Goal: Task Accomplishment & Management: Manage account settings

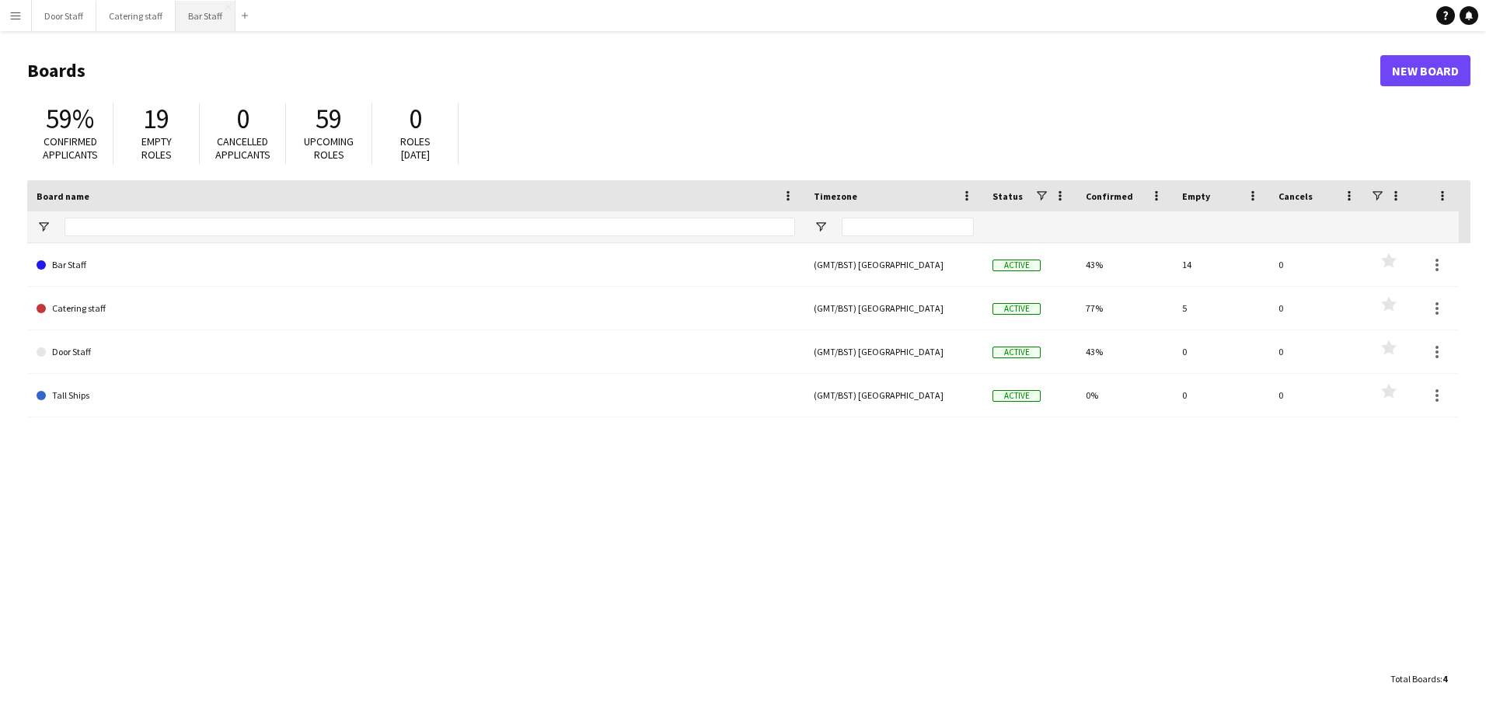
click at [194, 17] on button "Bar Staff Close" at bounding box center [206, 16] width 60 height 30
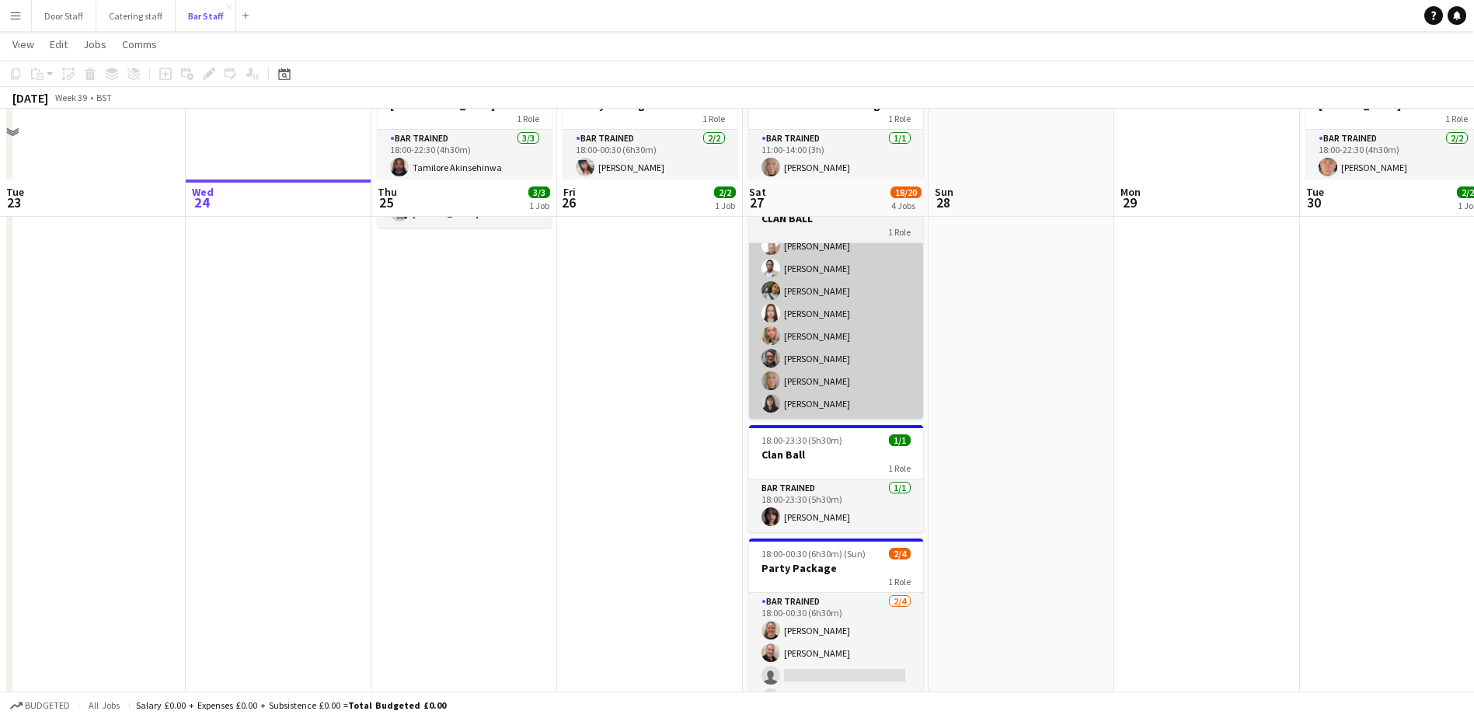
scroll to position [176, 0]
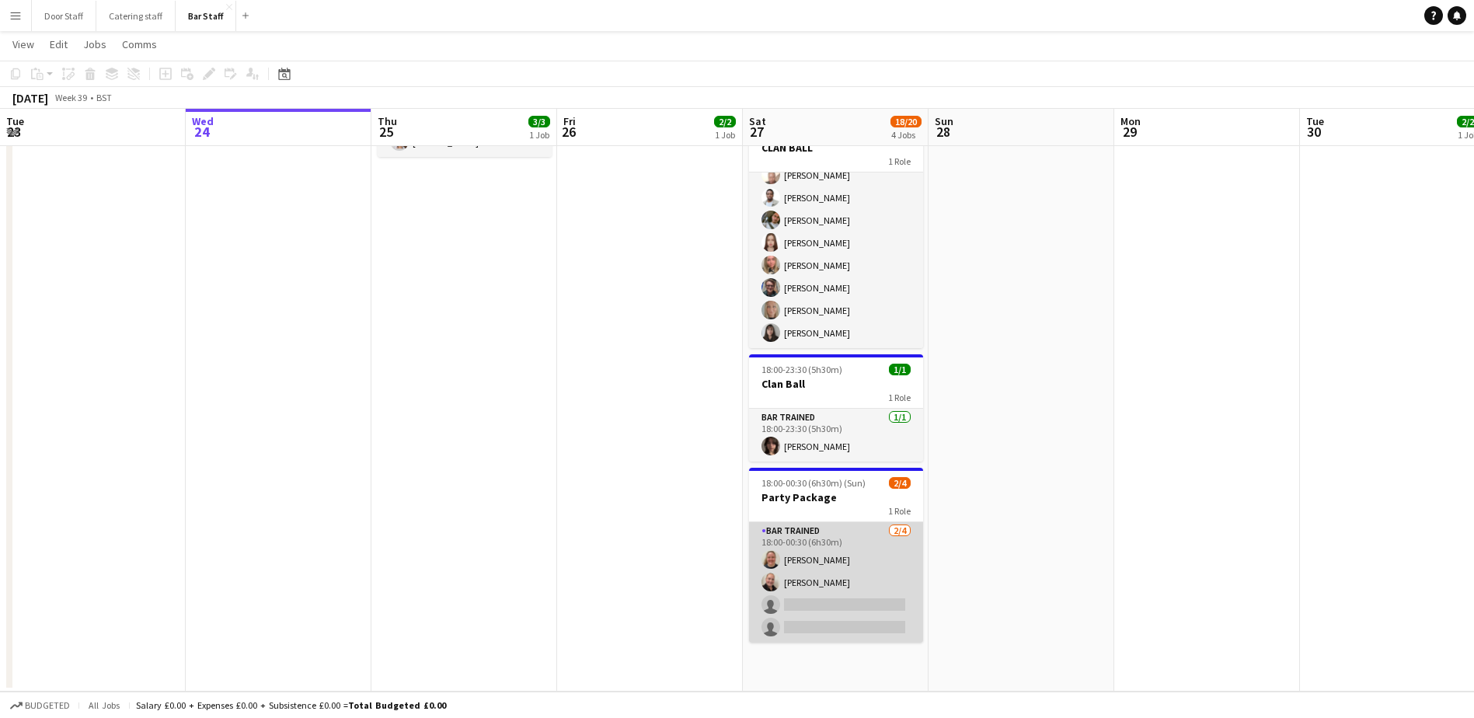
click at [856, 553] on app-card-role "Bar trained 2/4 18:00-00:30 (6h30m) Lucy Hutchison Hutchison Freda Forbes singl…" at bounding box center [836, 582] width 174 height 120
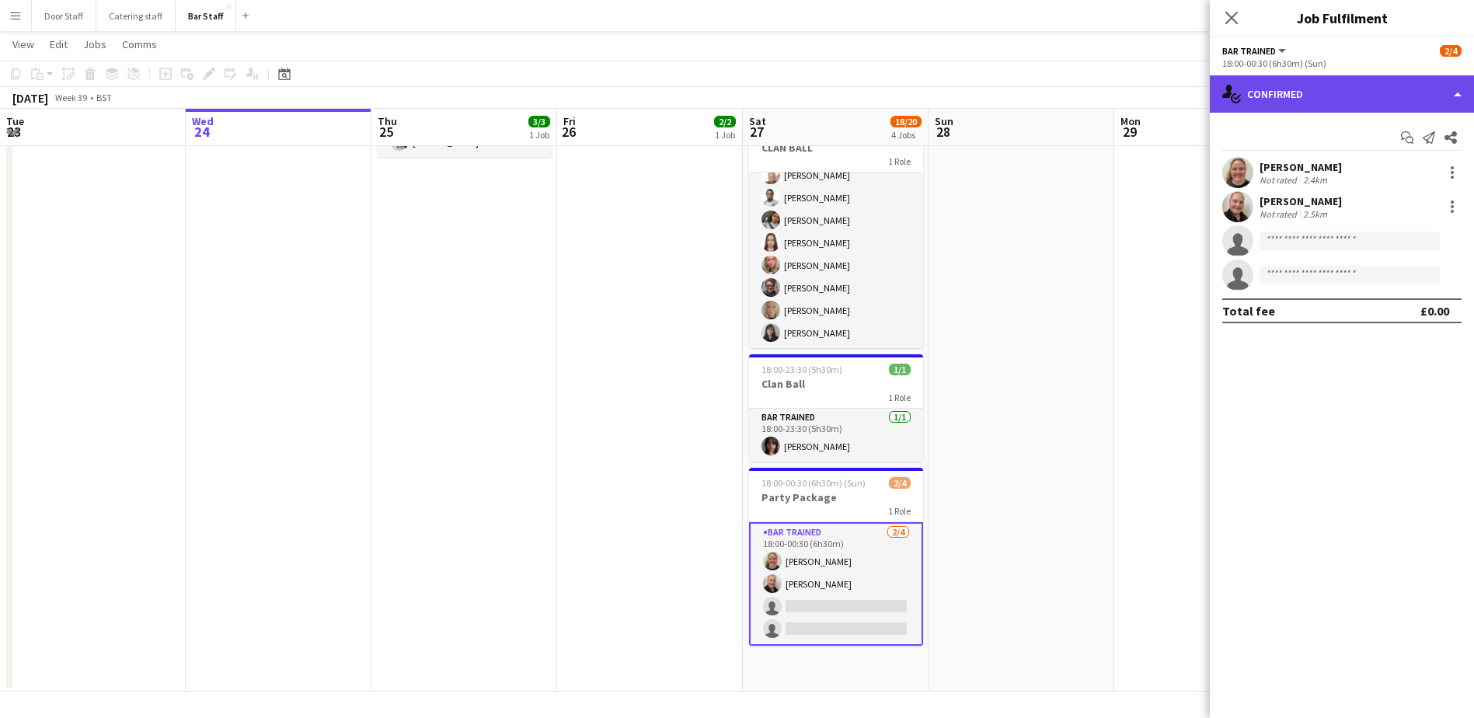
click at [1319, 94] on div "single-neutral-actions-check-2 Confirmed" at bounding box center [1342, 93] width 264 height 37
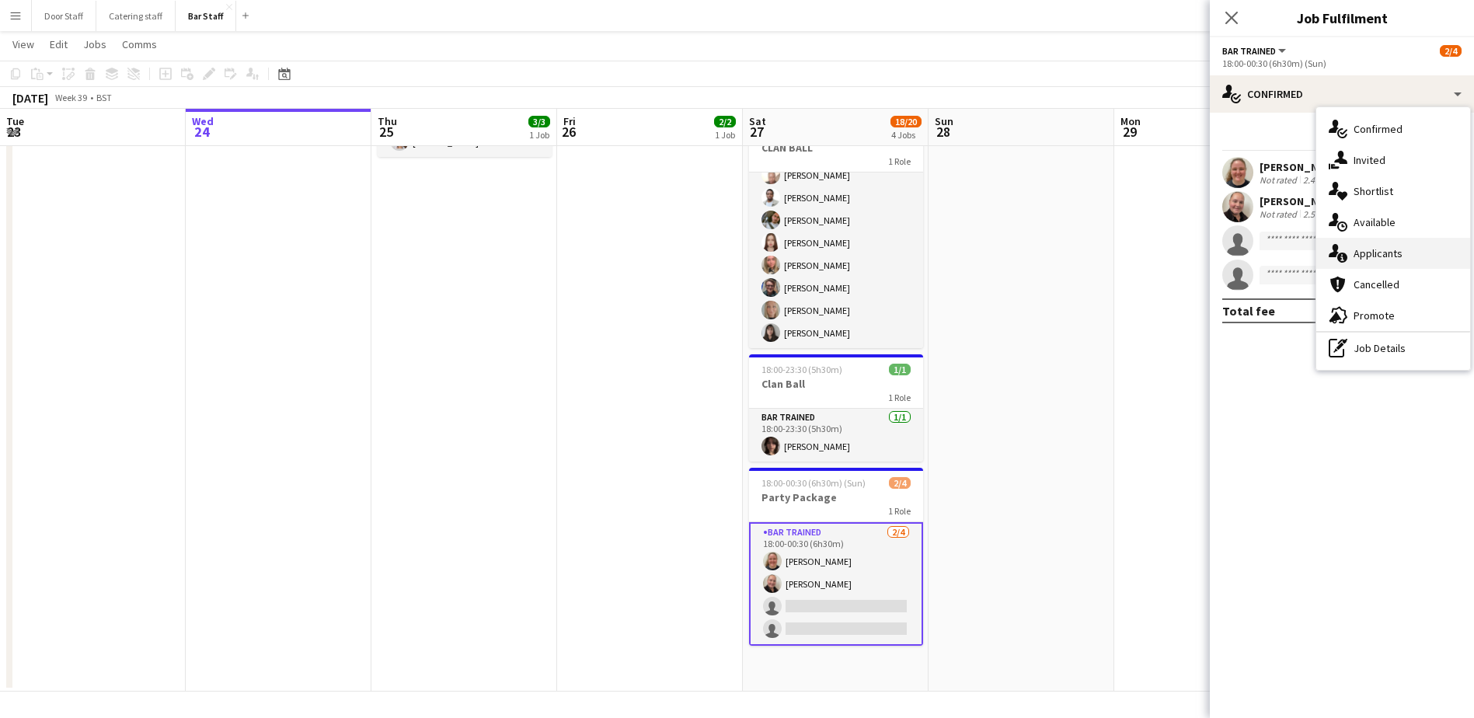
click at [1366, 253] on span "Applicants" at bounding box center [1378, 253] width 49 height 14
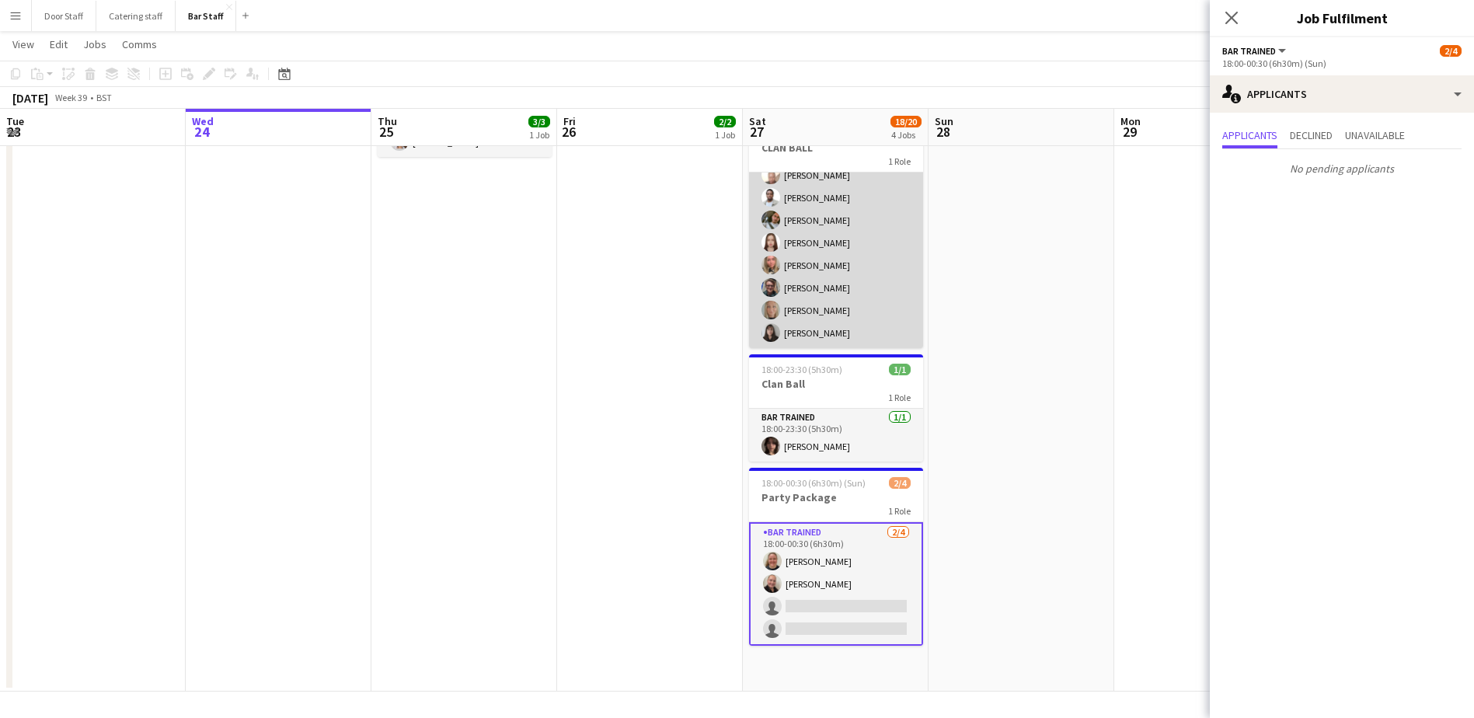
click at [838, 291] on app-card-role "Bar trained 14/14 18:00-01:30 (7h30m) Hadassah Eleje-Abili Teresa Massie Lisa H…" at bounding box center [836, 175] width 174 height 346
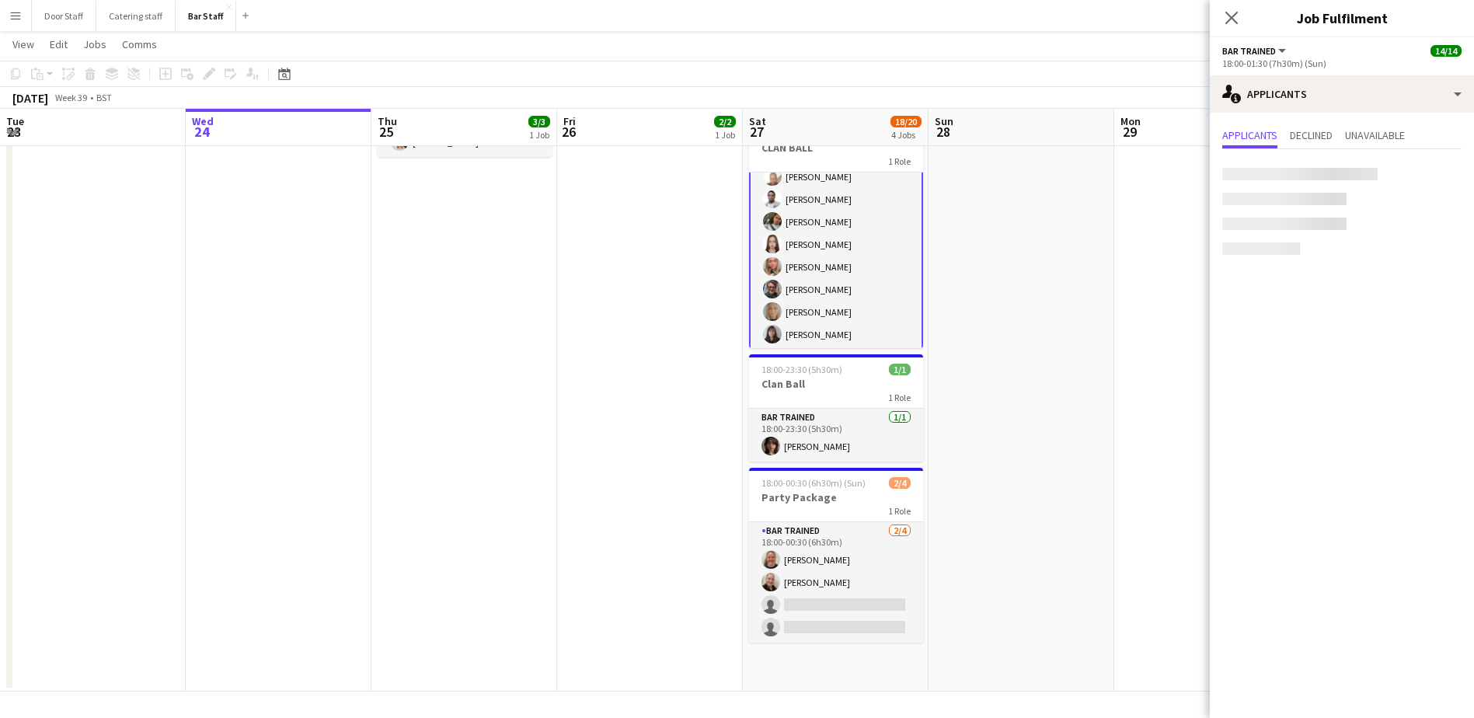
scroll to position [172, 0]
click at [1231, 18] on icon at bounding box center [1231, 17] width 15 height 15
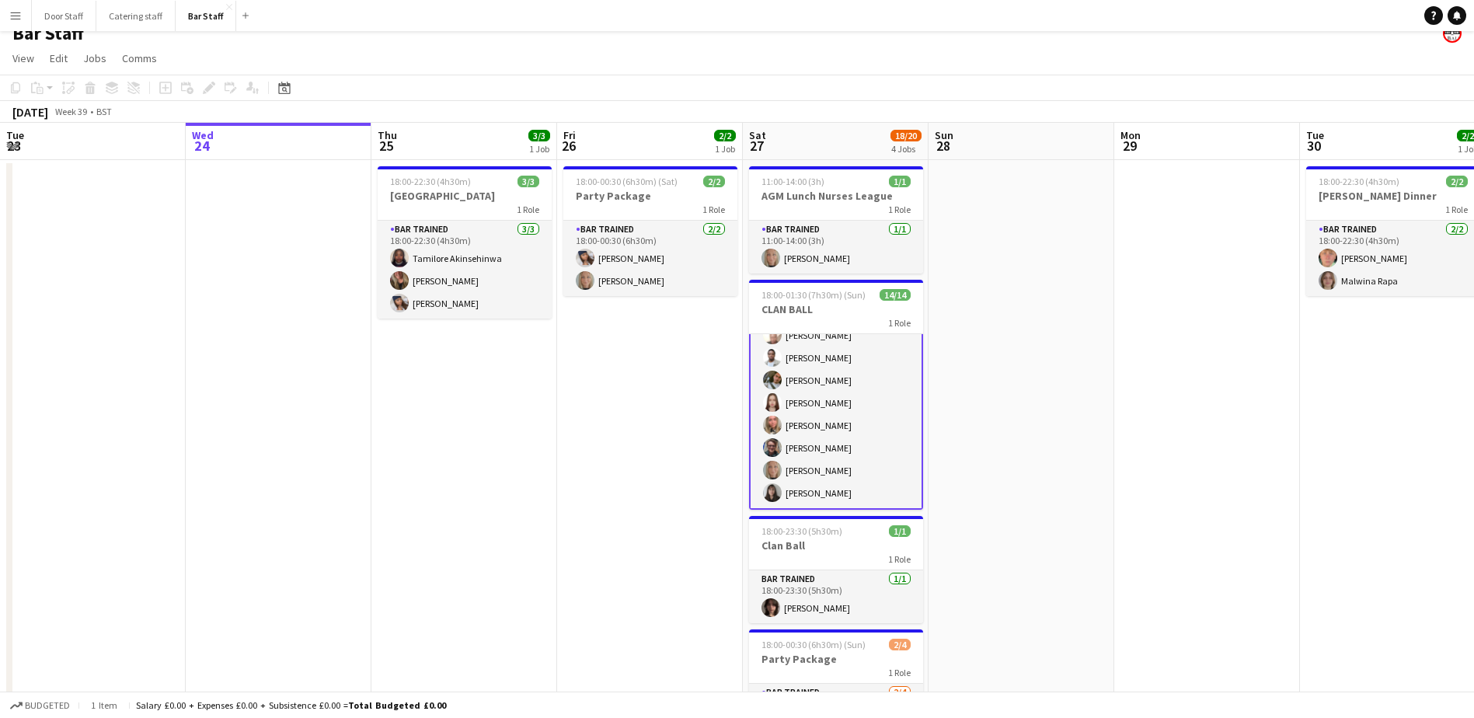
scroll to position [0, 0]
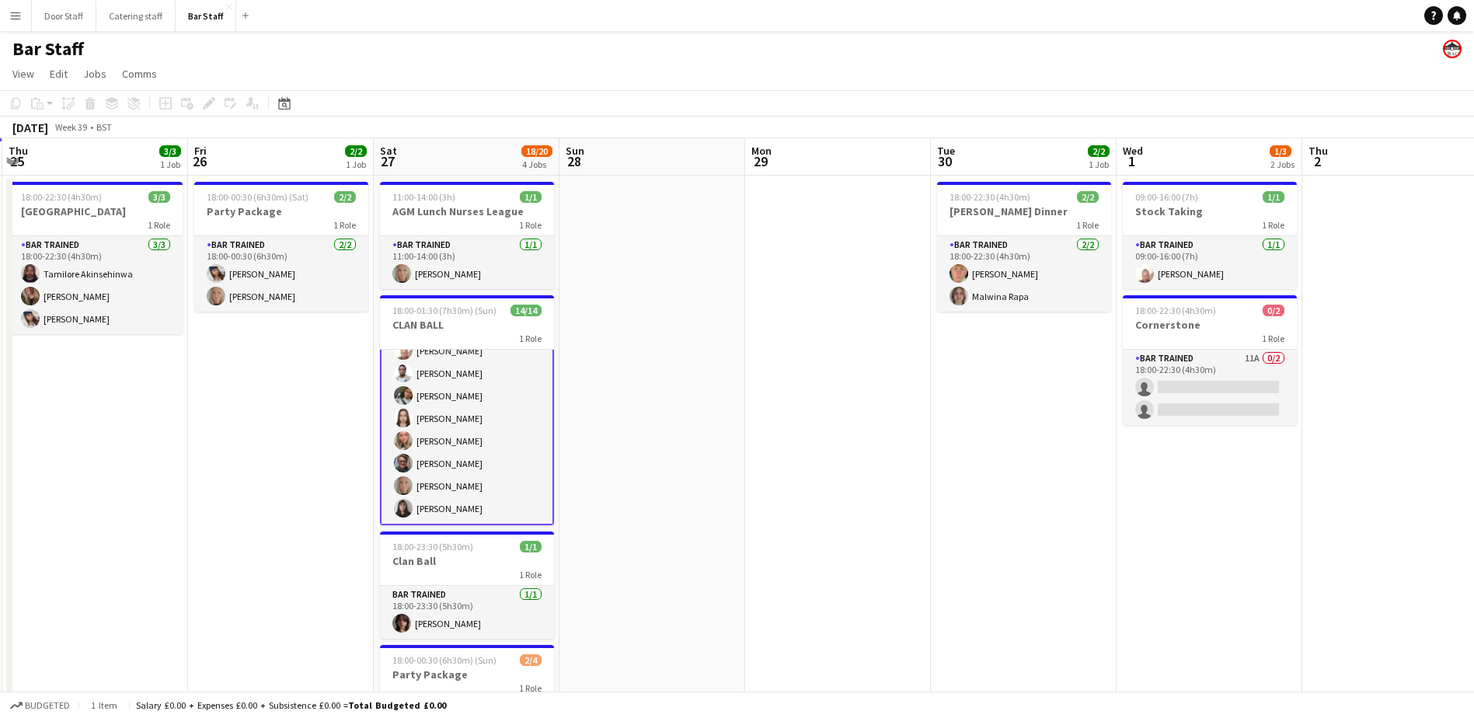
drag, startPoint x: 1075, startPoint y: 417, endPoint x: 826, endPoint y: 428, distance: 249.7
click at [828, 429] on app-calendar-viewport "Mon 22 Tue 23 Wed 24 Thu 25 3/3 1 Job Fri 26 2/2 1 Job Sat 27 18/20 4 Jobs Sun …" at bounding box center [737, 503] width 1474 height 730
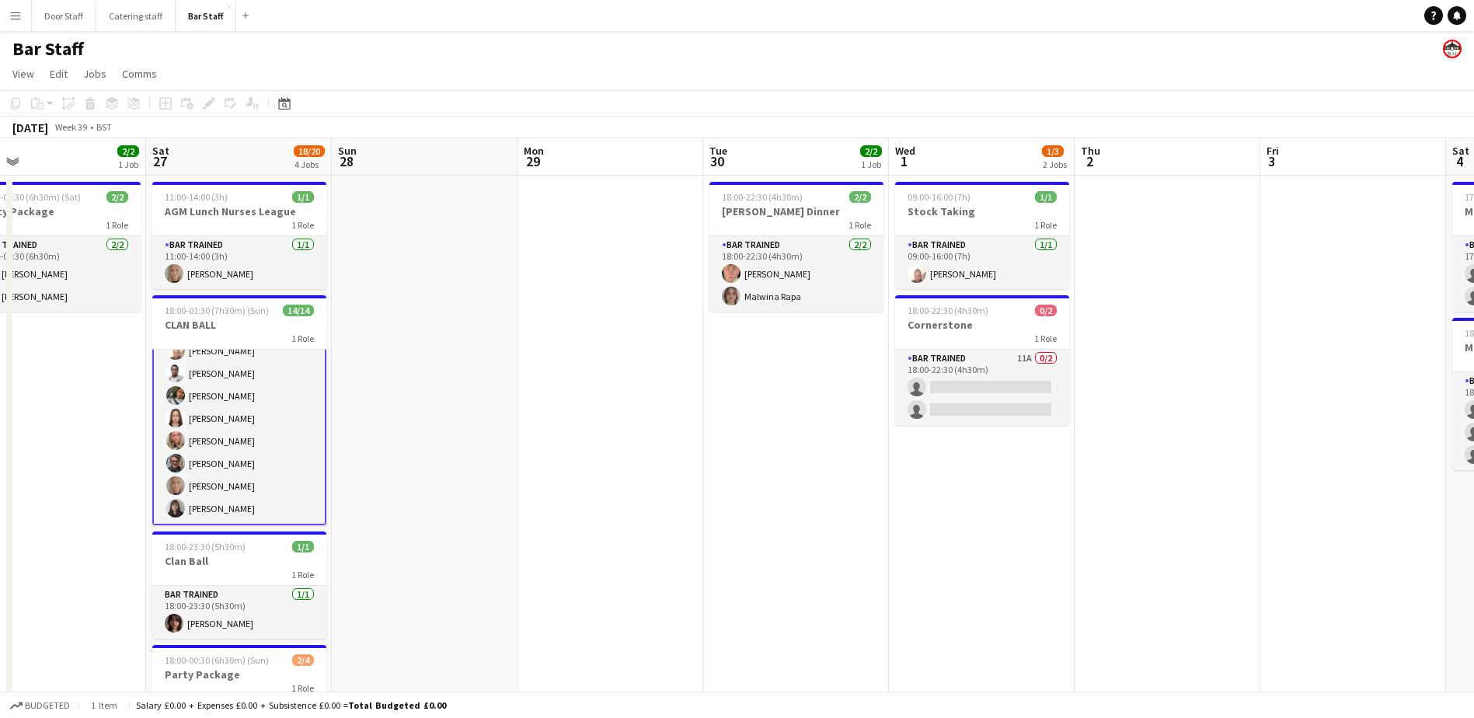
scroll to position [0, 609]
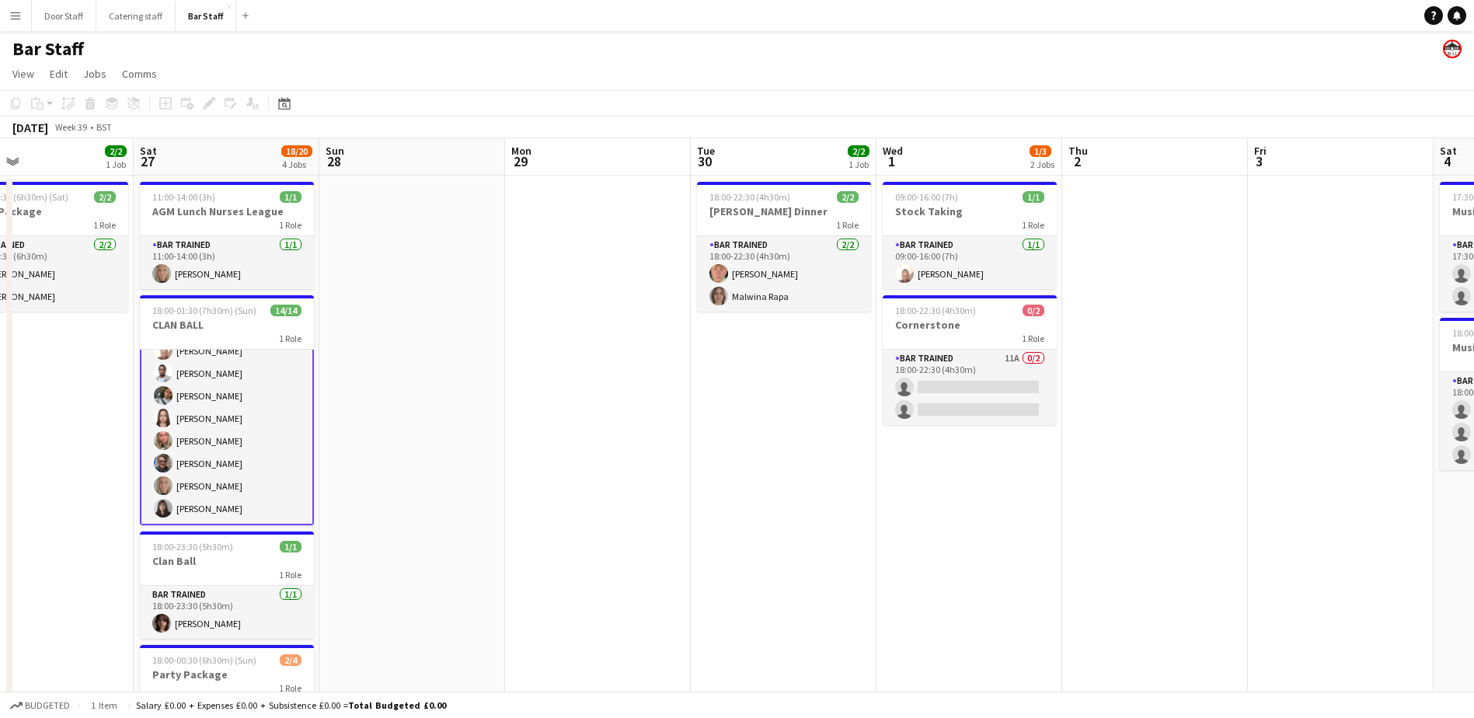
drag, startPoint x: 1079, startPoint y: 461, endPoint x: 757, endPoint y: 478, distance: 322.2
click at [757, 478] on app-calendar-viewport "Tue 23 Wed 24 Thu 25 3/3 1 Job Fri 26 2/2 1 Job Sat 27 18/20 4 Jobs Sun 28 Mon …" at bounding box center [737, 503] width 1474 height 730
click at [977, 369] on app-card-role "Bar trained 11A 0/2 18:00-22:30 (4h30m) single-neutral-actions single-neutral-a…" at bounding box center [970, 387] width 174 height 75
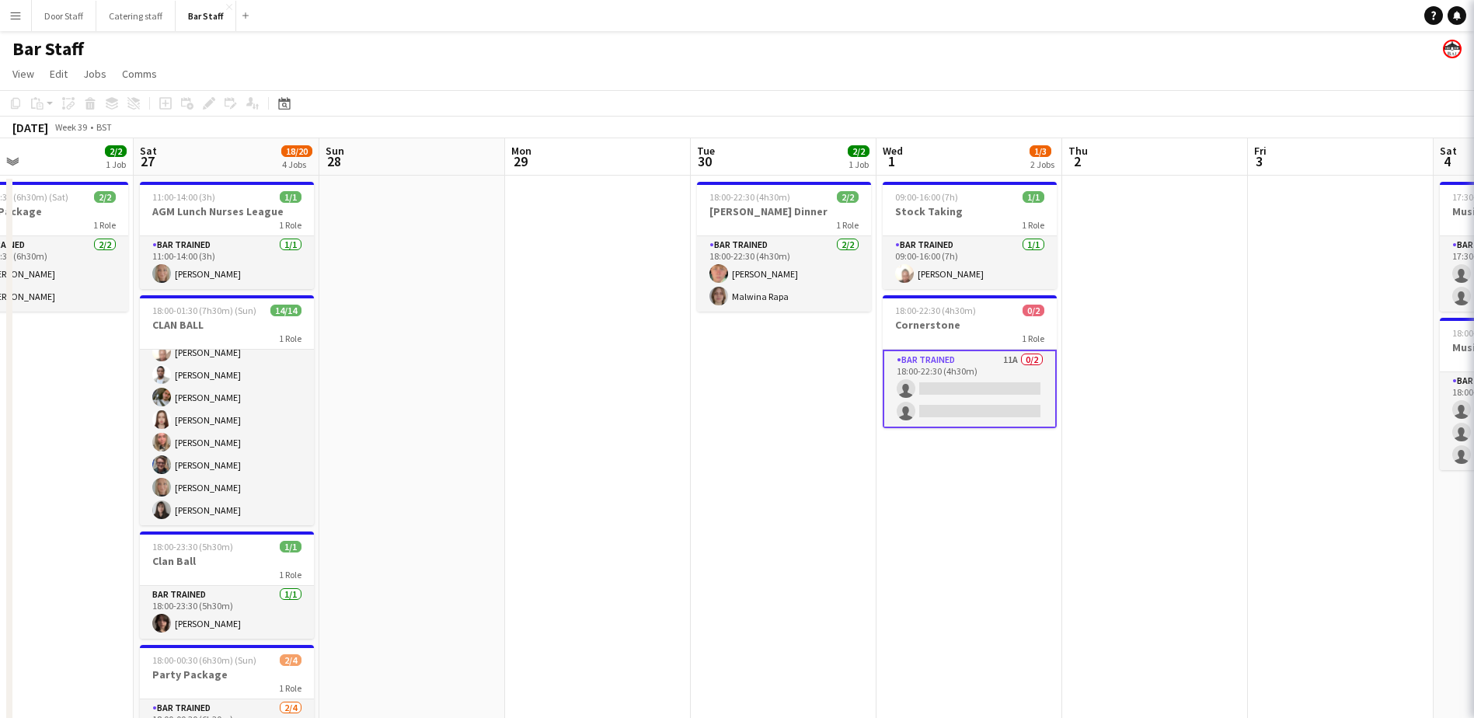
scroll to position [170, 0]
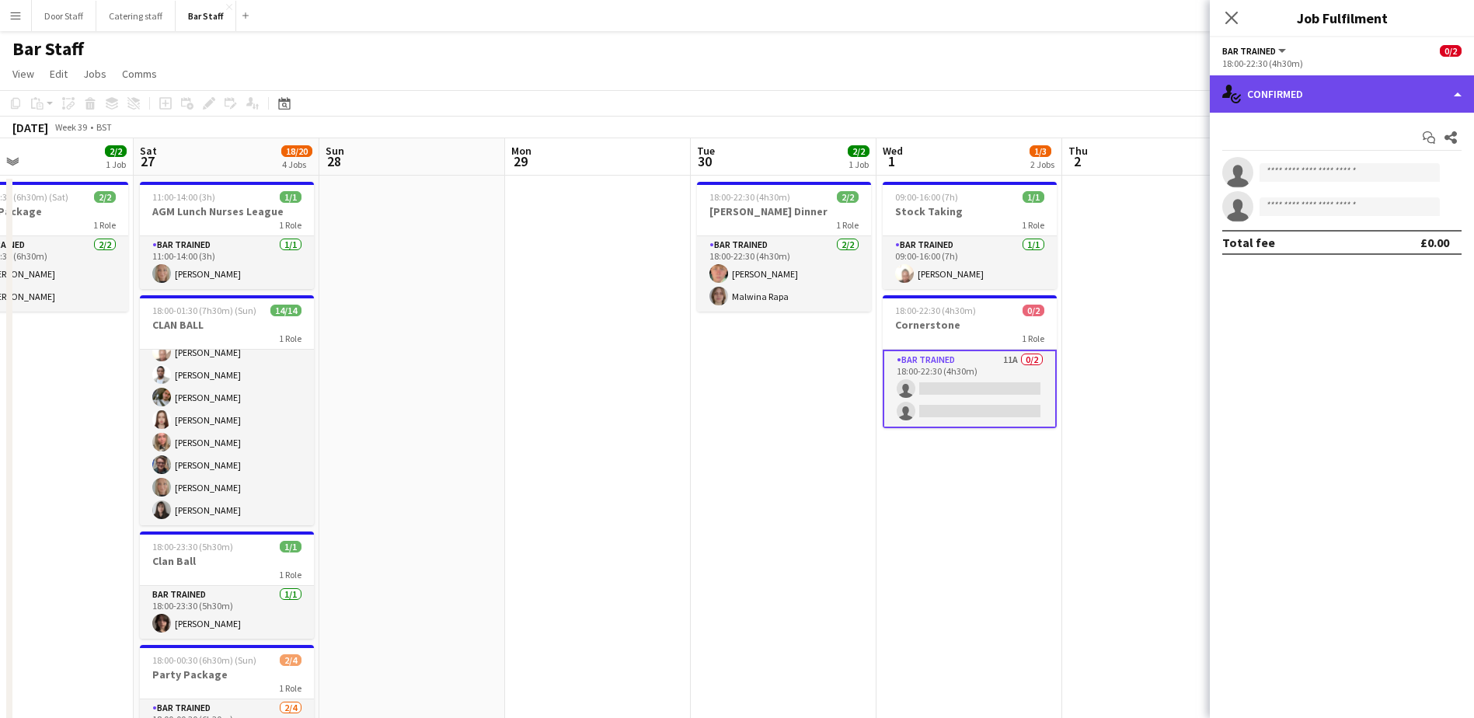
click at [1293, 100] on div "single-neutral-actions-check-2 Confirmed" at bounding box center [1342, 93] width 264 height 37
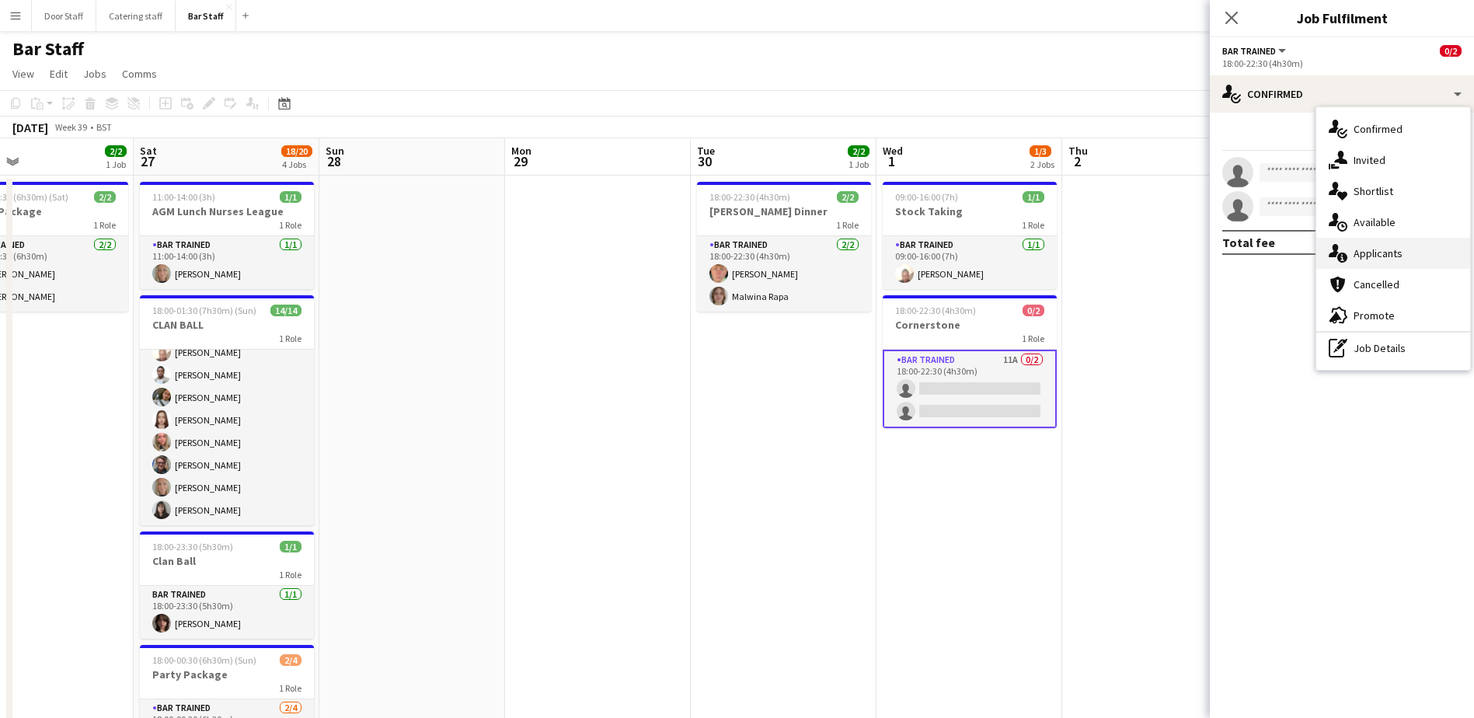
click at [1383, 249] on span "Applicants" at bounding box center [1378, 253] width 49 height 14
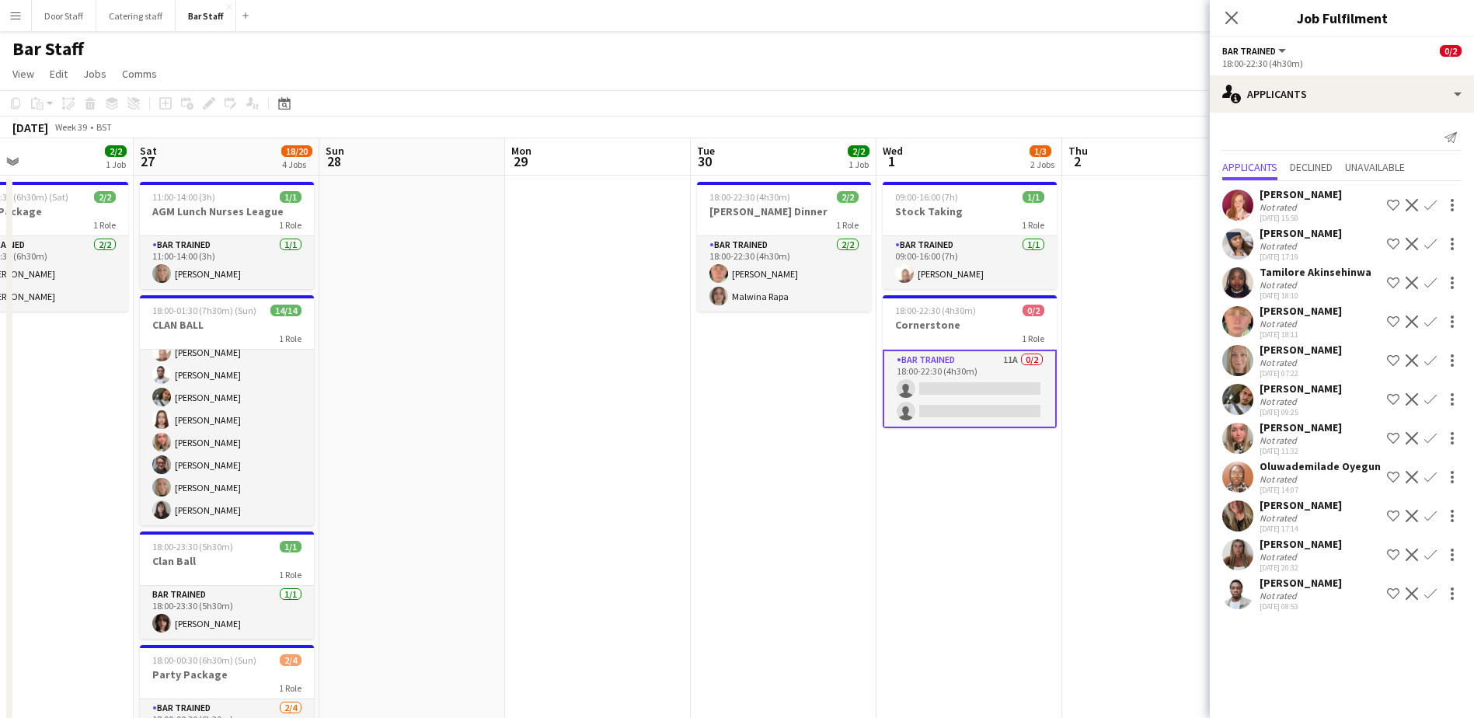
click at [1424, 438] on app-icon "Confirm" at bounding box center [1430, 438] width 12 height 12
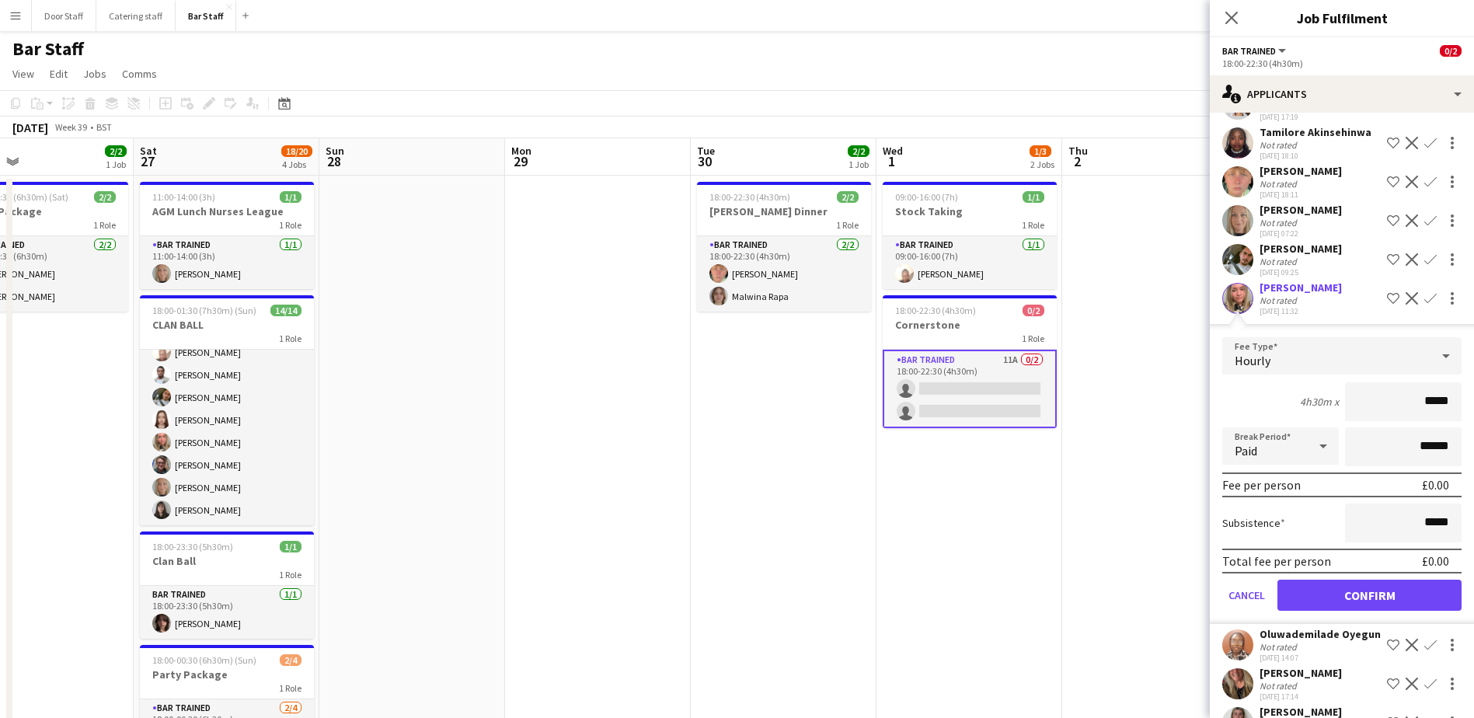
scroll to position [231, 0]
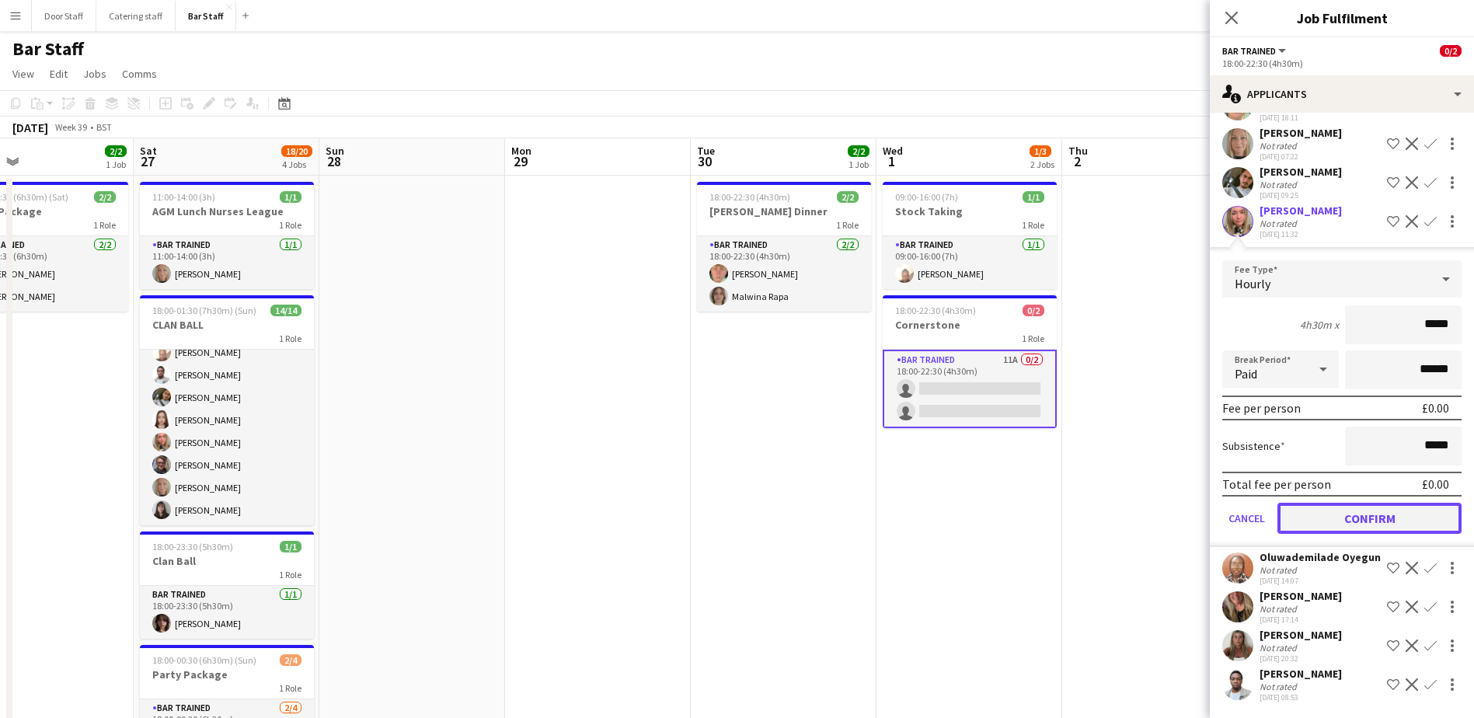
click at [1355, 503] on button "Confirm" at bounding box center [1370, 518] width 184 height 31
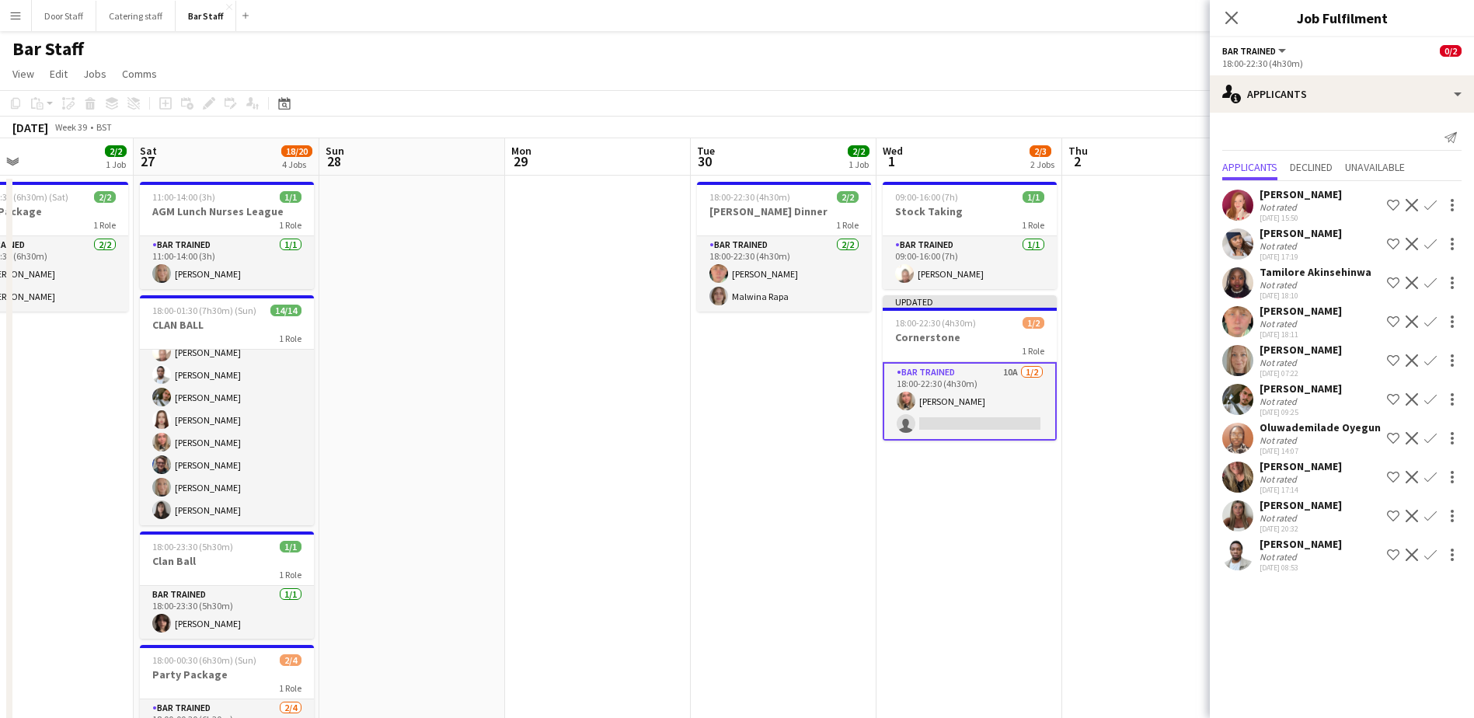
scroll to position [0, 0]
click at [982, 409] on app-card-role "Bar trained 10A 1/2 18:00-22:30 (4h30m) Becky Hutchison single-neutral-actions" at bounding box center [970, 401] width 174 height 78
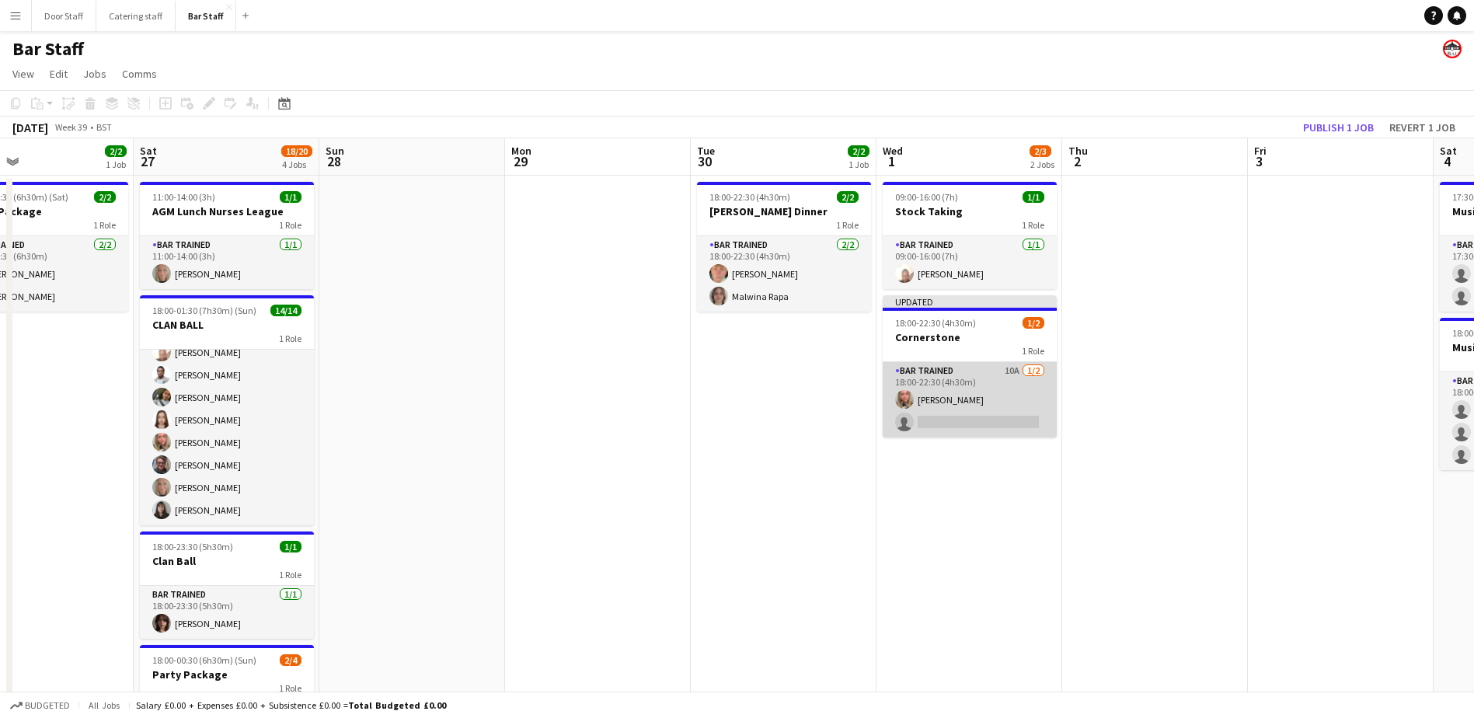
click at [982, 409] on app-card-role "Bar trained 10A 1/2 18:00-22:30 (4h30m) Becky Hutchison single-neutral-actions" at bounding box center [970, 399] width 174 height 75
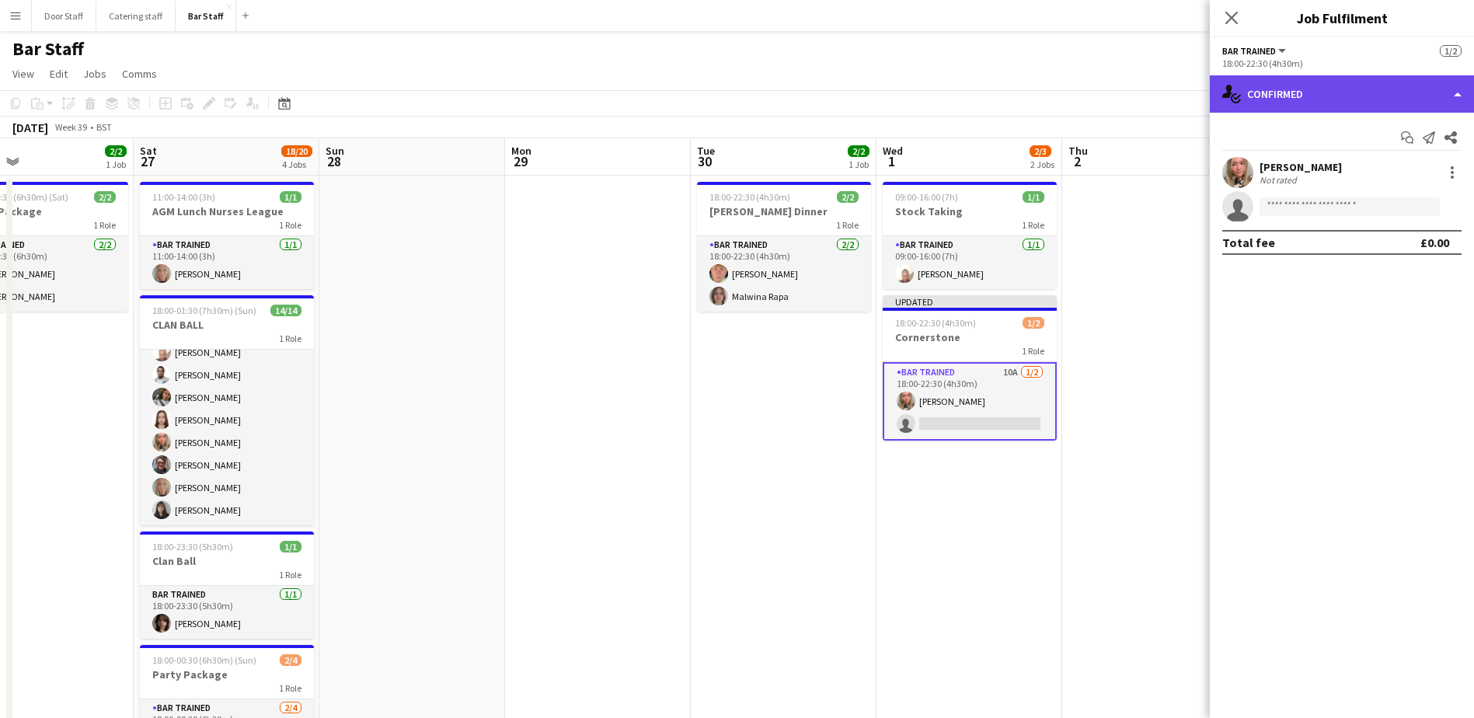
click at [1320, 96] on div "single-neutral-actions-check-2 Confirmed" at bounding box center [1342, 93] width 264 height 37
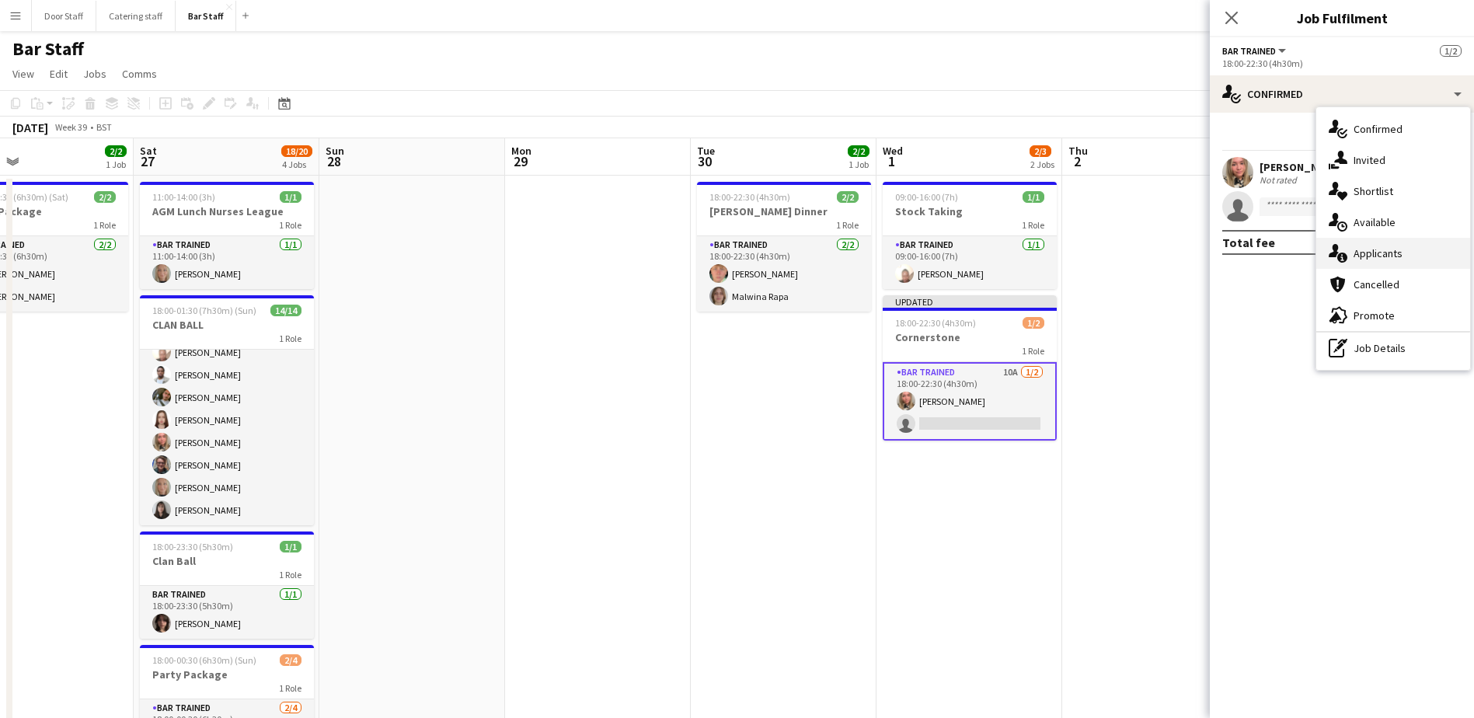
click at [1388, 253] on span "Applicants" at bounding box center [1378, 253] width 49 height 14
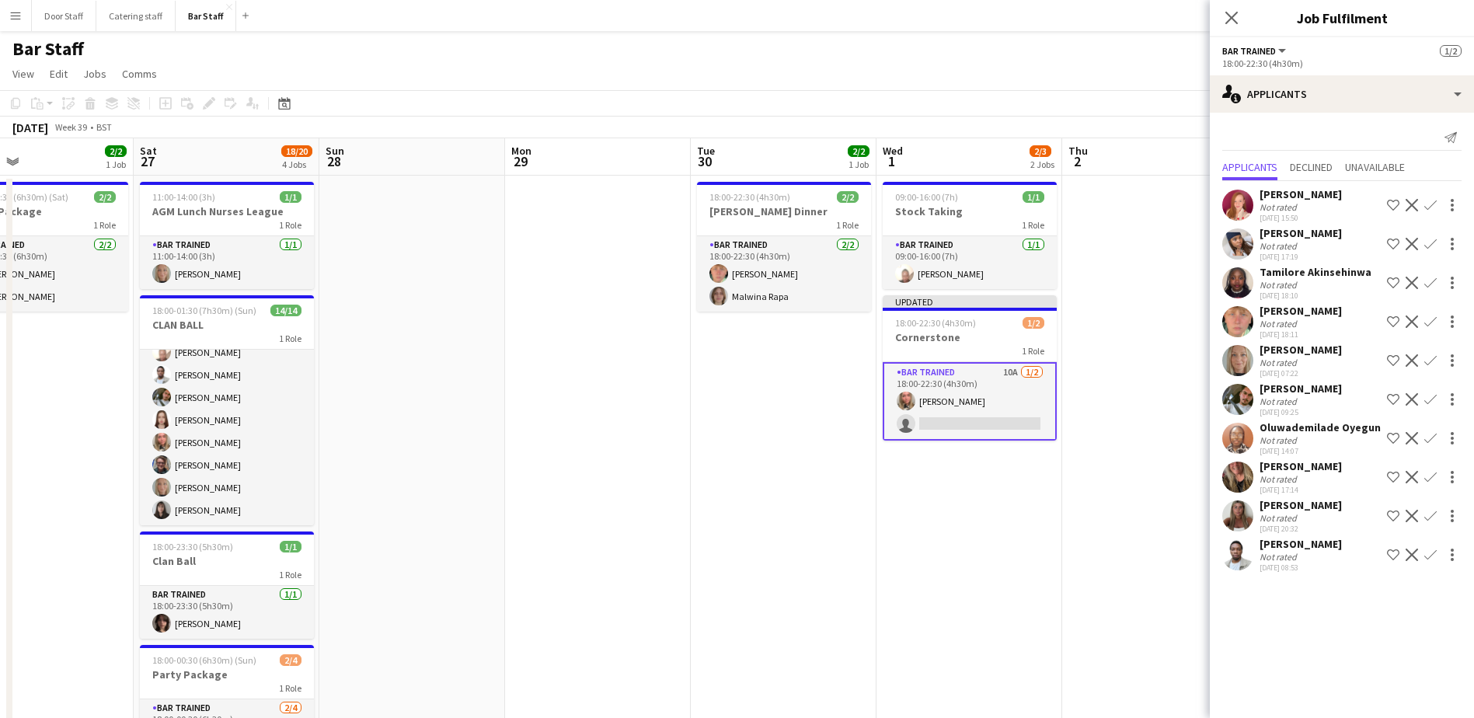
click at [1424, 318] on app-icon "Confirm" at bounding box center [1430, 321] width 12 height 12
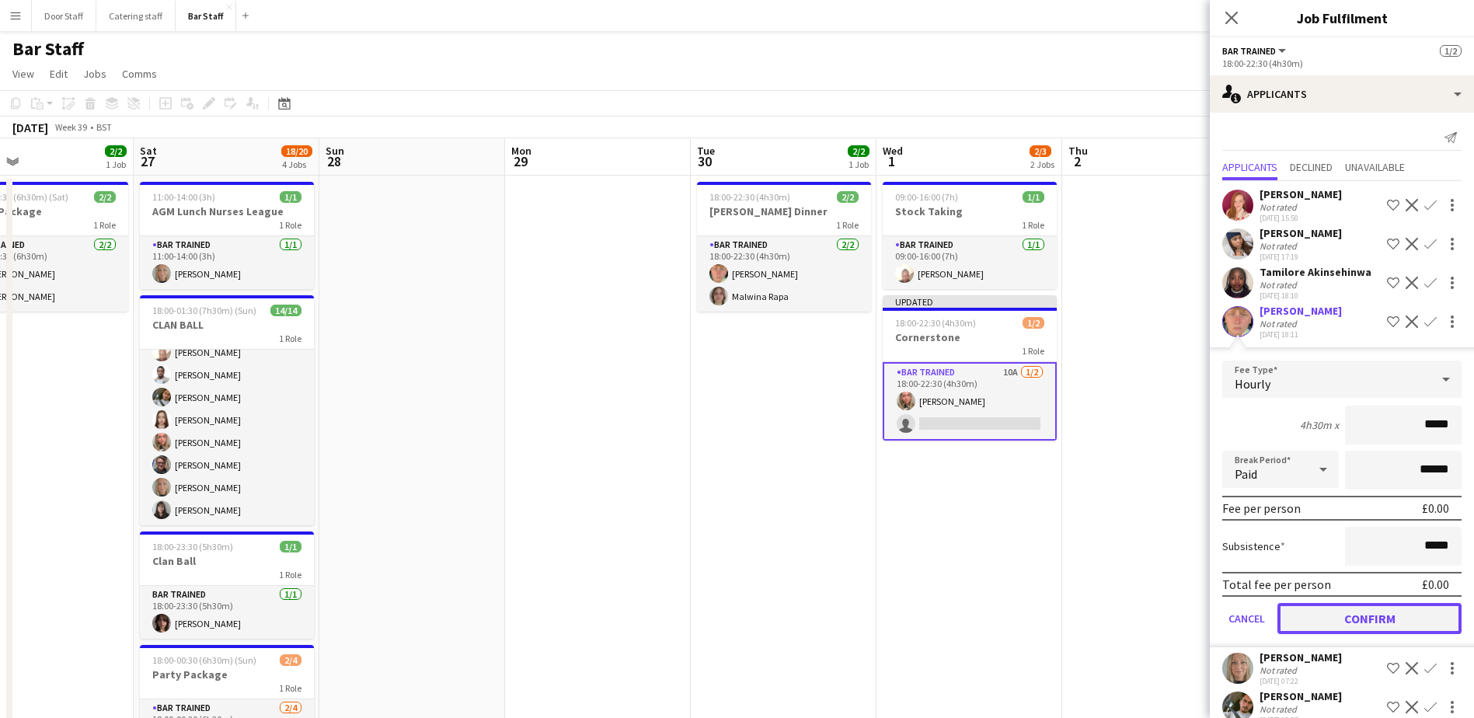
click at [1377, 608] on button "Confirm" at bounding box center [1370, 618] width 184 height 31
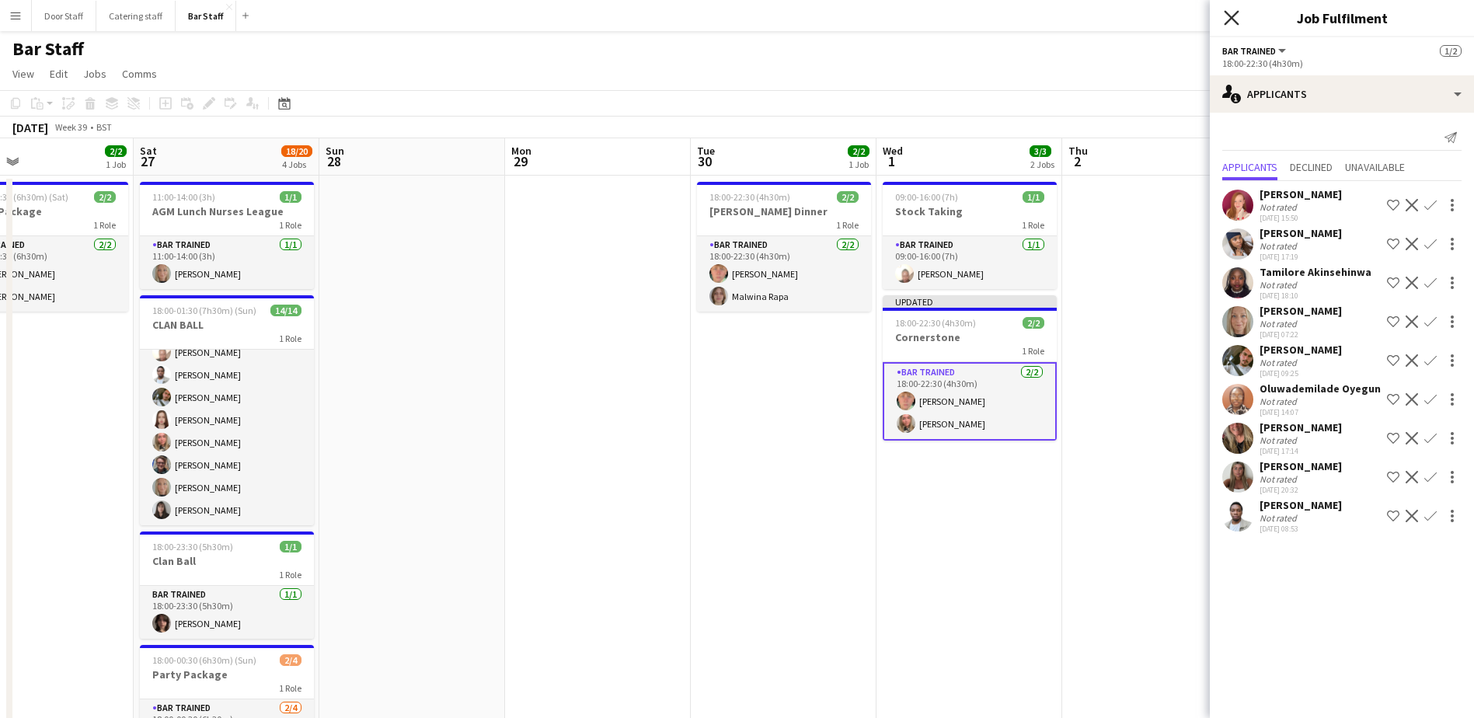
click at [1230, 10] on icon "Close pop-in" at bounding box center [1231, 17] width 15 height 15
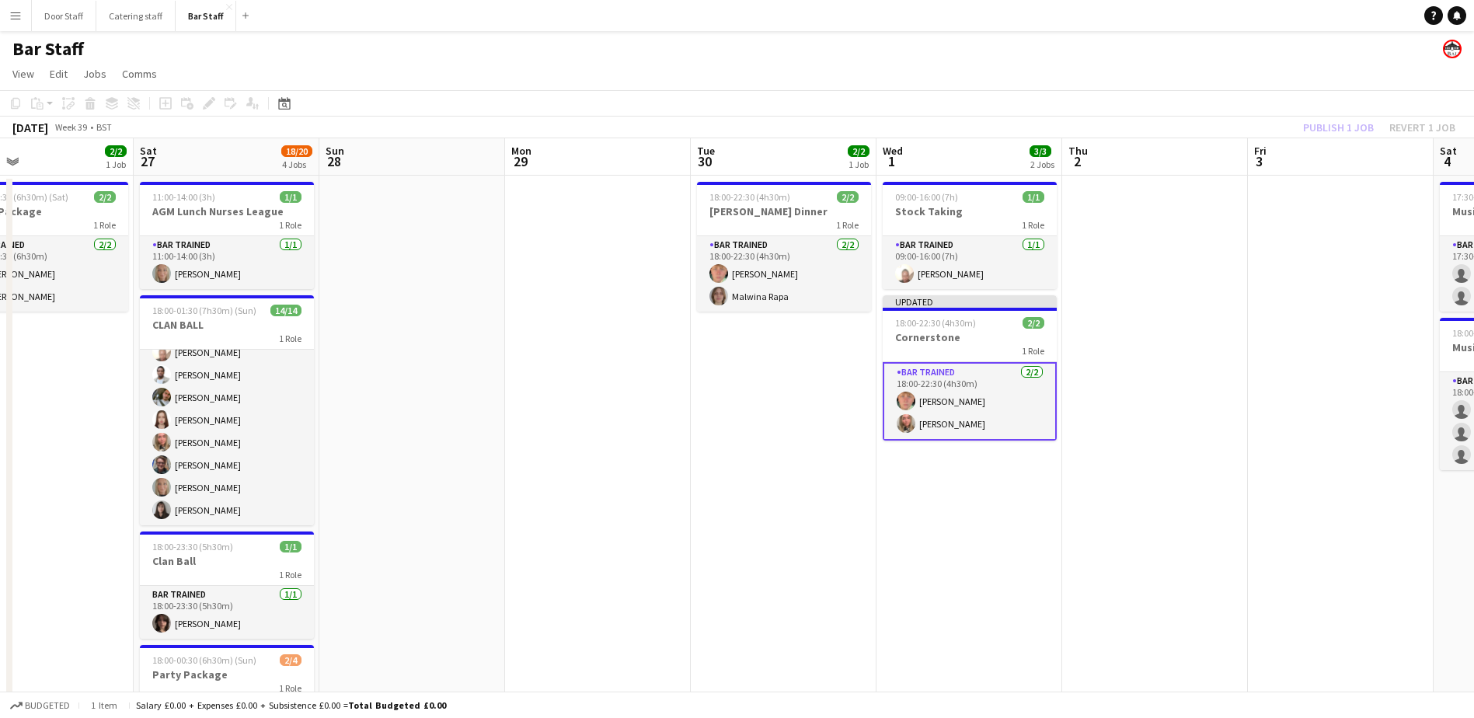
click at [1336, 120] on div "Publish 1 job Revert 1 job" at bounding box center [1380, 127] width 190 height 20
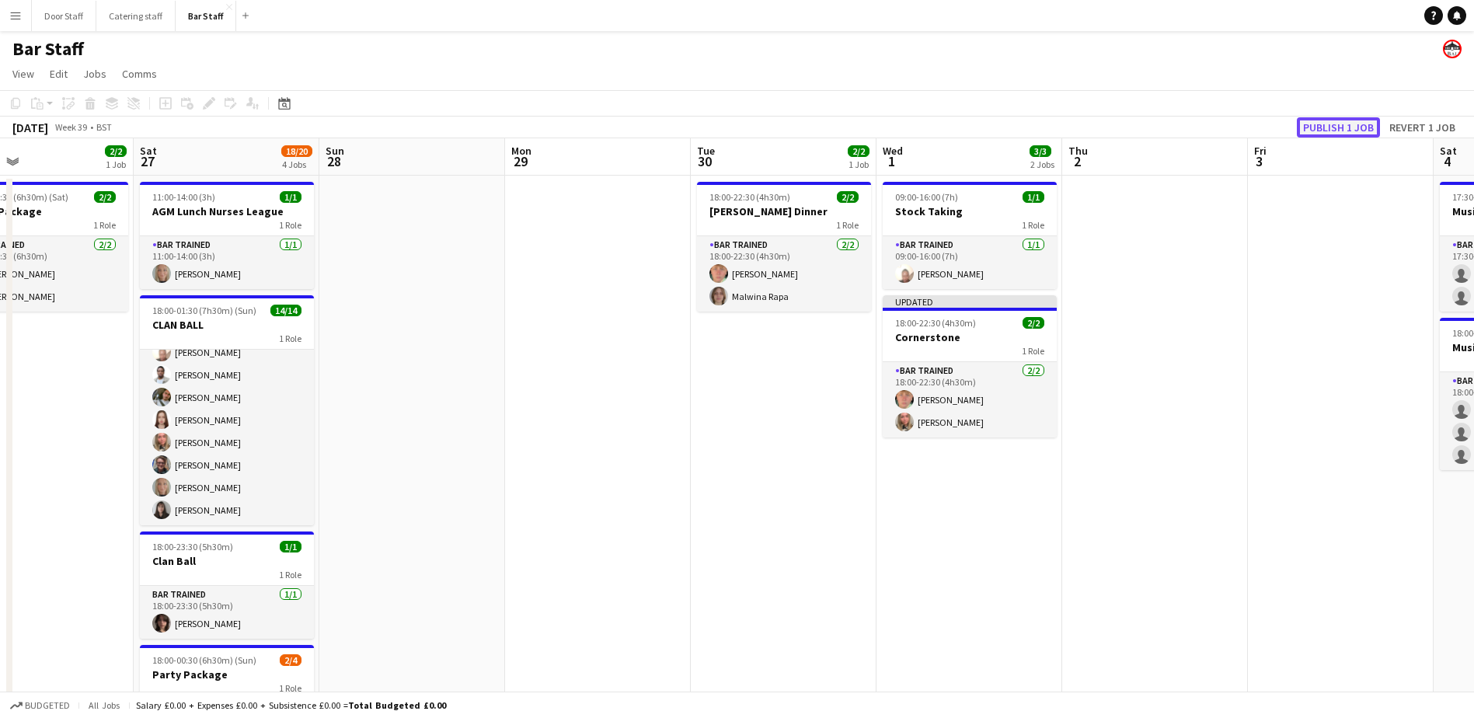
click at [1337, 126] on button "Publish 1 job" at bounding box center [1338, 127] width 83 height 20
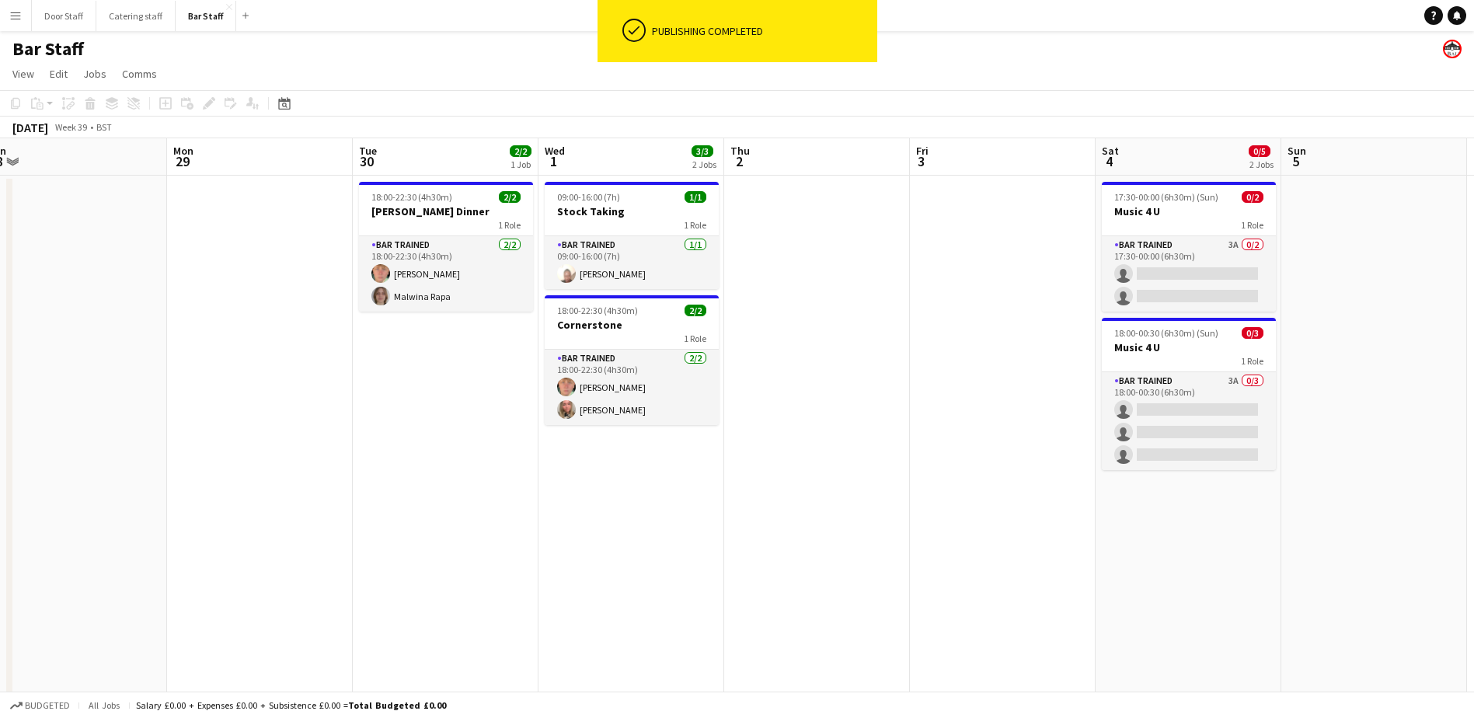
scroll to position [0, 577]
drag, startPoint x: 1081, startPoint y: 555, endPoint x: 742, endPoint y: 570, distance: 339.1
click at [742, 570] on app-calendar-viewport "Thu 25 3/3 1 Job Fri 26 2/2 1 Job Sat 27 18/20 4 Jobs Sun 28 Mon 29 Tue 30 2/2 …" at bounding box center [737, 503] width 1474 height 730
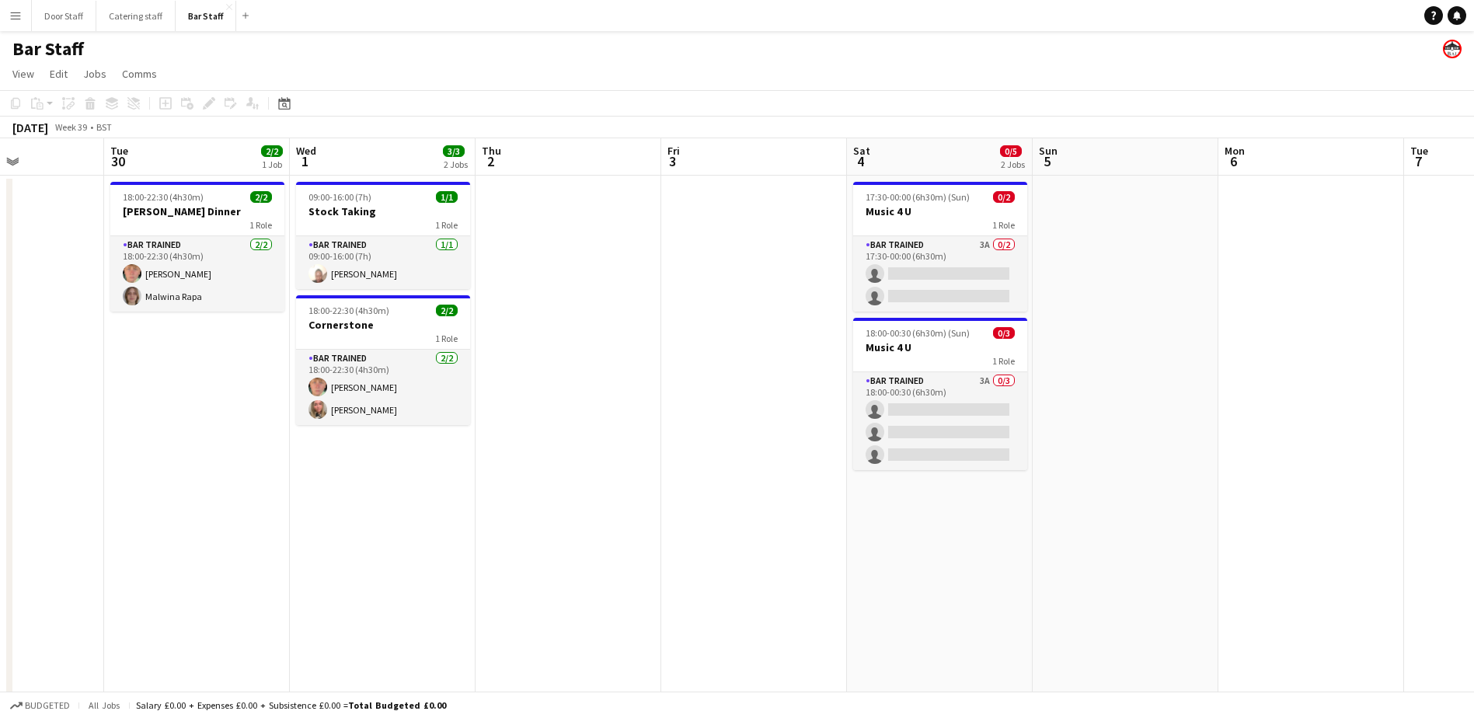
scroll to position [0, 473]
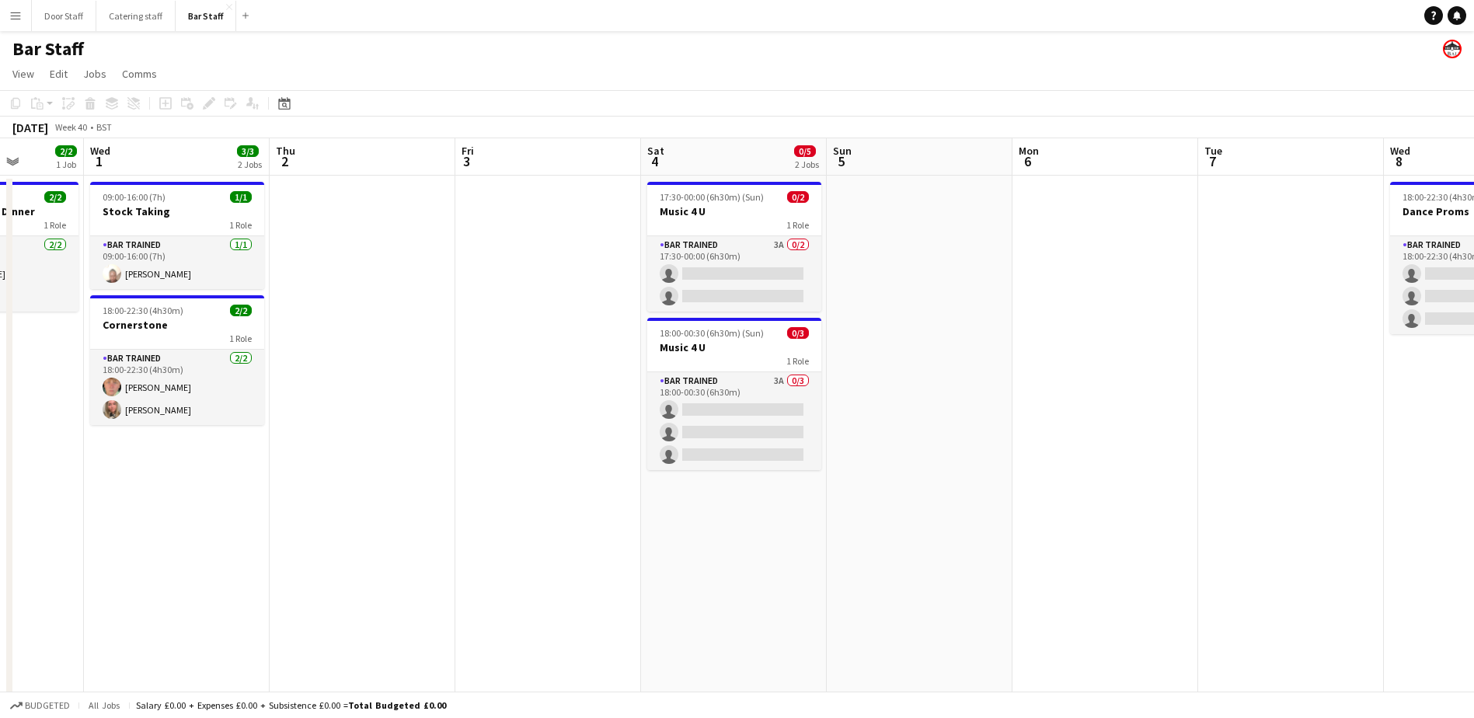
drag, startPoint x: 894, startPoint y: 465, endPoint x: 441, endPoint y: 448, distance: 454.1
click at [441, 448] on app-calendar-viewport "Sun 28 Mon 29 Tue 30 2/2 1 Job Wed 1 3/3 2 Jobs Thu 2 Fri 3 Sat 4 0/5 2 Jobs Su…" at bounding box center [737, 503] width 1474 height 730
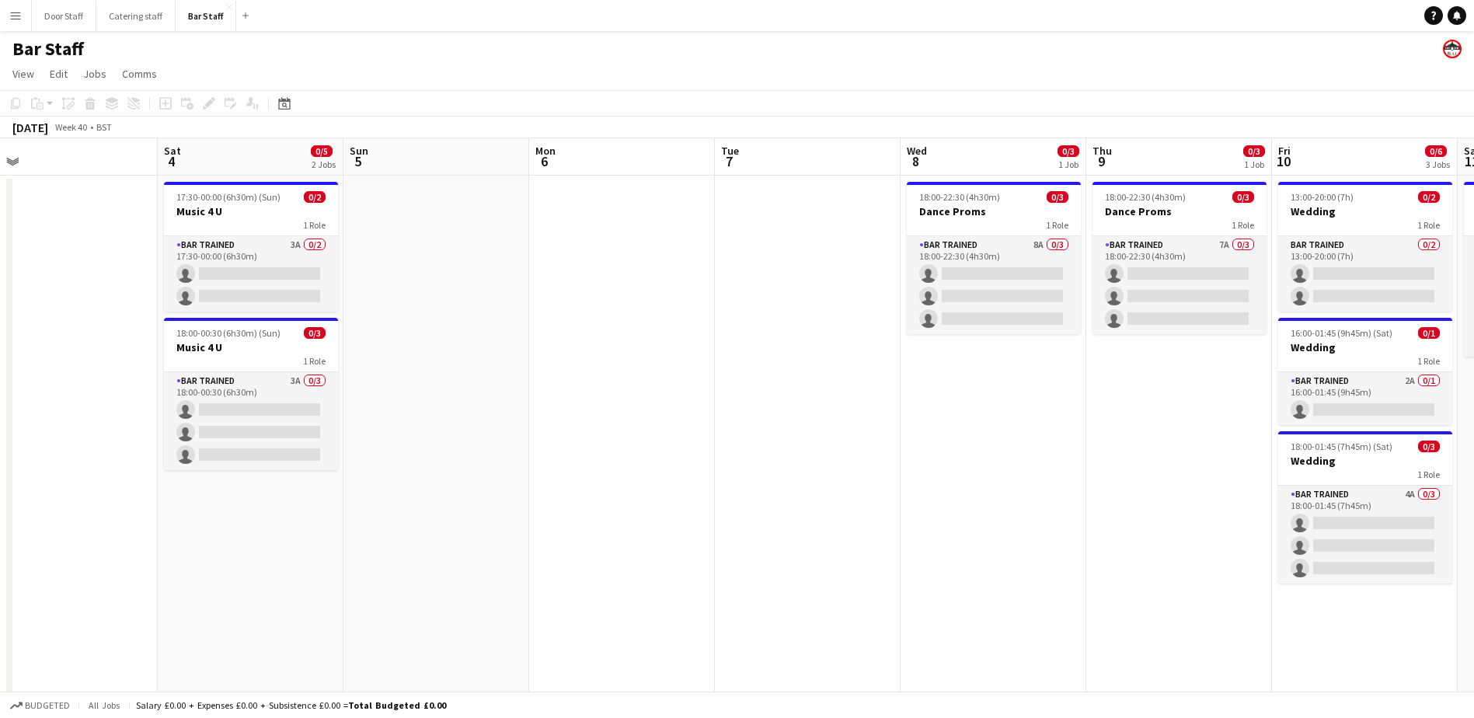
drag, startPoint x: 1001, startPoint y: 446, endPoint x: 554, endPoint y: 442, distance: 446.8
click at [506, 442] on app-calendar-viewport "Tue 30 2/2 1 Job Wed 1 3/3 2 Jobs Thu 2 Fri 3 Sat 4 0/5 2 Jobs Sun 5 Mon 6 Tue …" at bounding box center [737, 503] width 1474 height 730
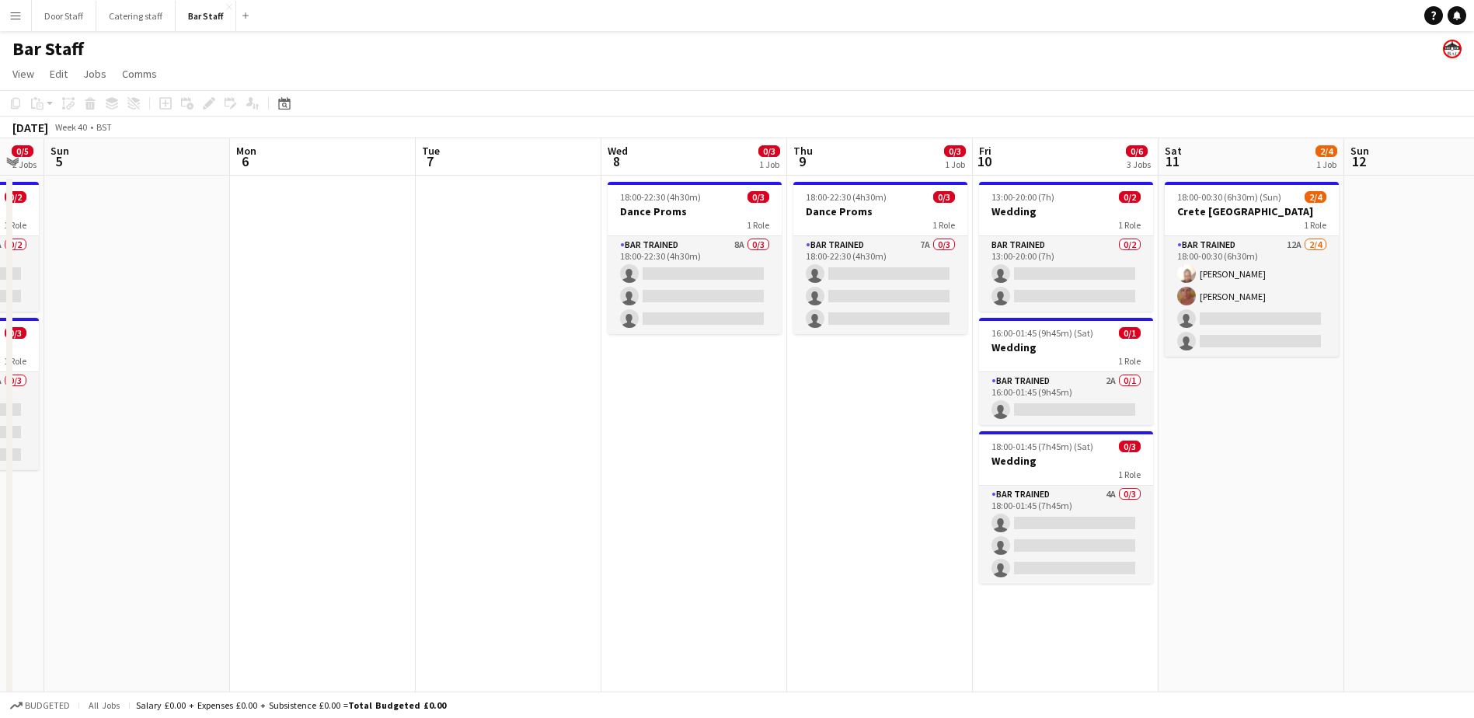
scroll to position [0, 622]
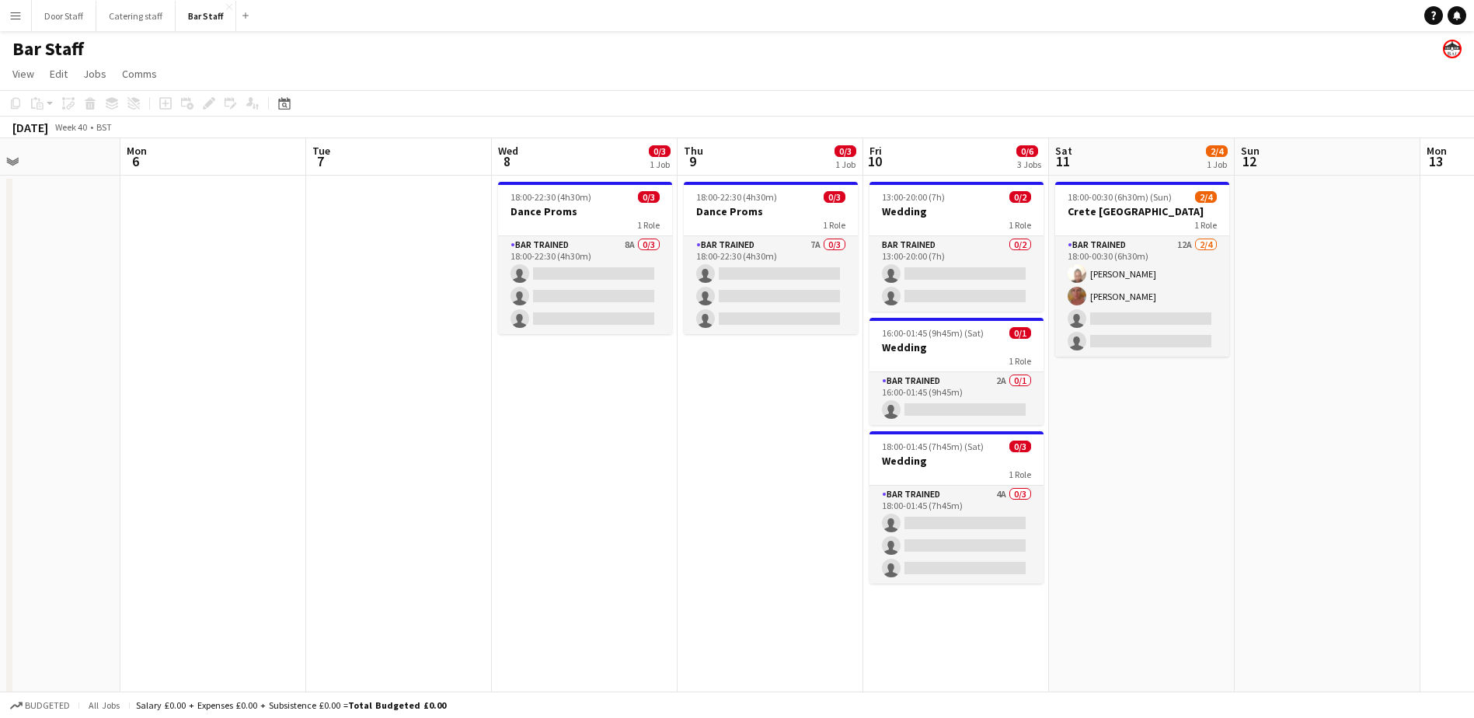
drag, startPoint x: 923, startPoint y: 442, endPoint x: 526, endPoint y: 440, distance: 397.1
click at [526, 440] on app-calendar-viewport "Thu 2 Fri 3 Sat 4 0/5 2 Jobs Sun 5 Mon 6 Tue 7 Wed 8 0/3 1 Job Thu 9 0/3 1 Job …" at bounding box center [737, 503] width 1474 height 730
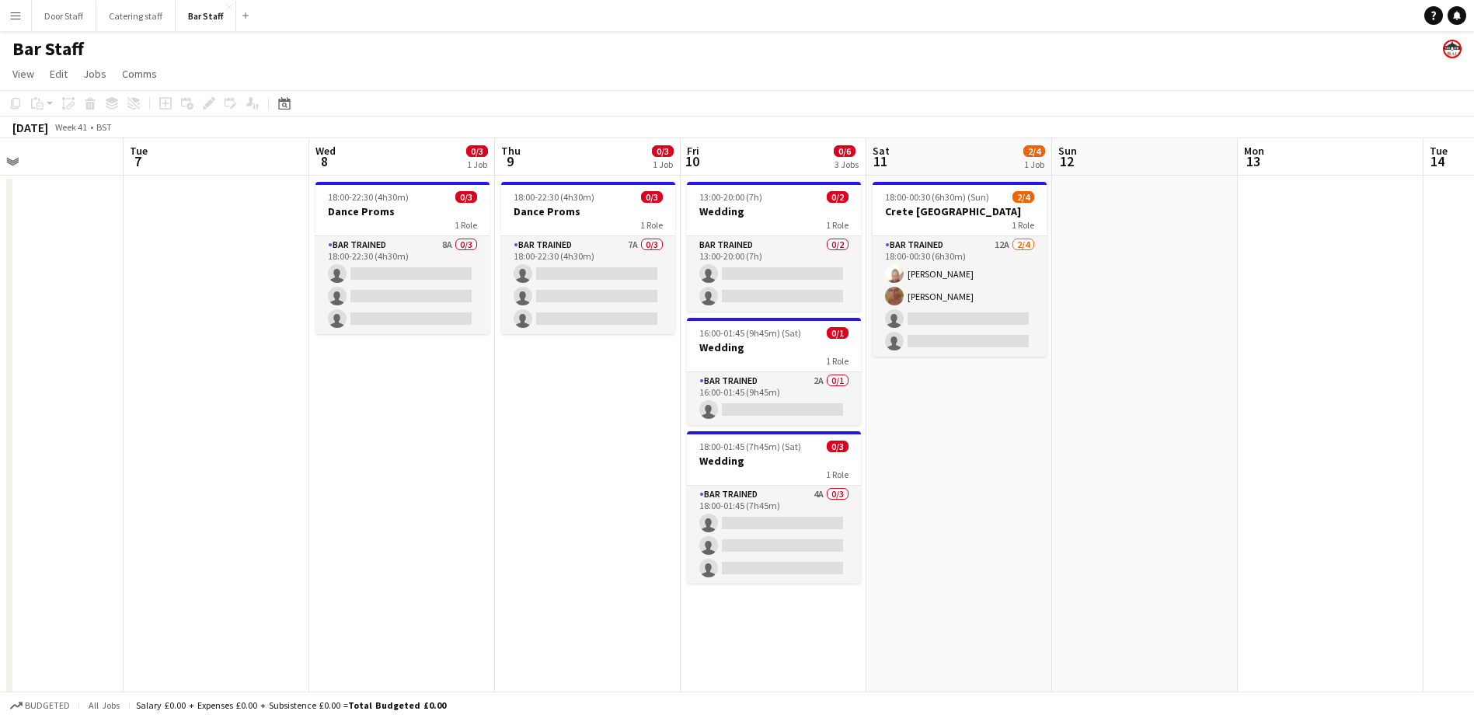
drag, startPoint x: 669, startPoint y: 476, endPoint x: 282, endPoint y: 453, distance: 387.6
click at [282, 453] on app-calendar-viewport "Fri 3 Sat 4 0/5 2 Jobs Sun 5 Mon 6 Tue 7 Wed 8 0/3 1 Job Thu 9 0/3 1 Job Fri 10…" at bounding box center [737, 503] width 1474 height 730
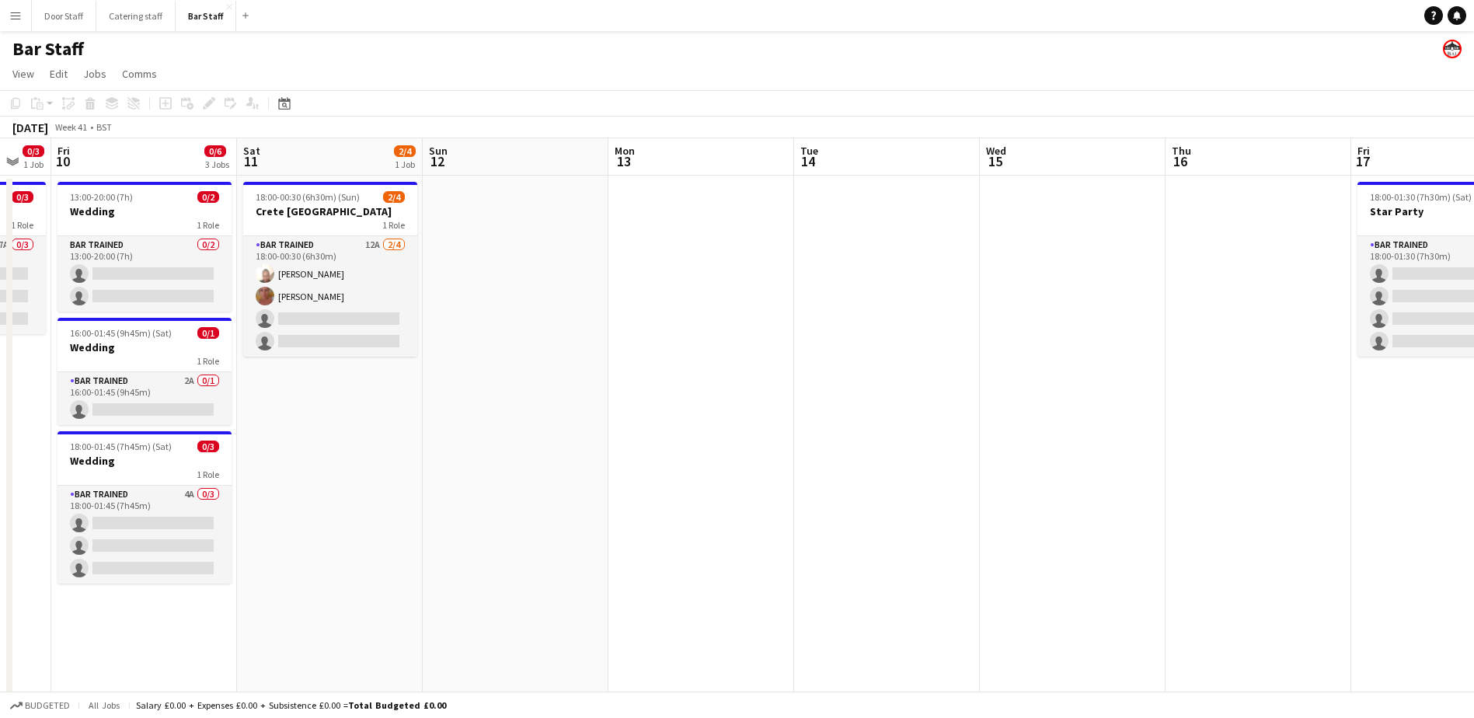
scroll to position [0, 530]
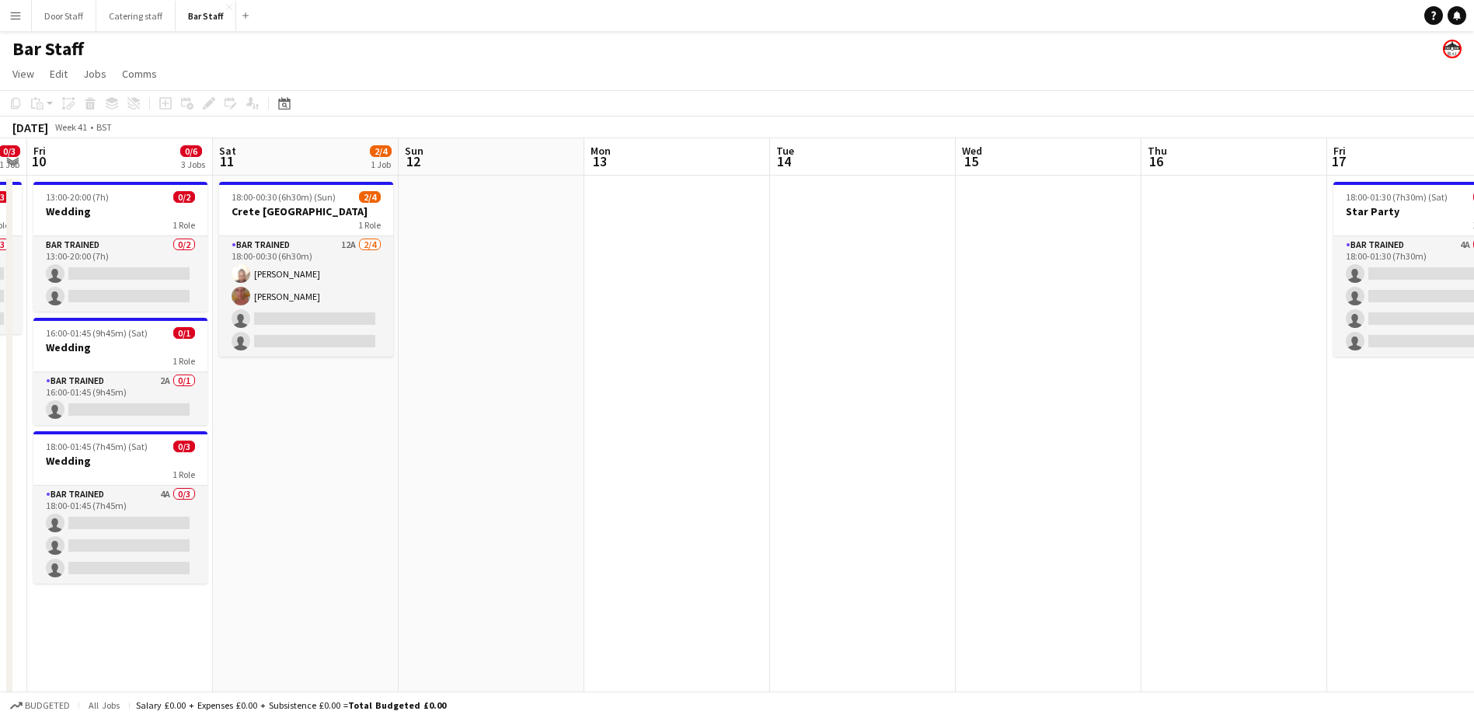
drag, startPoint x: 922, startPoint y: 448, endPoint x: 287, endPoint y: 472, distance: 635.3
click at [287, 472] on app-calendar-viewport "Tue 7 Wed 8 0/3 1 Job Thu 9 0/3 1 Job Fri 10 0/6 3 Jobs Sat 11 2/4 1 Job Sun 12…" at bounding box center [737, 503] width 1474 height 730
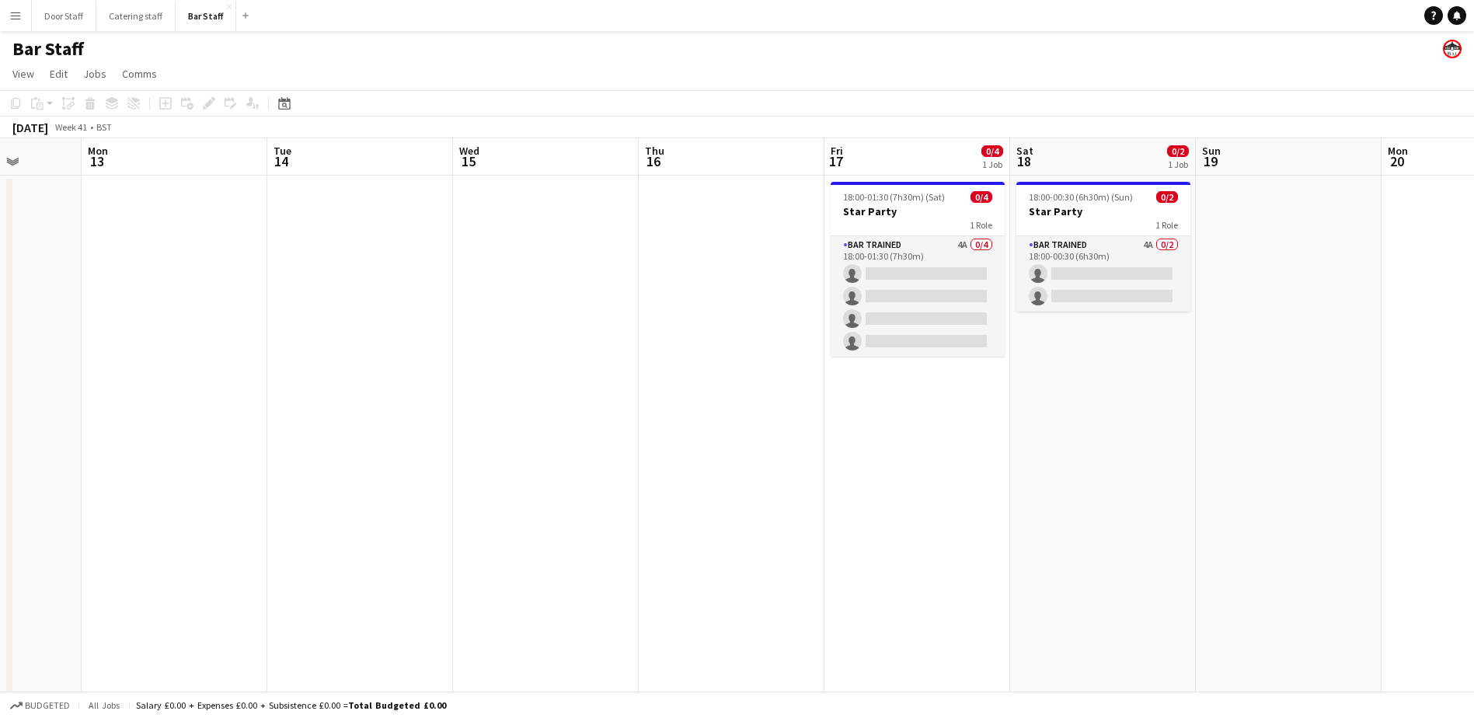
drag, startPoint x: 706, startPoint y: 390, endPoint x: 389, endPoint y: 441, distance: 321.8
click at [389, 441] on app-calendar-viewport "Fri 10 0/6 3 Jobs Sat 11 2/4 1 Job Sun 12 Mon 13 Tue 14 Wed 15 Thu 16 Fri 17 0/…" at bounding box center [737, 503] width 1474 height 730
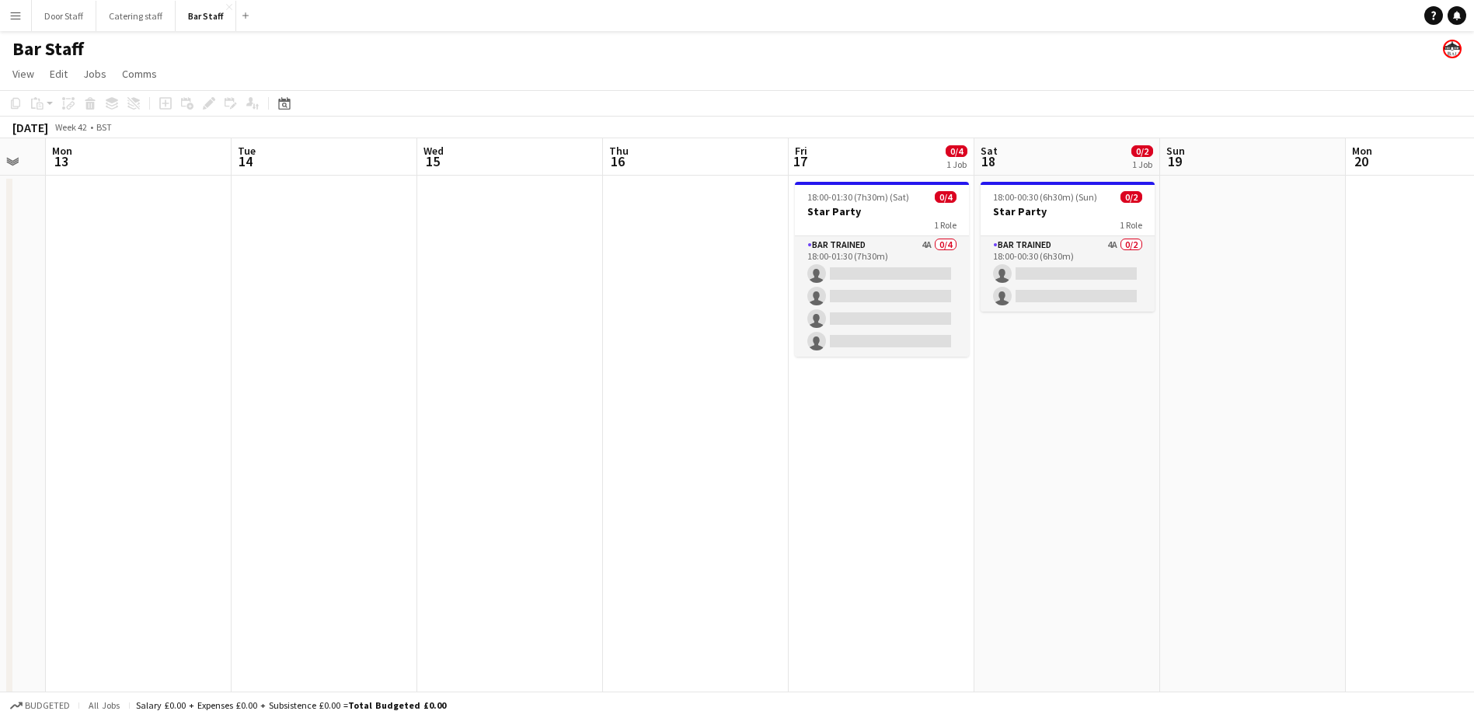
drag, startPoint x: 579, startPoint y: 435, endPoint x: 357, endPoint y: 437, distance: 221.5
click at [357, 437] on app-calendar-viewport "Fri 10 0/6 3 Jobs Sat 11 2/4 1 Job Sun 12 Mon 13 Tue 14 Wed 15 Thu 16 Fri 17 0/…" at bounding box center [737, 503] width 1474 height 730
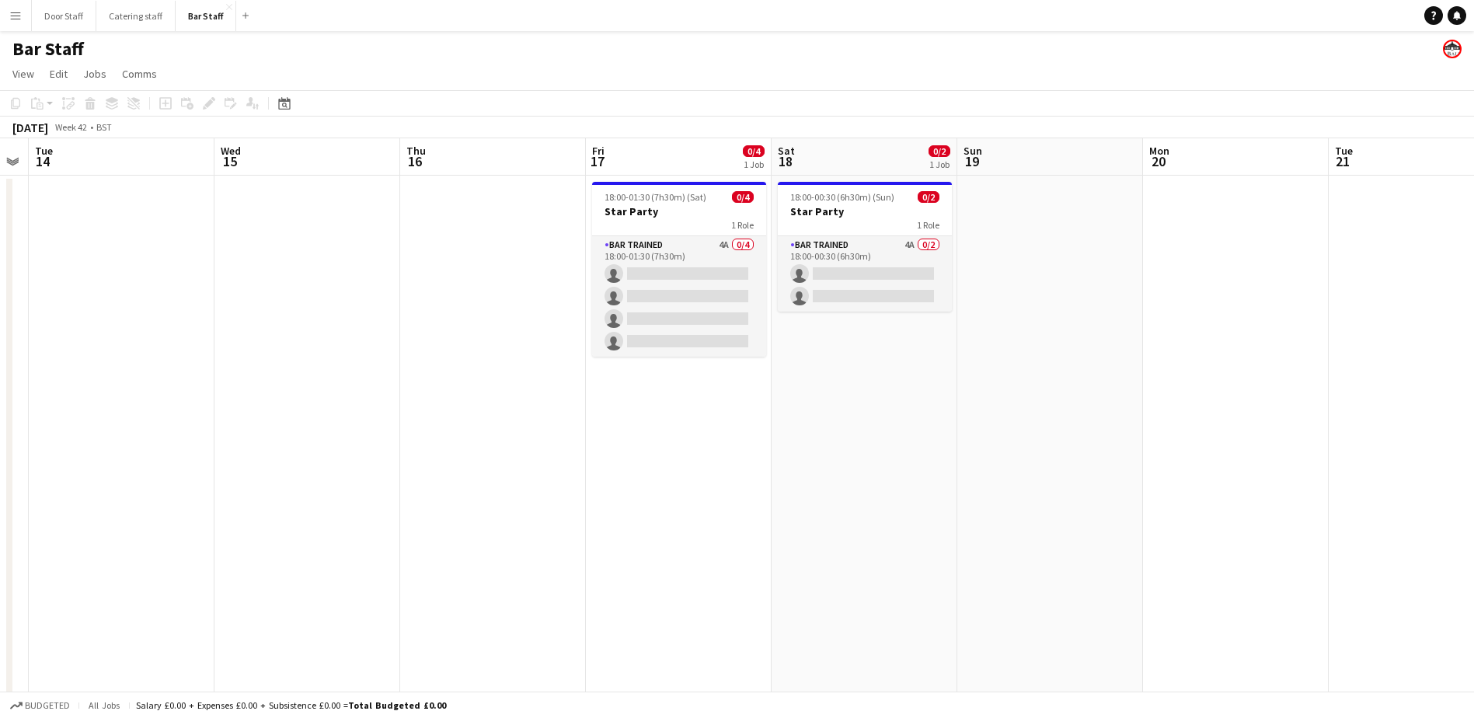
drag, startPoint x: 705, startPoint y: 454, endPoint x: 131, endPoint y: 455, distance: 573.5
click at [131, 455] on app-calendar-viewport "Sat 11 2/4 1 Job Sun 12 Mon 13 Tue 14 Wed 15 Thu 16 Fri 17 0/4 1 Job Sat 18 0/2…" at bounding box center [737, 503] width 1474 height 730
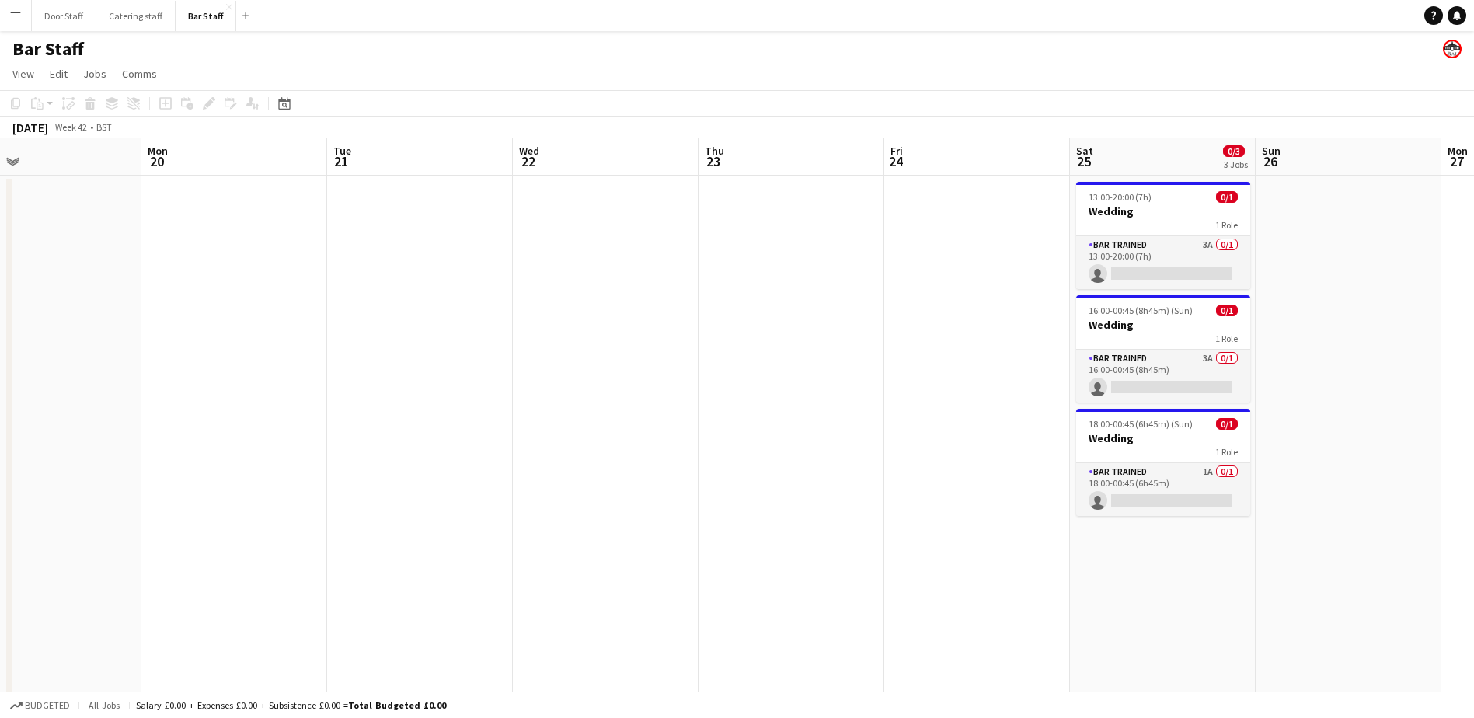
drag, startPoint x: 619, startPoint y: 456, endPoint x: 174, endPoint y: 458, distance: 444.5
click at [174, 458] on app-calendar-viewport "Thu 16 Fri 17 0/4 1 Job Sat 18 0/2 1 Job Sun 19 Mon 20 Tue 21 Wed 22 Thu 23 Fri…" at bounding box center [737, 503] width 1474 height 730
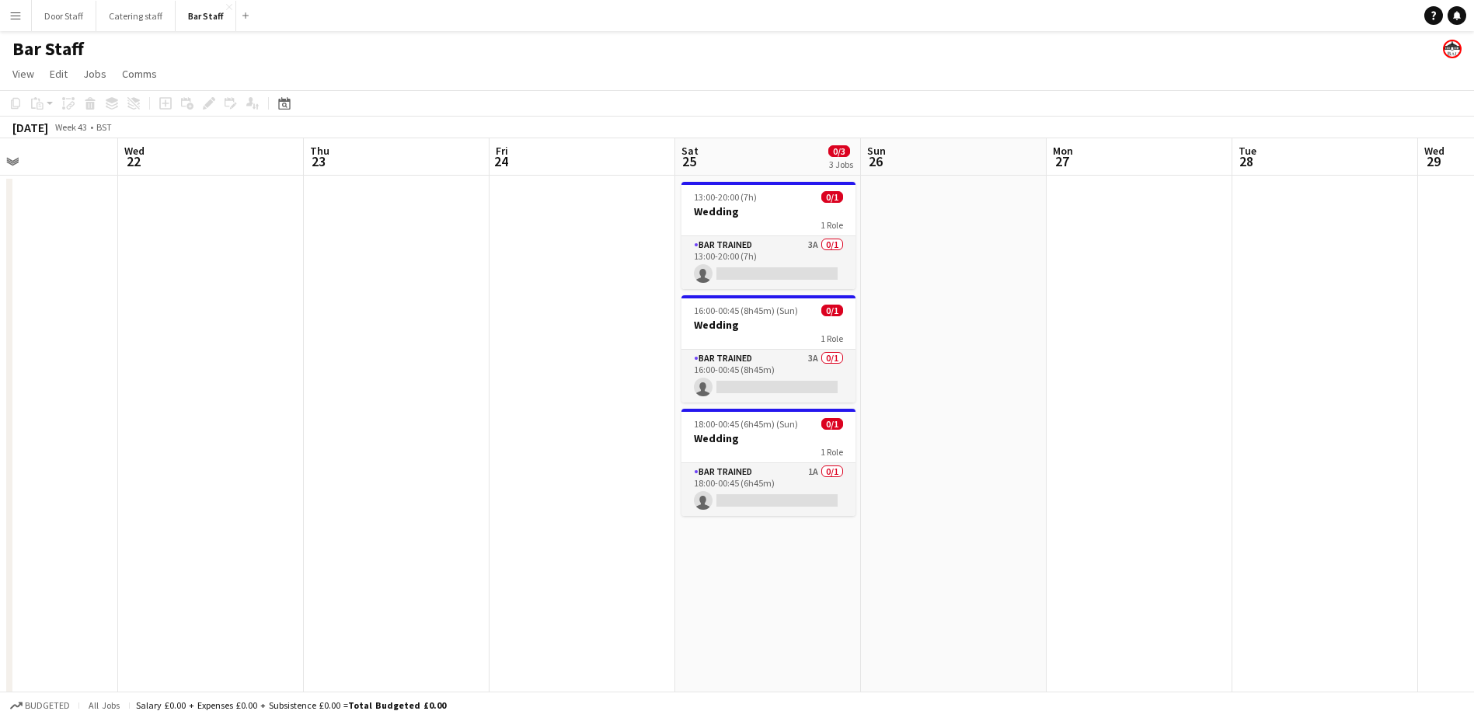
scroll to position [0, 556]
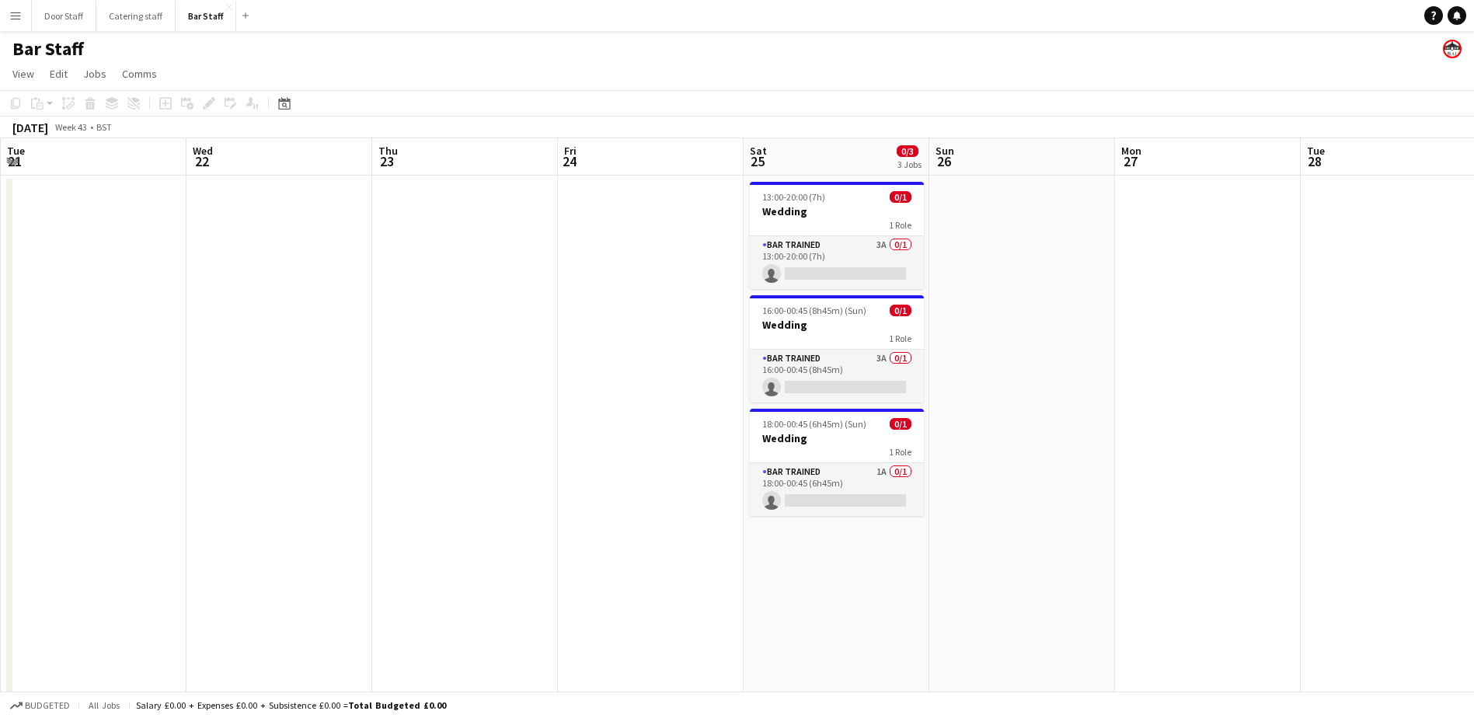
drag, startPoint x: 658, startPoint y: 420, endPoint x: 332, endPoint y: 419, distance: 326.4
click at [332, 419] on app-calendar-viewport "Sat 18 0/2 1 Job Sun 19 Mon 20 Tue 21 Wed 22 Thu 23 Fri 24 Sat 25 0/3 3 Jobs Su…" at bounding box center [737, 503] width 1474 height 730
drag, startPoint x: 539, startPoint y: 416, endPoint x: 142, endPoint y: 427, distance: 397.2
click at [146, 427] on app-calendar-viewport "Sat 18 0/2 1 Job Sun 19 Mon 20 Tue 21 Wed 22 Thu 23 Fri 24 Sat 25 0/3 3 Jobs Su…" at bounding box center [737, 503] width 1474 height 730
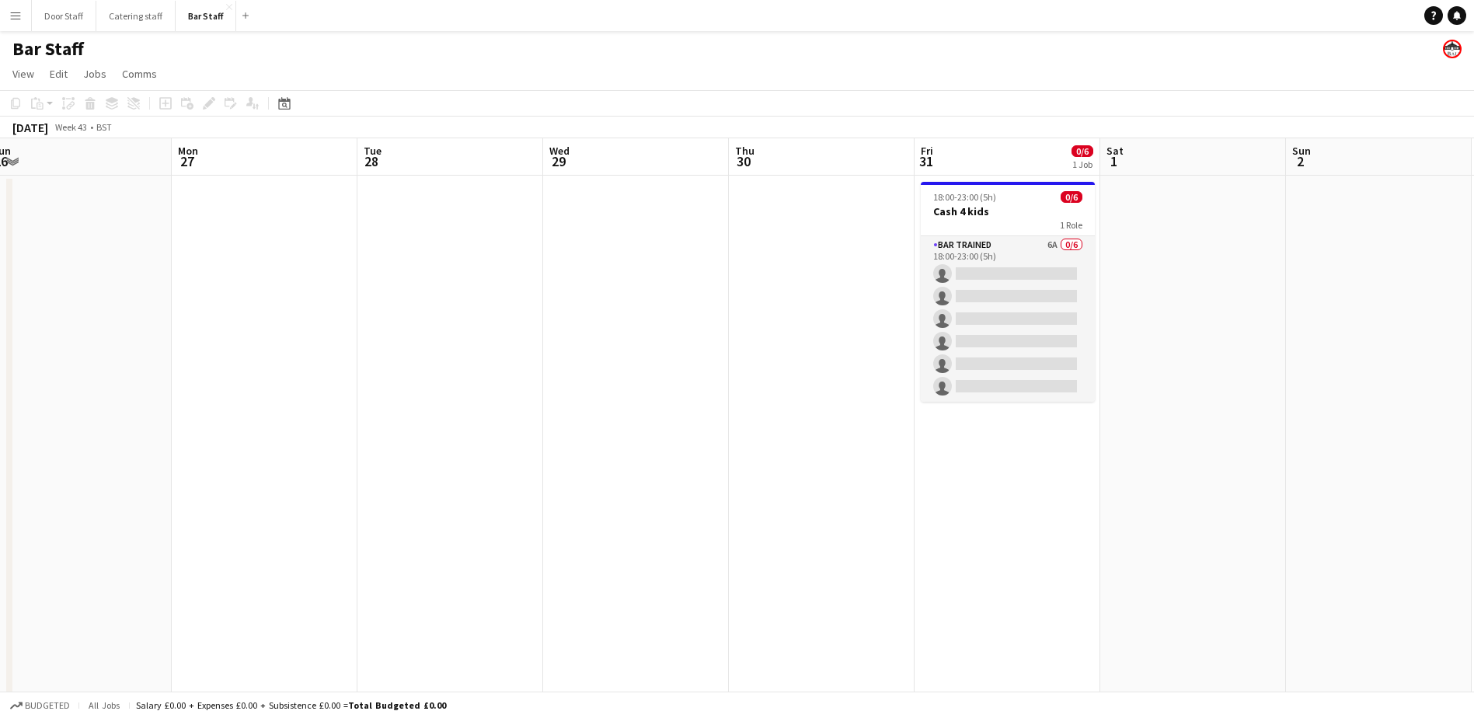
scroll to position [0, 594]
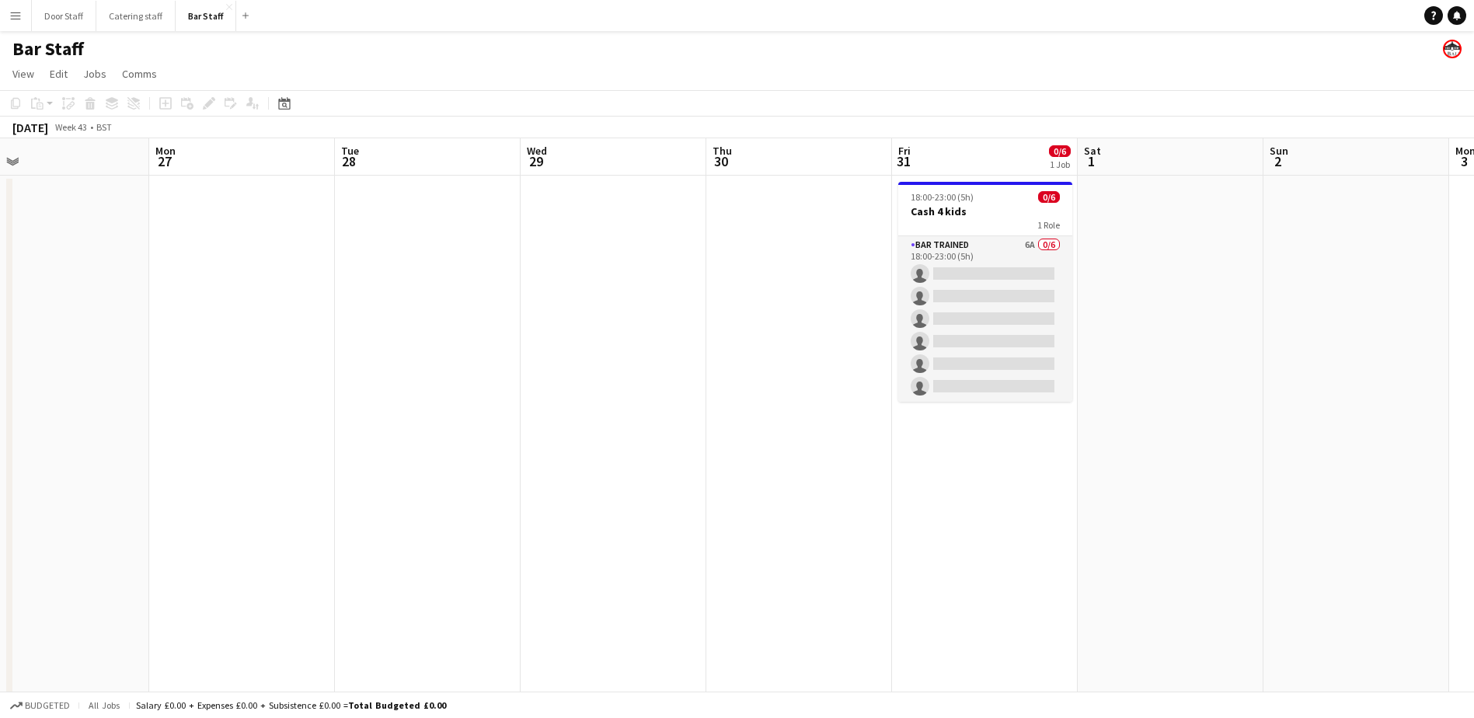
drag, startPoint x: 940, startPoint y: 476, endPoint x: 368, endPoint y: 486, distance: 572.8
click at [368, 486] on app-calendar-viewport "Thu 23 Fri 24 Sat 25 0/3 3 Jobs Sun 26 Mon 27 Tue 28 Wed 29 Thu 30 Fri 31 0/6 1…" at bounding box center [737, 503] width 1474 height 730
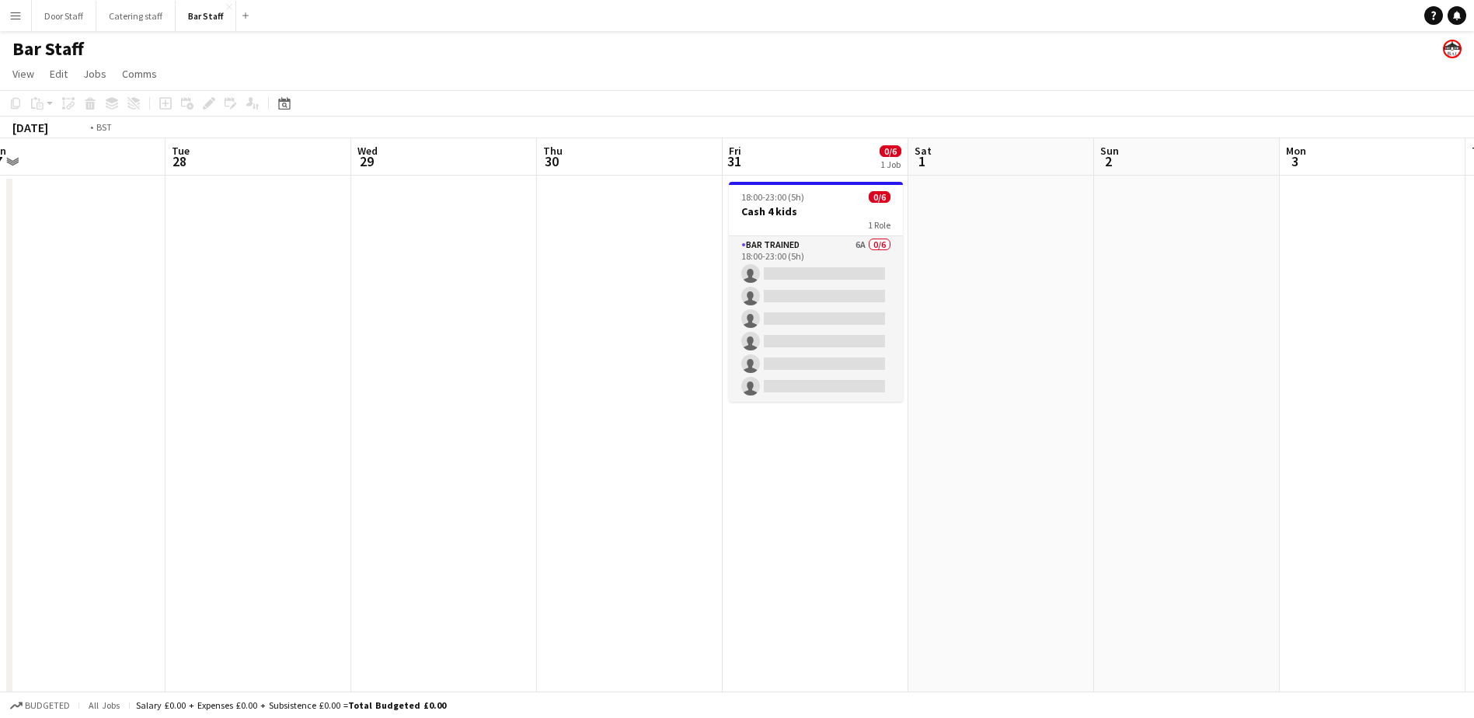
drag, startPoint x: 652, startPoint y: 479, endPoint x: 288, endPoint y: 485, distance: 363.7
click at [292, 485] on app-calendar-viewport "Fri 24 Sat 25 0/3 3 Jobs Sun 26 Mon 27 Tue 28 Wed 29 Thu 30 Fri 31 0/6 1 Job Sa…" at bounding box center [737, 503] width 1474 height 730
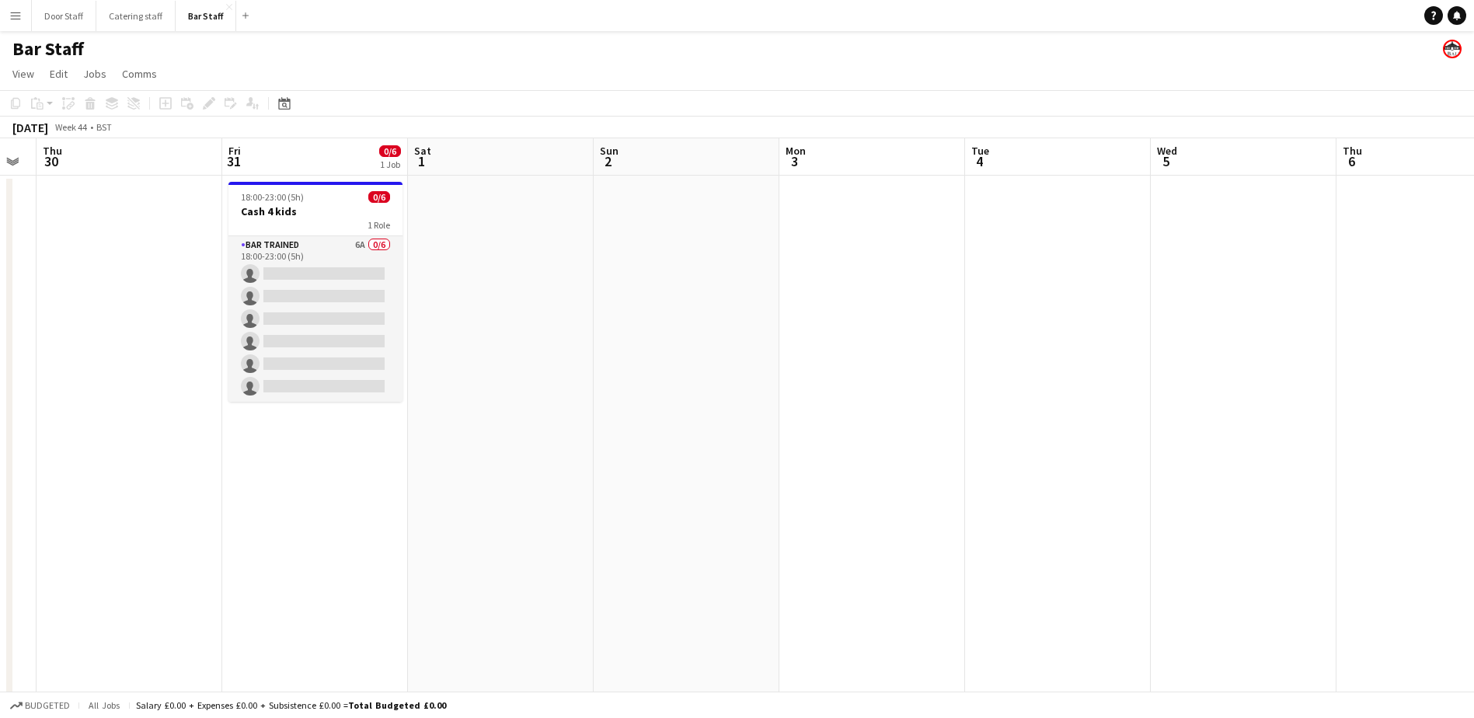
drag, startPoint x: 974, startPoint y: 481, endPoint x: 293, endPoint y: 493, distance: 680.8
click at [293, 493] on app-calendar-viewport "Mon 27 Tue 28 Wed 29 Thu 30 Fri 31 0/6 1 Job Sat 1 Sun 2 Mon 3 Tue 4 Wed 5 Thu …" at bounding box center [737, 503] width 1474 height 730
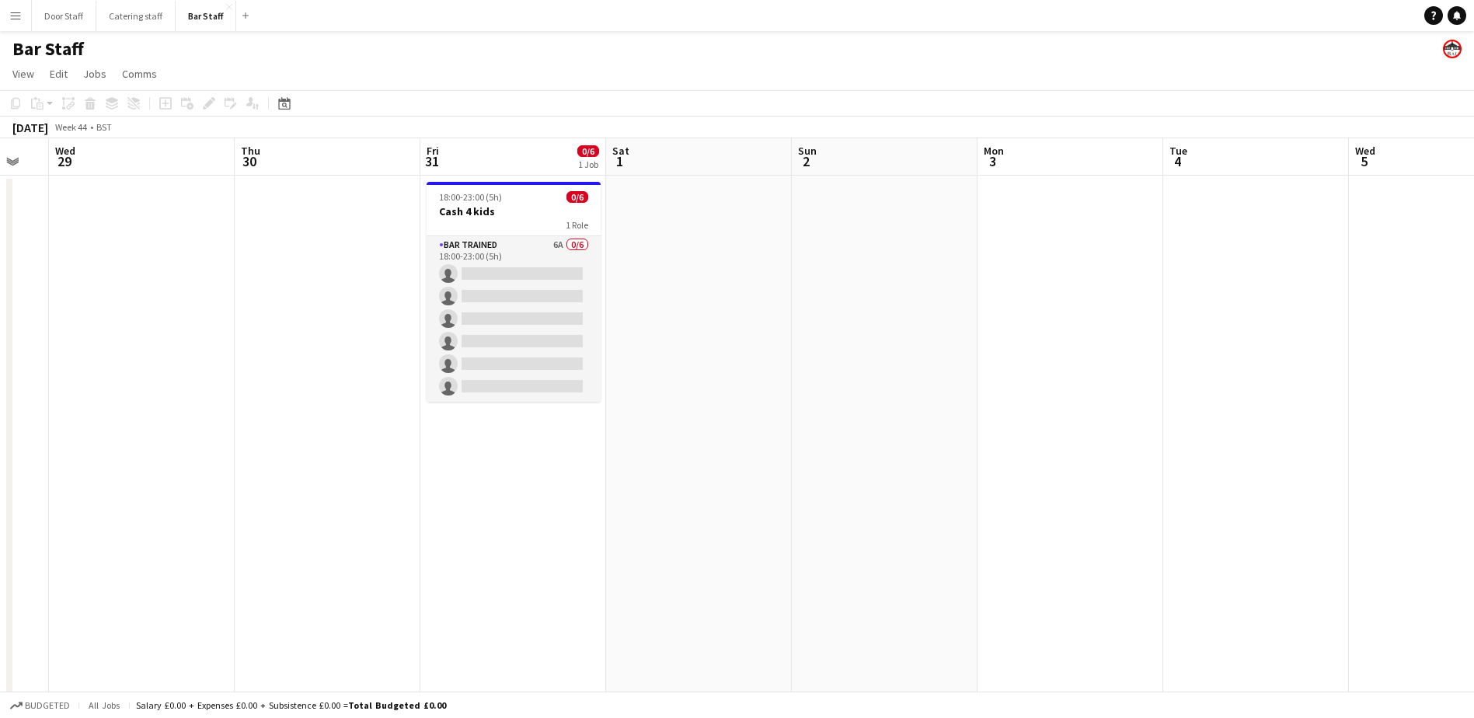
drag, startPoint x: 903, startPoint y: 458, endPoint x: 1474, endPoint y: 416, distance: 572.7
click at [1474, 416] on html "Menu Boards Boards Boards All jobs Status Workforce Workforce My Workforce Recr…" at bounding box center [737, 447] width 1474 height 895
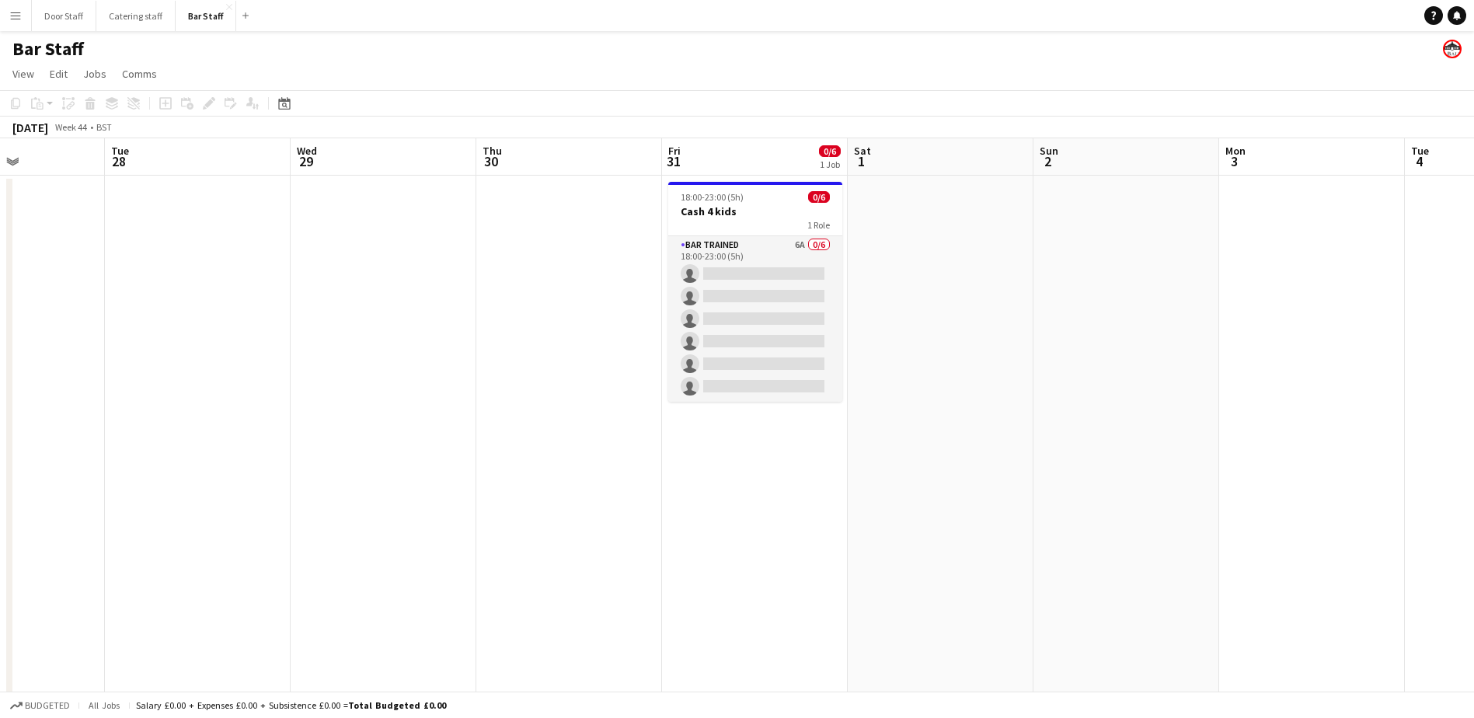
scroll to position [0, 405]
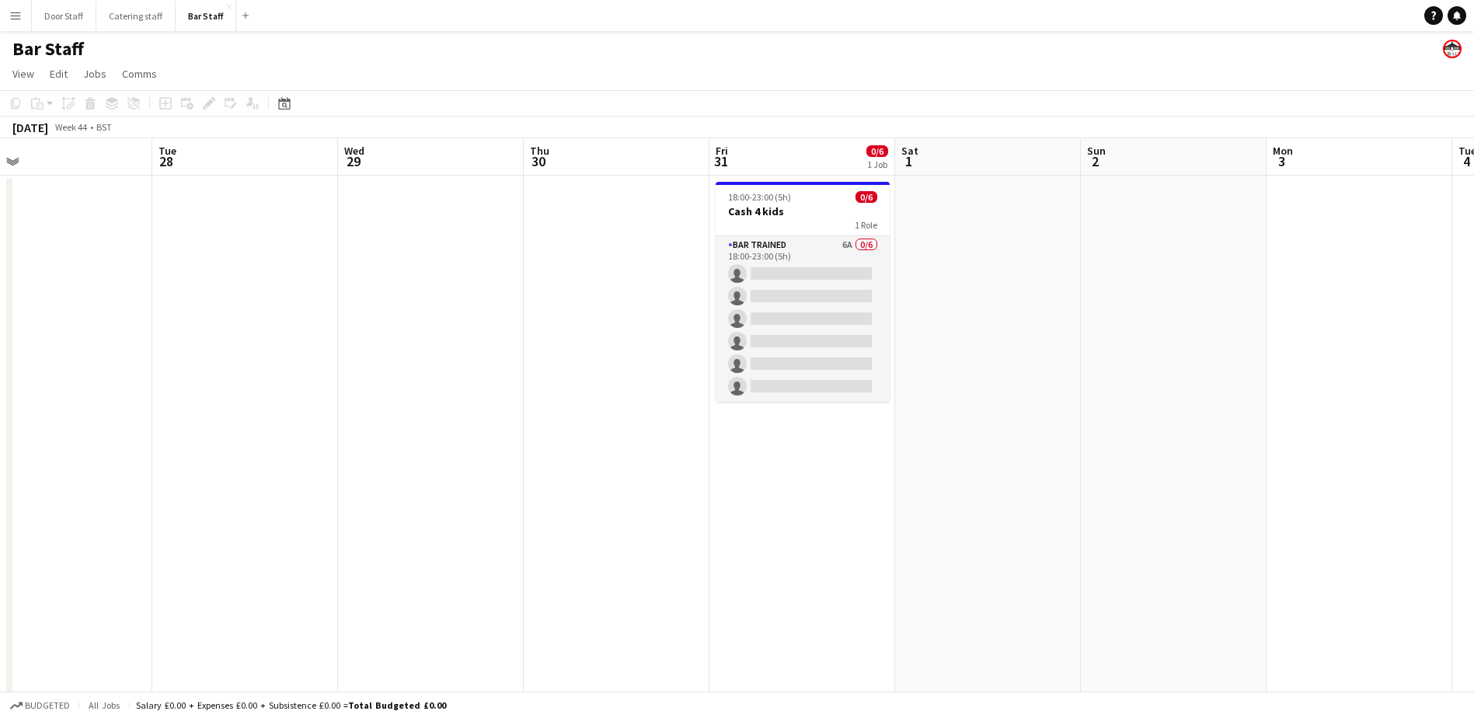
drag, startPoint x: 925, startPoint y: 479, endPoint x: 1215, endPoint y: 404, distance: 298.5
click at [1215, 404] on app-calendar-viewport "Sat 25 0/3 3 Jobs Sun 26 Mon 27 Tue 28 Wed 29 Thu 30 Fri 31 0/6 1 Job Sat 1 Sun…" at bounding box center [737, 503] width 1474 height 730
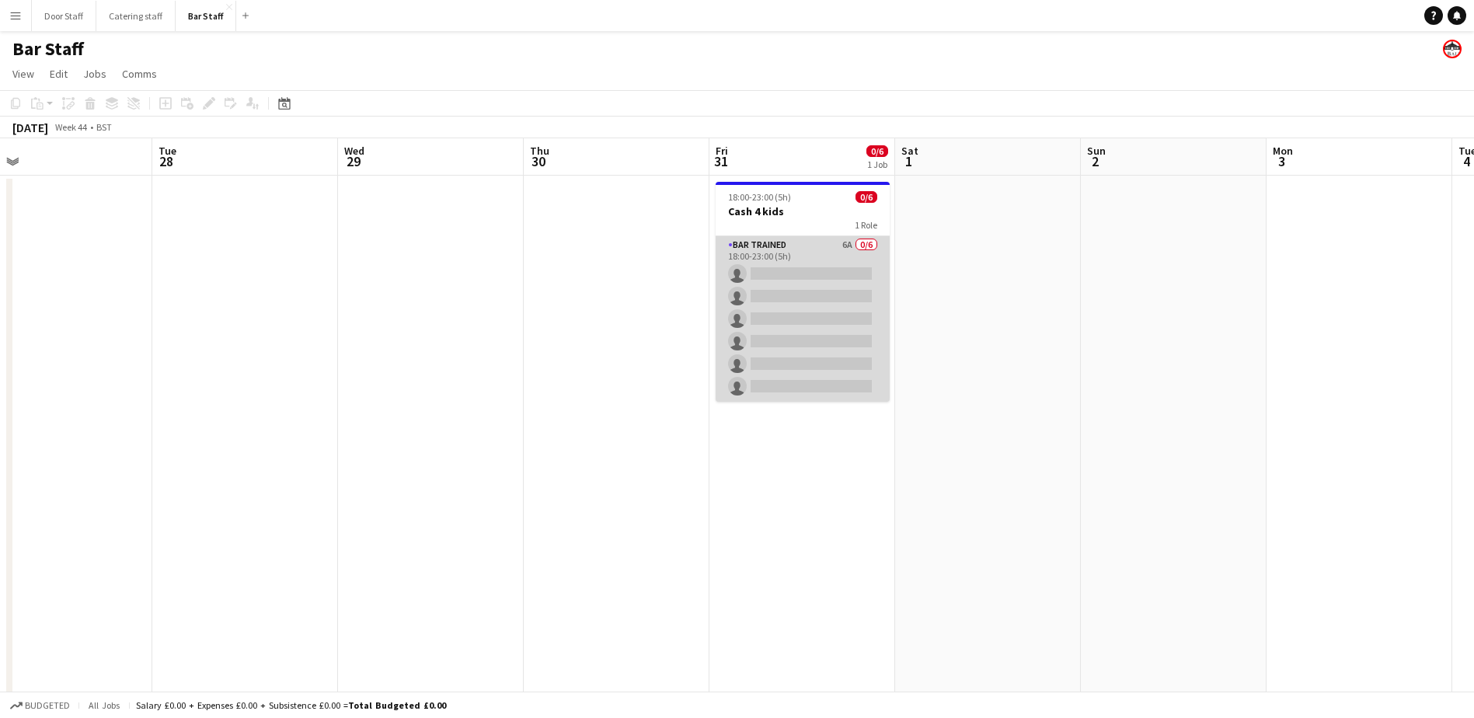
click at [793, 258] on app-card-role "Bar trained 6A 0/6 18:00-23:00 (5h) single-neutral-actions single-neutral-actio…" at bounding box center [803, 319] width 174 height 166
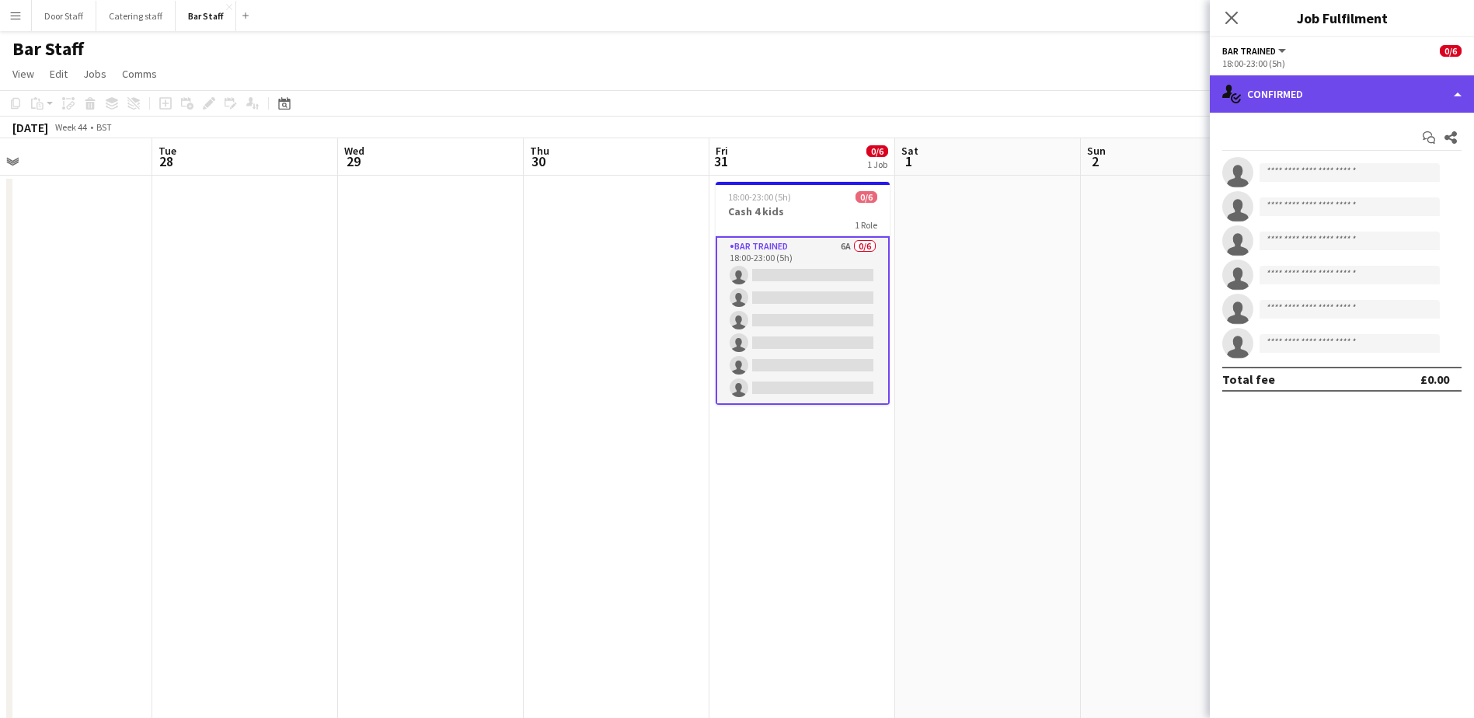
click at [1298, 87] on div "single-neutral-actions-check-2 Confirmed" at bounding box center [1342, 93] width 264 height 37
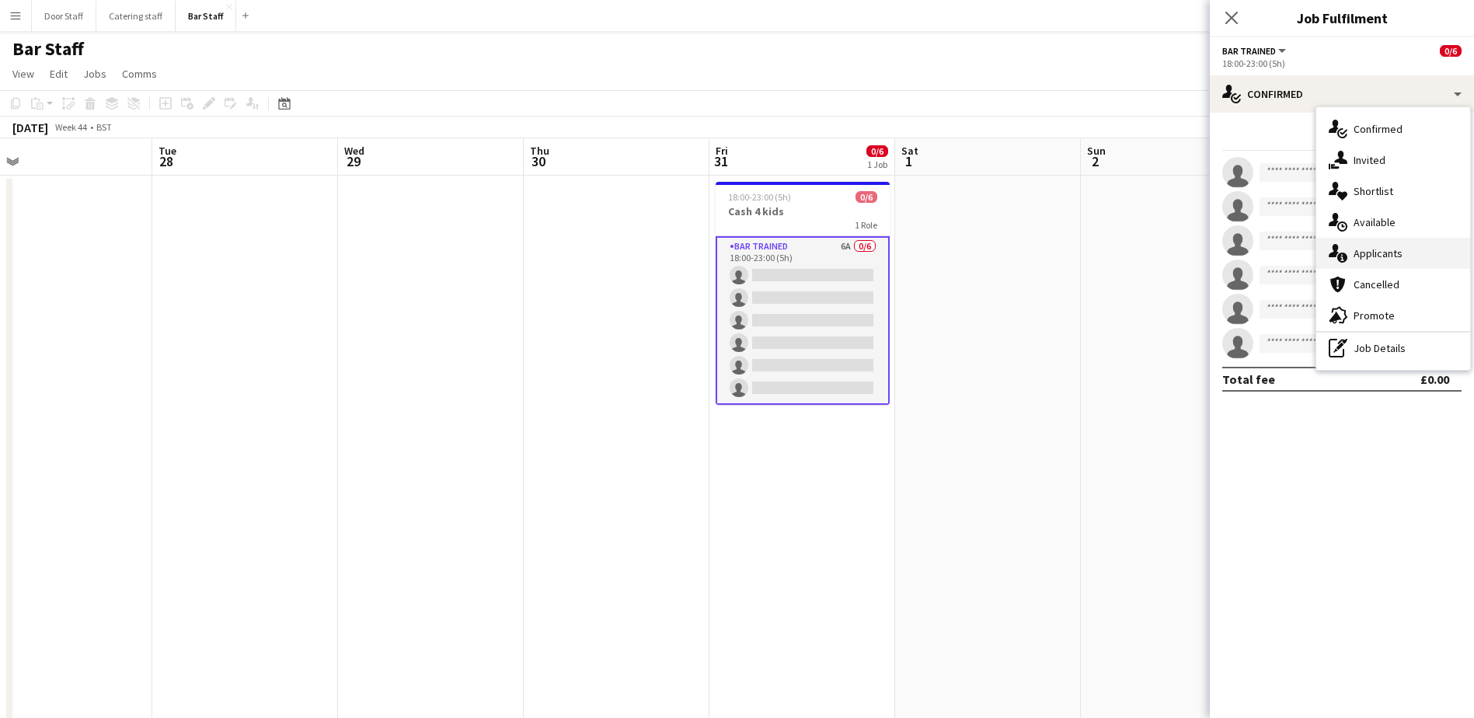
click at [1369, 248] on span "Applicants" at bounding box center [1378, 253] width 49 height 14
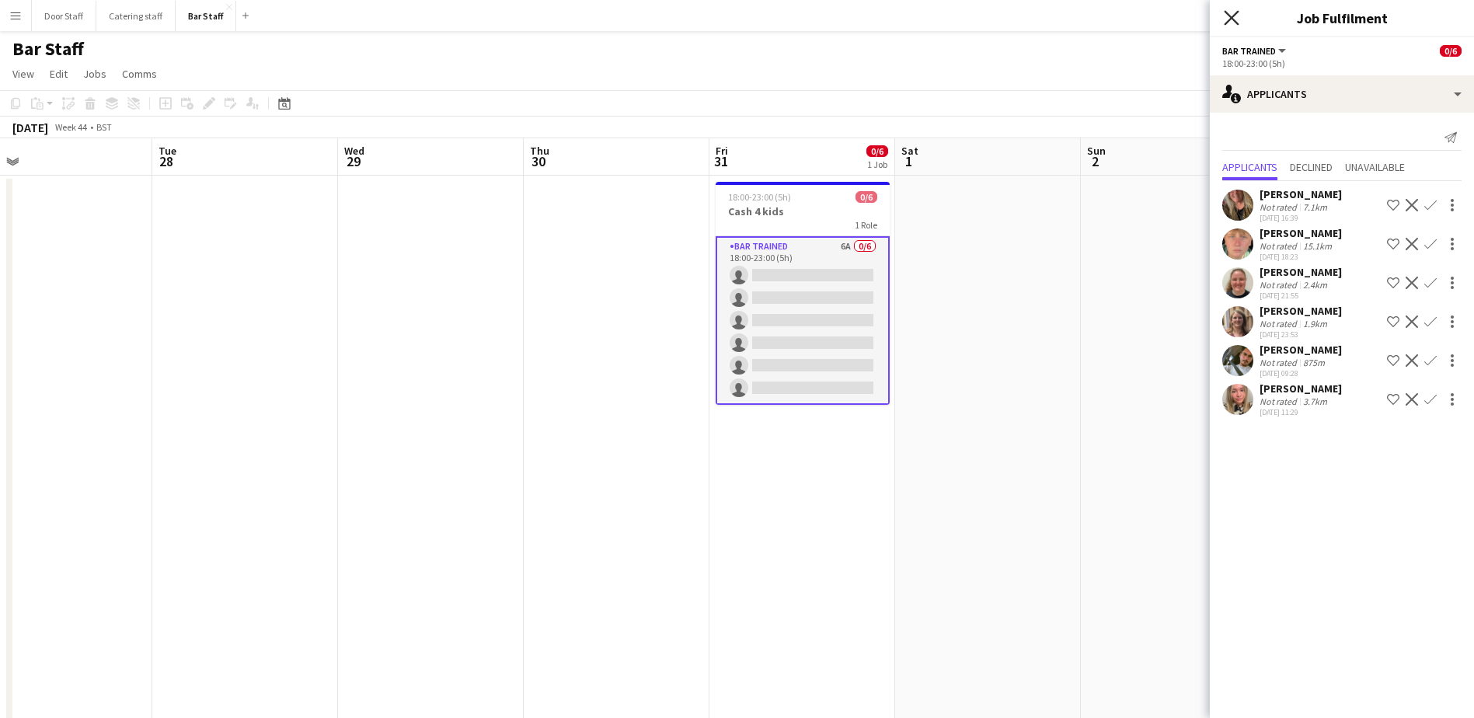
click at [1235, 20] on icon at bounding box center [1231, 17] width 15 height 15
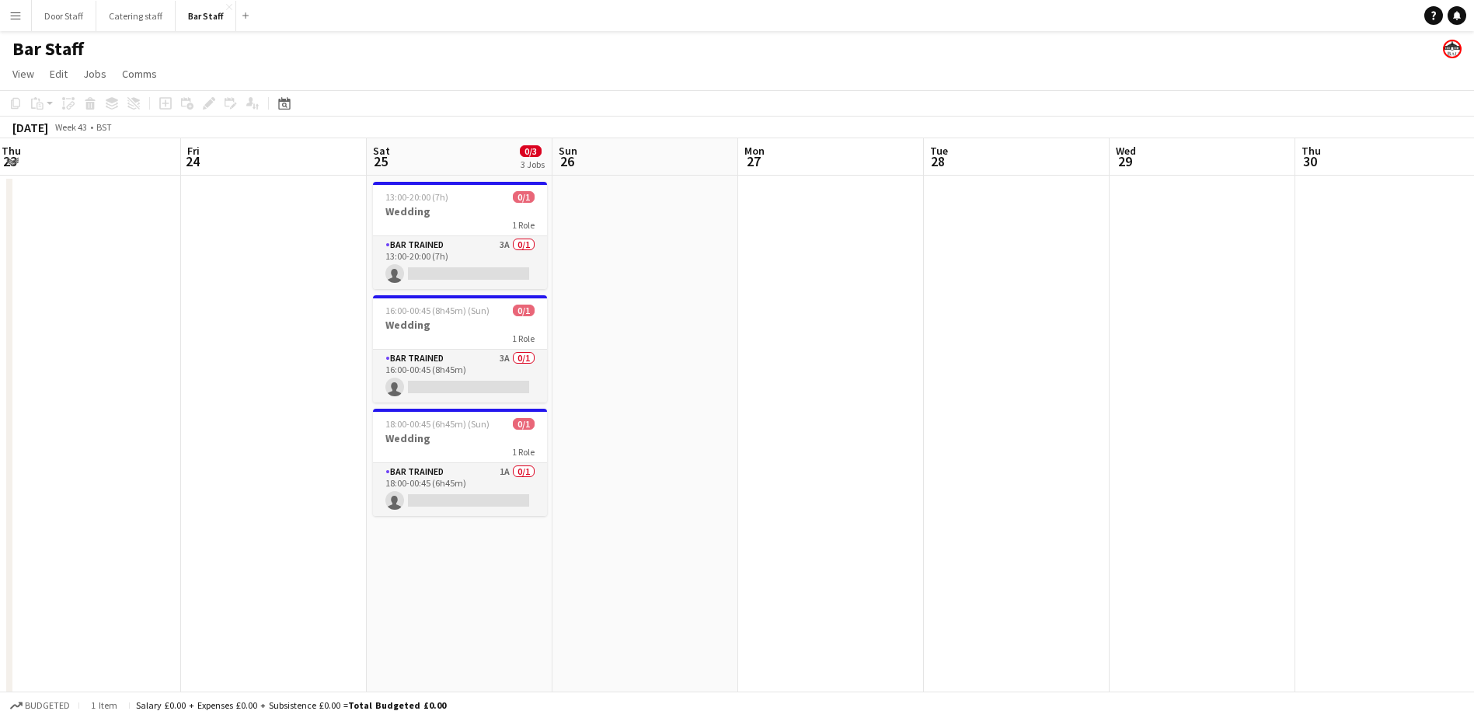
drag, startPoint x: 517, startPoint y: 511, endPoint x: 1288, endPoint y: 448, distance: 774.1
click at [1288, 448] on app-calendar-viewport "Tue 21 Wed 22 Thu 23 Fri 24 Sat 25 0/3 3 Jobs Sun 26 Mon 27 Tue 28 Wed 29 Thu 3…" at bounding box center [737, 503] width 1474 height 730
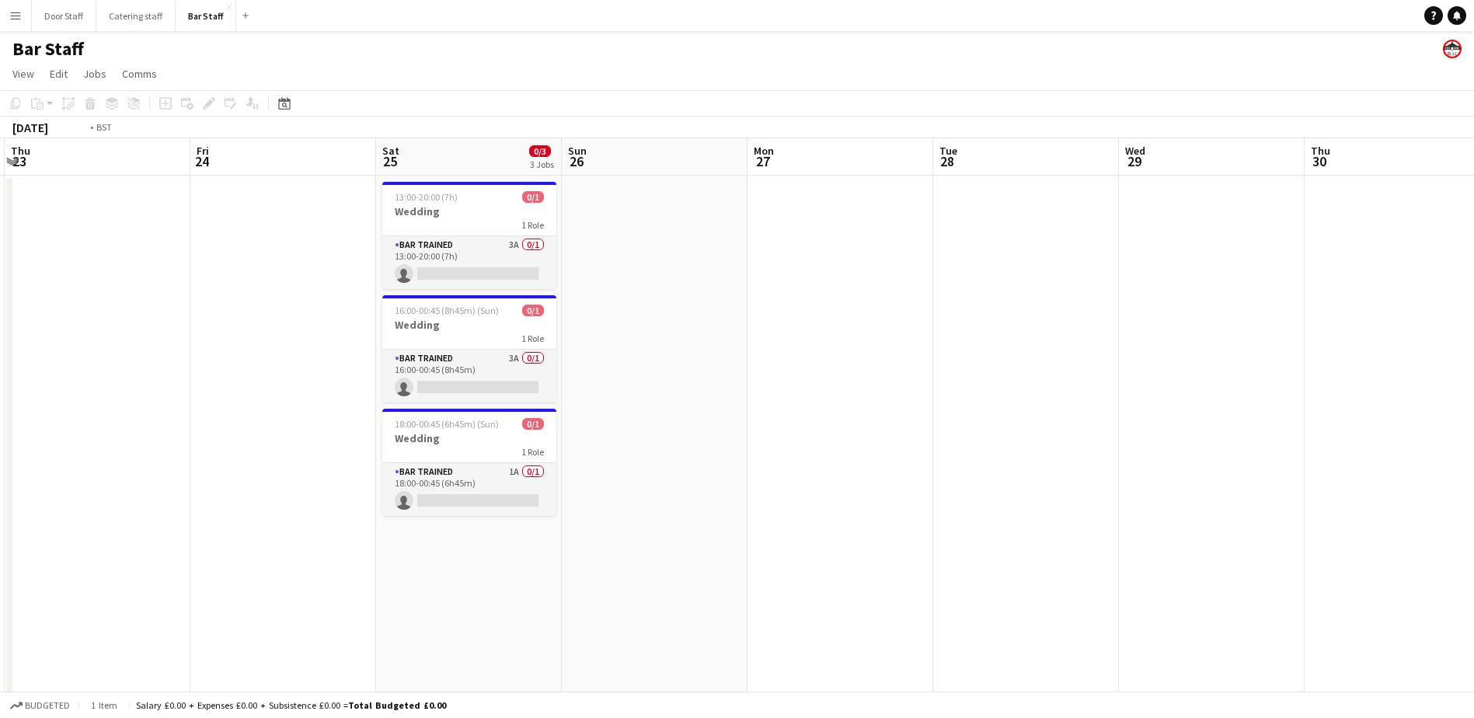
drag, startPoint x: 705, startPoint y: 486, endPoint x: 1485, endPoint y: 361, distance: 790.1
click at [1474, 361] on html "Menu Boards Boards Boards All jobs Status Workforce Workforce My Workforce Recr…" at bounding box center [737, 447] width 1474 height 895
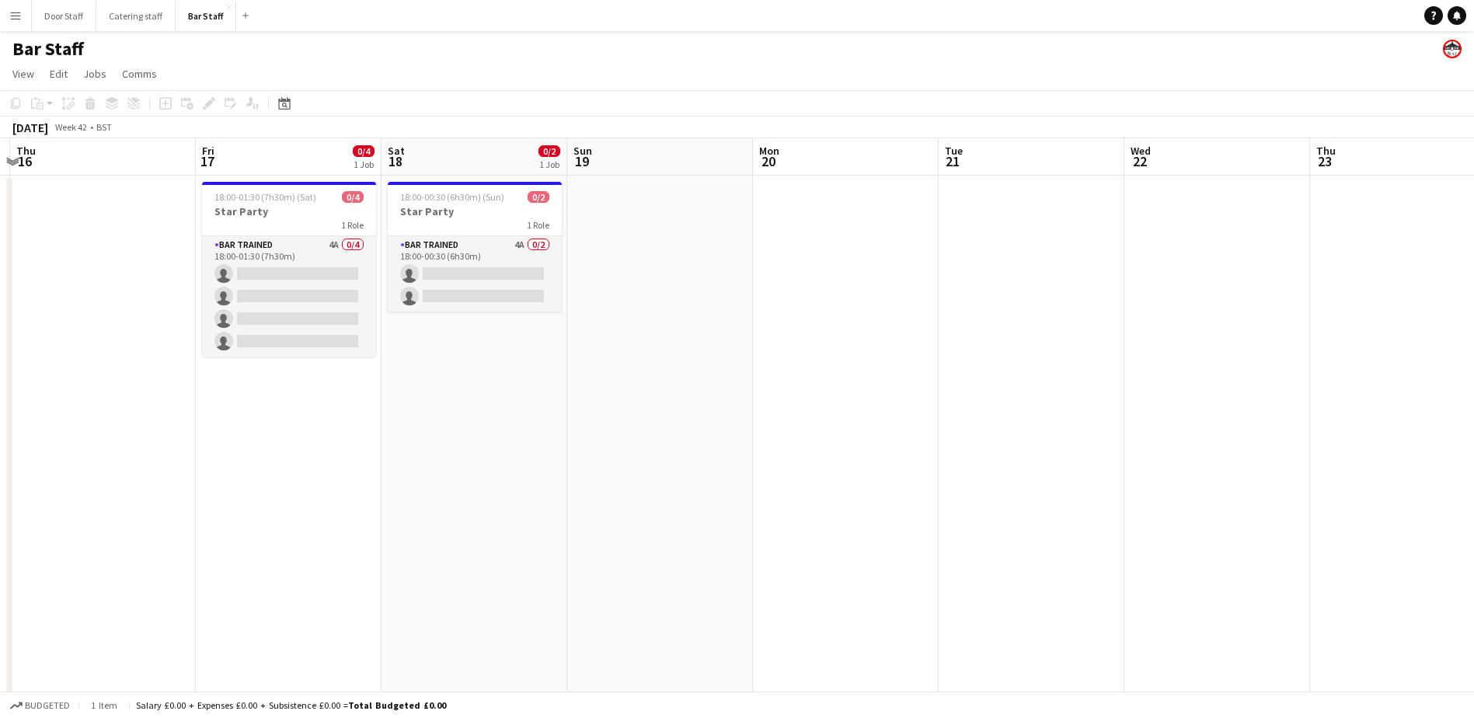
drag, startPoint x: 568, startPoint y: 451, endPoint x: 1308, endPoint y: 372, distance: 743.9
click at [1316, 371] on app-calendar-viewport "Tue 14 Wed 15 Thu 16 Fri 17 0/4 1 Job Sat 18 0/2 1 Job Sun 19 Mon 20 Tue 21 Wed…" at bounding box center [737, 503] width 1474 height 730
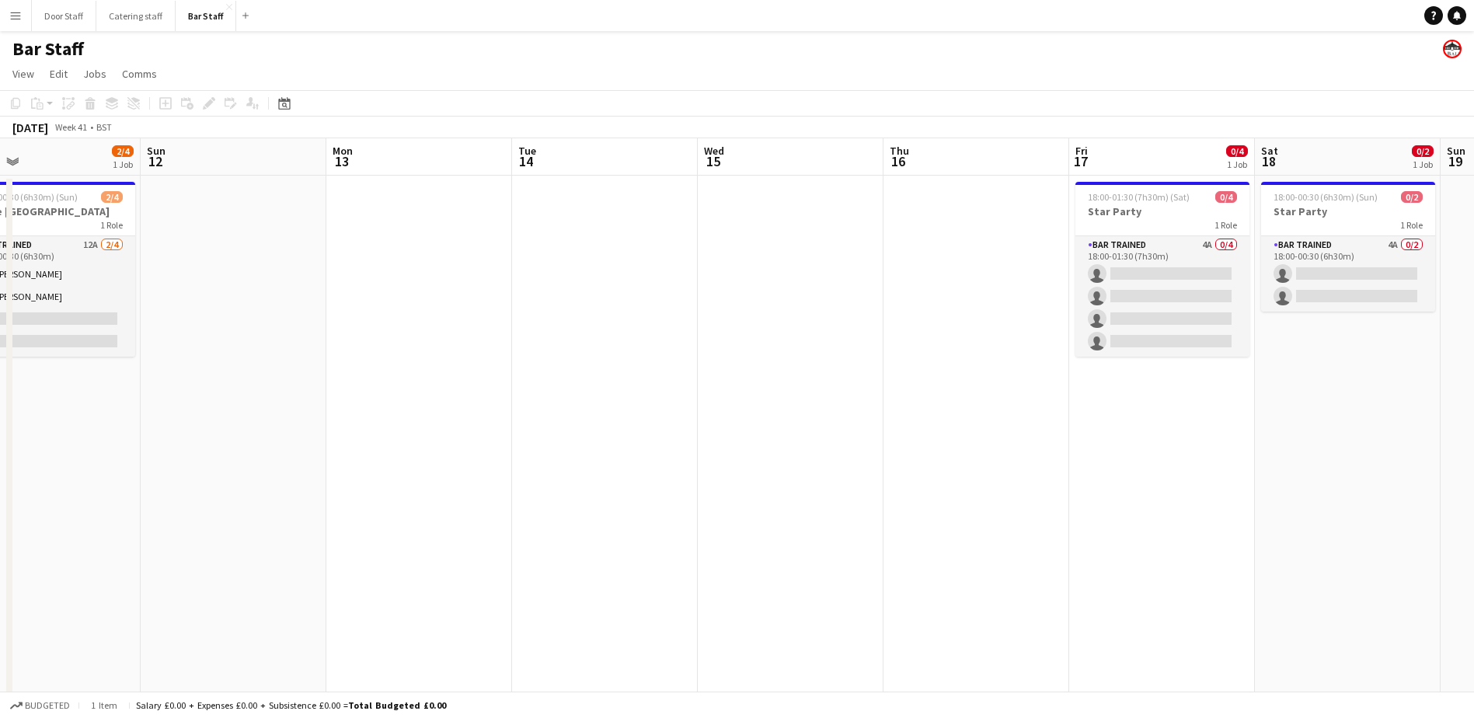
drag, startPoint x: 503, startPoint y: 465, endPoint x: 1218, endPoint y: 406, distance: 717.4
click at [1218, 406] on app-calendar-viewport "Thu 9 0/3 1 Job Fri 10 0/6 3 Jobs Sat 11 2/4 1 Job Sun 12 Mon 13 Tue 14 Wed 15 …" at bounding box center [737, 503] width 1474 height 730
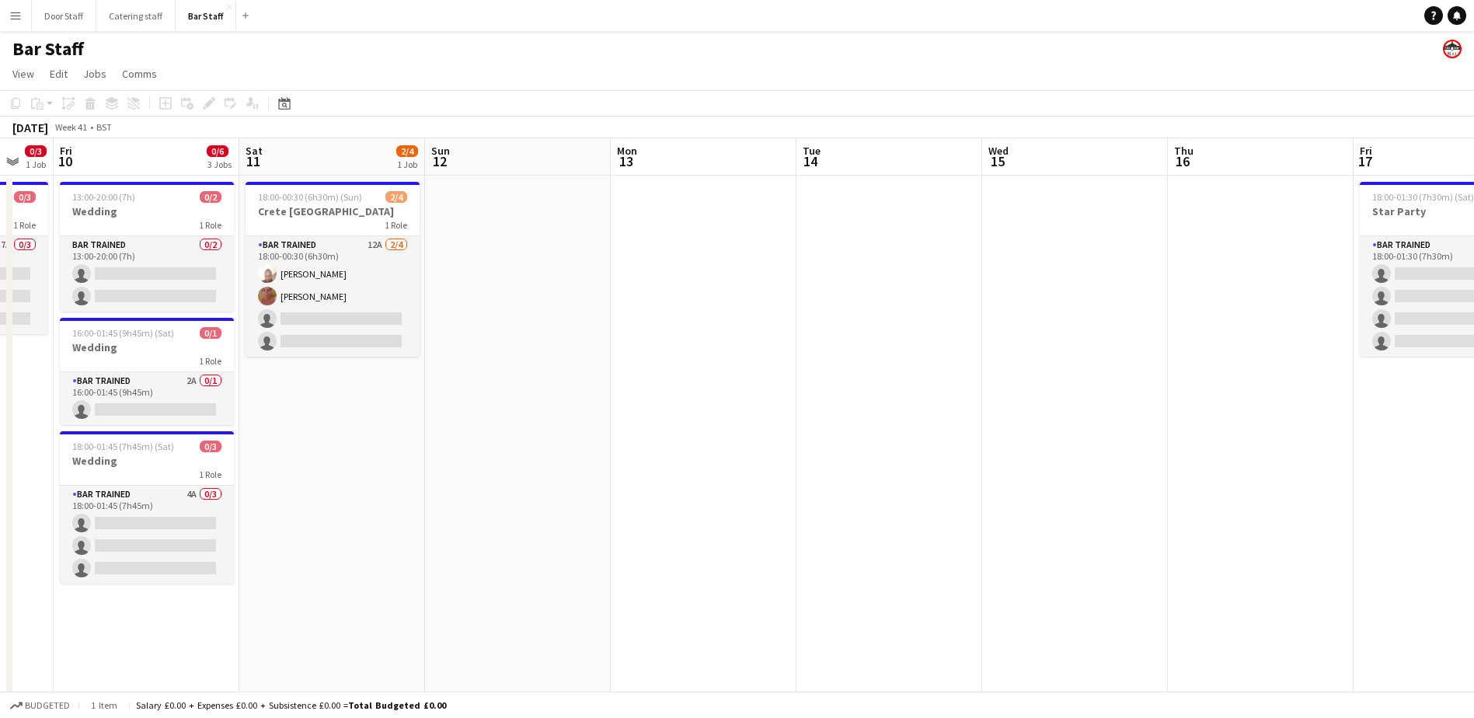
scroll to position [0, 382]
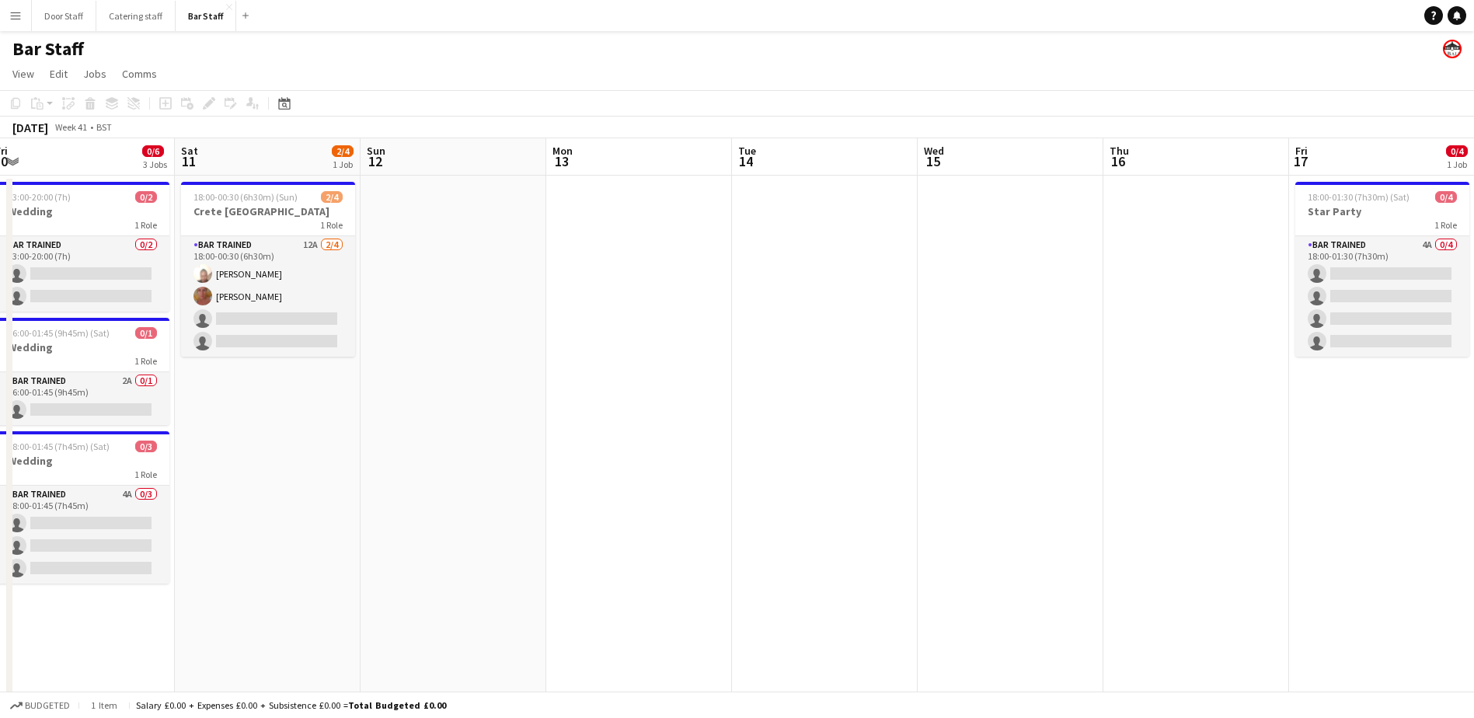
drag, startPoint x: 385, startPoint y: 436, endPoint x: 1135, endPoint y: 365, distance: 753.2
click at [1135, 365] on app-calendar-viewport "Wed 8 0/3 1 Job Thu 9 0/3 1 Job Fri 10 0/6 3 Jobs Sat 11 2/4 1 Job Sun 12 Mon 1…" at bounding box center [737, 503] width 1474 height 730
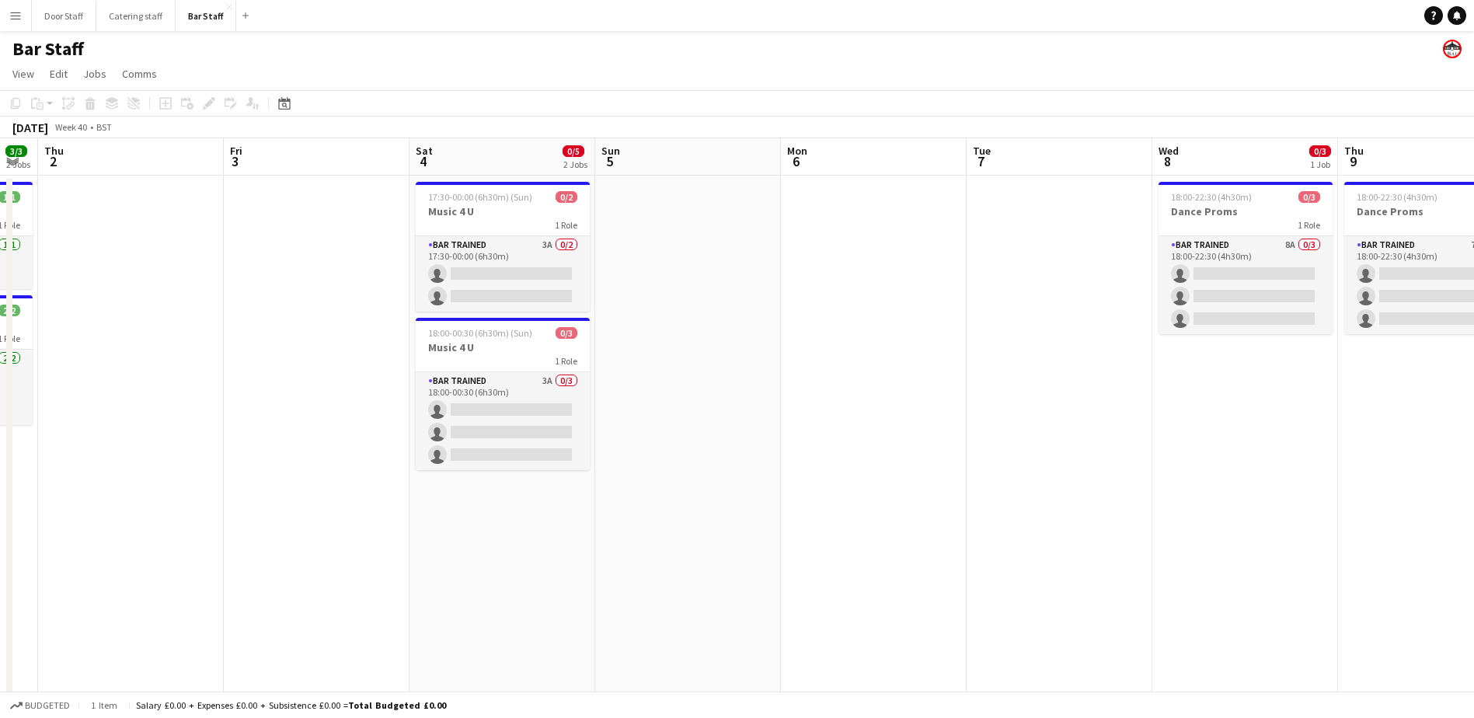
scroll to position [0, 426]
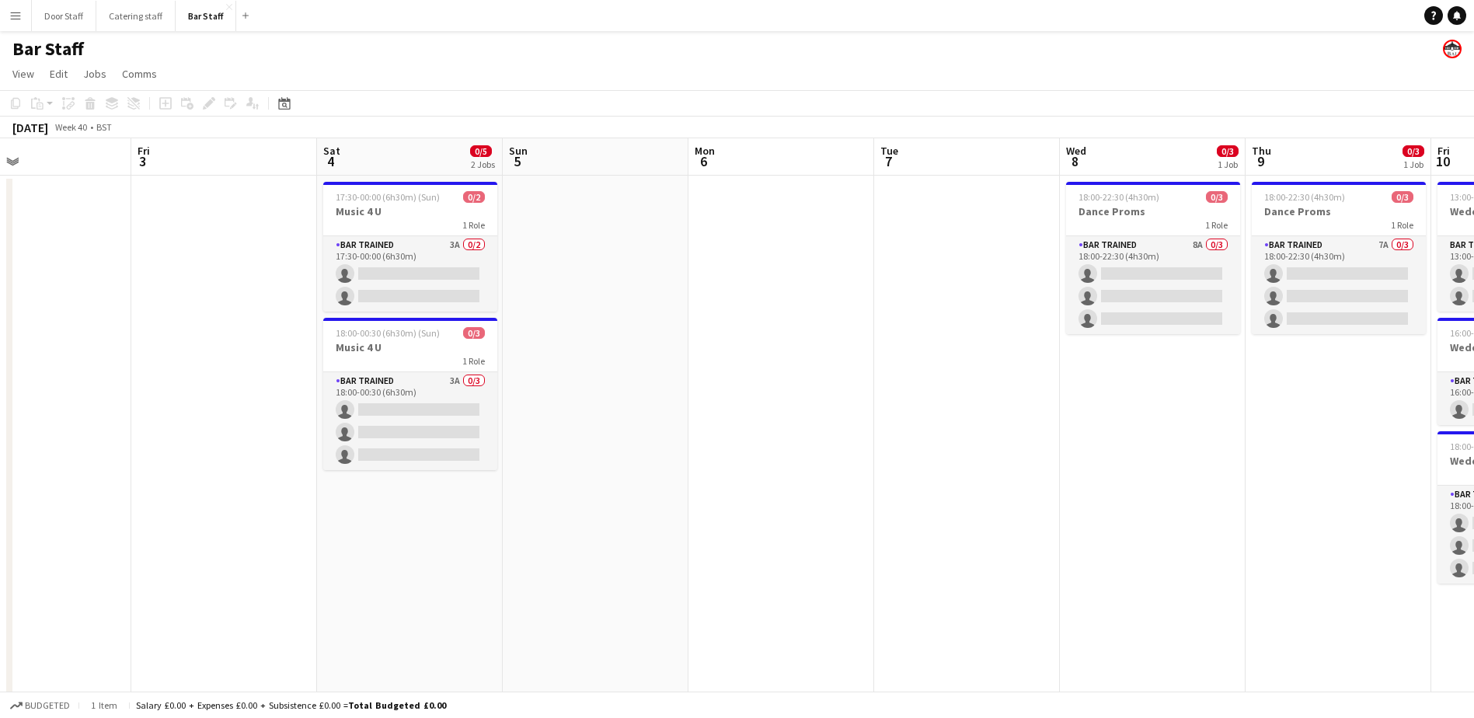
drag, startPoint x: 186, startPoint y: 473, endPoint x: 1071, endPoint y: 367, distance: 891.5
click at [1071, 367] on app-calendar-viewport "Tue 30 2/2 1 Job Wed 1 3/3 2 Jobs Thu 2 Fri 3 Sat 4 0/5 2 Jobs Sun 5 Mon 6 Tue …" at bounding box center [737, 503] width 1474 height 730
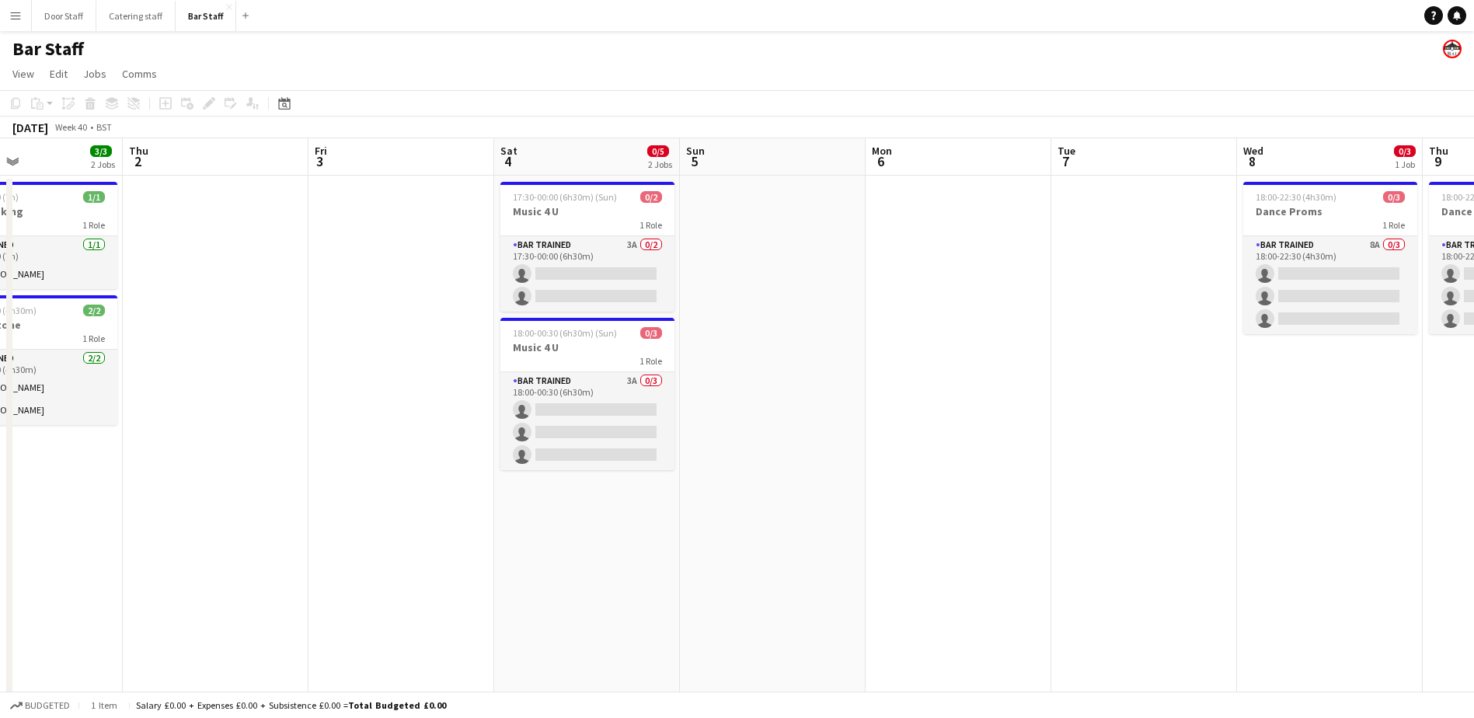
scroll to position [0, 479]
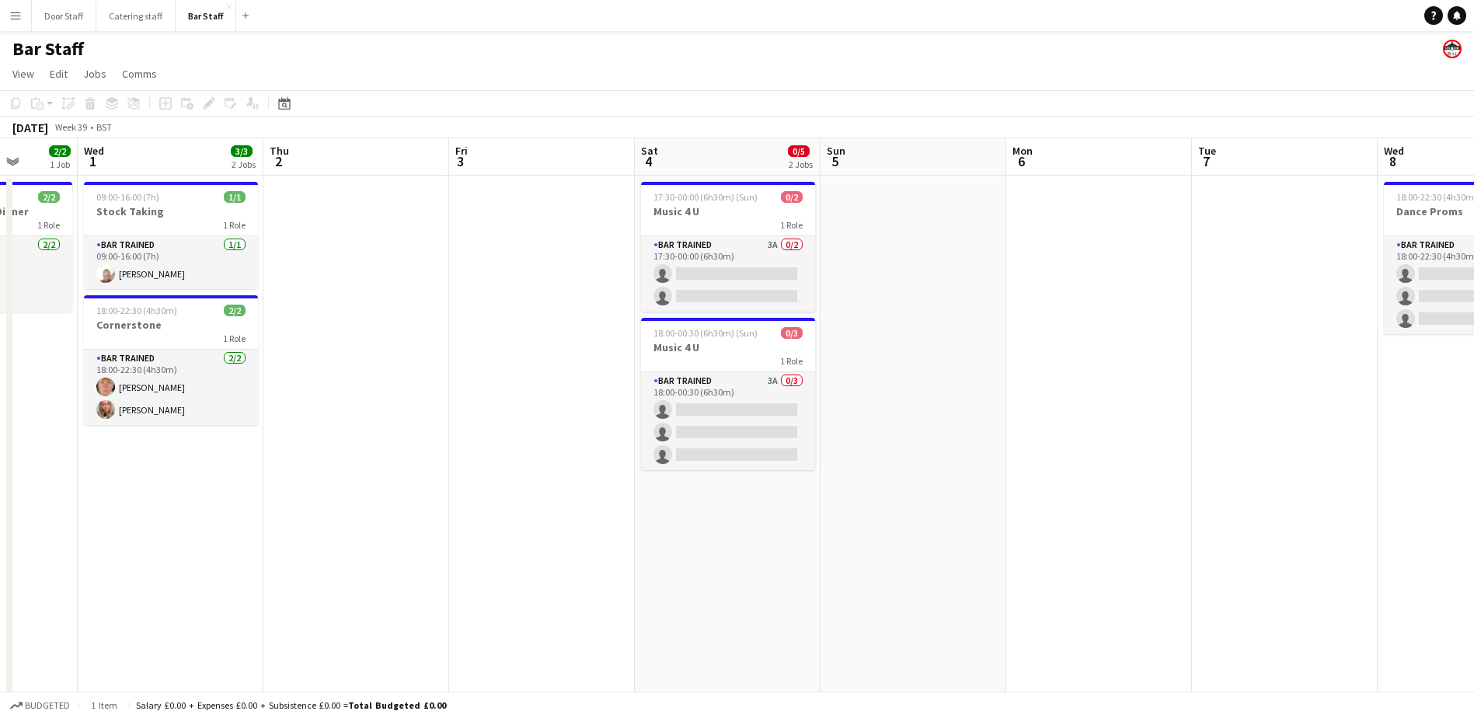
drag, startPoint x: 302, startPoint y: 549, endPoint x: 434, endPoint y: 426, distance: 180.3
click at [434, 426] on app-calendar-viewport "Sun 28 Mon 29 Tue 30 2/2 1 Job Wed 1 3/3 2 Jobs Thu 2 Fri 3 Sat 4 0/5 2 Jobs Su…" at bounding box center [737, 503] width 1474 height 730
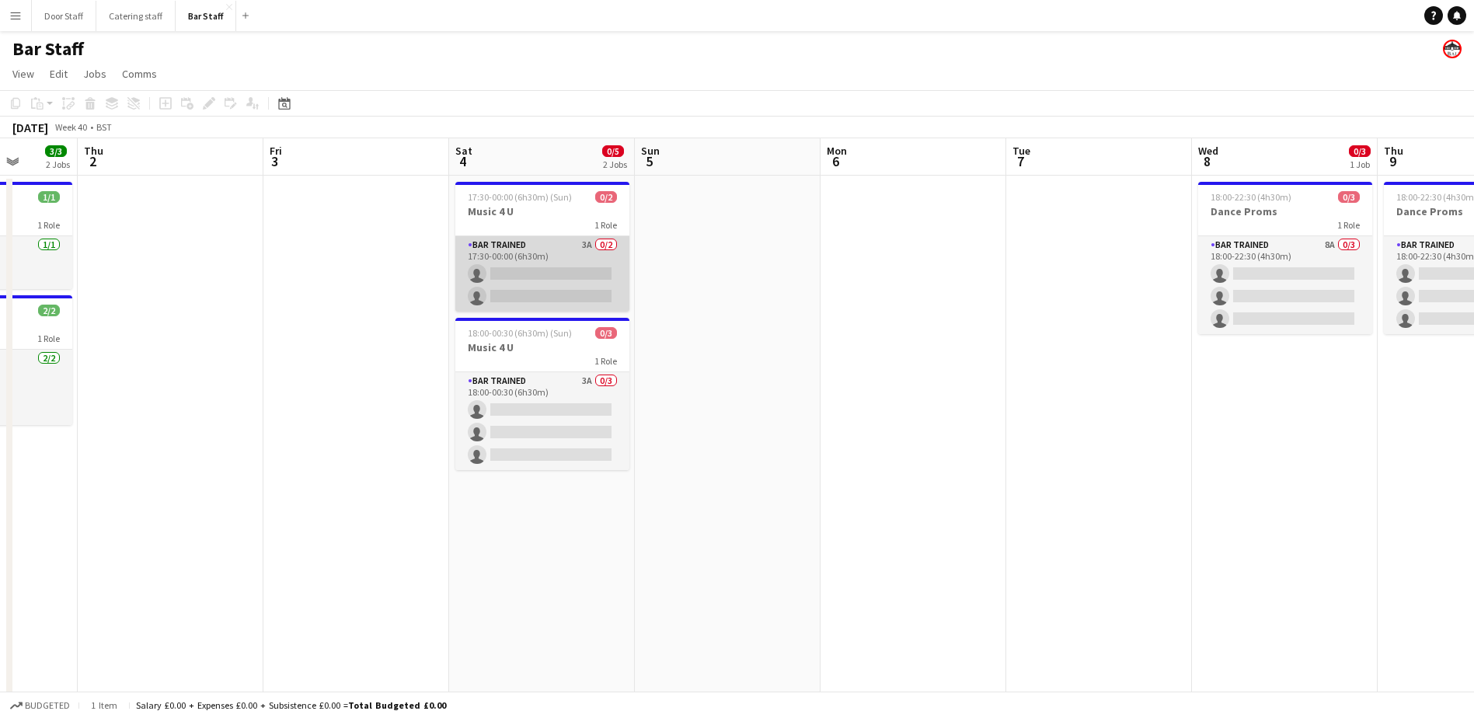
click at [566, 271] on app-card-role "Bar trained 3A 0/2 17:30-00:00 (6h30m) single-neutral-actions single-neutral-ac…" at bounding box center [542, 273] width 174 height 75
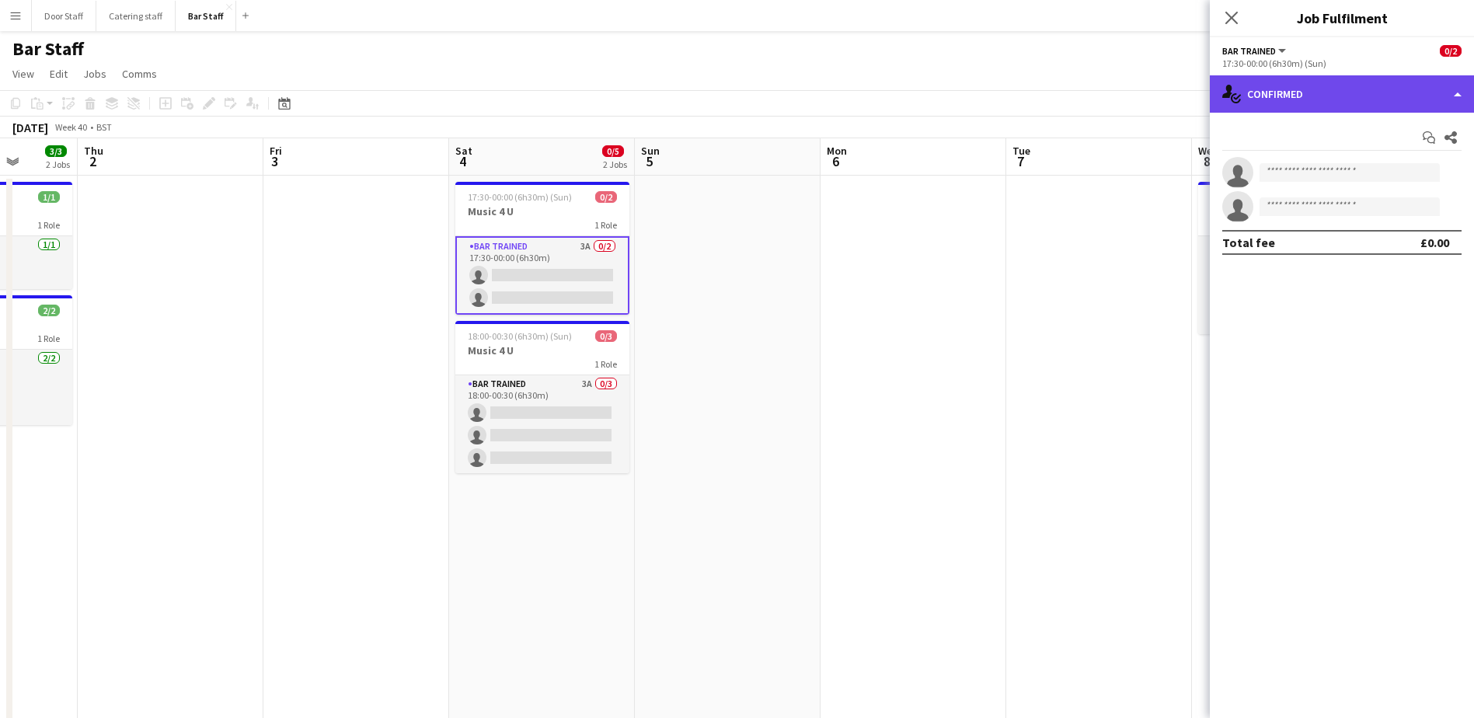
click at [1379, 92] on div "single-neutral-actions-check-2 Confirmed" at bounding box center [1342, 93] width 264 height 37
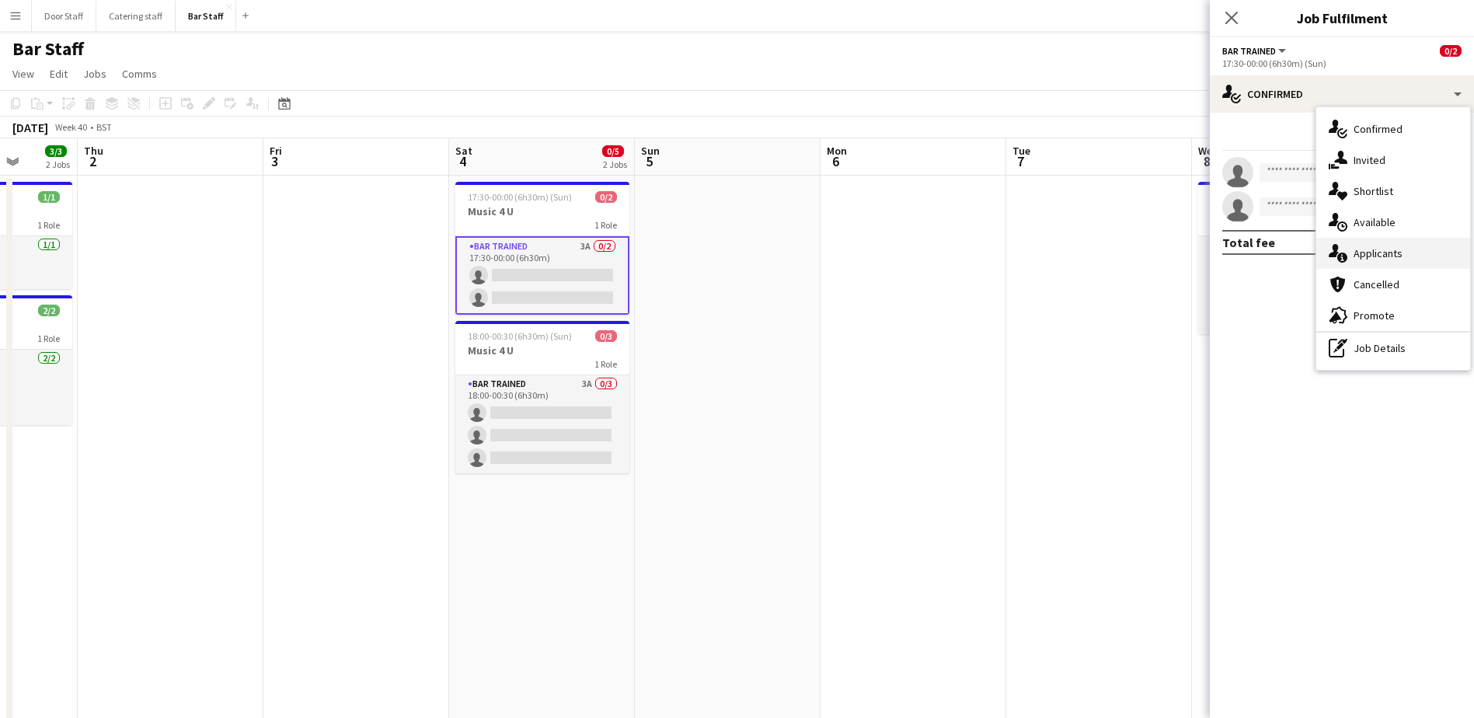
click at [1371, 253] on span "Applicants" at bounding box center [1378, 253] width 49 height 14
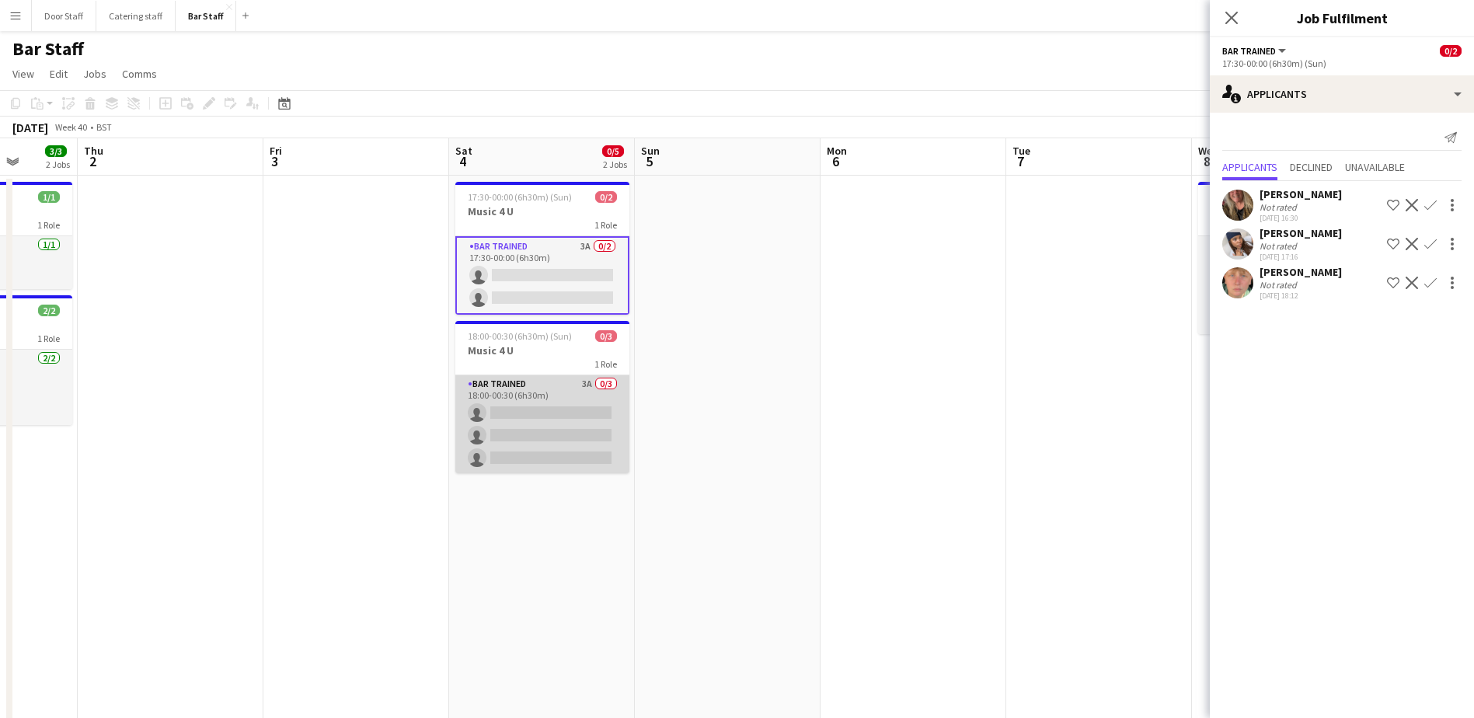
click at [548, 377] on app-card-role "Bar trained 3A 0/3 18:00-00:30 (6h30m) single-neutral-actions single-neutral-ac…" at bounding box center [542, 424] width 174 height 98
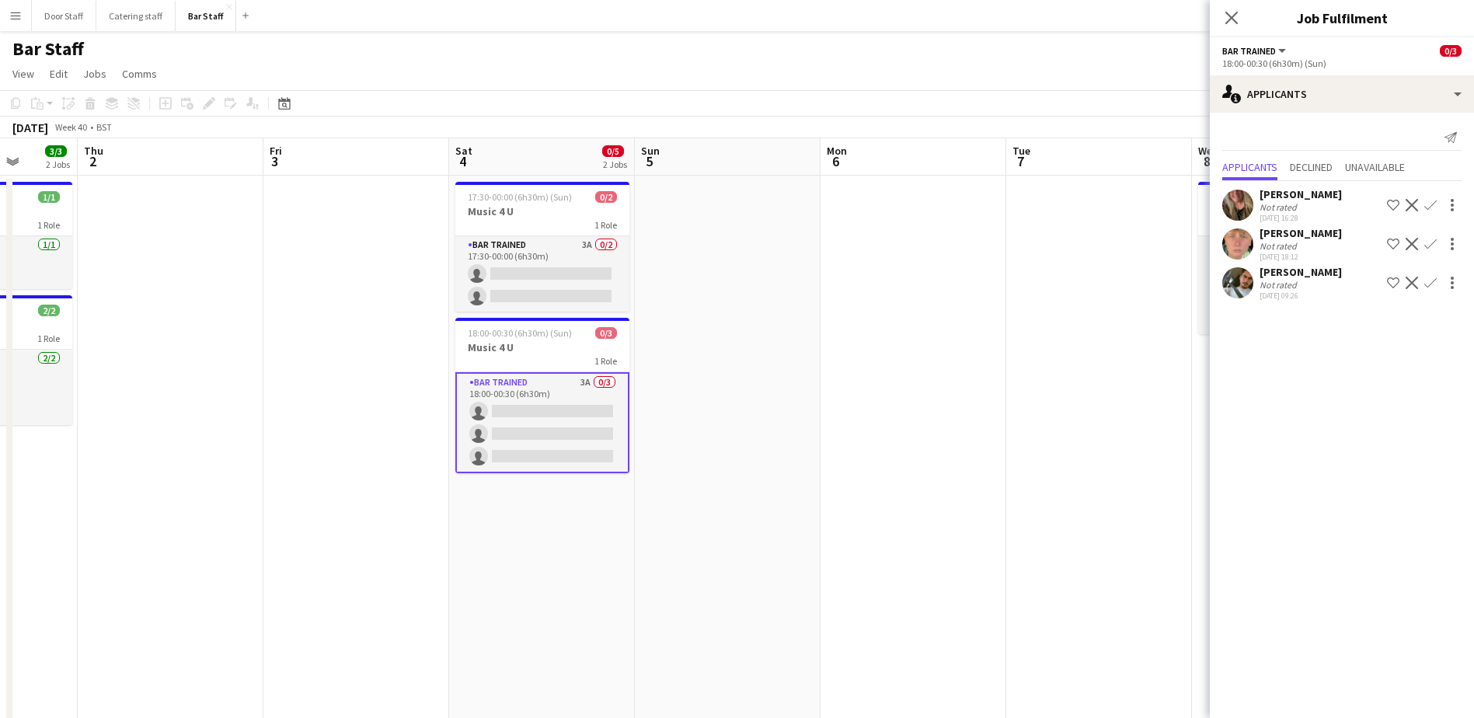
click at [508, 415] on app-card-role "Bar trained 3A 0/3 18:00-00:30 (6h30m) single-neutral-actions single-neutral-ac…" at bounding box center [542, 422] width 174 height 101
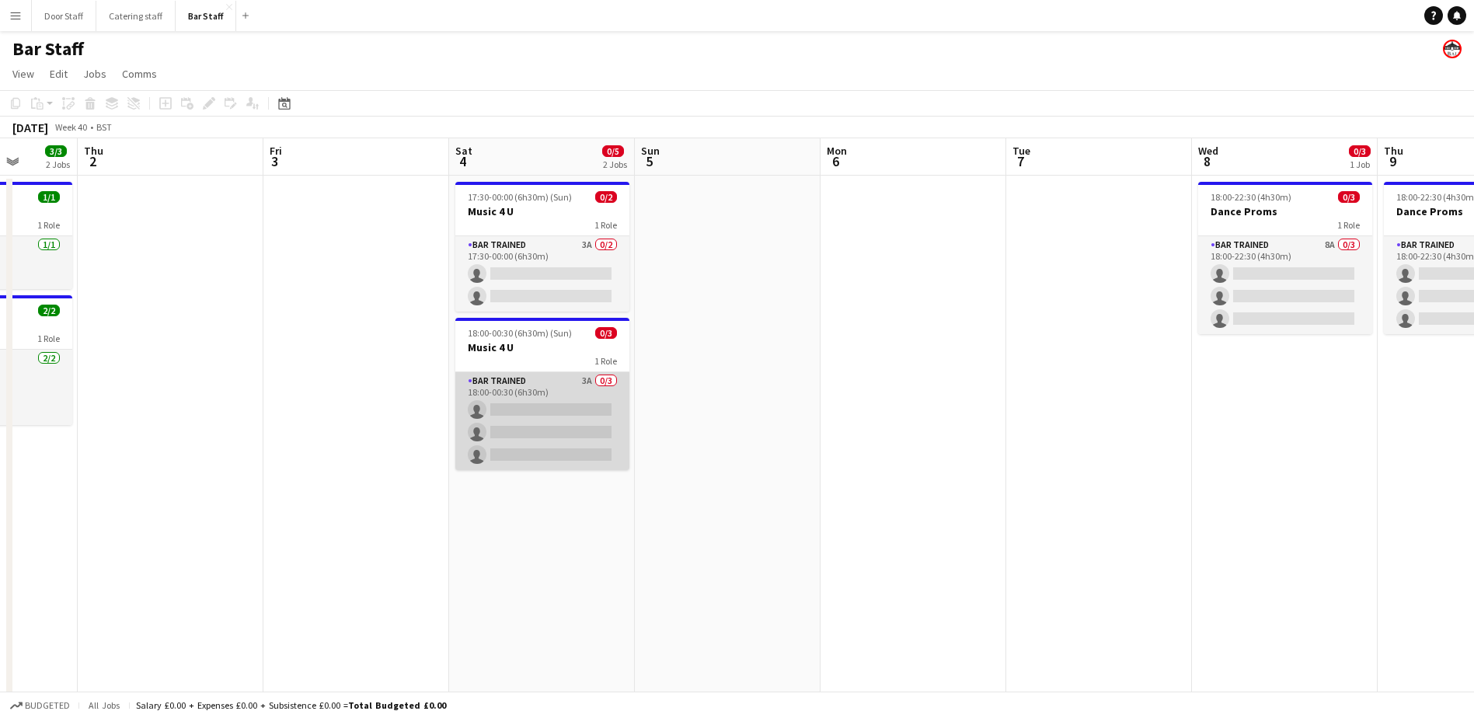
click at [510, 415] on app-card-role "Bar trained 3A 0/3 18:00-00:30 (6h30m) single-neutral-actions single-neutral-ac…" at bounding box center [542, 421] width 174 height 98
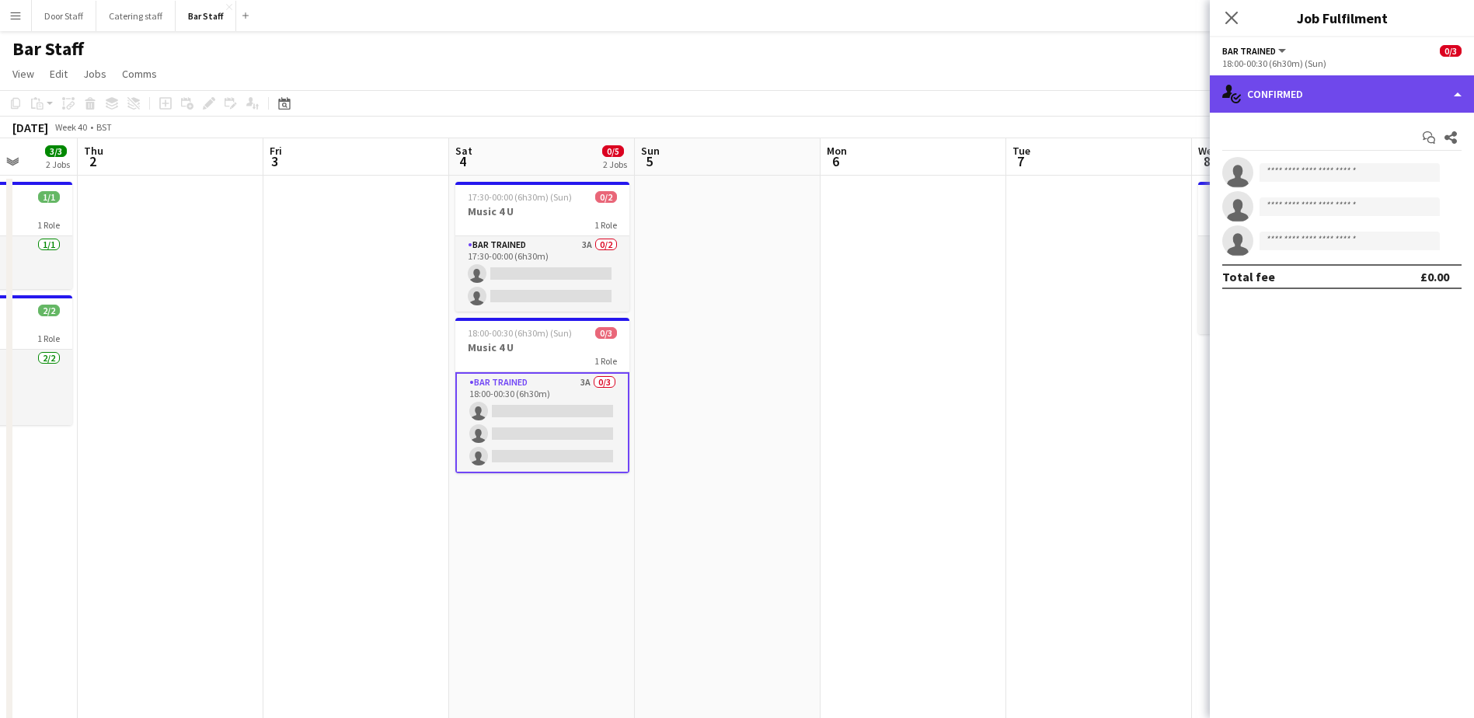
click at [1385, 101] on div "single-neutral-actions-check-2 Confirmed" at bounding box center [1342, 93] width 264 height 37
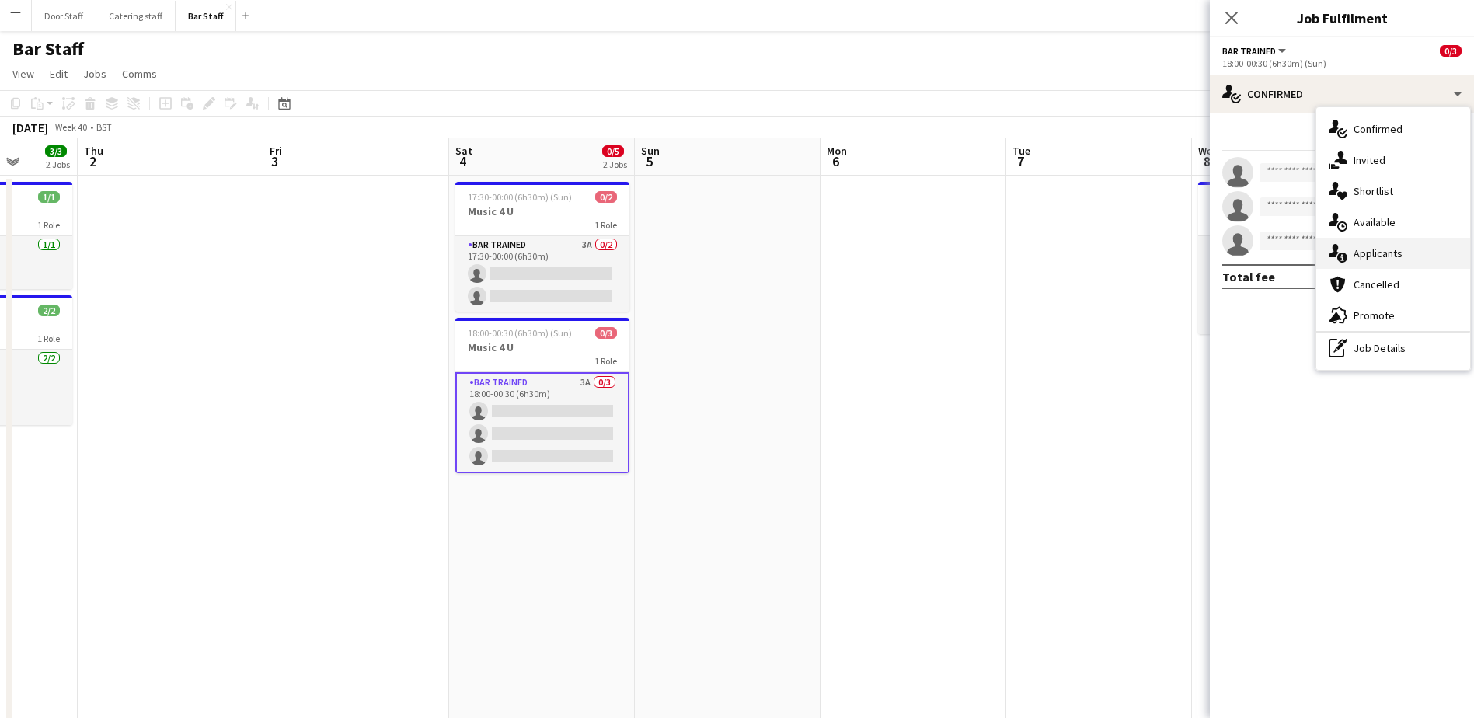
click at [1367, 255] on span "Applicants" at bounding box center [1378, 253] width 49 height 14
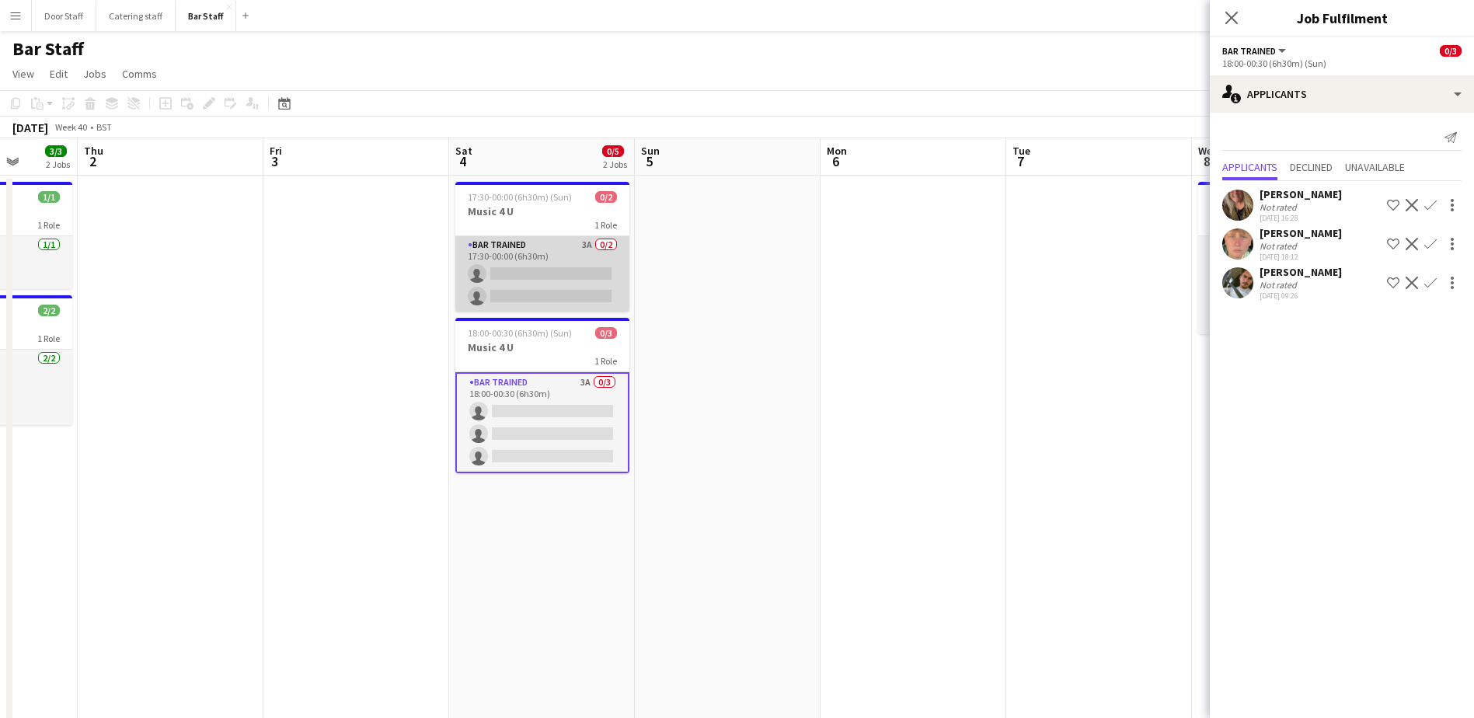
click at [529, 255] on app-card-role "Bar trained 3A 0/2 17:30-00:00 (6h30m) single-neutral-actions single-neutral-ac…" at bounding box center [542, 273] width 174 height 75
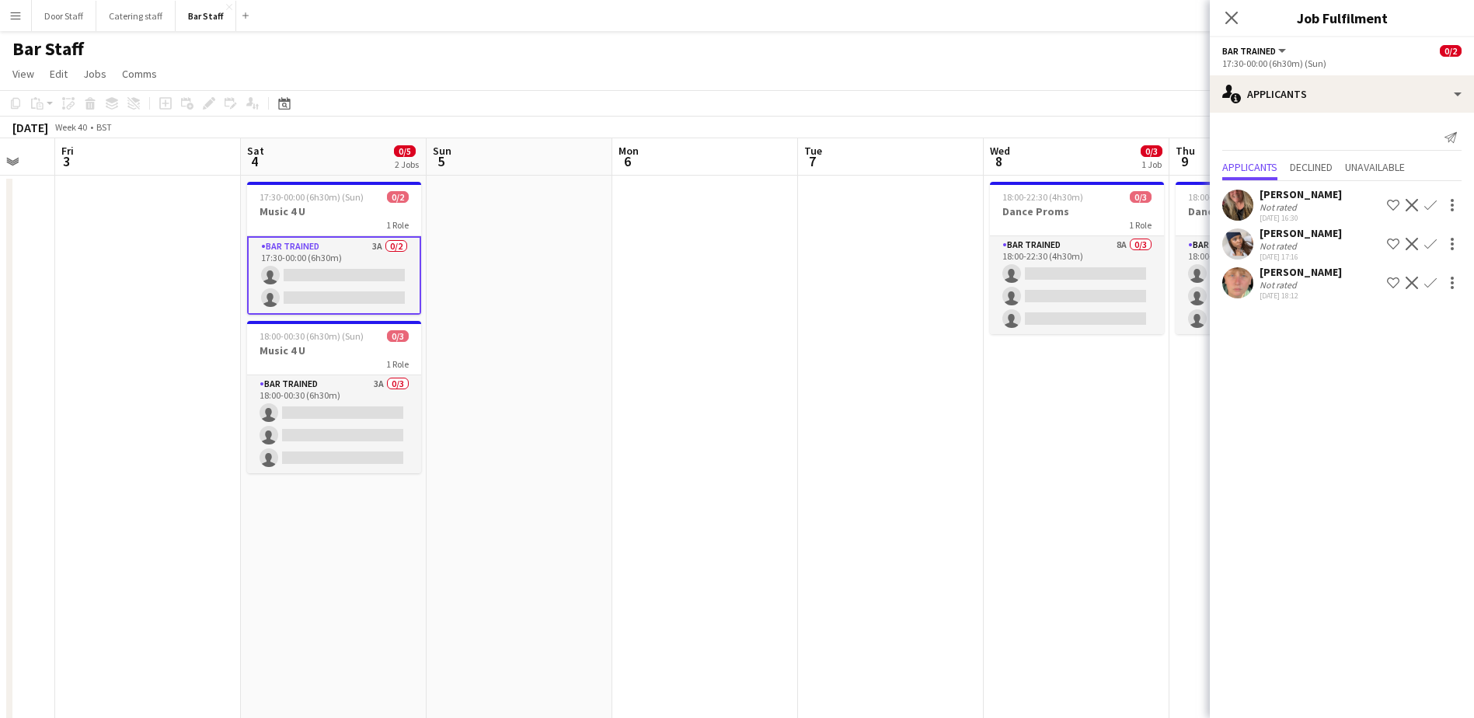
drag, startPoint x: 857, startPoint y: 349, endPoint x: 461, endPoint y: 351, distance: 396.3
click at [461, 351] on app-calendar-viewport "Tue 30 2/2 1 Job Wed 1 3/3 2 Jobs Thu 2 Fri 3 Sat 4 0/5 2 Jobs Sun 5 Mon 6 Tue …" at bounding box center [737, 503] width 1474 height 730
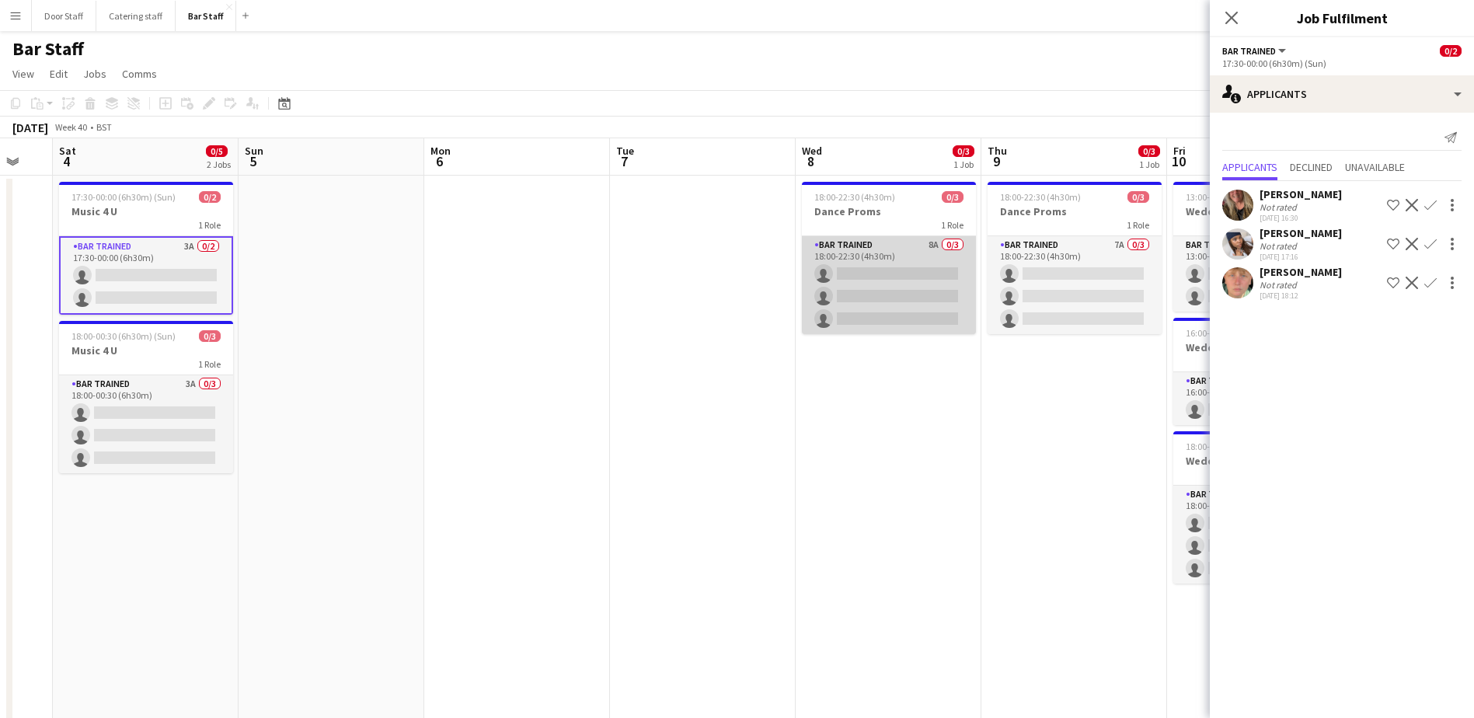
click at [887, 284] on app-card-role "Bar trained 8A 0/3 18:00-22:30 (4h30m) single-neutral-actions single-neutral-ac…" at bounding box center [889, 285] width 174 height 98
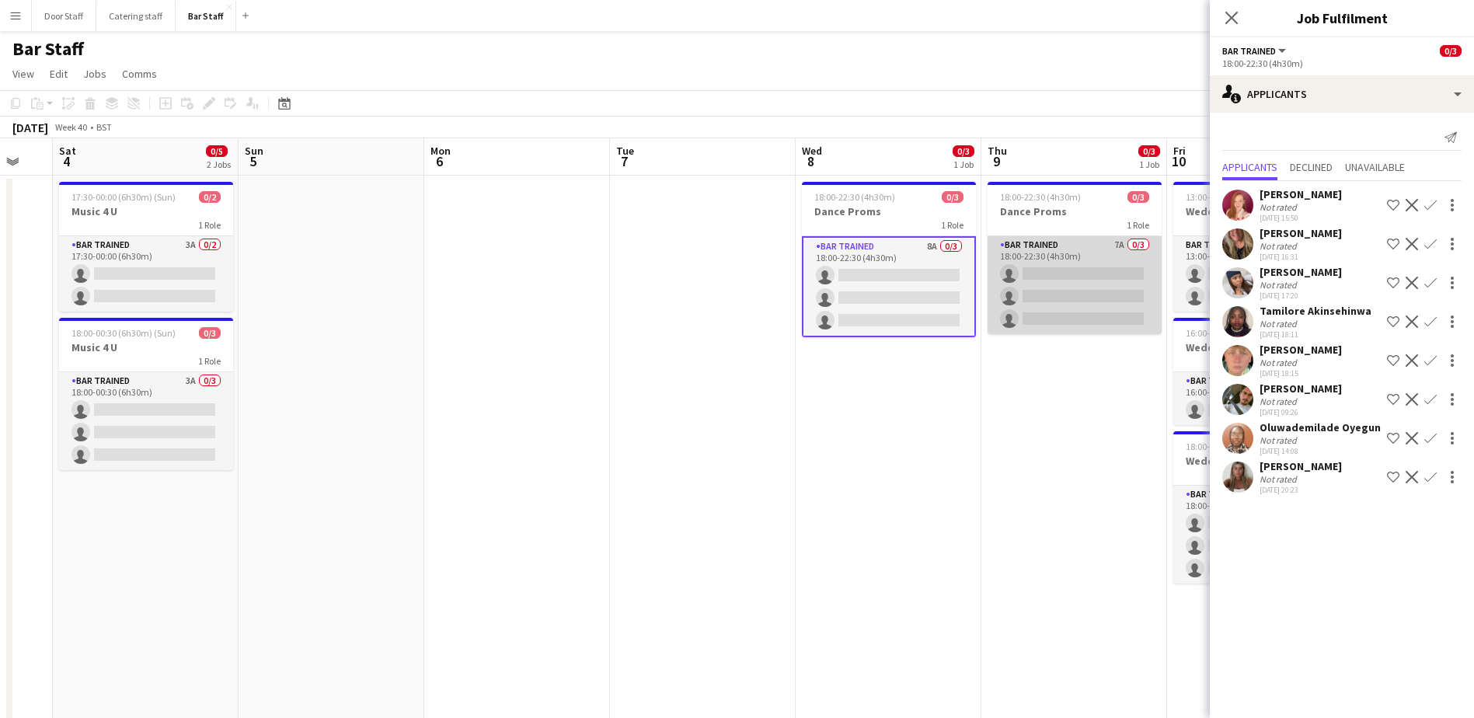
click at [1070, 287] on app-card-role "Bar trained 7A 0/3 18:00-22:30 (4h30m) single-neutral-actions single-neutral-ac…" at bounding box center [1075, 285] width 174 height 98
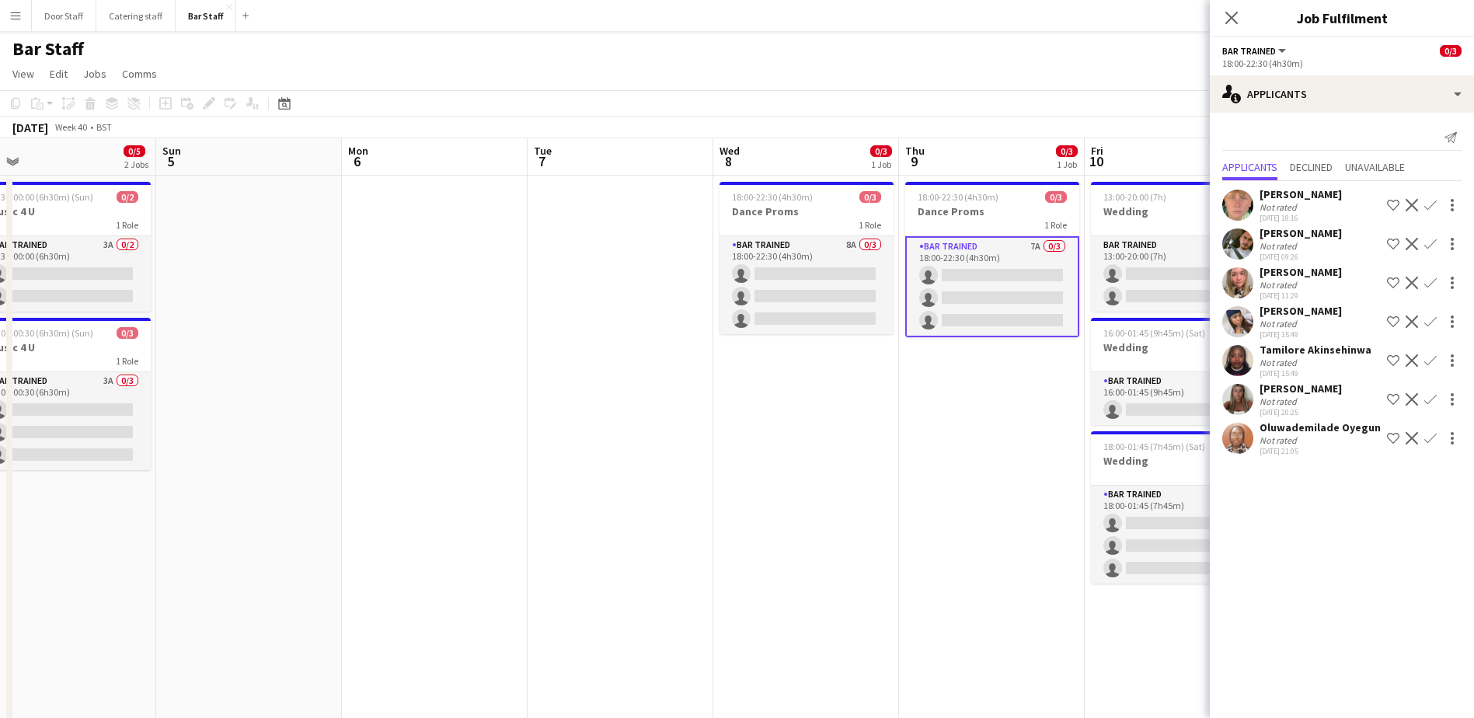
scroll to position [0, 469]
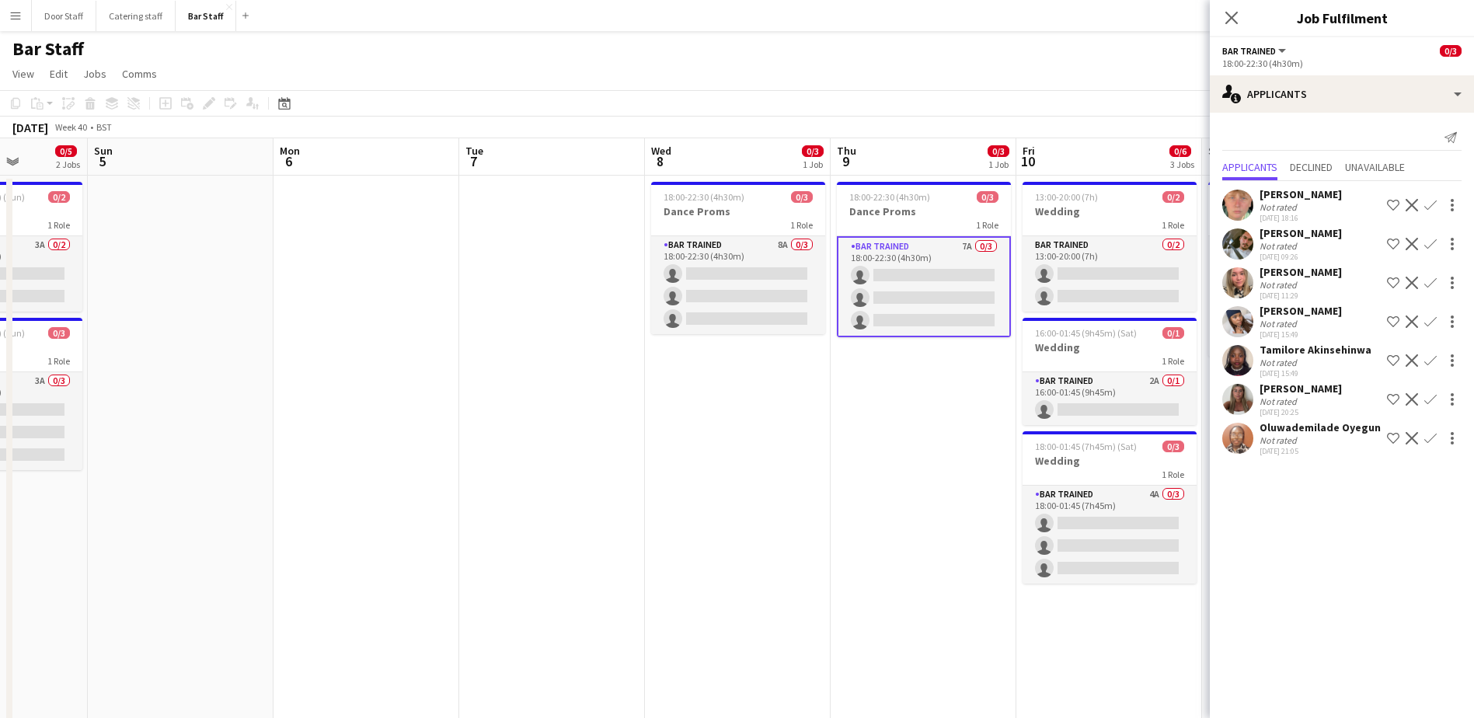
drag, startPoint x: 1035, startPoint y: 417, endPoint x: 890, endPoint y: 405, distance: 145.8
click at [890, 405] on app-calendar-viewport "Thu 2 Fri 3 Sat 4 0/5 2 Jobs Sun 5 Mon 6 Tue 7 Wed 8 0/3 1 Job Thu 9 0/3 1 Job …" at bounding box center [737, 503] width 1474 height 730
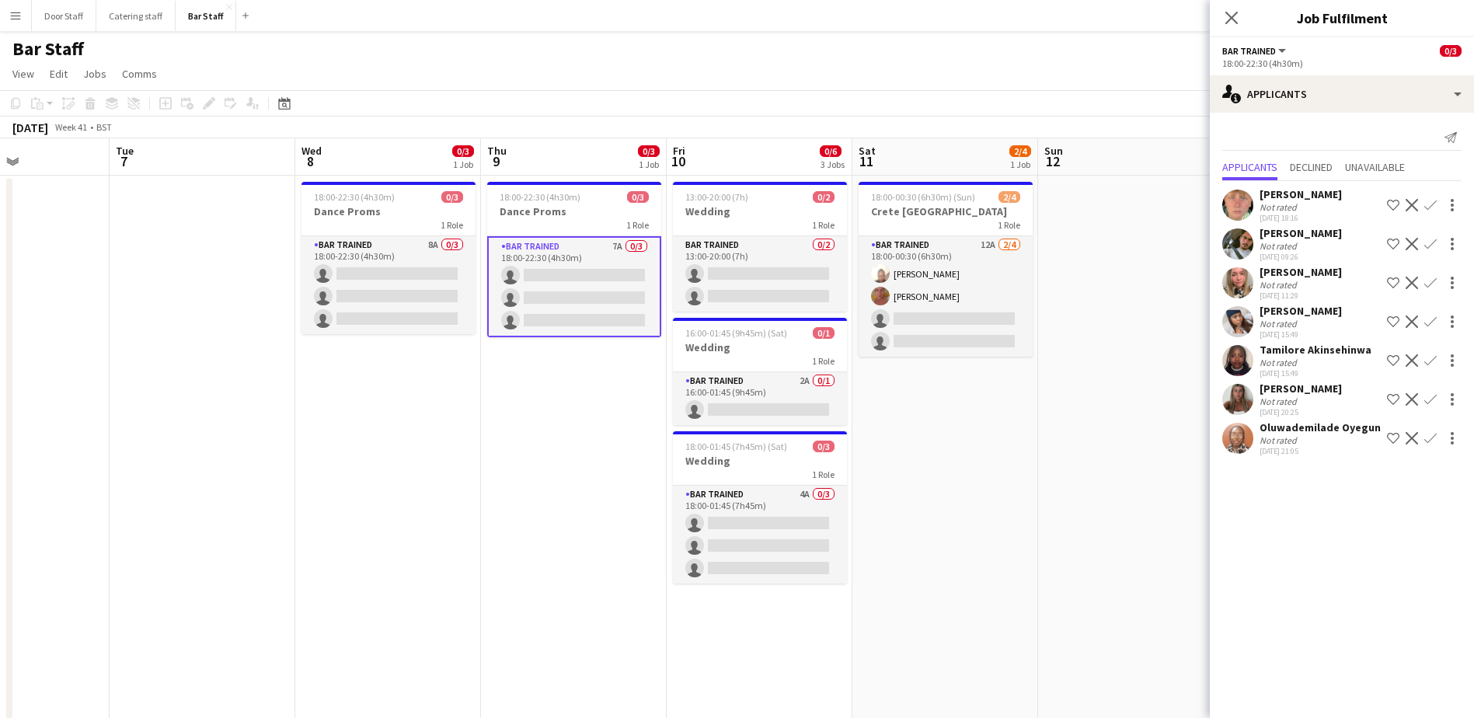
scroll to position [0, 463]
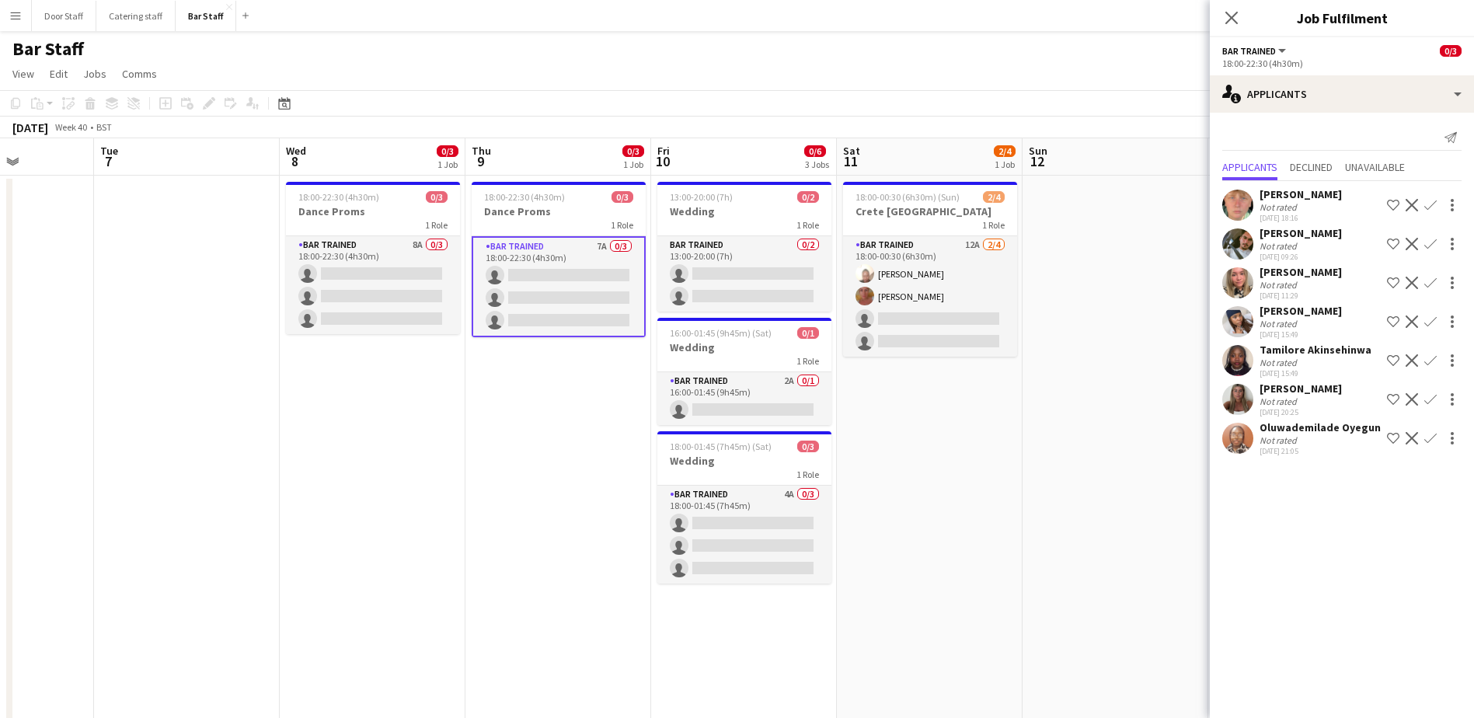
drag, startPoint x: 890, startPoint y: 405, endPoint x: 525, endPoint y: 389, distance: 365.6
click at [525, 389] on app-calendar-viewport "Sat 4 0/5 2 Jobs Sun 5 Mon 6 Tue 7 Wed 8 0/3 1 Job Thu 9 0/3 1 Job Fri 10 0/6 3…" at bounding box center [737, 503] width 1474 height 730
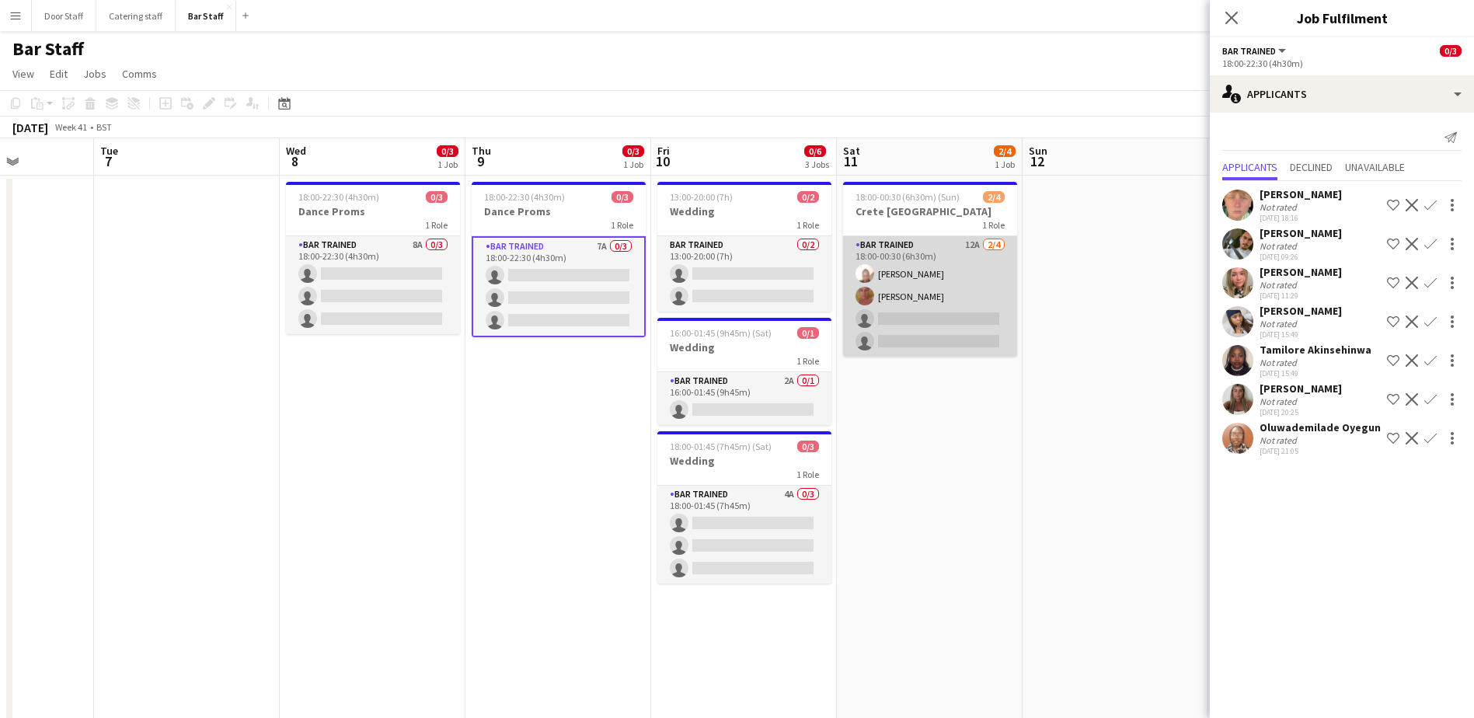
click at [951, 299] on app-card-role "Bar trained 12A 2/4 18:00-00:30 (6h30m) Lydia Lewis Tanya Rennie single-neutral…" at bounding box center [930, 296] width 174 height 120
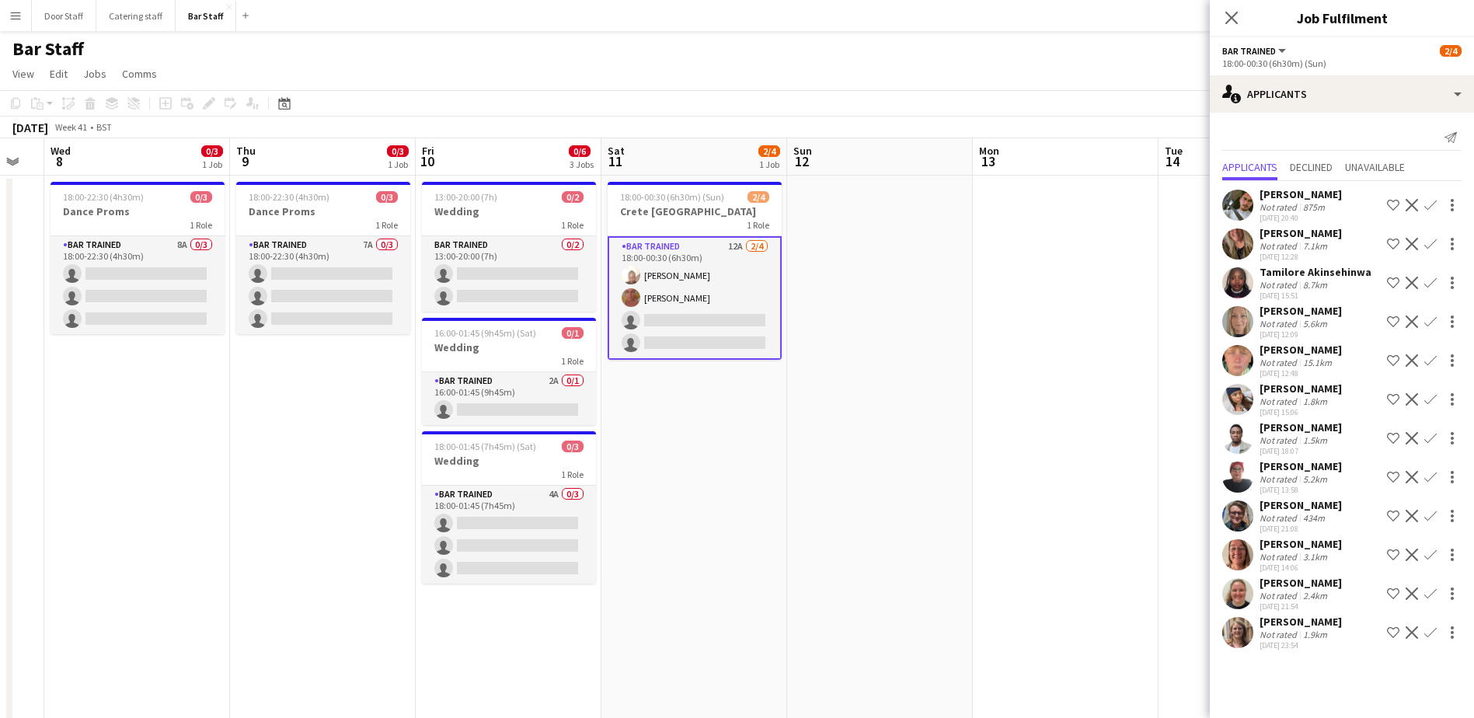
scroll to position [0, 526]
drag, startPoint x: 1047, startPoint y: 463, endPoint x: 611, endPoint y: 465, distance: 436.7
click at [613, 466] on app-calendar-viewport "Sun 5 Mon 6 Tue 7 Wed 8 0/3 1 Job Thu 9 0/3 1 Job Fri 10 0/6 3 Jobs Sat 11 2/4 …" at bounding box center [737, 503] width 1474 height 730
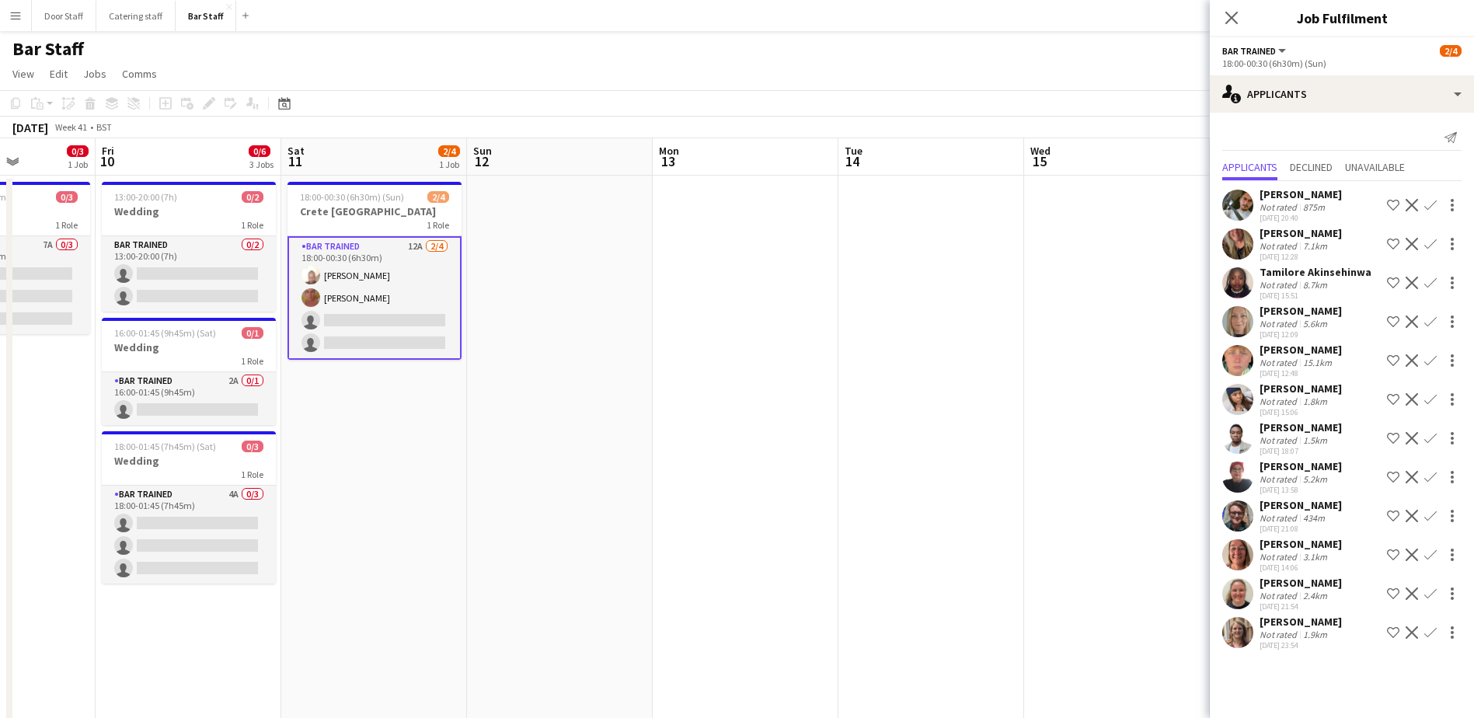
drag, startPoint x: 908, startPoint y: 411, endPoint x: 546, endPoint y: 403, distance: 363.0
click at [549, 404] on app-calendar-viewport "Mon 6 Tue 7 Wed 8 0/3 1 Job Thu 9 0/3 1 Job Fri 10 0/6 3 Jobs Sat 11 2/4 1 Job …" at bounding box center [737, 503] width 1474 height 730
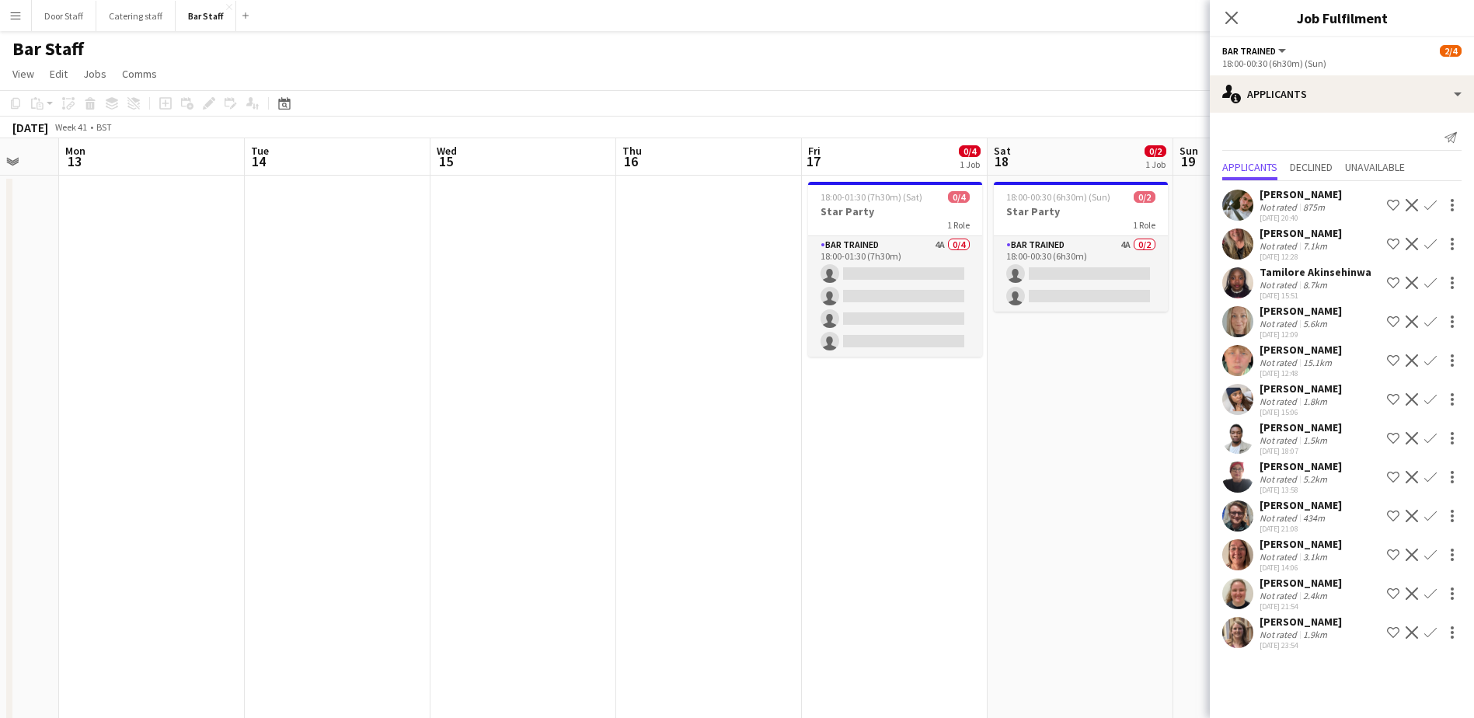
scroll to position [0, 535]
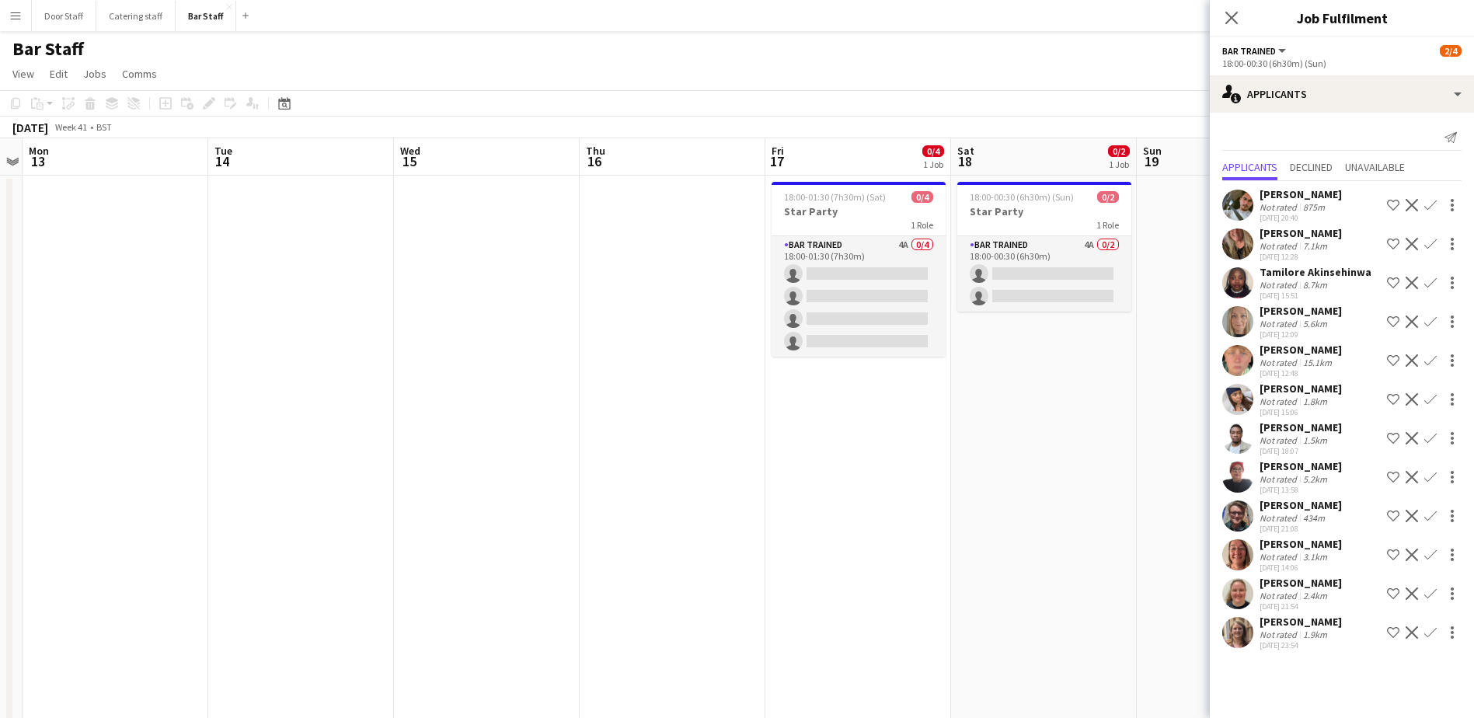
drag, startPoint x: 905, startPoint y: 404, endPoint x: 512, endPoint y: 382, distance: 393.0
click at [512, 382] on app-calendar-viewport "Fri 10 0/6 3 Jobs Sat 11 2/4 1 Job Sun 12 Mon 13 Tue 14 Wed 15 Thu 16 Fri 17 0/…" at bounding box center [737, 503] width 1474 height 730
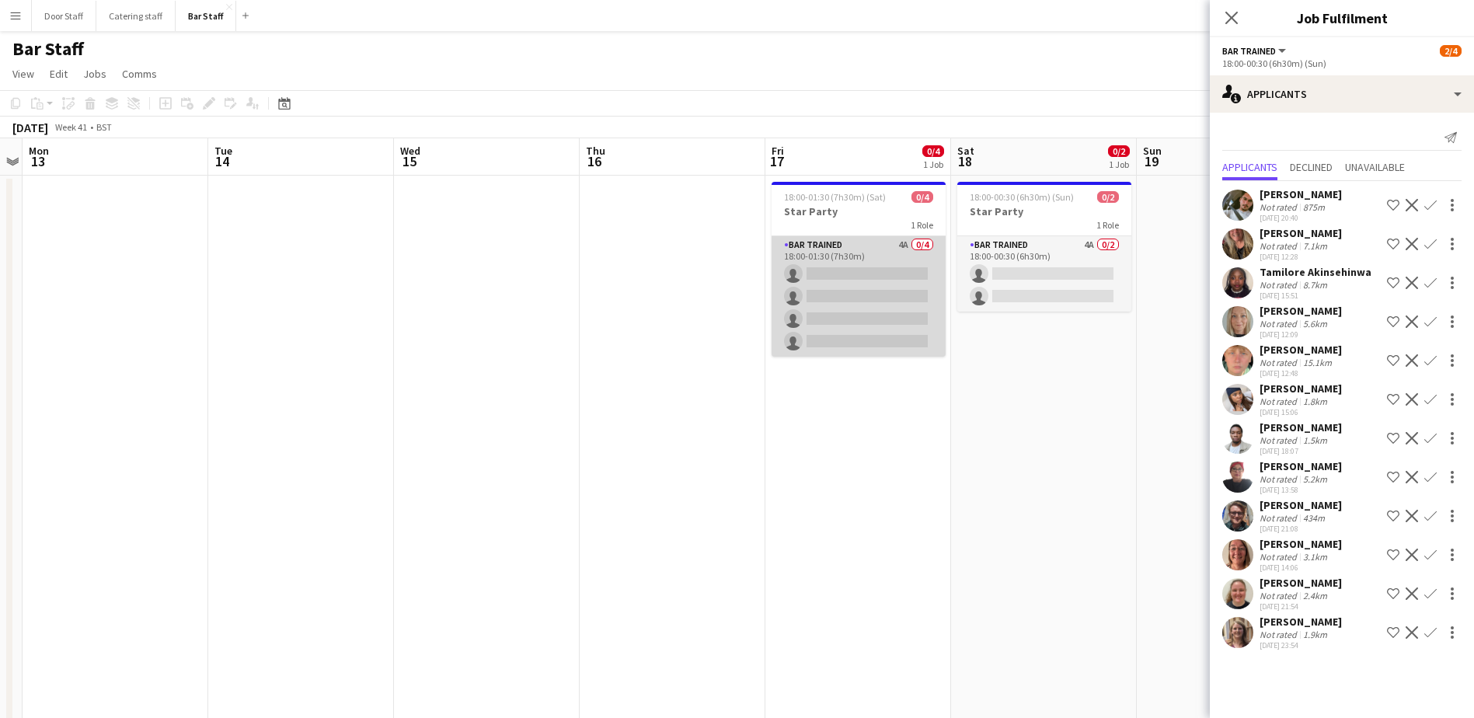
click at [859, 298] on app-card-role "Bar trained 4A 0/4 18:00-01:30 (7h30m) single-neutral-actions single-neutral-ac…" at bounding box center [859, 296] width 174 height 120
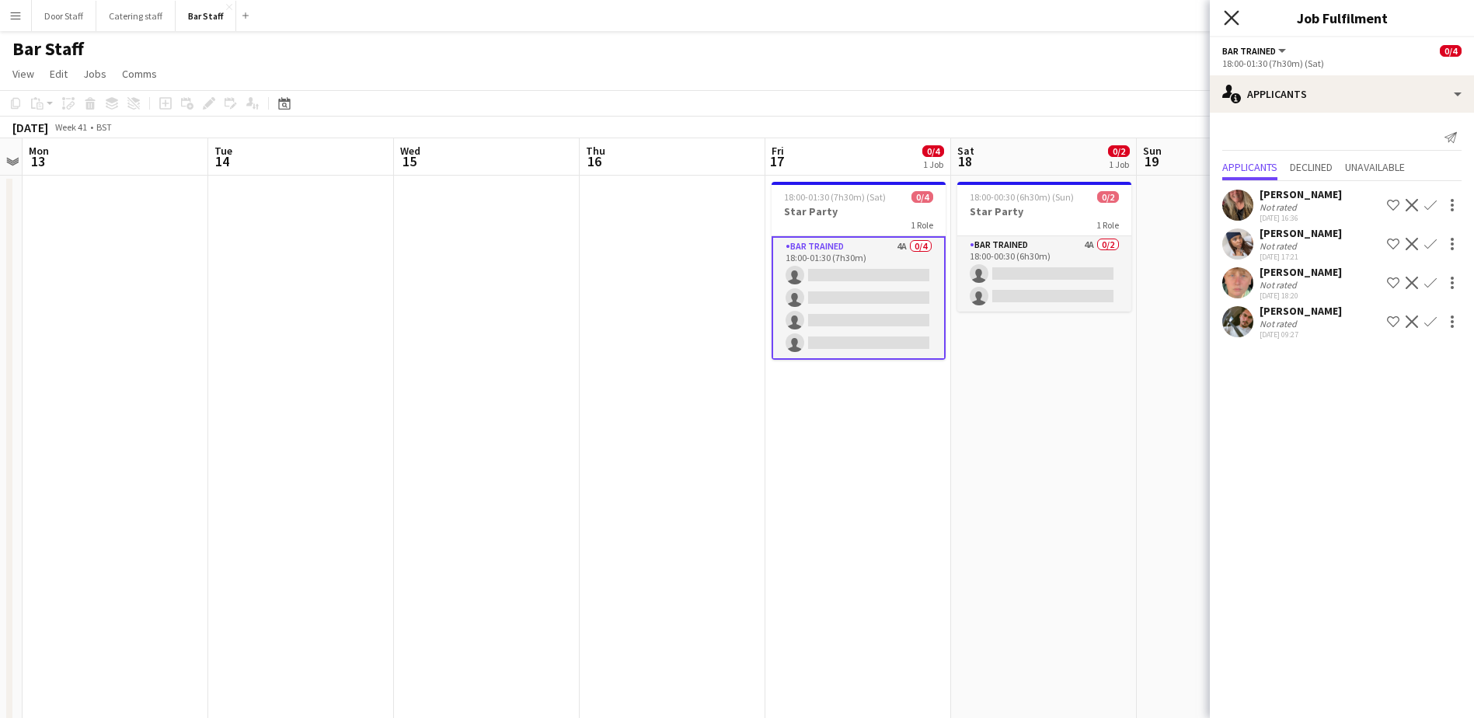
click at [1230, 16] on icon at bounding box center [1231, 17] width 15 height 15
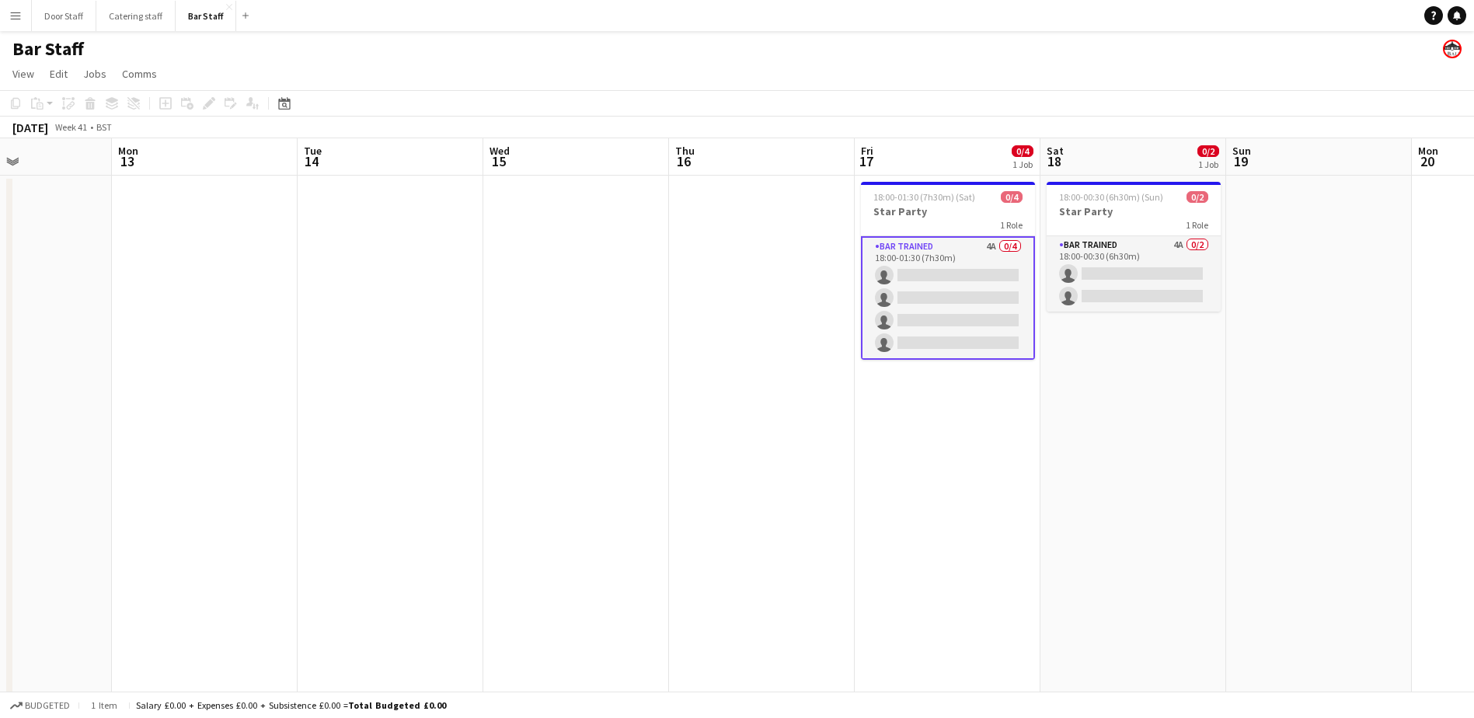
drag, startPoint x: 1222, startPoint y: 281, endPoint x: 1336, endPoint y: 246, distance: 118.5
click at [1336, 246] on app-calendar-viewport "Fri 10 0/6 3 Jobs Sat 11 2/4 1 Job Sun 12 Mon 13 Tue 14 Wed 15 Thu 16 Fri 17 0/…" at bounding box center [737, 503] width 1474 height 730
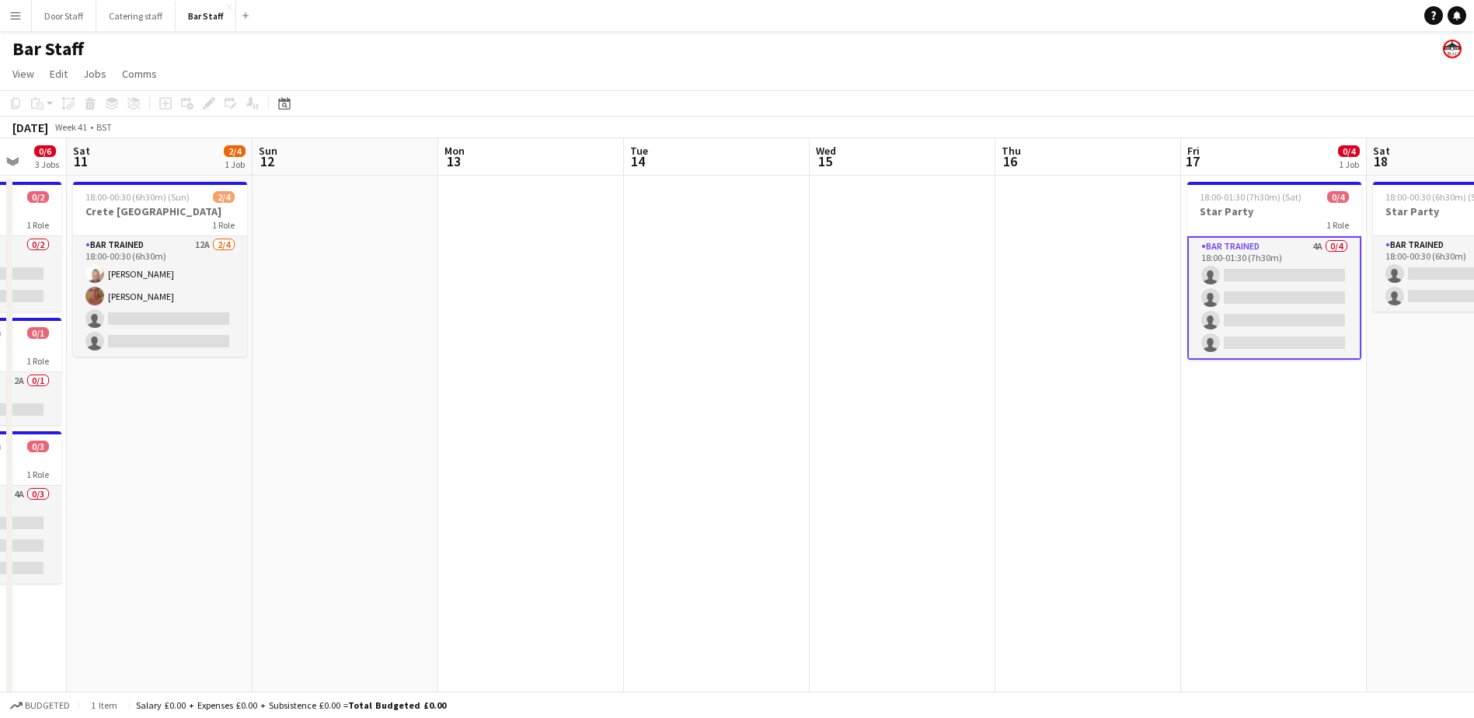
drag, startPoint x: 312, startPoint y: 286, endPoint x: 1023, endPoint y: 294, distance: 711.1
click at [1023, 294] on app-calendar-viewport "Thu 9 0/3 1 Job Fri 10 0/6 3 Jobs Sat 11 2/4 1 Job Sun 12 Mon 13 Tue 14 Wed 15 …" at bounding box center [737, 503] width 1474 height 730
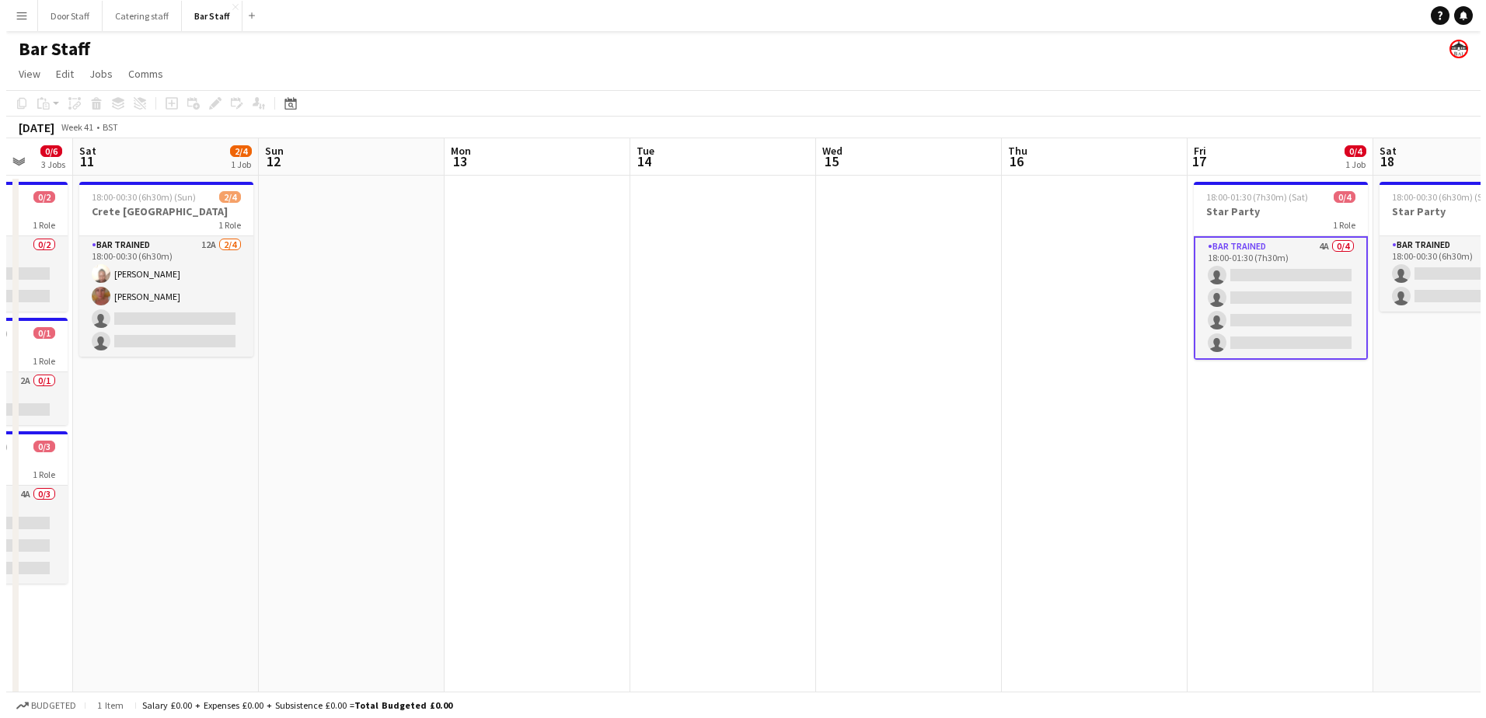
scroll to position [0, 462]
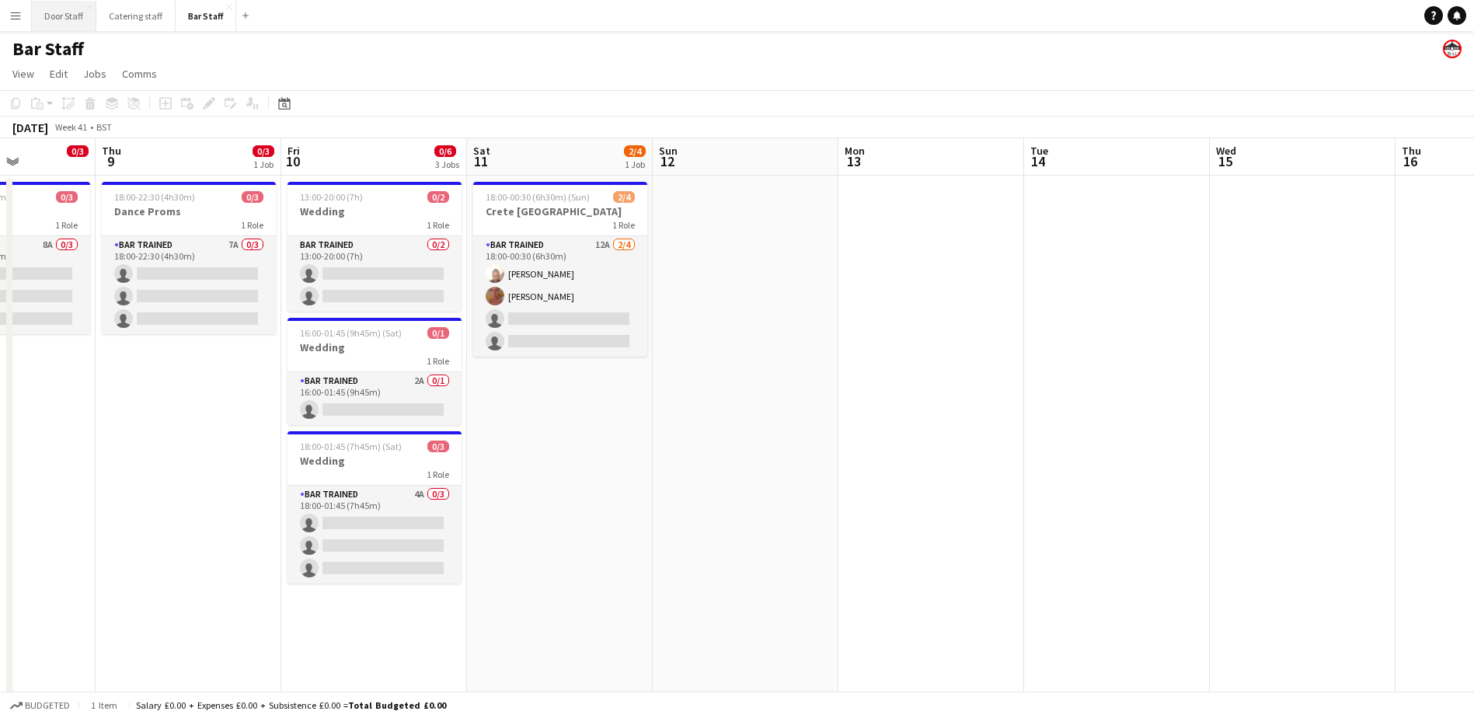
click at [61, 16] on button "Door Staff Close" at bounding box center [64, 16] width 64 height 30
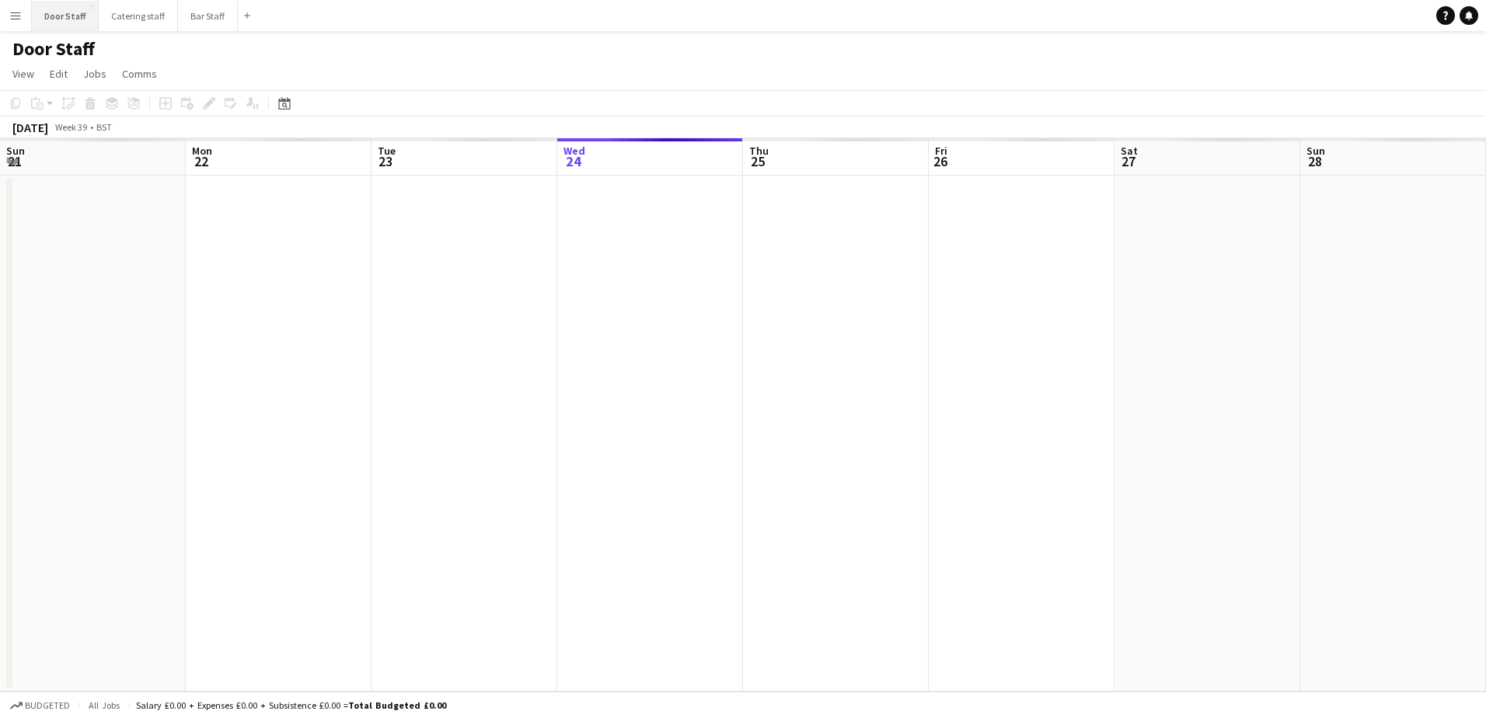
scroll to position [0, 371]
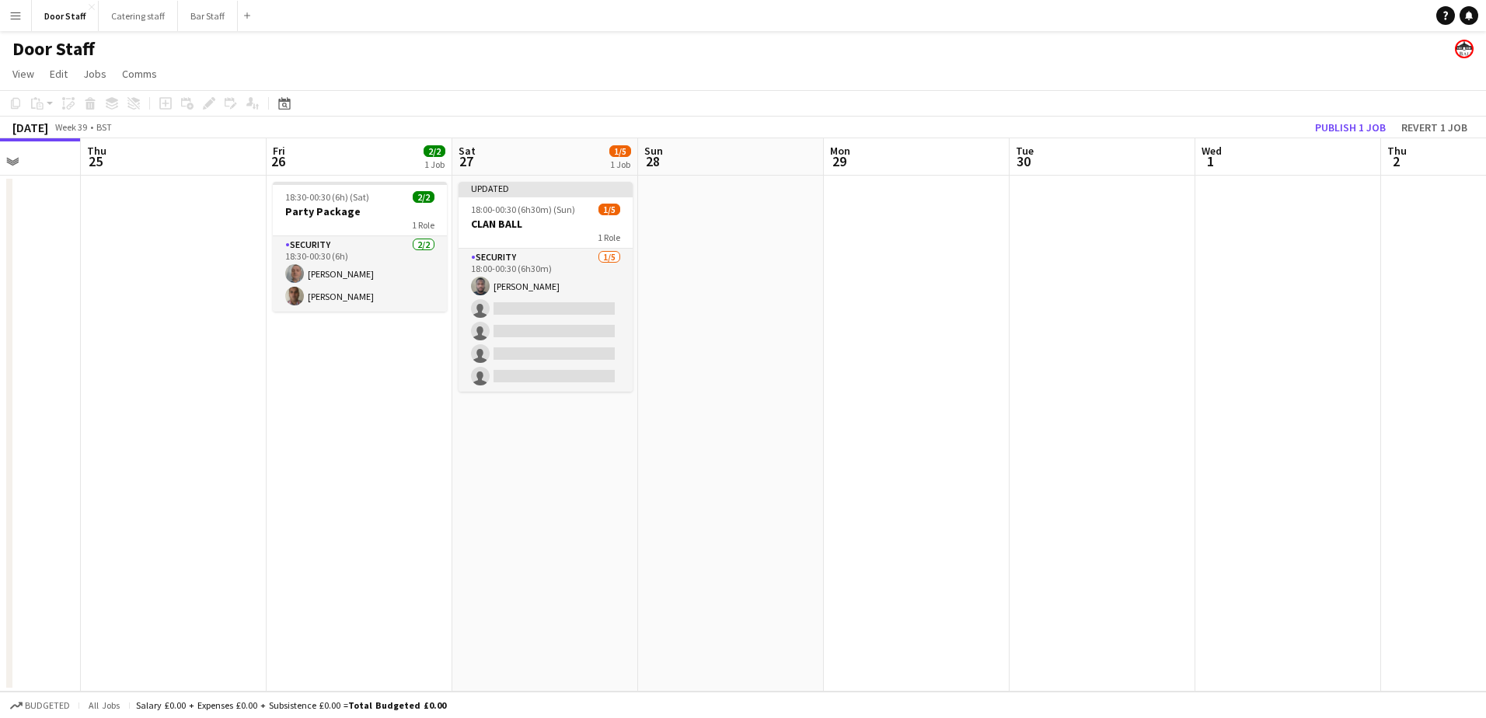
drag, startPoint x: 982, startPoint y: 416, endPoint x: 145, endPoint y: 417, distance: 837.7
click at [157, 420] on app-calendar-viewport "Sun 21 3/3 1 Job Mon 22 Tue 23 Wed 24 Thu 25 Fri 26 2/2 1 Job Sat 27 1/5 1 Job …" at bounding box center [743, 414] width 1486 height 553
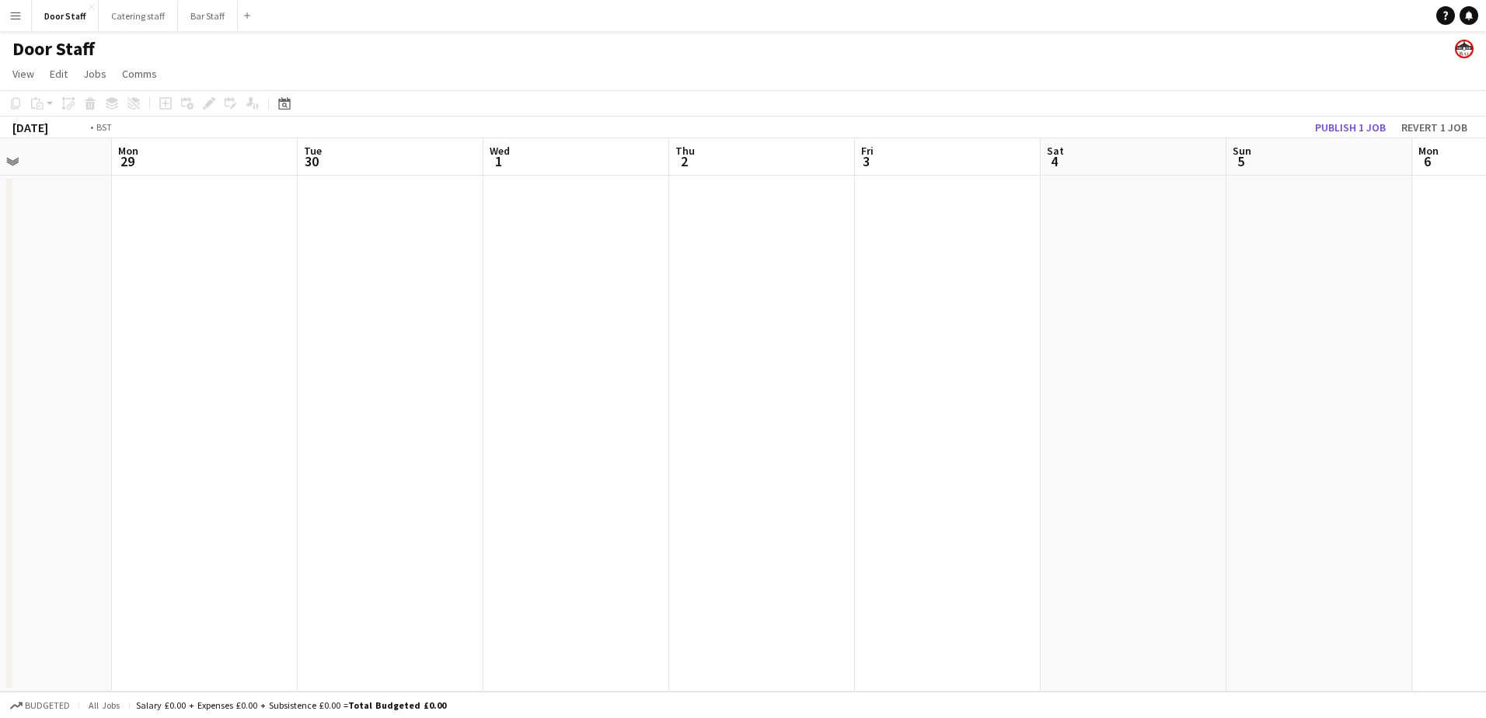
drag, startPoint x: 722, startPoint y: 393, endPoint x: 195, endPoint y: 377, distance: 527.1
click at [191, 394] on app-calendar-viewport "Fri 26 2/2 1 Job Sat 27 1/5 1 Job Sun 28 Mon 29 Tue 30 Wed 1 Thu 2 Fri 3 Sat 4 …" at bounding box center [743, 414] width 1486 height 553
click at [1340, 124] on button "Publish 1 job" at bounding box center [1350, 127] width 83 height 20
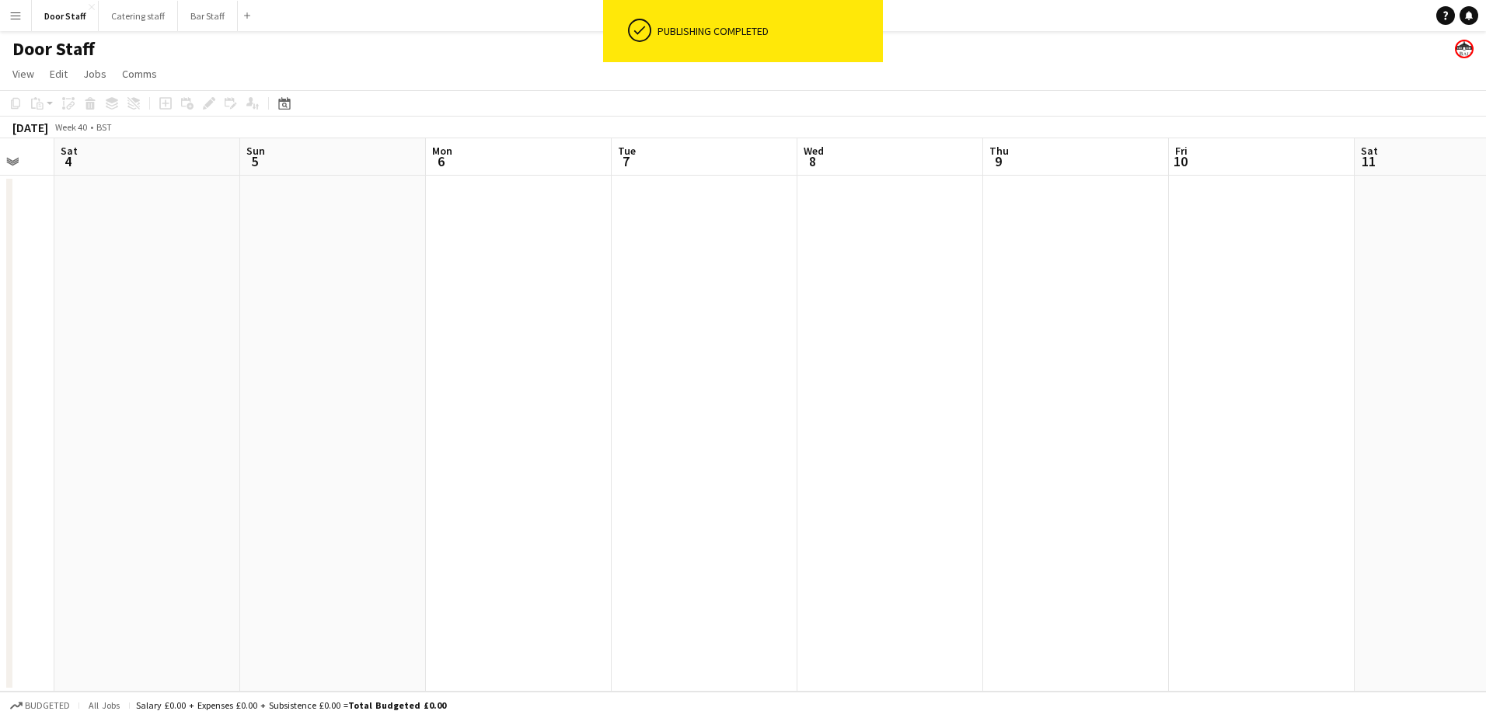
drag, startPoint x: 1011, startPoint y: 364, endPoint x: 361, endPoint y: 322, distance: 651.8
click at [402, 329] on app-calendar-viewport "Wed 1 Thu 2 Fri 3 Sat 4 Sun 5 Mon 6 Tue 7 Wed 8 Thu 9 Fri 10 Sat 11 Sun 12 Mon …" at bounding box center [743, 414] width 1486 height 553
drag, startPoint x: 831, startPoint y: 323, endPoint x: 206, endPoint y: 295, distance: 625.4
click at [255, 306] on app-calendar-viewport "Wed 1 Thu 2 Fri 3 Sat 4 Sun 5 Mon 6 Tue 7 Wed 8 Thu 9 Fri 10 Sat 11 Sun 12 Mon …" at bounding box center [743, 414] width 1486 height 553
drag, startPoint x: 799, startPoint y: 298, endPoint x: 1424, endPoint y: 284, distance: 625.7
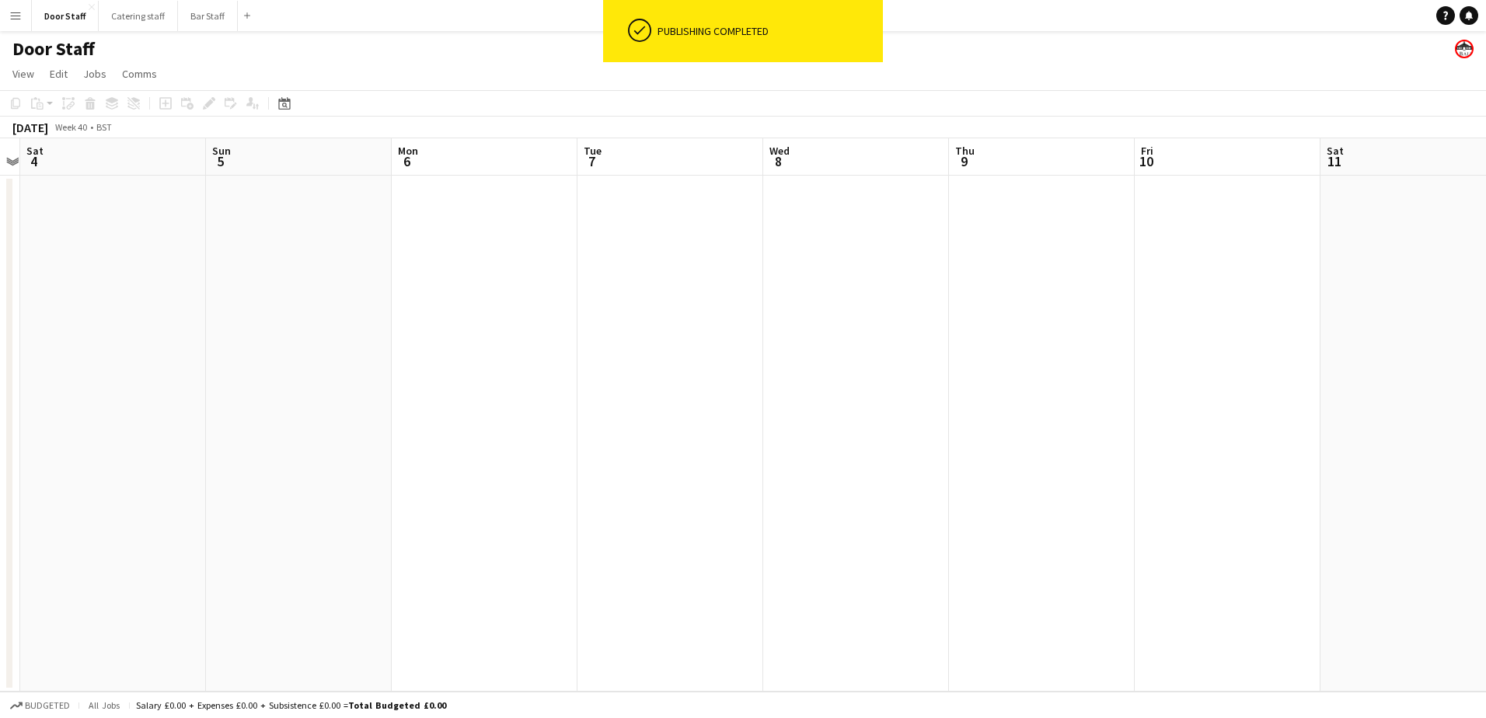
click at [1424, 284] on app-calendar-viewport "Thu 2 Fri 3 Sat 4 Sun 5 Mon 6 Tue 7 Wed 8 Thu 9 Fri 10 Sat 11 Sun 12 Mon 13 Tue…" at bounding box center [743, 414] width 1486 height 553
drag, startPoint x: 440, startPoint y: 406, endPoint x: 1337, endPoint y: 305, distance: 902.3
click at [1337, 305] on app-calendar-viewport "Sat 27 1/5 1 Job Sun 28 Mon 29 Tue 30 Wed 1 Thu 2 Fri 3 Sat 4 Sun 5 Mon 6 Tue 7…" at bounding box center [743, 414] width 1486 height 553
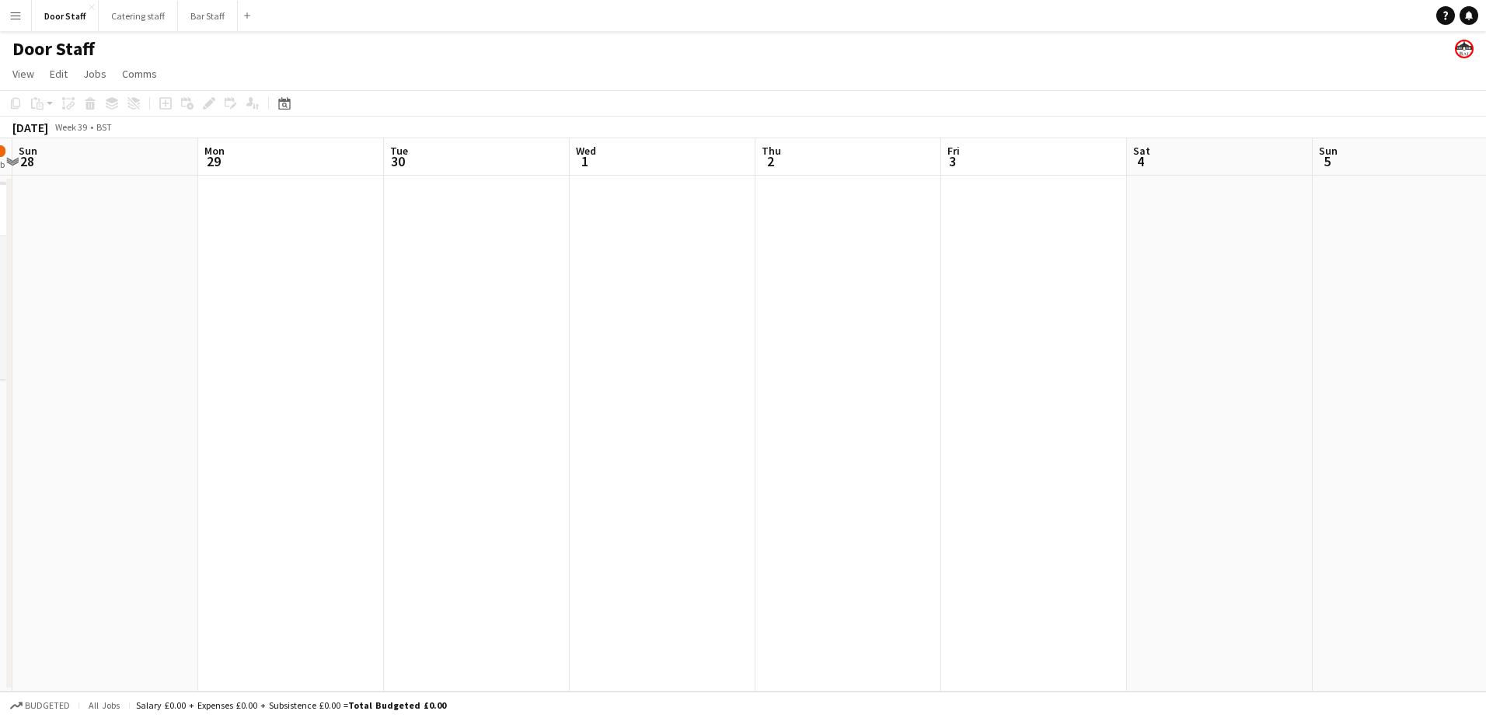
scroll to position [0, 508]
drag, startPoint x: 496, startPoint y: 396, endPoint x: 511, endPoint y: 378, distance: 22.6
click at [511, 378] on app-calendar-viewport "Fri 26 2/2 1 Job Sat 27 1/5 1 Job Sun 28 Mon 29 Tue 30 Wed 1 Thu 2 Fri 3 Sat 4 …" at bounding box center [743, 414] width 1486 height 553
click at [497, 364] on app-calendar-viewport "Fri 26 2/2 1 Job Sat 27 1/5 1 Job Sun 28 Mon 29 Tue 30 Wed 1 Thu 2 Fri 3 Sat 4 …" at bounding box center [743, 414] width 1486 height 553
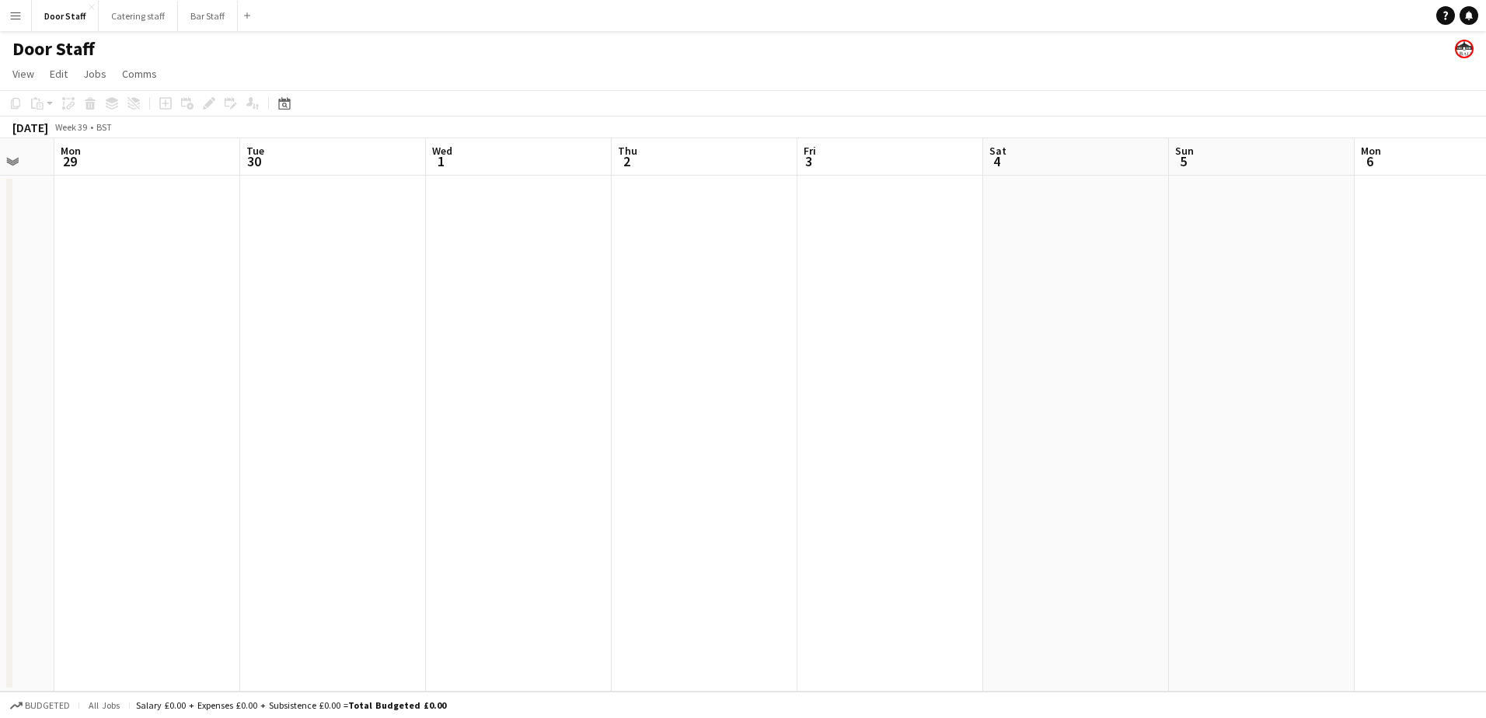
click at [504, 152] on app-board-header-date "Wed 1" at bounding box center [519, 156] width 186 height 37
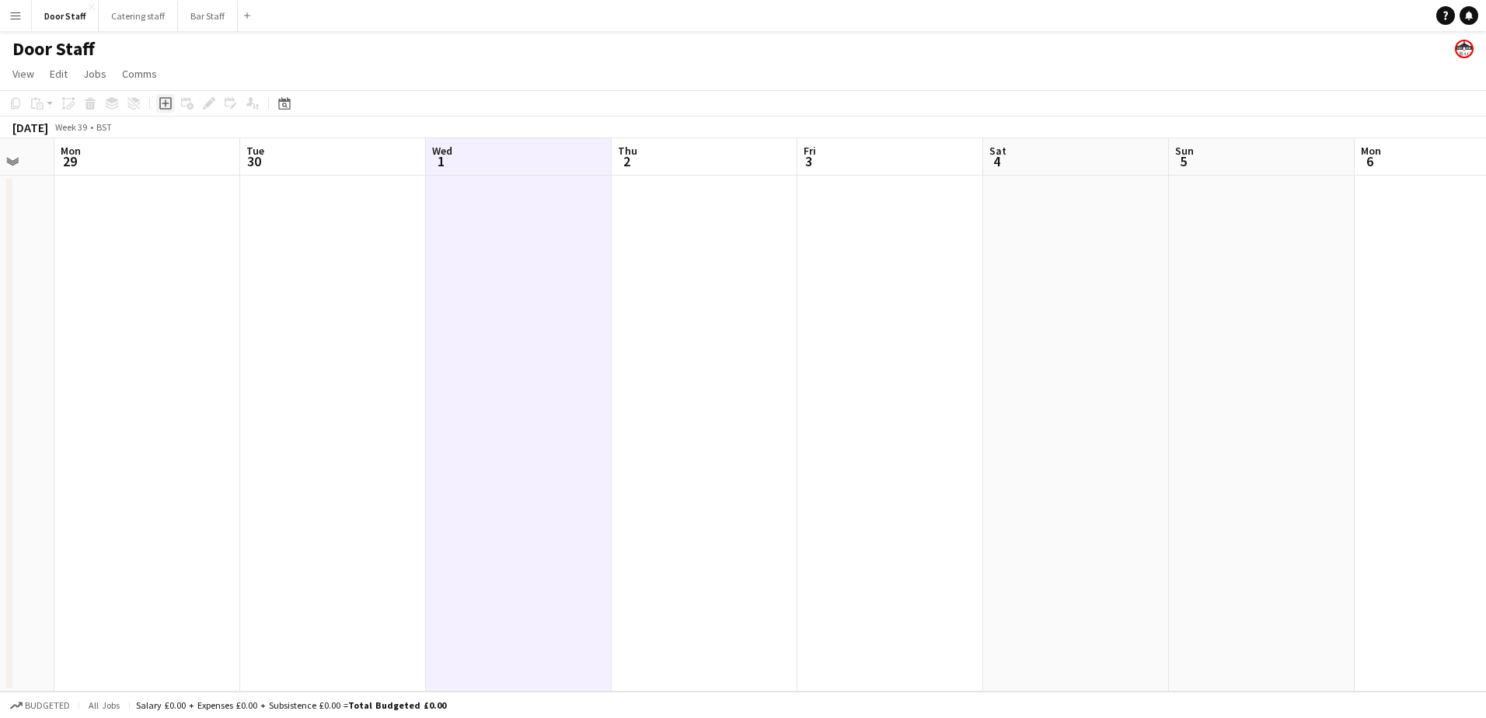
click at [167, 103] on icon "Add job" at bounding box center [165, 103] width 12 height 12
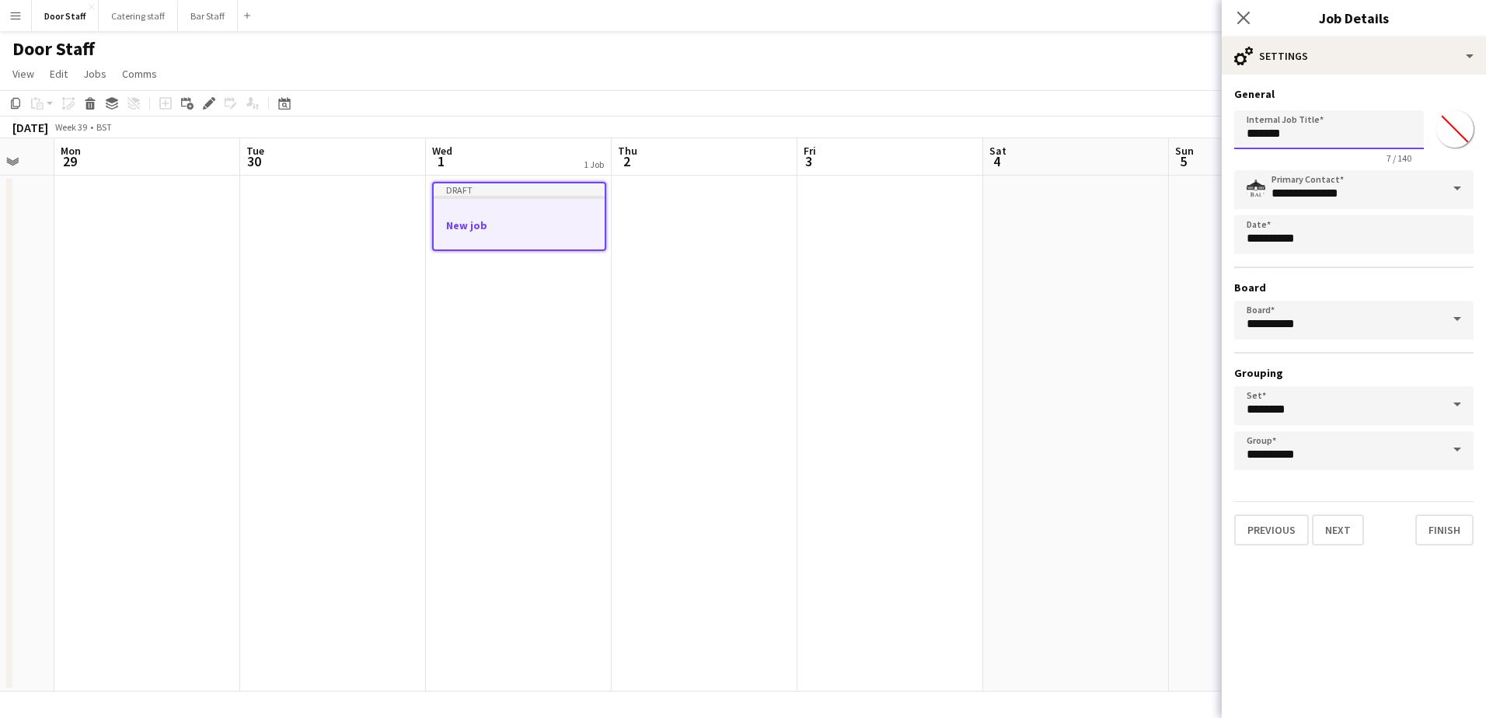
click at [1278, 131] on input "*******" at bounding box center [1329, 129] width 190 height 39
type input "**********"
click at [1347, 531] on button "Next" at bounding box center [1338, 529] width 52 height 31
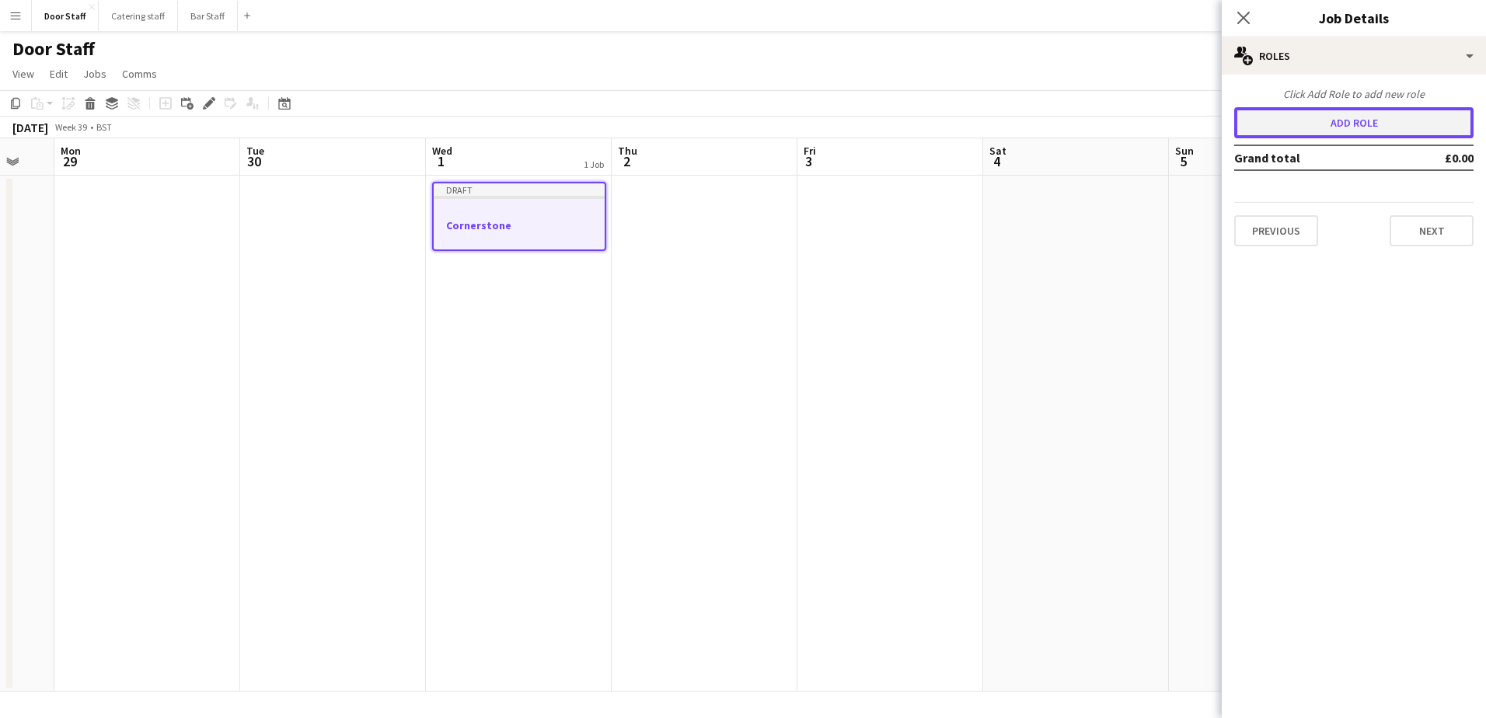
click at [1344, 120] on button "Add role" at bounding box center [1353, 122] width 239 height 31
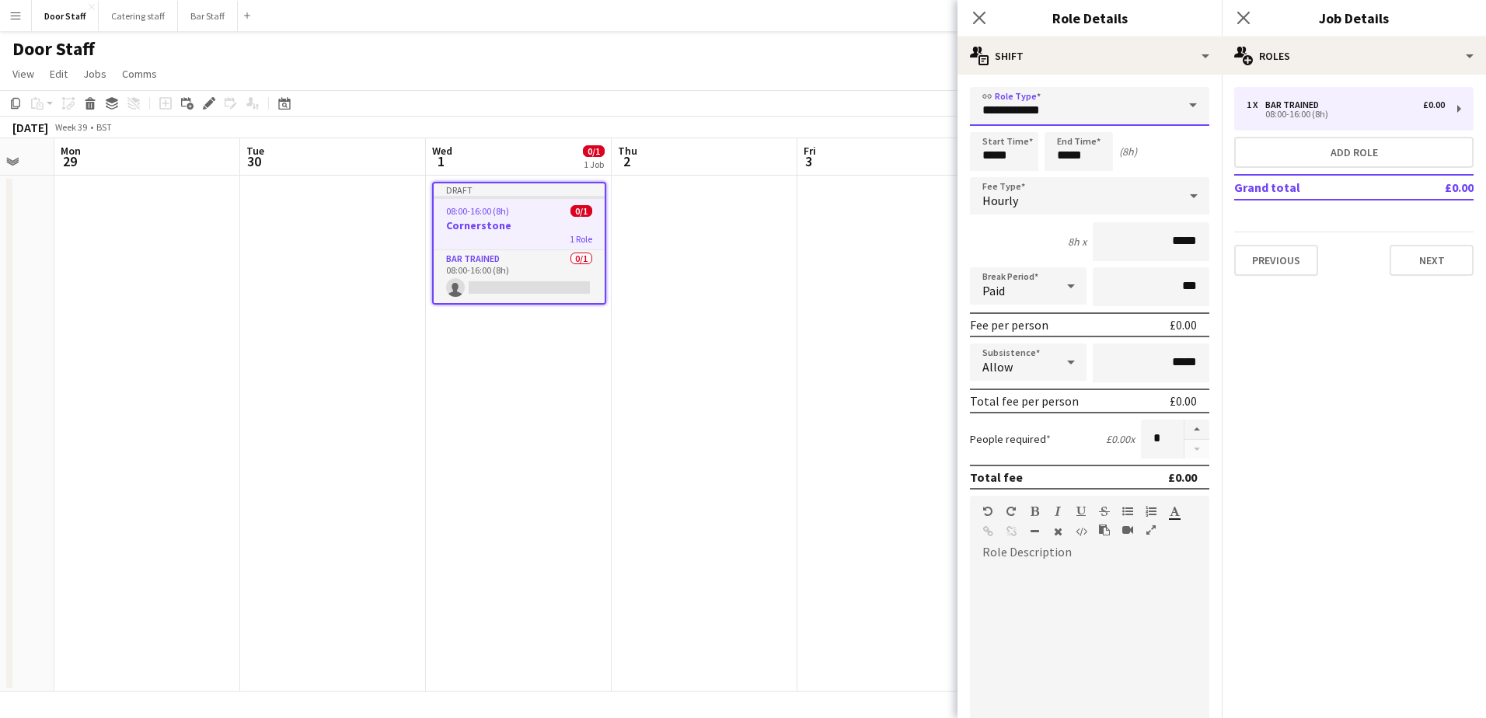
click at [1016, 113] on input "**********" at bounding box center [1089, 106] width 239 height 39
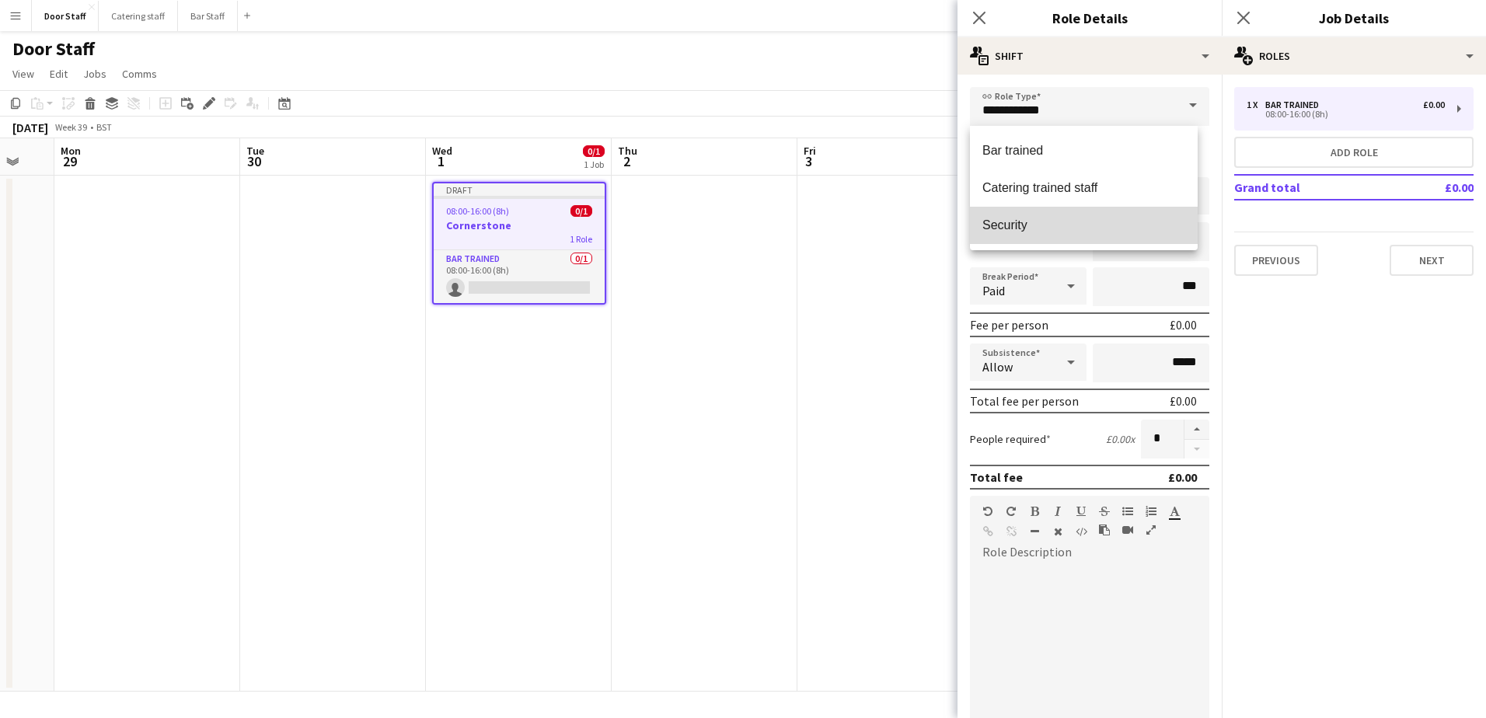
click at [1018, 229] on span "Security" at bounding box center [1083, 225] width 203 height 15
type input "********"
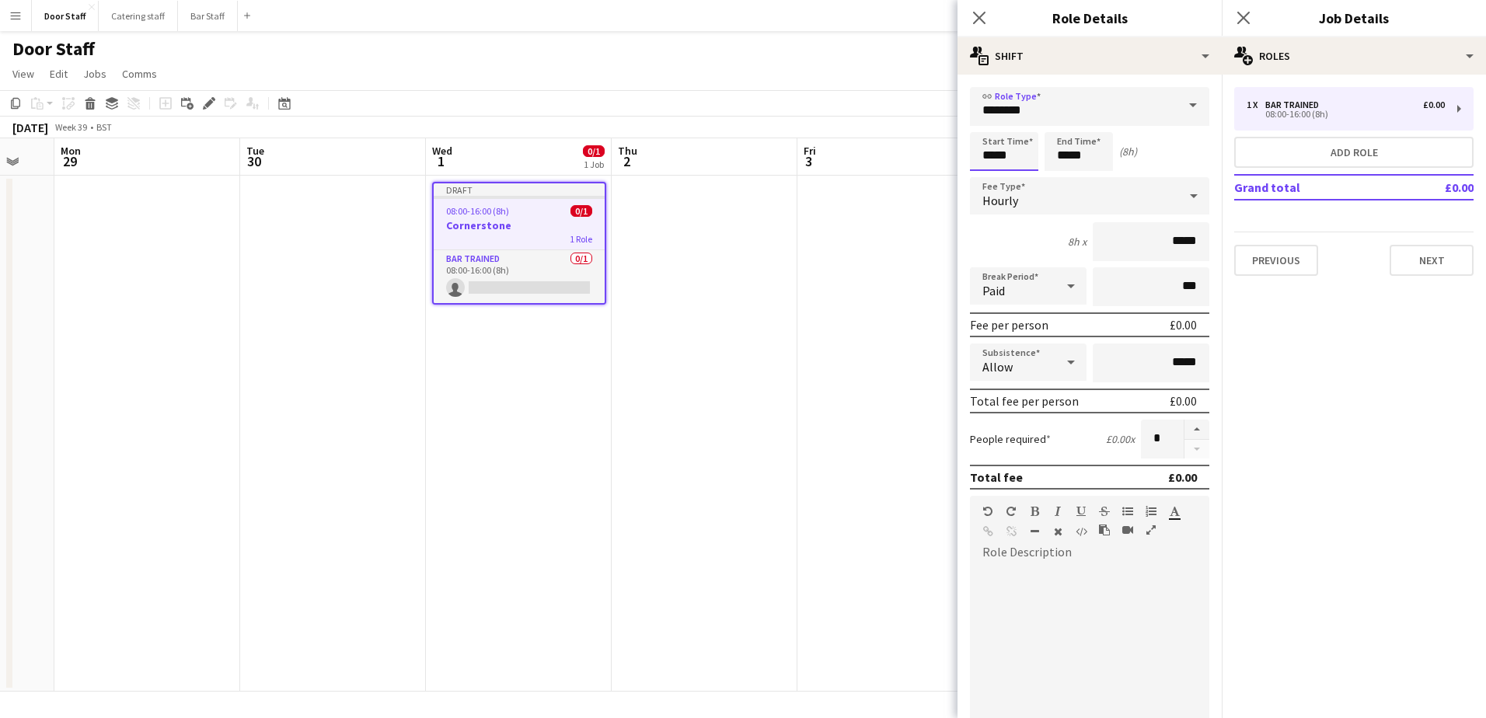
click at [1005, 160] on input "*****" at bounding box center [1004, 151] width 68 height 39
click at [987, 123] on div at bounding box center [988, 125] width 31 height 16
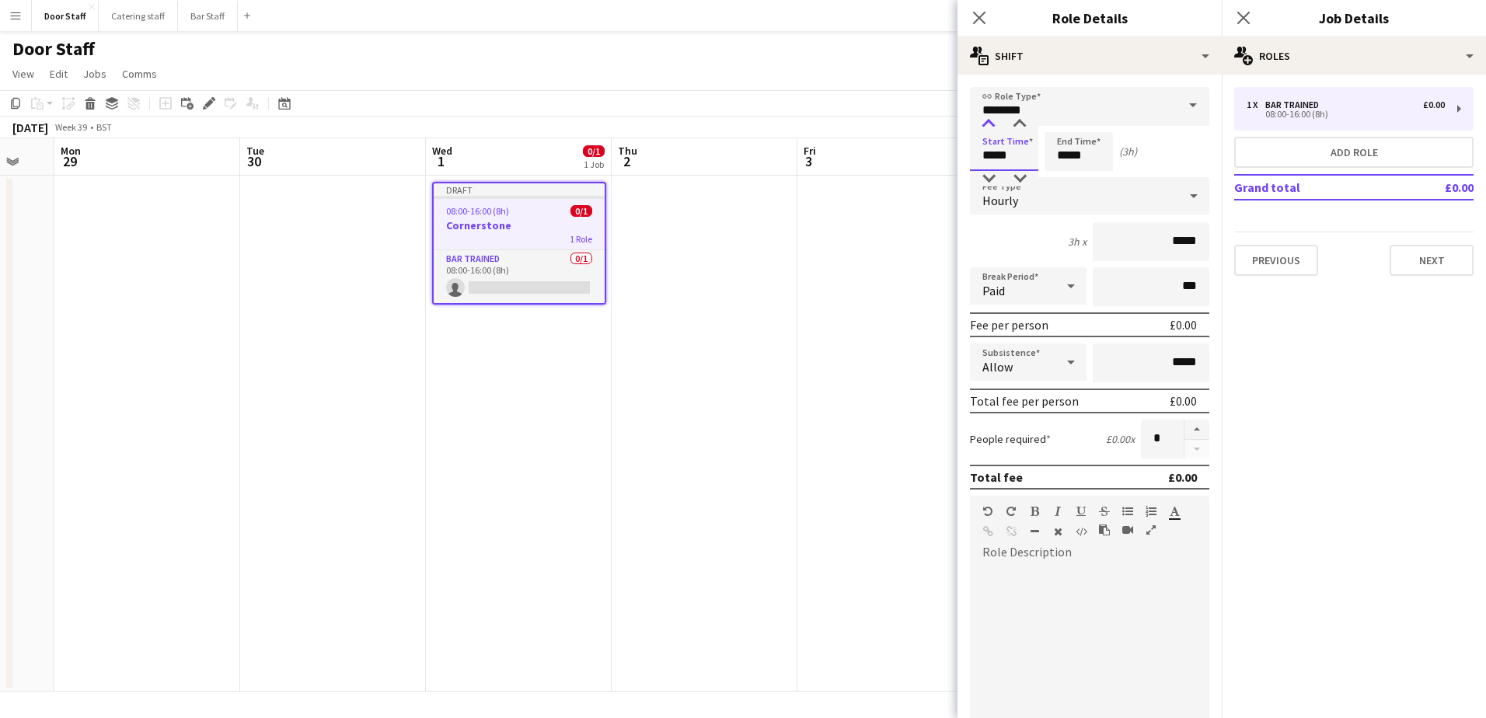
click at [987, 123] on div at bounding box center [988, 125] width 31 height 16
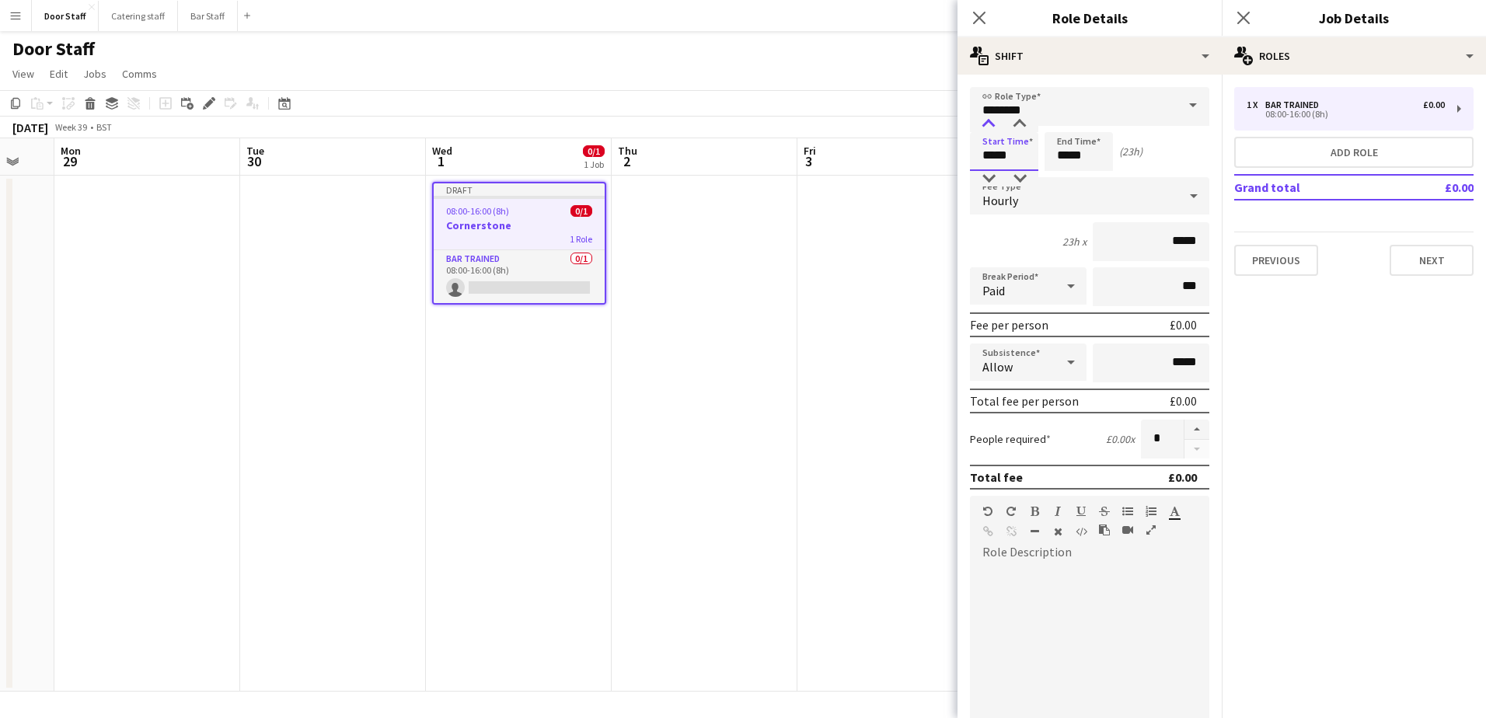
click at [987, 123] on div at bounding box center [988, 125] width 31 height 16
click at [1015, 121] on div at bounding box center [1019, 125] width 31 height 16
type input "*****"
click at [1016, 121] on div at bounding box center [1019, 125] width 31 height 16
click at [1075, 156] on input "*****" at bounding box center [1078, 151] width 68 height 39
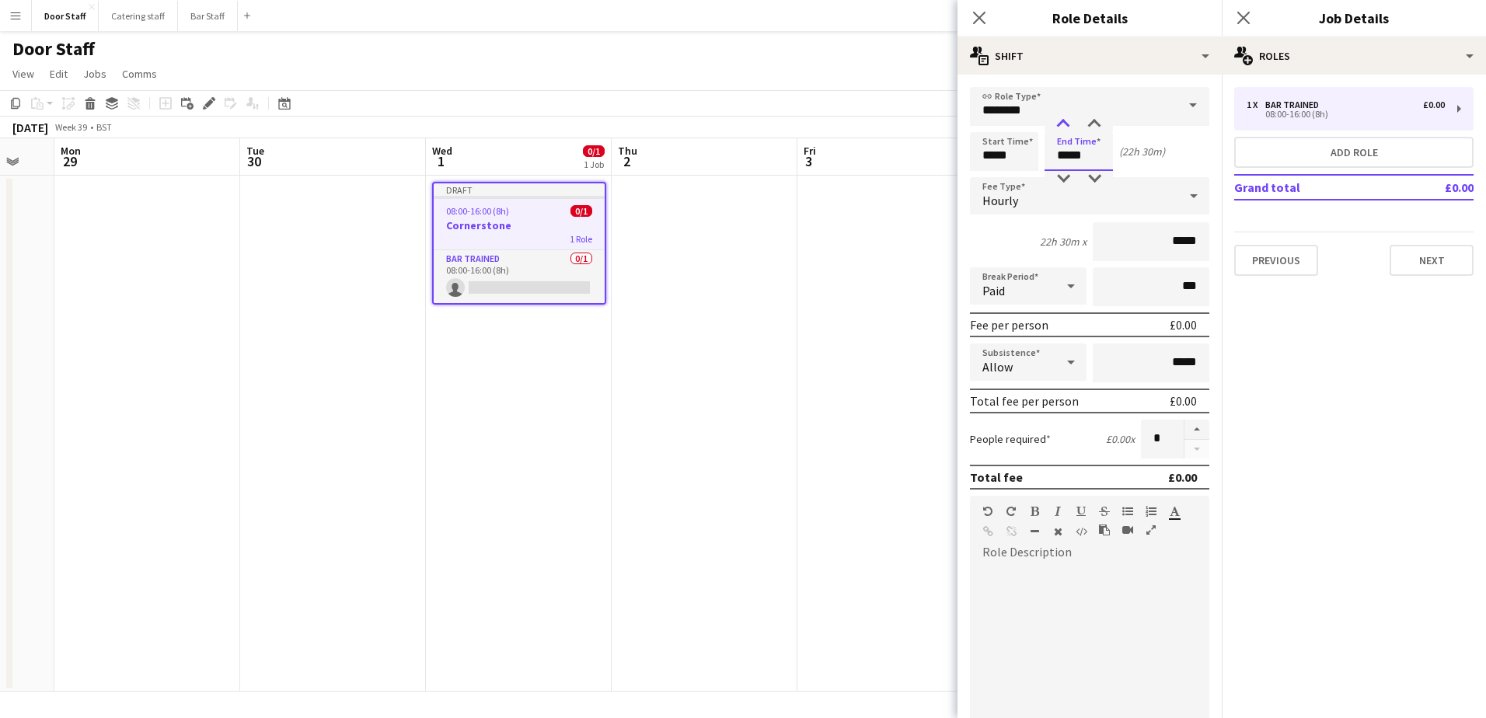
click at [1065, 124] on div at bounding box center [1062, 125] width 31 height 16
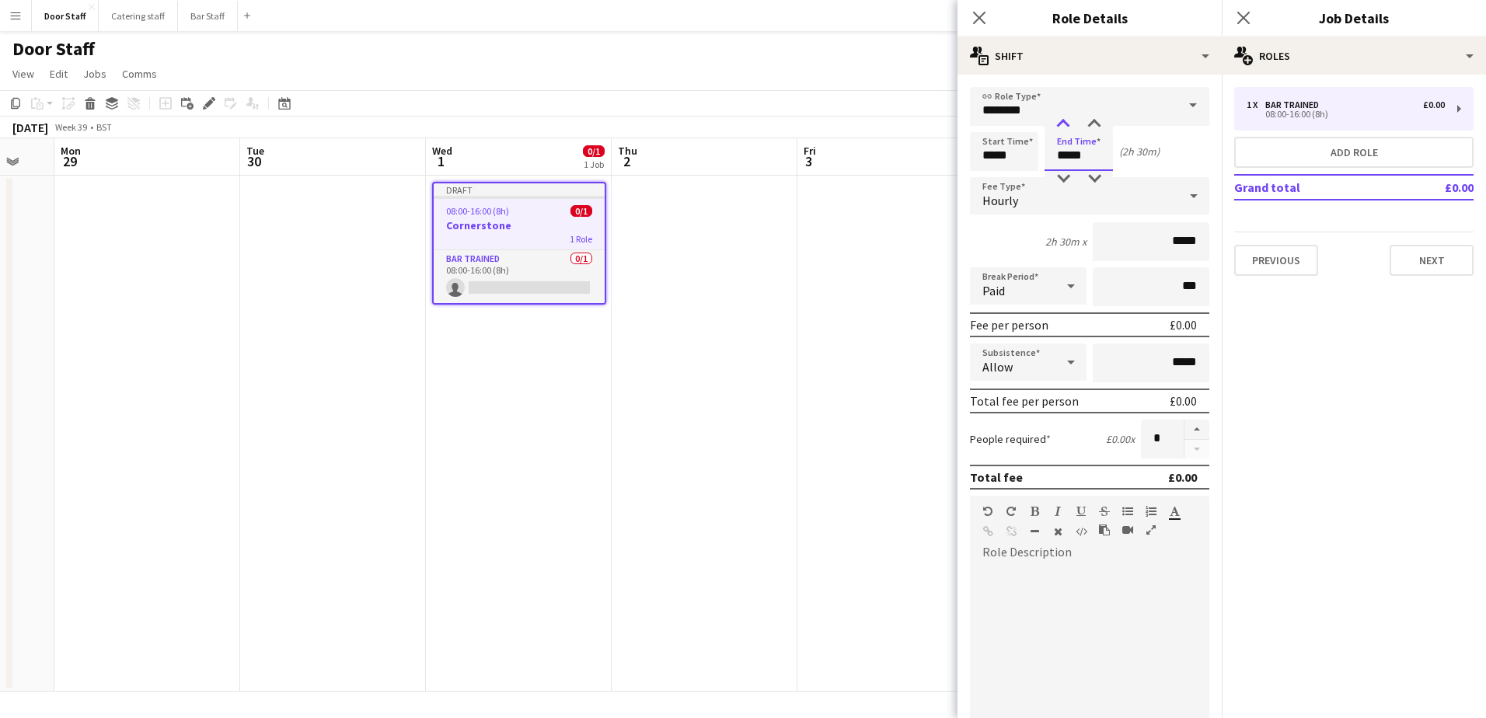
click at [1065, 124] on div at bounding box center [1062, 125] width 31 height 16
click at [1107, 120] on div at bounding box center [1094, 125] width 31 height 16
type input "*****"
click at [1107, 120] on div at bounding box center [1094, 125] width 31 height 16
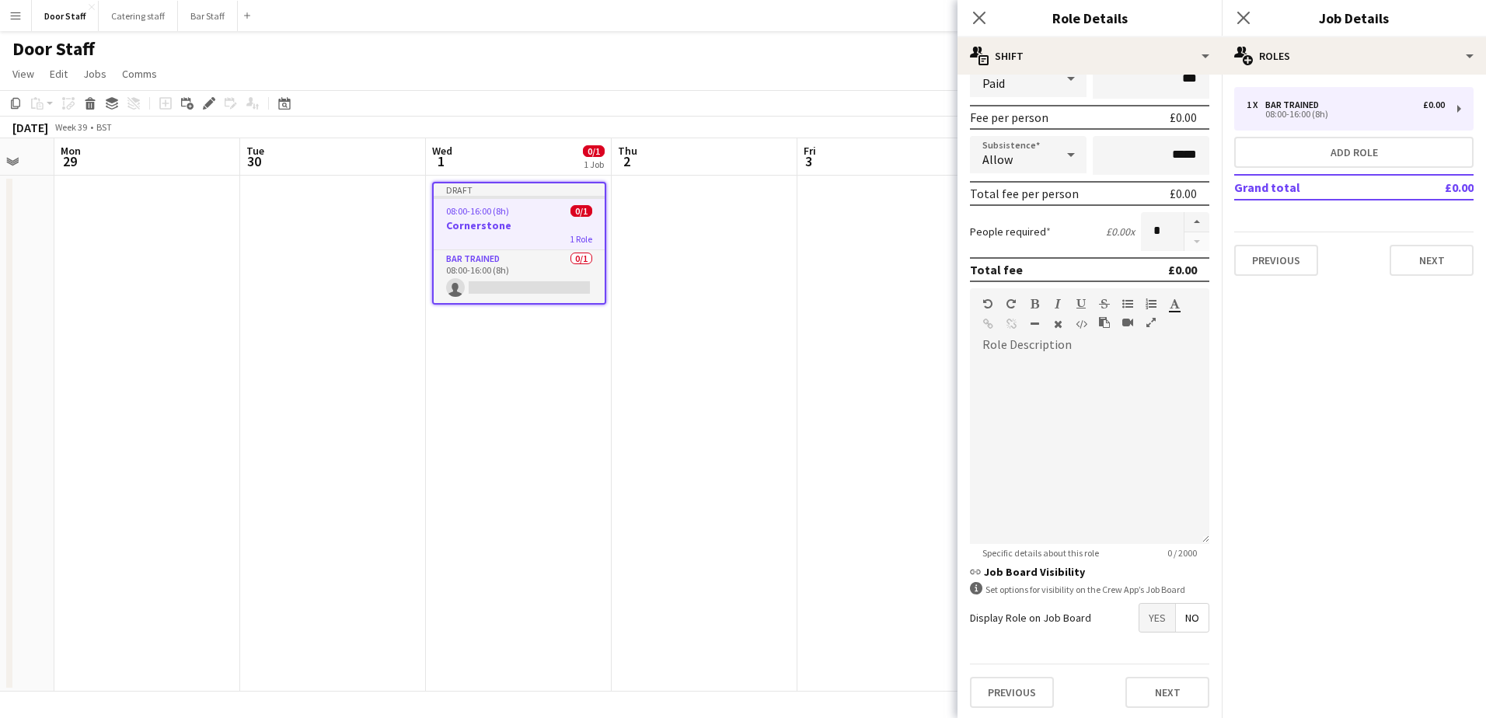
scroll to position [210, 0]
click at [1149, 620] on span "Yes" at bounding box center [1157, 615] width 36 height 28
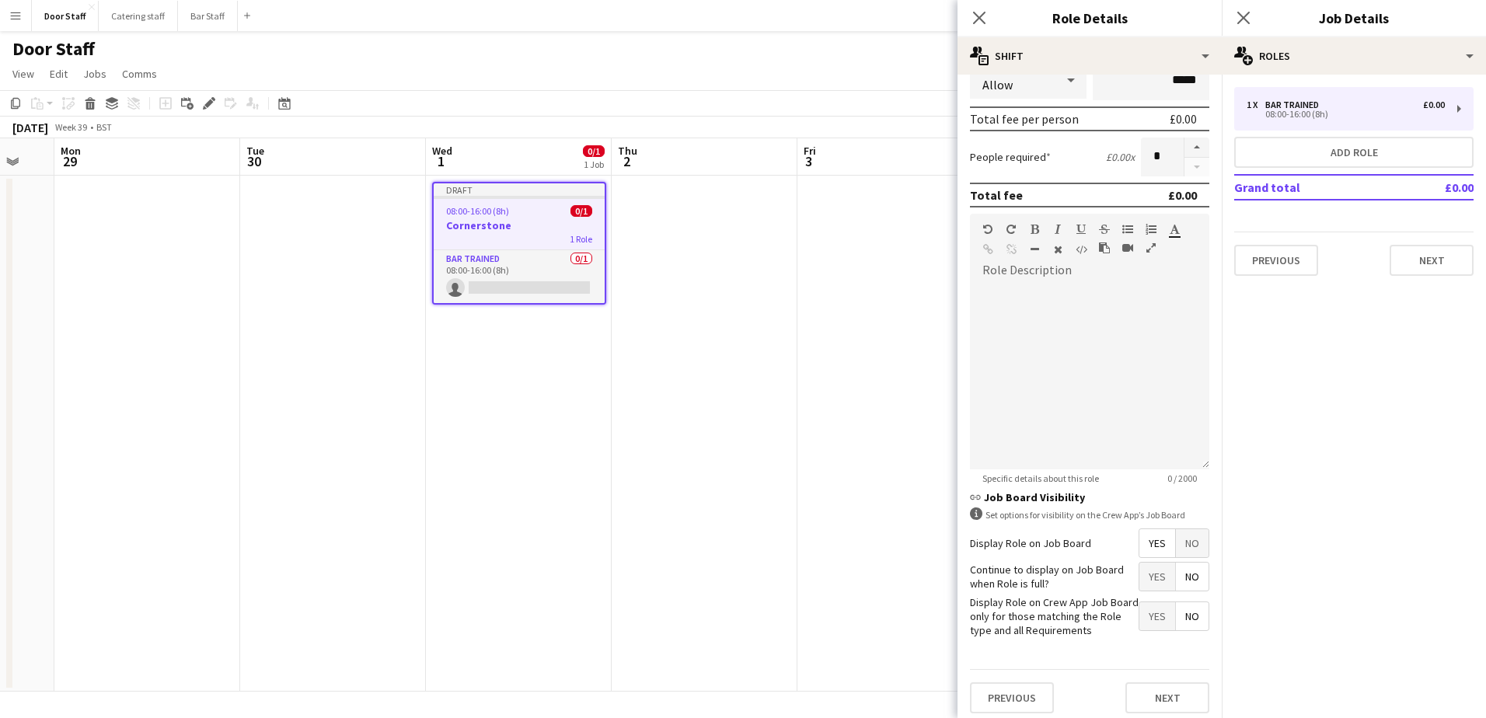
scroll to position [290, 0]
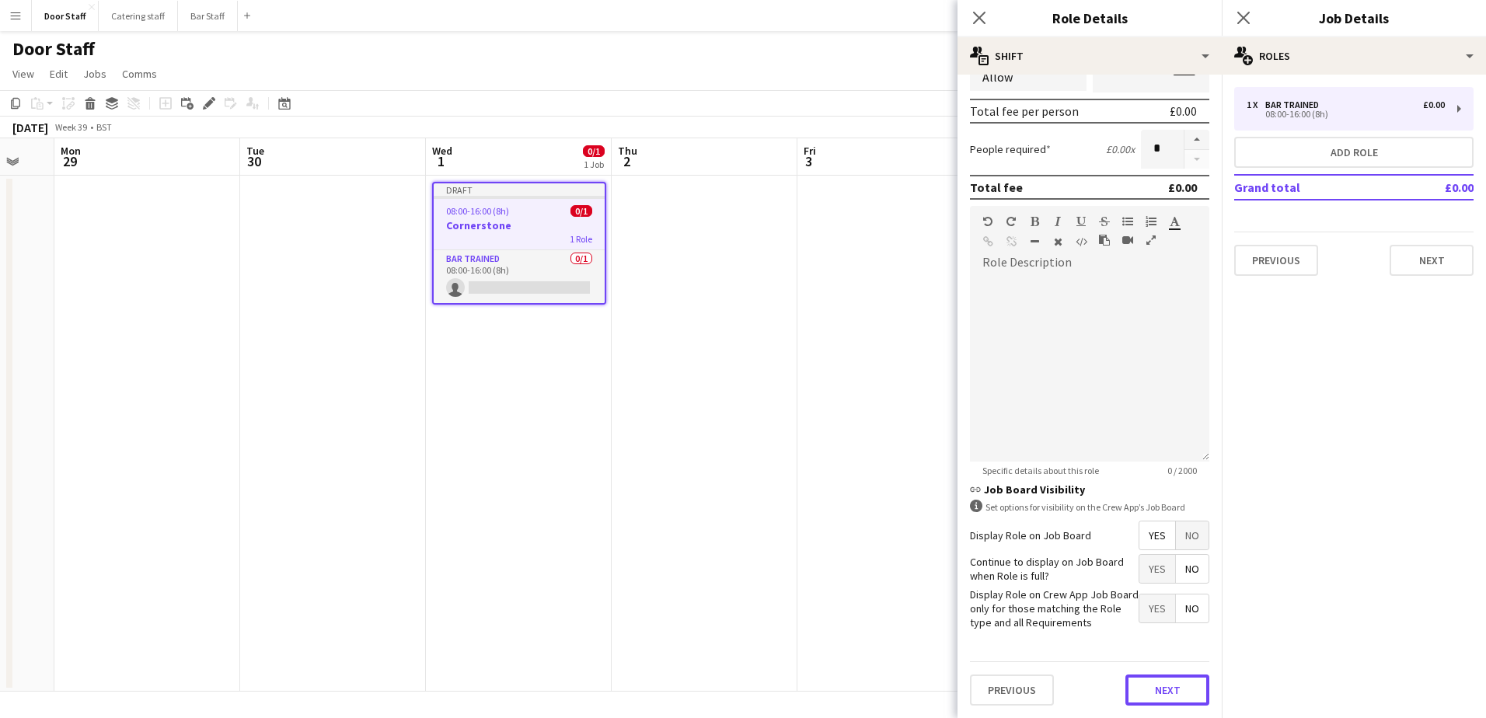
click at [1156, 683] on button "Next" at bounding box center [1167, 689] width 84 height 31
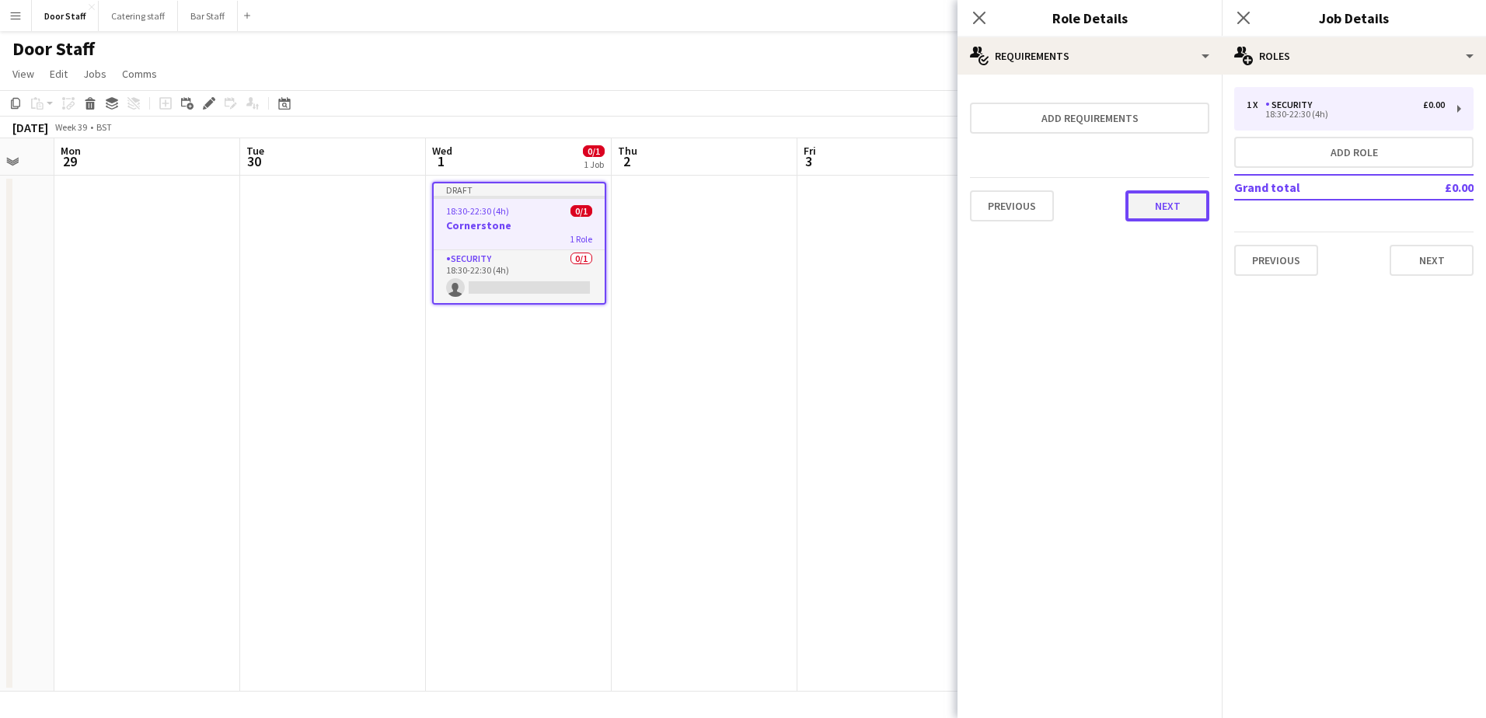
click at [1186, 203] on button "Next" at bounding box center [1167, 205] width 84 height 31
click at [1182, 206] on button "Finish" at bounding box center [1180, 208] width 58 height 31
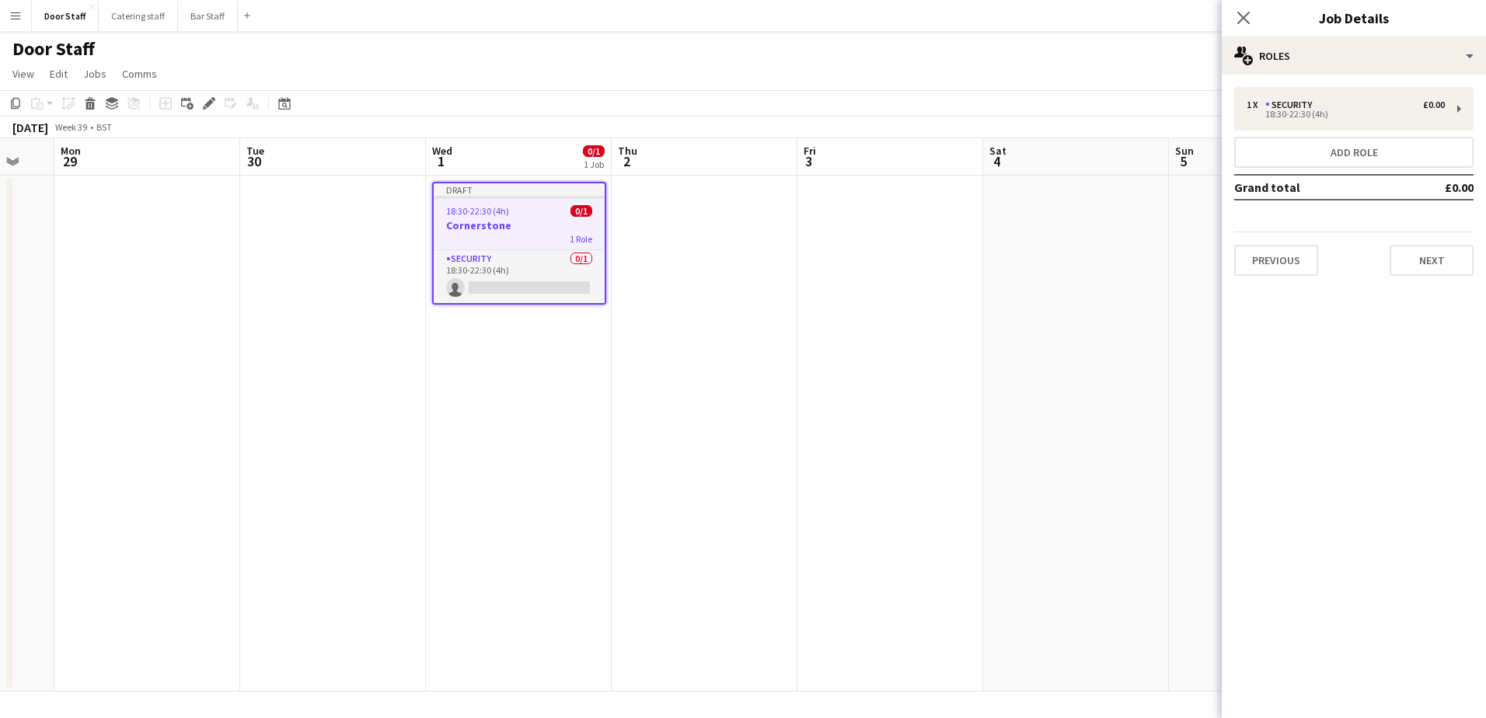
drag, startPoint x: 1239, startPoint y: 21, endPoint x: 1232, endPoint y: 32, distance: 12.5
click at [1239, 19] on icon "Close pop-in" at bounding box center [1243, 18] width 12 height 12
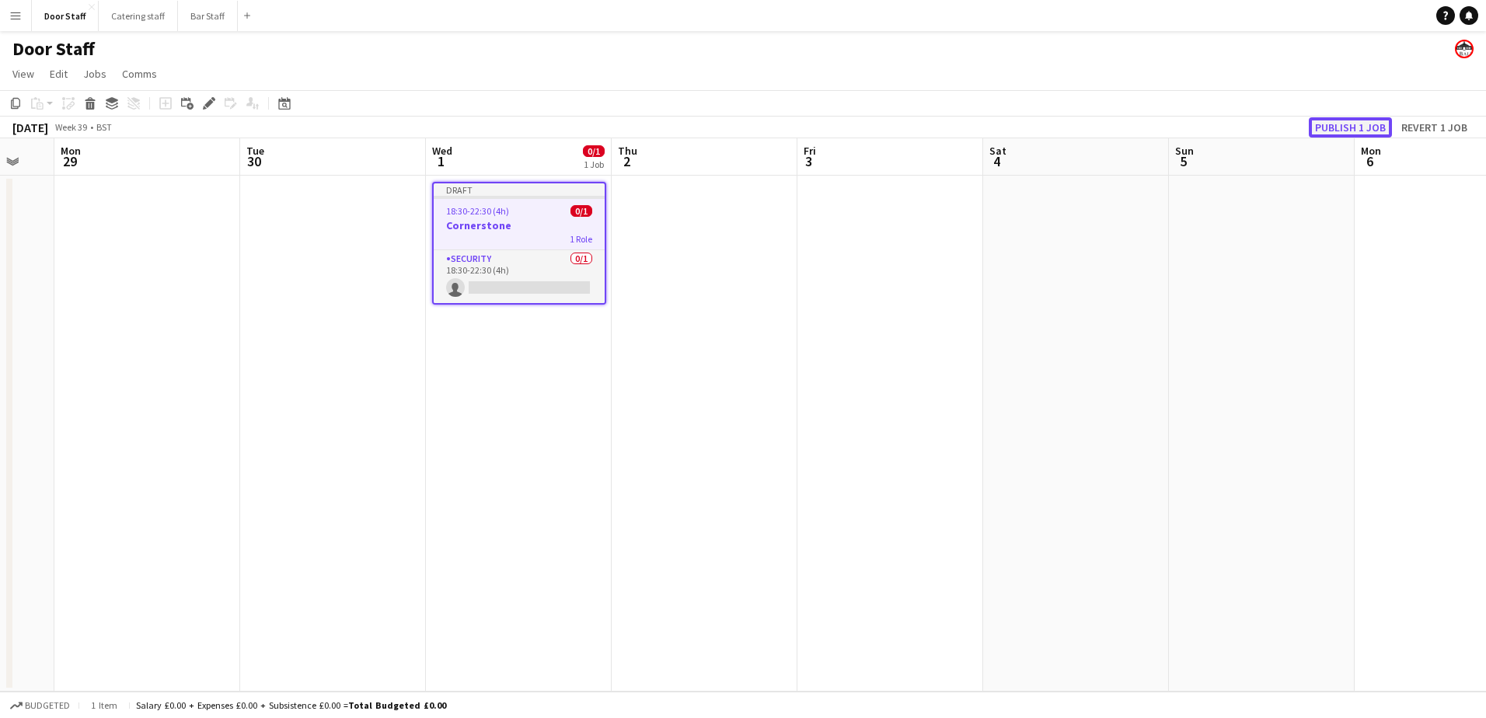
click at [1345, 124] on button "Publish 1 job" at bounding box center [1350, 127] width 83 height 20
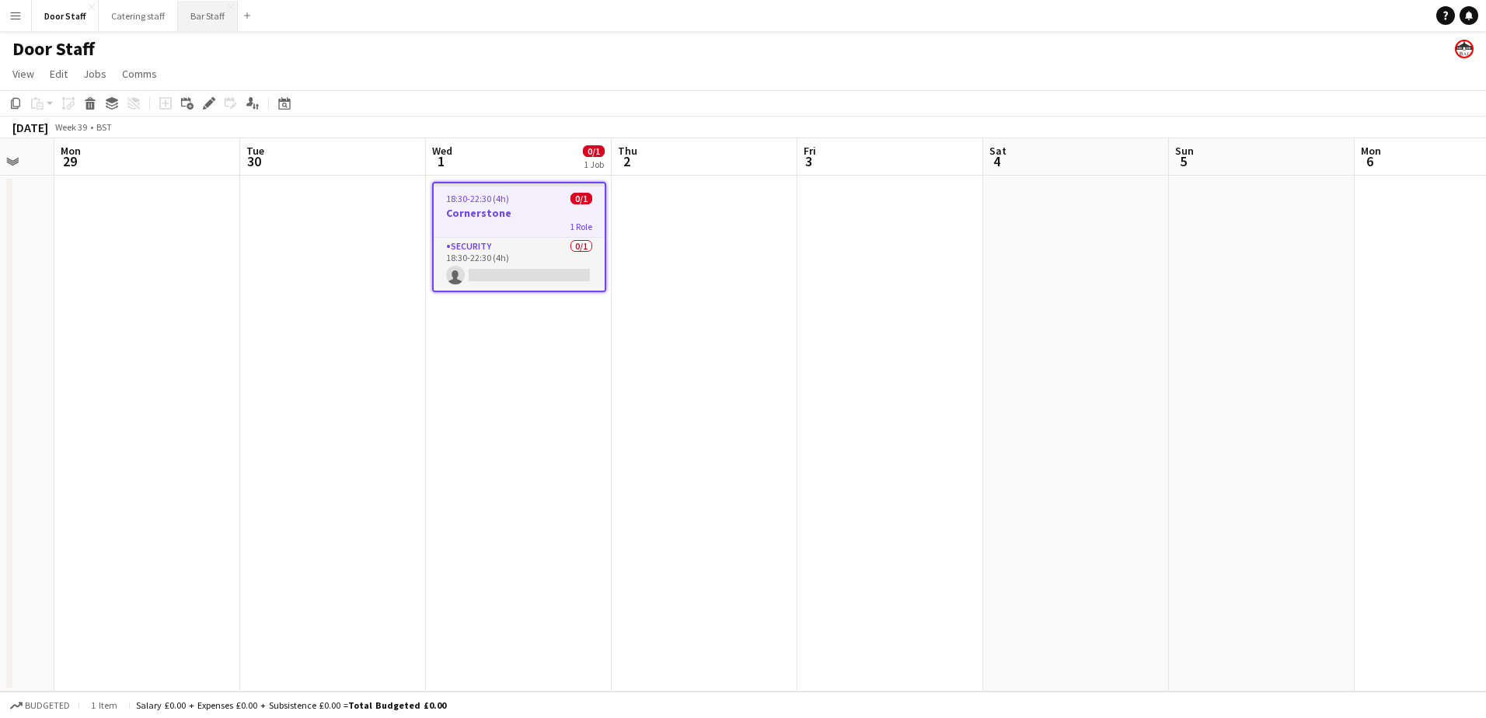
click at [205, 13] on button "Bar Staff Close" at bounding box center [208, 16] width 60 height 30
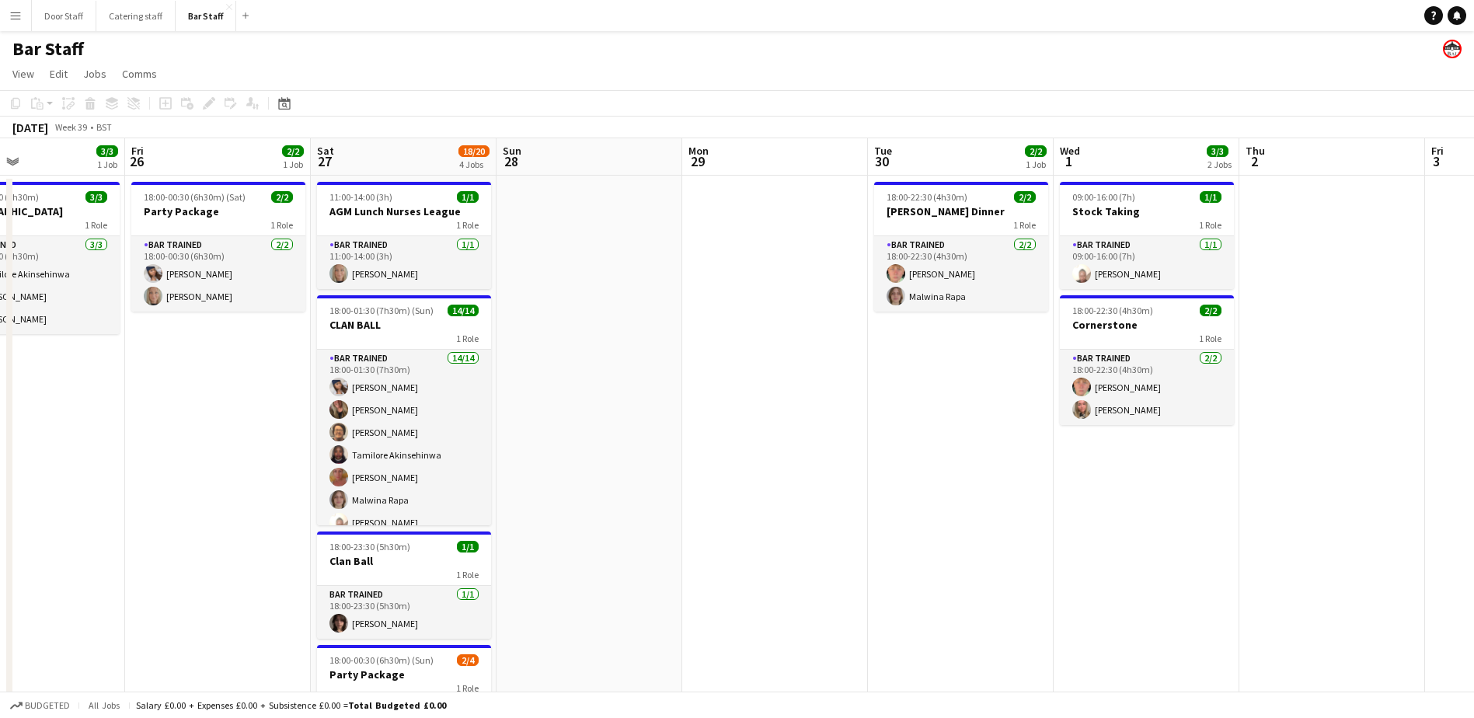
scroll to position [0, 469]
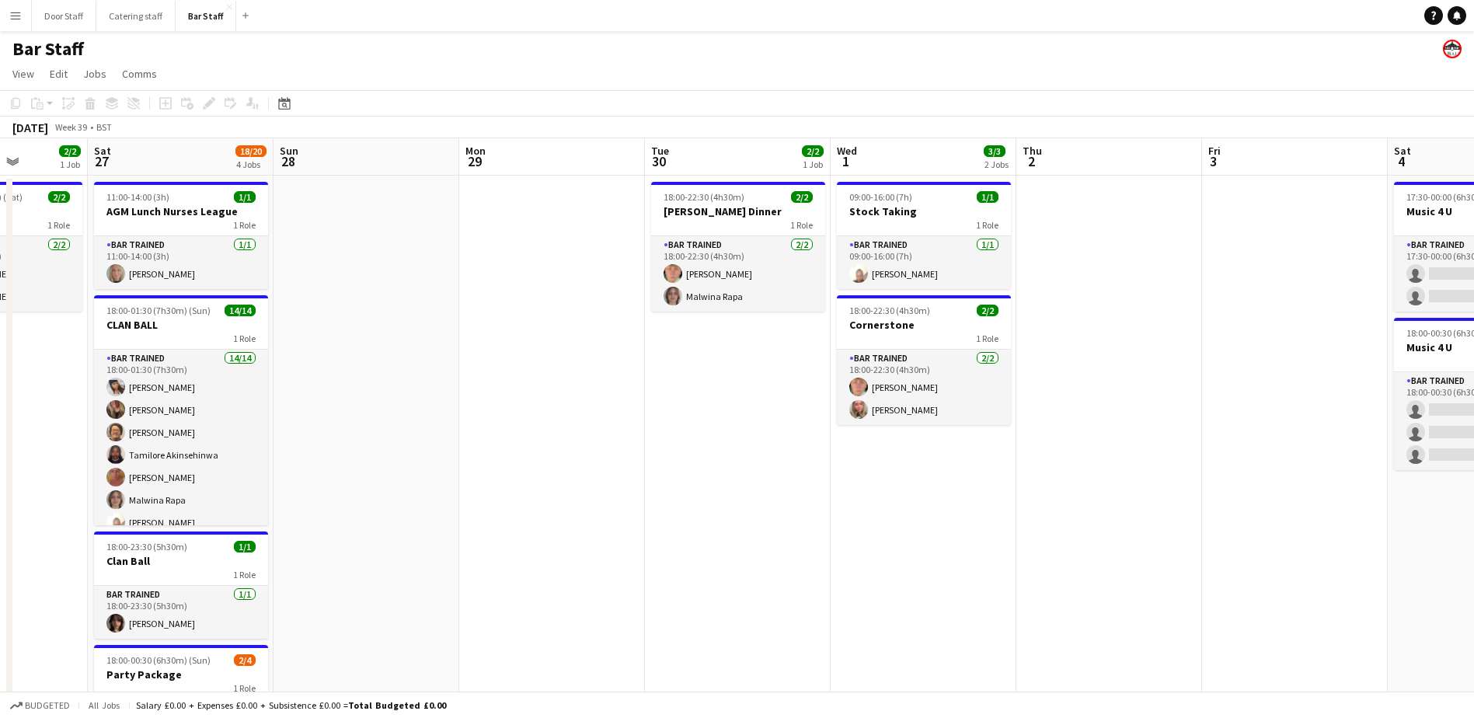
drag, startPoint x: 673, startPoint y: 338, endPoint x: 0, endPoint y: 477, distance: 687.2
click at [0, 477] on html "Menu Boards Boards Boards All jobs Status Workforce Workforce My Workforce Recr…" at bounding box center [737, 447] width 1474 height 895
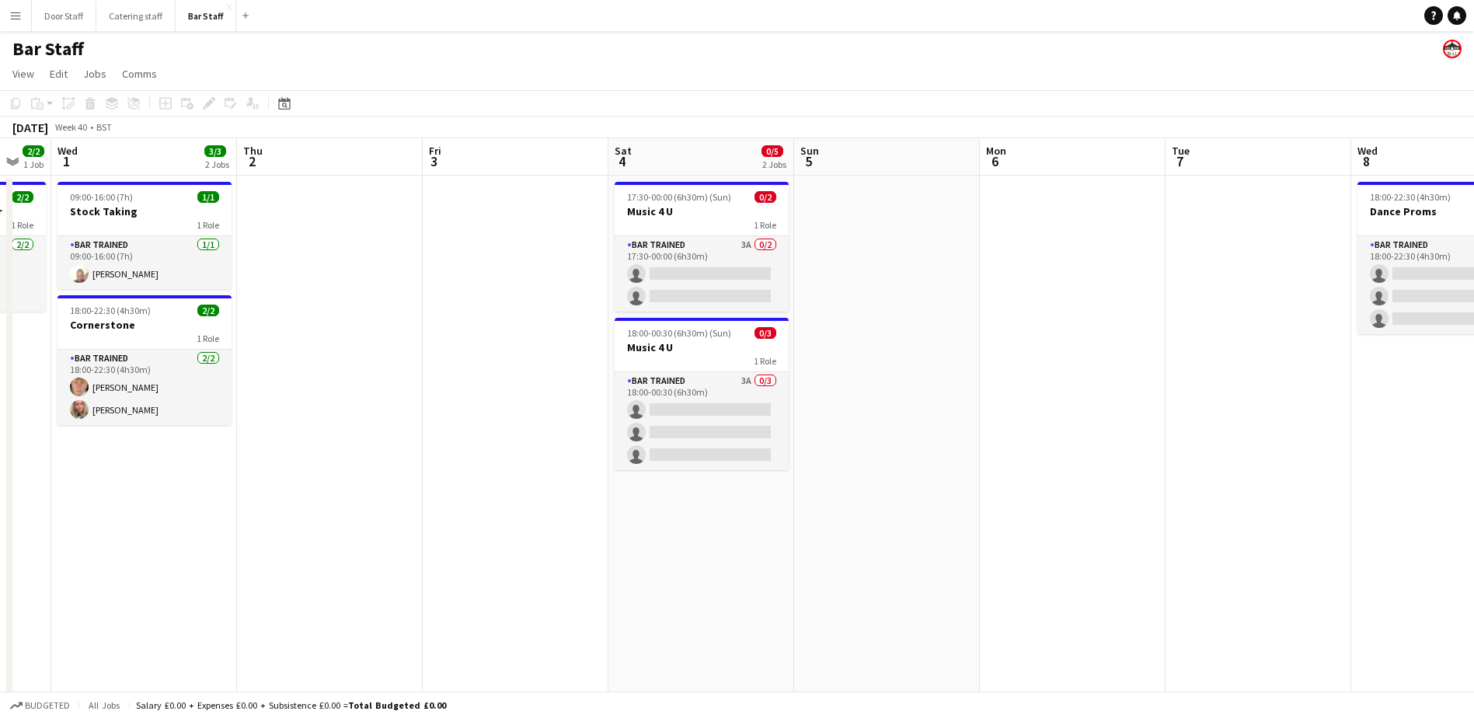
drag, startPoint x: 655, startPoint y: 465, endPoint x: 37, endPoint y: 474, distance: 617.8
click at [37, 474] on app-calendar-viewport "Sat 27 18/20 4 Jobs Sun 28 Mon 29 Tue 30 2/2 1 Job Wed 1 3/3 2 Jobs Thu 2 Fri 3…" at bounding box center [737, 503] width 1474 height 730
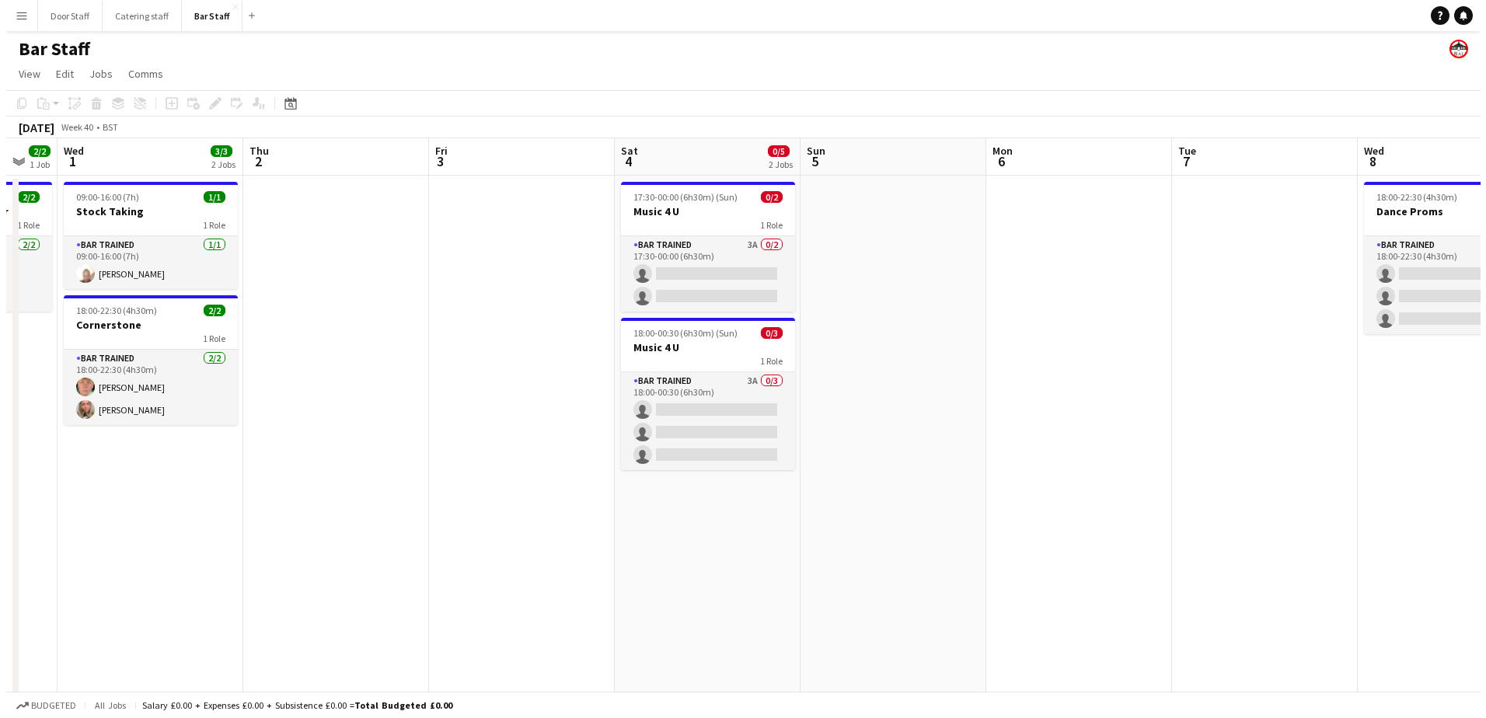
scroll to position [0, 530]
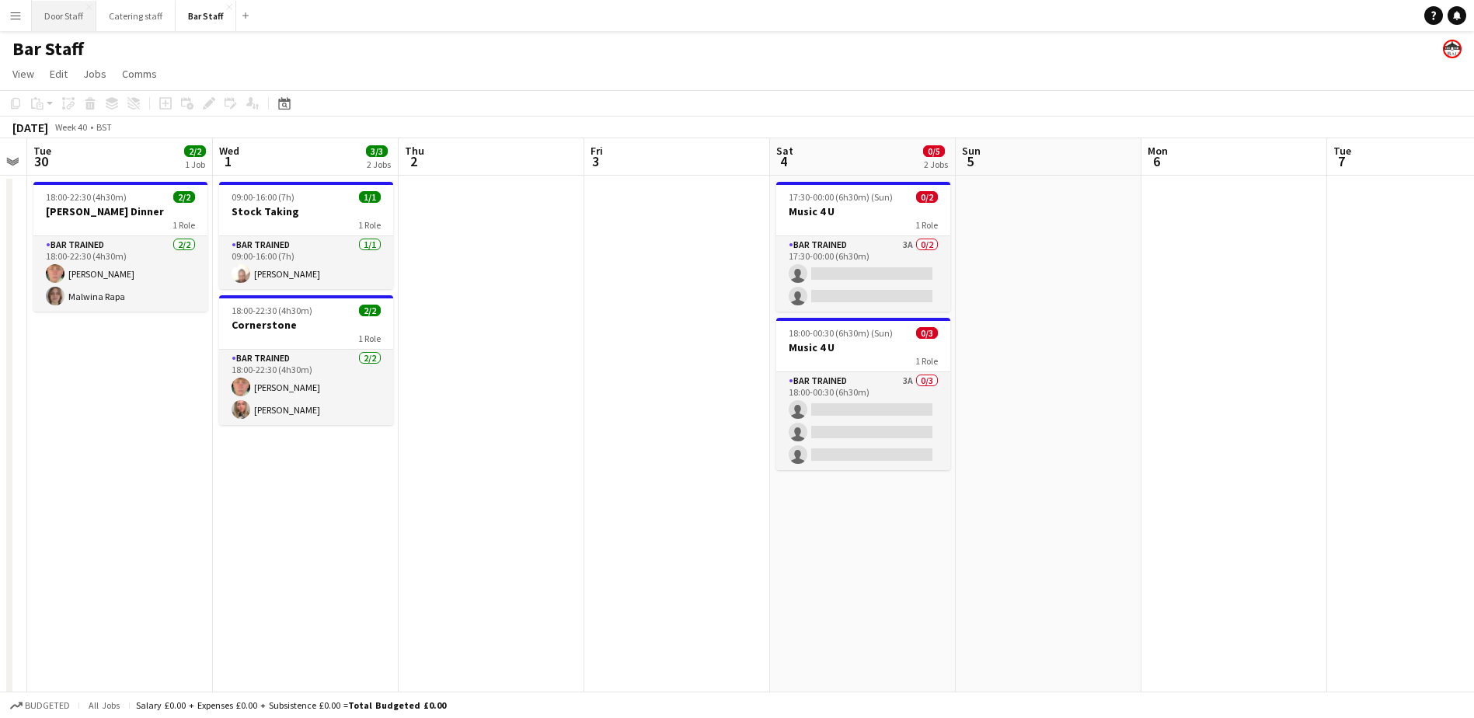
click at [48, 11] on button "Door Staff Close" at bounding box center [64, 16] width 64 height 30
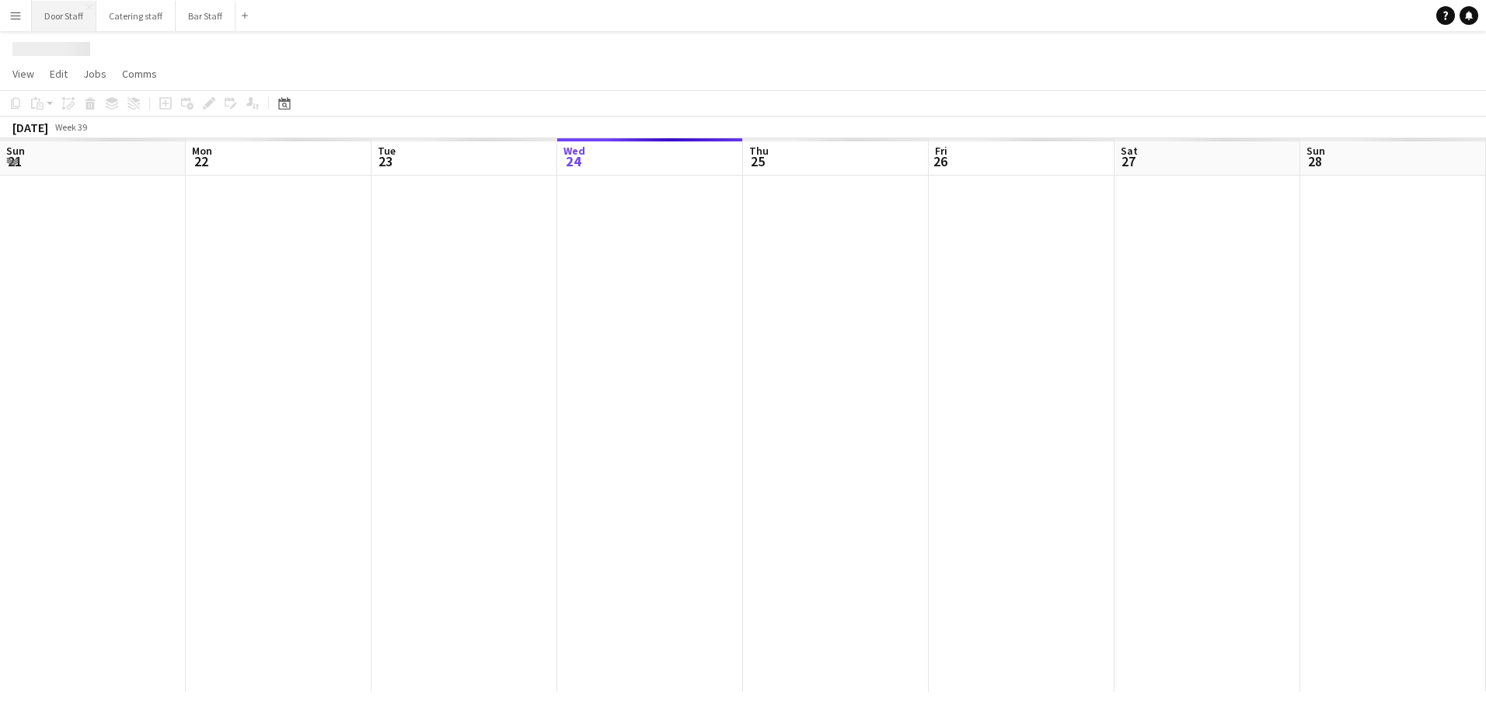
scroll to position [0, 371]
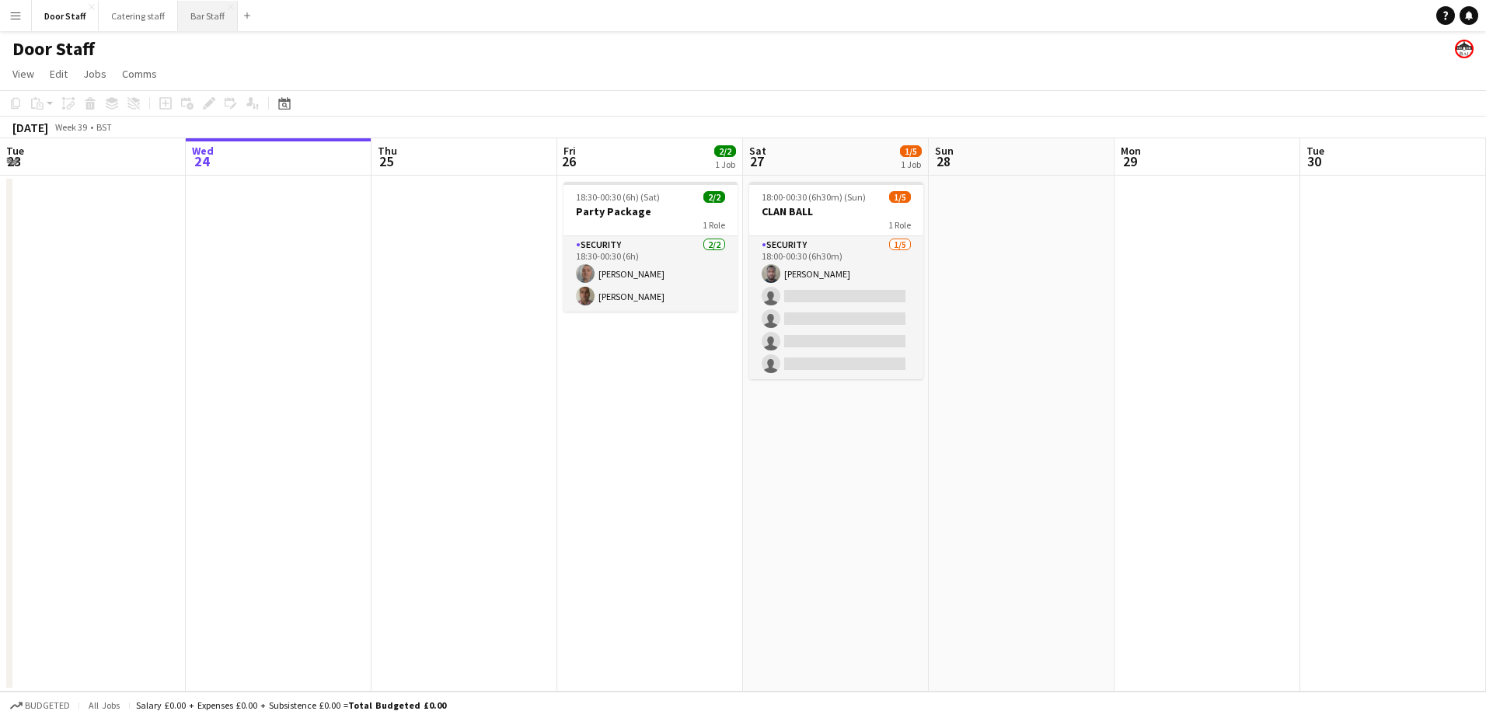
click at [187, 22] on button "Bar Staff Close" at bounding box center [208, 16] width 60 height 30
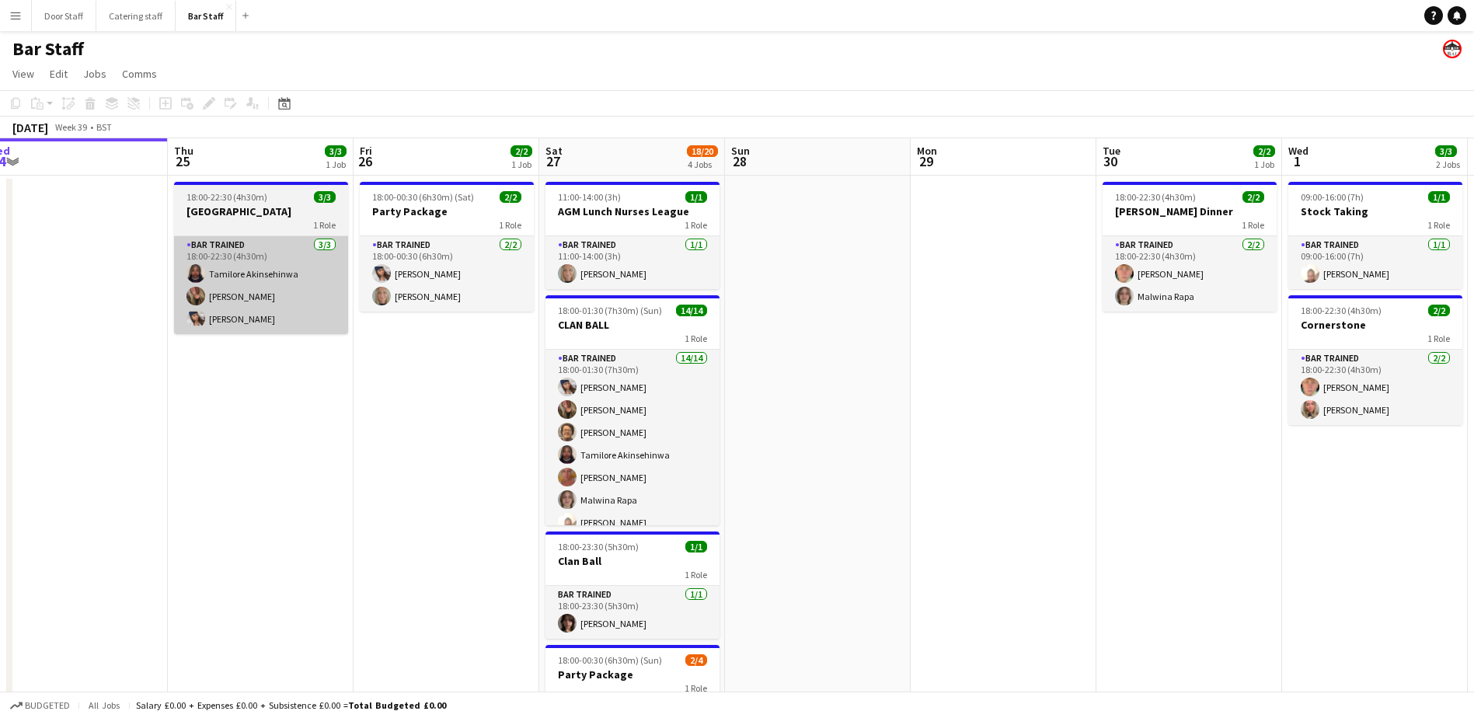
drag, startPoint x: 307, startPoint y: 267, endPoint x: 4, endPoint y: 254, distance: 303.3
click at [0, 254] on html "Menu Boards Boards Boards All jobs Status Workforce Workforce My Workforce Recr…" at bounding box center [737, 447] width 1474 height 895
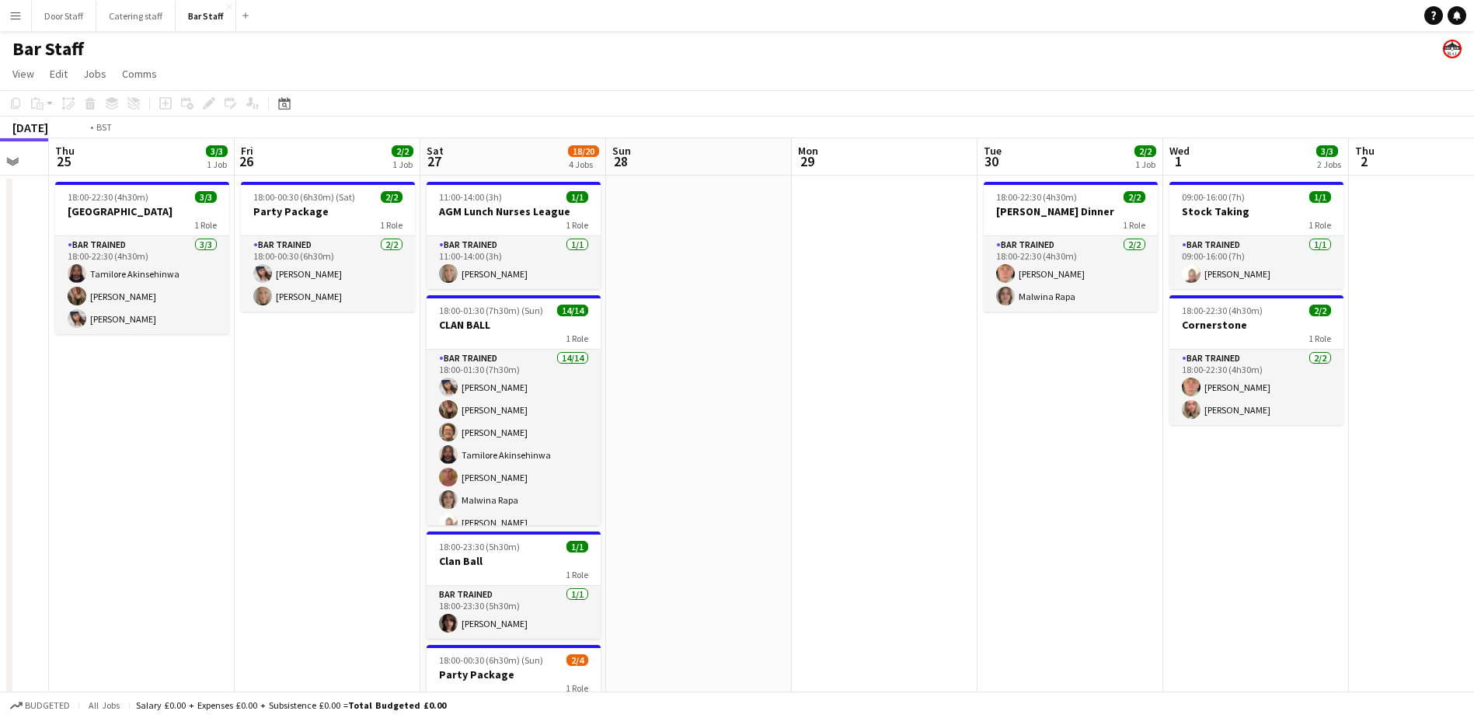
drag, startPoint x: 852, startPoint y: 288, endPoint x: 42, endPoint y: 270, distance: 810.7
click at [99, 270] on app-calendar-viewport "Mon 22 Tue 23 Wed 24 Thu 25 3/3 1 Job Fri 26 2/2 1 Job Sat 27 18/20 4 Jobs Sun …" at bounding box center [737, 503] width 1474 height 730
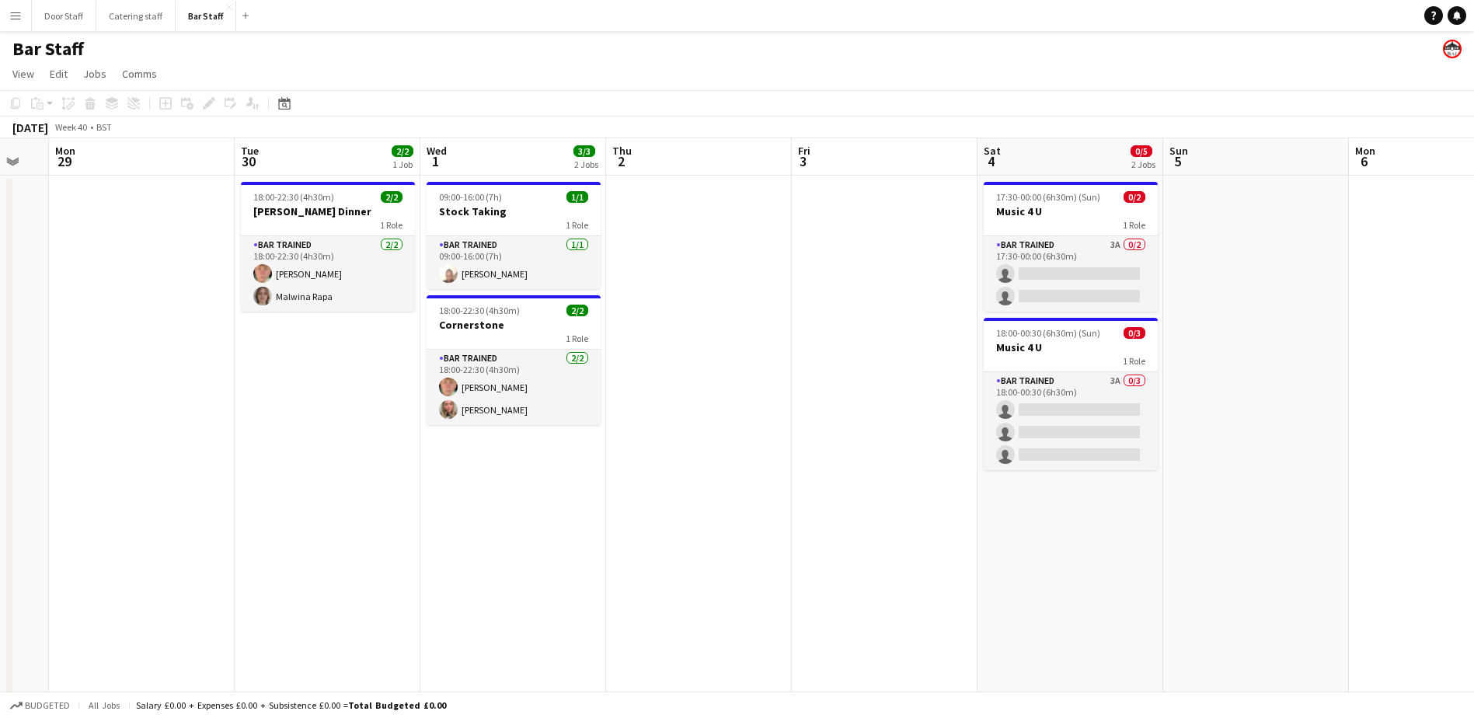
scroll to position [0, 585]
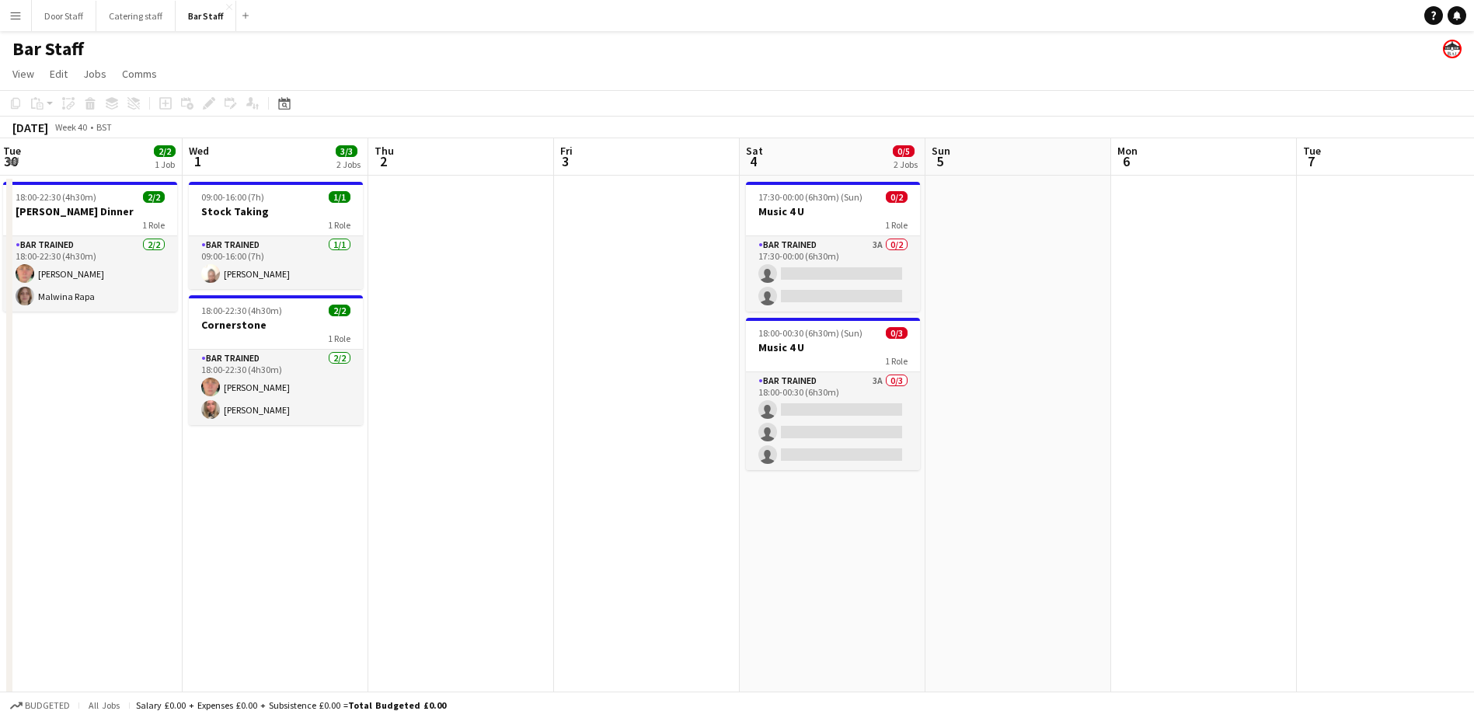
drag, startPoint x: 669, startPoint y: 350, endPoint x: 509, endPoint y: 319, distance: 162.9
click at [509, 319] on app-calendar-viewport "Sat 27 18/20 4 Jobs Sun 28 Mon 29 Tue 30 2/2 1 Job Wed 1 3/3 2 Jobs Thu 2 Fri 3…" at bounding box center [737, 503] width 1474 height 730
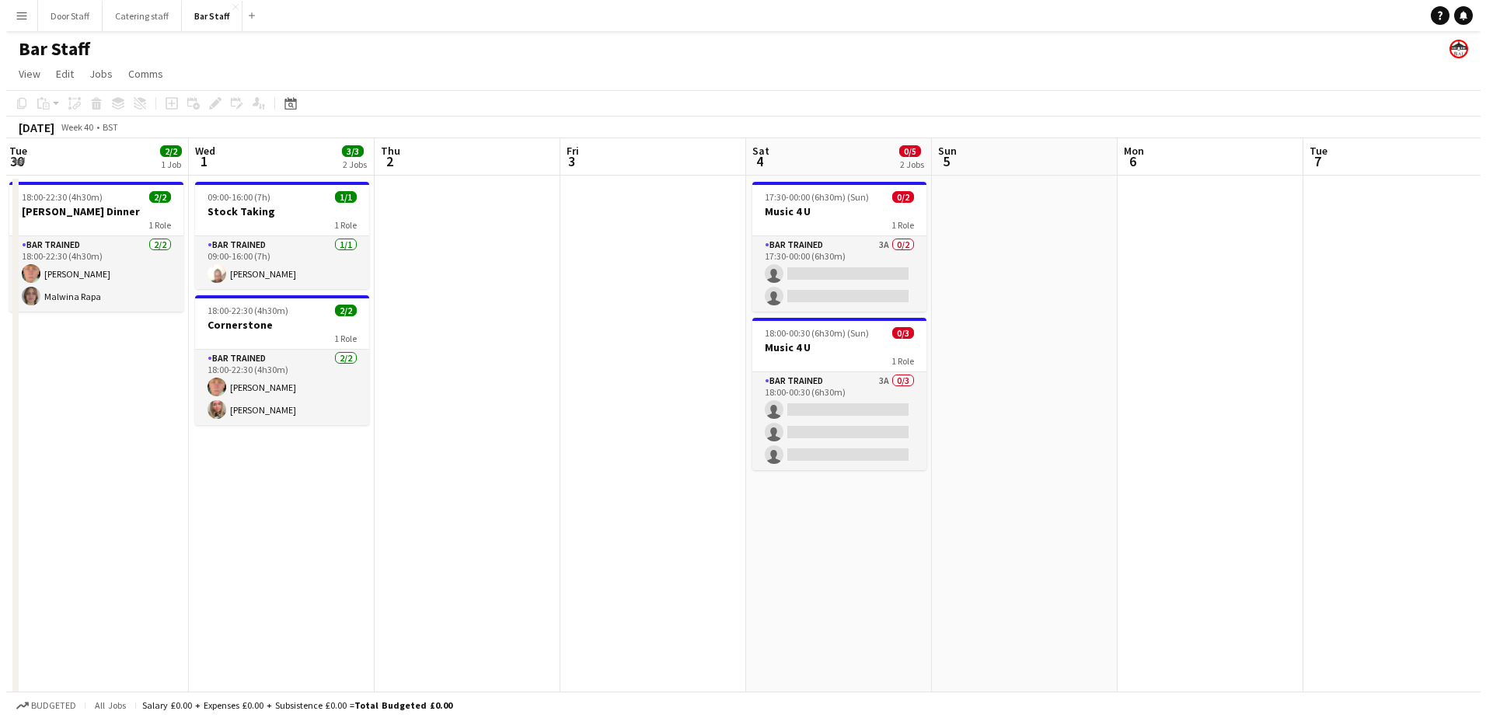
scroll to position [0, 559]
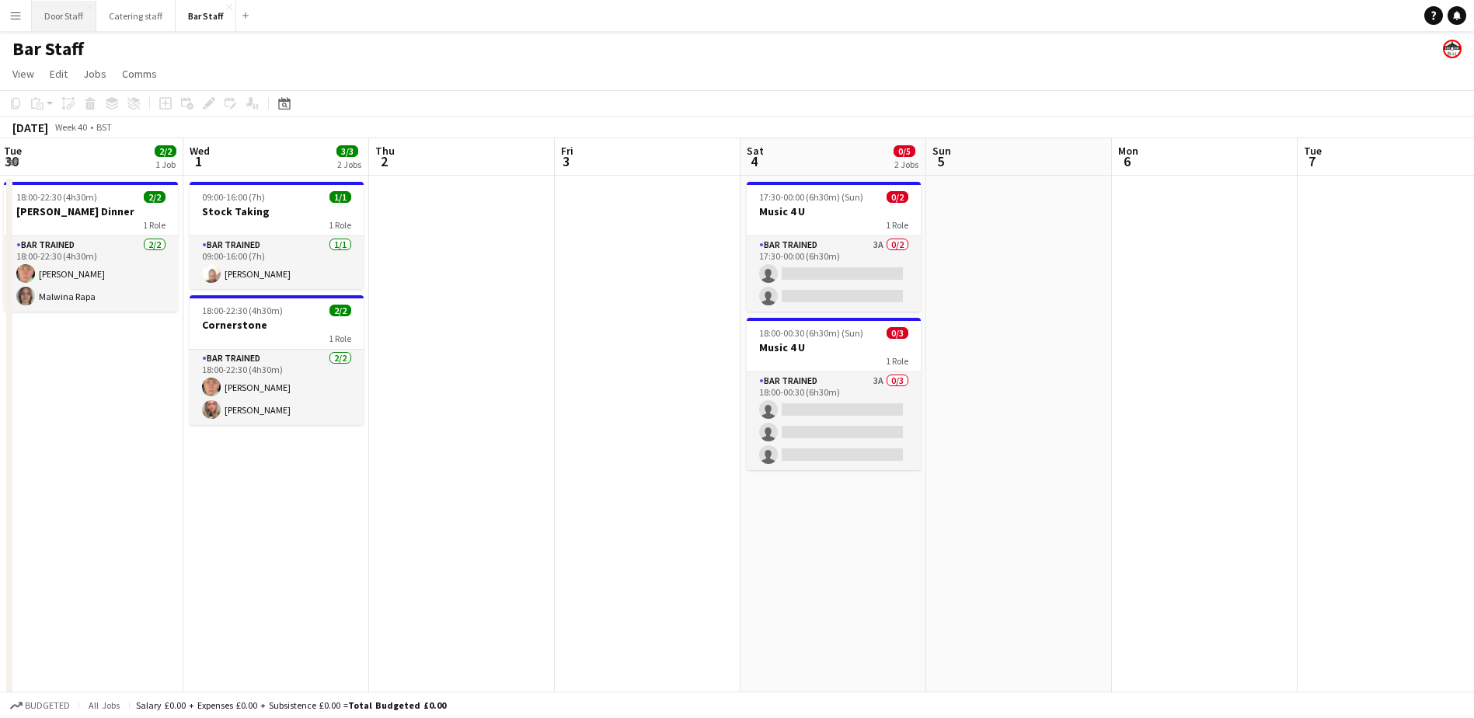
click at [67, 17] on button "Door Staff Close" at bounding box center [64, 16] width 64 height 30
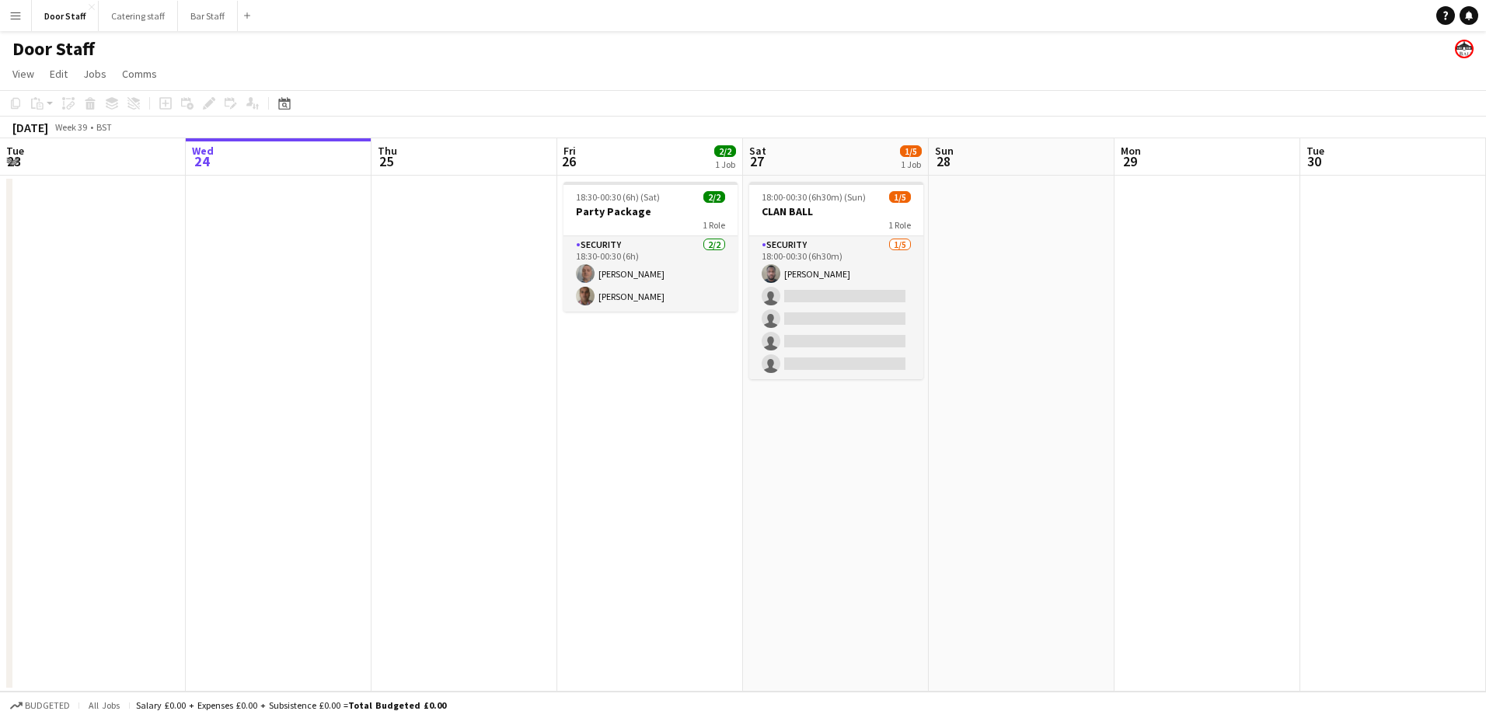
scroll to position [0, 464]
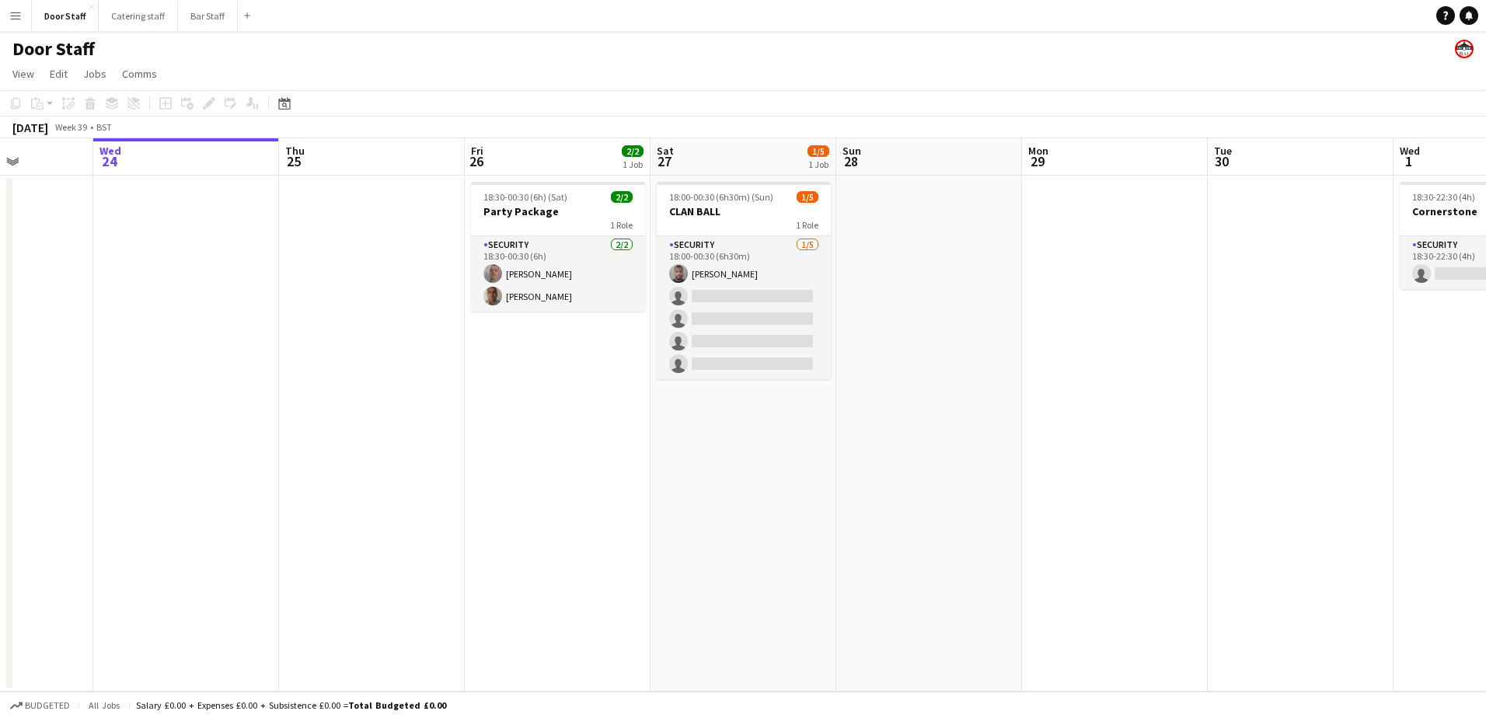
drag, startPoint x: 904, startPoint y: 477, endPoint x: 0, endPoint y: 475, distance: 903.7
click at [0, 475] on html "Menu Boards Boards Boards All jobs Status Workforce Workforce My Workforce Recr…" at bounding box center [743, 359] width 1486 height 718
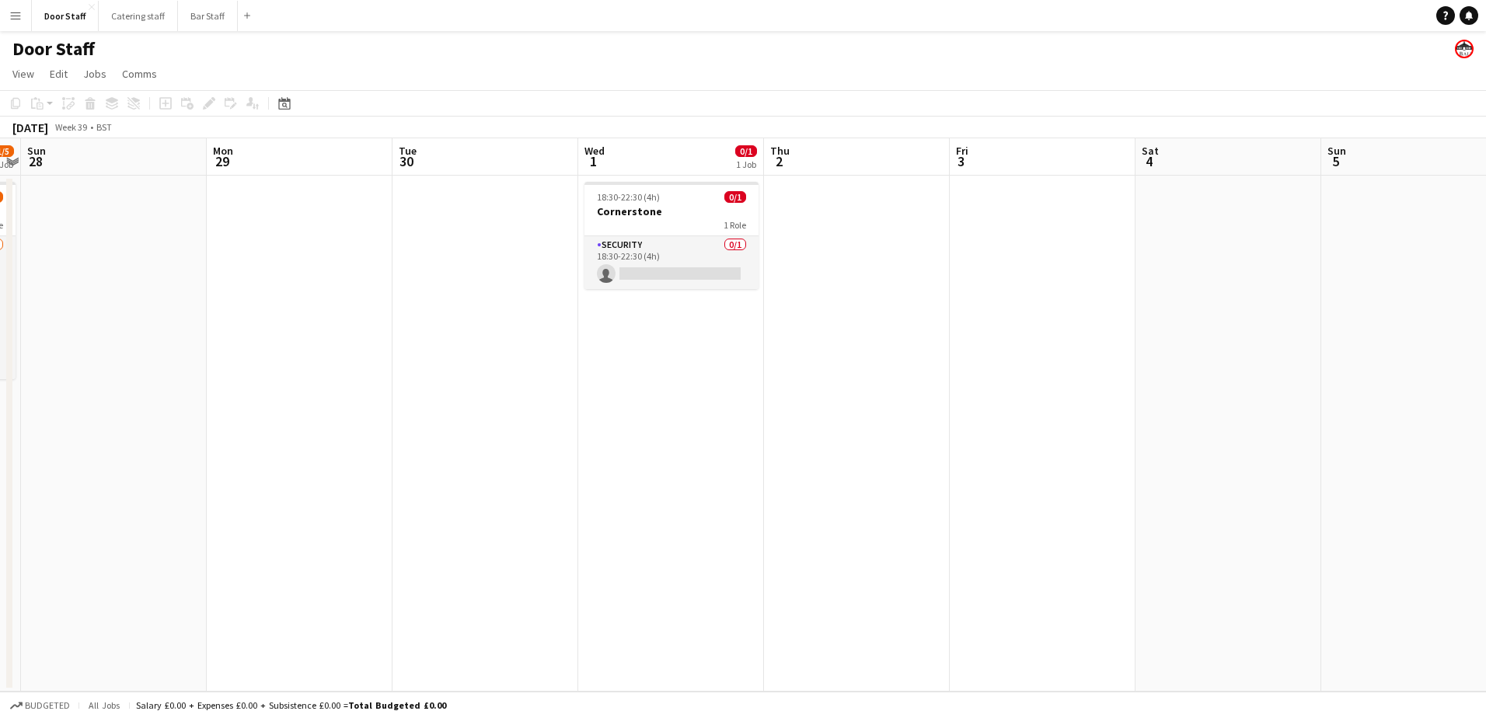
scroll to position [0, 584]
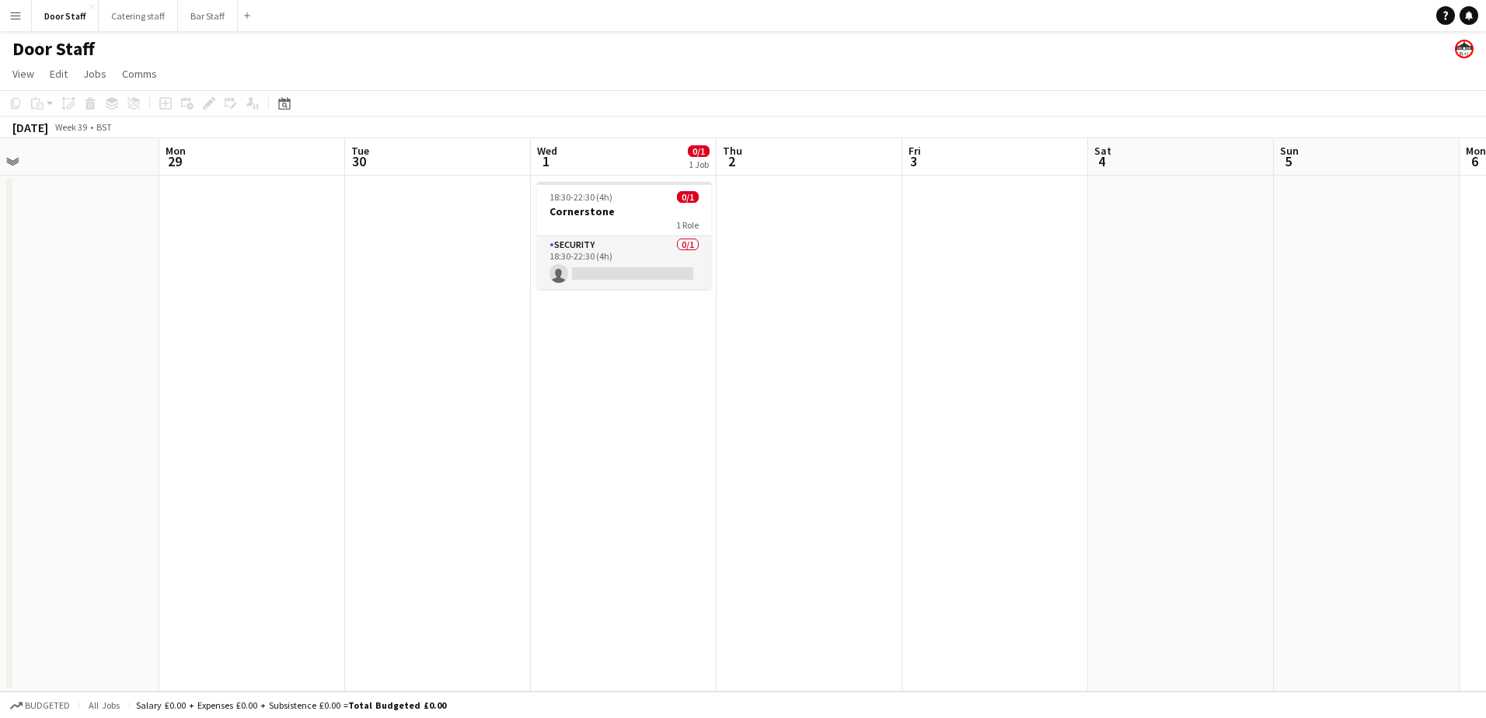
drag, startPoint x: 589, startPoint y: 443, endPoint x: 469, endPoint y: 443, distance: 119.7
click at [469, 443] on app-calendar-viewport "Thu 25 Fri 26 2/2 1 Job Sat 27 1/5 1 Job Sun 28 Mon 29 Tue 30 Wed 1 0/1 1 Job T…" at bounding box center [743, 414] width 1486 height 553
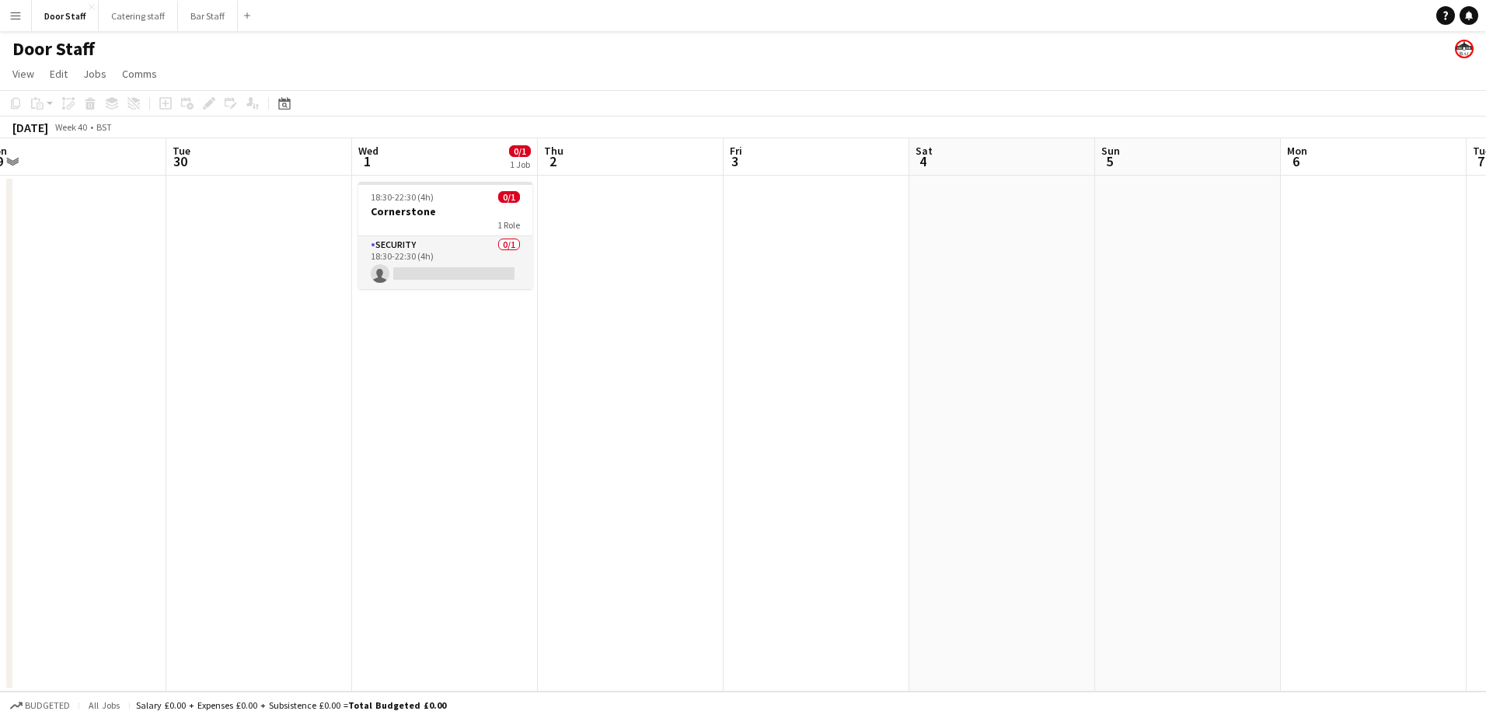
scroll to position [0, 587]
drag, startPoint x: 912, startPoint y: 335, endPoint x: 756, endPoint y: 337, distance: 155.4
click at [756, 337] on app-calendar-viewport "Fri 26 2/2 1 Job Sat 27 1/5 1 Job Sun 28 Mon 29 Tue 30 Wed 1 0/1 1 Job Thu 2 Fr…" at bounding box center [743, 414] width 1486 height 553
click at [981, 155] on app-board-header-date "Sat 4" at bounding box center [992, 156] width 186 height 37
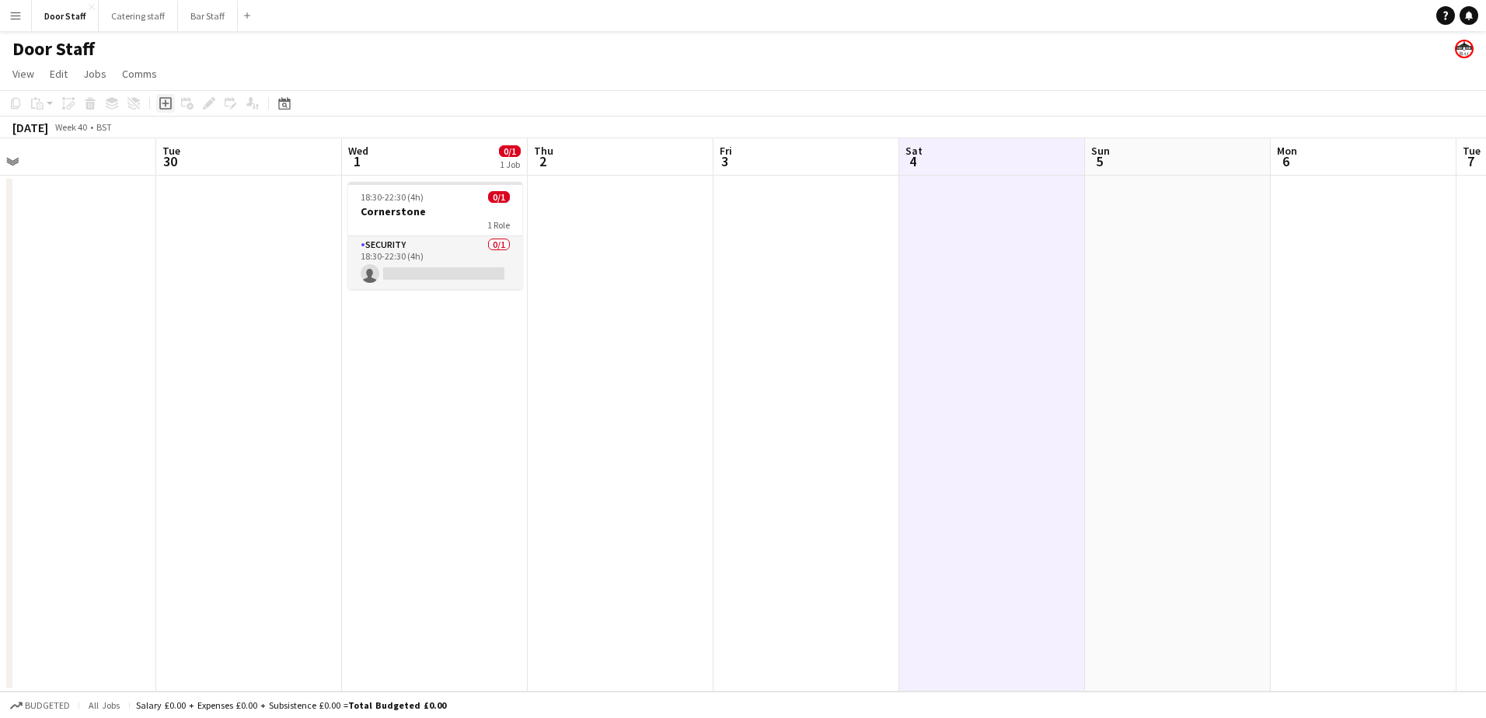
click at [166, 106] on icon at bounding box center [165, 103] width 7 height 7
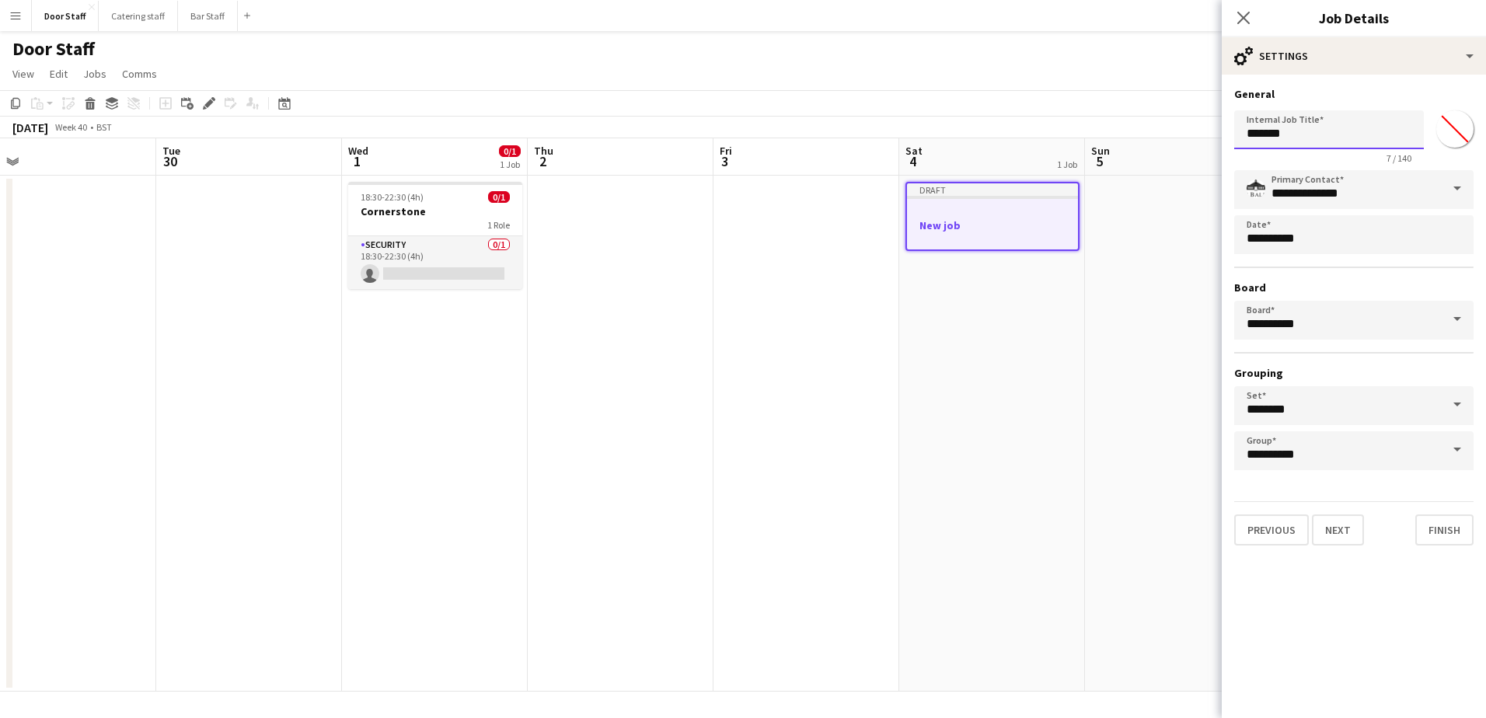
click at [1304, 135] on input "*******" at bounding box center [1329, 129] width 190 height 39
type input "*********"
click at [1341, 535] on button "Next" at bounding box center [1338, 529] width 52 height 31
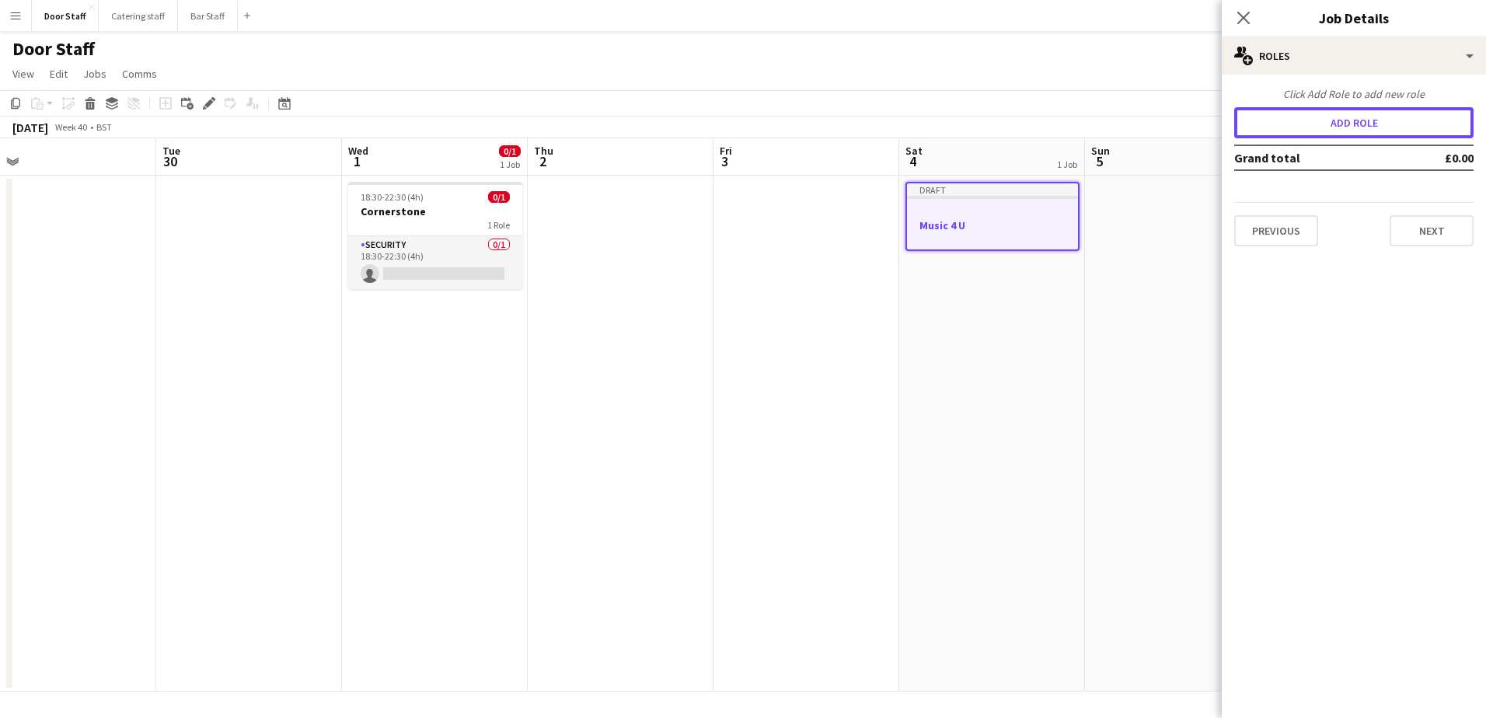
click at [1347, 131] on button "Add role" at bounding box center [1353, 122] width 239 height 31
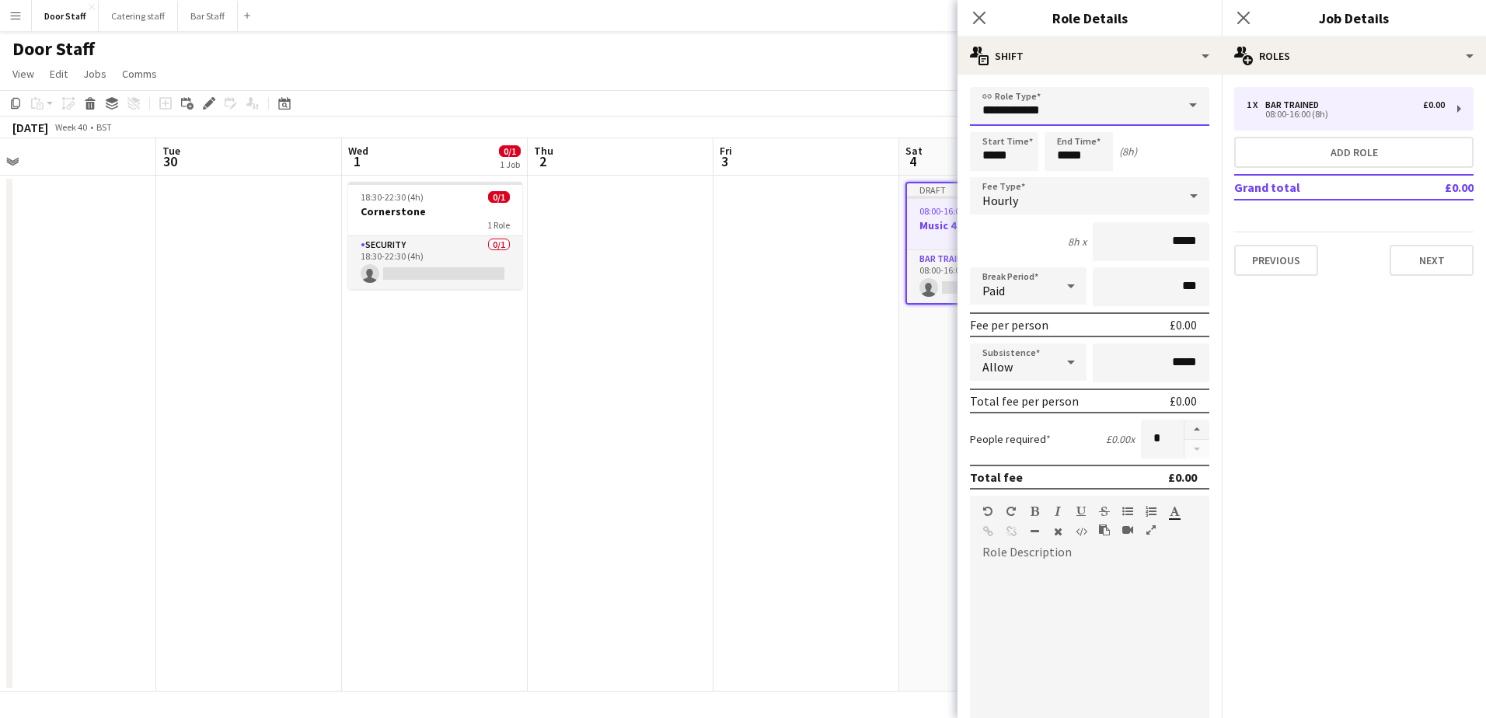
click at [1051, 118] on input "**********" at bounding box center [1089, 106] width 239 height 39
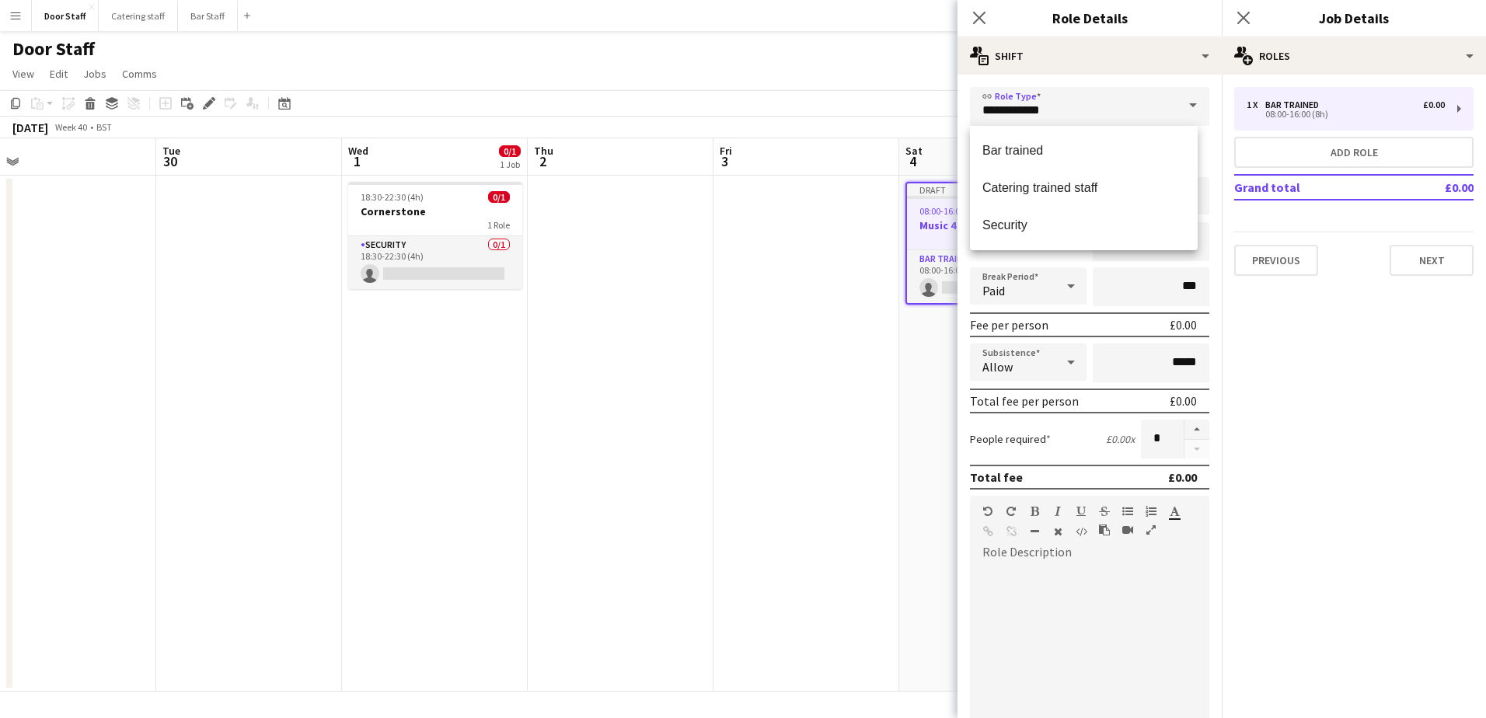
click at [999, 221] on span "Security" at bounding box center [1083, 225] width 203 height 15
type input "********"
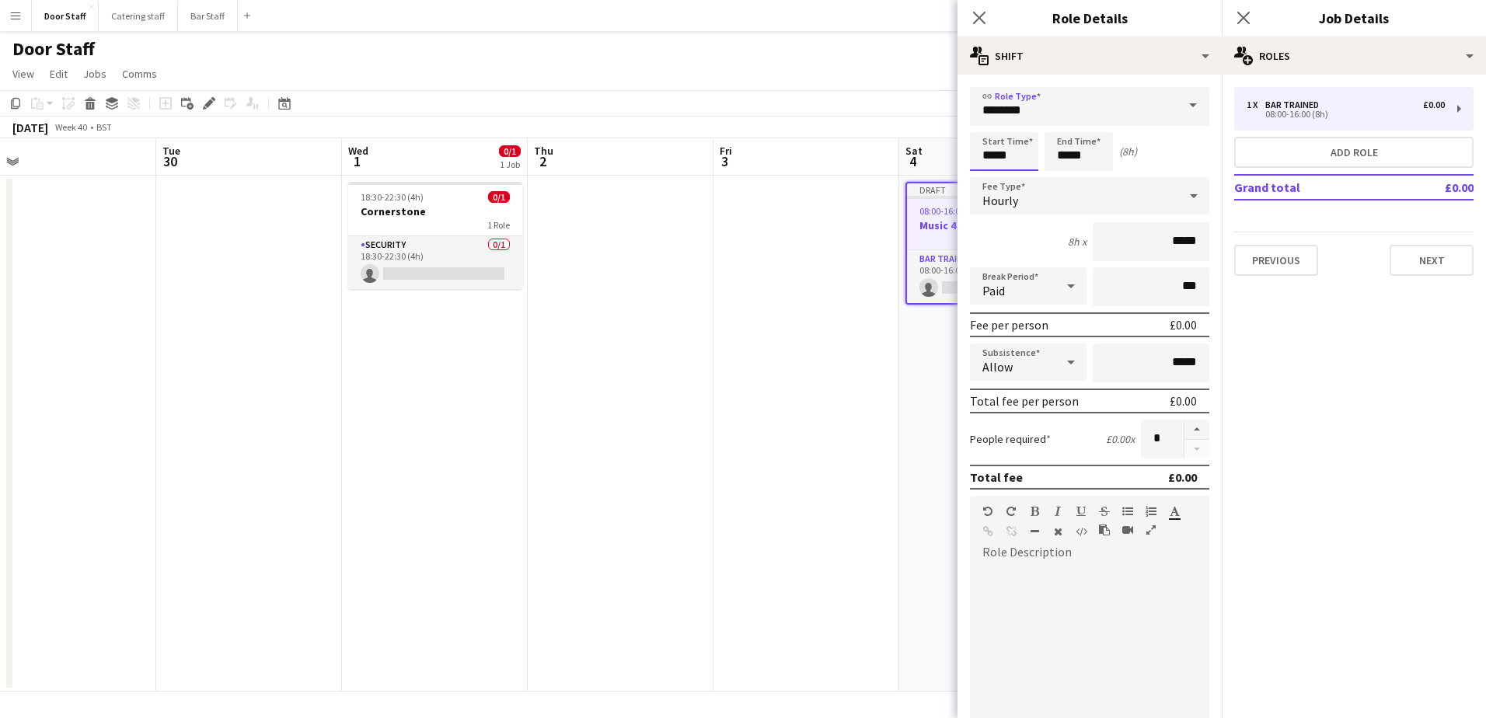
click at [997, 159] on input "*****" at bounding box center [1004, 151] width 68 height 39
click at [1023, 127] on div at bounding box center [1019, 125] width 31 height 16
type input "*****"
click at [1023, 127] on div at bounding box center [1019, 125] width 31 height 16
click at [1070, 151] on input "*****" at bounding box center [1078, 151] width 68 height 39
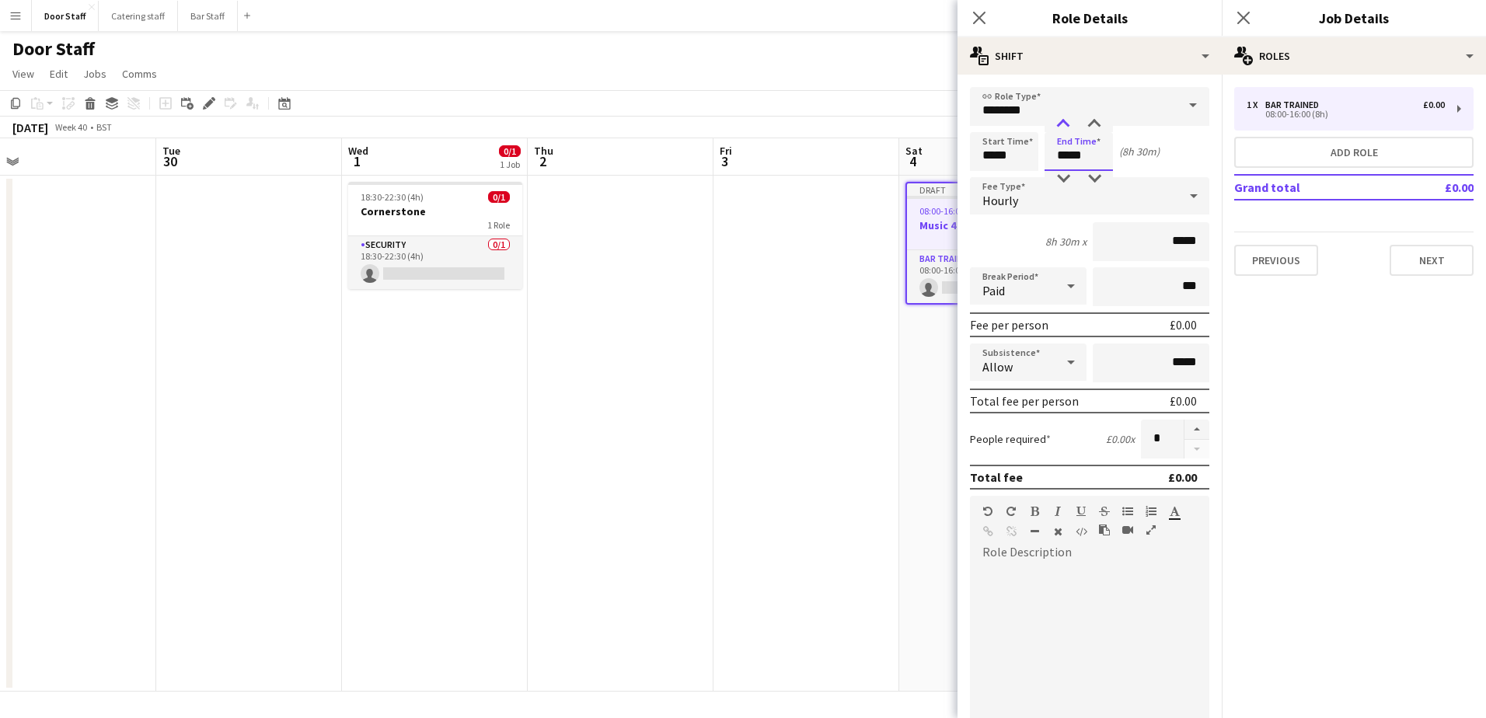
click at [1066, 117] on div at bounding box center [1062, 125] width 31 height 16
click at [1064, 177] on div at bounding box center [1062, 179] width 31 height 16
click at [1057, 120] on div at bounding box center [1062, 125] width 31 height 16
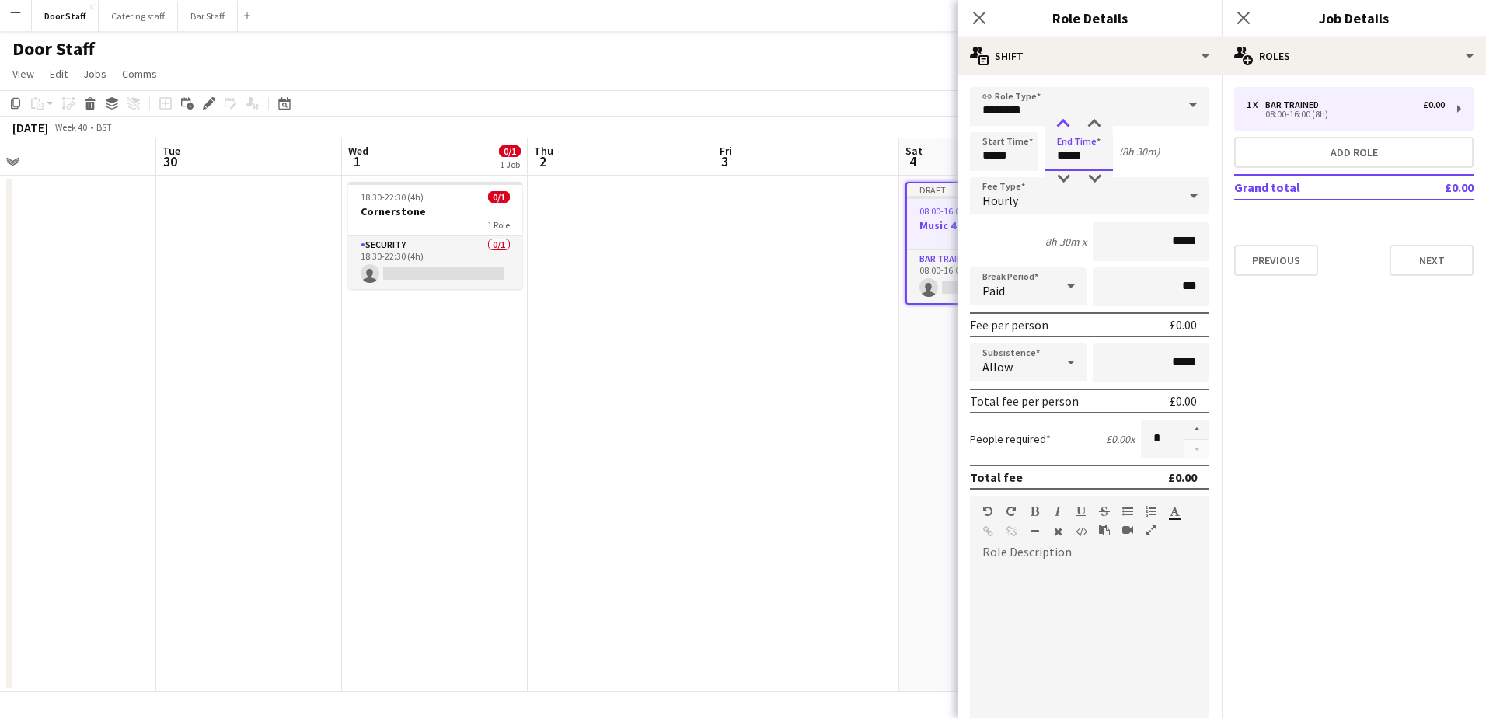
type input "*****"
click at [1057, 120] on div at bounding box center [1062, 125] width 31 height 16
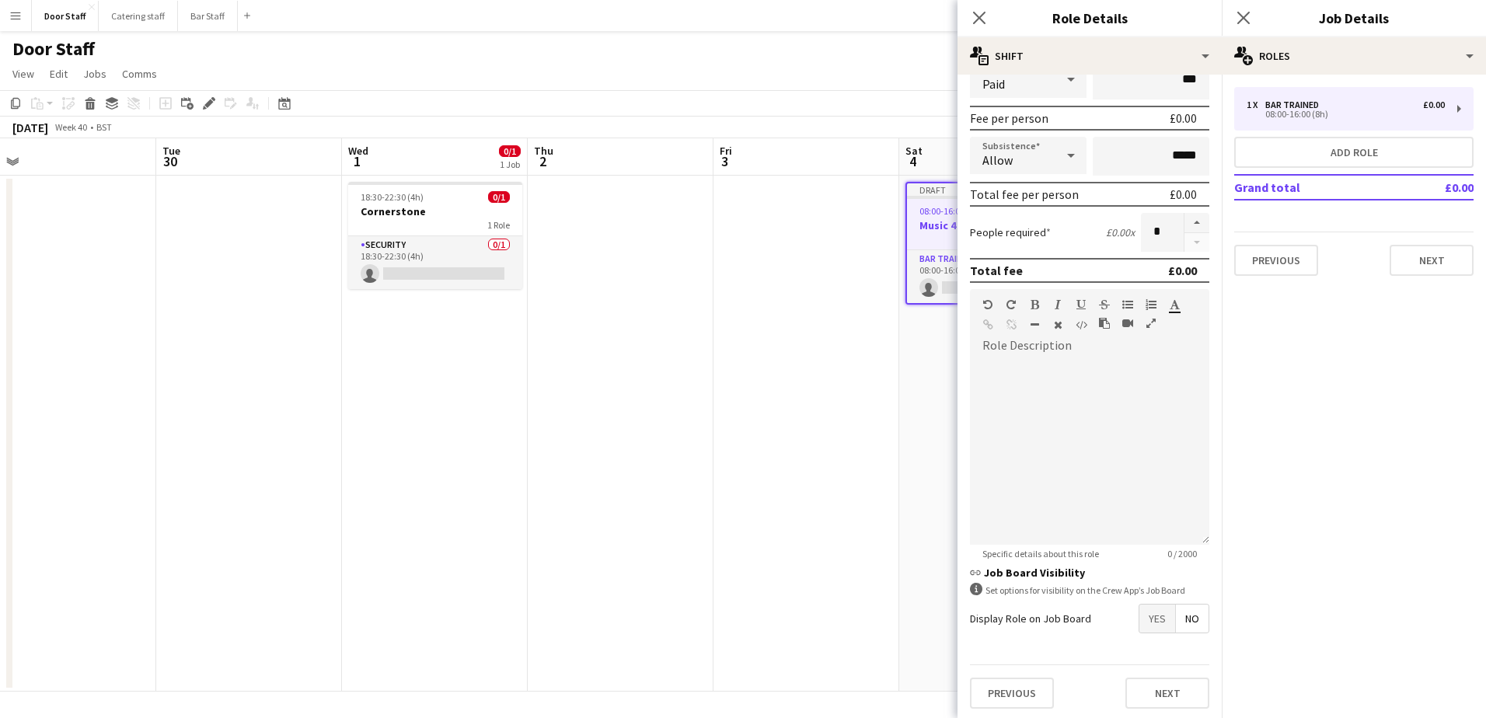
scroll to position [210, 0]
click at [1142, 619] on span "Yes" at bounding box center [1157, 615] width 36 height 28
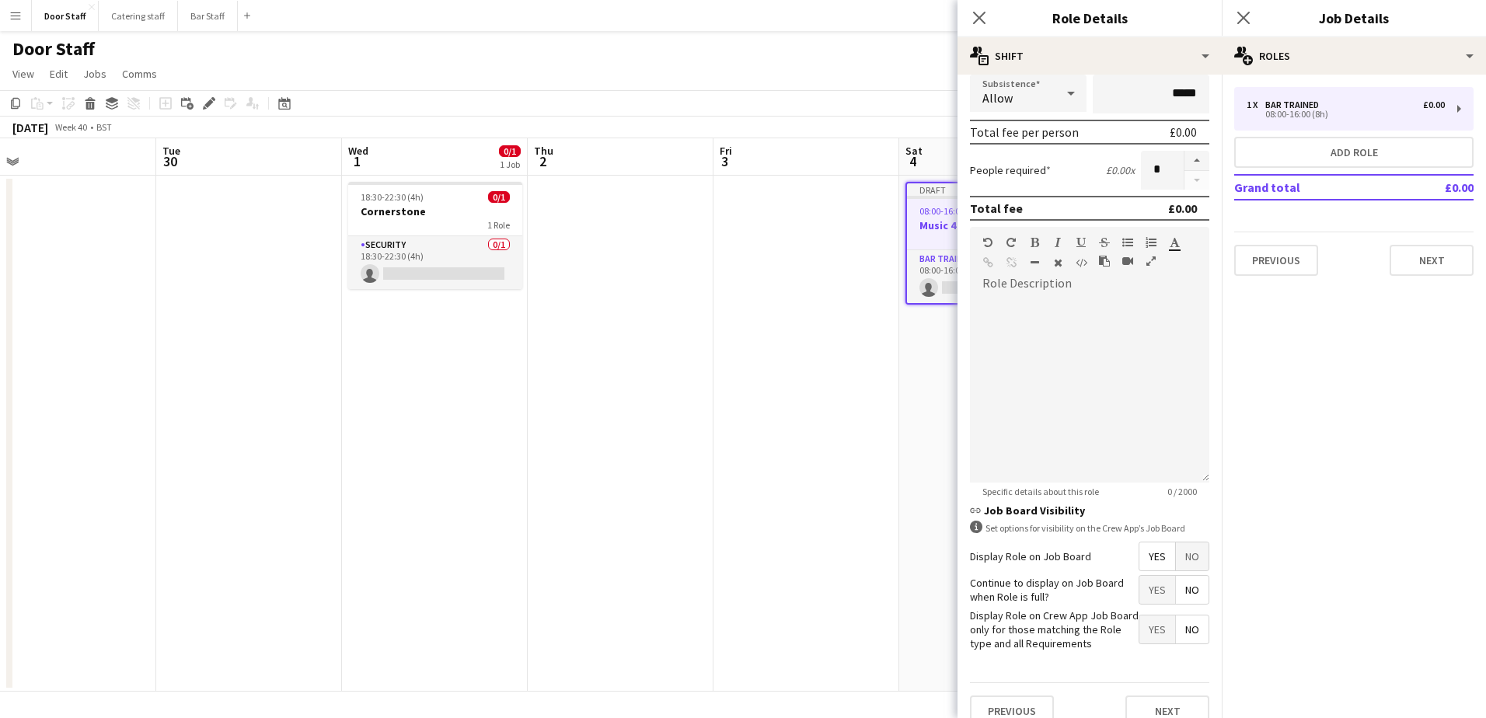
scroll to position [290, 0]
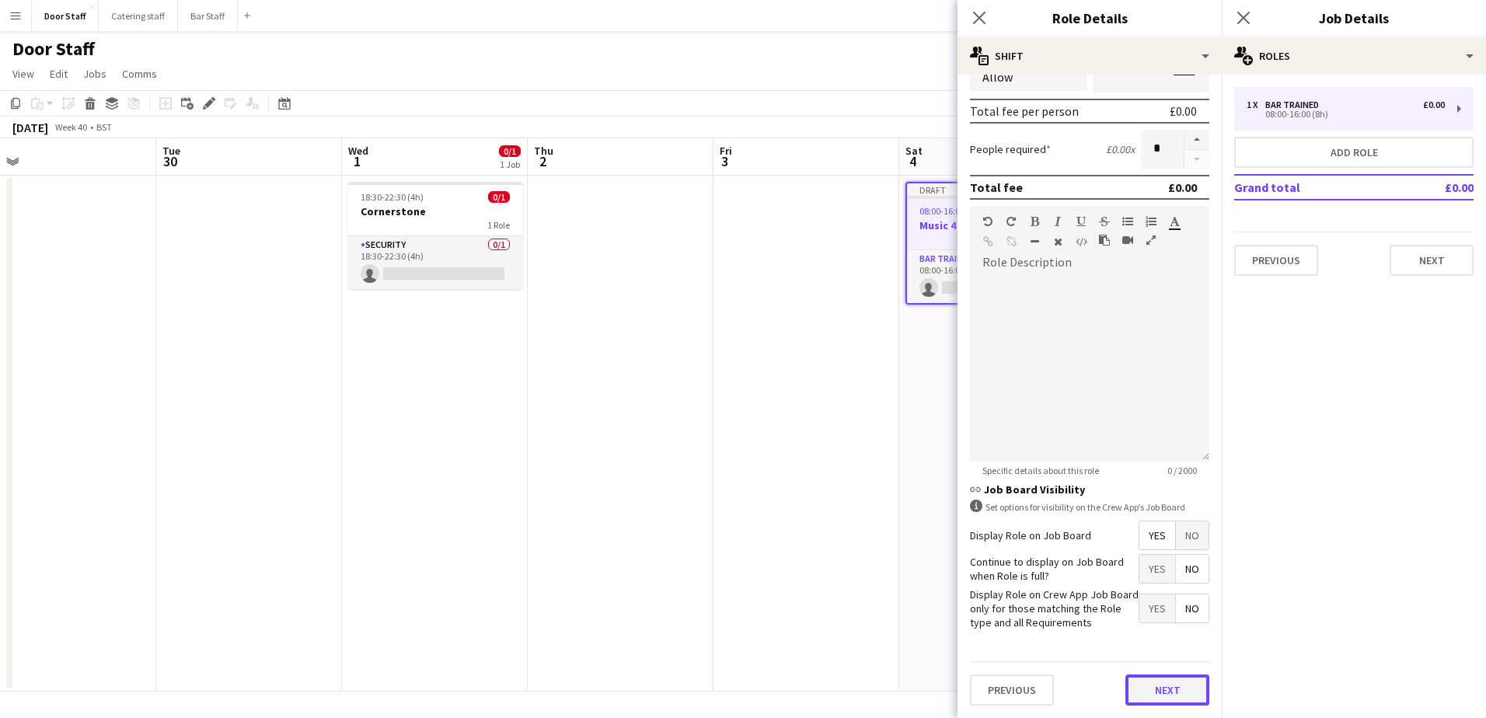
click at [1165, 692] on button "Next" at bounding box center [1167, 689] width 84 height 31
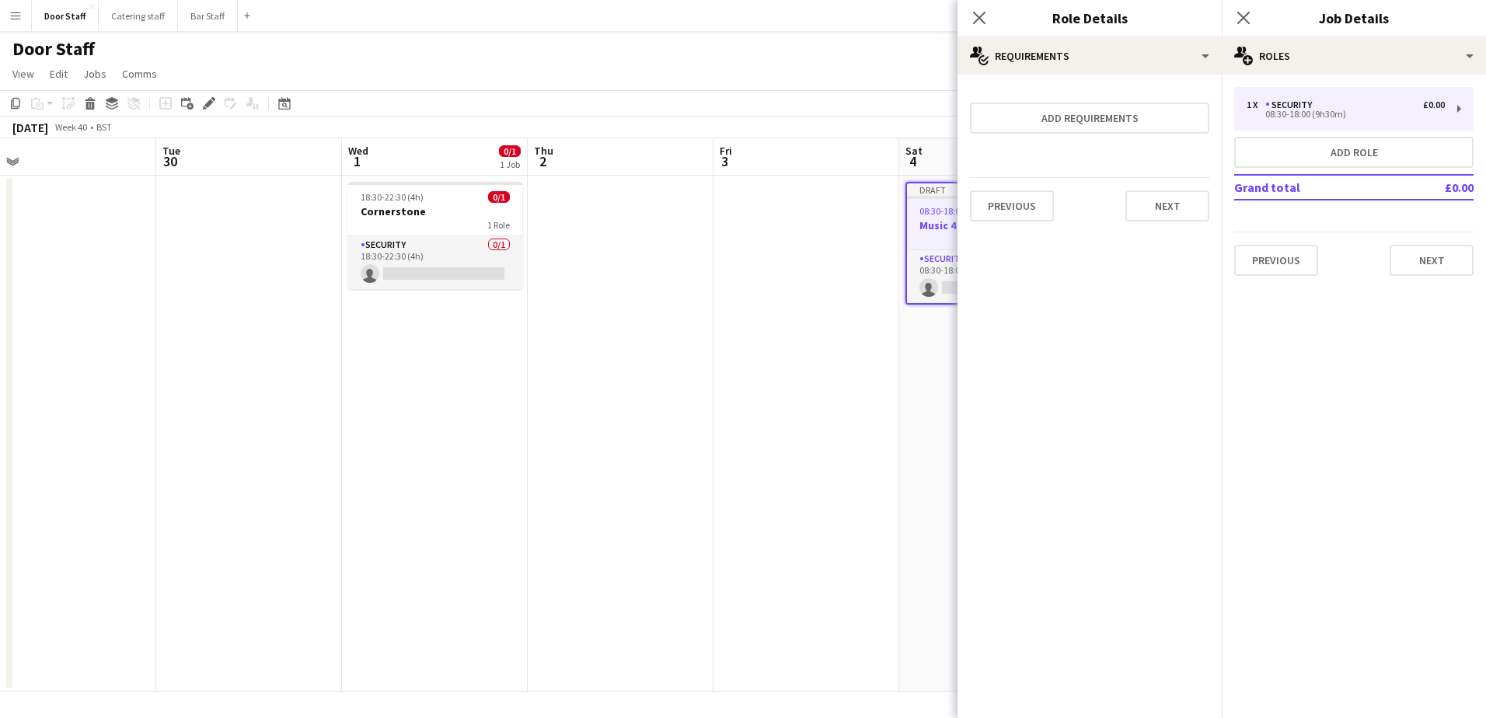
scroll to position [0, 0]
click at [1163, 214] on button "Next" at bounding box center [1167, 205] width 84 height 31
click at [1167, 211] on button "Finish" at bounding box center [1180, 208] width 58 height 31
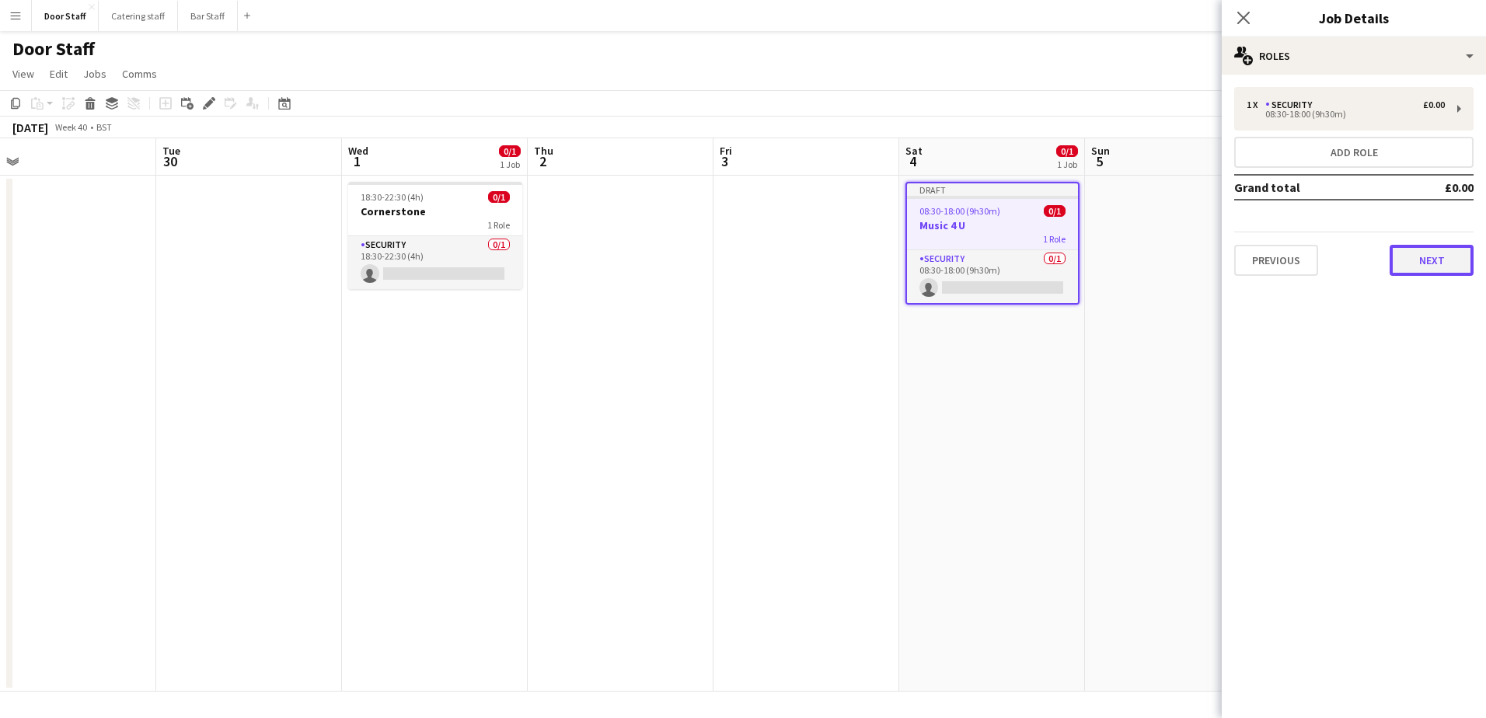
click at [1434, 260] on button "Next" at bounding box center [1431, 260] width 84 height 31
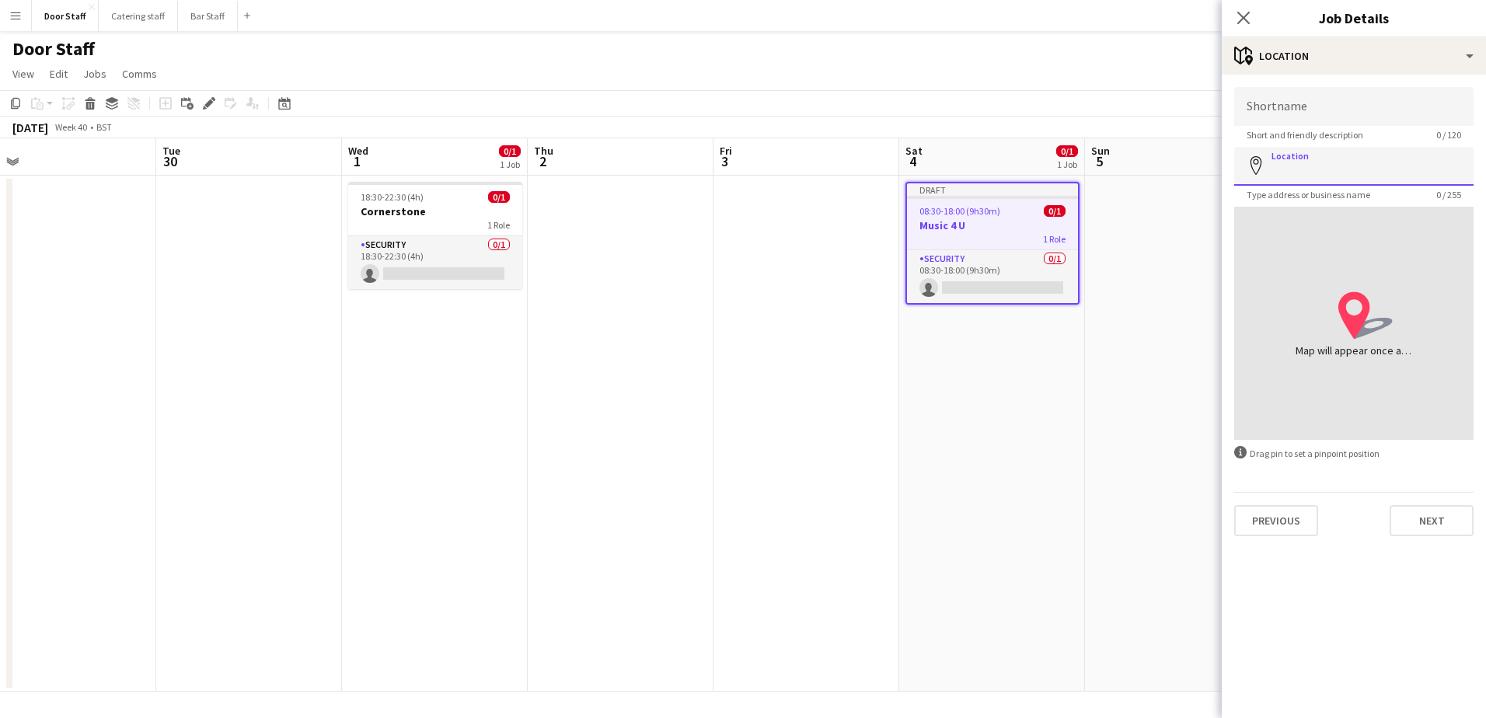
click at [1378, 154] on input "Location" at bounding box center [1353, 166] width 239 height 39
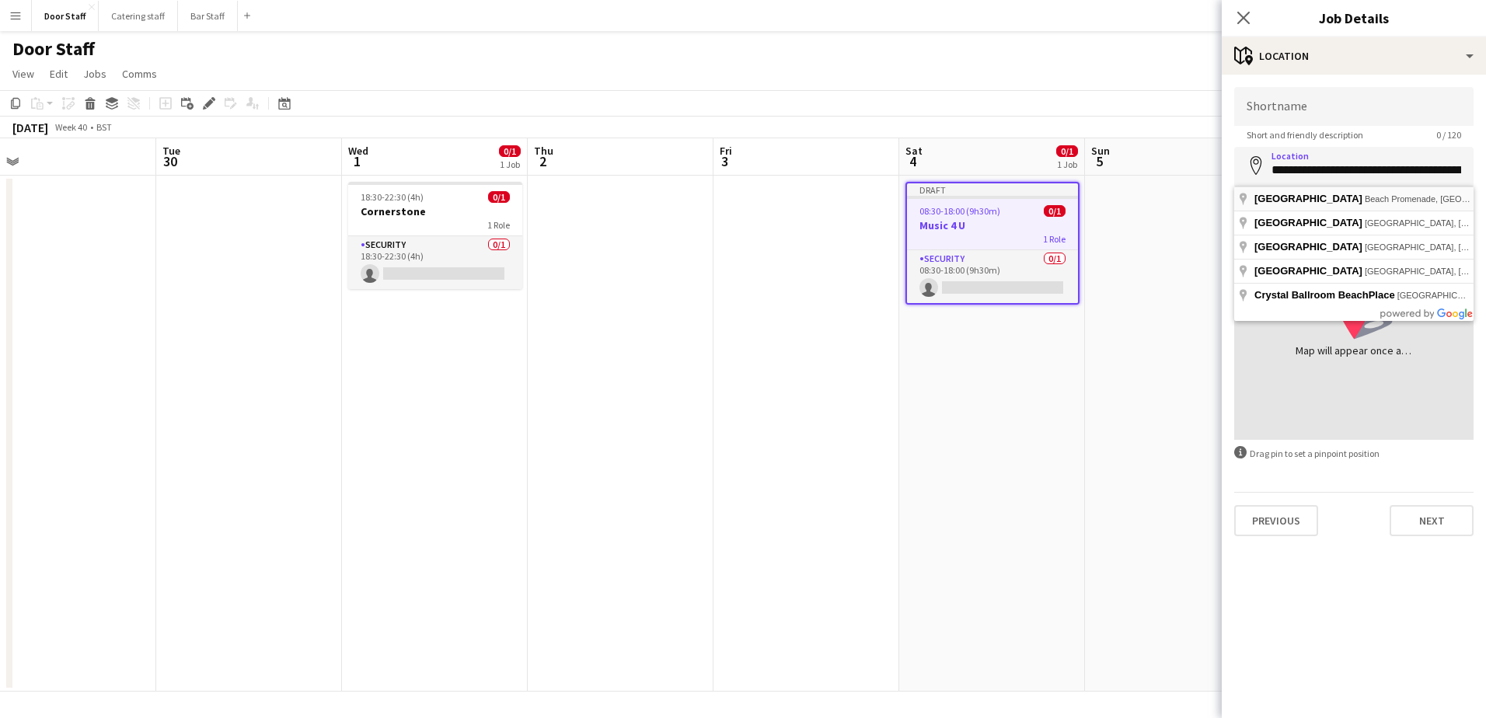
type input "**********"
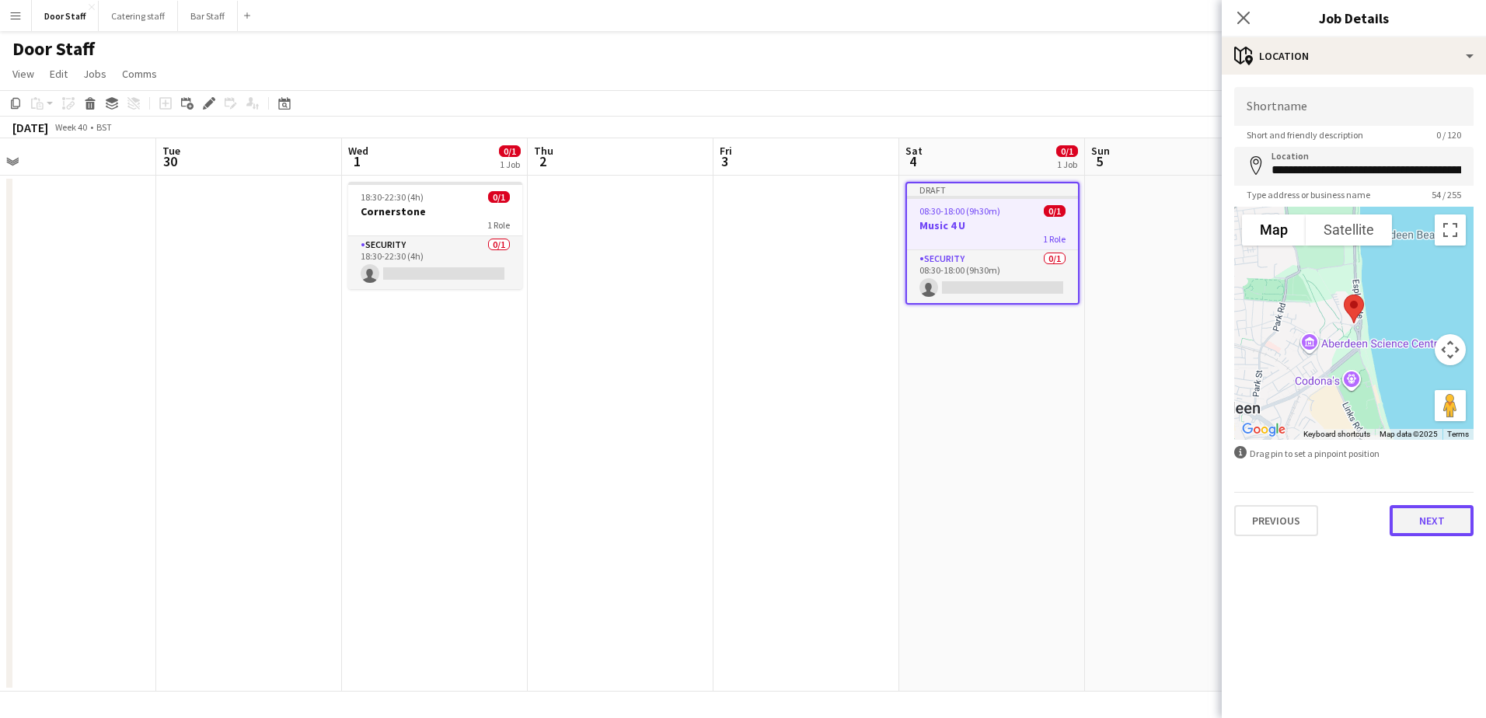
click at [1449, 515] on button "Next" at bounding box center [1431, 520] width 84 height 31
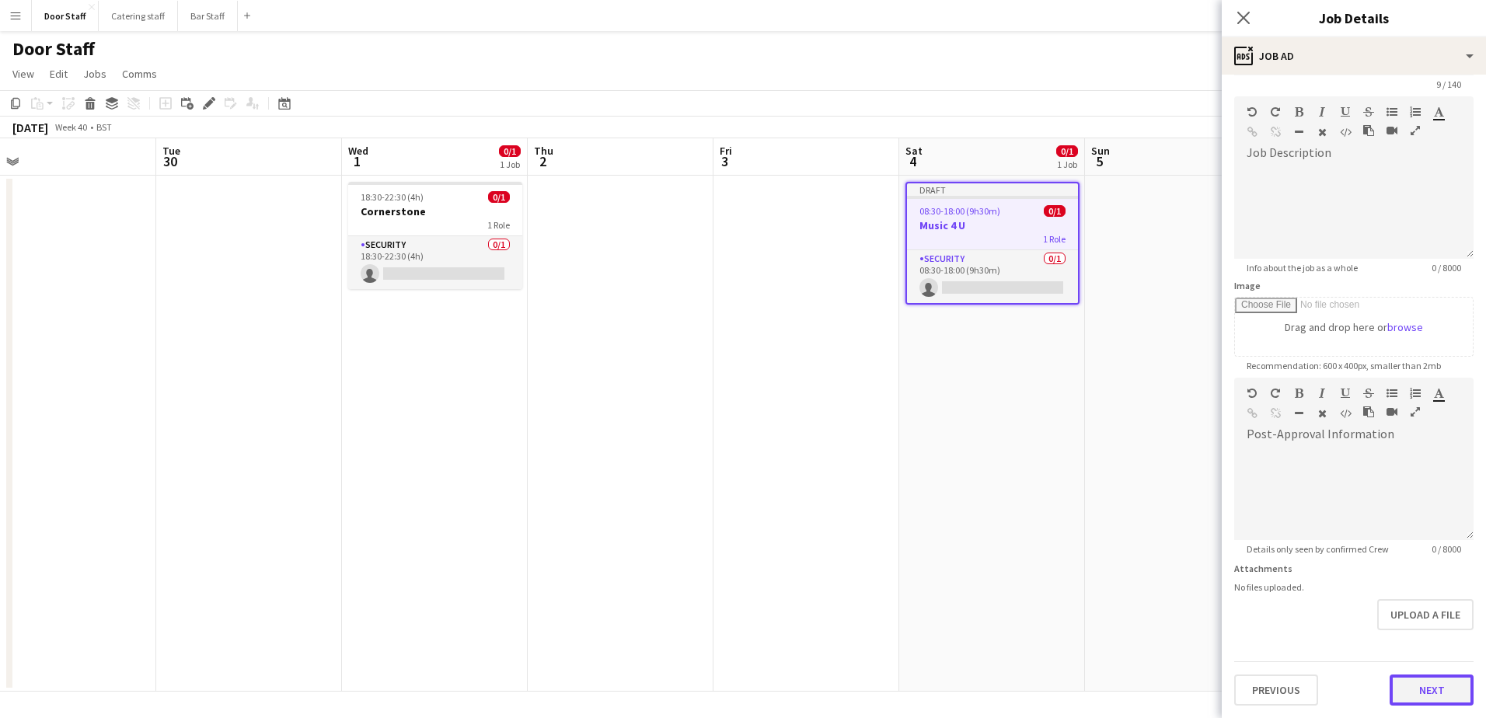
click at [1415, 647] on form "Headline ********* 9 / 140 Job Description default Heading 1 Heading 2 Heading …" at bounding box center [1354, 371] width 264 height 669
click at [1422, 696] on button "Next" at bounding box center [1431, 689] width 84 height 31
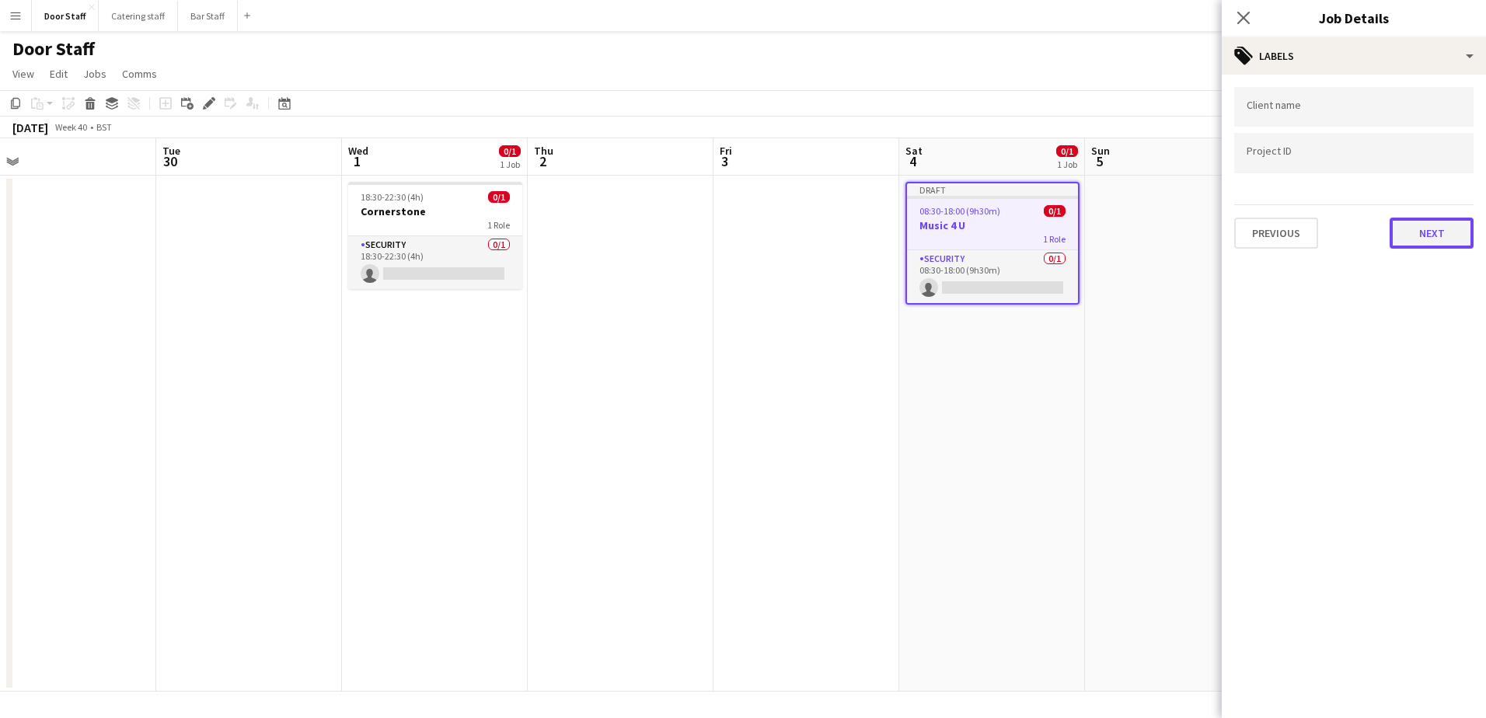
click at [1440, 240] on button "Next" at bounding box center [1431, 233] width 84 height 31
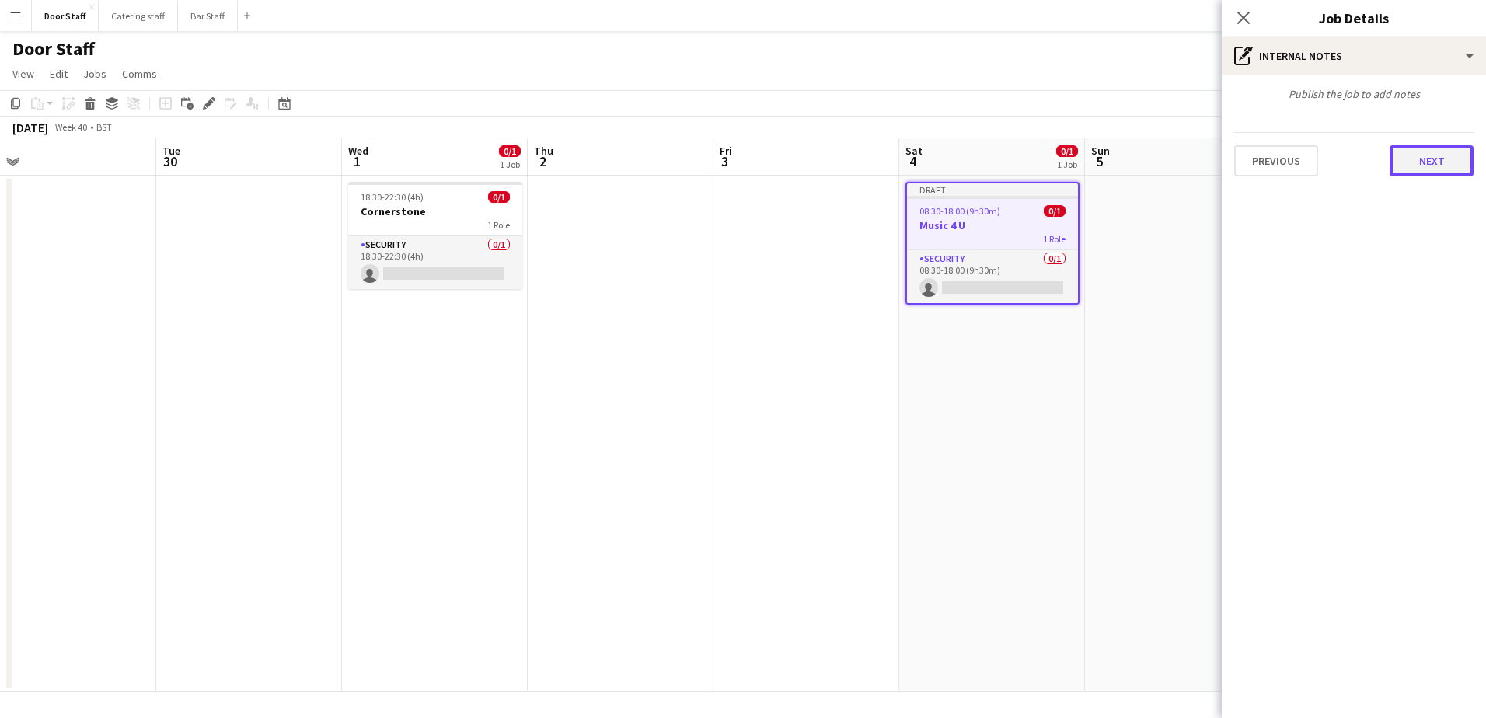
click at [1429, 159] on button "Next" at bounding box center [1431, 160] width 84 height 31
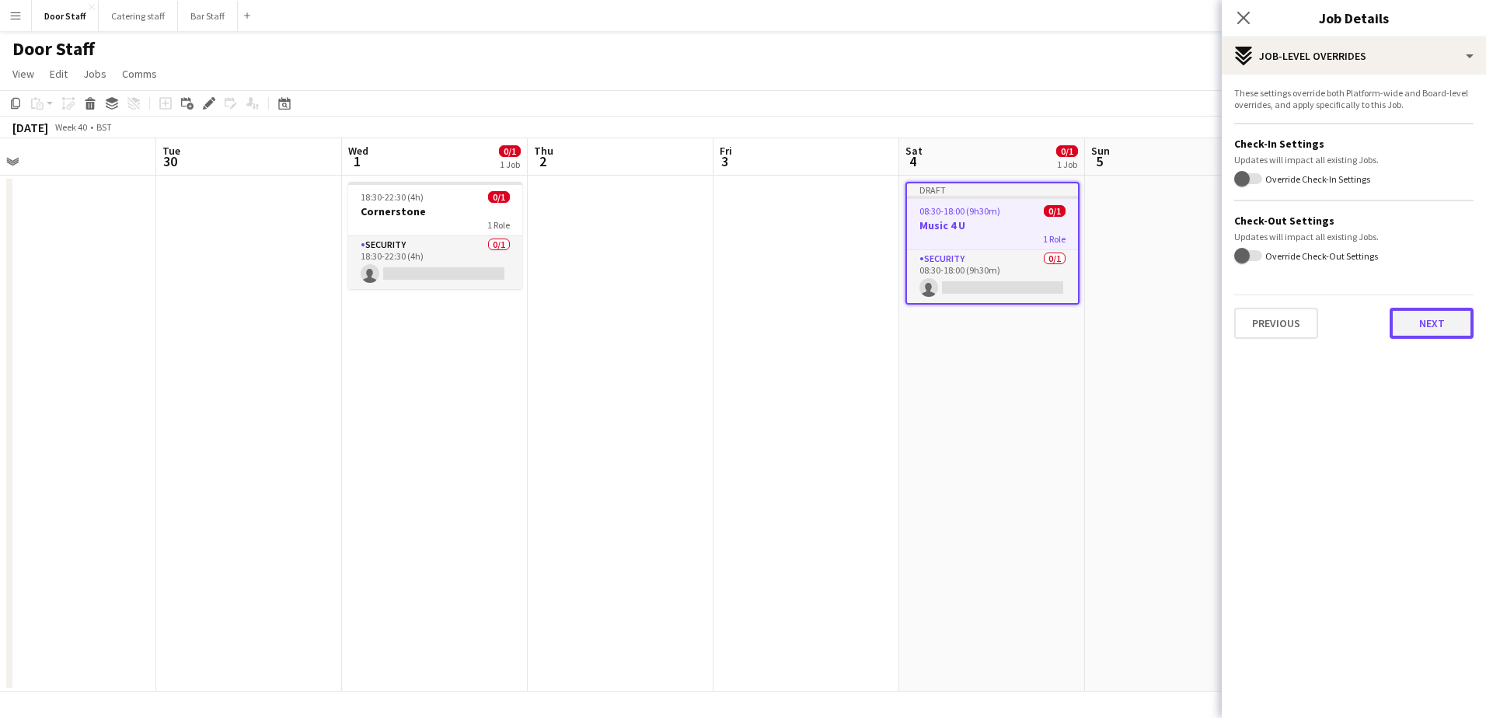
click at [1441, 324] on button "Next" at bounding box center [1431, 323] width 84 height 31
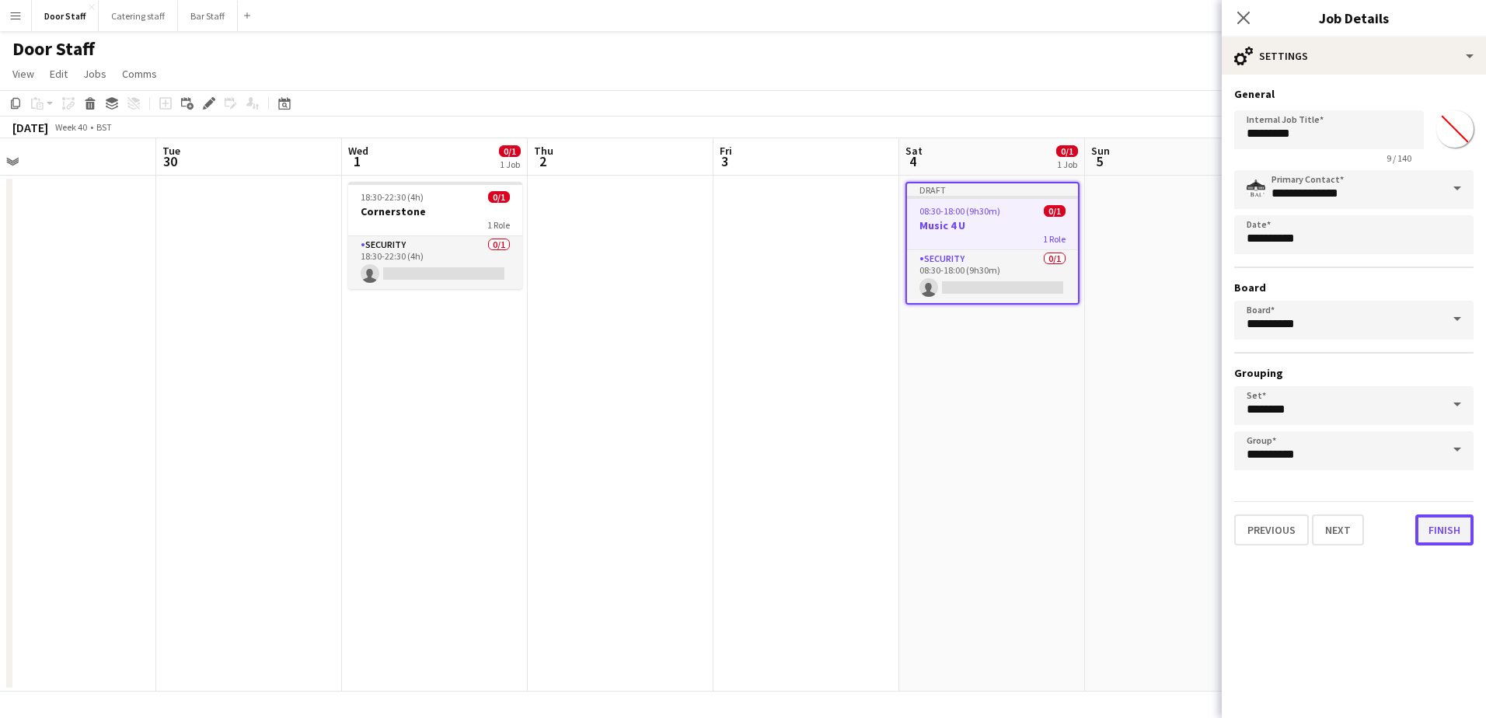
click at [1448, 534] on button "Finish" at bounding box center [1444, 529] width 58 height 31
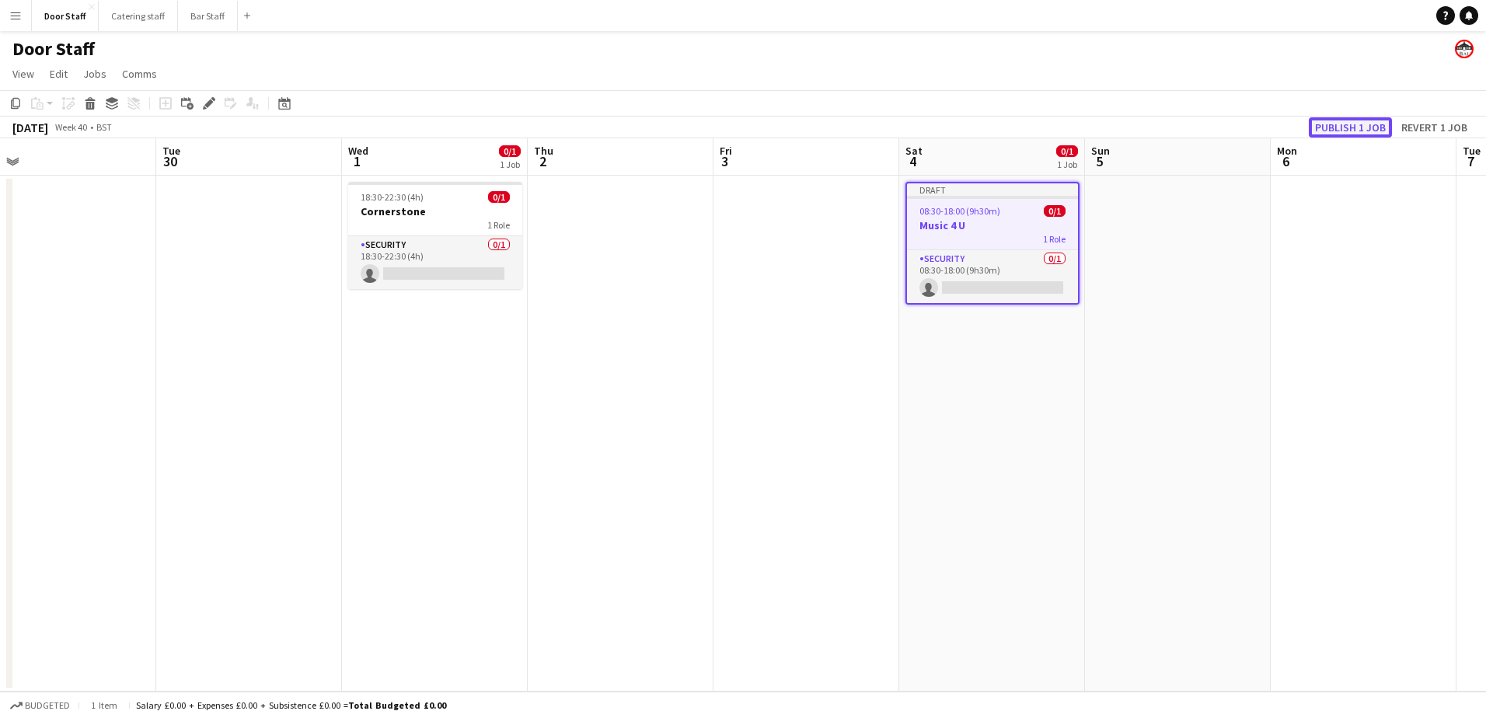
click at [1358, 117] on button "Publish 1 job" at bounding box center [1350, 127] width 83 height 20
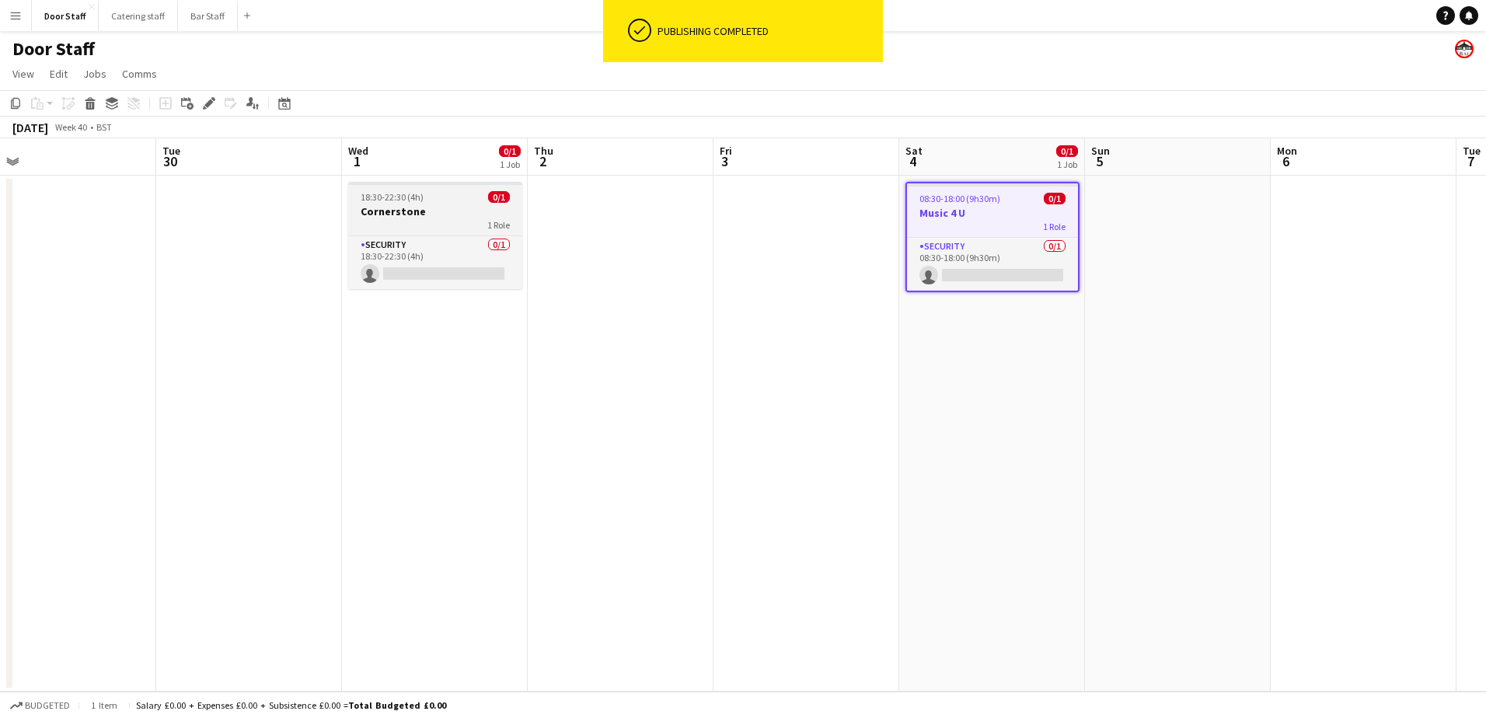
click at [470, 229] on div "1 Role" at bounding box center [435, 224] width 174 height 12
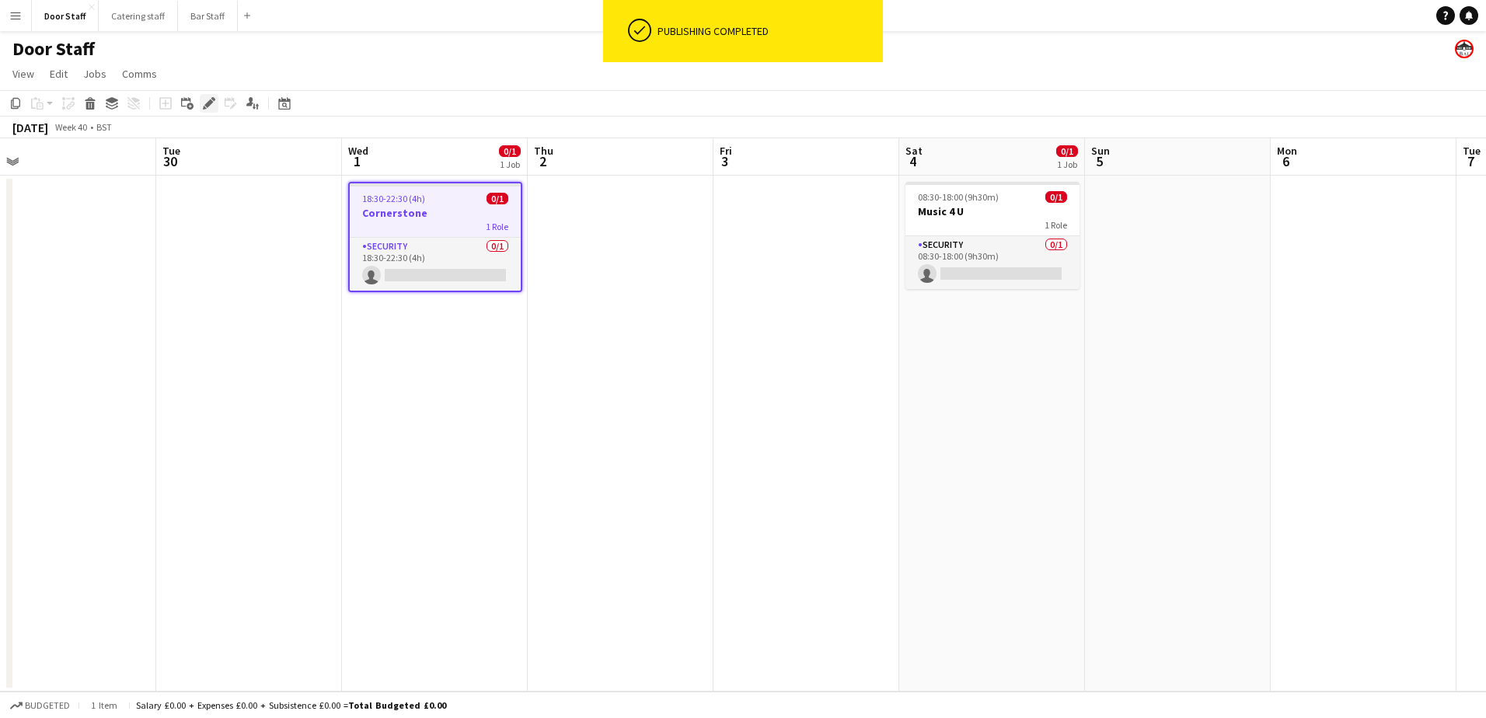
click at [215, 106] on div "Edit" at bounding box center [209, 103] width 19 height 19
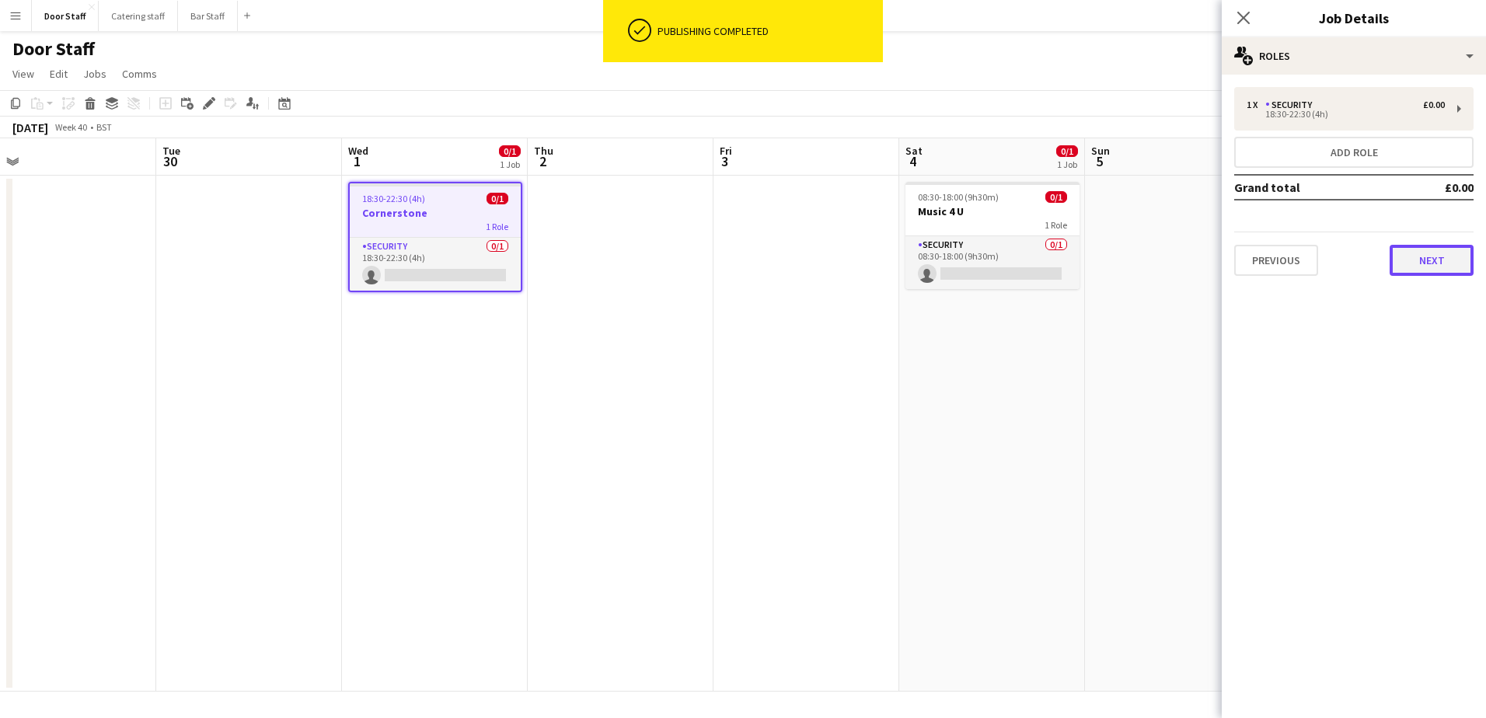
click at [1448, 253] on button "Next" at bounding box center [1431, 260] width 84 height 31
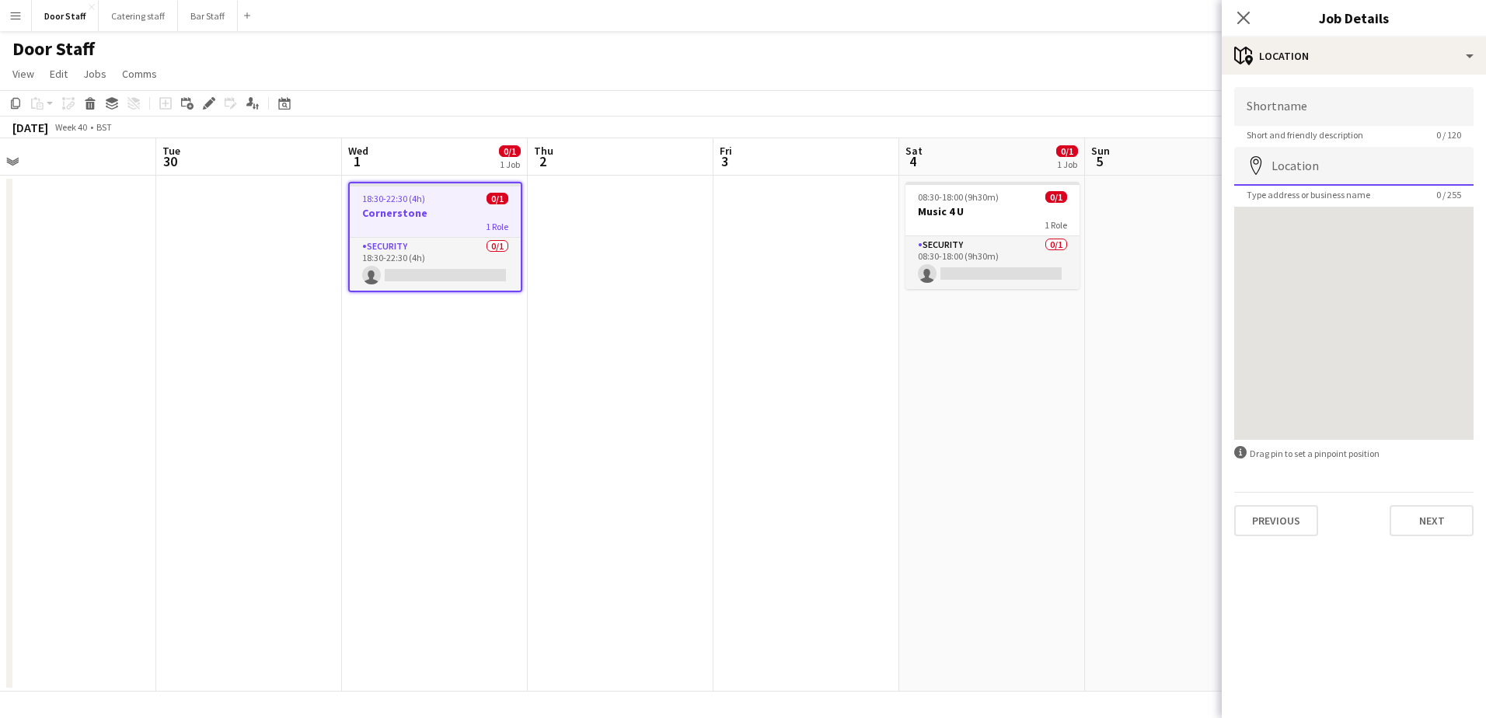
click at [1313, 155] on input "Location" at bounding box center [1353, 166] width 239 height 39
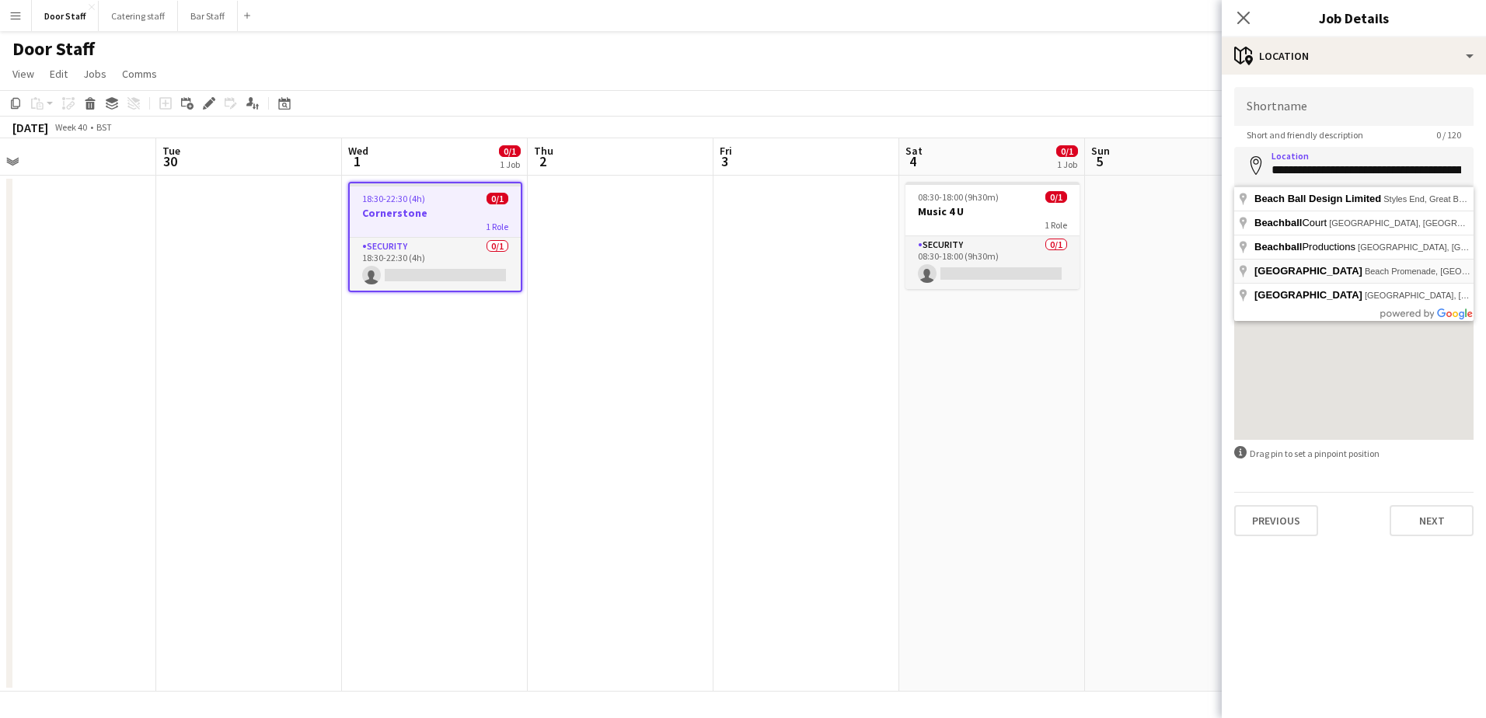
type input "**********"
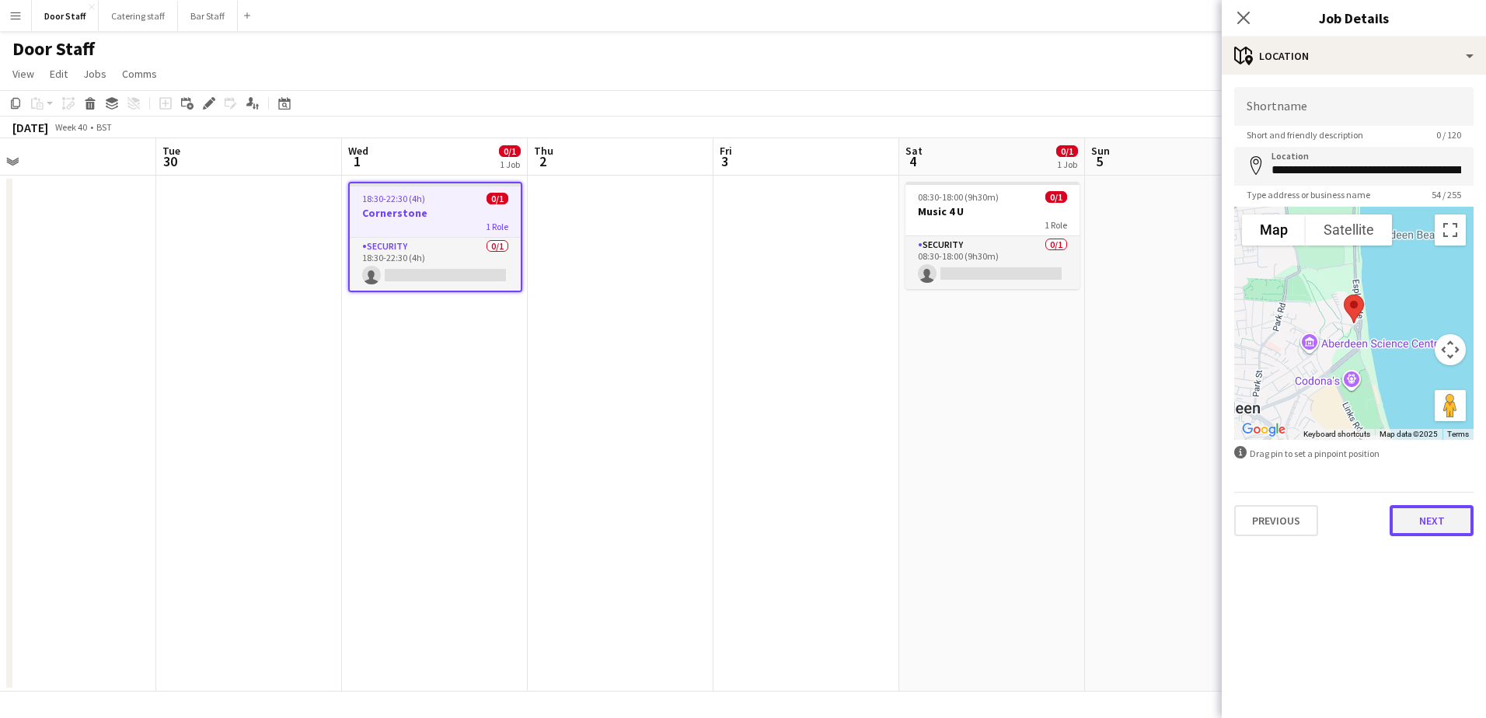
click at [1434, 517] on button "Next" at bounding box center [1431, 520] width 84 height 31
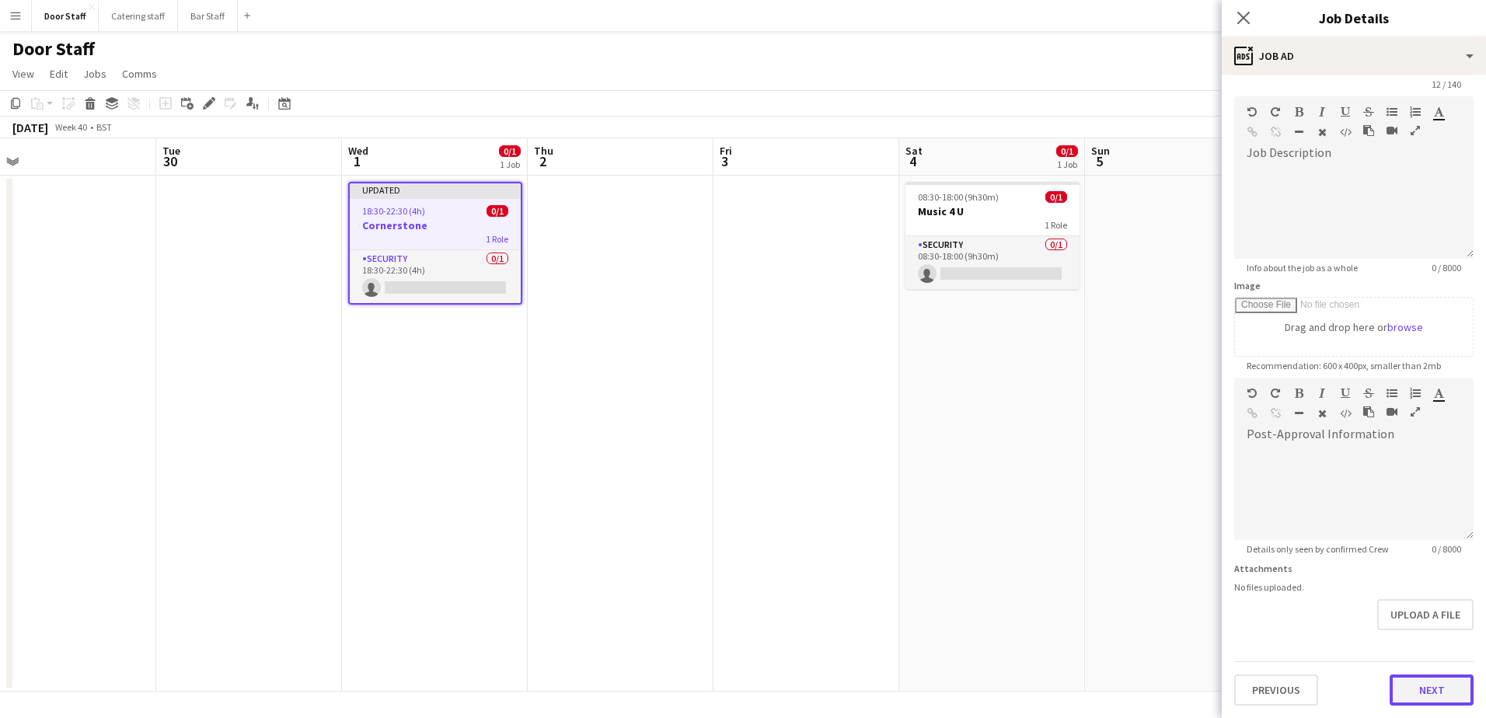
scroll to position [51, 0]
click at [1425, 644] on form "**********" at bounding box center [1354, 371] width 264 height 669
click at [1422, 694] on button "Next" at bounding box center [1431, 689] width 84 height 31
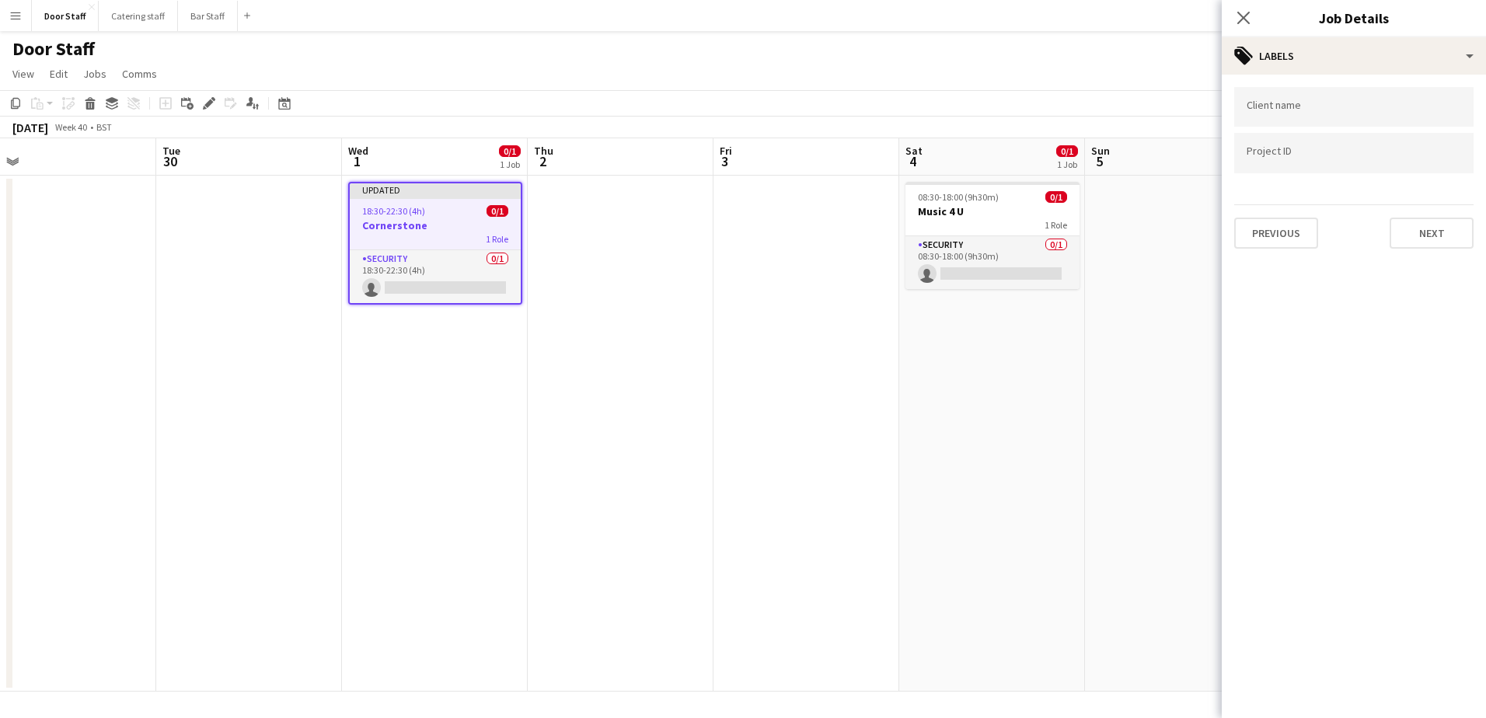
scroll to position [0, 0]
click at [1454, 235] on button "Next" at bounding box center [1431, 233] width 84 height 31
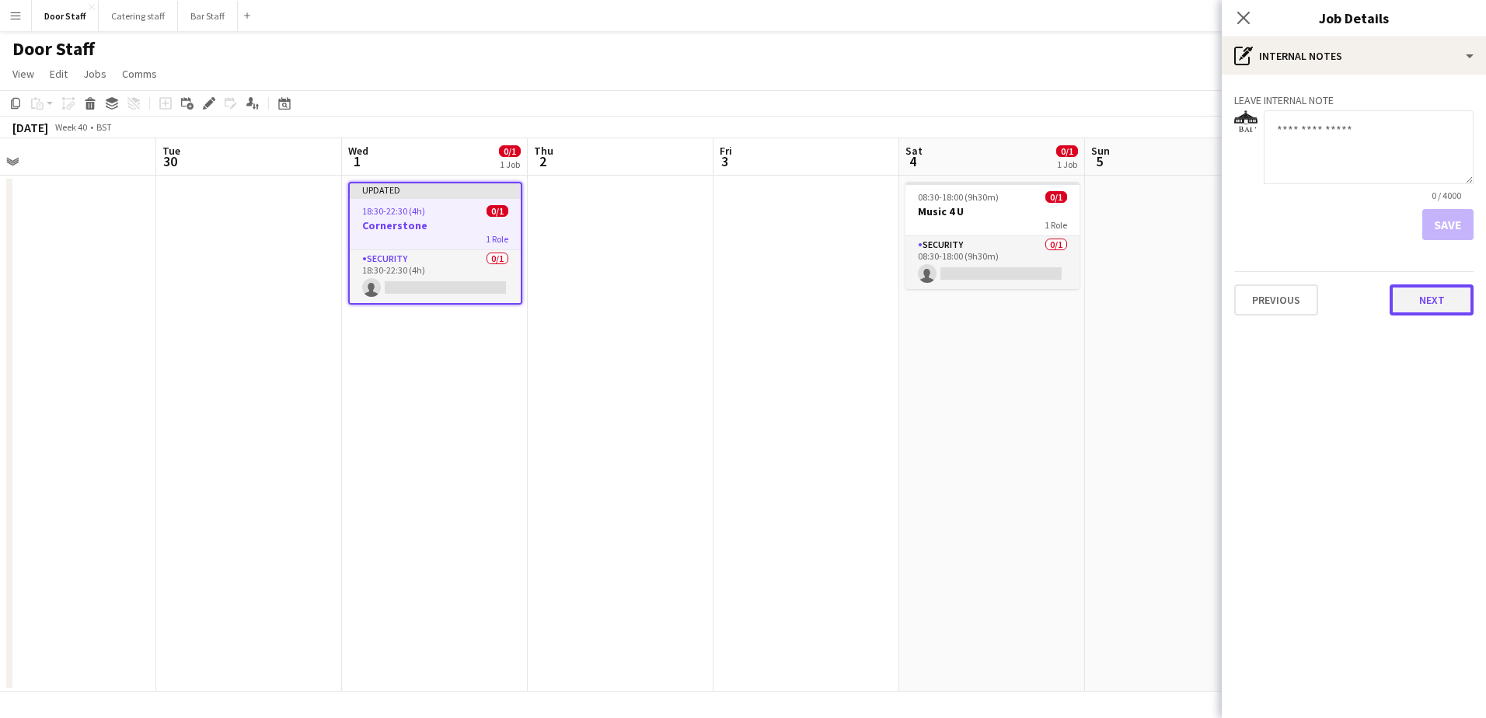
click at [1426, 311] on button "Next" at bounding box center [1431, 299] width 84 height 31
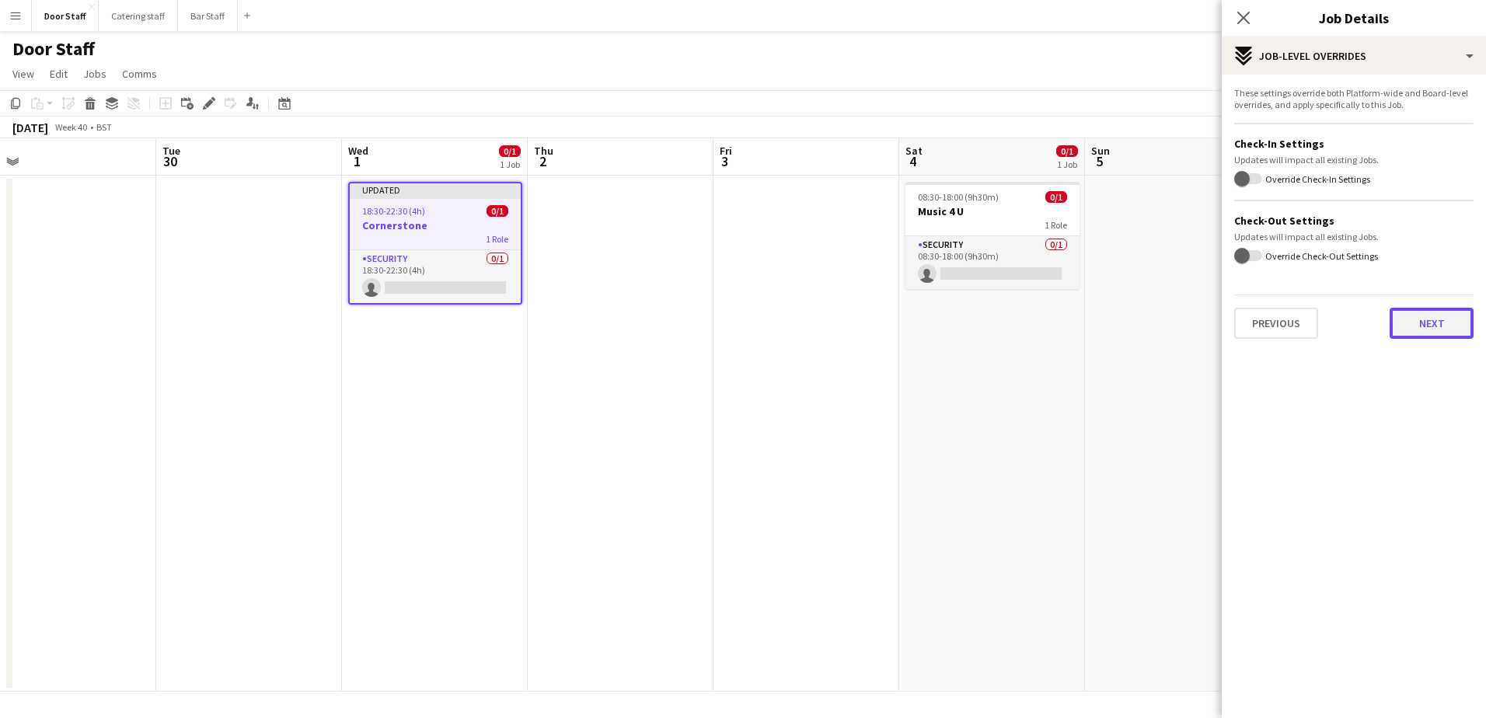
click at [1435, 326] on button "Next" at bounding box center [1431, 323] width 84 height 31
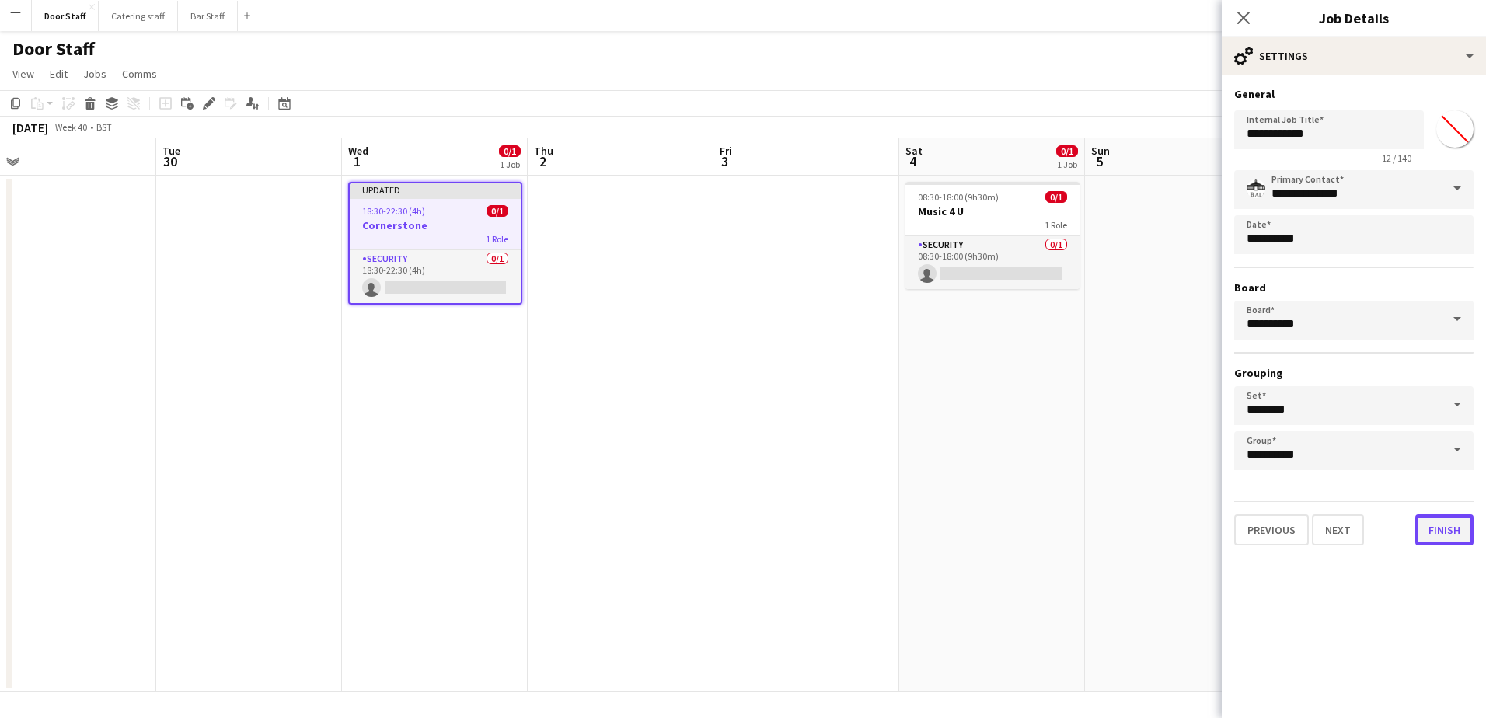
click at [1437, 534] on button "Finish" at bounding box center [1444, 529] width 58 height 31
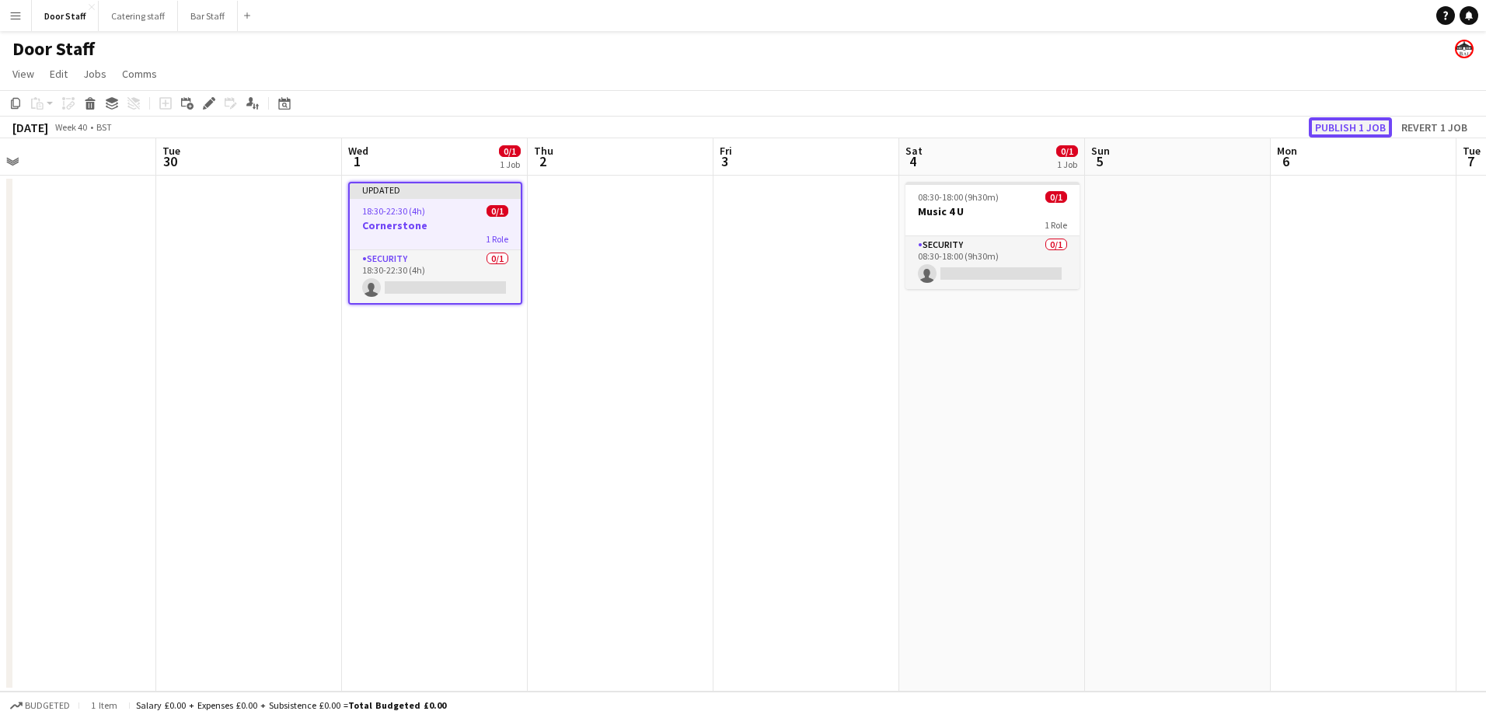
click at [1371, 126] on button "Publish 1 job" at bounding box center [1350, 127] width 83 height 20
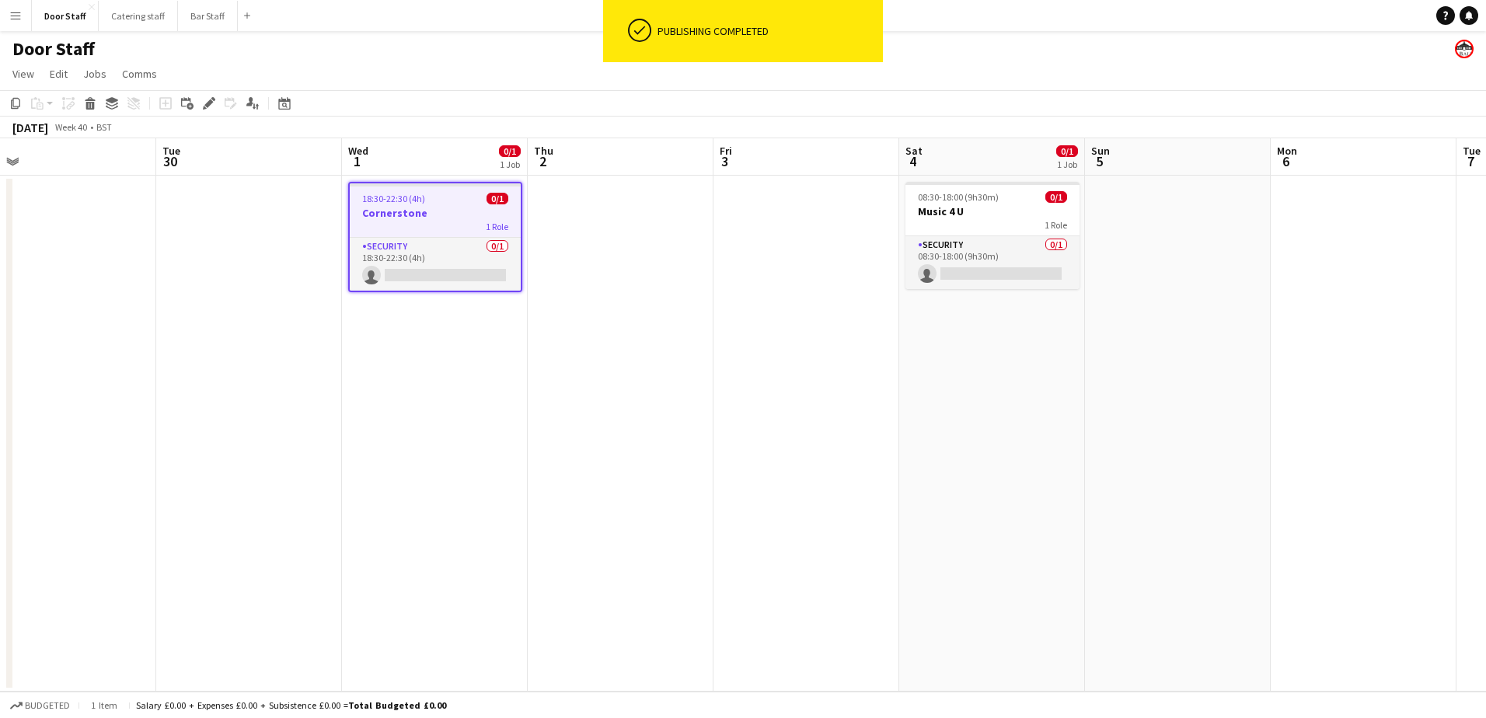
click at [970, 346] on app-date-cell "08:30-18:00 (9h30m) 0/1 Music 4 U 1 Role Security 0/1 08:30-18:00 (9h30m) singl…" at bounding box center [992, 434] width 186 height 516
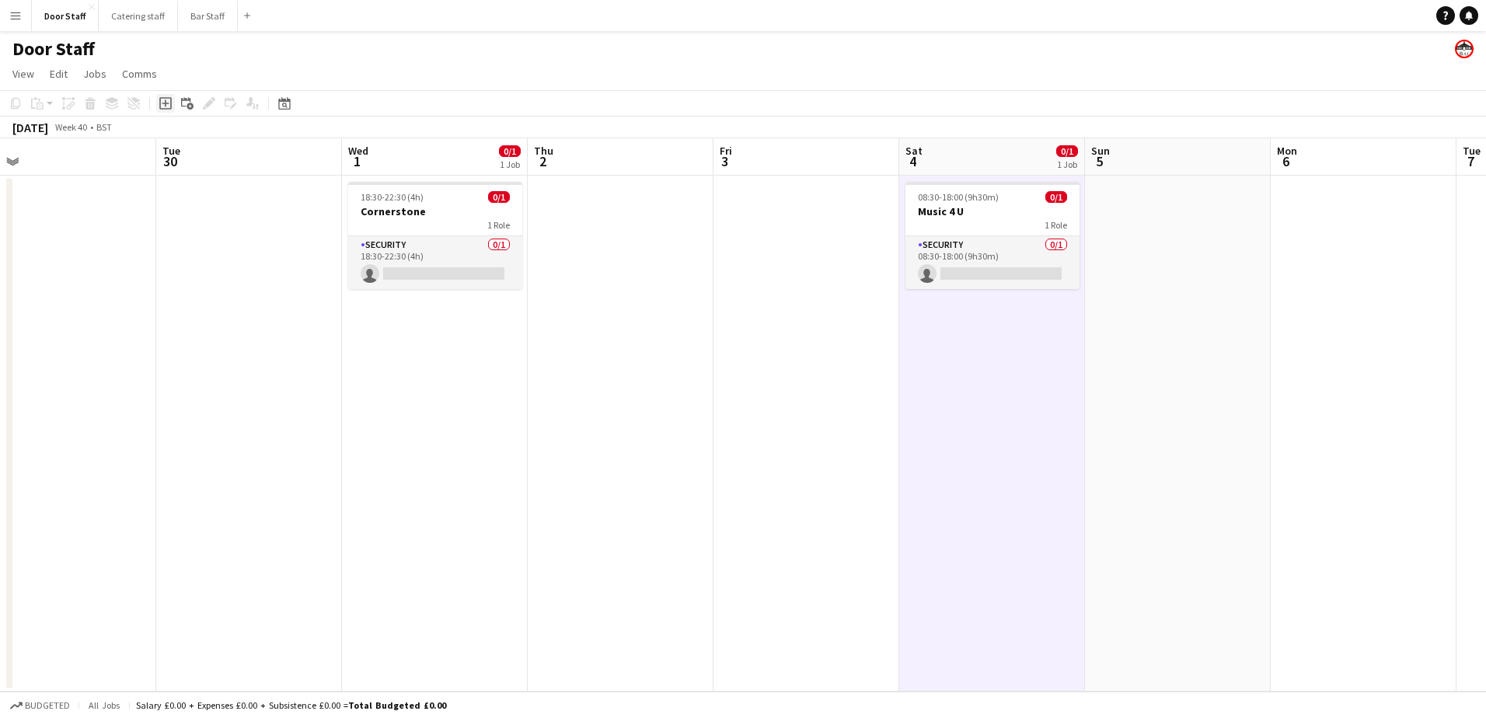
click at [164, 103] on icon at bounding box center [165, 103] width 7 height 7
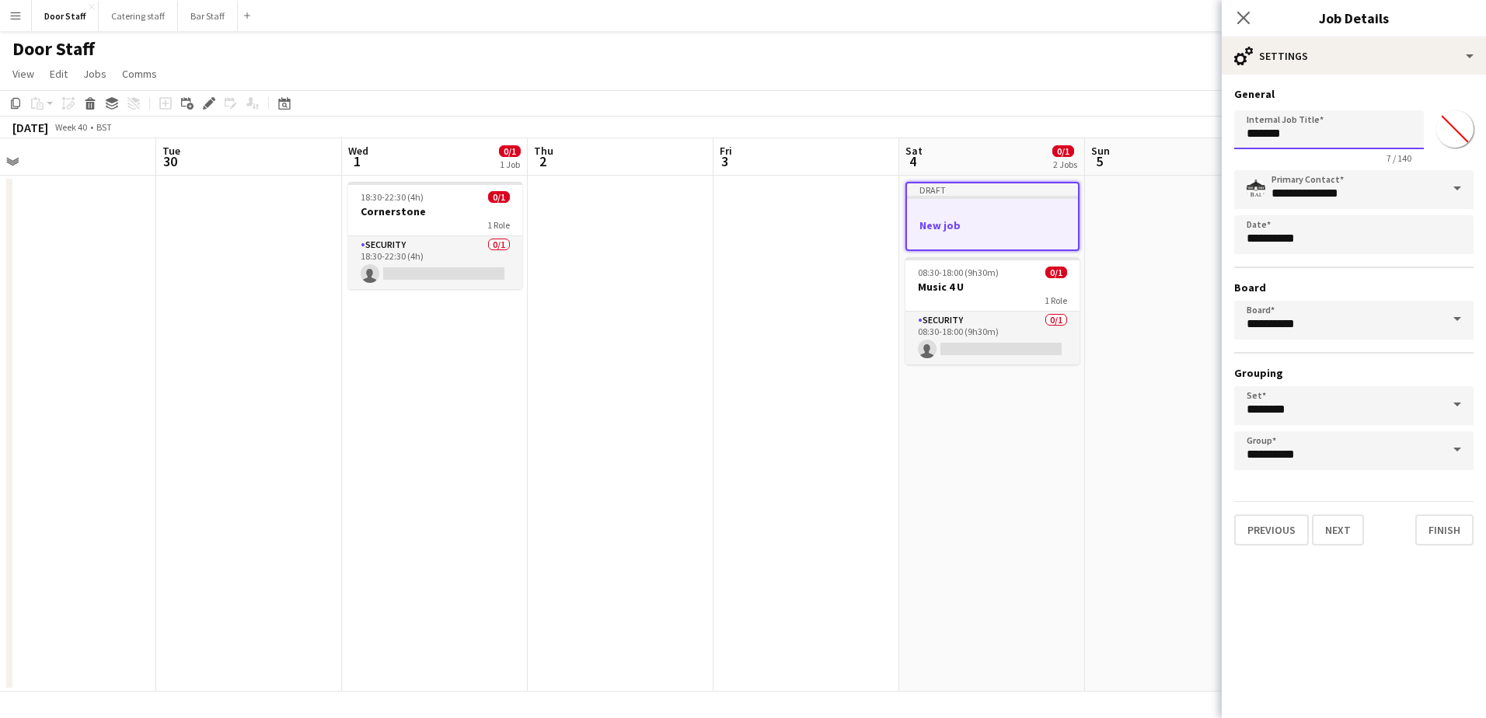
click at [1283, 146] on input "*******" at bounding box center [1329, 129] width 190 height 39
click at [1283, 147] on input "*******" at bounding box center [1329, 129] width 190 height 39
type input "*********"
click at [1347, 531] on button "Next" at bounding box center [1338, 529] width 52 height 31
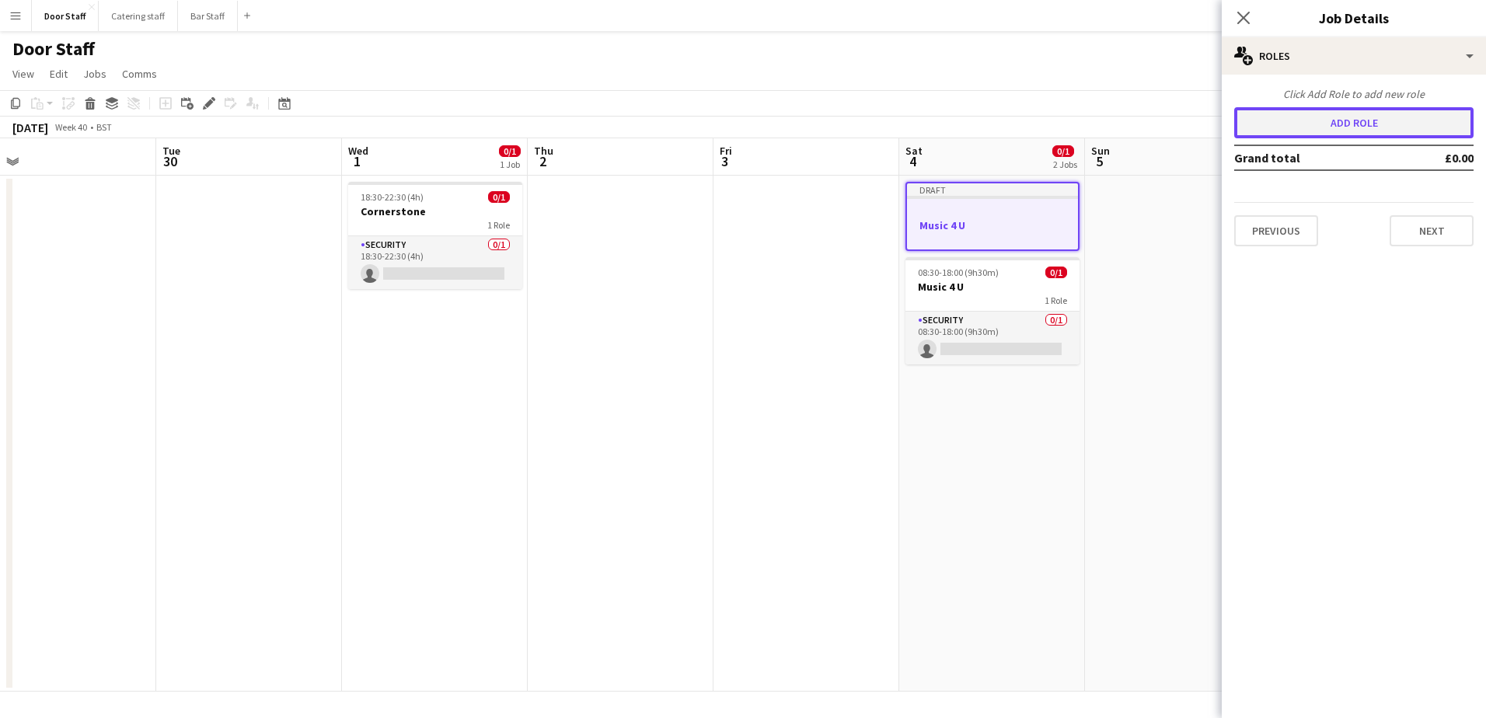
click at [1302, 126] on button "Add role" at bounding box center [1353, 122] width 239 height 31
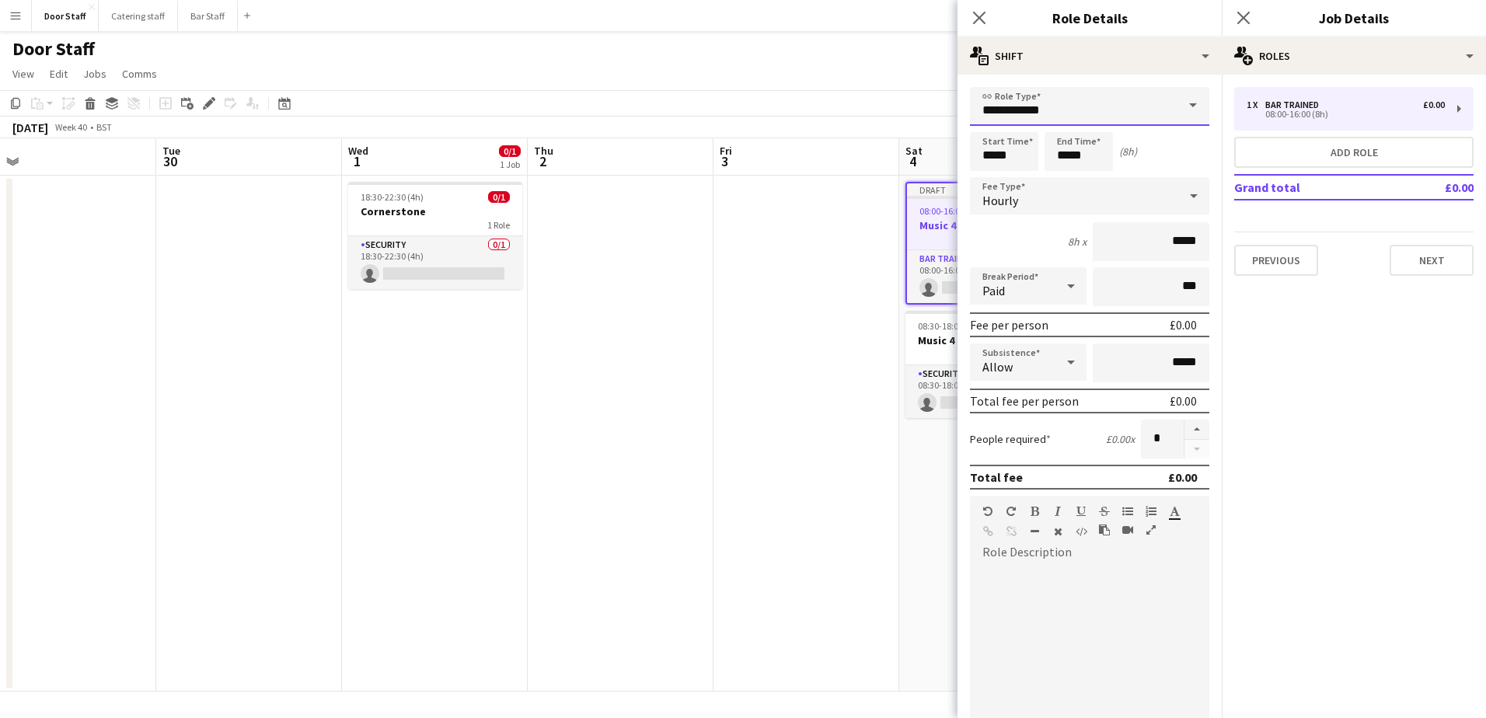
click at [1011, 105] on input "**********" at bounding box center [1089, 106] width 239 height 39
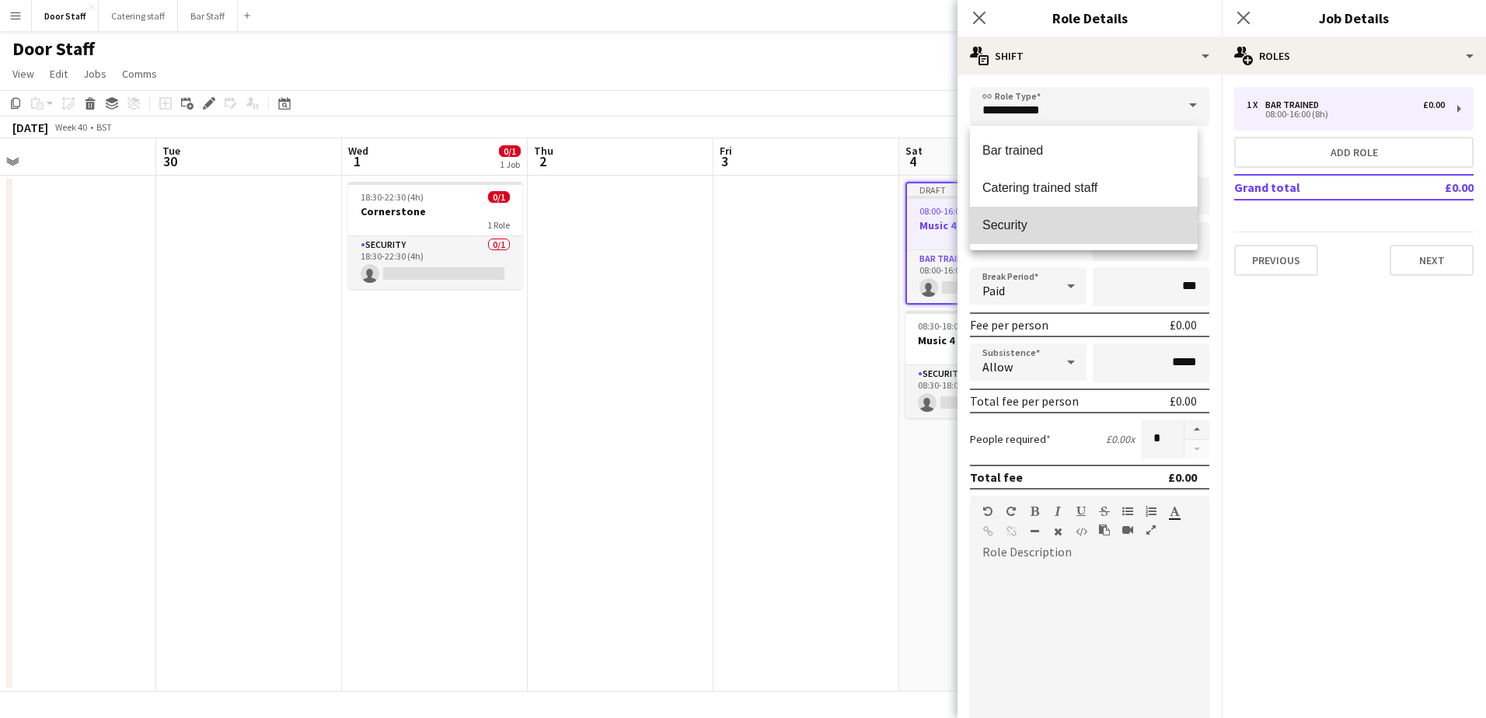
click at [1026, 219] on span "Security" at bounding box center [1083, 225] width 203 height 15
type input "********"
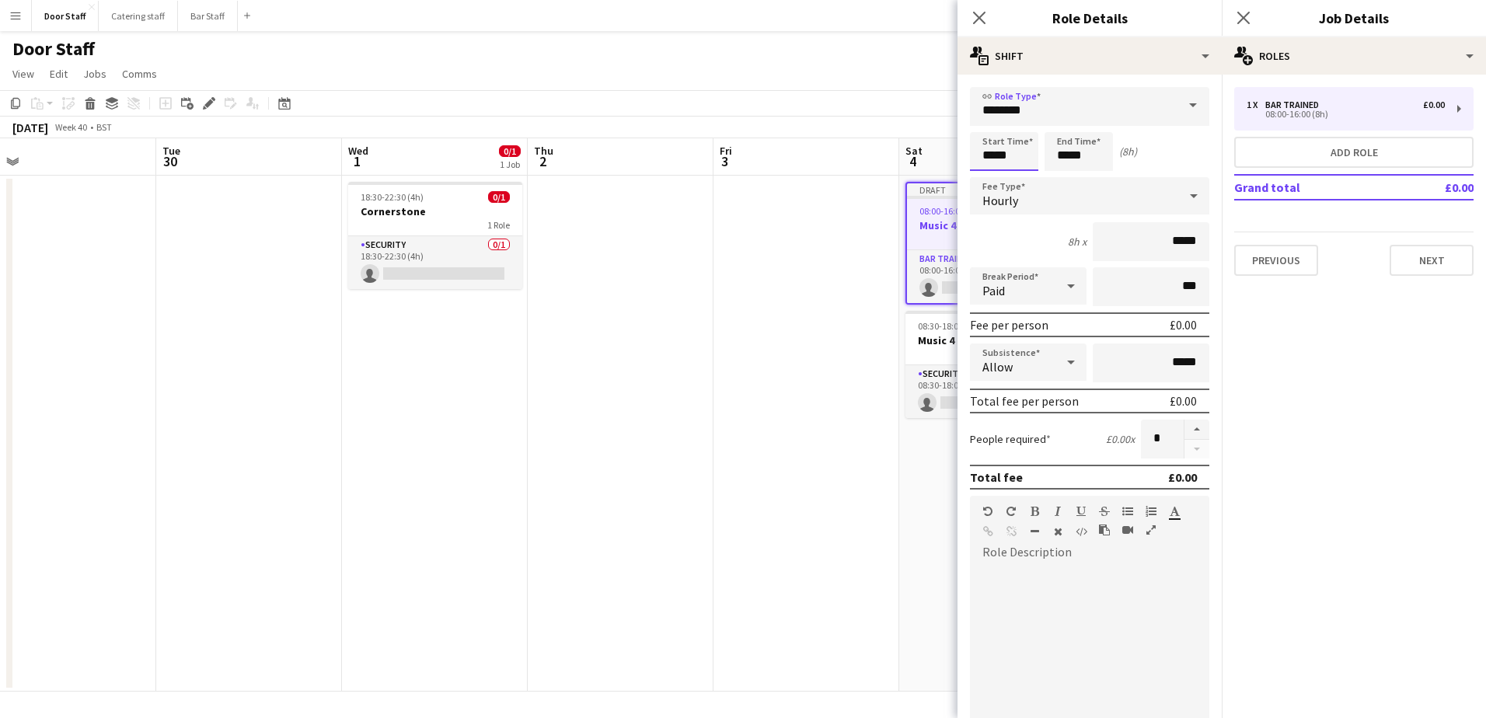
click at [995, 146] on input "*****" at bounding box center [1004, 151] width 68 height 39
click at [988, 120] on div at bounding box center [988, 125] width 31 height 16
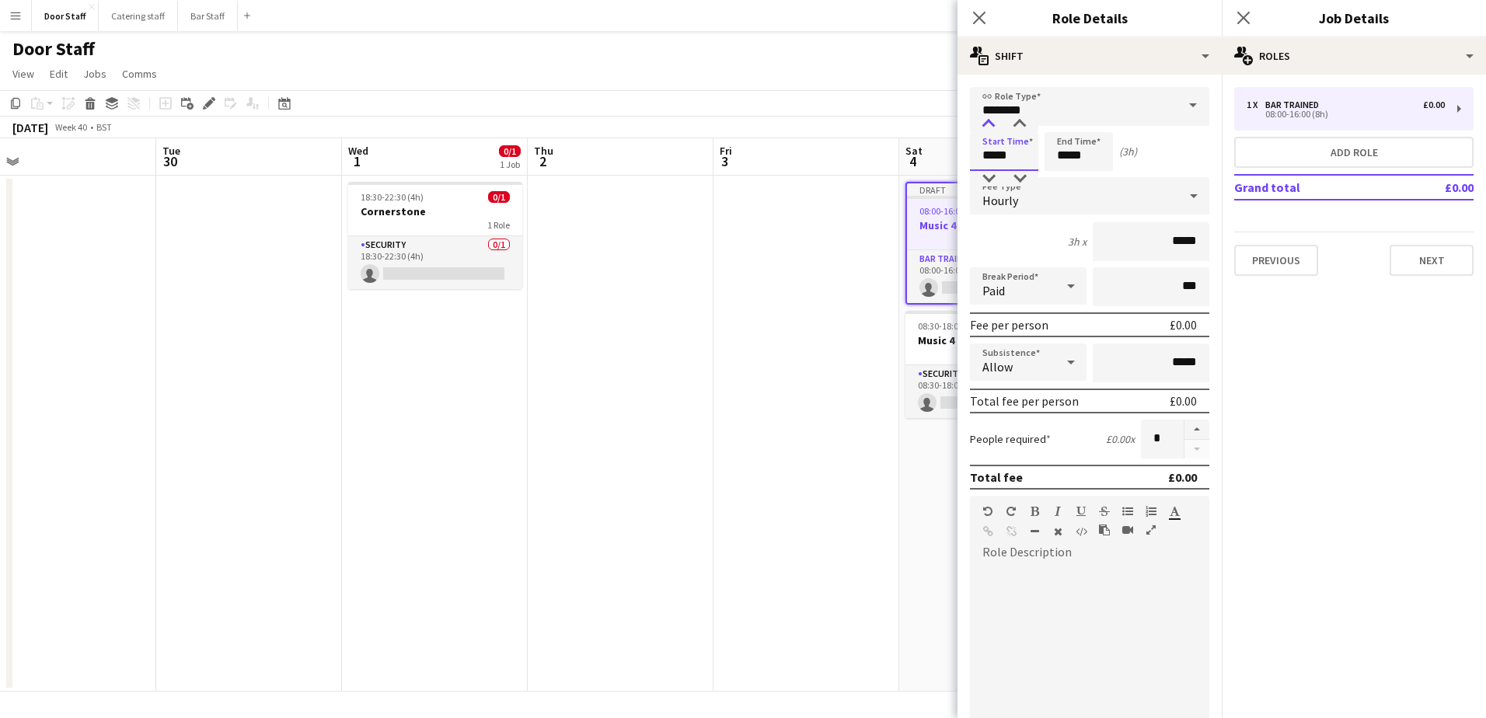
click at [988, 120] on div at bounding box center [988, 125] width 31 height 16
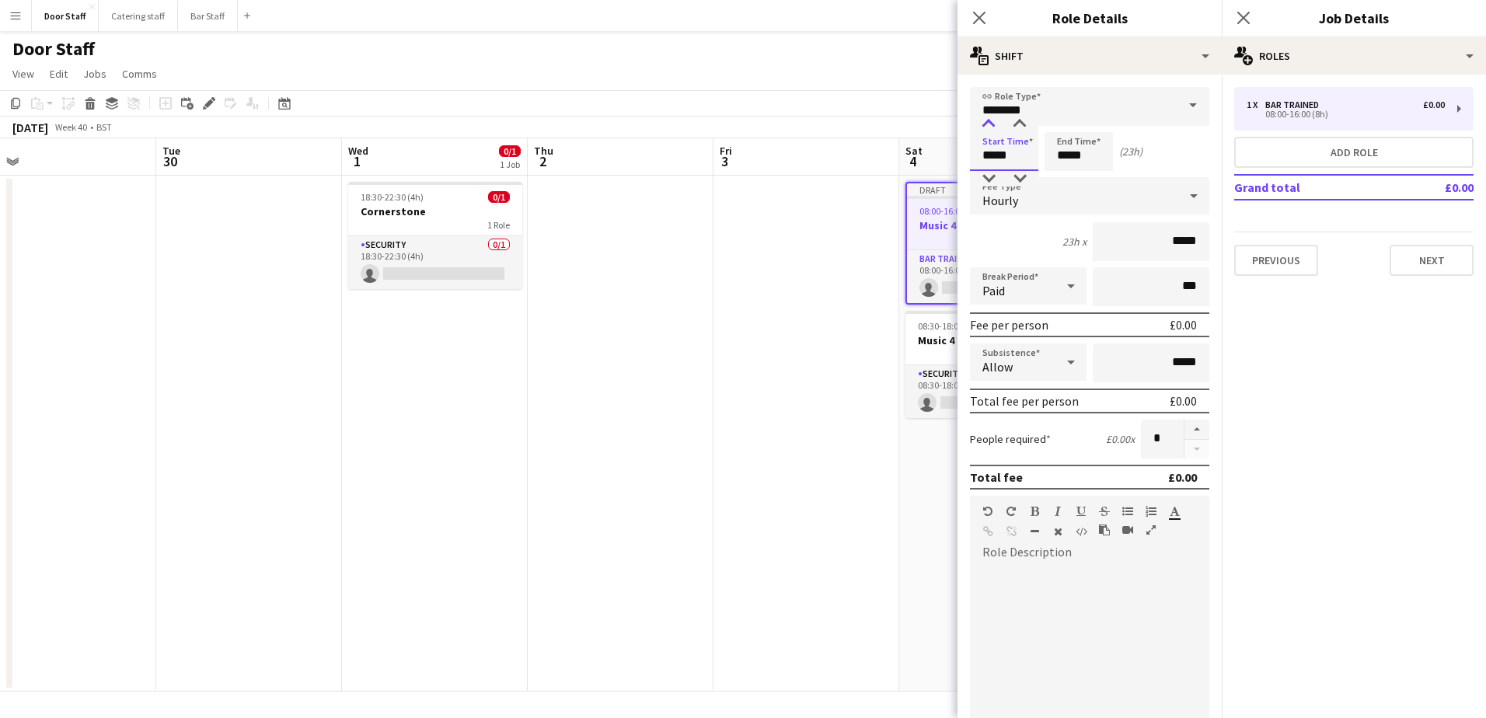
type input "*****"
click at [988, 120] on div at bounding box center [988, 125] width 31 height 16
click at [1071, 153] on input "*****" at bounding box center [1078, 151] width 68 height 39
click at [1071, 122] on div at bounding box center [1062, 125] width 31 height 16
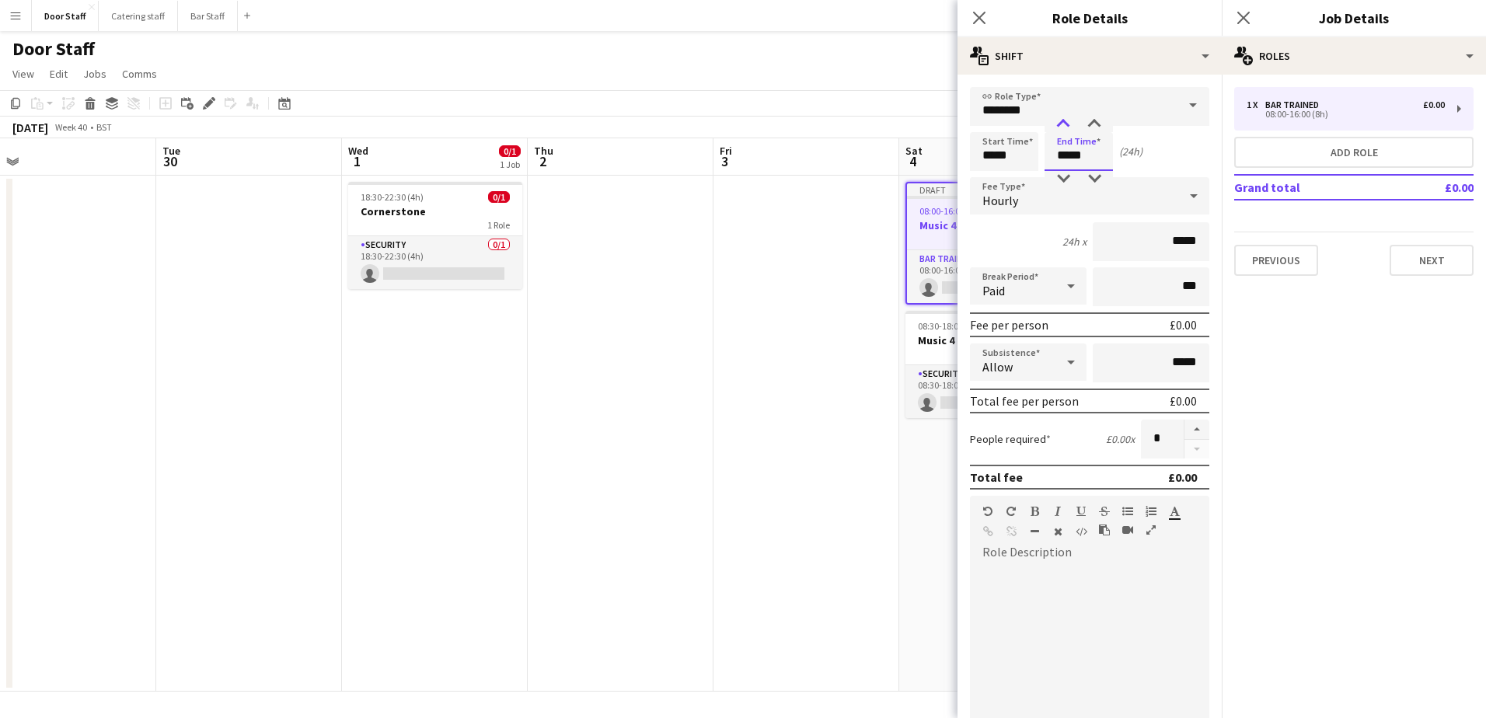
click at [1071, 122] on div at bounding box center [1062, 125] width 31 height 16
type input "*****"
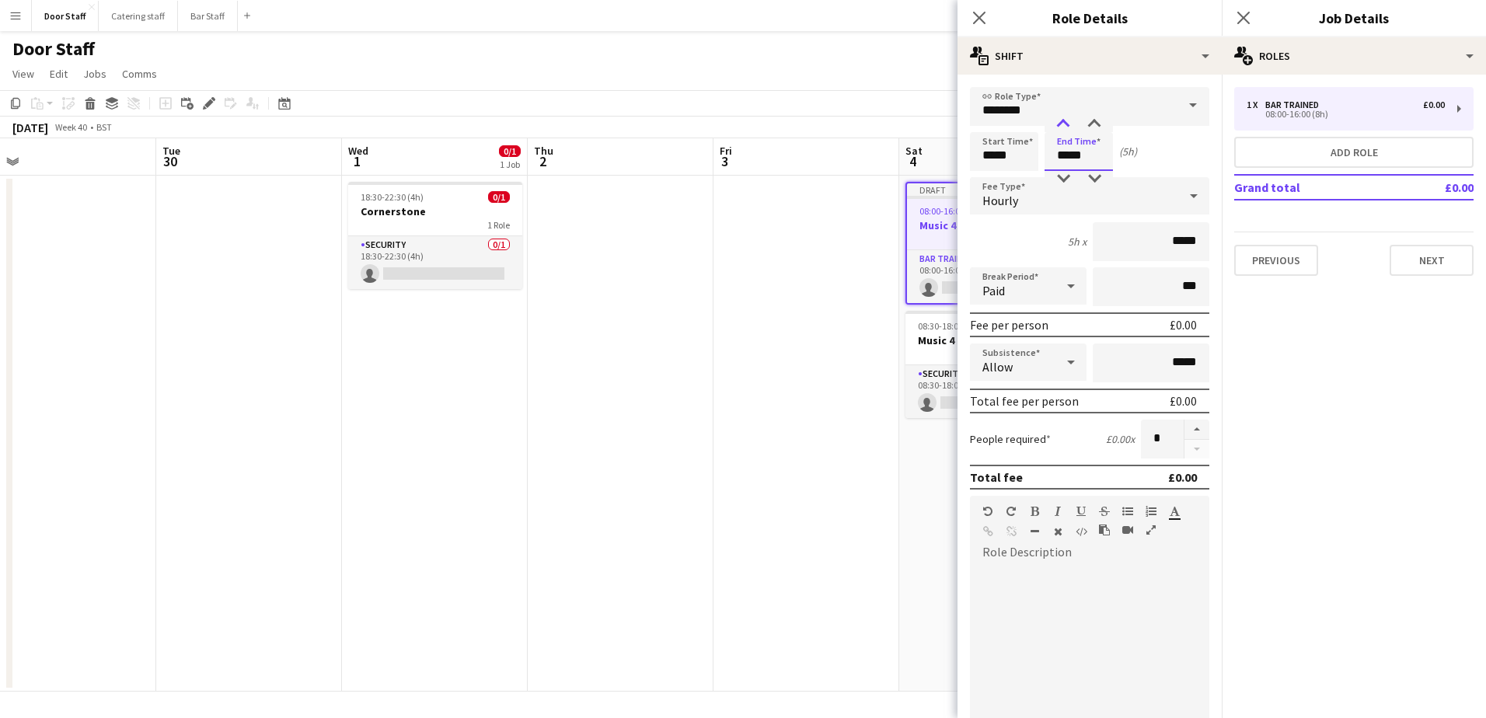
click at [1071, 122] on div at bounding box center [1062, 125] width 31 height 16
click at [1193, 430] on button "button" at bounding box center [1196, 430] width 25 height 20
type input "*"
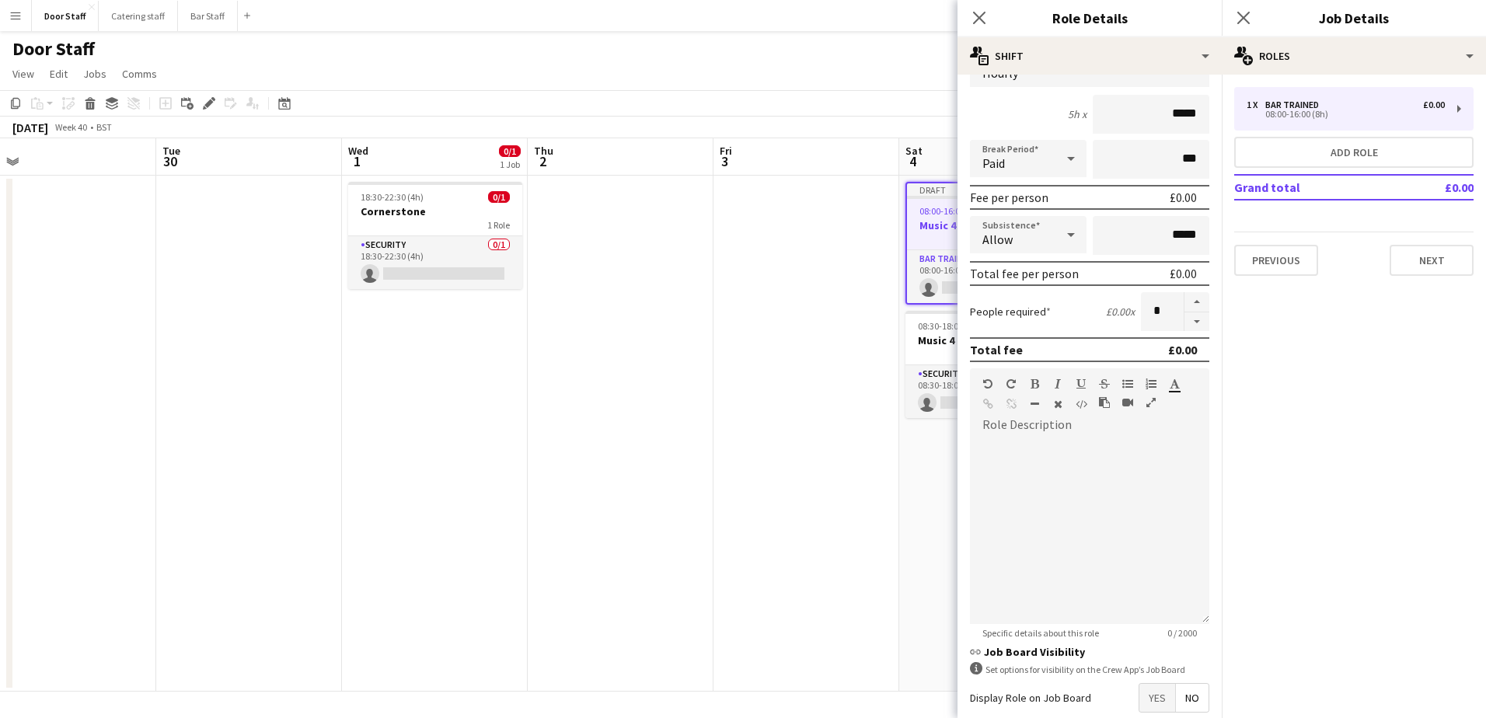
scroll to position [210, 0]
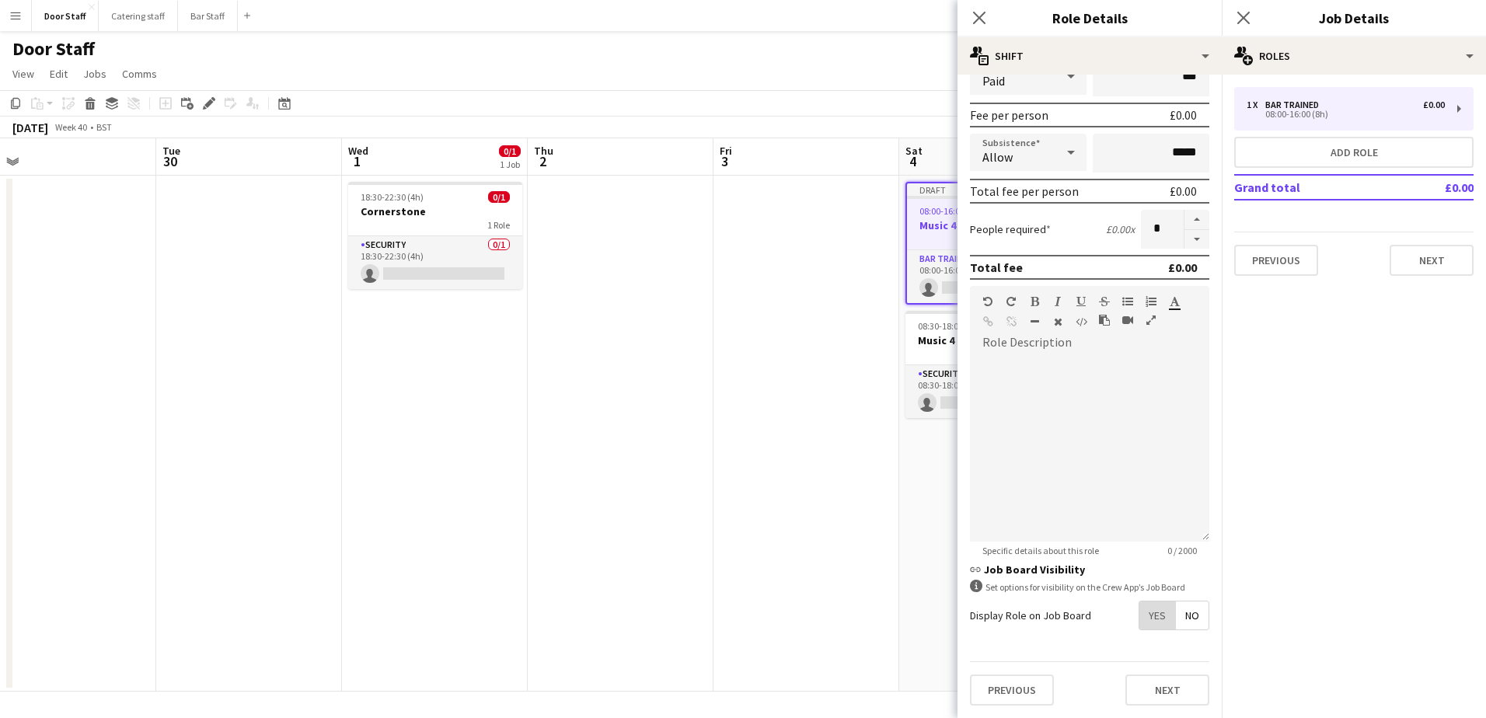
click at [1148, 613] on span "Yes" at bounding box center [1157, 615] width 36 height 28
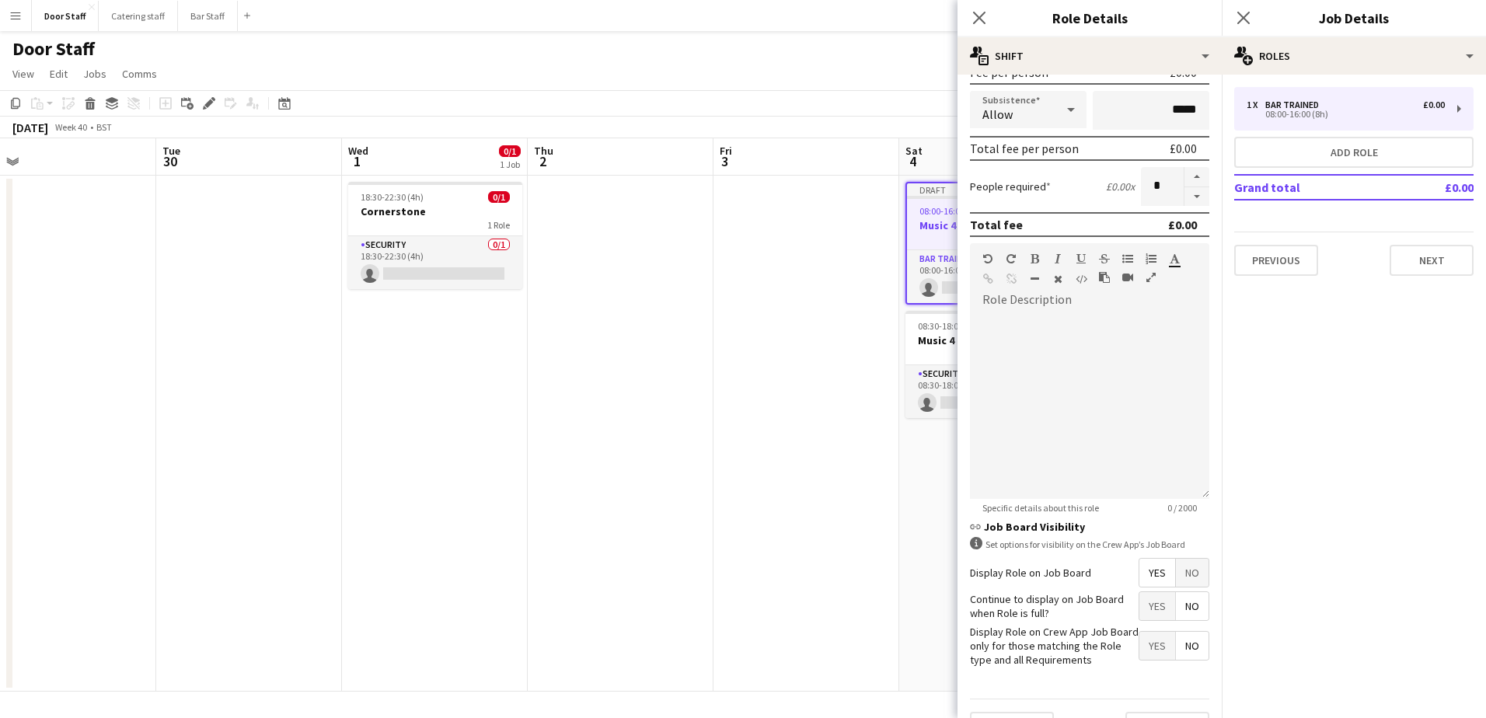
scroll to position [290, 0]
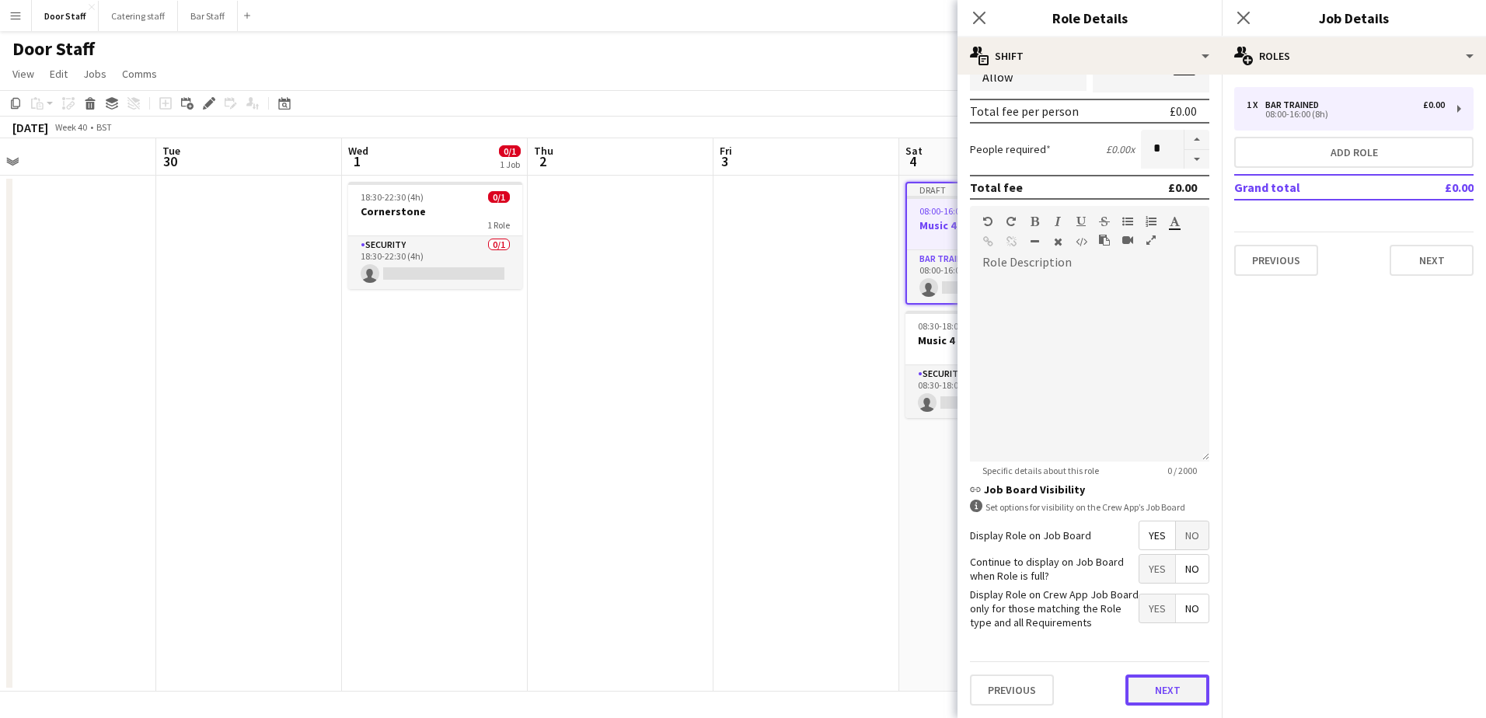
click at [1148, 683] on button "Next" at bounding box center [1167, 689] width 84 height 31
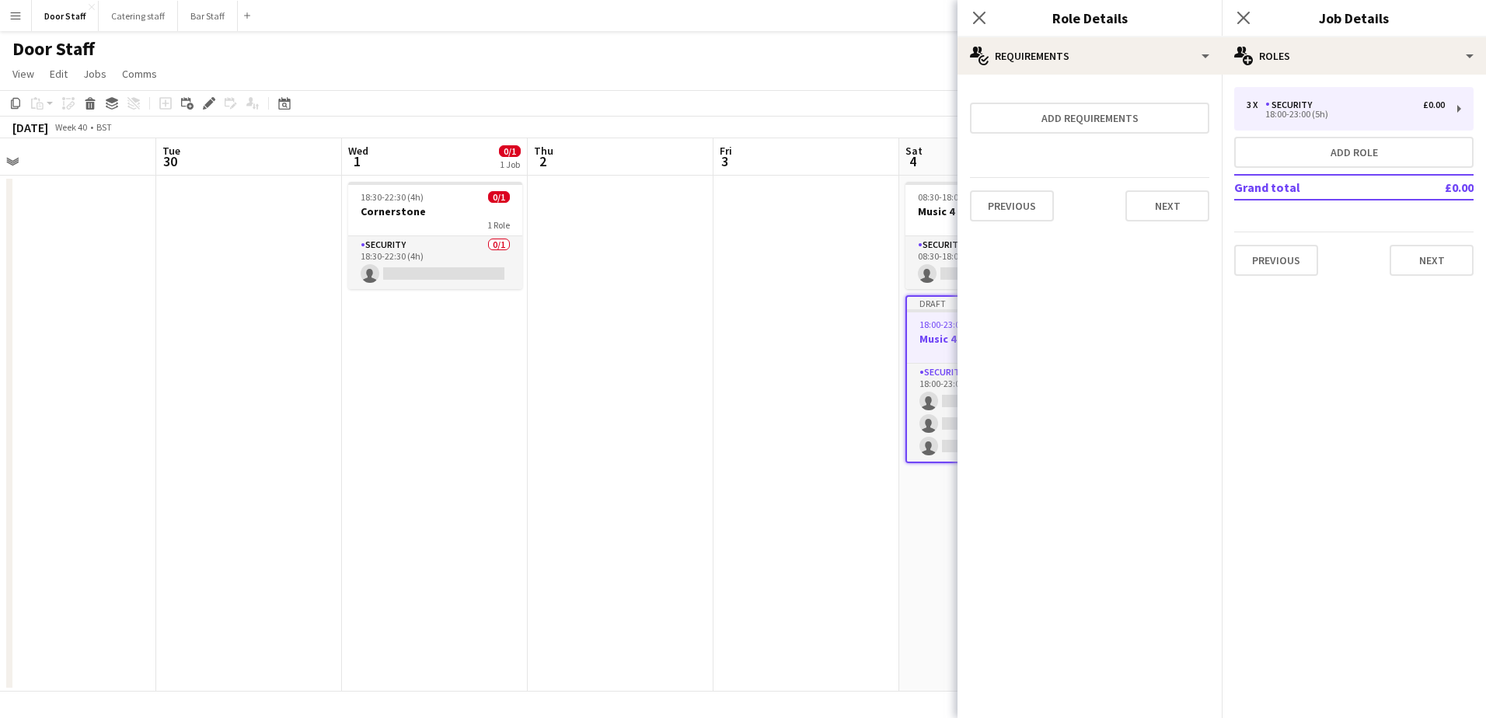
scroll to position [0, 0]
click at [1164, 205] on button "Next" at bounding box center [1167, 205] width 84 height 31
click at [1172, 207] on button "Finish" at bounding box center [1180, 208] width 58 height 31
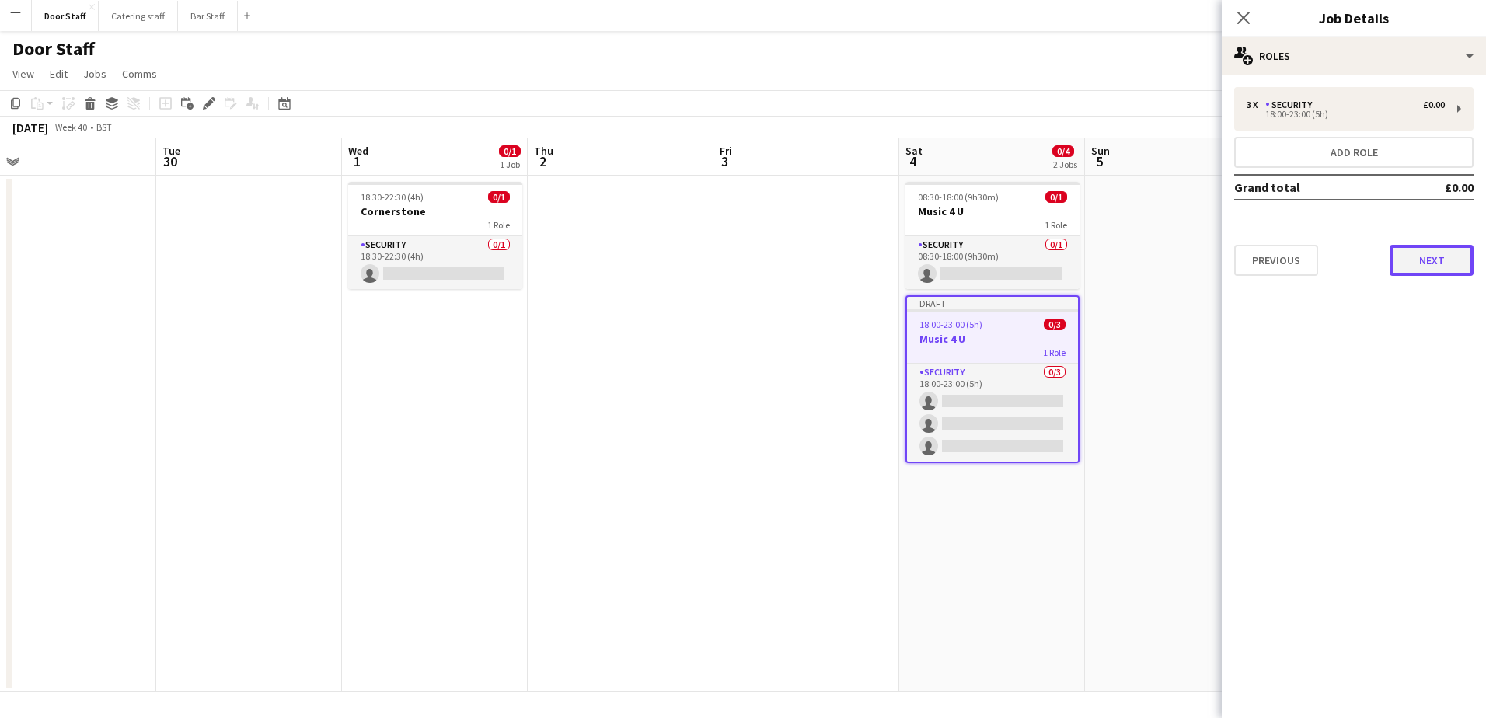
click at [1451, 264] on button "Next" at bounding box center [1431, 260] width 84 height 31
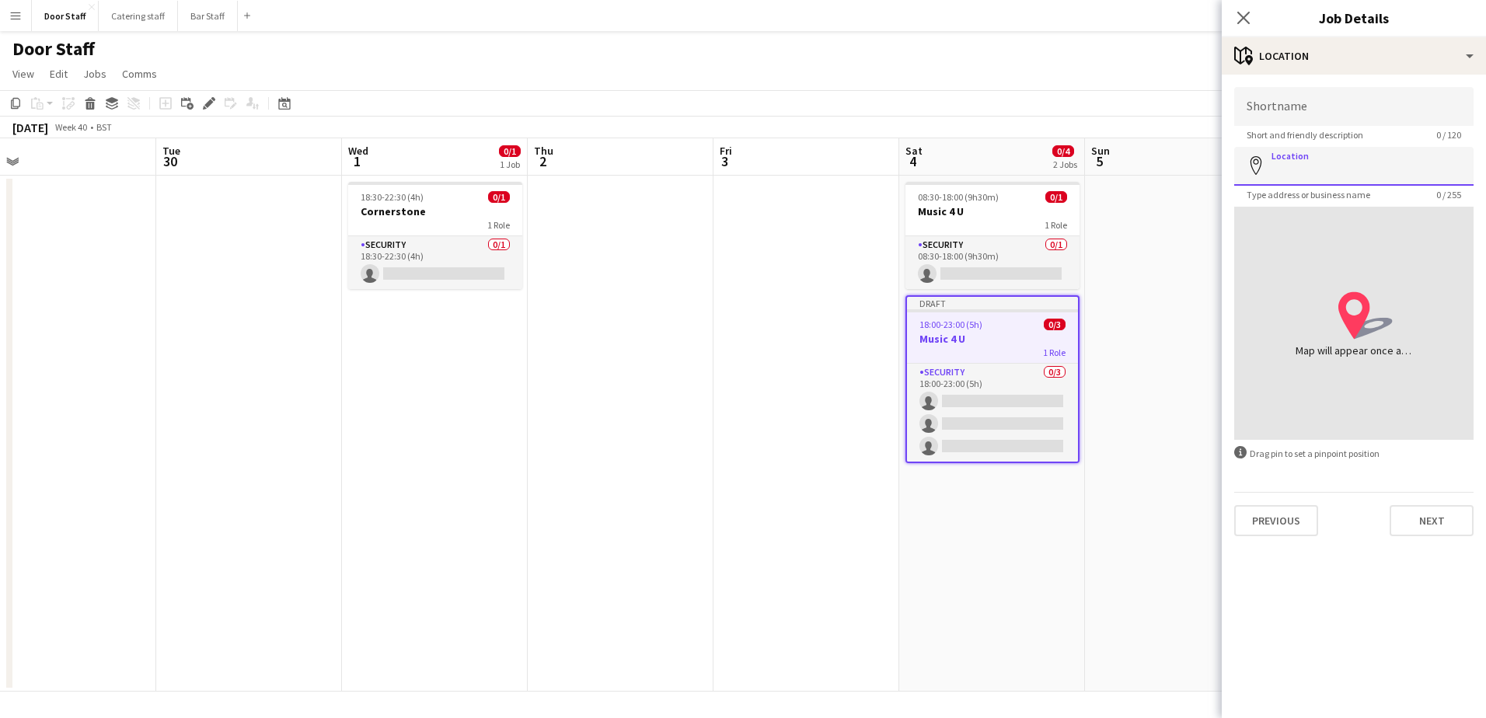
click at [1307, 169] on input "Location" at bounding box center [1353, 166] width 239 height 39
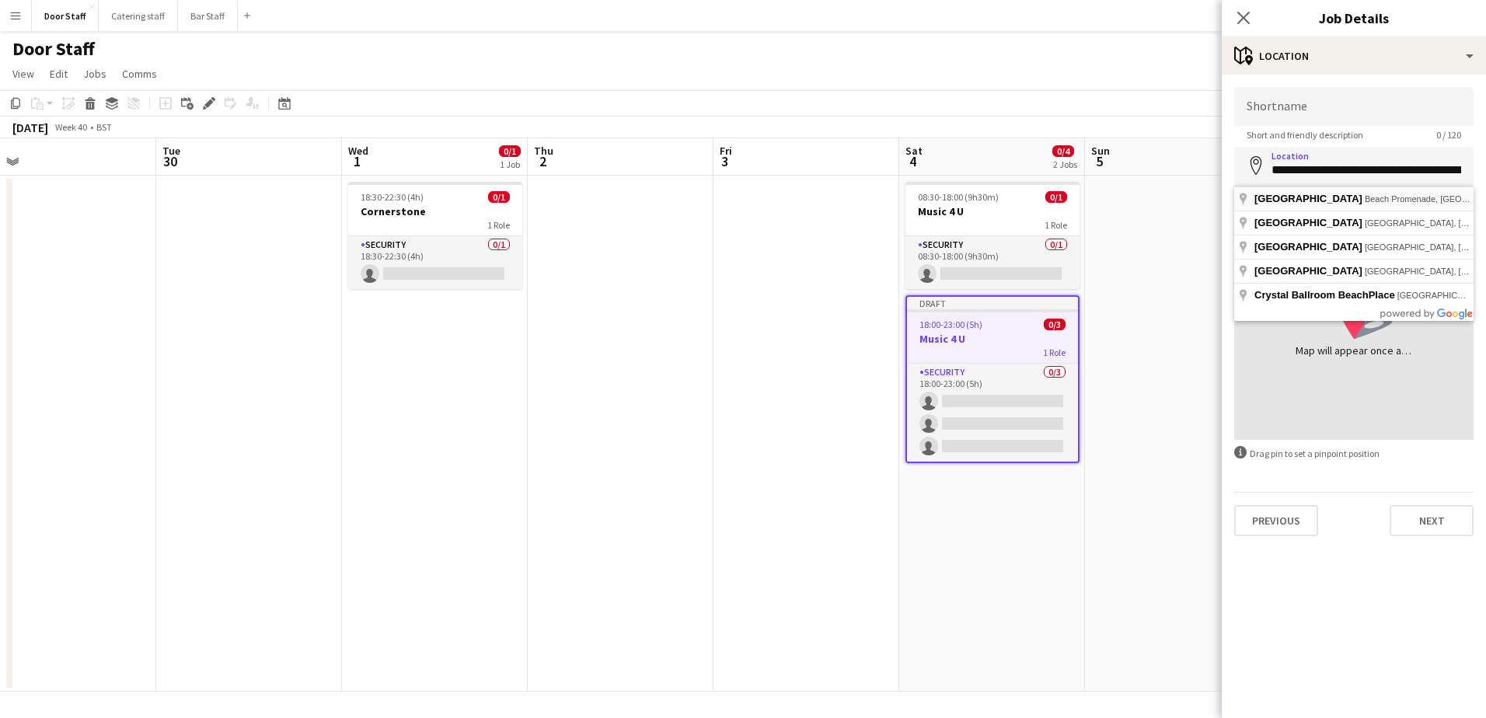
type input "**********"
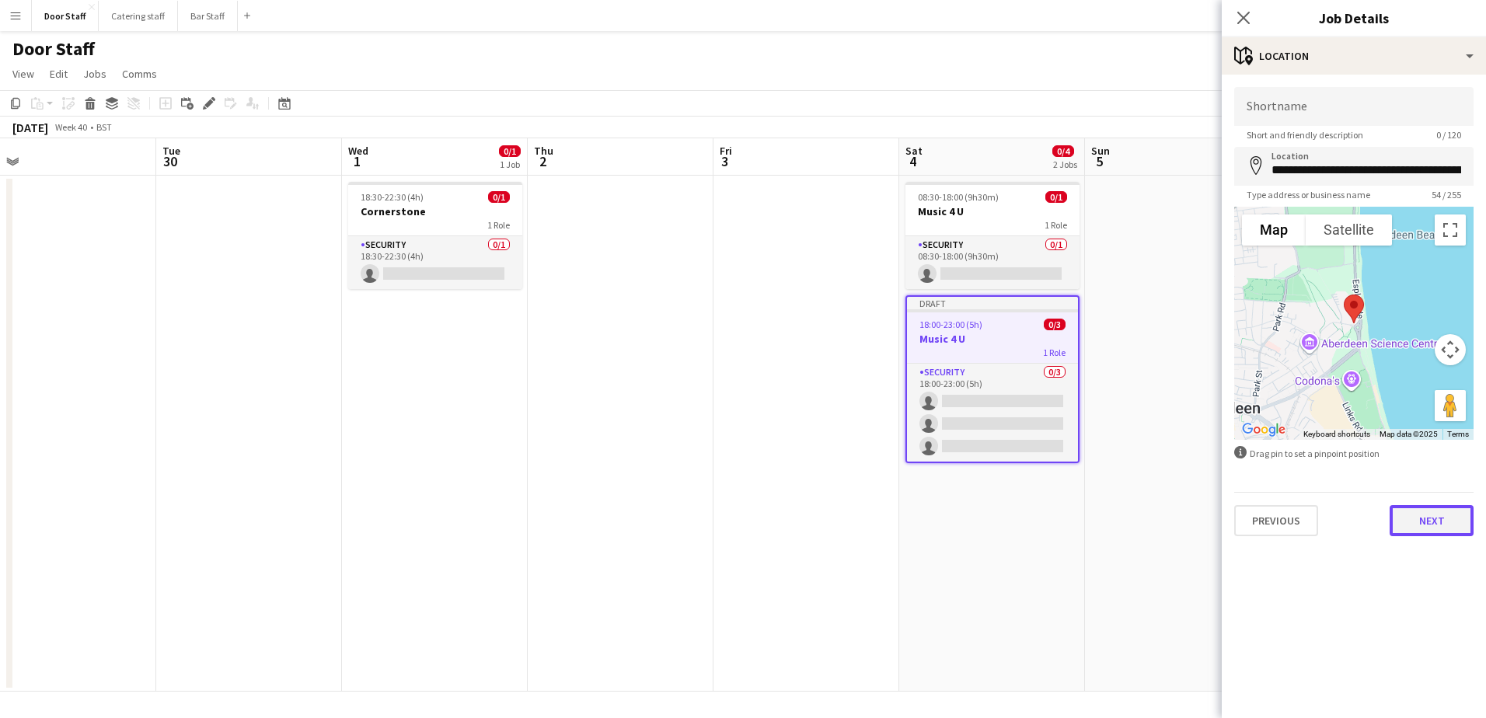
click at [1445, 511] on button "Next" at bounding box center [1431, 520] width 84 height 31
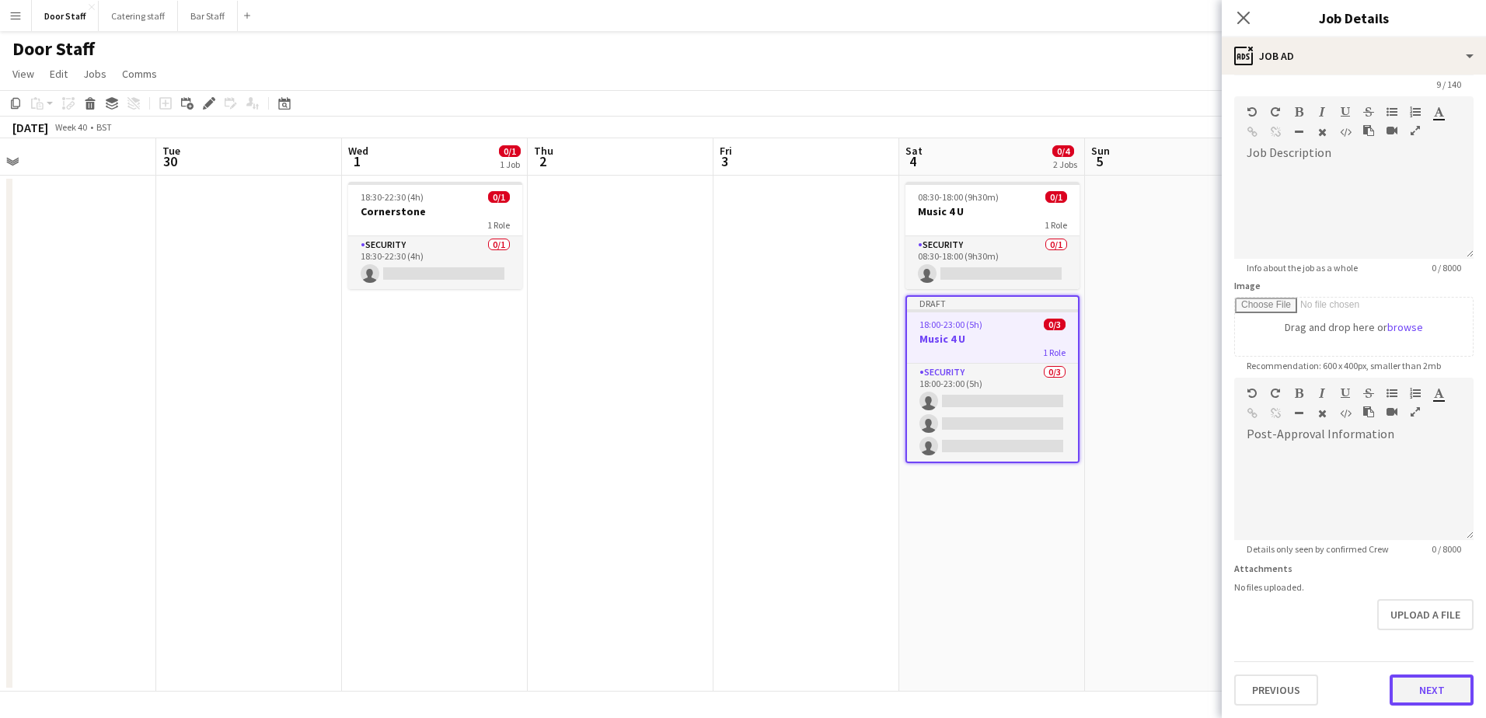
click at [1440, 646] on form "Headline ********* 9 / 140 Job Description default Heading 1 Heading 2 Heading …" at bounding box center [1354, 371] width 264 height 669
click at [1426, 691] on button "Next" at bounding box center [1431, 689] width 84 height 31
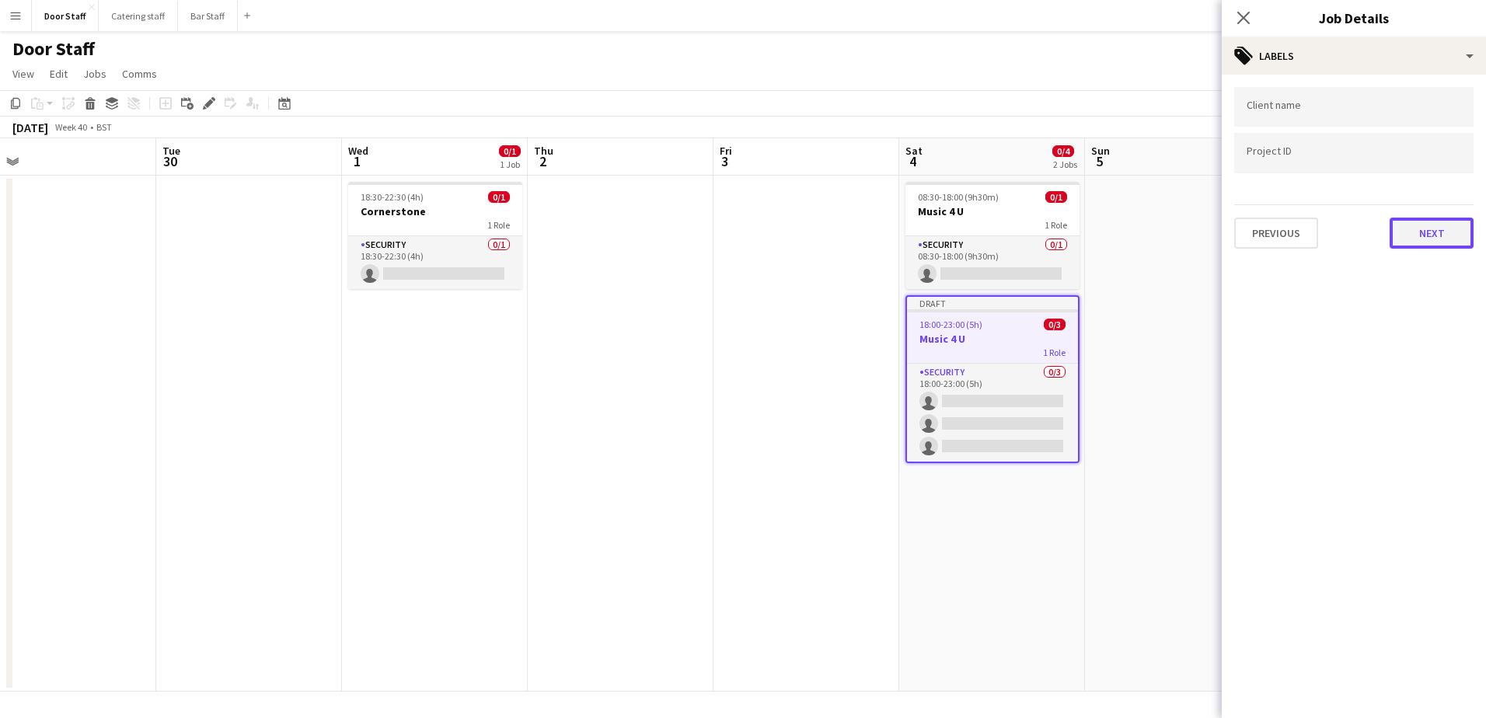
click at [1429, 234] on button "Next" at bounding box center [1431, 233] width 84 height 31
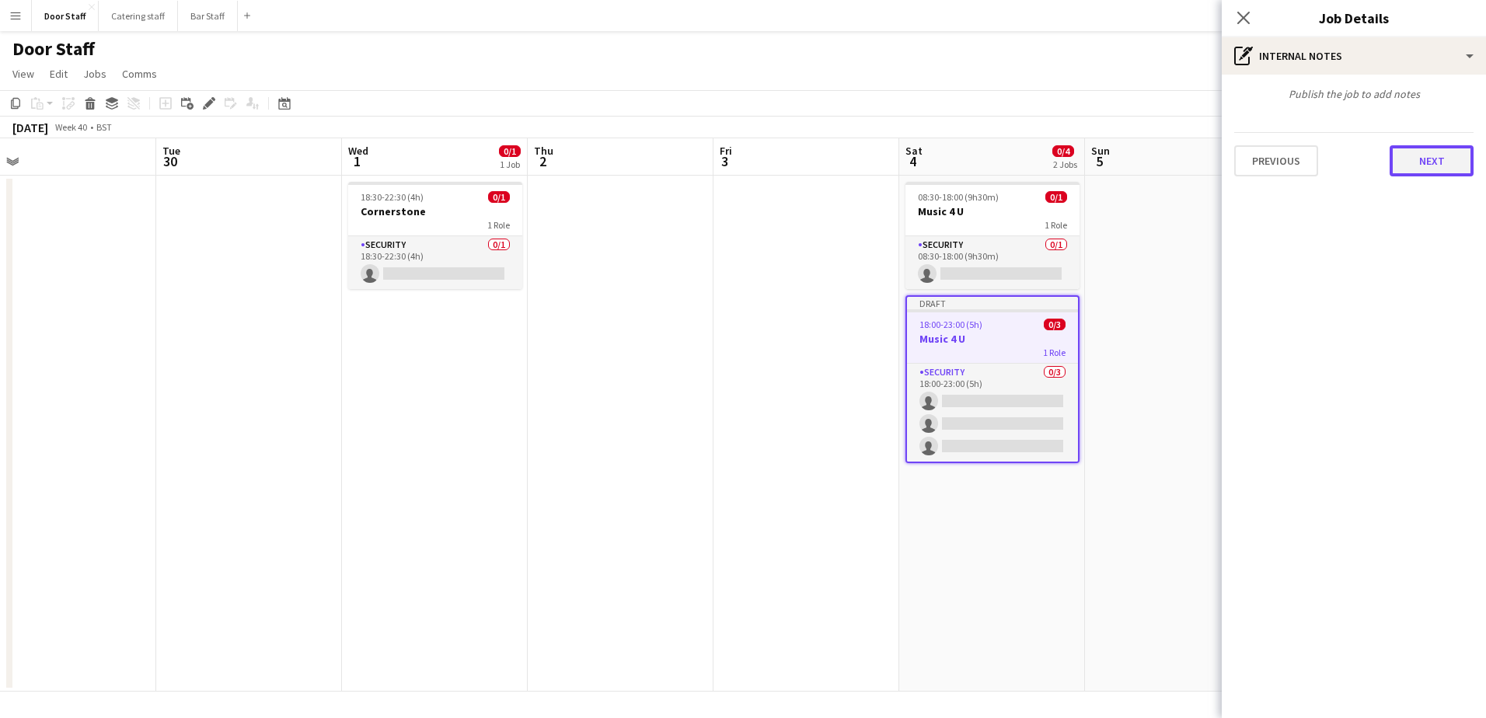
click at [1424, 161] on button "Next" at bounding box center [1431, 160] width 84 height 31
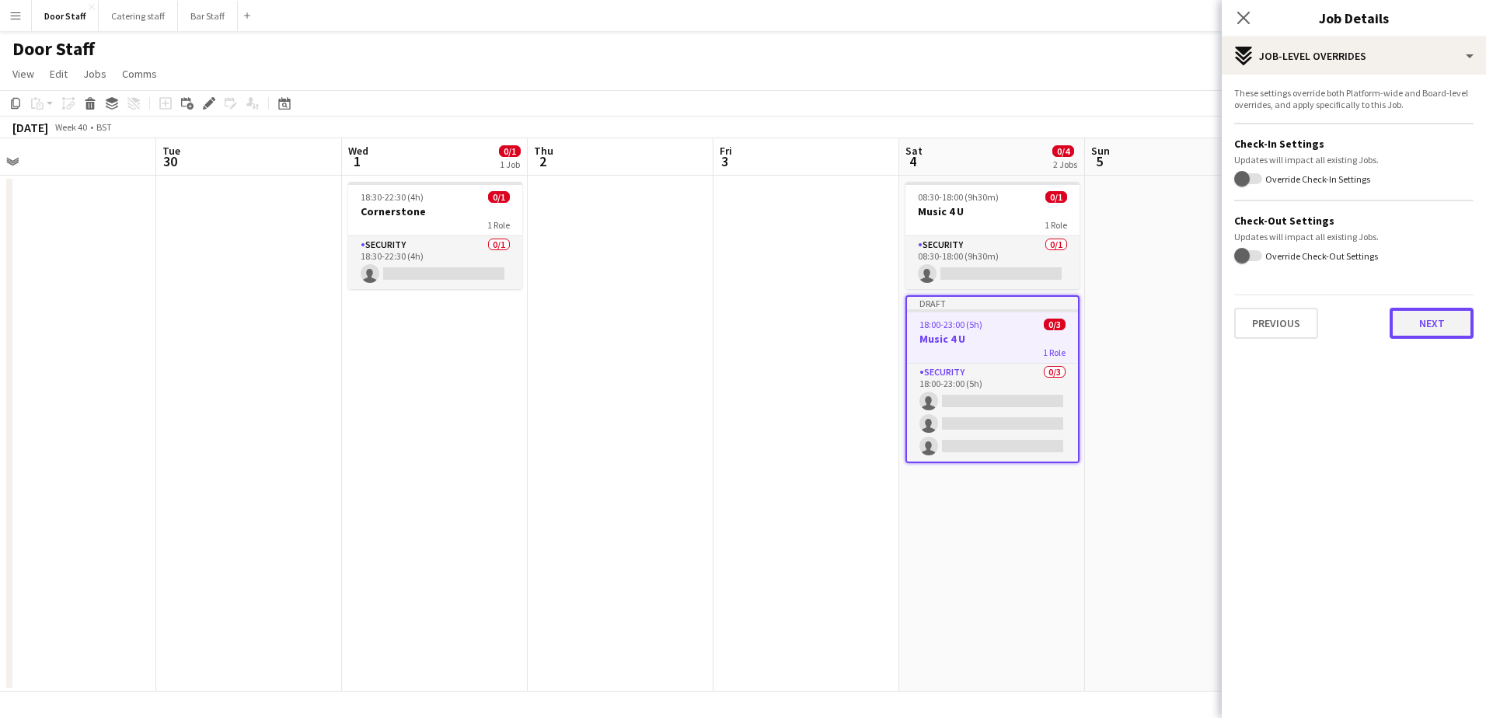
click at [1424, 315] on button "Next" at bounding box center [1431, 323] width 84 height 31
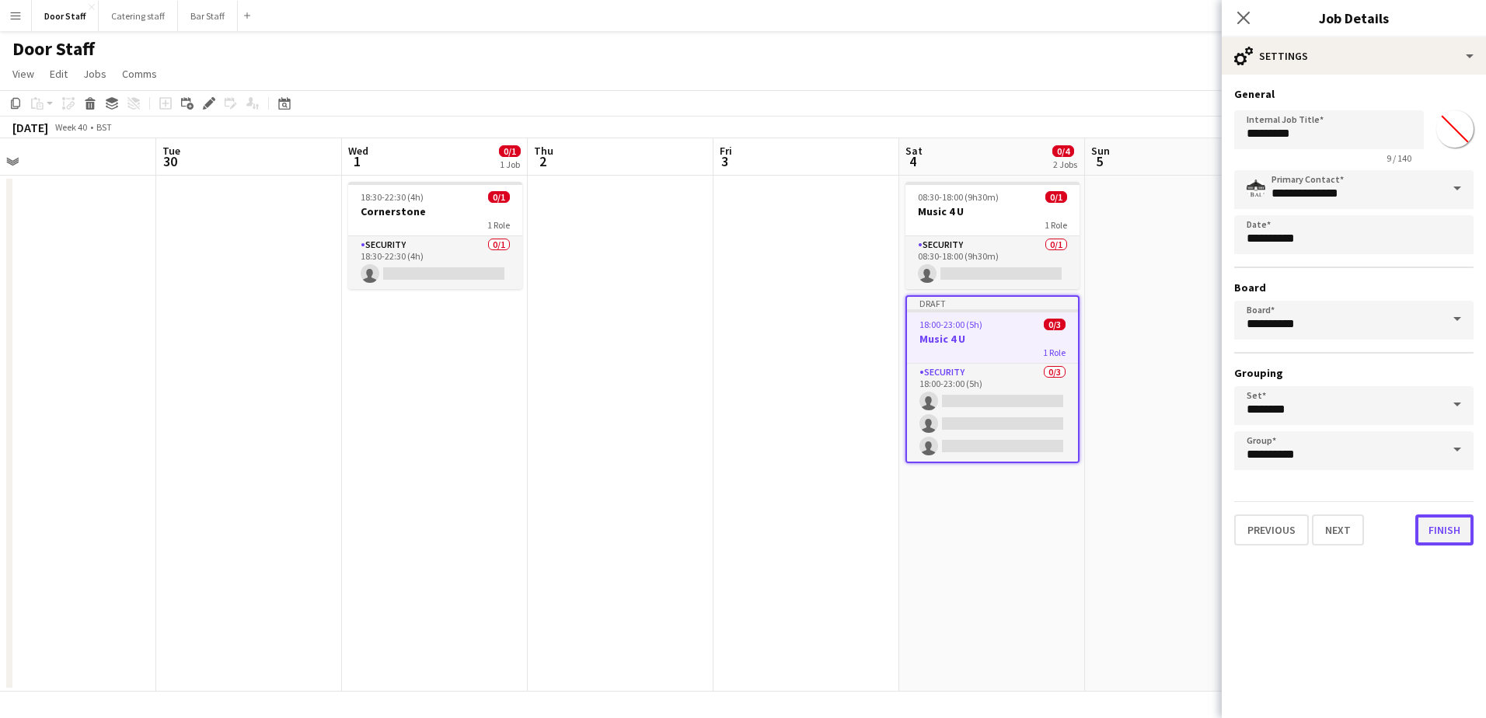
click at [1442, 528] on button "Finish" at bounding box center [1444, 529] width 58 height 31
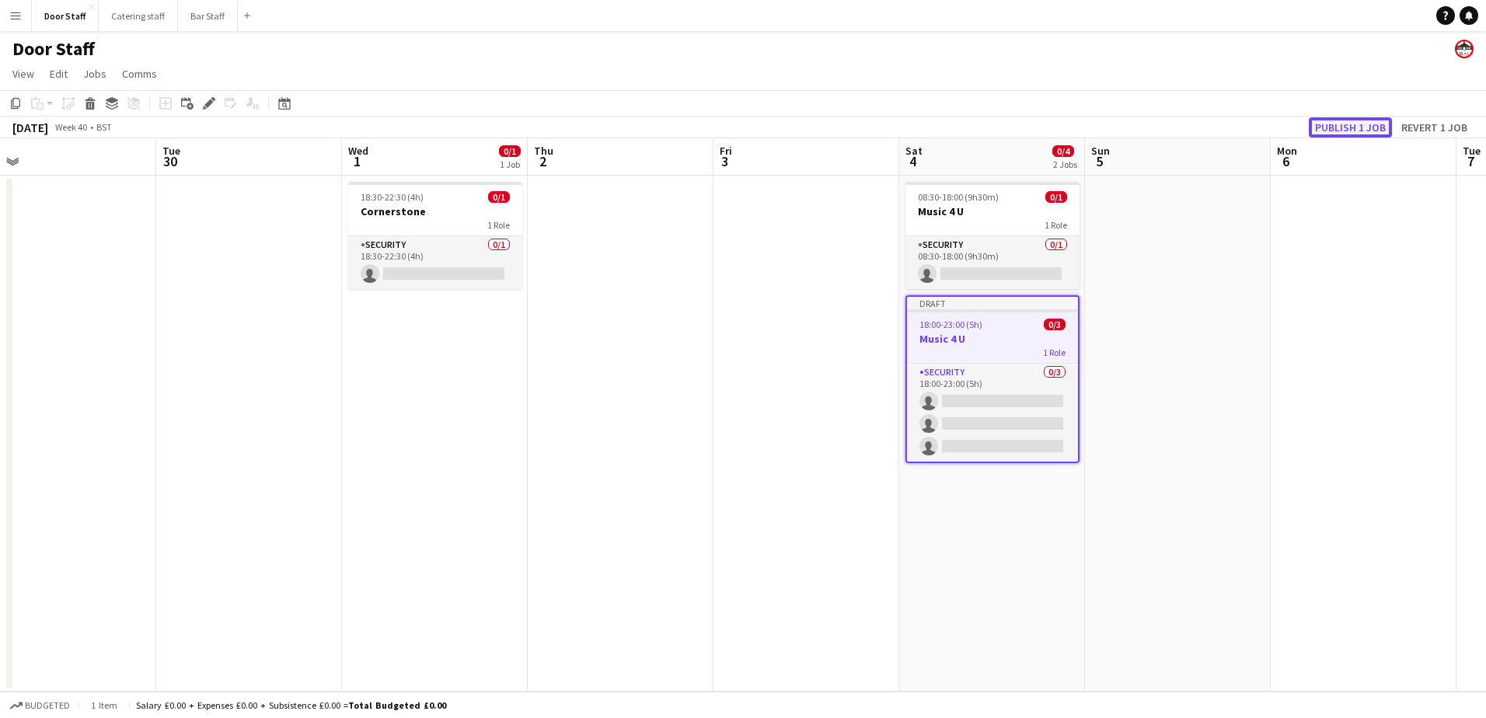
click at [1361, 121] on button "Publish 1 job" at bounding box center [1350, 127] width 83 height 20
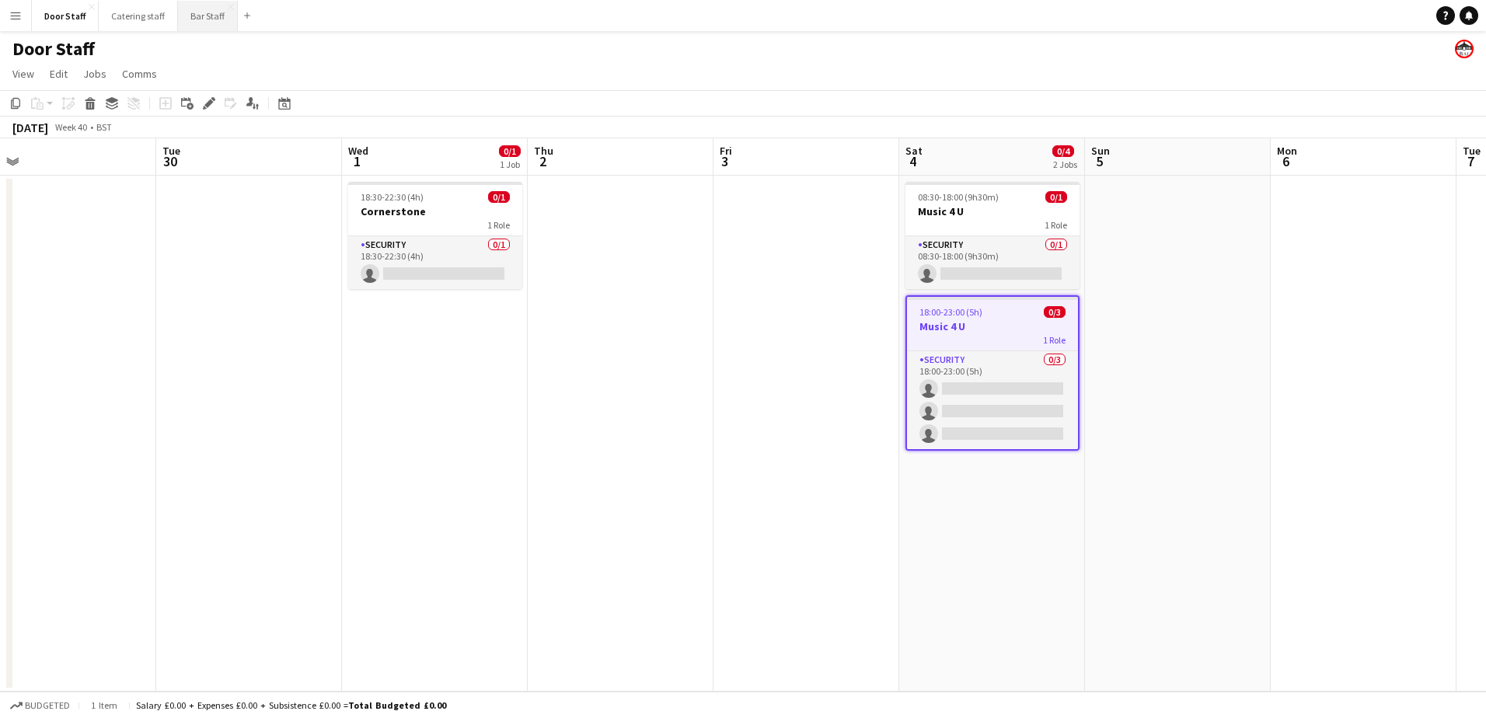
click at [193, 19] on button "Bar Staff Close" at bounding box center [208, 16] width 60 height 30
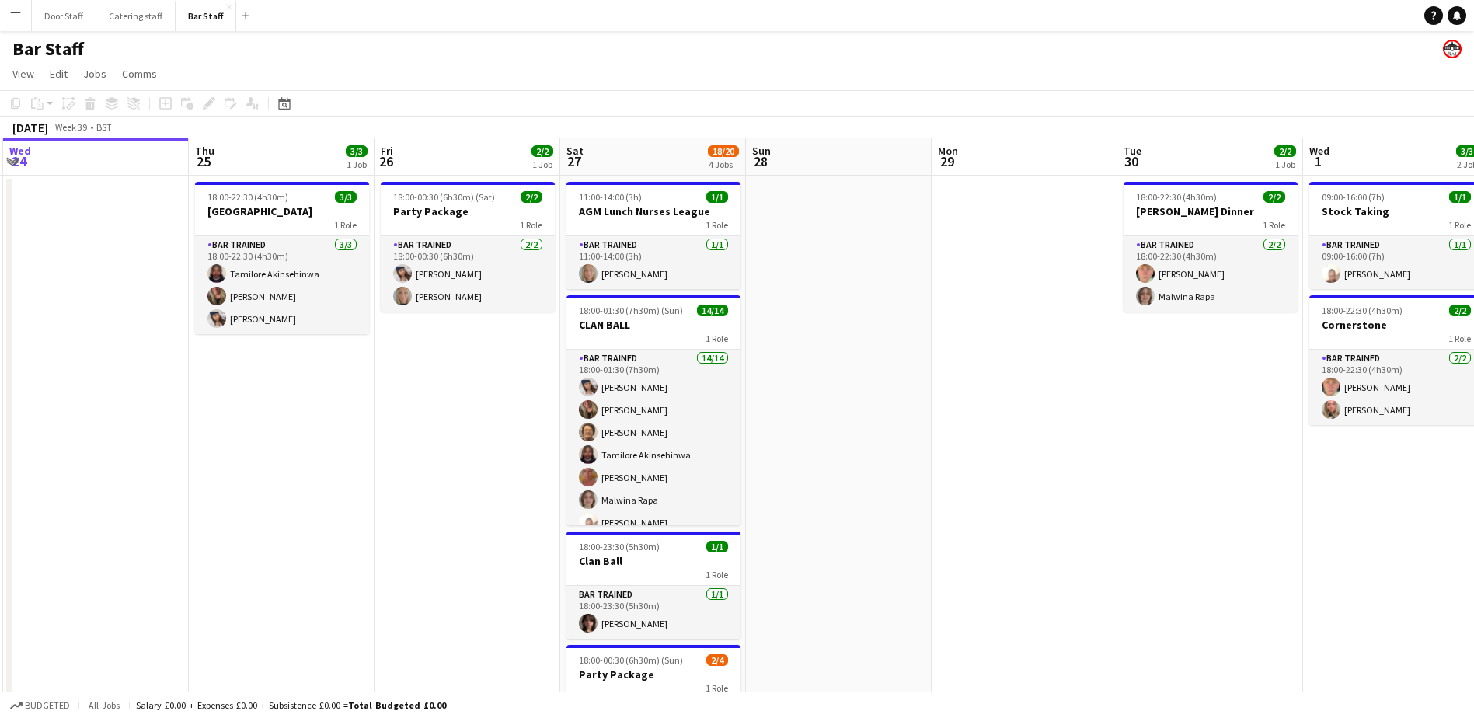
drag, startPoint x: 671, startPoint y: 369, endPoint x: 20, endPoint y: 329, distance: 651.6
click at [20, 329] on app-calendar-viewport "Sun 21 Mon 22 Tue 23 Wed 24 Thu 25 3/3 1 Job Fri 26 2/2 1 Job Sat 27 18/20 4 Jo…" at bounding box center [737, 503] width 1474 height 730
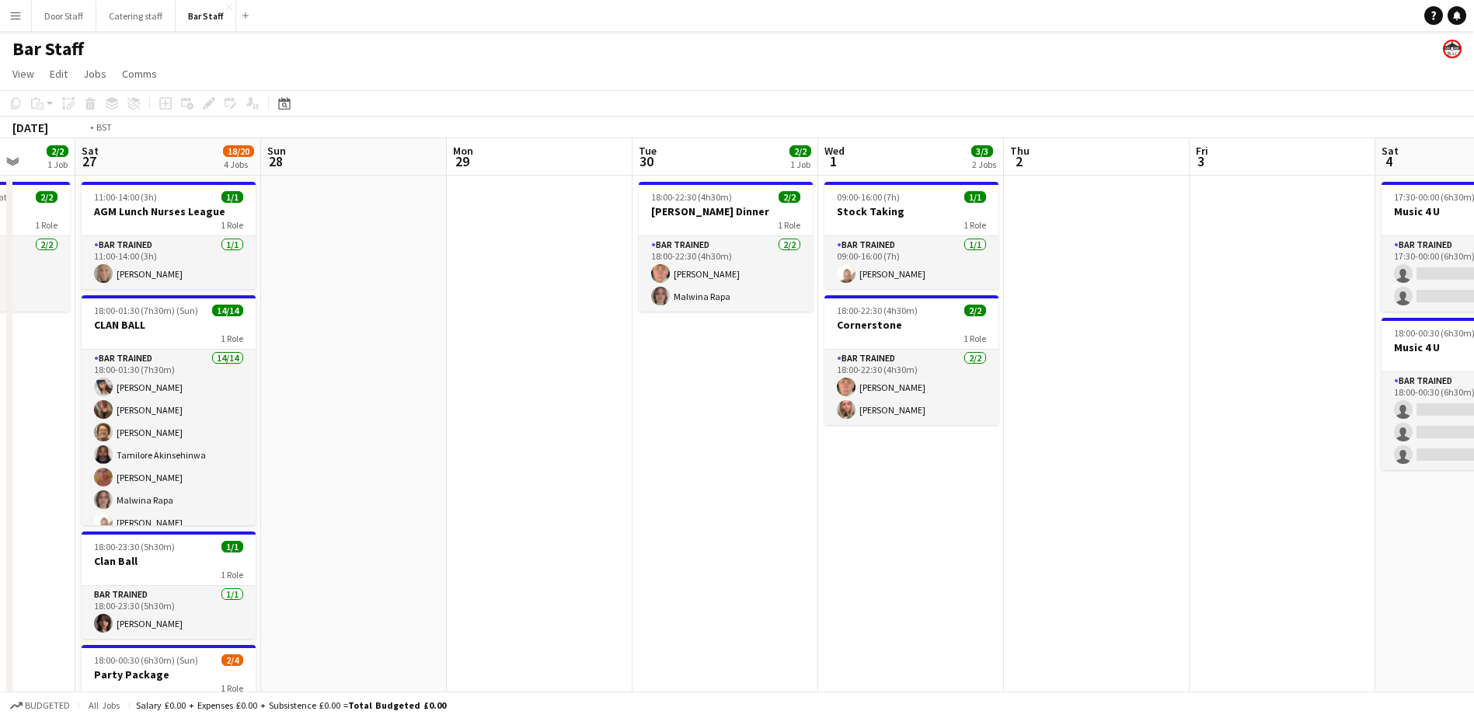
drag, startPoint x: 639, startPoint y: 368, endPoint x: 173, endPoint y: 344, distance: 466.1
click at [169, 349] on app-calendar-viewport "Wed 24 Thu 25 3/3 1 Job Fri 26 2/2 1 Job Sat 27 18/20 4 Jobs Sun 28 Mon 29 Tue …" at bounding box center [737, 503] width 1474 height 730
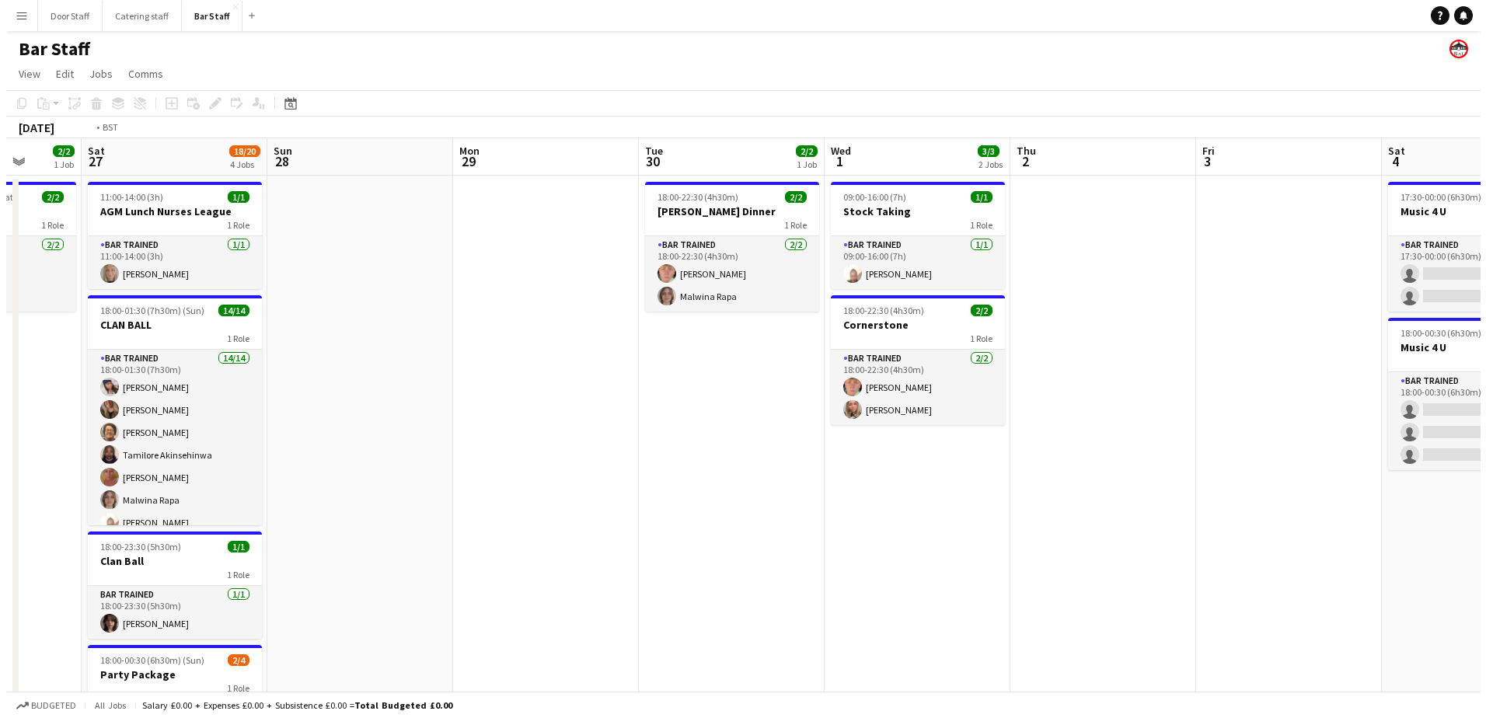
scroll to position [0, 563]
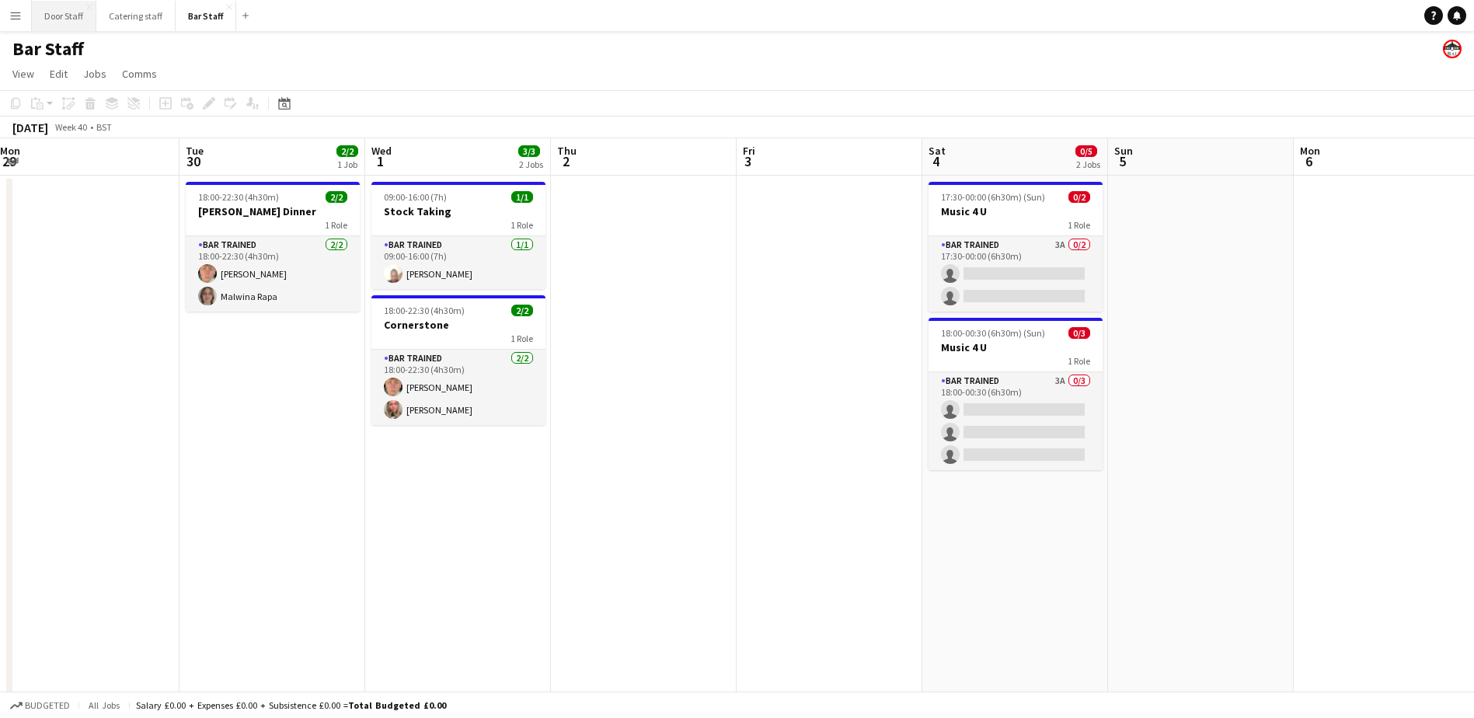
click at [56, 14] on button "Door Staff Close" at bounding box center [64, 16] width 64 height 30
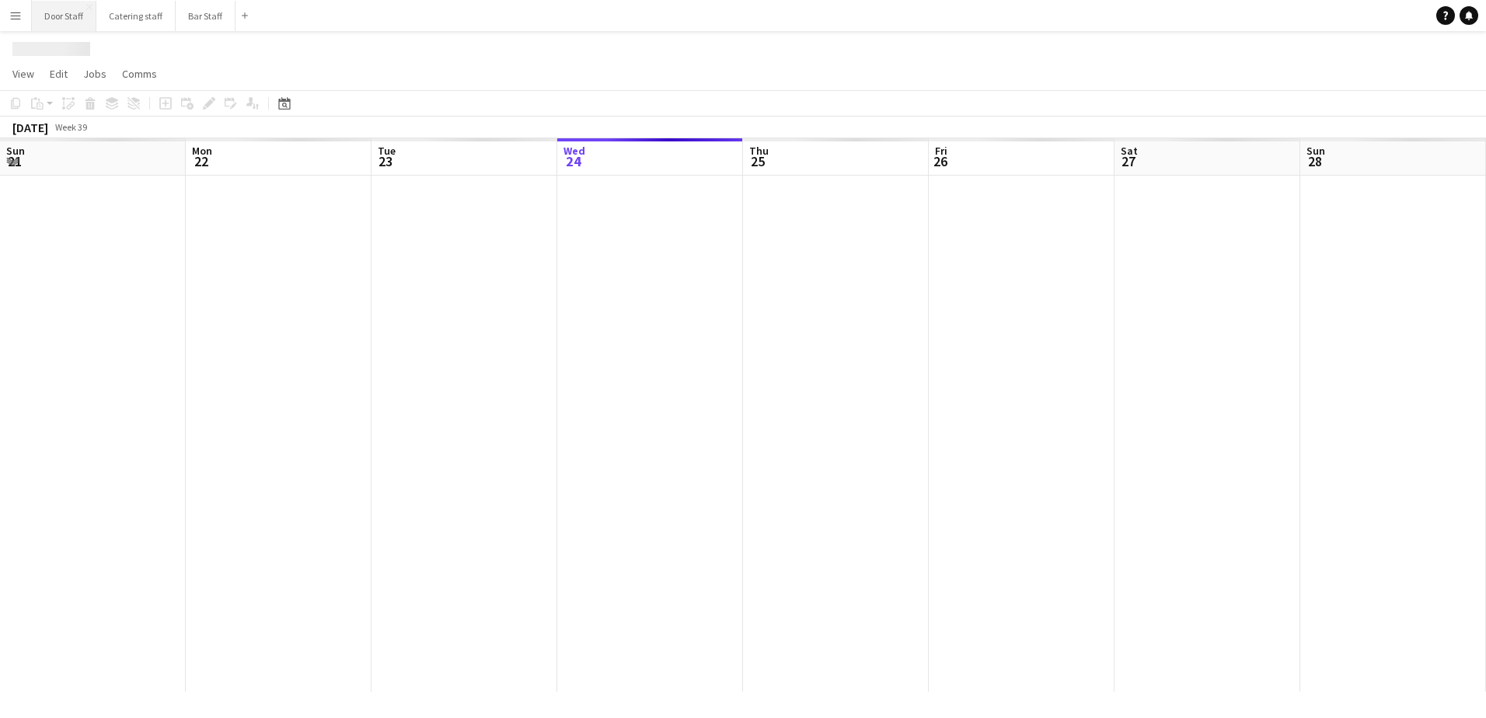
scroll to position [0, 371]
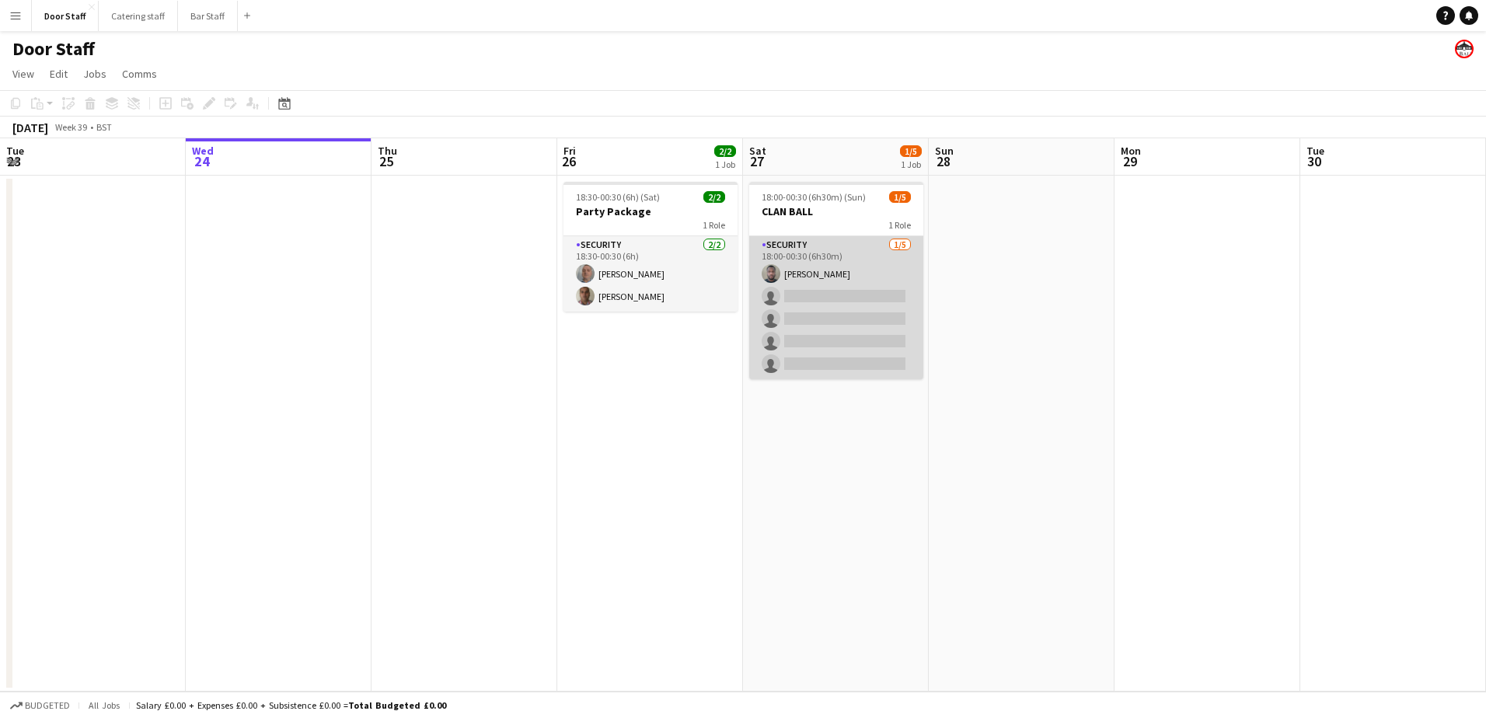
click at [863, 301] on app-card-role "Security 1/5 18:00-00:30 (6h30m) Effiong Joseph single-neutral-actions single-n…" at bounding box center [836, 307] width 174 height 143
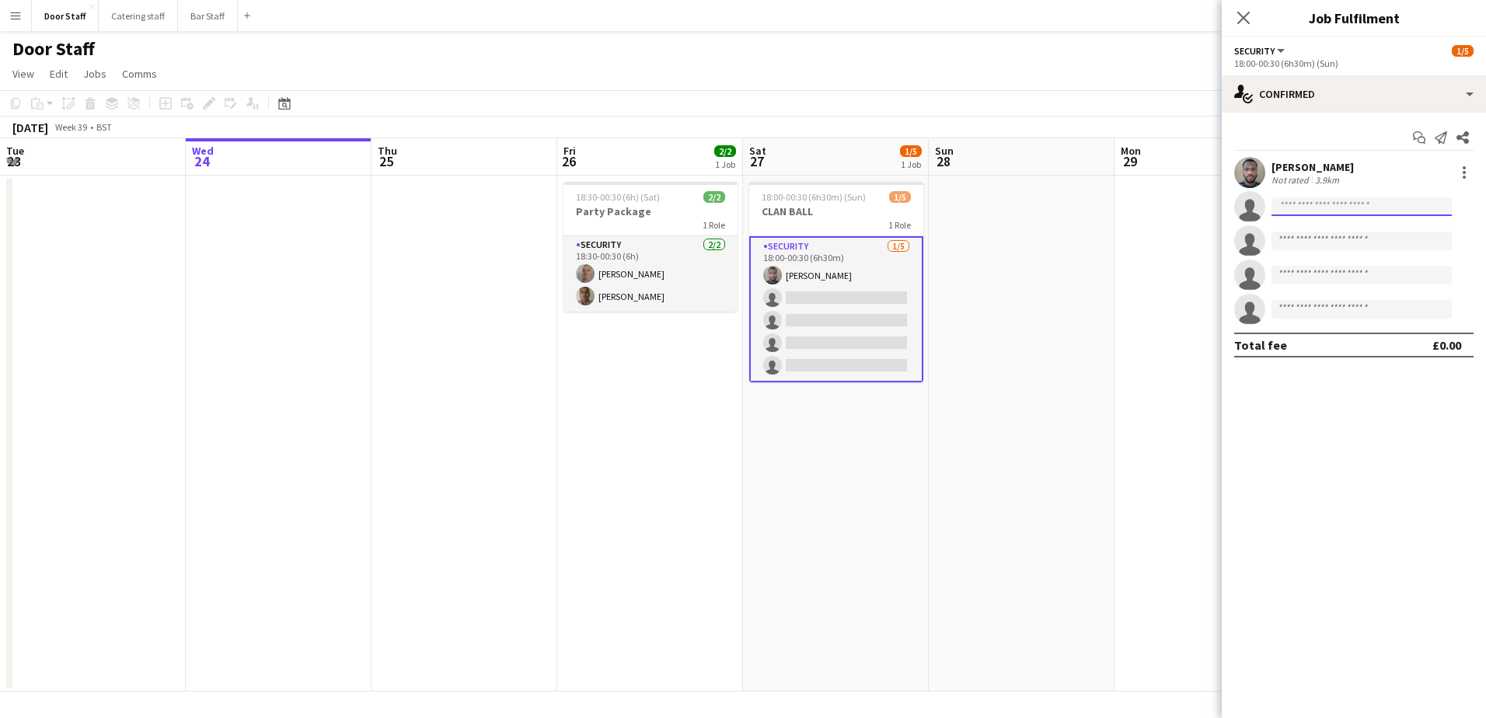
click at [1323, 211] on input at bounding box center [1361, 206] width 180 height 19
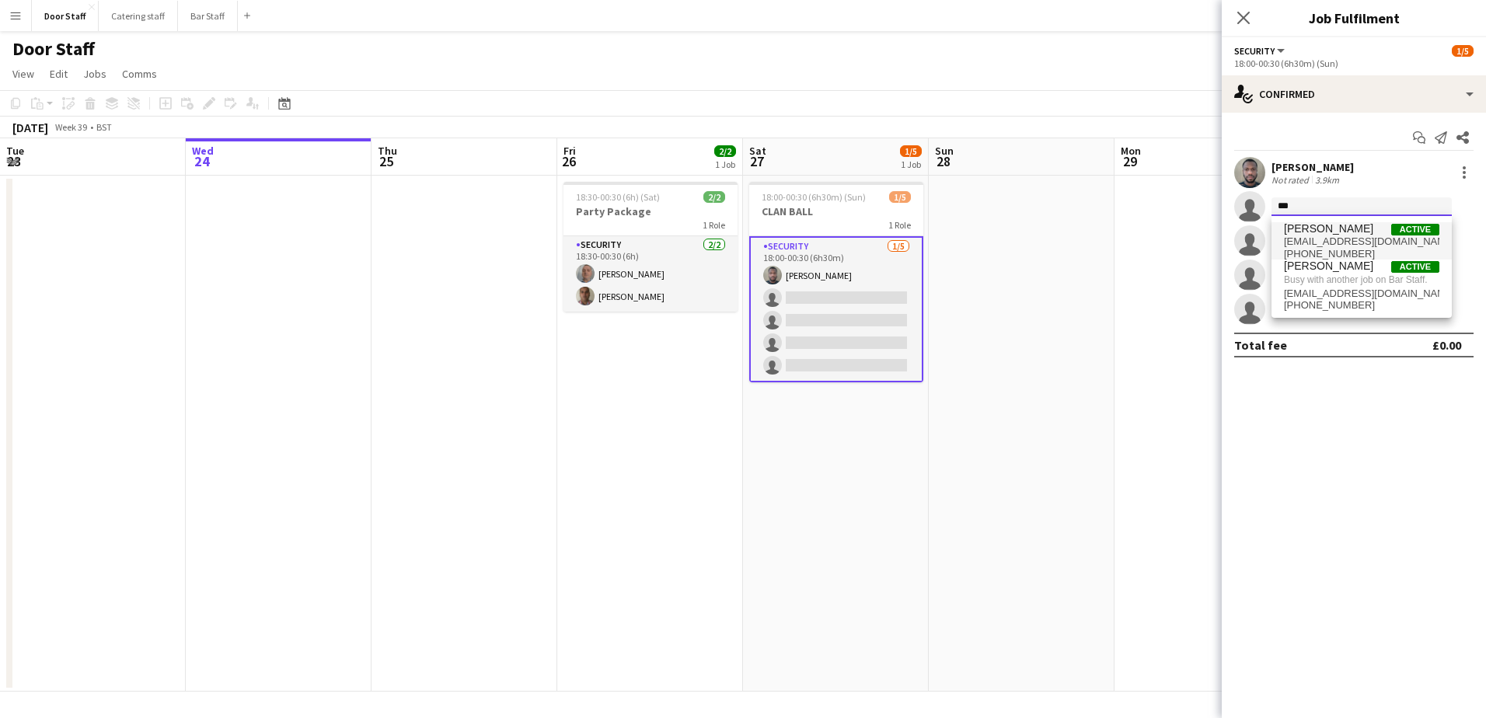
type input "***"
click at [1312, 233] on span "[PERSON_NAME]" at bounding box center [1328, 228] width 89 height 13
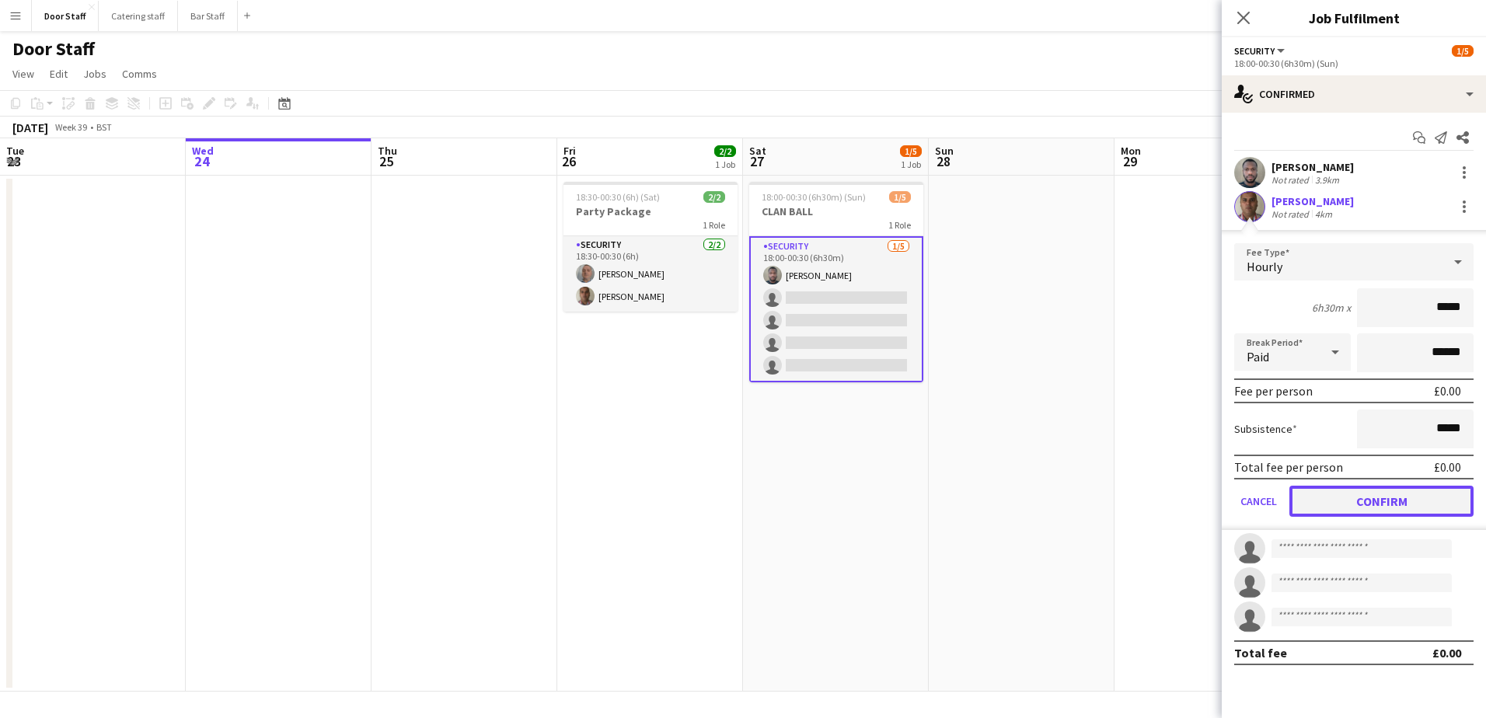
click at [1402, 500] on button "Confirm" at bounding box center [1381, 501] width 184 height 31
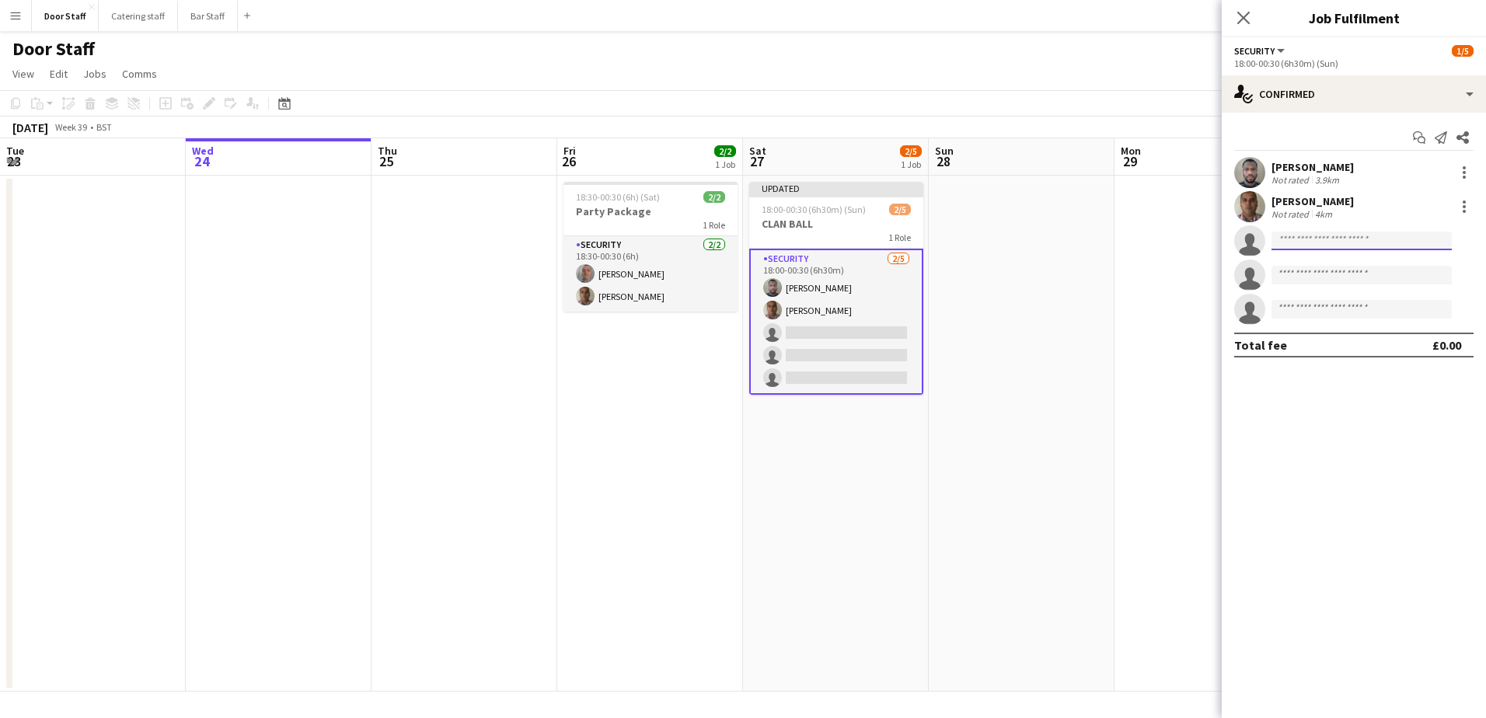
click at [1326, 242] on input at bounding box center [1361, 241] width 180 height 19
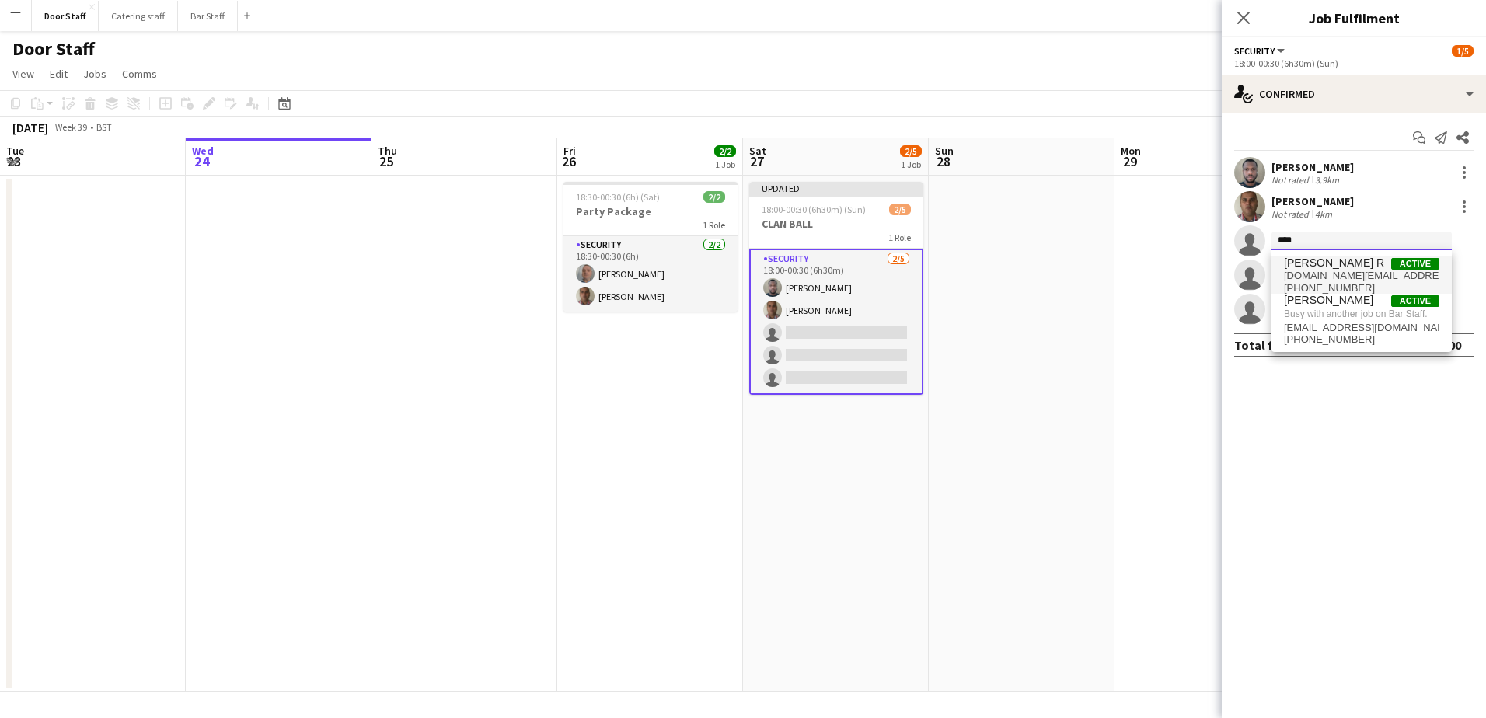
type input "****"
click at [1331, 272] on span "[DOMAIN_NAME][EMAIL_ADDRESS][DOMAIN_NAME]" at bounding box center [1361, 276] width 155 height 12
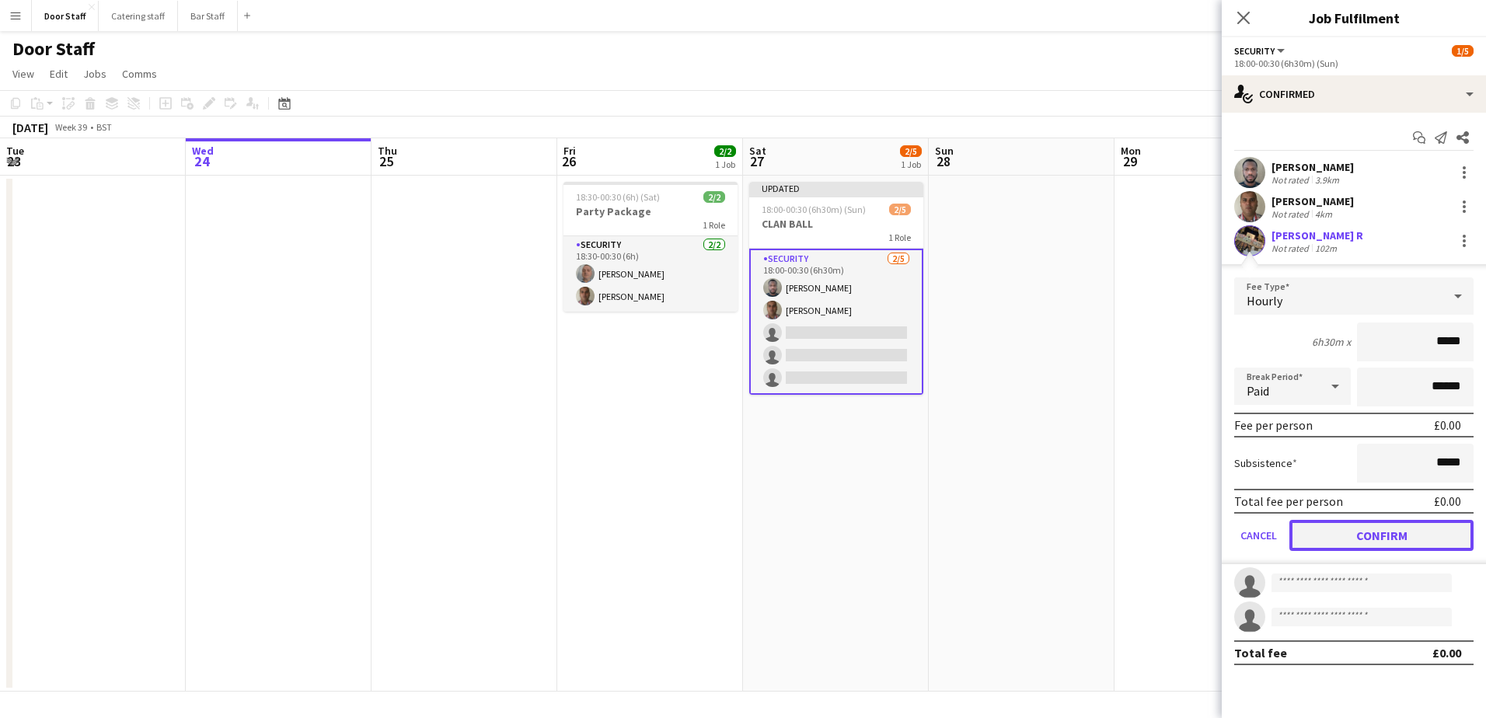
click at [1375, 532] on button "Confirm" at bounding box center [1381, 535] width 184 height 31
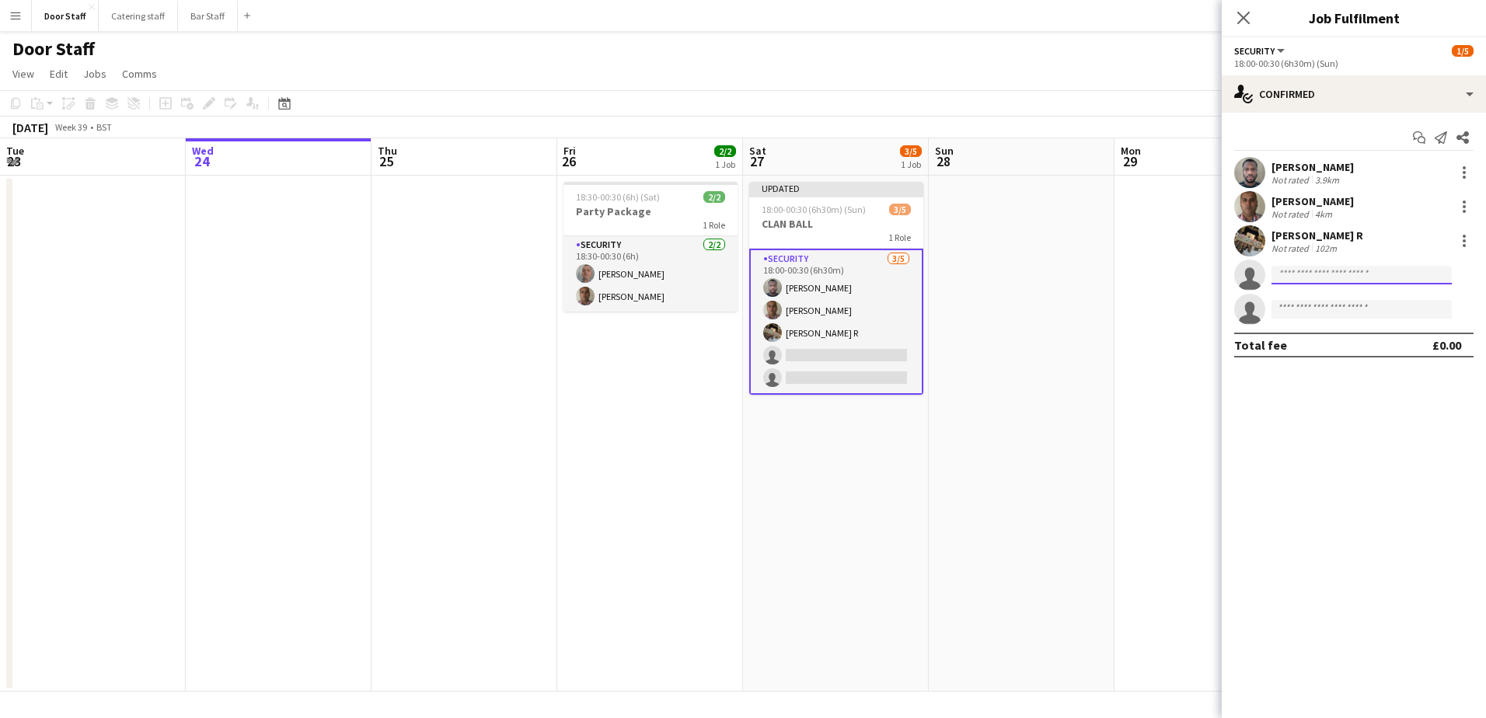
click at [1316, 277] on input at bounding box center [1361, 275] width 180 height 19
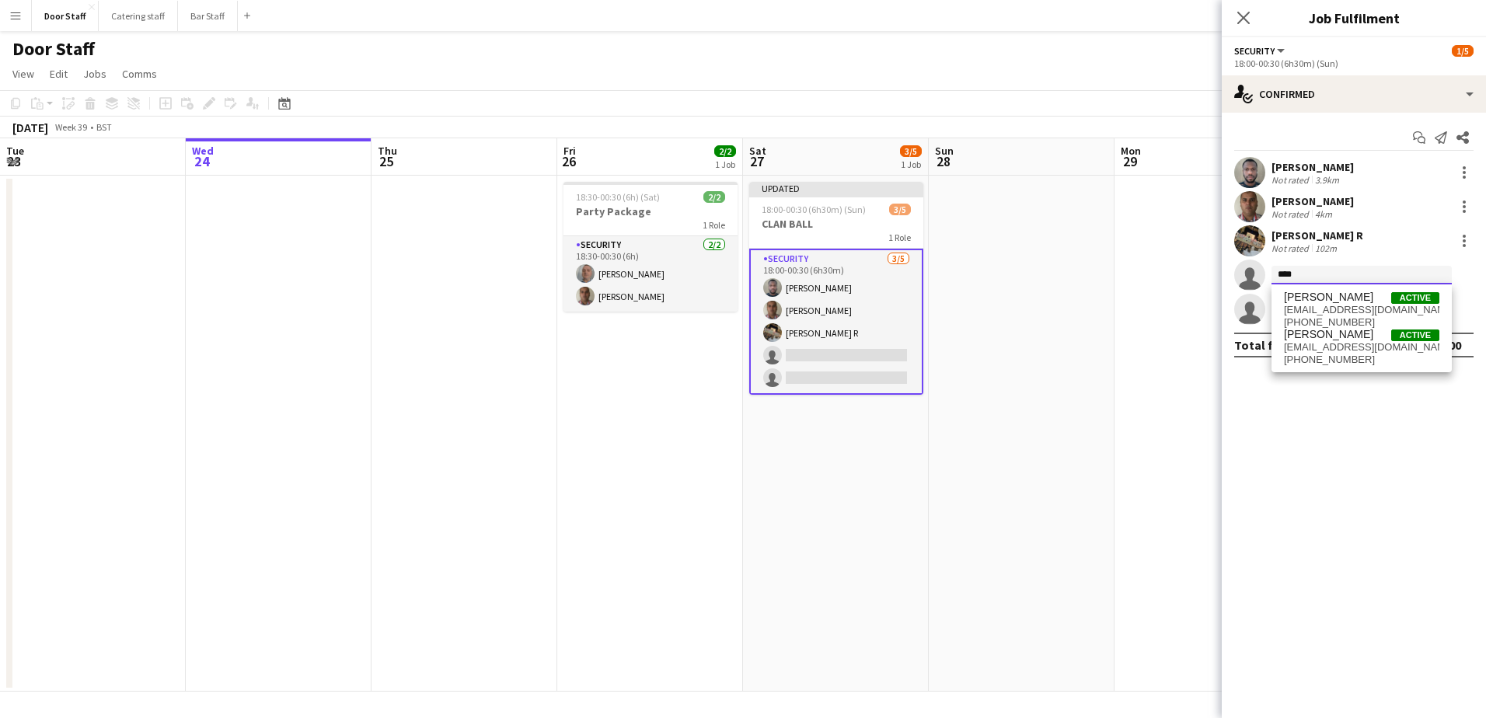
type input "****"
click at [1323, 291] on span "[PERSON_NAME]" at bounding box center [1328, 297] width 89 height 13
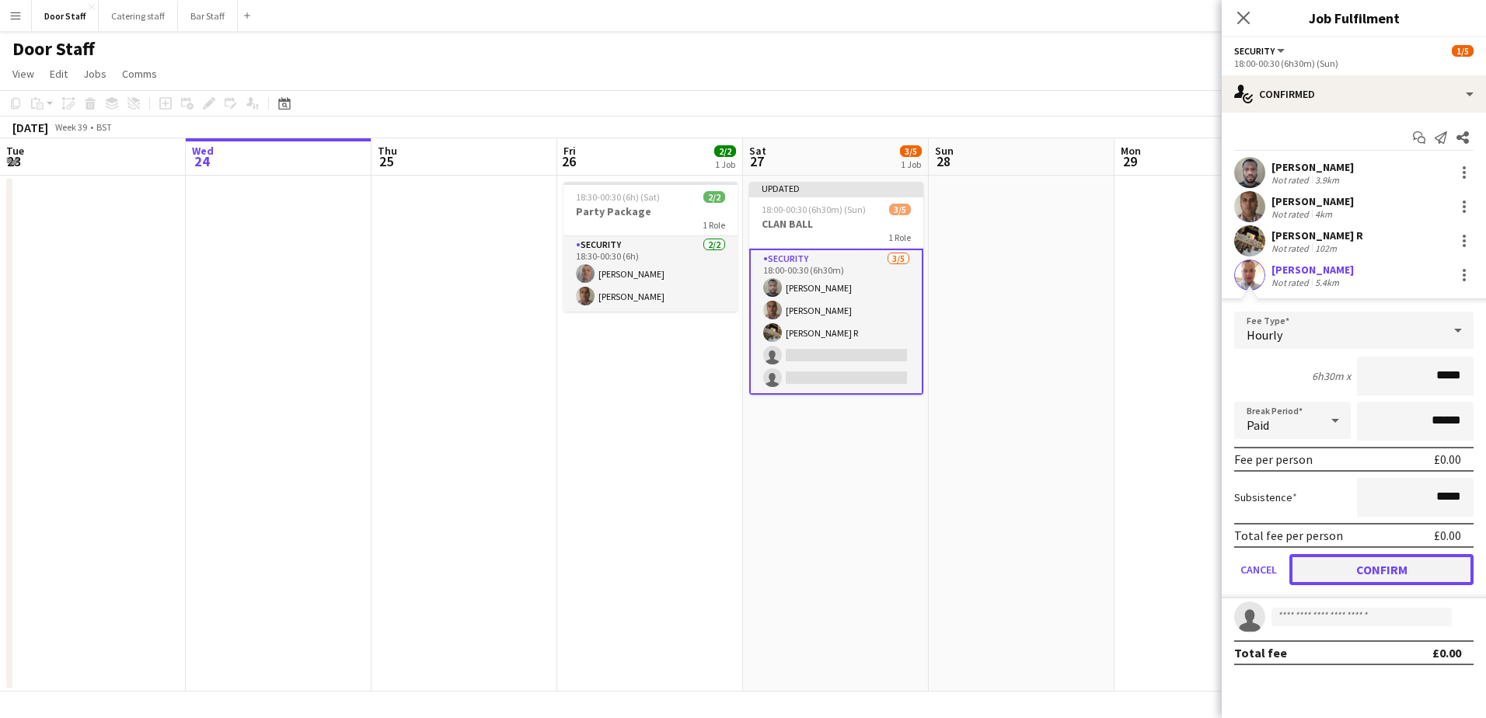
click at [1385, 579] on button "Confirm" at bounding box center [1381, 569] width 184 height 31
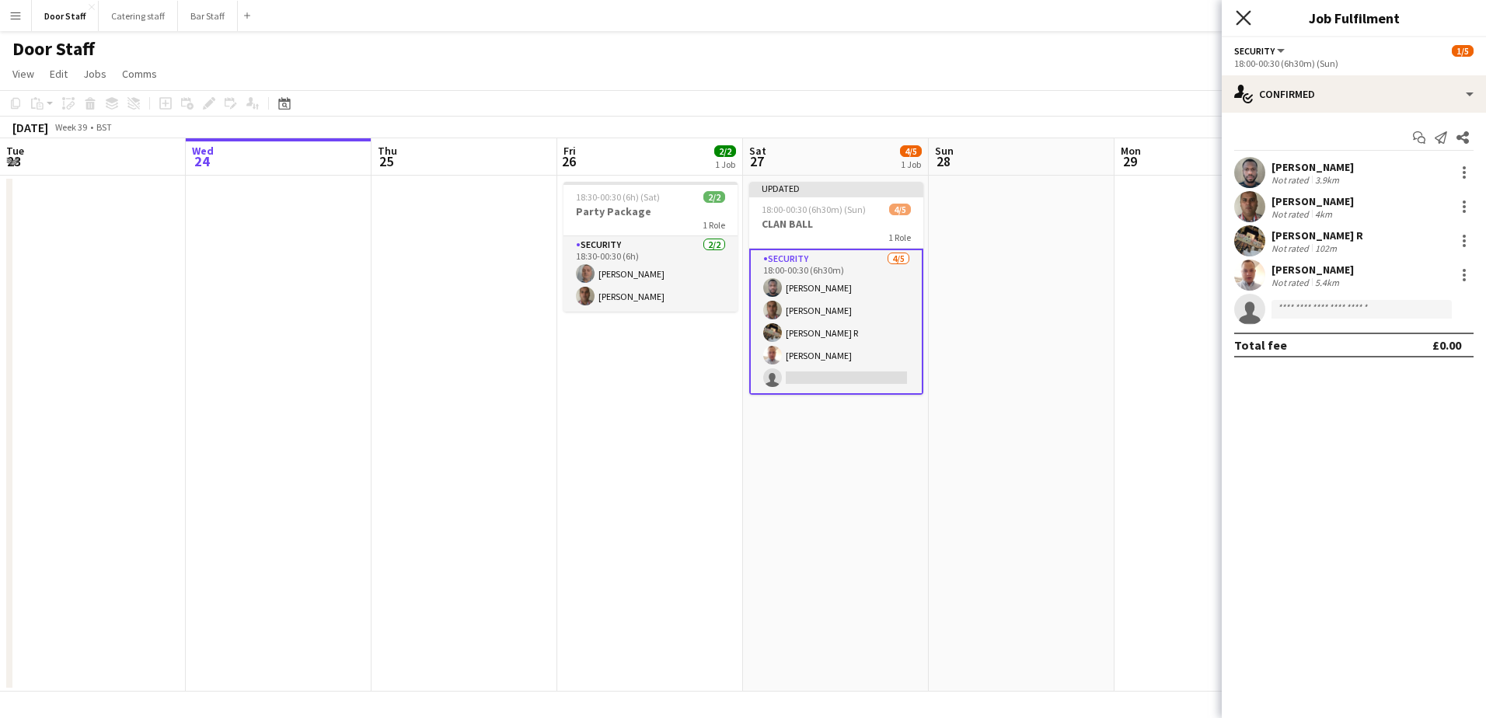
click at [1245, 15] on icon "Close pop-in" at bounding box center [1243, 17] width 15 height 15
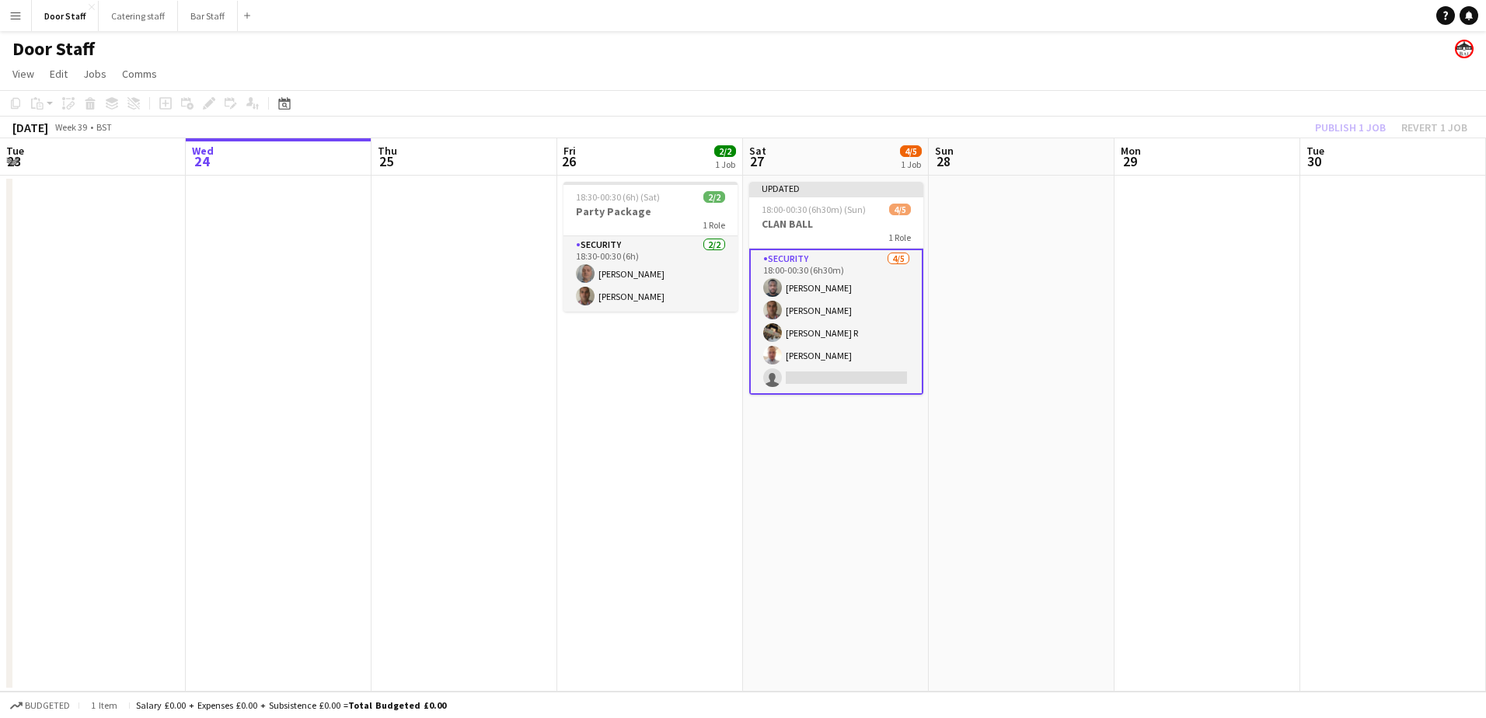
click at [1377, 127] on div "Publish 1 job Revert 1 job" at bounding box center [1391, 127] width 190 height 20
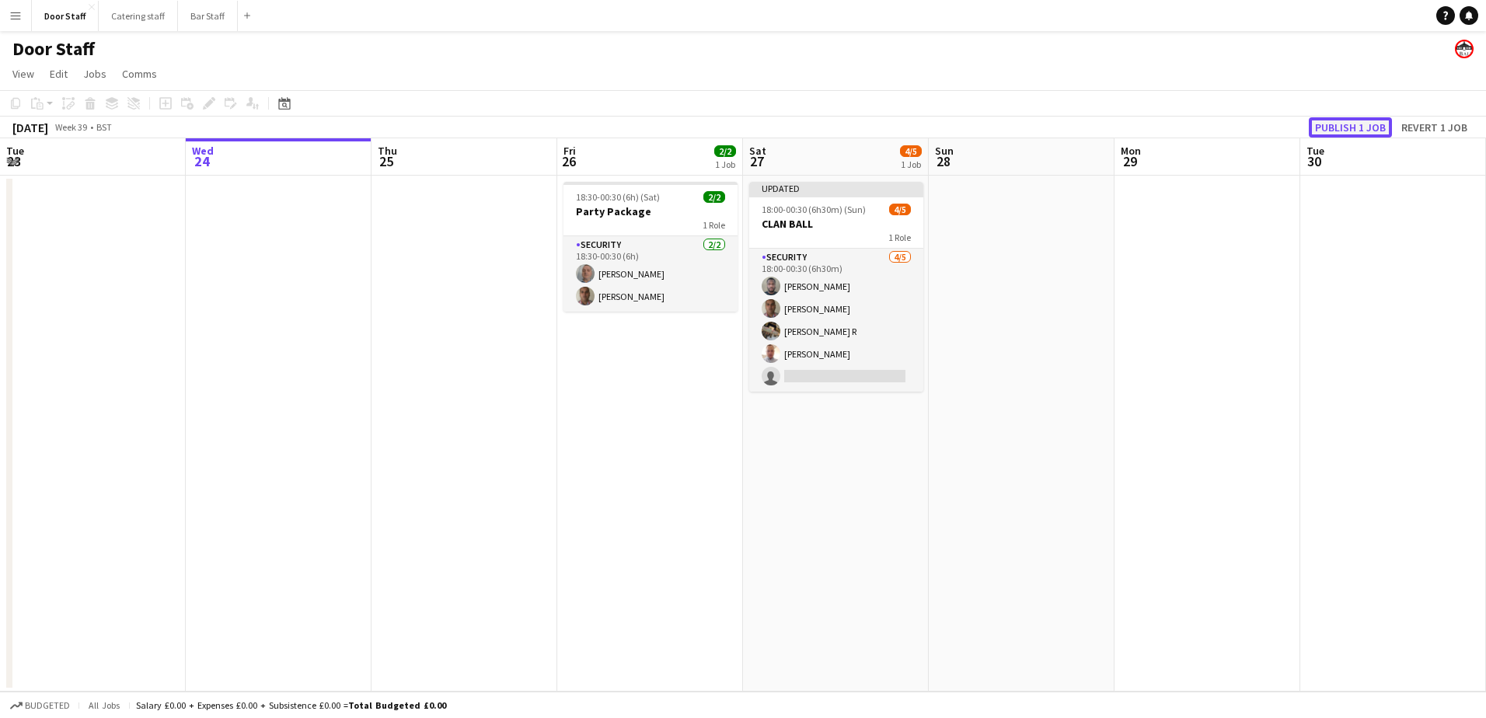
click at [1362, 127] on button "Publish 1 job" at bounding box center [1350, 127] width 83 height 20
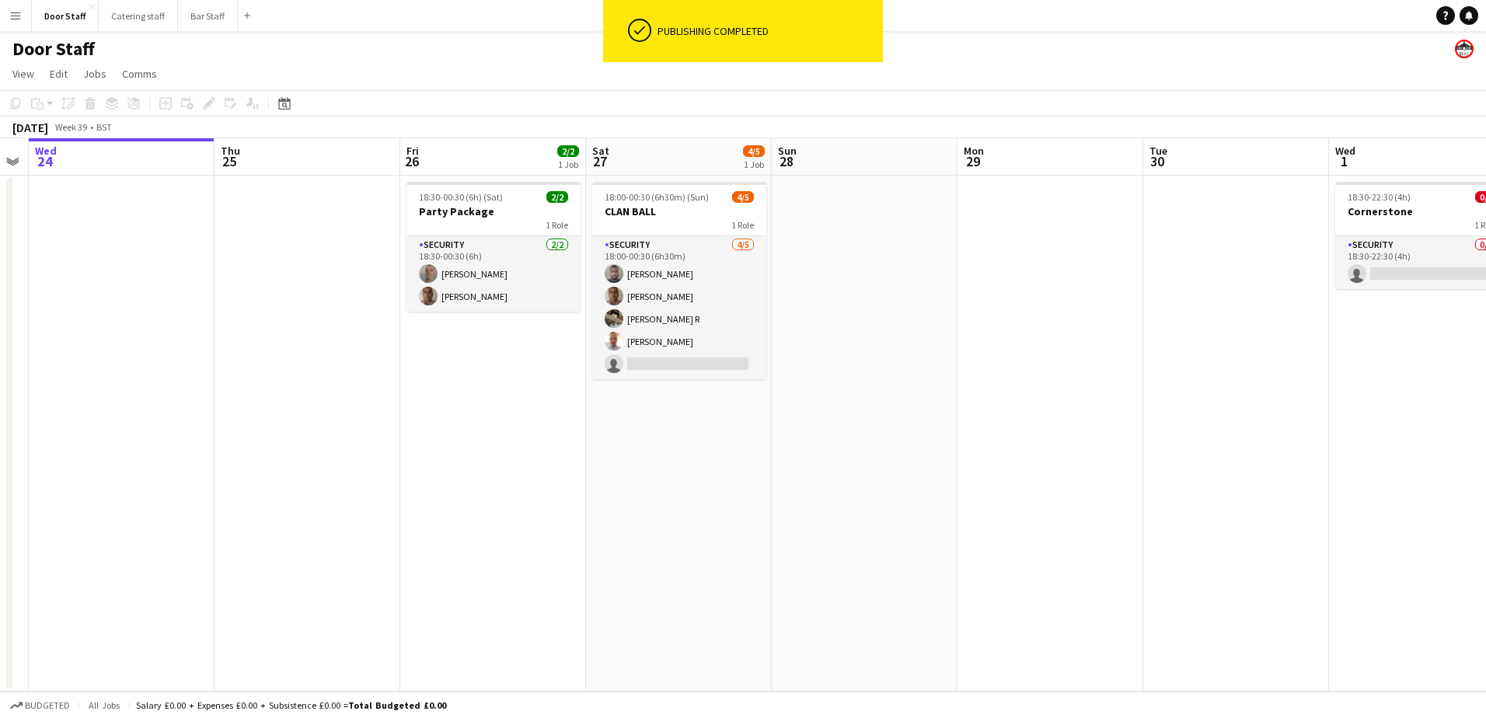
drag, startPoint x: 981, startPoint y: 496, endPoint x: 441, endPoint y: 527, distance: 541.7
click at [441, 527] on app-calendar-viewport "Sun 21 3/3 1 Job Mon 22 Tue 23 Wed 24 Thu 25 Fri 26 2/2 1 Job Sat 27 4/5 1 Job …" at bounding box center [743, 414] width 1486 height 553
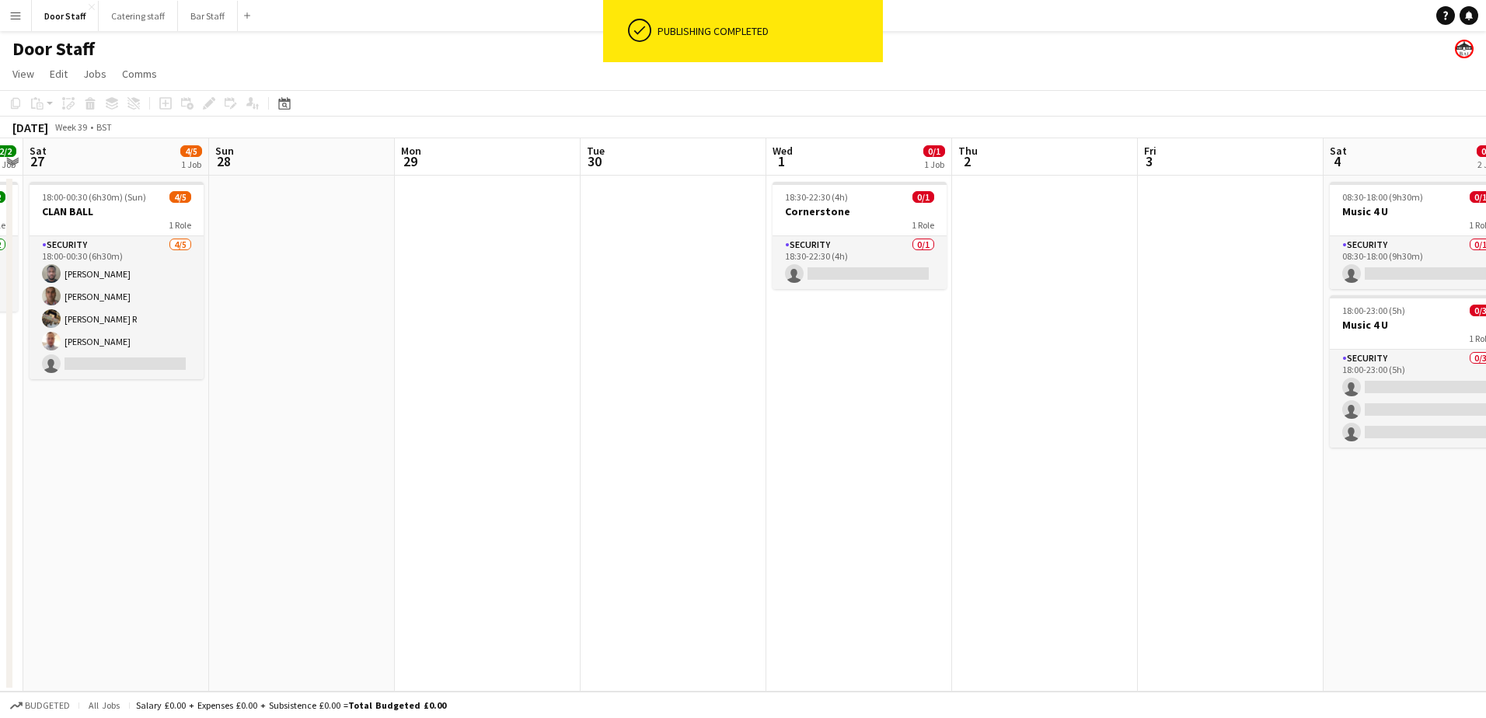
scroll to position [0, 535]
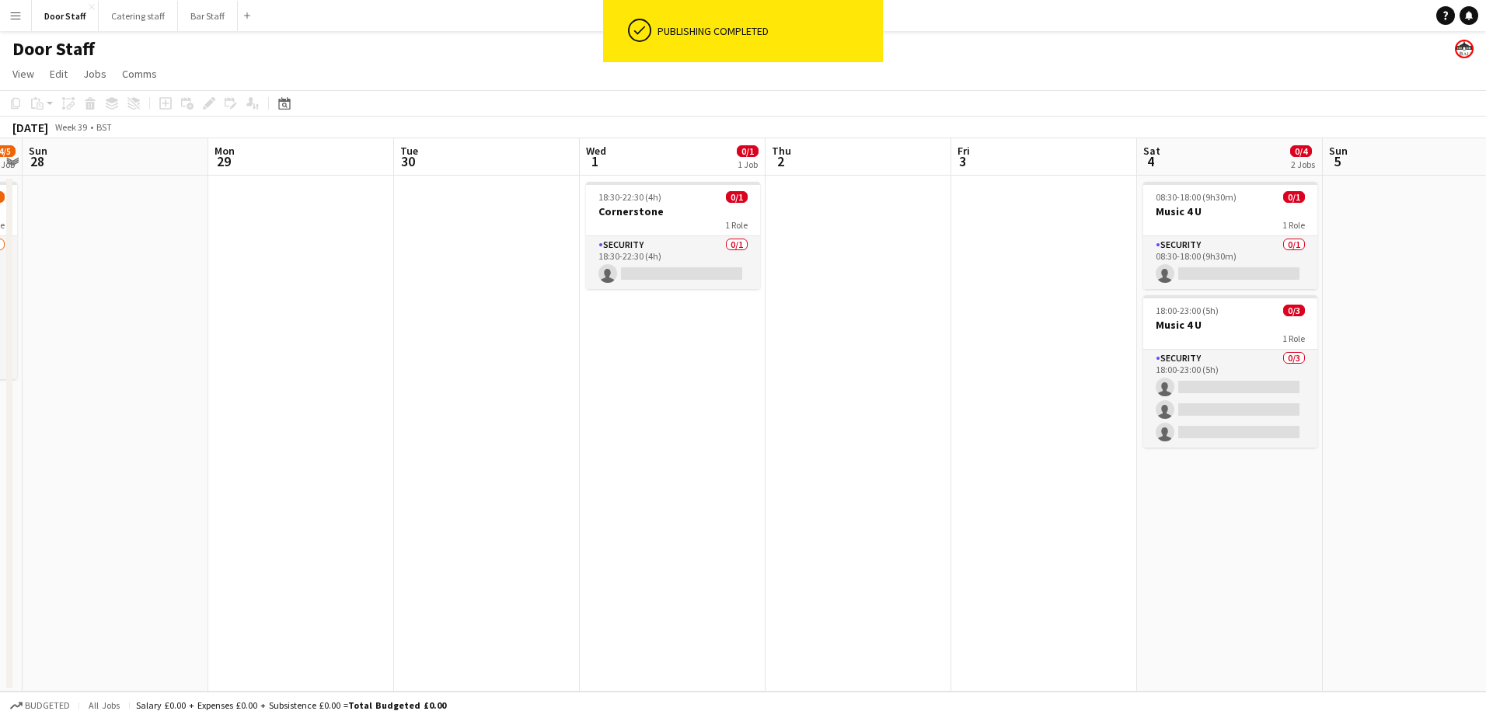
drag, startPoint x: 912, startPoint y: 417, endPoint x: 546, endPoint y: 442, distance: 366.1
click at [546, 442] on app-calendar-viewport "Thu 25 Fri 26 2/2 1 Job Sat 27 4/5 1 Job Sun 28 Mon 29 Tue 30 Wed 1 0/1 1 Job T…" at bounding box center [743, 414] width 1486 height 553
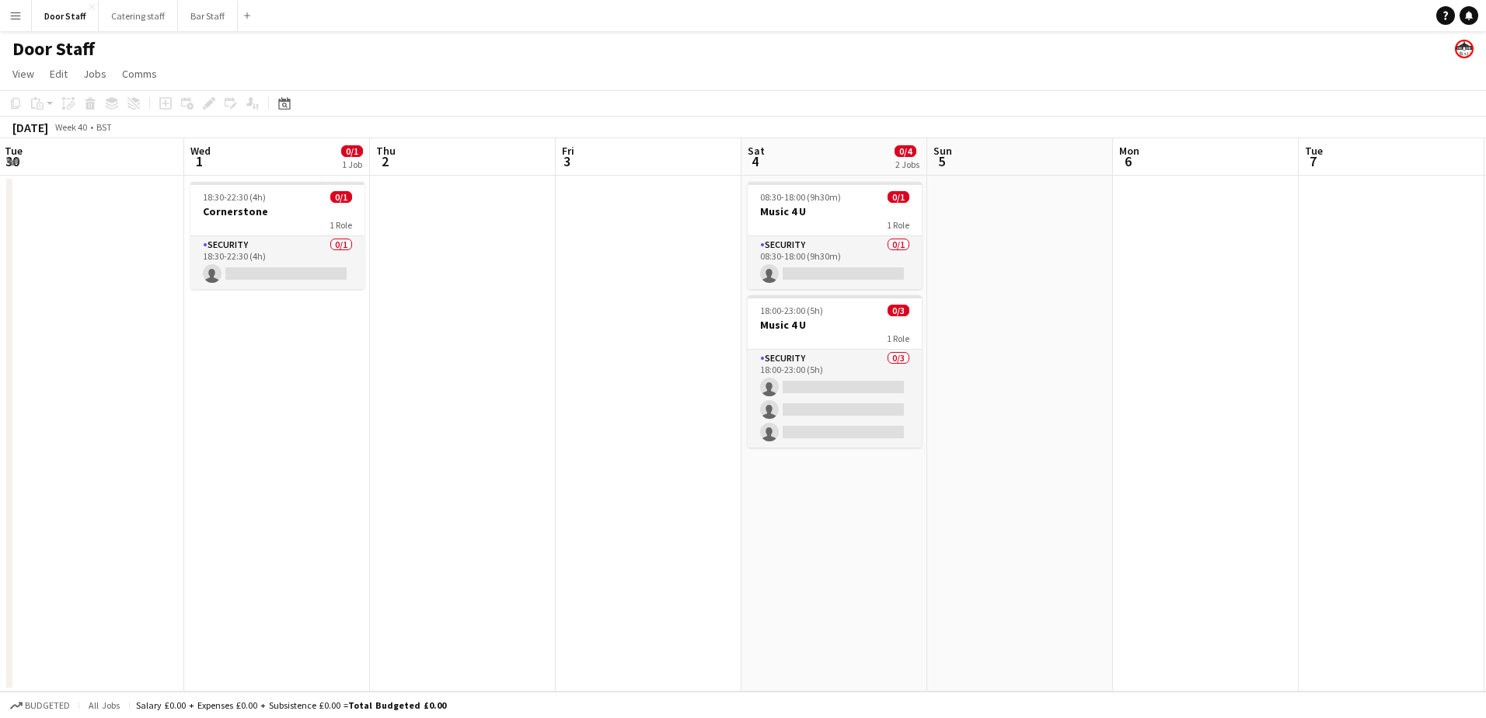
scroll to position [0, 605]
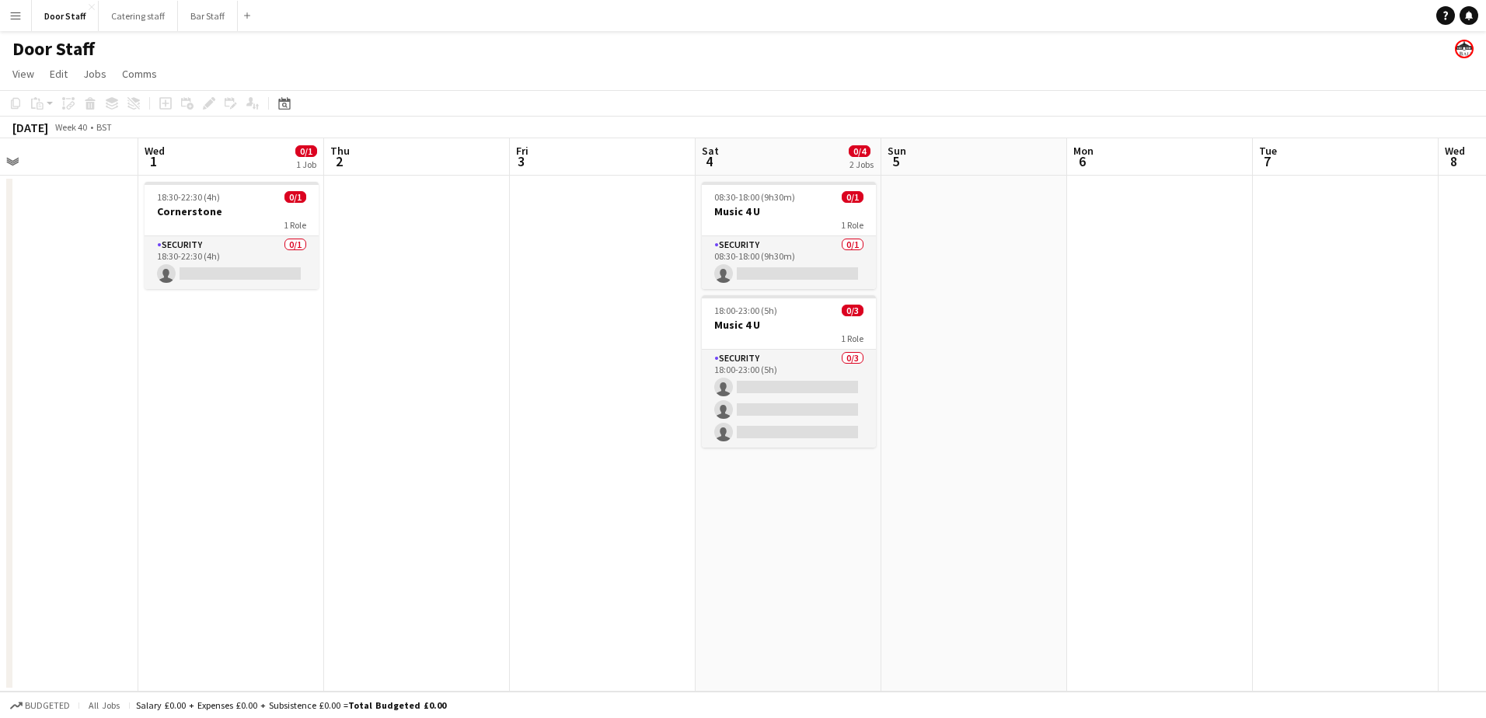
drag, startPoint x: 886, startPoint y: 440, endPoint x: 443, endPoint y: 461, distance: 443.4
click at [444, 461] on app-calendar-viewport "Sat 27 4/5 1 Job Sun 28 Mon 29 Tue 30 Wed 1 0/1 1 Job Thu 2 Fri 3 Sat 4 0/4 2 J…" at bounding box center [743, 414] width 1486 height 553
click at [602, 164] on app-board-header-date "Fri 3" at bounding box center [603, 156] width 186 height 37
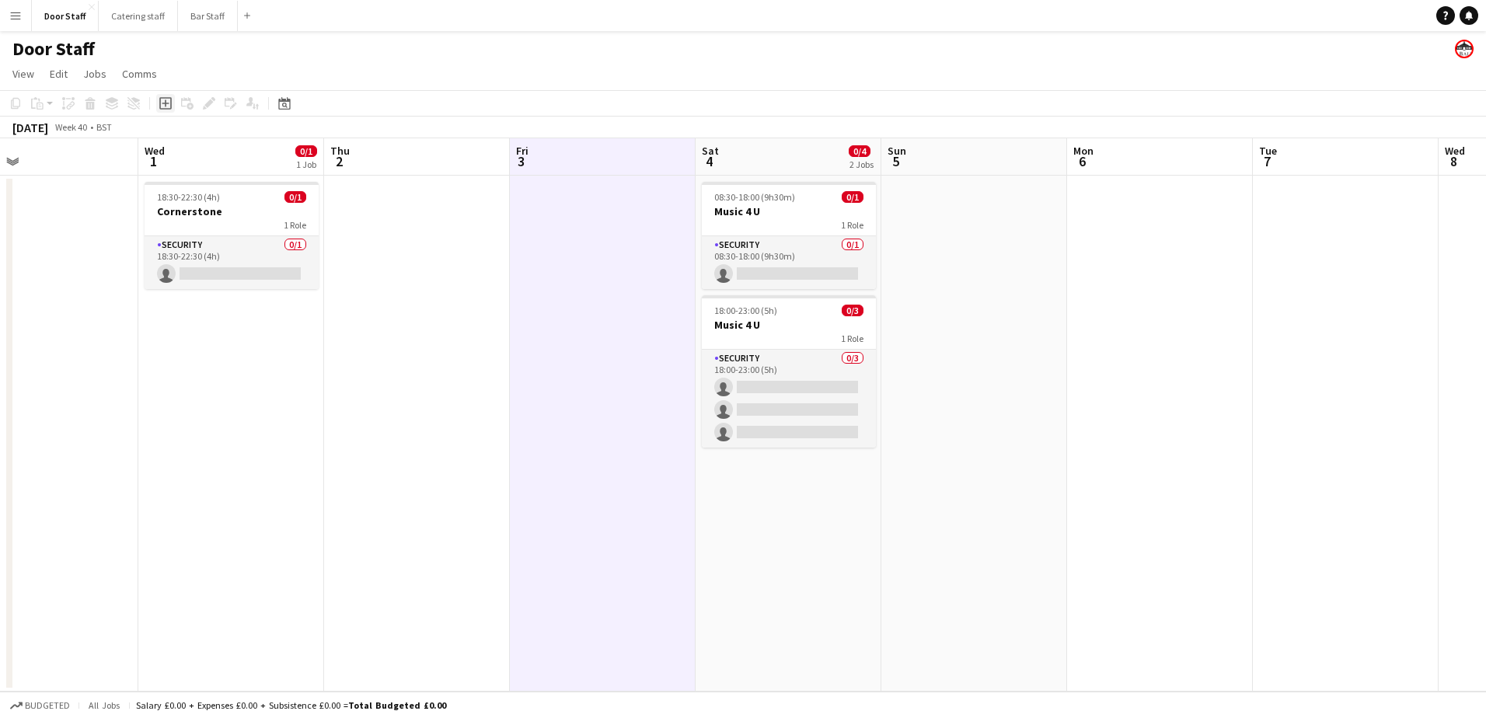
click at [162, 103] on icon "Add job" at bounding box center [165, 103] width 12 height 12
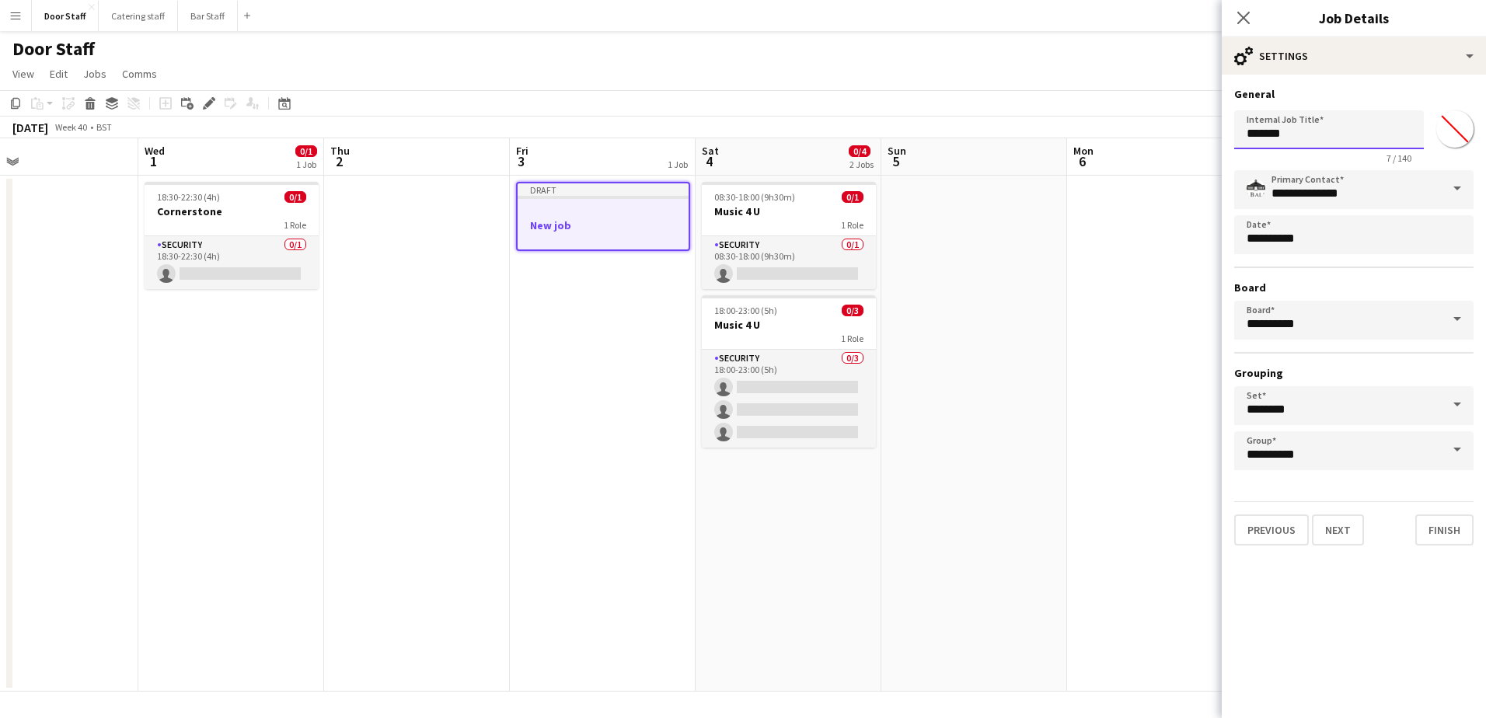
click at [1306, 131] on input "*******" at bounding box center [1329, 129] width 190 height 39
type input "**********"
click at [1339, 530] on button "Next" at bounding box center [1338, 529] width 52 height 31
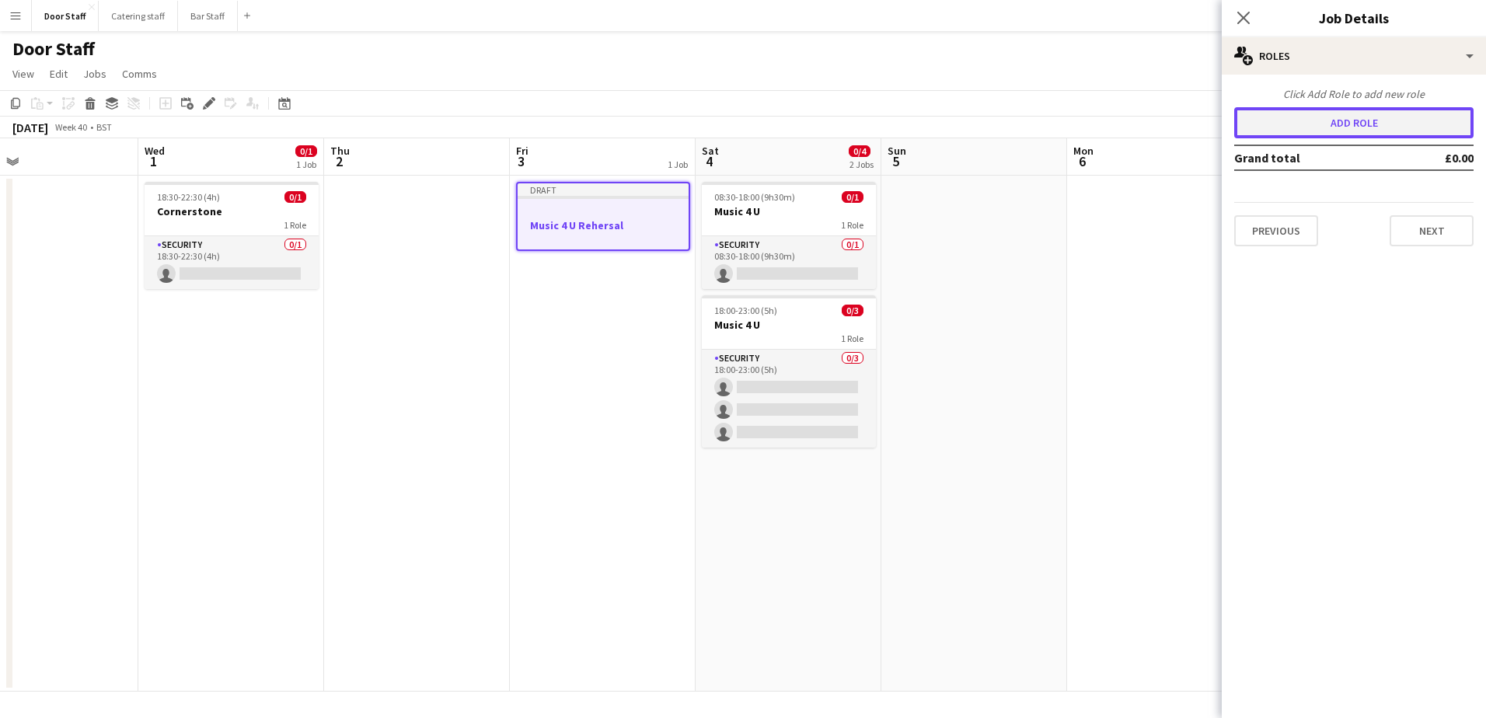
click at [1313, 121] on button "Add role" at bounding box center [1353, 122] width 239 height 31
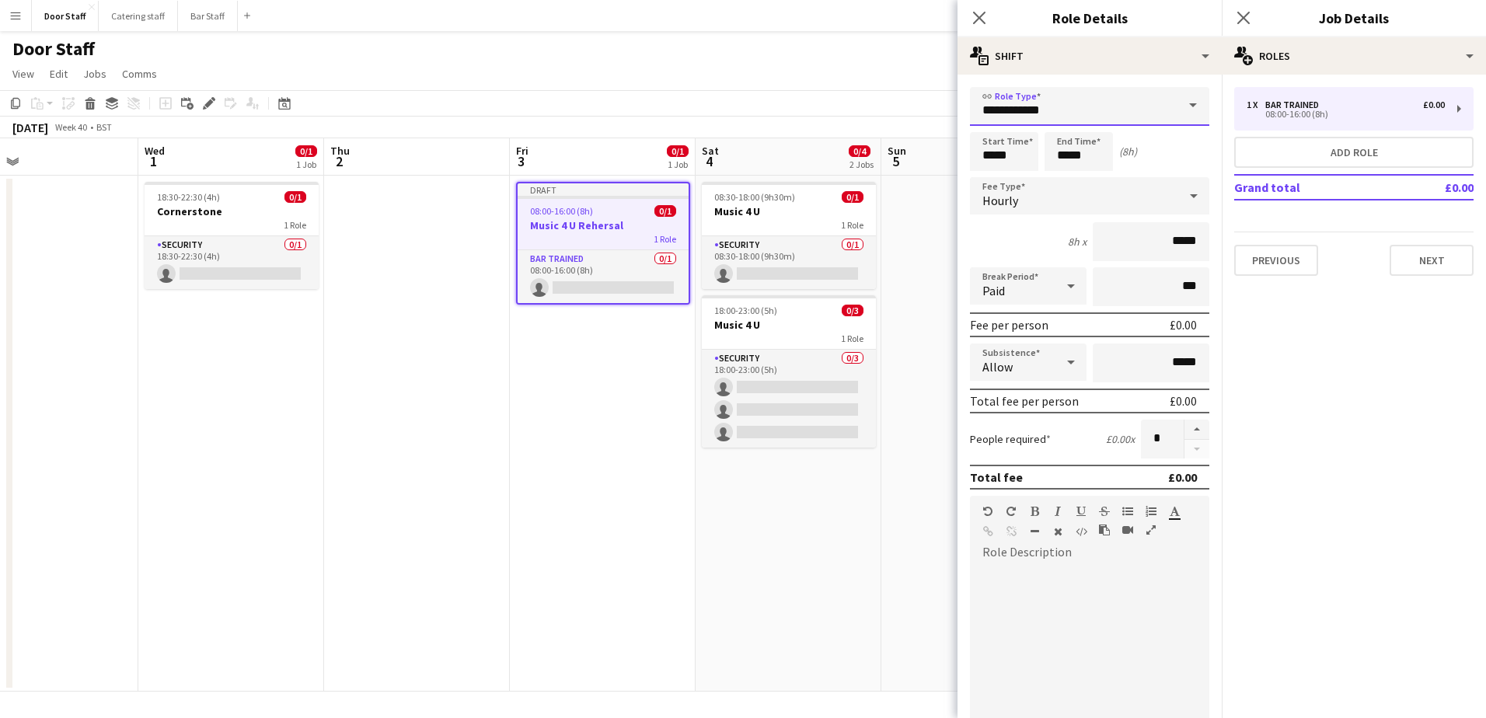
click at [1007, 114] on input "**********" at bounding box center [1089, 106] width 239 height 39
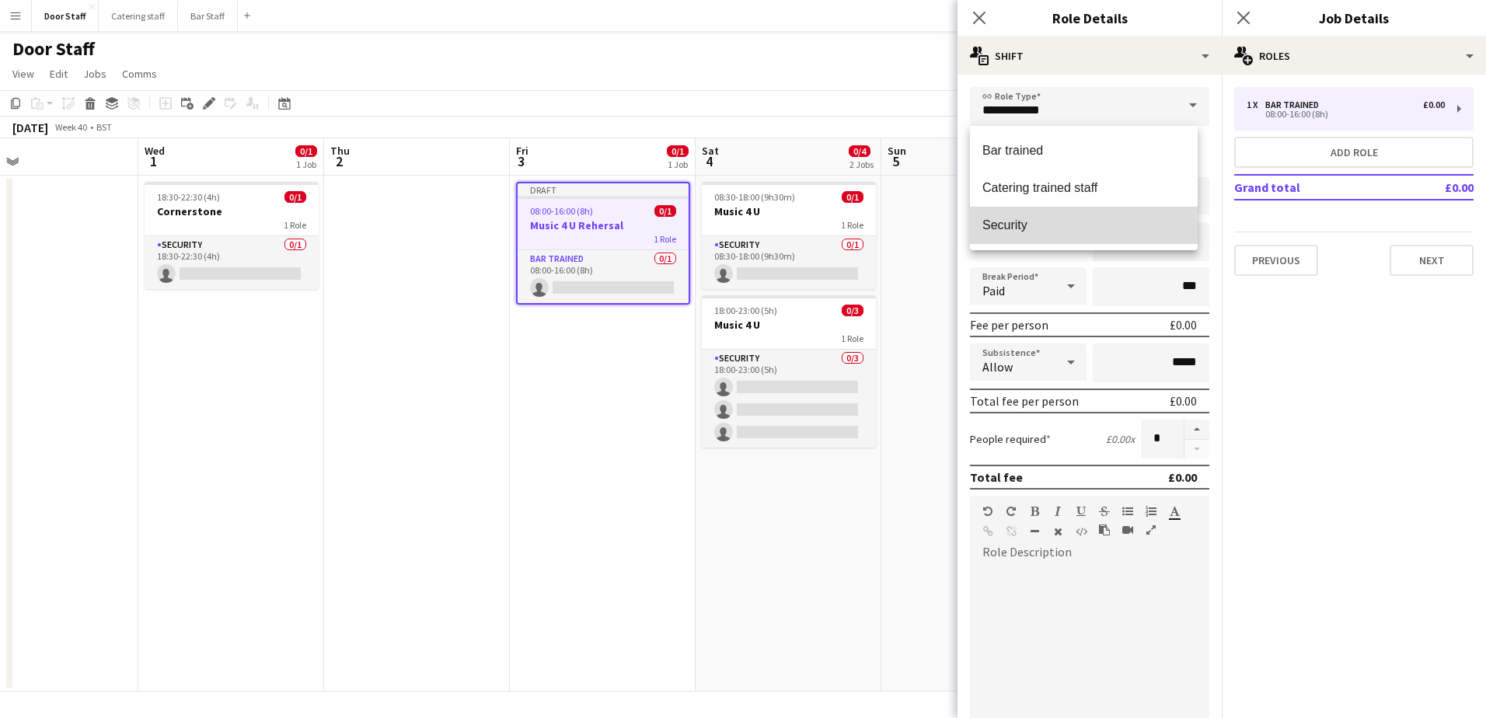
click at [1017, 215] on mat-option "Security" at bounding box center [1084, 225] width 228 height 37
type input "********"
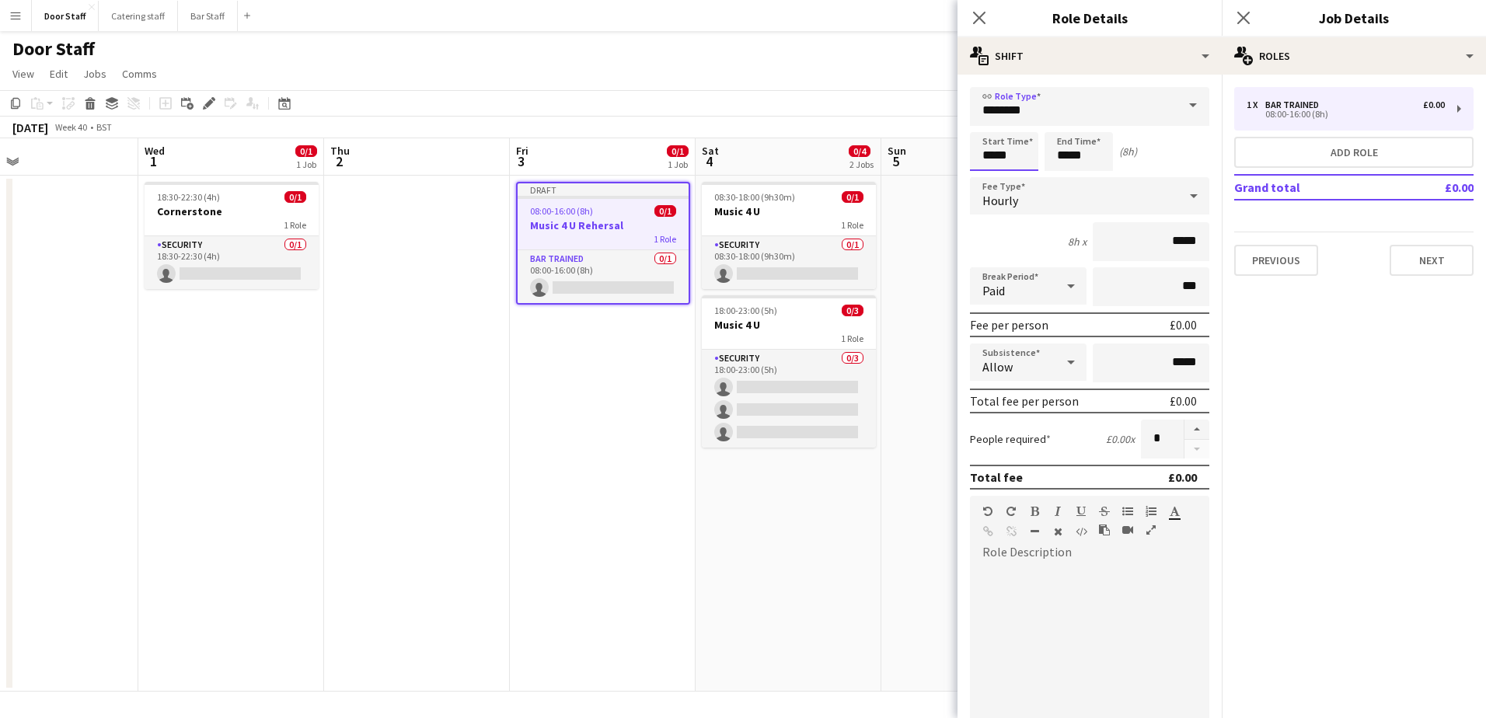
click at [998, 155] on input "*****" at bounding box center [1004, 151] width 68 height 39
click at [988, 119] on div at bounding box center [988, 125] width 31 height 16
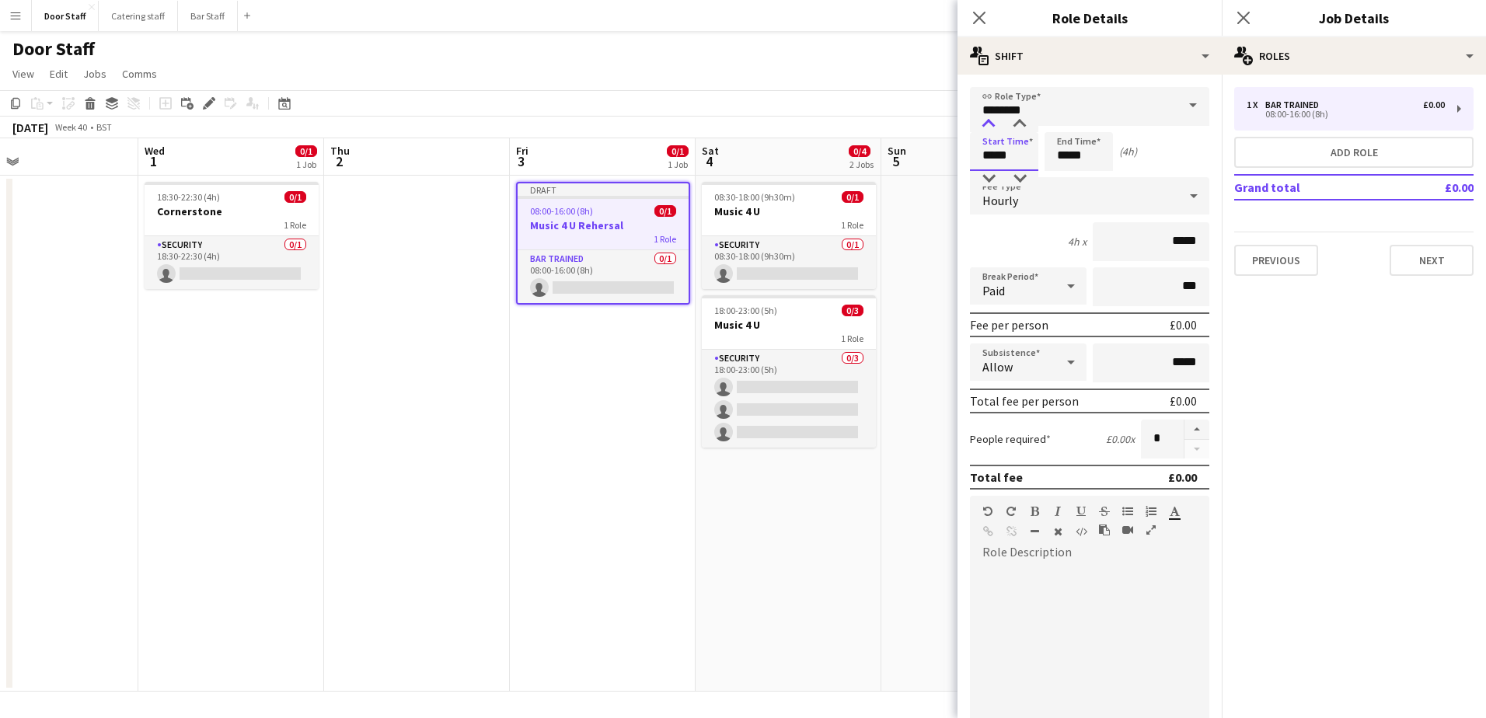
click at [988, 119] on div at bounding box center [988, 125] width 31 height 16
click at [1021, 127] on div at bounding box center [1019, 125] width 31 height 16
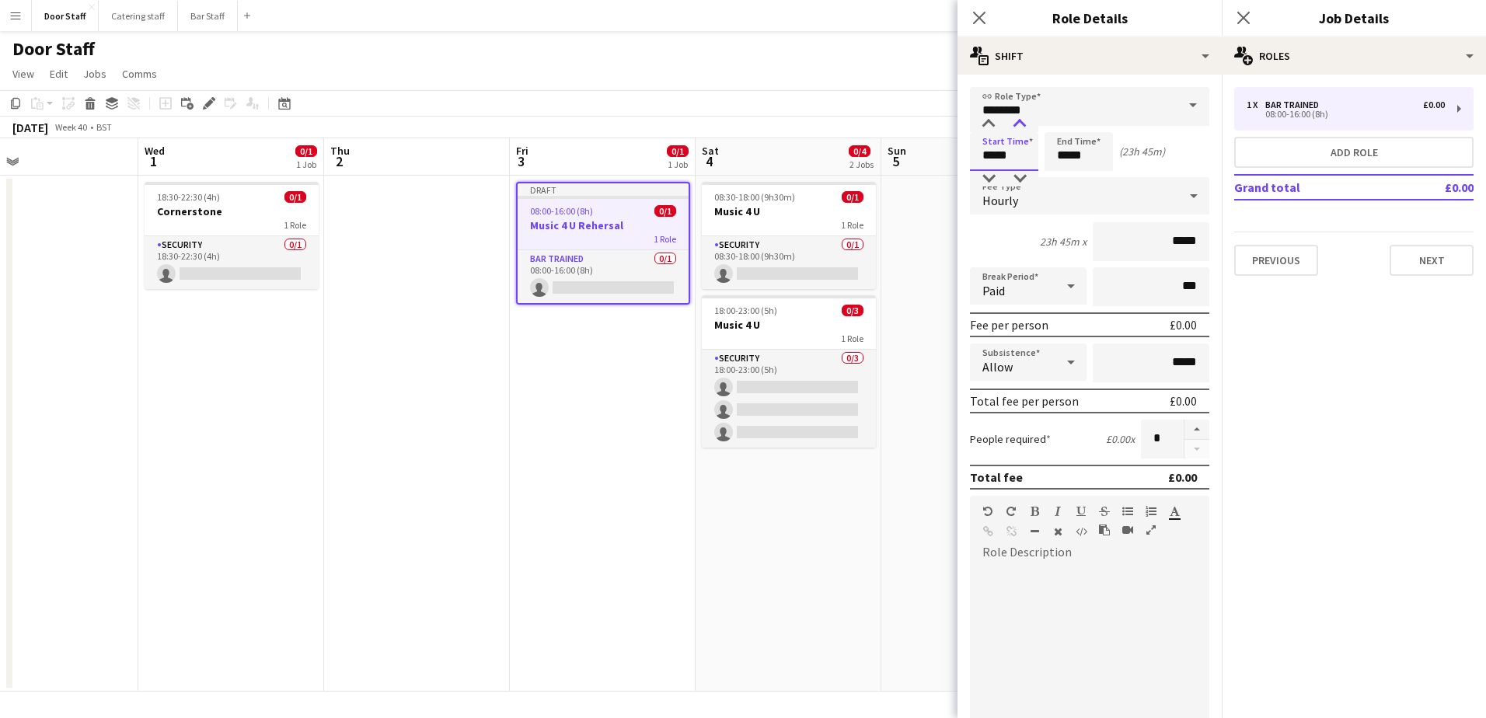
type input "*****"
click at [1021, 127] on div at bounding box center [1019, 125] width 31 height 16
click at [1074, 158] on input "*****" at bounding box center [1078, 151] width 68 height 39
click at [1065, 126] on div at bounding box center [1062, 125] width 31 height 16
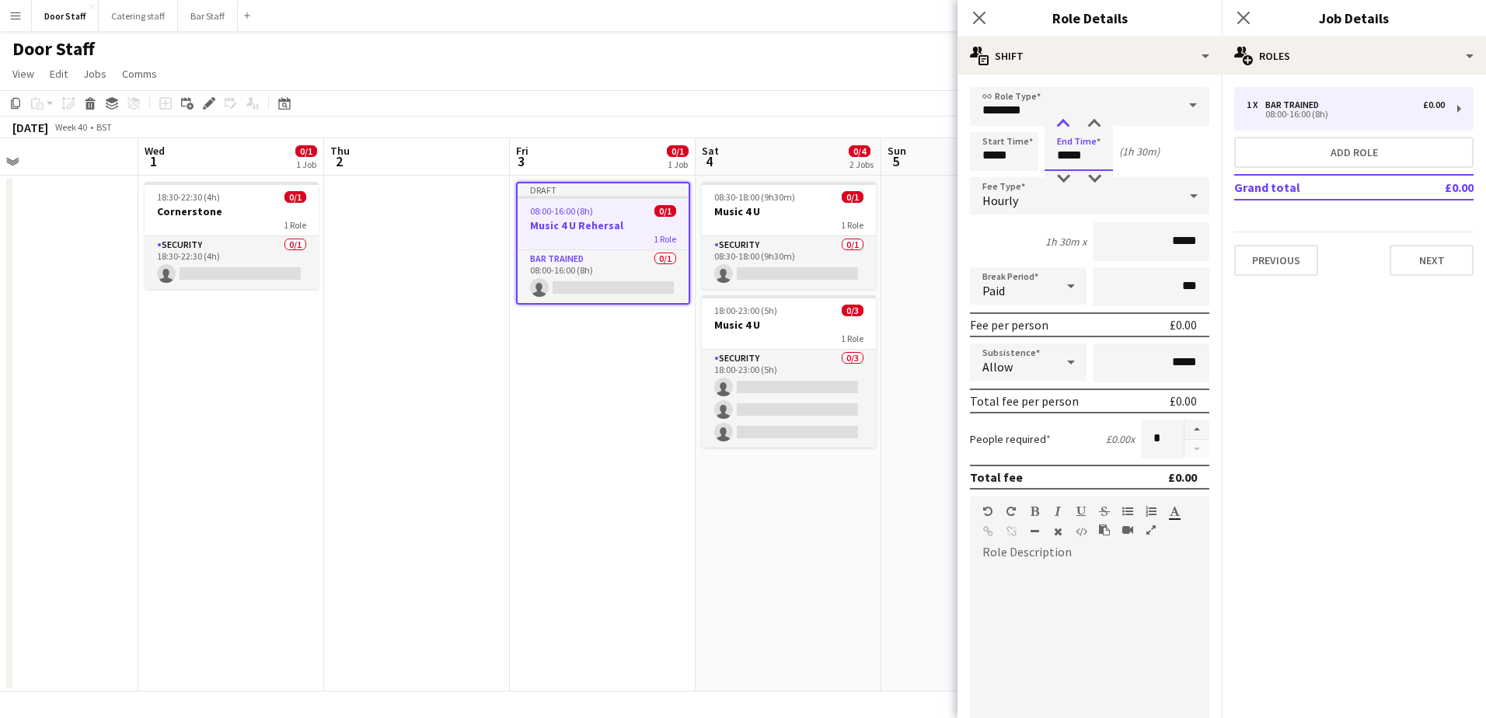
click at [1065, 126] on div at bounding box center [1062, 125] width 31 height 16
click at [1093, 119] on div at bounding box center [1094, 125] width 31 height 16
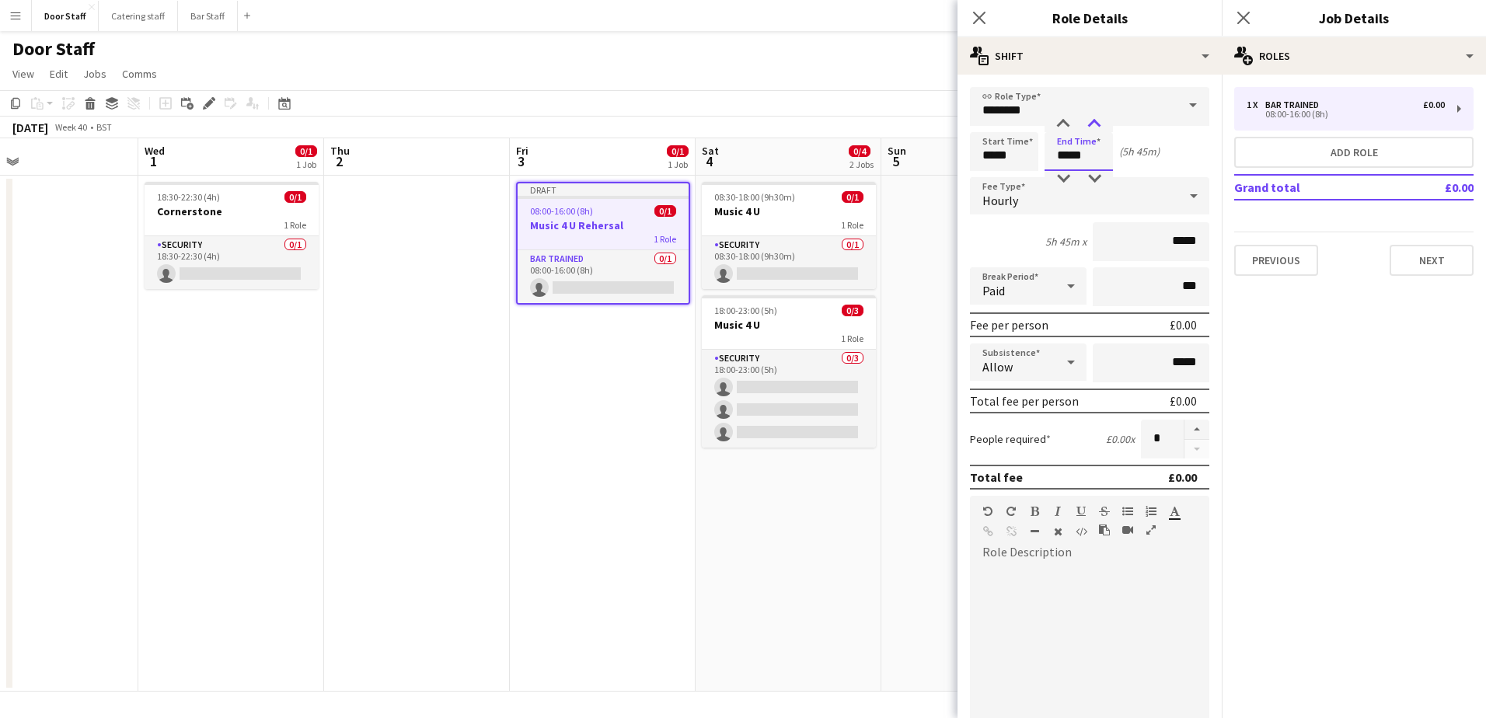
type input "*****"
click at [1093, 119] on div at bounding box center [1094, 125] width 31 height 16
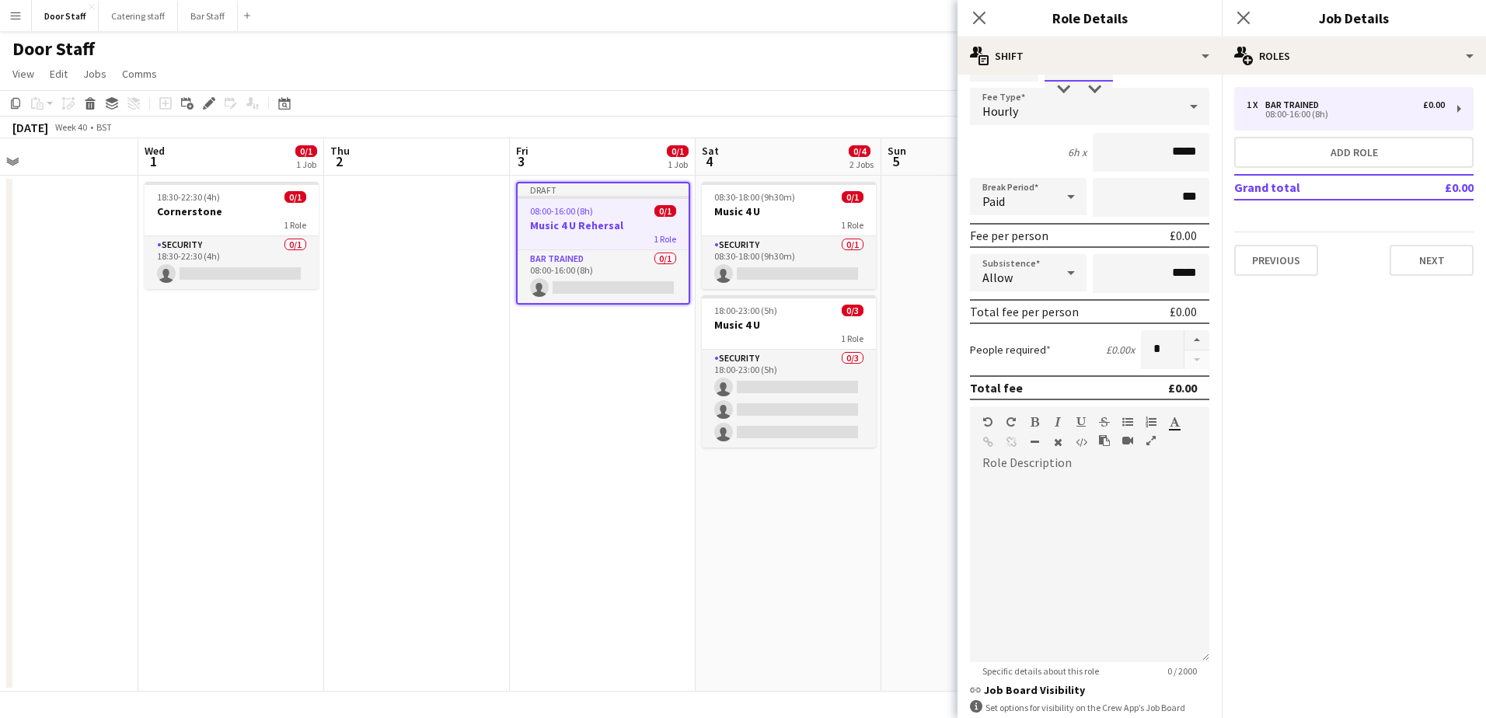
scroll to position [210, 0]
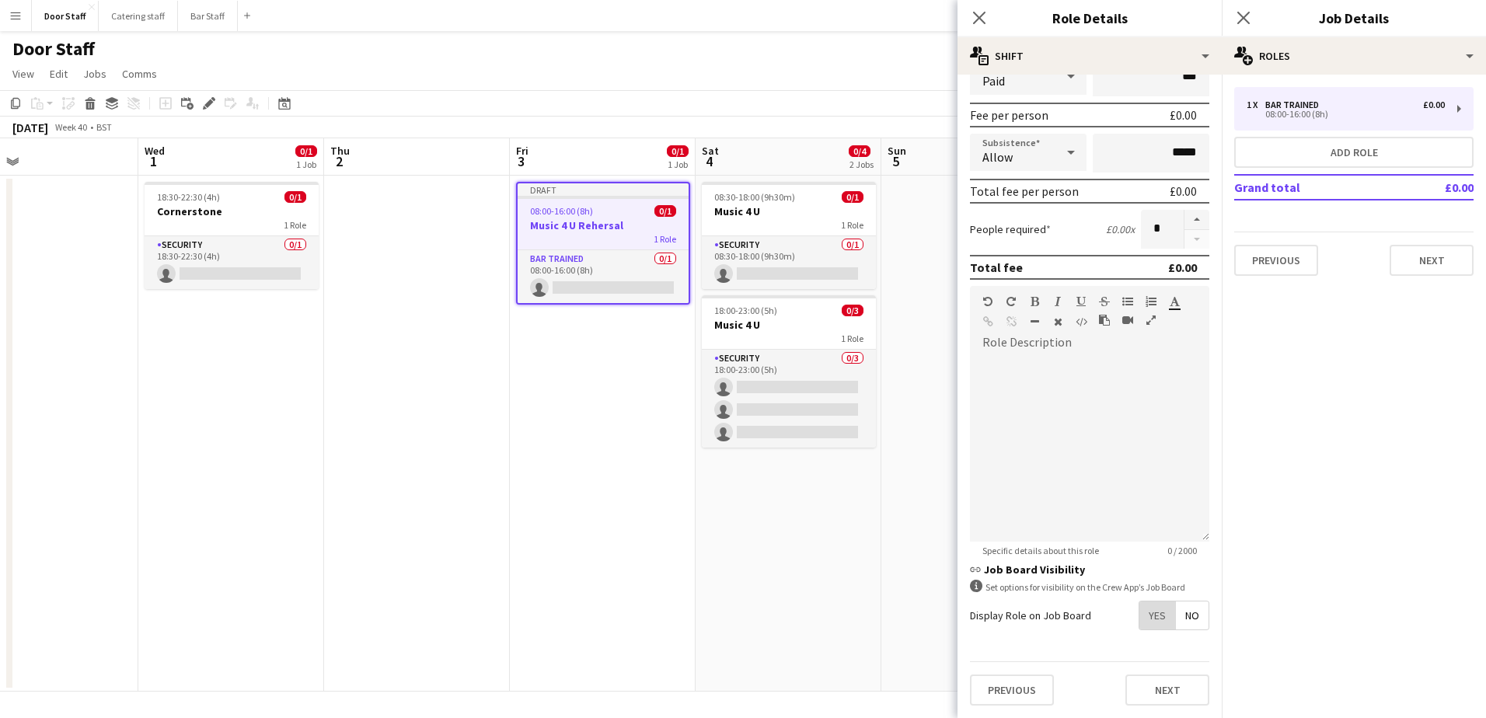
click at [1149, 614] on span "Yes" at bounding box center [1157, 615] width 36 height 28
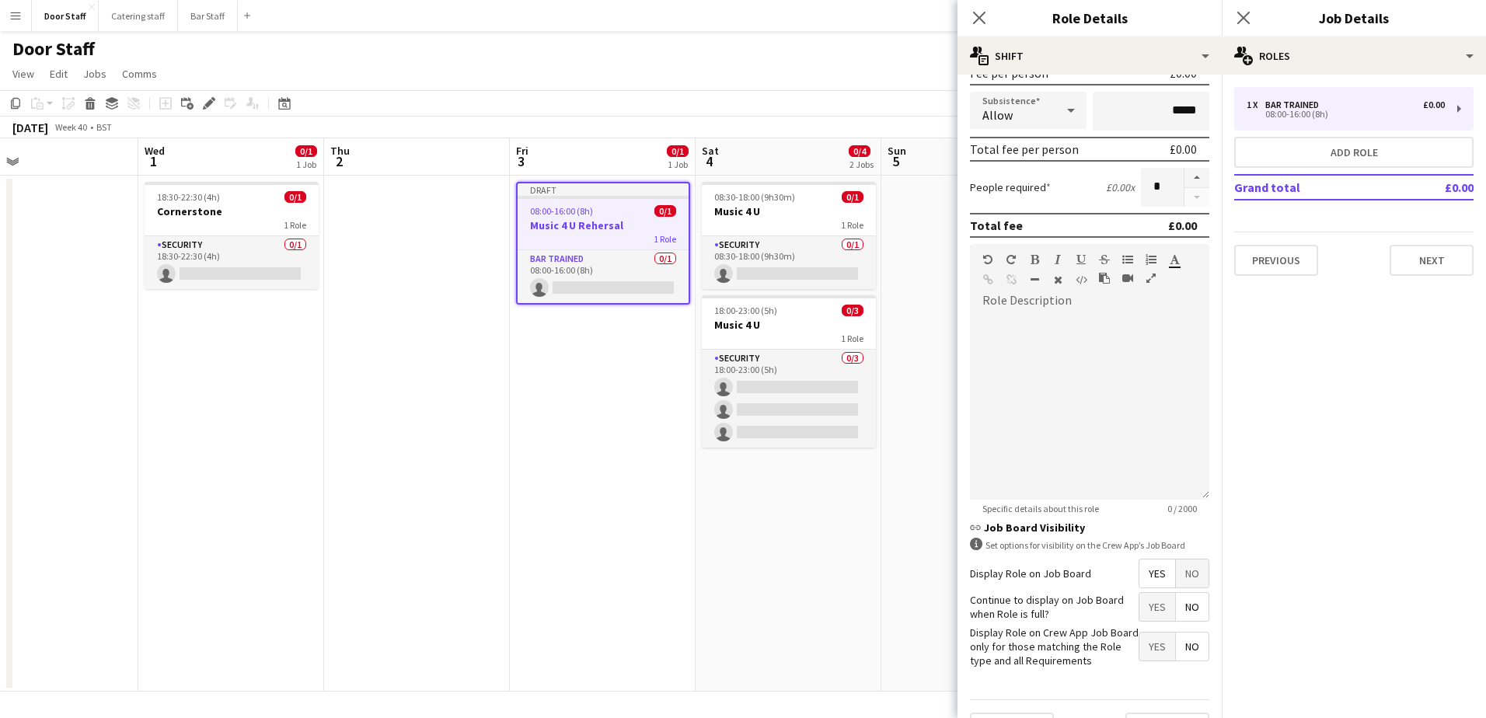
scroll to position [290, 0]
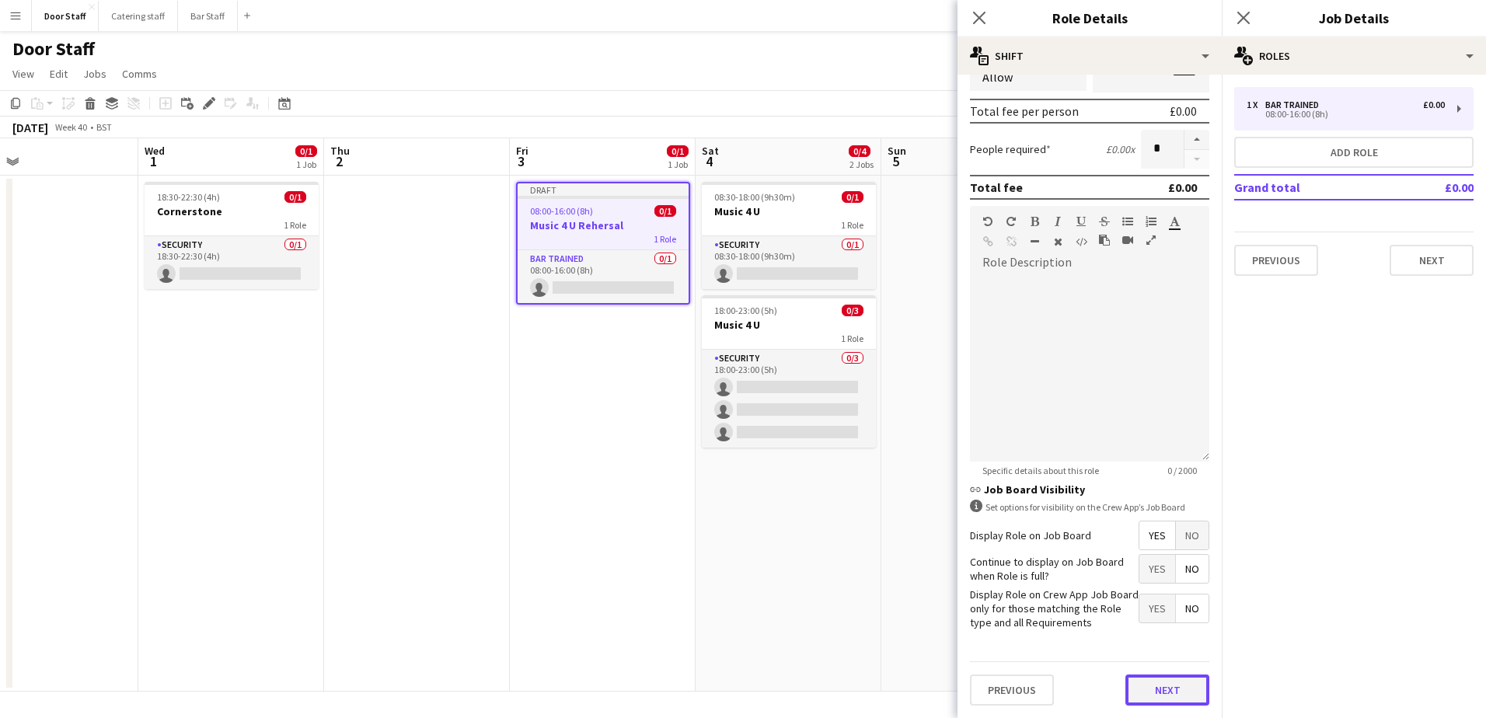
click at [1151, 686] on button "Next" at bounding box center [1167, 689] width 84 height 31
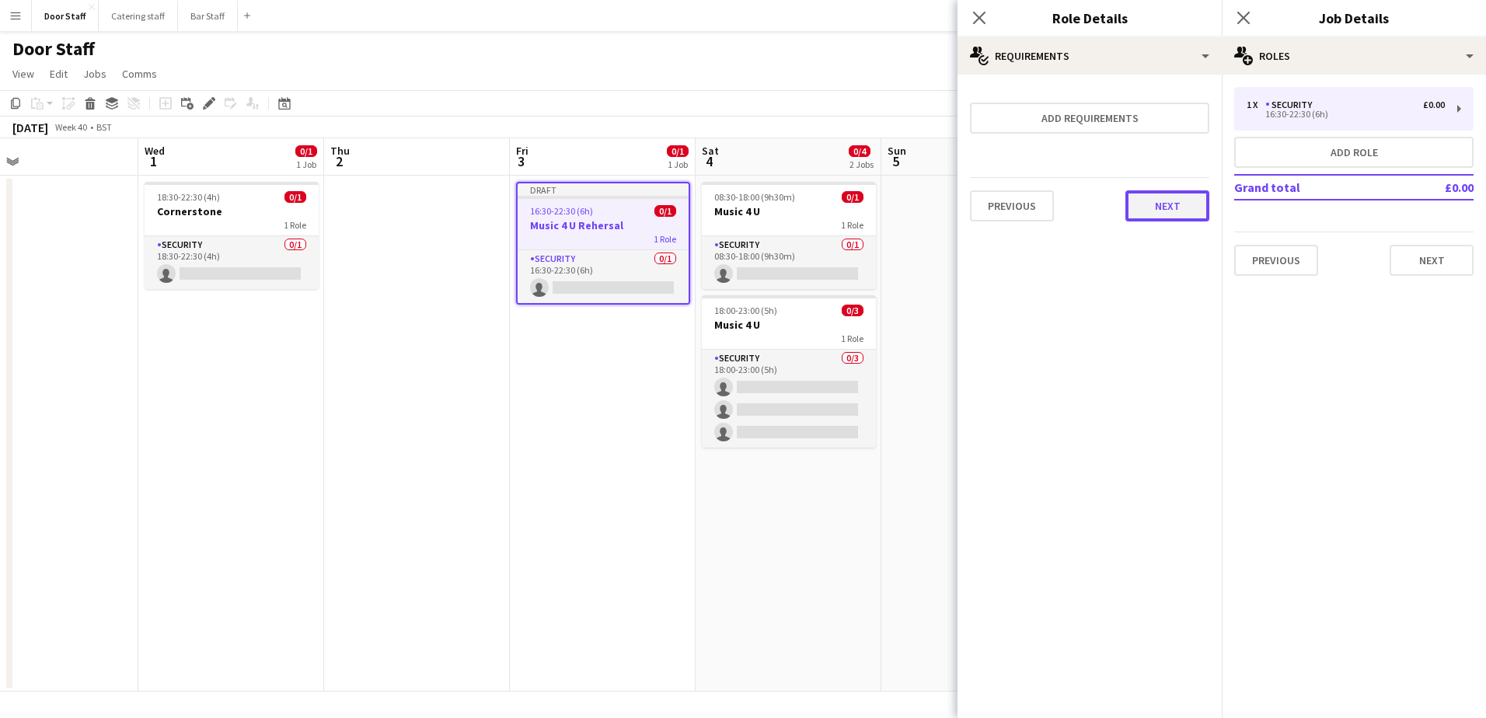
click at [1173, 205] on button "Next" at bounding box center [1167, 205] width 84 height 31
click at [1175, 207] on button "Finish" at bounding box center [1180, 208] width 58 height 31
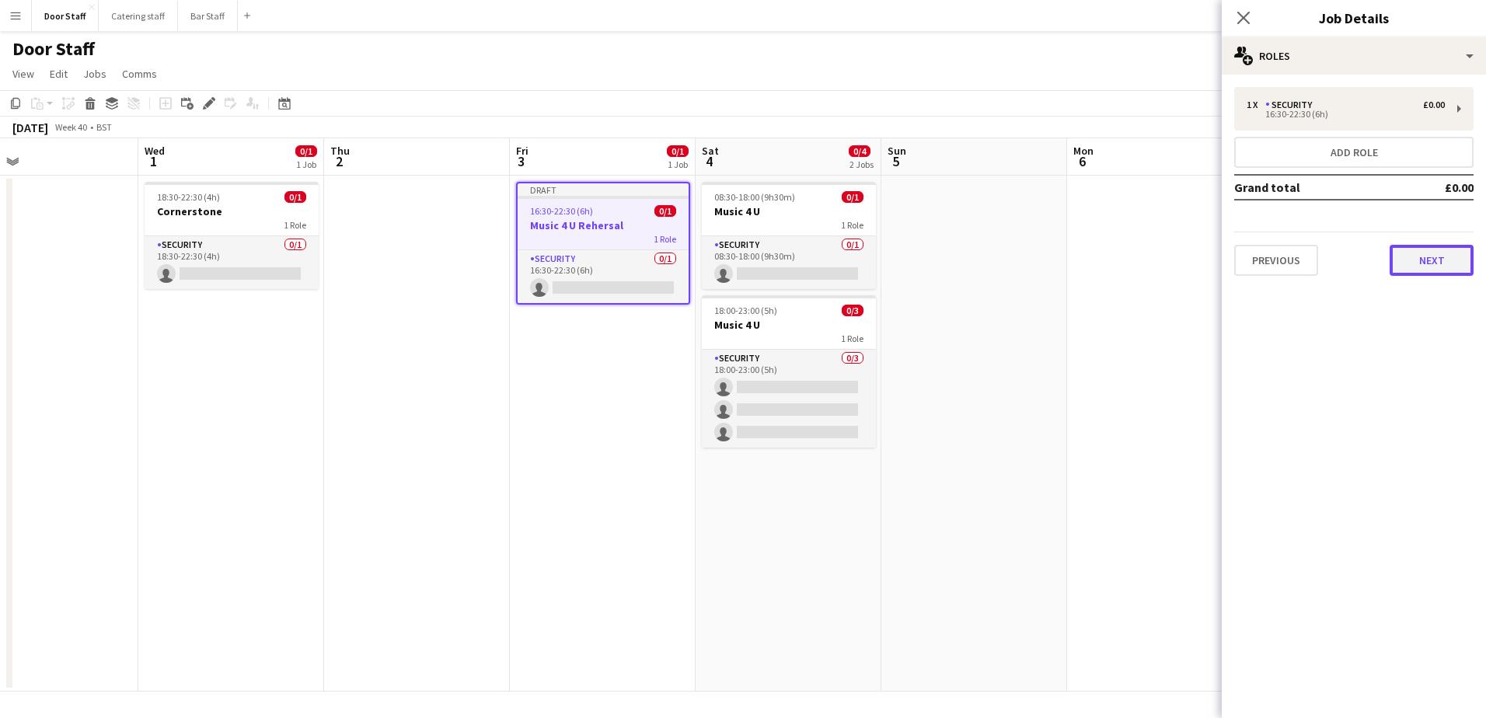
click at [1439, 257] on button "Next" at bounding box center [1431, 260] width 84 height 31
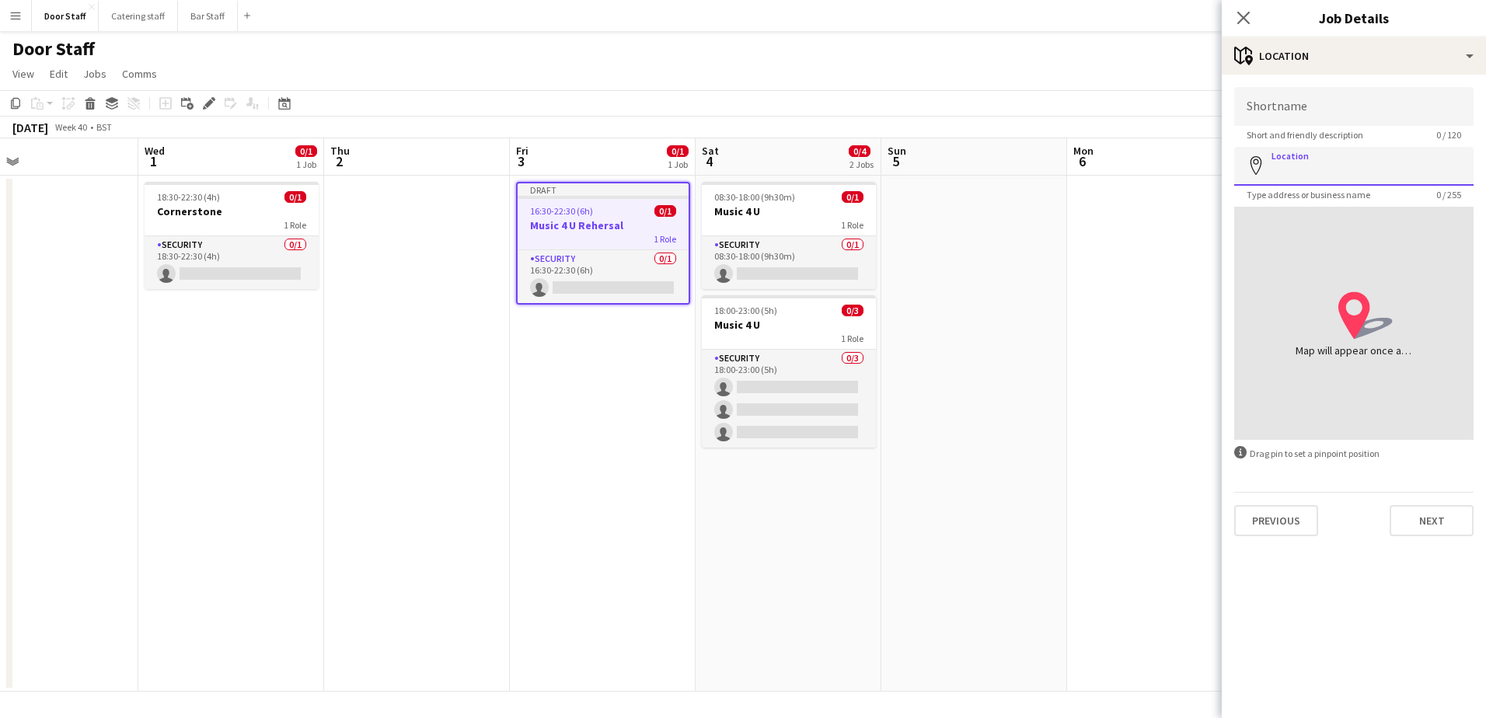
click at [1347, 168] on input "Location" at bounding box center [1353, 166] width 239 height 39
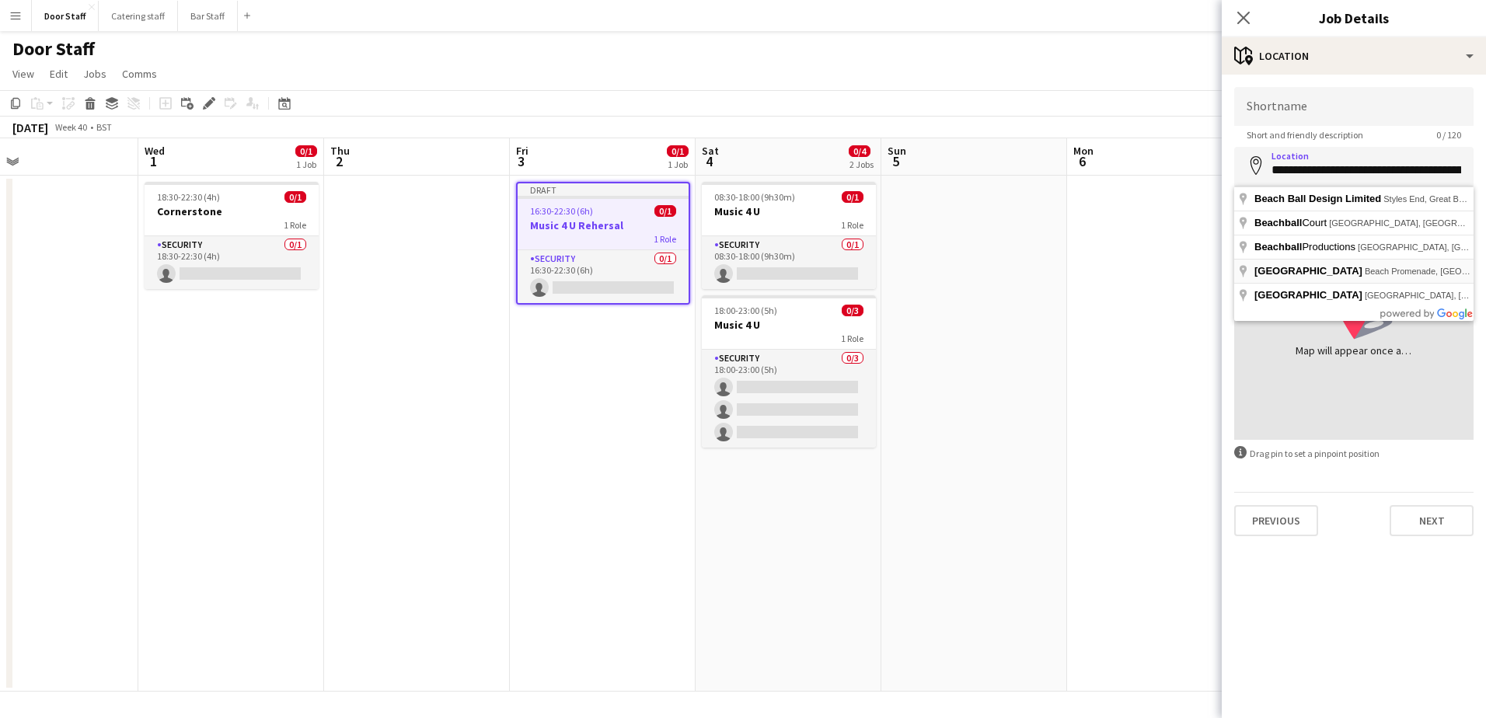
type input "**********"
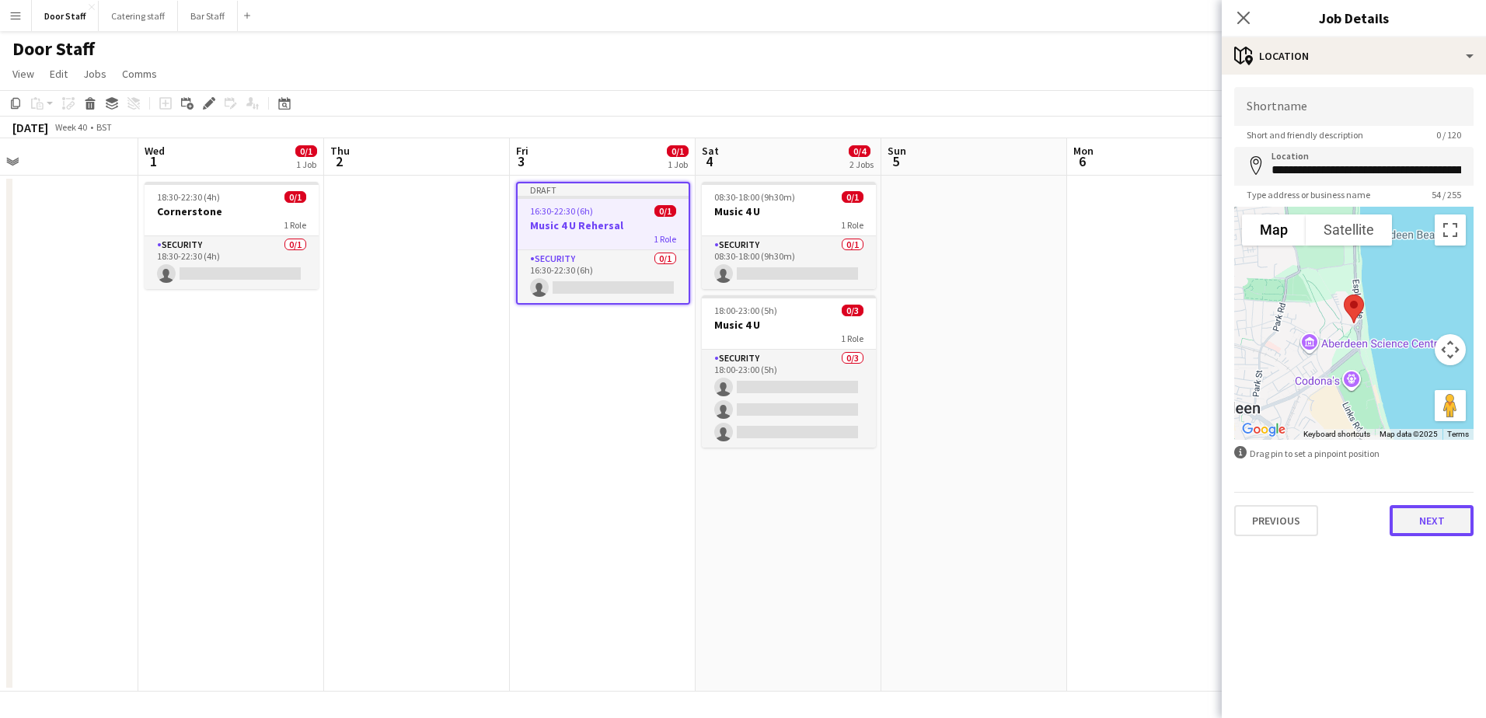
click at [1452, 532] on button "Next" at bounding box center [1431, 520] width 84 height 31
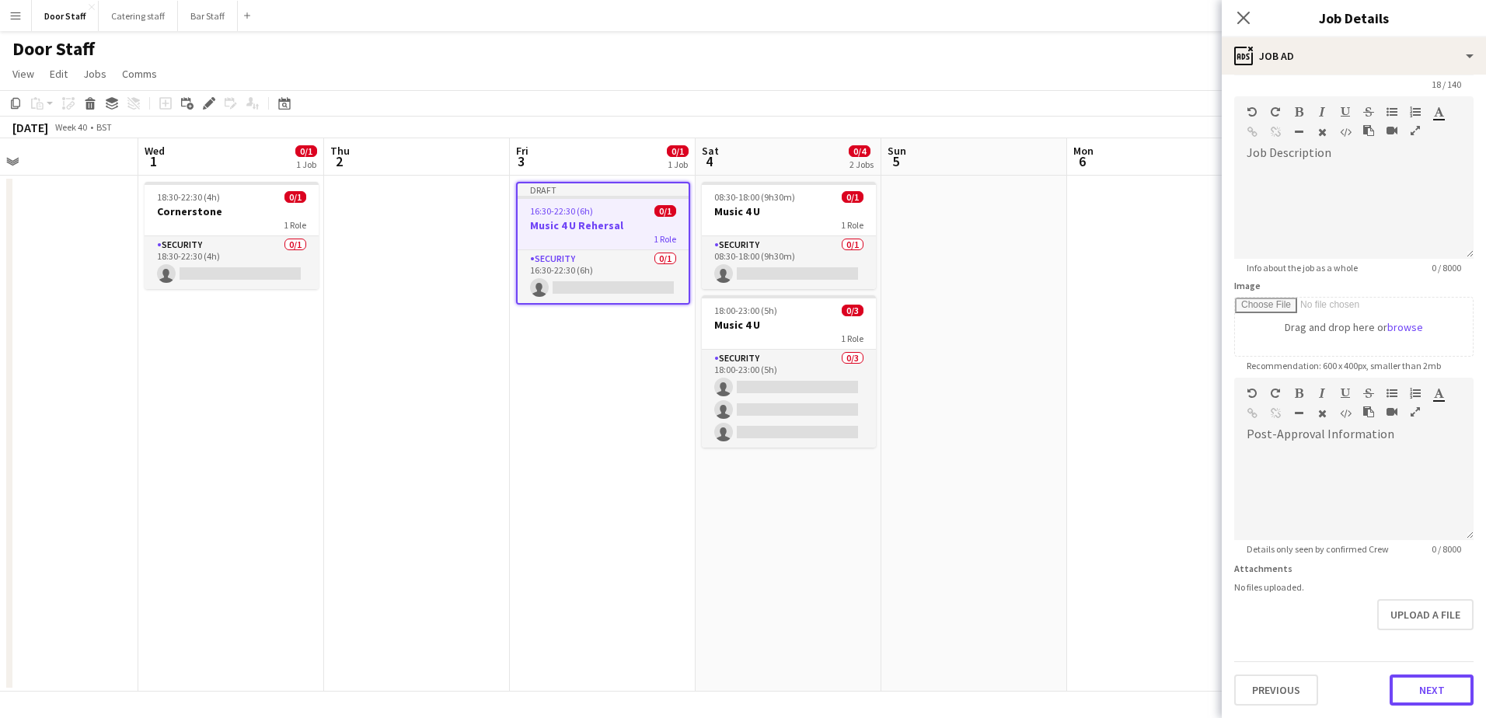
scroll to position [51, 0]
click at [1421, 634] on form "**********" at bounding box center [1354, 371] width 264 height 669
click at [1413, 684] on button "Next" at bounding box center [1431, 689] width 84 height 31
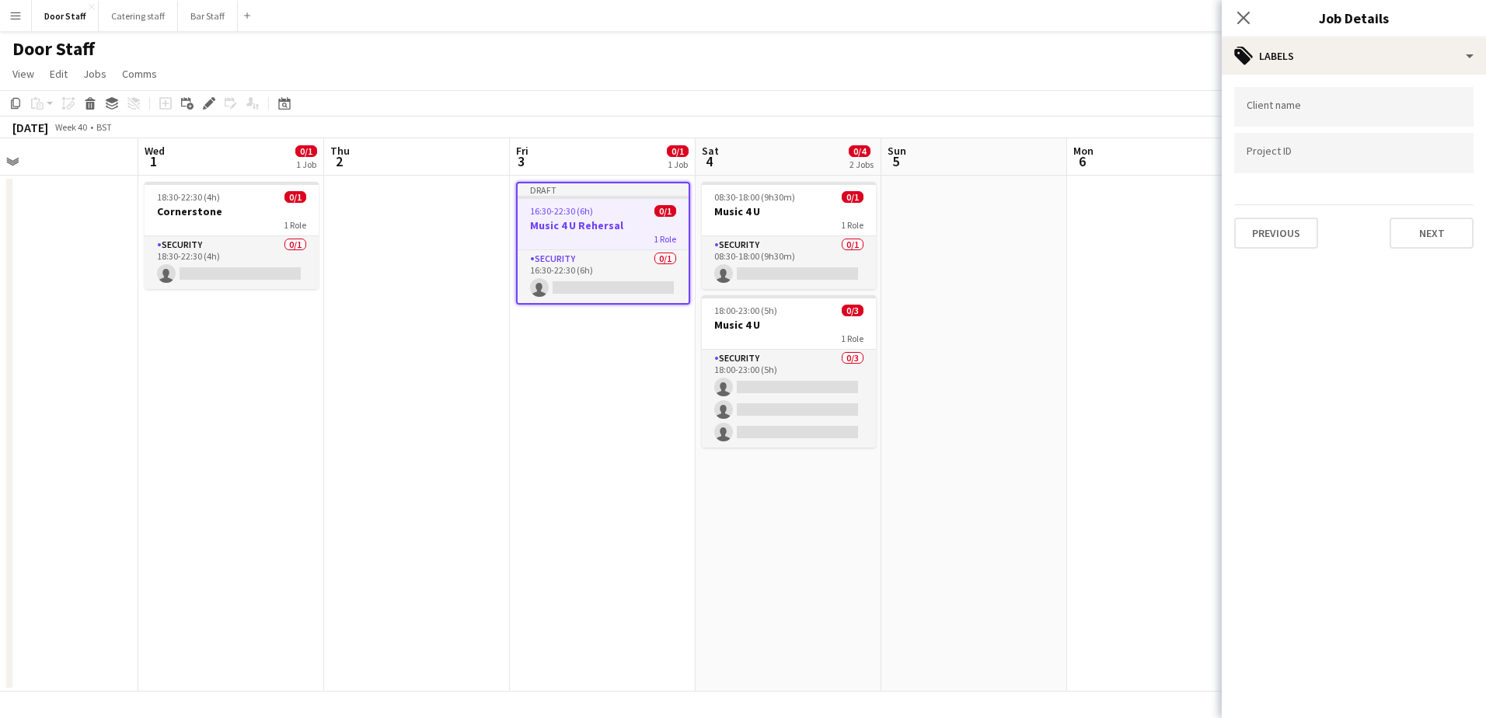
scroll to position [0, 0]
click at [1427, 235] on button "Next" at bounding box center [1431, 233] width 84 height 31
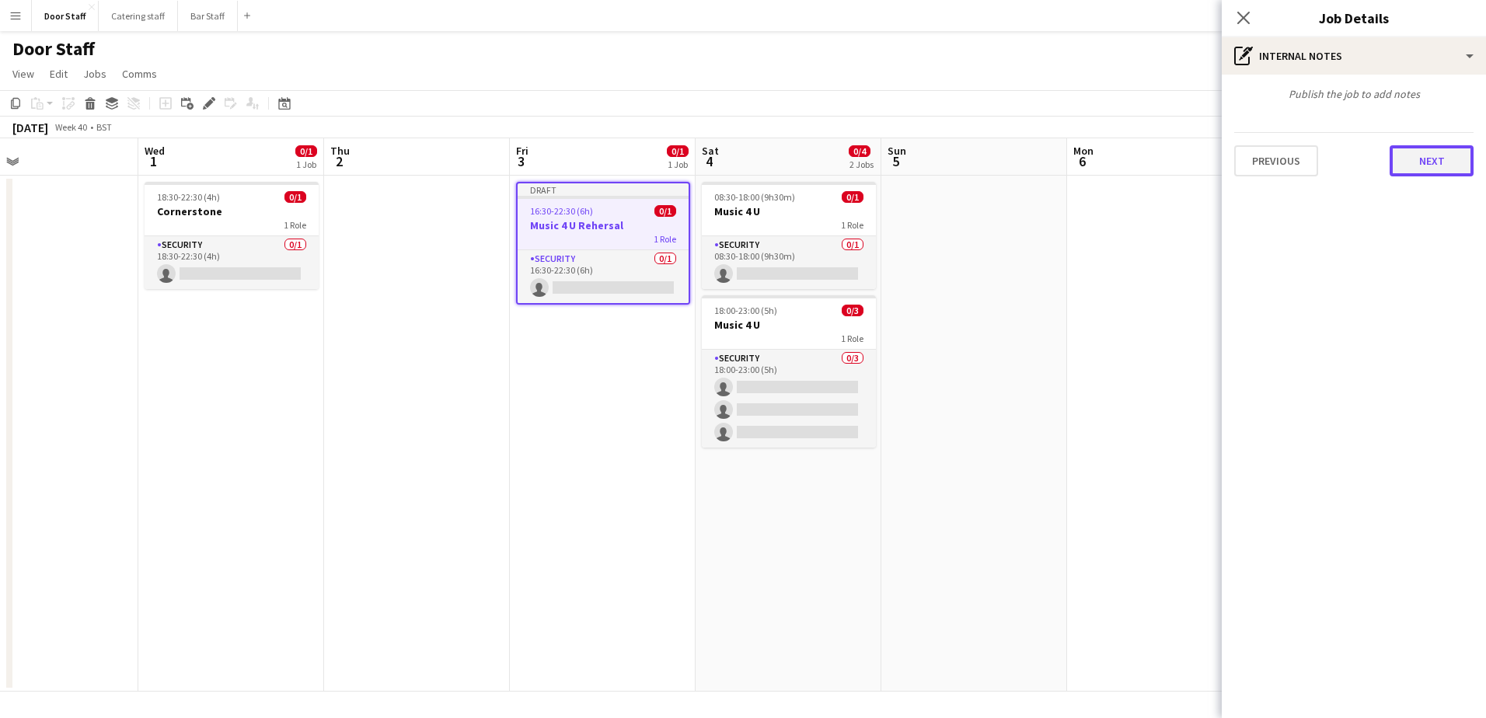
click at [1437, 163] on button "Next" at bounding box center [1431, 160] width 84 height 31
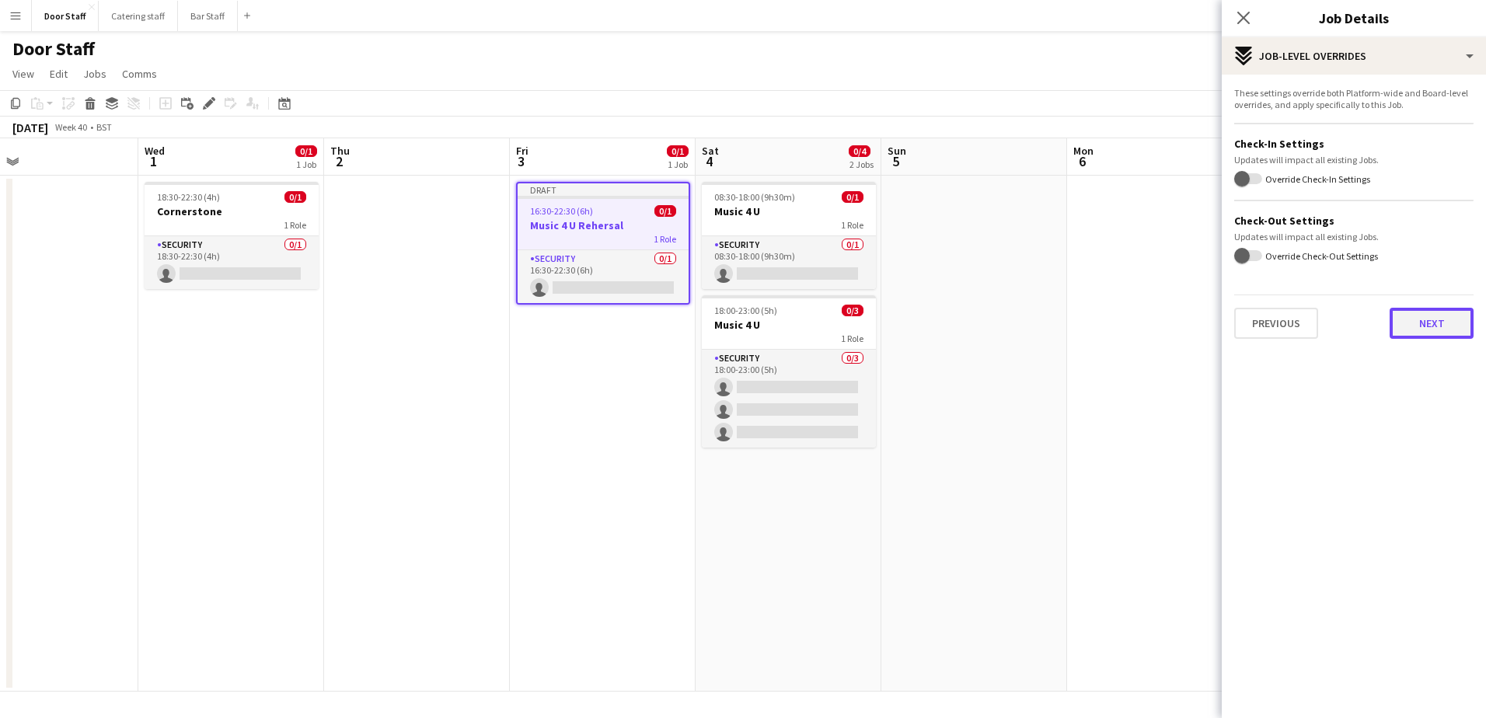
click at [1434, 331] on button "Next" at bounding box center [1431, 323] width 84 height 31
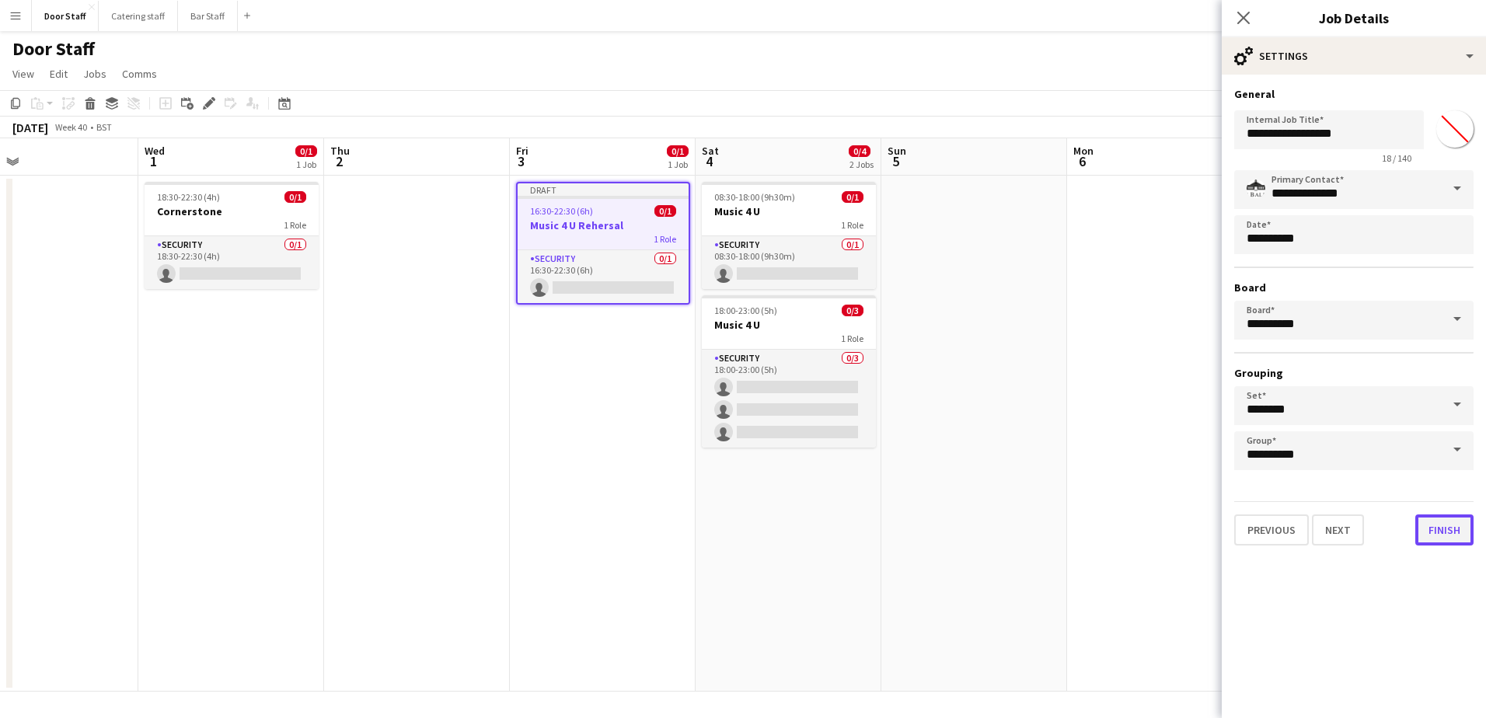
click at [1432, 535] on button "Finish" at bounding box center [1444, 529] width 58 height 31
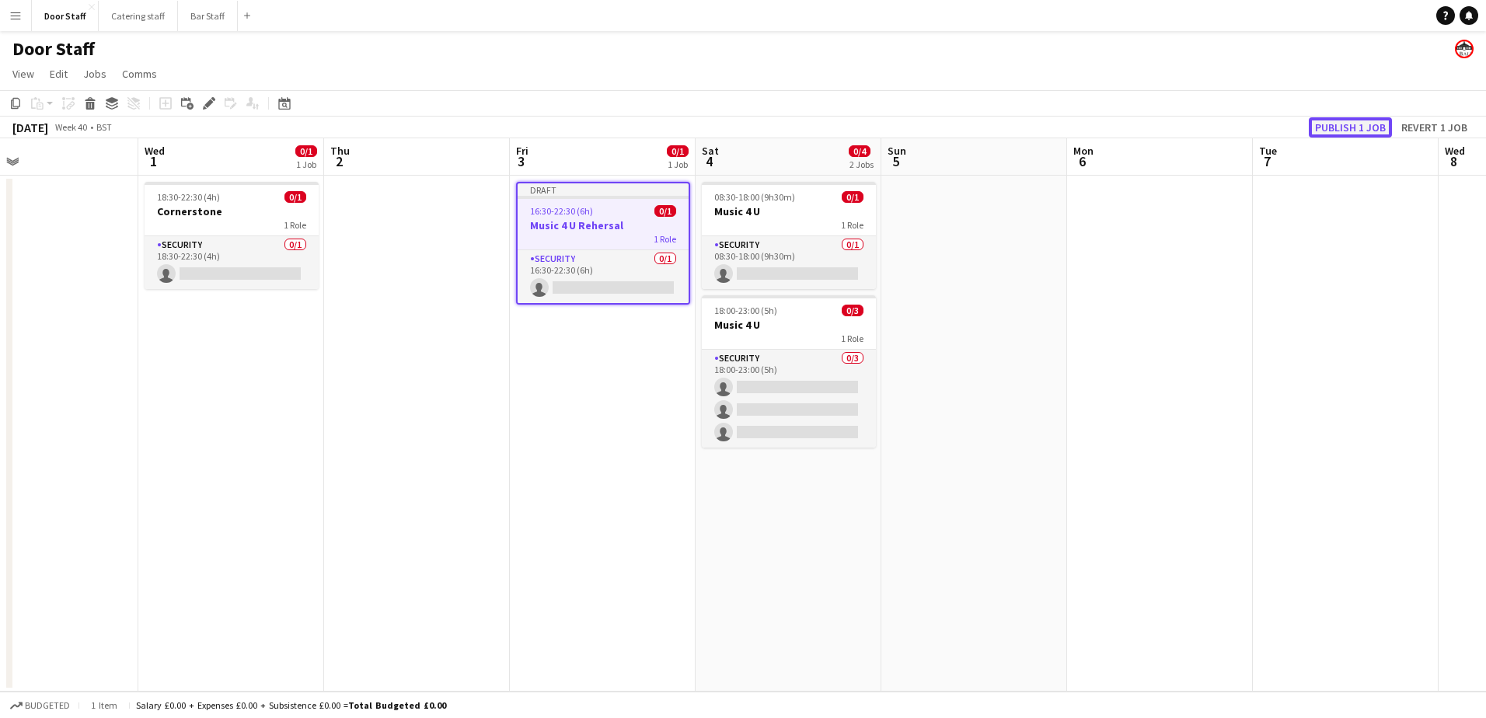
click at [1361, 122] on button "Publish 1 job" at bounding box center [1350, 127] width 83 height 20
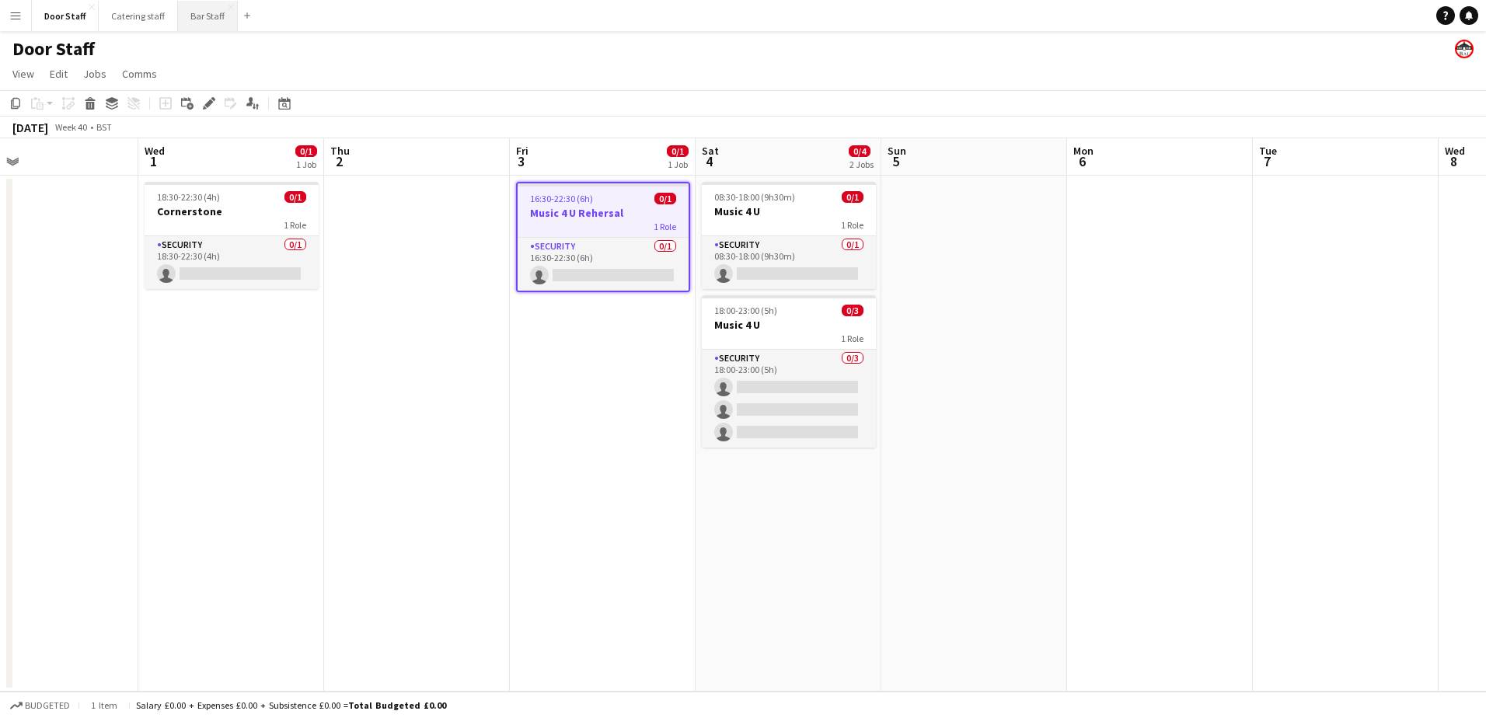
click at [190, 17] on button "Bar Staff Close" at bounding box center [208, 16] width 60 height 30
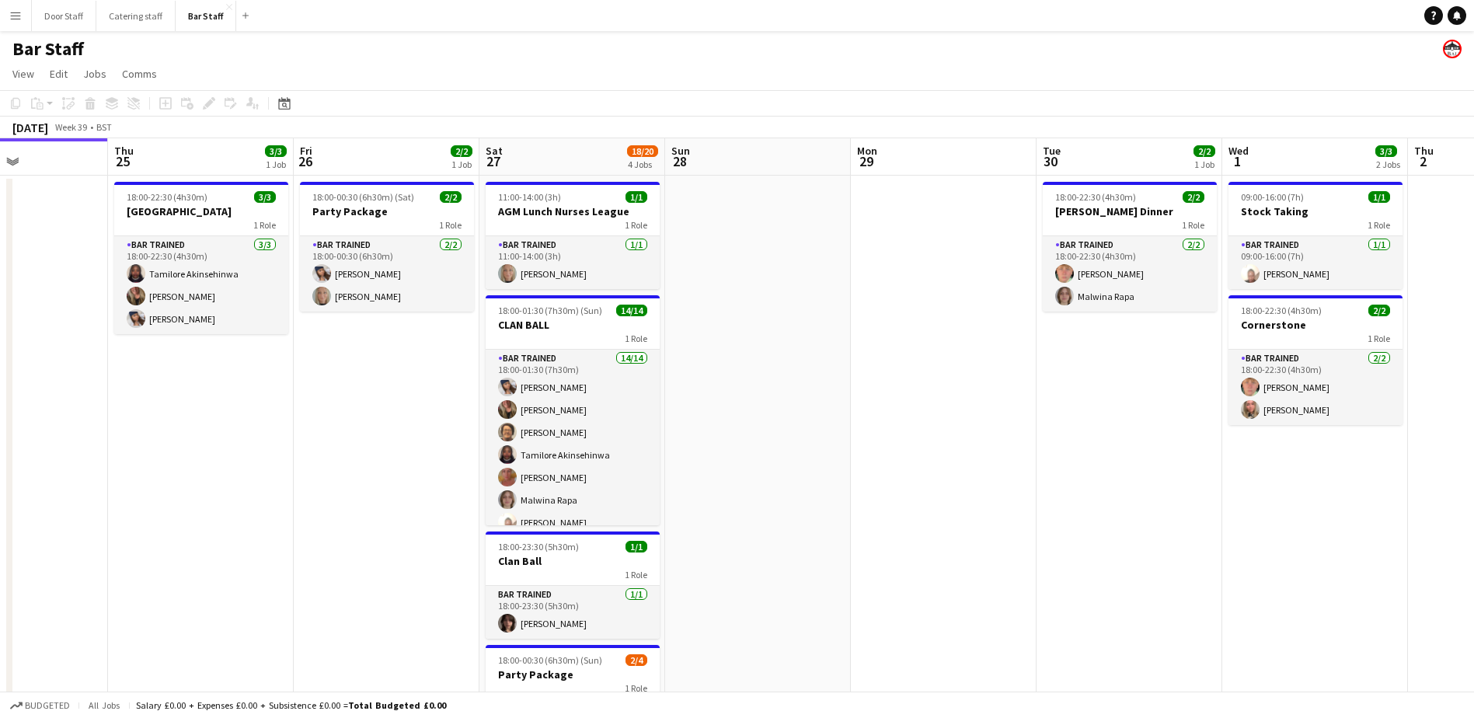
drag, startPoint x: 1006, startPoint y: 408, endPoint x: 152, endPoint y: 410, distance: 854.0
click at [152, 410] on app-calendar-viewport "Sun 21 Mon 22 Tue 23 Wed 24 Thu 25 3/3 1 Job Fri 26 2/2 1 Job Sat 27 18/20 4 Jo…" at bounding box center [737, 503] width 1474 height 730
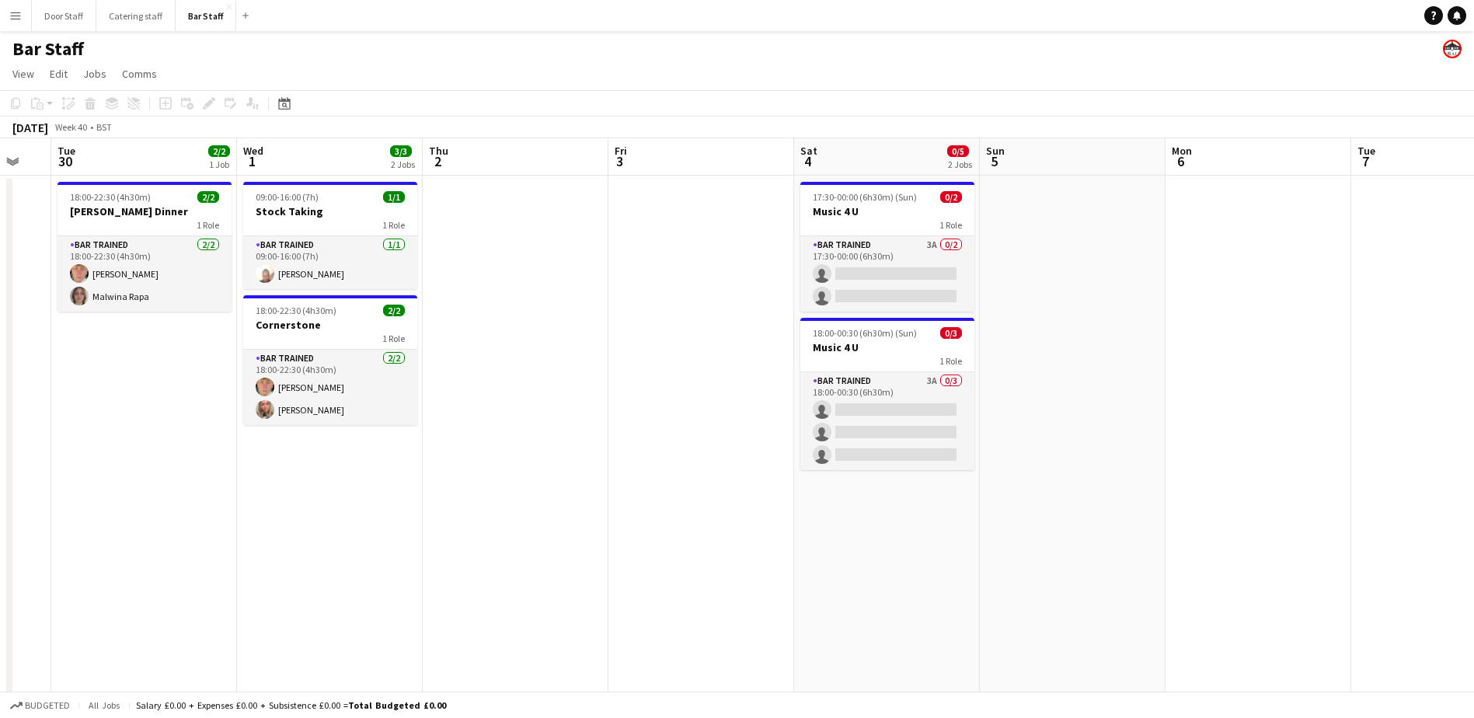
scroll to position [0, 546]
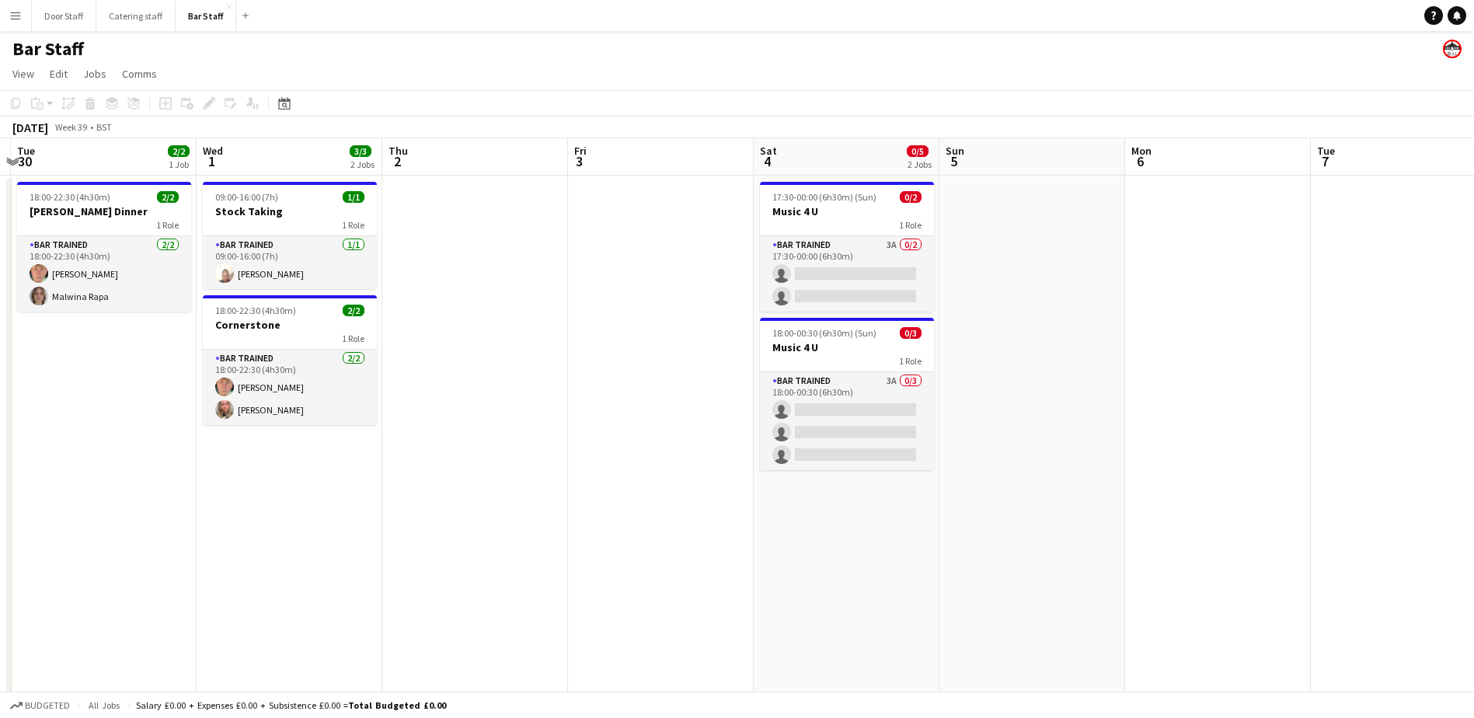
drag, startPoint x: 889, startPoint y: 378, endPoint x: 454, endPoint y: 386, distance: 435.2
click at [454, 386] on app-calendar-viewport "Sat 27 18/20 4 Jobs Sun 28 Mon 29 Tue 30 2/2 1 Job Wed 1 3/3 2 Jobs Thu 2 Fri 3…" at bounding box center [737, 503] width 1474 height 730
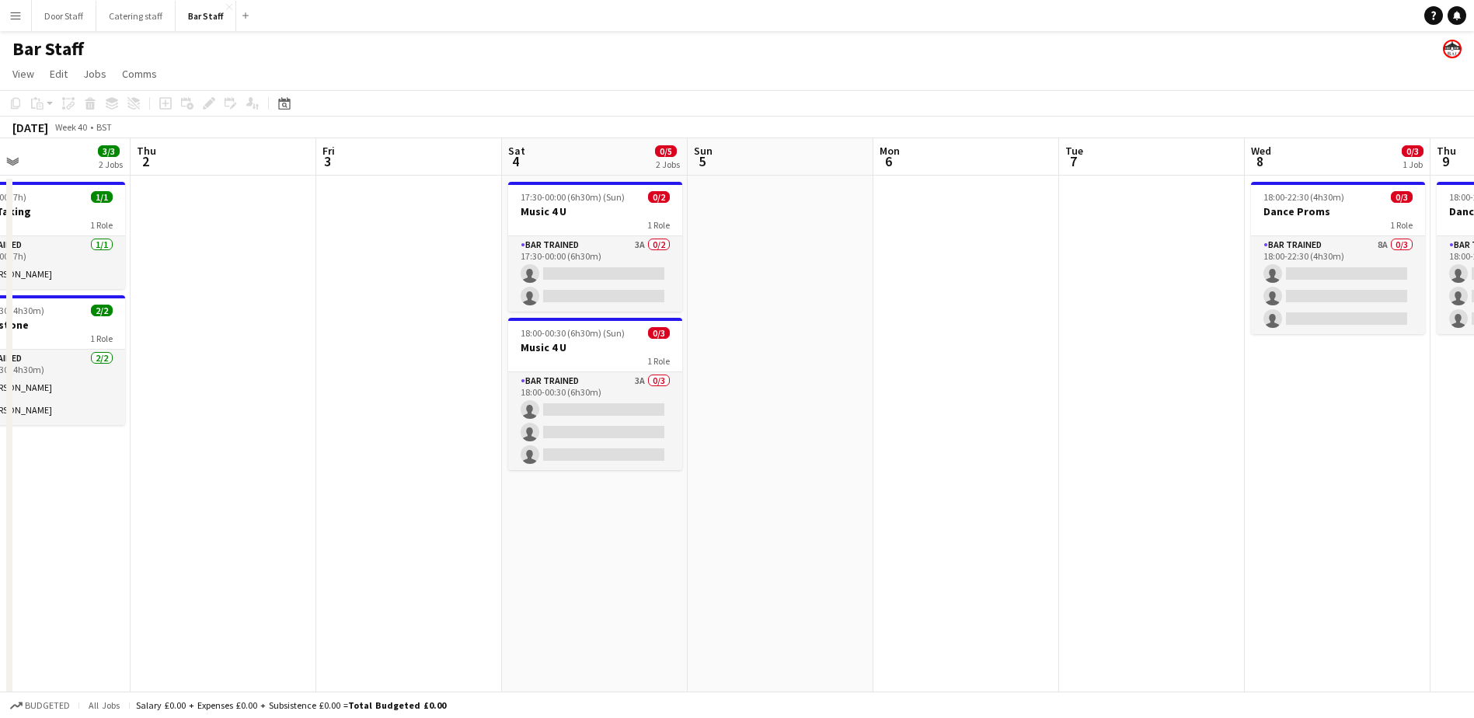
drag, startPoint x: 589, startPoint y: 385, endPoint x: 299, endPoint y: 383, distance: 289.9
click at [299, 383] on app-calendar-viewport "Sun 28 Mon 29 Tue 30 2/2 1 Job Wed 1 3/3 2 Jobs Thu 2 Fri 3 Sat 4 0/5 2 Jobs Su…" at bounding box center [737, 503] width 1474 height 730
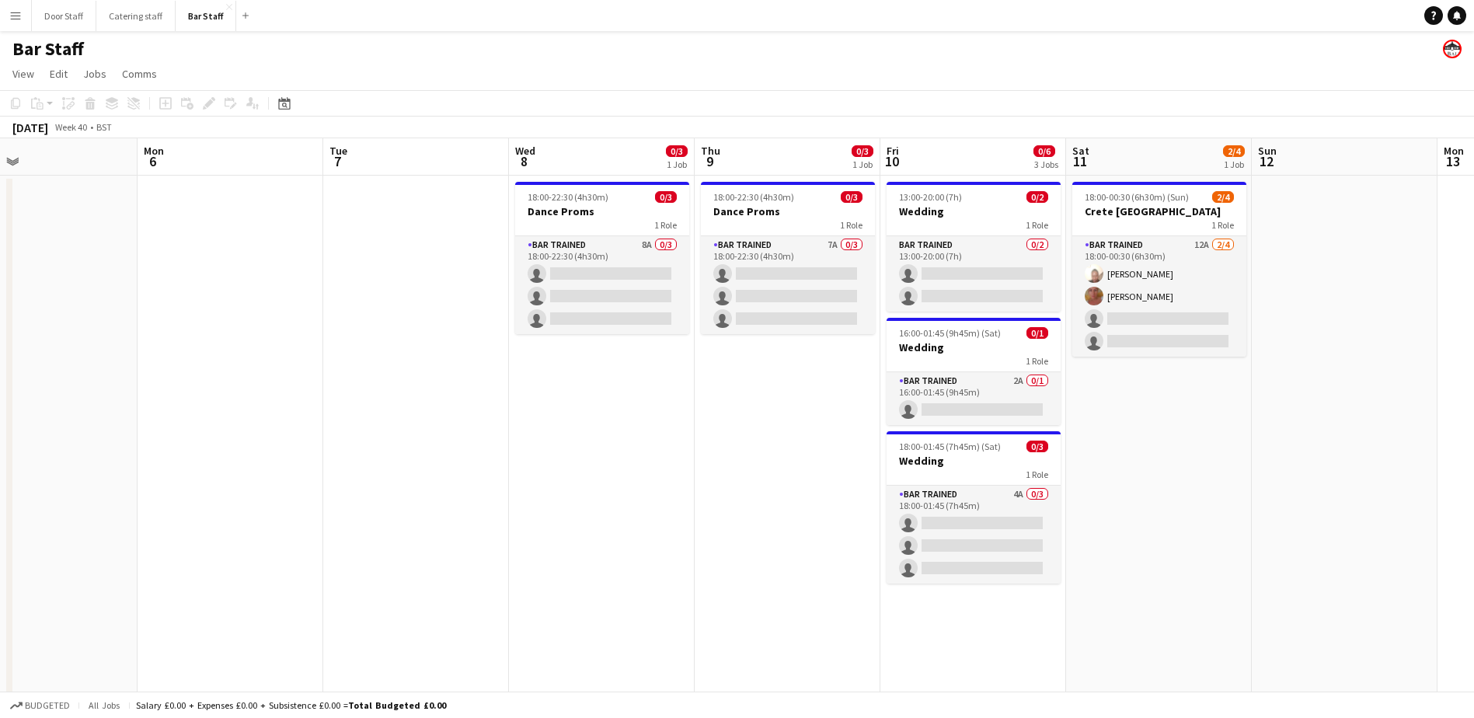
scroll to position [0, 485]
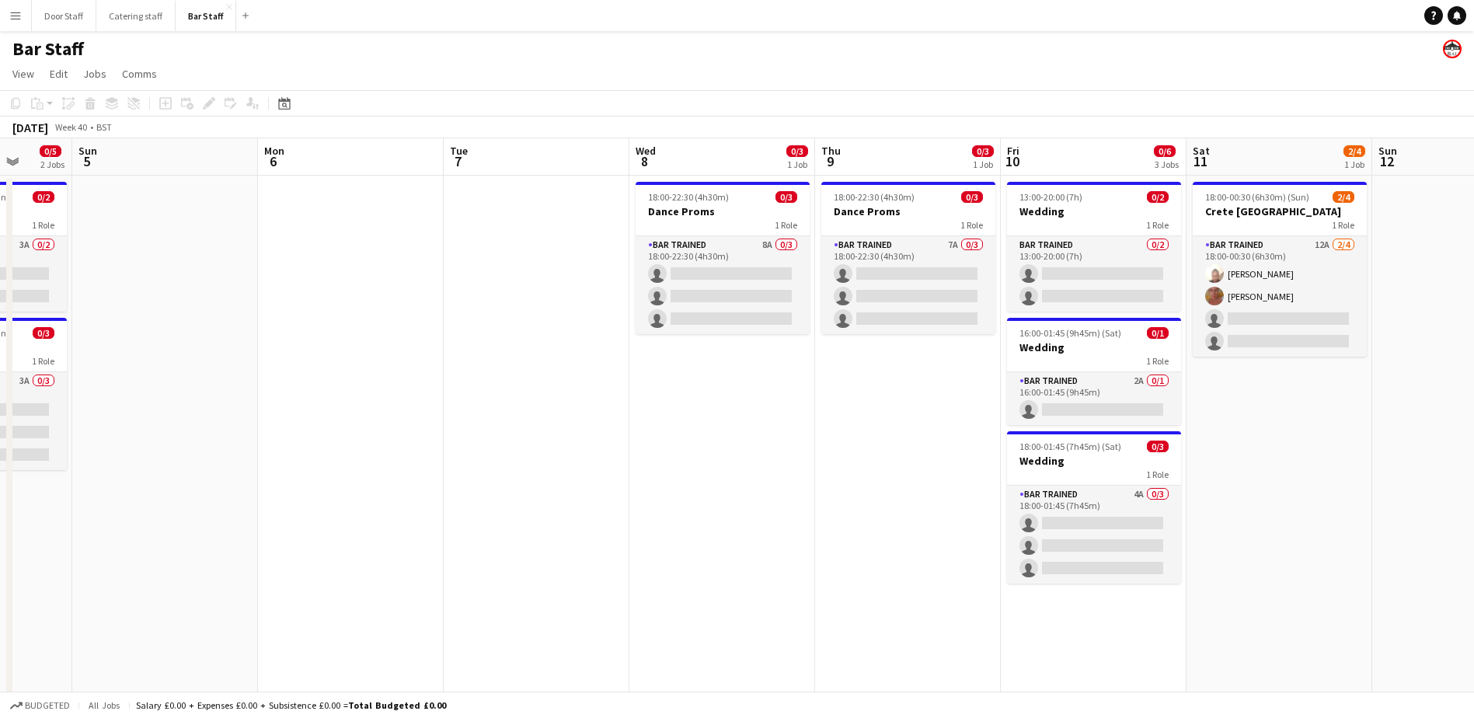
drag, startPoint x: 978, startPoint y: 417, endPoint x: 400, endPoint y: 417, distance: 577.4
click at [400, 417] on app-calendar-viewport "Thu 2 Fri 3 Sat 4 0/5 2 Jobs Sun 5 Mon 6 Tue 7 Wed 8 0/3 1 Job Thu 9 0/3 1 Job …" at bounding box center [737, 503] width 1474 height 730
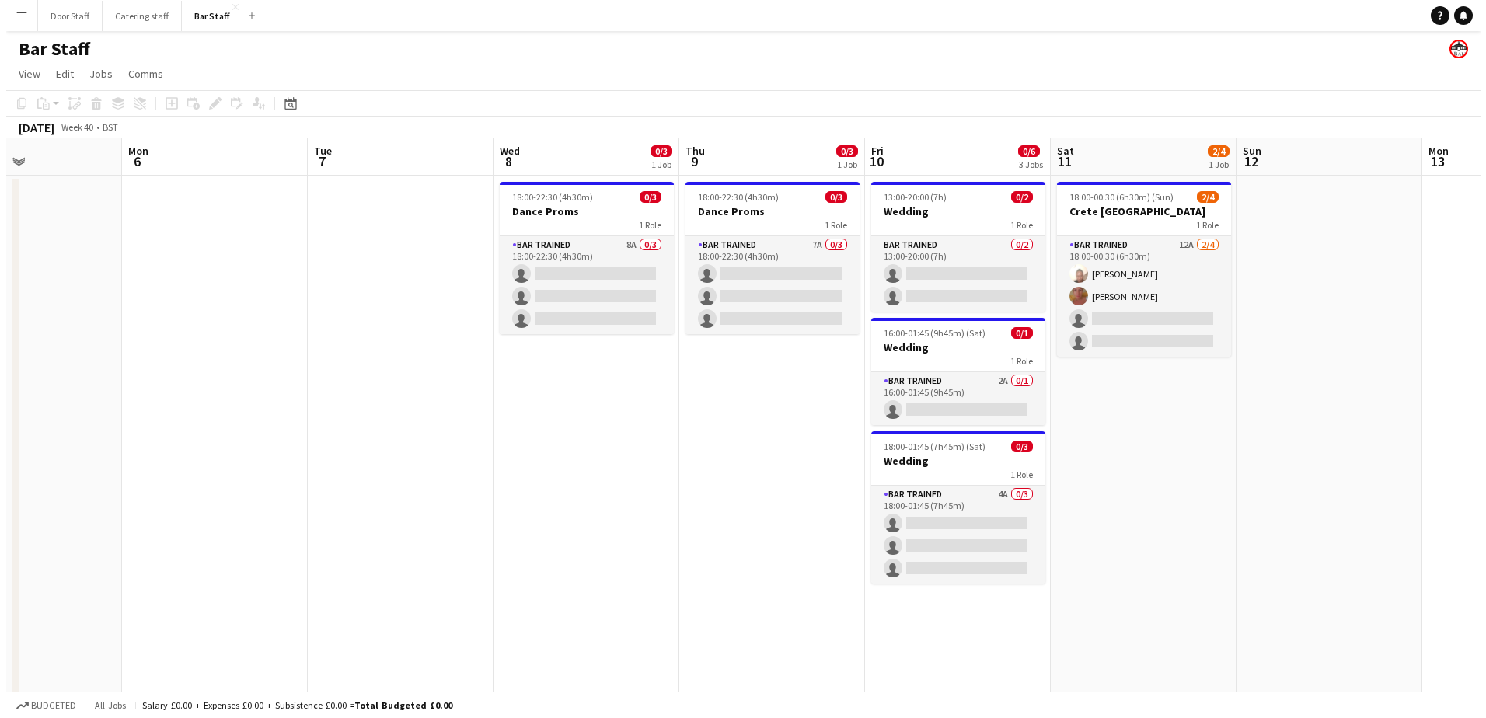
scroll to position [0, 472]
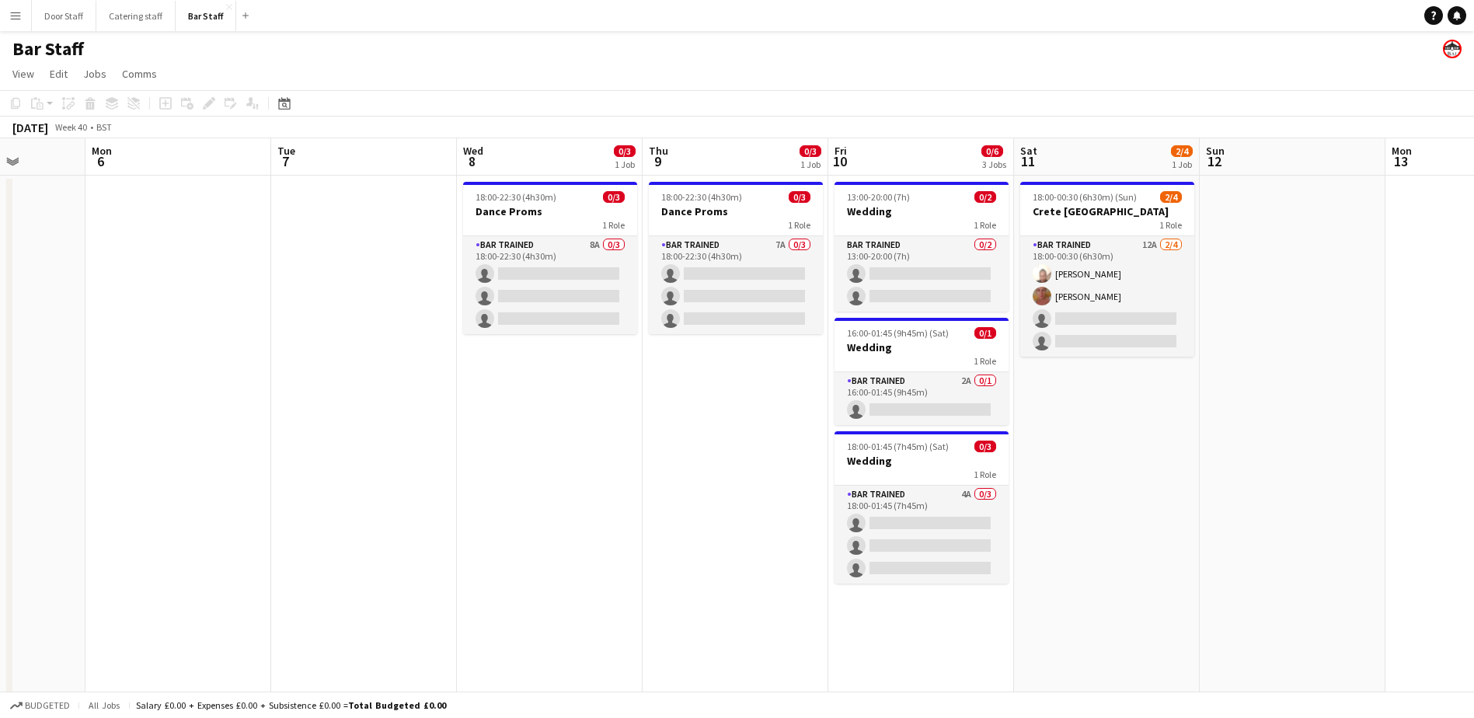
drag, startPoint x: 666, startPoint y: 452, endPoint x: 493, endPoint y: 455, distance: 172.5
click at [493, 455] on app-calendar-viewport "Fri 3 Sat 4 0/5 2 Jobs Sun 5 Mon 6 Tue 7 Wed 8 0/3 1 Job Thu 9 0/3 1 Job Fri 10…" at bounding box center [737, 503] width 1474 height 730
click at [62, 14] on button "Door Staff Close" at bounding box center [64, 16] width 64 height 30
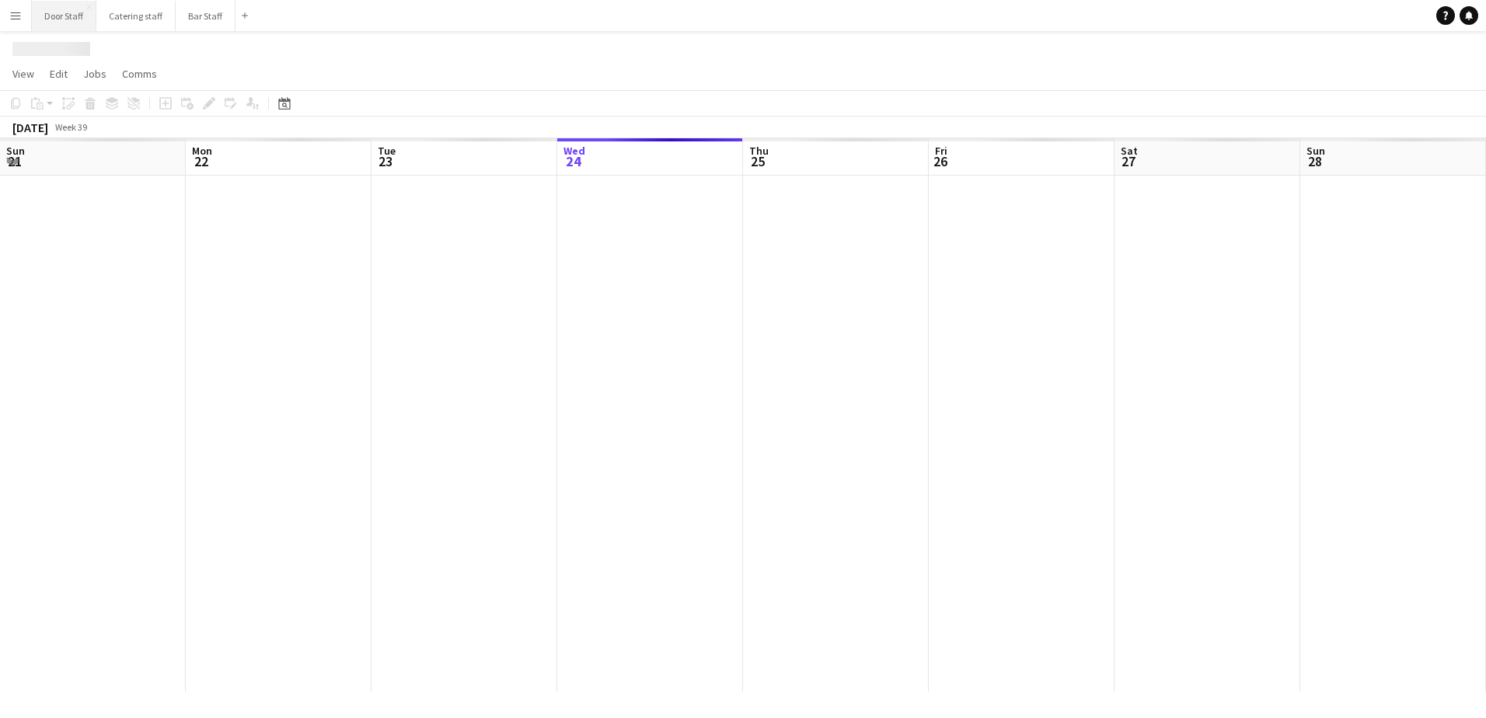
scroll to position [0, 371]
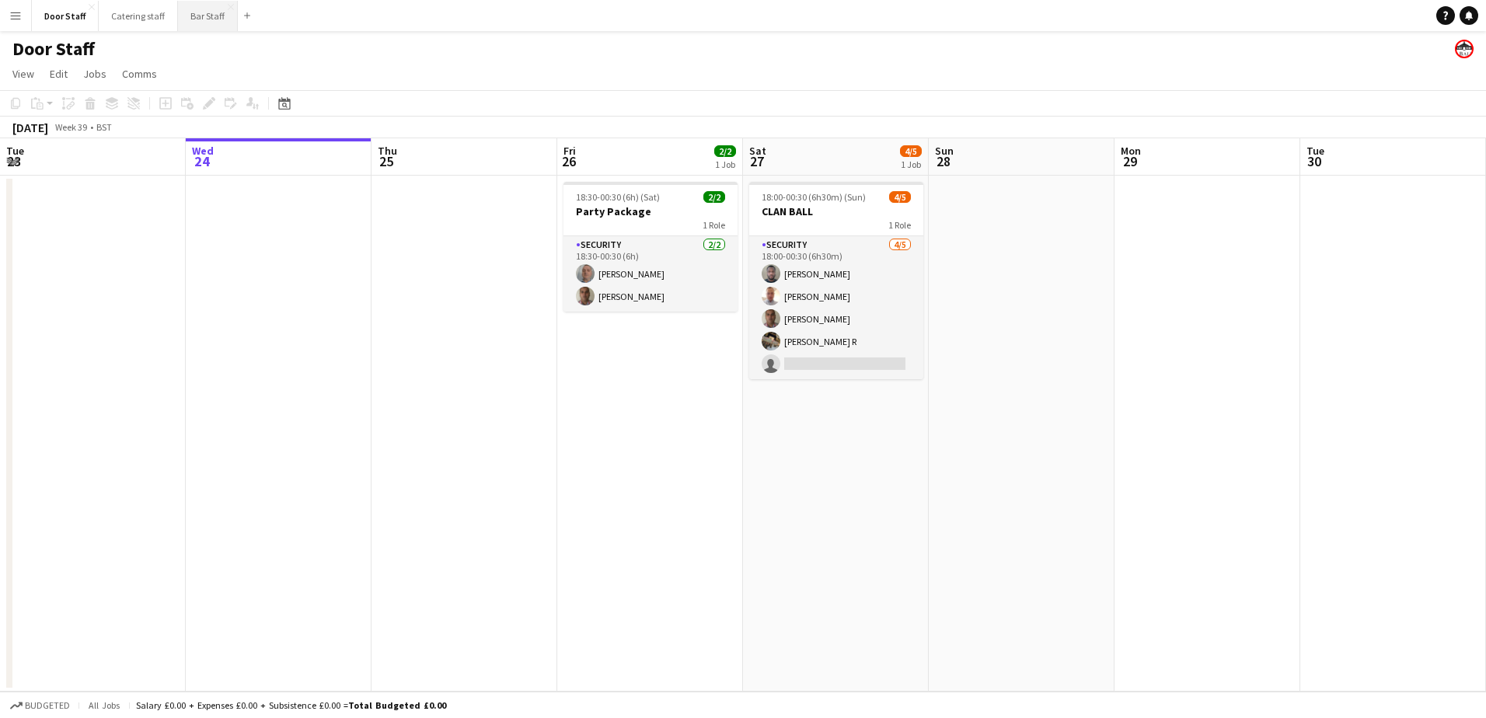
click at [192, 19] on button "Bar Staff Close" at bounding box center [208, 16] width 60 height 30
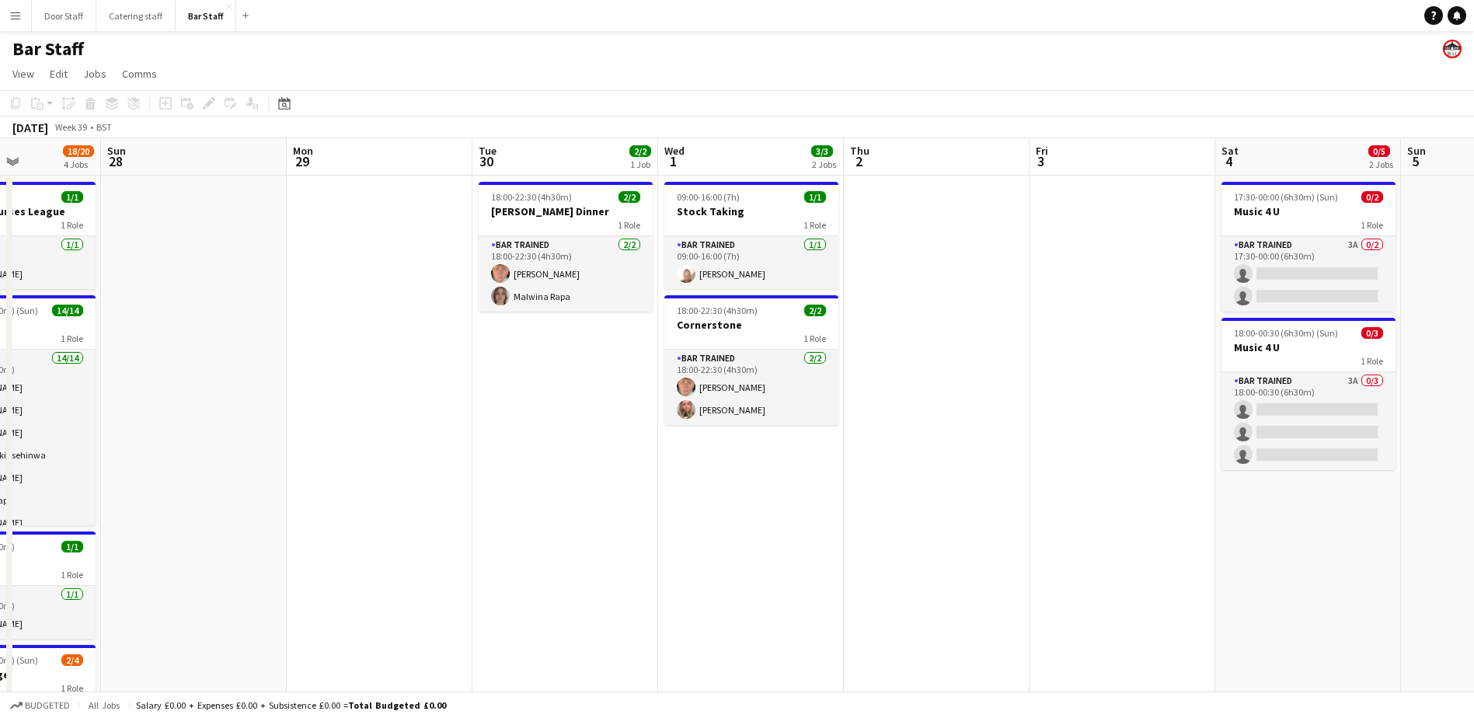
drag, startPoint x: 877, startPoint y: 368, endPoint x: 228, endPoint y: 405, distance: 649.9
click at [92, 401] on app-calendar-viewport "Wed 24 Thu 25 3/3 1 Job Fri 26 2/2 1 Job Sat 27 18/20 4 Jobs Sun 28 Mon 29 Tue …" at bounding box center [737, 503] width 1474 height 730
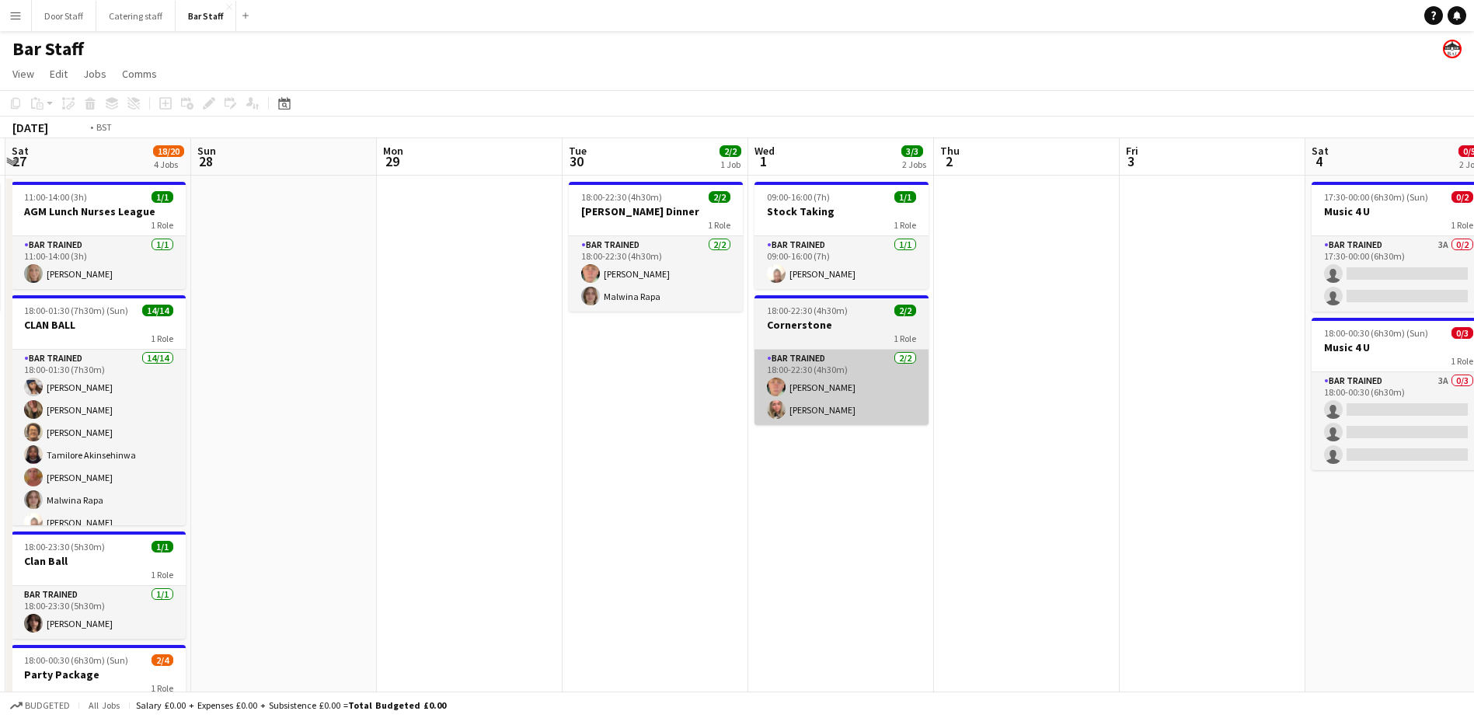
drag, startPoint x: 842, startPoint y: 384, endPoint x: 167, endPoint y: 392, distance: 675.3
click at [166, 392] on app-calendar-viewport "Wed 24 Thu 25 3/3 1 Job Fri 26 2/2 1 Job Sat 27 18/20 4 Jobs Sun 28 Mon 29 Tue …" at bounding box center [737, 503] width 1474 height 730
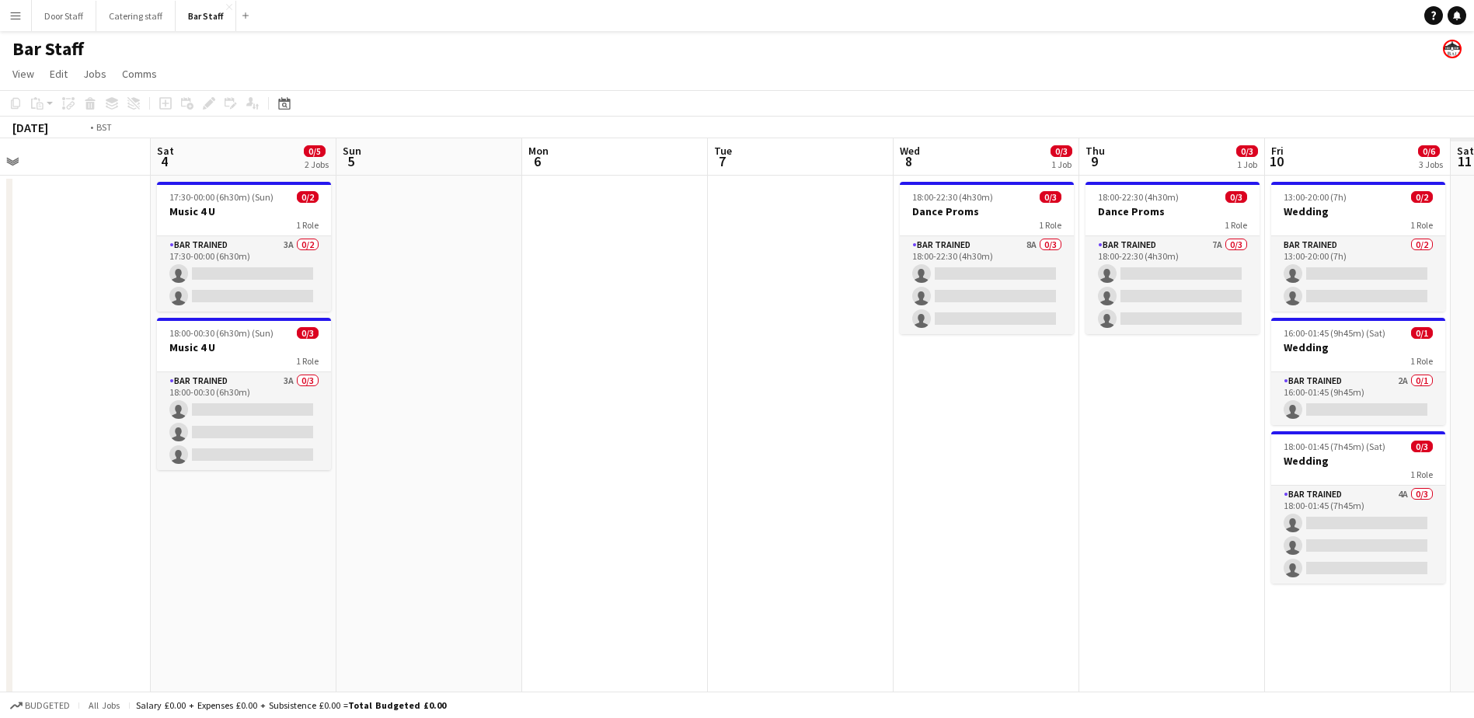
drag, startPoint x: 1037, startPoint y: 370, endPoint x: 72, endPoint y: 382, distance: 965.2
click at [72, 382] on app-calendar-viewport "Tue 30 2/2 1 Job Wed 1 3/3 2 Jobs Thu 2 Fri 3 Sat 4 0/5 2 Jobs Sun 5 Mon 6 Tue …" at bounding box center [737, 503] width 1474 height 730
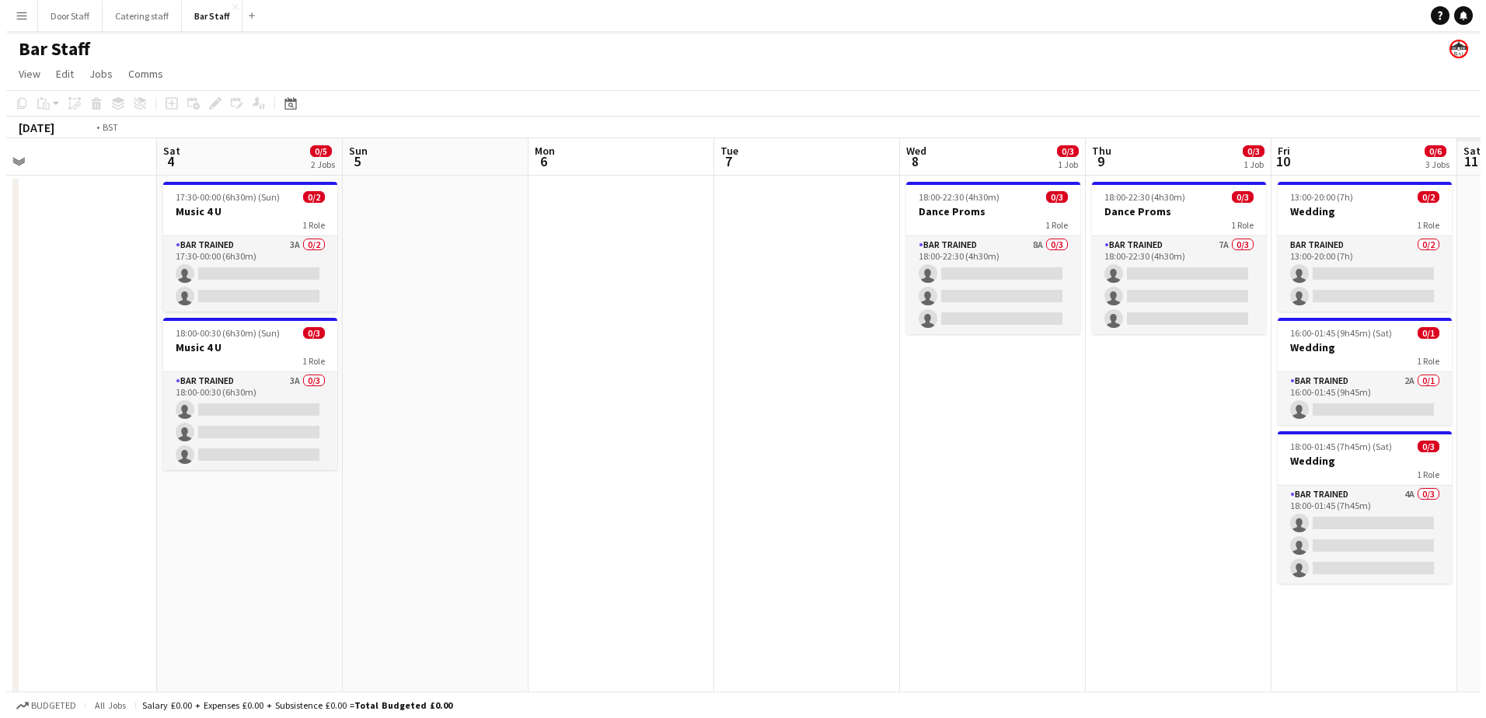
scroll to position [0, 593]
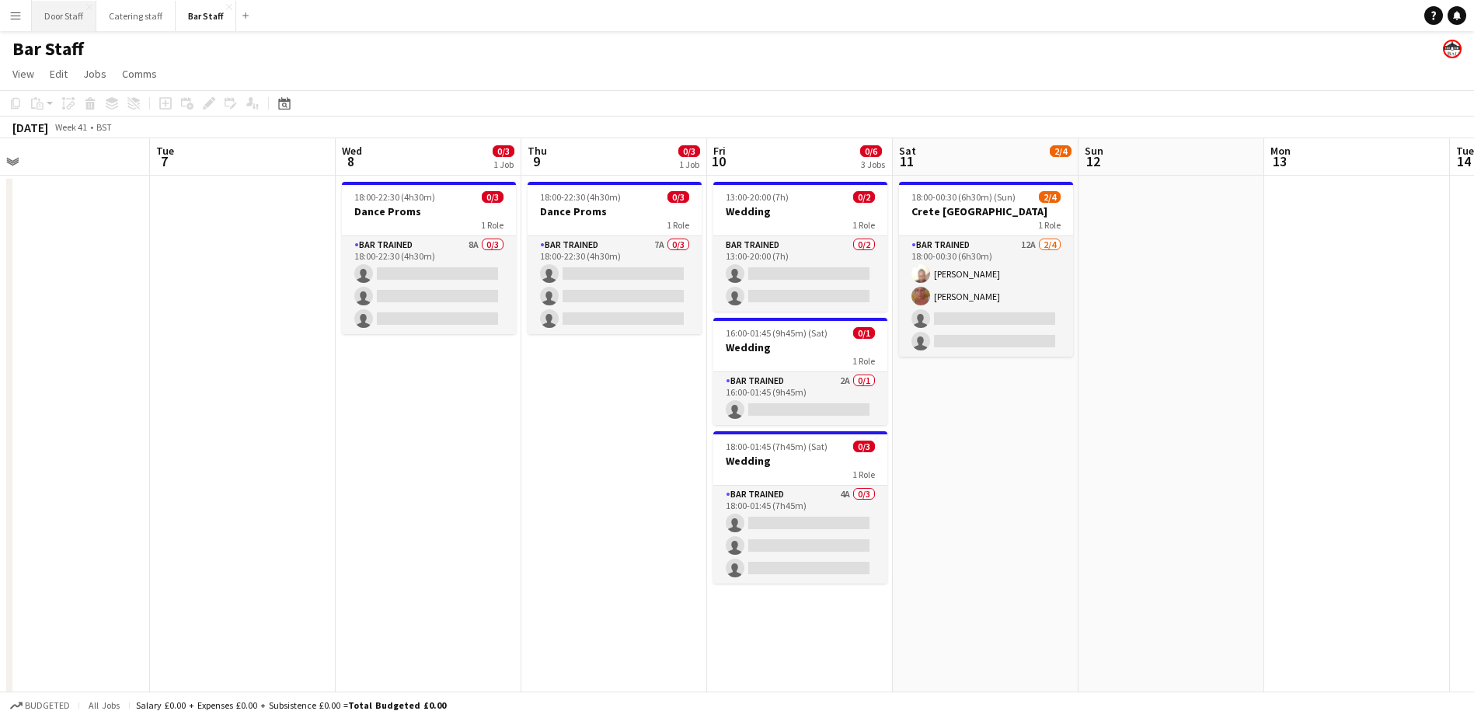
click at [56, 16] on button "Door Staff Close" at bounding box center [64, 16] width 64 height 30
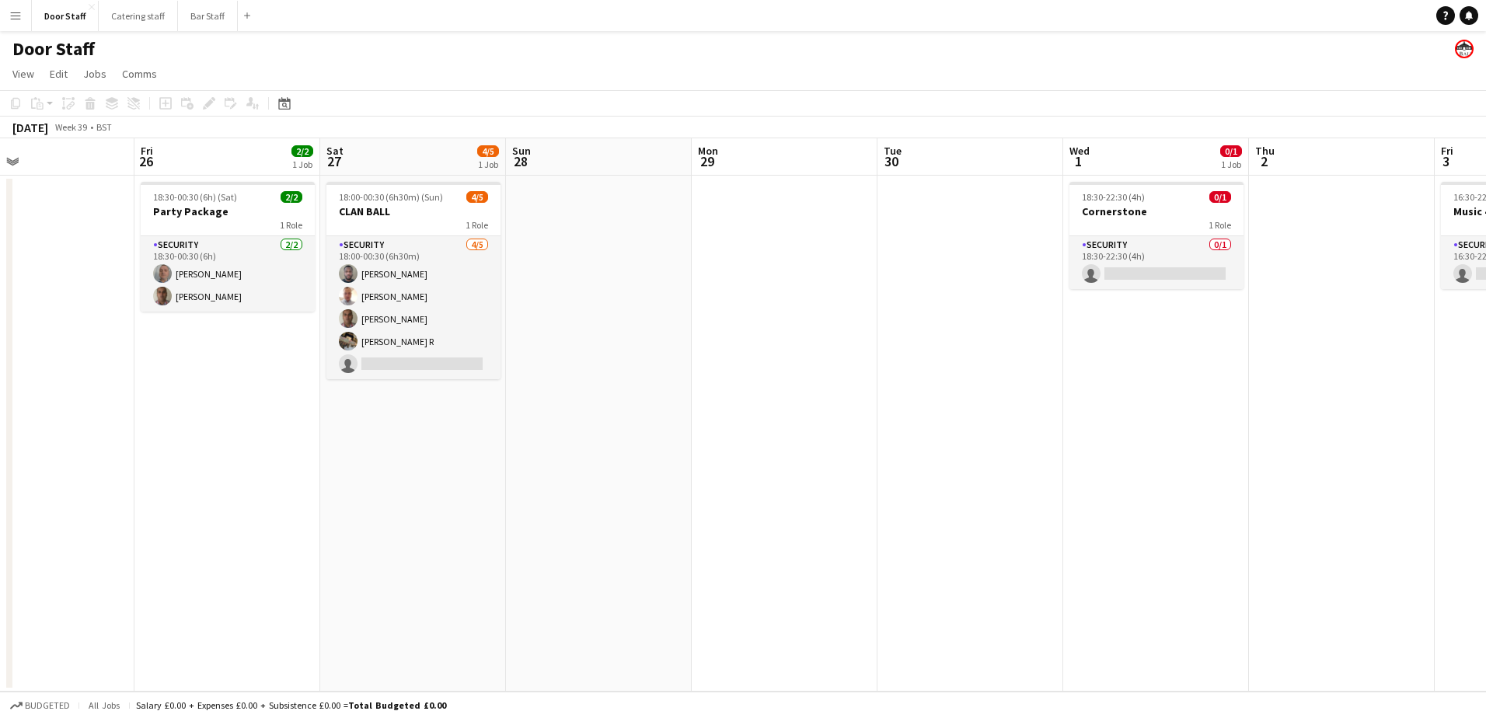
drag, startPoint x: 388, startPoint y: 441, endPoint x: -3, endPoint y: 442, distance: 390.9
click at [0, 442] on html "Menu Boards Boards Boards All jobs Status Workforce Workforce My Workforce Recr…" at bounding box center [743, 359] width 1486 height 718
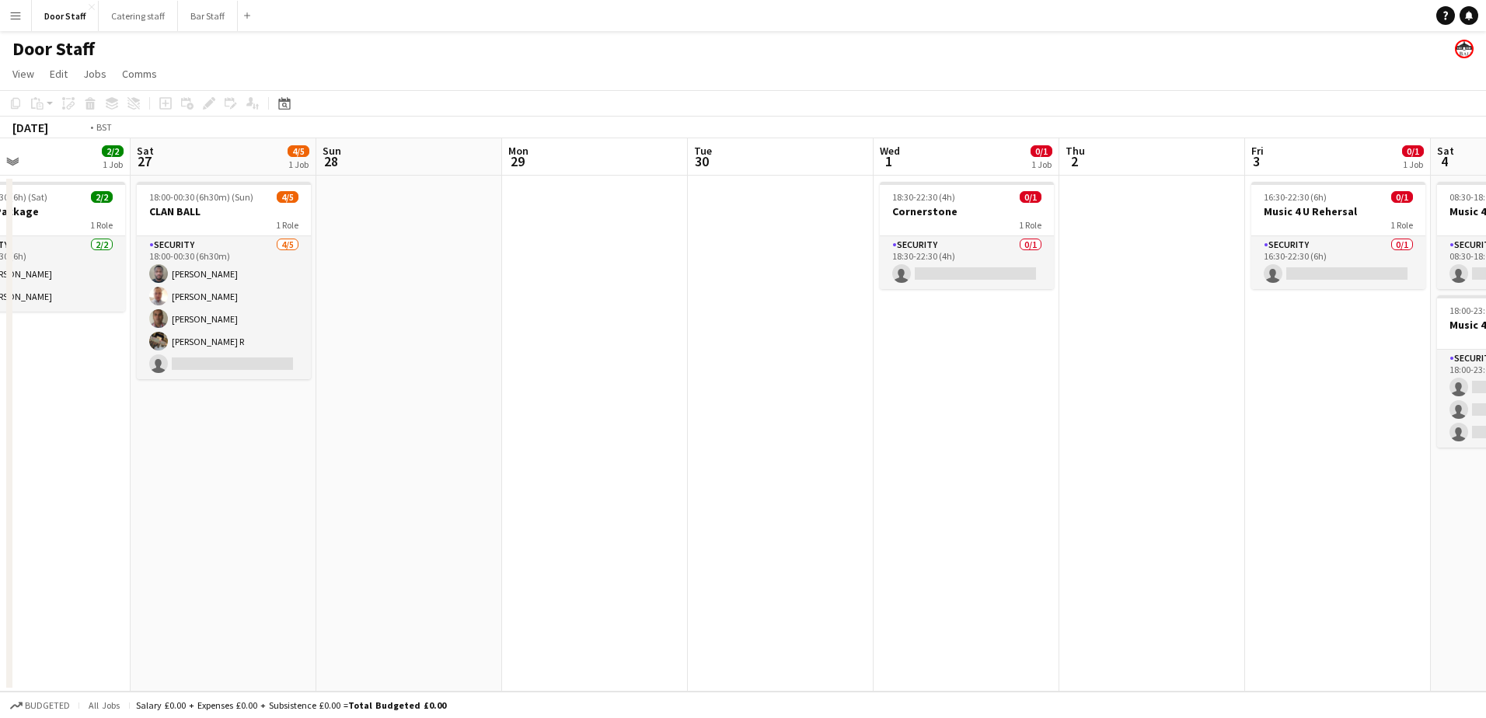
drag, startPoint x: 798, startPoint y: 434, endPoint x: 122, endPoint y: 441, distance: 676.1
click at [40, 440] on app-calendar-viewport "Wed 24 Thu 25 Fri 26 2/2 1 Job Sat 27 4/5 1 Job Sun 28 Mon 29 Tue 30 Wed 1 0/1 …" at bounding box center [743, 414] width 1486 height 553
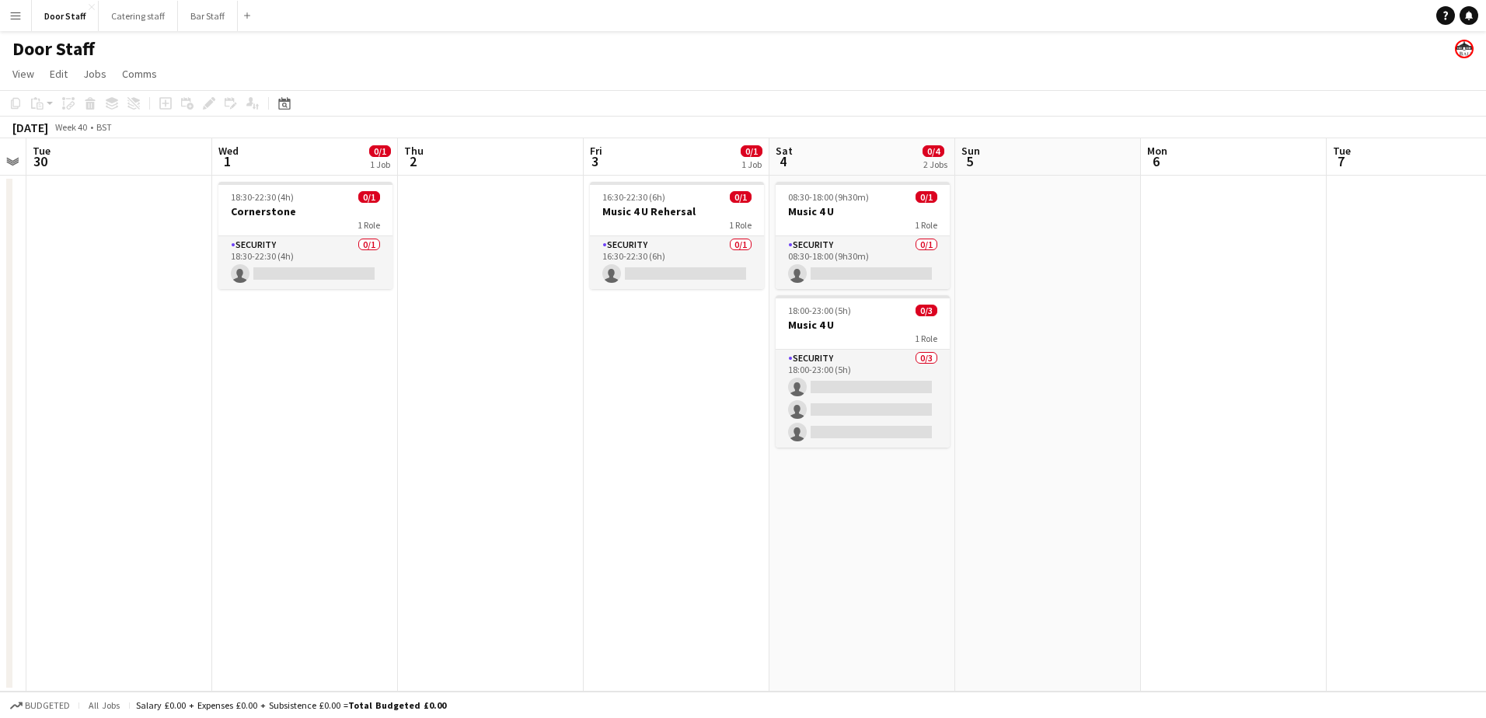
scroll to position [0, 497]
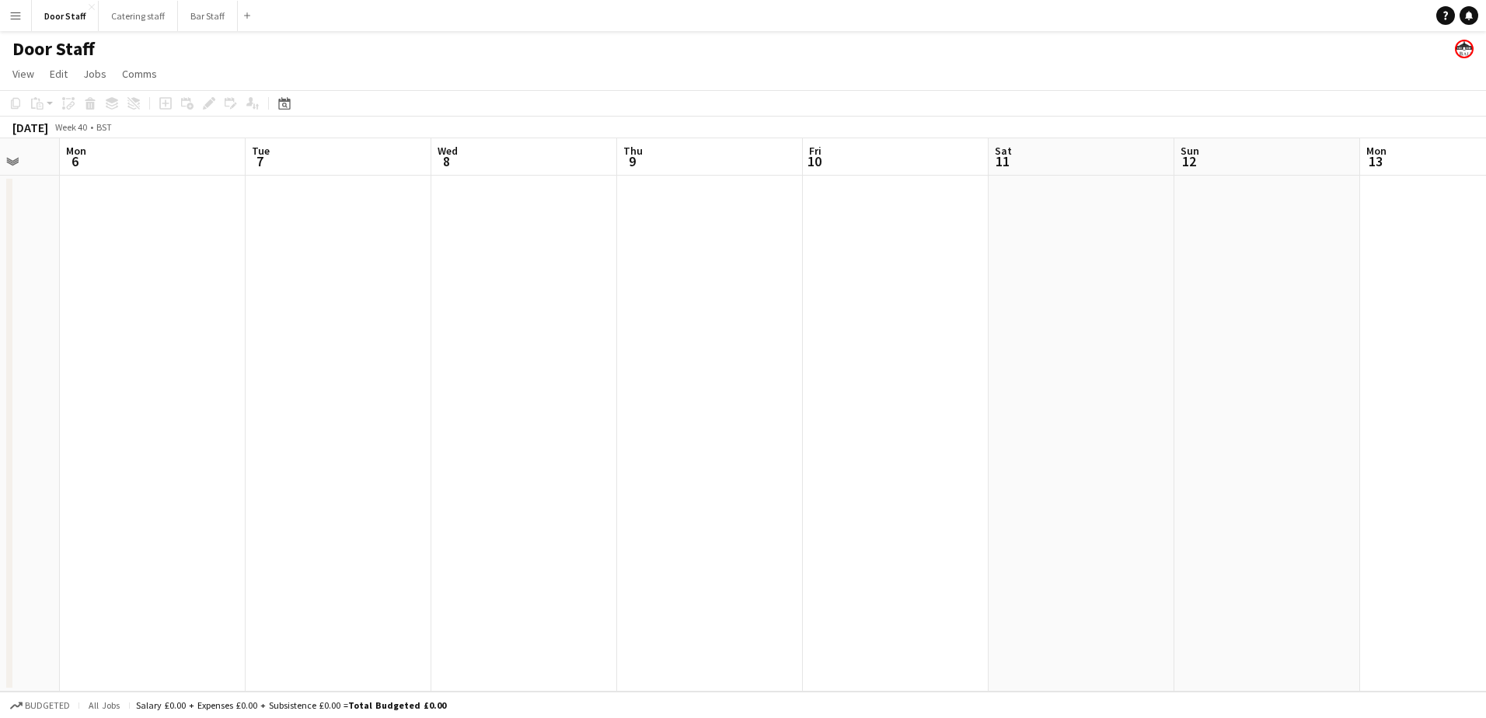
drag, startPoint x: 1074, startPoint y: 363, endPoint x: 2, endPoint y: 397, distance: 1072.1
click at [0, 398] on html "Menu Boards Boards Boards All jobs Status Workforce Workforce My Workforce Recr…" at bounding box center [743, 359] width 1486 height 718
click at [529, 161] on app-board-header-date "Wed 8" at bounding box center [524, 156] width 186 height 37
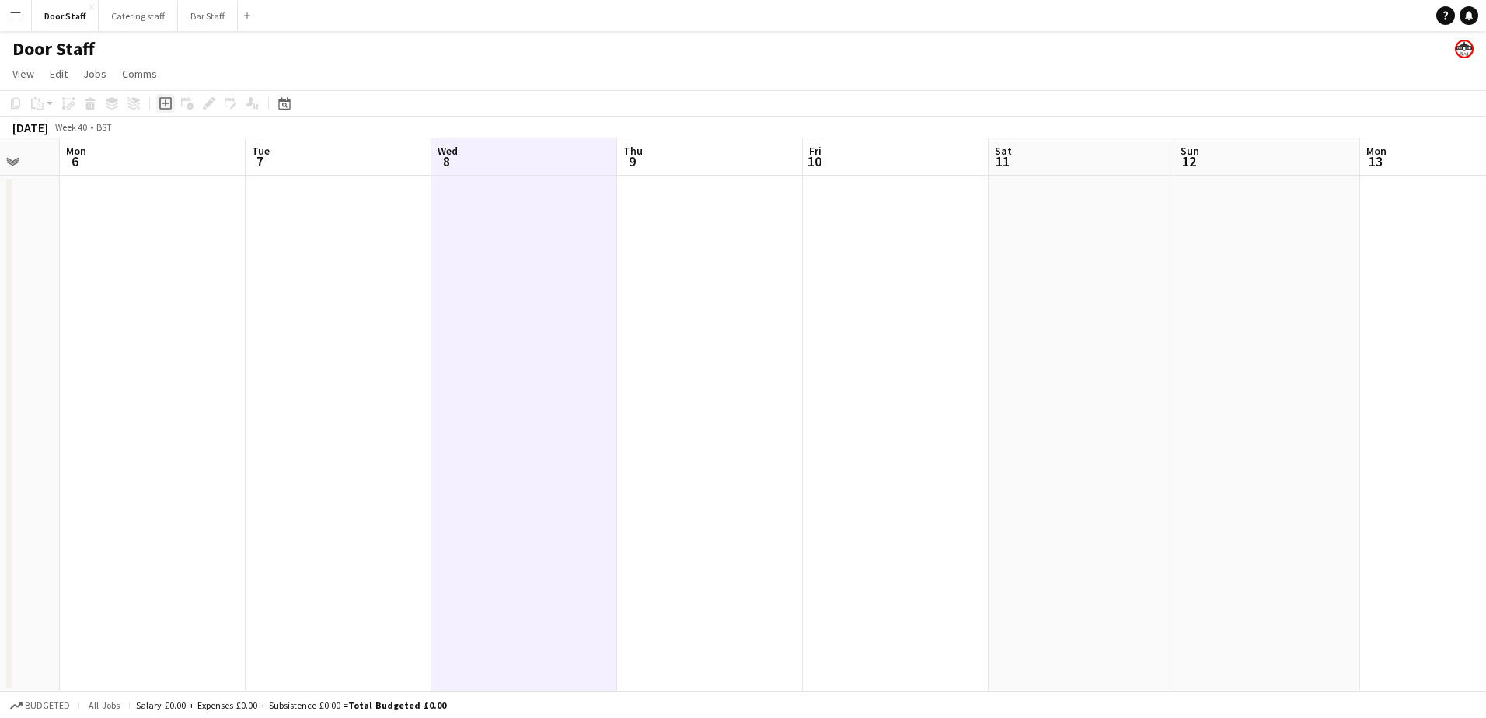
click at [164, 103] on icon at bounding box center [165, 103] width 7 height 7
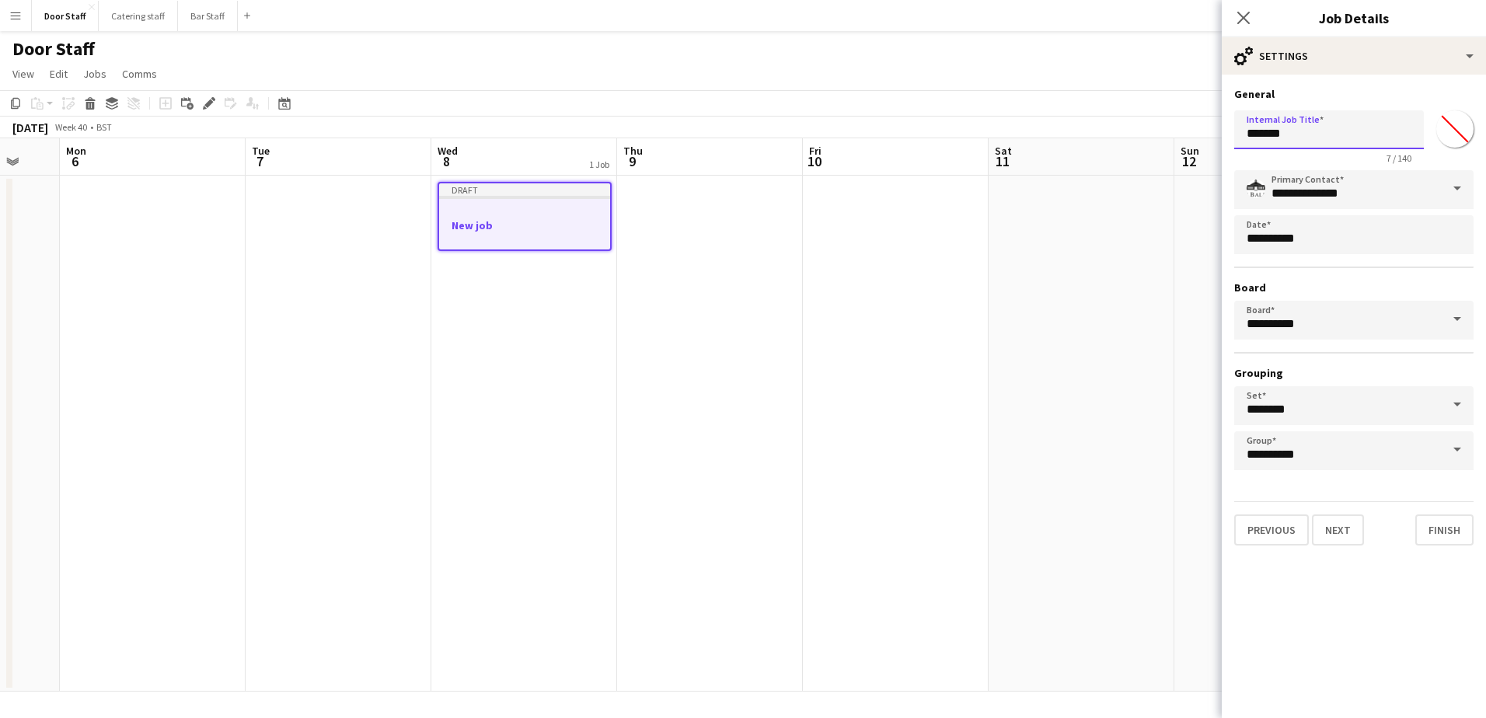
click at [1277, 145] on input "*******" at bounding box center [1329, 129] width 190 height 39
type input "**********"
click at [1353, 539] on button "Next" at bounding box center [1338, 529] width 52 height 31
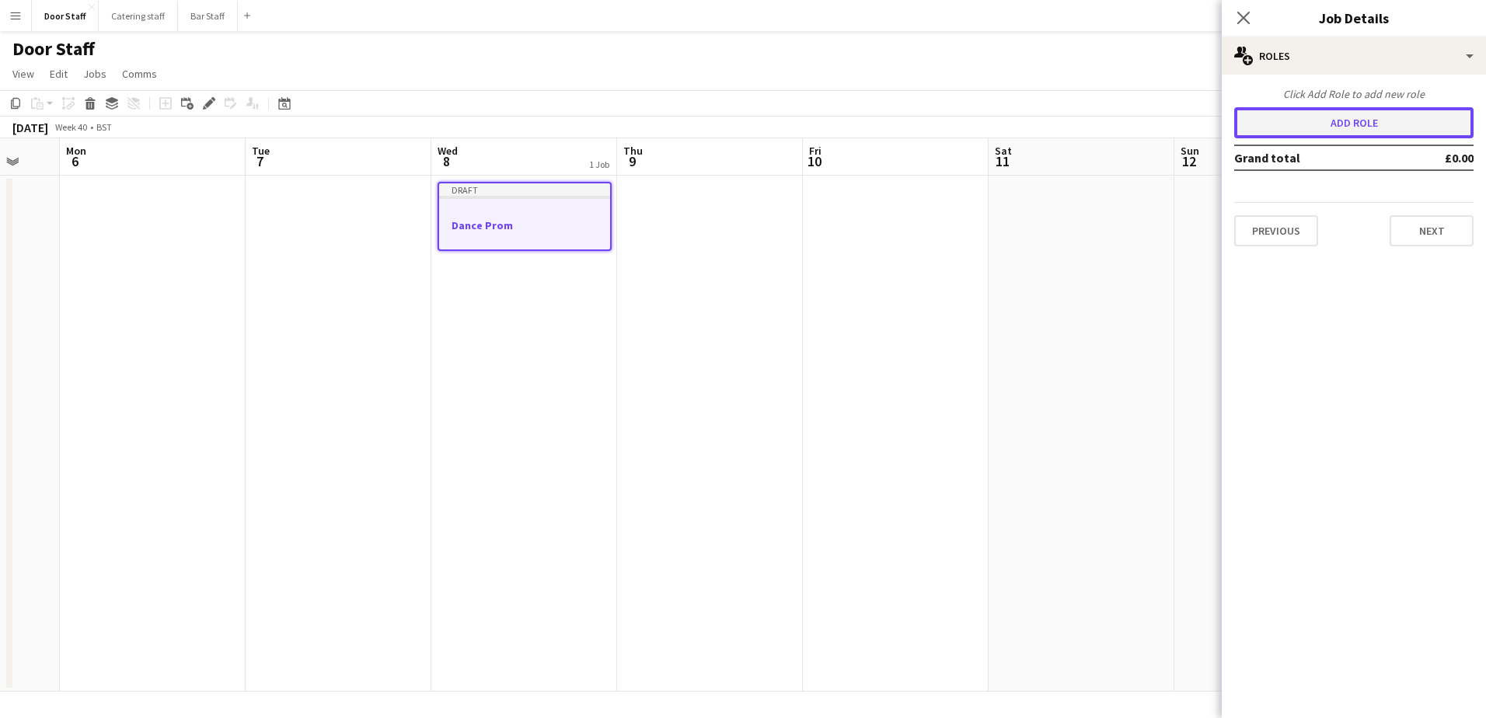
click at [1303, 117] on button "Add role" at bounding box center [1353, 122] width 239 height 31
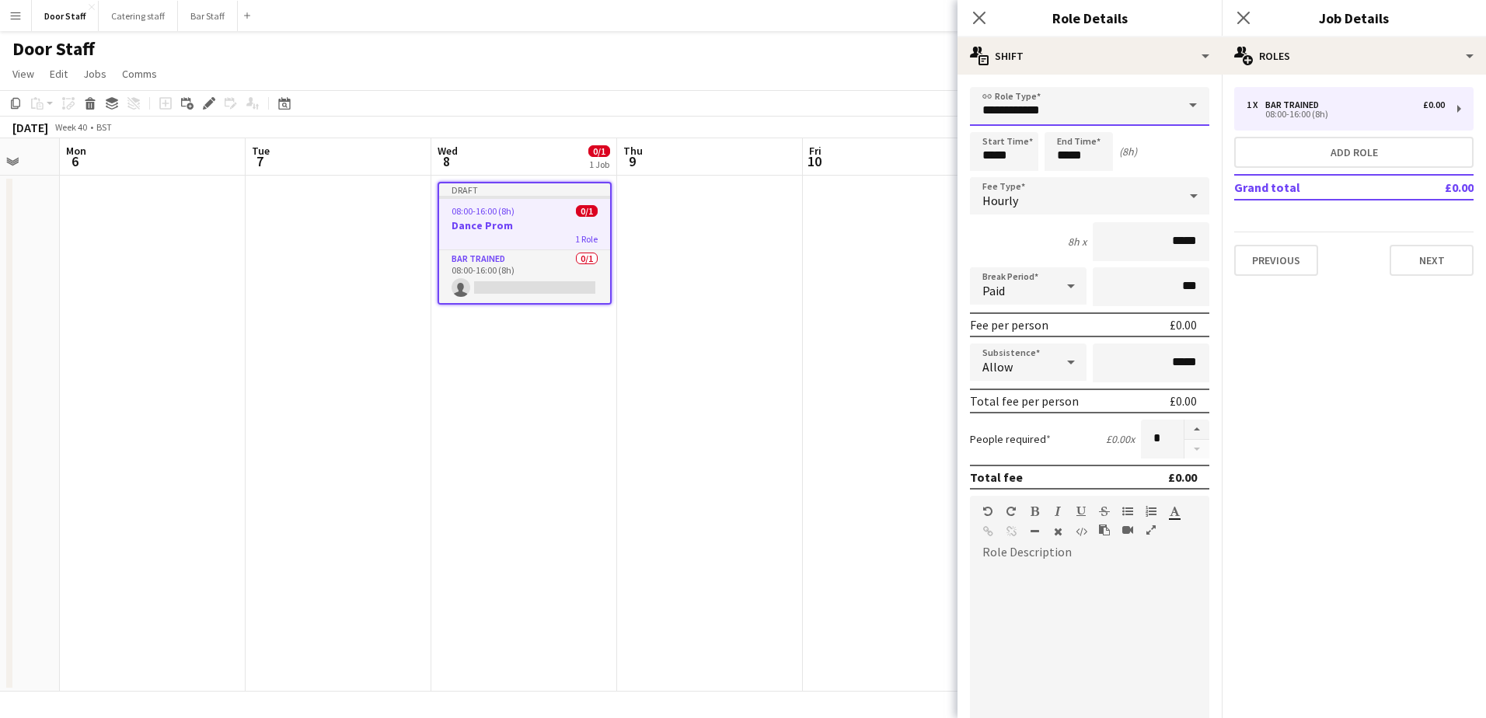
click at [1042, 117] on input "**********" at bounding box center [1089, 106] width 239 height 39
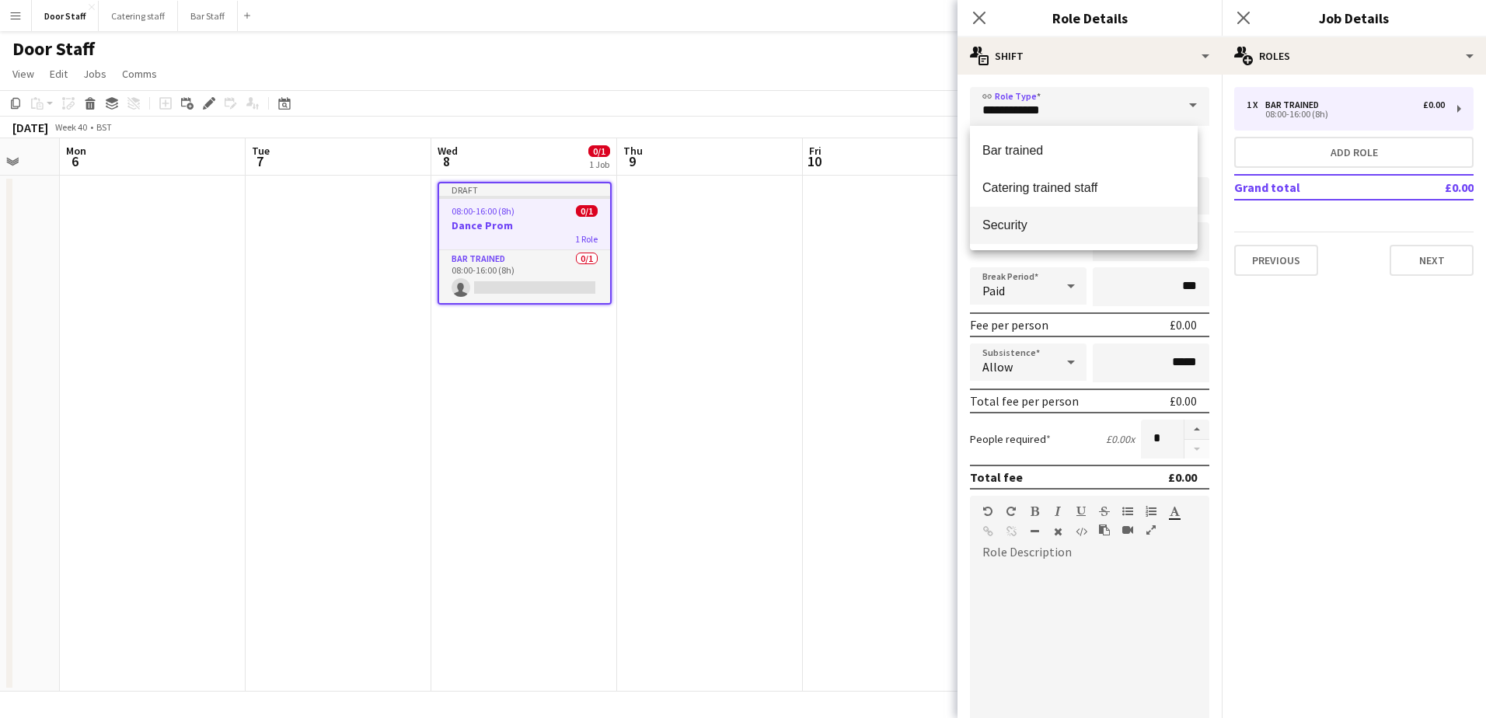
click at [1016, 221] on span "Security" at bounding box center [1083, 225] width 203 height 15
type input "********"
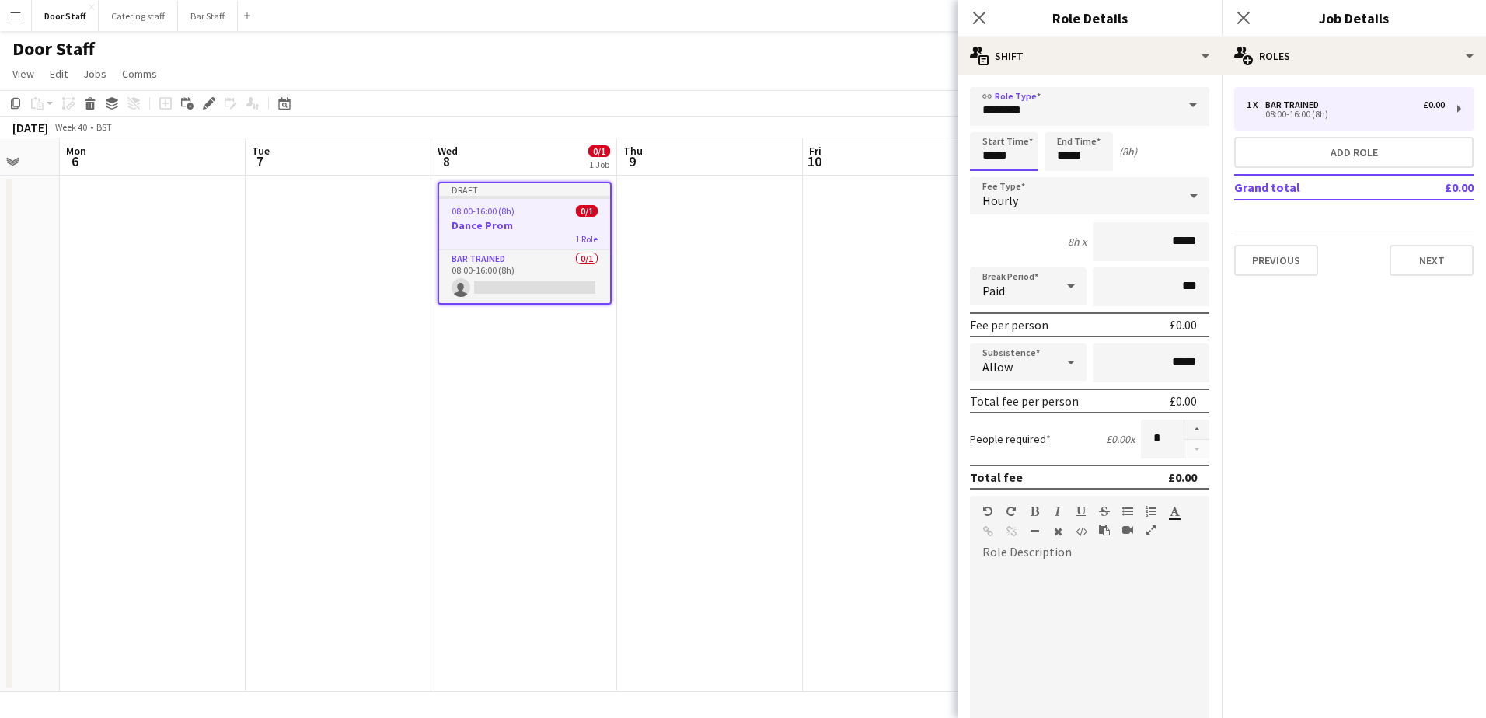
click at [998, 148] on input "*****" at bounding box center [1004, 151] width 68 height 39
click at [987, 125] on div at bounding box center [988, 125] width 31 height 16
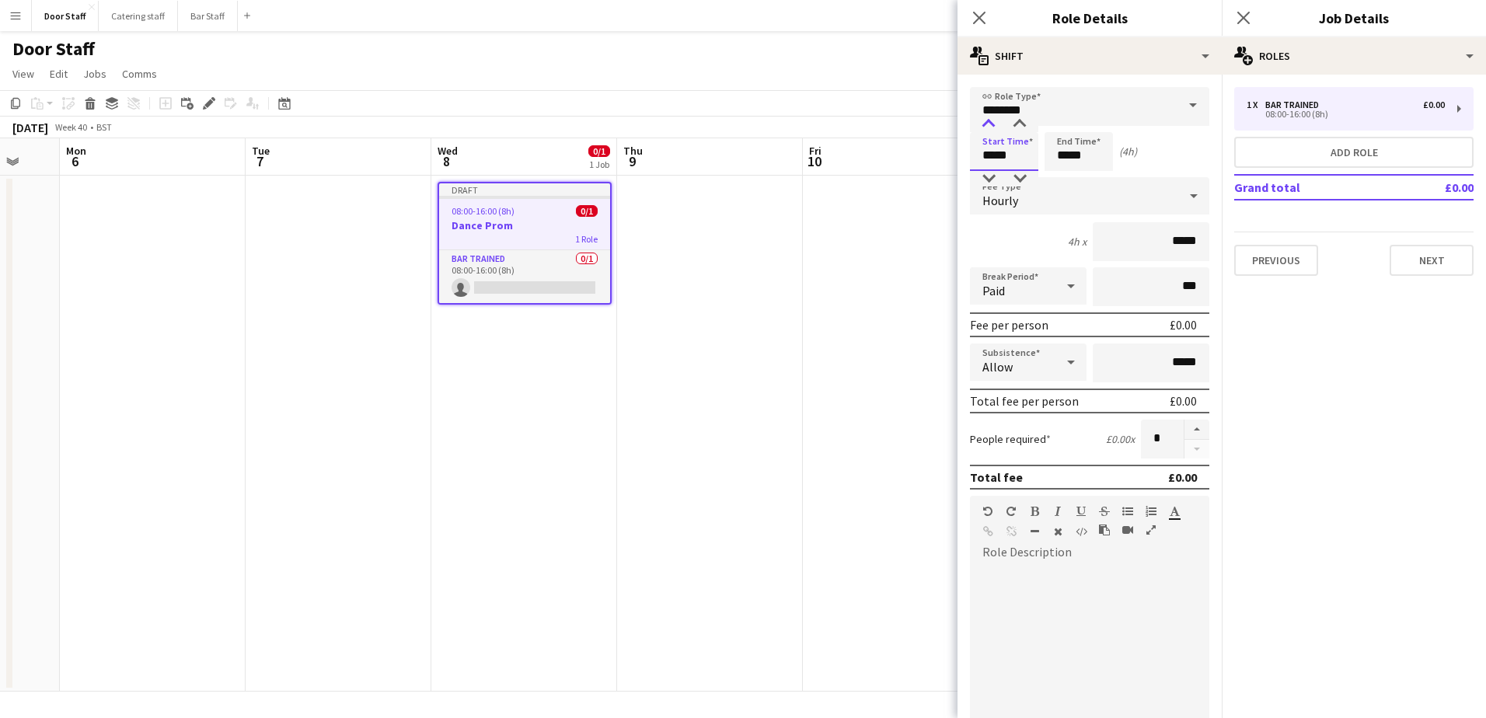
click at [987, 125] on div at bounding box center [988, 125] width 31 height 16
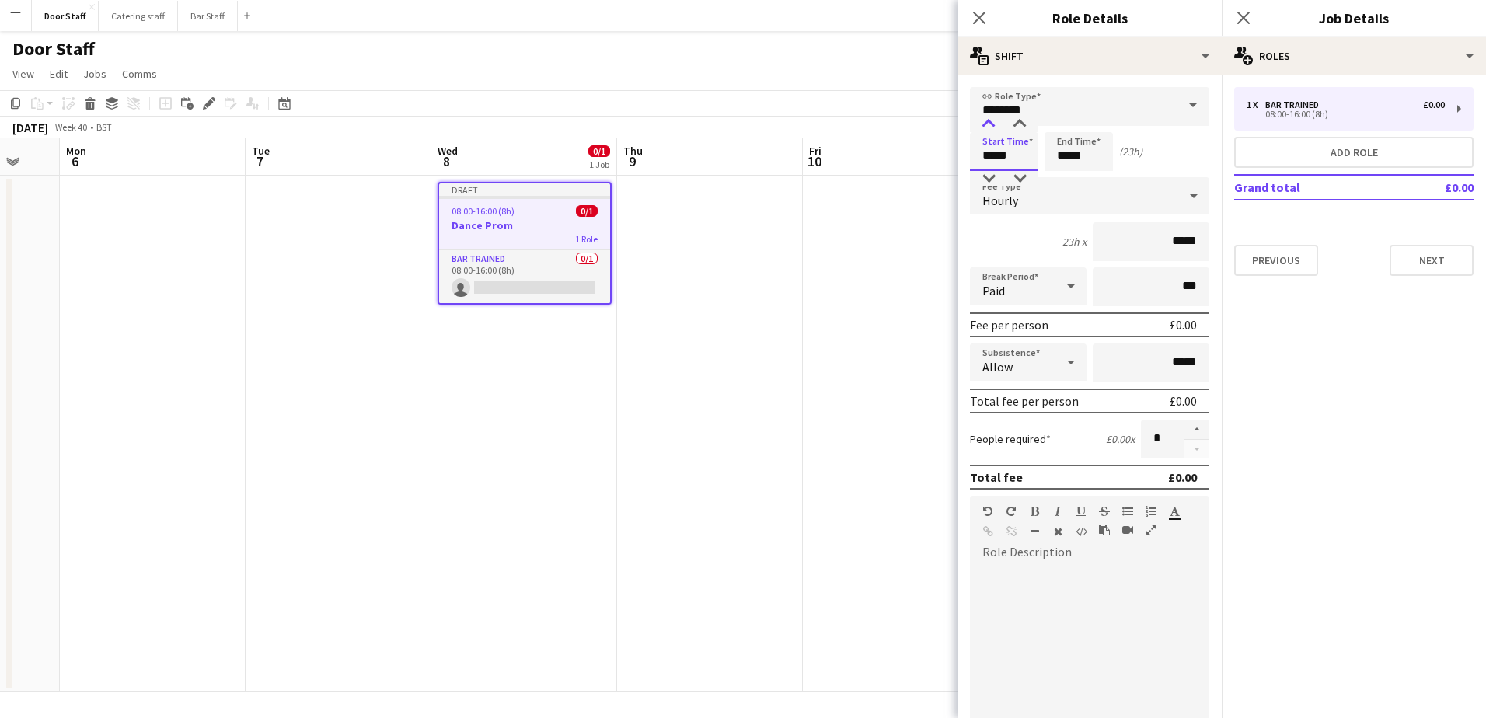
type input "*****"
click at [987, 125] on div at bounding box center [988, 125] width 31 height 16
click at [1066, 156] on input "*****" at bounding box center [1078, 151] width 68 height 39
click at [1067, 127] on div at bounding box center [1062, 125] width 31 height 16
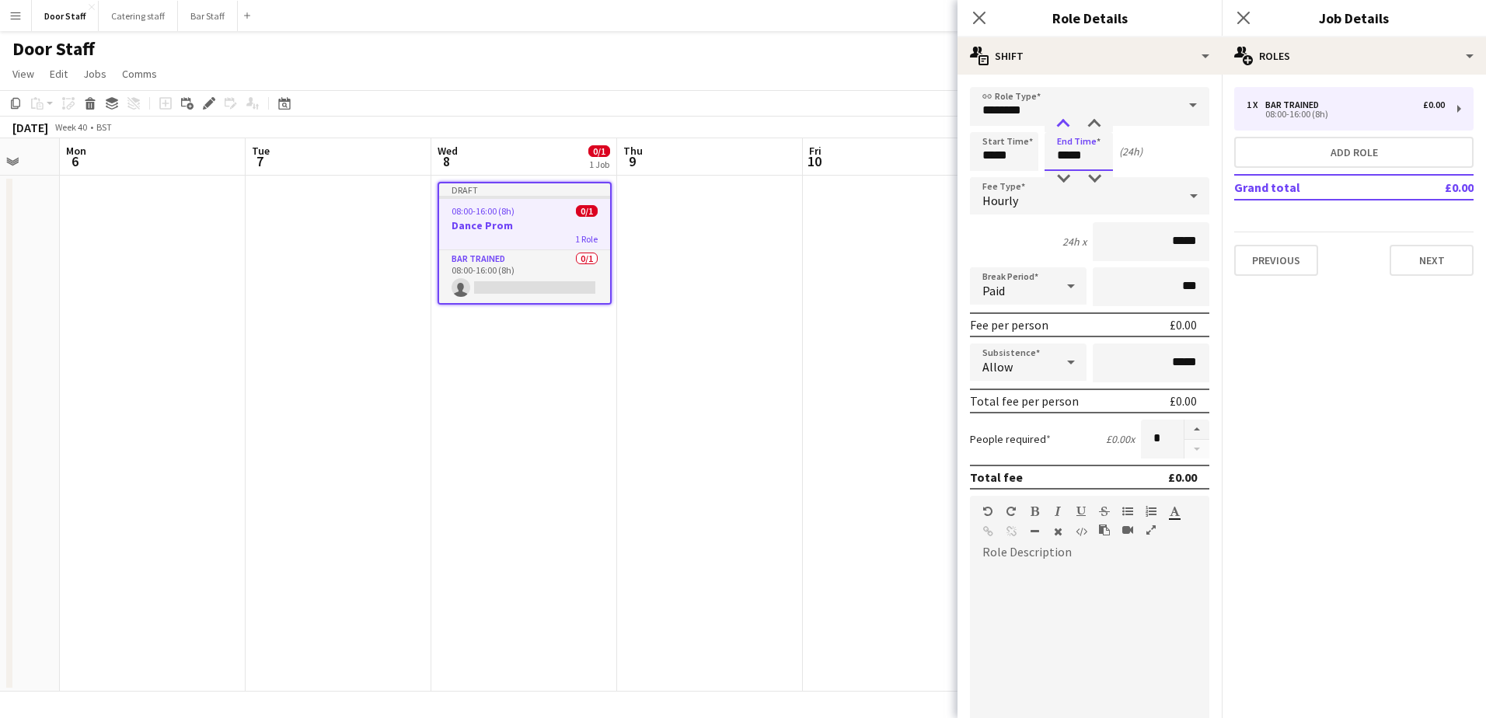
click at [1067, 127] on div at bounding box center [1062, 125] width 31 height 16
click at [1100, 121] on div at bounding box center [1094, 125] width 31 height 16
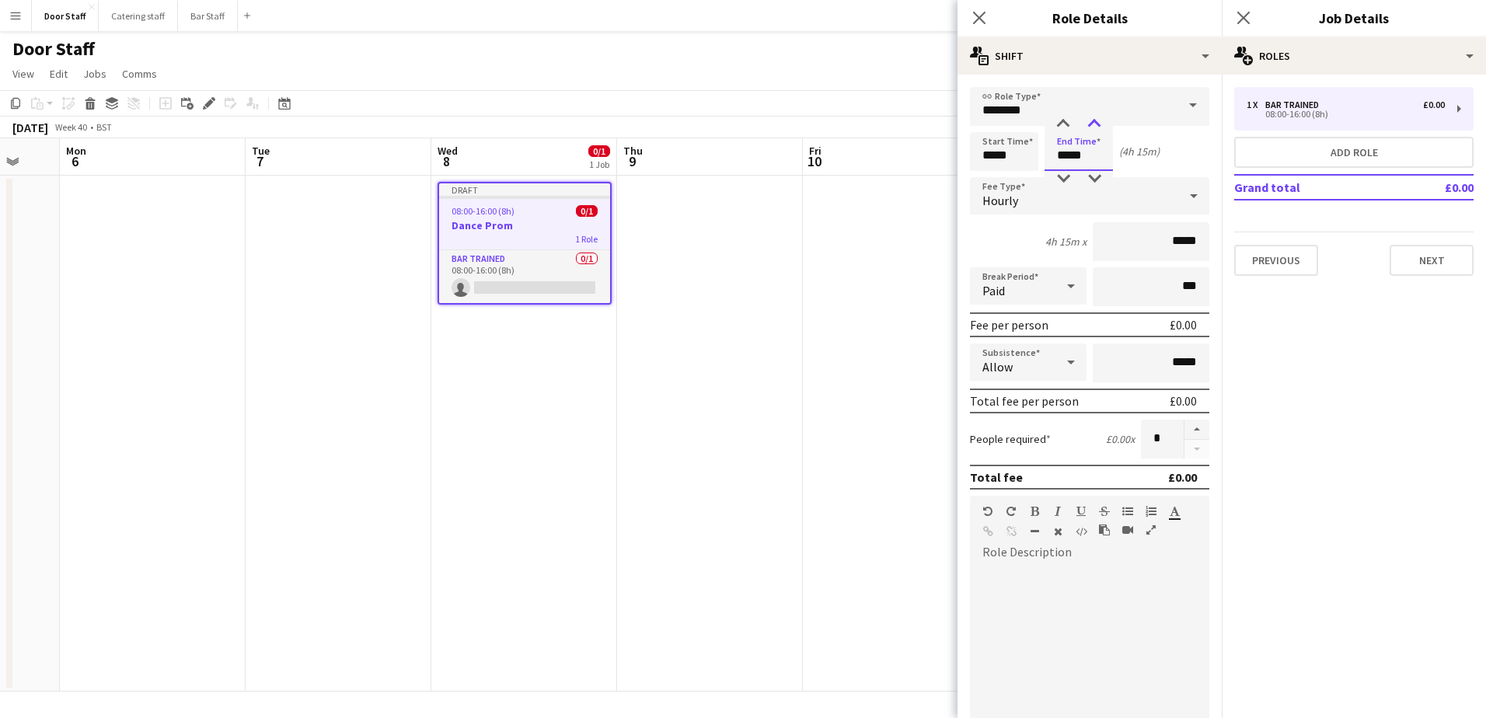
type input "*****"
click at [1092, 127] on div at bounding box center [1094, 125] width 31 height 16
click at [1190, 430] on button "button" at bounding box center [1196, 430] width 25 height 20
click at [1188, 430] on button "button" at bounding box center [1196, 430] width 25 height 20
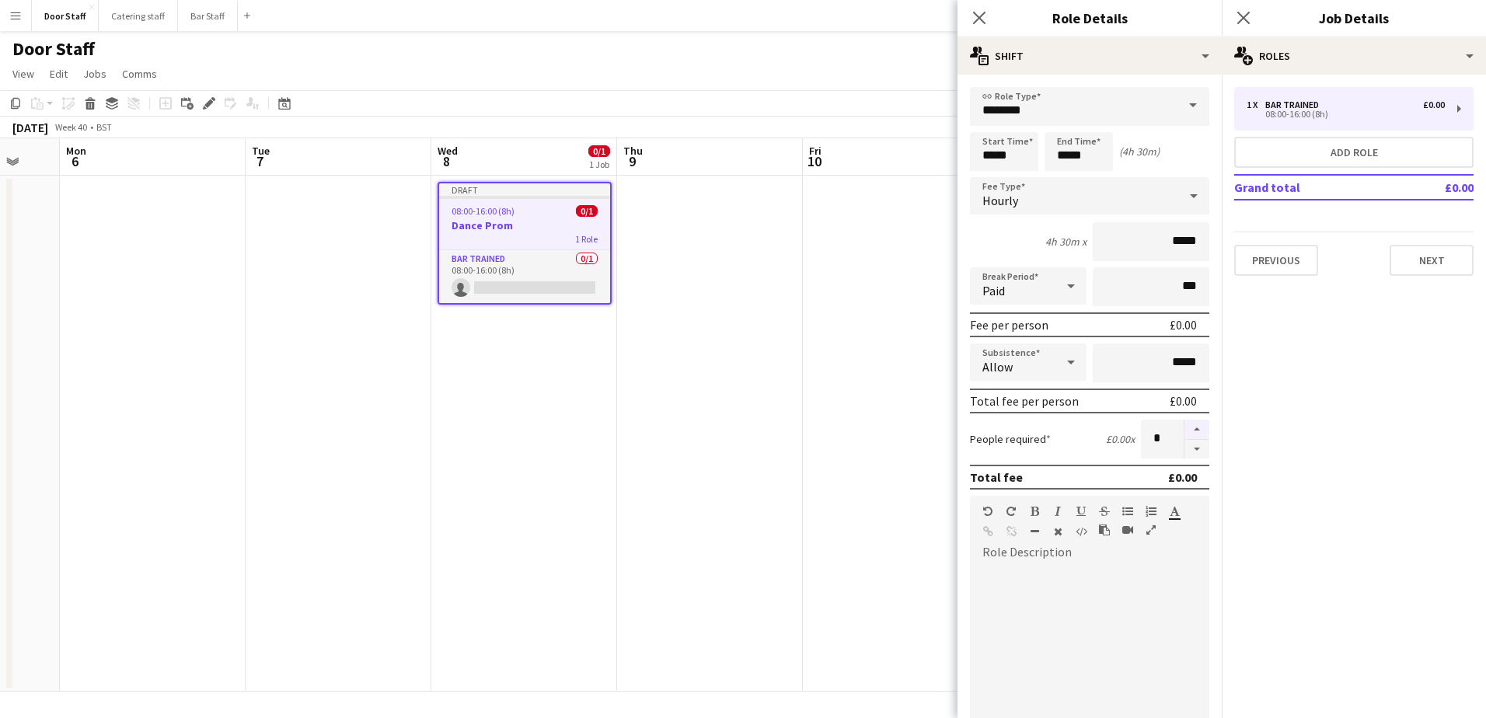
type input "*"
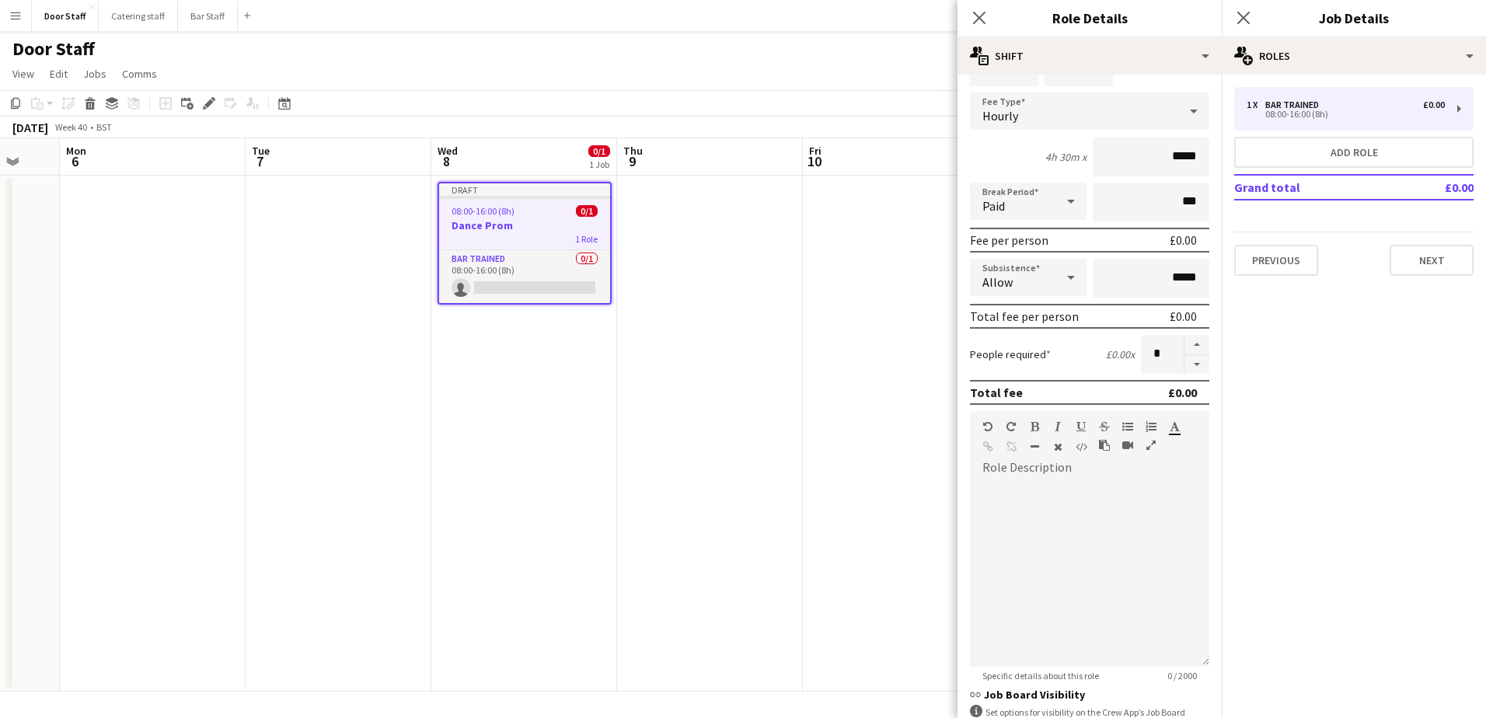
scroll to position [210, 0]
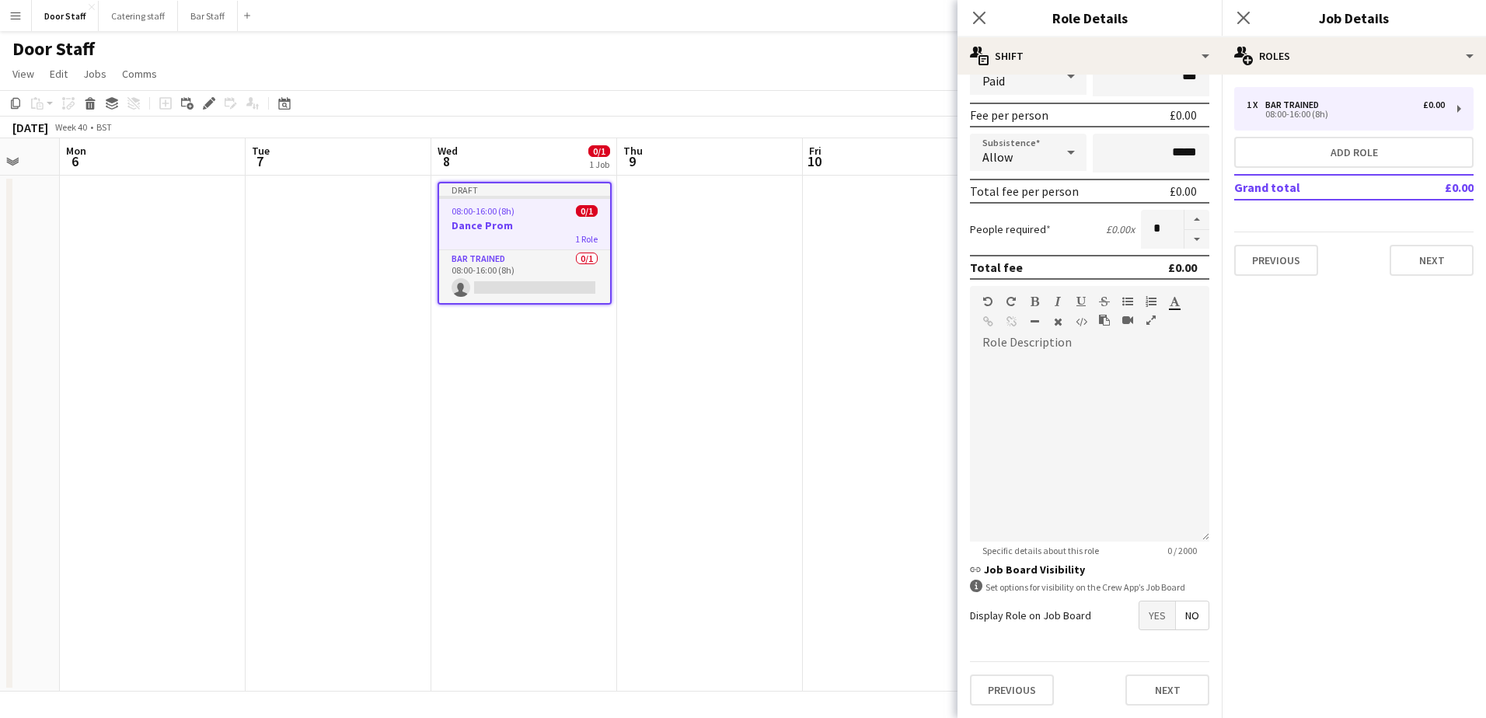
click at [1143, 616] on span "Yes" at bounding box center [1157, 615] width 36 height 28
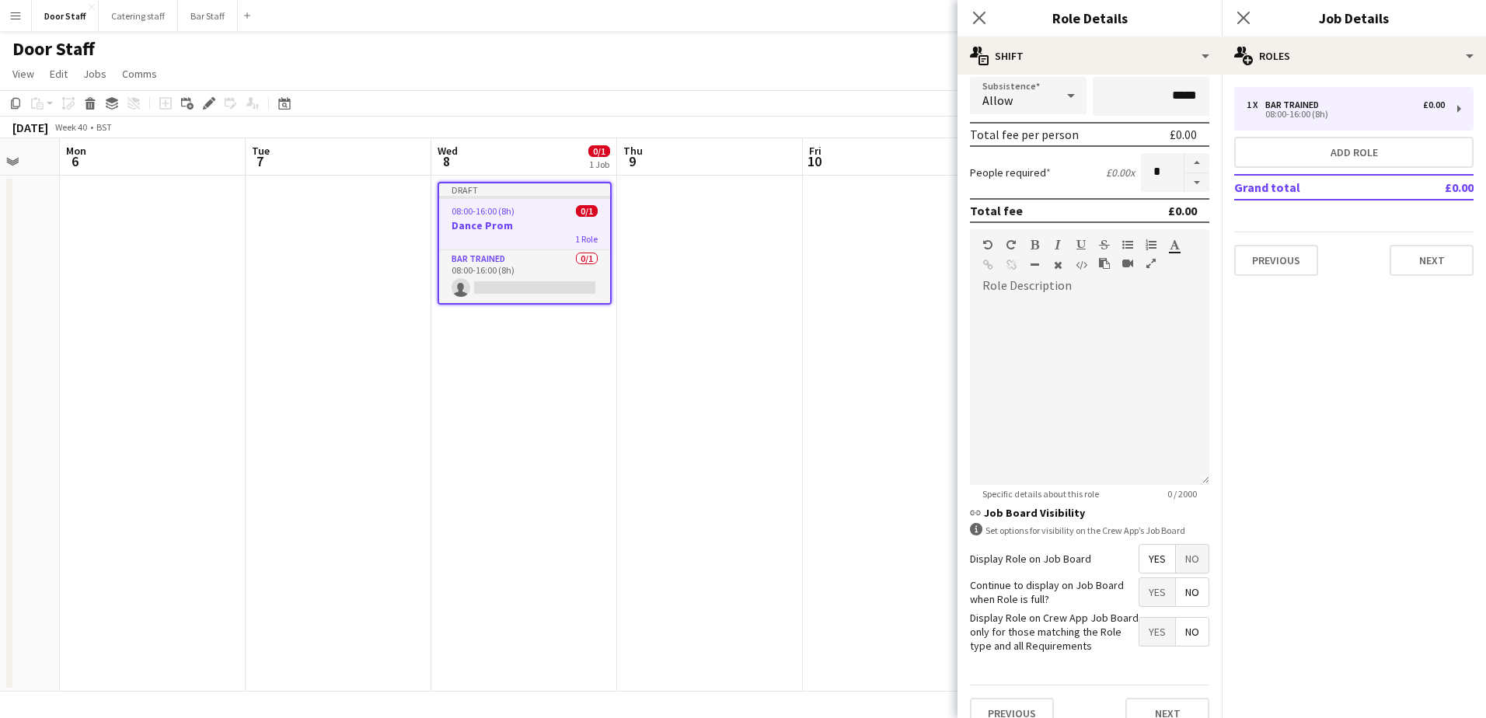
scroll to position [290, 0]
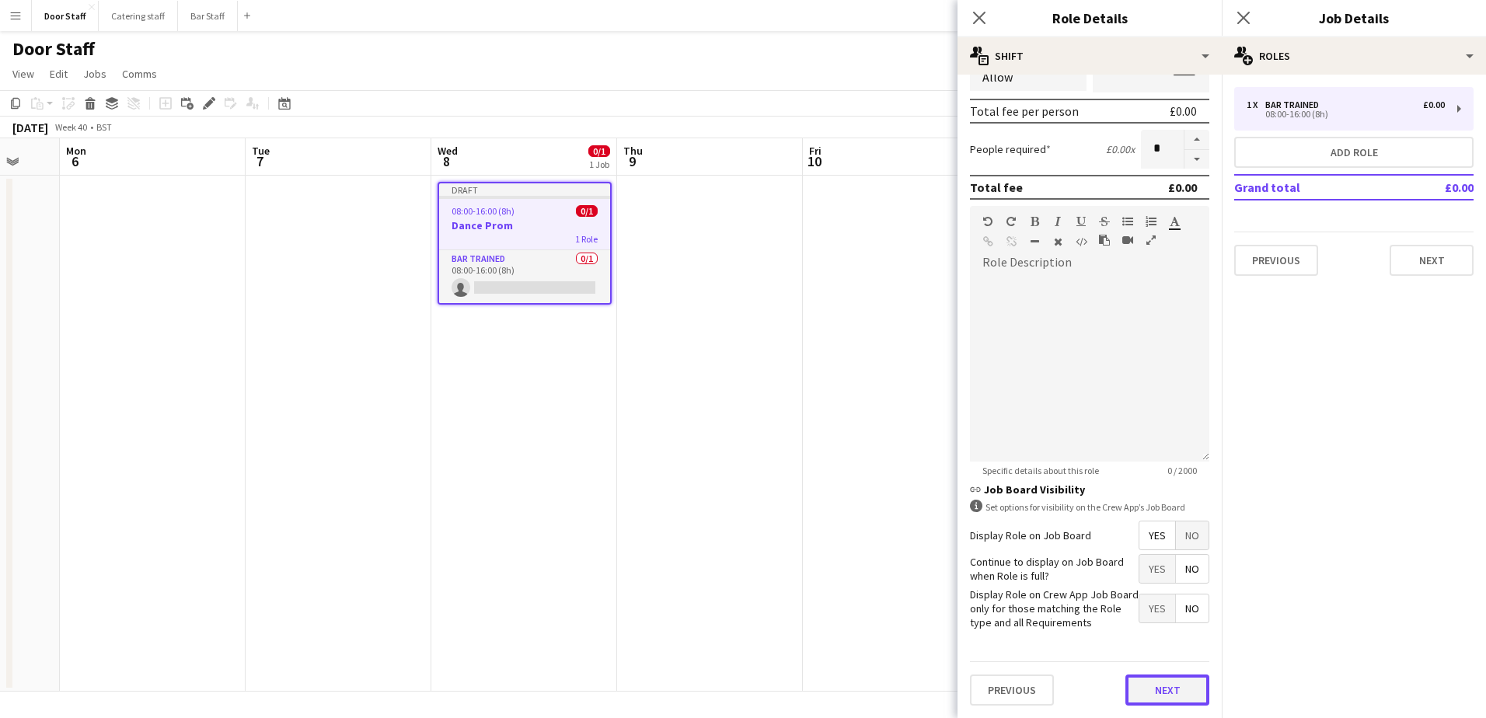
click at [1163, 694] on button "Next" at bounding box center [1167, 689] width 84 height 31
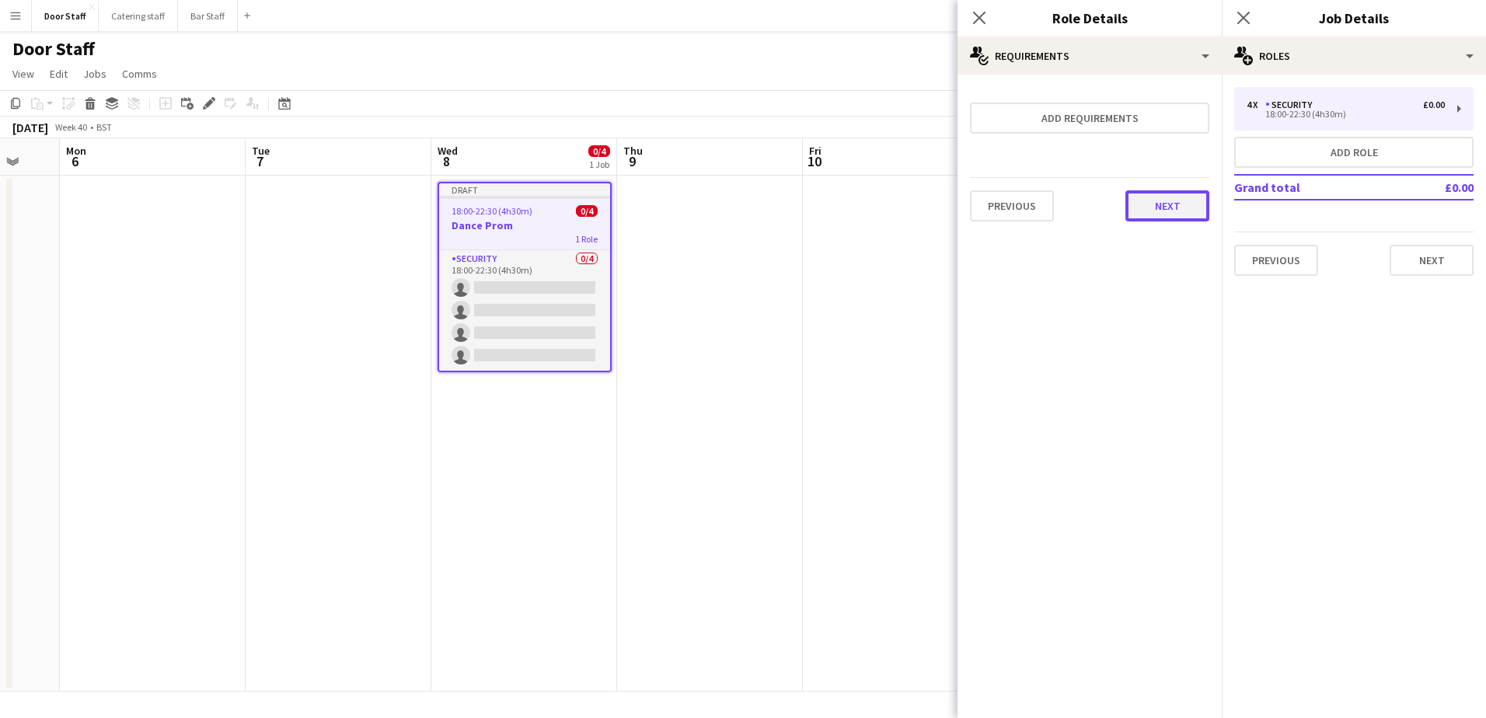
click at [1171, 211] on button "Next" at bounding box center [1167, 205] width 84 height 31
click at [1171, 211] on button "Finish" at bounding box center [1180, 208] width 58 height 31
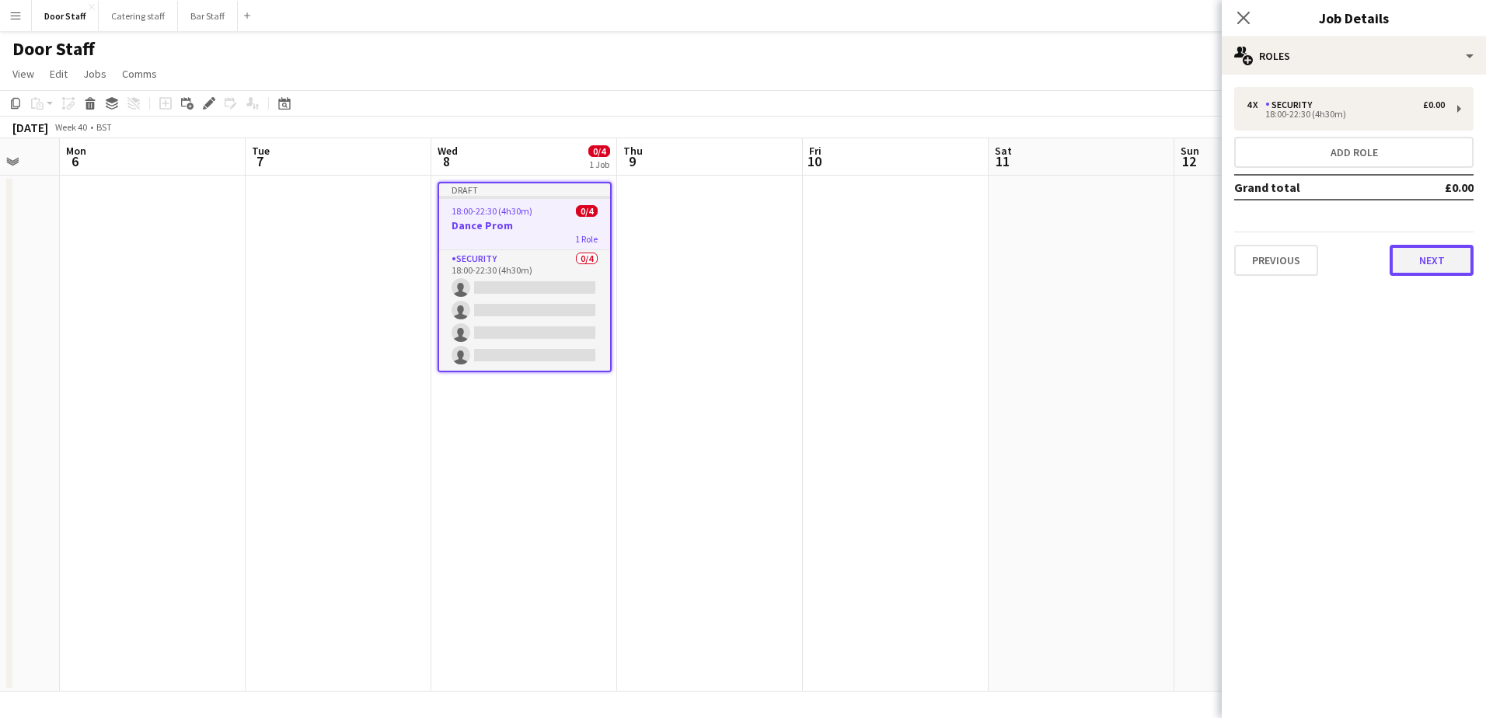
click at [1424, 255] on button "Next" at bounding box center [1431, 260] width 84 height 31
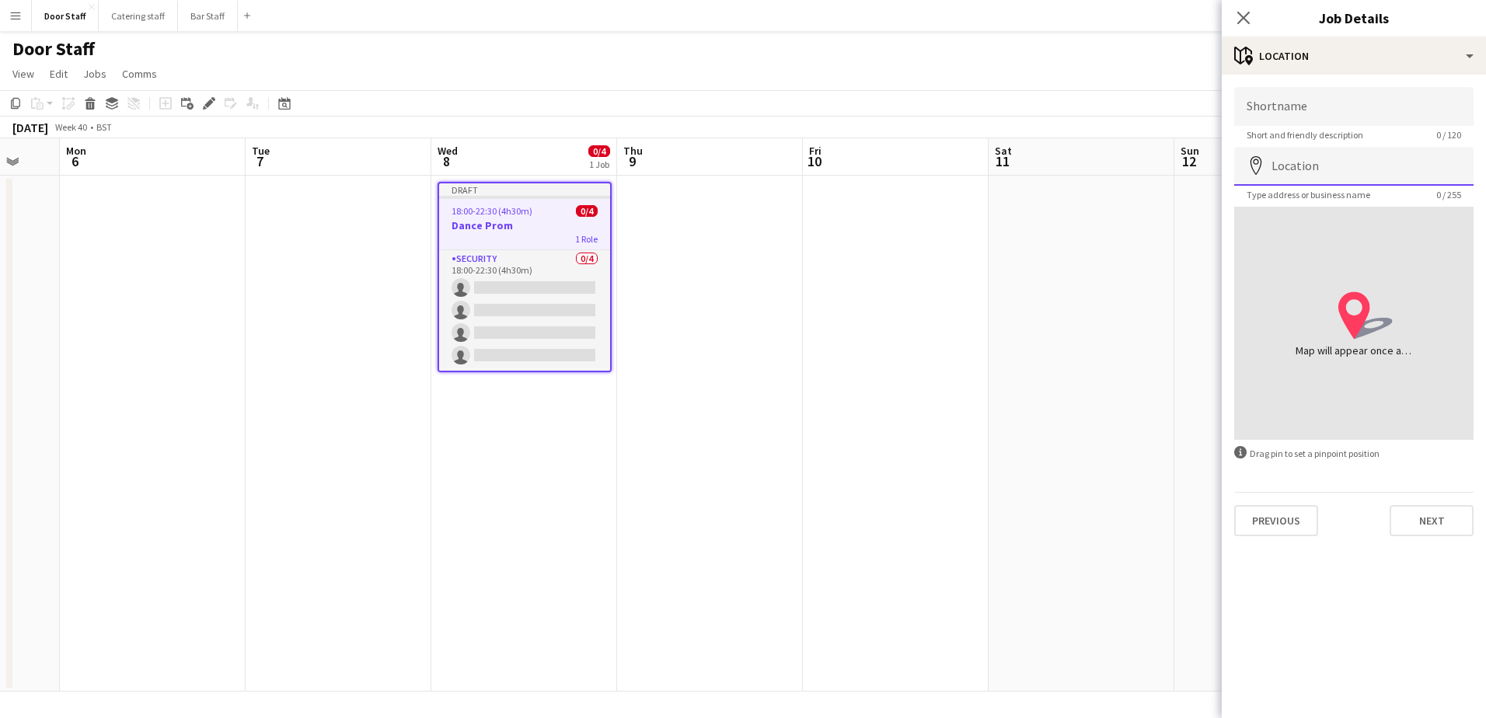
click at [1320, 168] on input "Location" at bounding box center [1353, 166] width 239 height 39
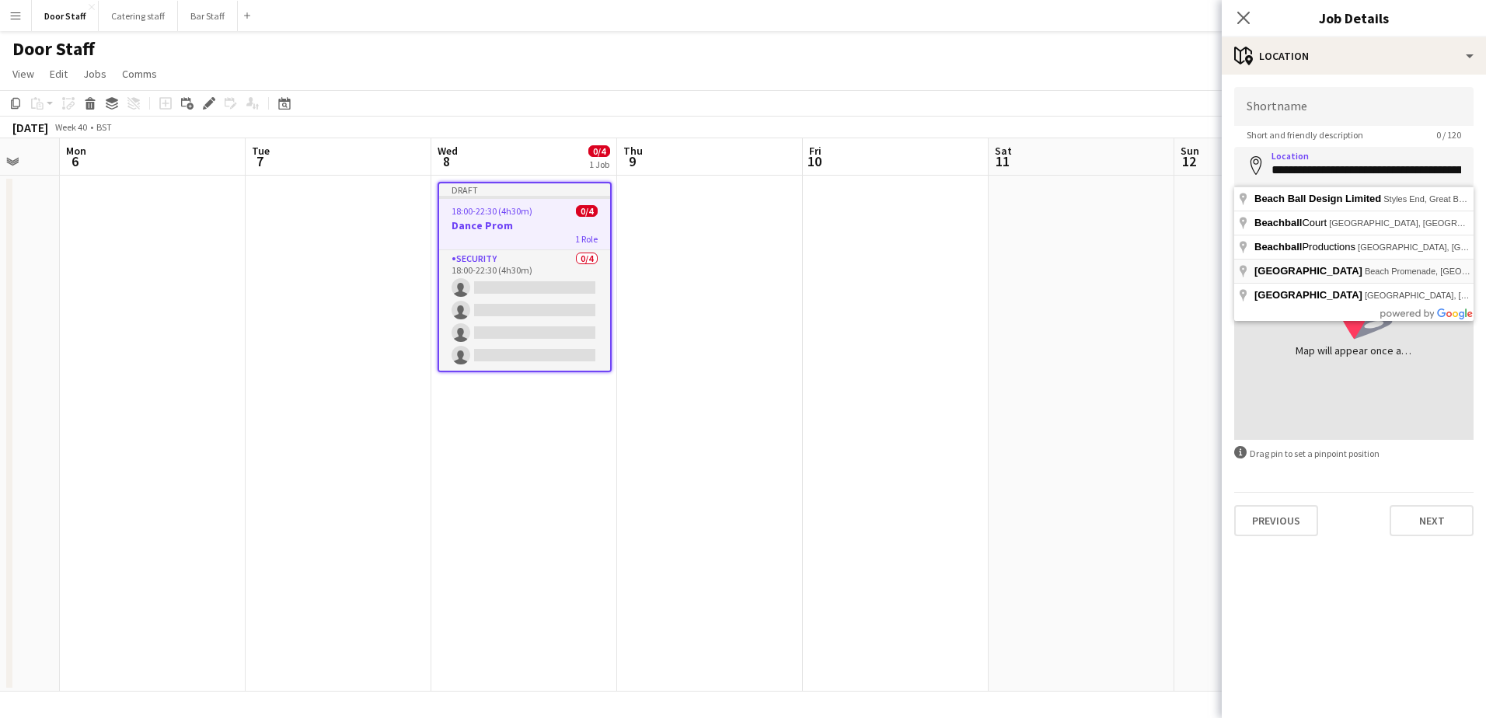
type input "**********"
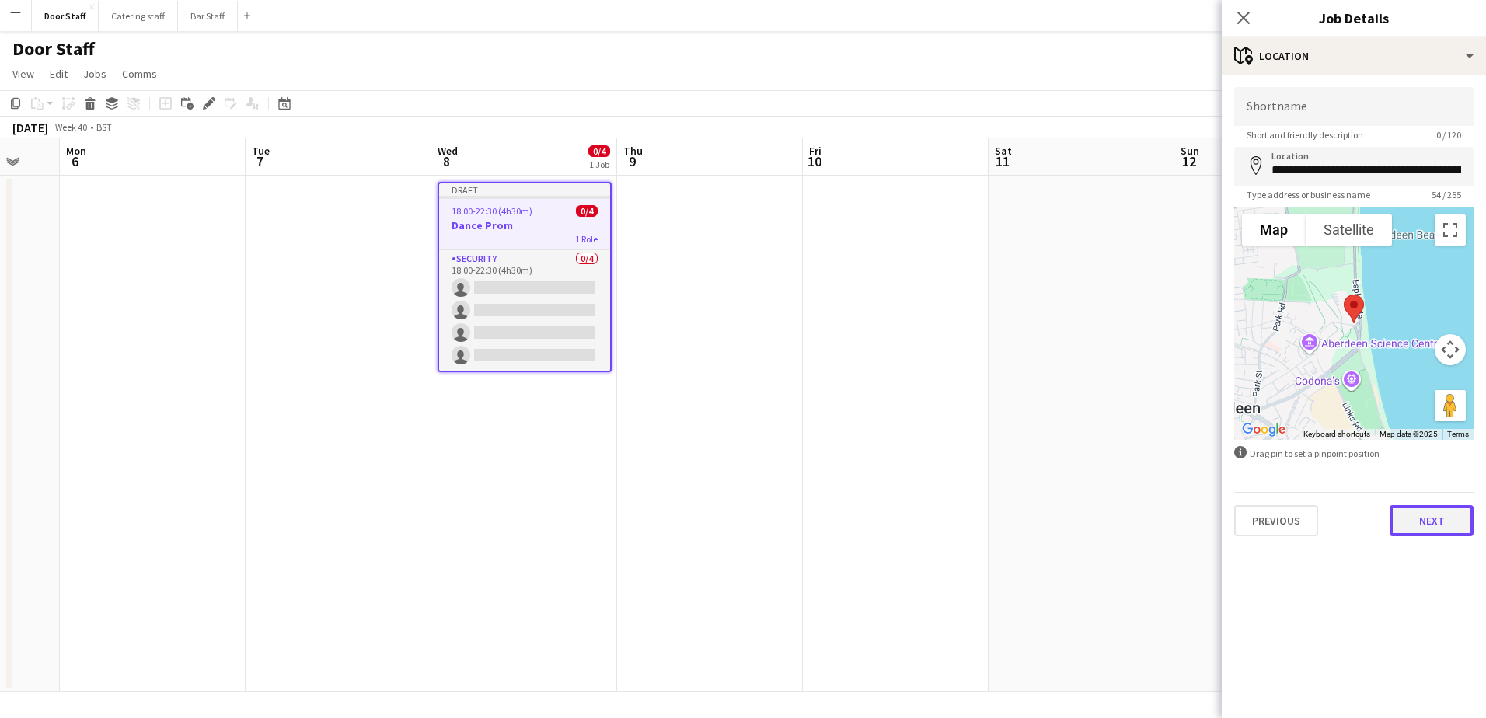
click at [1432, 523] on button "Next" at bounding box center [1431, 520] width 84 height 31
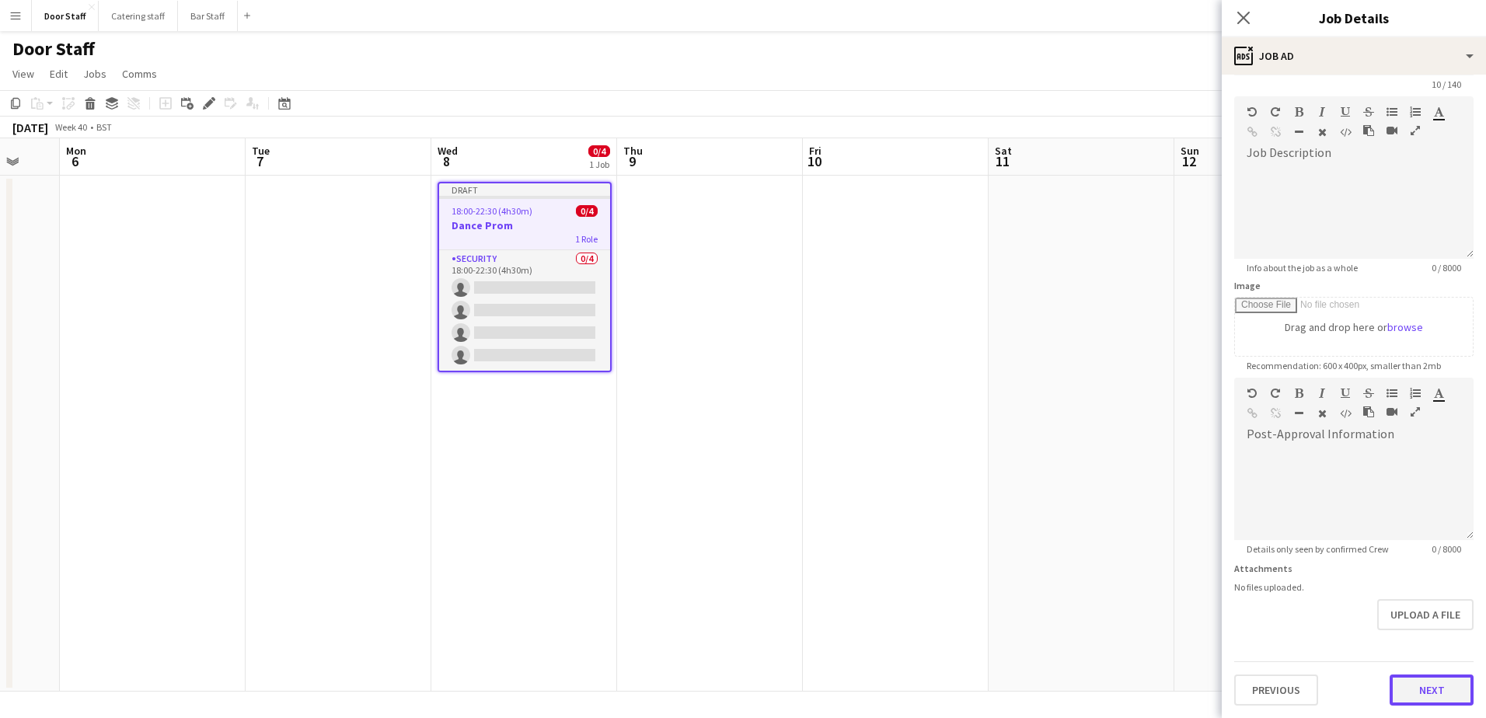
click at [1410, 637] on form "**********" at bounding box center [1354, 371] width 264 height 669
click at [1410, 688] on button "Next" at bounding box center [1431, 689] width 84 height 31
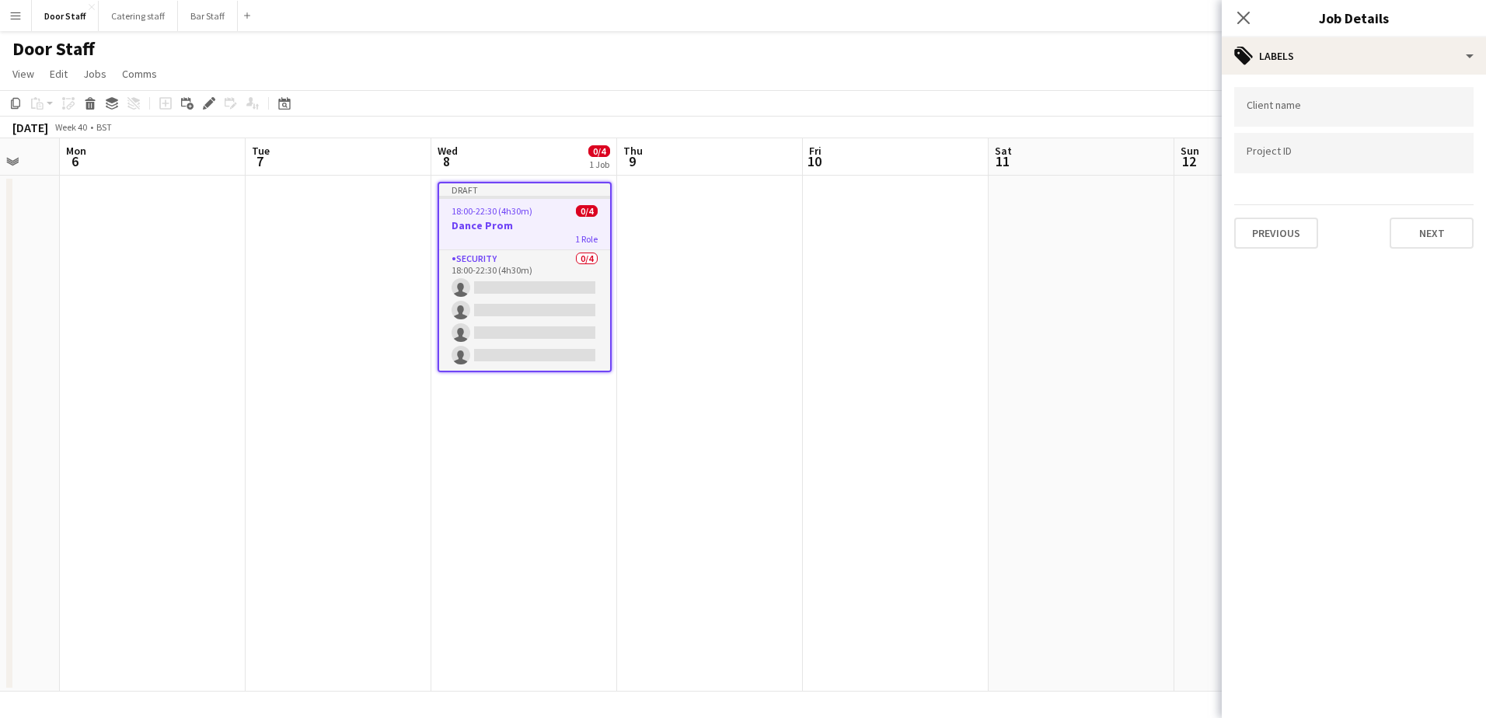
scroll to position [0, 0]
click at [1420, 230] on button "Next" at bounding box center [1431, 233] width 84 height 31
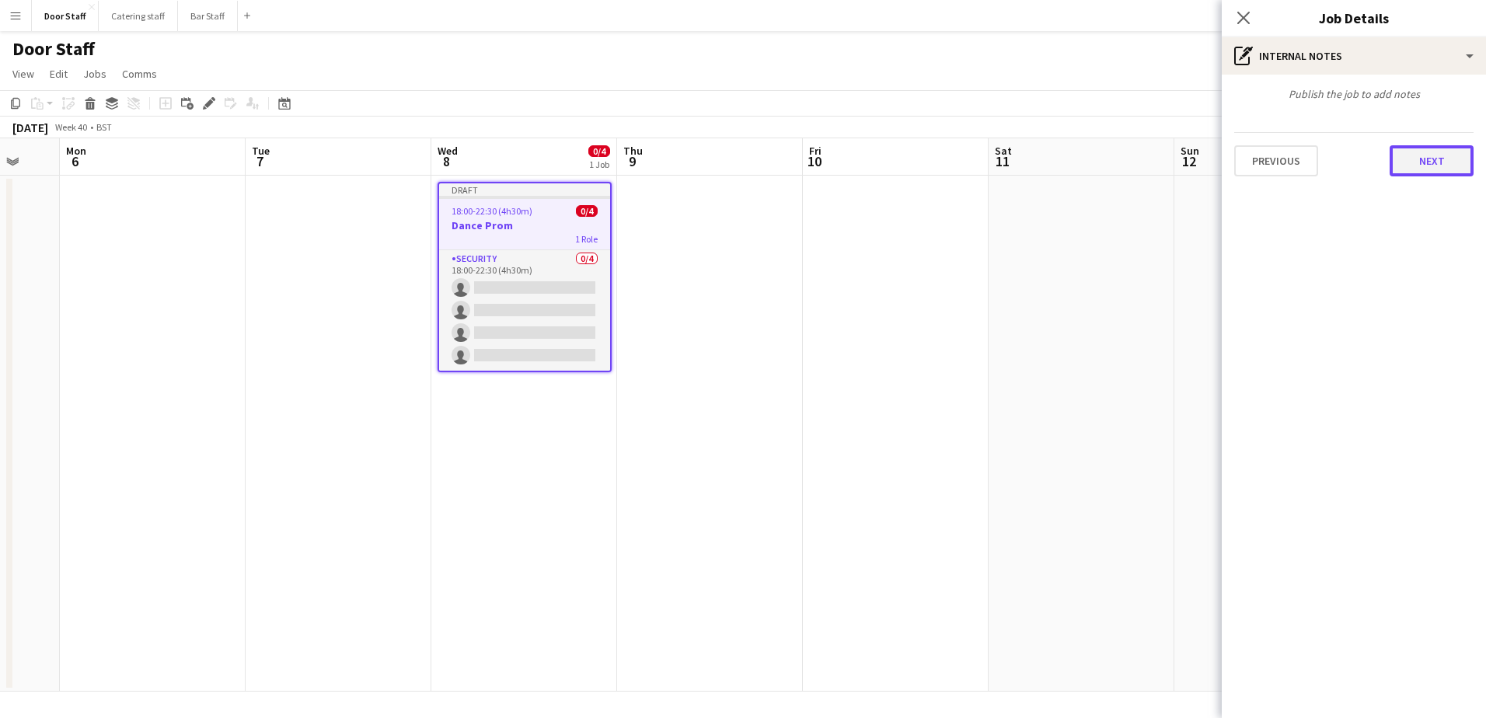
click at [1431, 160] on button "Next" at bounding box center [1431, 160] width 84 height 31
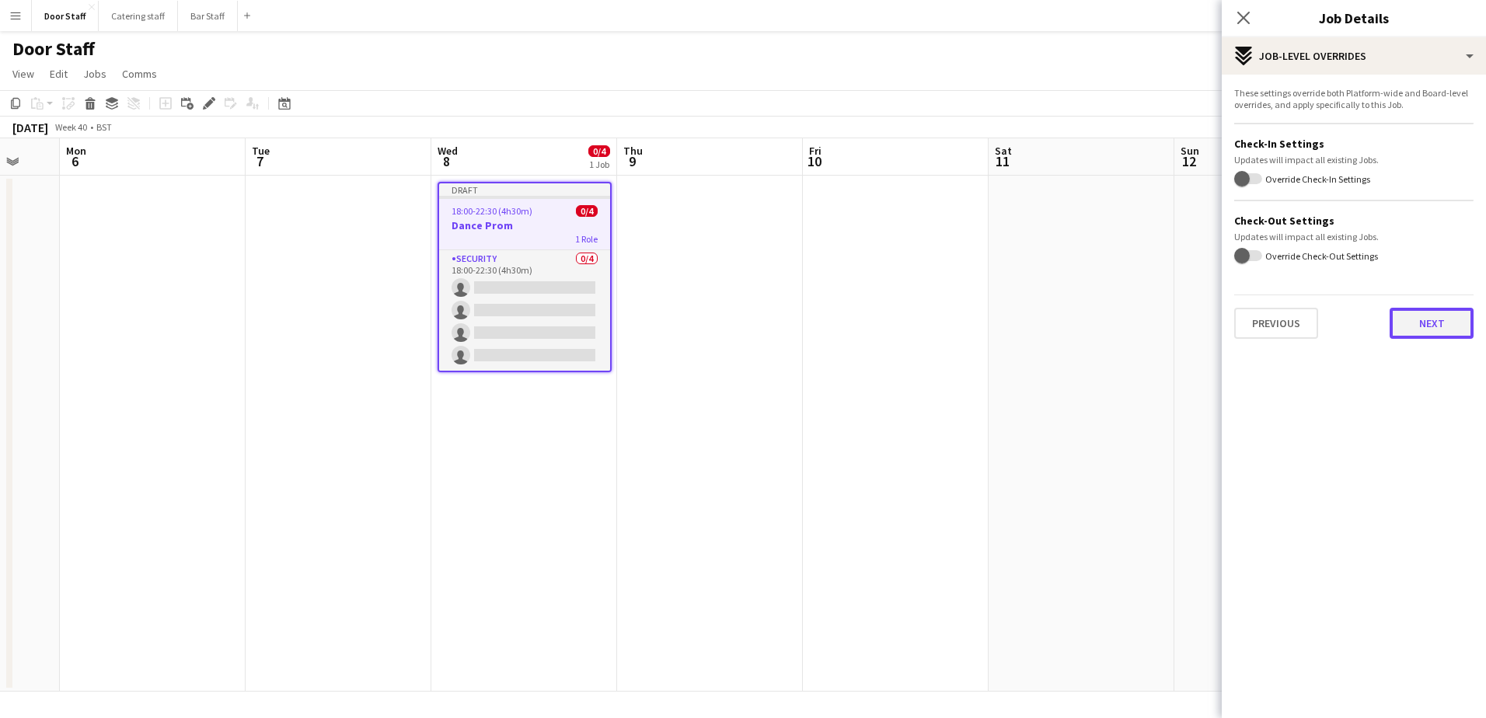
click at [1432, 321] on button "Next" at bounding box center [1431, 323] width 84 height 31
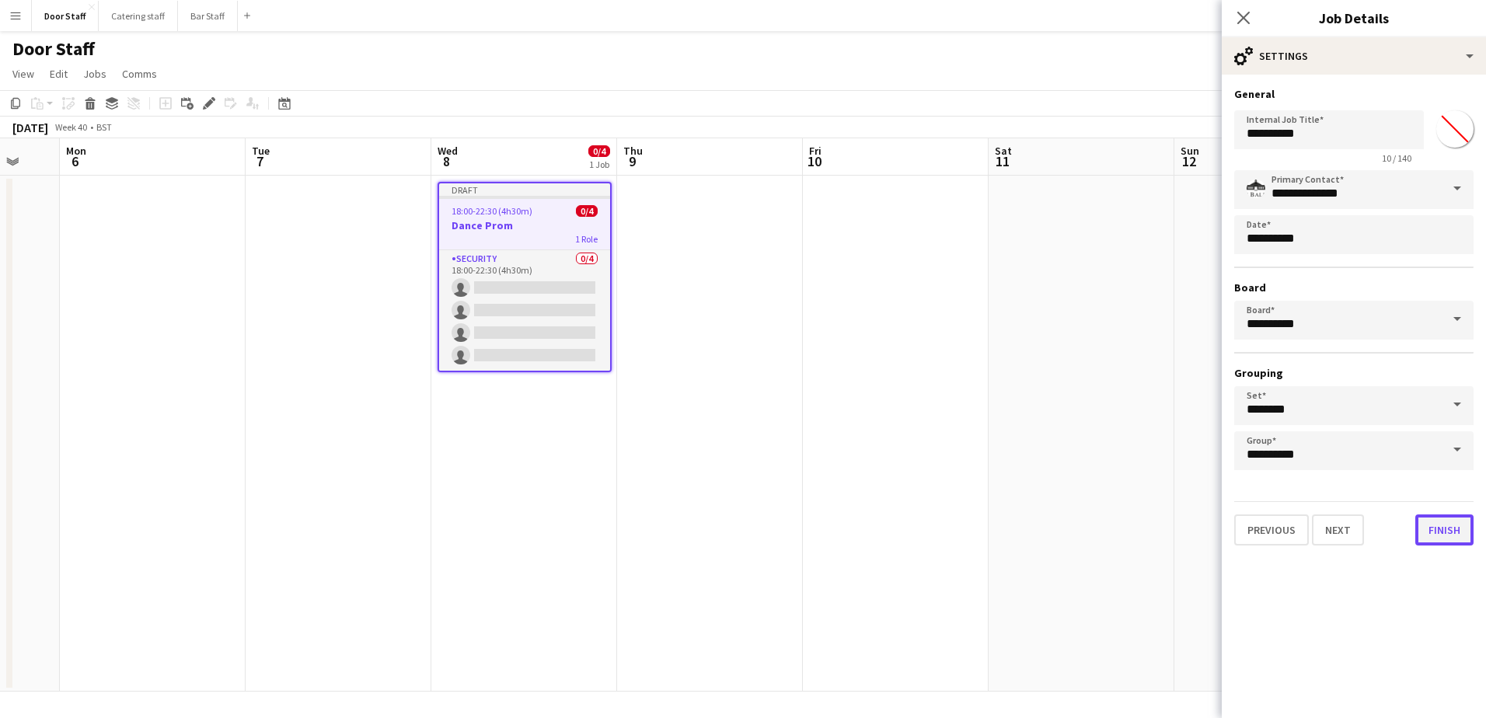
click at [1447, 534] on button "Finish" at bounding box center [1444, 529] width 58 height 31
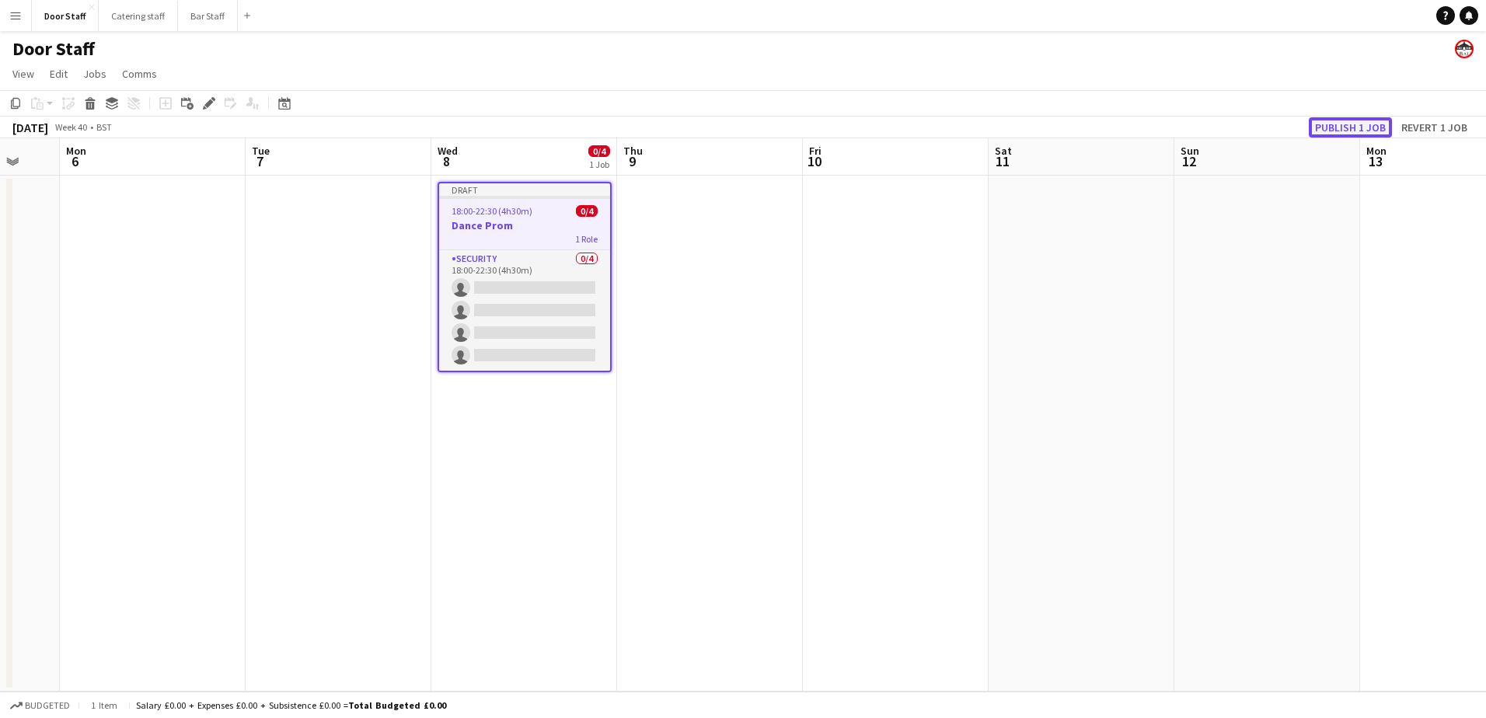
click at [1345, 131] on button "Publish 1 job" at bounding box center [1350, 127] width 83 height 20
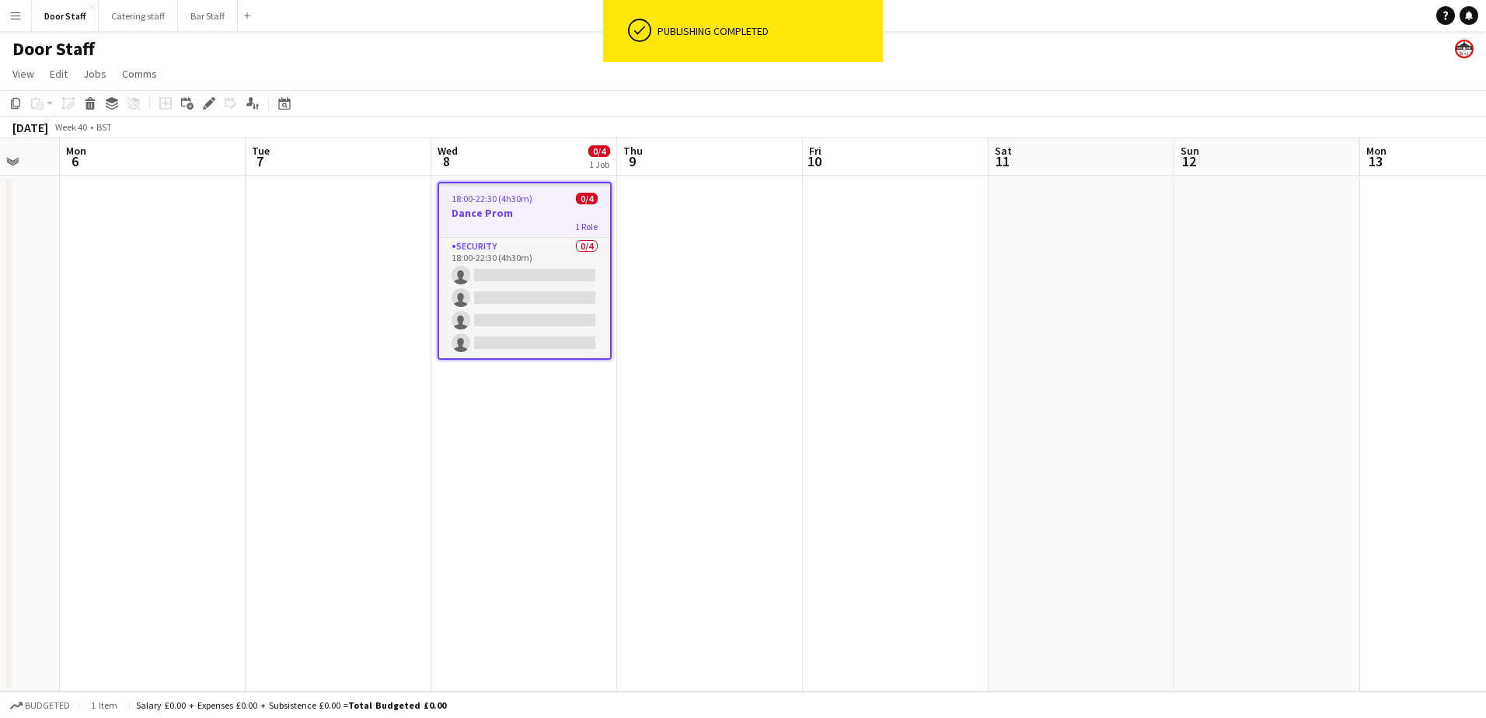
click at [670, 159] on app-board-header-date "Thu 9" at bounding box center [710, 156] width 186 height 37
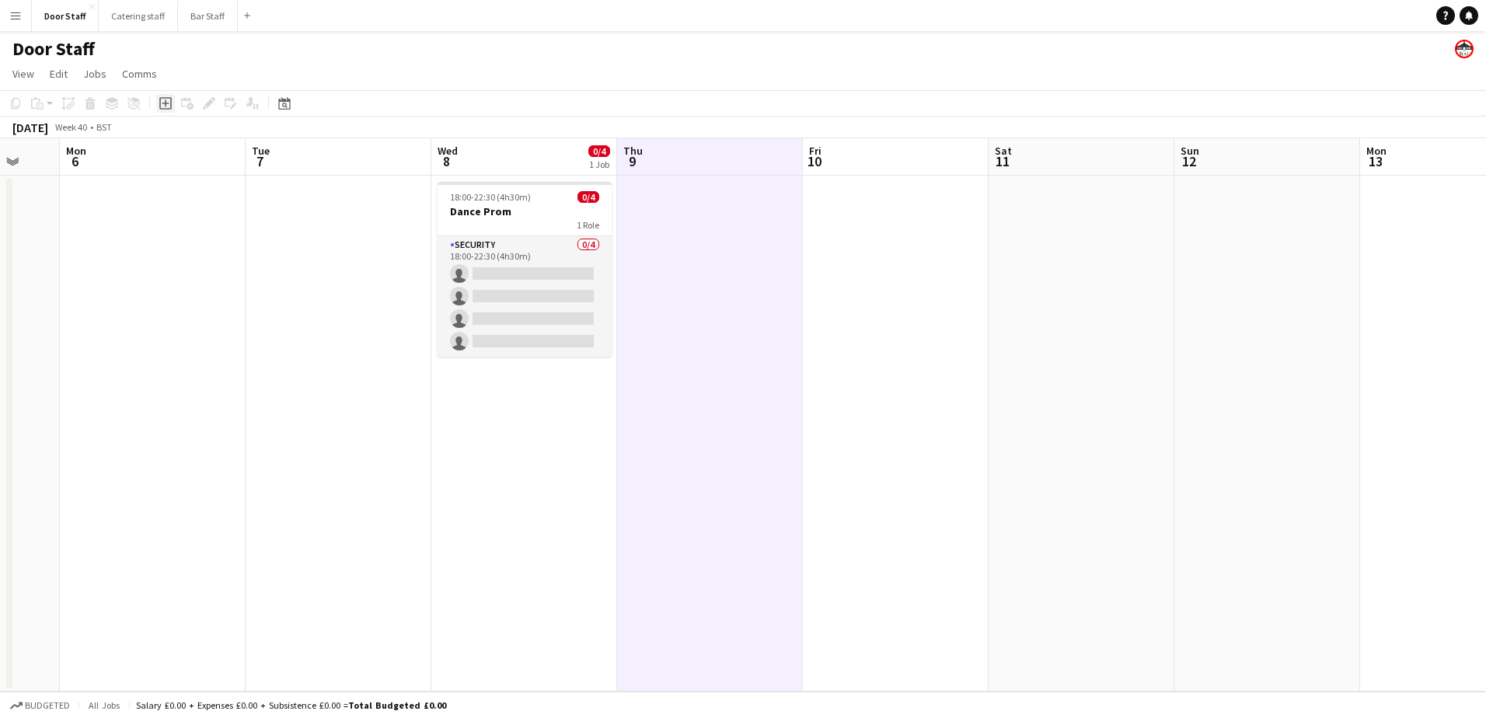
click at [169, 107] on icon "Add job" at bounding box center [165, 103] width 12 height 12
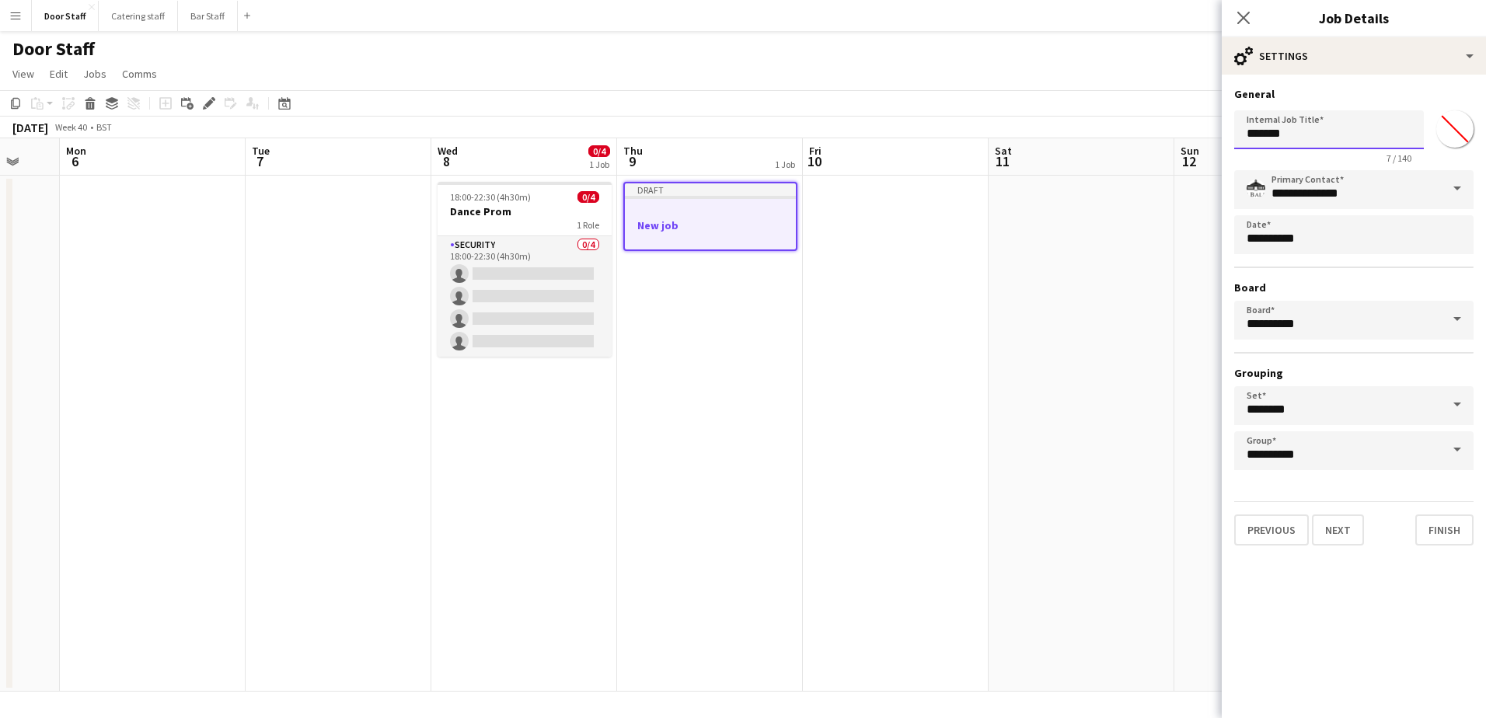
click at [1306, 138] on input "*******" at bounding box center [1329, 129] width 190 height 39
click at [1308, 138] on input "*******" at bounding box center [1329, 129] width 190 height 39
type input "**********"
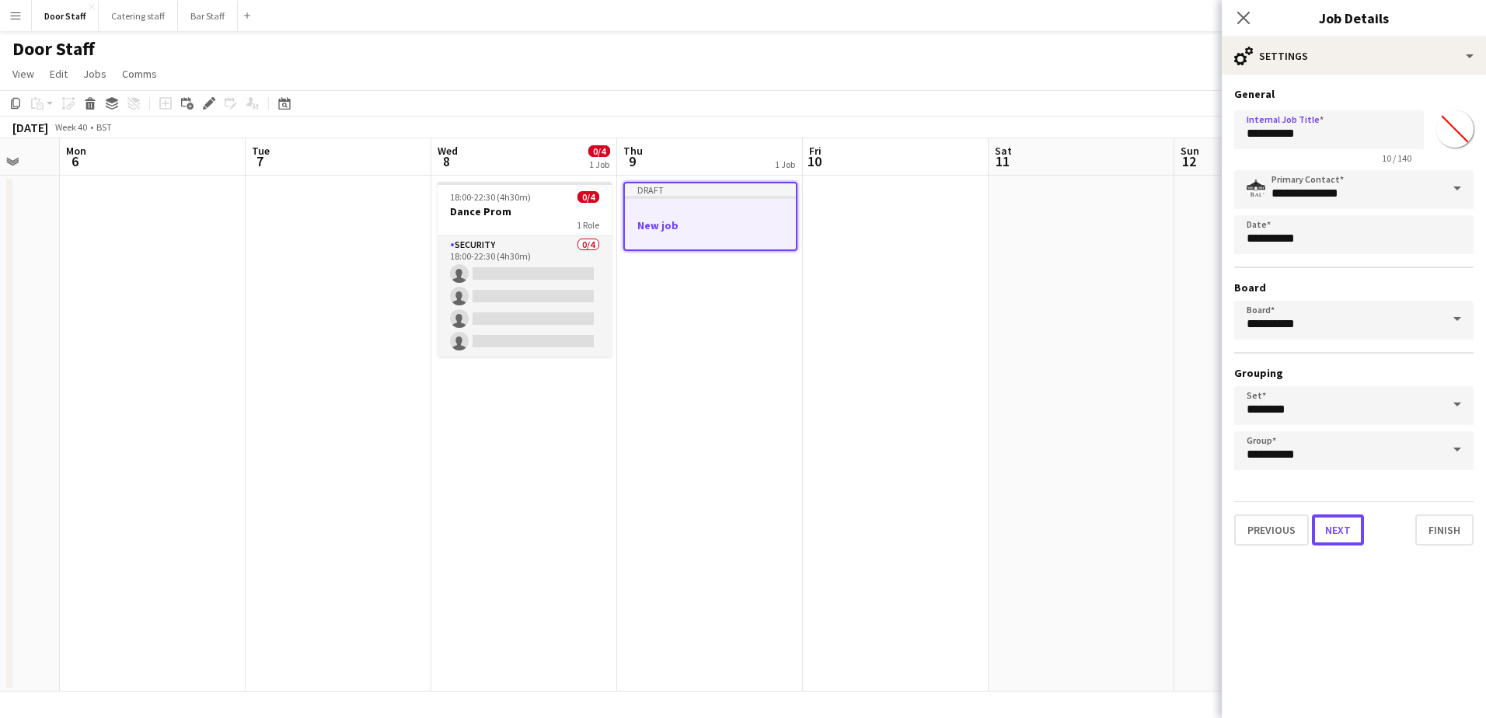
click at [1326, 533] on button "Next" at bounding box center [1338, 529] width 52 height 31
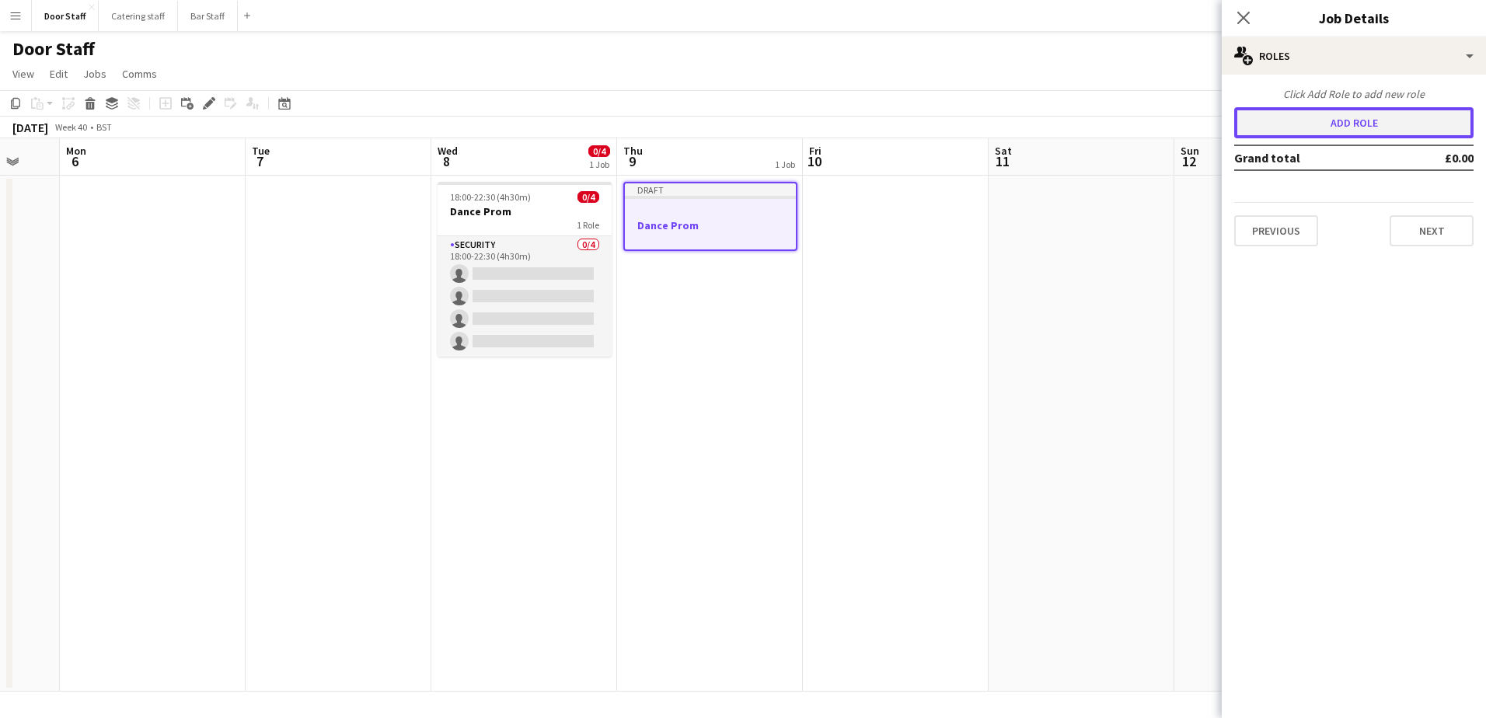
click at [1326, 113] on button "Add role" at bounding box center [1353, 122] width 239 height 31
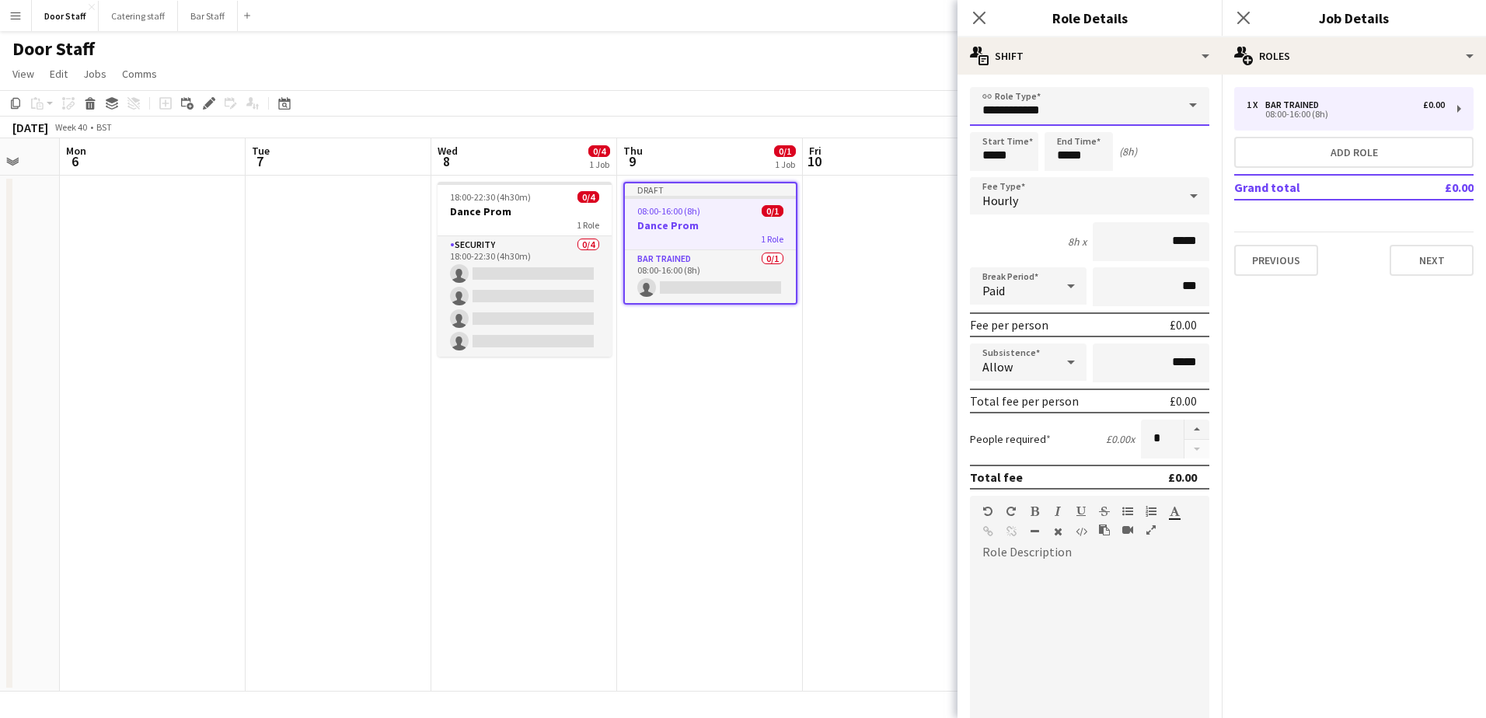
click at [1045, 116] on input "**********" at bounding box center [1089, 106] width 239 height 39
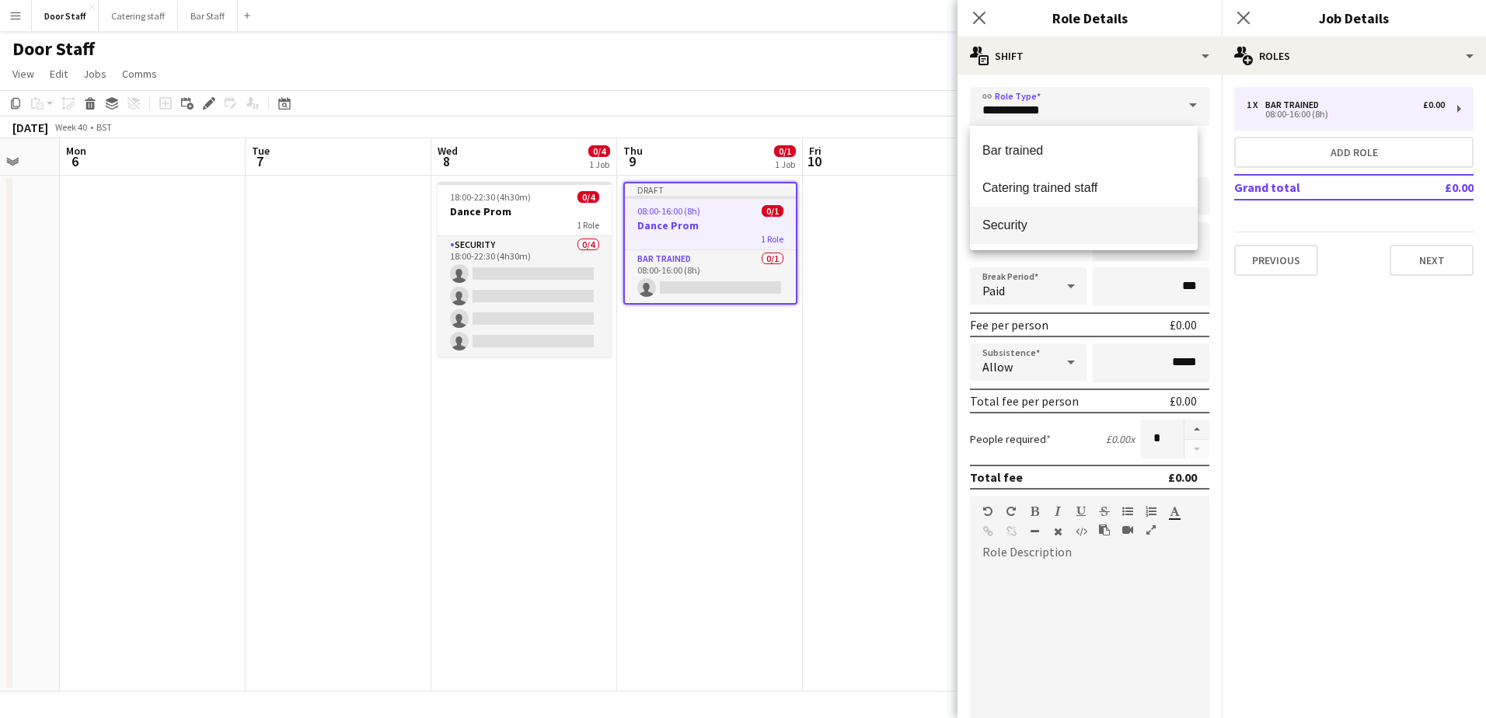
click at [1022, 211] on mat-option "Security" at bounding box center [1084, 225] width 228 height 37
type input "********"
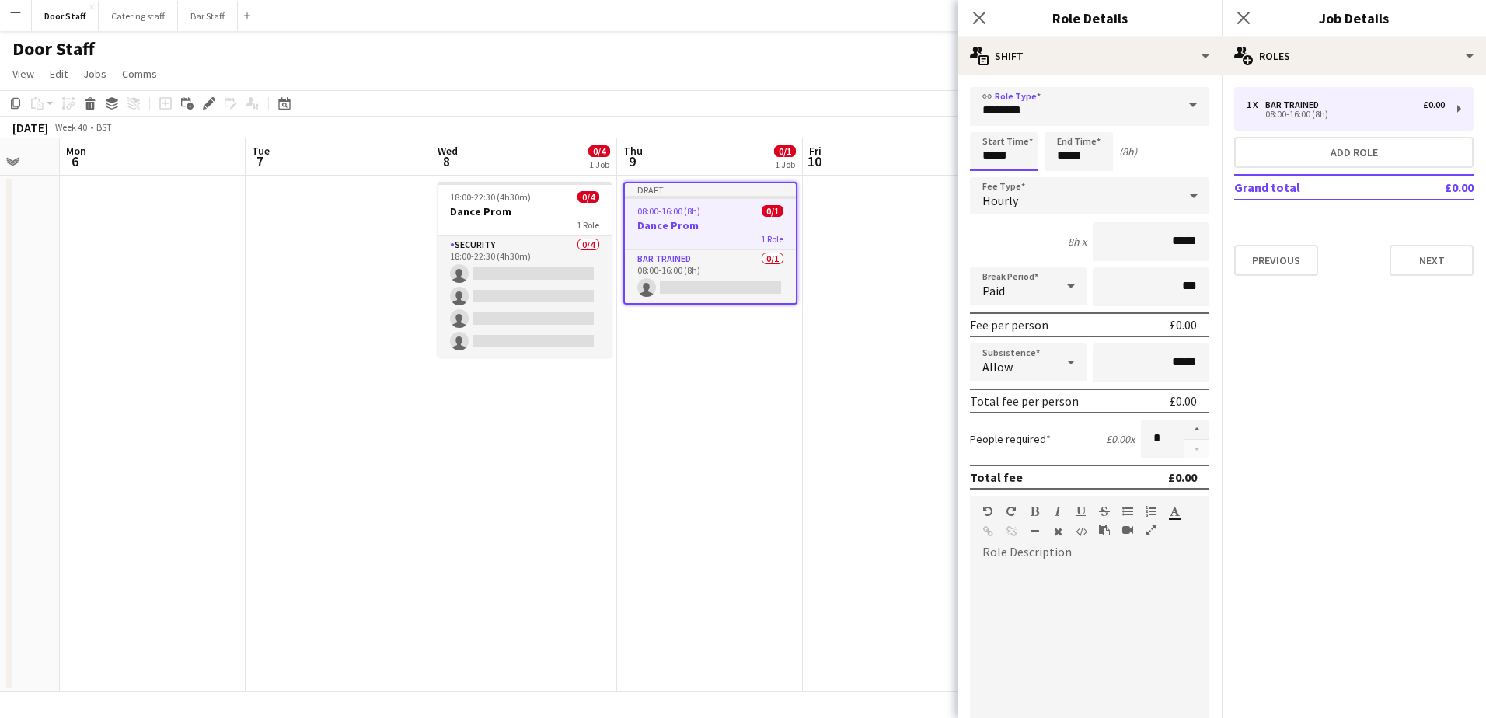
click at [995, 141] on input "*****" at bounding box center [1004, 151] width 68 height 39
click at [986, 119] on div at bounding box center [988, 125] width 31 height 16
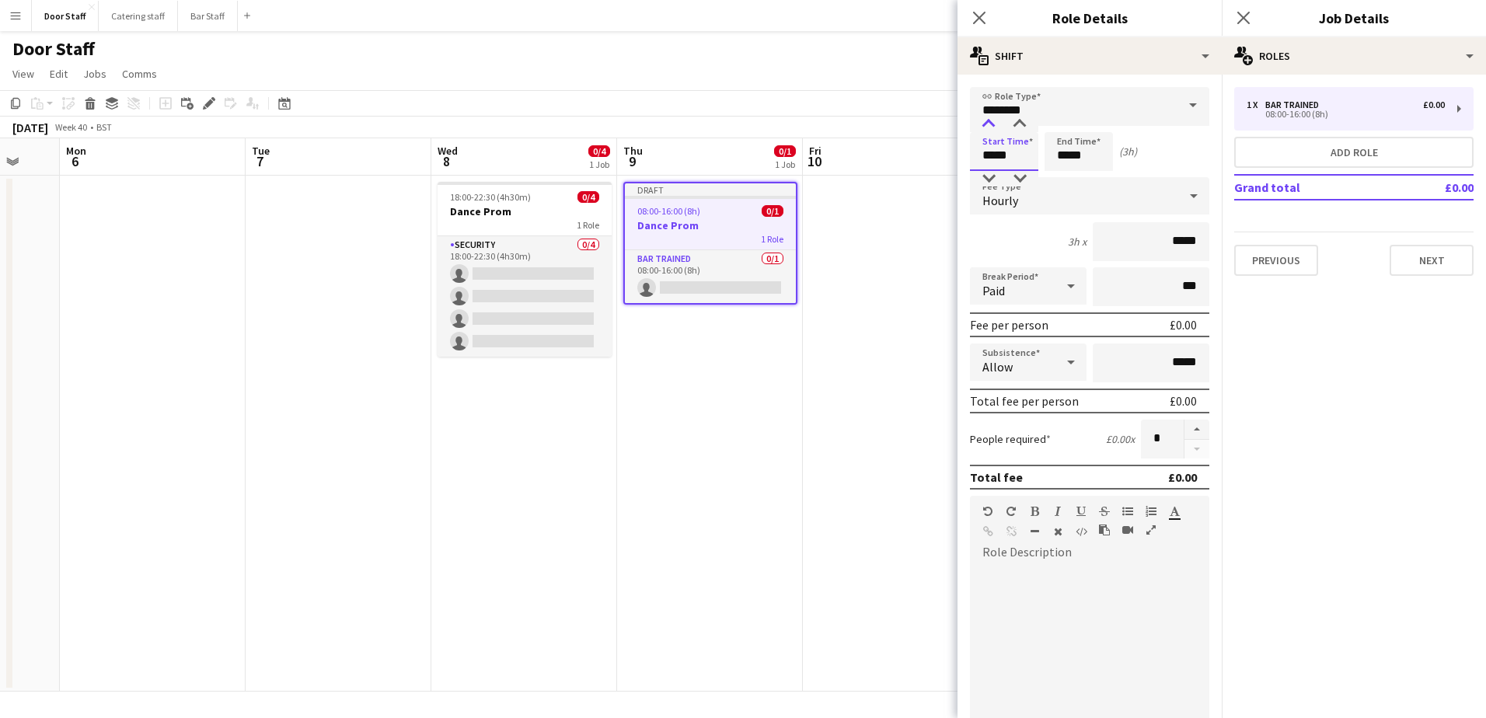
click at [986, 119] on div at bounding box center [988, 125] width 31 height 16
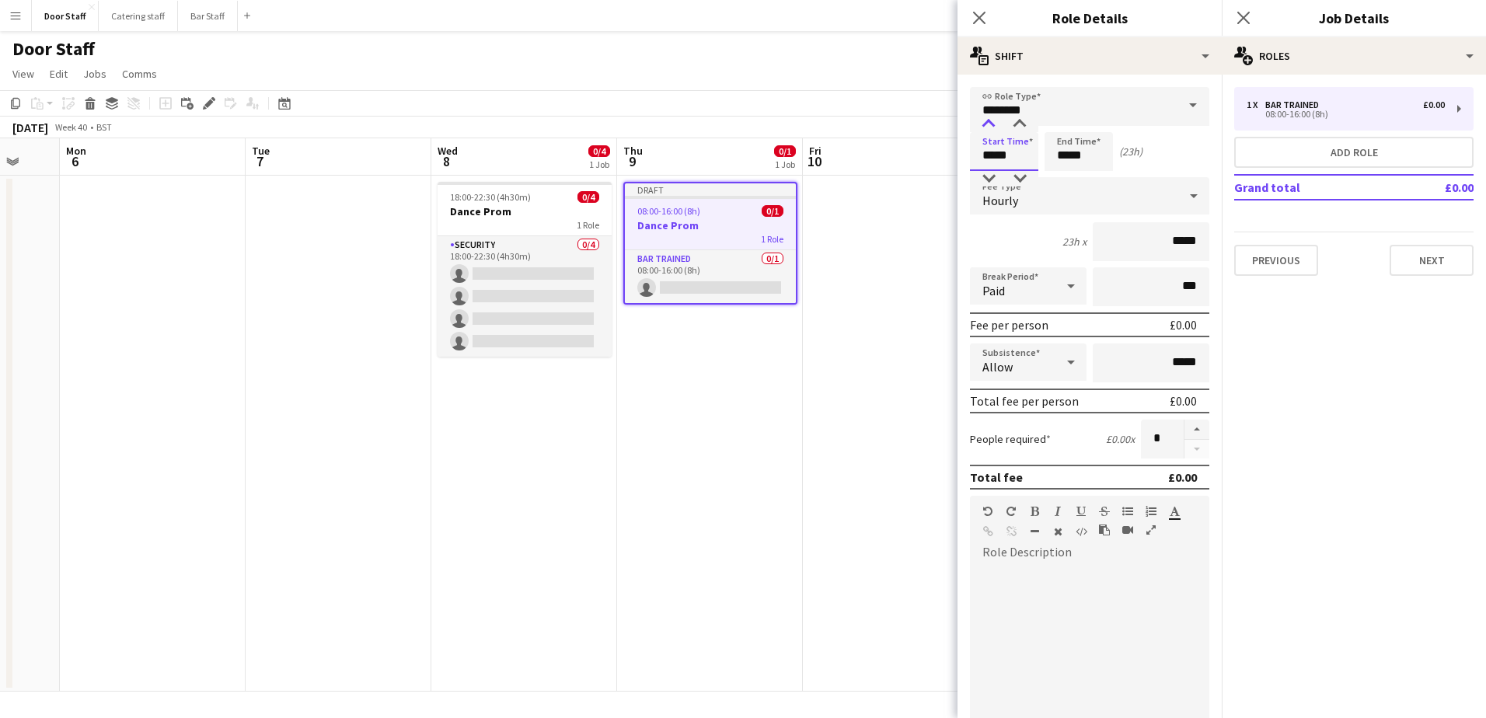
type input "*****"
click at [986, 119] on div at bounding box center [988, 125] width 31 height 16
click at [1079, 161] on input "*****" at bounding box center [1078, 151] width 68 height 39
click at [1064, 121] on div at bounding box center [1062, 125] width 31 height 16
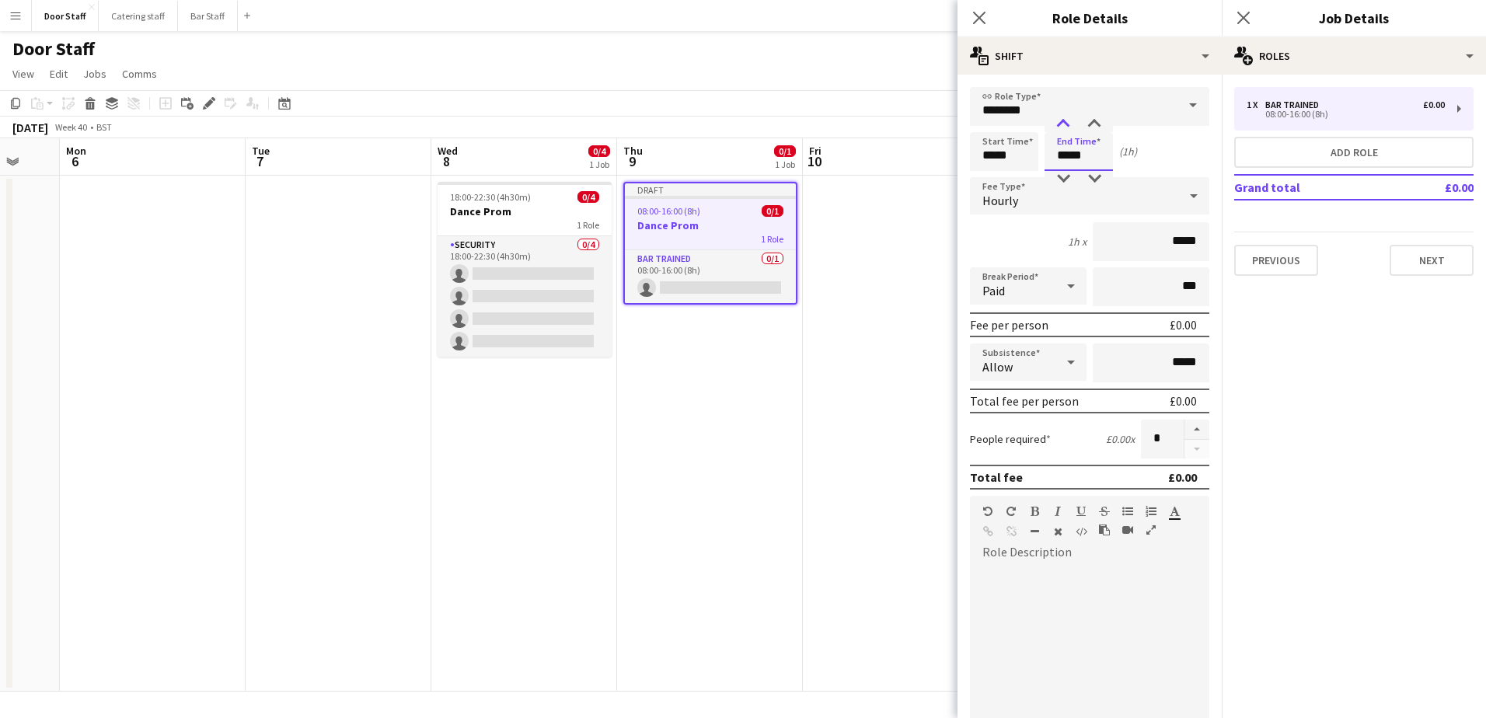
click at [1064, 121] on div at bounding box center [1062, 125] width 31 height 16
click at [1090, 118] on div at bounding box center [1094, 125] width 31 height 16
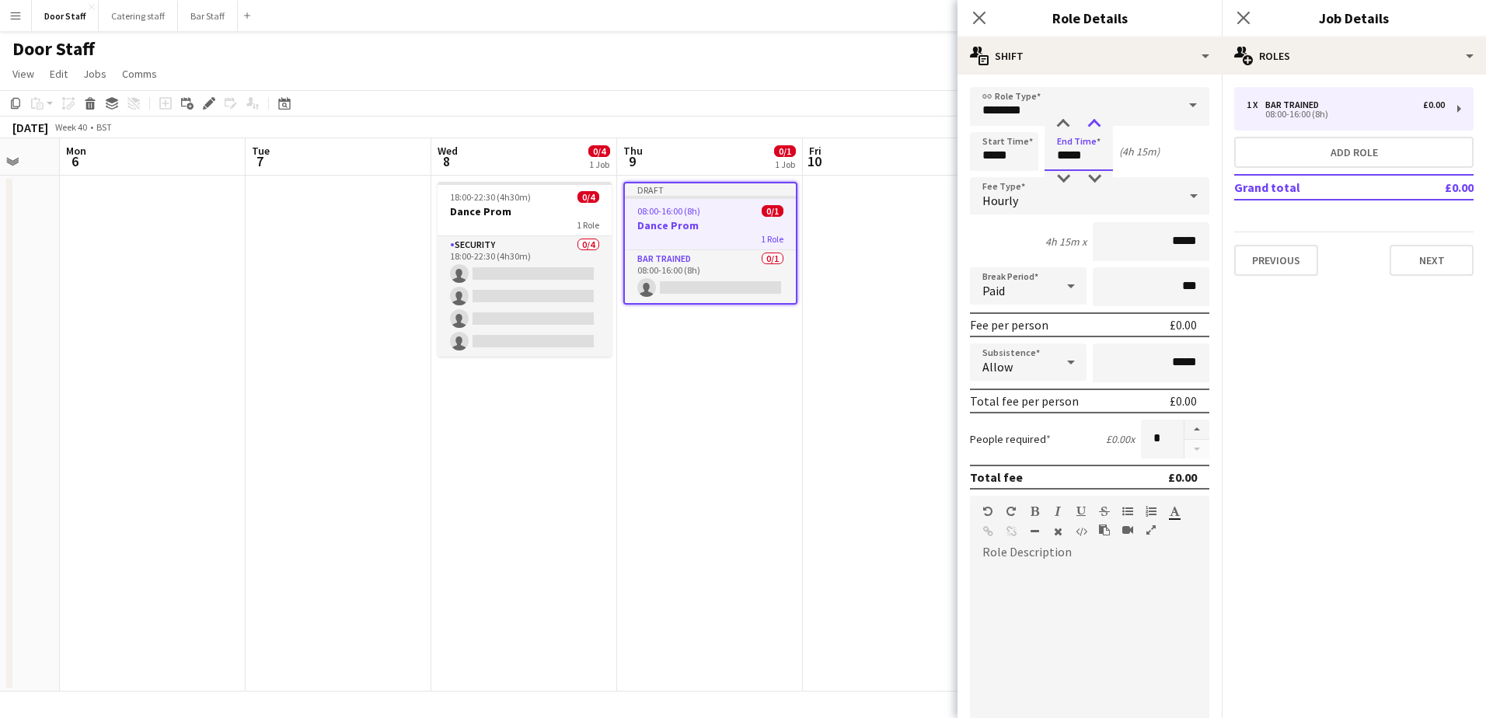
type input "*****"
click at [1090, 118] on div at bounding box center [1094, 125] width 31 height 16
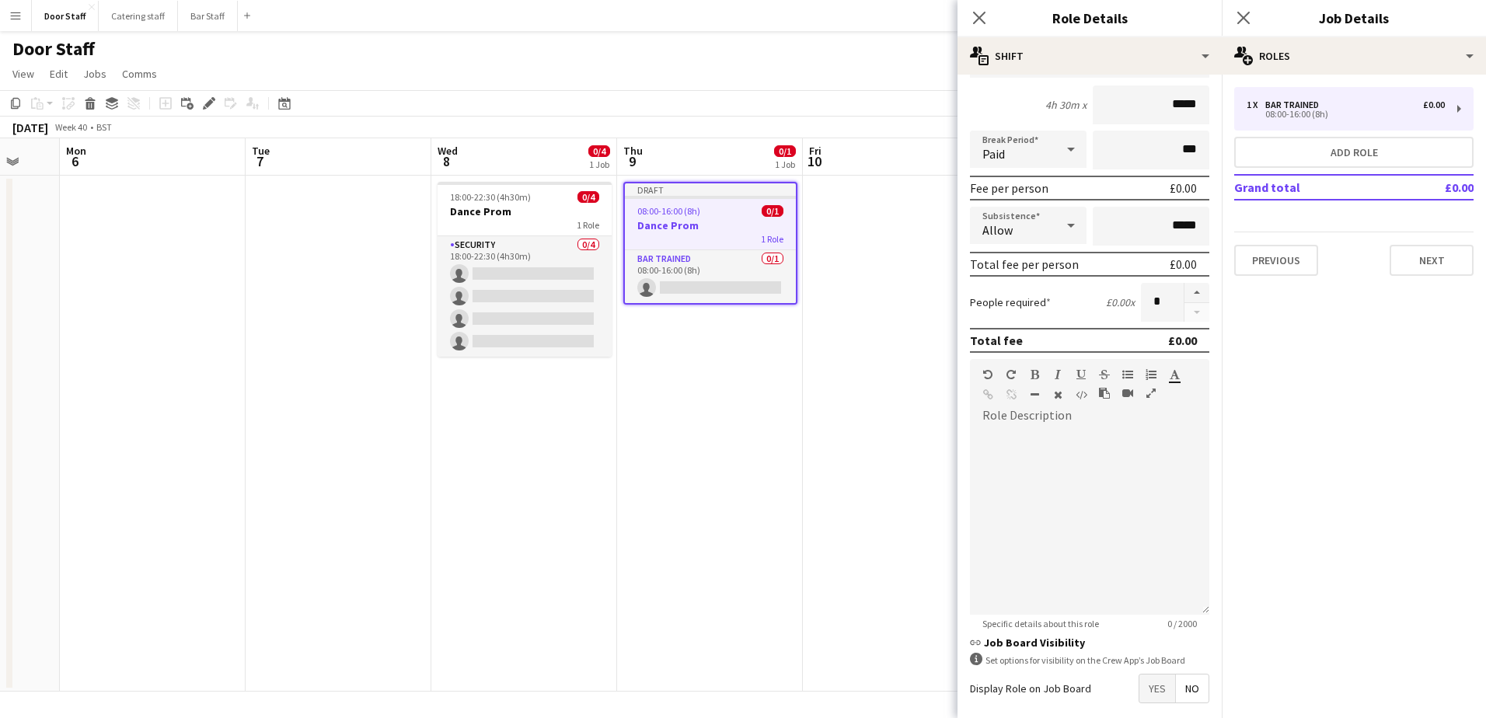
scroll to position [210, 0]
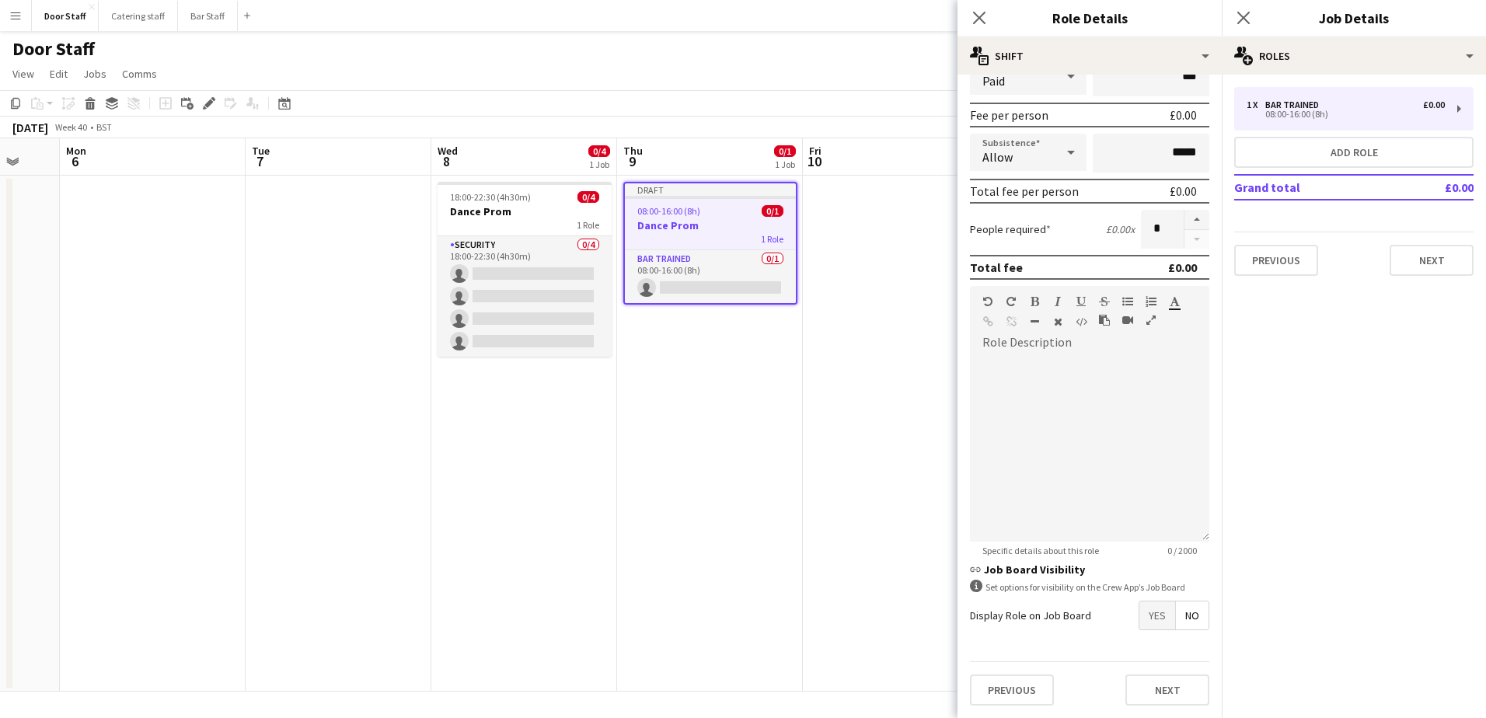
click at [1139, 613] on span "Yes" at bounding box center [1157, 615] width 36 height 28
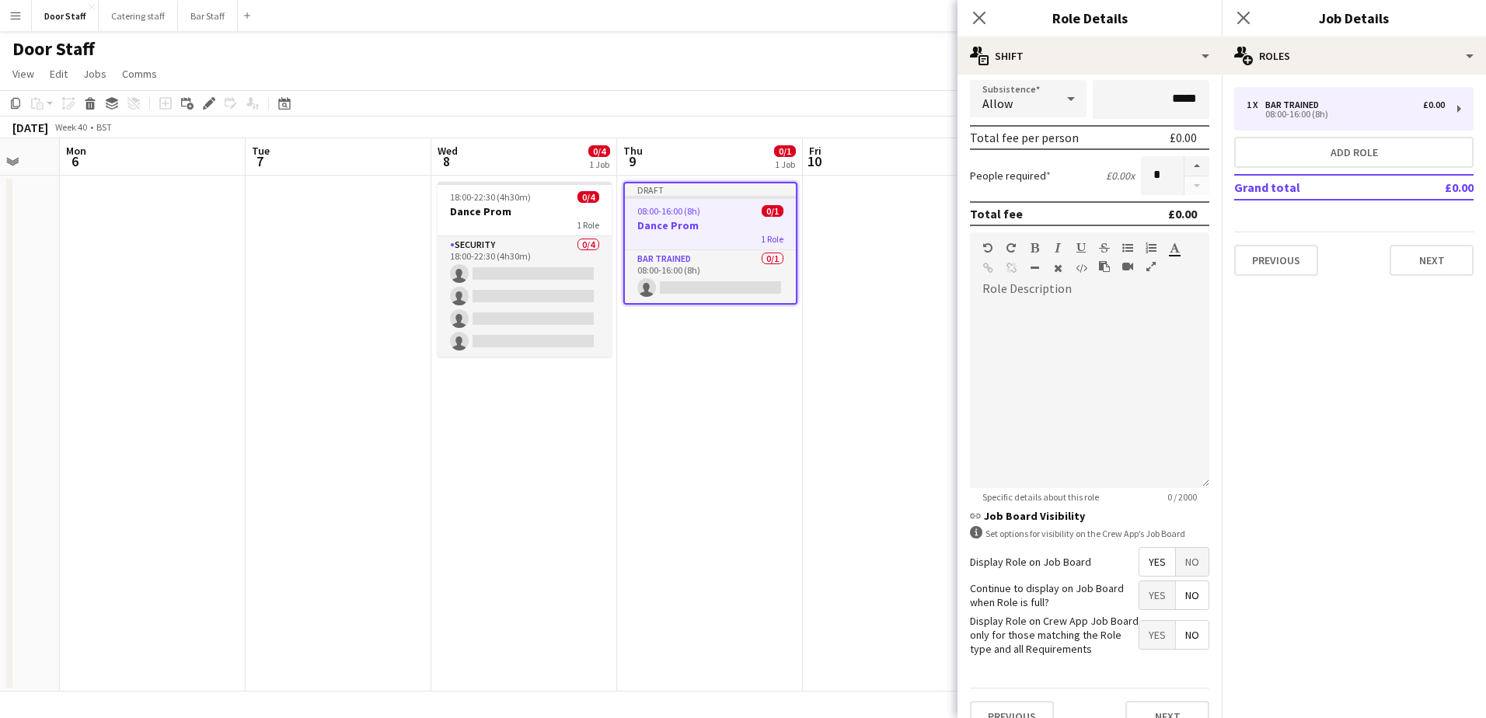
scroll to position [290, 0]
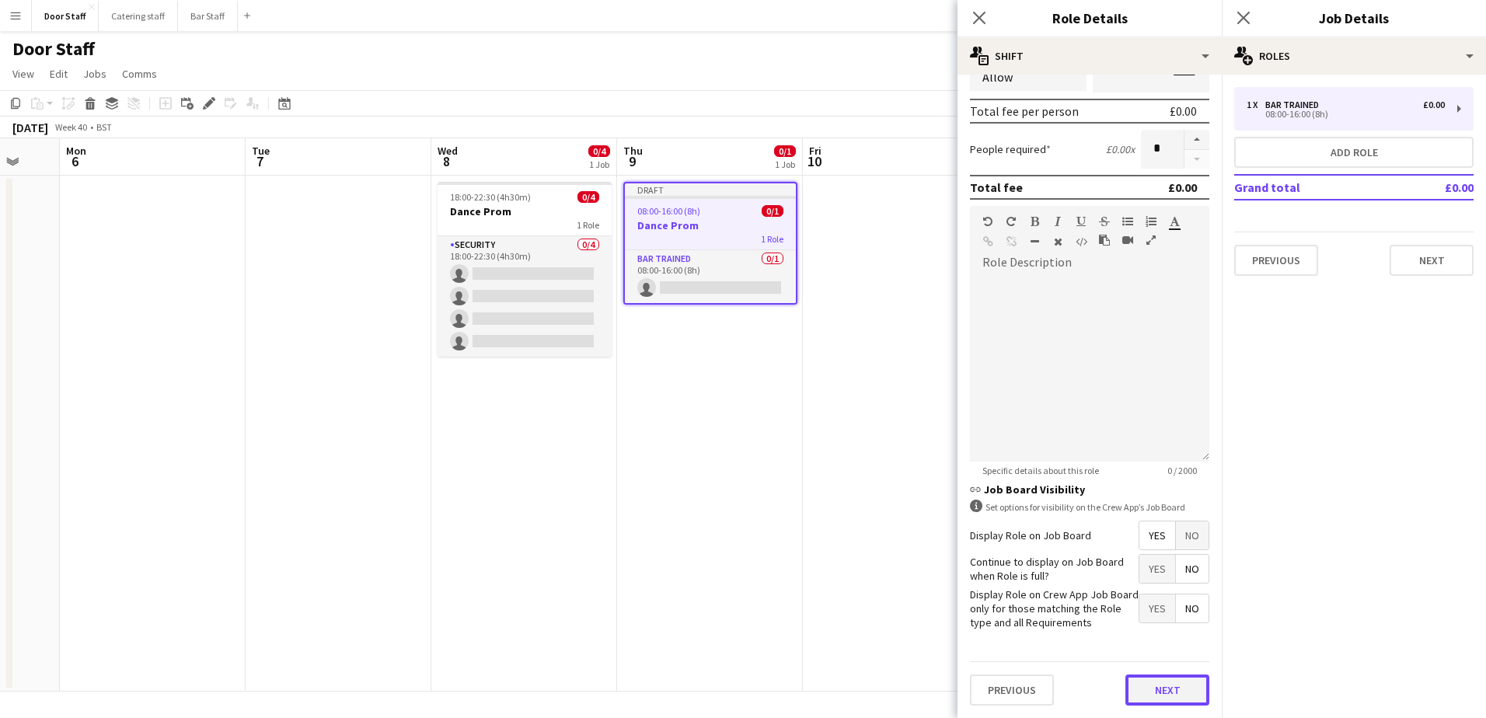
click at [1159, 681] on button "Next" at bounding box center [1167, 689] width 84 height 31
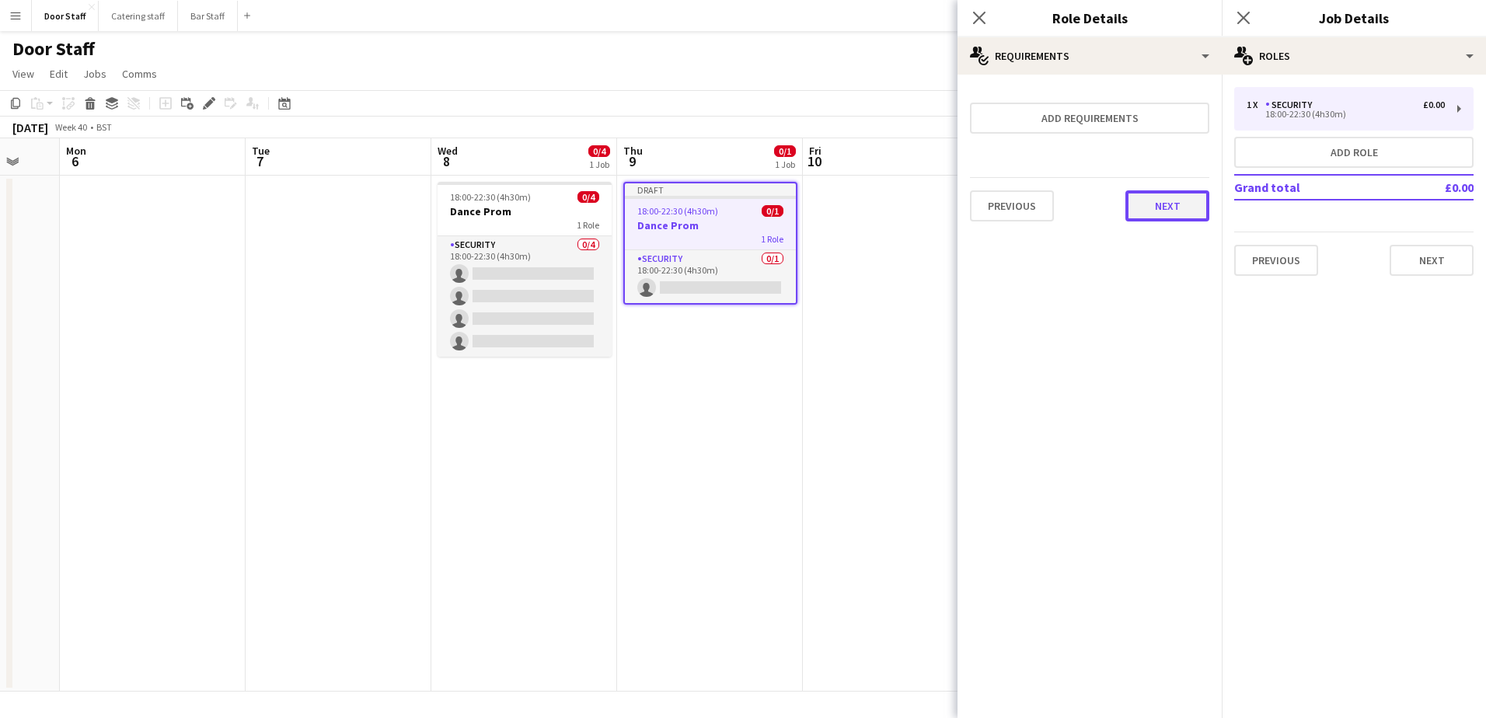
click at [1161, 213] on button "Next" at bounding box center [1167, 205] width 84 height 31
click at [1190, 210] on button "Finish" at bounding box center [1180, 208] width 58 height 31
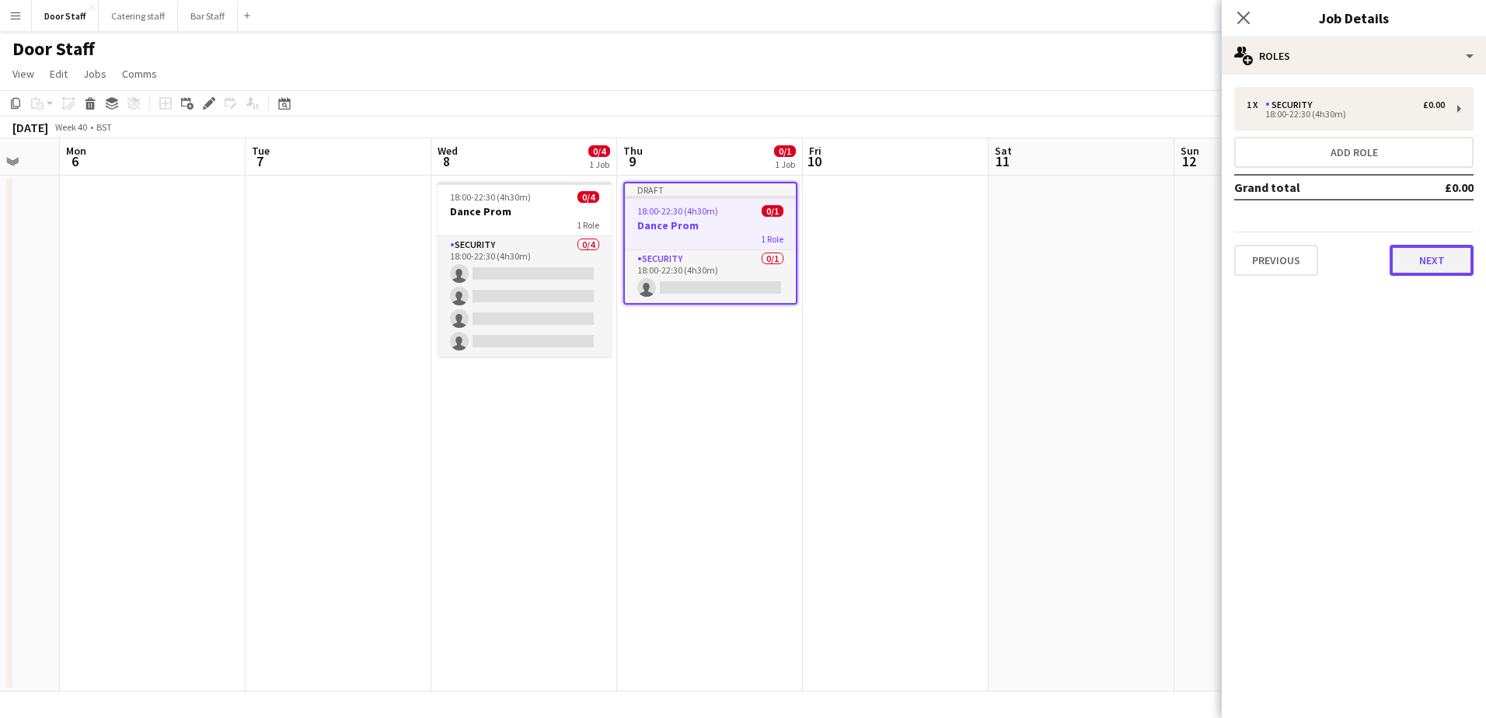
click at [1420, 264] on button "Next" at bounding box center [1431, 260] width 84 height 31
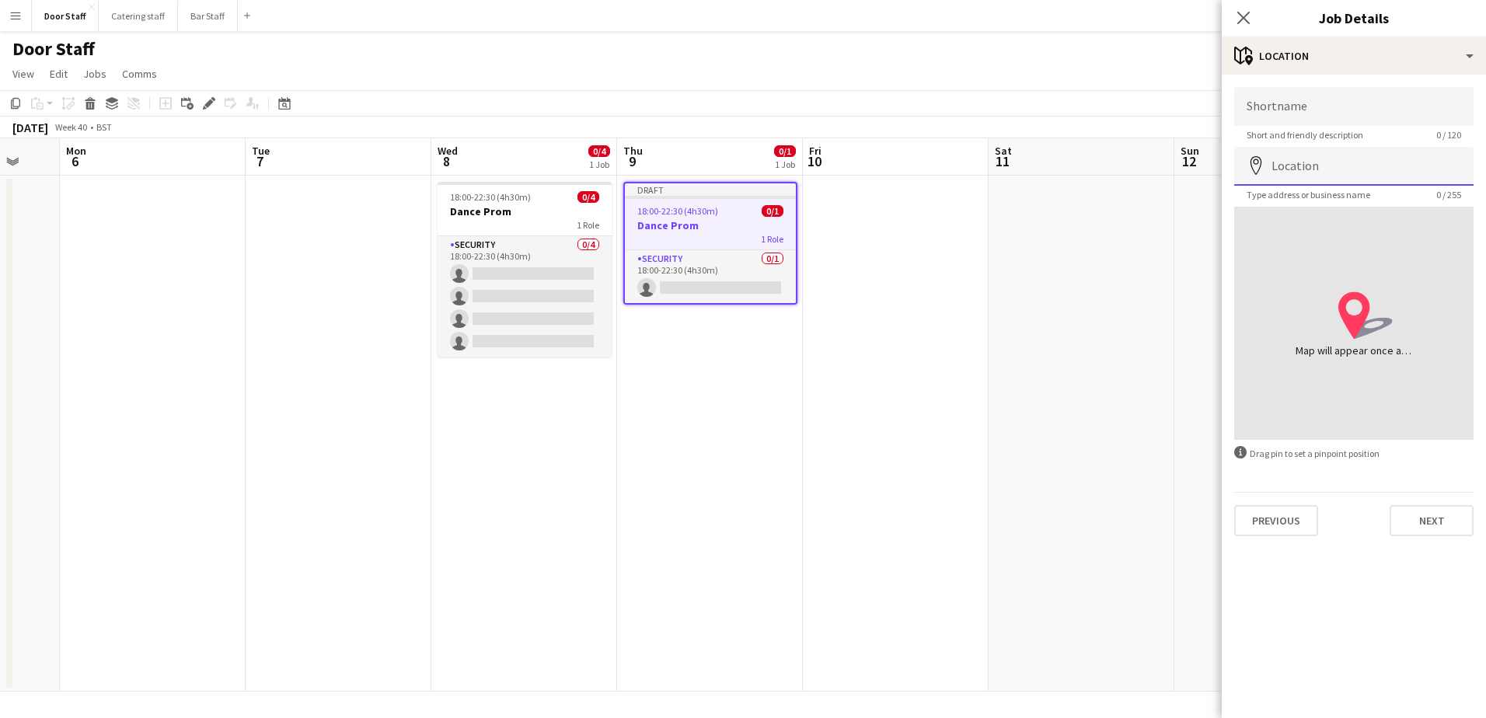
click at [1346, 162] on input "Location" at bounding box center [1353, 166] width 239 height 39
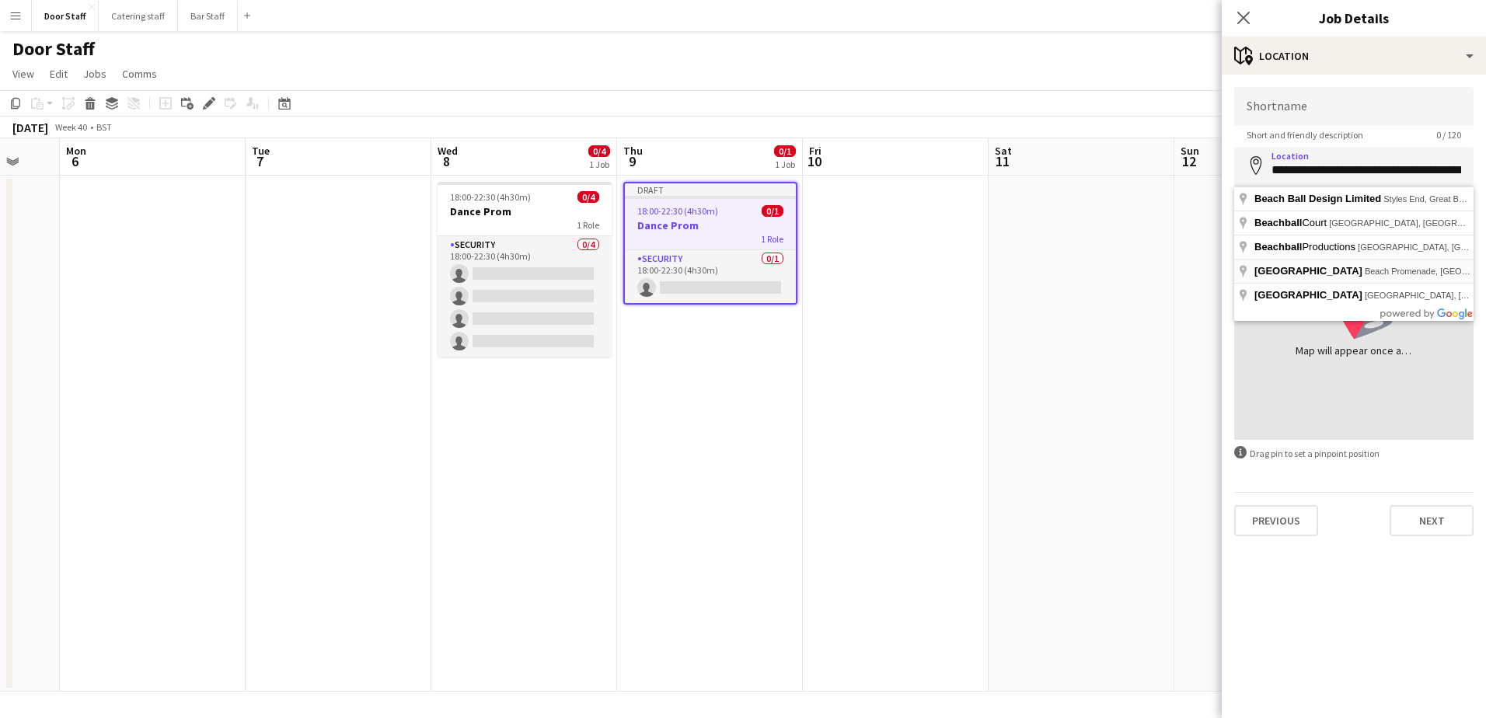
type input "**********"
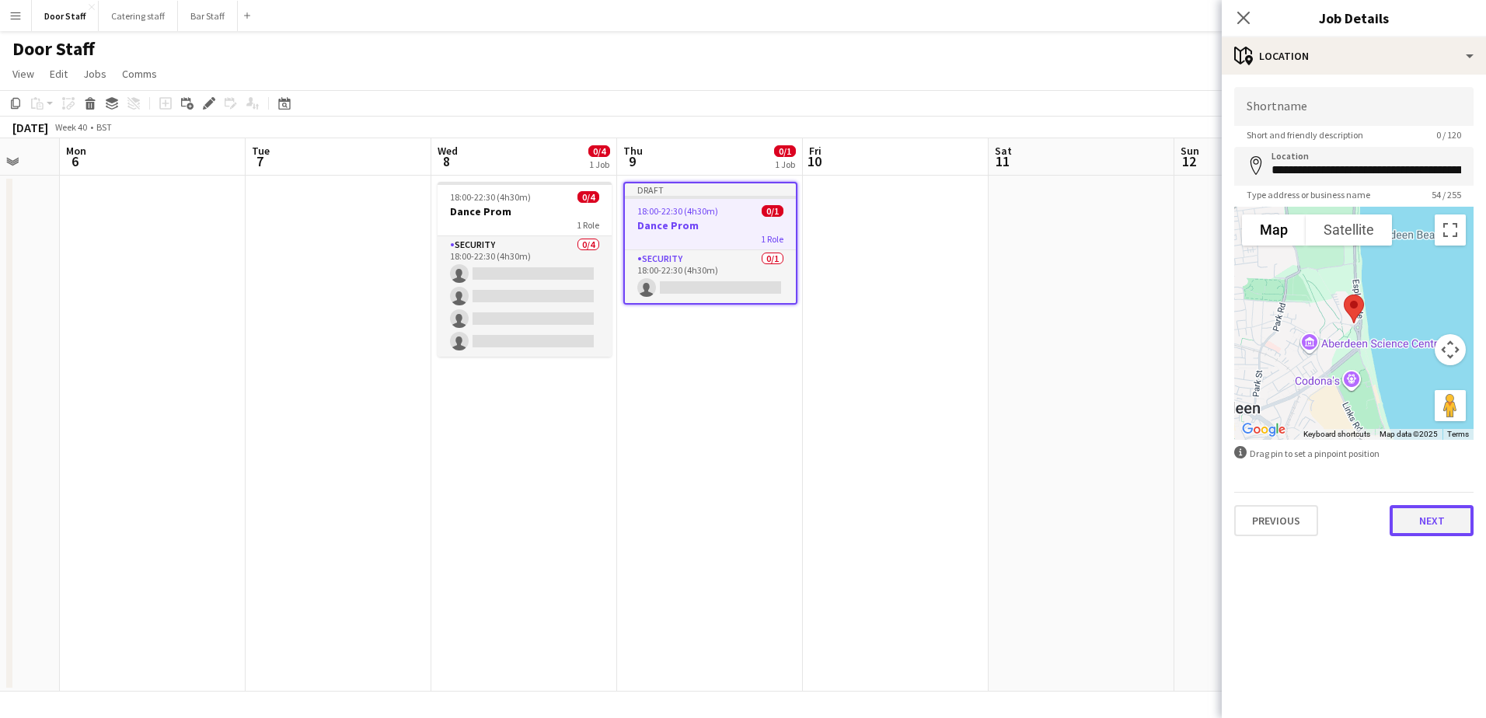
click at [1435, 528] on button "Next" at bounding box center [1431, 520] width 84 height 31
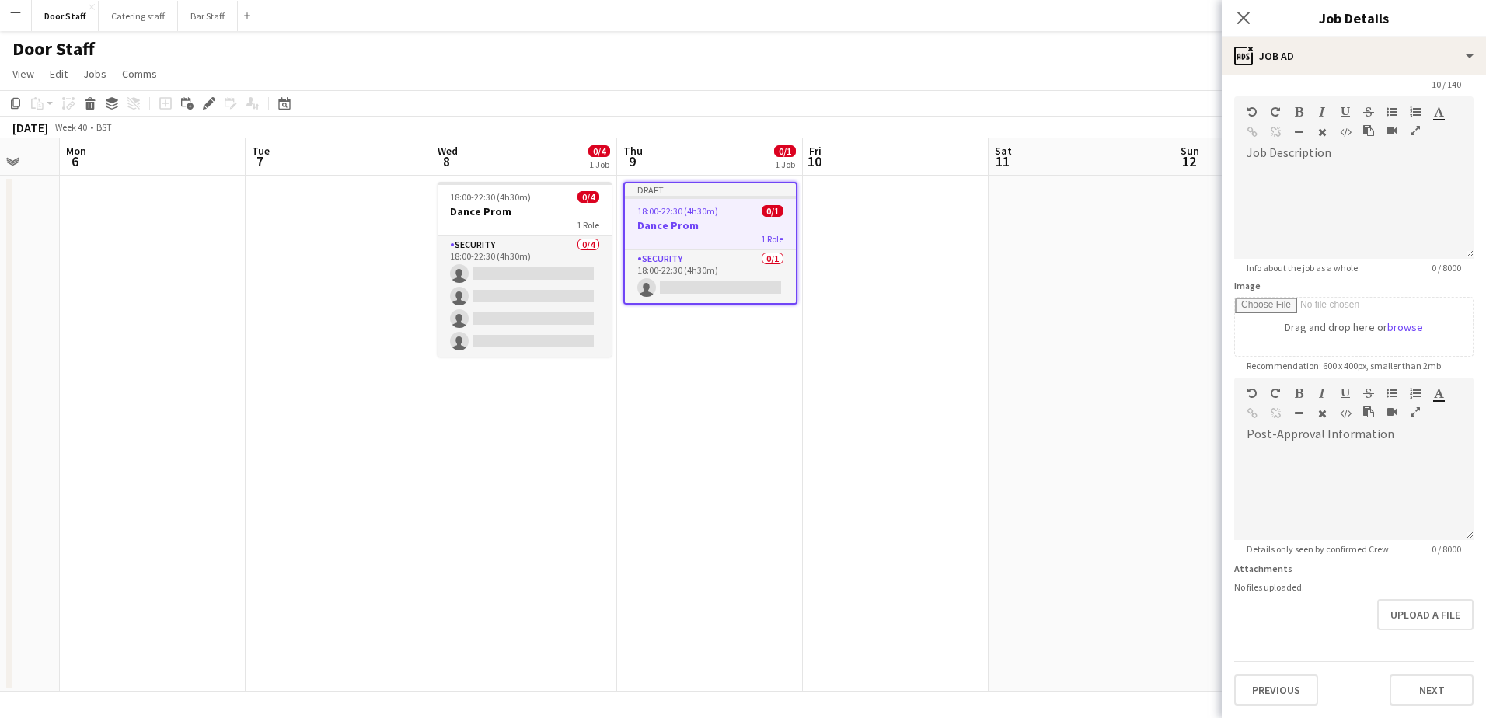
scroll to position [99, 0]
click at [1423, 641] on form "**********" at bounding box center [1354, 371] width 264 height 669
click at [1416, 697] on button "Next" at bounding box center [1431, 689] width 84 height 31
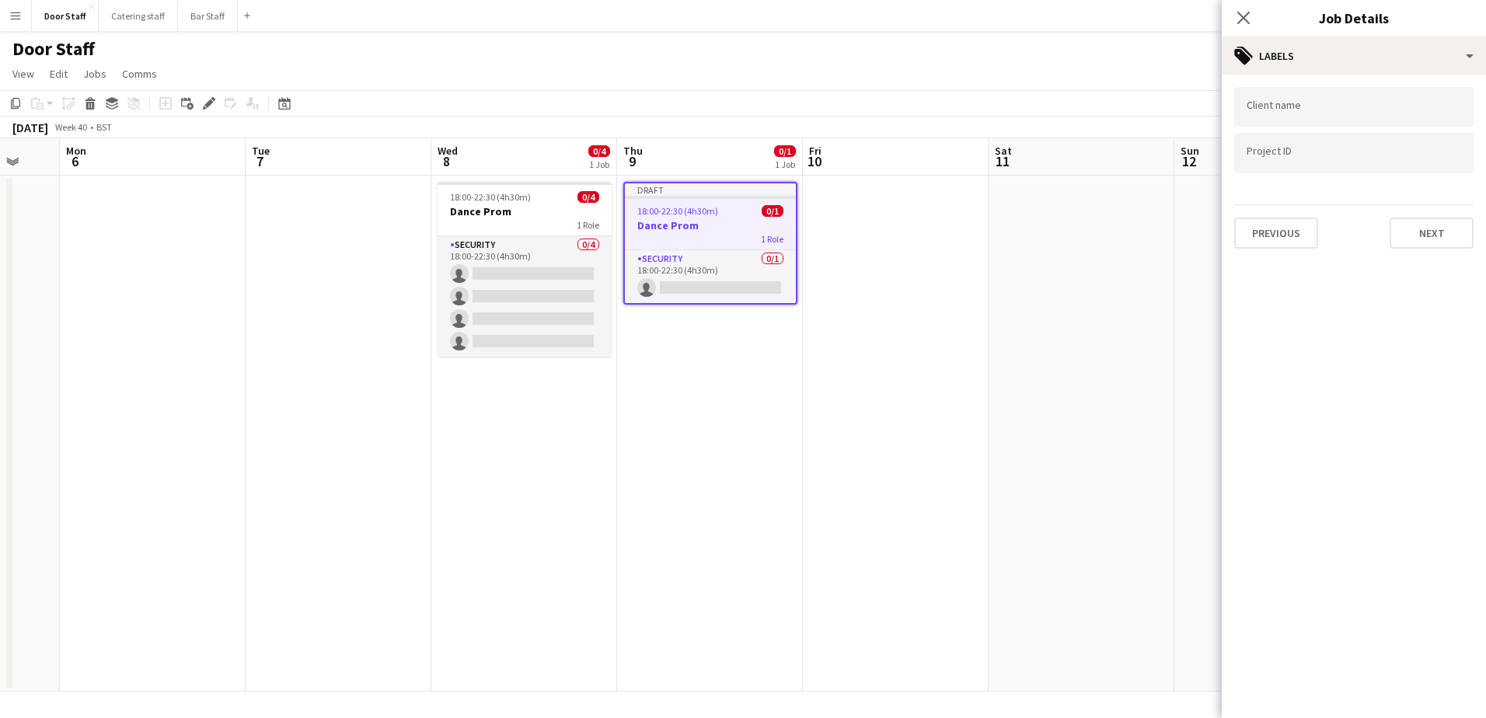
scroll to position [0, 0]
click at [1434, 221] on button "Next" at bounding box center [1431, 233] width 84 height 31
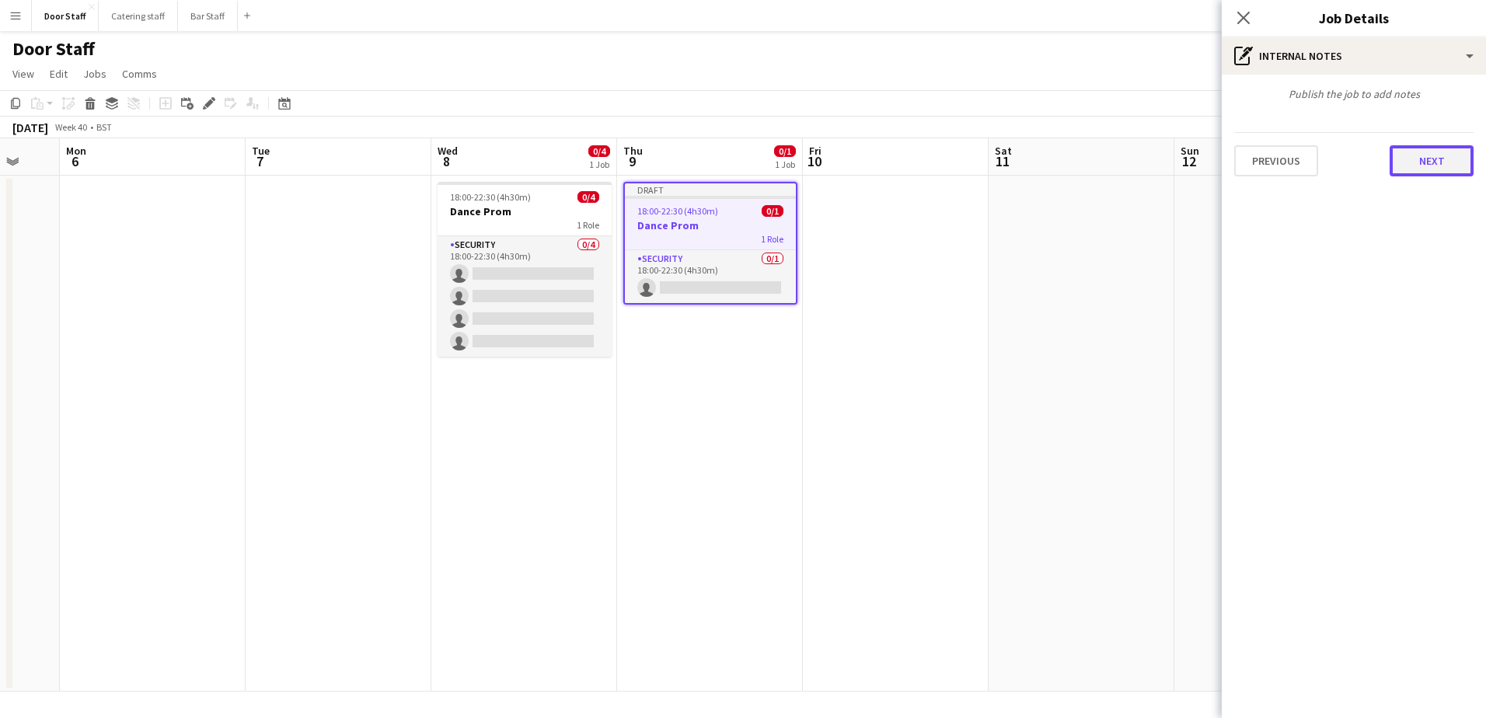
click at [1441, 164] on button "Next" at bounding box center [1431, 160] width 84 height 31
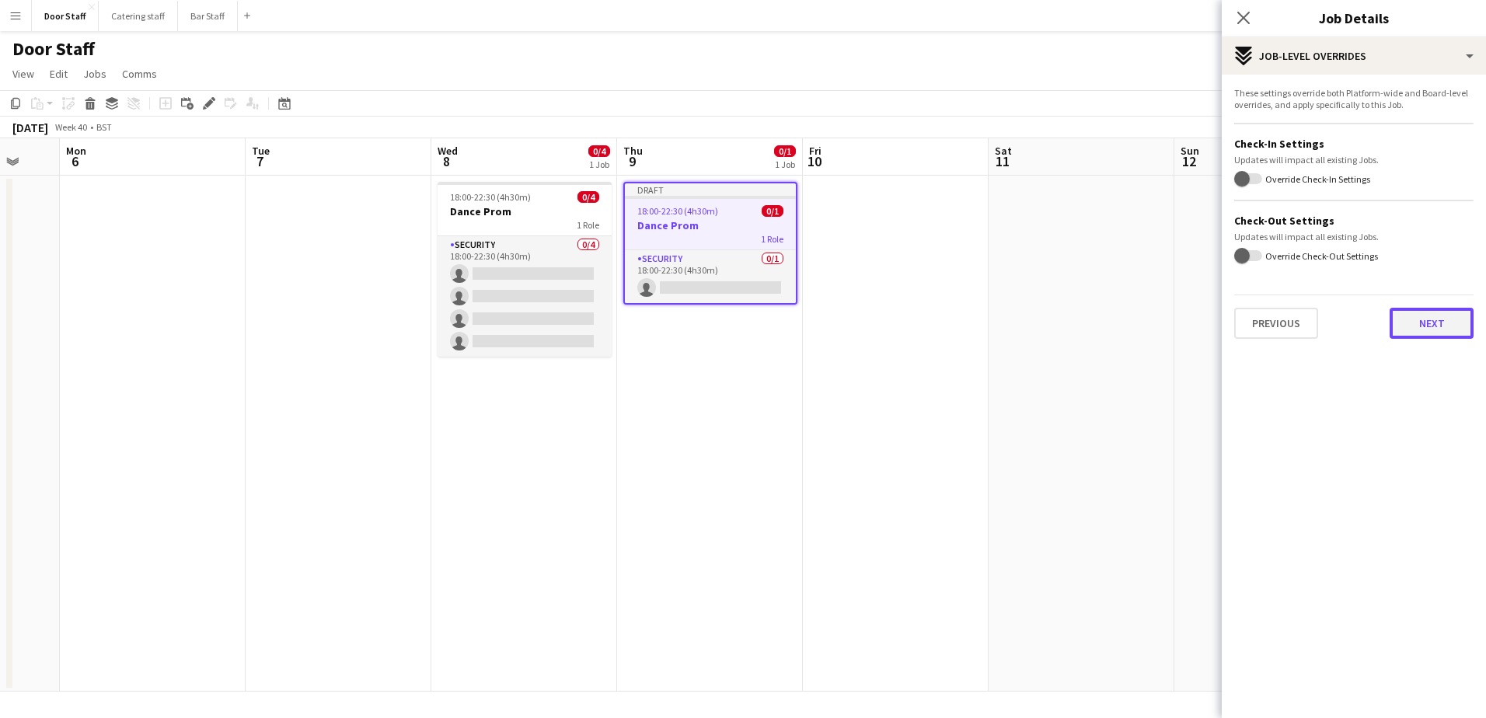
click at [1442, 323] on button "Next" at bounding box center [1431, 323] width 84 height 31
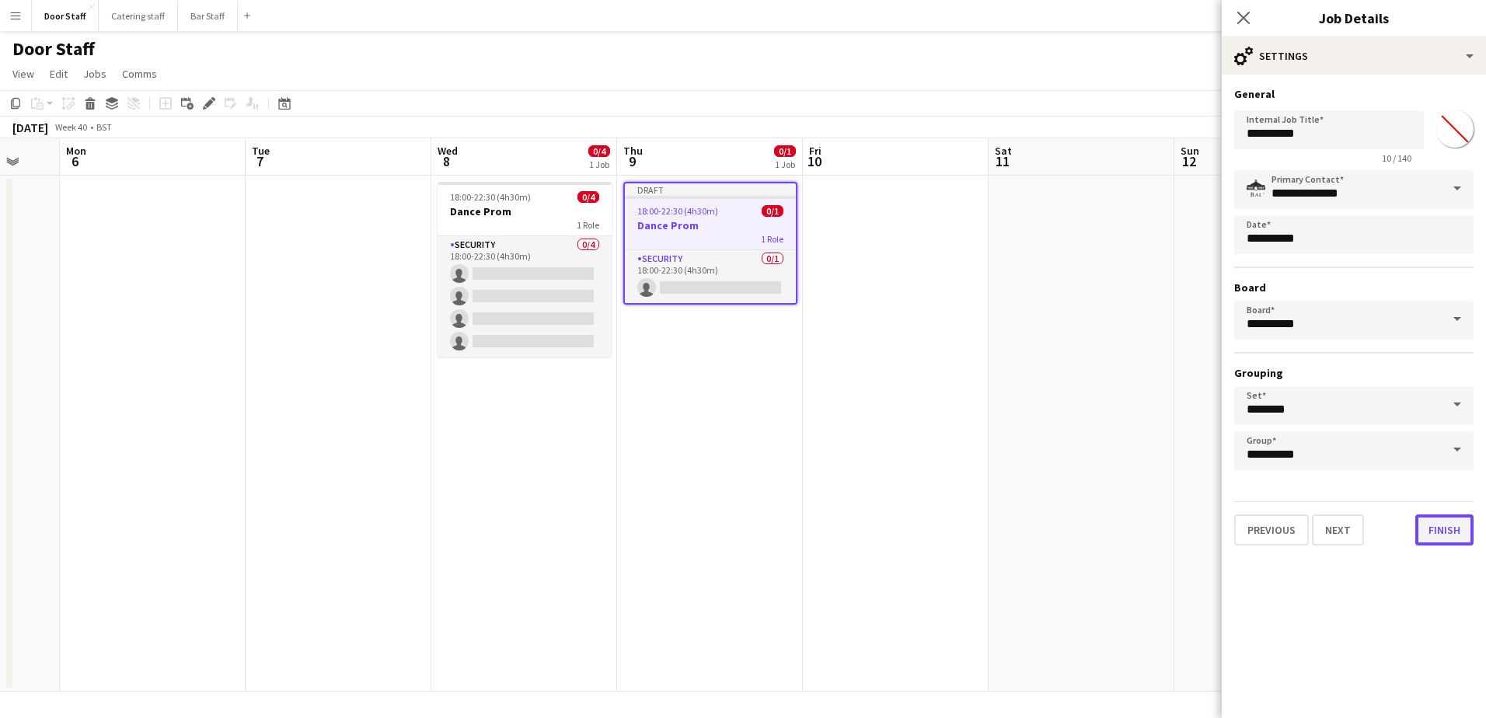
click at [1454, 532] on button "Finish" at bounding box center [1444, 529] width 58 height 31
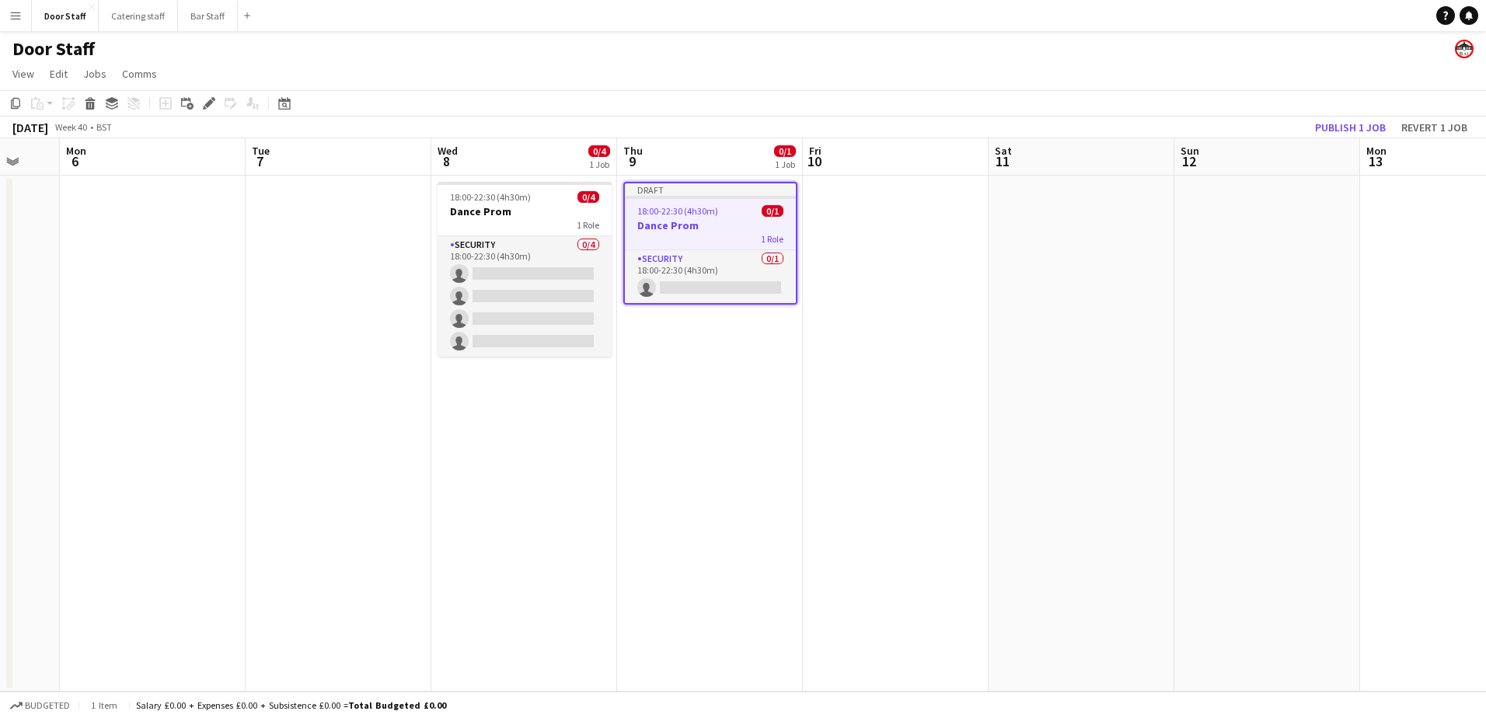
click at [698, 240] on div "1 Role" at bounding box center [710, 238] width 171 height 12
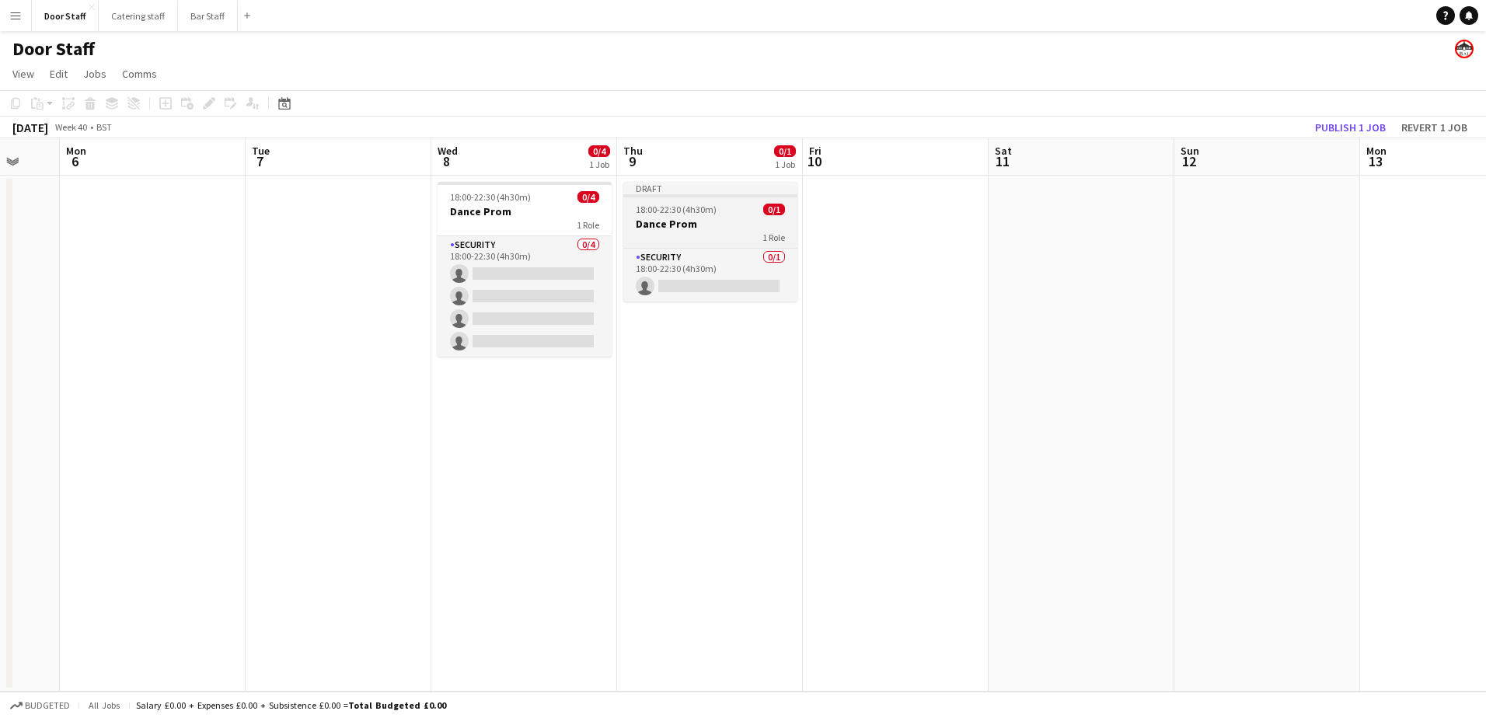
click at [709, 221] on h3 "Dance Prom" at bounding box center [710, 224] width 174 height 14
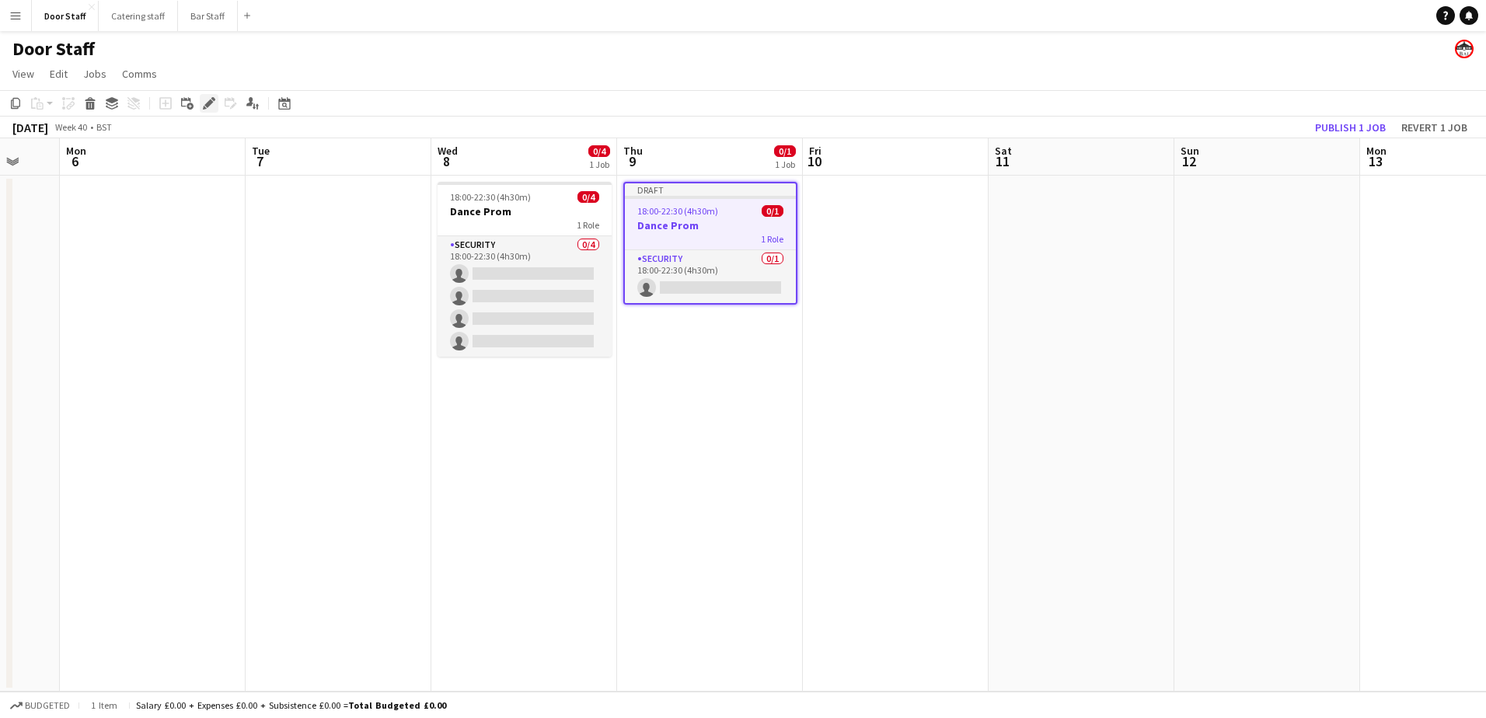
click at [215, 102] on div "Edit" at bounding box center [209, 103] width 19 height 19
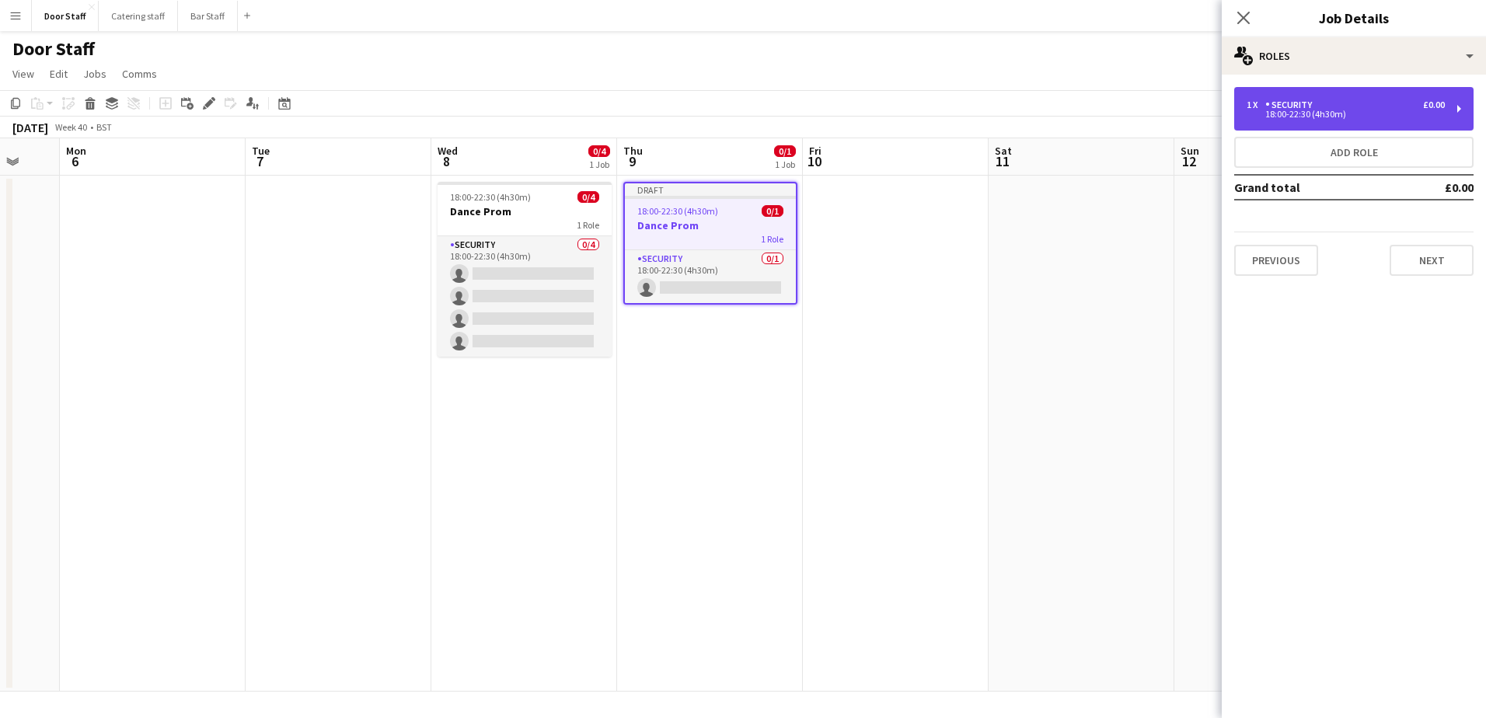
click at [1318, 110] on div "18:00-22:30 (4h30m)" at bounding box center [1345, 114] width 198 height 8
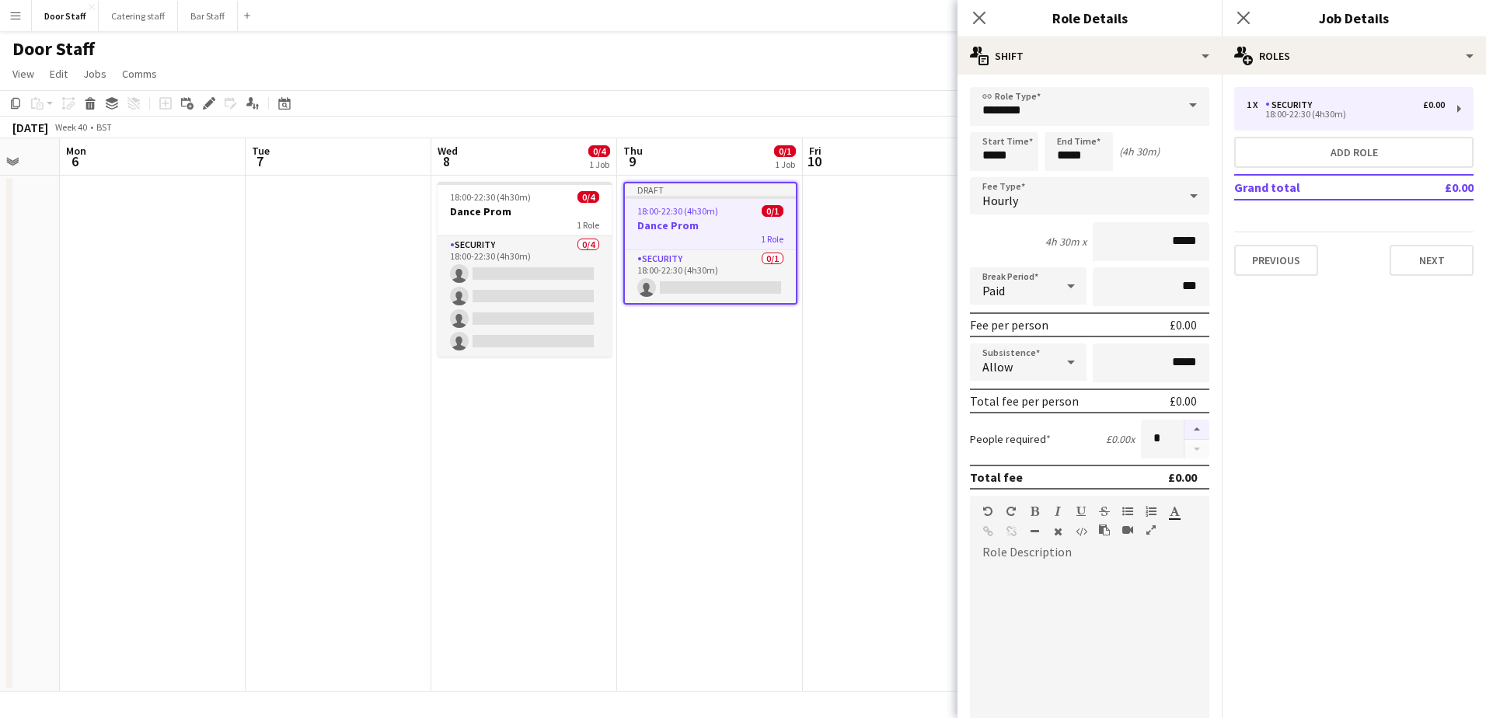
click at [1192, 434] on button "button" at bounding box center [1196, 430] width 25 height 20
click at [1192, 433] on button "button" at bounding box center [1196, 430] width 25 height 20
type input "*"
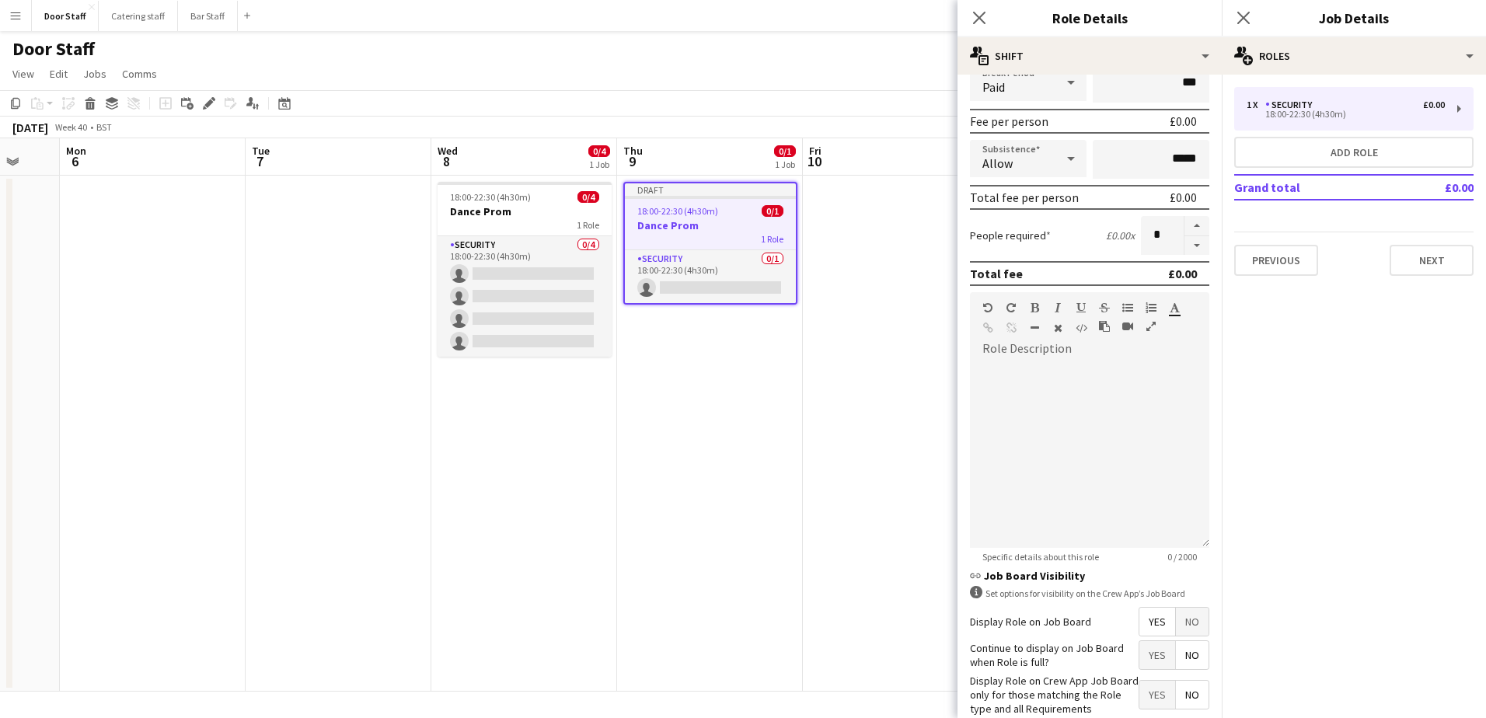
scroll to position [290, 0]
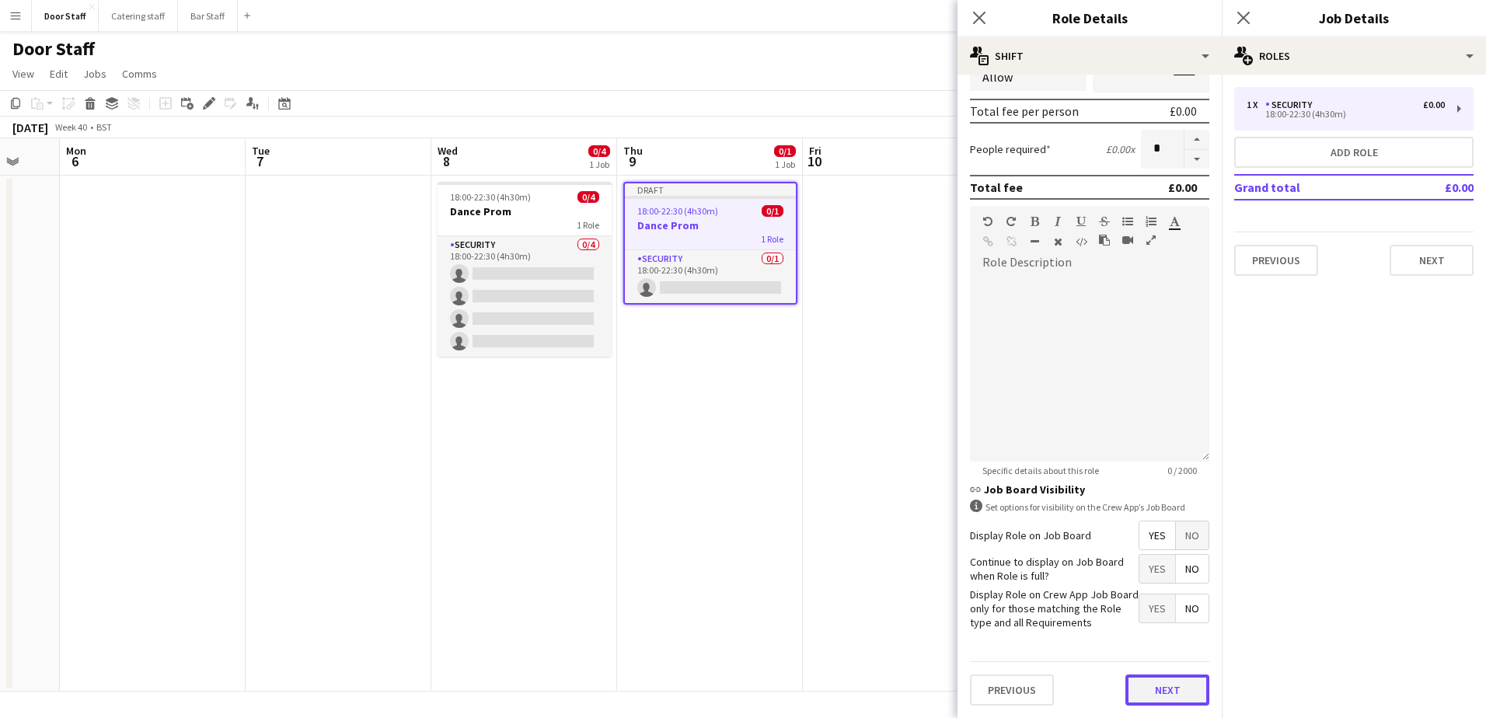
click at [1148, 685] on button "Next" at bounding box center [1167, 689] width 84 height 31
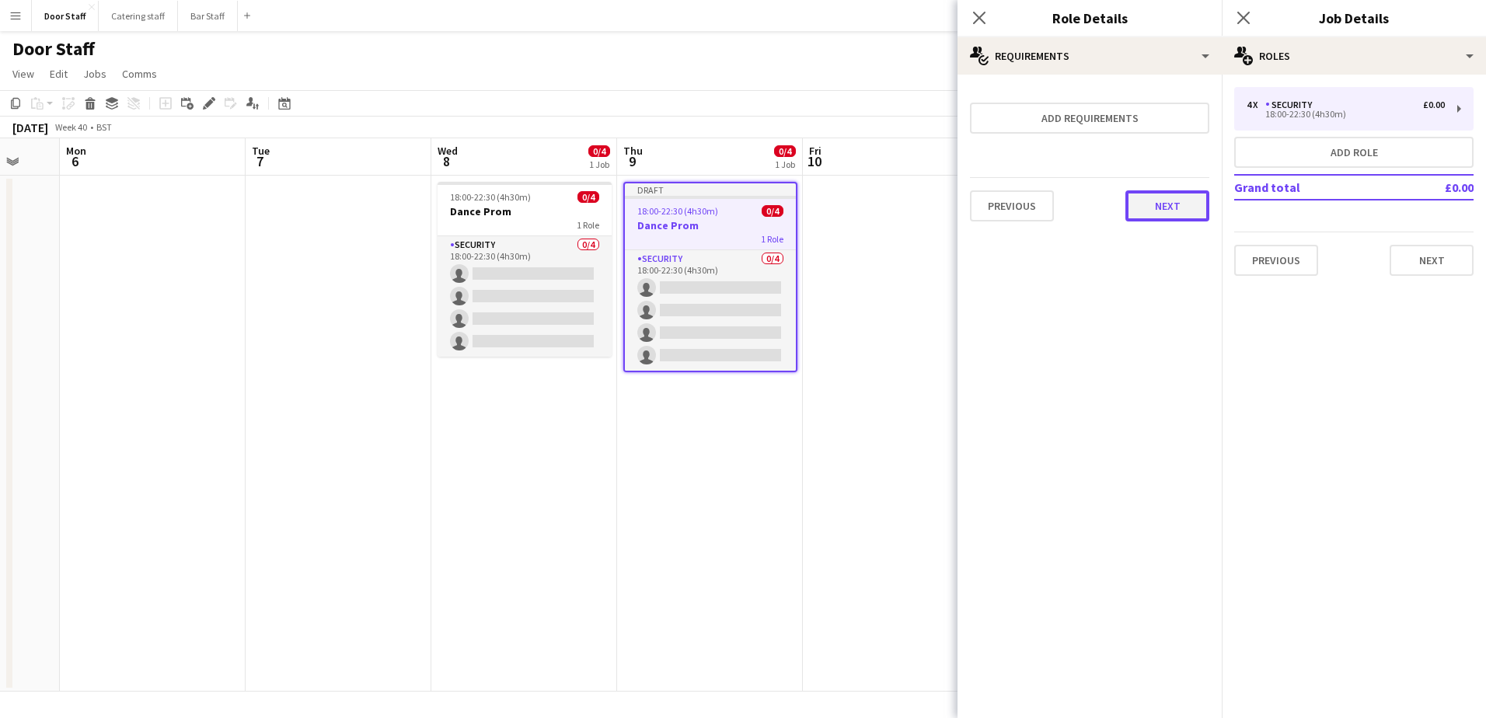
click at [1173, 199] on button "Next" at bounding box center [1167, 205] width 84 height 31
click at [1170, 203] on button "Finish" at bounding box center [1180, 208] width 58 height 31
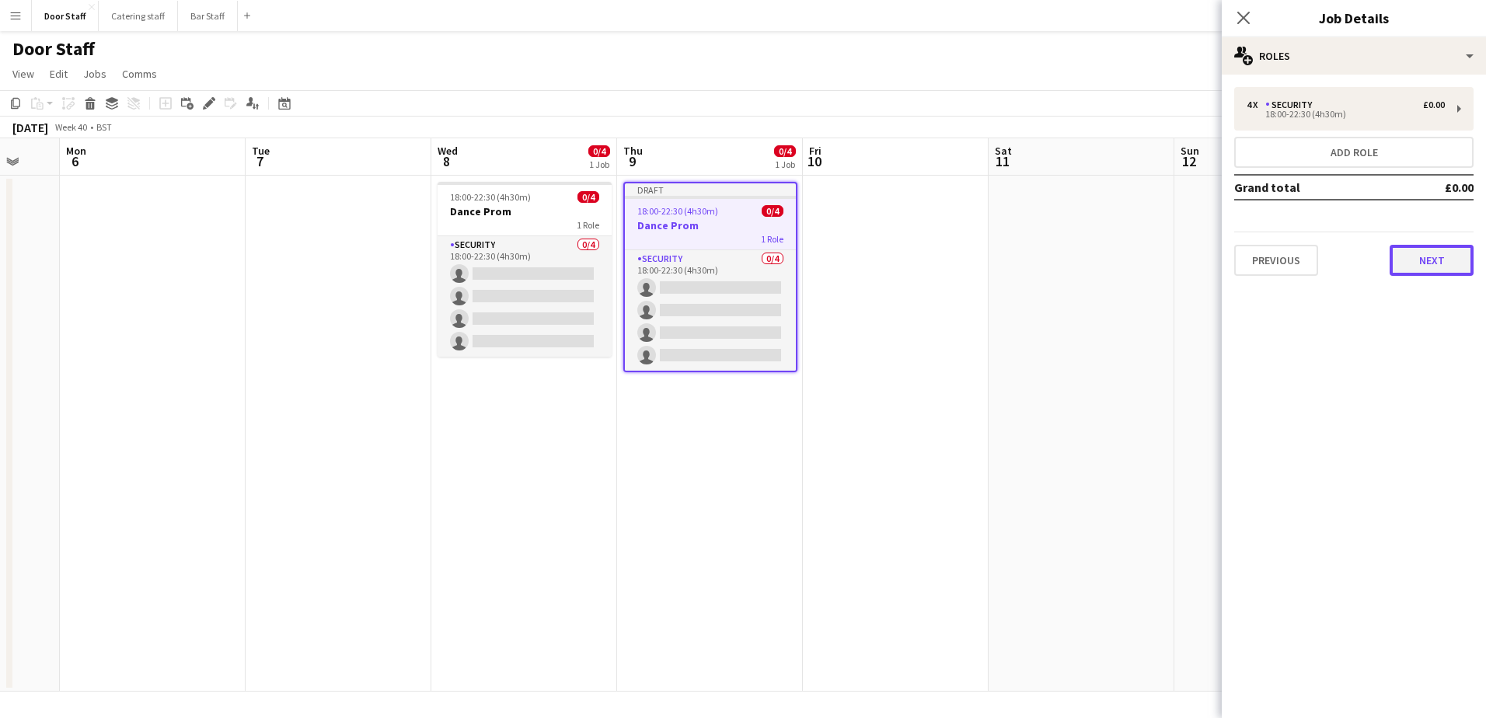
click at [1436, 257] on button "Next" at bounding box center [1431, 260] width 84 height 31
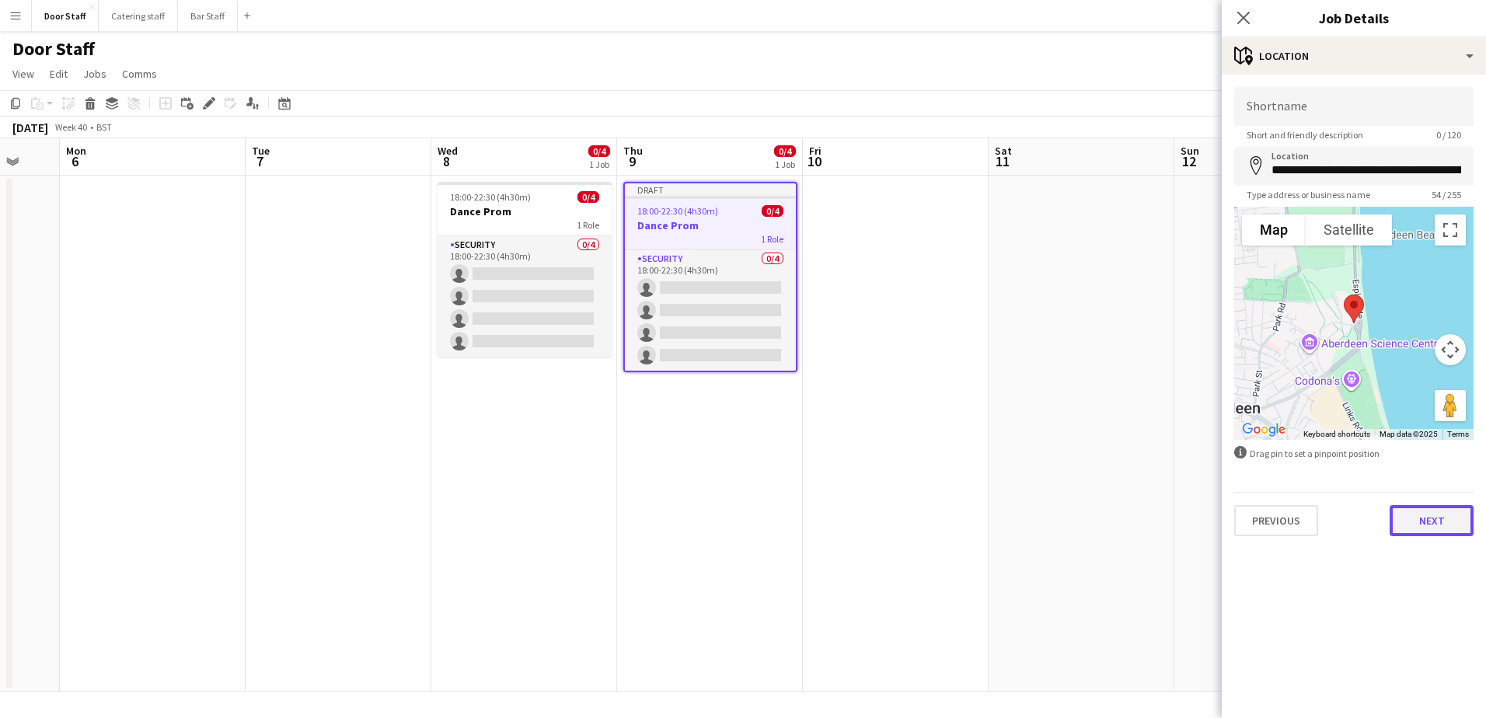
click at [1443, 523] on button "Next" at bounding box center [1431, 520] width 84 height 31
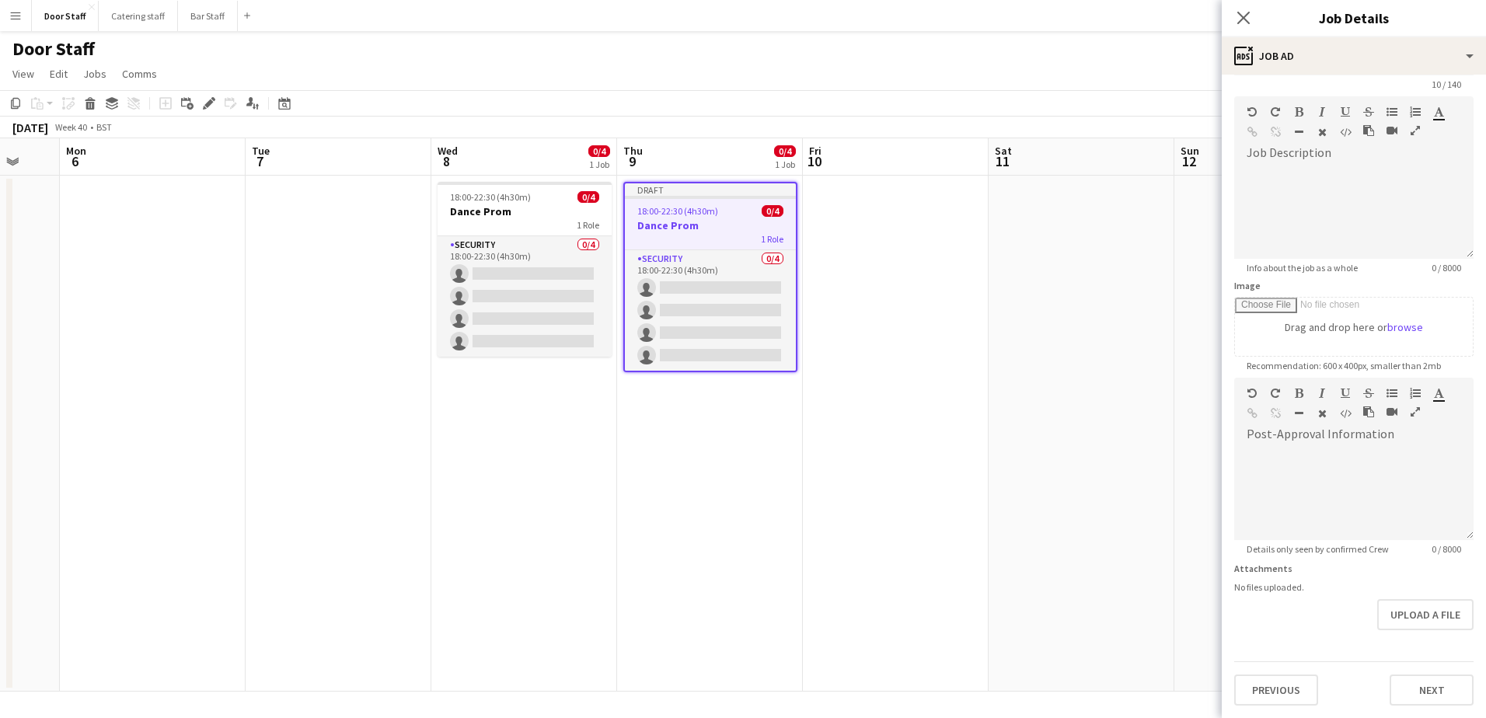
scroll to position [99, 0]
click at [1423, 640] on form "**********" at bounding box center [1354, 371] width 264 height 669
click at [1418, 692] on button "Next" at bounding box center [1431, 689] width 84 height 31
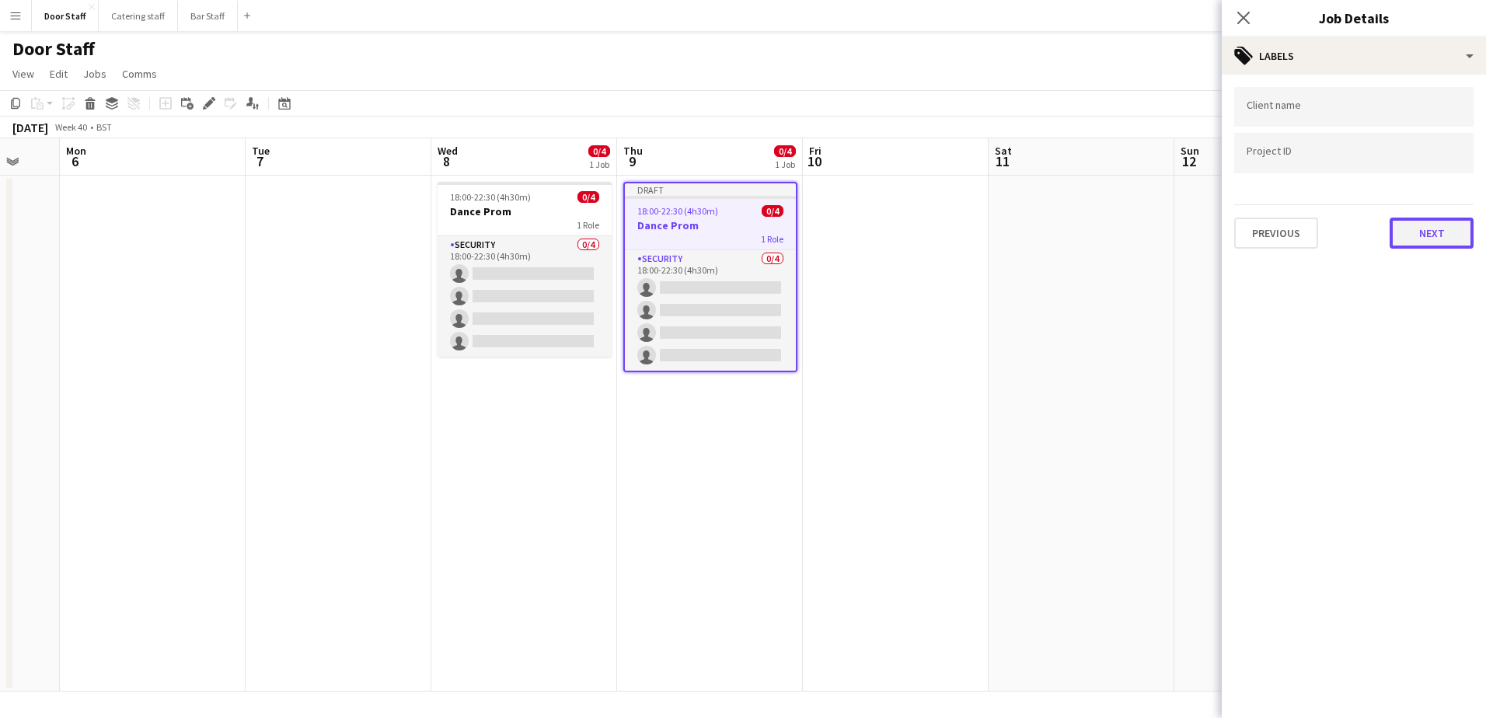
click at [1427, 235] on button "Next" at bounding box center [1431, 233] width 84 height 31
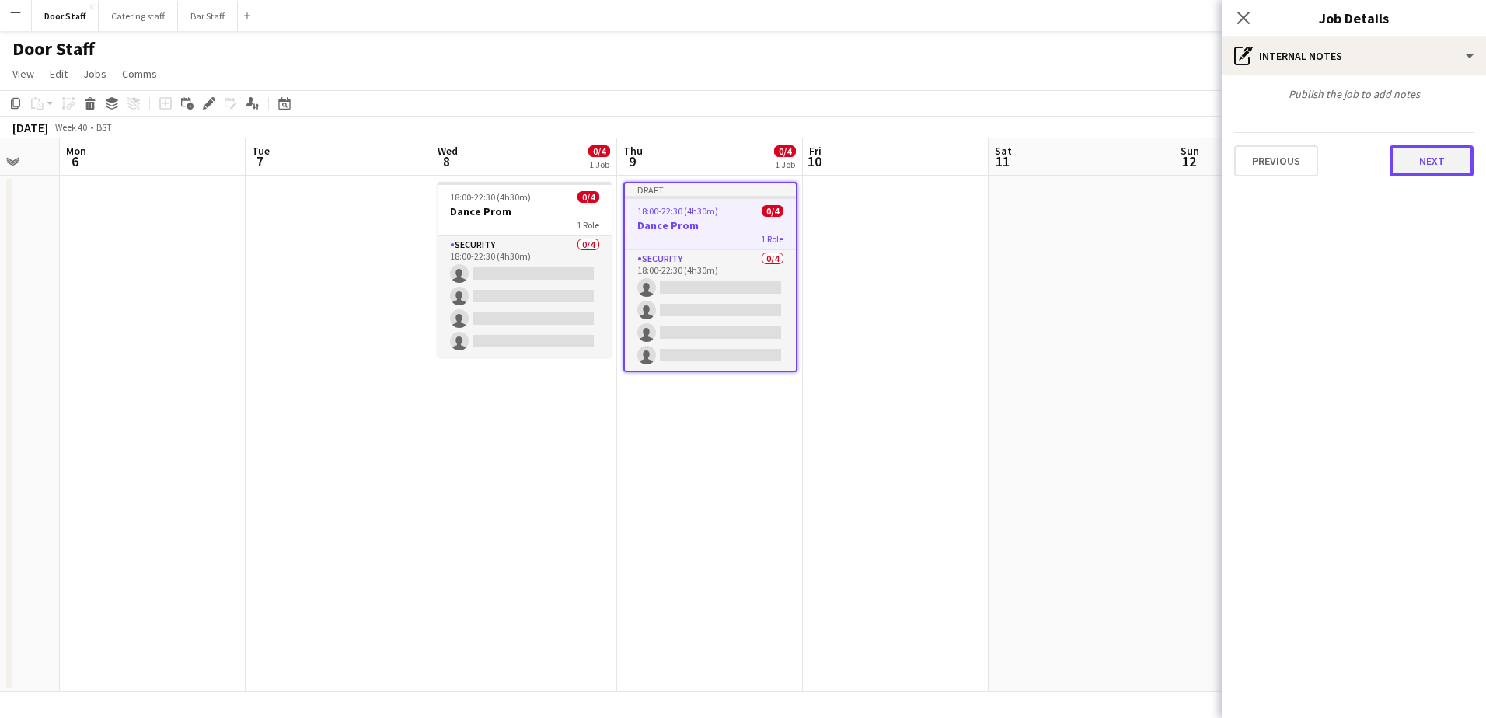
click at [1431, 165] on button "Next" at bounding box center [1431, 160] width 84 height 31
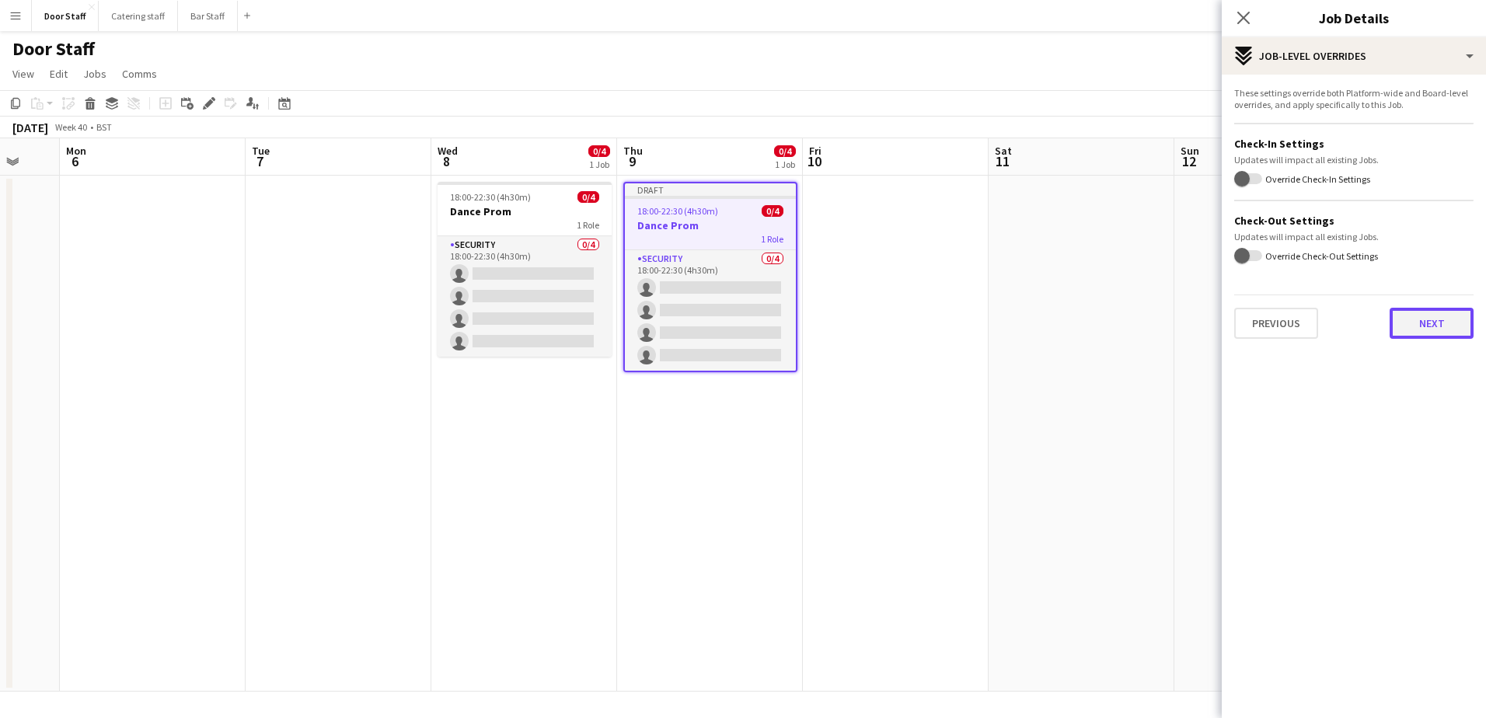
click at [1442, 317] on button "Next" at bounding box center [1431, 323] width 84 height 31
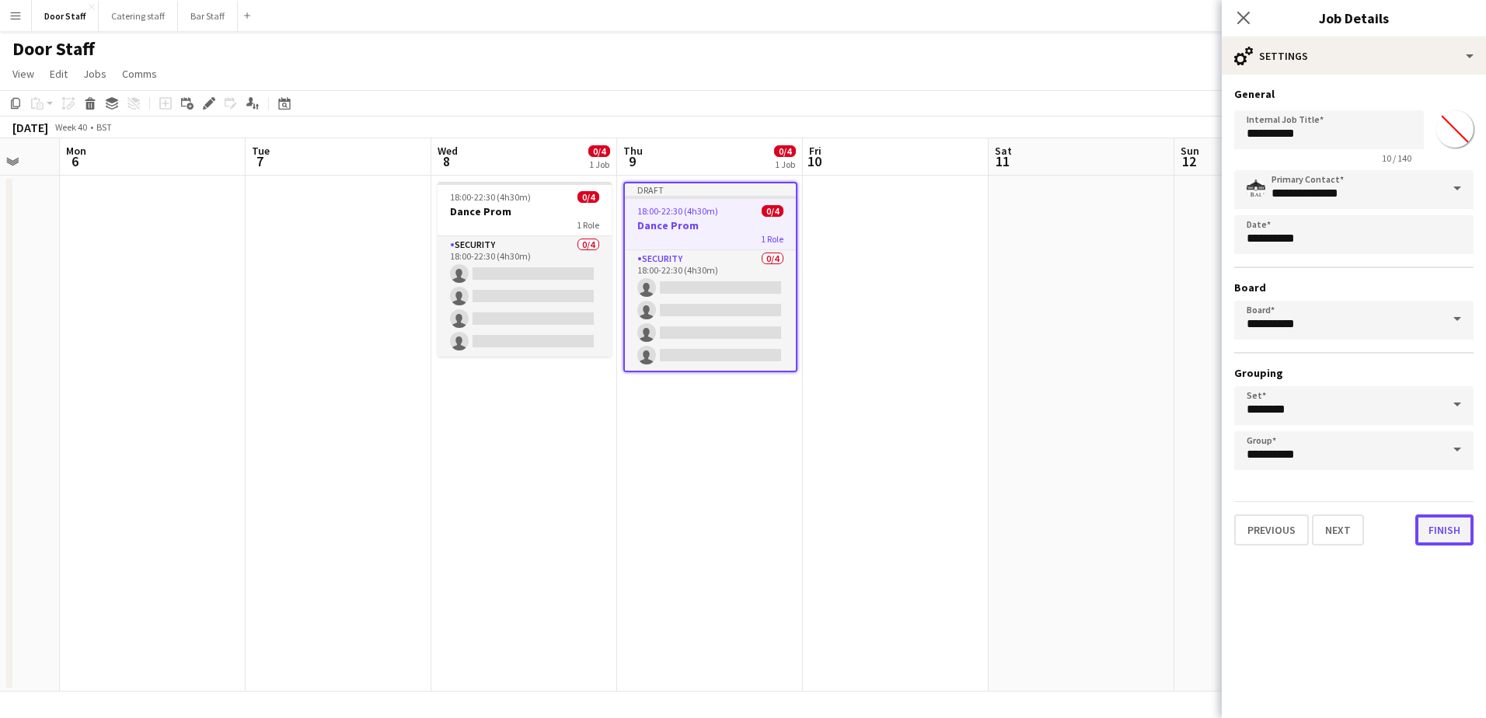
click at [1446, 526] on button "Finish" at bounding box center [1444, 529] width 58 height 31
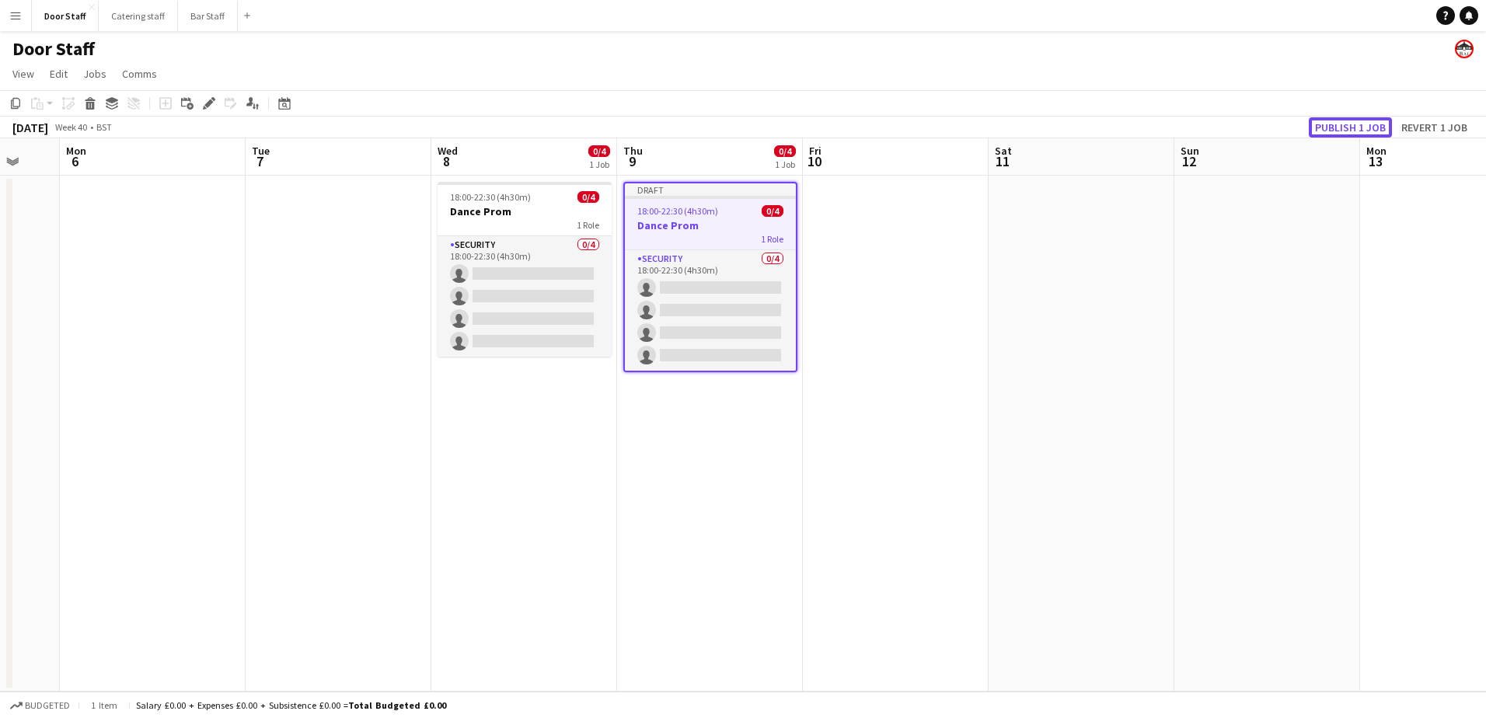
click at [1344, 124] on button "Publish 1 job" at bounding box center [1350, 127] width 83 height 20
click at [349, 161] on app-board-header-date "Tue 7" at bounding box center [339, 156] width 186 height 37
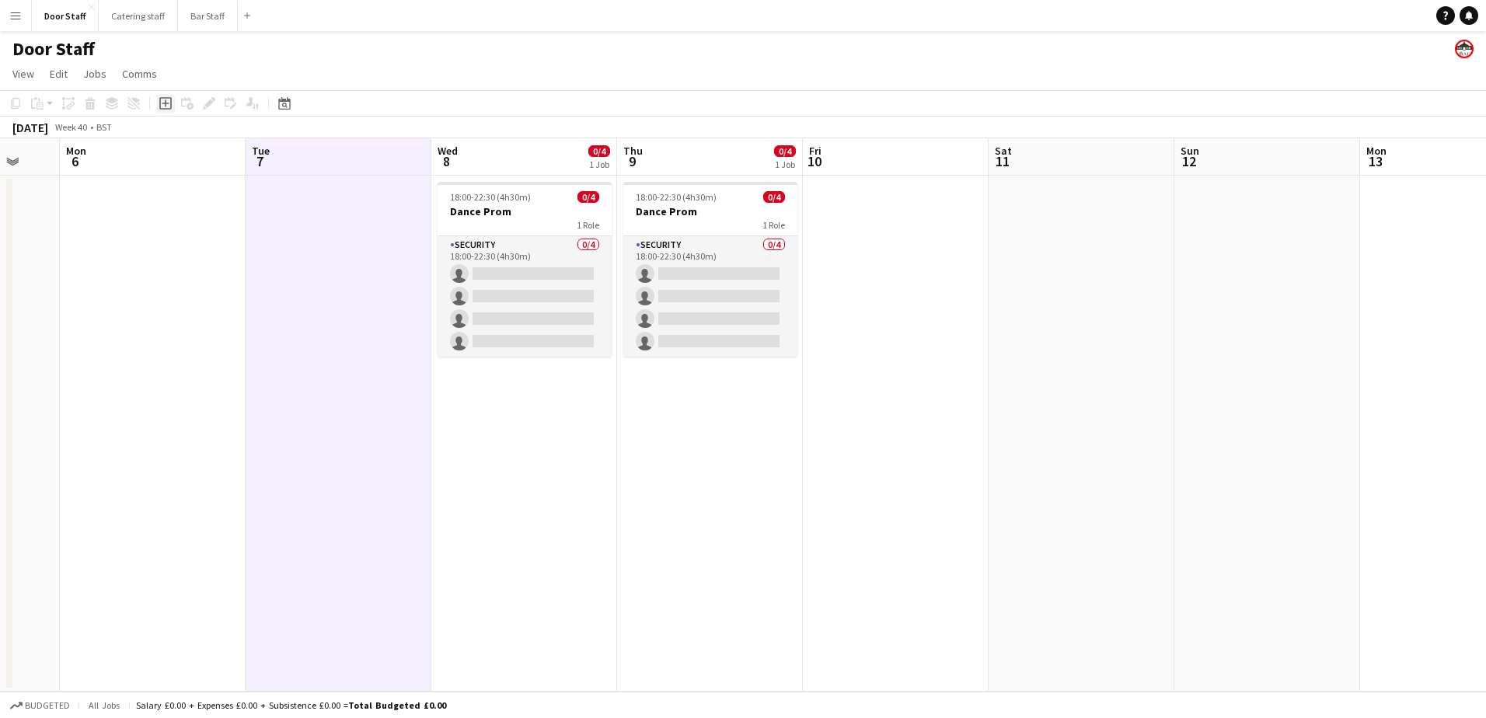
click at [167, 103] on icon "Add job" at bounding box center [165, 103] width 12 height 12
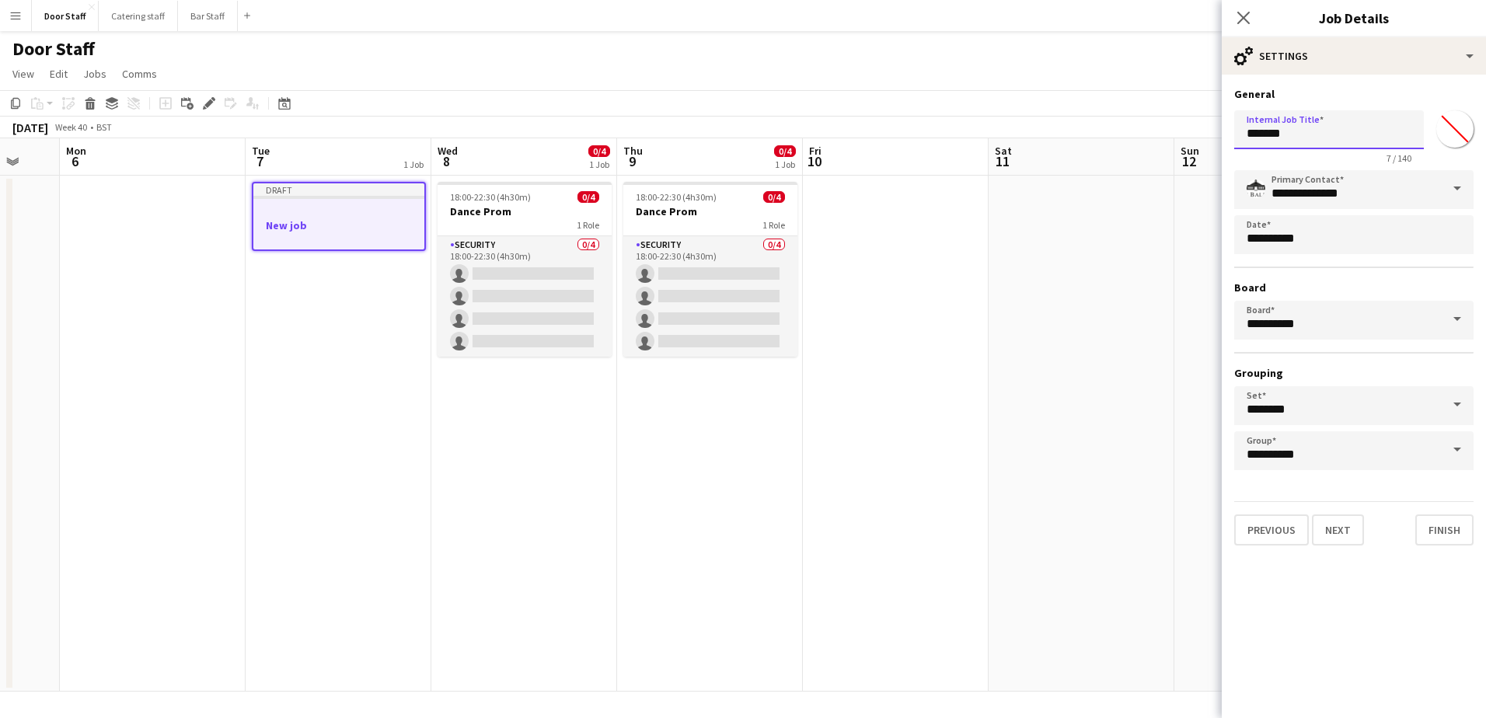
click at [1308, 134] on input "*******" at bounding box center [1329, 129] width 190 height 39
click at [1309, 134] on input "*******" at bounding box center [1329, 129] width 190 height 39
click at [1312, 134] on input "*******" at bounding box center [1329, 129] width 190 height 39
type input "**********"
click at [1344, 519] on button "Next" at bounding box center [1338, 529] width 52 height 31
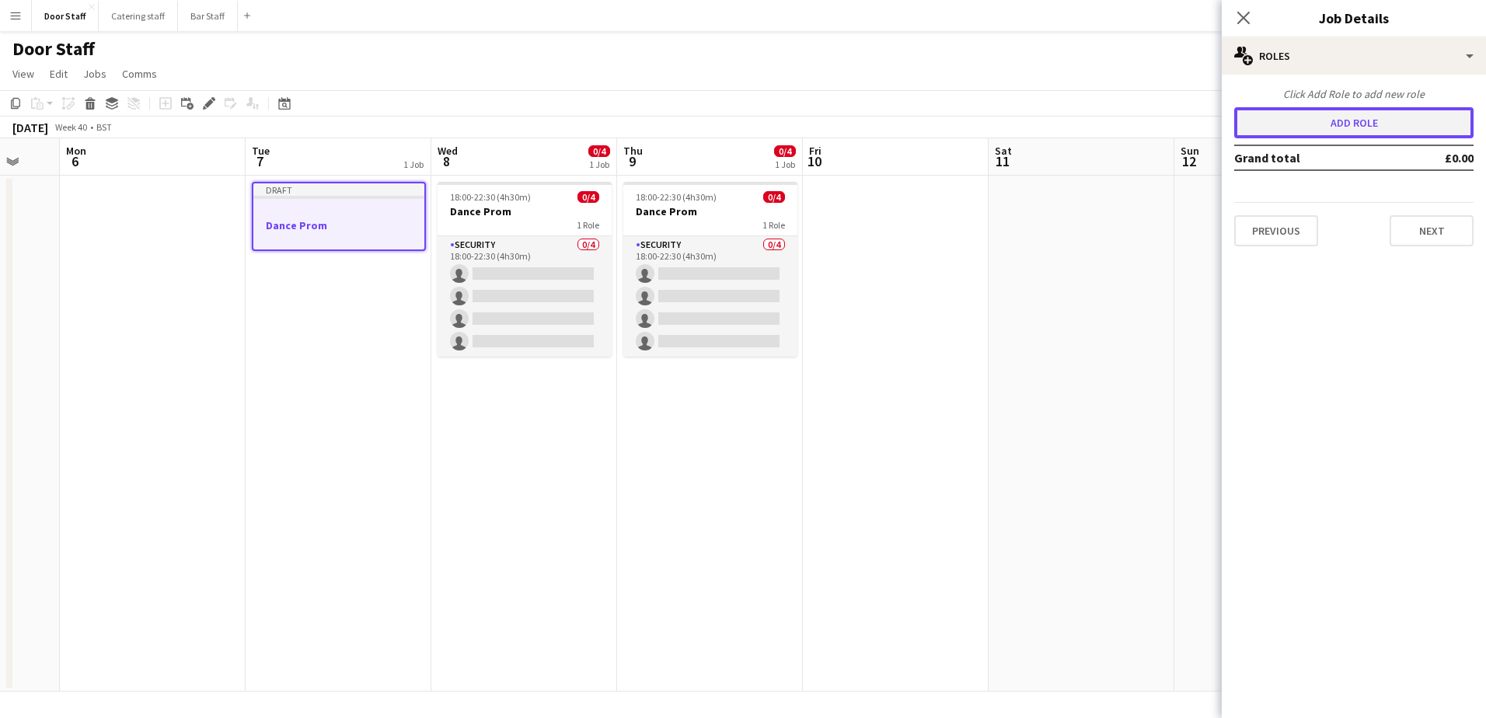
click at [1323, 126] on button "Add role" at bounding box center [1353, 122] width 239 height 31
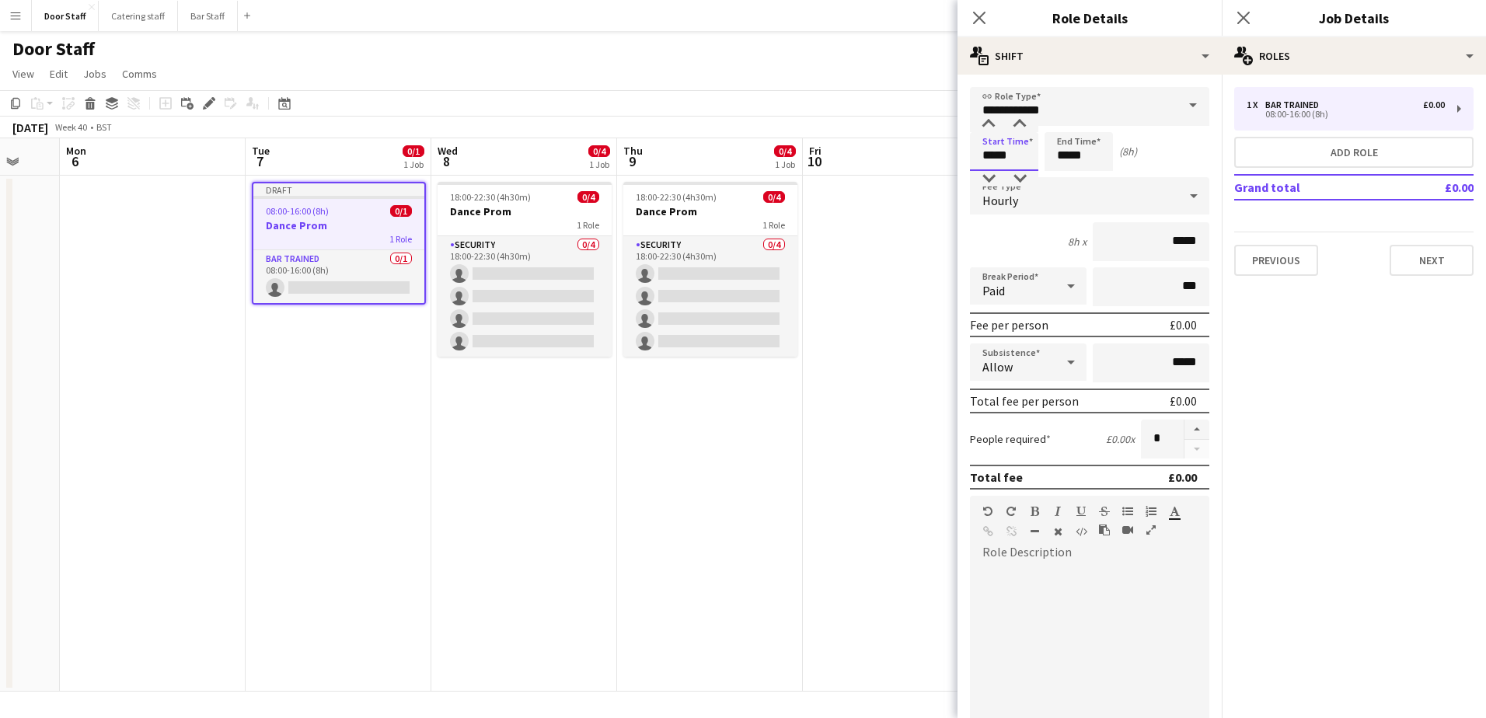
click at [999, 159] on input "*****" at bounding box center [1004, 151] width 68 height 39
click at [984, 120] on div at bounding box center [988, 125] width 31 height 16
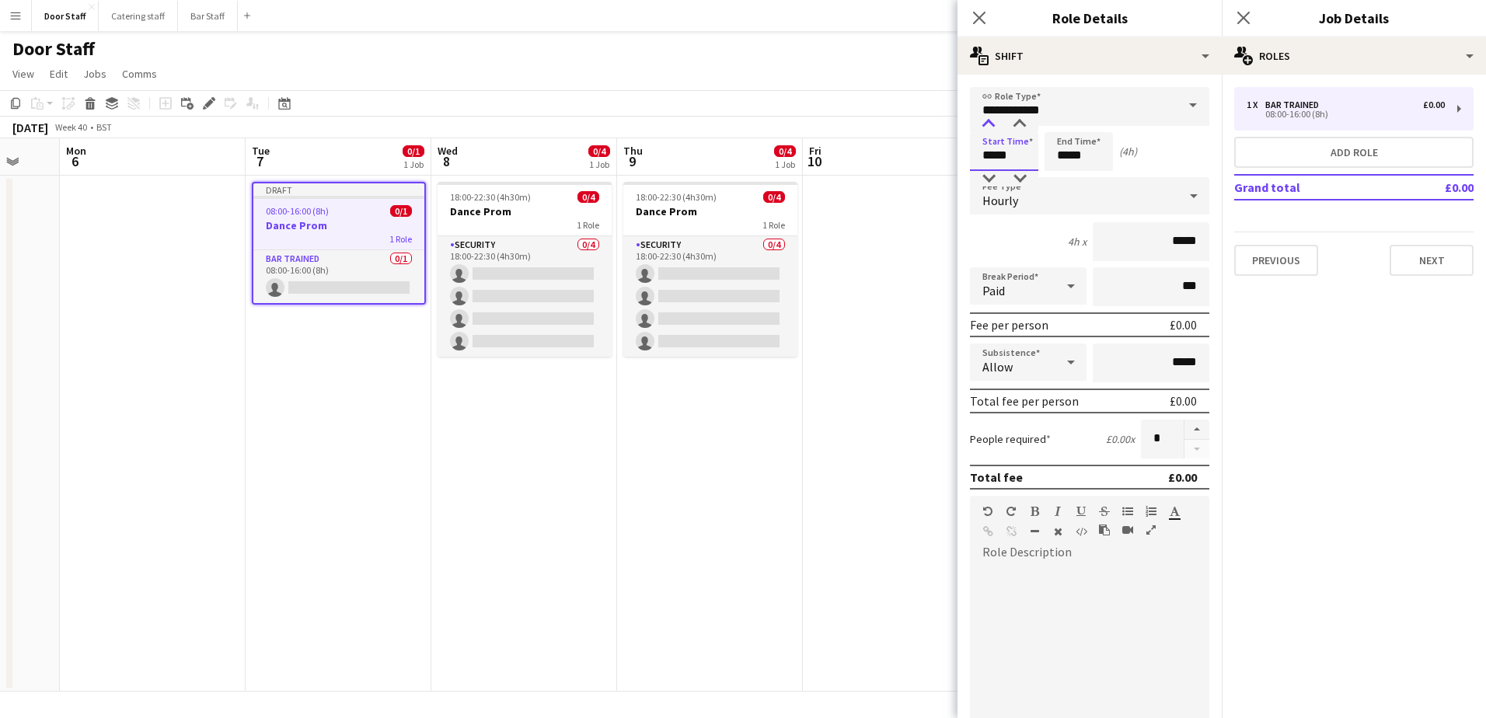
click at [984, 120] on div at bounding box center [988, 125] width 31 height 16
type input "*****"
click at [984, 120] on div at bounding box center [988, 125] width 31 height 16
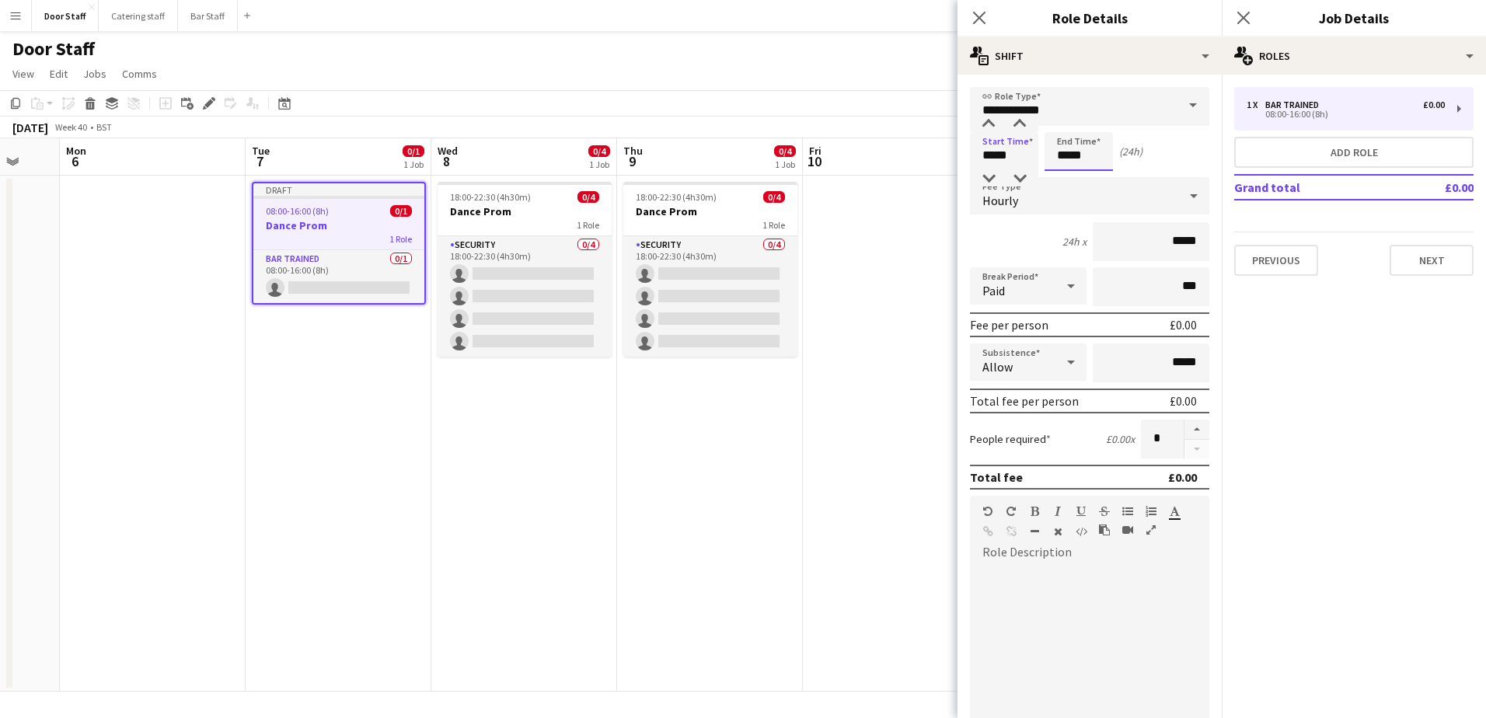
click at [1068, 145] on input "*****" at bounding box center [1078, 151] width 68 height 39
click at [1059, 121] on div at bounding box center [1062, 125] width 31 height 16
type input "*****"
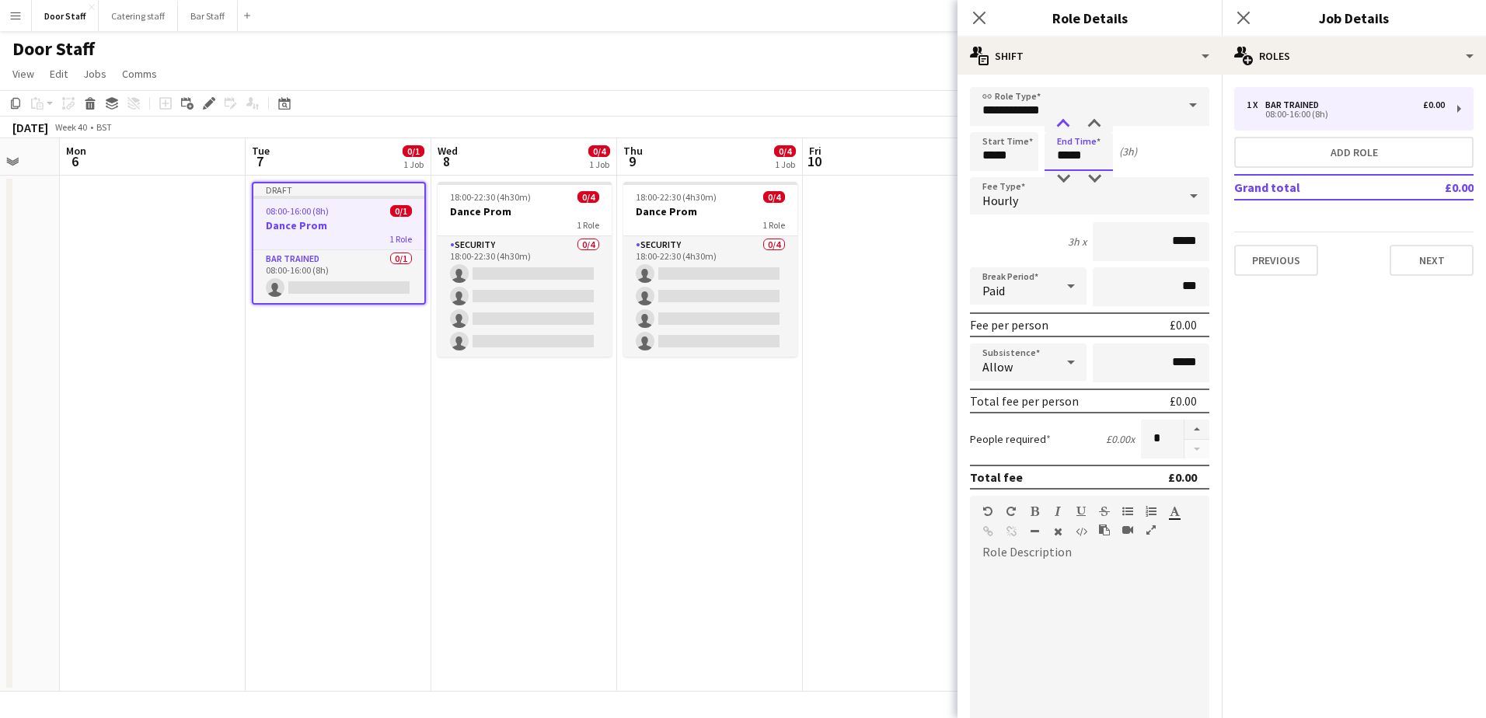
click at [1059, 121] on div at bounding box center [1062, 125] width 31 height 16
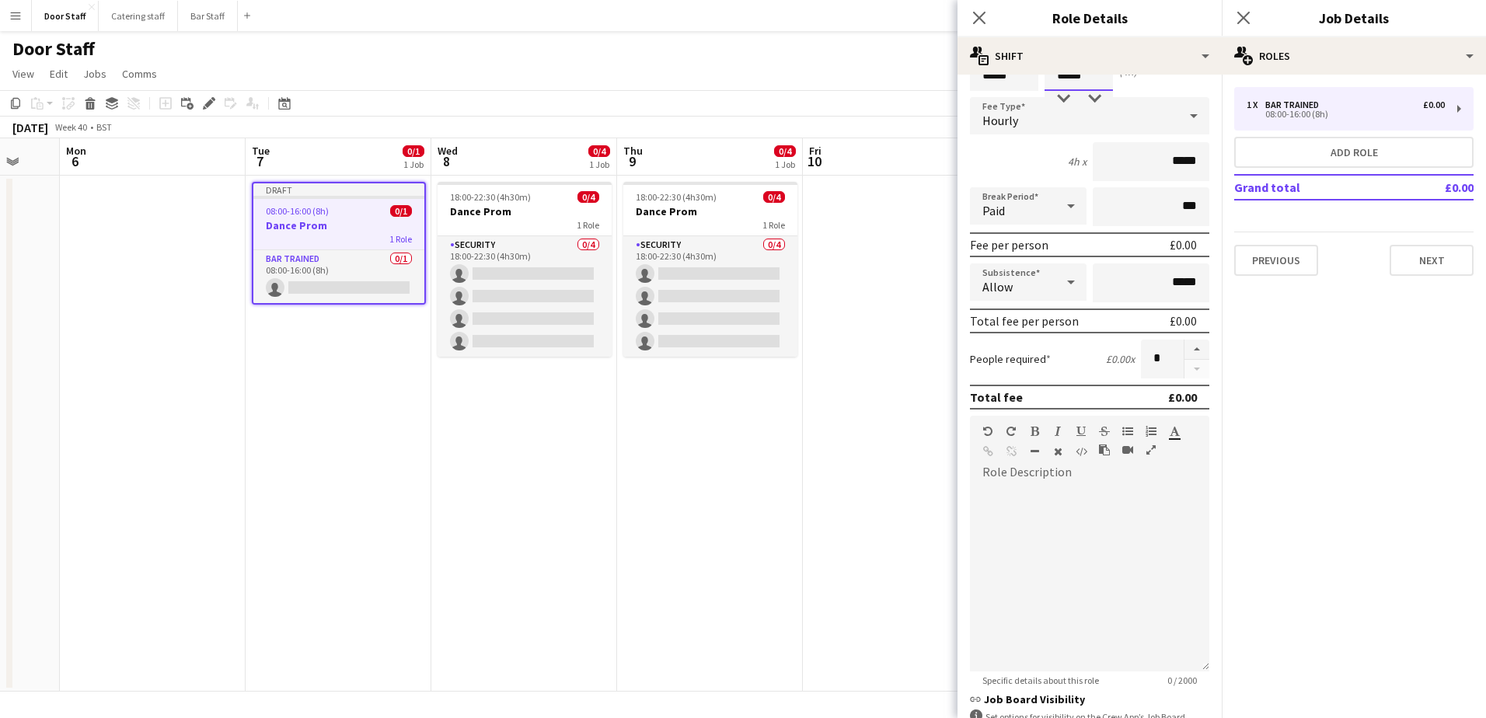
scroll to position [210, 0]
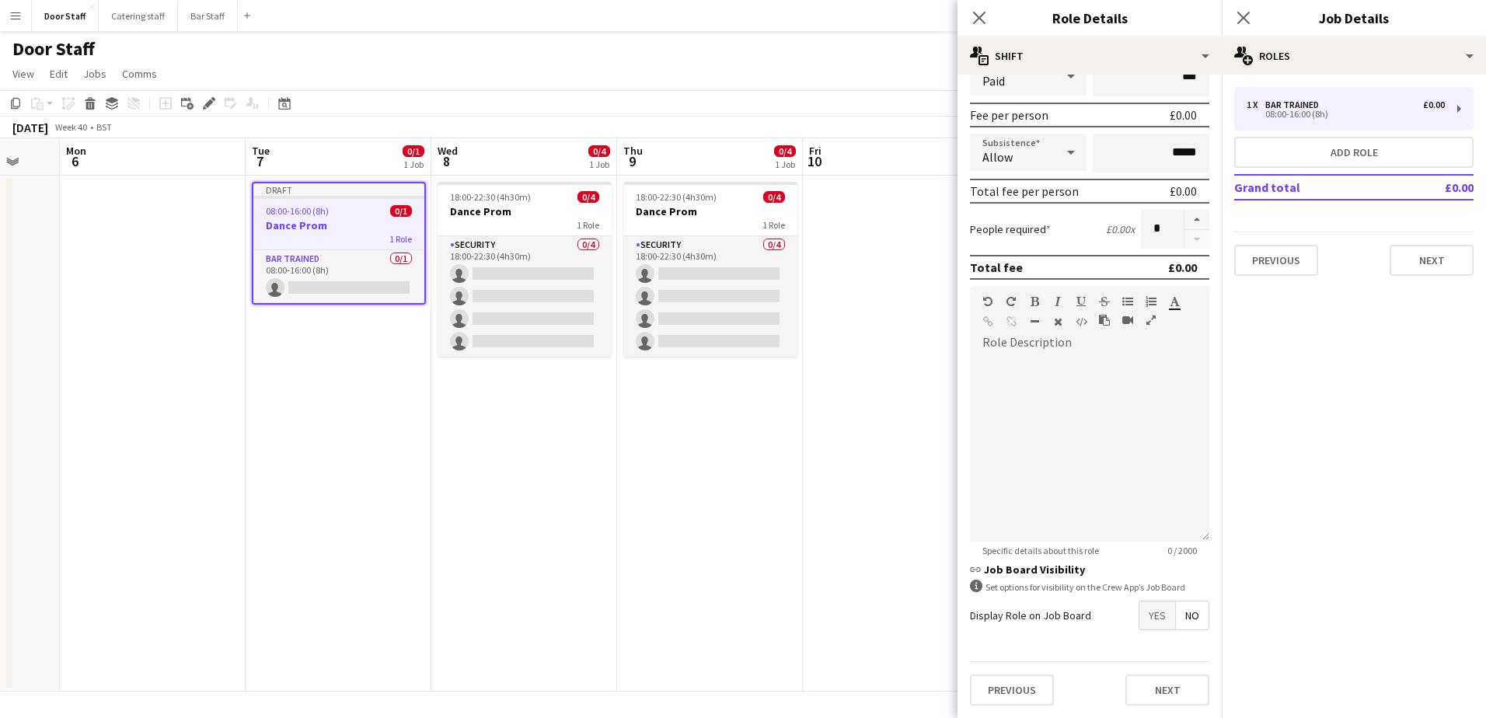
click at [1152, 608] on span "Yes" at bounding box center [1157, 615] width 36 height 28
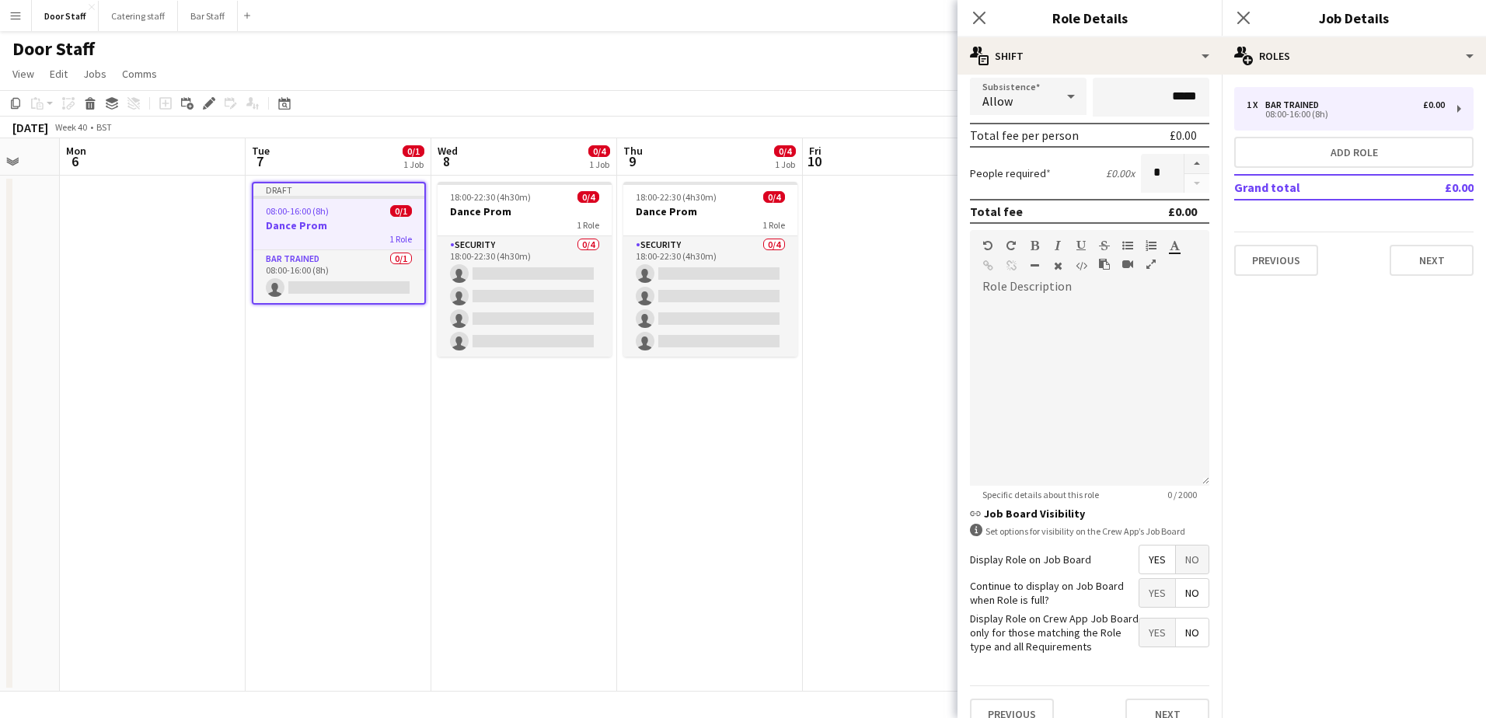
scroll to position [290, 0]
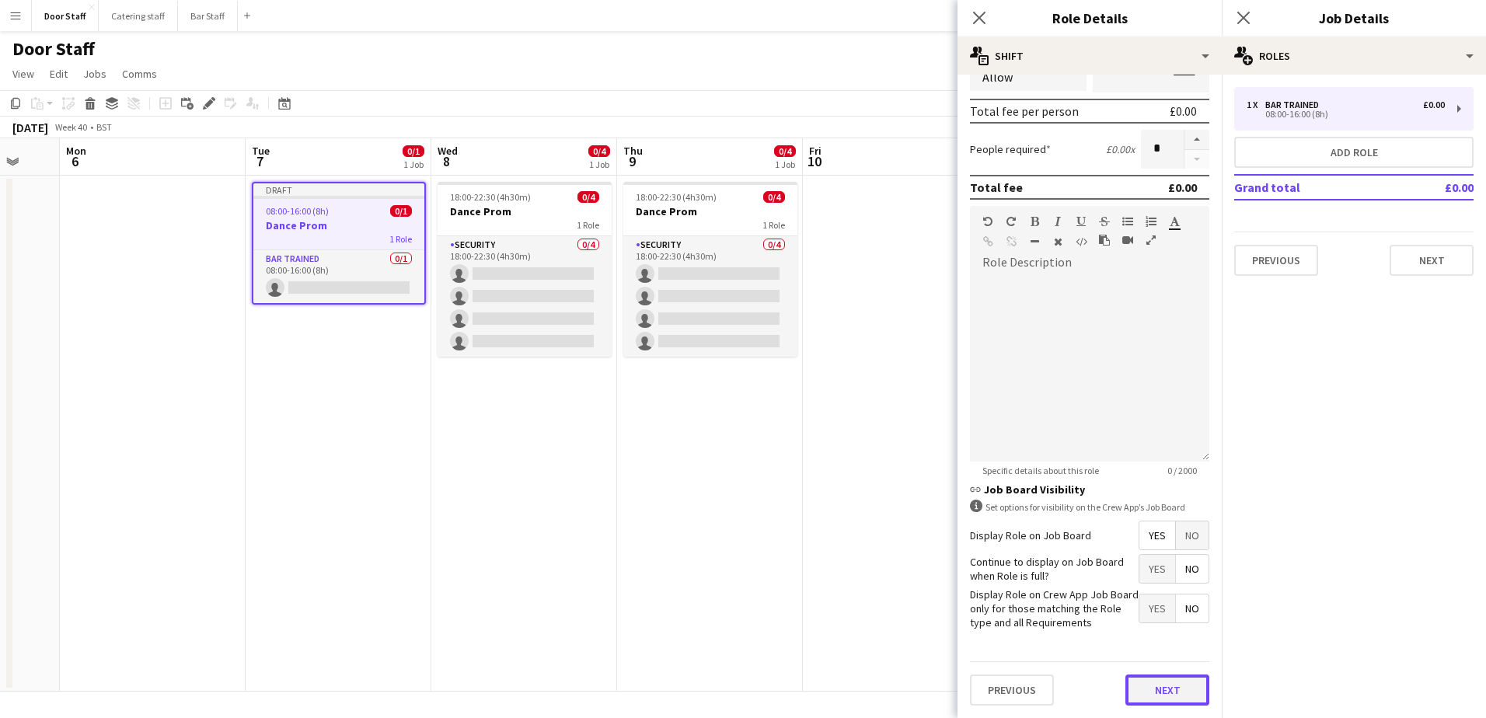
click at [1155, 695] on button "Next" at bounding box center [1167, 689] width 84 height 31
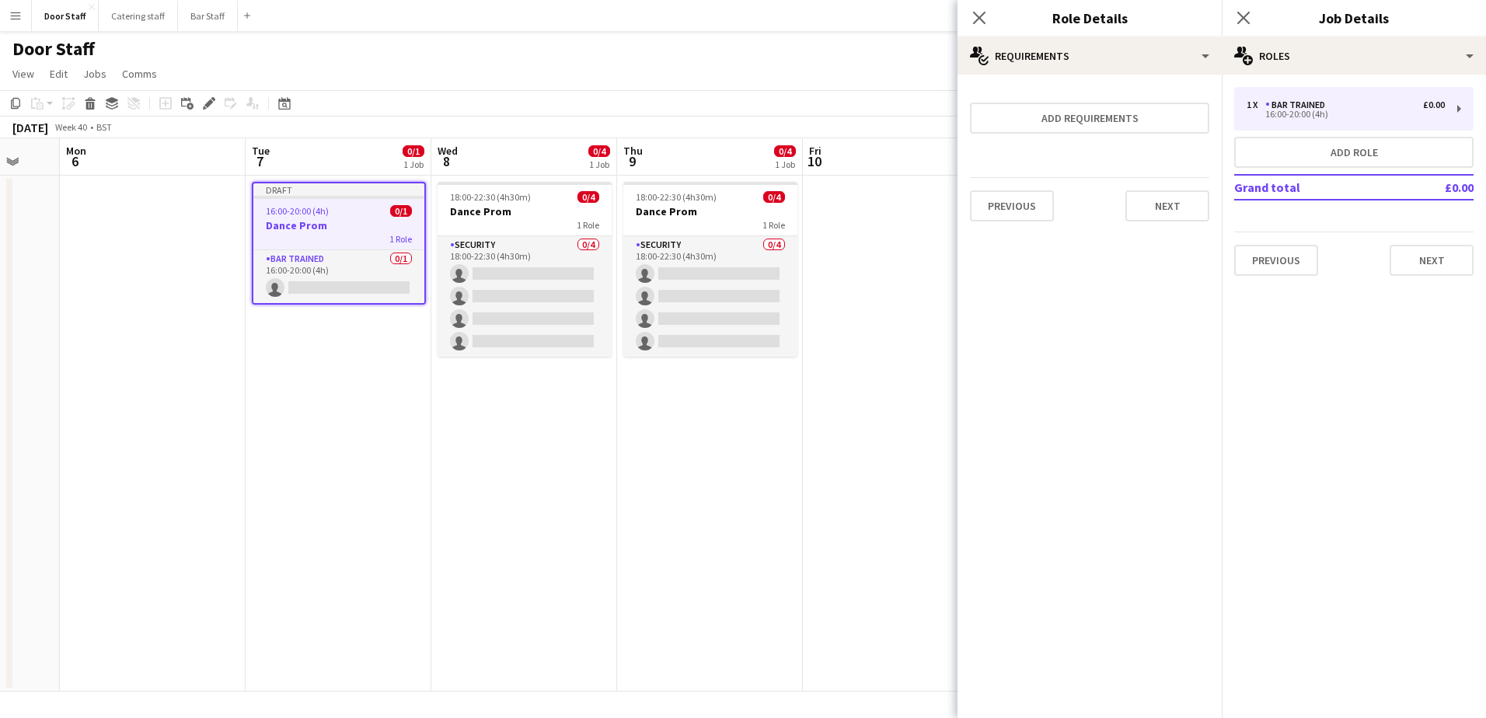
scroll to position [0, 0]
click at [1173, 209] on button "Next" at bounding box center [1167, 205] width 84 height 31
click at [1173, 210] on button "Finish" at bounding box center [1180, 208] width 58 height 31
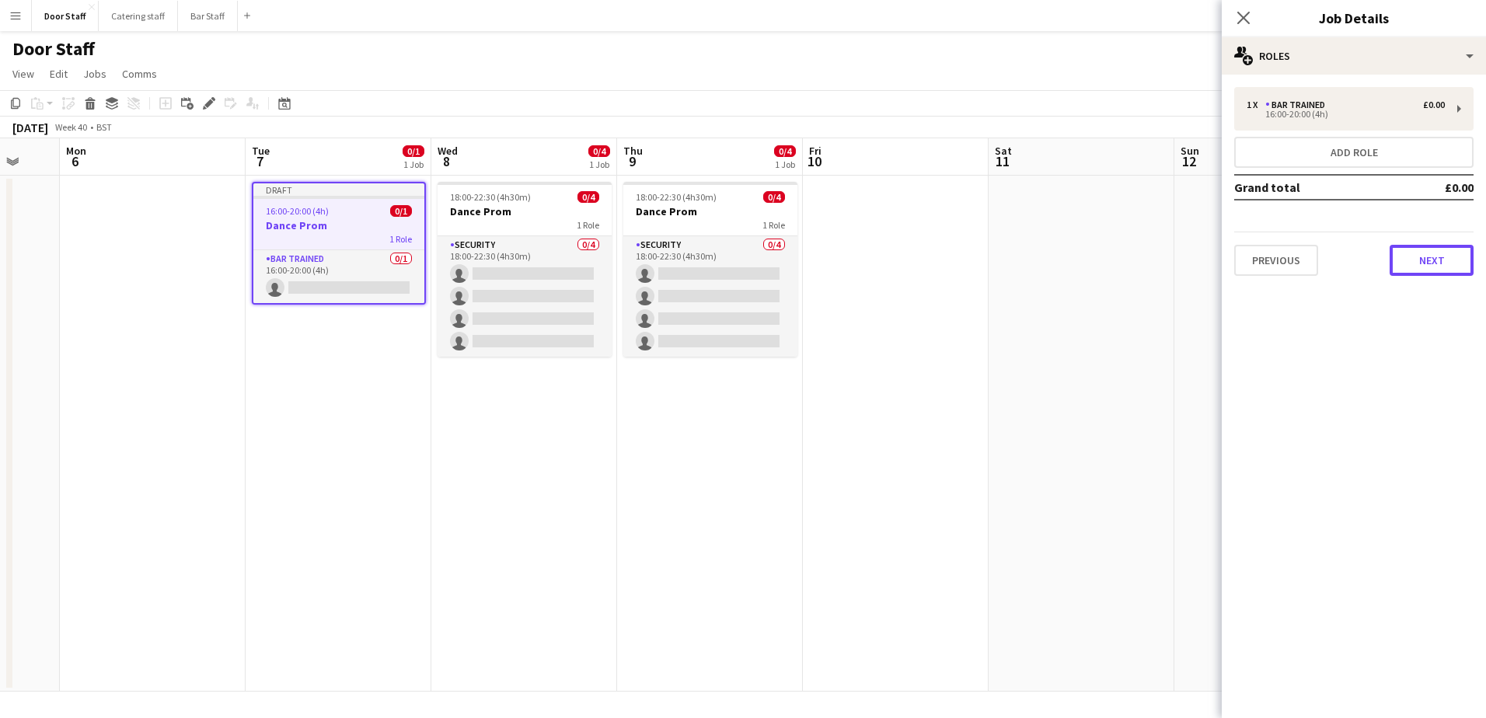
click at [1453, 262] on button "Next" at bounding box center [1431, 260] width 84 height 31
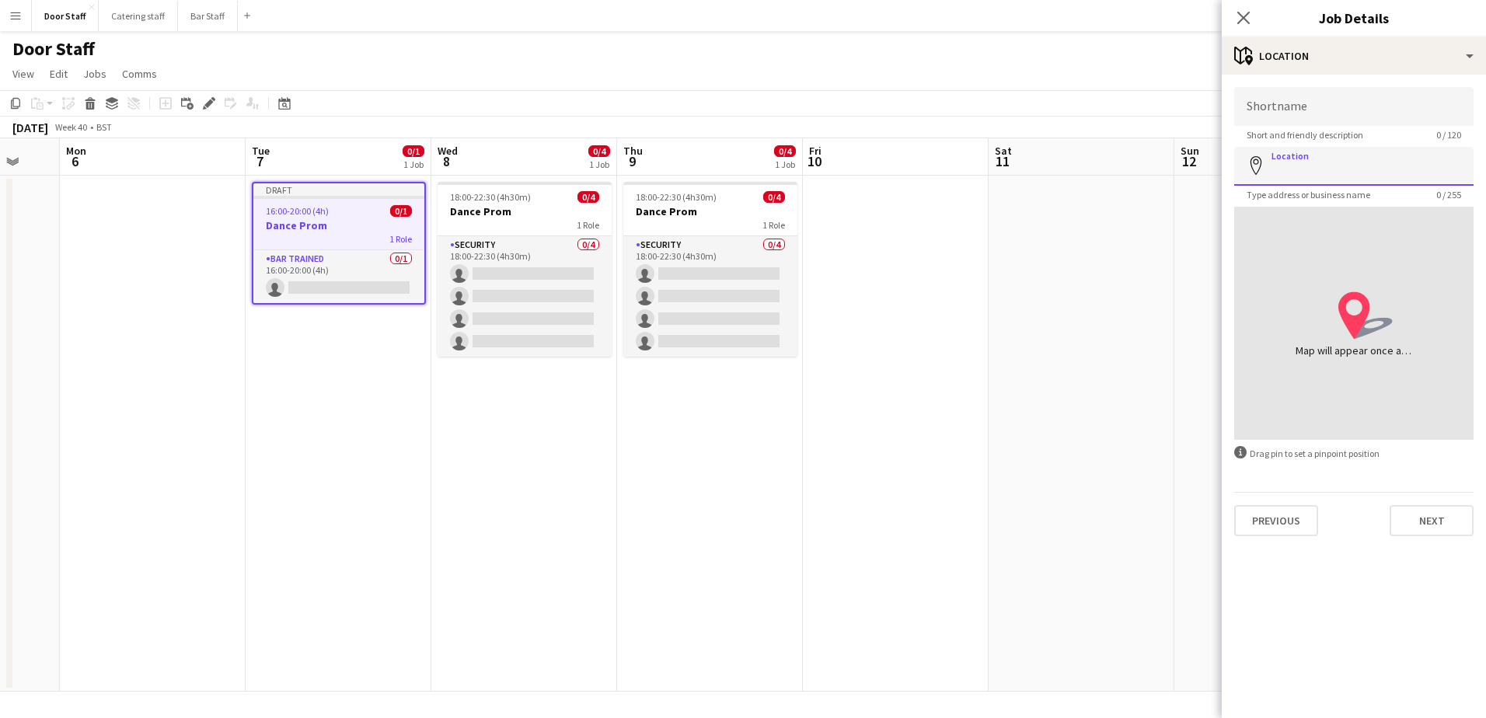
click at [1305, 179] on input "Location" at bounding box center [1353, 166] width 239 height 39
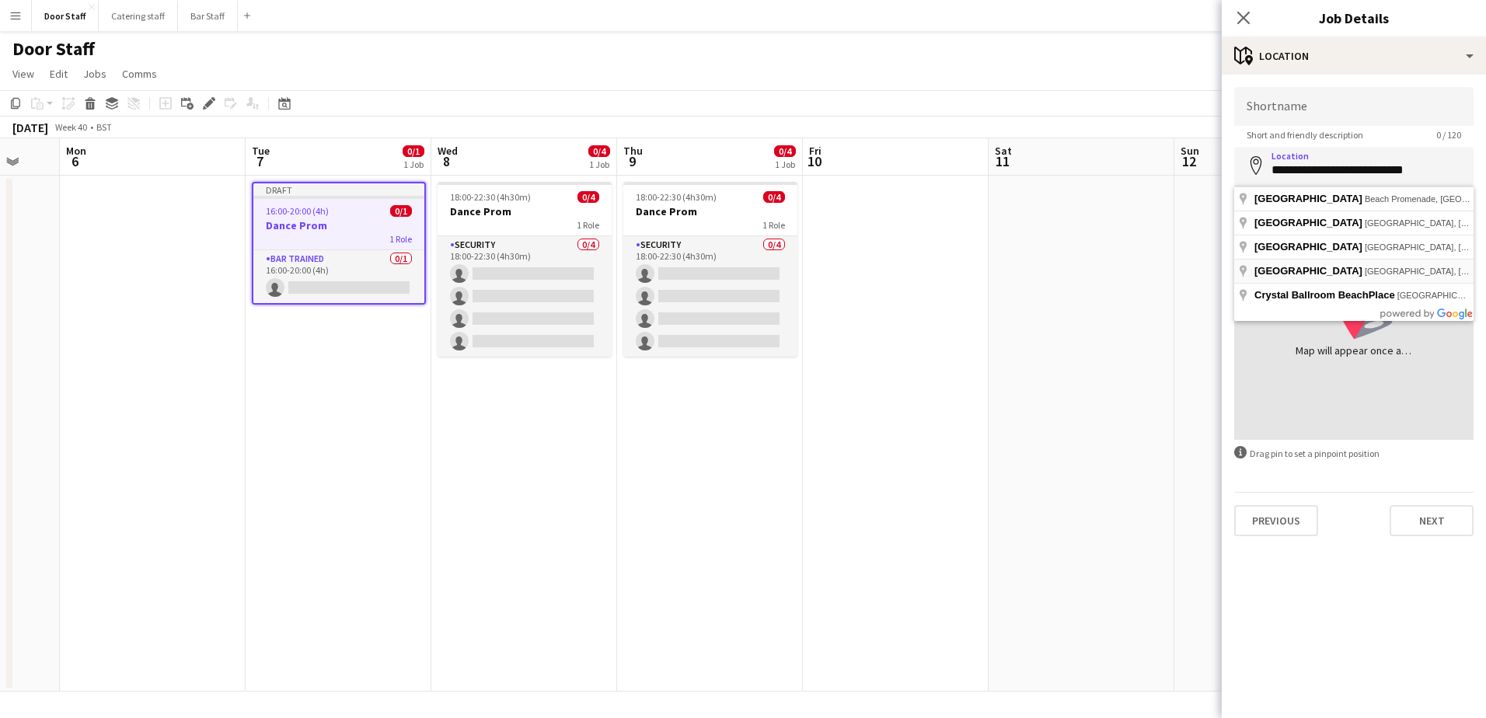
type input "**********"
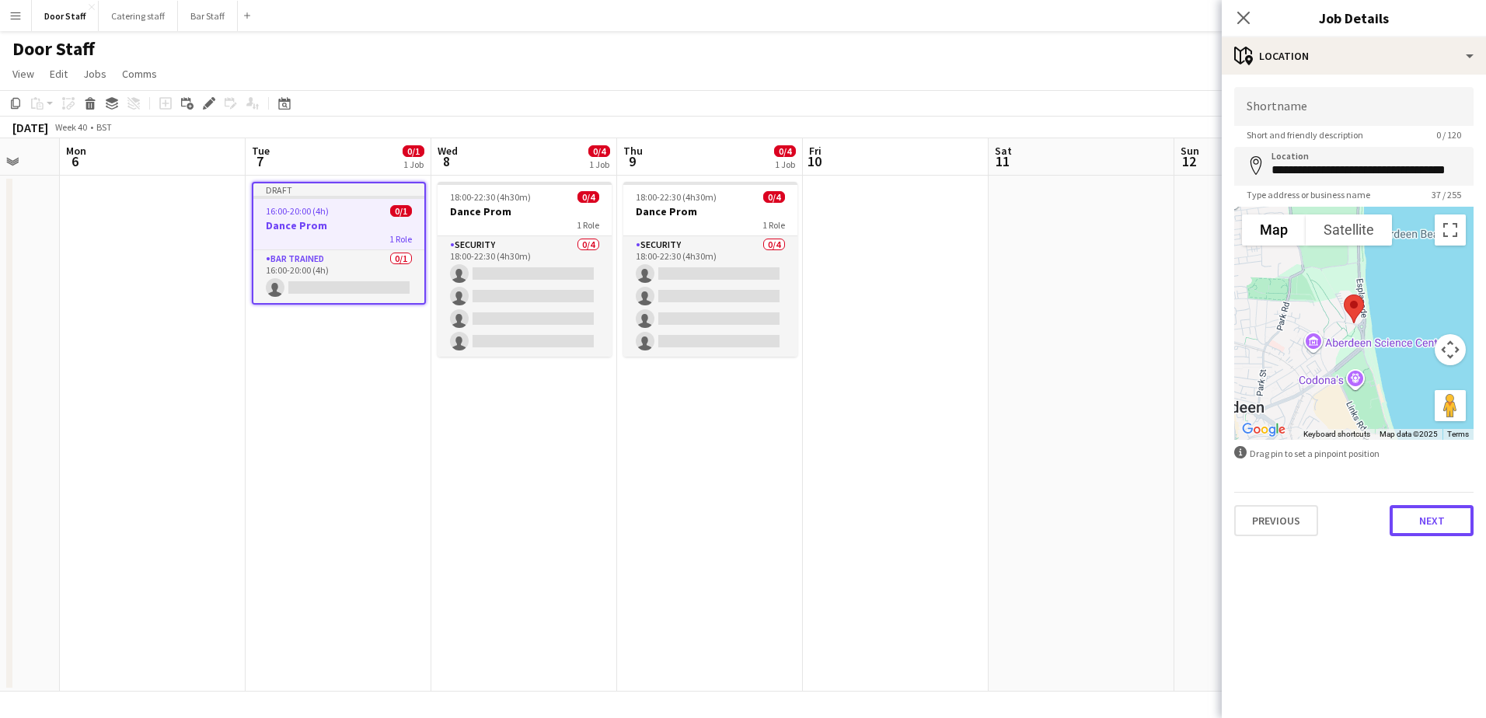
click at [1428, 516] on button "Next" at bounding box center [1431, 520] width 84 height 31
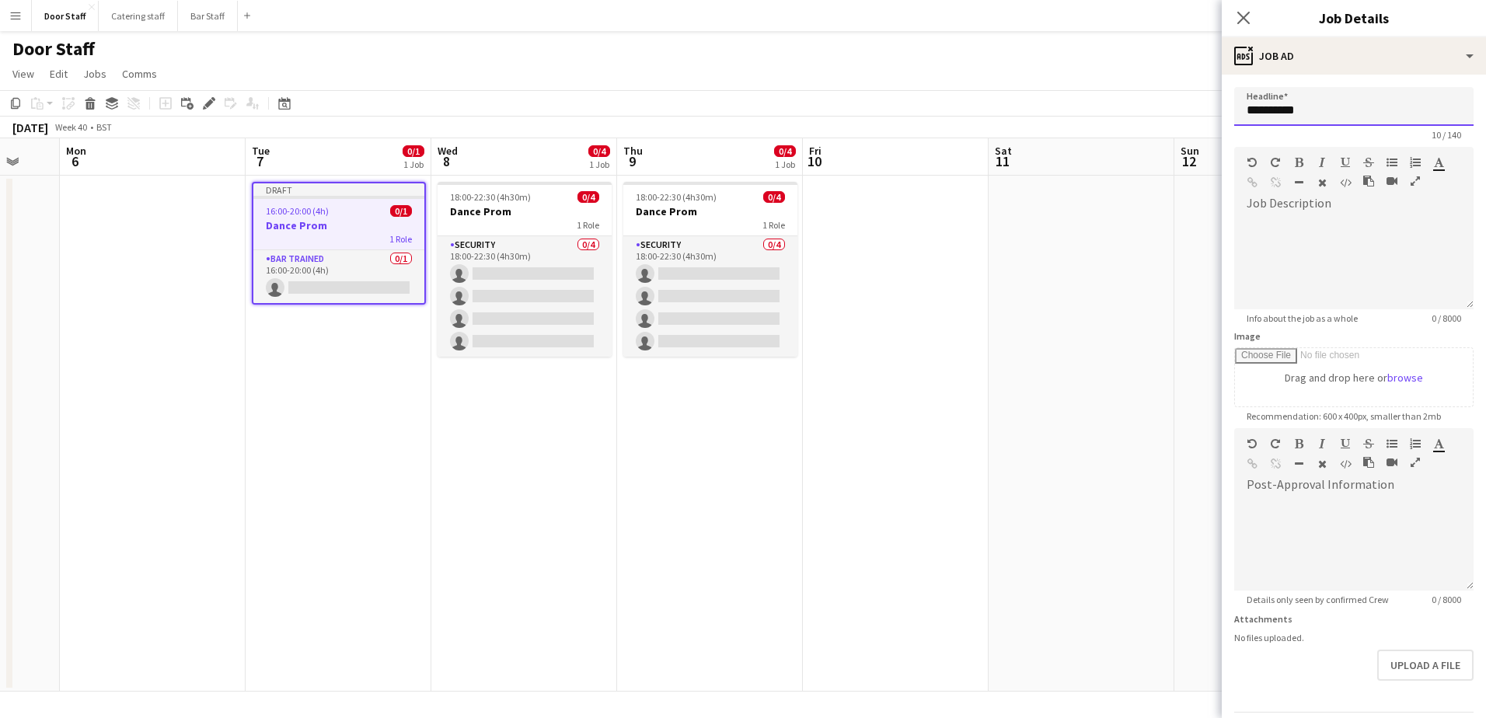
click at [1358, 115] on input "**********" at bounding box center [1353, 106] width 239 height 39
click at [1346, 118] on input "**********" at bounding box center [1353, 106] width 239 height 39
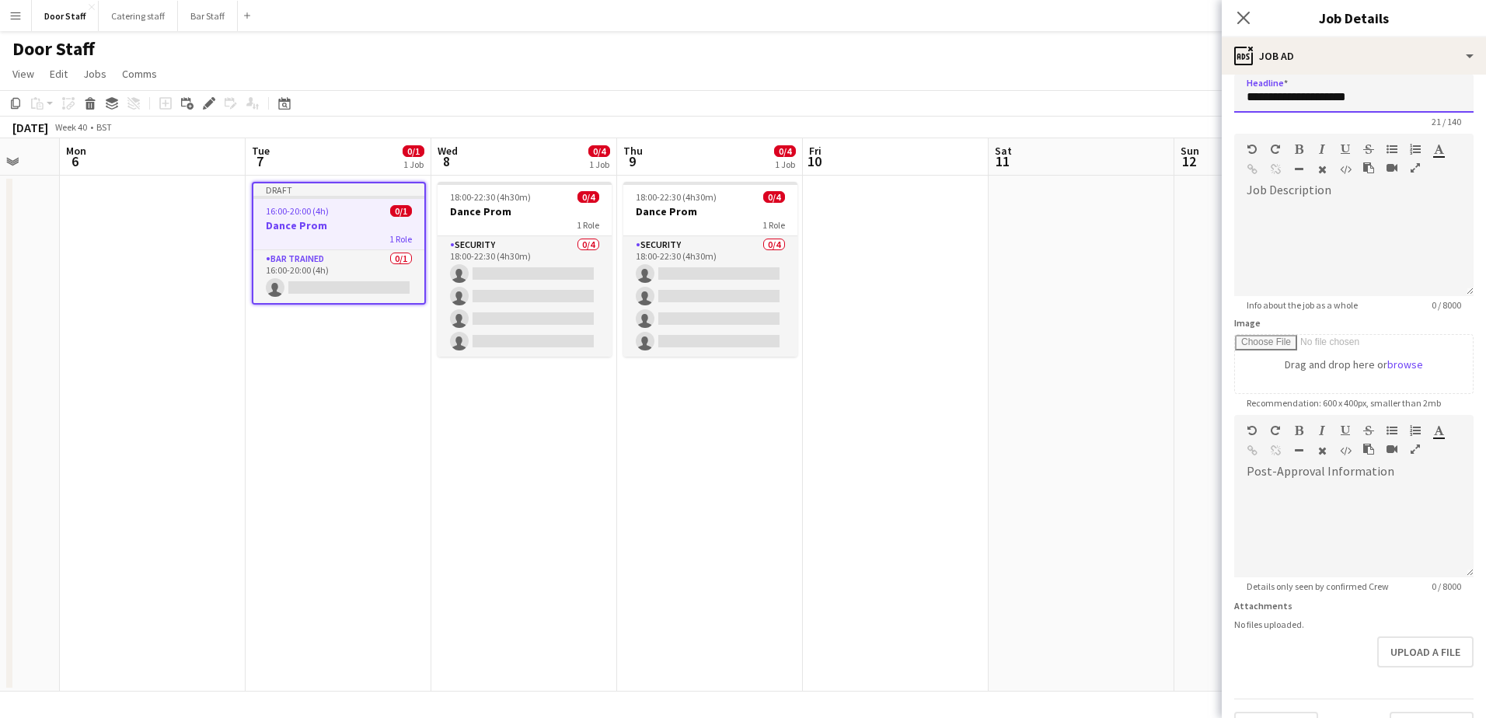
scroll to position [51, 0]
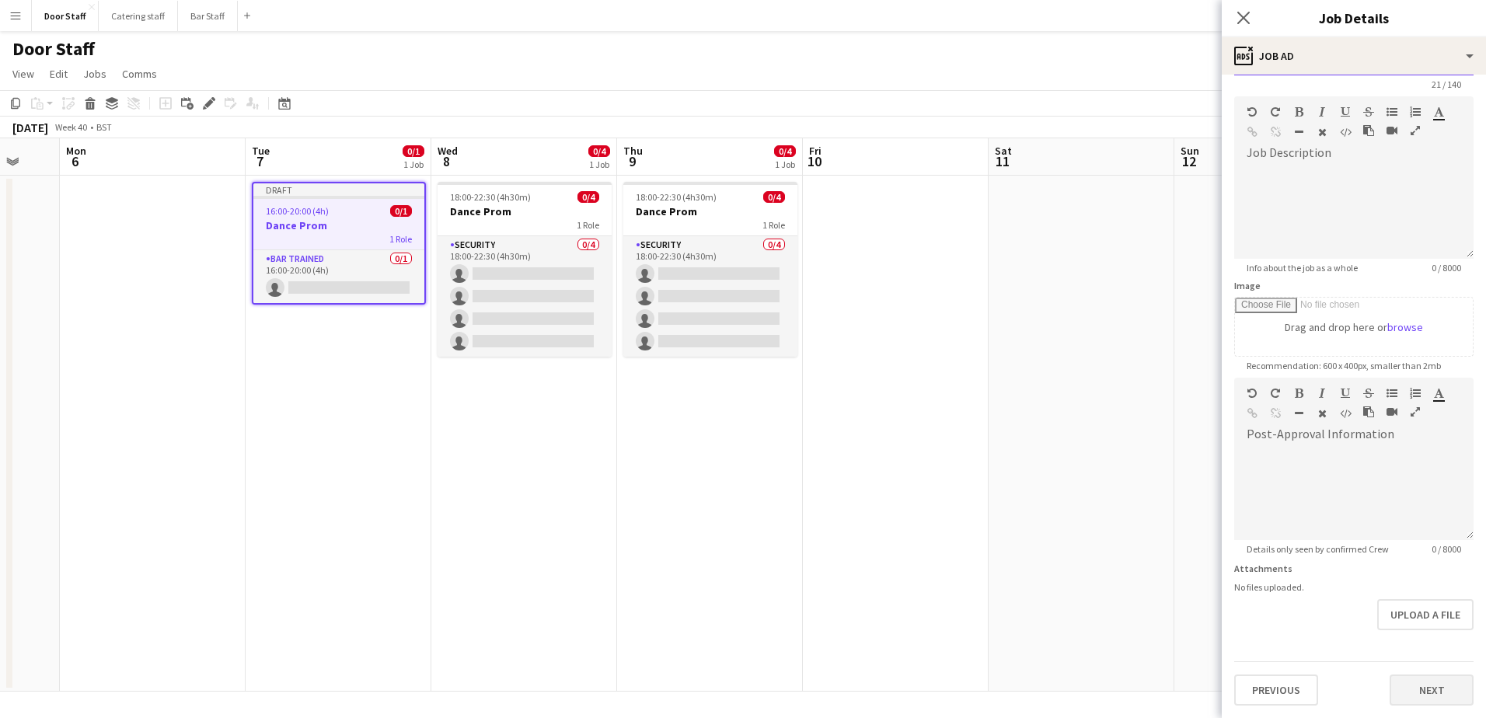
type input "**********"
click at [1417, 699] on button "Next" at bounding box center [1431, 689] width 84 height 31
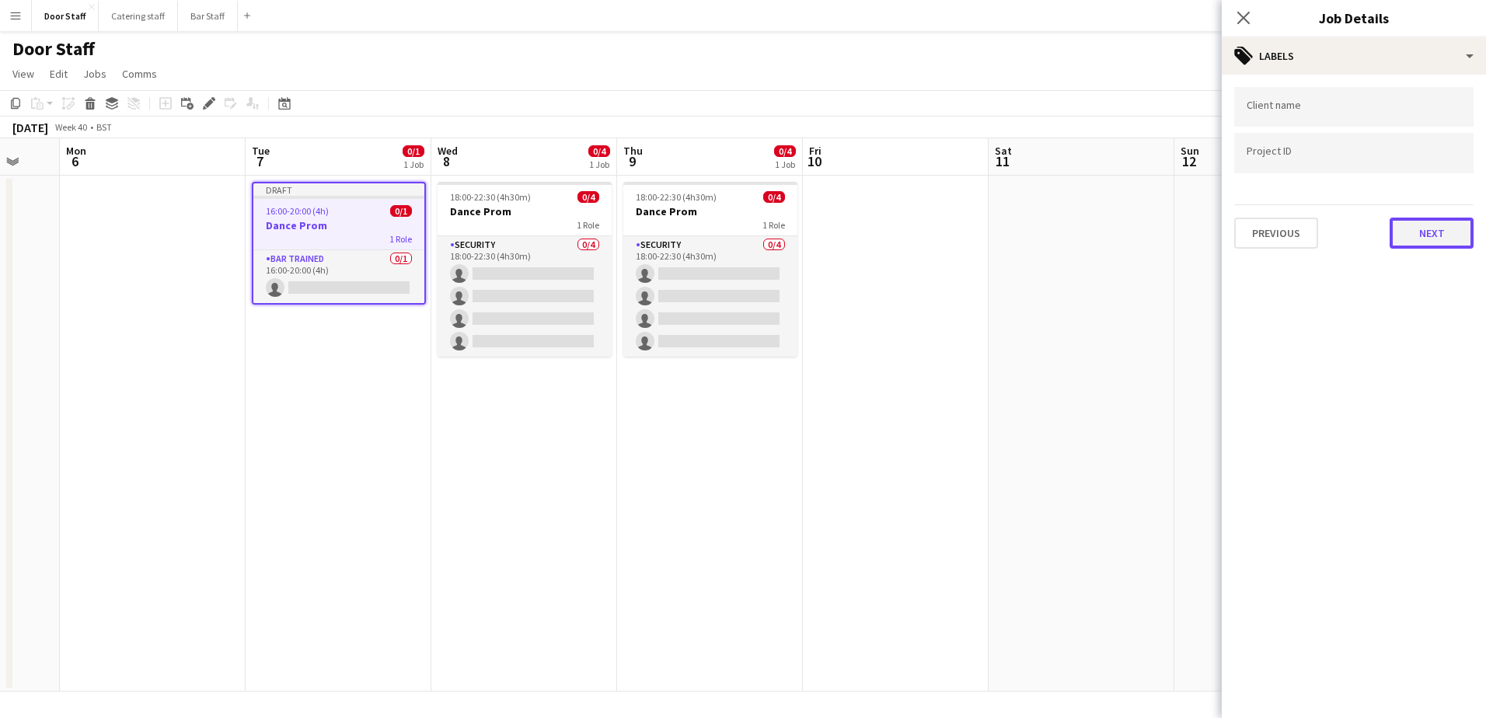
click at [1434, 229] on button "Next" at bounding box center [1431, 233] width 84 height 31
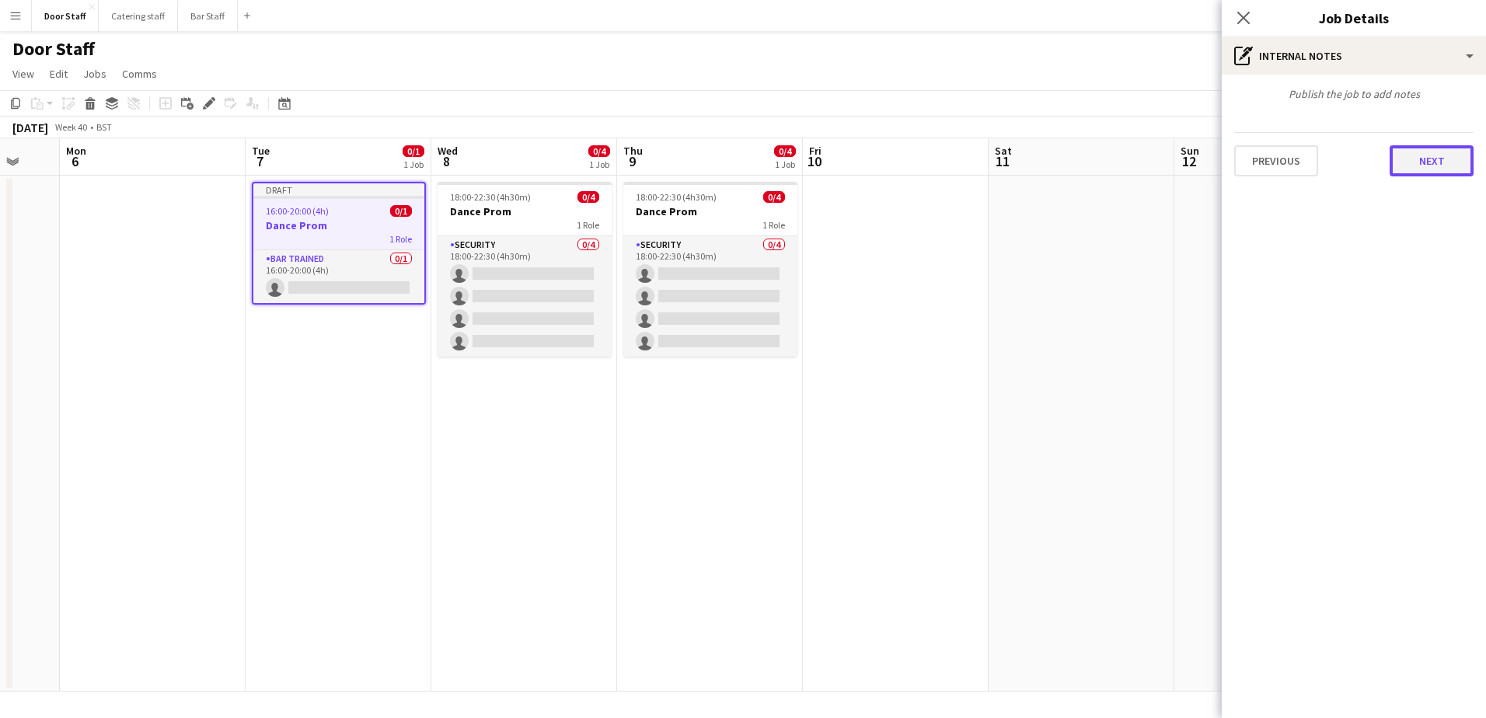
click at [1417, 151] on button "Next" at bounding box center [1431, 160] width 84 height 31
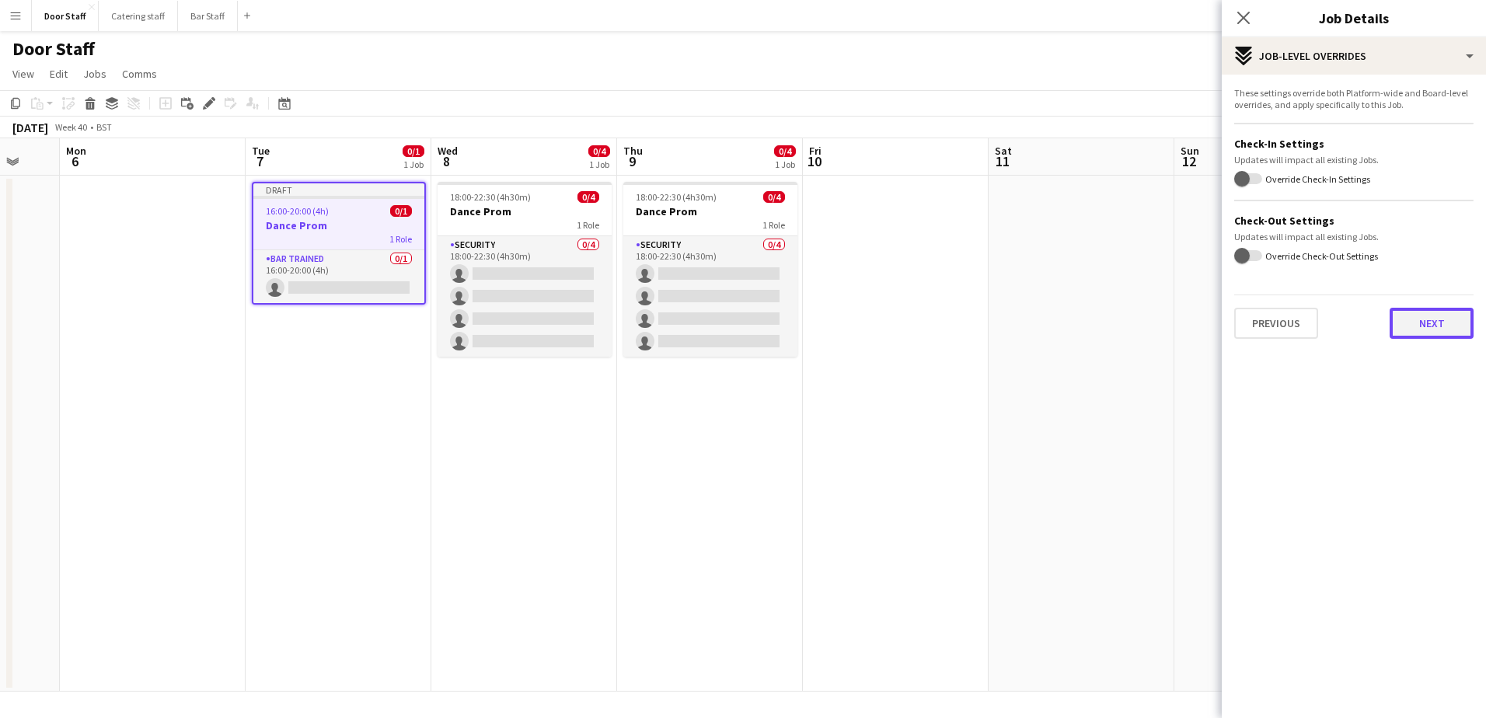
click at [1425, 326] on button "Next" at bounding box center [1431, 323] width 84 height 31
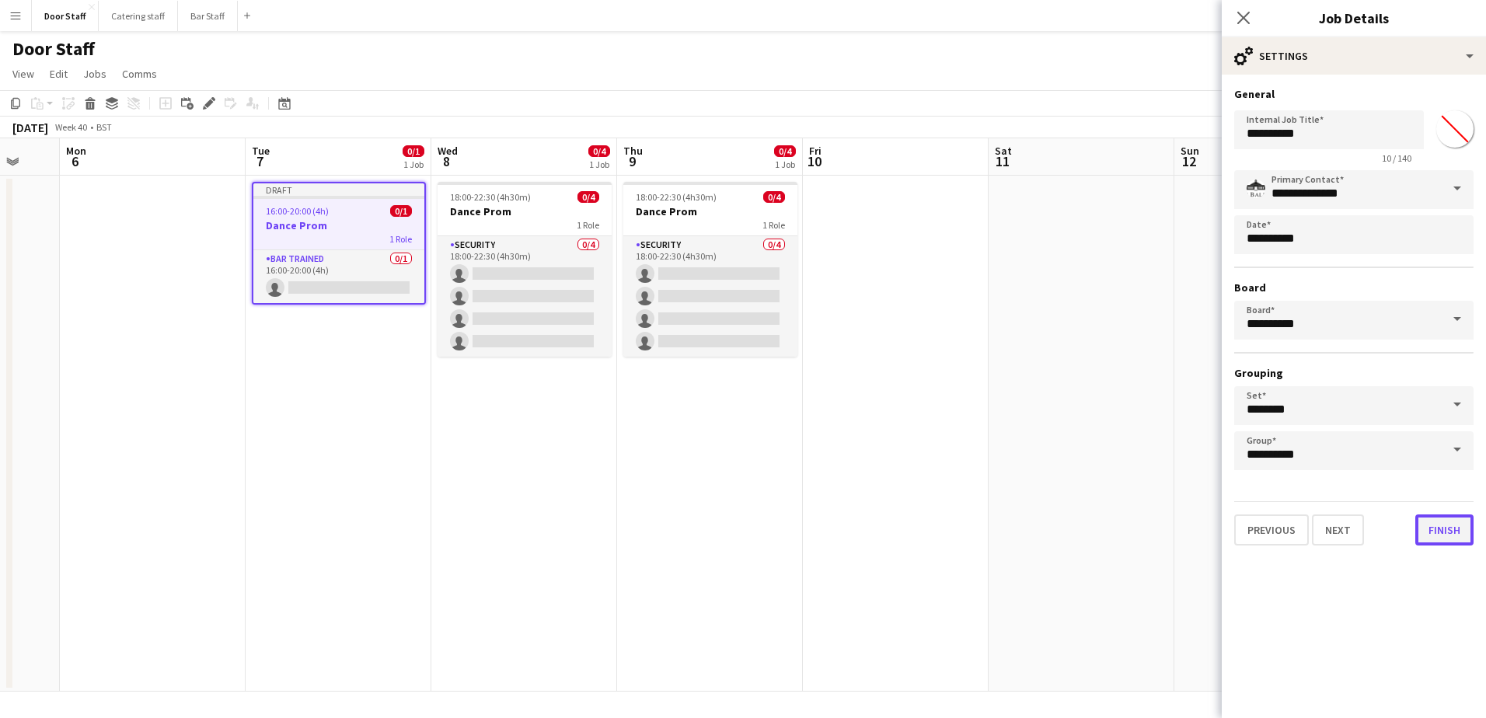
click at [1450, 525] on button "Finish" at bounding box center [1444, 529] width 58 height 31
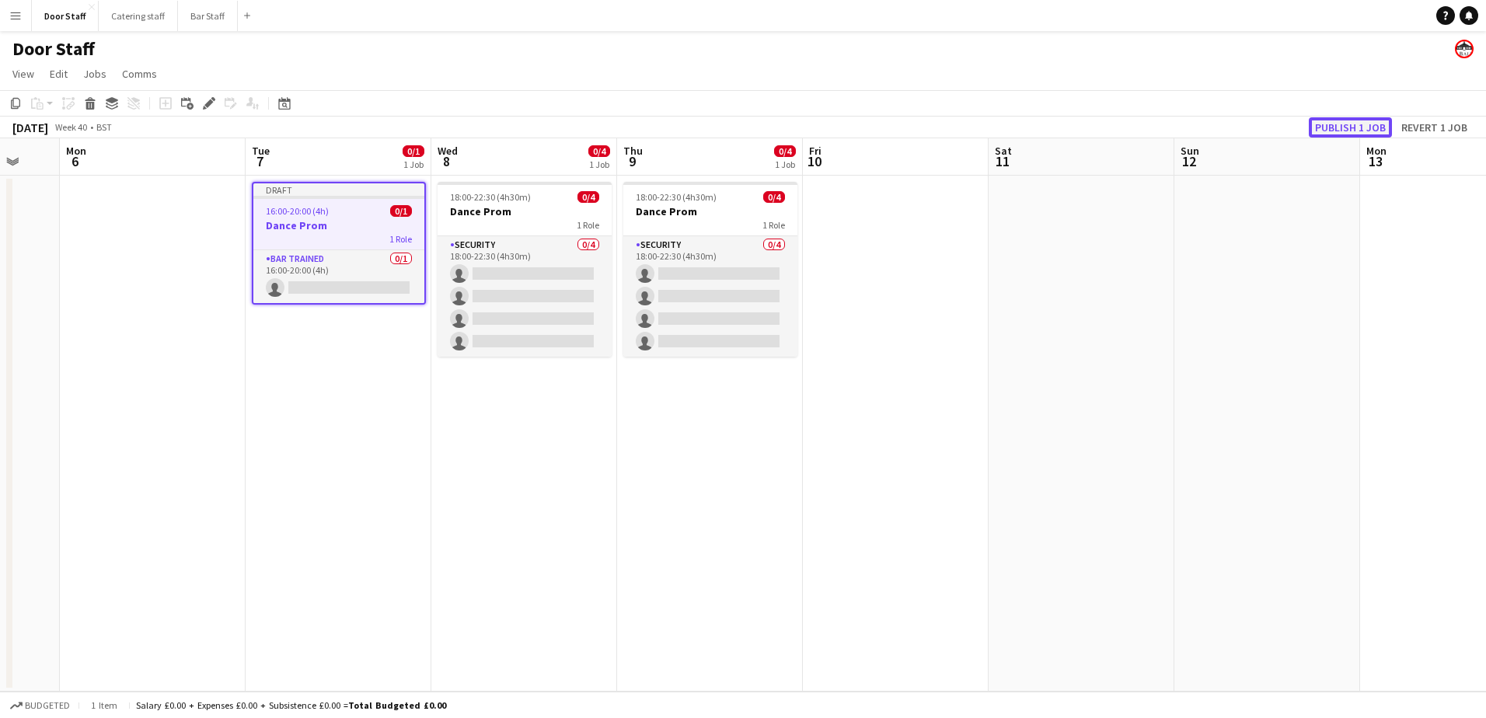
click at [1375, 126] on button "Publish 1 job" at bounding box center [1350, 127] width 83 height 20
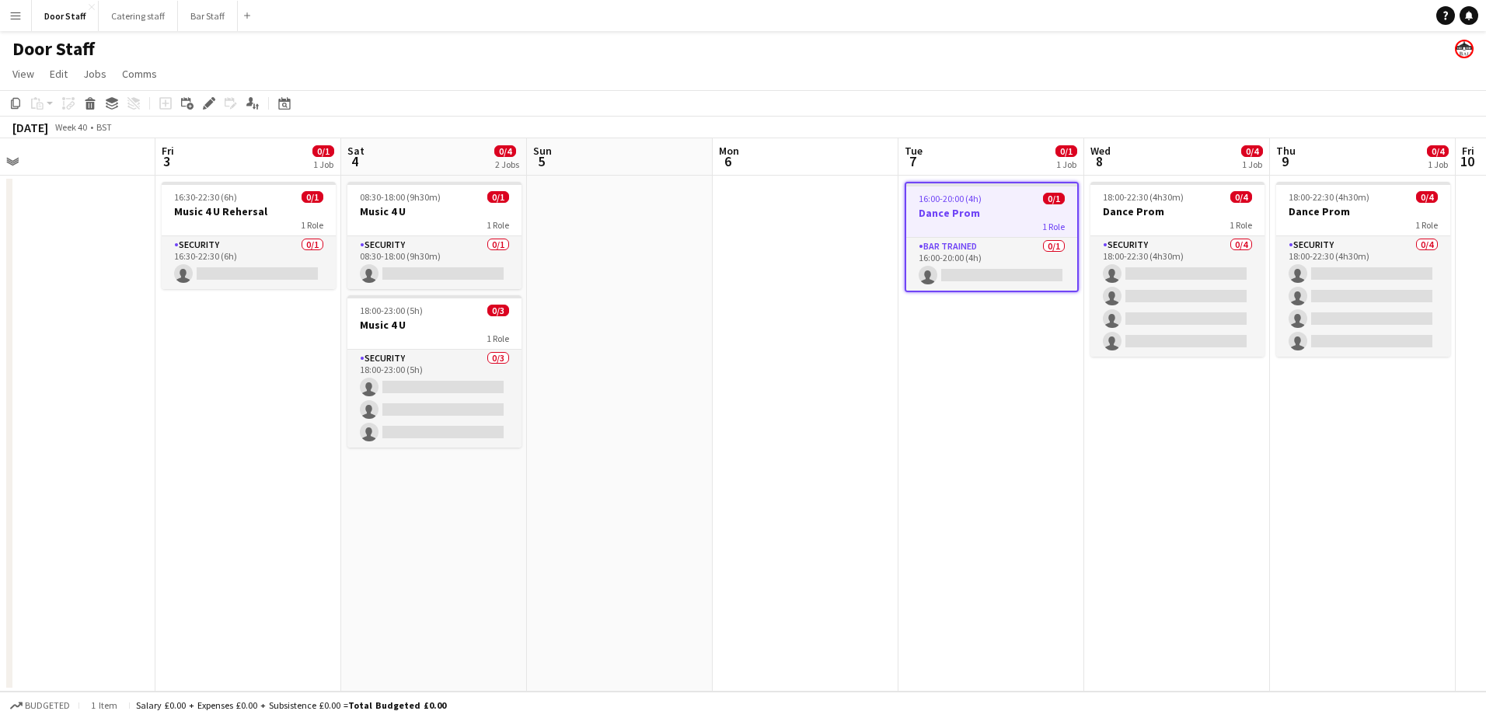
drag, startPoint x: 203, startPoint y: 610, endPoint x: 892, endPoint y: 461, distance: 705.2
click at [892, 461] on app-calendar-viewport "Tue 30 Wed 1 0/1 1 Job Thu 2 Fri 3 0/1 1 Job Sat 4 0/4 2 Jobs Sun 5 Mon 6 Tue 7…" at bounding box center [743, 414] width 1486 height 553
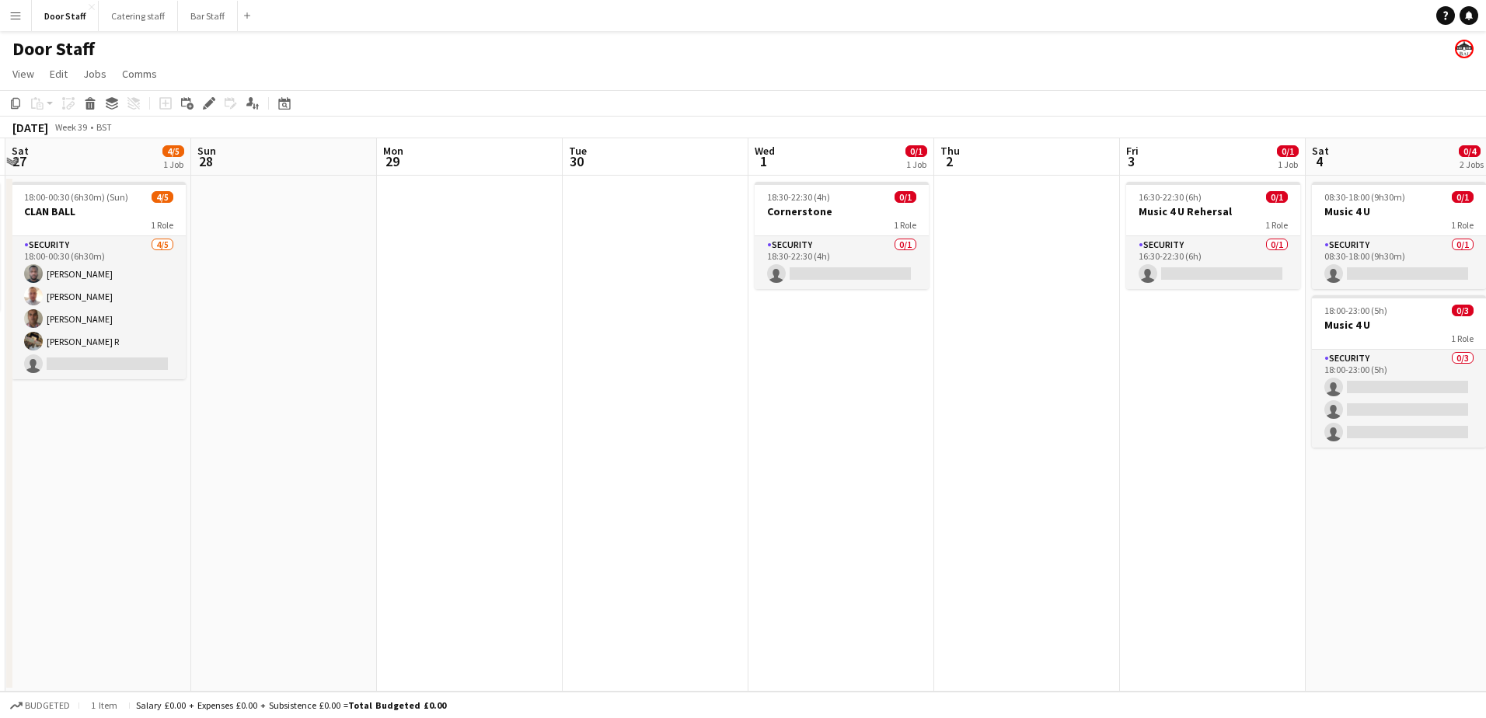
drag, startPoint x: 139, startPoint y: 548, endPoint x: 1075, endPoint y: 476, distance: 938.3
click at [1075, 476] on app-calendar-viewport "Thu 25 Fri 26 2/2 1 Job Sat 27 4/5 1 Job Sun 28 Mon 29 Tue 30 Wed 1 0/1 1 Job T…" at bounding box center [743, 414] width 1486 height 553
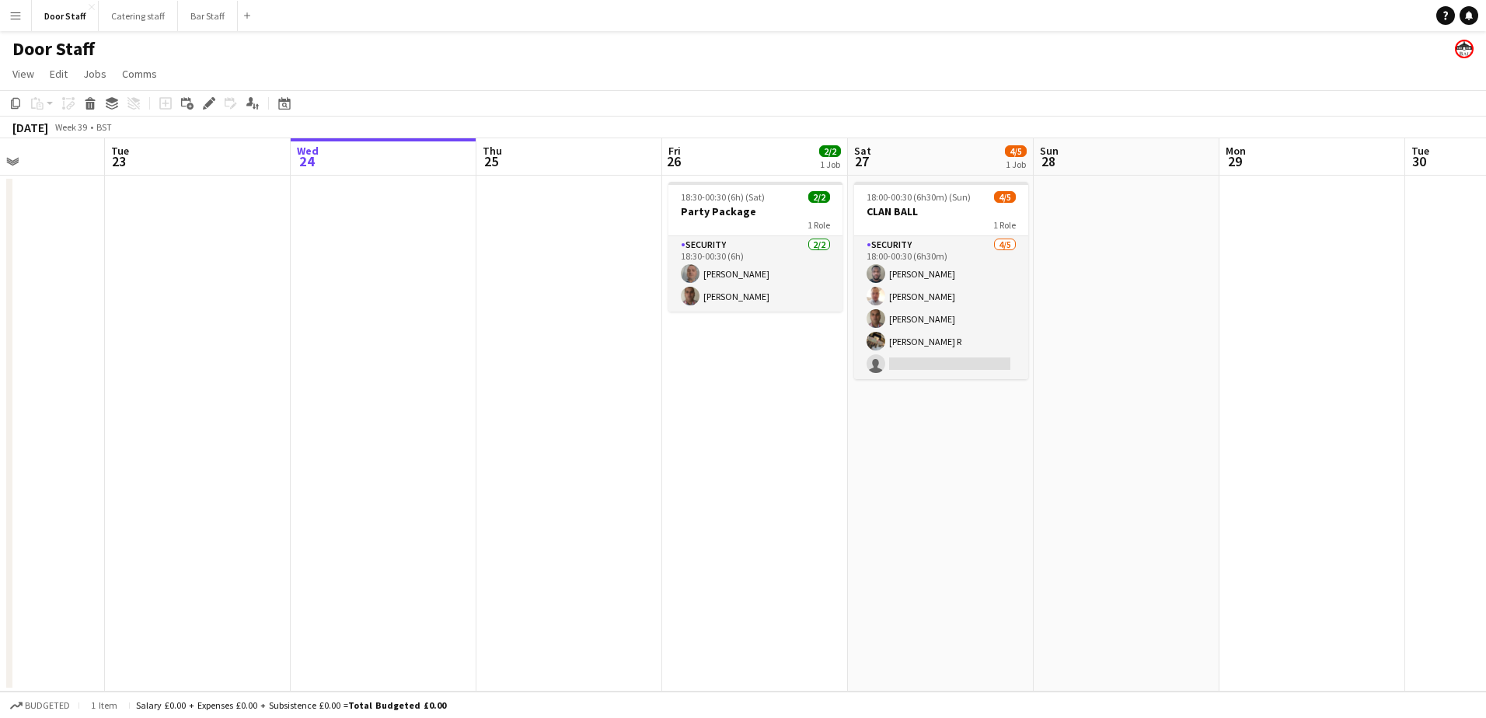
scroll to position [0, 476]
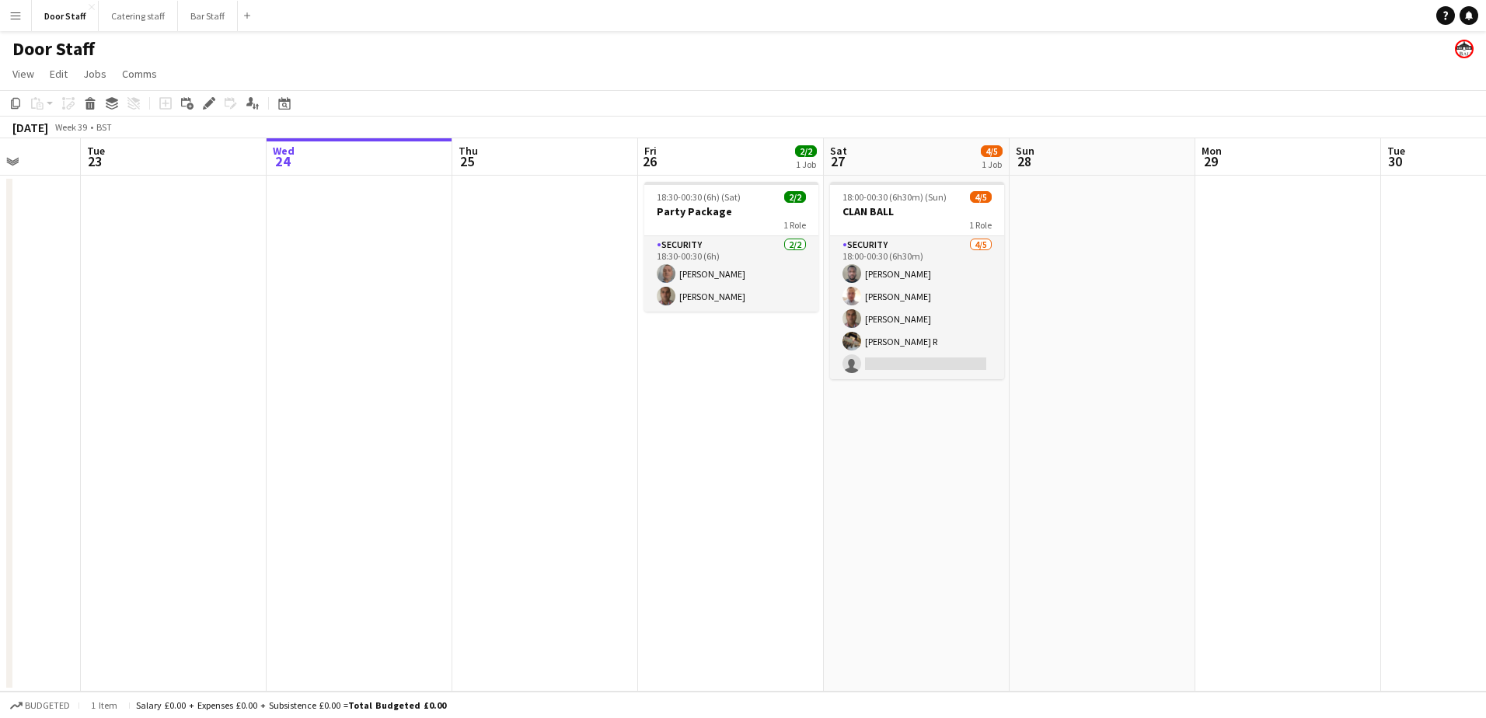
drag, startPoint x: 425, startPoint y: 511, endPoint x: 1236, endPoint y: 375, distance: 821.9
click at [1236, 375] on app-calendar-viewport "Sat 20 Sun 21 3/3 1 Job Mon 22 Tue 23 Wed 24 Thu 25 Fri 26 2/2 1 Job Sat 27 4/5…" at bounding box center [743, 414] width 1486 height 553
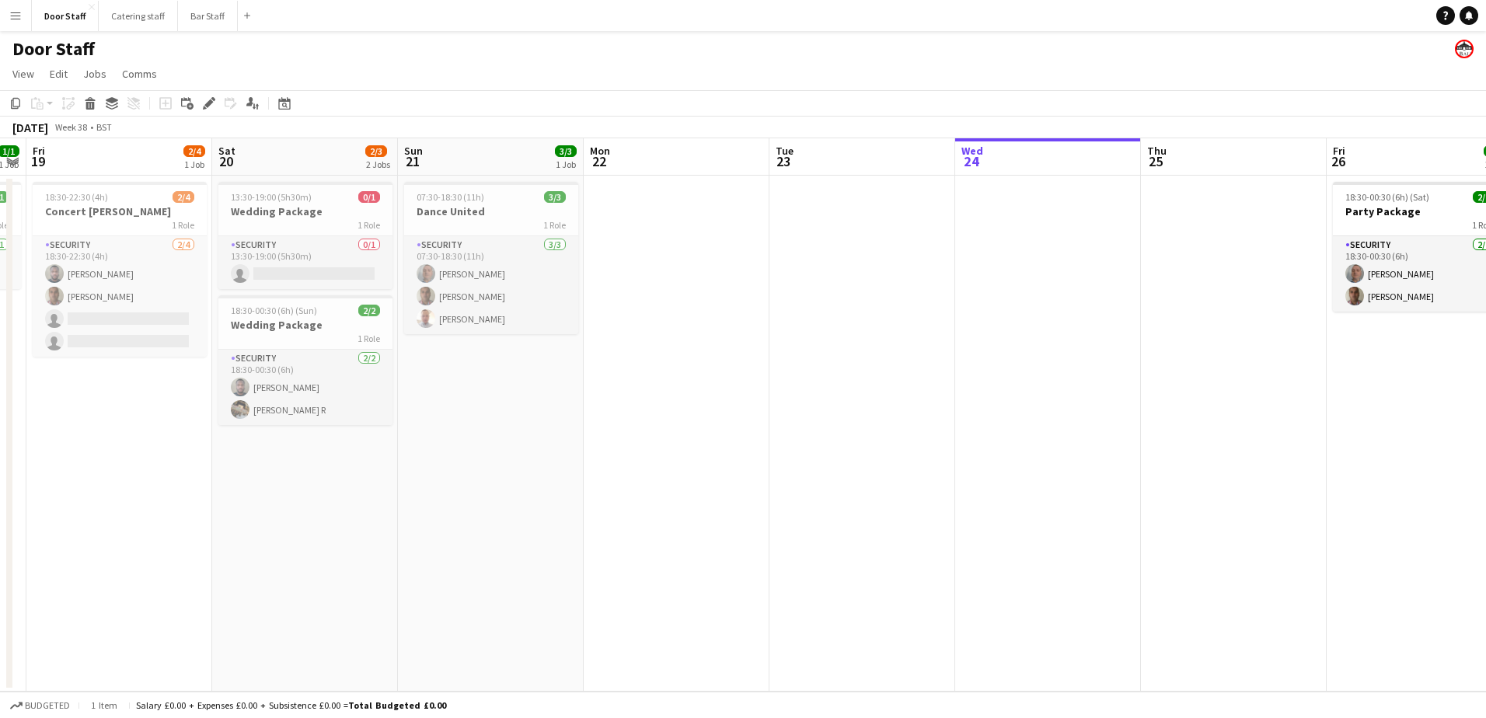
scroll to position [0, 387]
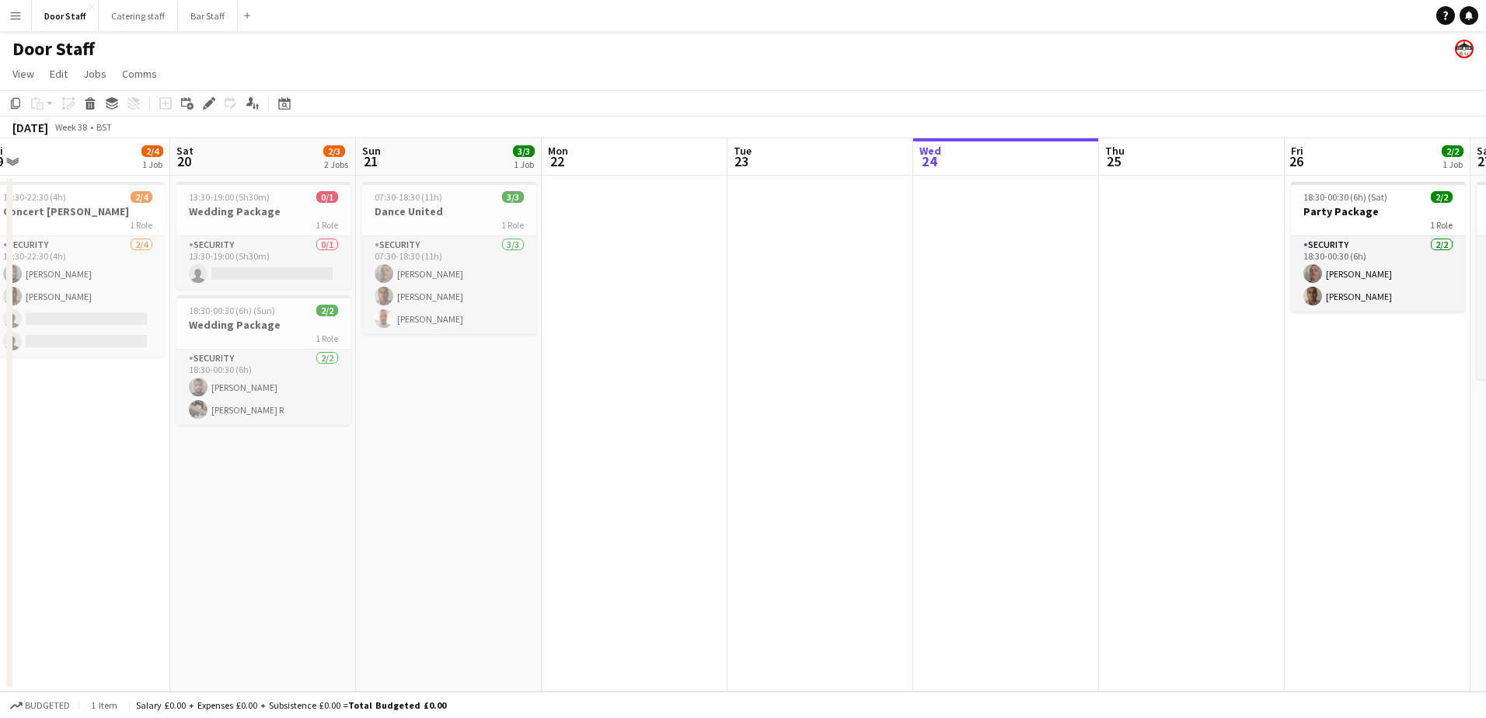
drag, startPoint x: 419, startPoint y: 497, endPoint x: 1065, endPoint y: 421, distance: 651.0
click at [1065, 421] on app-calendar-viewport "Wed 17 Thu 18 1/1 1 Job Fri 19 2/4 1 Job Sat 20 2/3 2 Jobs Sun 21 3/3 1 Job Mon…" at bounding box center [743, 414] width 1486 height 553
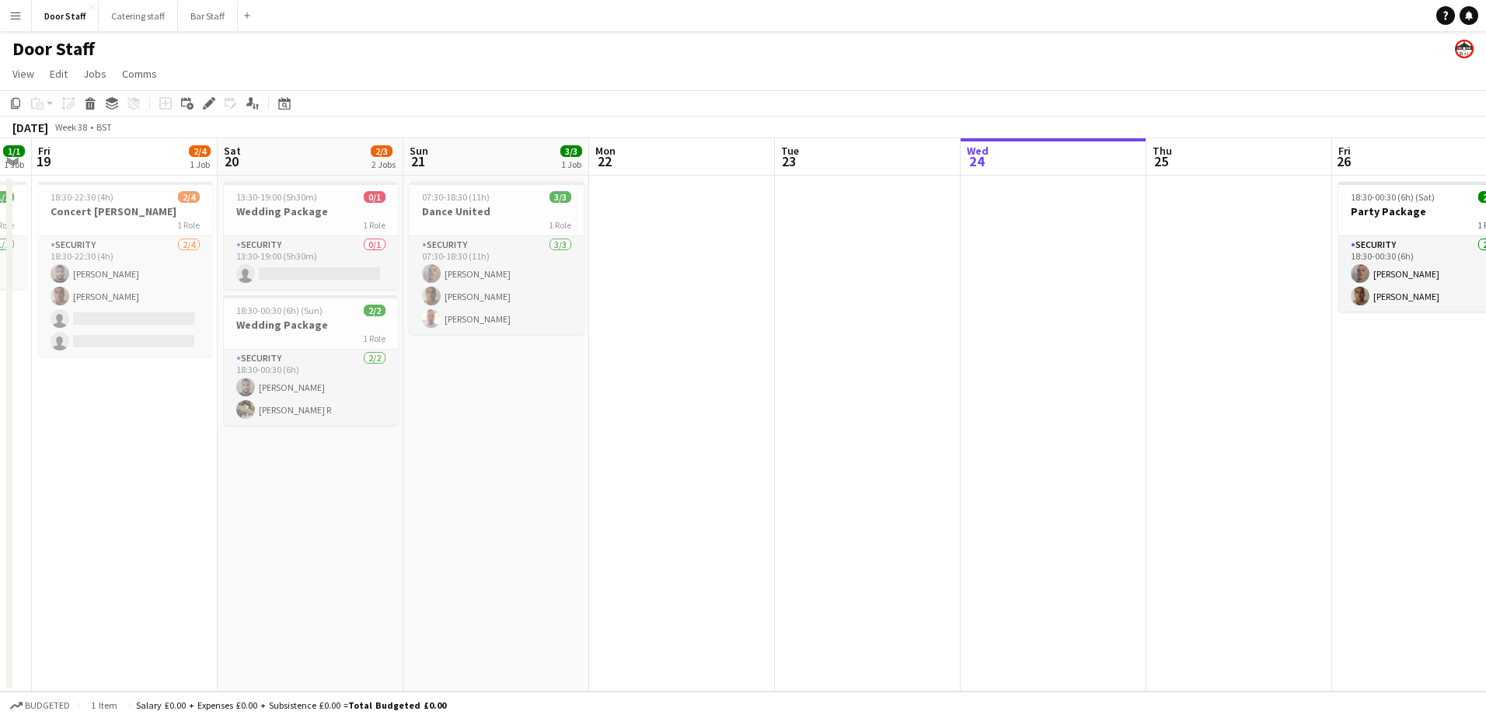
drag, startPoint x: 626, startPoint y: 511, endPoint x: 674, endPoint y: 509, distance: 47.5
click at [674, 509] on app-calendar-viewport "Wed 17 Thu 18 1/1 1 Job Fri 19 2/4 1 Job Sat 20 2/3 2 Jobs Sun 21 3/3 1 Job Mon…" at bounding box center [743, 414] width 1486 height 553
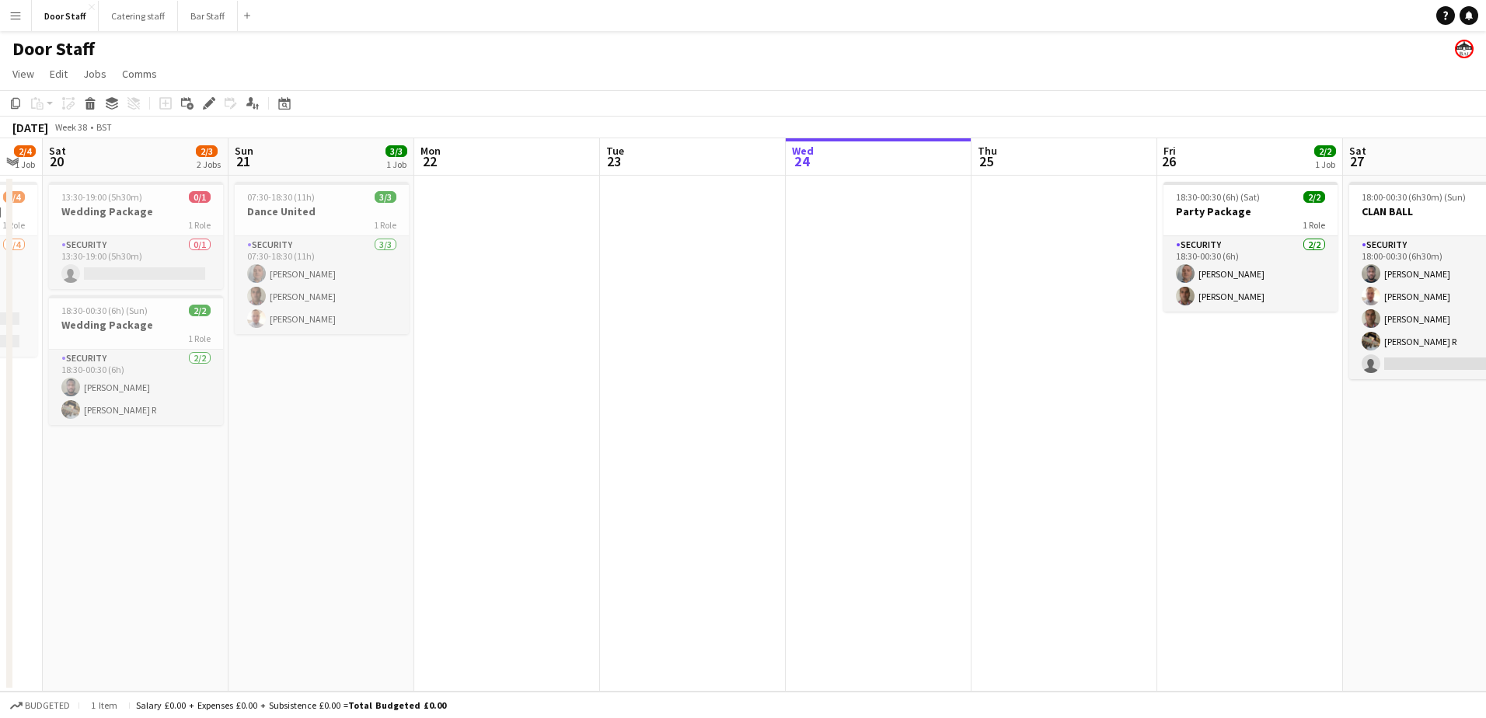
drag, startPoint x: 674, startPoint y: 509, endPoint x: 478, endPoint y: 466, distance: 200.4
click at [478, 466] on app-calendar-viewport "Wed 17 Thu 18 1/1 1 Job Fri 19 2/4 1 Job Sat 20 2/3 2 Jobs Sun 21 3/3 1 Job Mon…" at bounding box center [743, 414] width 1486 height 553
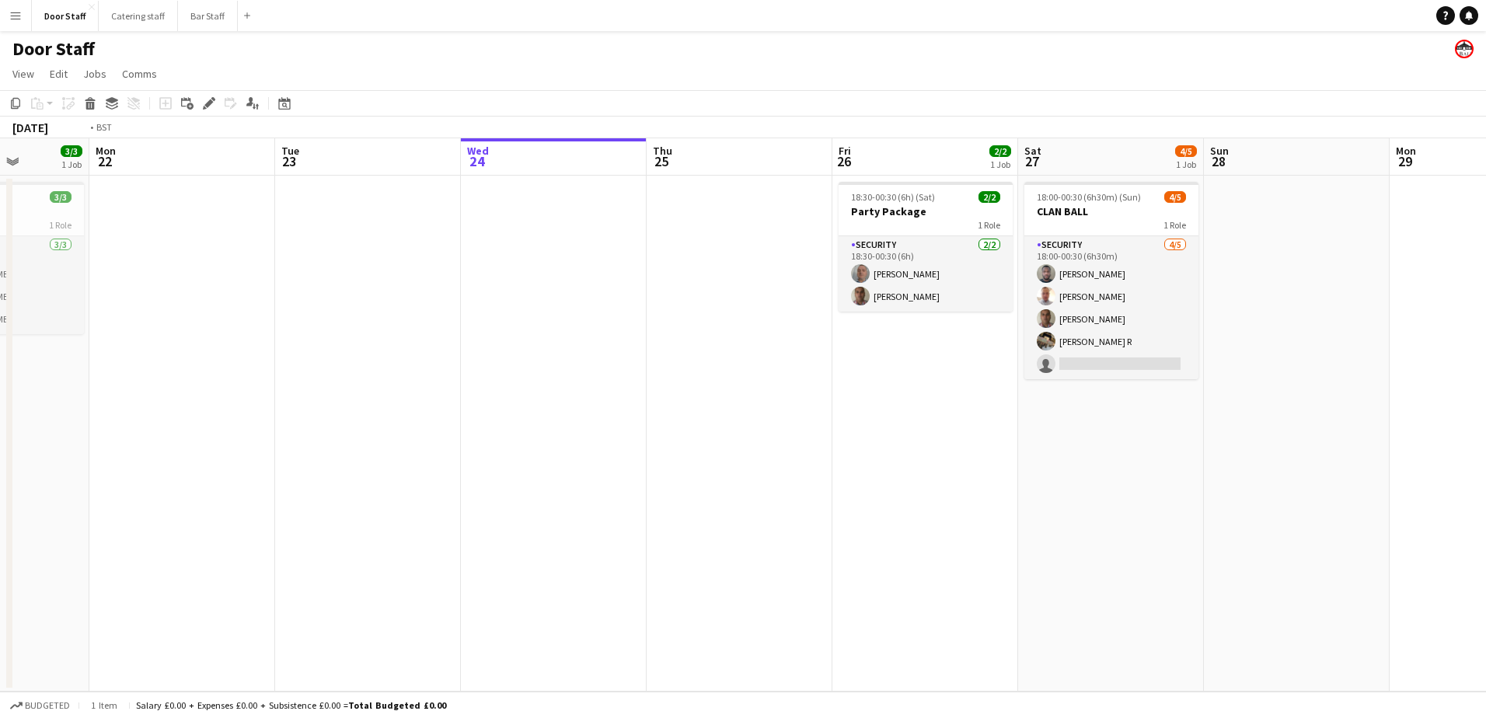
drag, startPoint x: 957, startPoint y: 436, endPoint x: 286, endPoint y: 389, distance: 673.1
click at [291, 389] on app-calendar-viewport "Fri 19 2/4 1 Job Sat 20 2/3 2 Jobs Sun 21 3/3 1 Job Mon 22 Tue 23 Wed 24 Thu 25…" at bounding box center [743, 414] width 1486 height 553
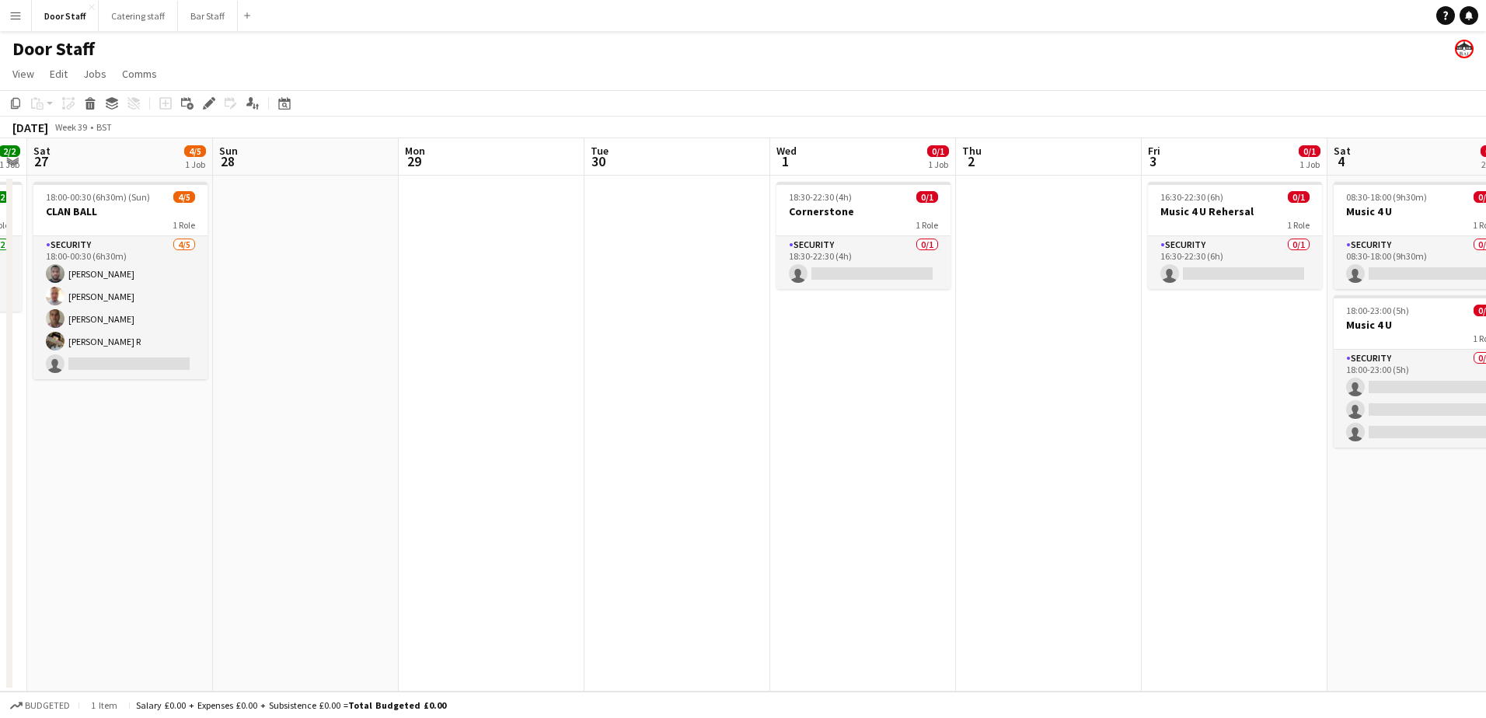
drag, startPoint x: 868, startPoint y: 449, endPoint x: 211, endPoint y: 417, distance: 657.4
click at [211, 417] on app-calendar-viewport "Wed 24 Thu 25 Fri 26 2/2 1 Job Sat 27 4/5 1 Job Sun 28 Mon 29 Tue 30 Wed 1 0/1 …" at bounding box center [743, 414] width 1486 height 553
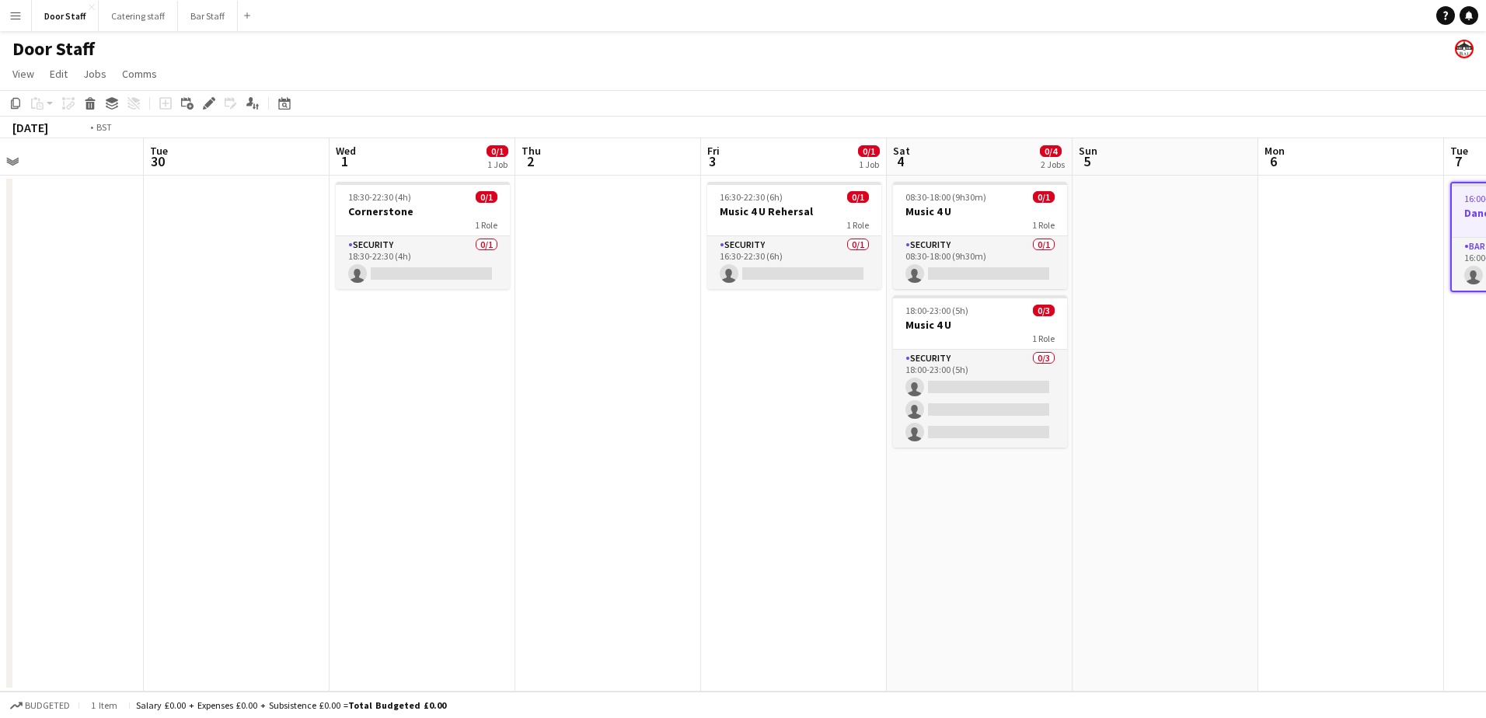
drag, startPoint x: 387, startPoint y: 389, endPoint x: 145, endPoint y: 350, distance: 244.7
click at [145, 350] on app-calendar-viewport "Fri 26 2/2 1 Job Sat 27 4/5 1 Job Sun 28 Mon 29 Tue 30 Wed 1 0/1 1 Job Thu 2 Fr…" at bounding box center [743, 414] width 1486 height 553
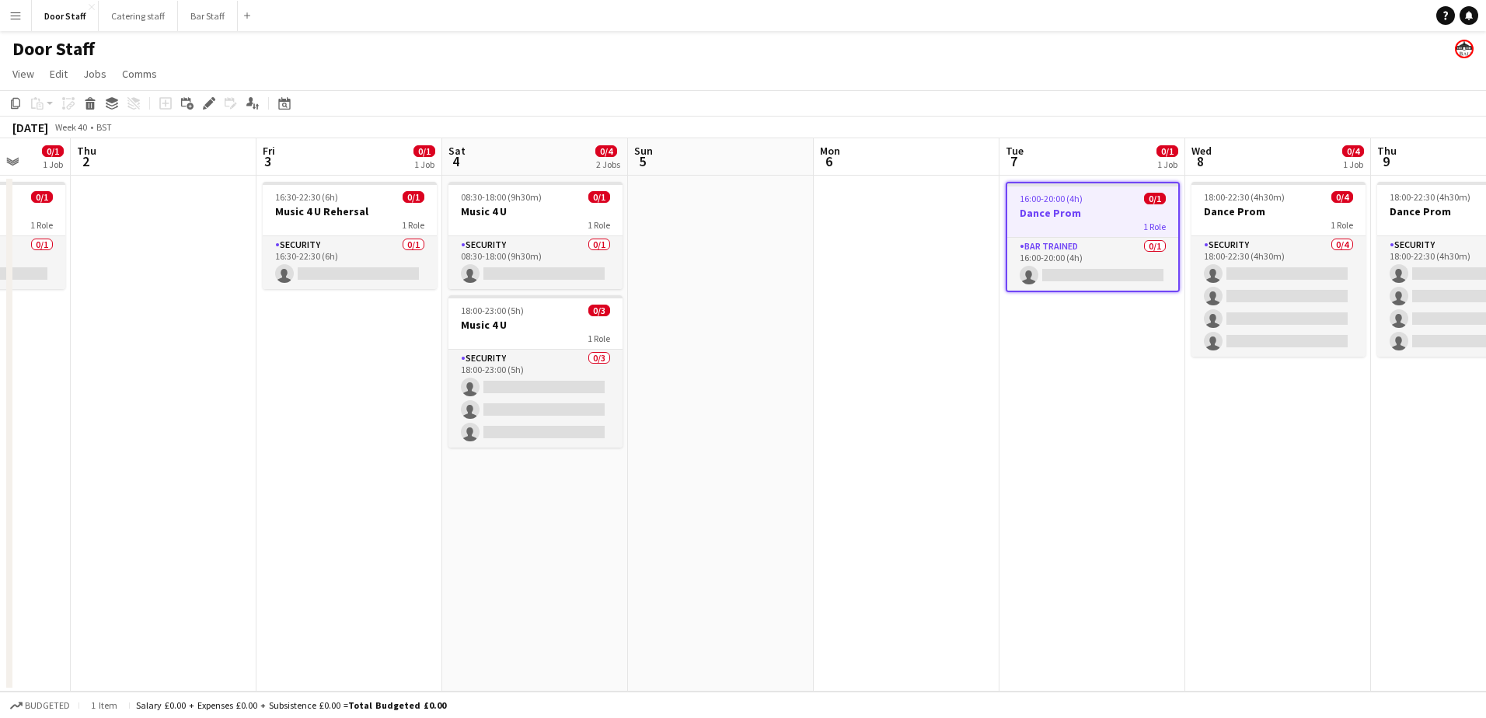
scroll to position [0, 609]
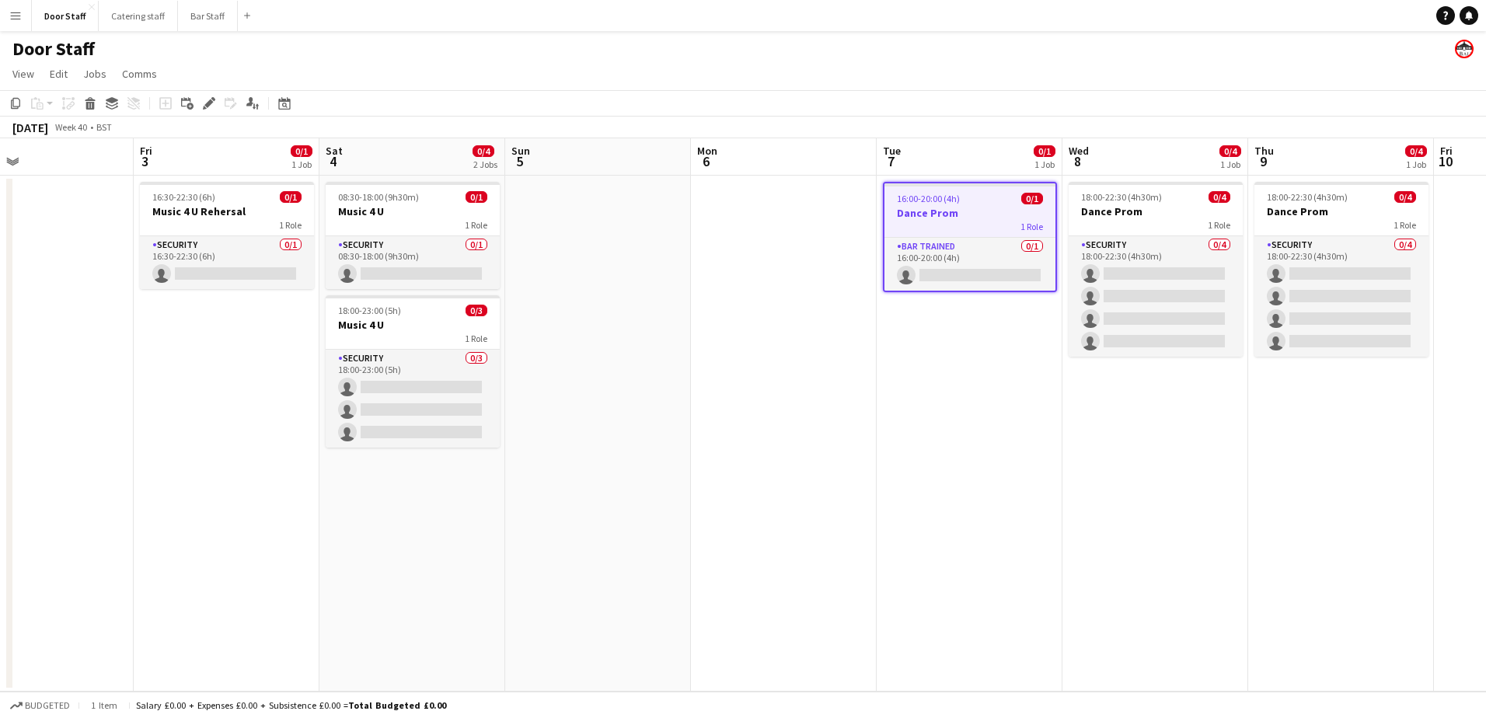
drag, startPoint x: 905, startPoint y: 475, endPoint x: 166, endPoint y: 373, distance: 746.0
click at [166, 373] on app-calendar-viewport "Mon 29 Tue 30 Wed 1 0/1 1 Job Thu 2 Fri 3 0/1 1 Job Sat 4 0/4 2 Jobs Sun 5 Mon …" at bounding box center [743, 414] width 1486 height 553
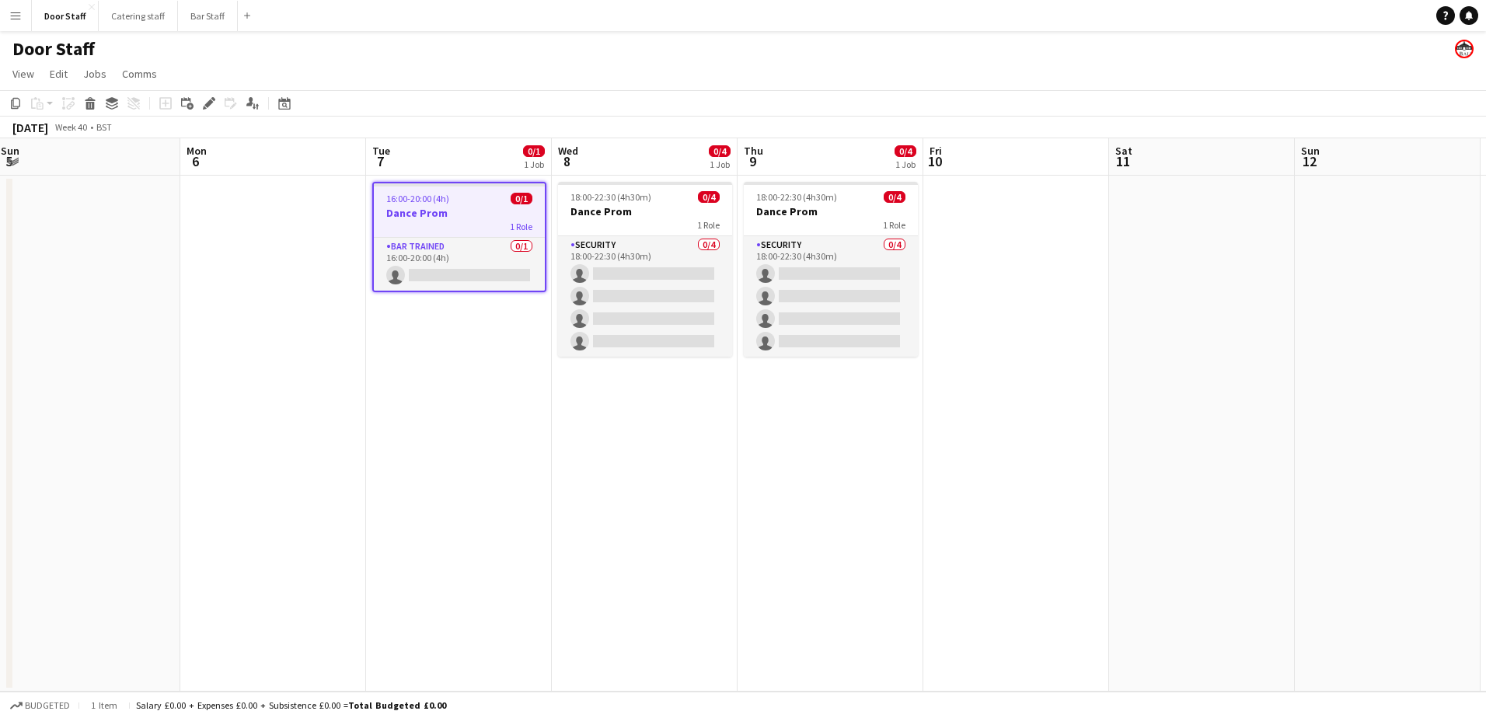
scroll to position [0, 448]
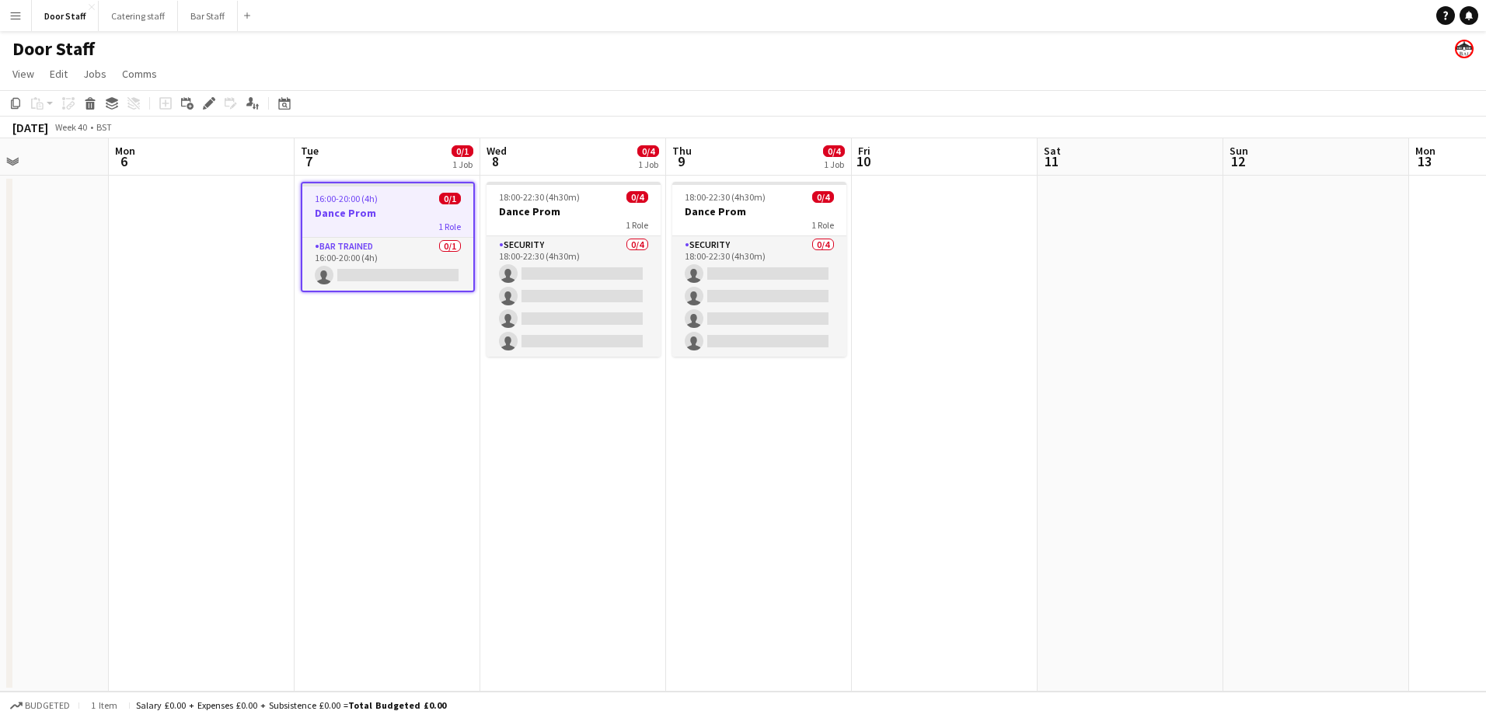
drag, startPoint x: 774, startPoint y: 448, endPoint x: 563, endPoint y: 419, distance: 212.6
click at [563, 419] on app-calendar-viewport "Fri 3 0/1 1 Job Sat 4 0/4 2 Jobs Sun 5 Mon 6 Tue 7 0/1 1 Job Wed 8 0/4 1 Job Th…" at bounding box center [743, 414] width 1486 height 553
click at [197, 22] on button "Bar Staff Close" at bounding box center [208, 16] width 60 height 30
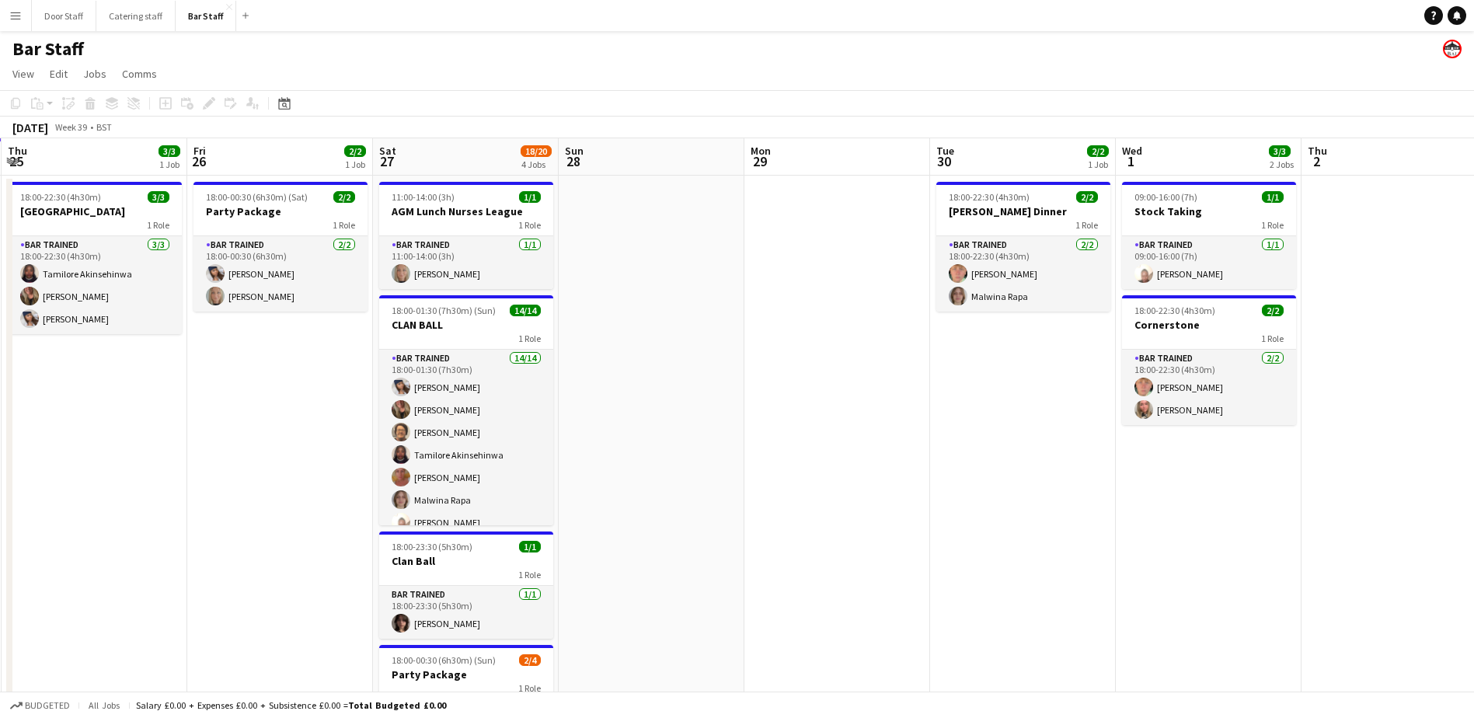
drag, startPoint x: 1258, startPoint y: 487, endPoint x: 389, endPoint y: 420, distance: 871.3
click at [326, 419] on app-calendar-viewport "Sun 21 Mon 22 Tue 23 Wed 24 Thu 25 3/3 1 Job Fri 26 2/2 1 Job Sat 27 18/20 4 Jo…" at bounding box center [737, 503] width 1474 height 730
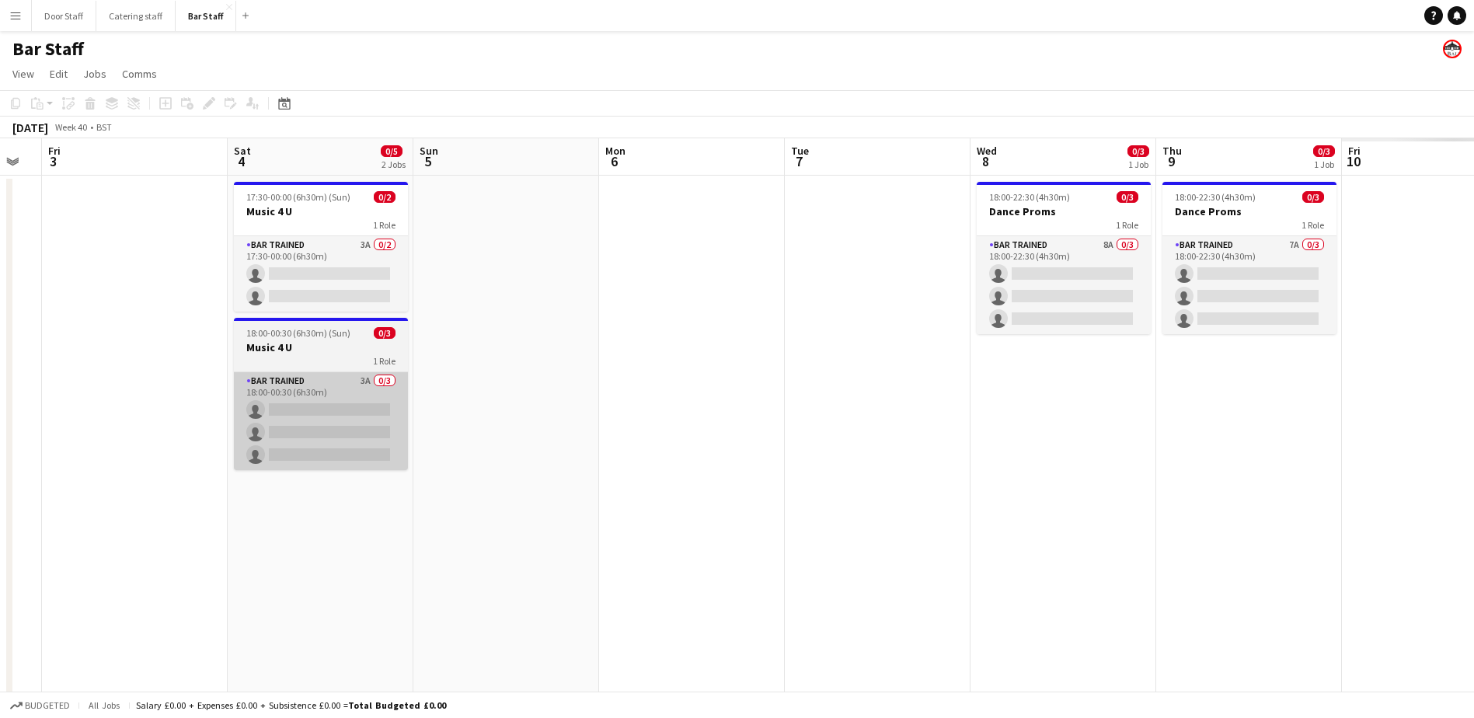
drag, startPoint x: 1149, startPoint y: 436, endPoint x: 359, endPoint y: 418, distance: 789.7
click at [289, 419] on app-calendar-viewport "Mon 29 Tue 30 2/2 1 Job Wed 1 3/3 2 Jobs Thu 2 Fri 3 Sat 4 0/5 2 Jobs Sun 5 Mon…" at bounding box center [737, 503] width 1474 height 730
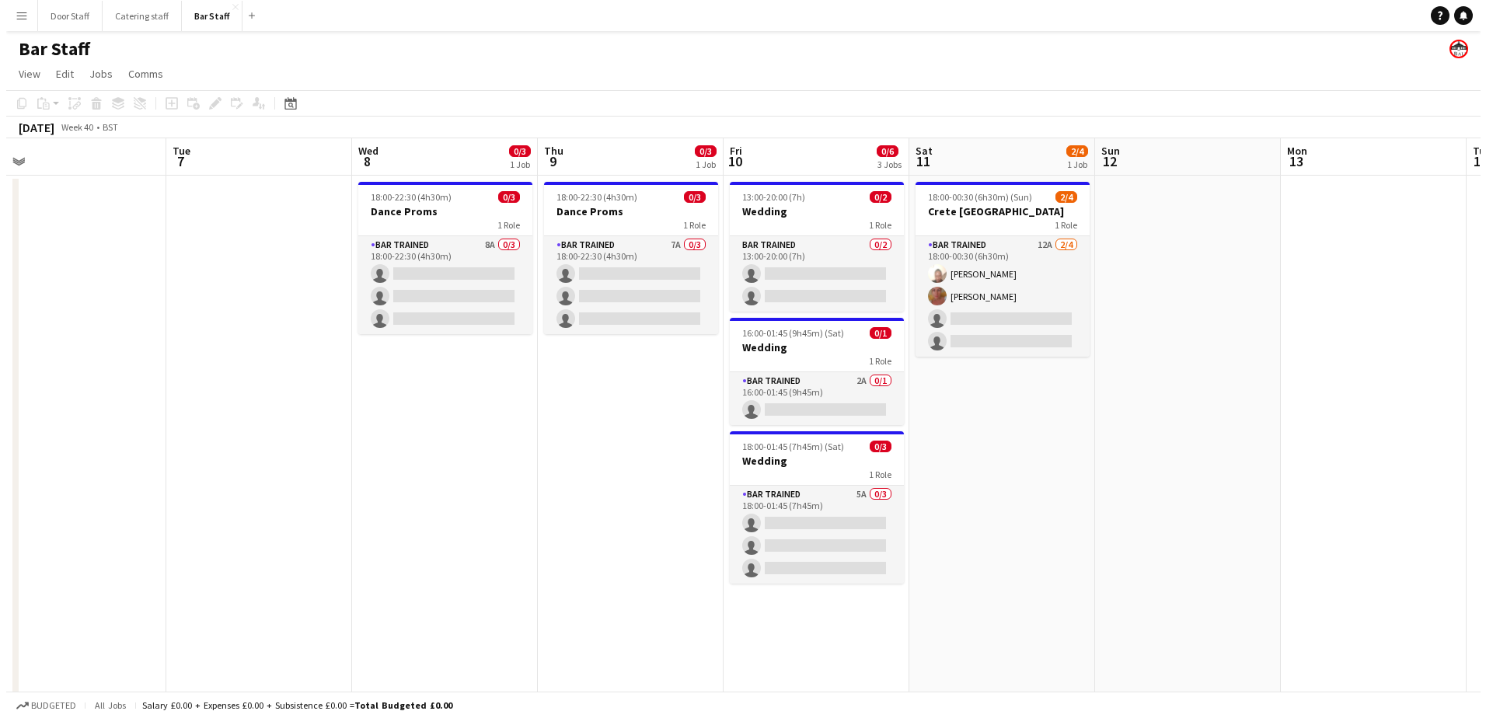
scroll to position [0, 454]
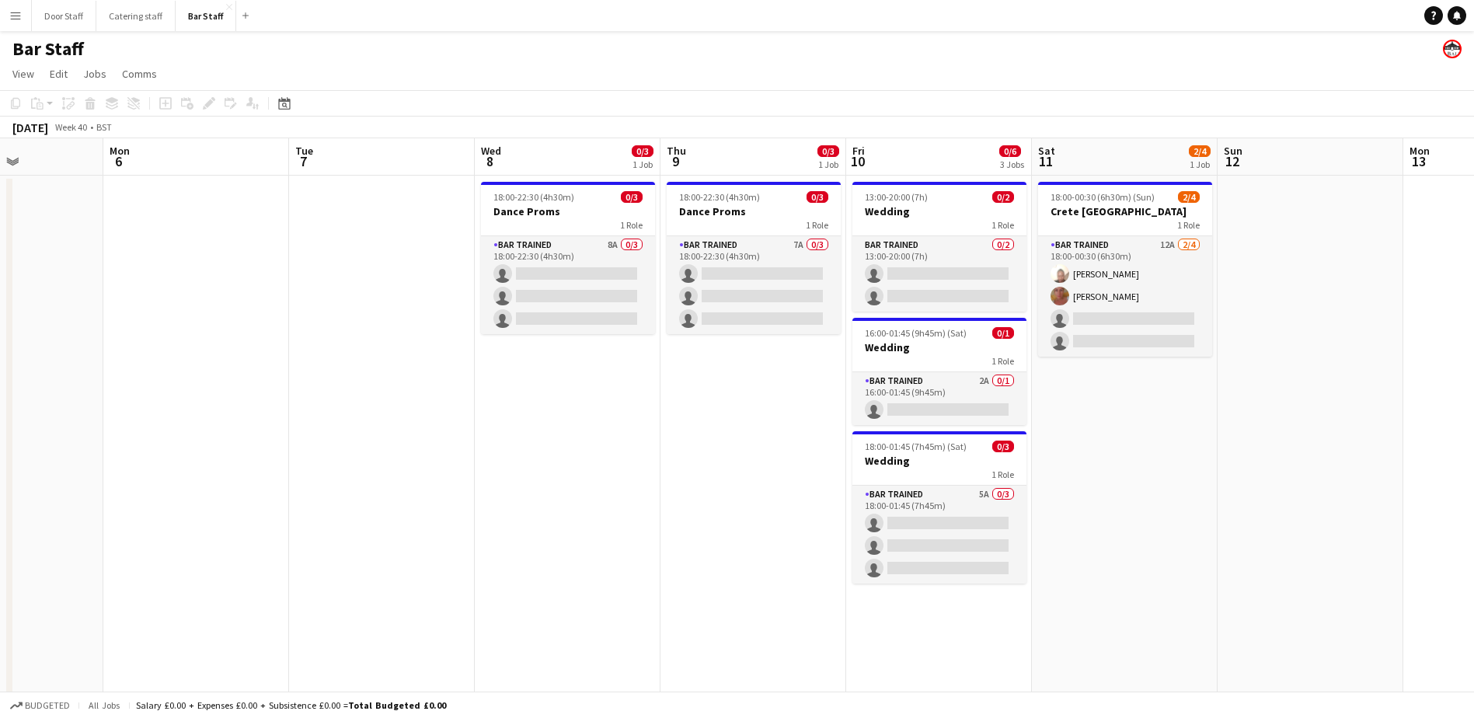
drag, startPoint x: 902, startPoint y: 405, endPoint x: 384, endPoint y: 403, distance: 518.3
click at [384, 403] on app-calendar-viewport "Fri 3 Sat 4 0/5 2 Jobs Sun 5 Mon 6 Tue 7 Wed 8 0/3 1 Job Thu 9 0/3 1 Job Fri 10…" at bounding box center [737, 503] width 1474 height 730
click at [44, 19] on button "Door Staff Close" at bounding box center [64, 16] width 64 height 30
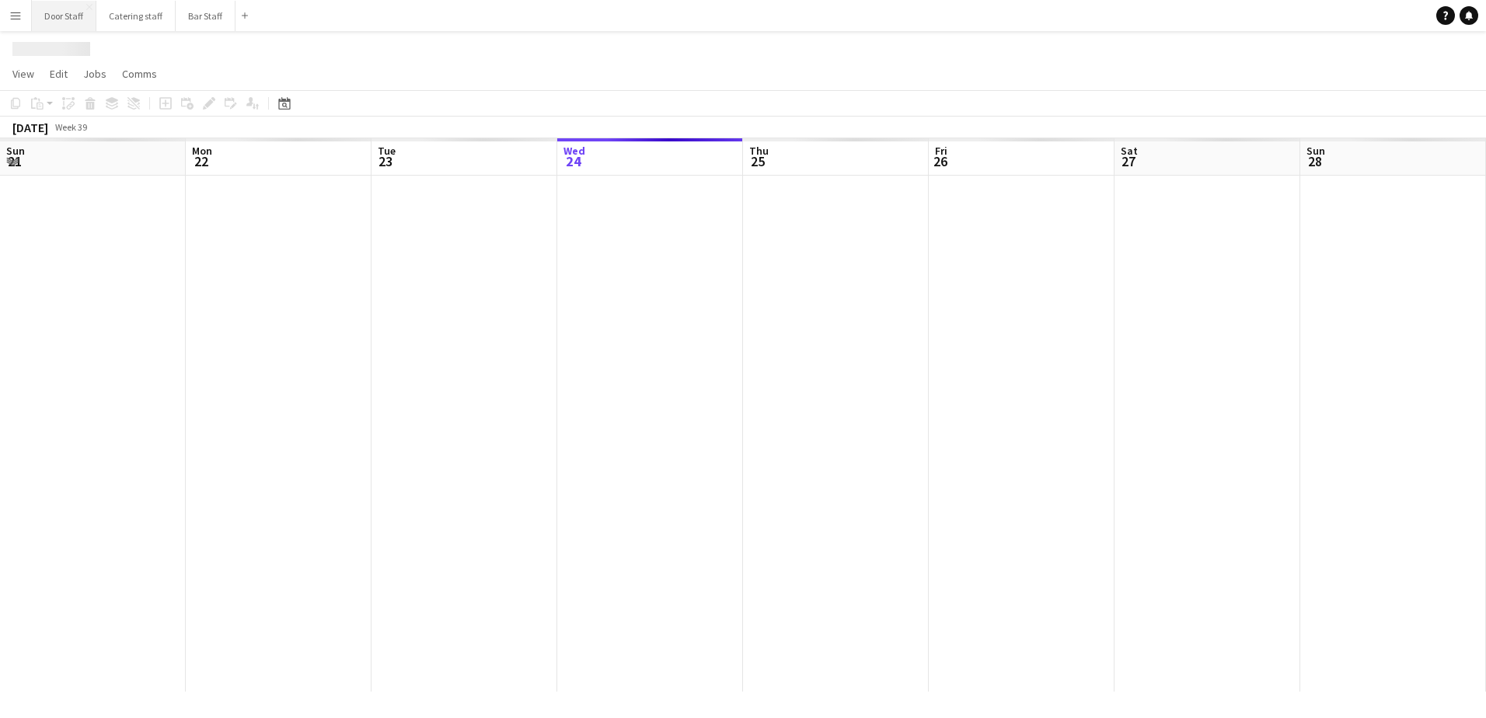
scroll to position [0, 371]
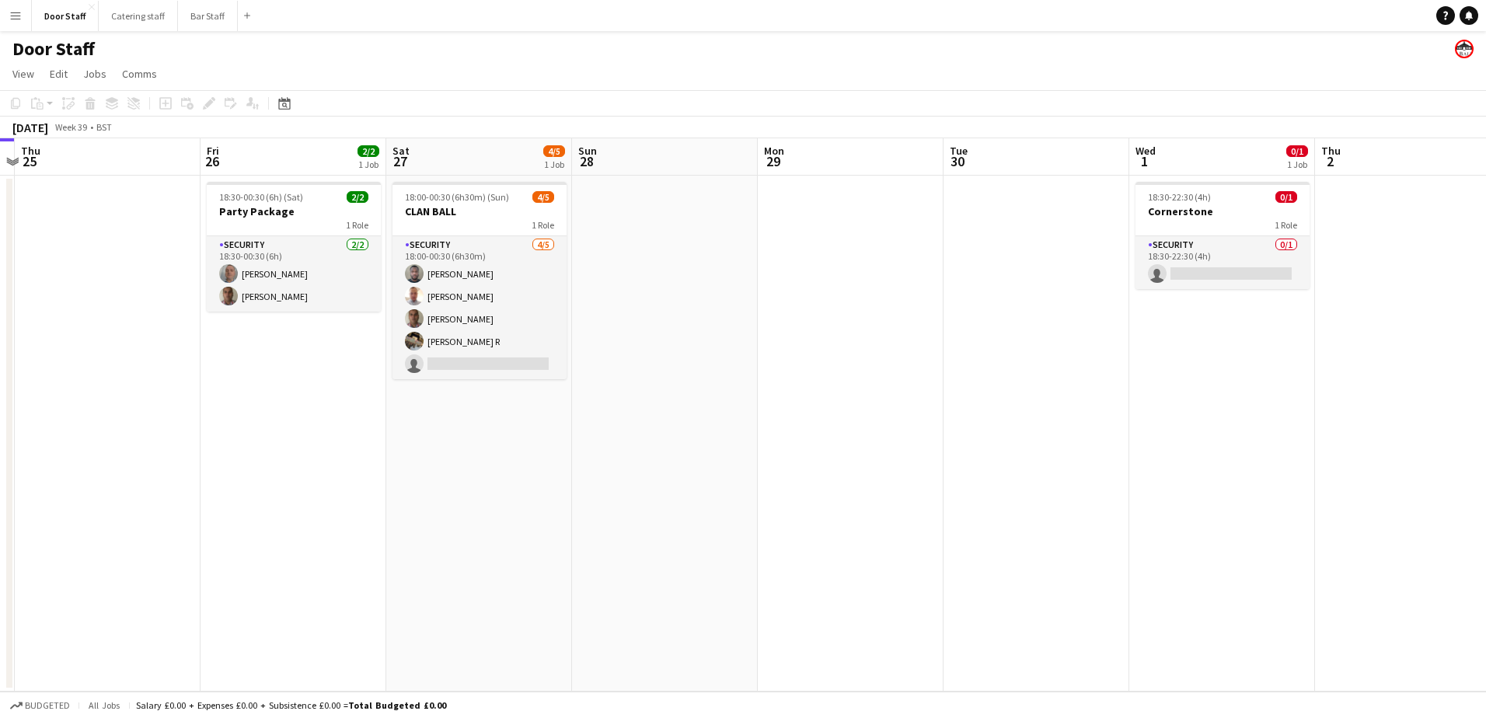
drag, startPoint x: 966, startPoint y: 444, endPoint x: 280, endPoint y: 448, distance: 686.2
click at [280, 448] on app-calendar-viewport "Mon 22 Tue 23 Wed 24 Thu 25 Fri 26 2/2 1 Job Sat 27 4/5 1 Job Sun 28 Mon 29 Tue…" at bounding box center [743, 414] width 1486 height 553
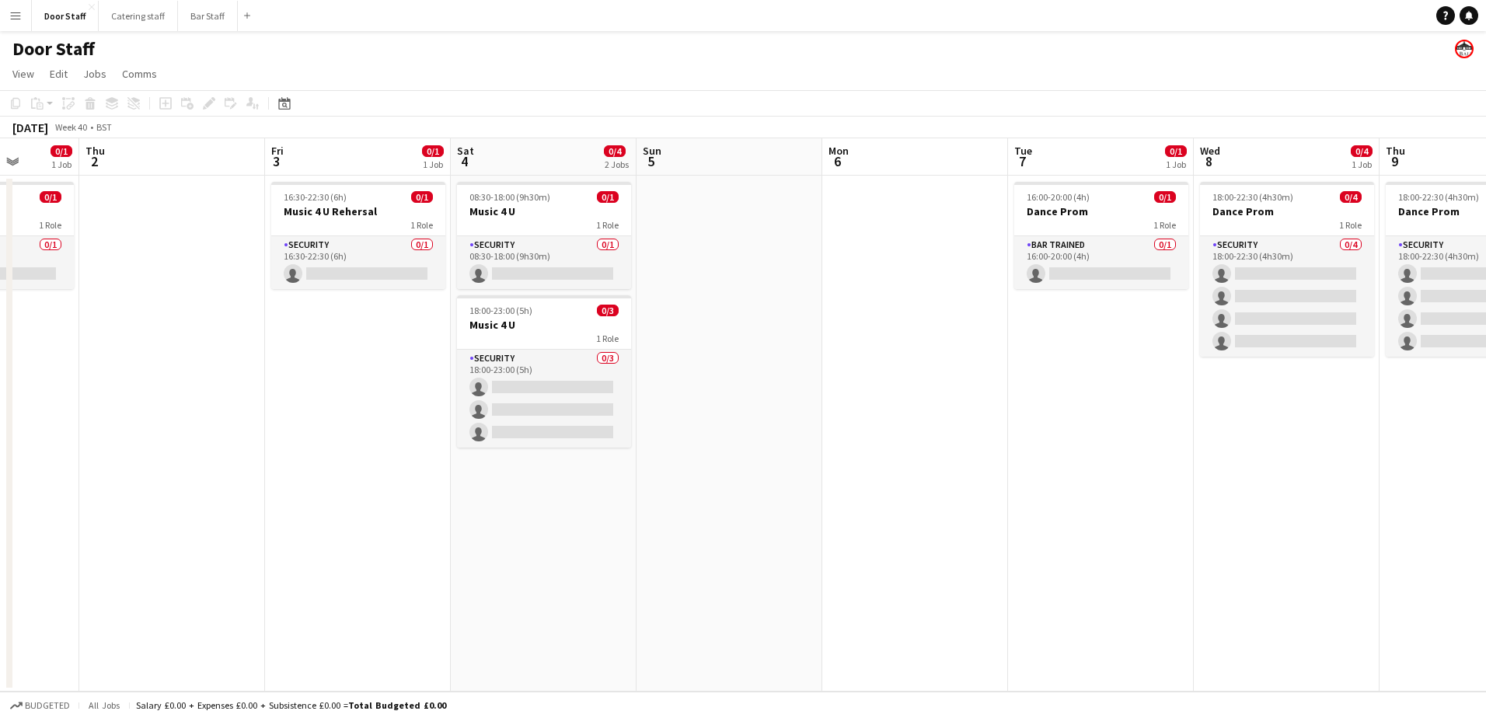
drag, startPoint x: 911, startPoint y: 380, endPoint x: 103, endPoint y: 395, distance: 808.3
click at [0, 392] on html "Menu Boards Boards Boards All jobs Status Workforce Workforce My Workforce Recr…" at bounding box center [743, 359] width 1486 height 718
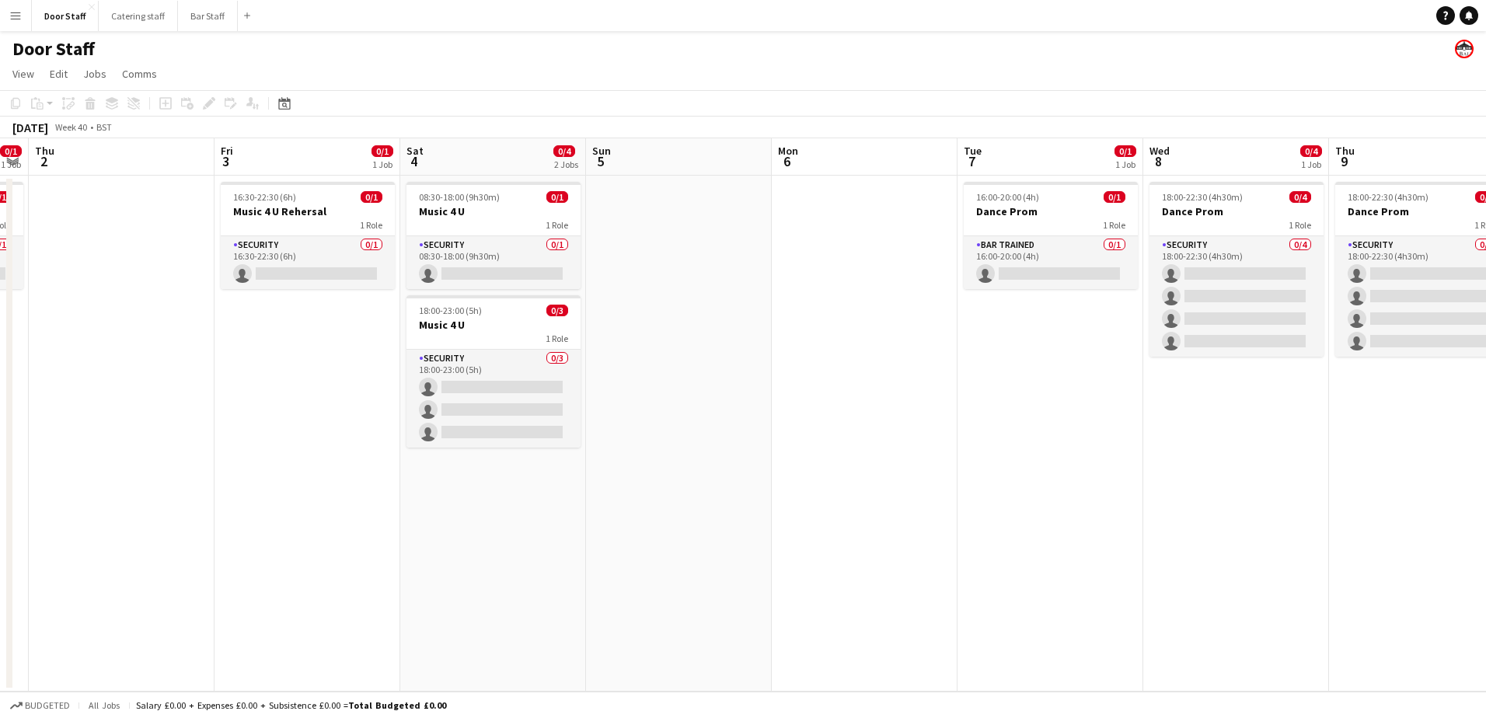
scroll to position [0, 493]
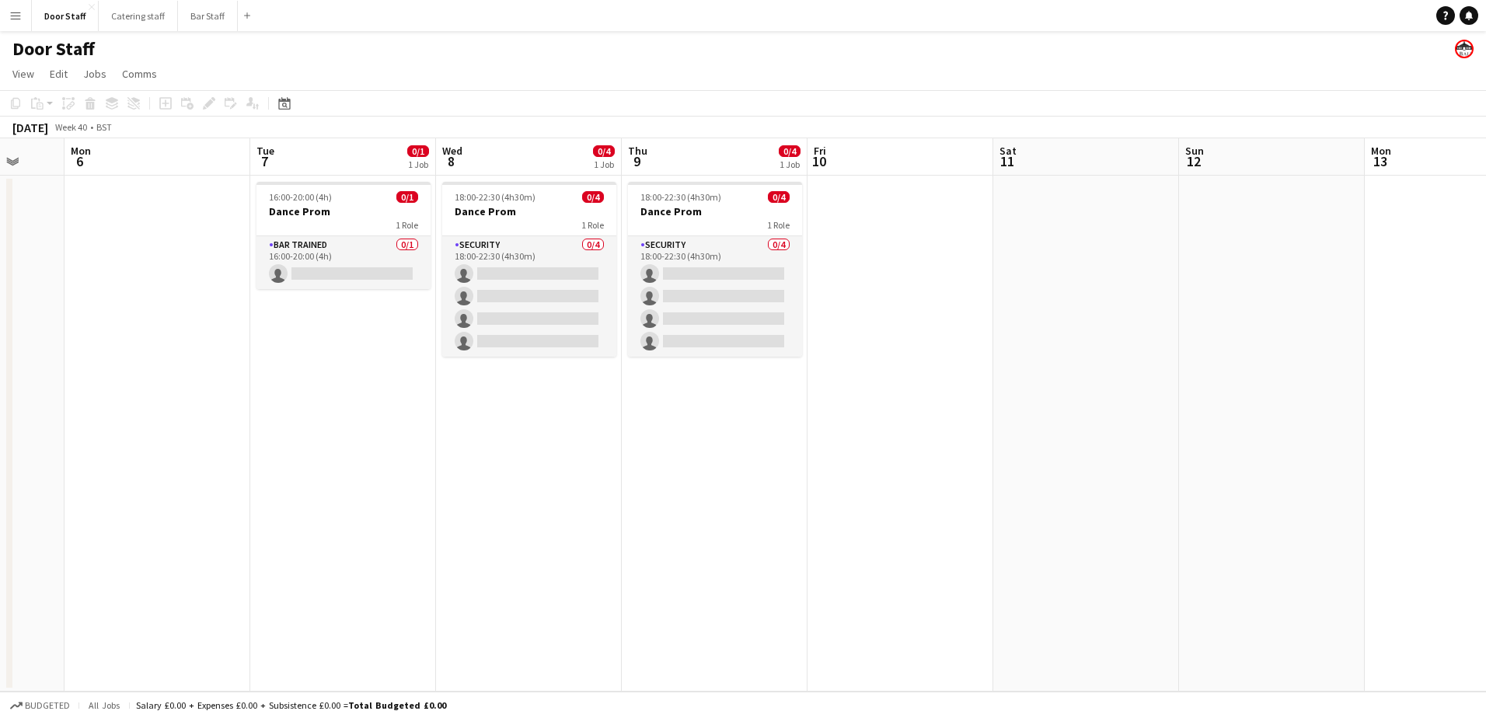
drag, startPoint x: 770, startPoint y: 401, endPoint x: -3, endPoint y: 398, distance: 773.2
click at [0, 398] on html "Menu Boards Boards Boards All jobs Status Workforce Workforce My Workforce Recr…" at bounding box center [743, 359] width 1486 height 718
click at [880, 160] on app-board-header-date "Fri 10" at bounding box center [900, 156] width 186 height 37
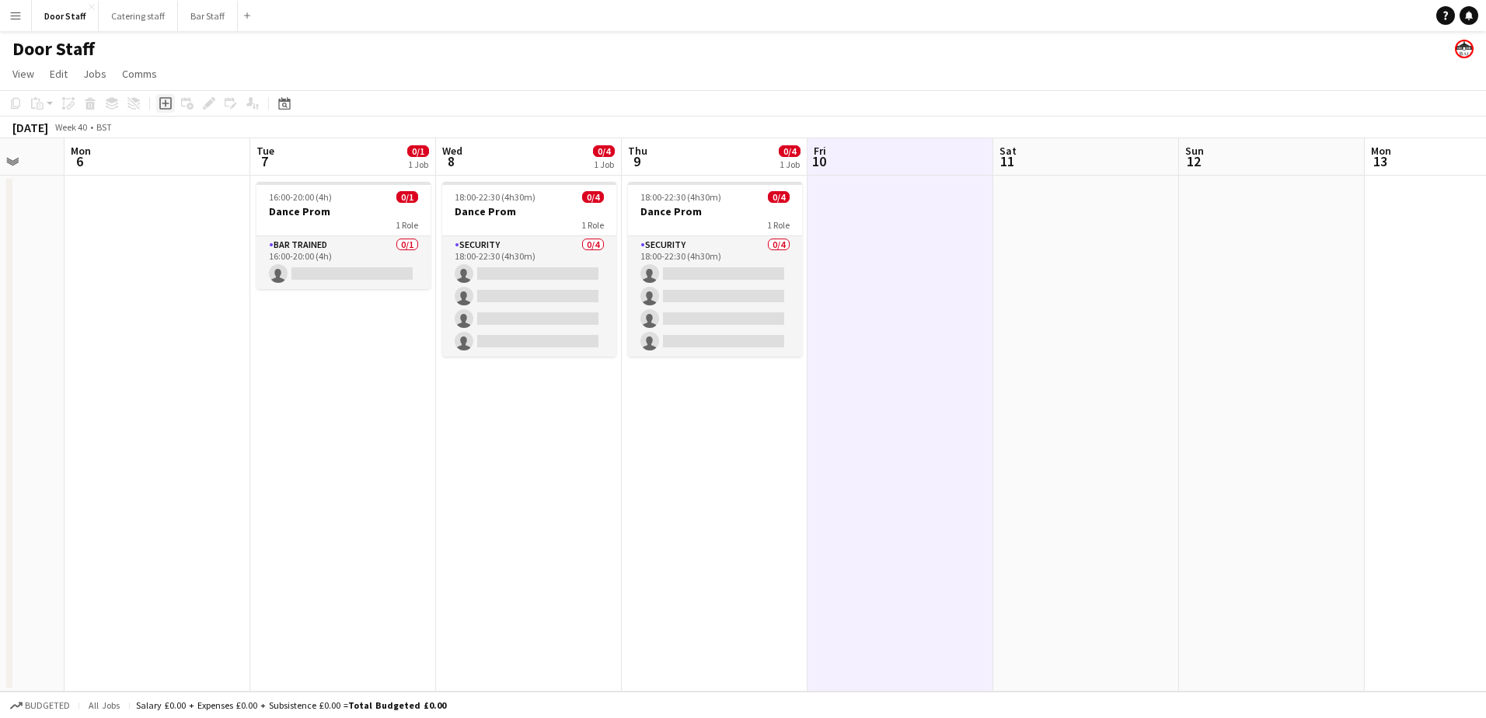
click at [162, 103] on icon "Add job" at bounding box center [165, 103] width 12 height 12
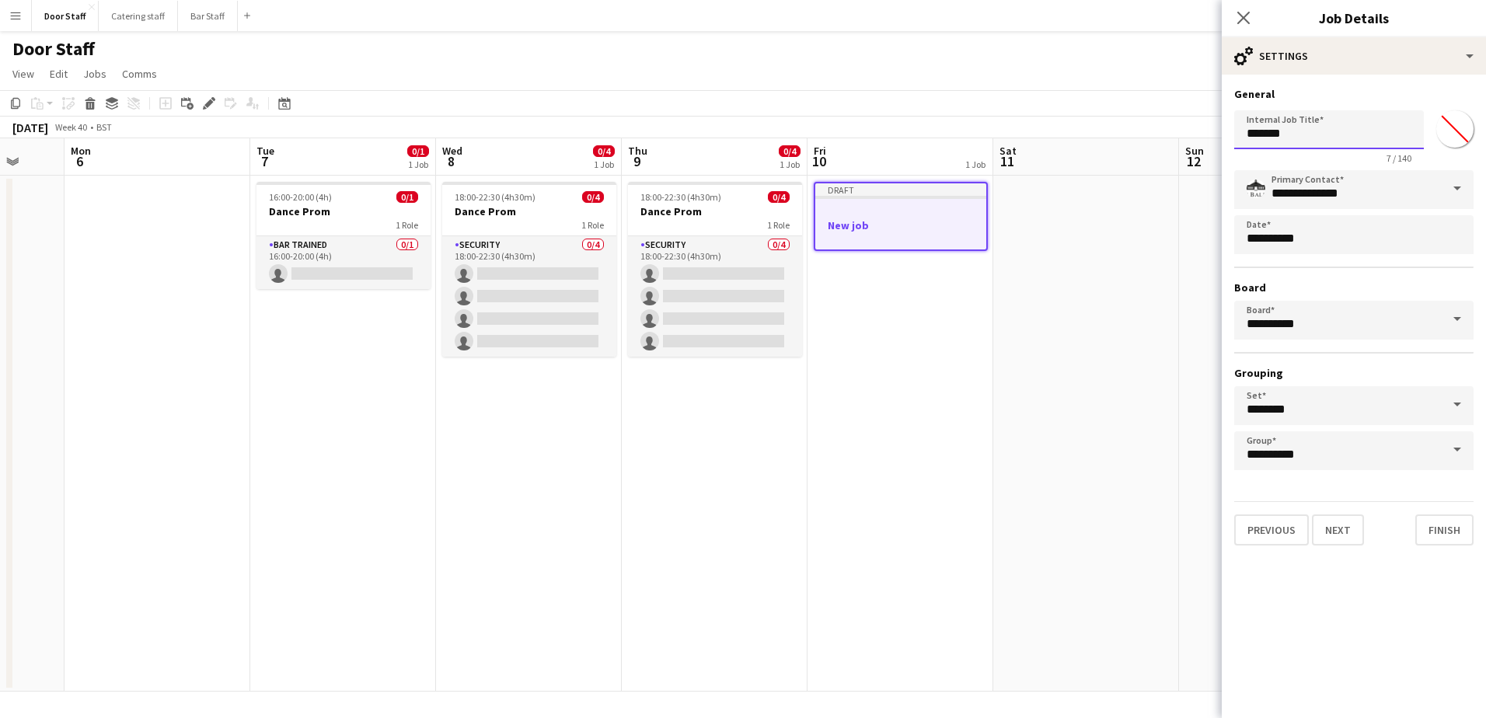
click at [1280, 129] on input "*******" at bounding box center [1329, 129] width 190 height 39
type input "*******"
click at [1351, 519] on button "Next" at bounding box center [1338, 529] width 52 height 31
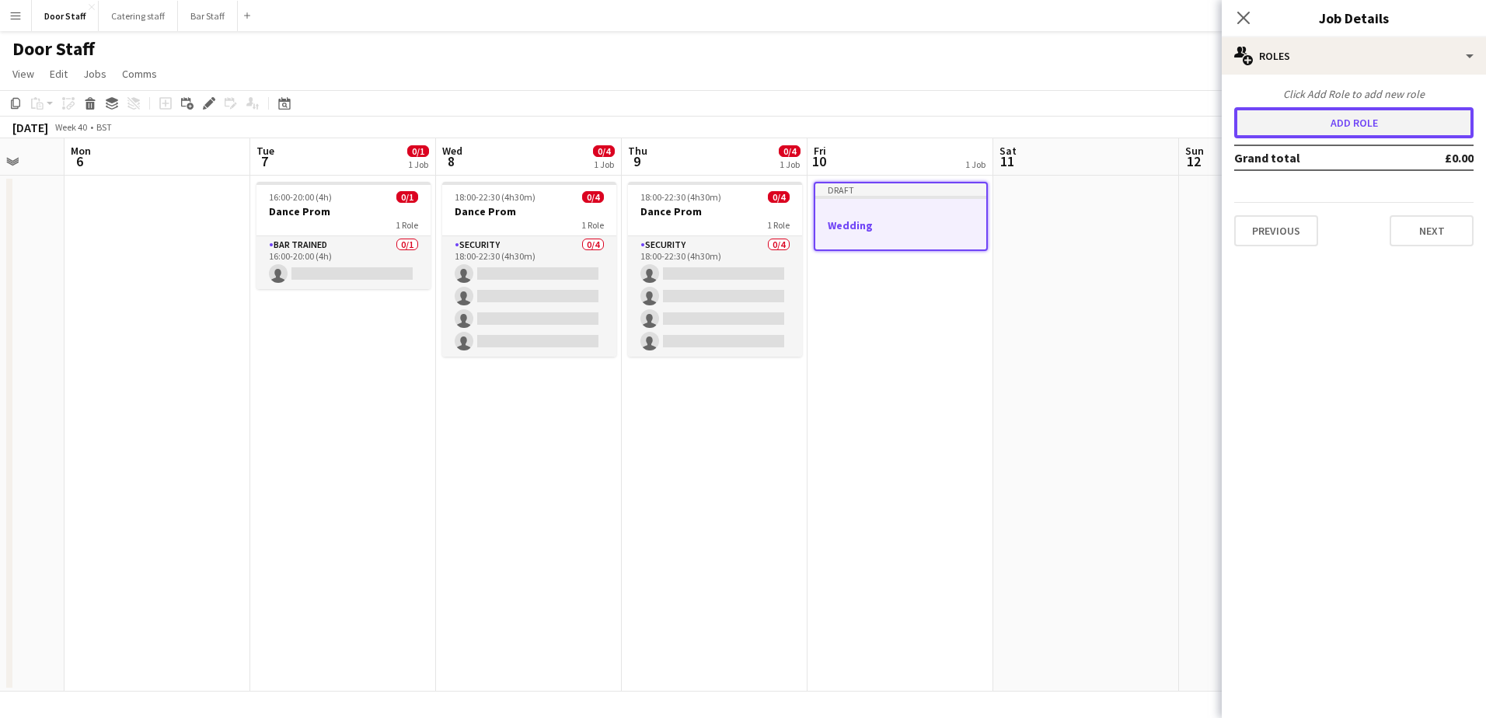
click at [1345, 125] on button "Add role" at bounding box center [1353, 122] width 239 height 31
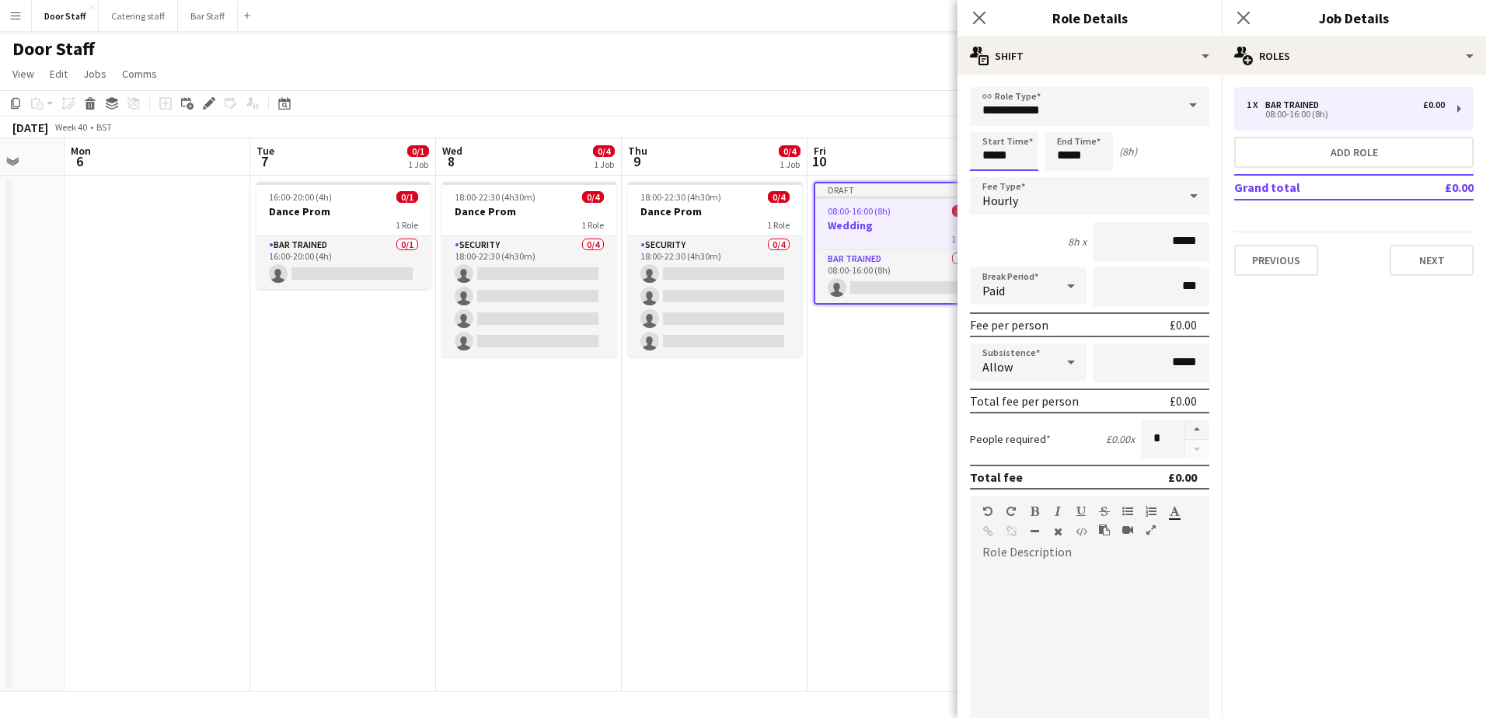
click at [1006, 155] on input "*****" at bounding box center [1004, 151] width 68 height 39
click at [989, 126] on div at bounding box center [988, 125] width 31 height 16
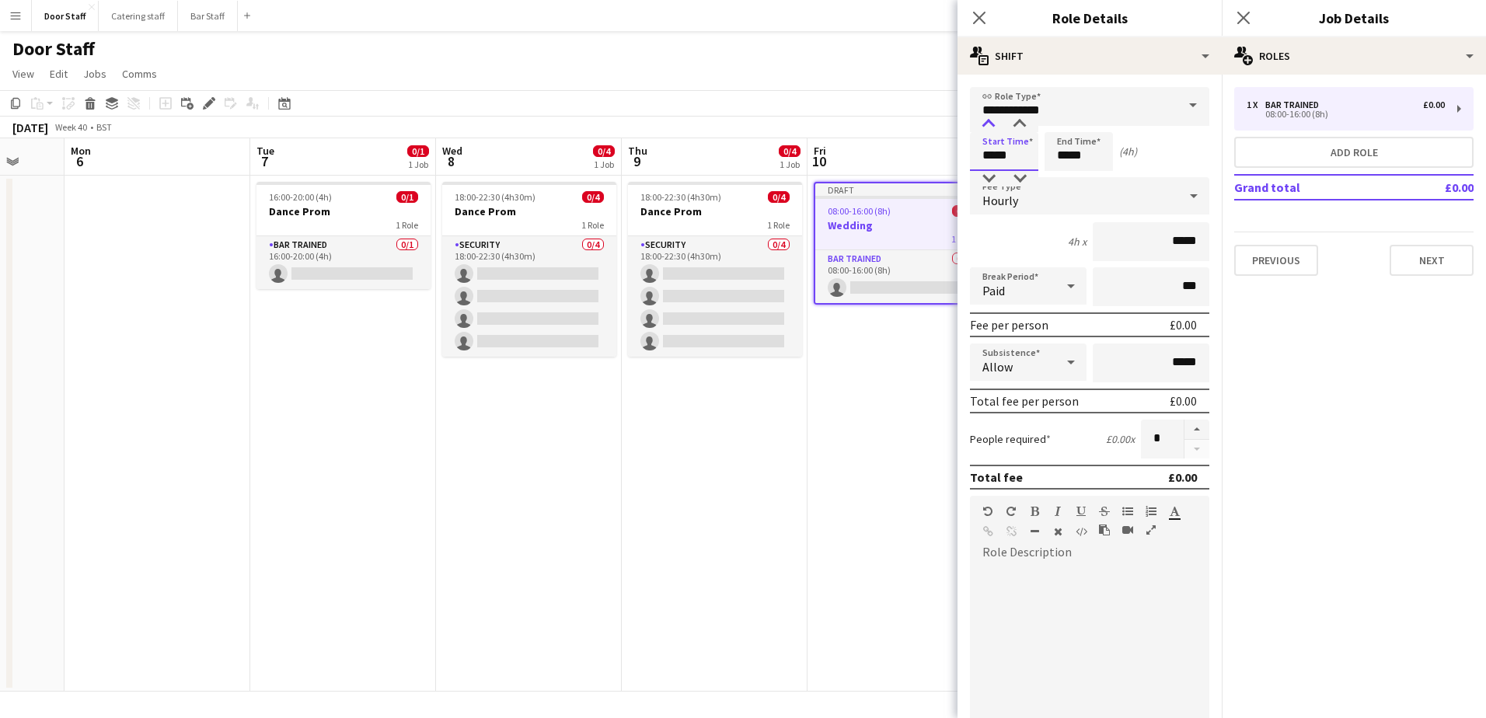
type input "*****"
click at [989, 126] on div at bounding box center [988, 125] width 31 height 16
click at [1068, 153] on input "*****" at bounding box center [1078, 151] width 68 height 39
click at [1062, 124] on div at bounding box center [1062, 125] width 31 height 16
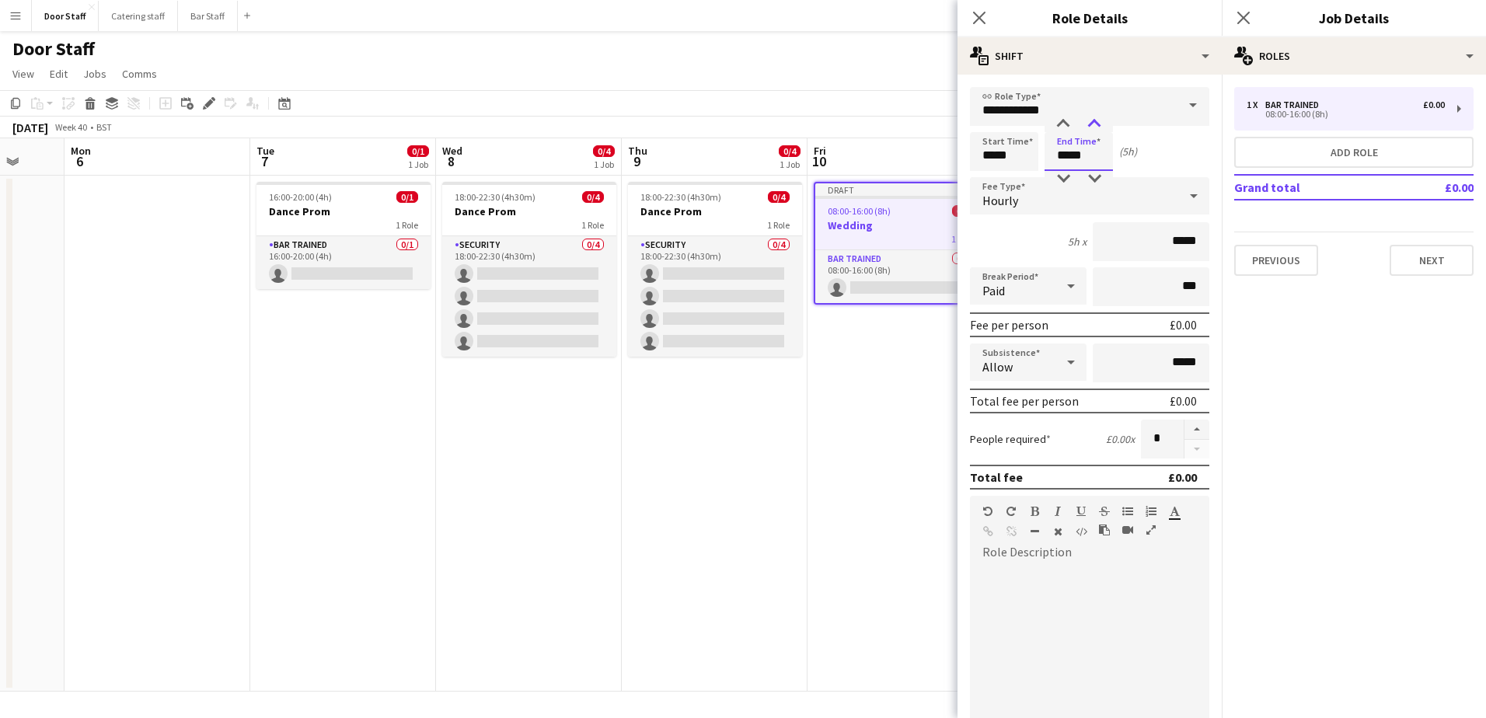
click at [1093, 117] on div at bounding box center [1094, 125] width 31 height 16
type input "*****"
click at [1093, 117] on div at bounding box center [1094, 125] width 31 height 16
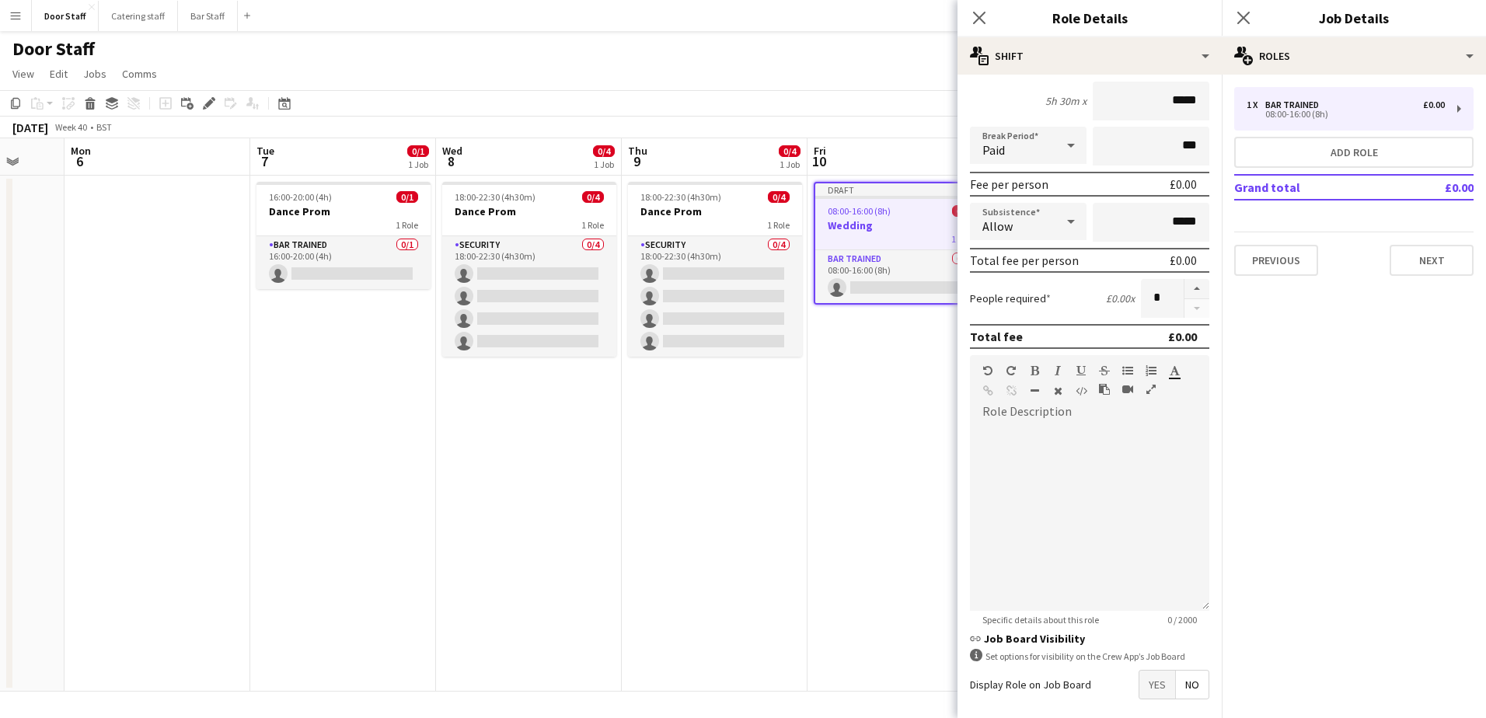
scroll to position [210, 0]
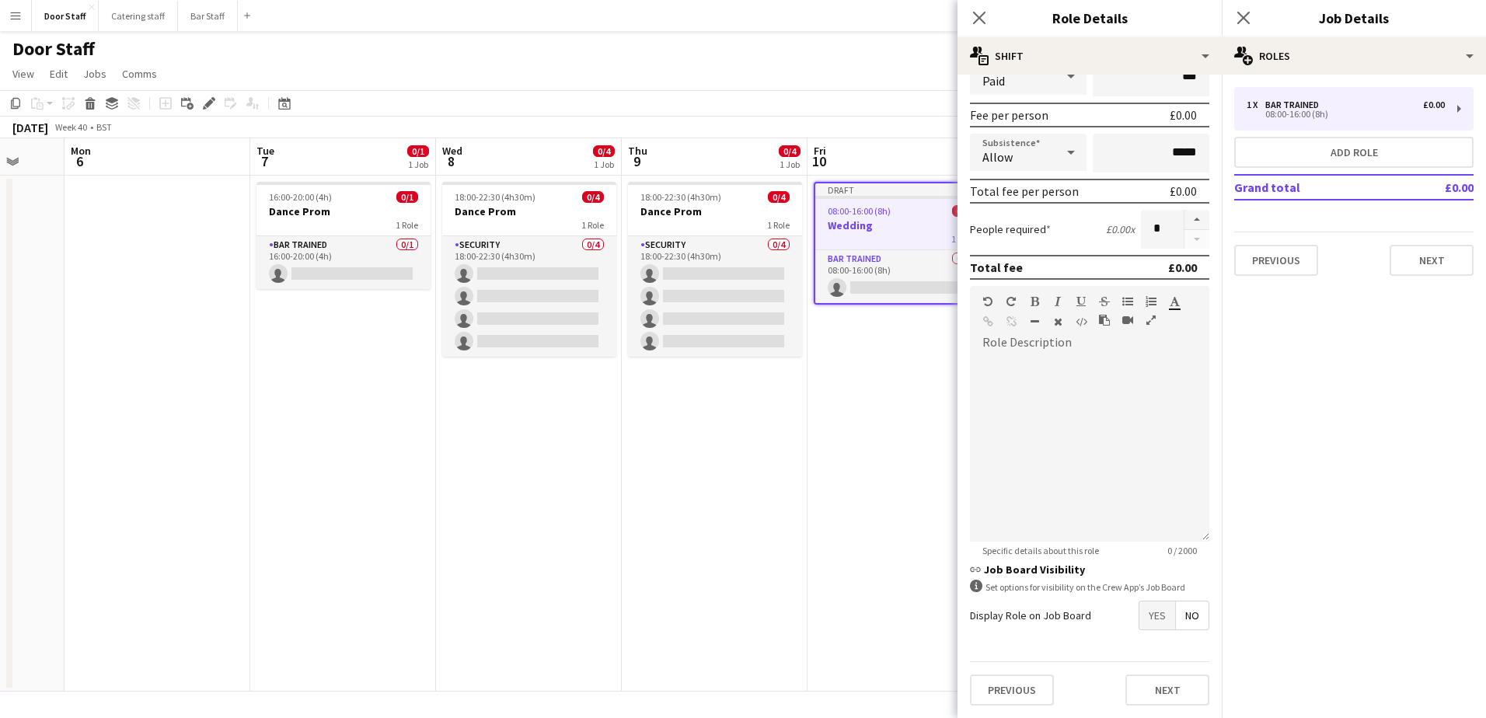
click at [1144, 608] on span "Yes" at bounding box center [1157, 615] width 36 height 28
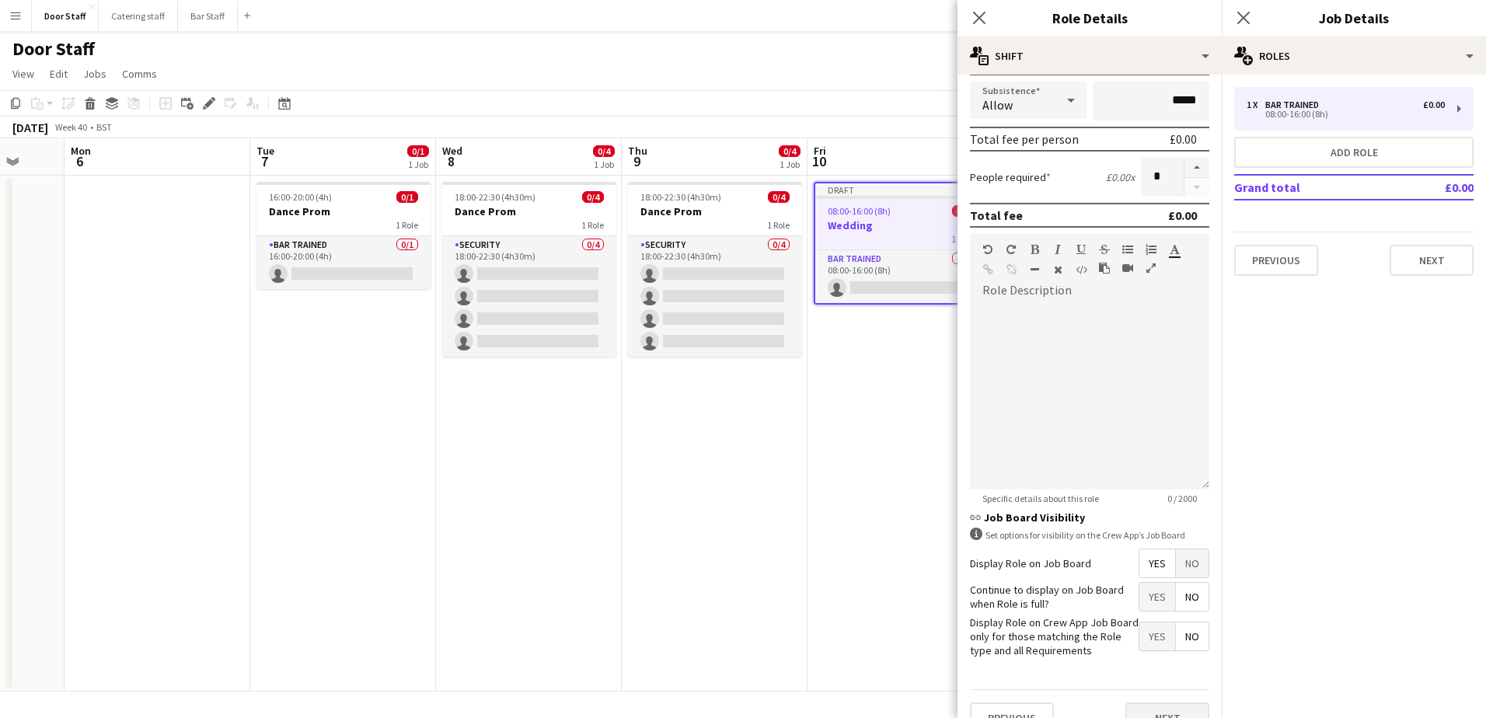
scroll to position [290, 0]
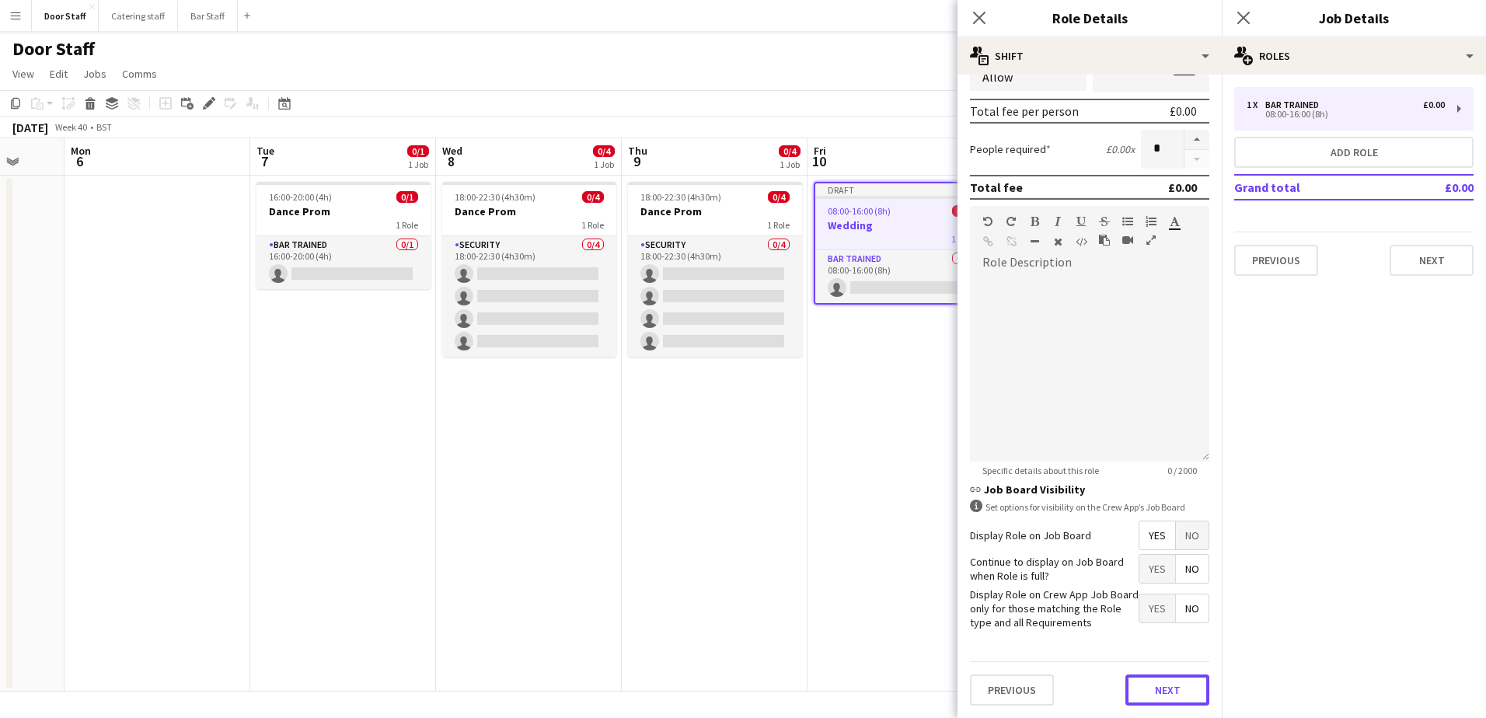
click at [1155, 699] on button "Next" at bounding box center [1167, 689] width 84 height 31
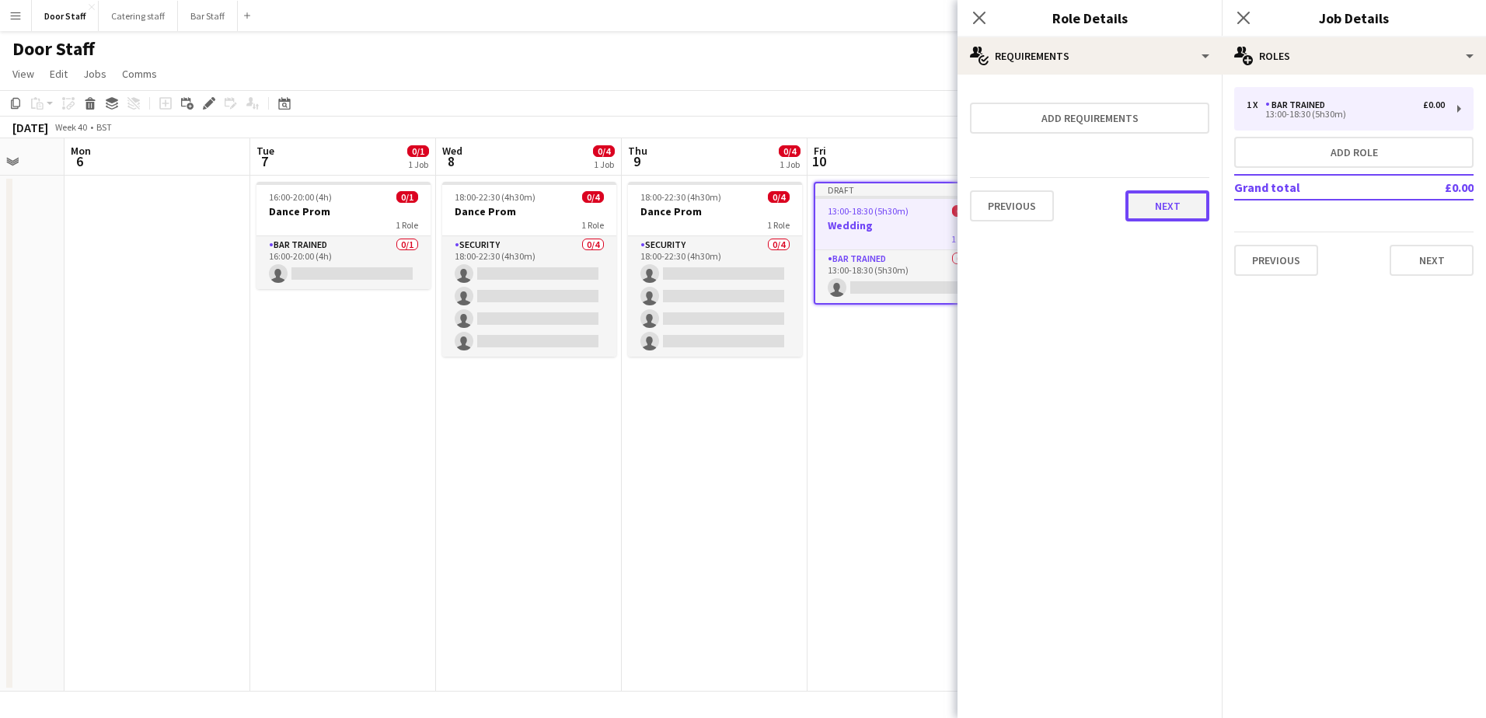
click at [1169, 209] on button "Next" at bounding box center [1167, 205] width 84 height 31
click at [1169, 208] on button "Finish" at bounding box center [1180, 208] width 58 height 31
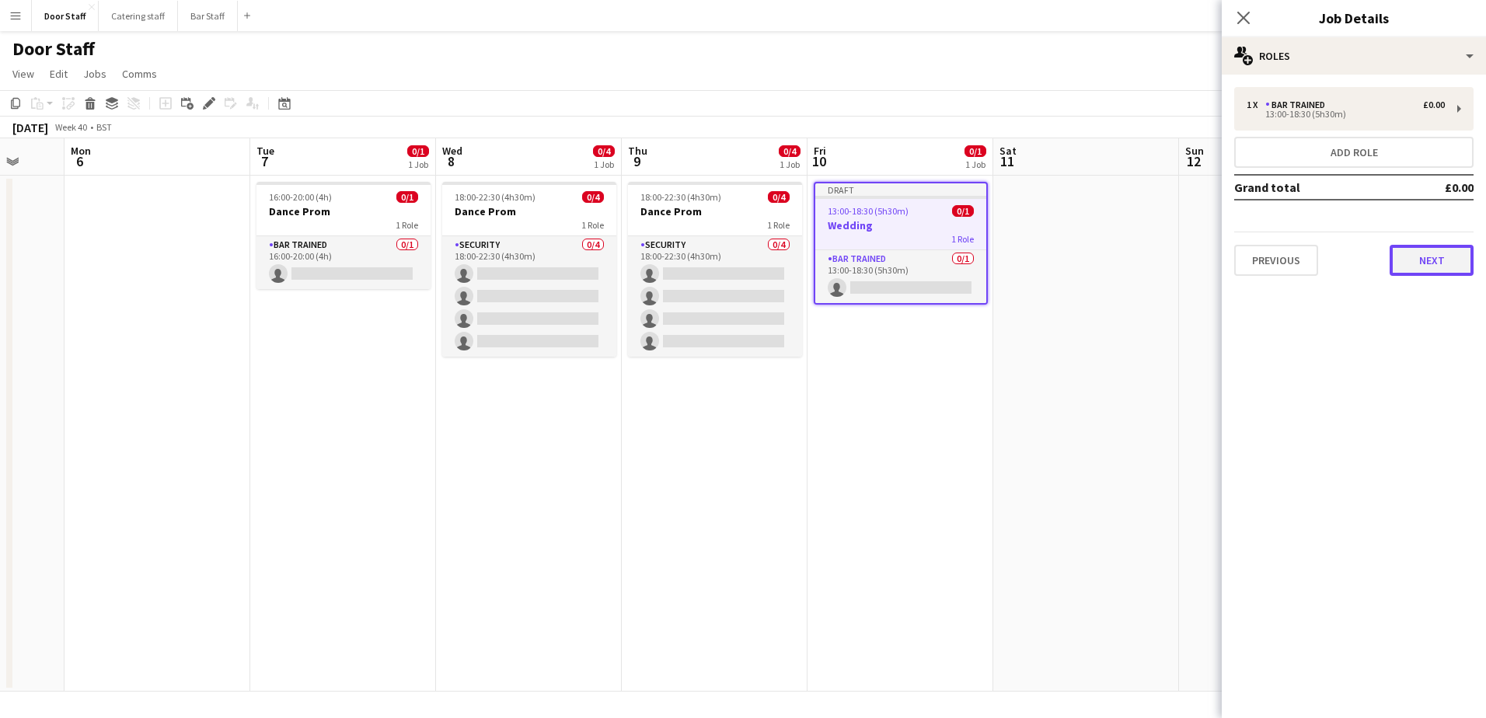
click at [1437, 265] on button "Next" at bounding box center [1431, 260] width 84 height 31
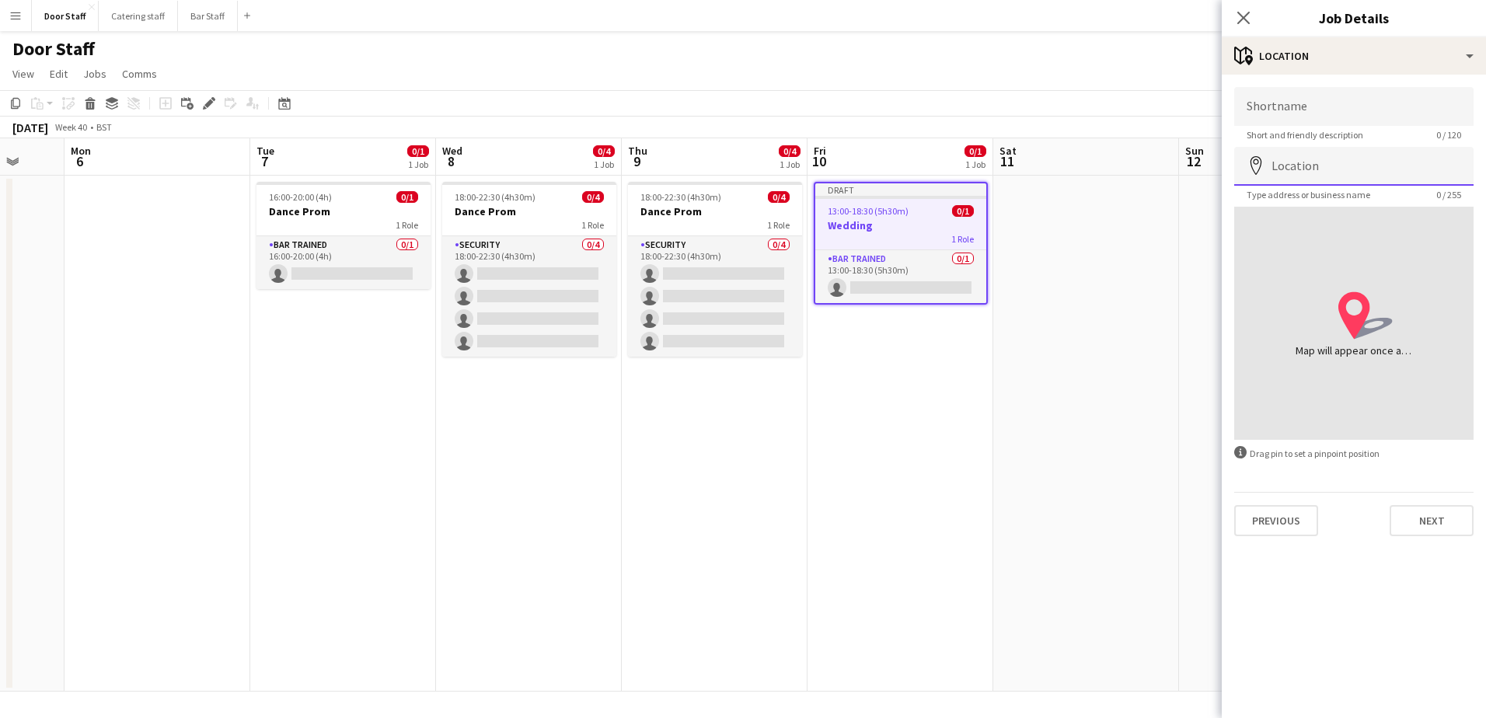
click at [1326, 173] on input "Location" at bounding box center [1353, 166] width 239 height 39
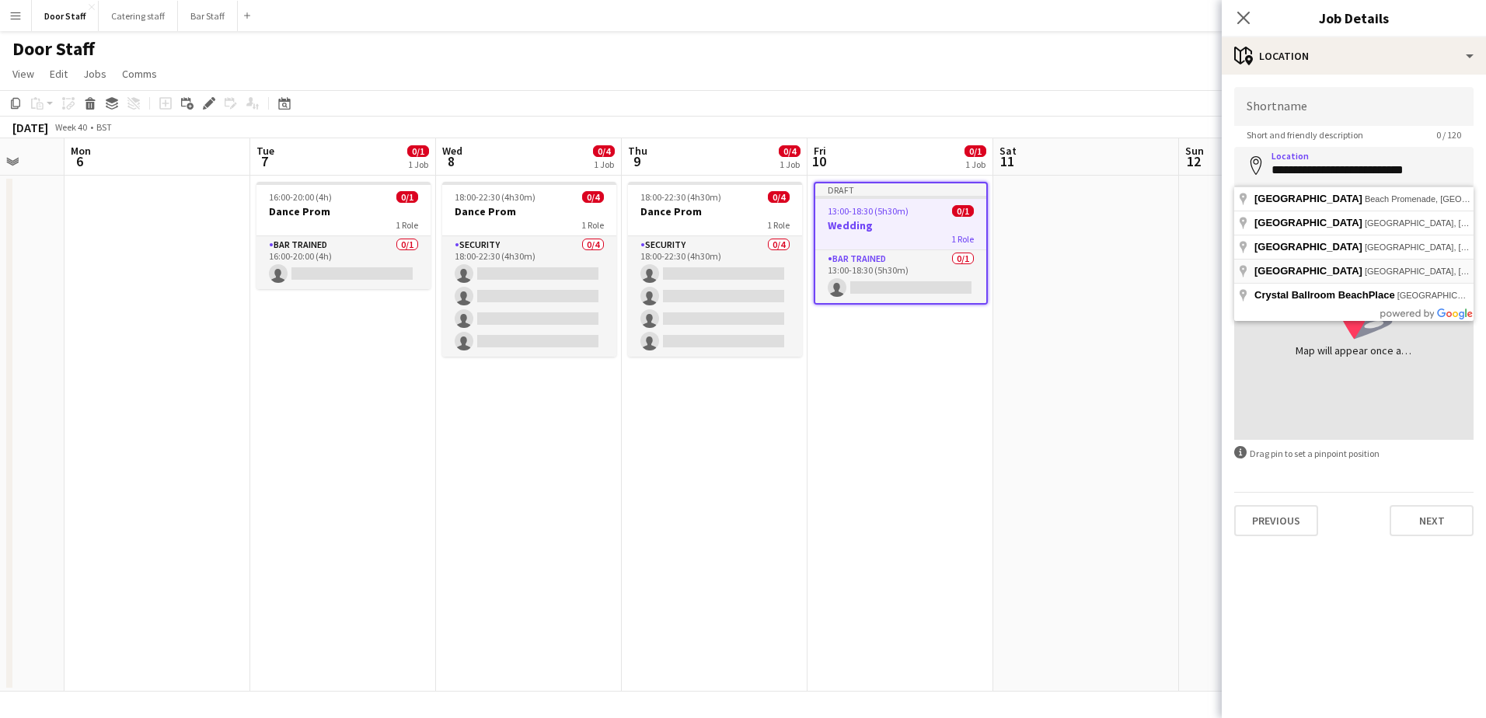
type input "**********"
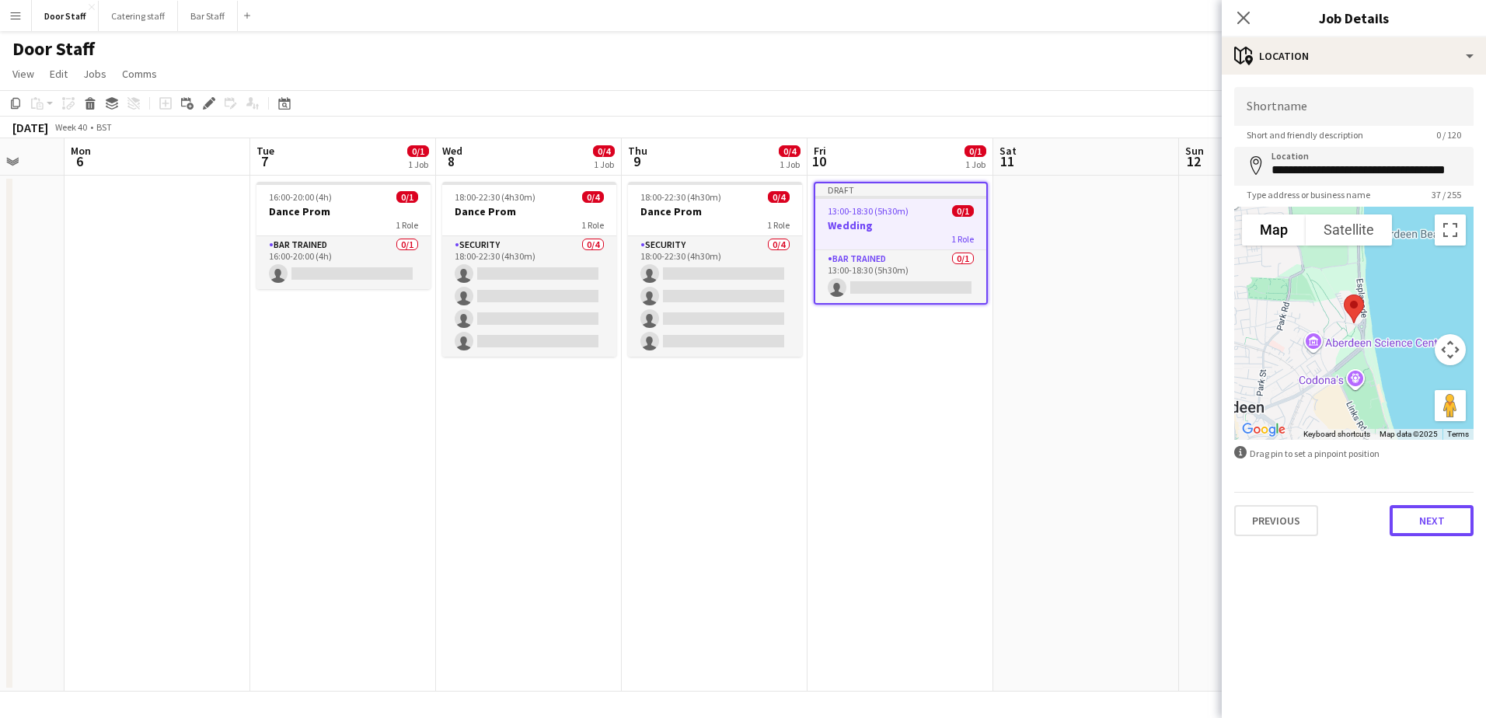
click at [1437, 518] on button "Next" at bounding box center [1431, 520] width 84 height 31
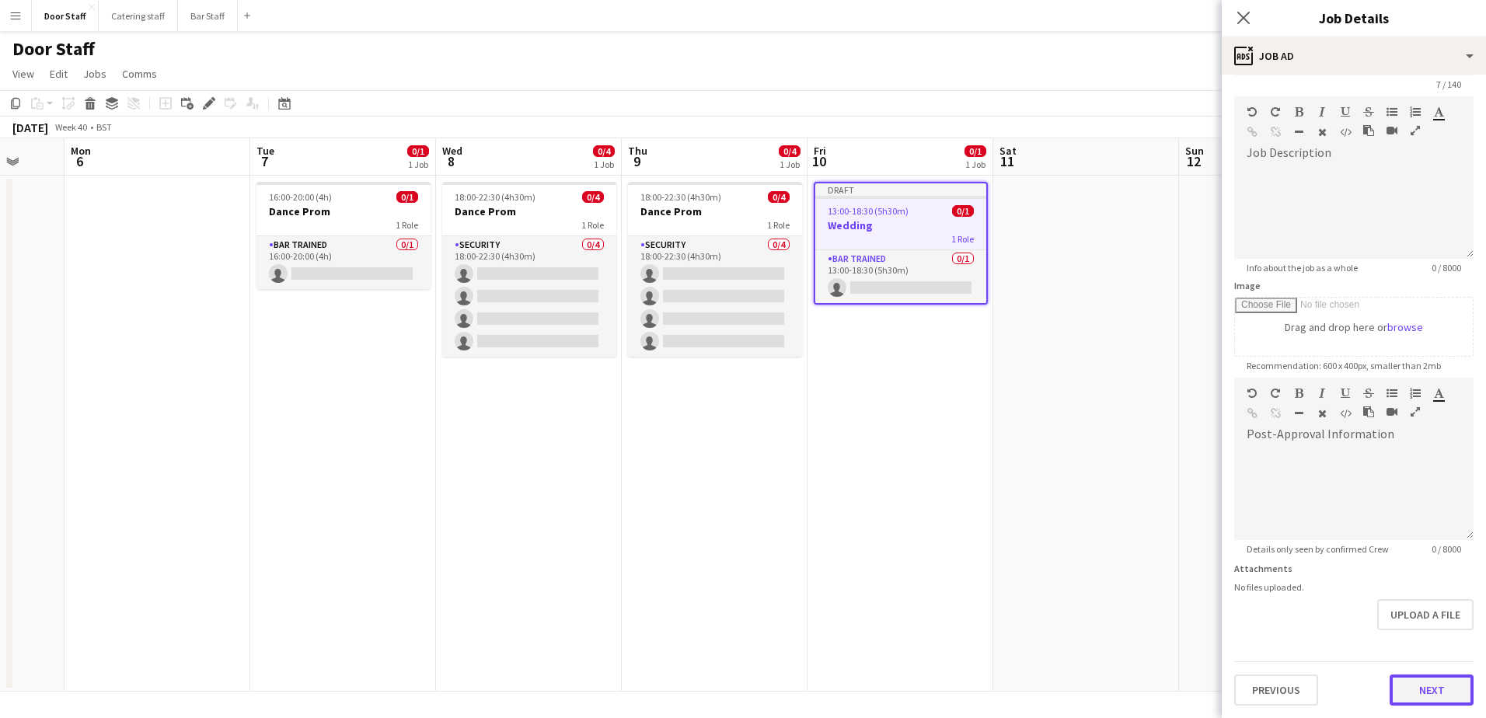
click at [1417, 641] on form "Headline ******* 7 / 140 Job Description default Heading 1 Heading 2 Heading 3 …" at bounding box center [1354, 371] width 264 height 669
click at [1416, 693] on button "Next" at bounding box center [1431, 689] width 84 height 31
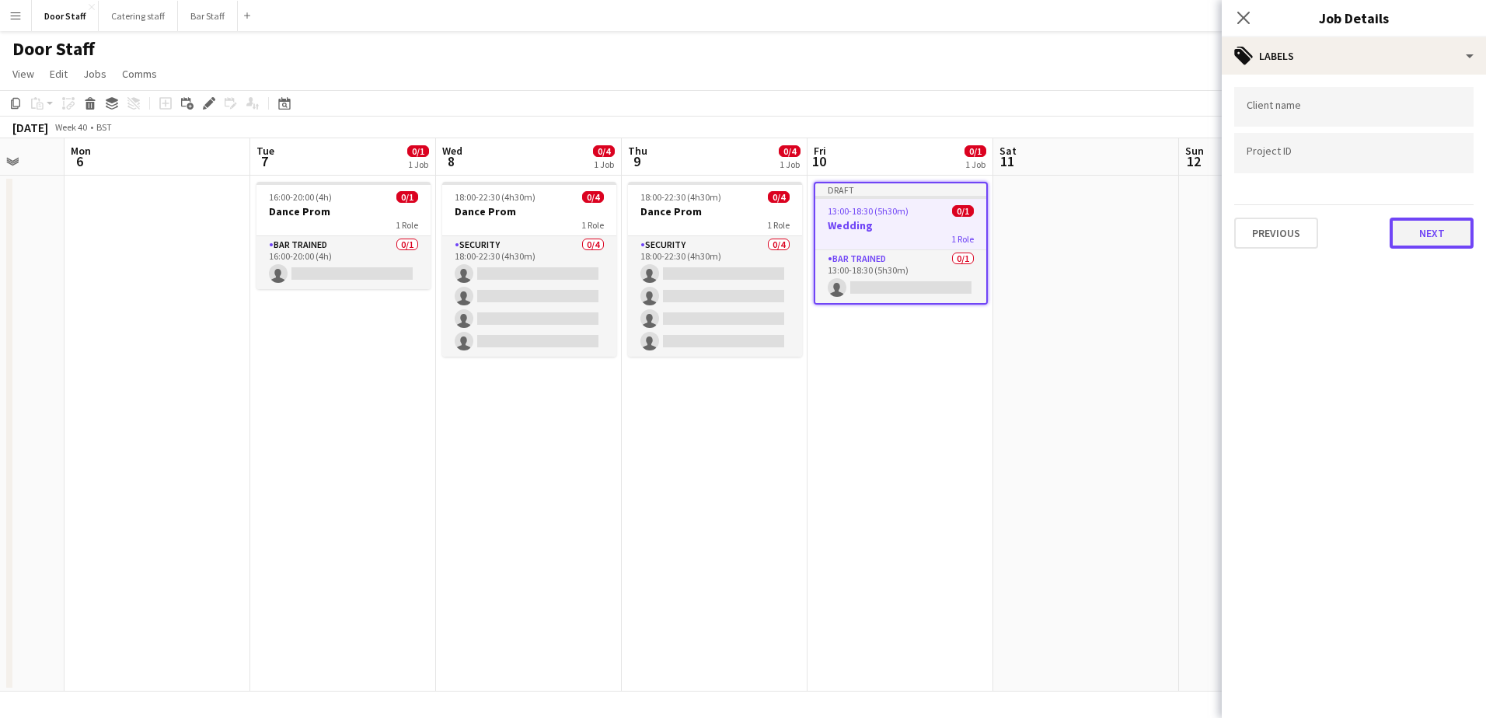
click at [1427, 241] on button "Next" at bounding box center [1431, 233] width 84 height 31
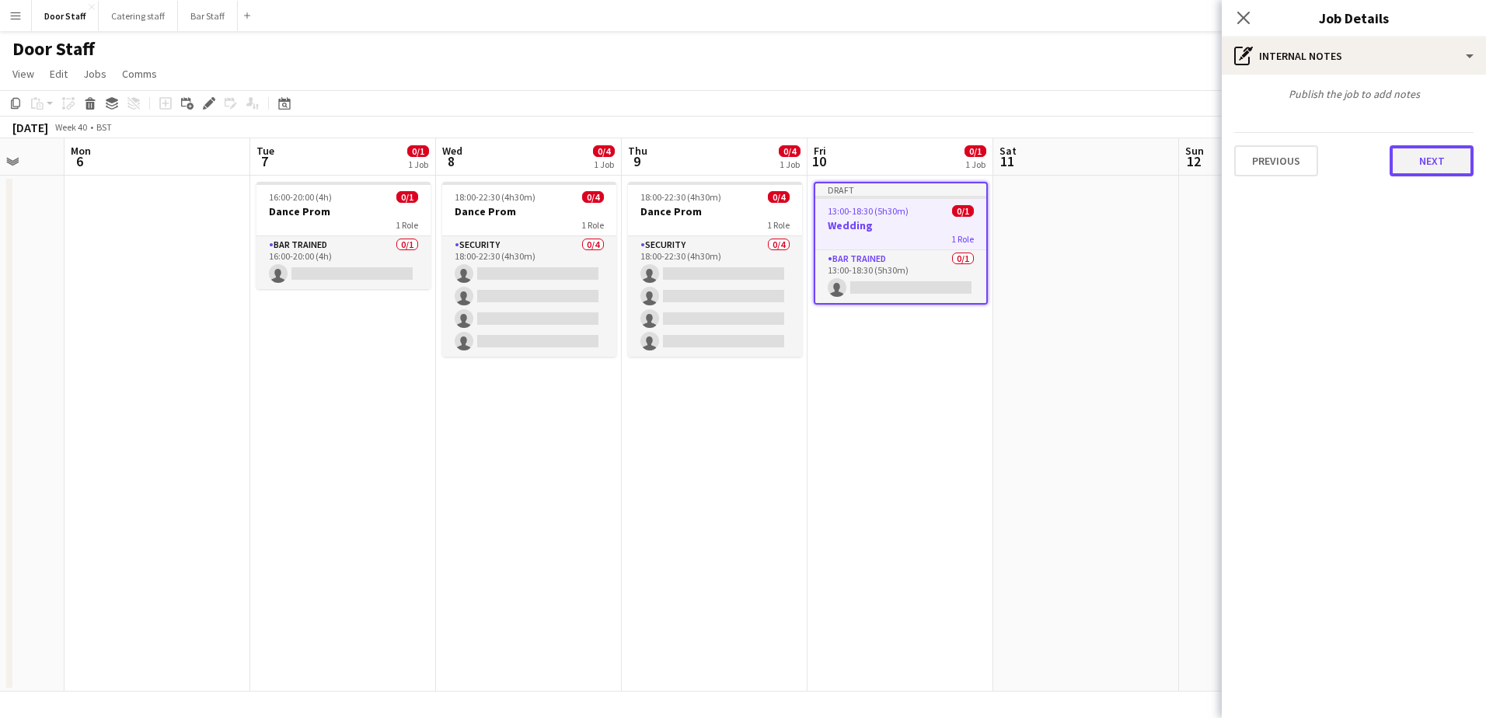
click at [1430, 165] on button "Next" at bounding box center [1431, 160] width 84 height 31
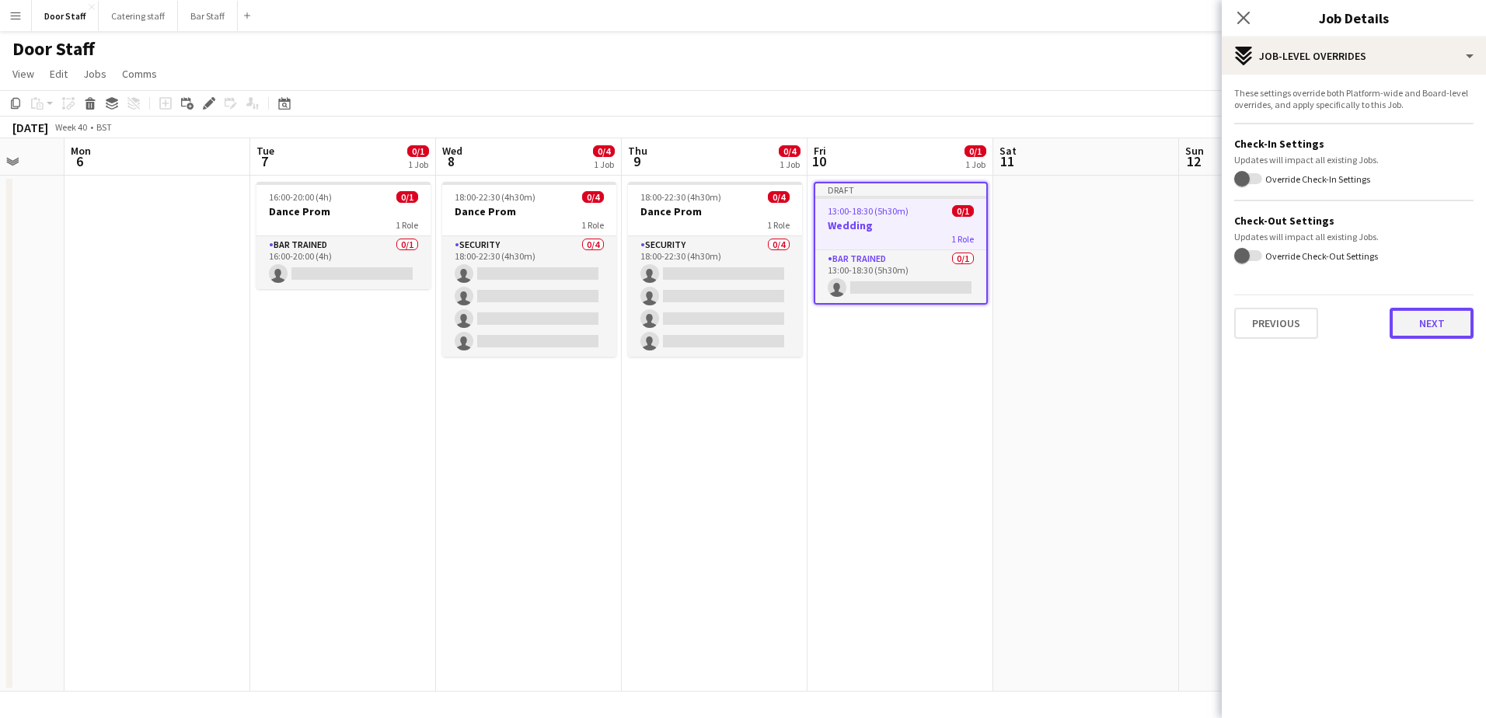
click at [1441, 315] on button "Next" at bounding box center [1431, 323] width 84 height 31
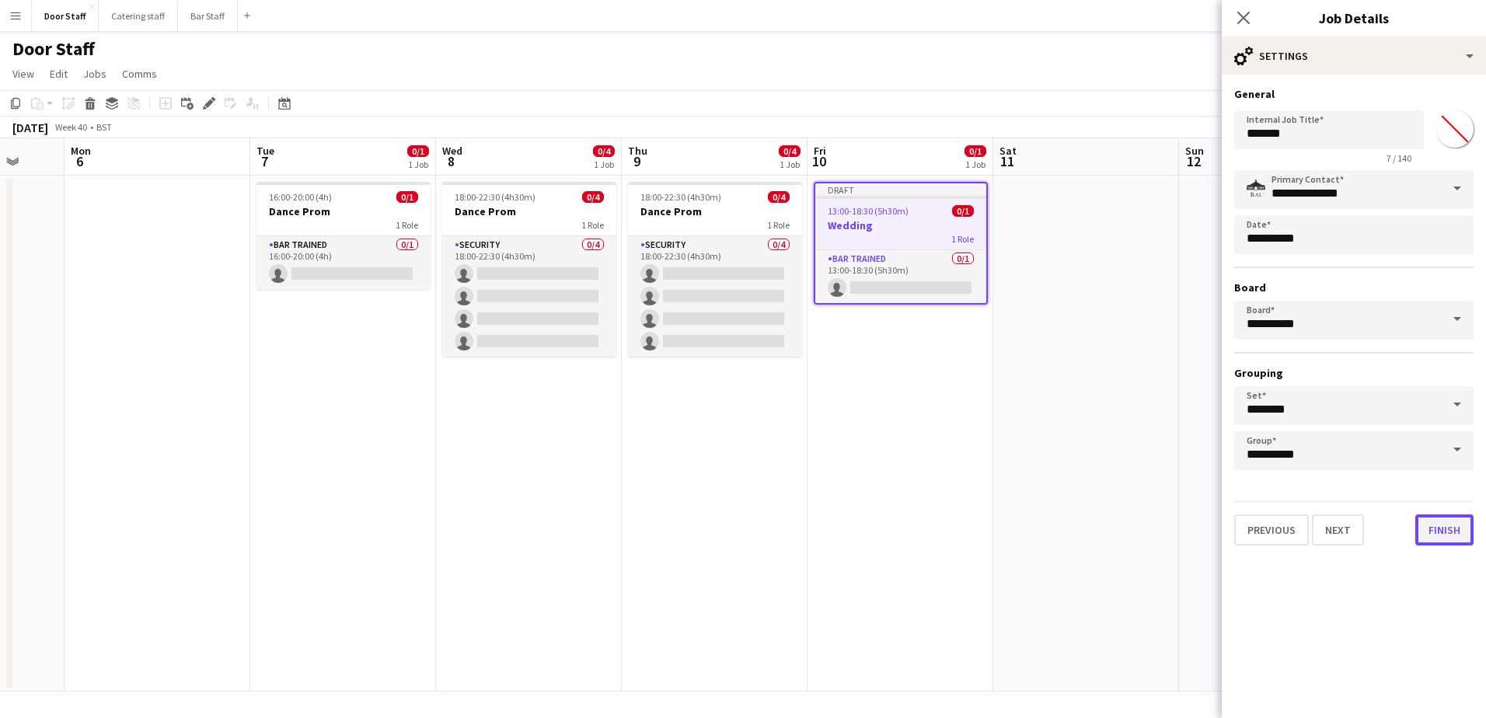
click at [1443, 535] on button "Finish" at bounding box center [1444, 529] width 58 height 31
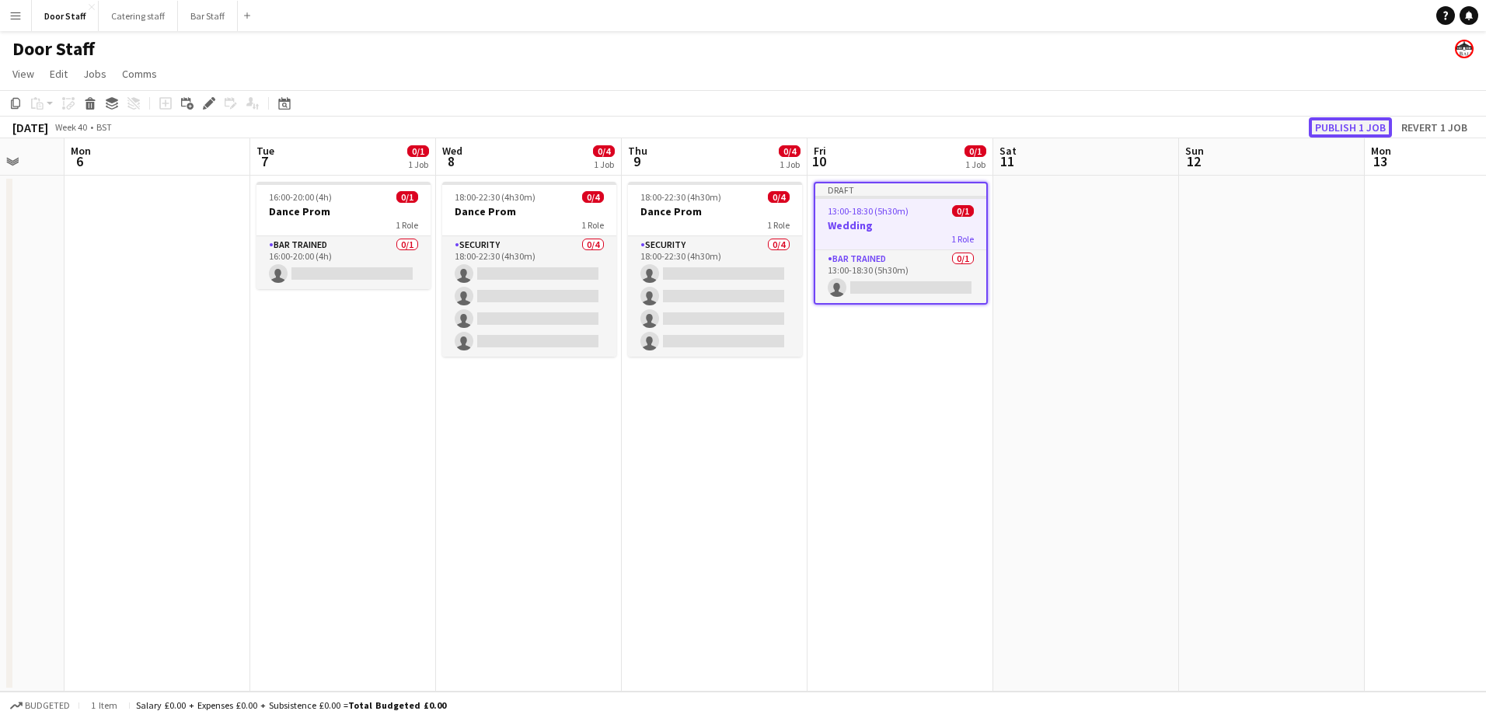
click at [1342, 127] on button "Publish 1 job" at bounding box center [1350, 127] width 83 height 20
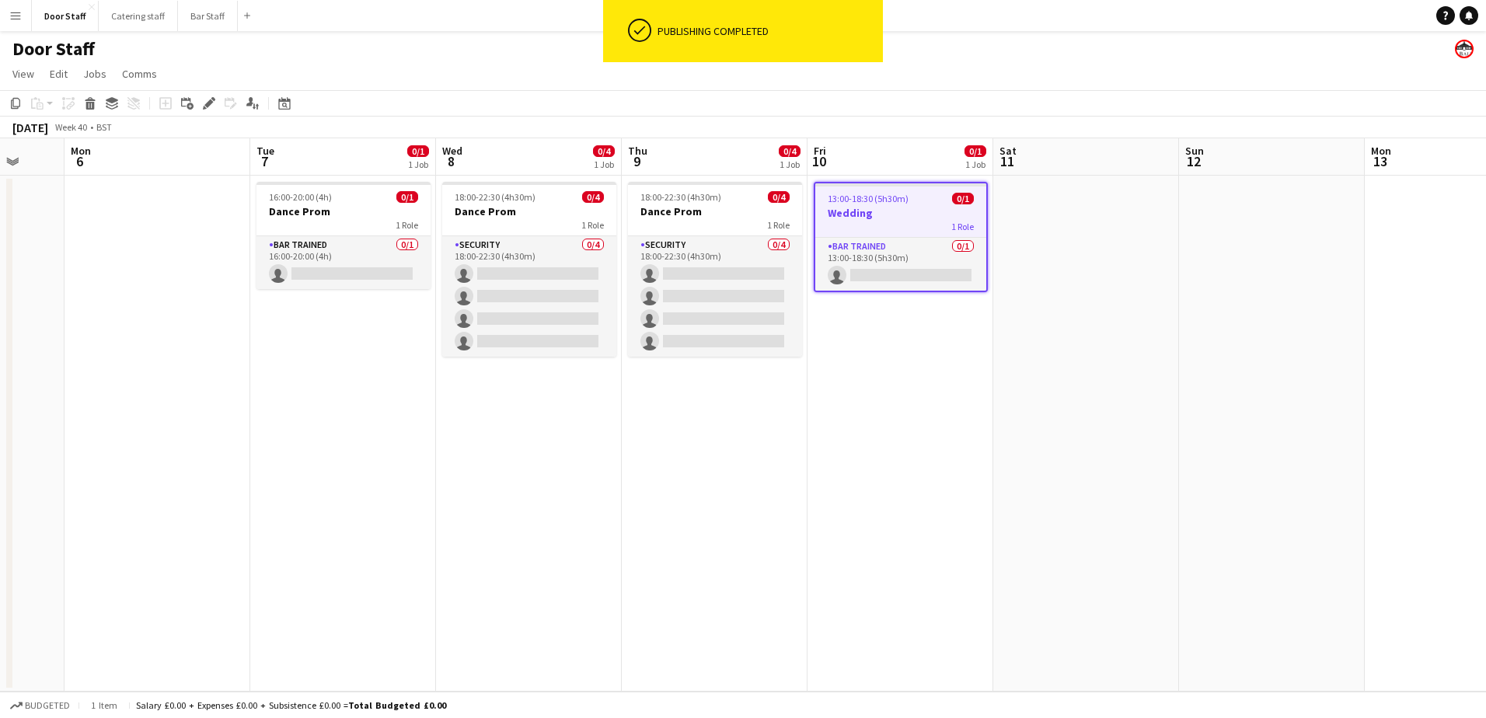
click at [902, 386] on app-date-cell "13:00-18:30 (5h30m) 0/1 Wedding 1 Role Bar trained 0/1 13:00-18:30 (5h30m) sing…" at bounding box center [900, 434] width 186 height 516
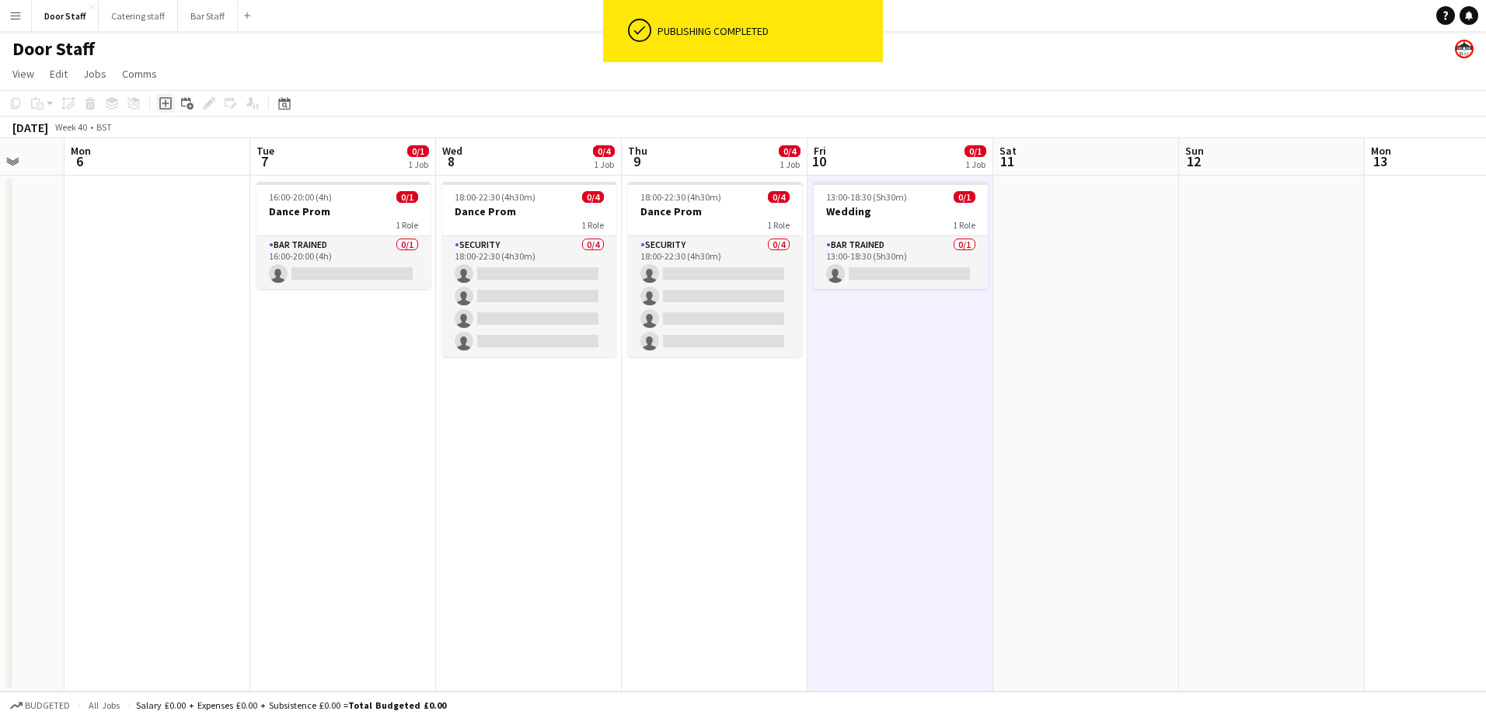
click at [164, 106] on icon "Add job" at bounding box center [165, 103] width 12 height 12
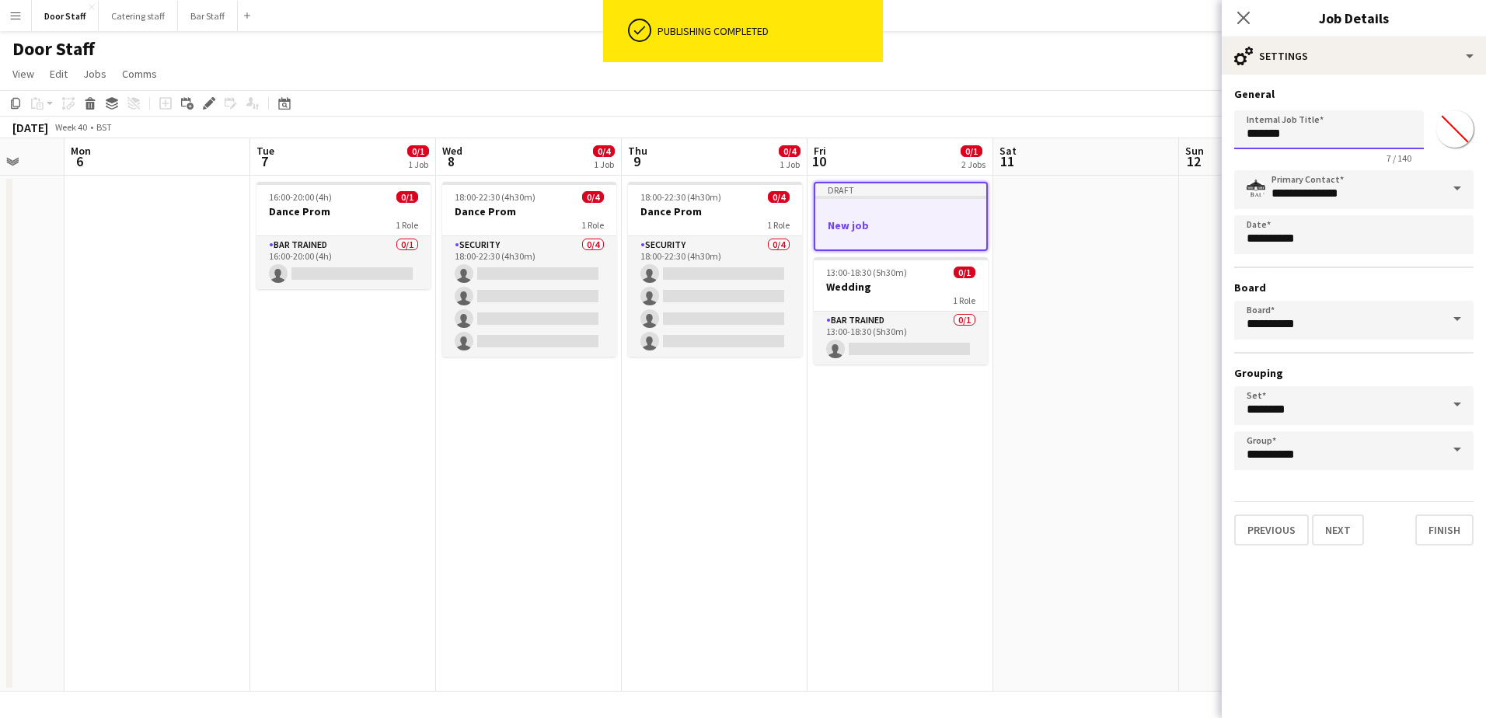
click at [1271, 134] on input "*******" at bounding box center [1329, 129] width 190 height 39
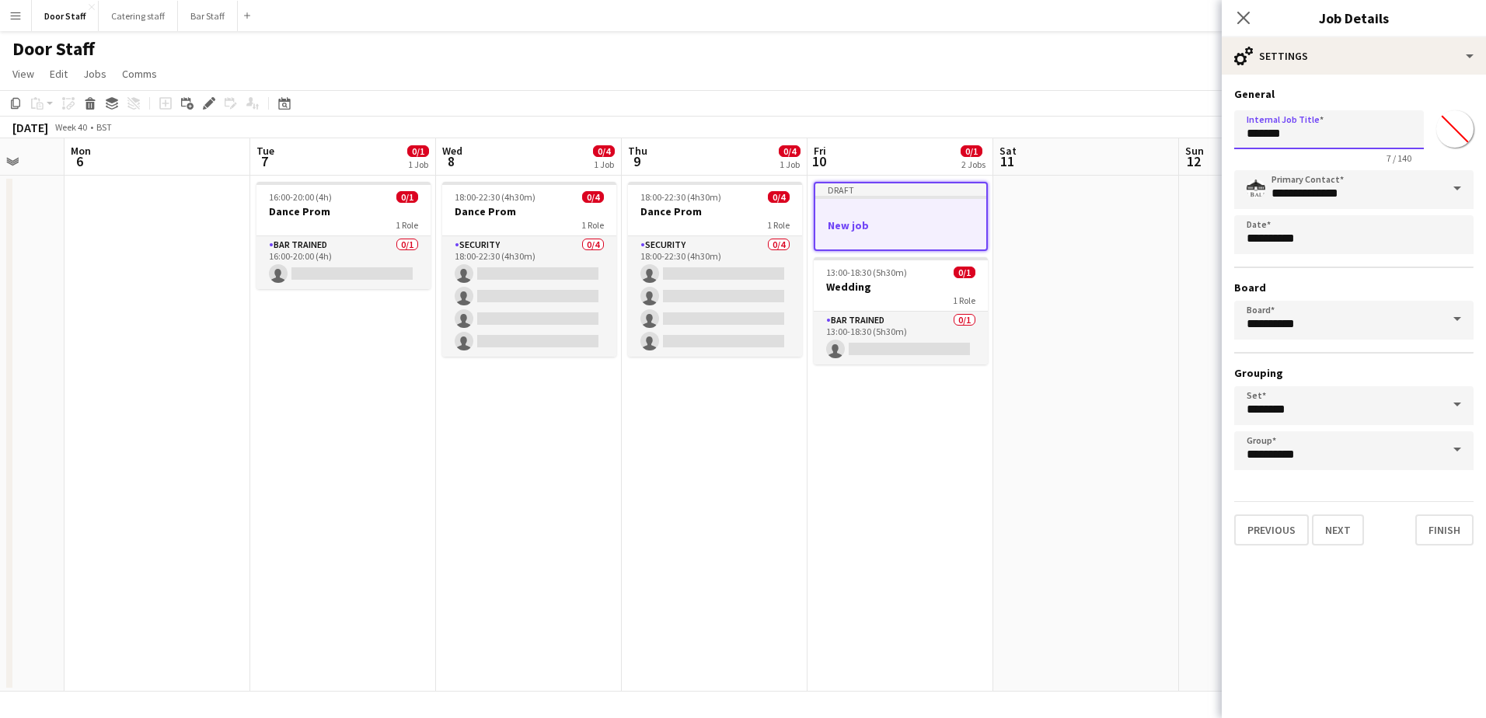
click at [1271, 134] on input "*******" at bounding box center [1329, 129] width 190 height 39
type input "**********"
click at [1347, 531] on button "Next" at bounding box center [1338, 529] width 52 height 31
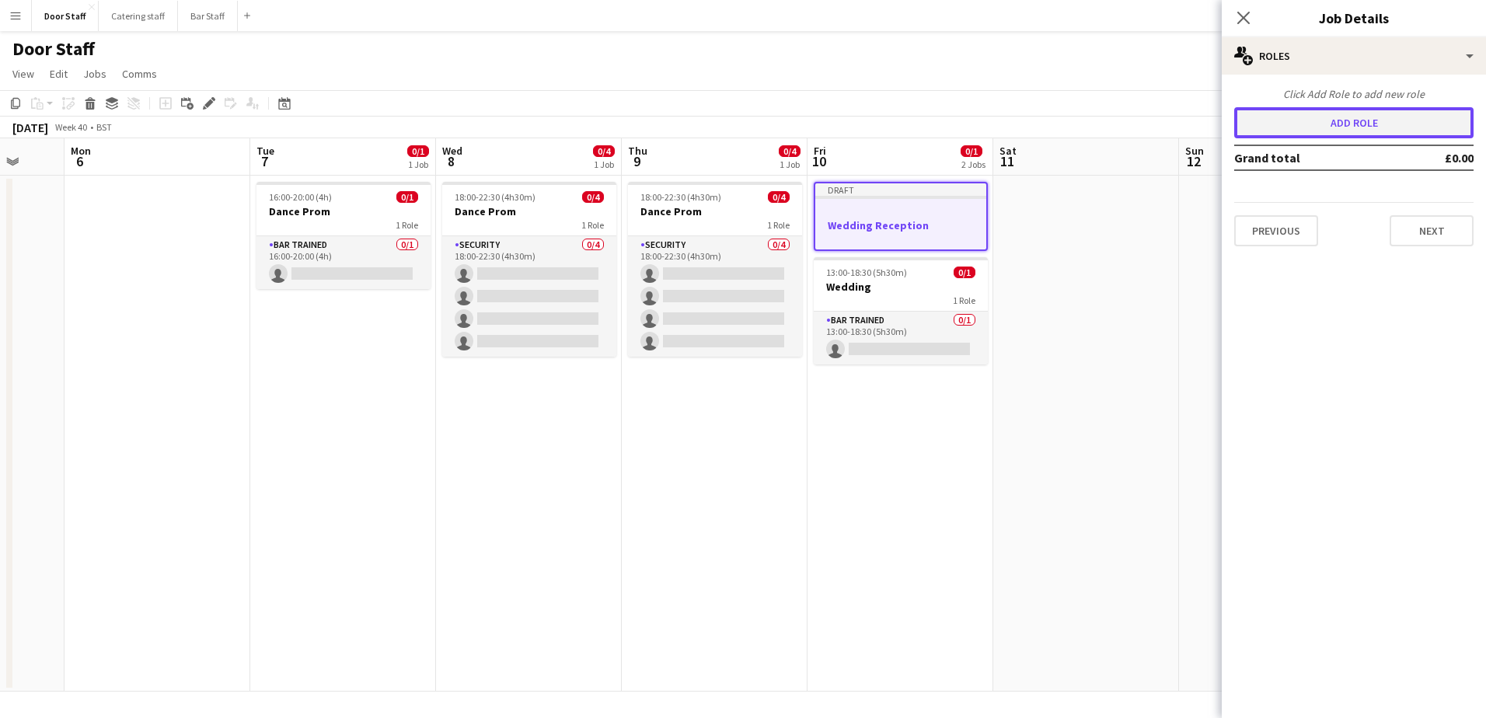
click at [1298, 122] on button "Add role" at bounding box center [1353, 122] width 239 height 31
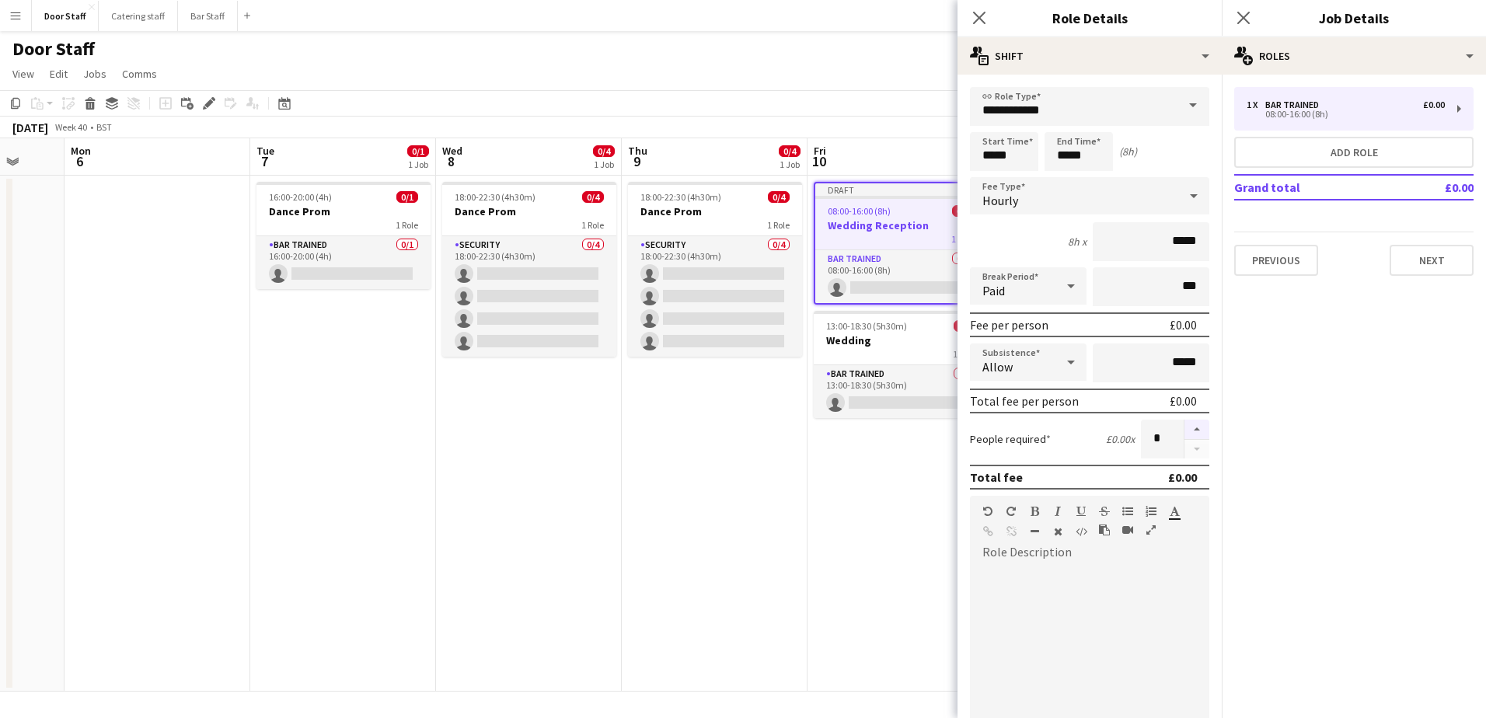
click at [1190, 427] on button "button" at bounding box center [1196, 430] width 25 height 20
type input "*"
click at [999, 154] on input "*****" at bounding box center [1004, 151] width 68 height 39
click at [977, 120] on div at bounding box center [988, 125] width 31 height 16
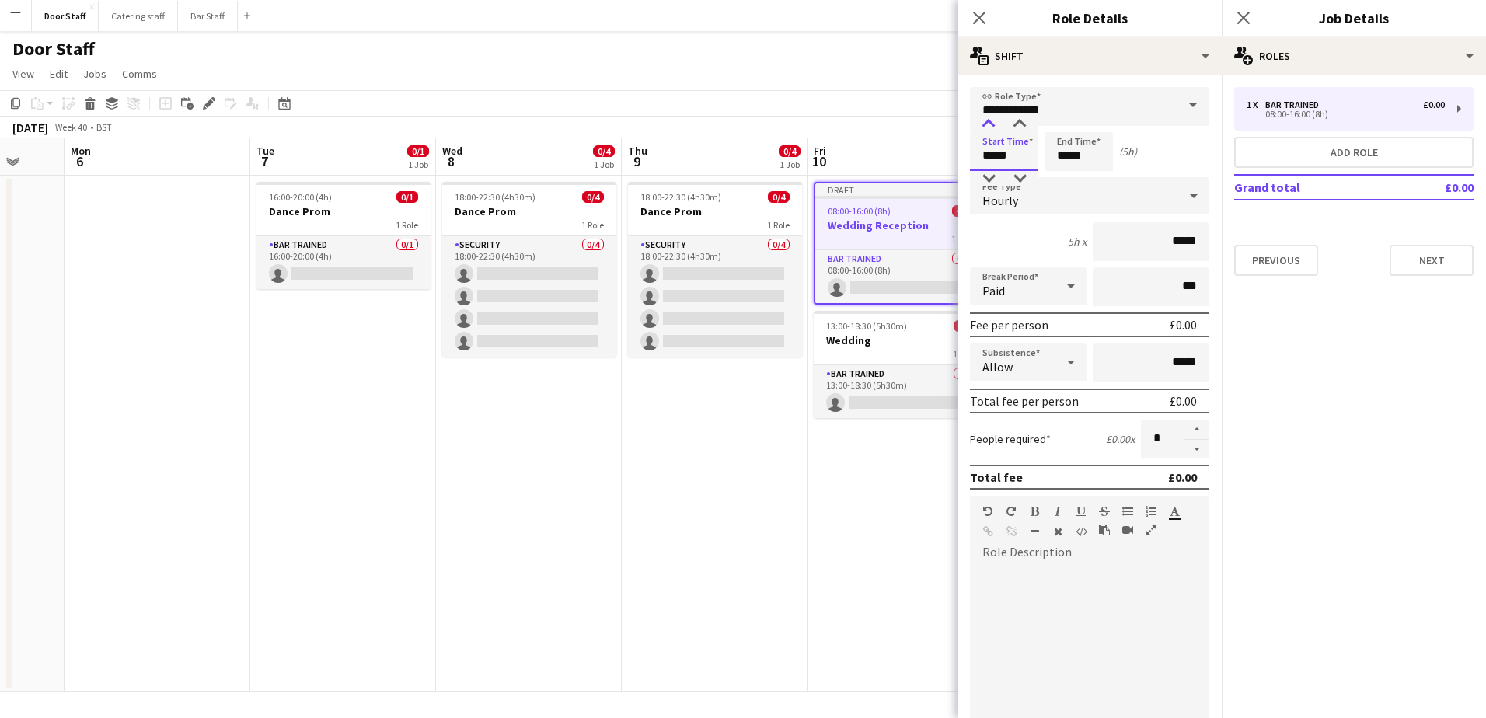
click at [977, 120] on div at bounding box center [988, 125] width 31 height 16
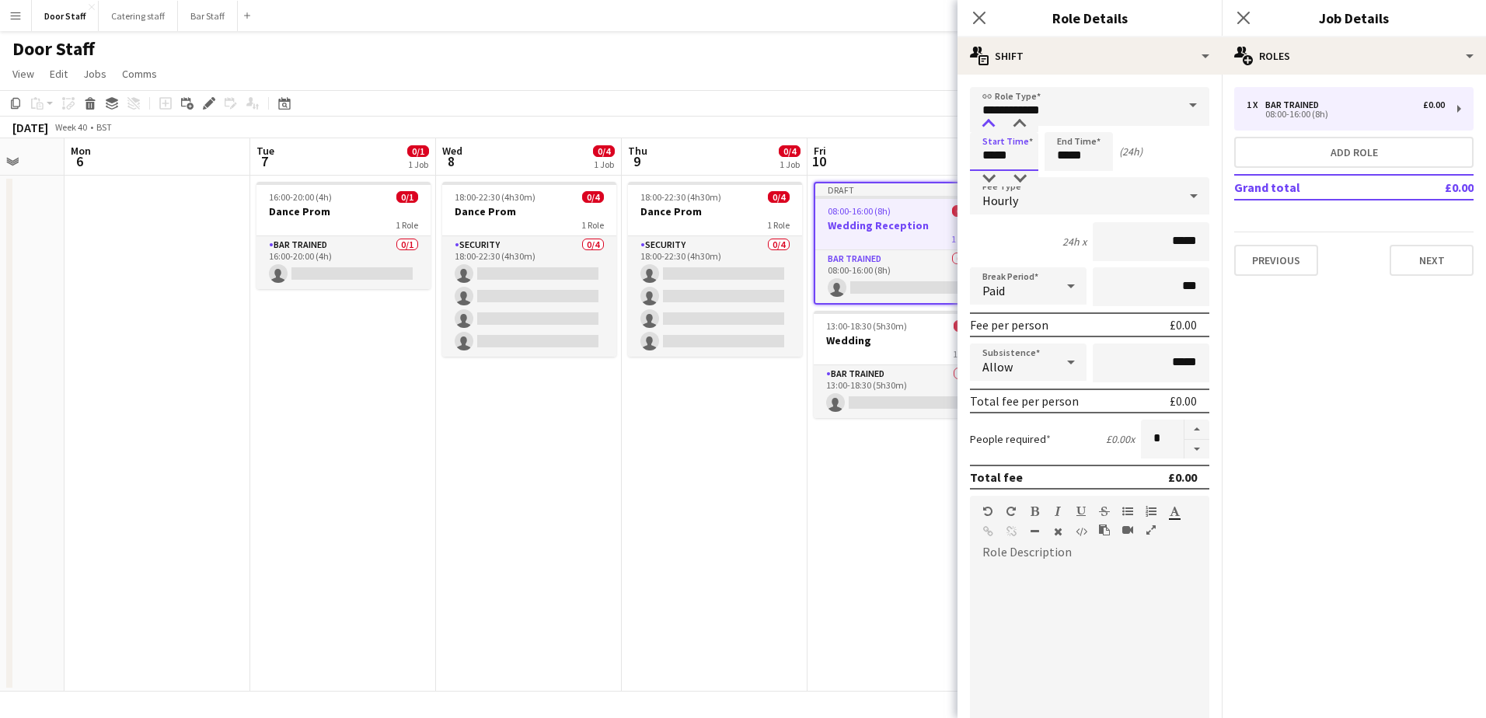
click at [977, 120] on div at bounding box center [988, 125] width 31 height 16
type input "*****"
click at [977, 120] on div at bounding box center [988, 125] width 31 height 16
click at [1076, 155] on input "*****" at bounding box center [1078, 151] width 68 height 39
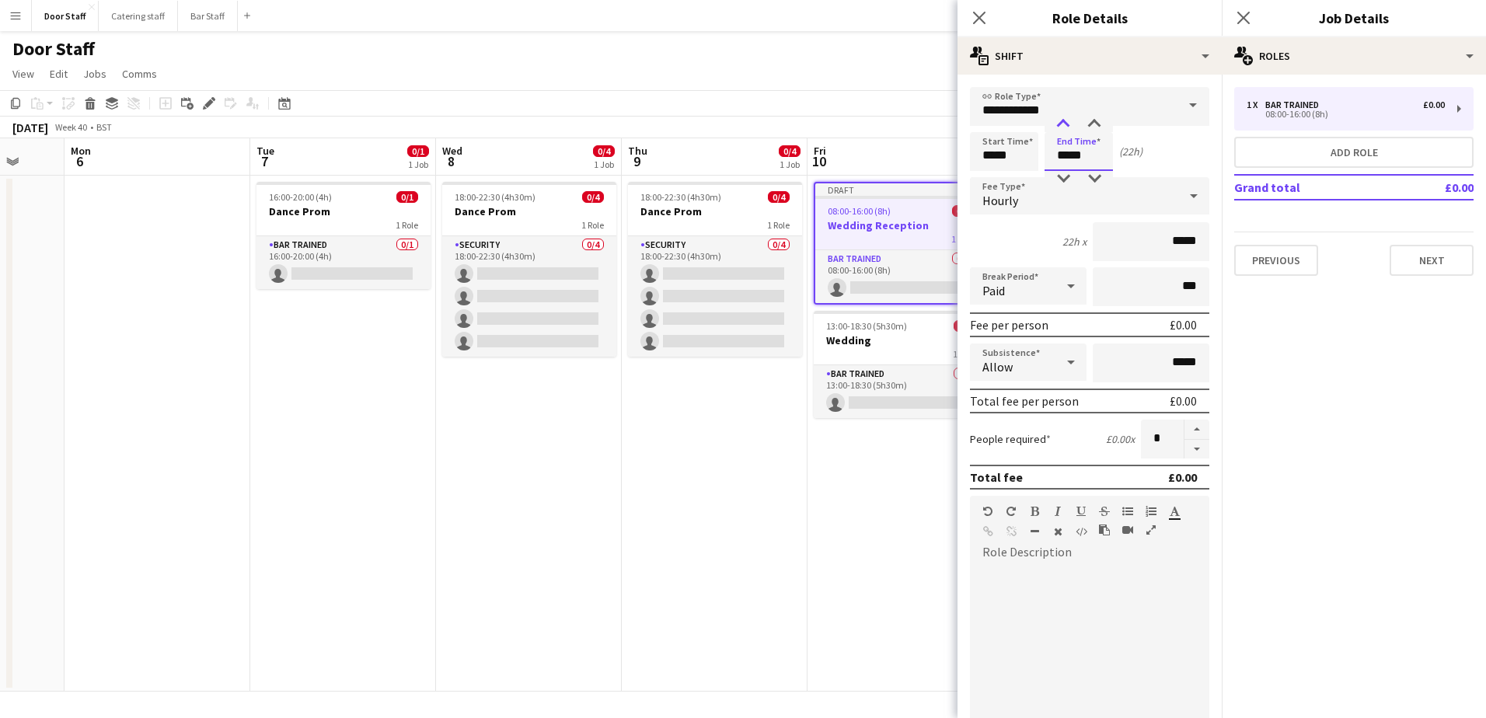
click at [1053, 122] on div at bounding box center [1062, 125] width 31 height 16
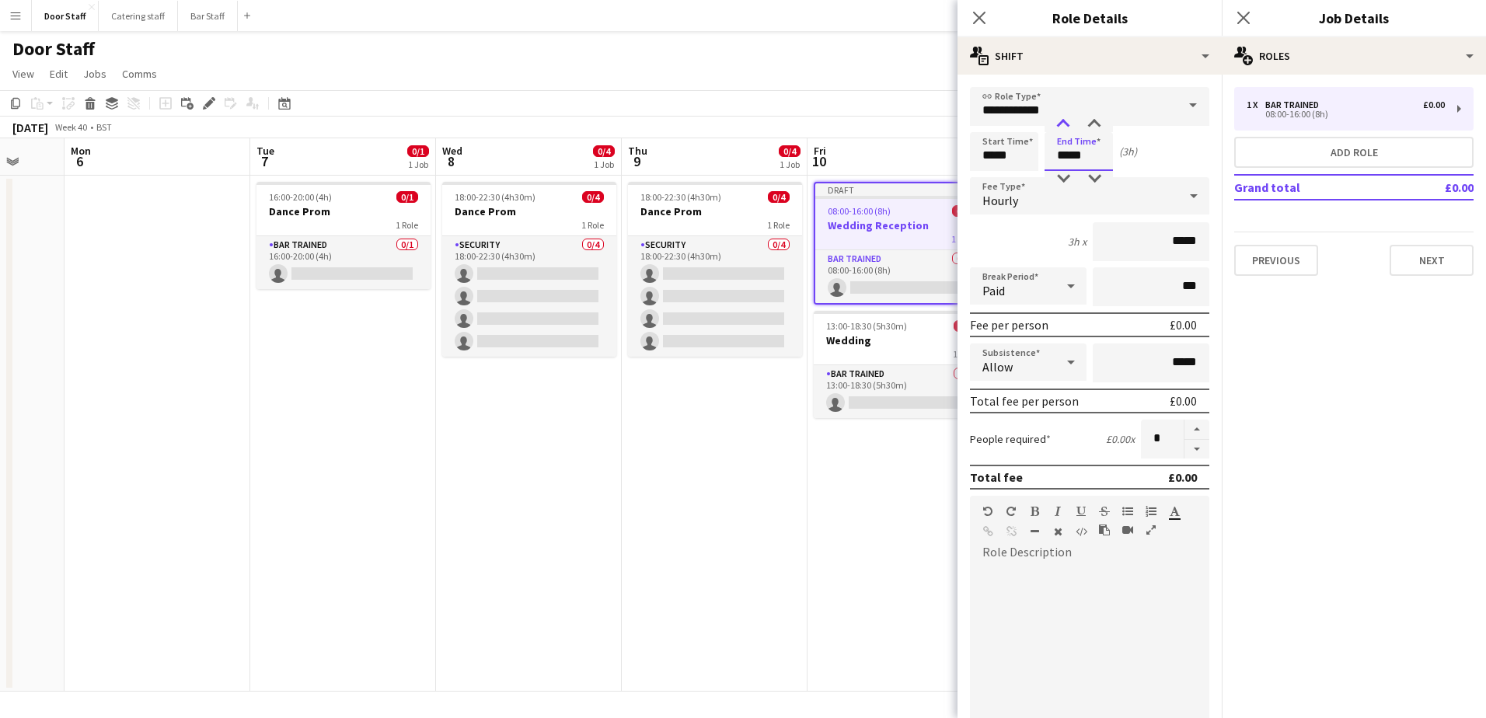
click at [1053, 122] on div at bounding box center [1062, 125] width 31 height 16
click at [1093, 118] on div at bounding box center [1094, 125] width 31 height 16
type input "*****"
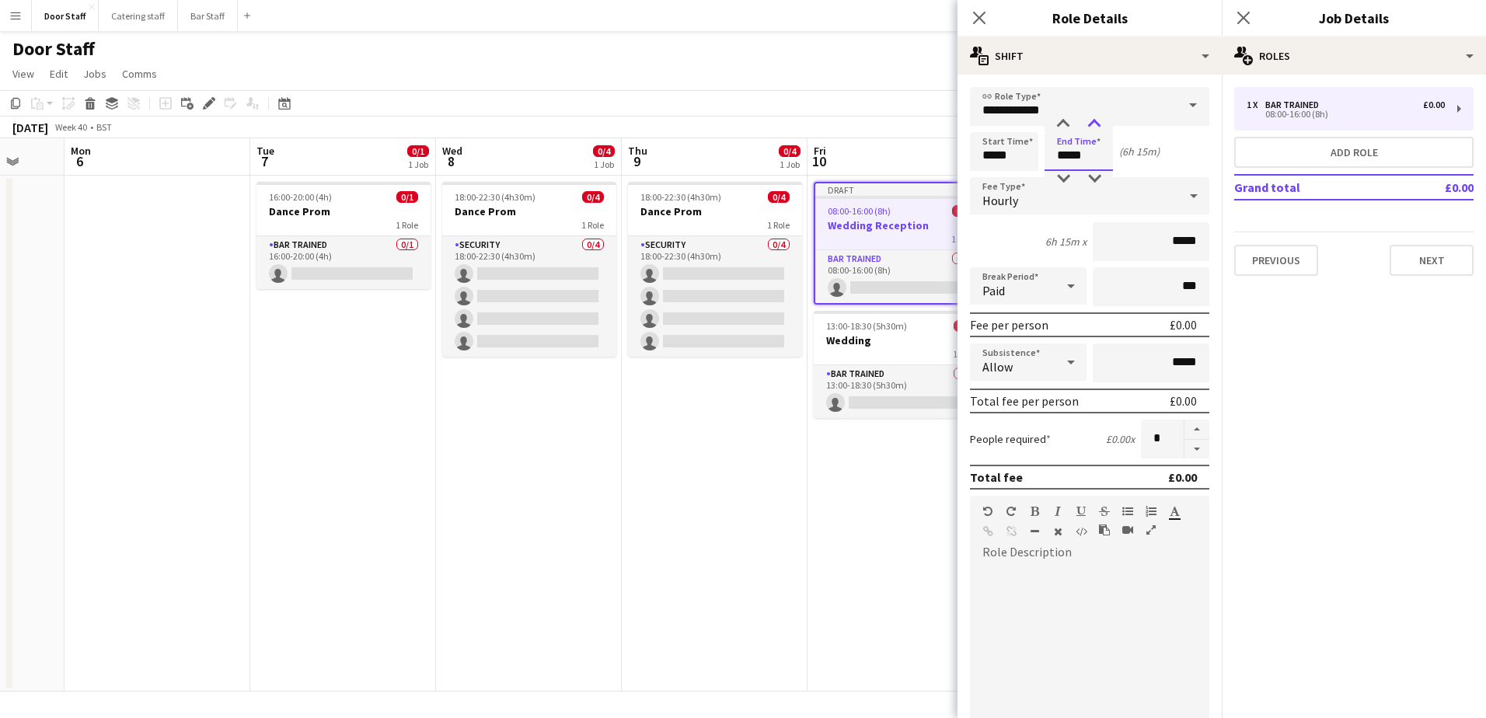
click at [1093, 117] on div at bounding box center [1094, 125] width 31 height 16
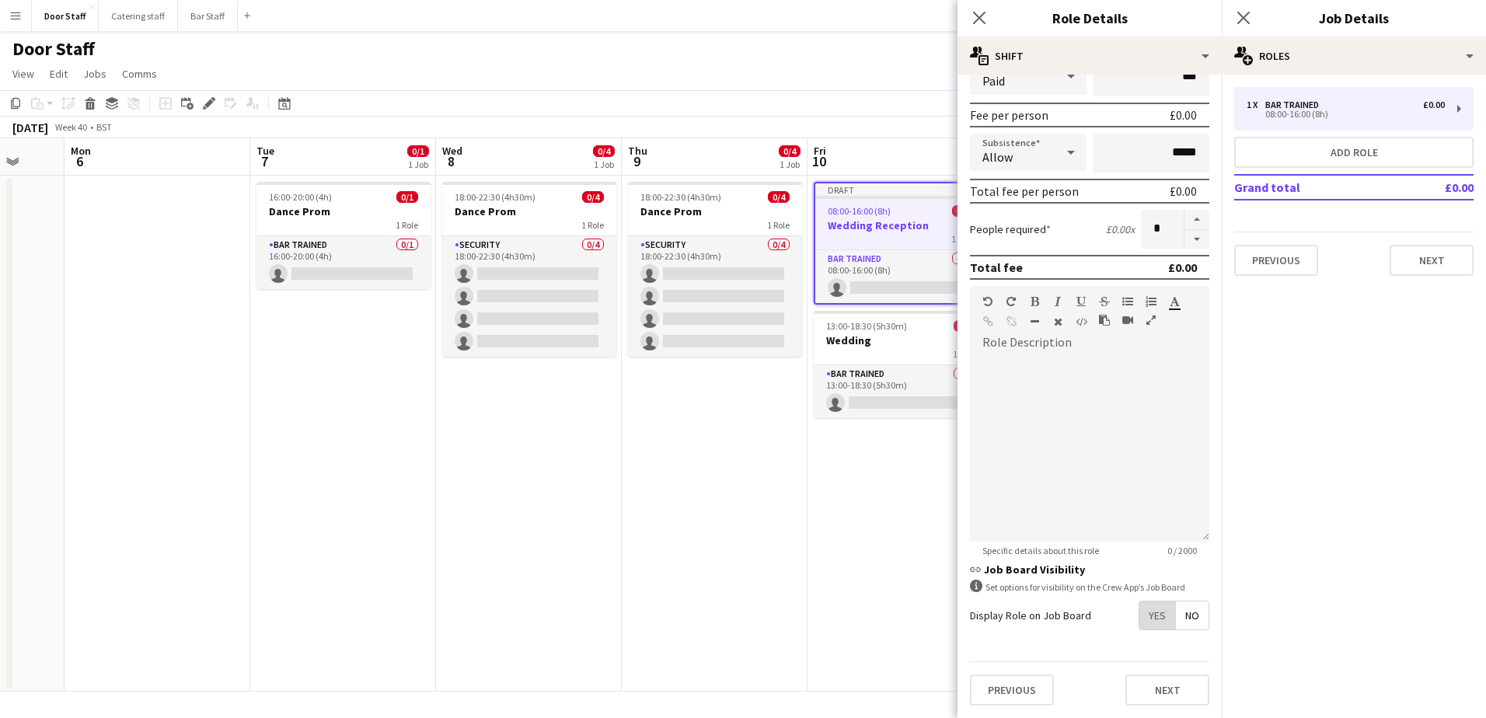
click at [1144, 612] on span "Yes" at bounding box center [1157, 615] width 36 height 28
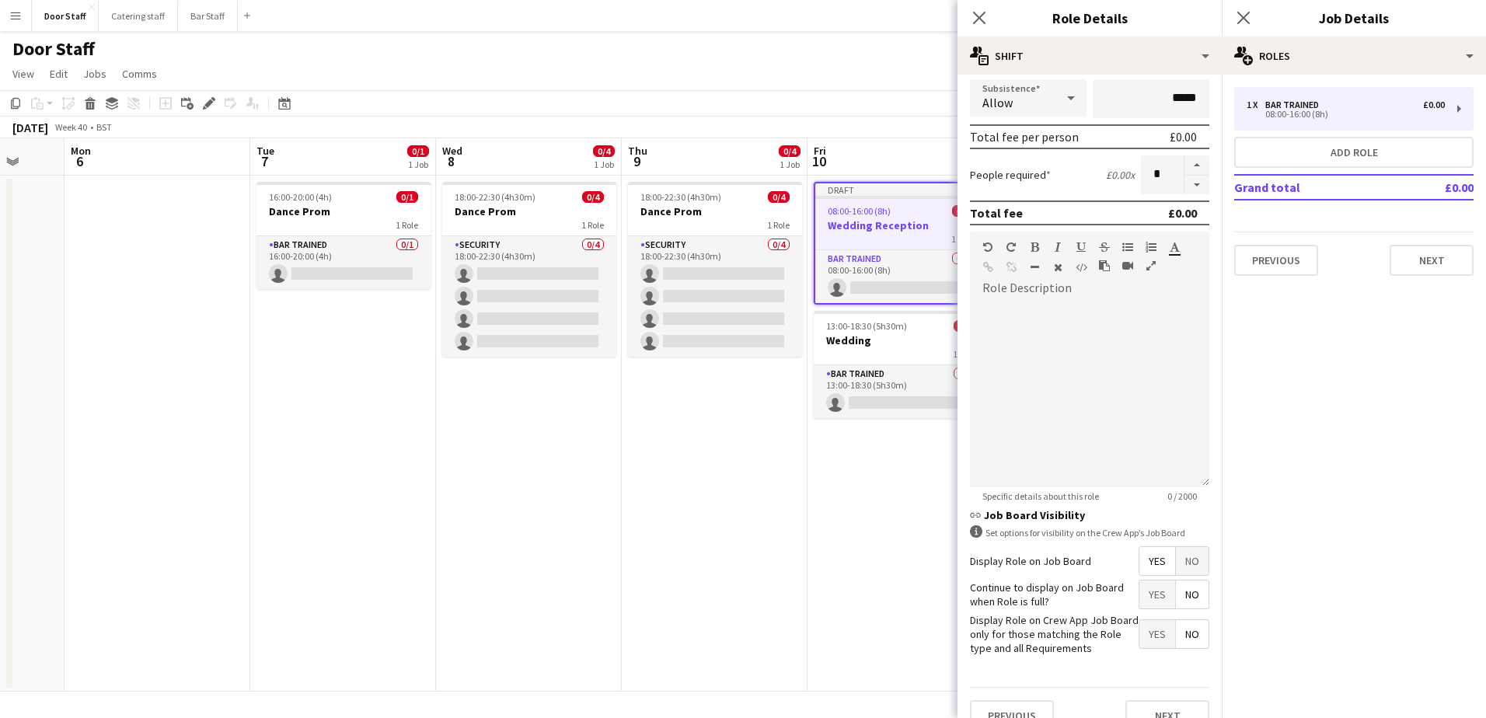
scroll to position [290, 0]
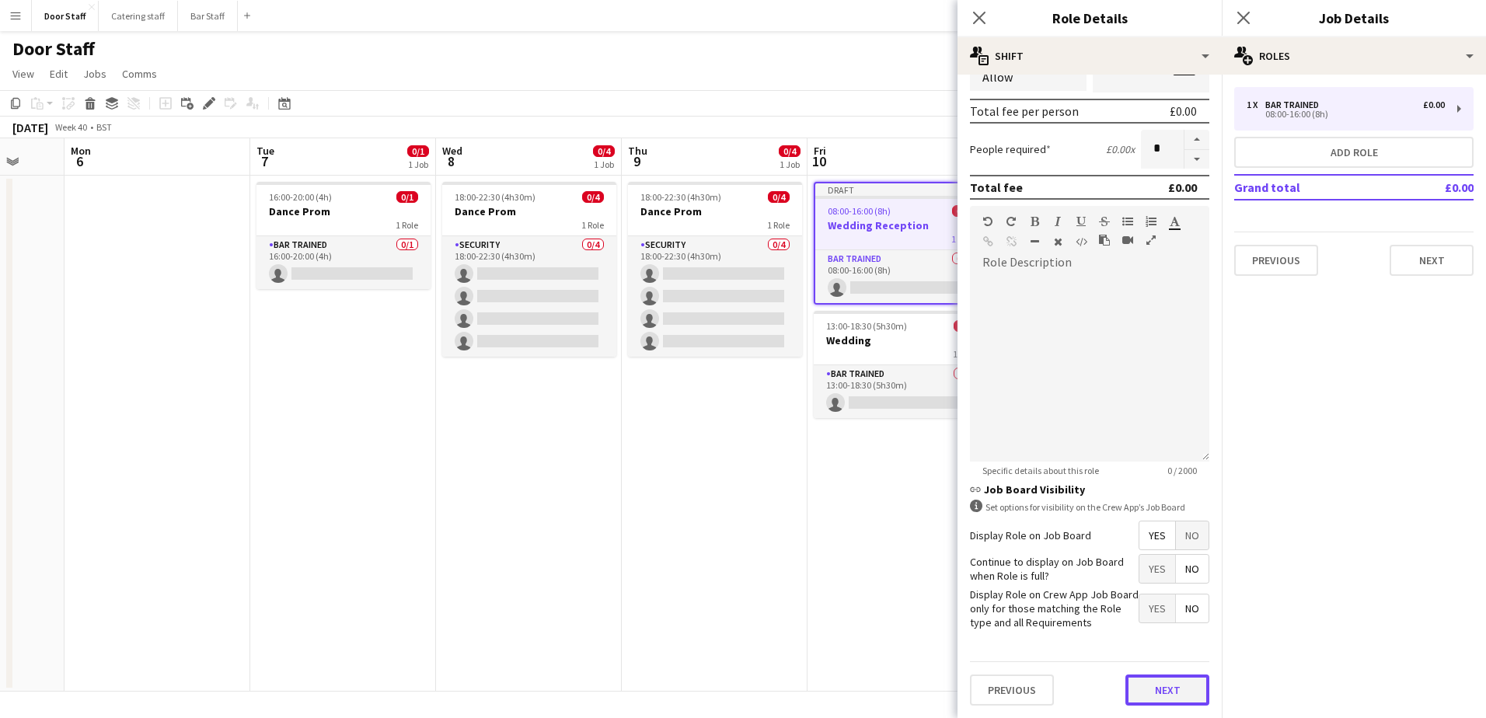
click at [1151, 685] on button "Next" at bounding box center [1167, 689] width 84 height 31
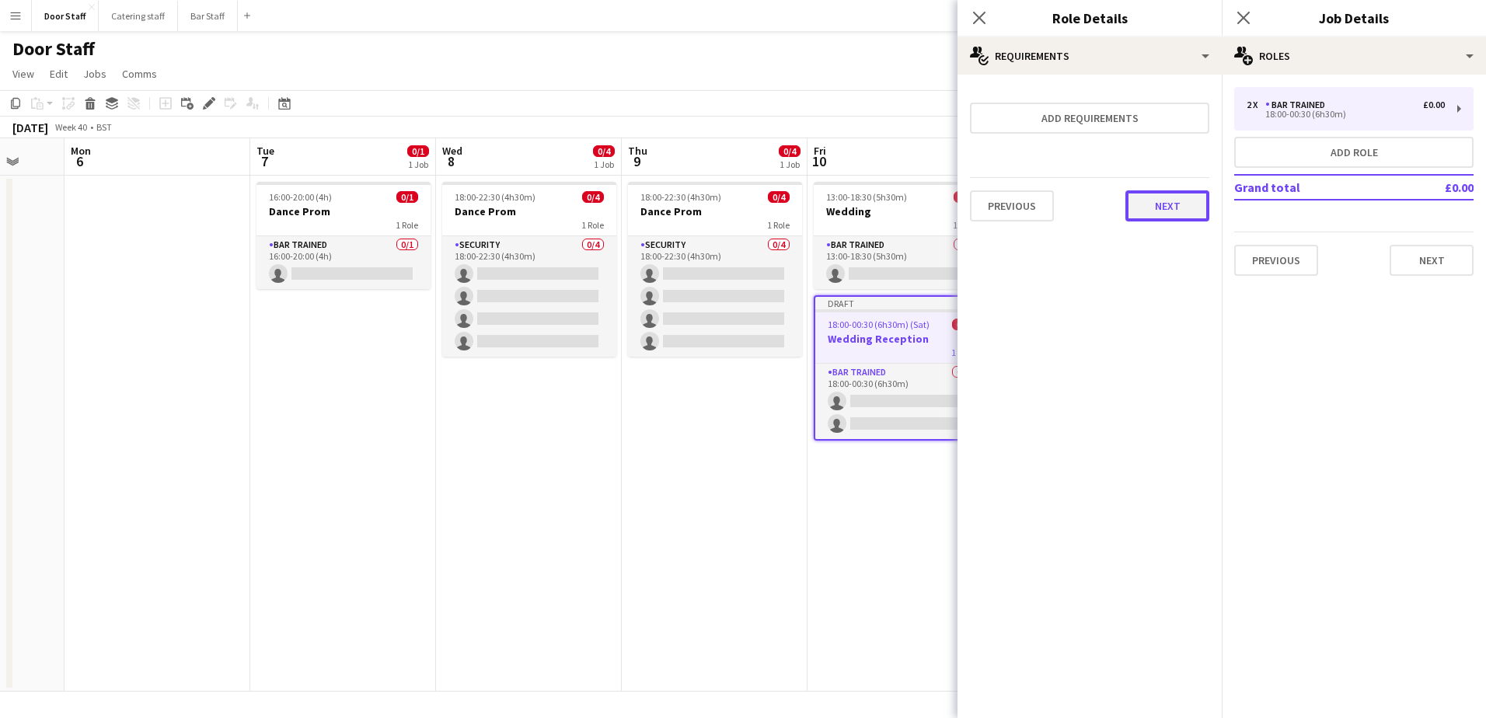
click at [1157, 208] on button "Next" at bounding box center [1167, 205] width 84 height 31
click at [1174, 212] on button "Finish" at bounding box center [1180, 208] width 58 height 31
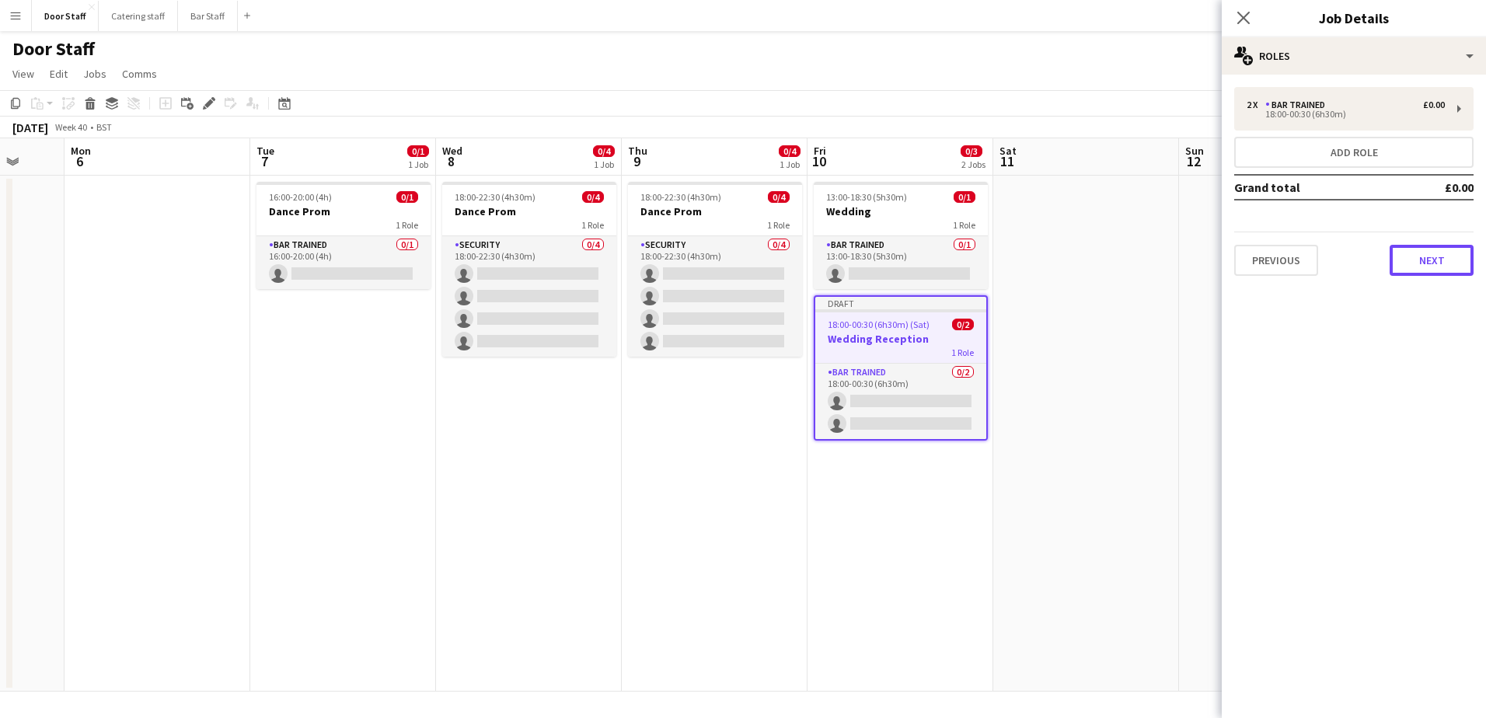
click at [1439, 264] on button "Next" at bounding box center [1431, 260] width 84 height 31
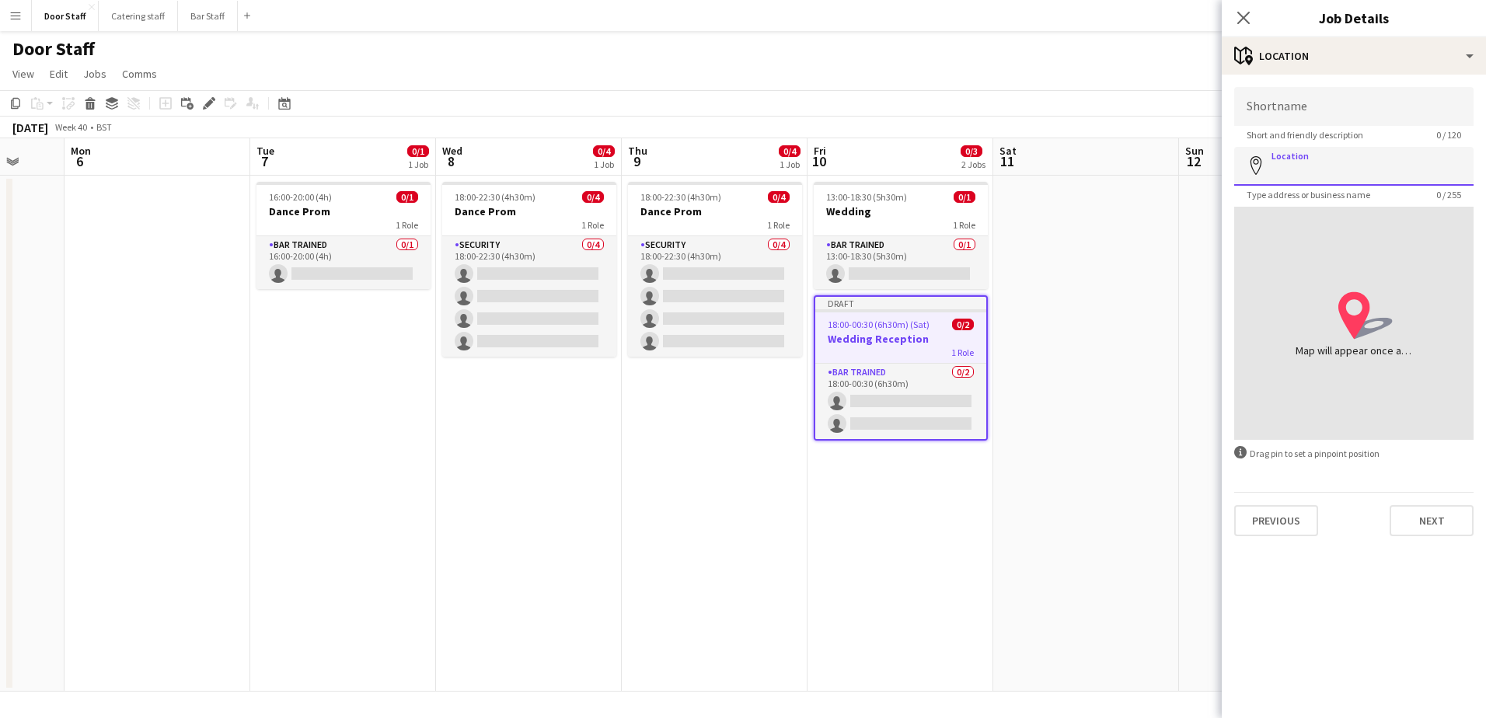
click at [1324, 164] on input "Location" at bounding box center [1353, 166] width 239 height 39
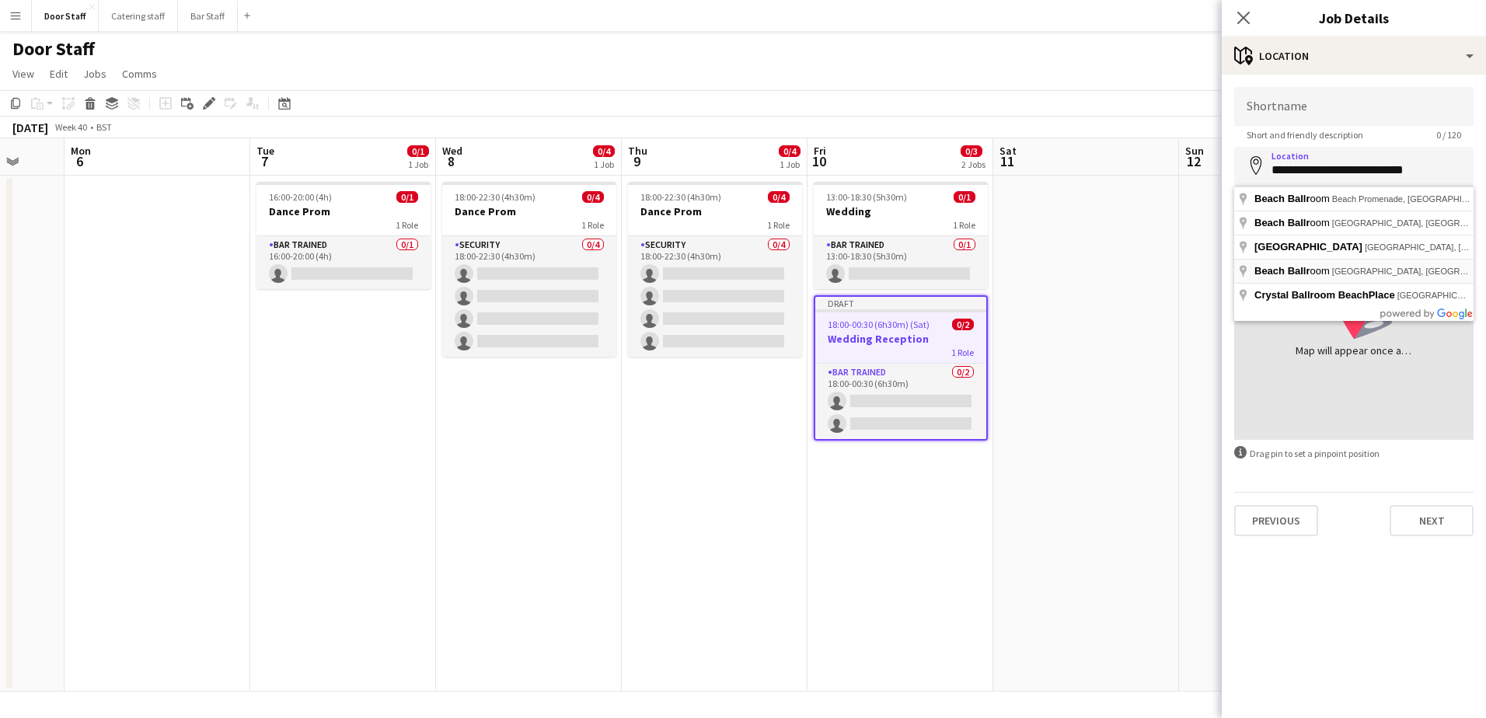
type input "**********"
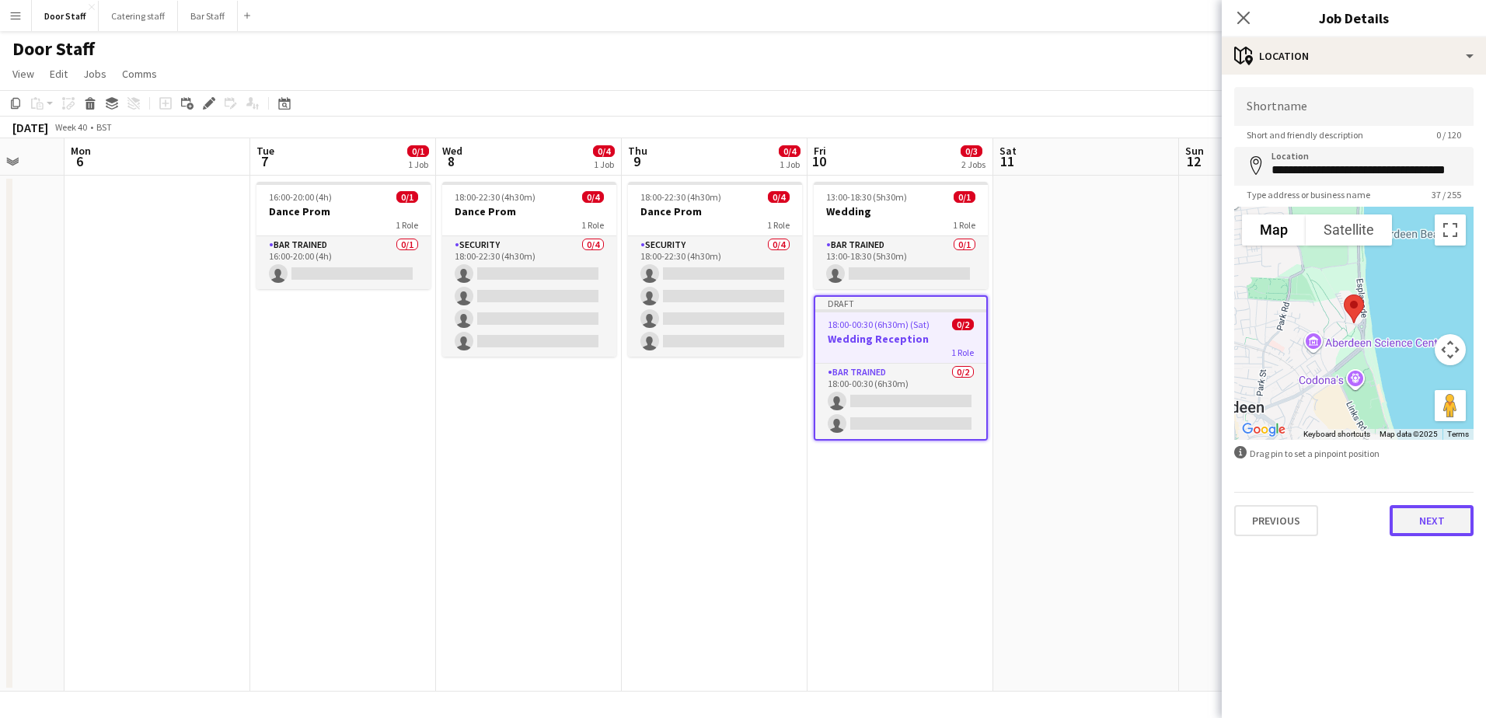
click at [1424, 522] on button "Next" at bounding box center [1431, 520] width 84 height 31
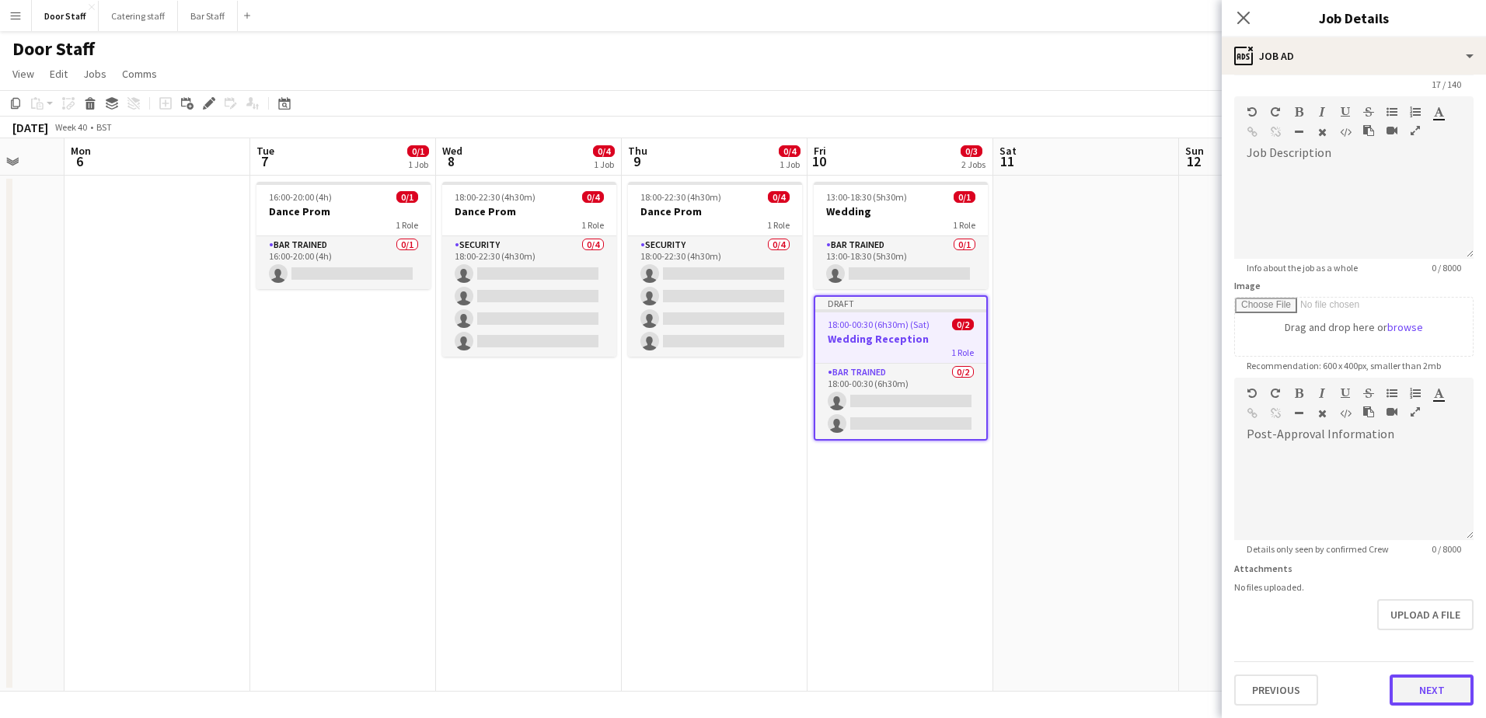
click at [1434, 644] on form "**********" at bounding box center [1354, 371] width 264 height 669
click at [1428, 687] on button "Next" at bounding box center [1431, 689] width 84 height 31
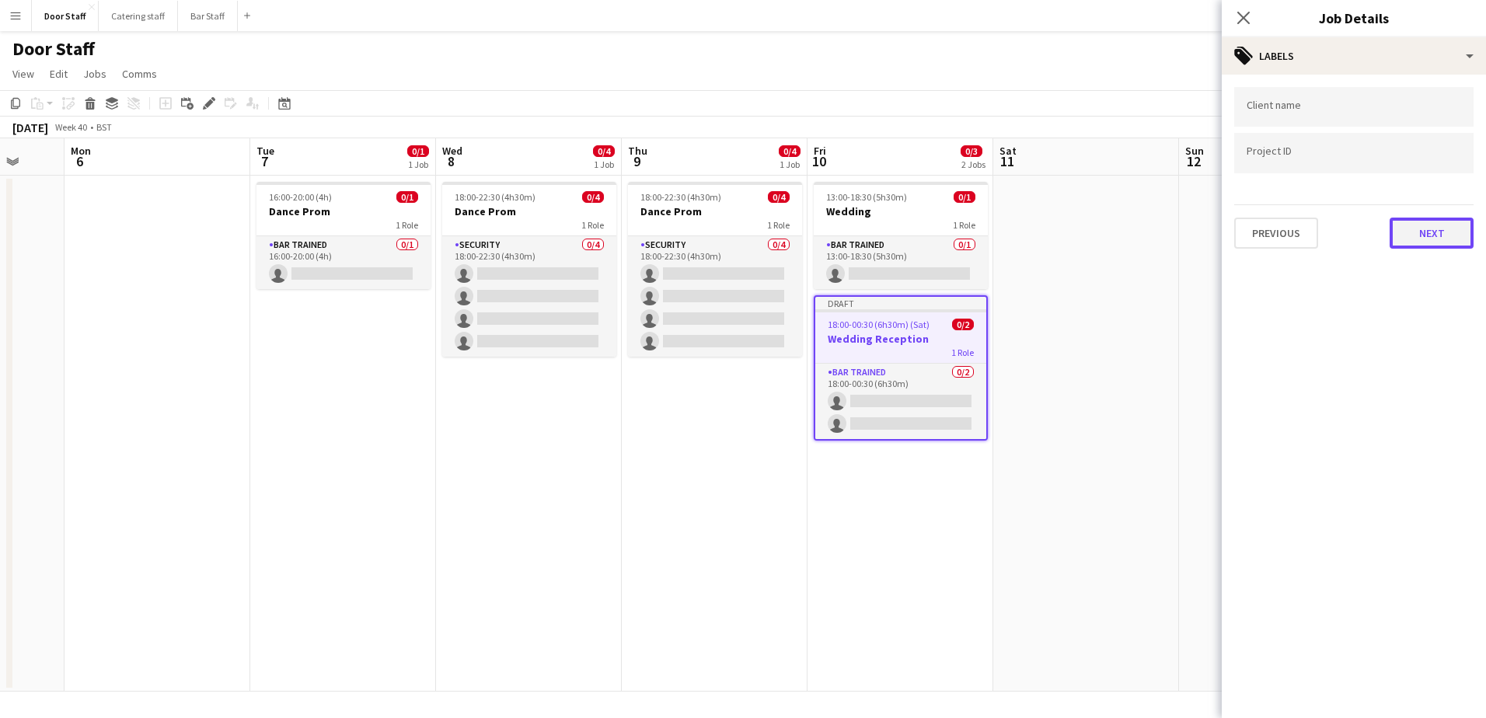
click at [1418, 232] on button "Next" at bounding box center [1431, 233] width 84 height 31
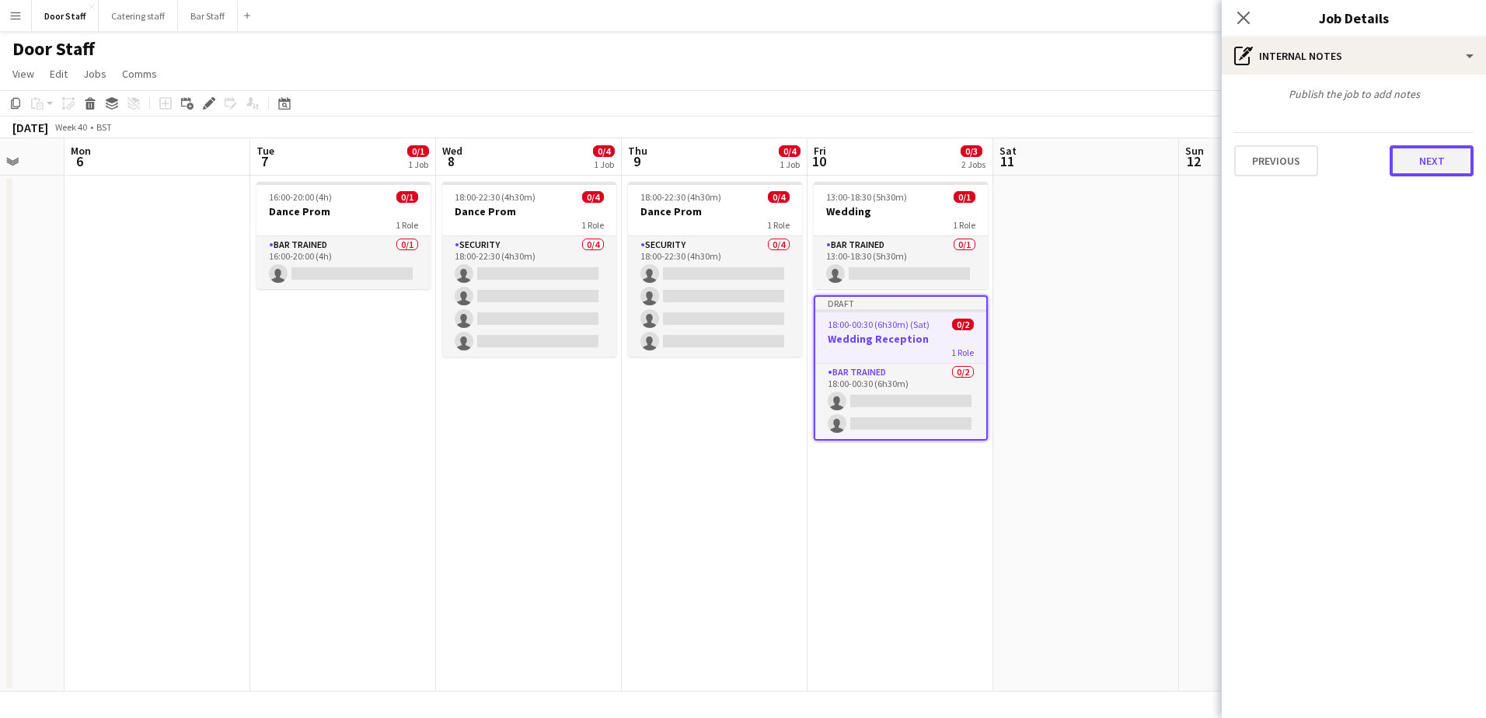
click at [1435, 153] on button "Next" at bounding box center [1431, 160] width 84 height 31
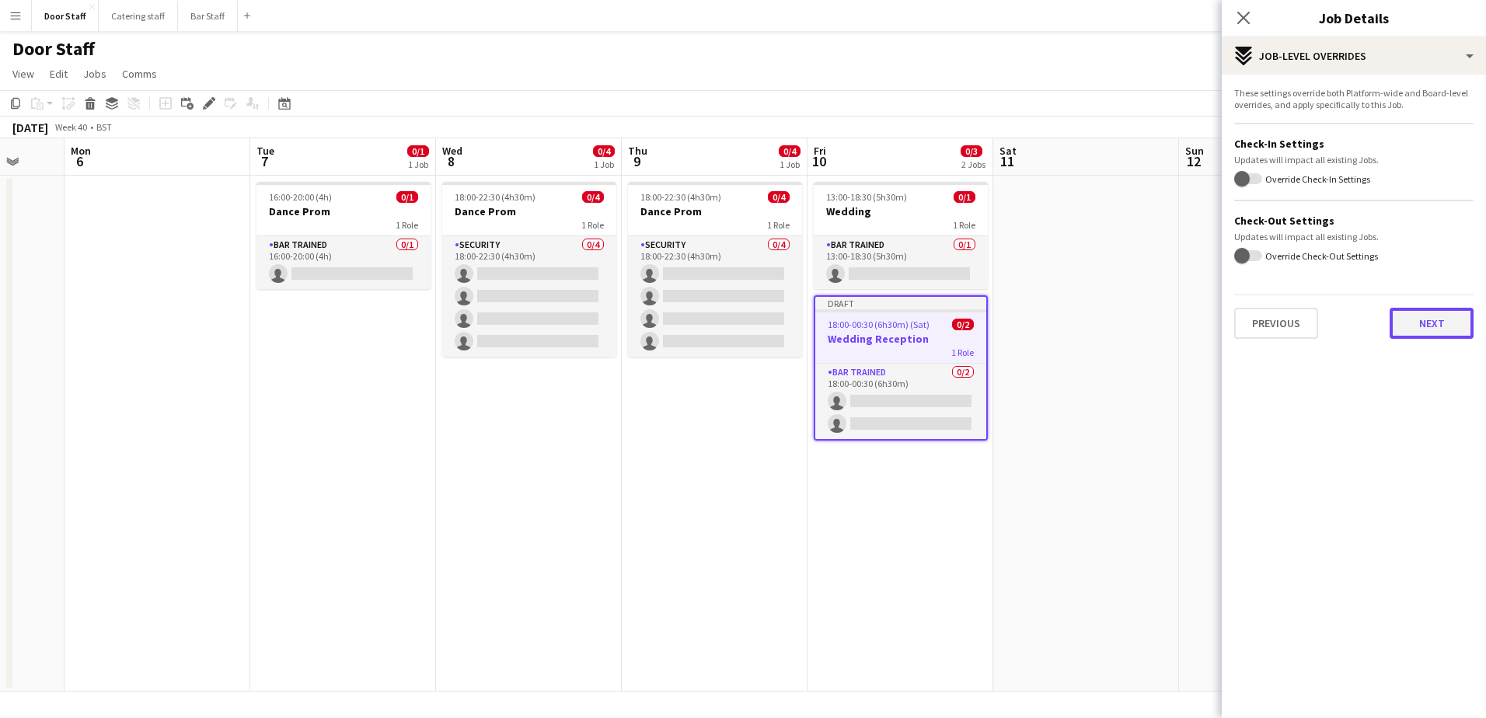
click at [1421, 331] on button "Next" at bounding box center [1431, 323] width 84 height 31
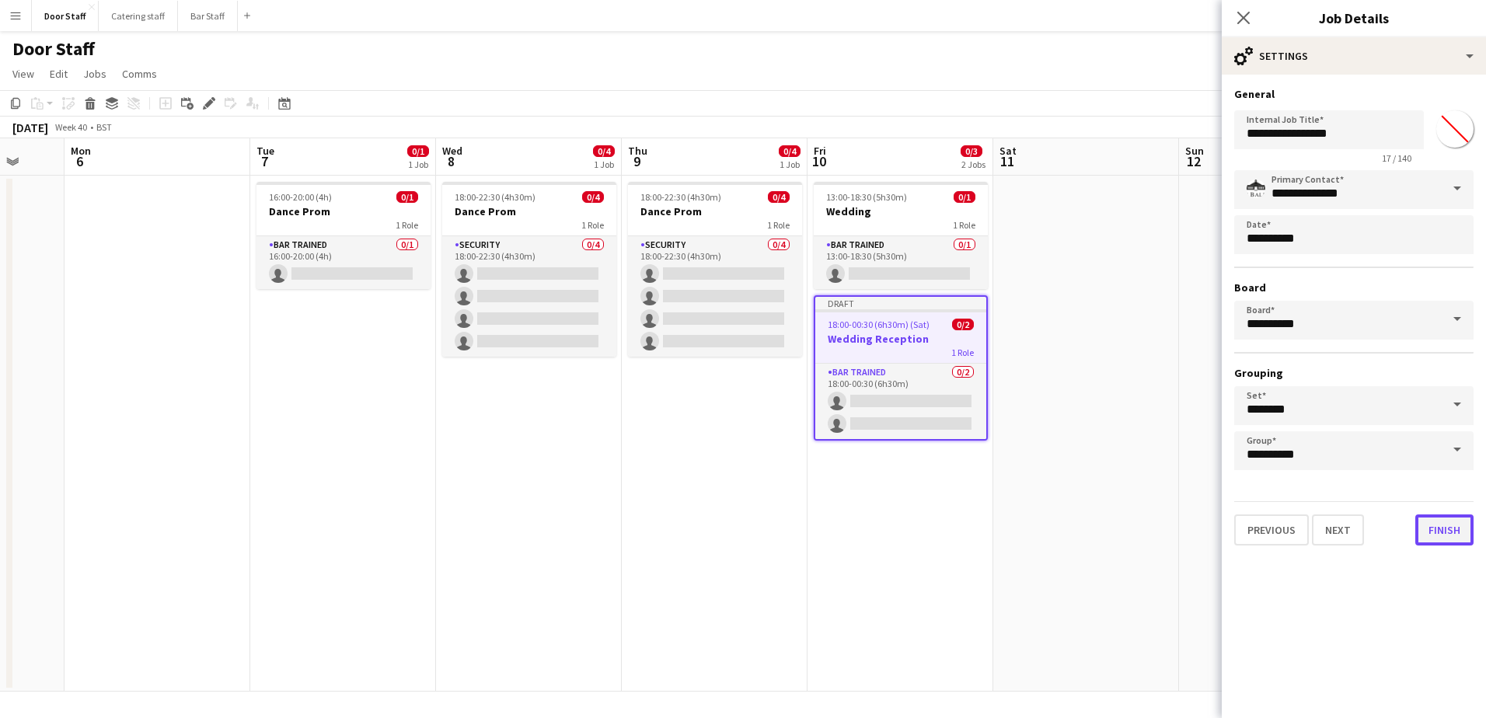
click at [1459, 532] on button "Finish" at bounding box center [1444, 529] width 58 height 31
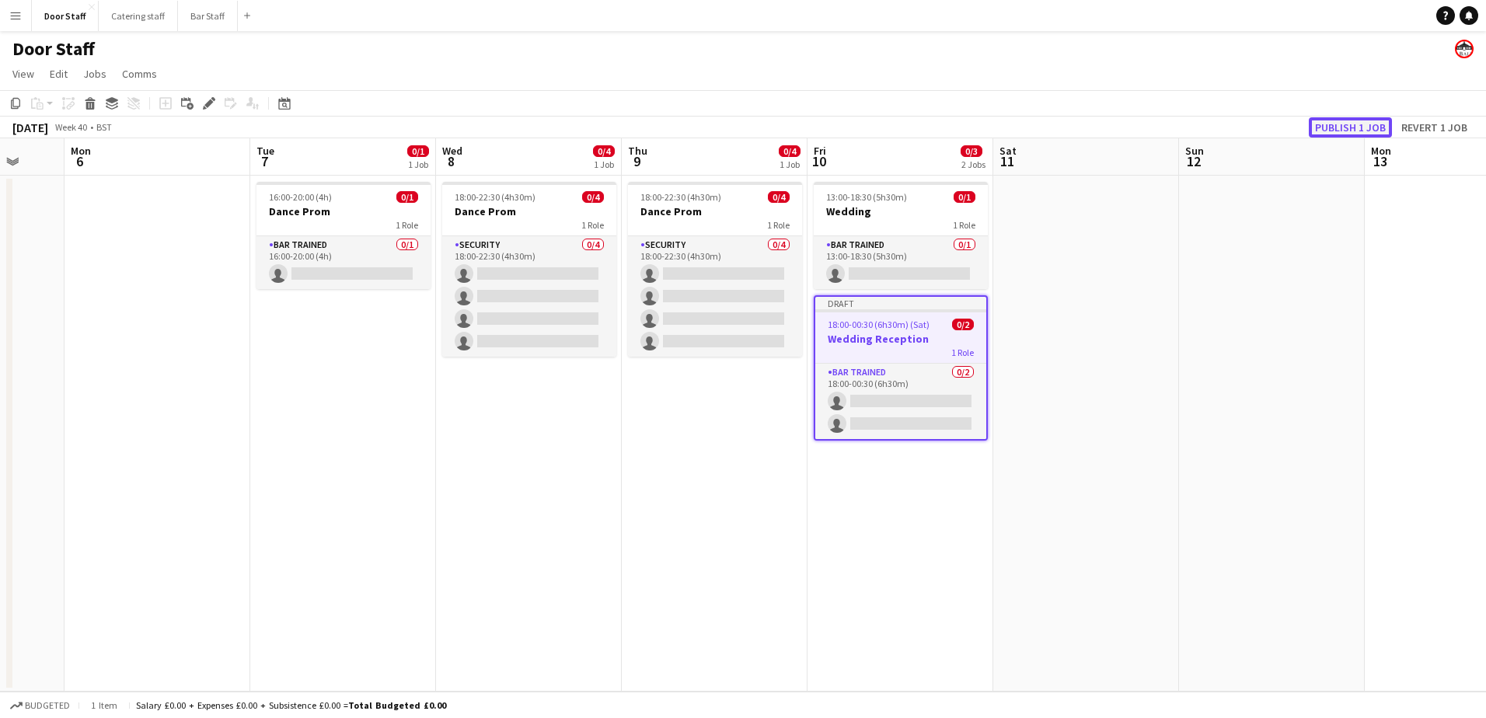
click at [1369, 129] on button "Publish 1 job" at bounding box center [1350, 127] width 83 height 20
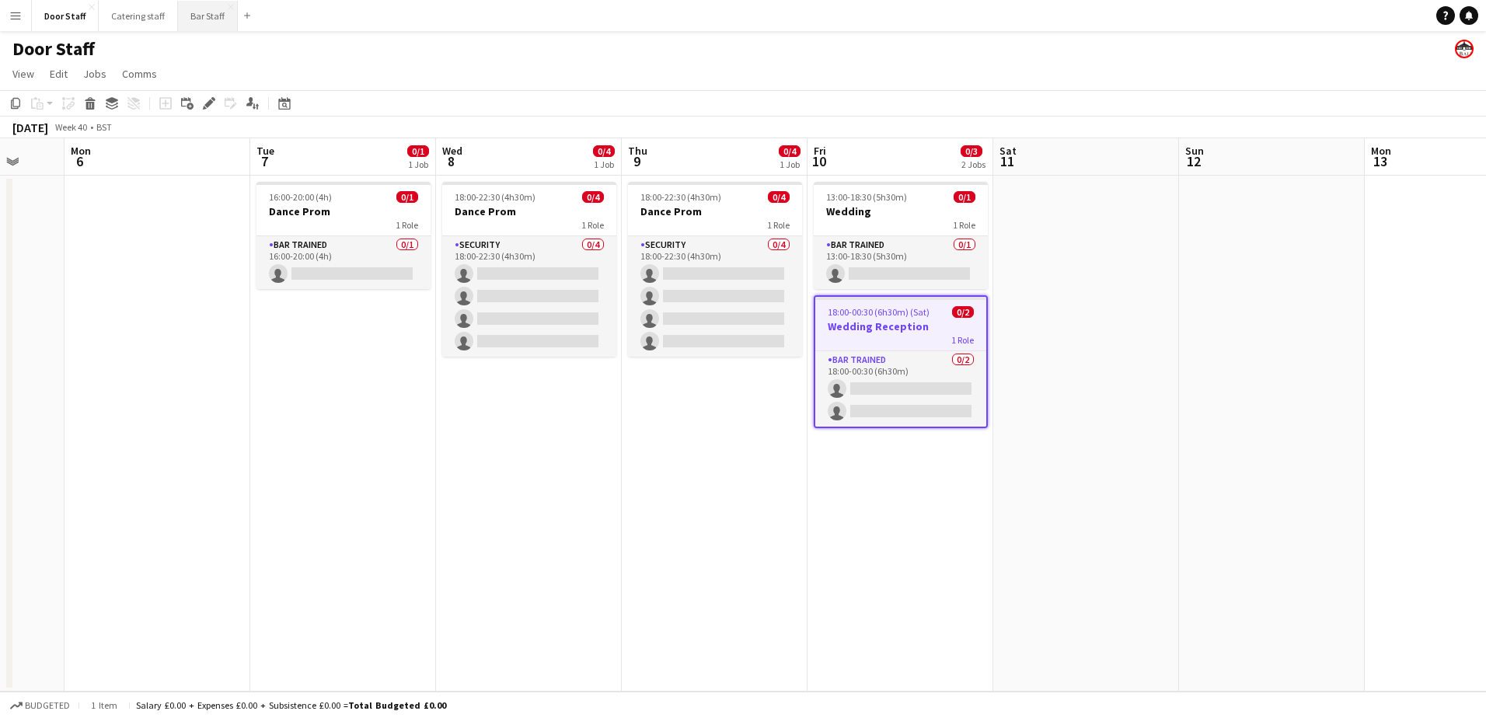
click at [193, 14] on button "Bar Staff Close" at bounding box center [208, 16] width 60 height 30
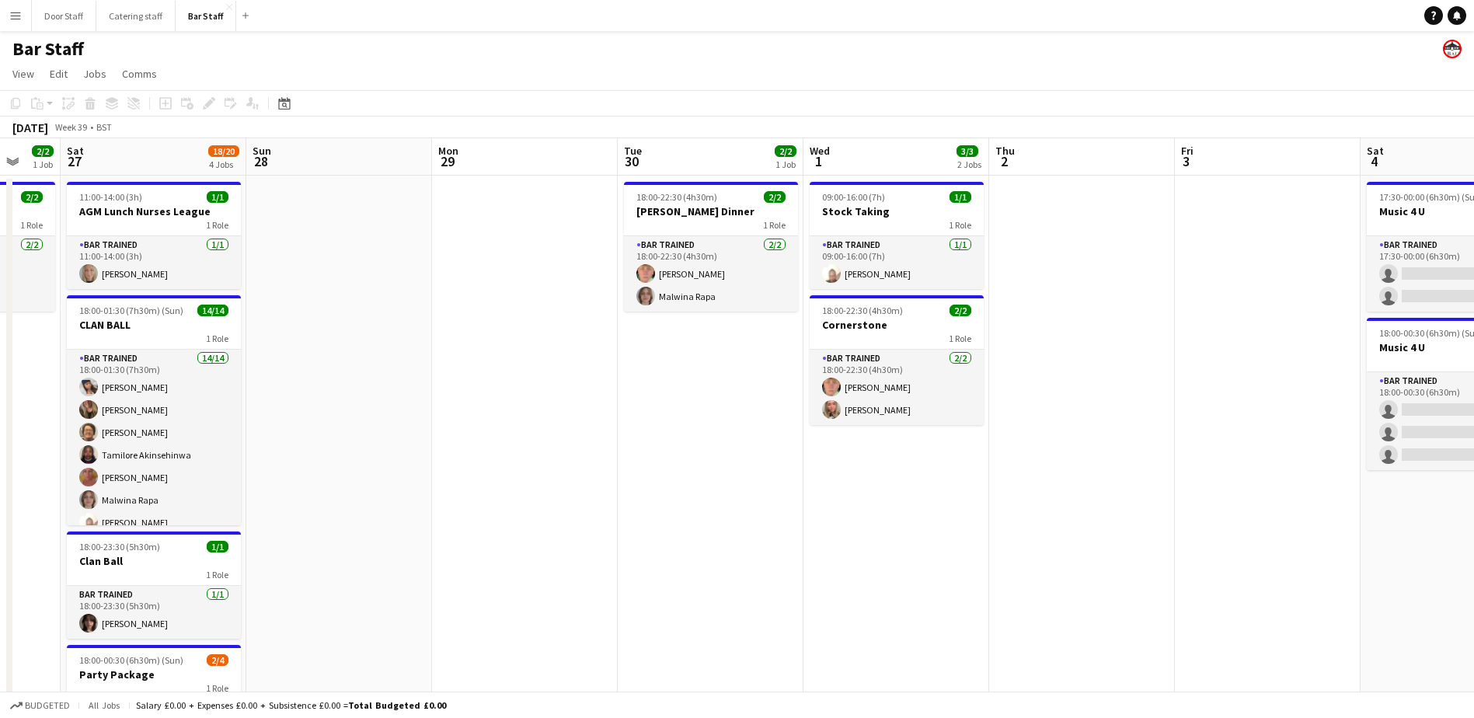
drag, startPoint x: 746, startPoint y: 355, endPoint x: -3, endPoint y: 368, distance: 749.2
click at [0, 368] on html "Menu Boards Boards Boards All jobs Status Workforce Workforce My Workforce Recr…" at bounding box center [737, 447] width 1474 height 895
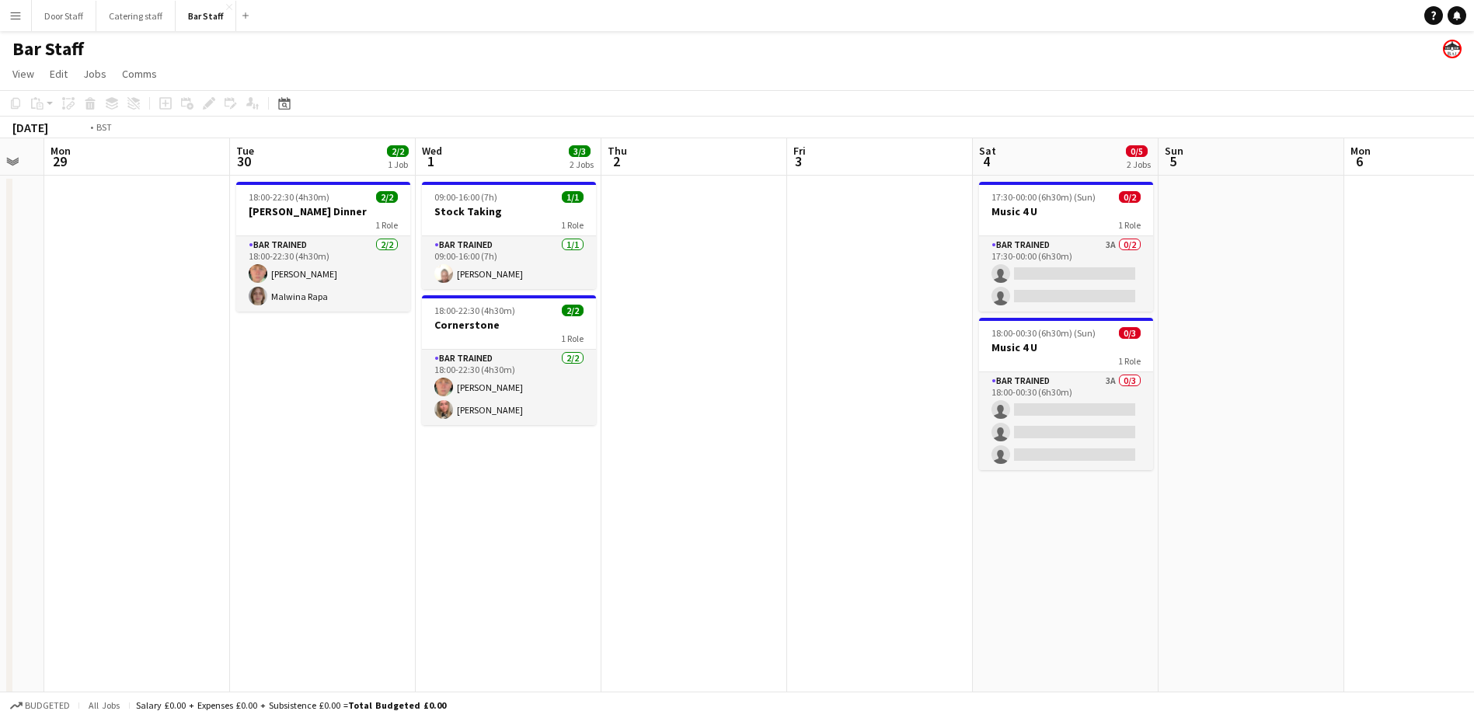
drag, startPoint x: 577, startPoint y: 462, endPoint x: 60, endPoint y: 443, distance: 517.1
click at [60, 443] on app-calendar-viewport "Fri 26 2/2 1 Job Sat 27 18/20 4 Jobs Sun 28 Mon 29 Tue 30 2/2 1 Job Wed 1 3/3 2…" at bounding box center [737, 503] width 1474 height 730
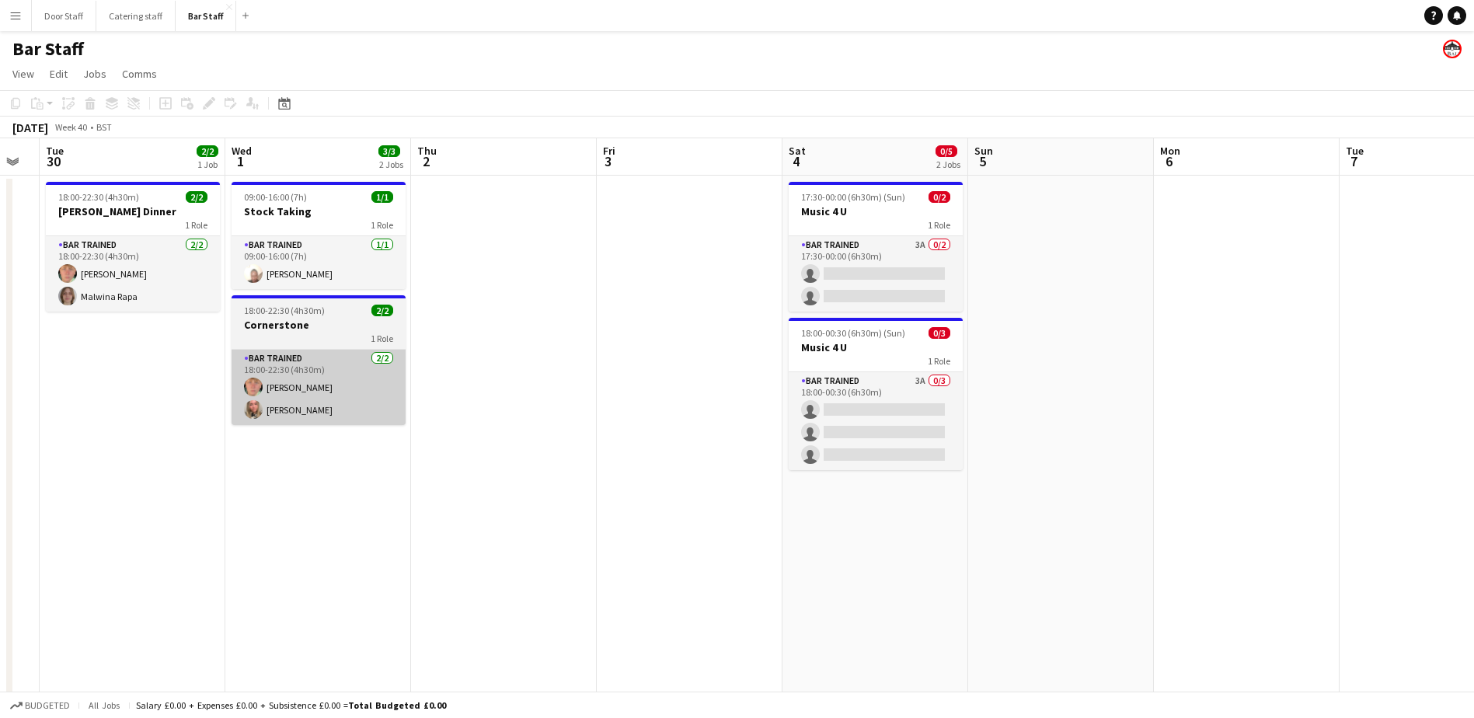
drag, startPoint x: 542, startPoint y: 493, endPoint x: 0, endPoint y: 399, distance: 549.7
click at [0, 399] on html "Menu Boards Boards Boards All jobs Status Workforce Workforce My Workforce Recr…" at bounding box center [737, 447] width 1474 height 895
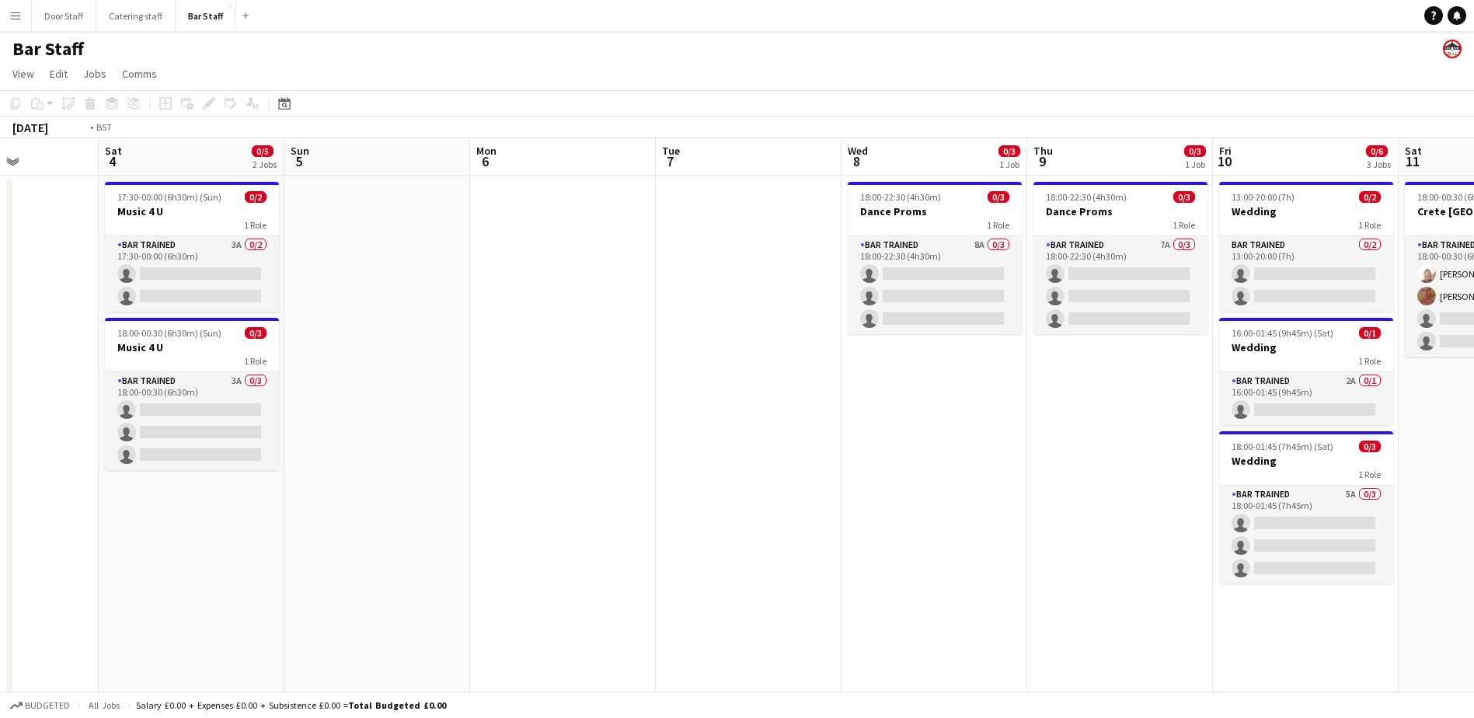
drag, startPoint x: 968, startPoint y: 406, endPoint x: 70, endPoint y: 399, distance: 898.3
click at [70, 399] on app-calendar-viewport "Wed 1 3/3 2 Jobs Thu 2 Fri 3 Sat 4 0/5 2 Jobs Sun 5 Mon 6 Tue 7 Wed 8 0/3 1 Job…" at bounding box center [737, 503] width 1474 height 730
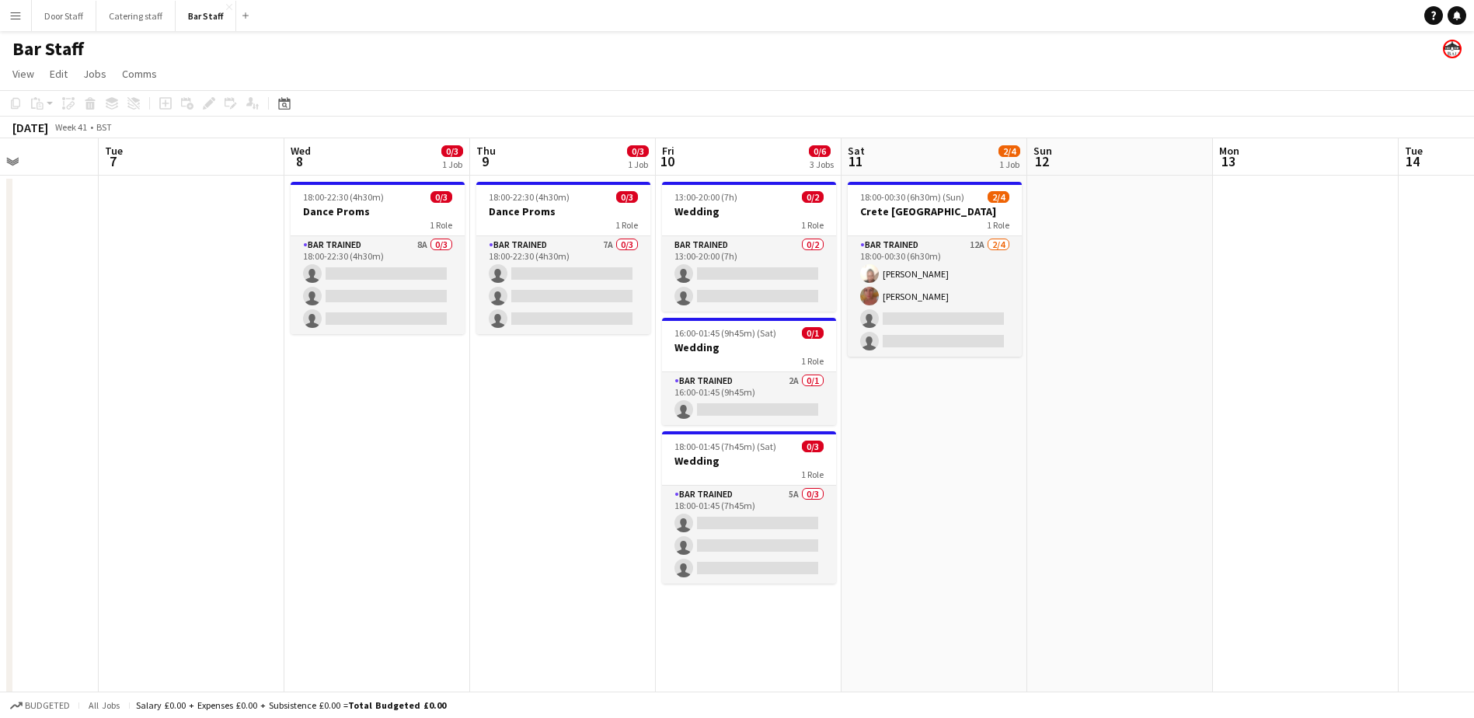
scroll to position [0, 487]
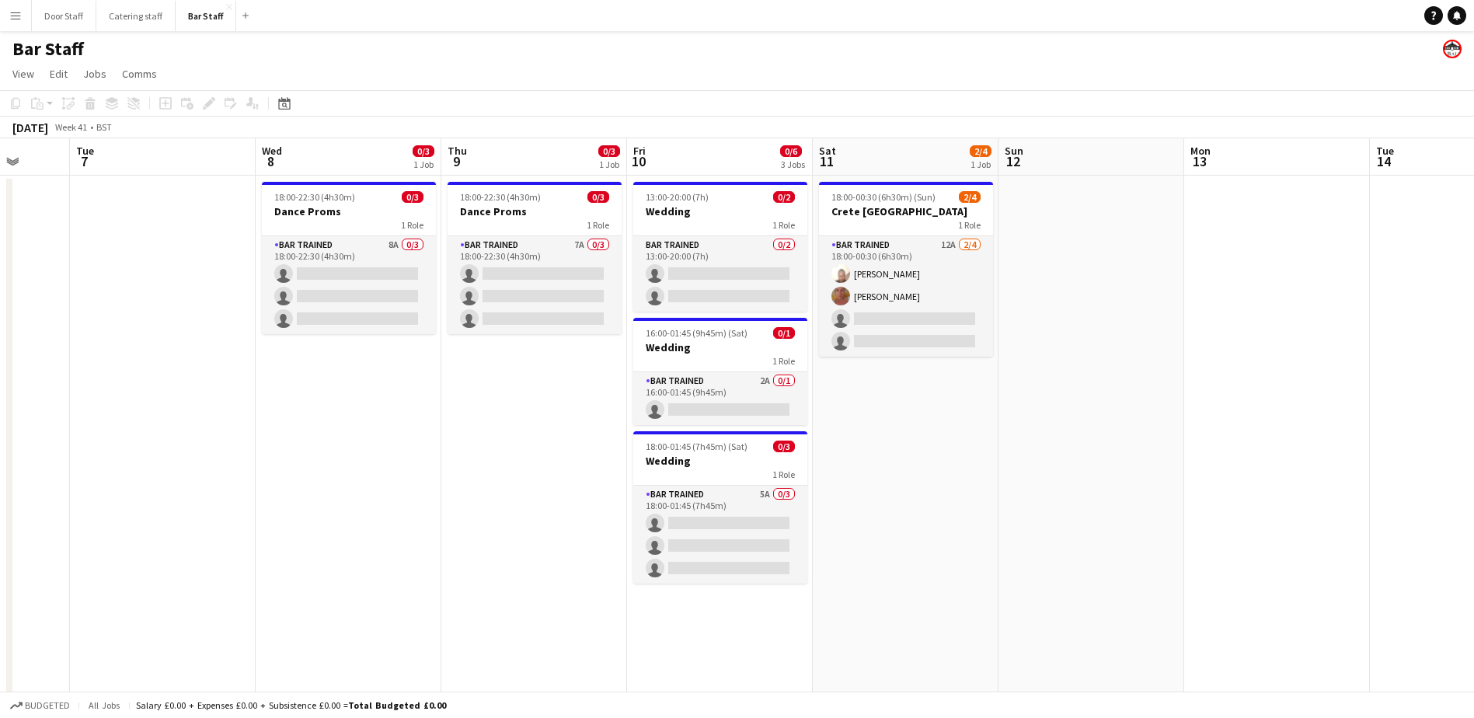
click at [884, 436] on app-date-cell "18:00-00:30 (6h30m) (Sun) 2/4 Crete Aberdeen 1 Role Bar trained 12A 2/4 18:00-0…" at bounding box center [906, 522] width 186 height 693
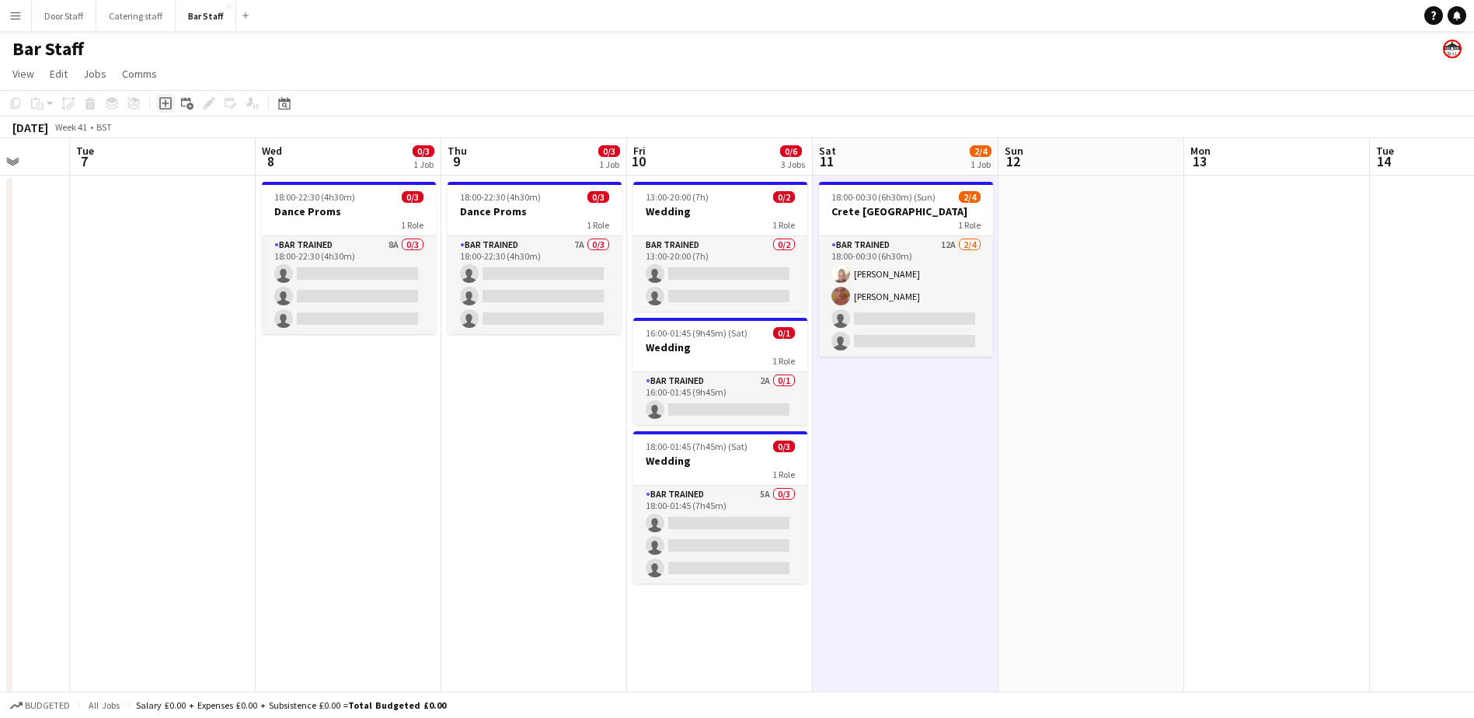
click at [163, 108] on icon "Add job" at bounding box center [165, 103] width 12 height 12
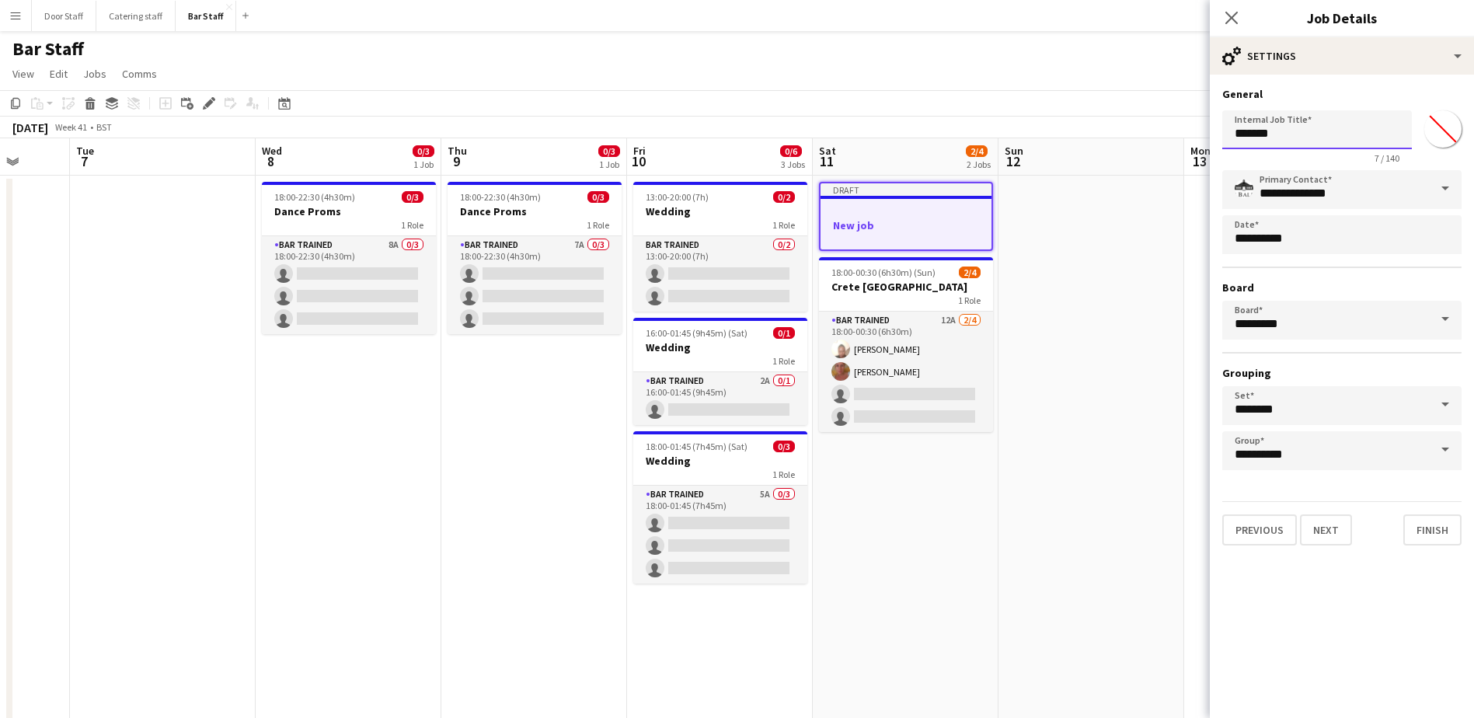
click at [1278, 137] on input "*******" at bounding box center [1317, 129] width 190 height 39
click at [1279, 137] on input "*******" at bounding box center [1317, 129] width 190 height 39
click at [1280, 137] on input "*******" at bounding box center [1317, 129] width 190 height 39
type input "**********"
click at [1325, 532] on button "Next" at bounding box center [1326, 529] width 52 height 31
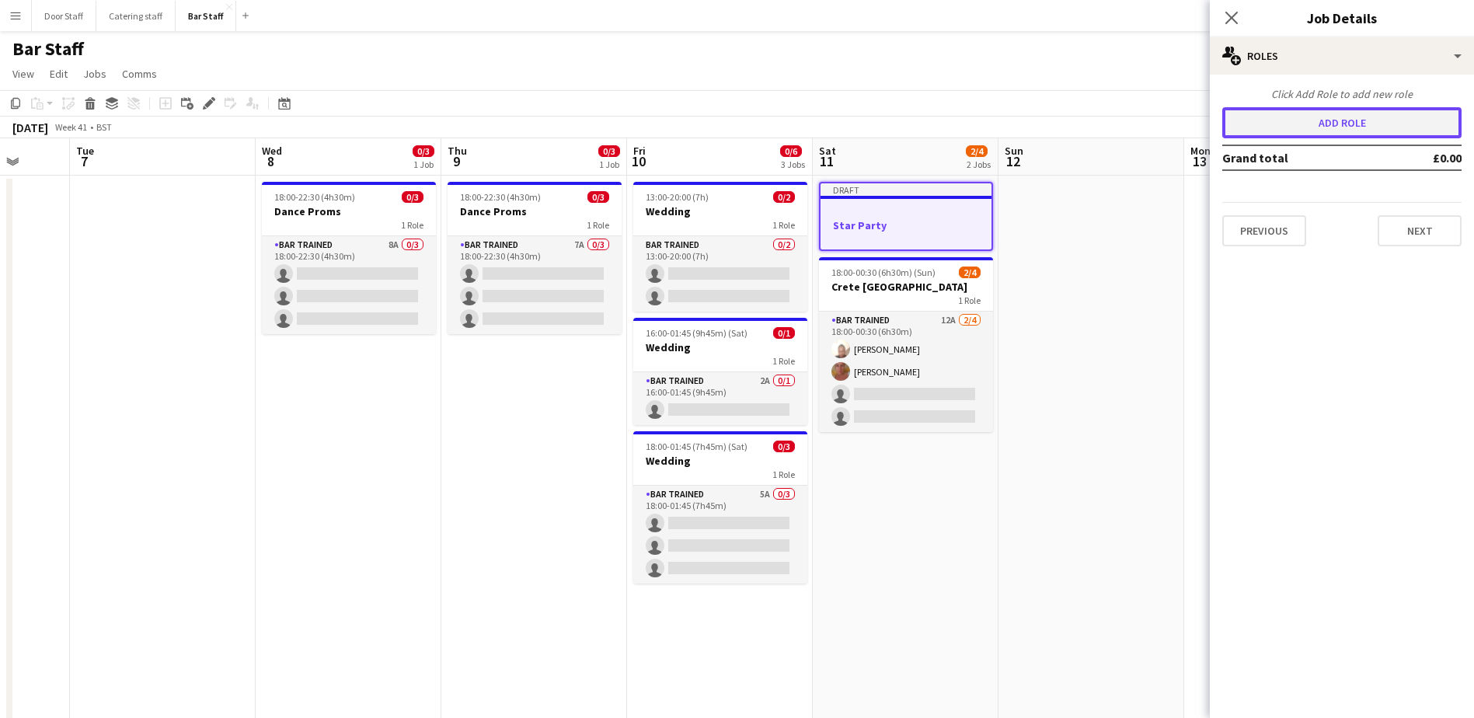
click at [1351, 125] on button "Add role" at bounding box center [1341, 122] width 239 height 31
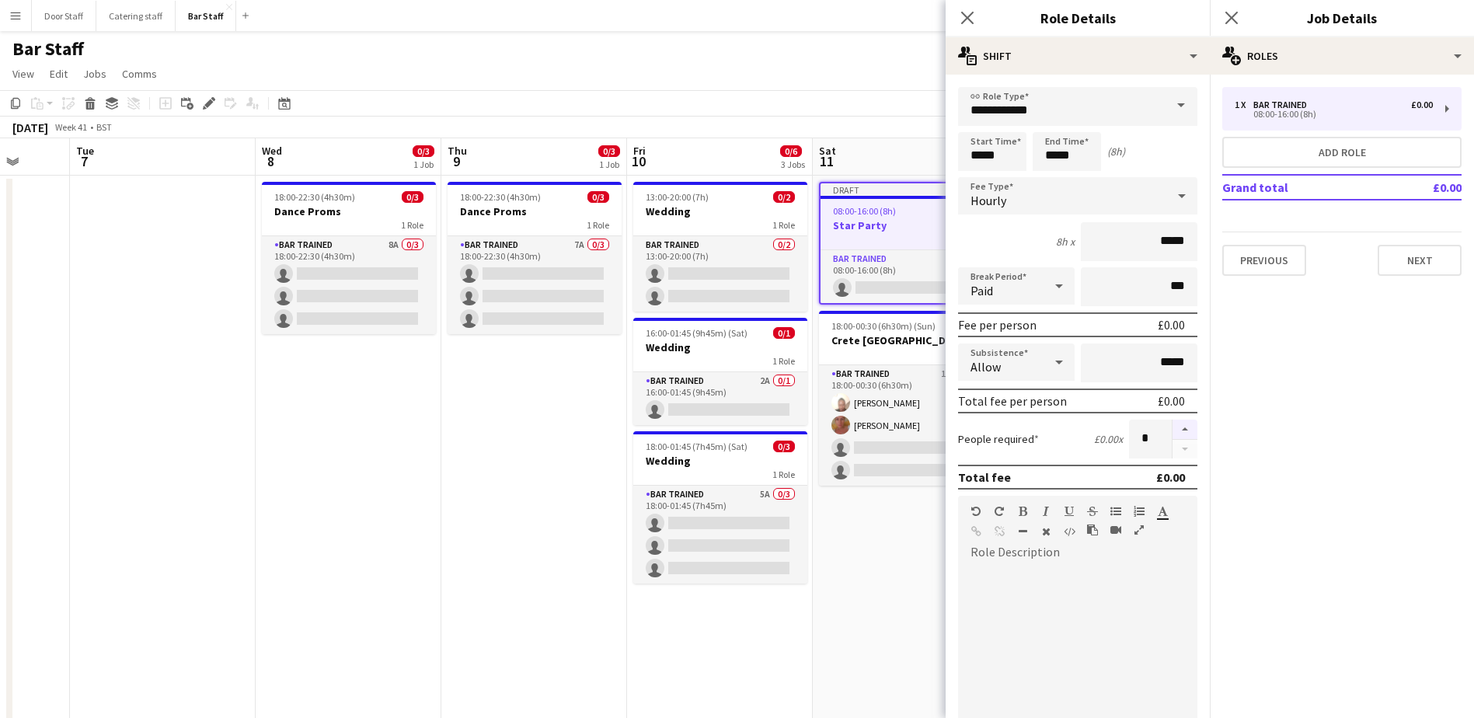
click at [1174, 424] on button "button" at bounding box center [1185, 430] width 25 height 20
type input "*"
click at [992, 152] on input "*****" at bounding box center [992, 151] width 68 height 39
click at [981, 125] on div at bounding box center [976, 125] width 31 height 16
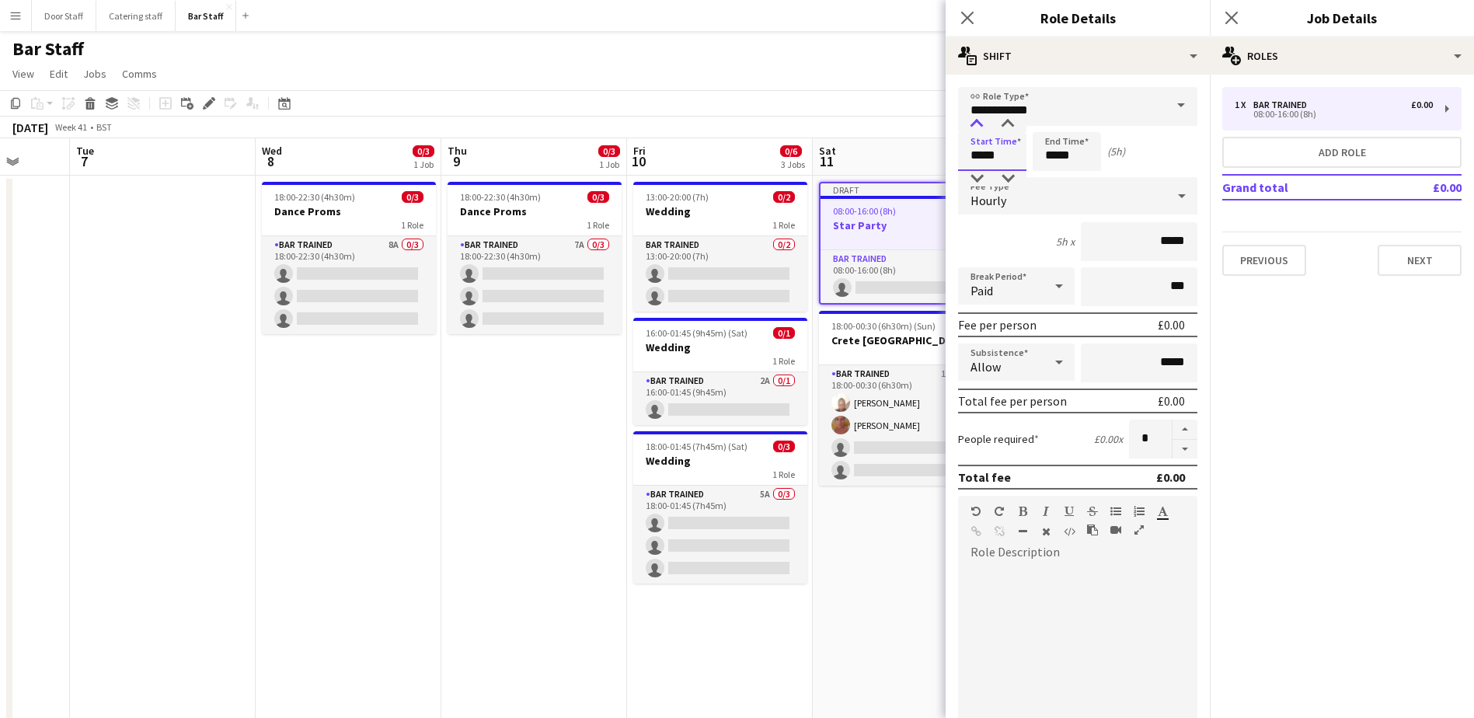
click at [981, 125] on div at bounding box center [976, 125] width 31 height 16
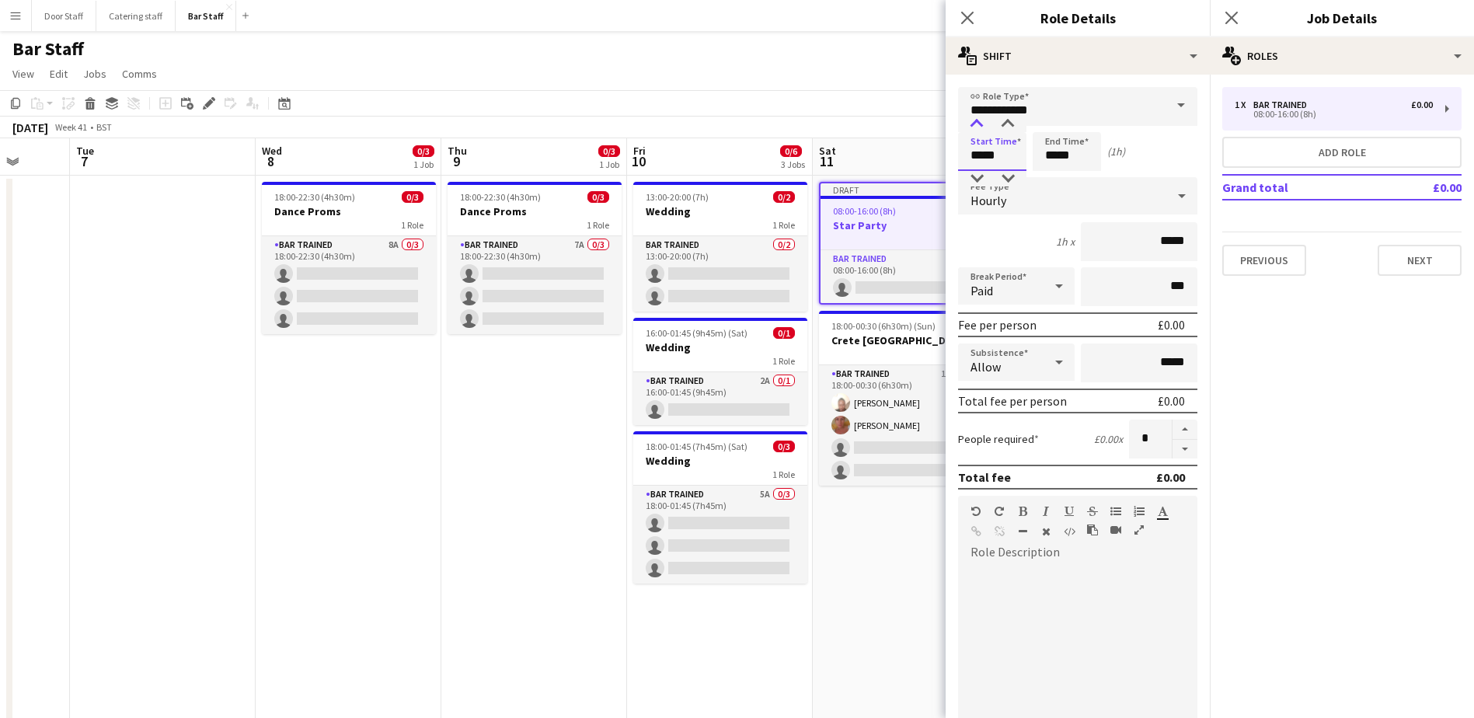
click at [981, 125] on div at bounding box center [976, 125] width 31 height 16
type input "*****"
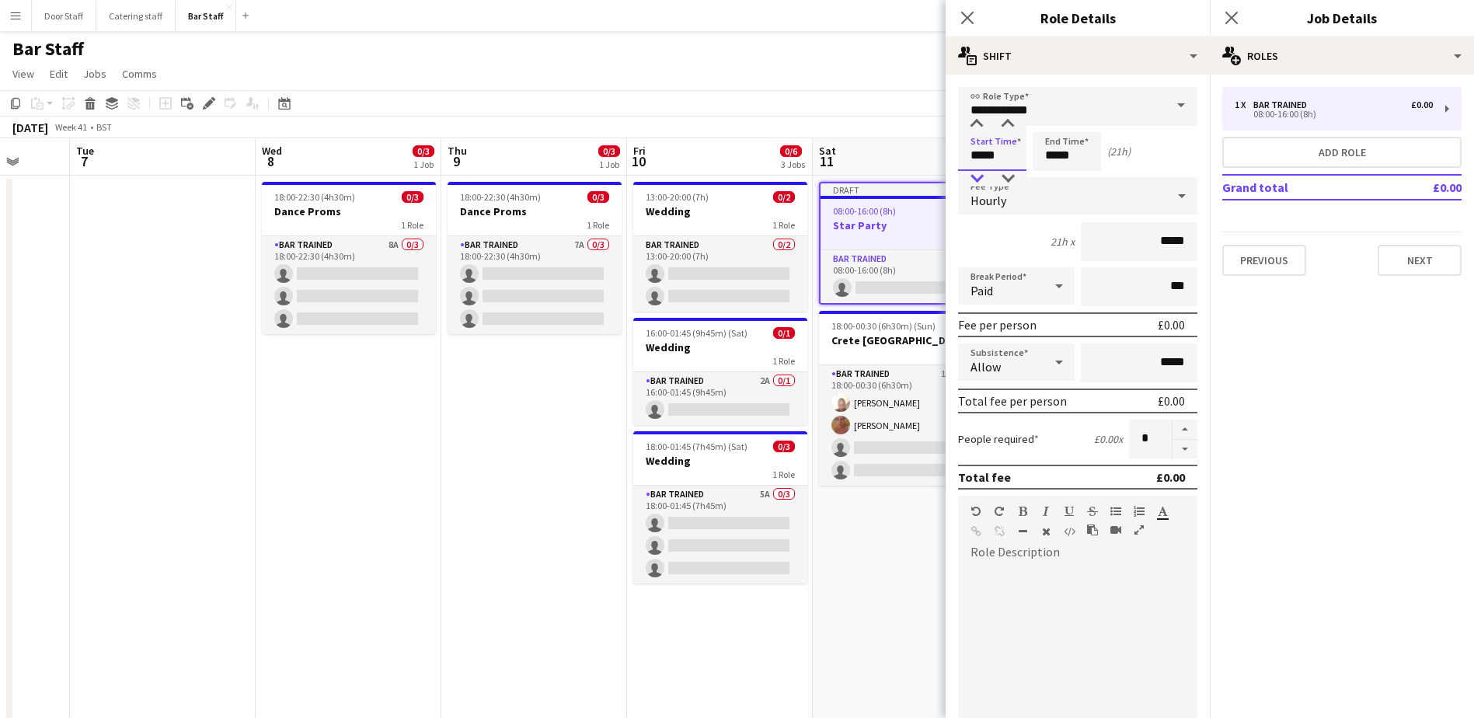
click at [978, 183] on div at bounding box center [976, 179] width 31 height 16
click at [1048, 150] on input "*****" at bounding box center [1067, 151] width 68 height 39
click at [1054, 122] on div at bounding box center [1051, 125] width 31 height 16
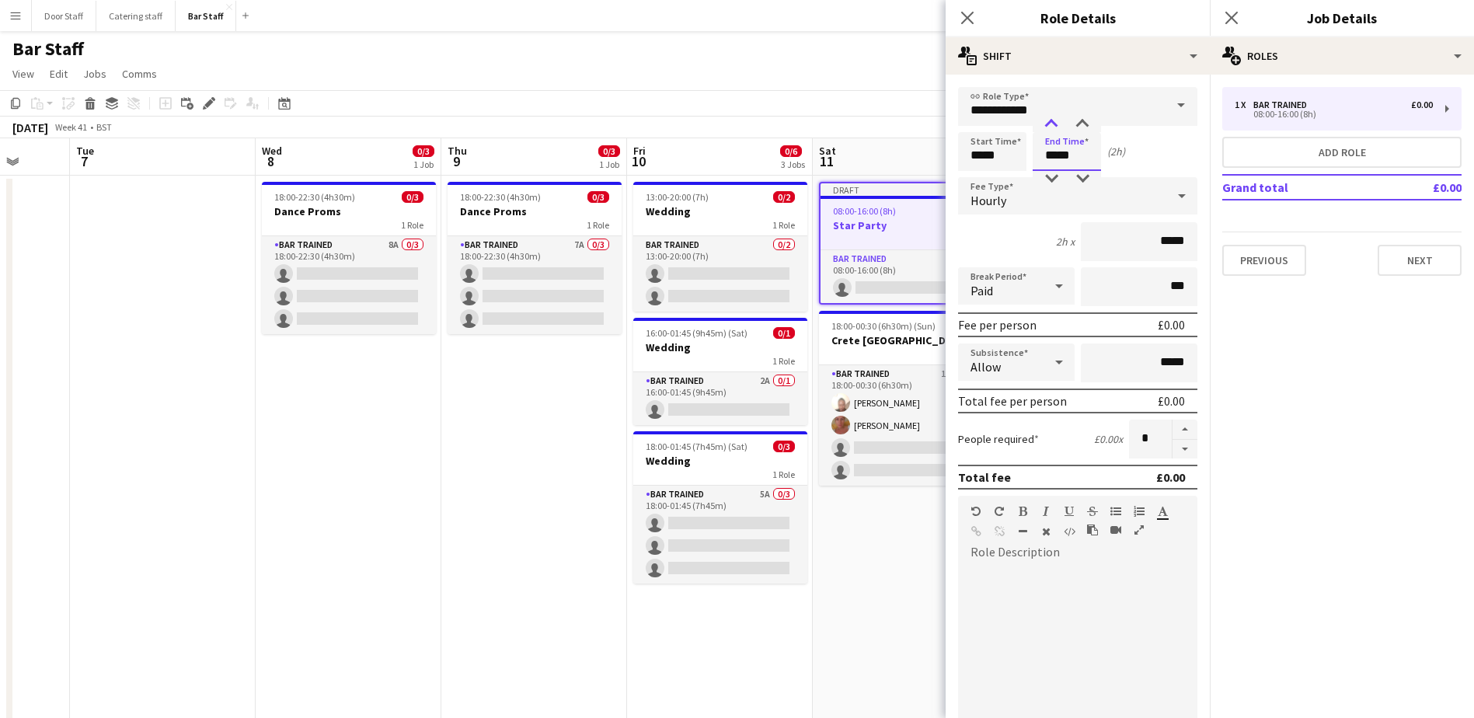
click at [1054, 122] on div at bounding box center [1051, 125] width 31 height 16
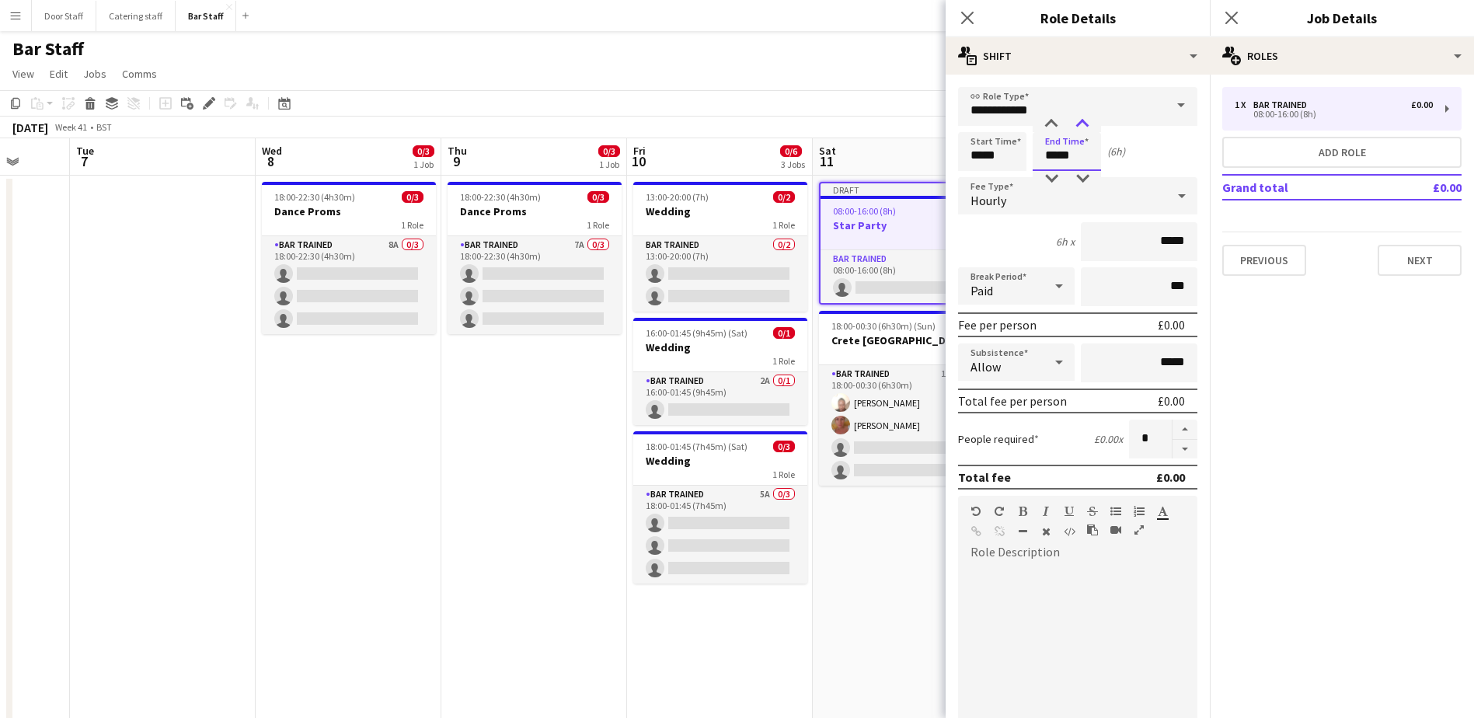
click at [1086, 120] on div at bounding box center [1082, 125] width 31 height 16
type input "*****"
click at [1086, 120] on div at bounding box center [1082, 125] width 31 height 16
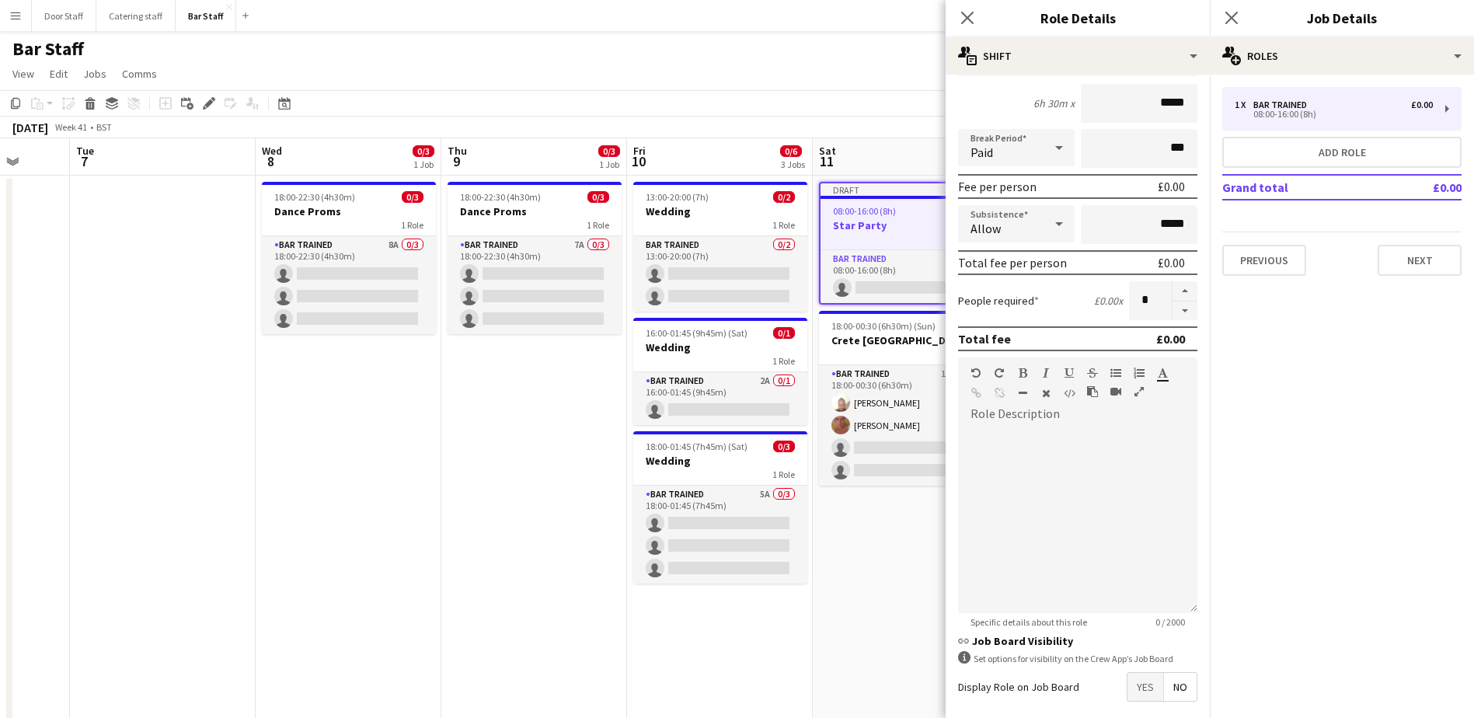
scroll to position [210, 0]
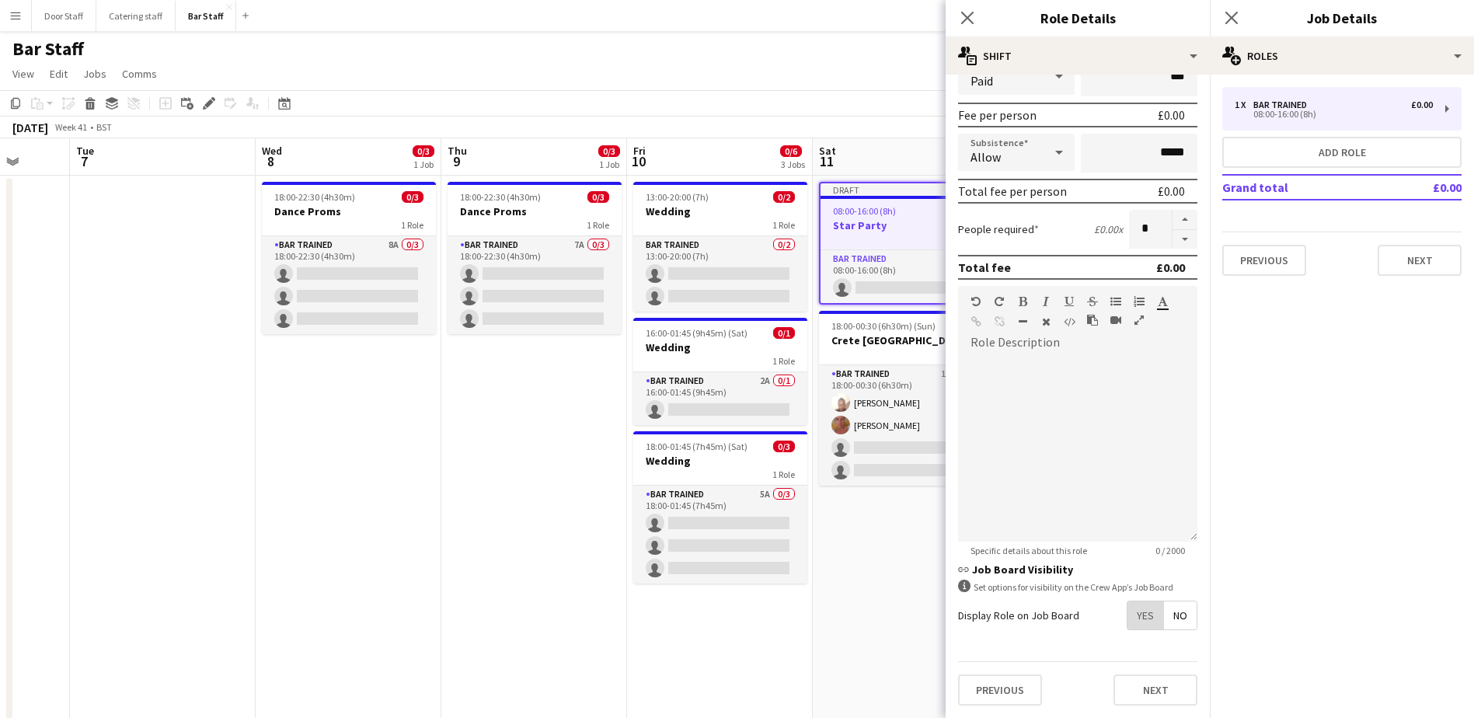
click at [1134, 625] on span "Yes" at bounding box center [1146, 615] width 36 height 28
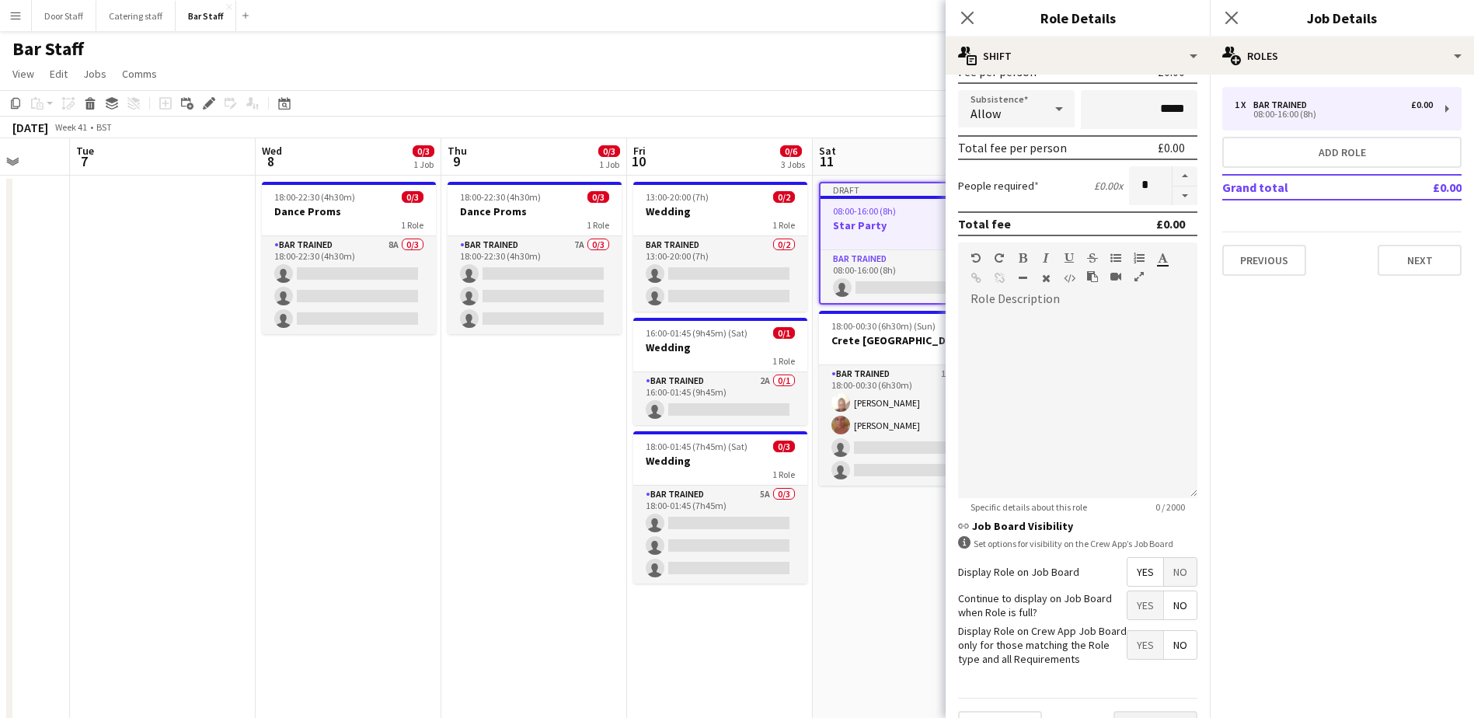
scroll to position [290, 0]
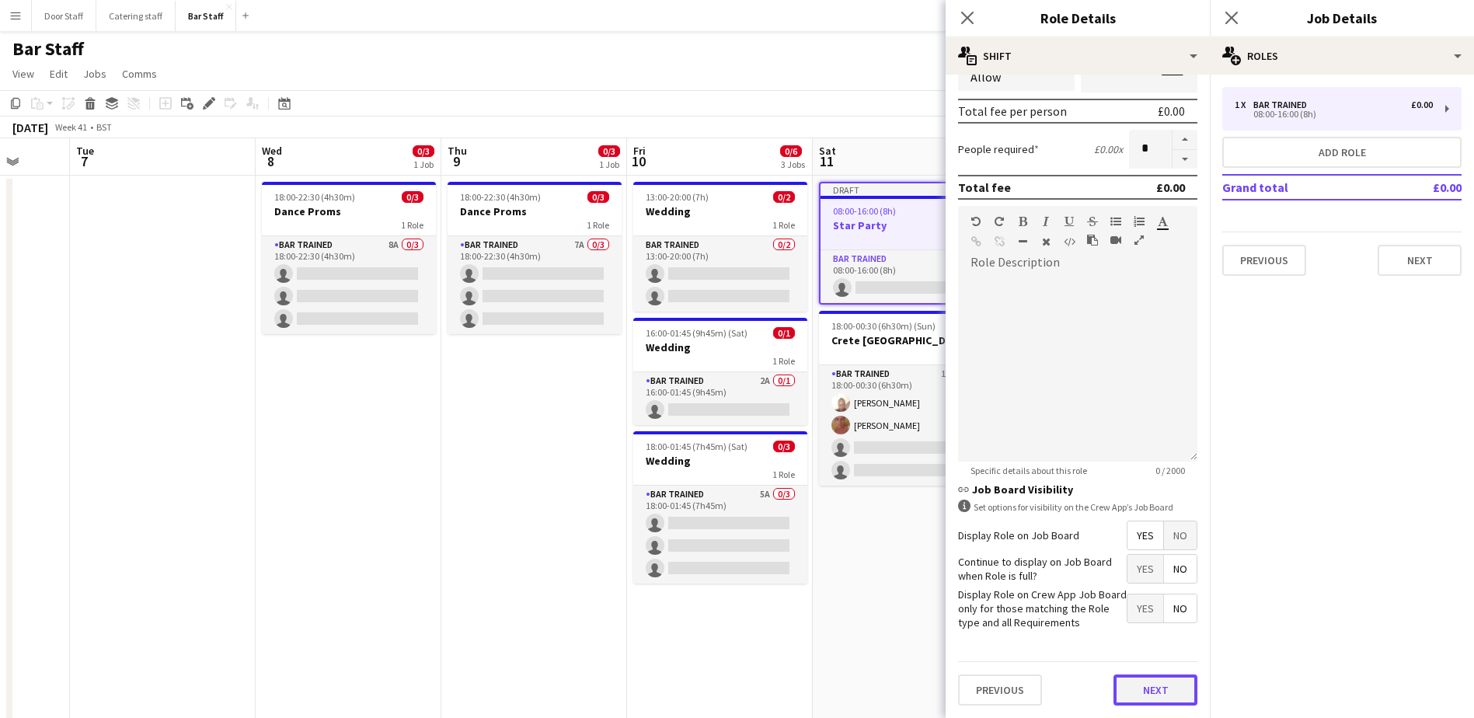
click at [1150, 690] on button "Next" at bounding box center [1156, 689] width 84 height 31
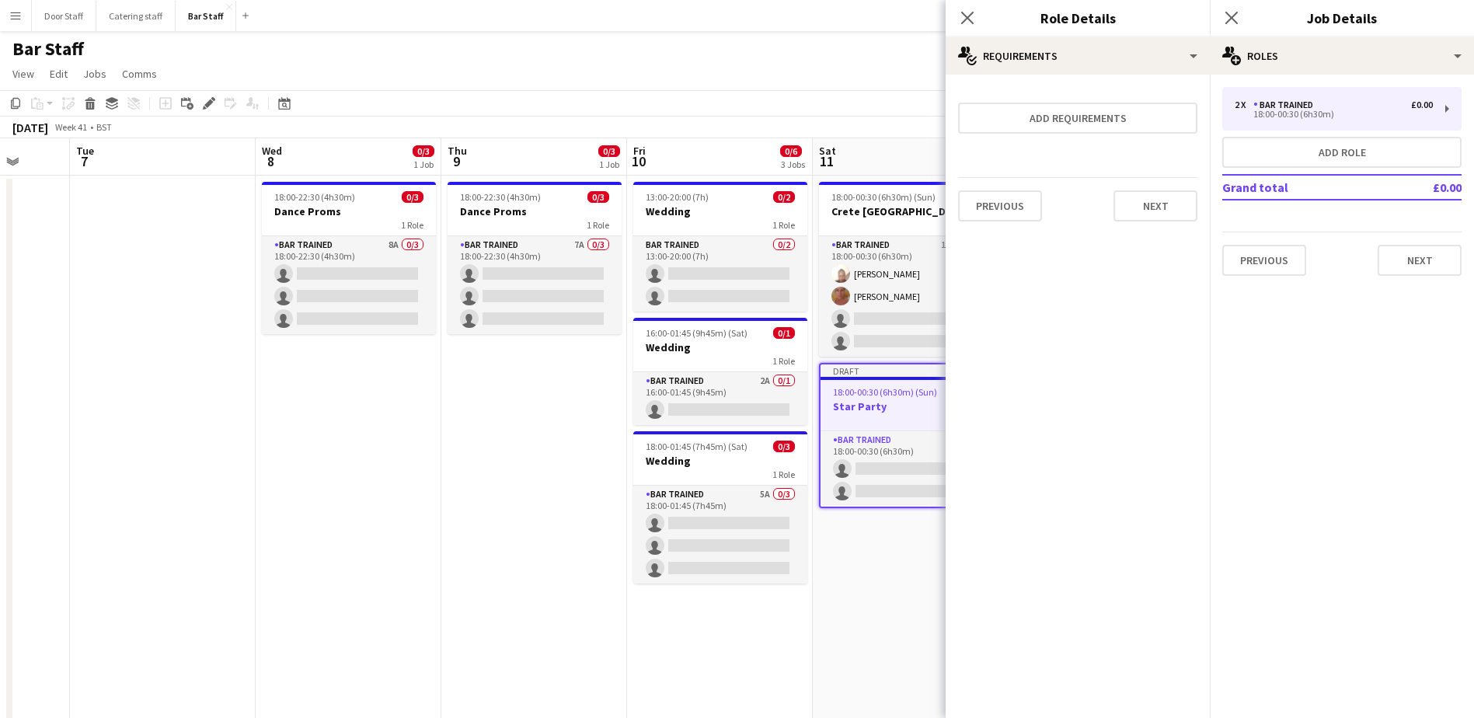
scroll to position [0, 0]
click at [1174, 215] on button "Next" at bounding box center [1156, 205] width 84 height 31
click at [1169, 214] on button "Finish" at bounding box center [1168, 208] width 58 height 31
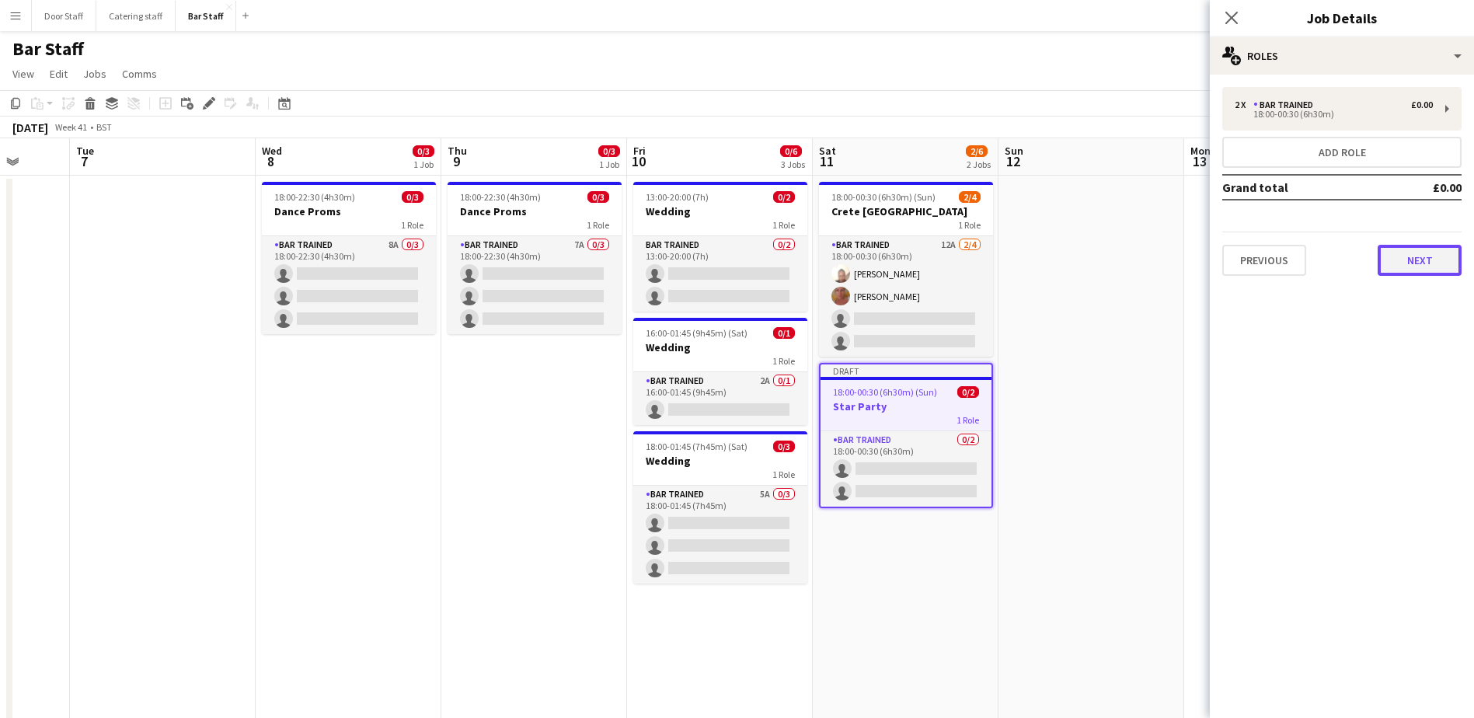
click at [1418, 262] on button "Next" at bounding box center [1420, 260] width 84 height 31
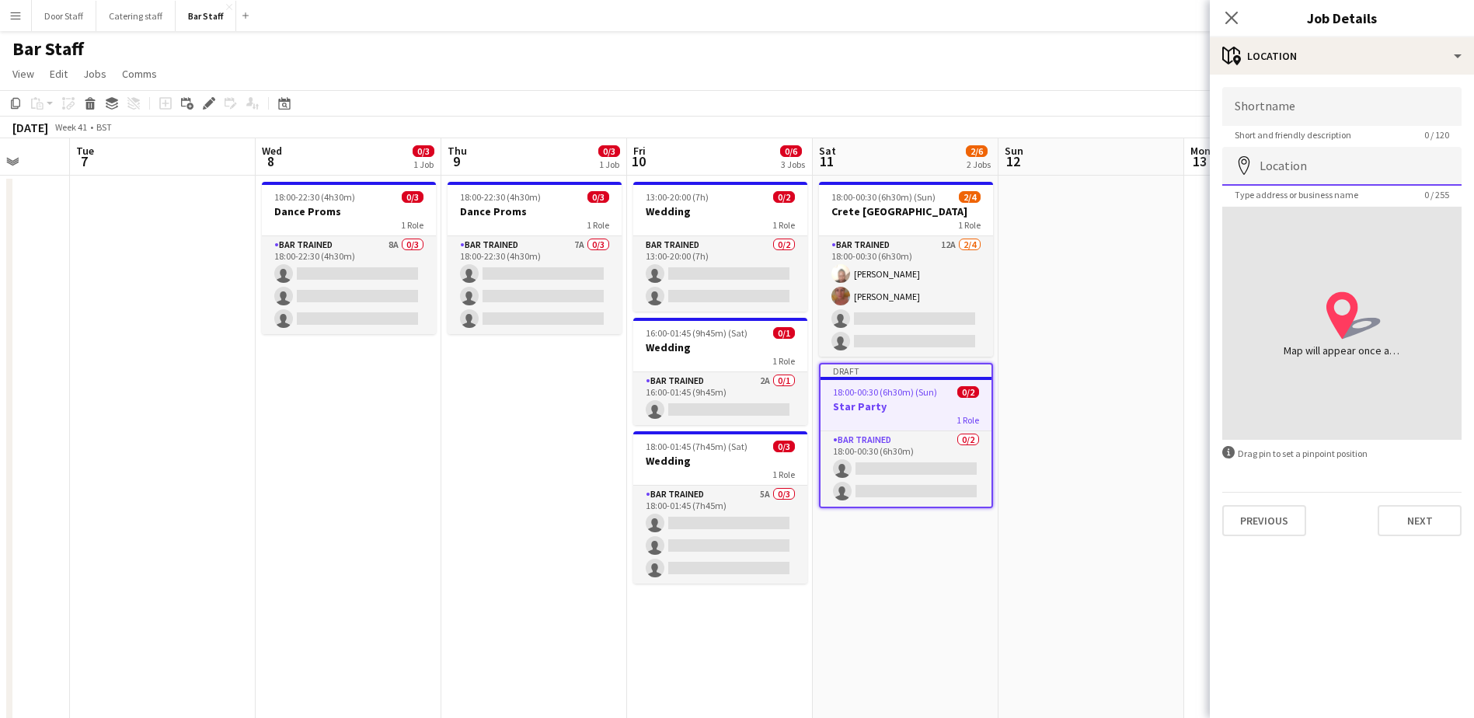
click at [1299, 170] on input "Location" at bounding box center [1341, 166] width 239 height 39
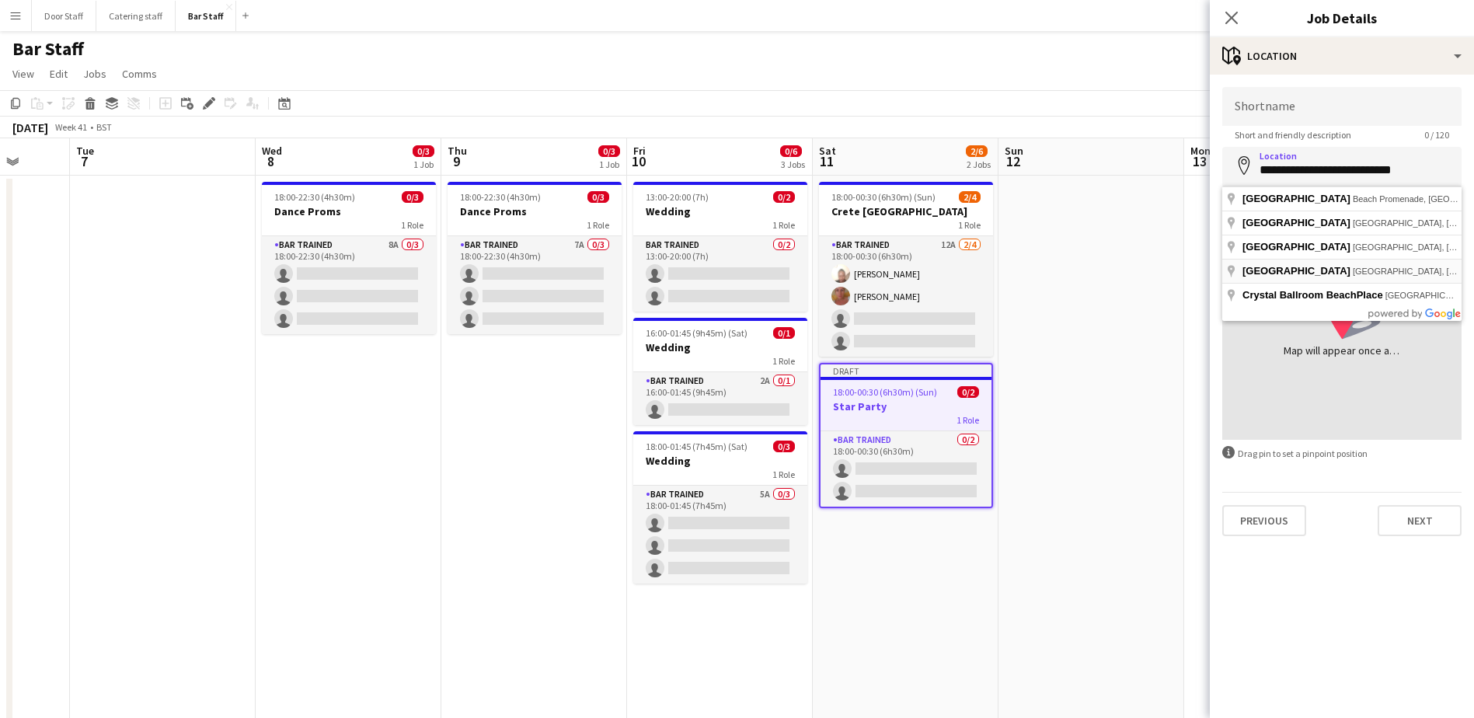
type input "**********"
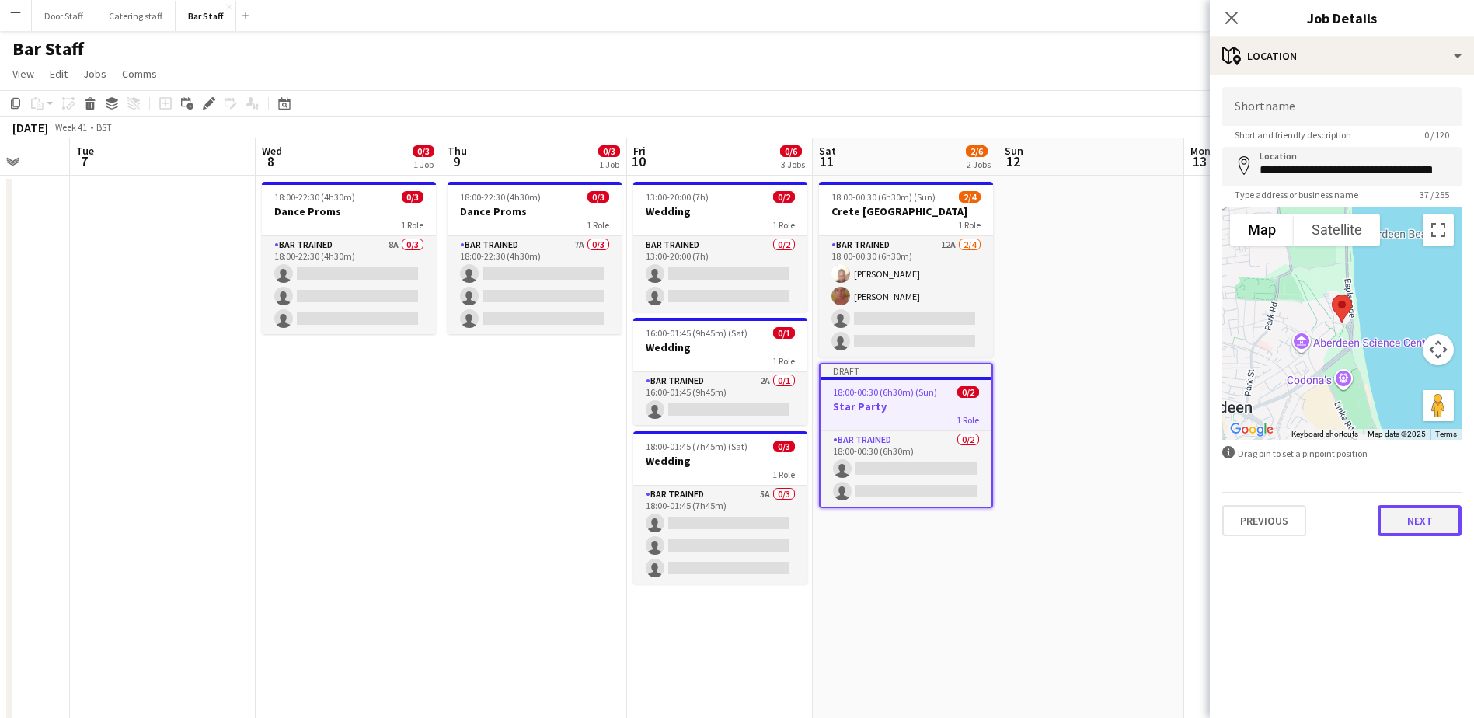
click at [1411, 531] on button "Next" at bounding box center [1420, 520] width 84 height 31
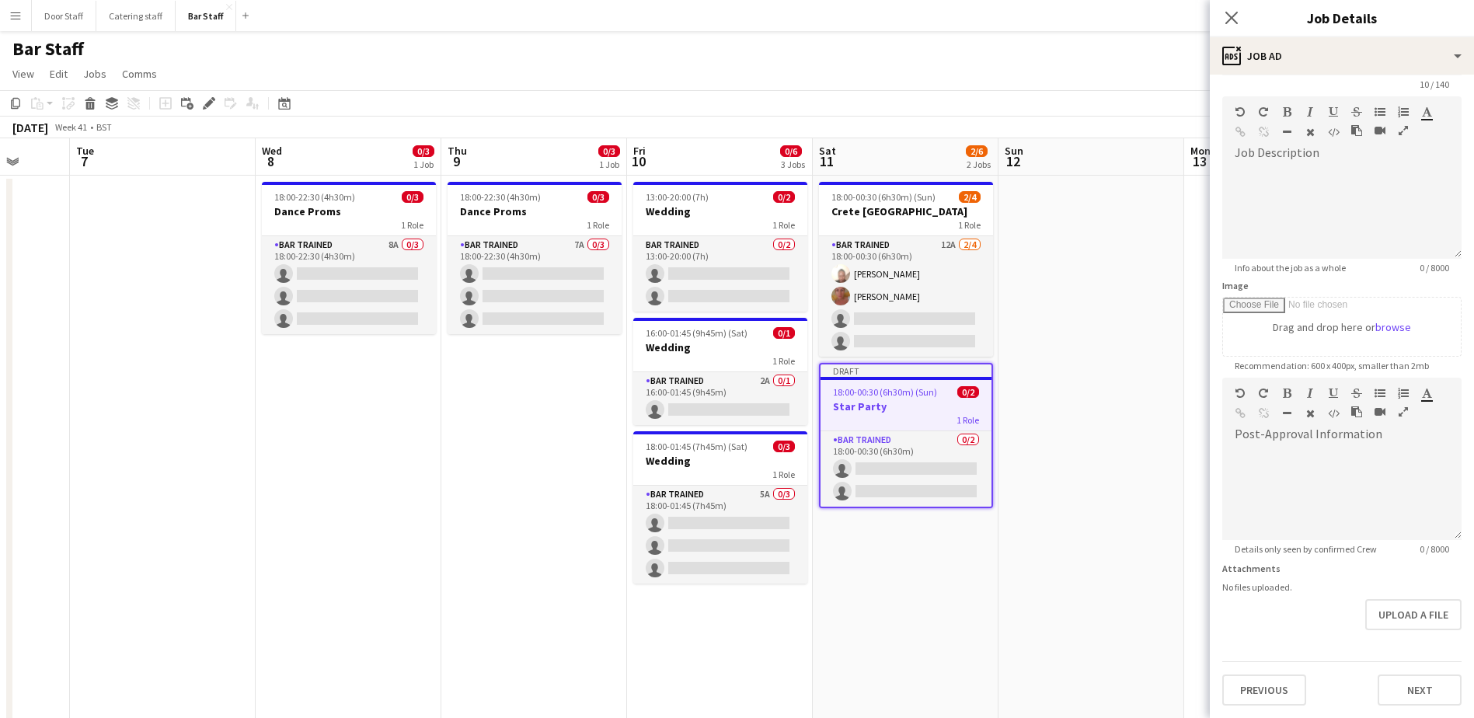
scroll to position [99, 0]
click at [1410, 643] on form "**********" at bounding box center [1342, 371] width 264 height 669
click at [1407, 694] on button "Next" at bounding box center [1420, 689] width 84 height 31
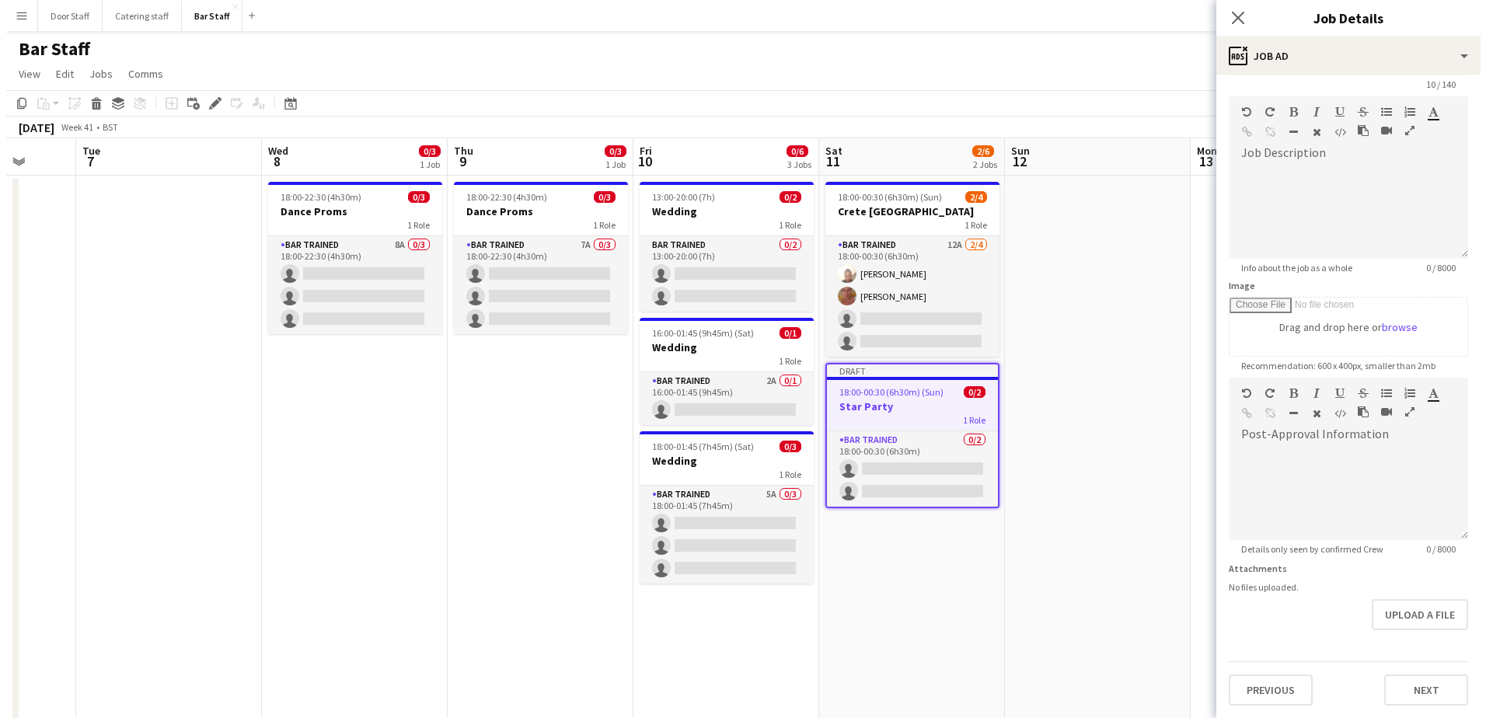
scroll to position [0, 0]
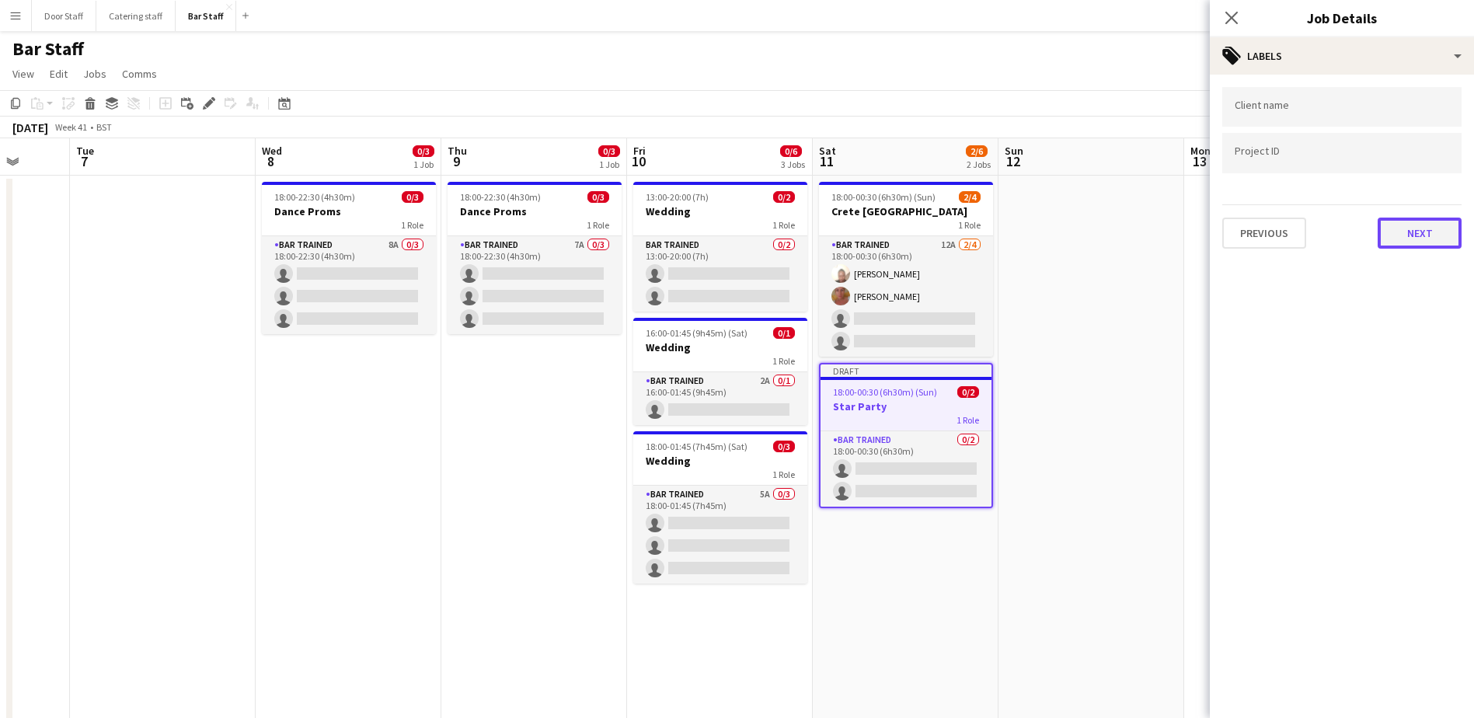
click at [1437, 224] on button "Next" at bounding box center [1420, 233] width 84 height 31
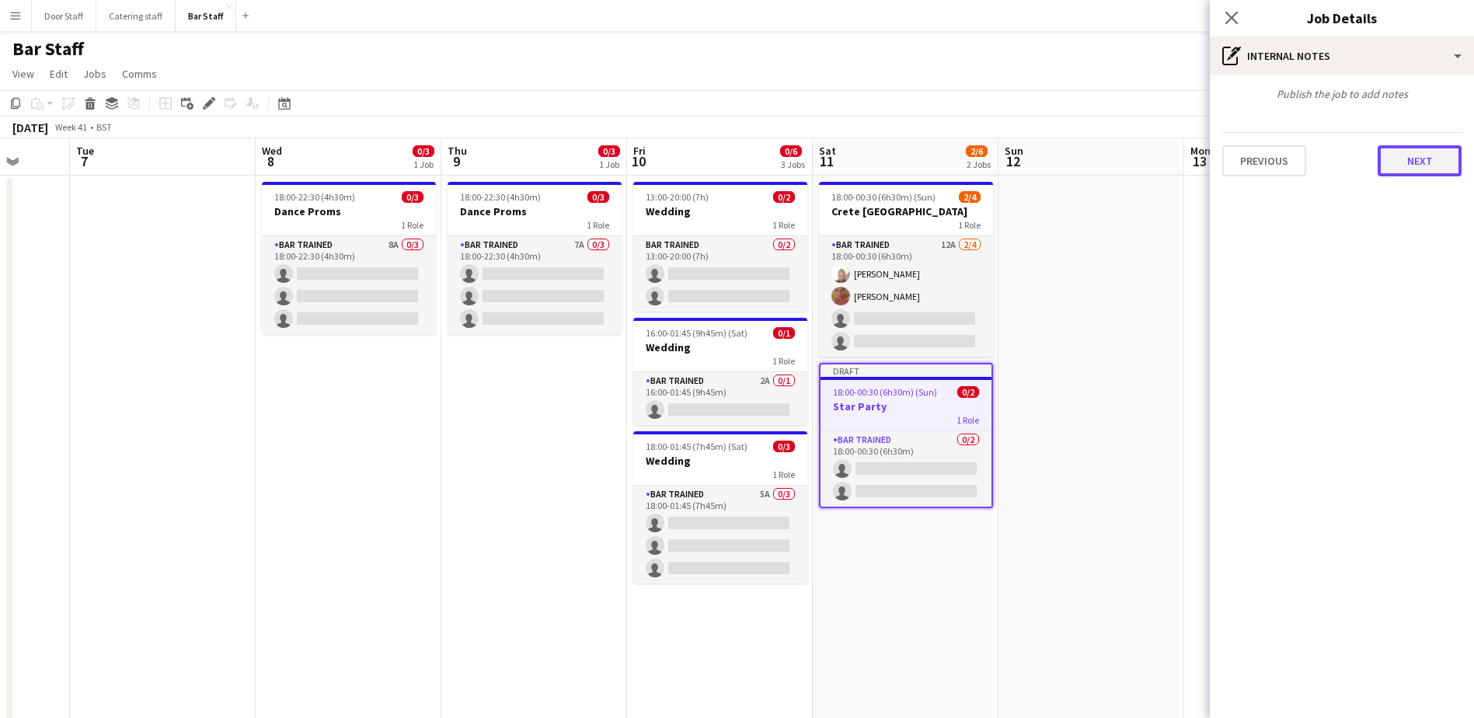
click at [1410, 164] on button "Next" at bounding box center [1420, 160] width 84 height 31
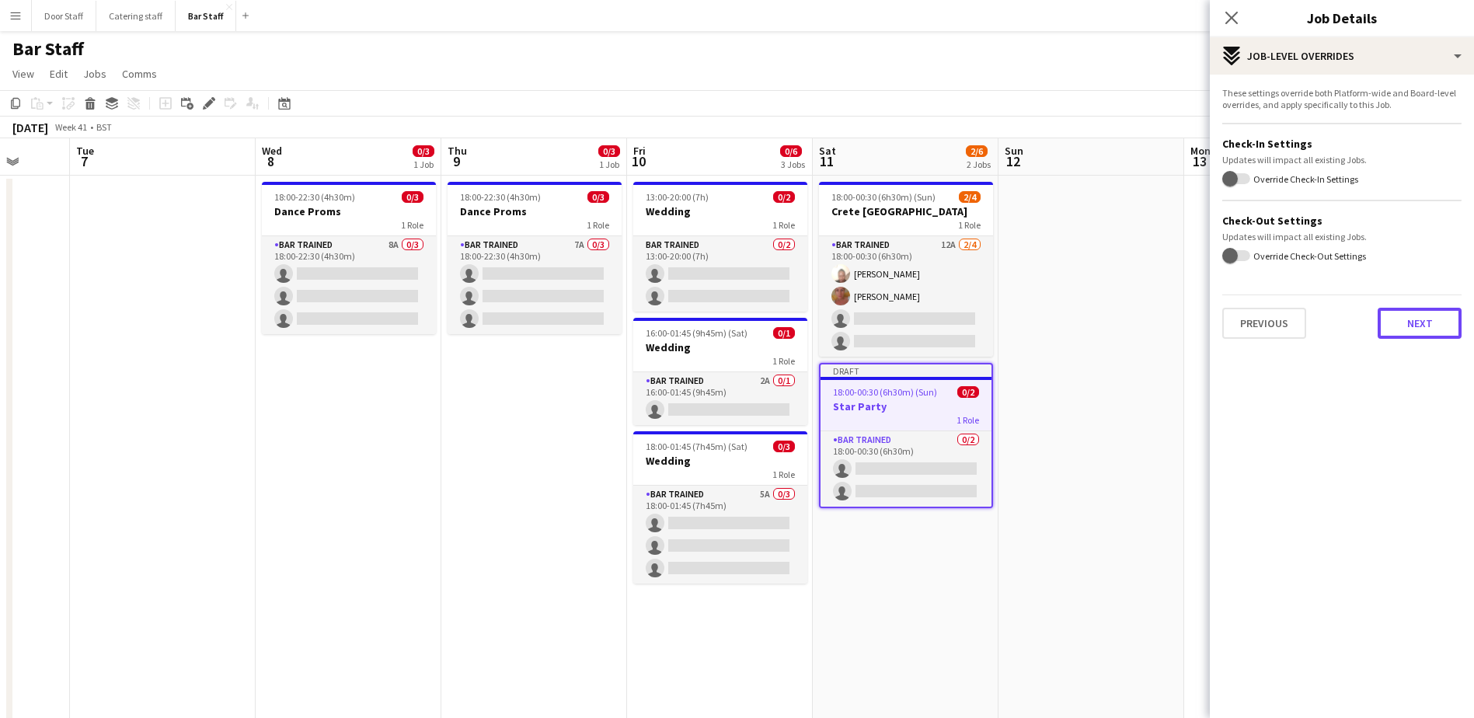
click at [1435, 319] on button "Next" at bounding box center [1420, 323] width 84 height 31
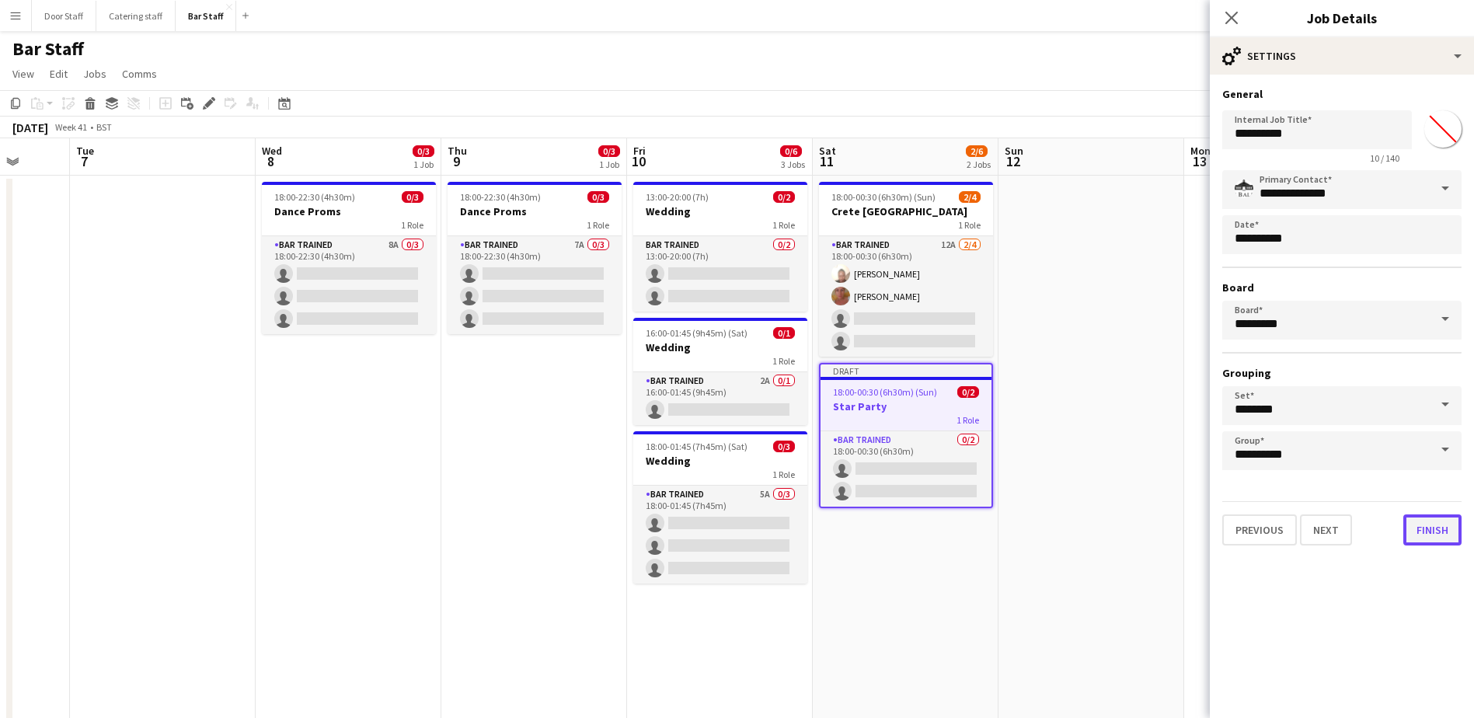
click at [1418, 528] on button "Finish" at bounding box center [1432, 529] width 58 height 31
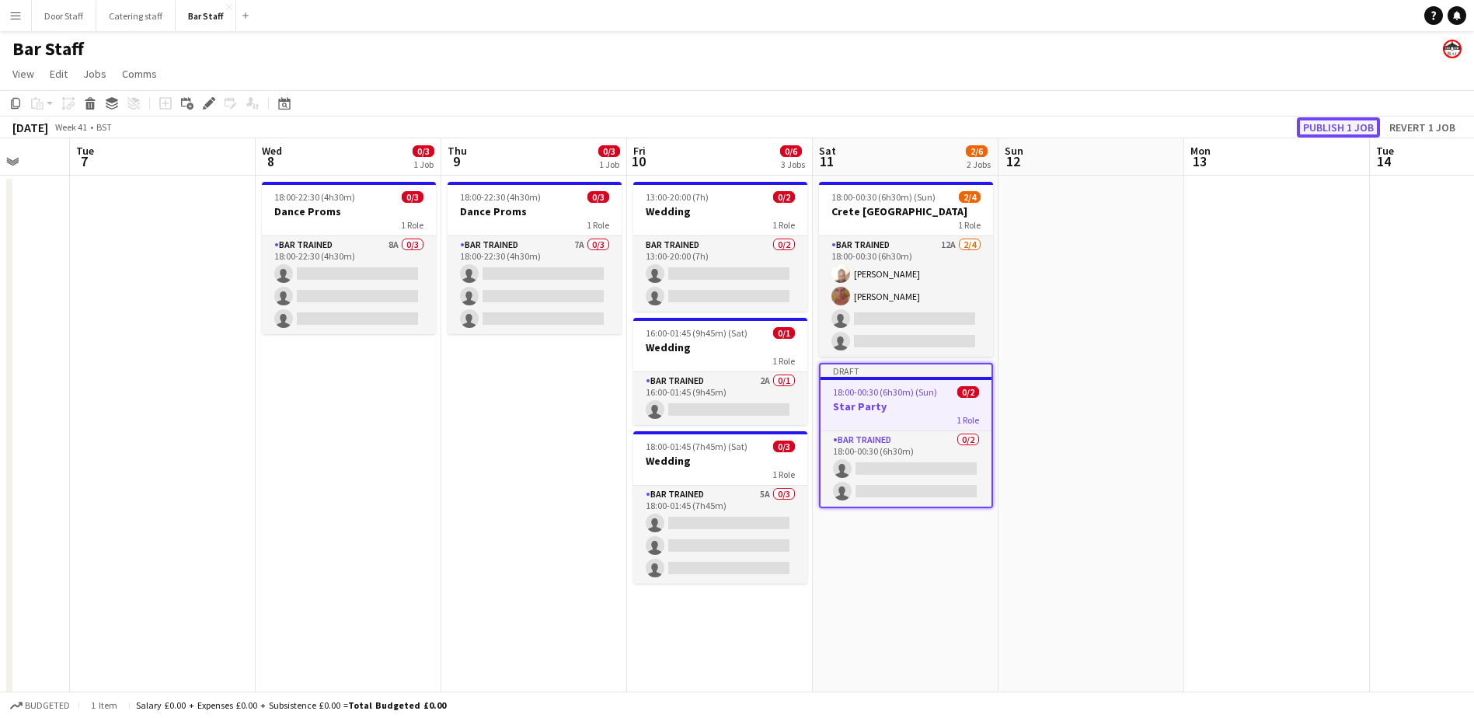
click at [1325, 124] on button "Publish 1 job" at bounding box center [1338, 127] width 83 height 20
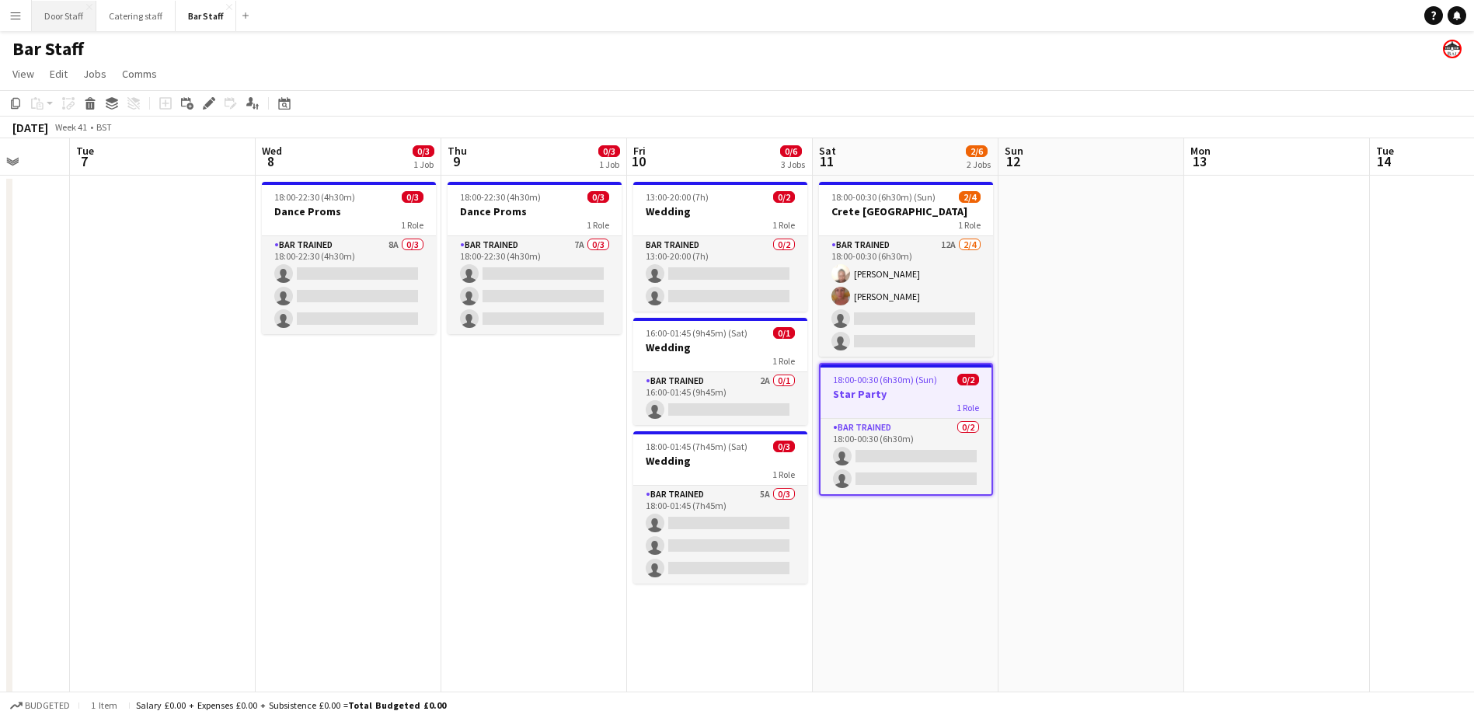
click at [59, 16] on button "Door Staff Close" at bounding box center [64, 16] width 64 height 30
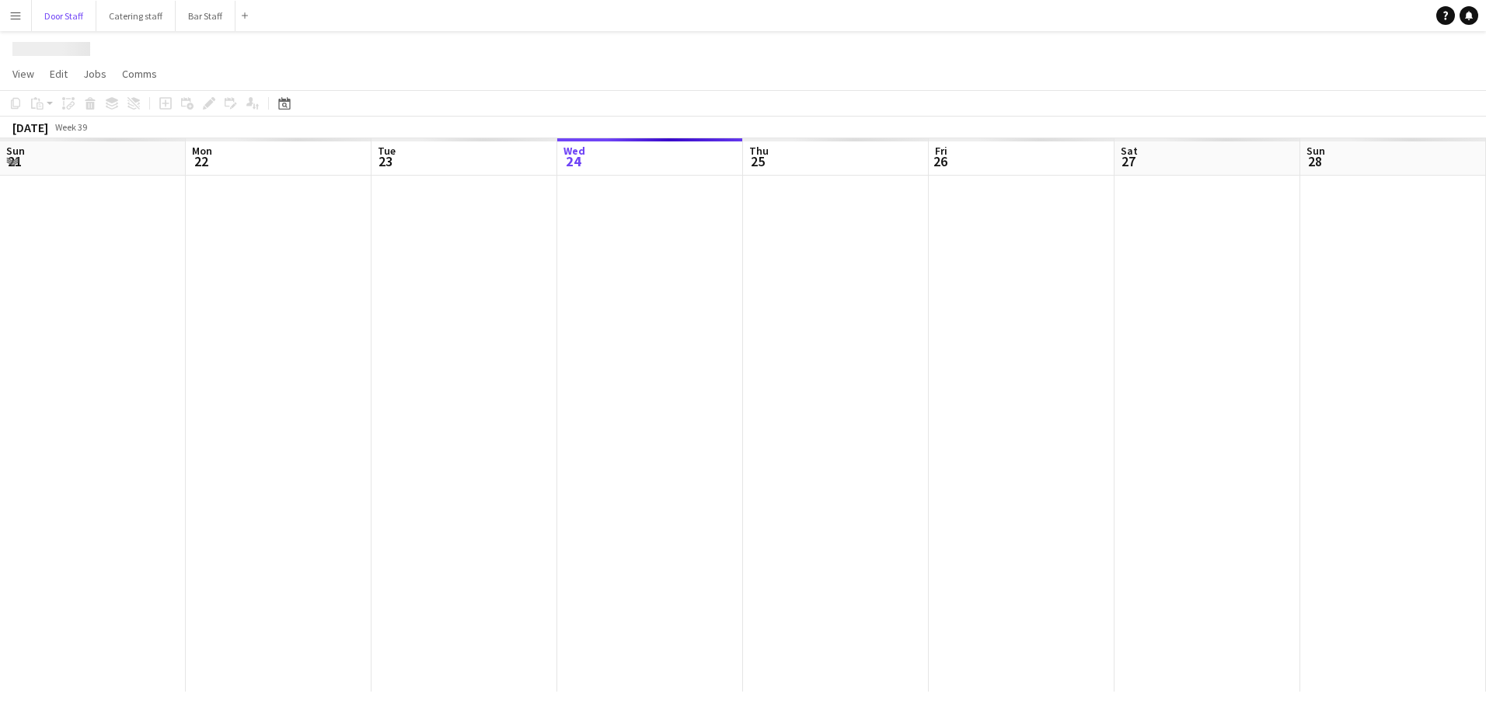
scroll to position [0, 371]
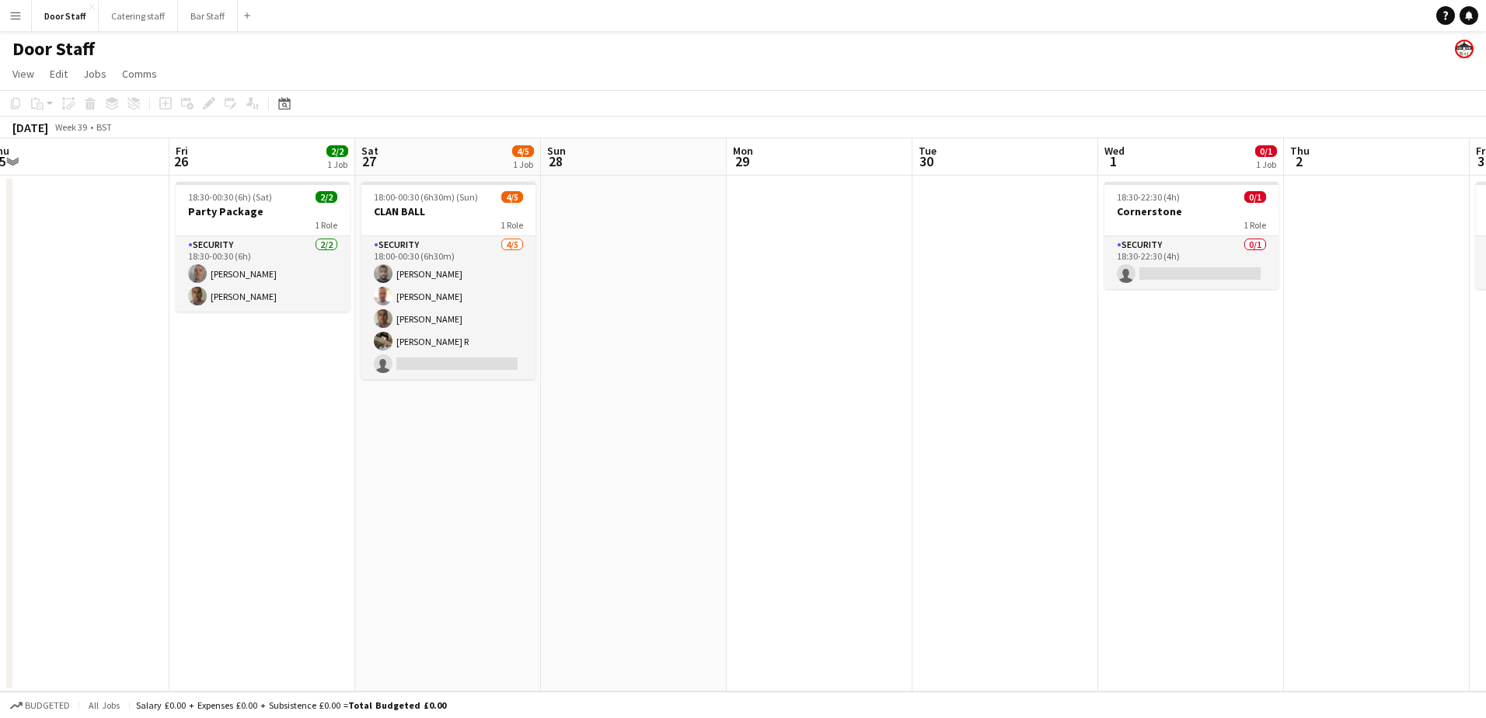
drag, startPoint x: 907, startPoint y: 355, endPoint x: 319, endPoint y: 427, distance: 591.9
click at [190, 420] on app-calendar-viewport "Tue 23 Wed 24 Thu 25 Fri 26 2/2 1 Job Sat 27 4/5 1 Job Sun 28 Mon 29 Tue 30 Wed…" at bounding box center [743, 414] width 1486 height 553
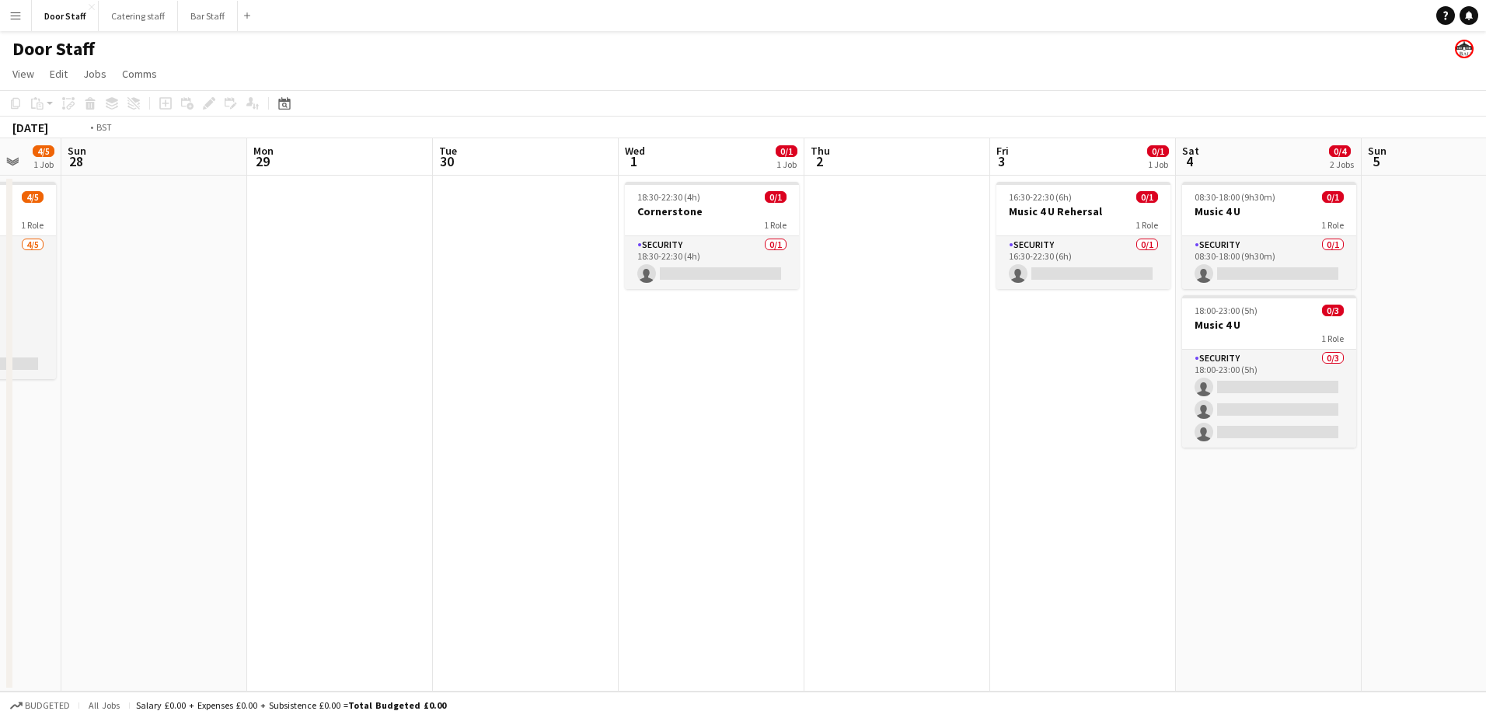
drag, startPoint x: 695, startPoint y: 439, endPoint x: 0, endPoint y: 411, distance: 696.0
click at [0, 410] on html "Menu Boards Boards Boards All jobs Status Workforce Workforce My Workforce Recr…" at bounding box center [743, 359] width 1486 height 718
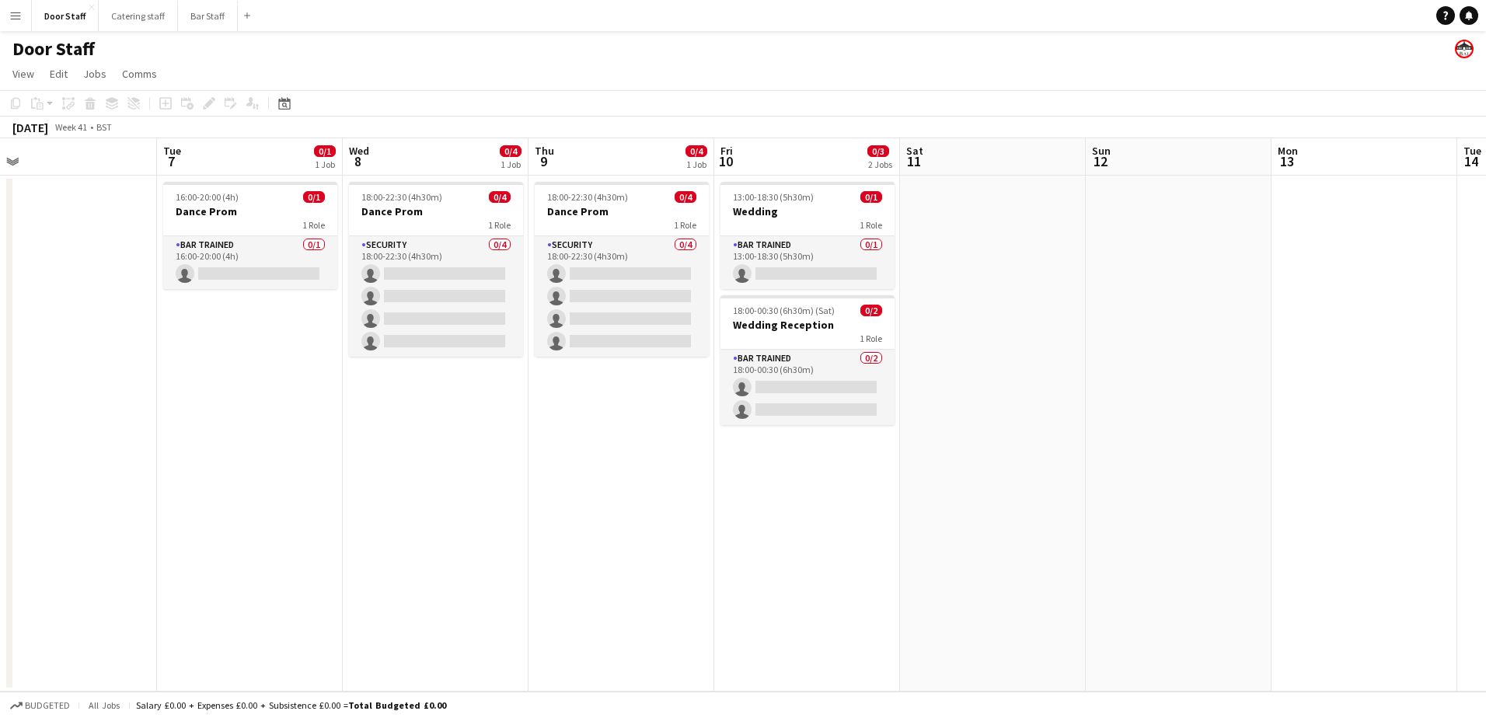
drag, startPoint x: 934, startPoint y: 401, endPoint x: 15, endPoint y: 406, distance: 919.3
click at [15, 406] on app-calendar-viewport "Fri 3 0/1 1 Job Sat 4 0/4 2 Jobs Sun 5 Mon 6 Tue 7 0/1 1 Job Wed 8 0/4 1 Job Th…" at bounding box center [743, 414] width 1486 height 553
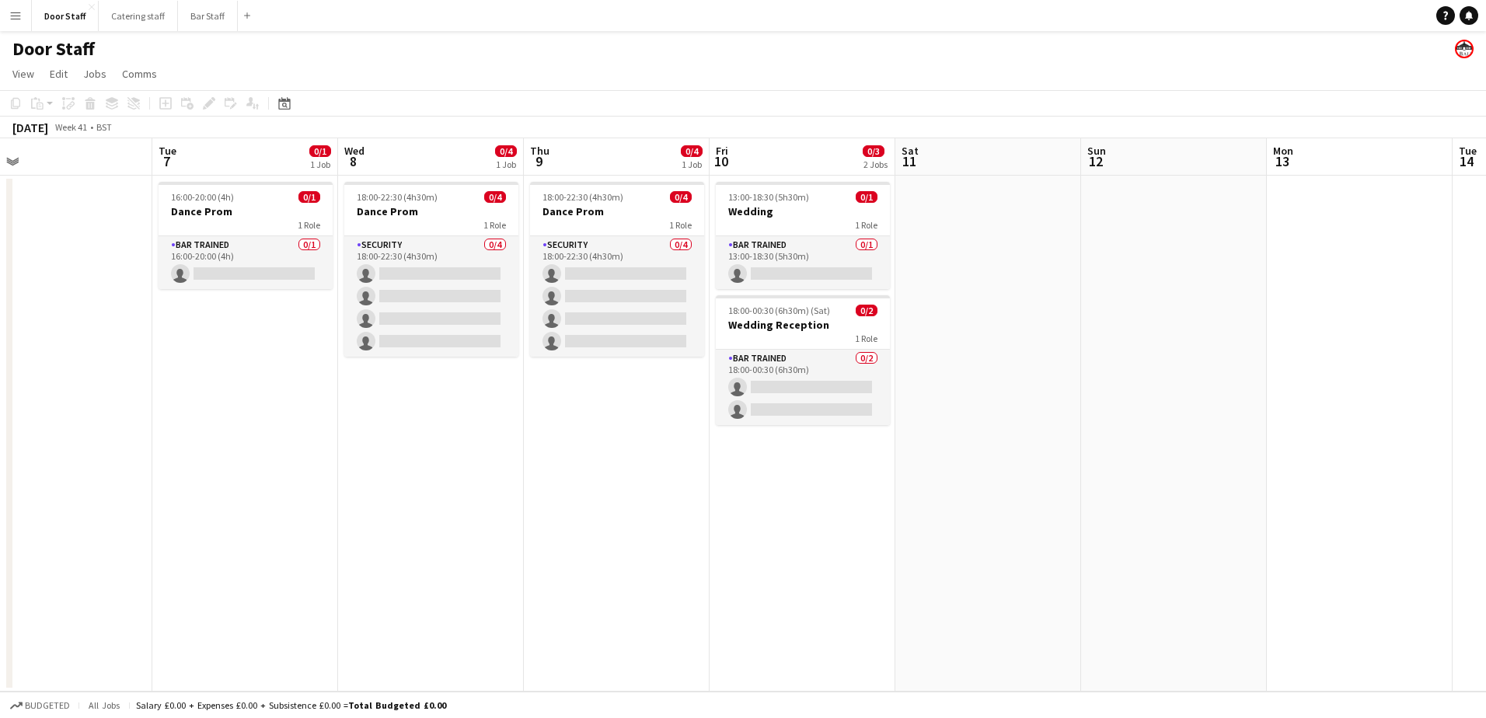
click at [957, 162] on app-board-header-date "Sat 11" at bounding box center [988, 156] width 186 height 37
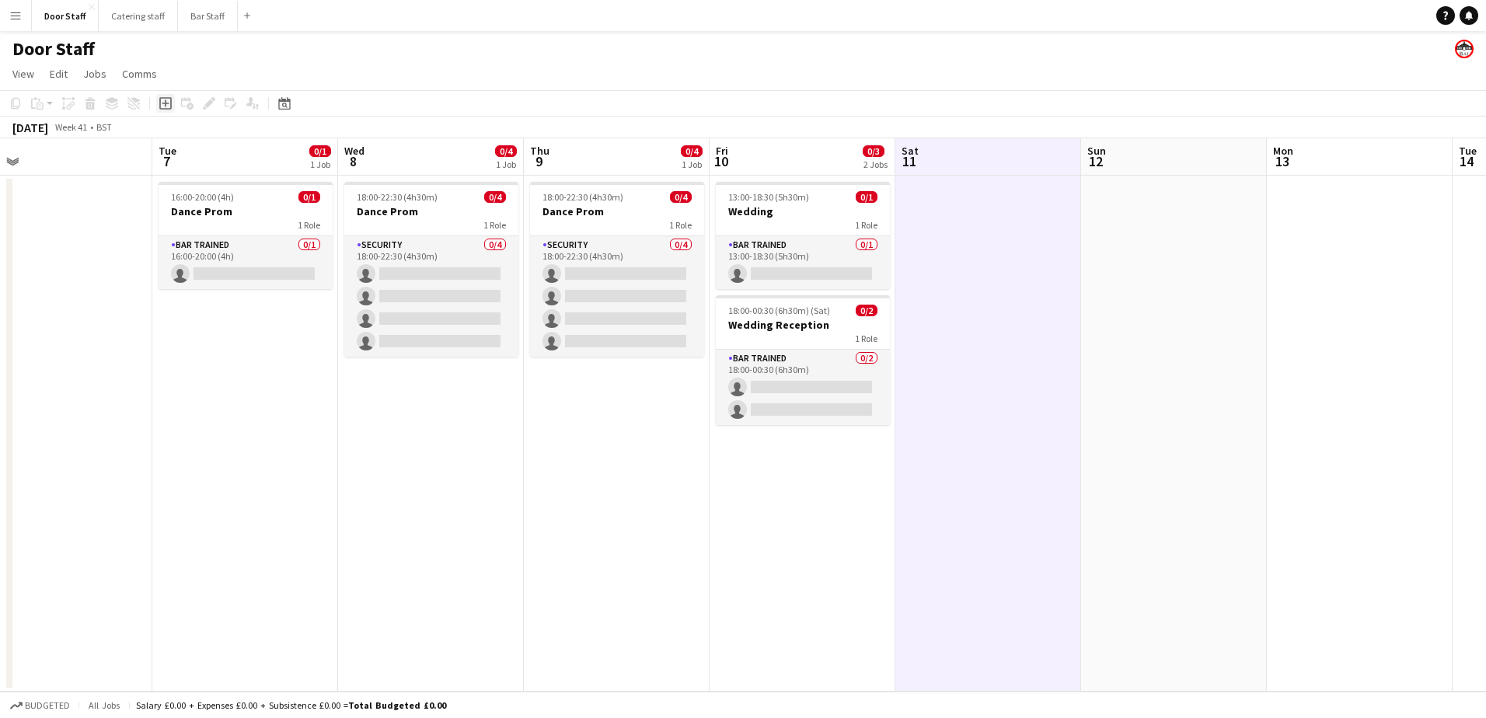
click at [161, 104] on icon "Add job" at bounding box center [165, 103] width 12 height 12
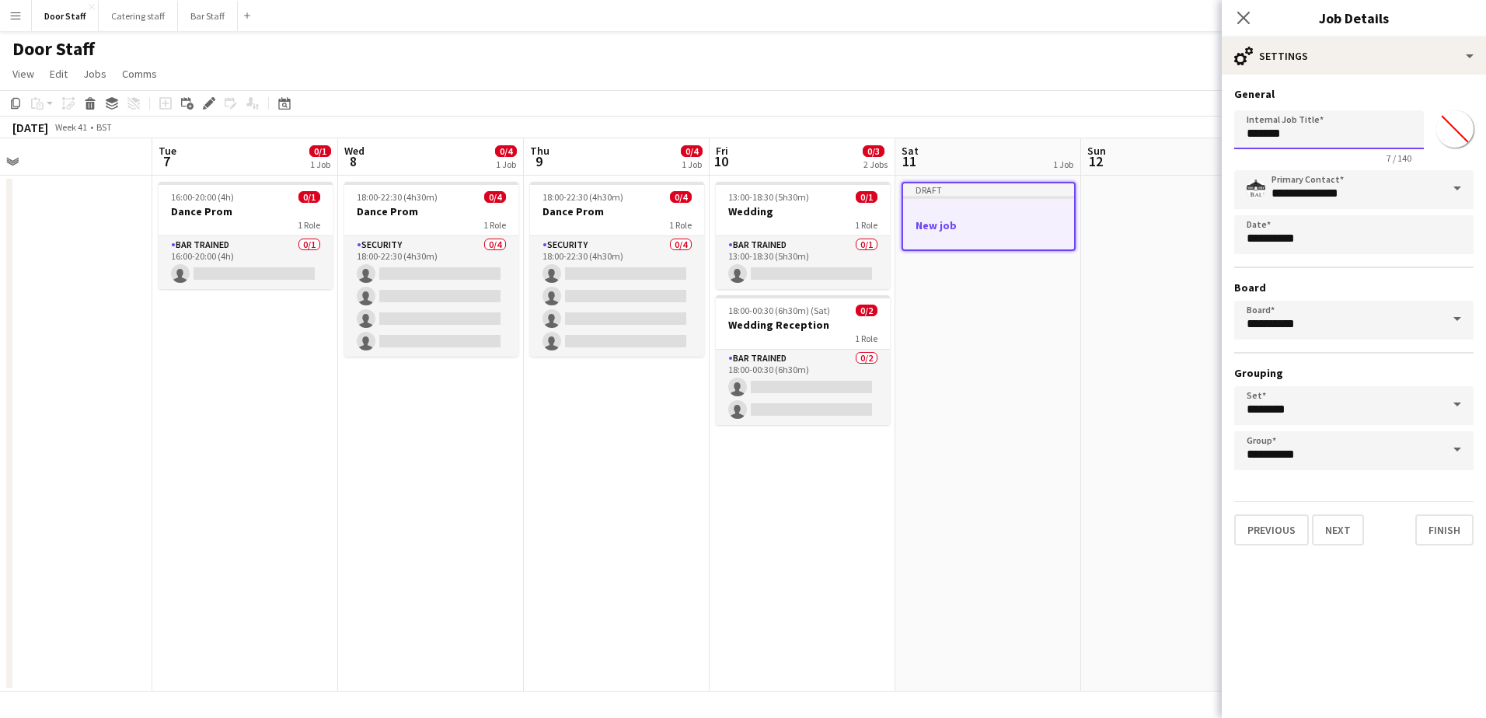
click at [1254, 127] on input "*******" at bounding box center [1329, 129] width 190 height 39
type input "**********"
click at [1344, 533] on button "Next" at bounding box center [1338, 529] width 52 height 31
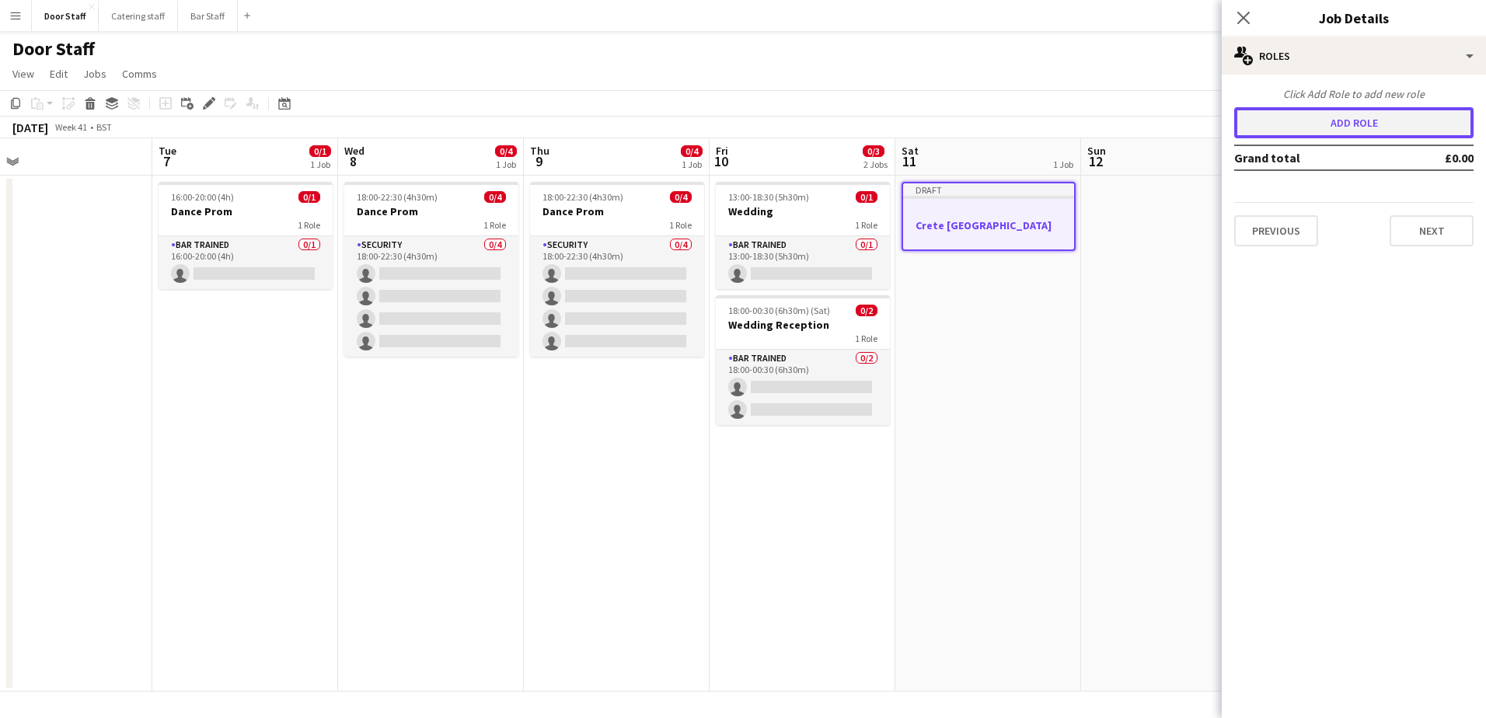
click at [1319, 123] on button "Add role" at bounding box center [1353, 122] width 239 height 31
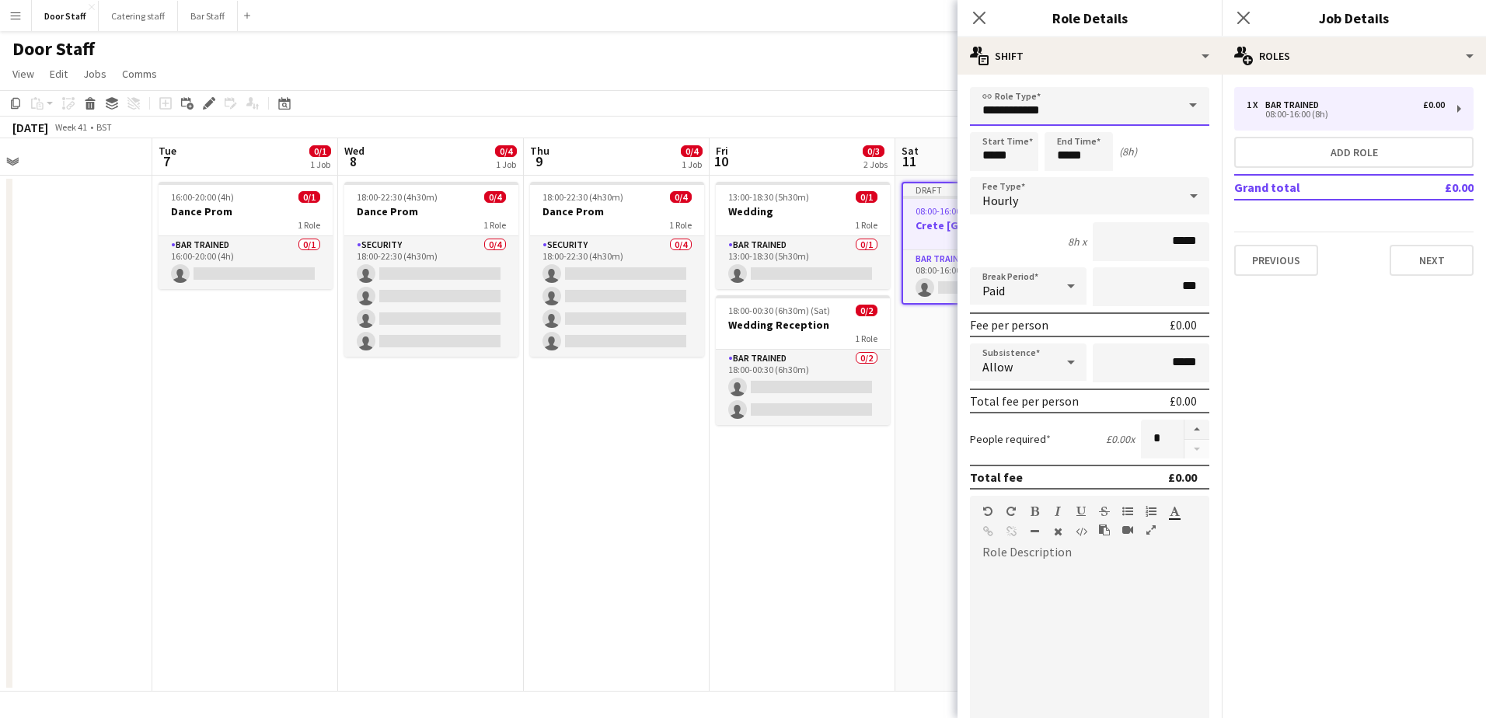
click at [1020, 105] on input "**********" at bounding box center [1089, 106] width 239 height 39
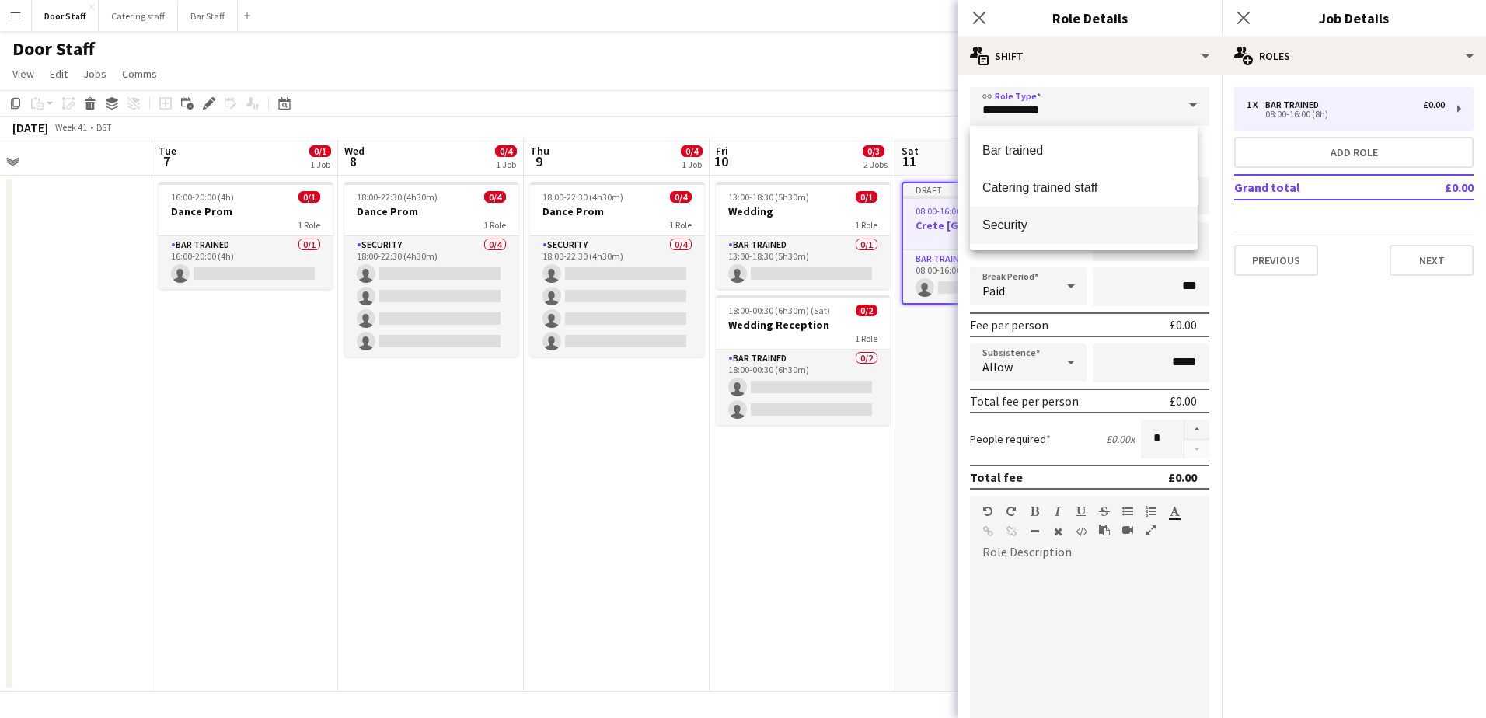
click at [1044, 225] on span "Security" at bounding box center [1083, 225] width 203 height 15
type input "********"
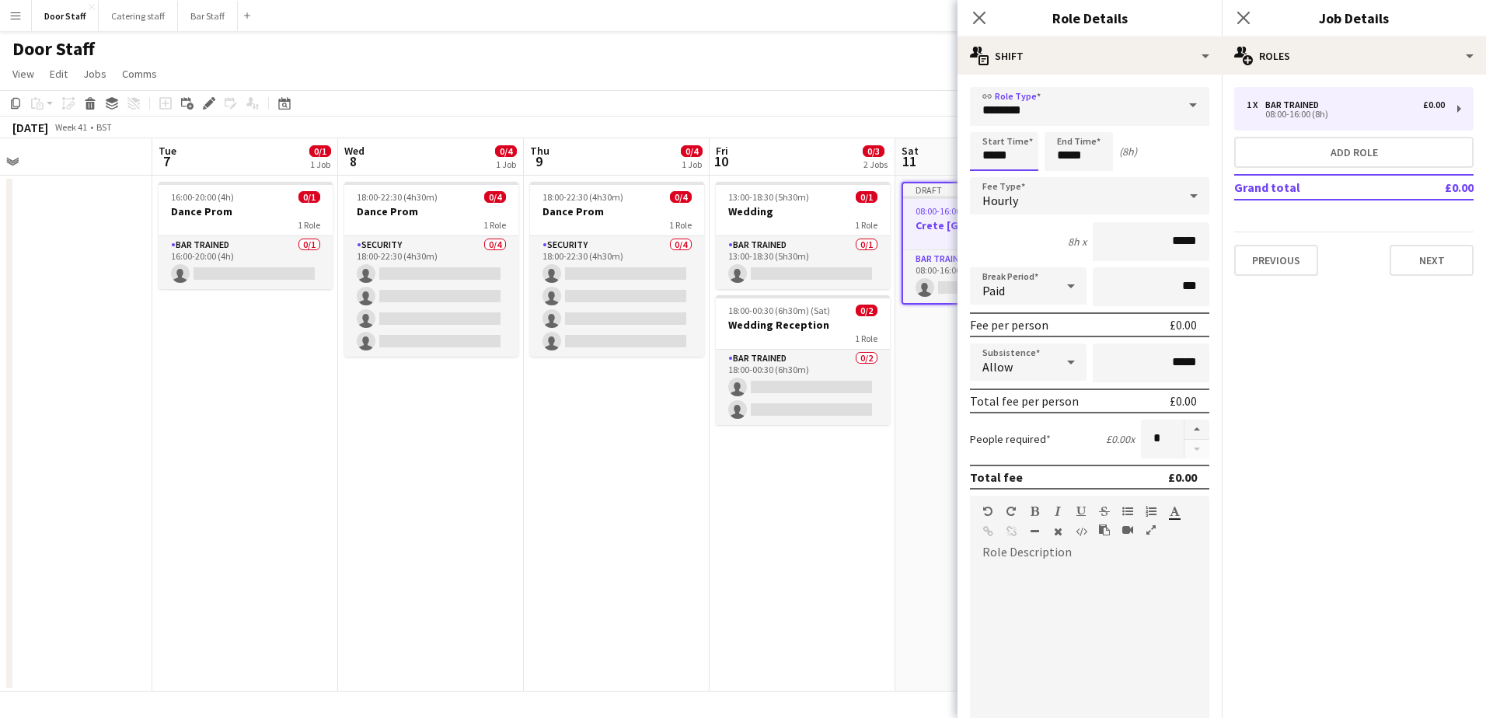
click at [1006, 146] on input "*****" at bounding box center [1004, 151] width 68 height 39
click at [989, 117] on div at bounding box center [988, 125] width 31 height 16
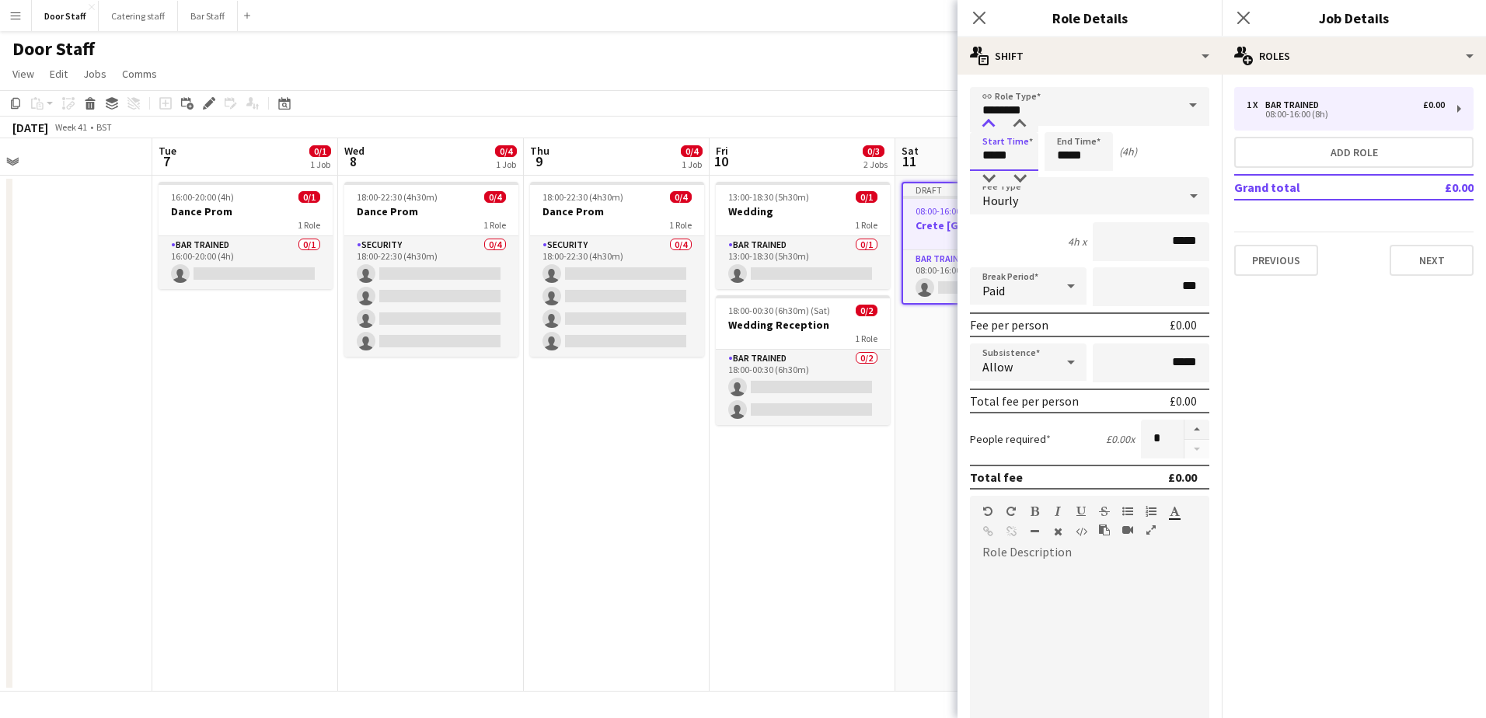
click at [989, 117] on div at bounding box center [988, 125] width 31 height 16
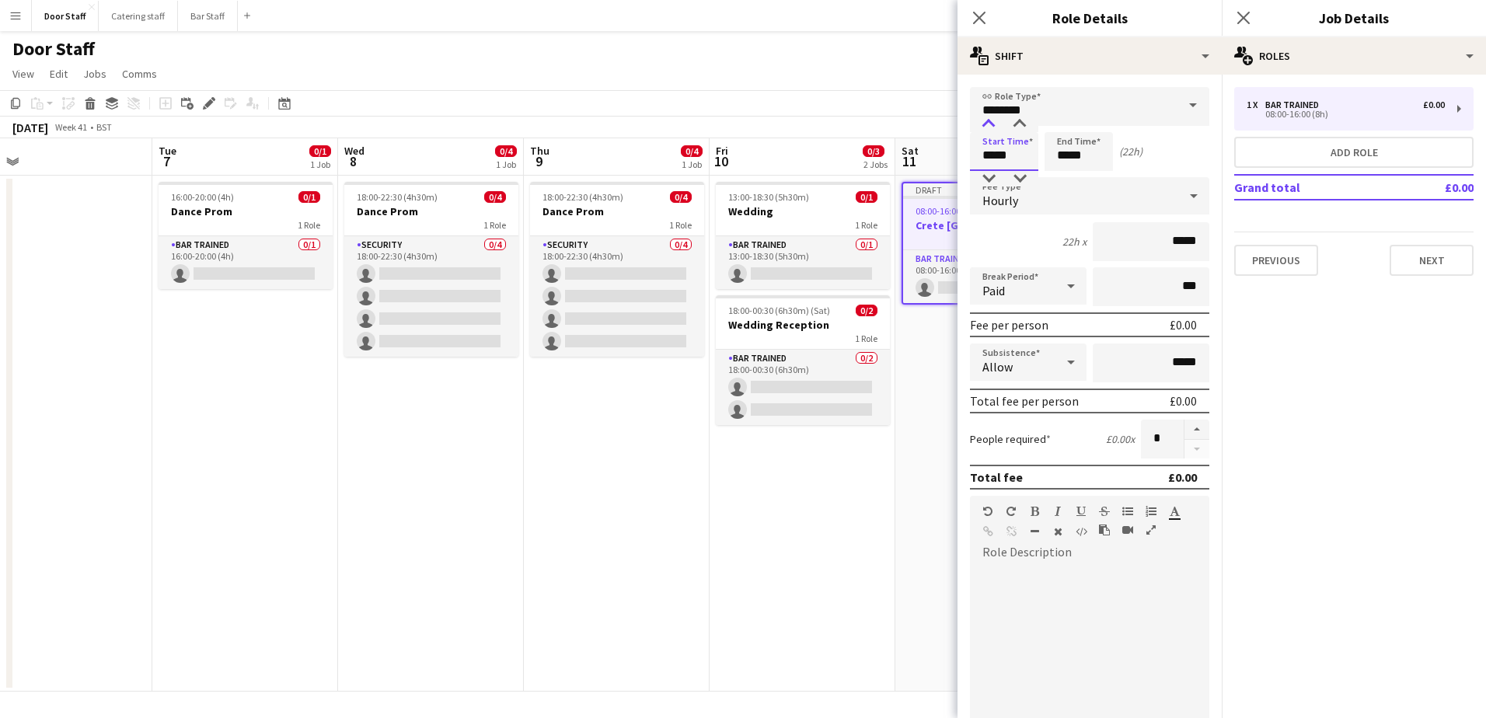
type input "*****"
click at [989, 117] on div at bounding box center [988, 125] width 31 height 16
click at [1088, 157] on input "*****" at bounding box center [1078, 151] width 68 height 39
click at [1068, 120] on div at bounding box center [1062, 125] width 31 height 16
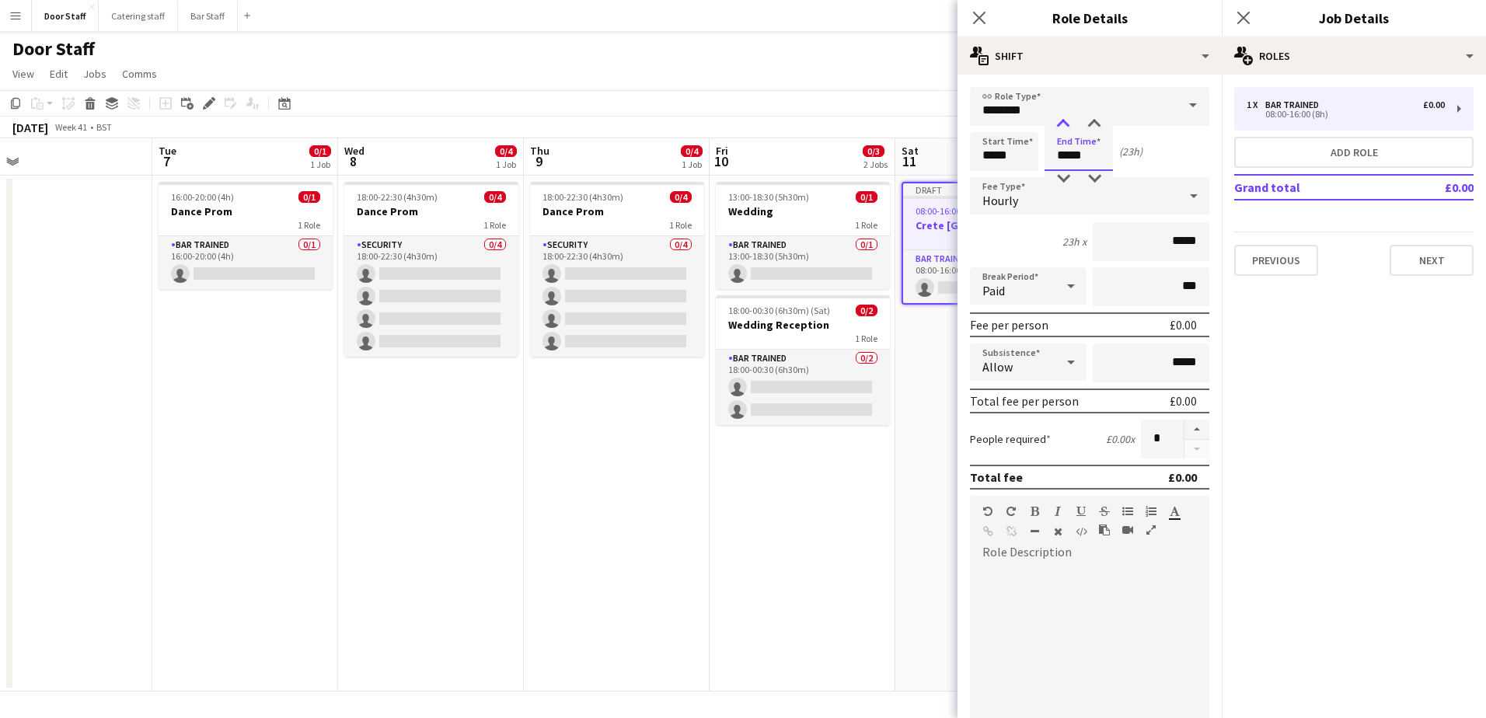
click at [1068, 120] on div at bounding box center [1062, 125] width 31 height 16
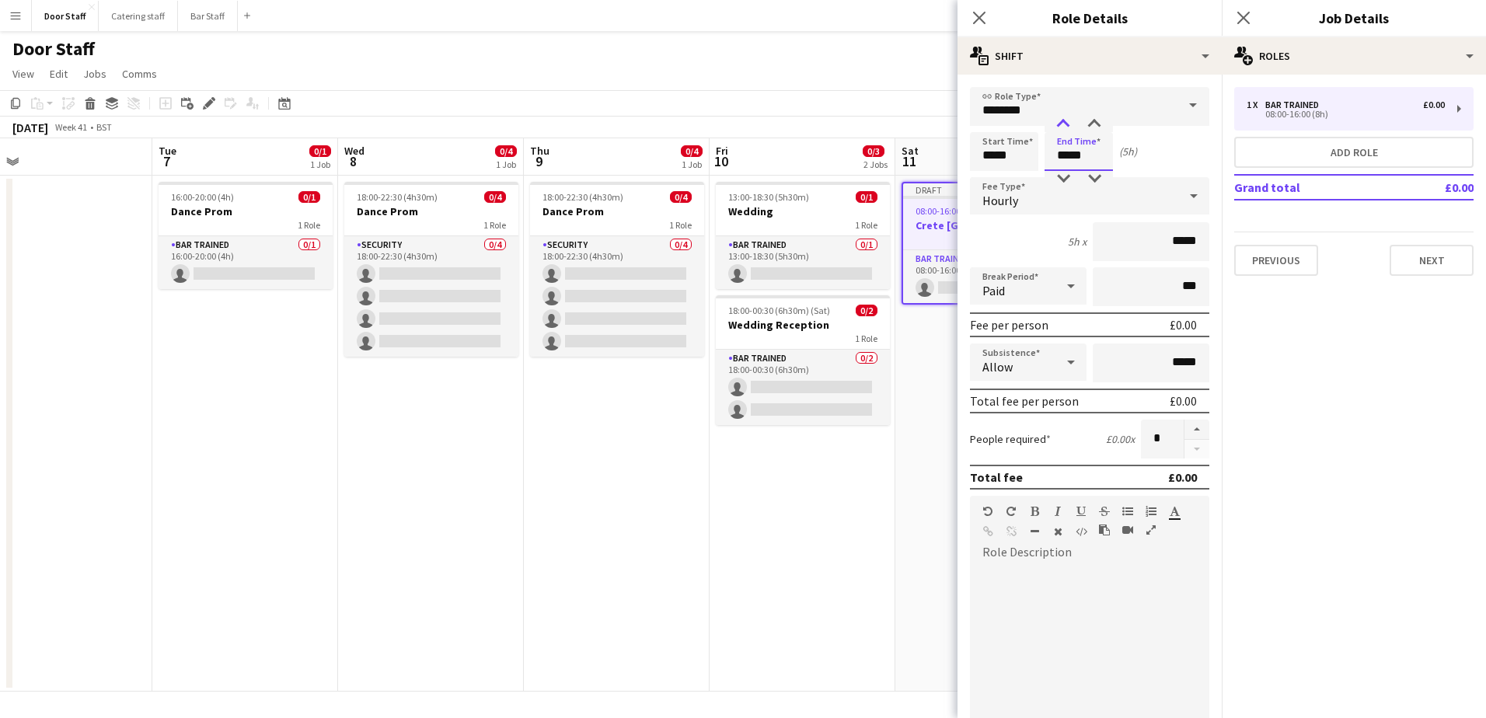
click at [1068, 120] on div at bounding box center [1062, 125] width 31 height 16
click at [1096, 115] on input "********" at bounding box center [1089, 106] width 239 height 39
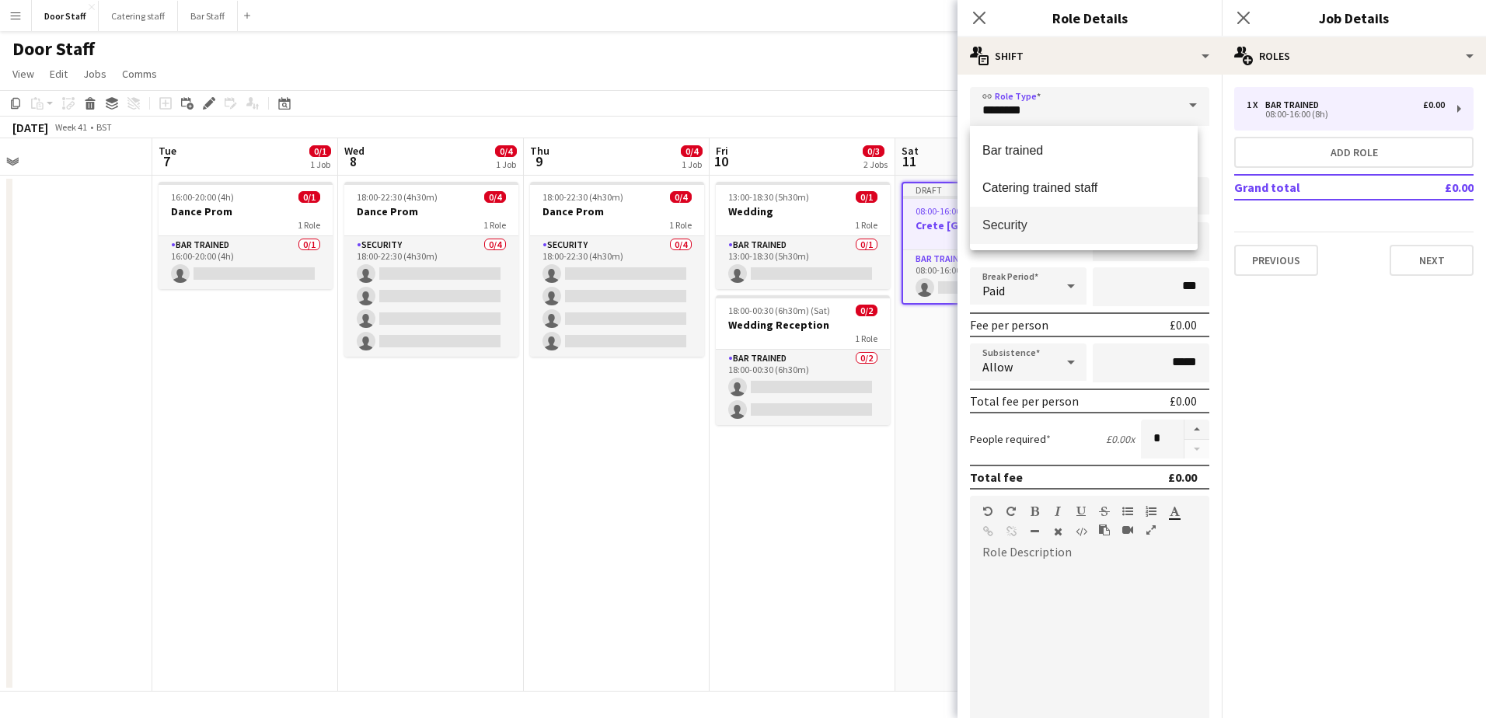
drag, startPoint x: 1019, startPoint y: 225, endPoint x: 1036, endPoint y: 209, distance: 23.6
click at [1020, 225] on span "Security" at bounding box center [1083, 225] width 203 height 15
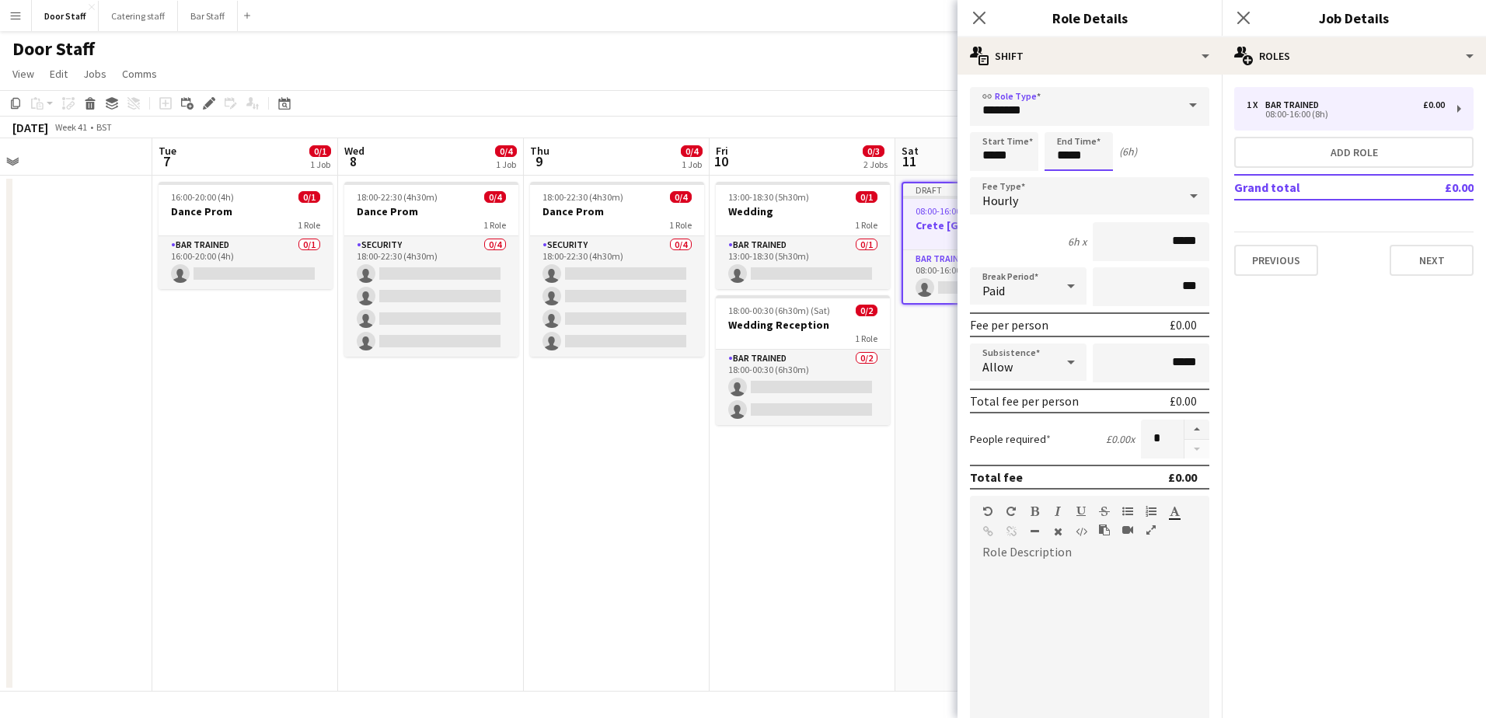
click at [1087, 159] on input "*****" at bounding box center [1078, 151] width 68 height 39
click at [1096, 121] on div at bounding box center [1094, 125] width 31 height 16
type input "*****"
click at [1096, 121] on div at bounding box center [1094, 125] width 31 height 16
click at [1186, 426] on button "button" at bounding box center [1196, 430] width 25 height 20
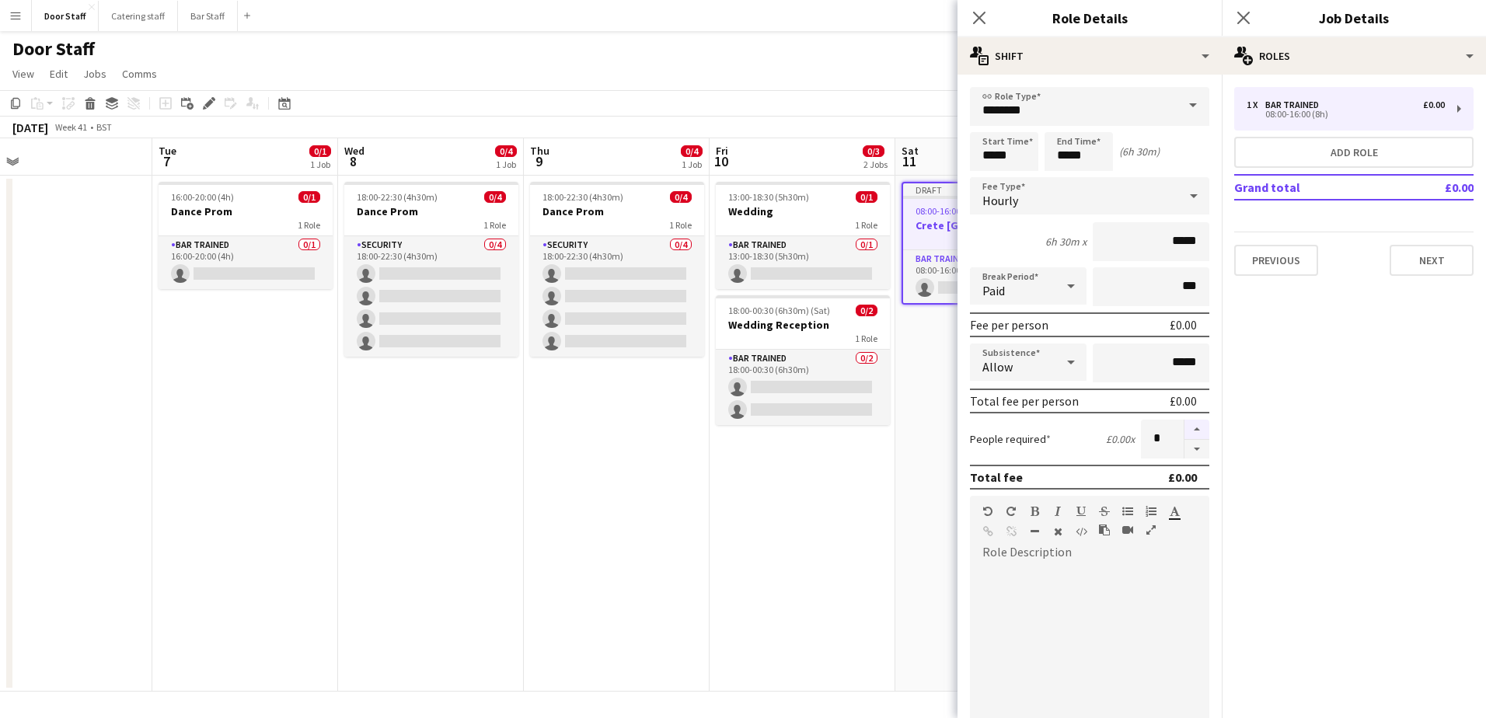
click at [1186, 426] on button "button" at bounding box center [1196, 430] width 25 height 20
type input "*"
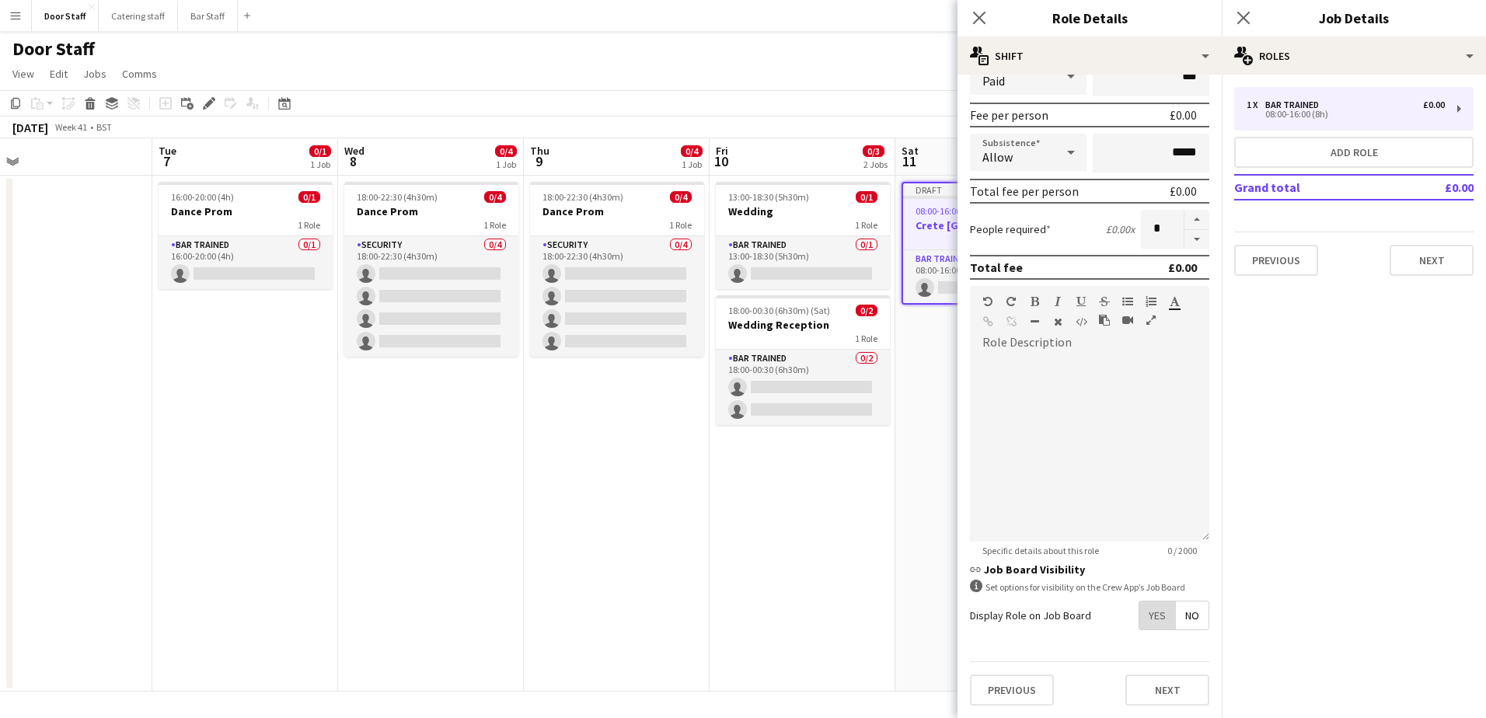
click at [1152, 621] on span "Yes" at bounding box center [1157, 615] width 36 height 28
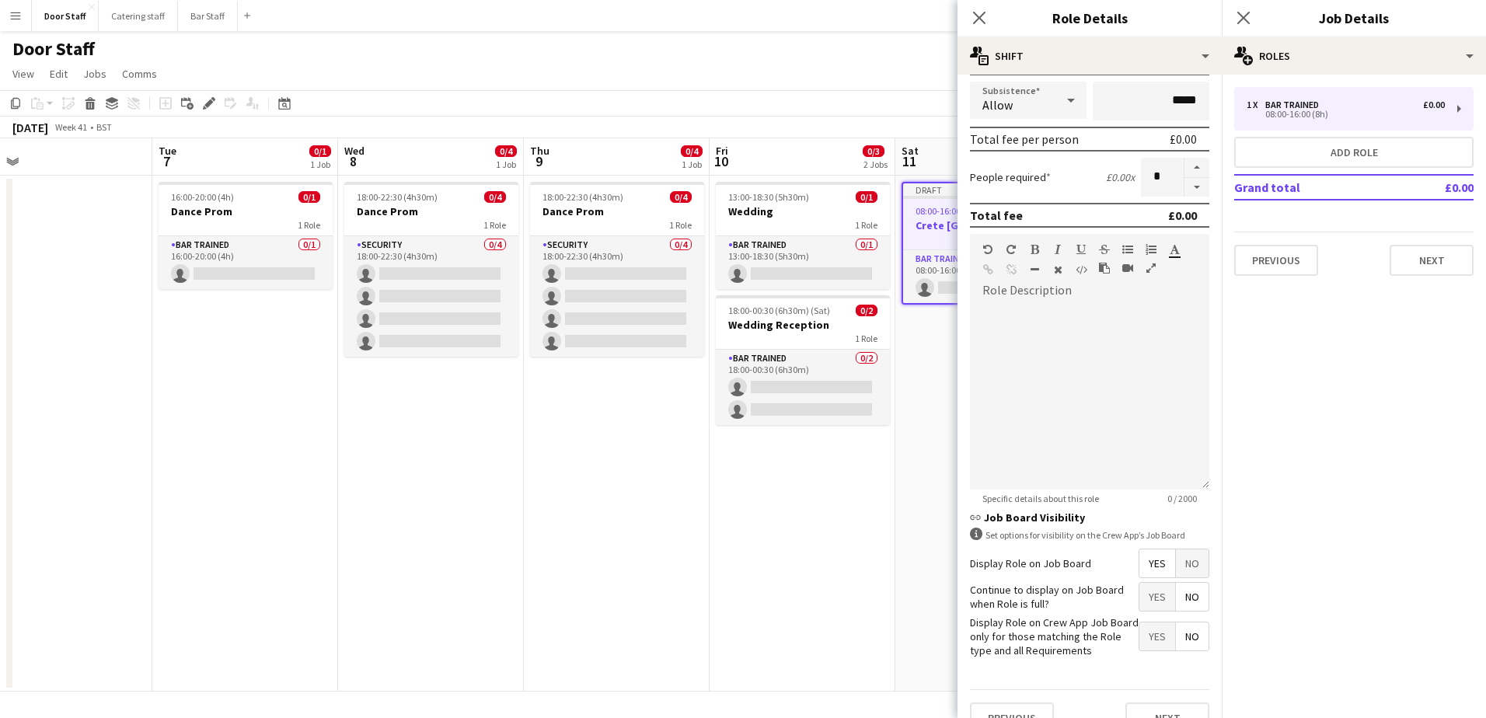
scroll to position [290, 0]
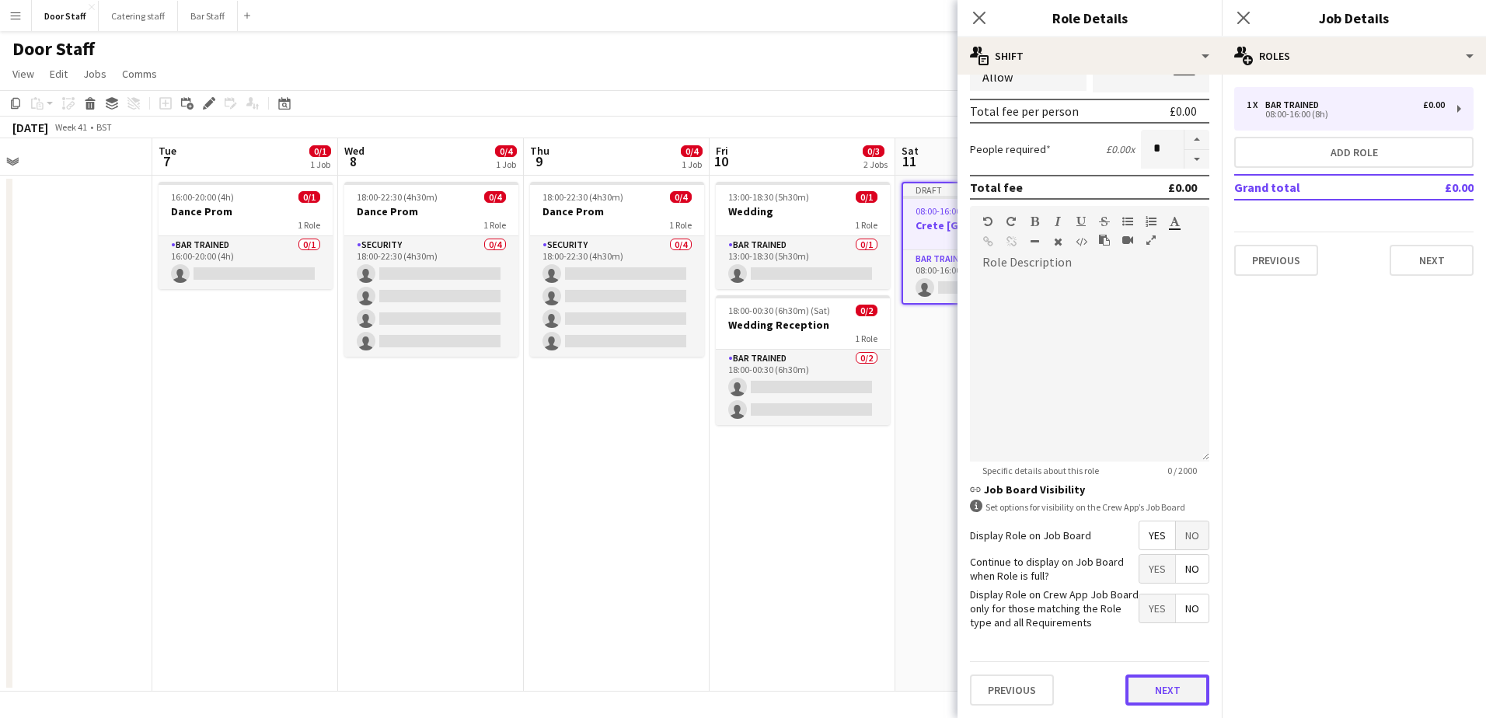
click at [1163, 688] on button "Next" at bounding box center [1167, 689] width 84 height 31
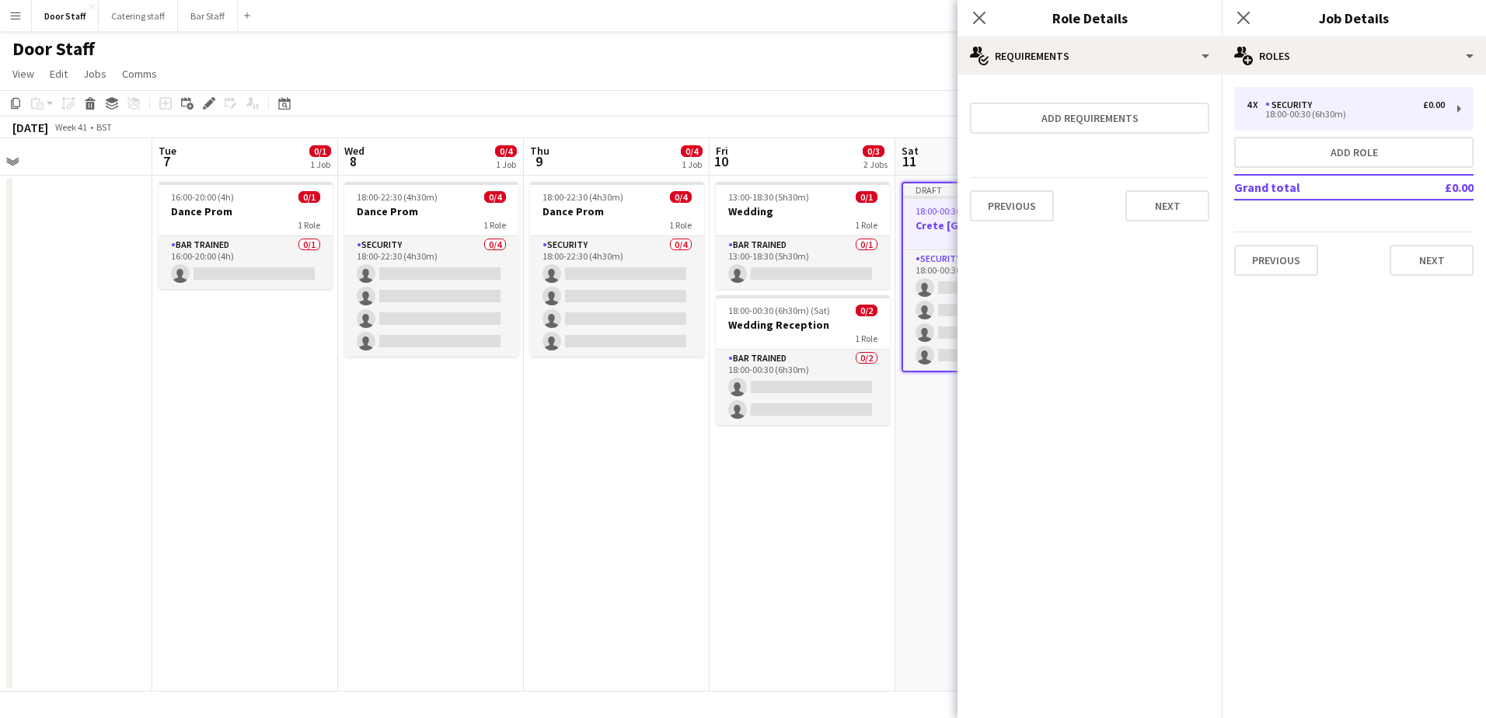
scroll to position [0, 0]
click at [1172, 208] on button "Next" at bounding box center [1167, 205] width 84 height 31
click at [1177, 198] on button "Finish" at bounding box center [1180, 208] width 58 height 31
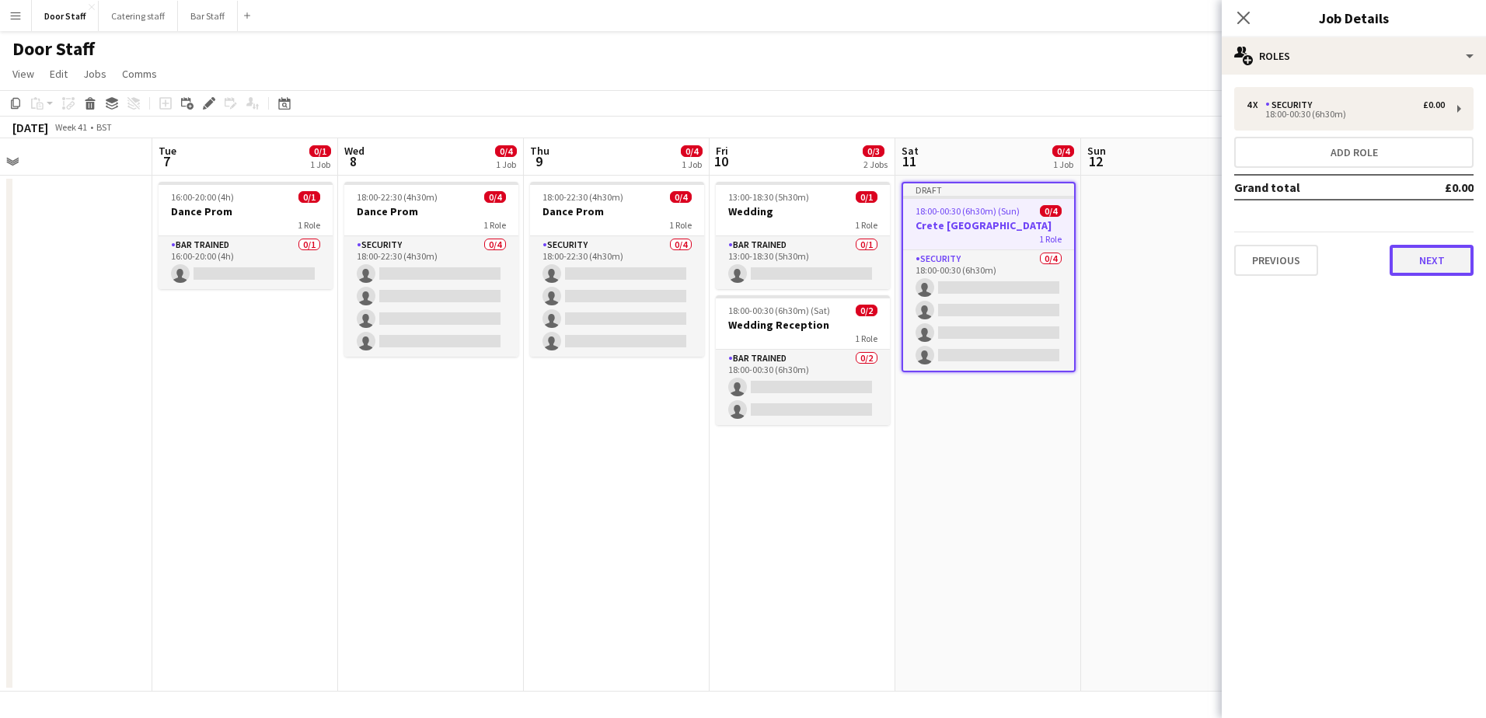
click at [1419, 255] on button "Next" at bounding box center [1431, 260] width 84 height 31
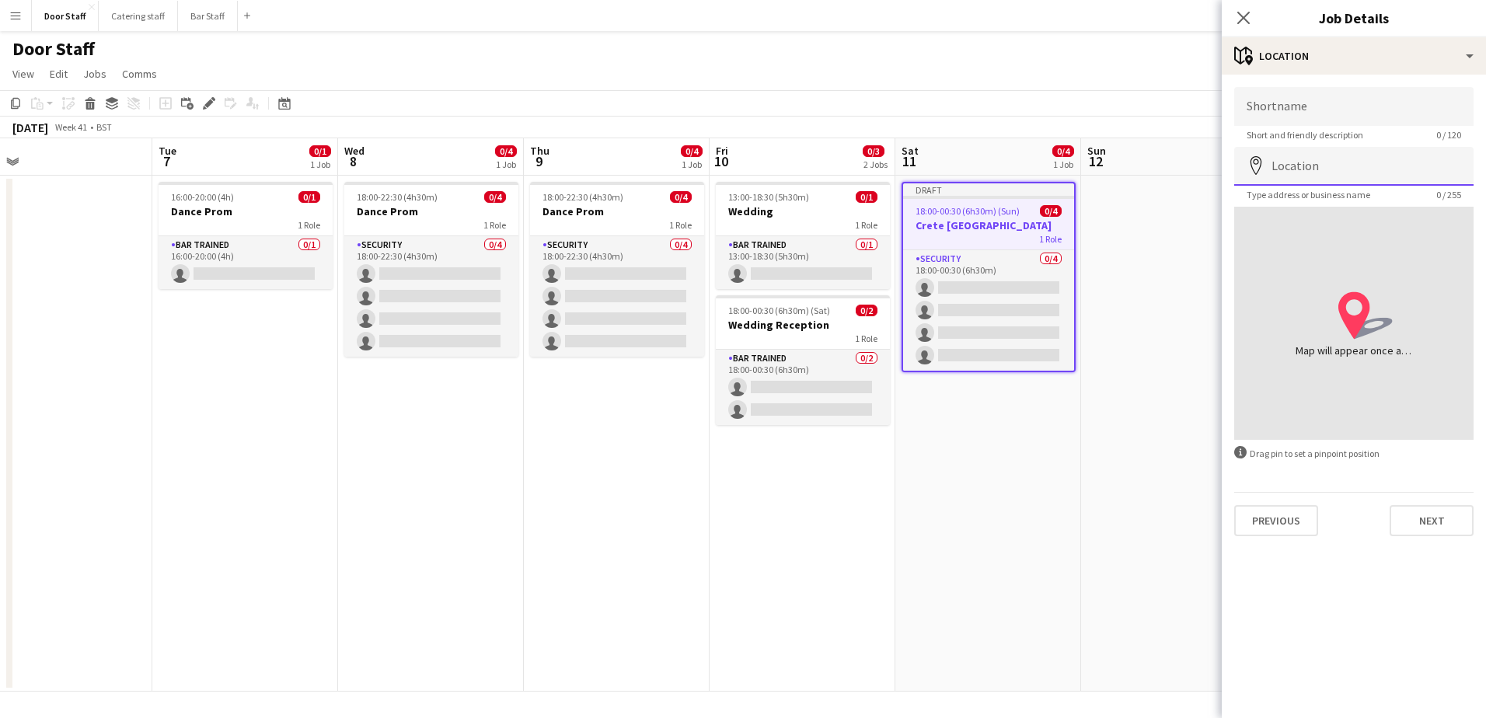
click at [1290, 169] on input "Location" at bounding box center [1353, 166] width 239 height 39
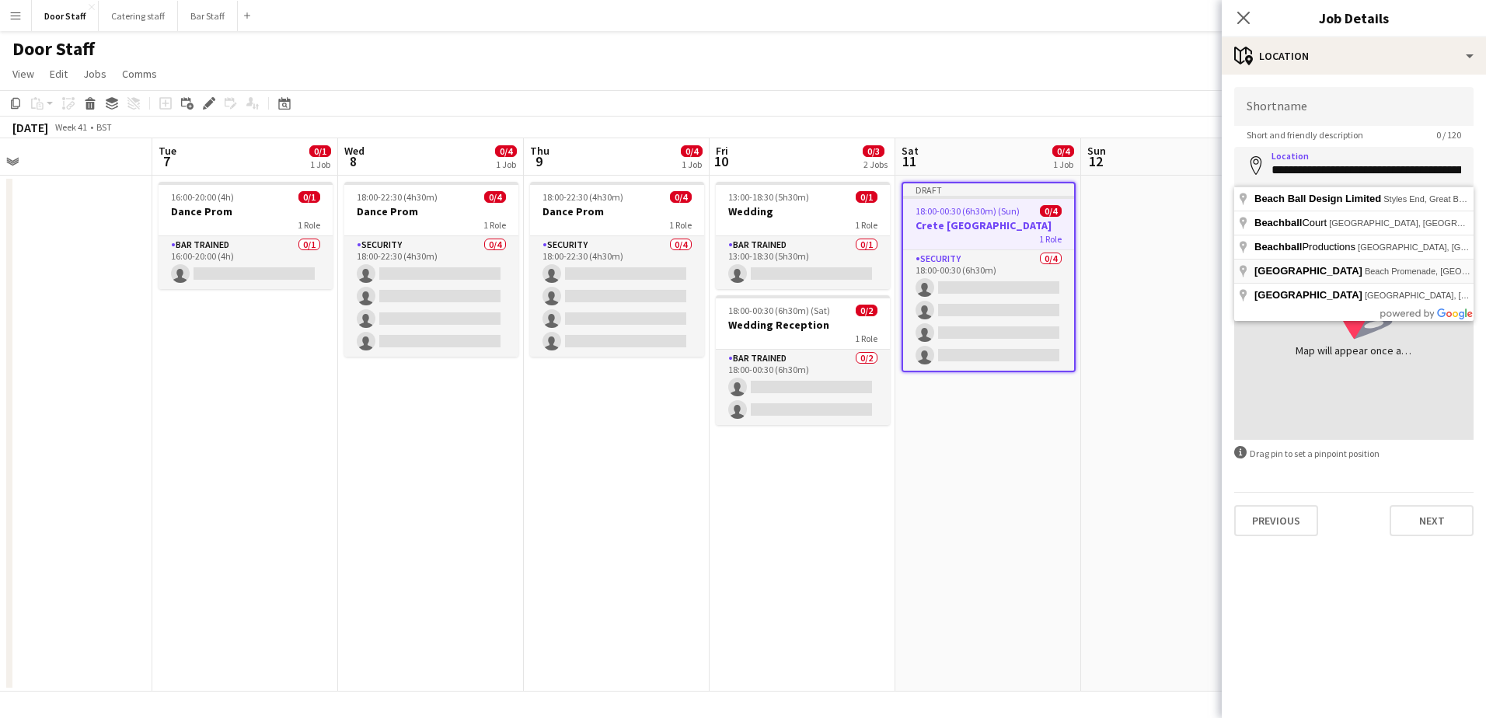
type input "**********"
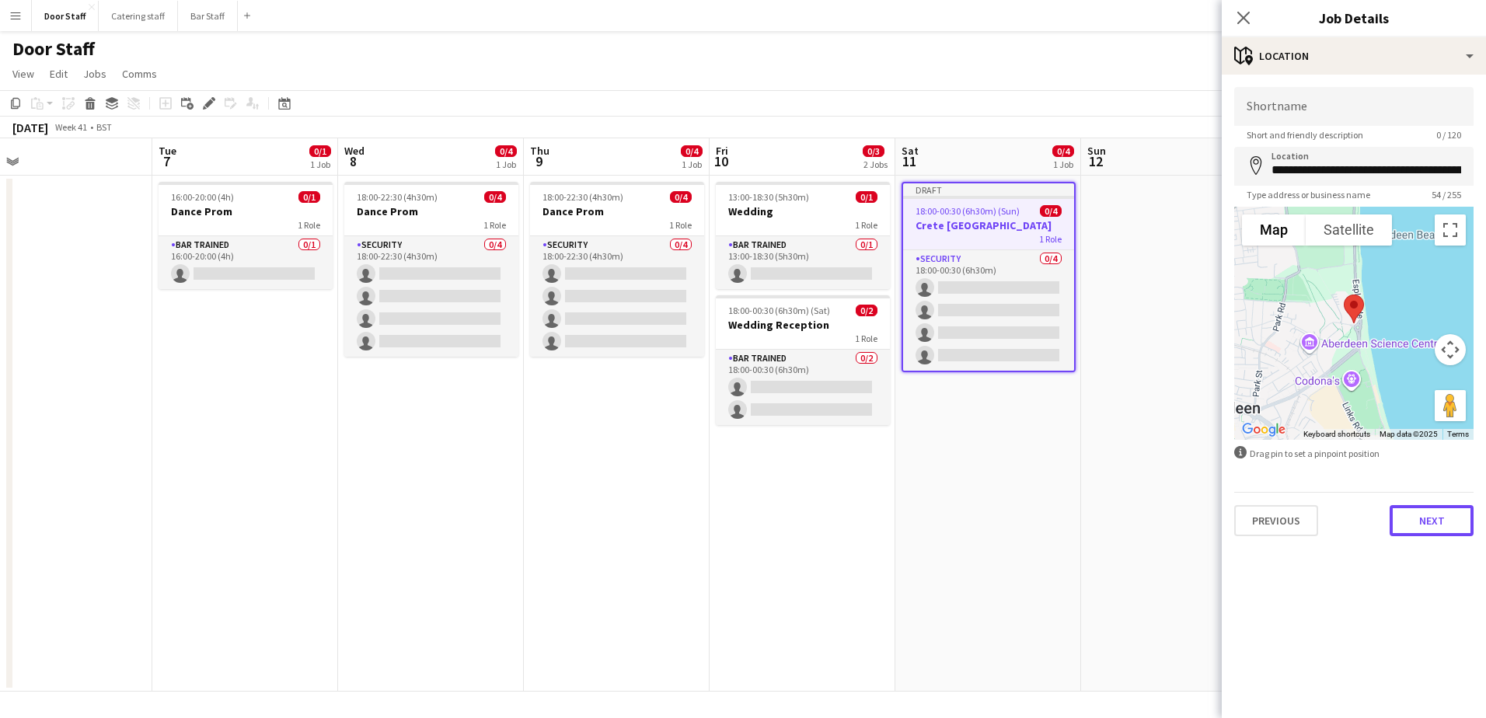
click at [1427, 515] on button "Next" at bounding box center [1431, 520] width 84 height 31
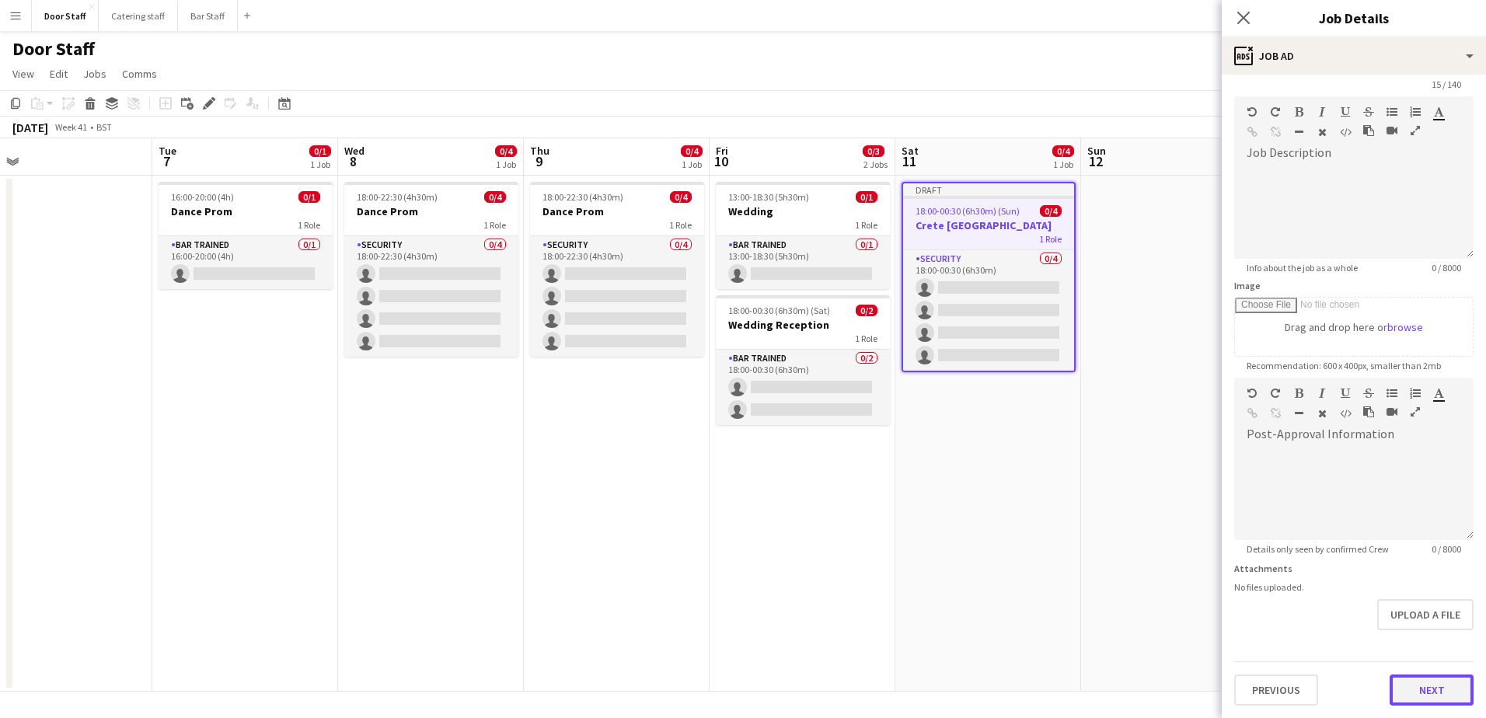
click at [1428, 643] on form "**********" at bounding box center [1354, 371] width 264 height 669
click at [1431, 687] on button "Next" at bounding box center [1431, 689] width 84 height 31
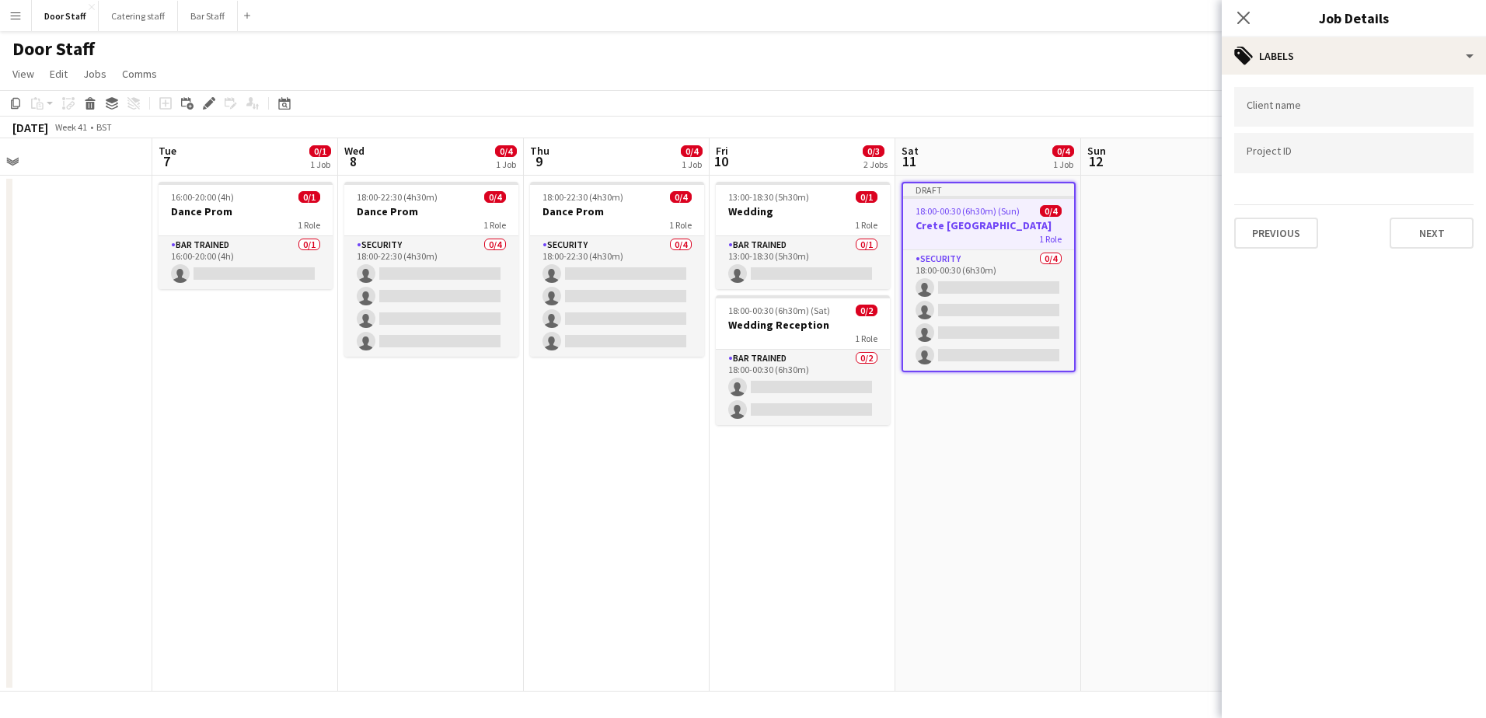
scroll to position [0, 0]
click at [1438, 240] on button "Next" at bounding box center [1431, 233] width 84 height 31
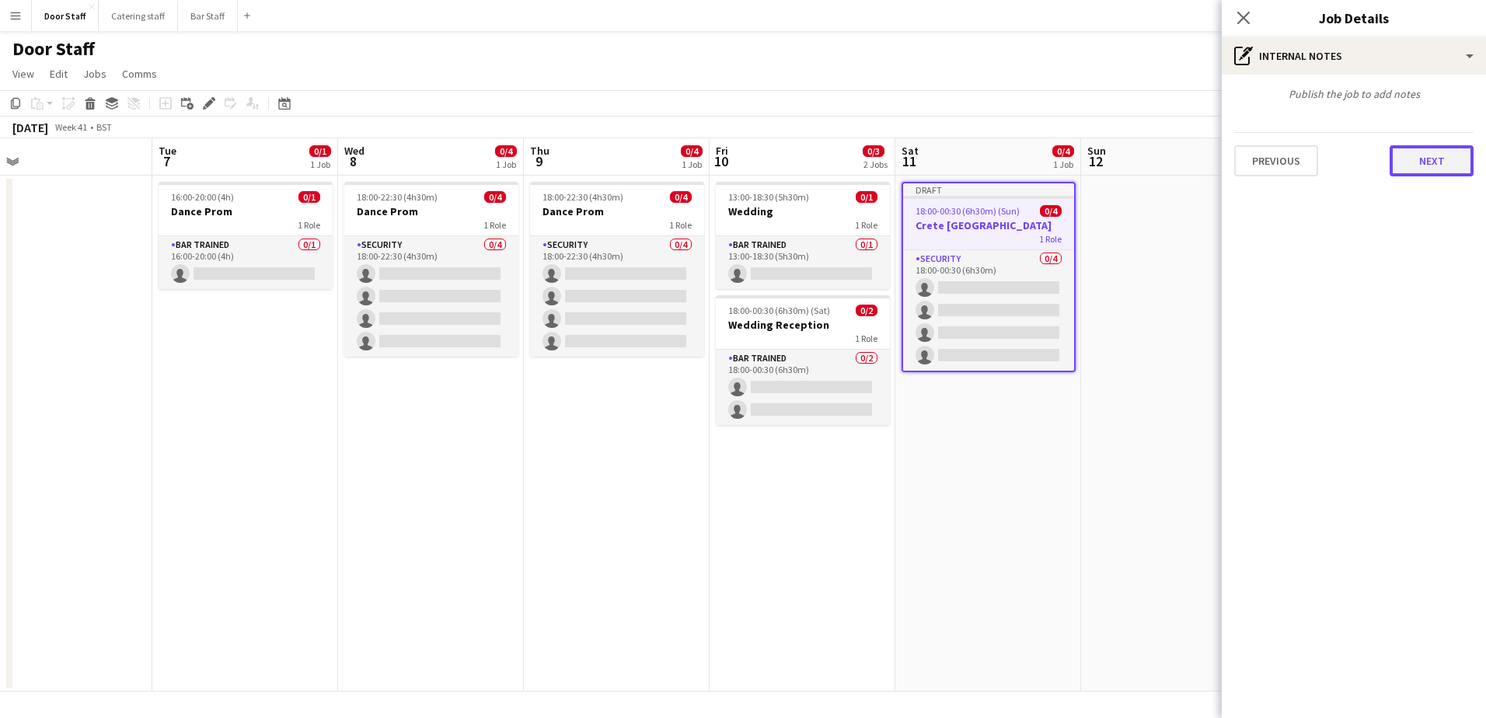
click at [1421, 160] on button "Next" at bounding box center [1431, 160] width 84 height 31
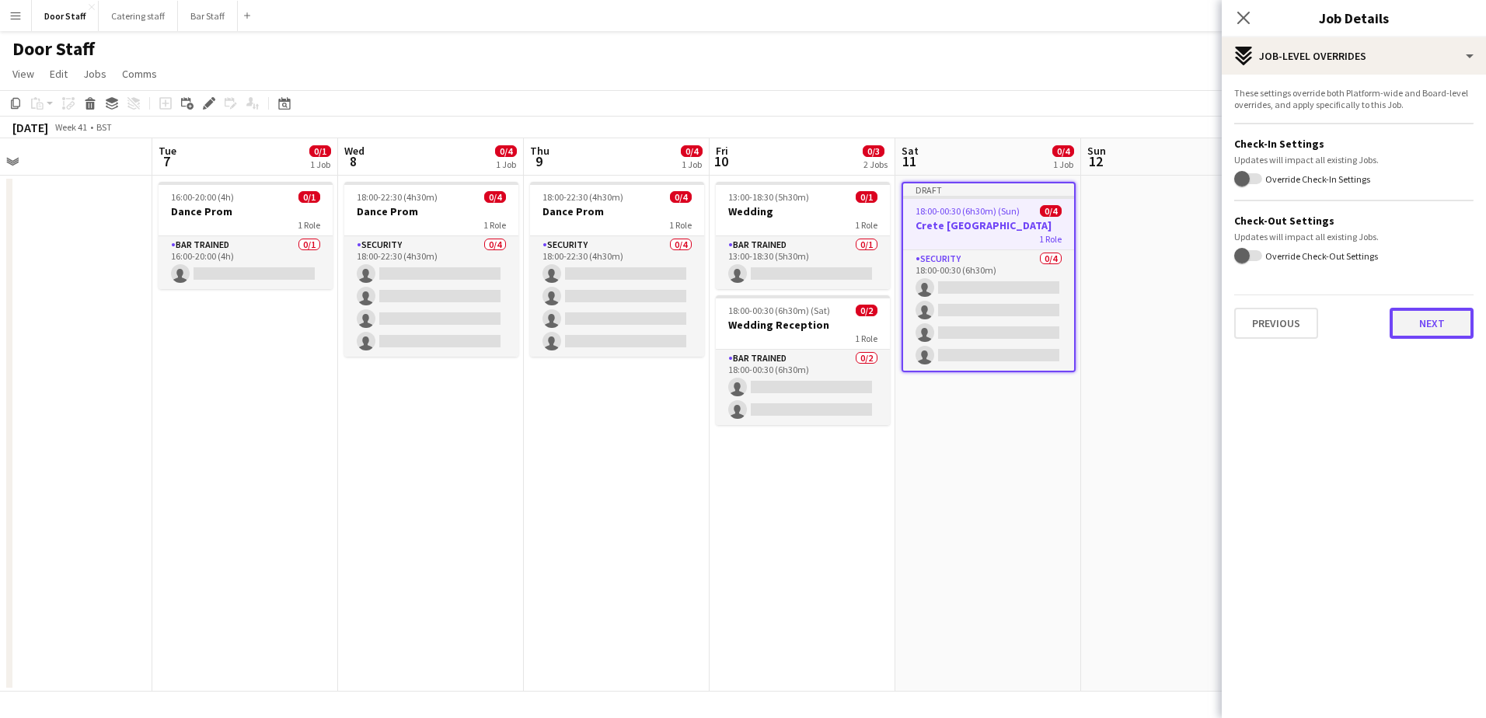
click at [1438, 325] on button "Next" at bounding box center [1431, 323] width 84 height 31
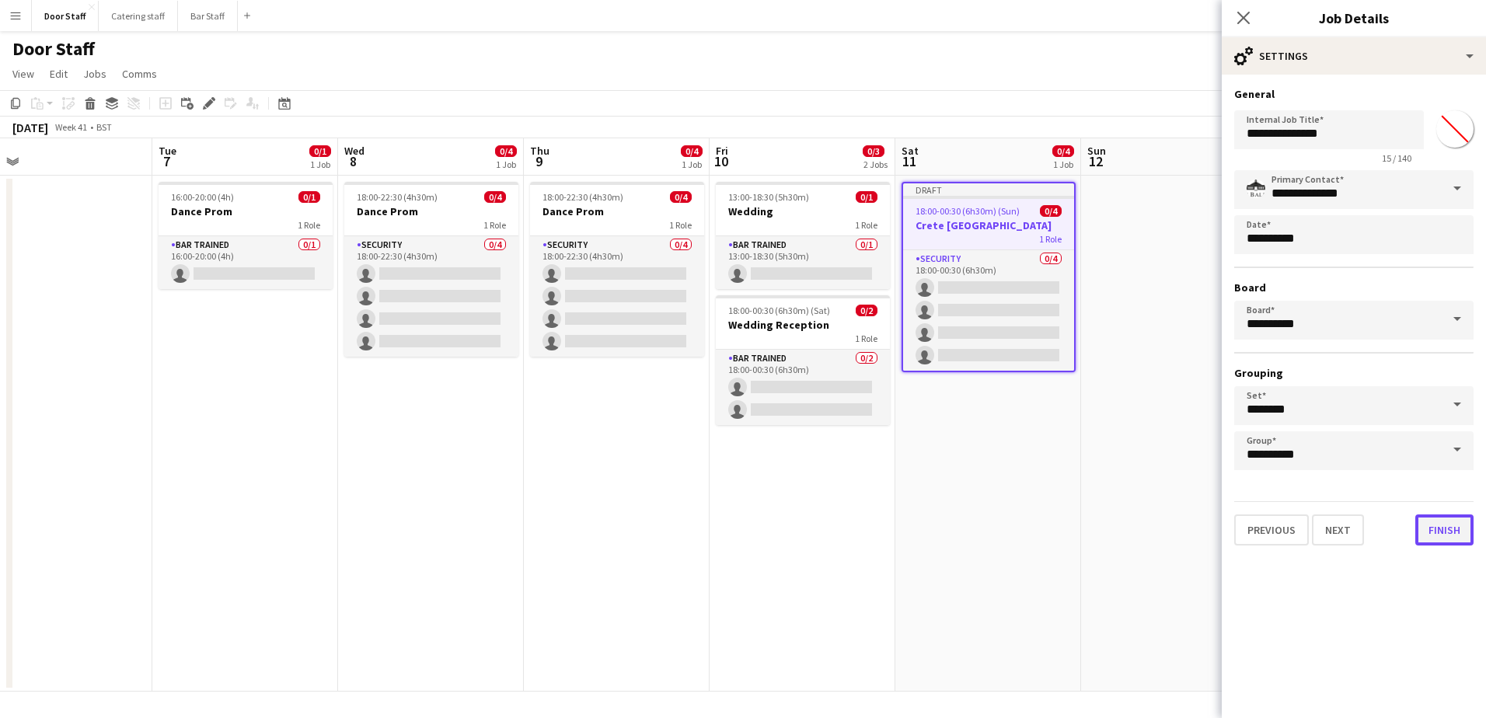
click at [1443, 534] on button "Finish" at bounding box center [1444, 529] width 58 height 31
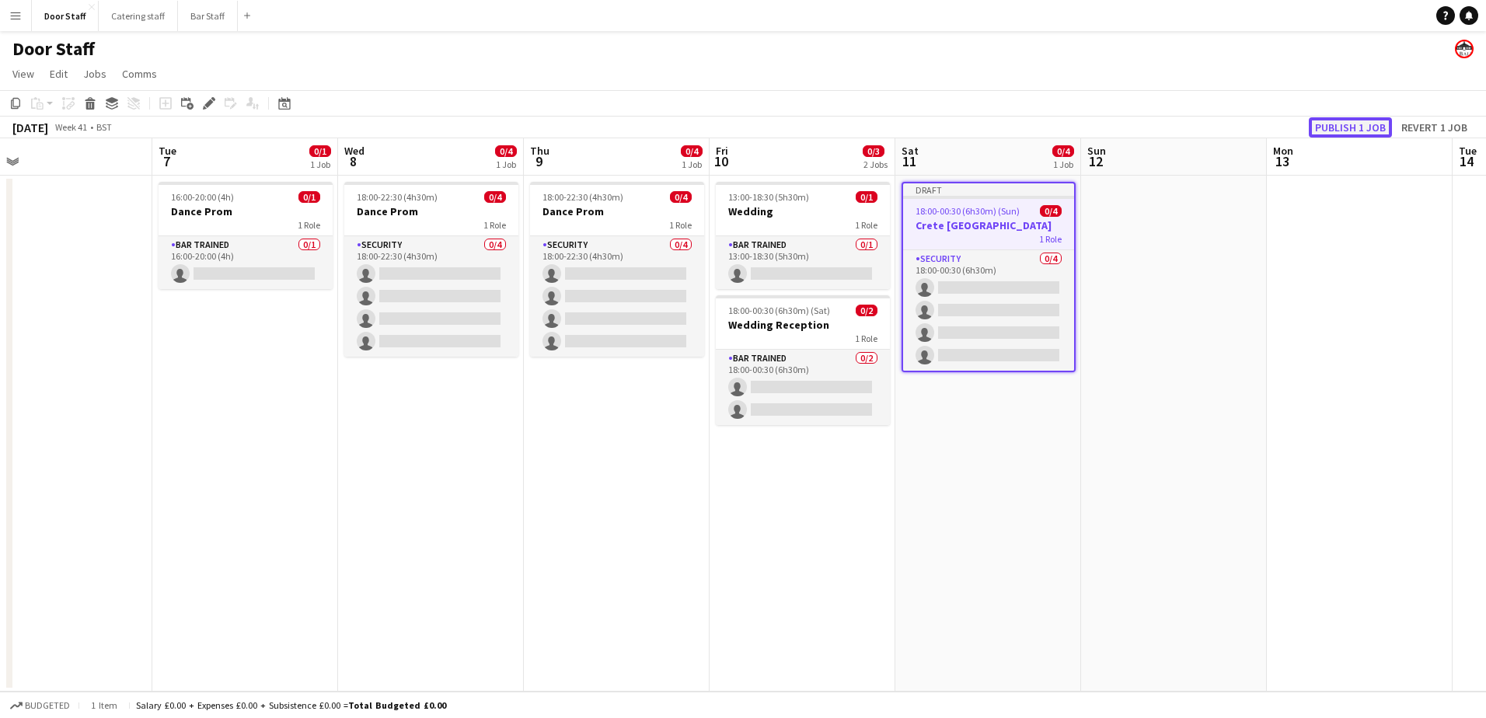
click at [1351, 124] on button "Publish 1 job" at bounding box center [1350, 127] width 83 height 20
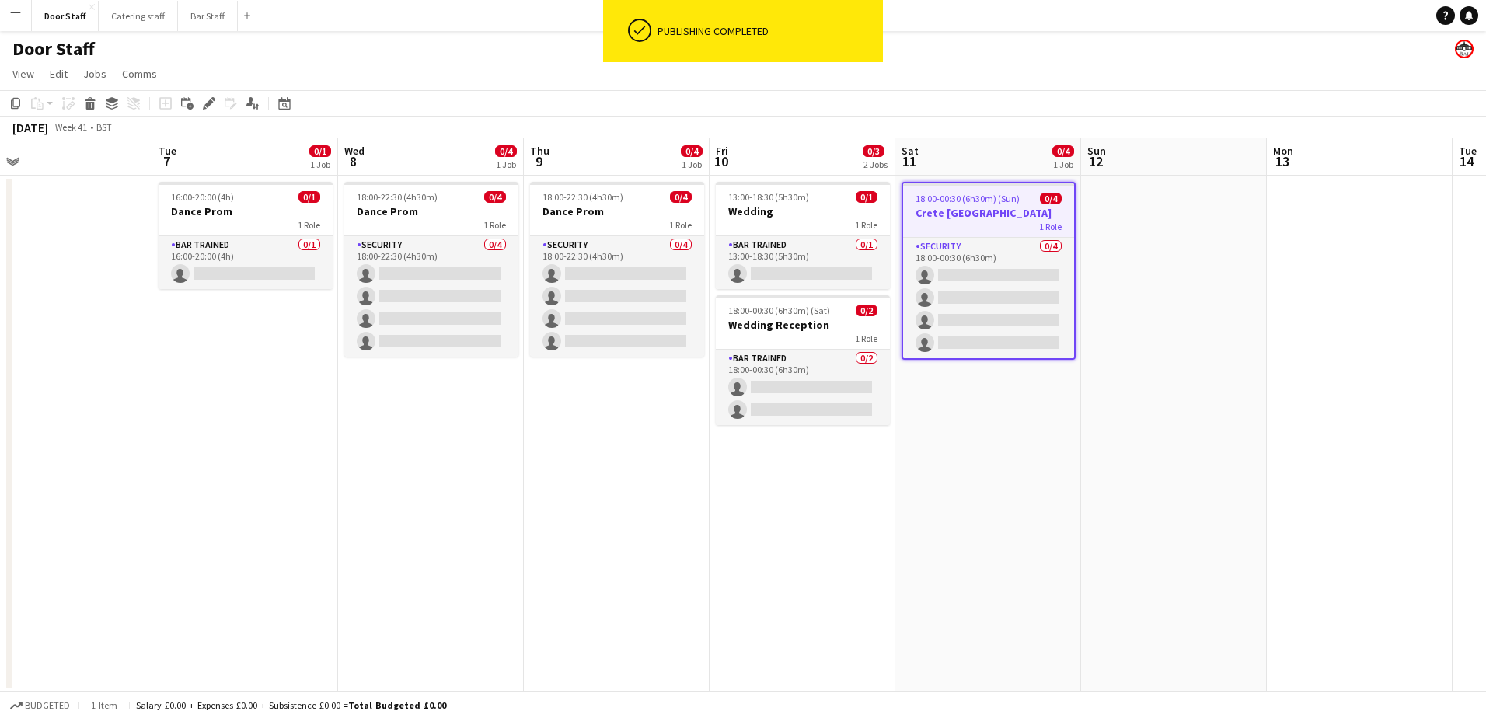
click at [939, 212] on h3 "Crete [GEOGRAPHIC_DATA]" at bounding box center [988, 213] width 171 height 14
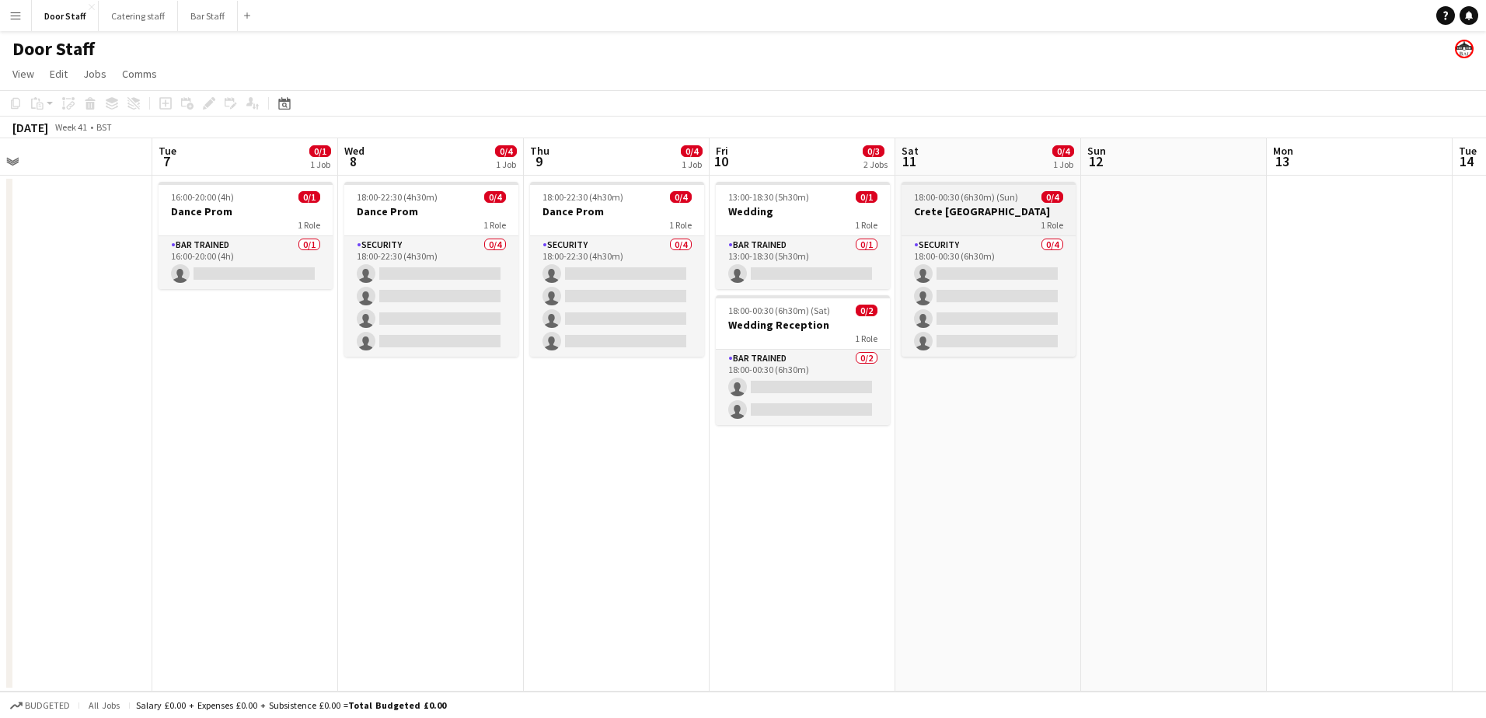
click at [962, 204] on app-job-card "18:00-00:30 (6h30m) (Sun) 0/4 Crete Aberdeen 1 Role Security 0/4 18:00-00:30 (6…" at bounding box center [988, 269] width 174 height 175
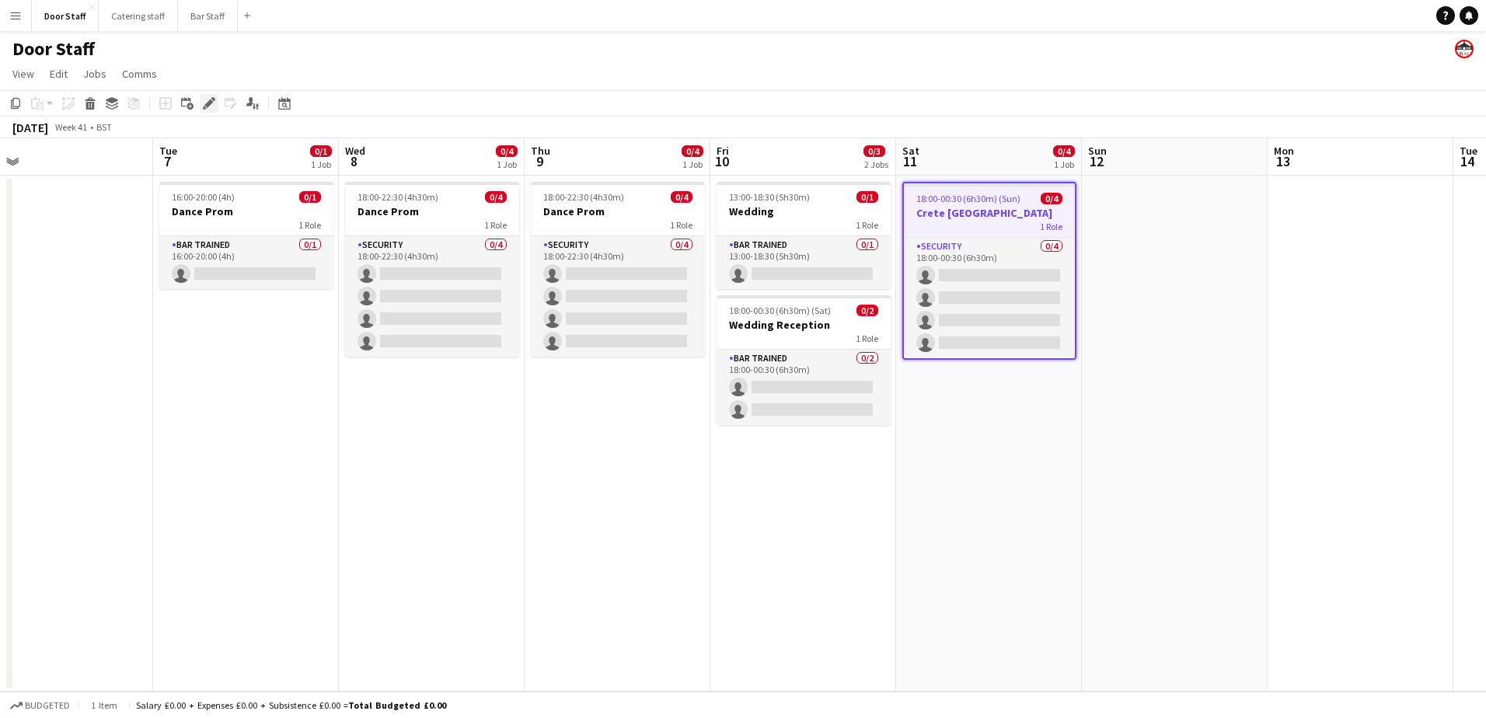
click at [207, 105] on icon at bounding box center [208, 103] width 9 height 9
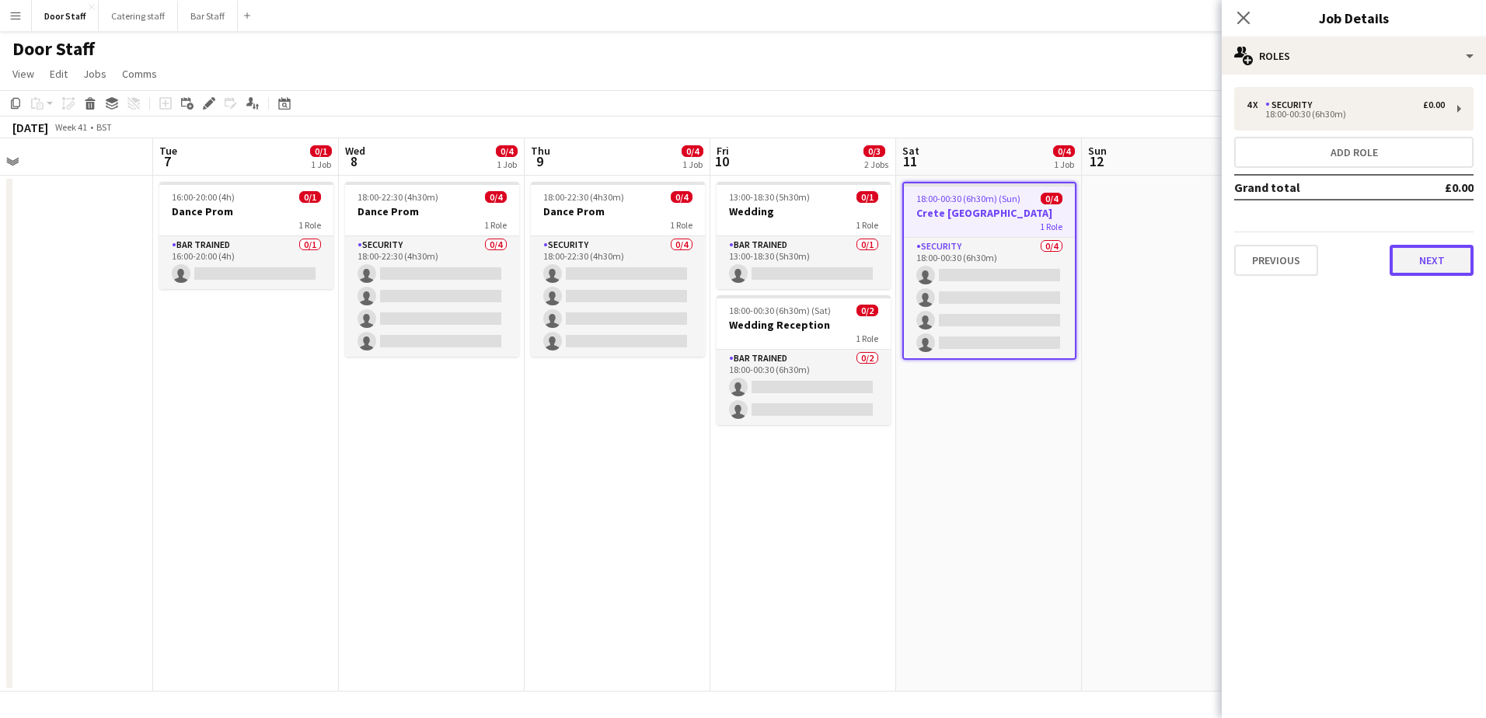
click at [1412, 251] on button "Next" at bounding box center [1431, 260] width 84 height 31
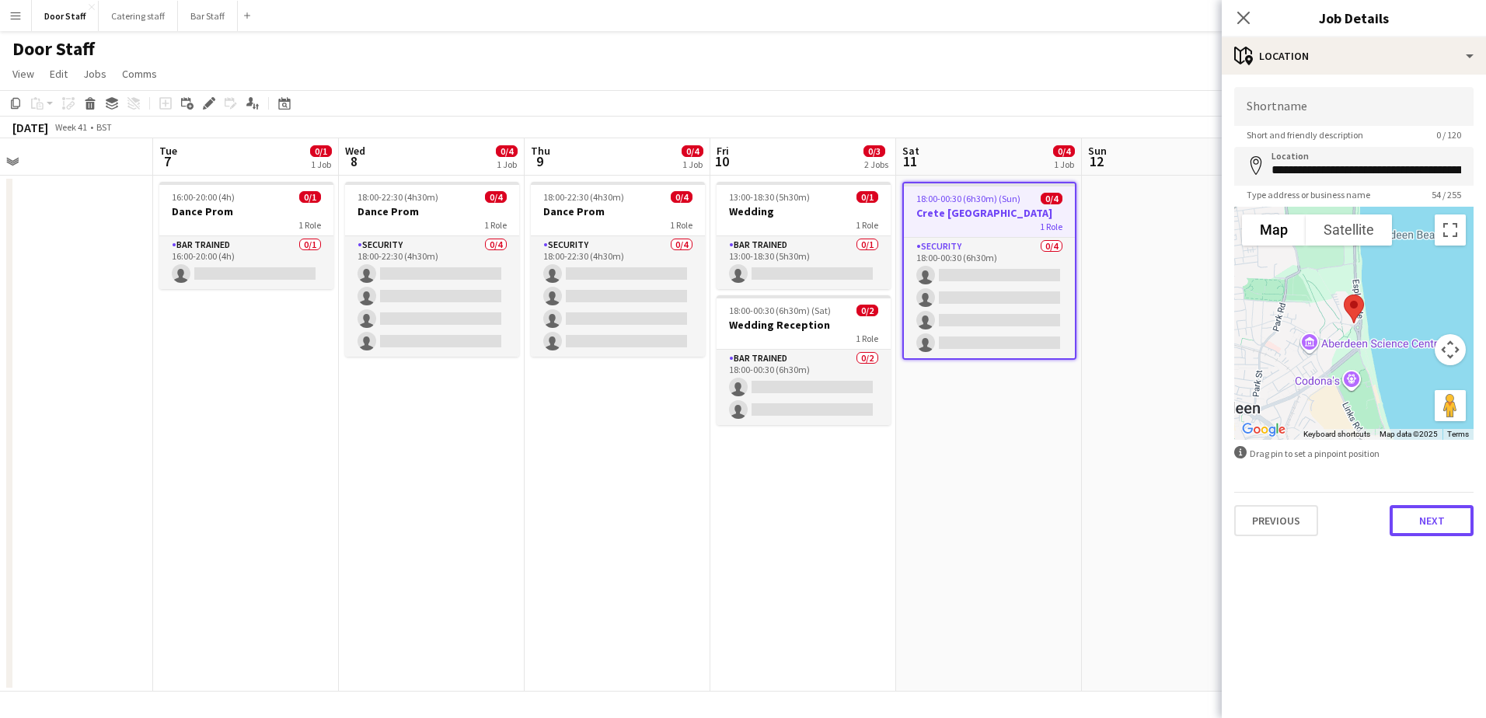
click at [1455, 525] on button "Next" at bounding box center [1431, 520] width 84 height 31
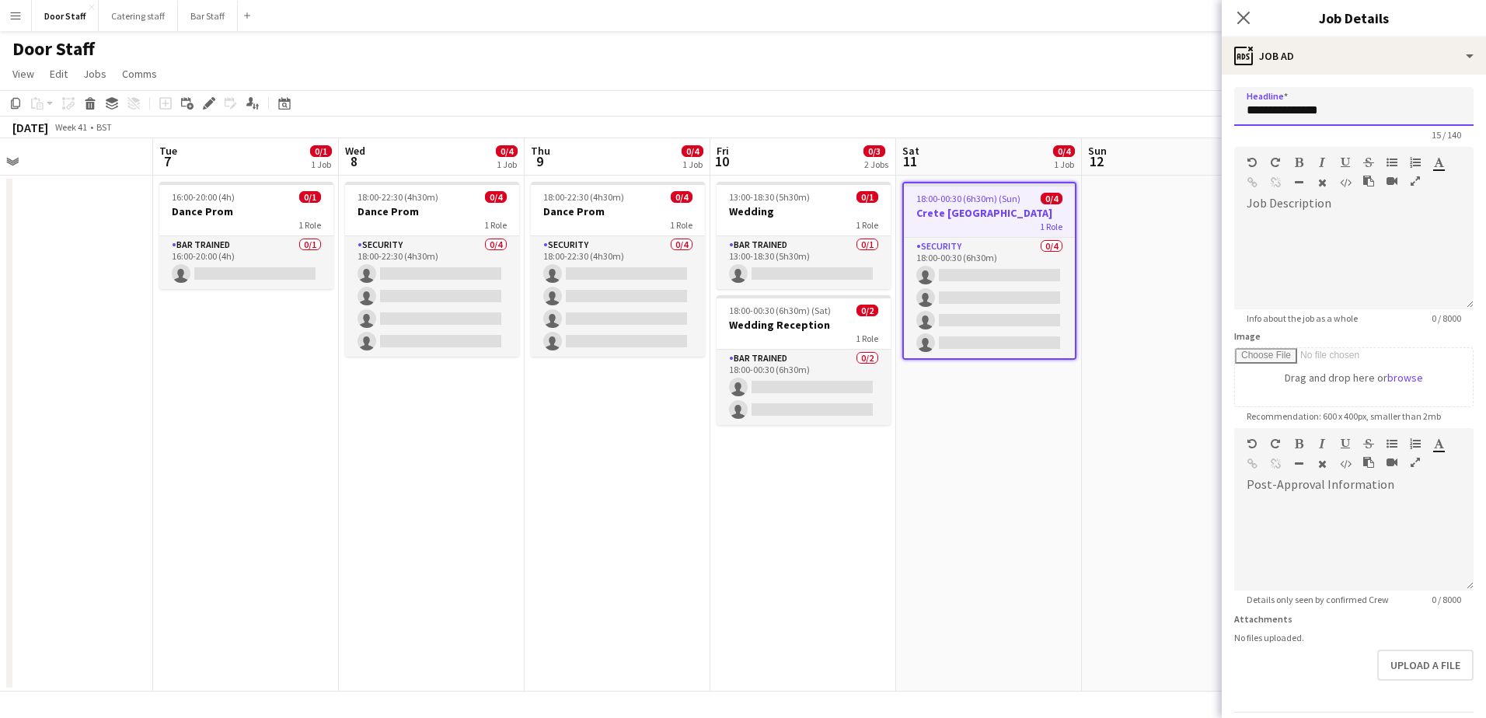
click at [1337, 110] on input "**********" at bounding box center [1353, 106] width 239 height 39
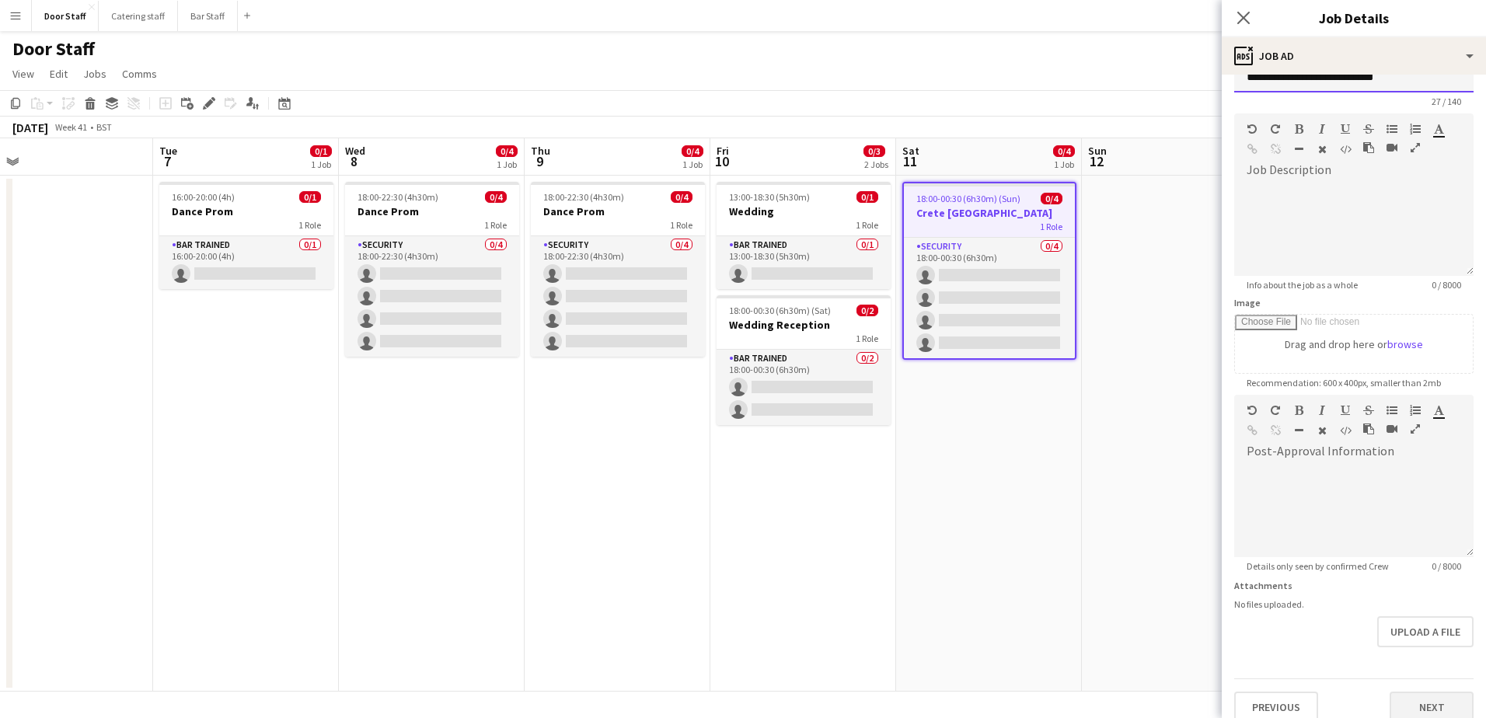
scroll to position [51, 0]
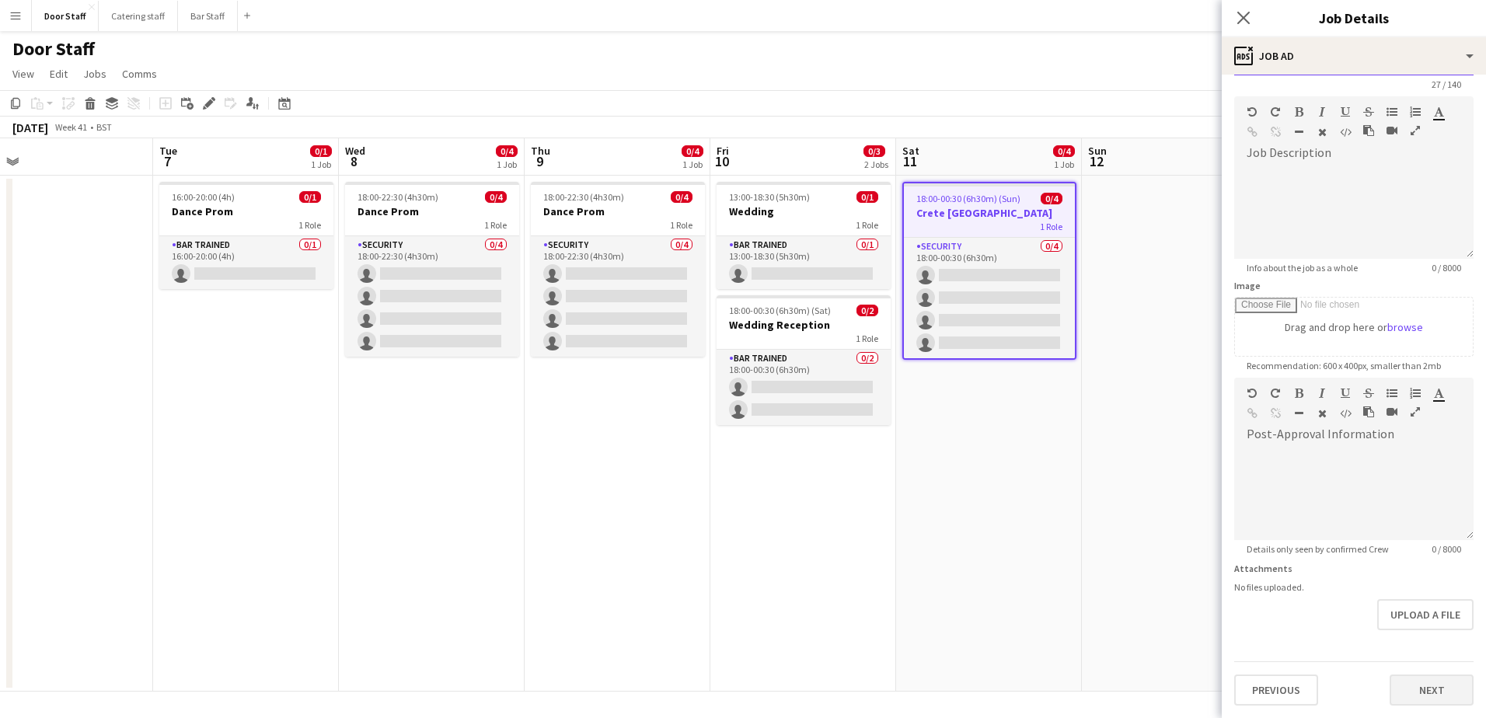
type input "**********"
click at [1444, 681] on button "Next" at bounding box center [1431, 689] width 84 height 31
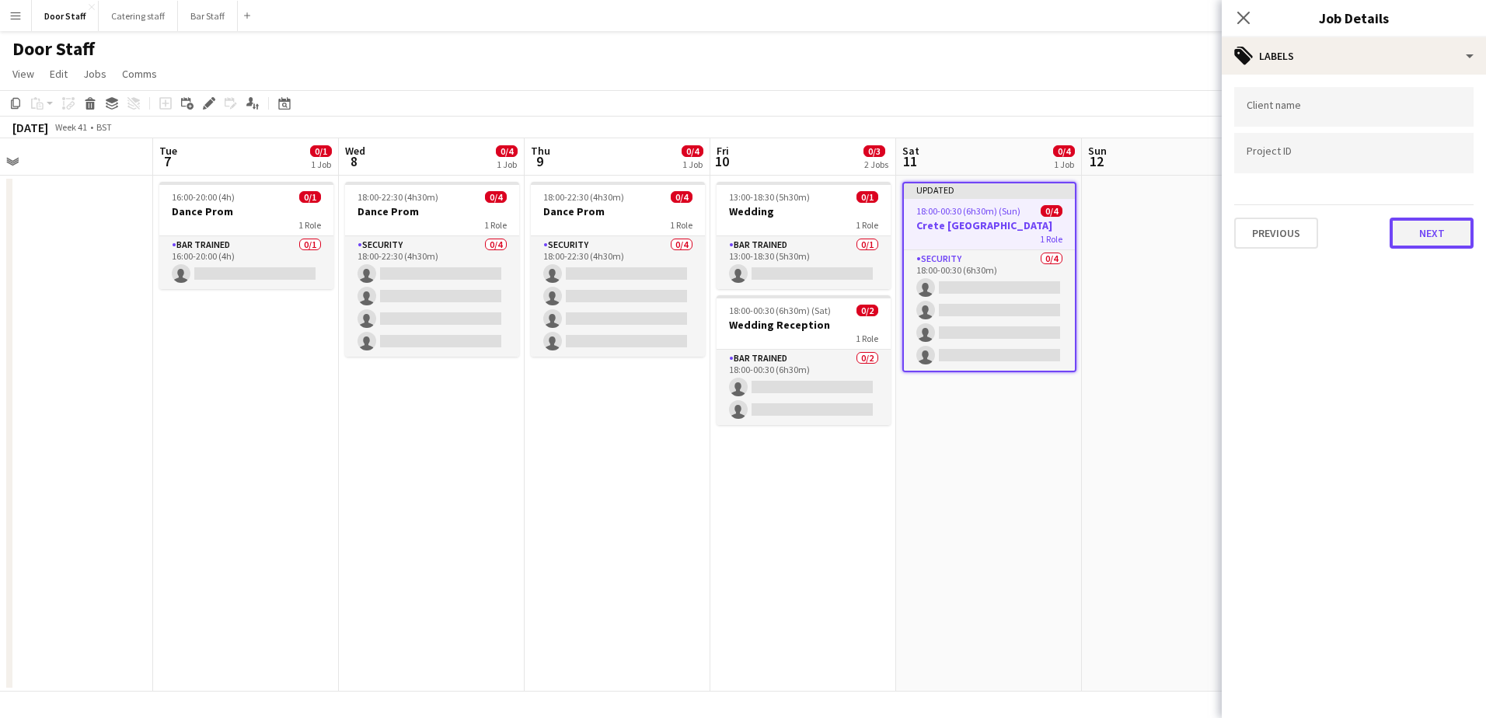
click at [1437, 238] on button "Next" at bounding box center [1431, 233] width 84 height 31
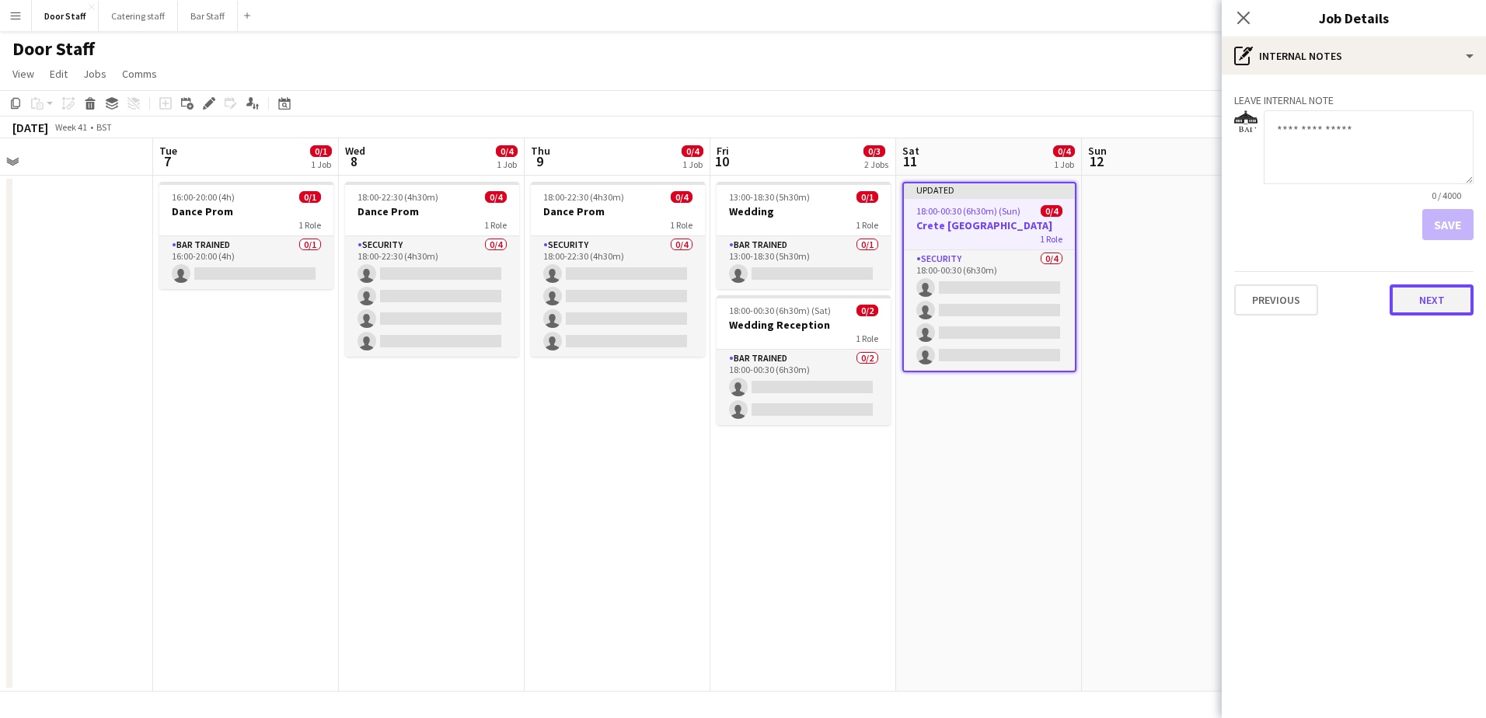
click at [1434, 298] on button "Next" at bounding box center [1431, 299] width 84 height 31
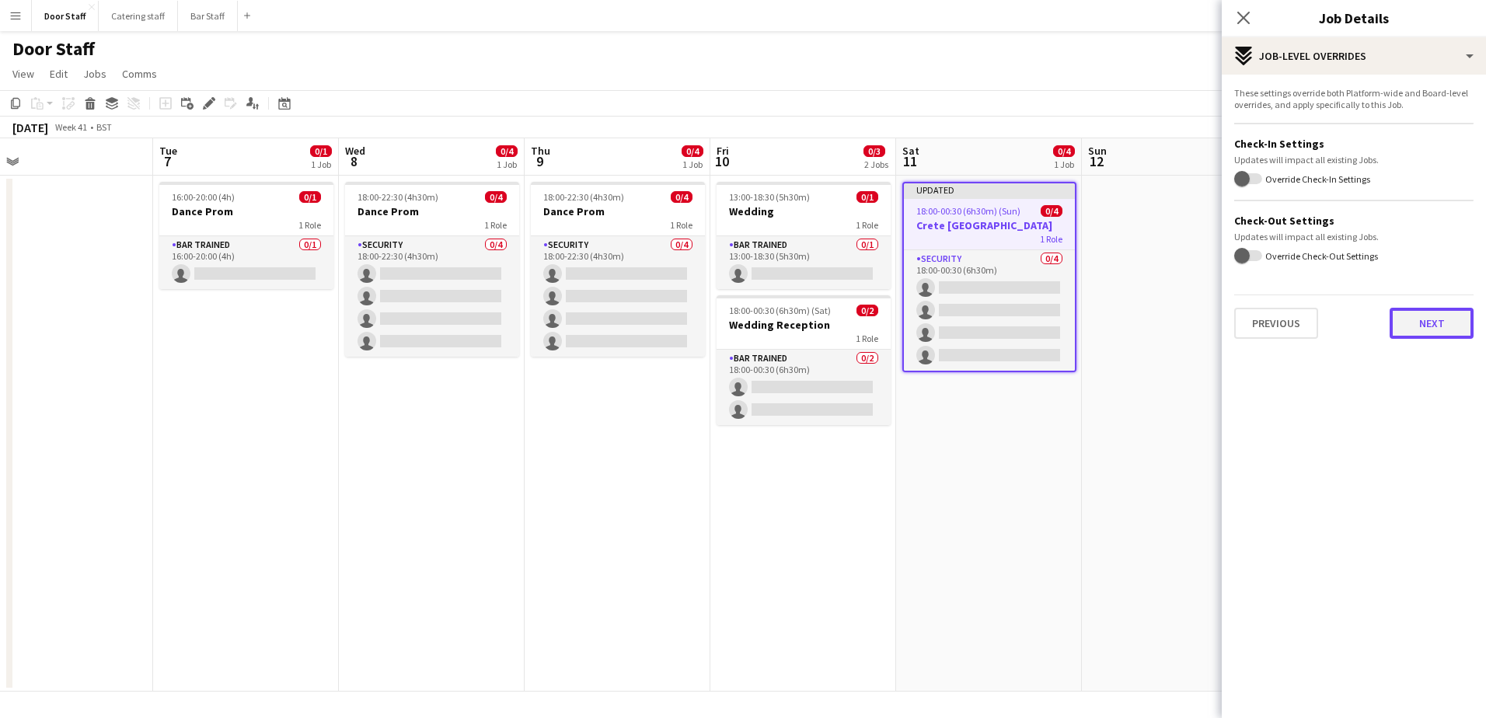
click at [1431, 316] on button "Next" at bounding box center [1431, 323] width 84 height 31
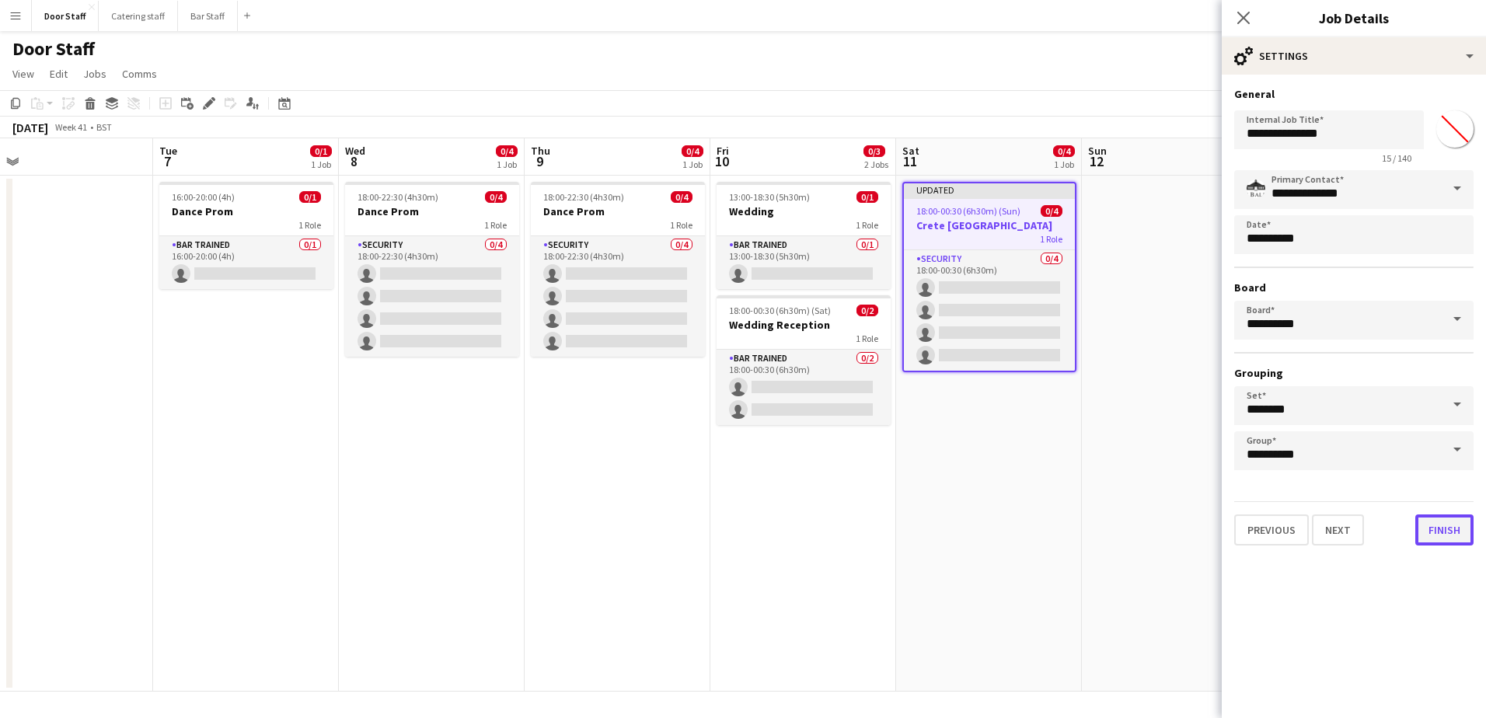
click at [1438, 540] on button "Finish" at bounding box center [1444, 529] width 58 height 31
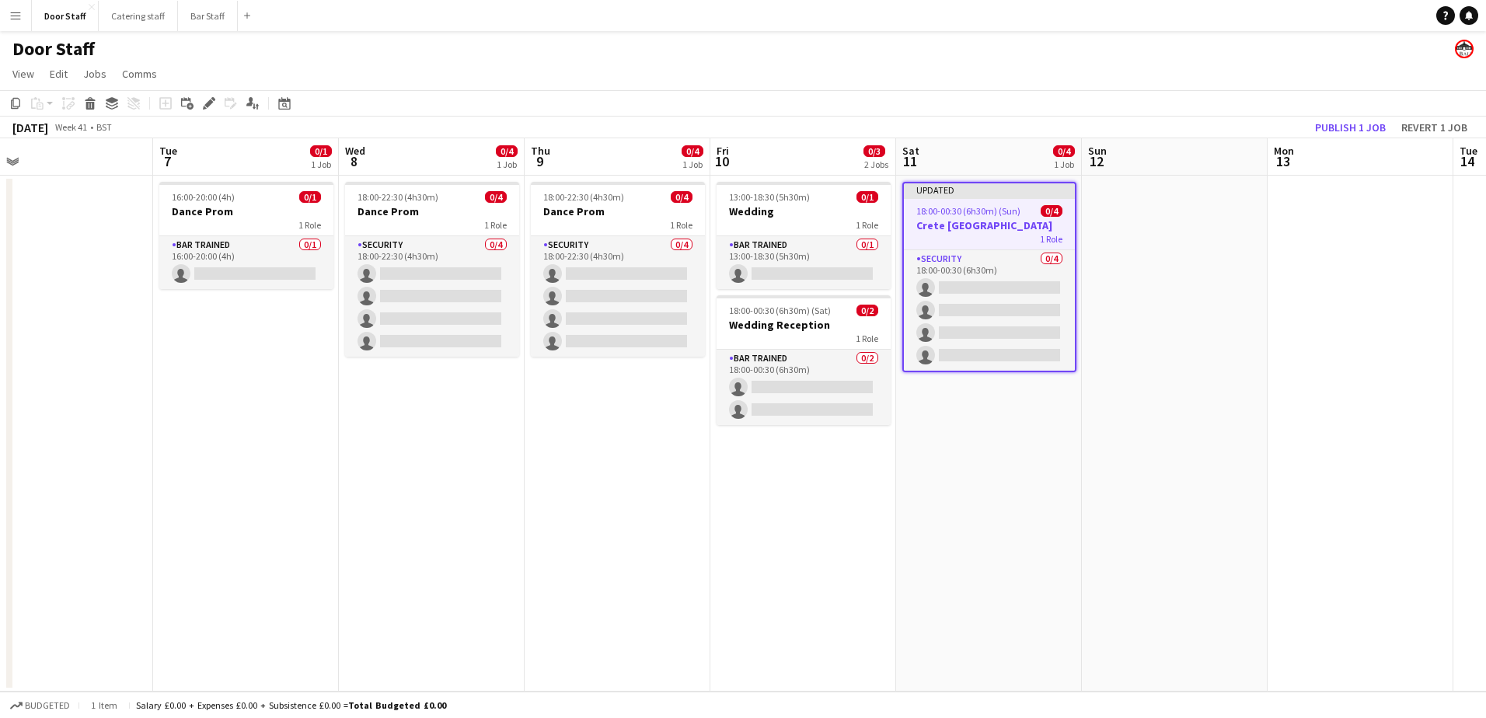
click at [977, 228] on h3 "Crete [GEOGRAPHIC_DATA]" at bounding box center [989, 225] width 171 height 14
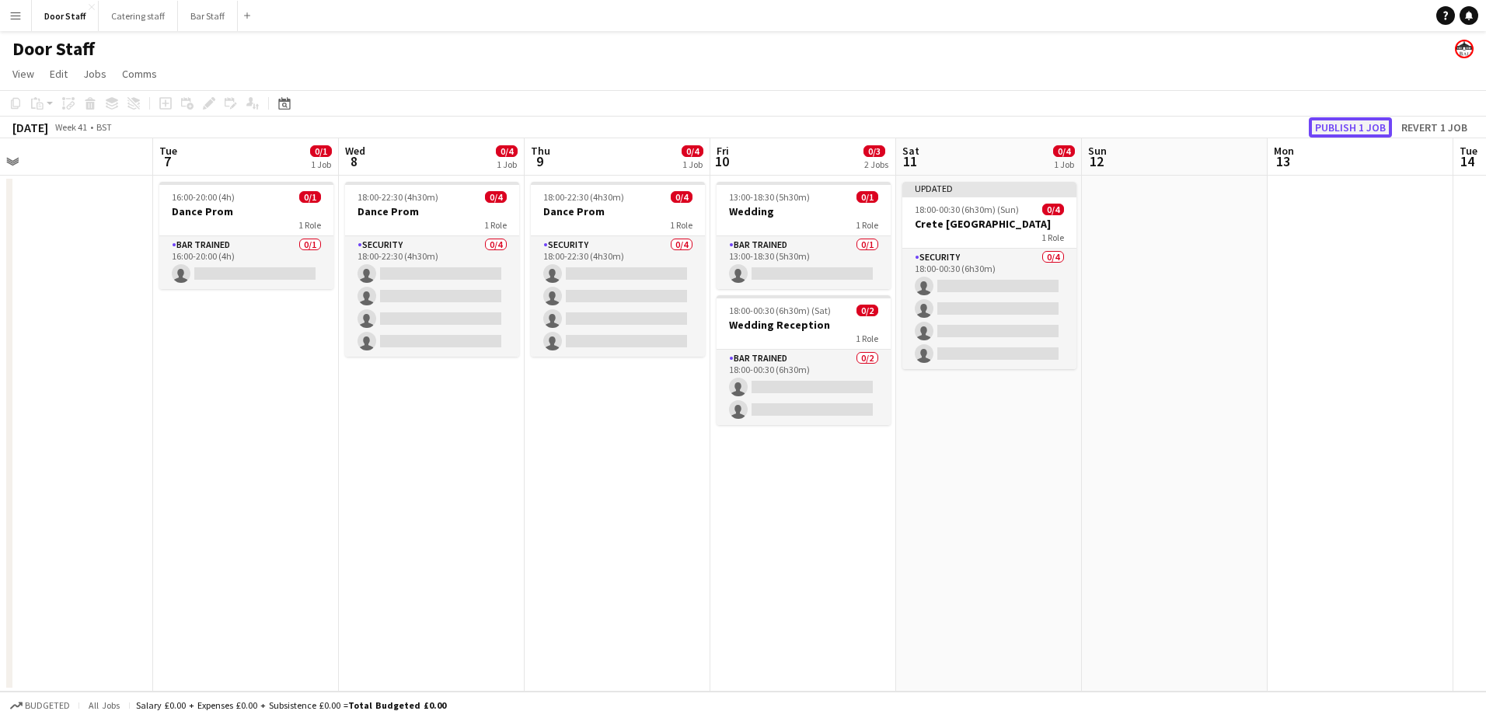
click at [1368, 126] on button "Publish 1 job" at bounding box center [1350, 127] width 83 height 20
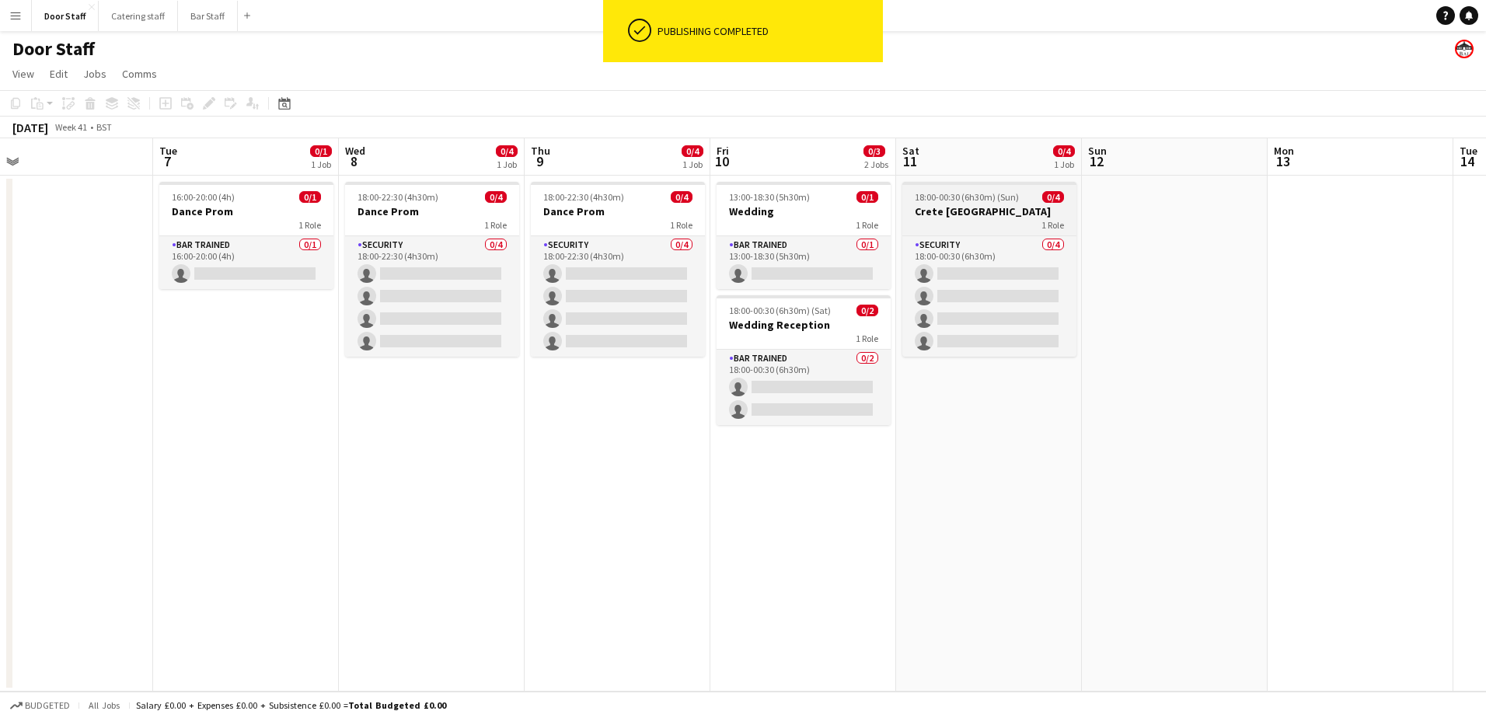
click at [998, 211] on h3 "Crete [GEOGRAPHIC_DATA]" at bounding box center [989, 211] width 174 height 14
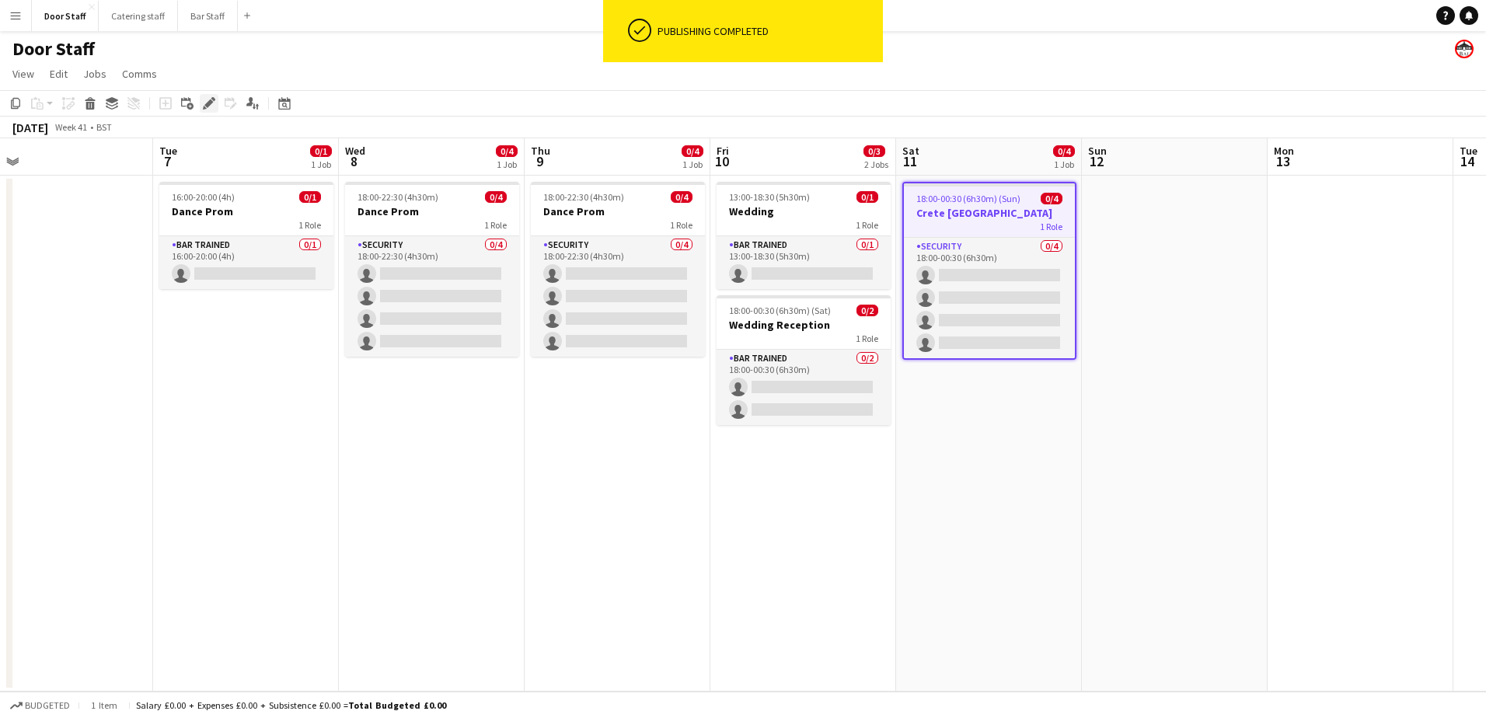
click at [214, 103] on icon "Edit" at bounding box center [209, 103] width 12 height 12
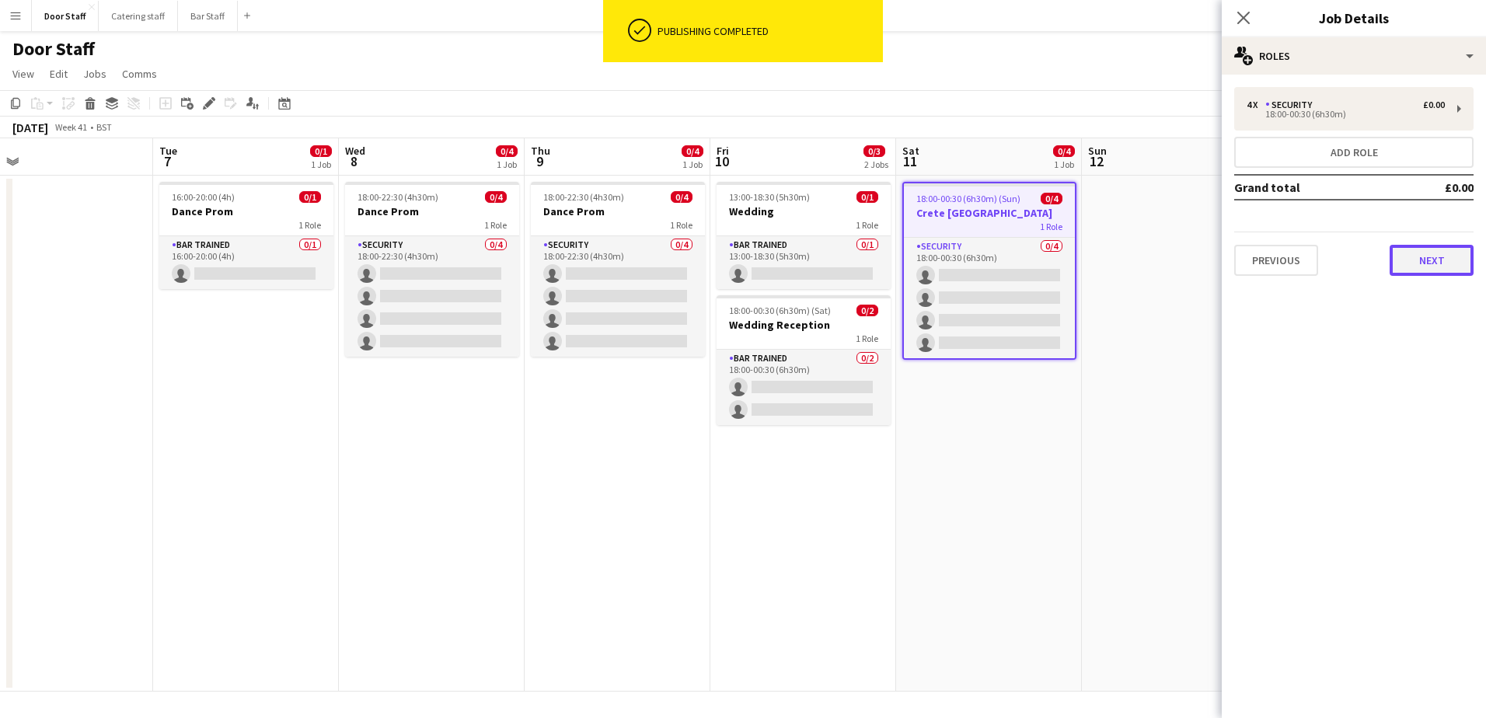
click at [1431, 262] on button "Next" at bounding box center [1431, 260] width 84 height 31
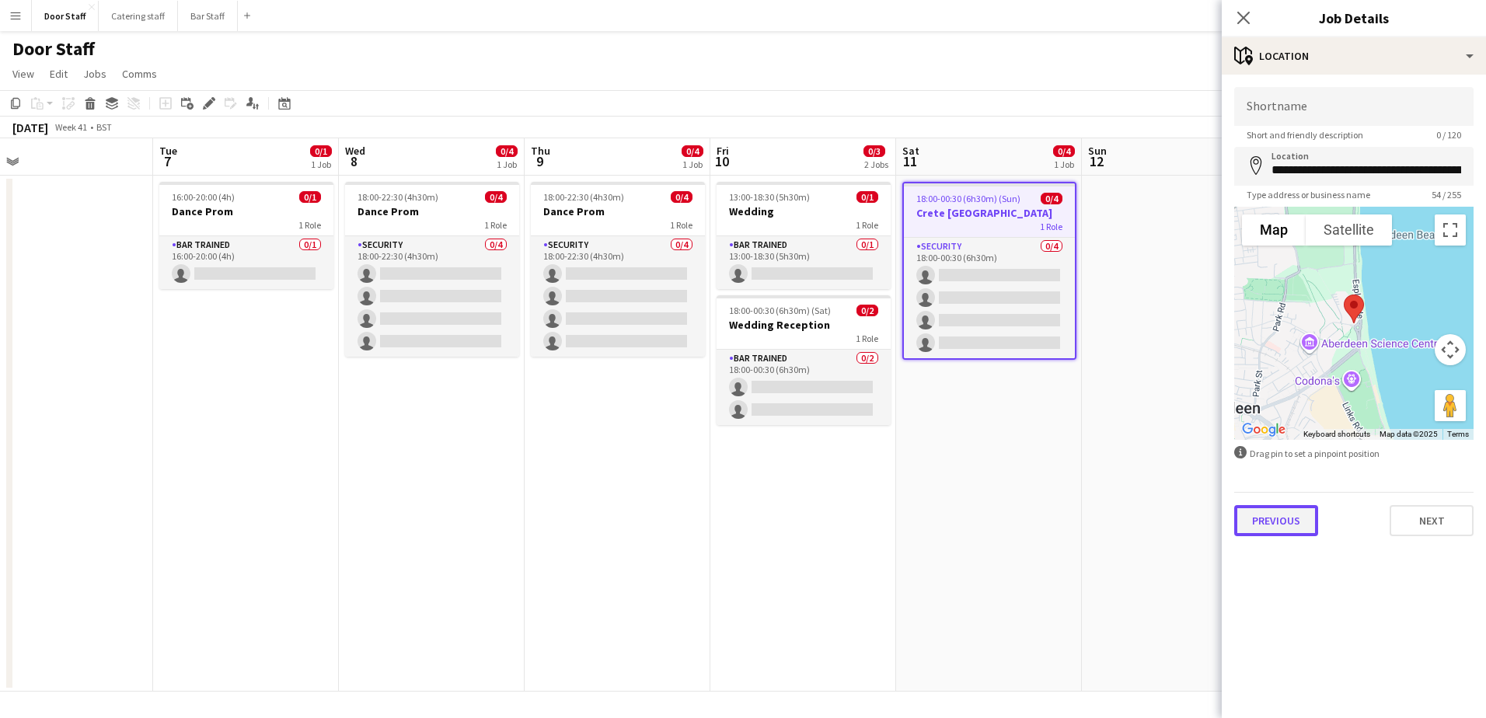
click at [1287, 518] on button "Previous" at bounding box center [1276, 520] width 84 height 31
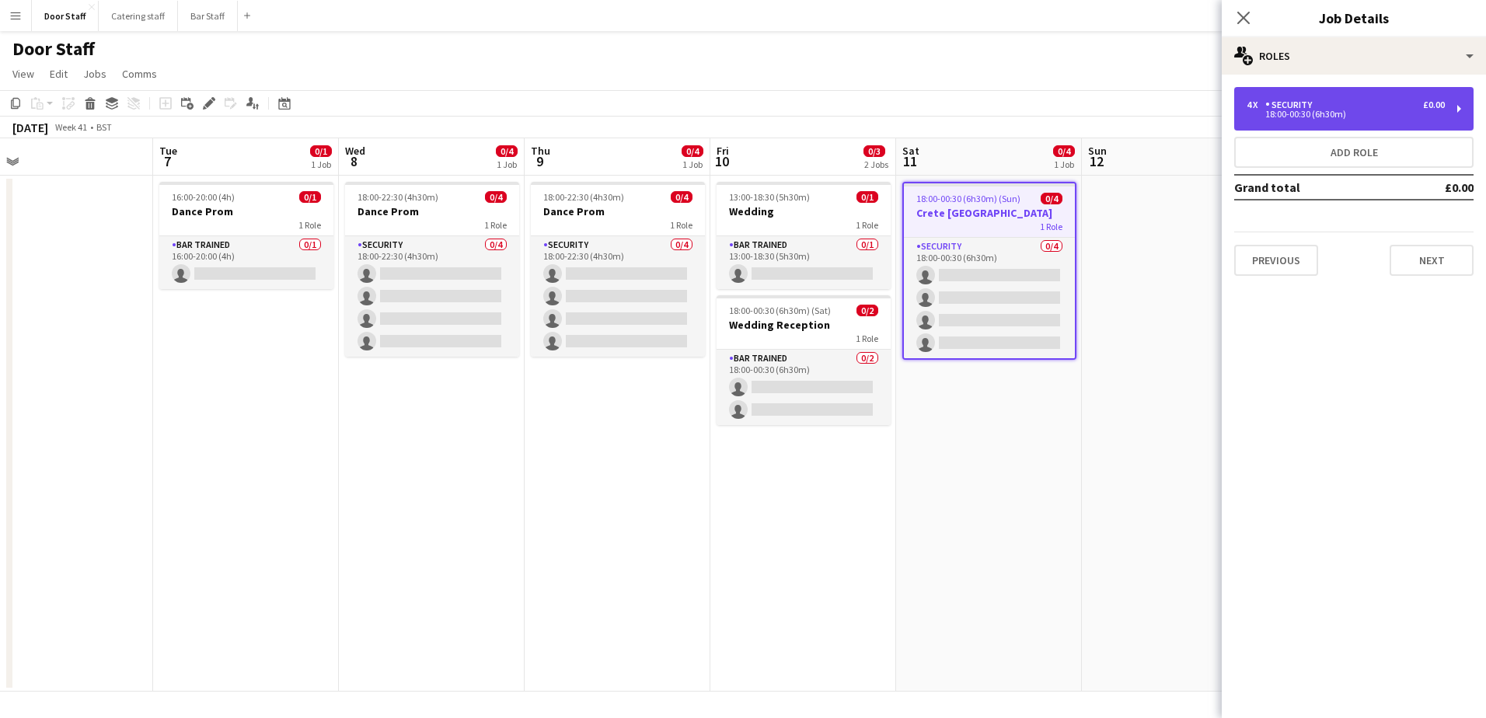
click at [1354, 106] on div "4 x Security £0.00" at bounding box center [1345, 104] width 198 height 11
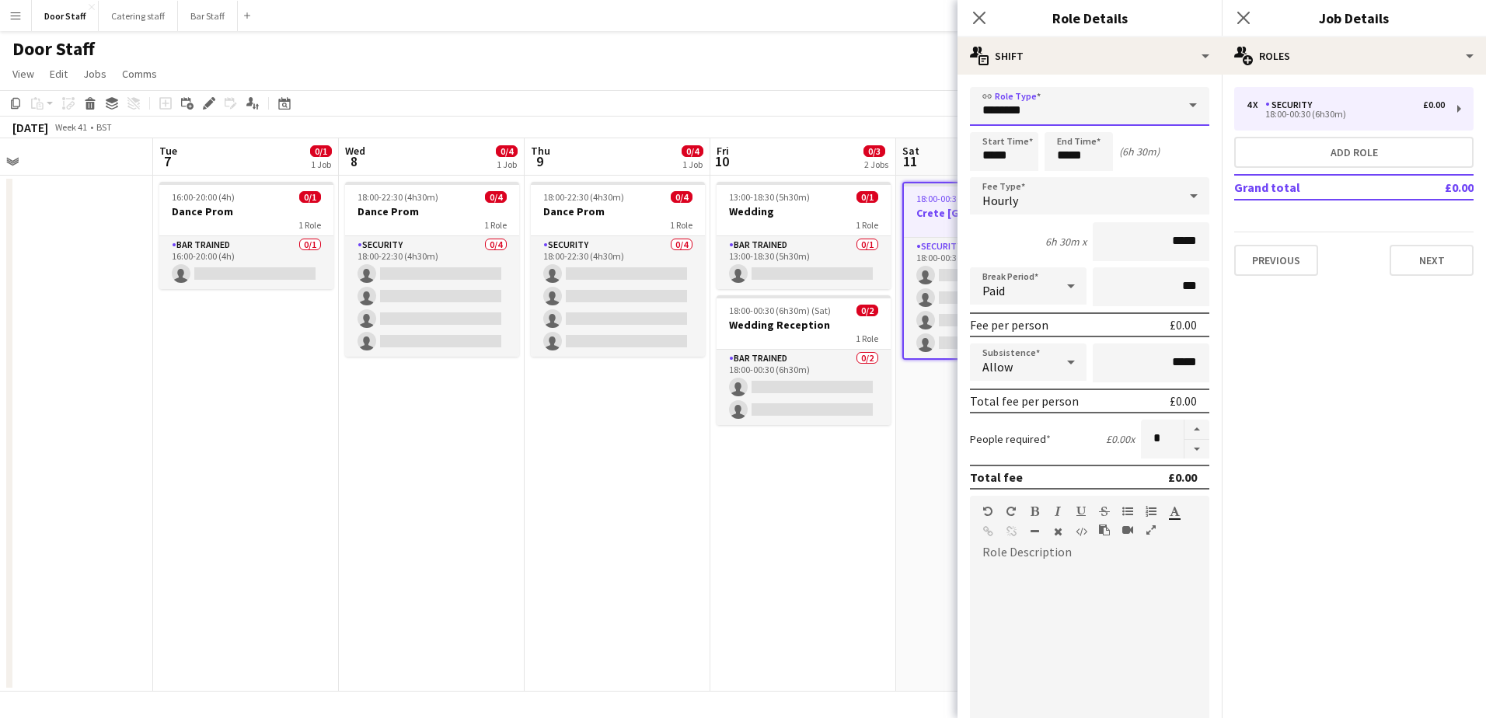
click at [1059, 113] on input "********" at bounding box center [1089, 106] width 239 height 39
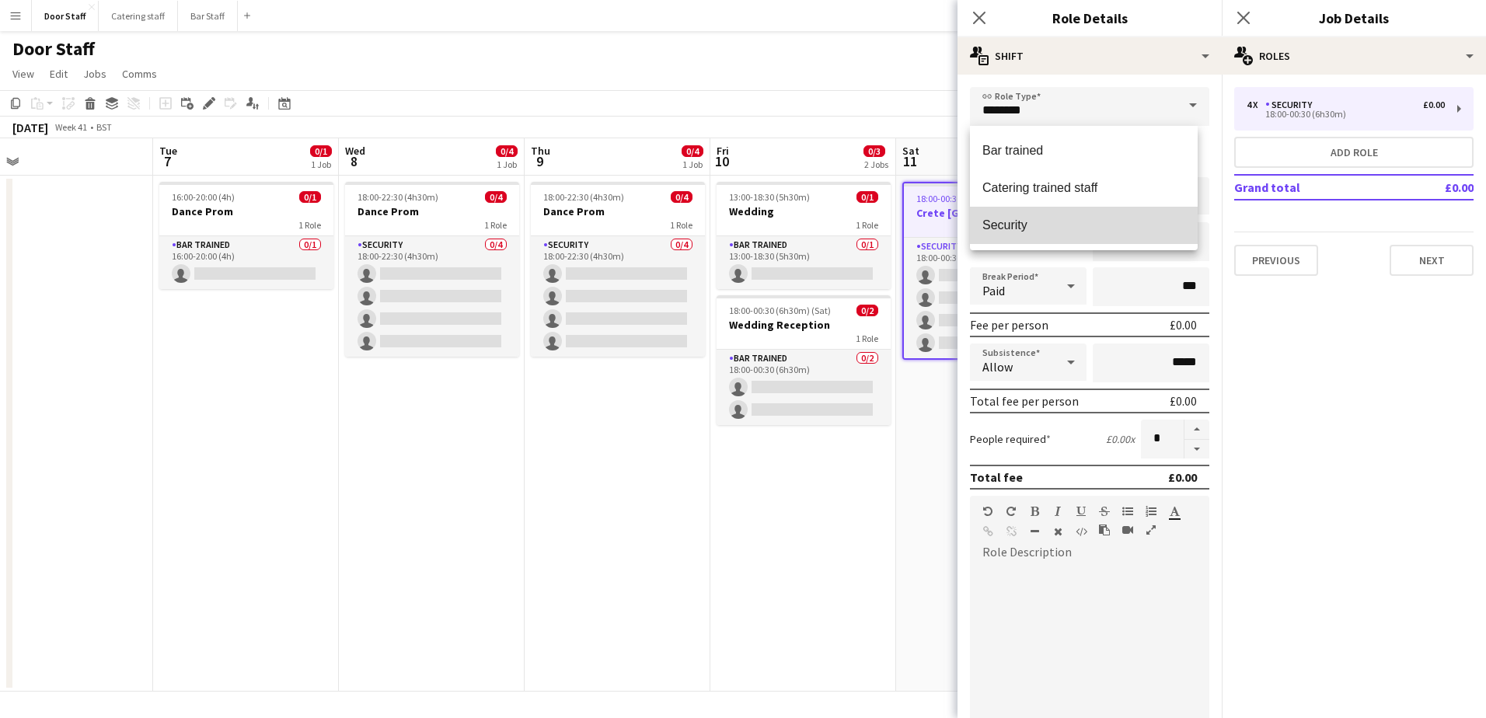
click at [1041, 218] on span "Security" at bounding box center [1083, 225] width 203 height 15
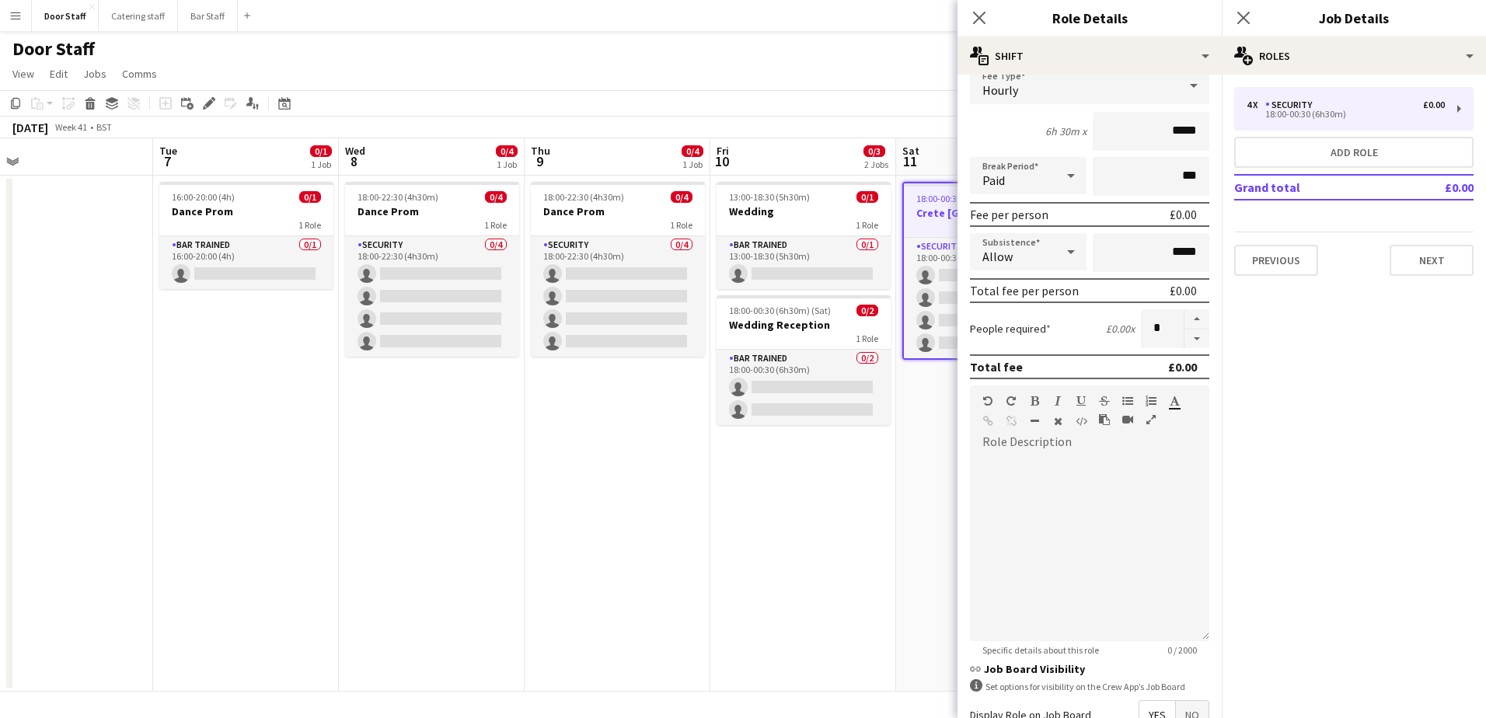
scroll to position [290, 0]
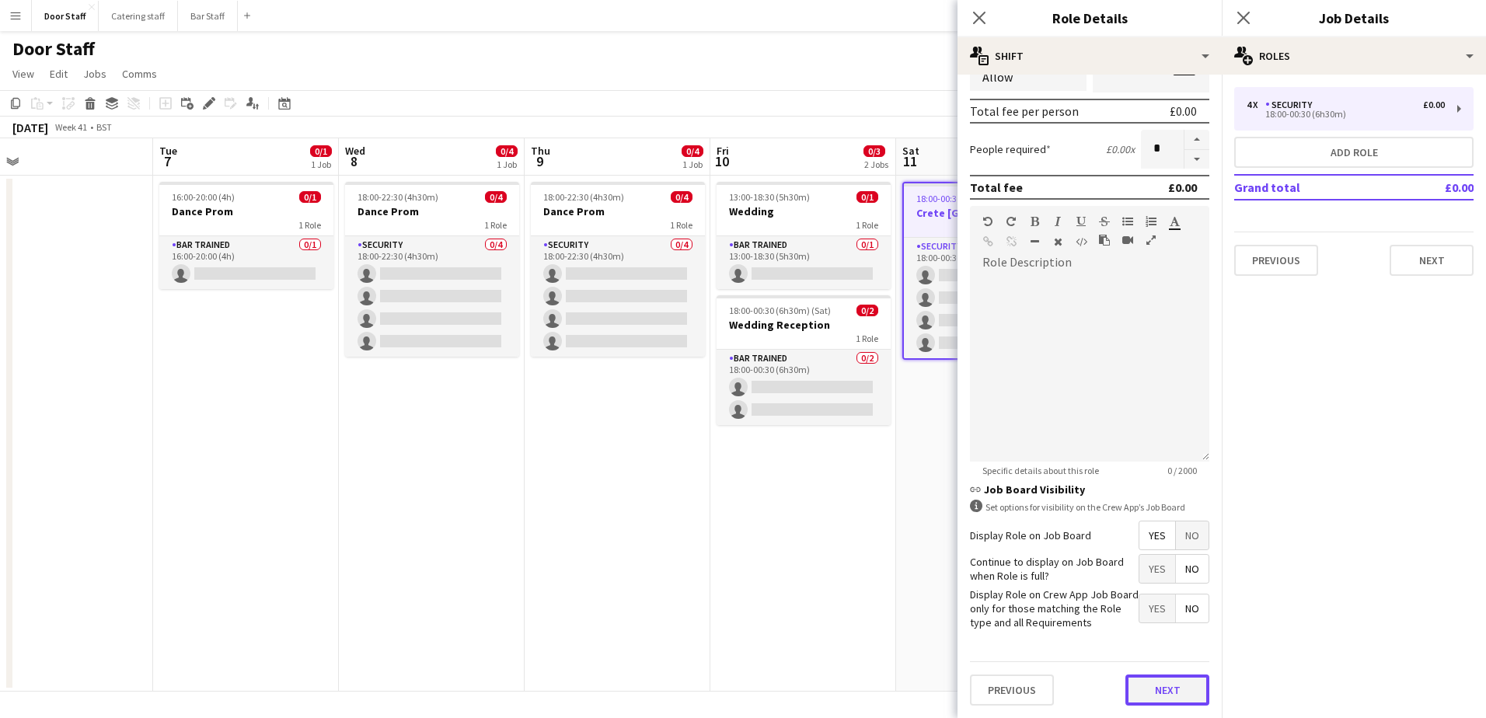
click at [1164, 683] on button "Next" at bounding box center [1167, 689] width 84 height 31
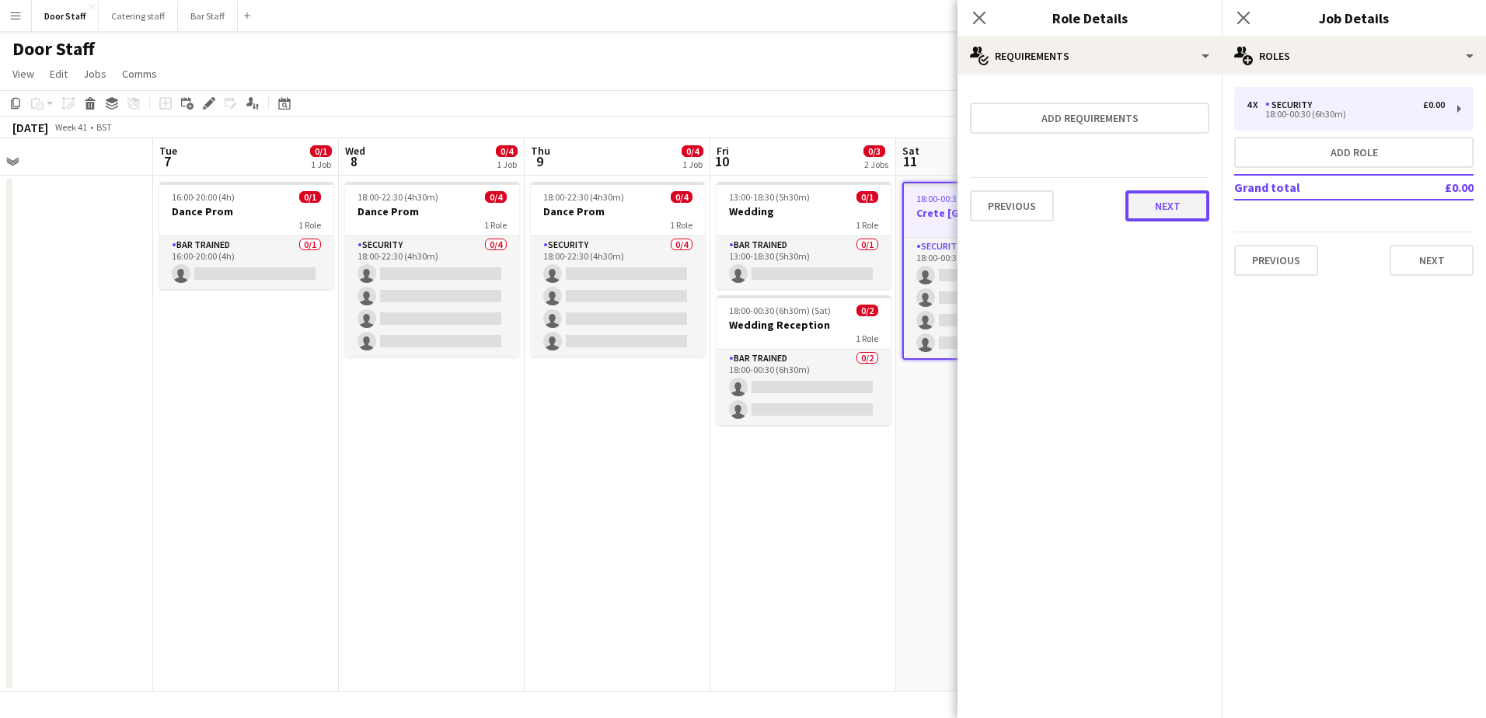
click at [1170, 208] on button "Next" at bounding box center [1167, 205] width 84 height 31
click at [1184, 214] on button "Finish" at bounding box center [1180, 208] width 58 height 31
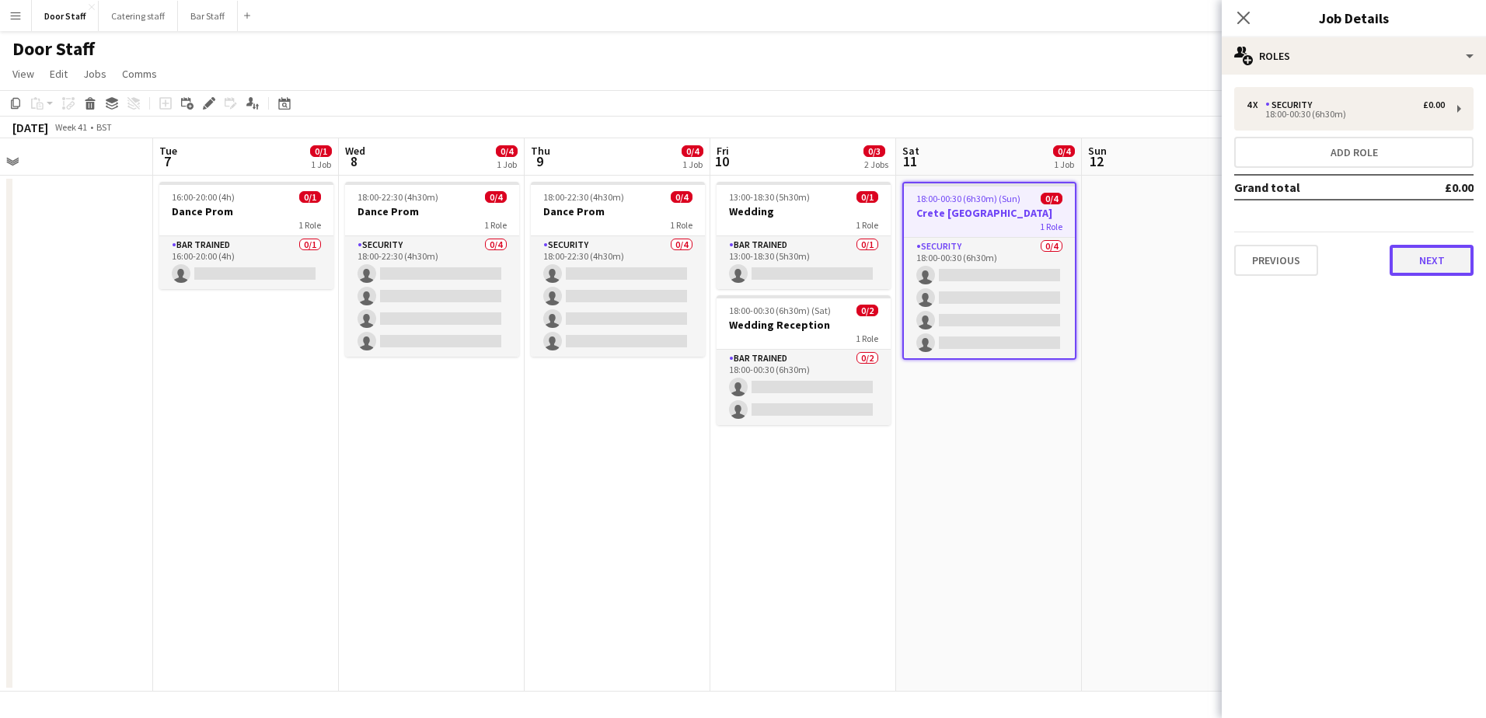
click at [1445, 251] on button "Next" at bounding box center [1431, 260] width 84 height 31
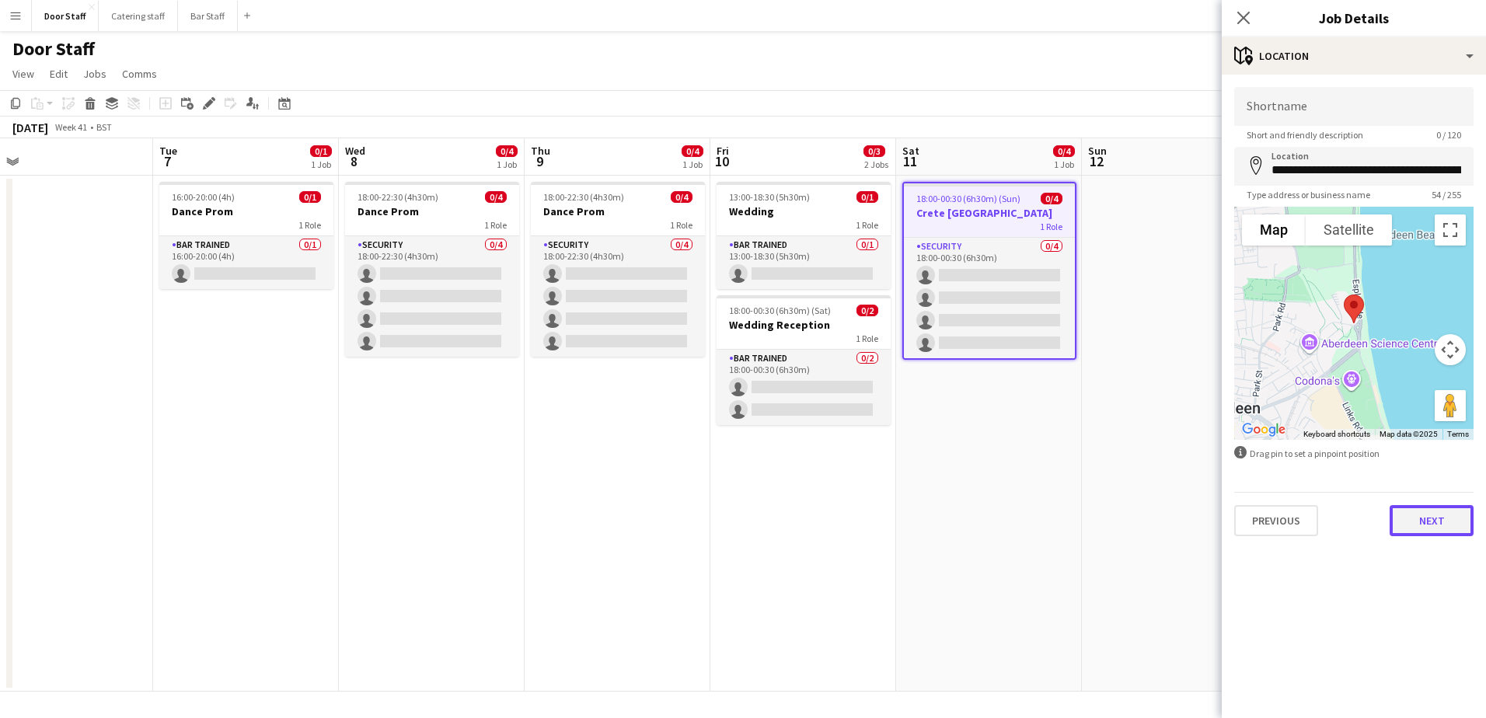
click at [1437, 531] on button "Next" at bounding box center [1431, 520] width 84 height 31
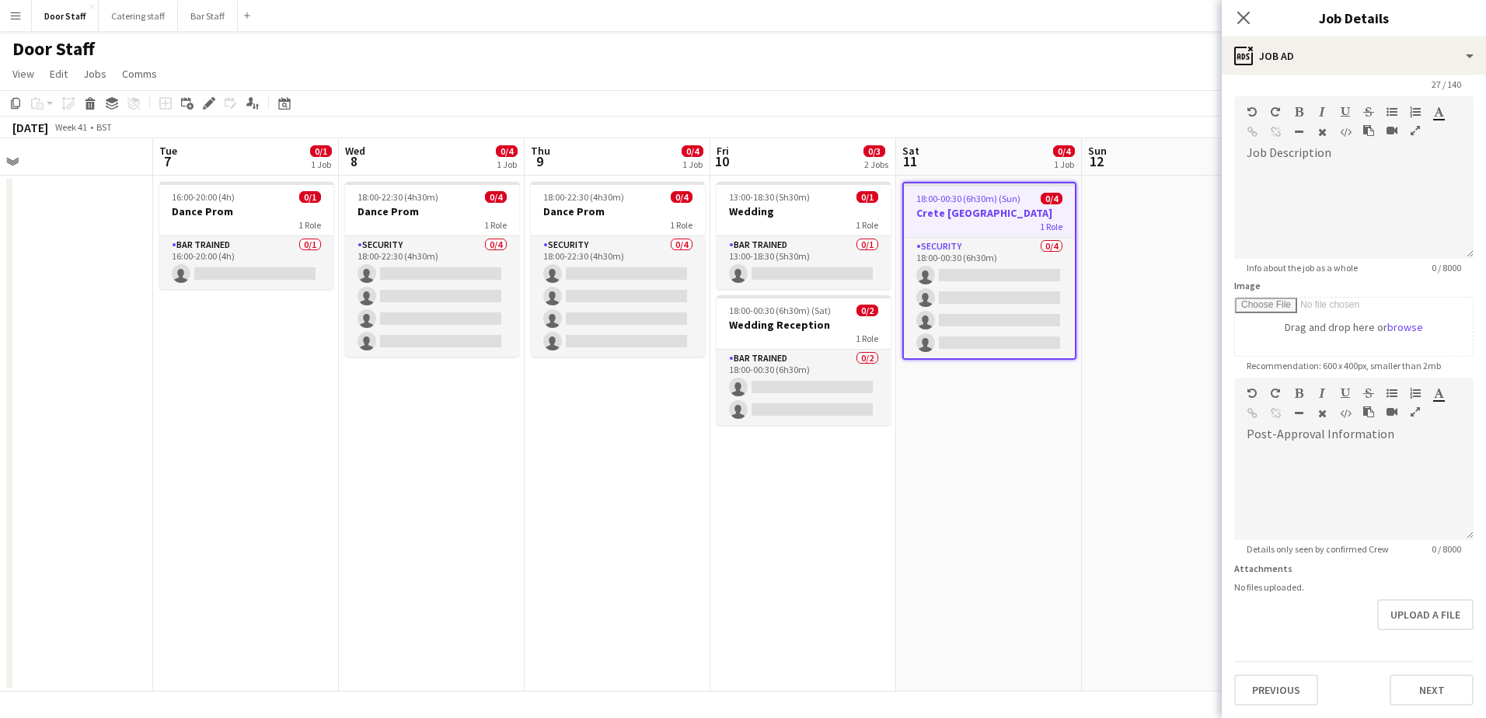
scroll to position [99, 0]
click at [1422, 640] on form "**********" at bounding box center [1354, 371] width 264 height 669
click at [1419, 697] on button "Next" at bounding box center [1431, 689] width 84 height 31
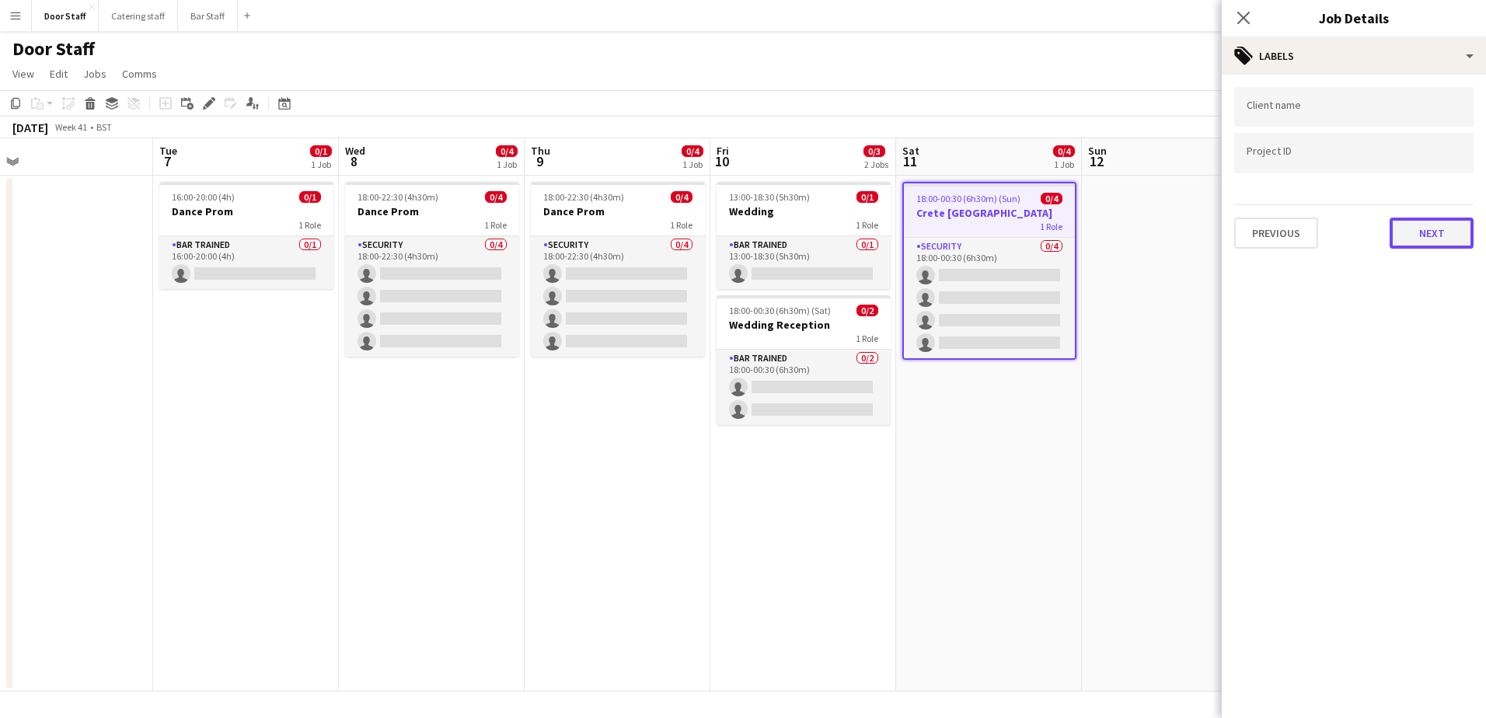
click at [1432, 236] on button "Next" at bounding box center [1431, 233] width 84 height 31
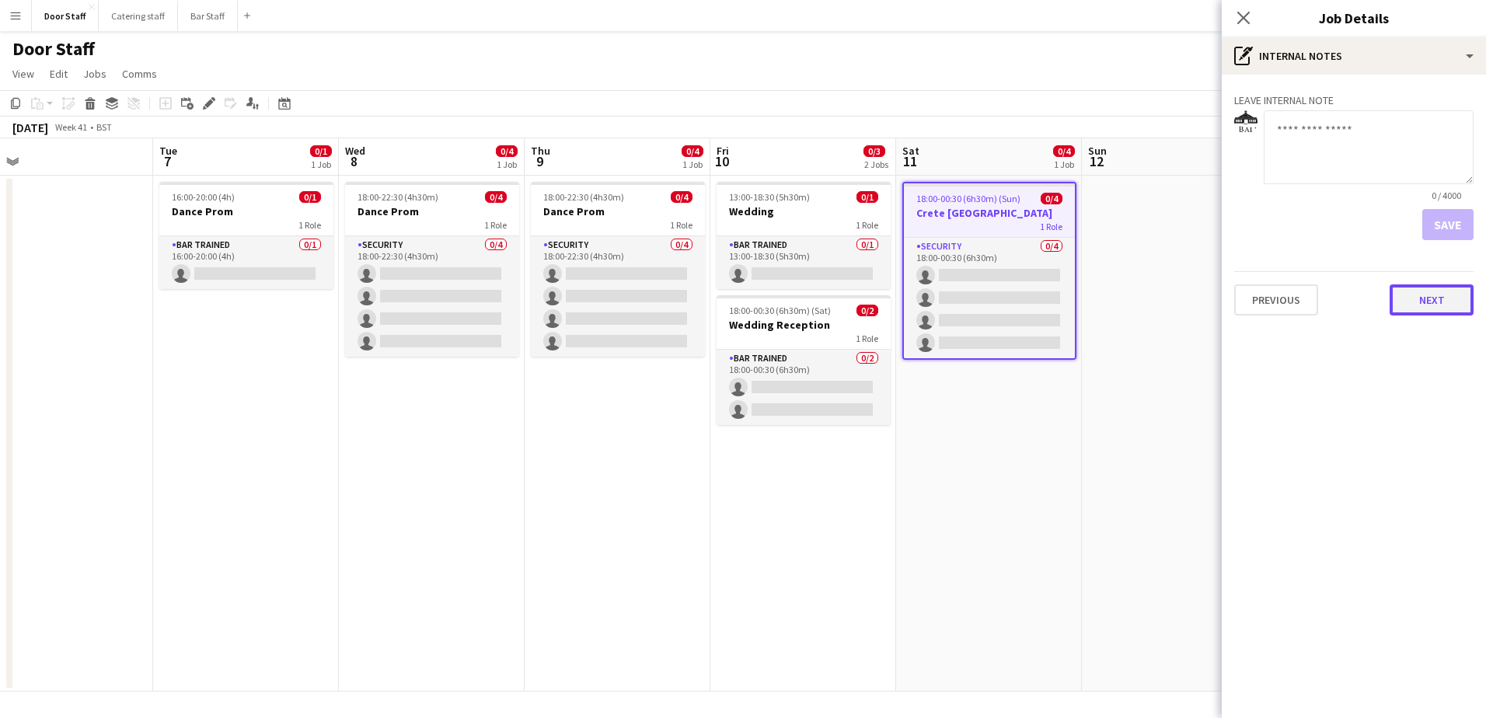
click at [1436, 295] on button "Next" at bounding box center [1431, 299] width 84 height 31
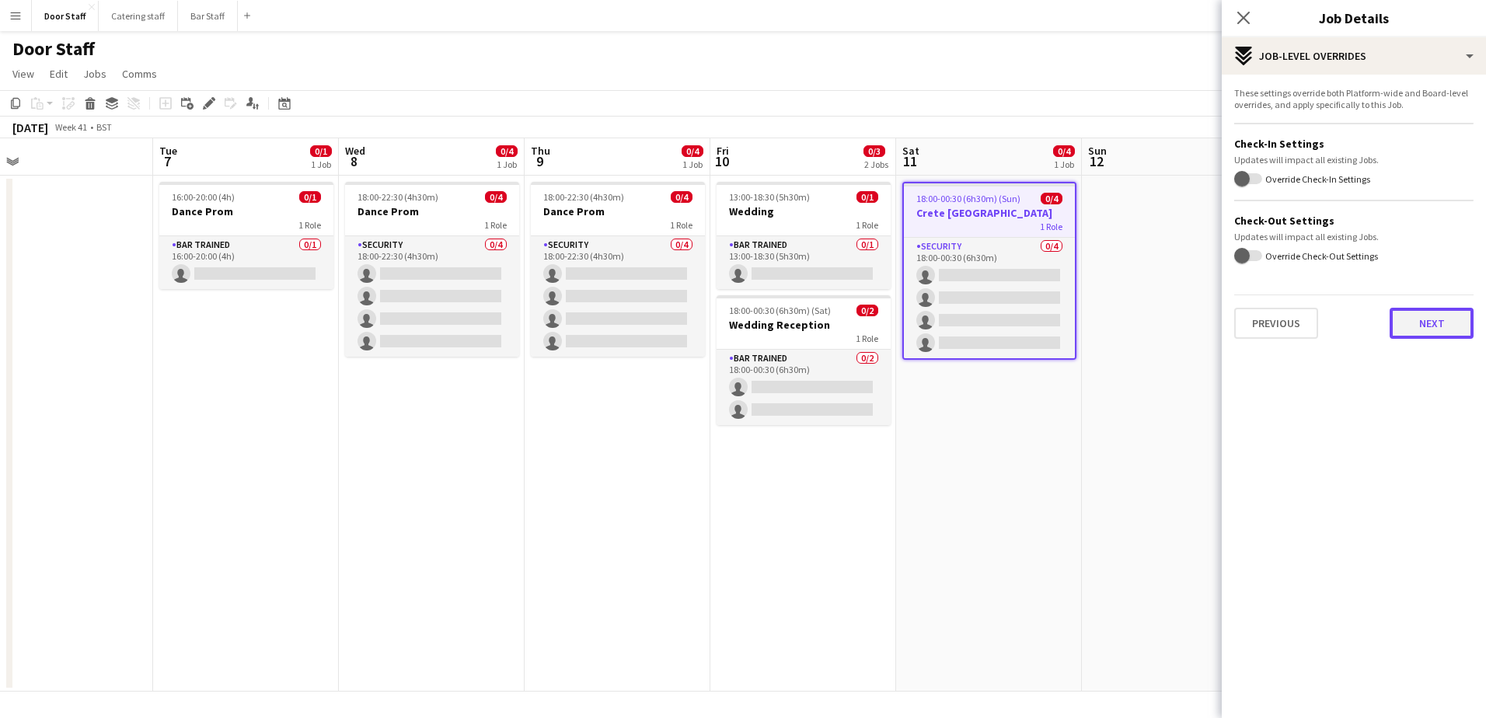
click at [1441, 319] on button "Next" at bounding box center [1431, 323] width 84 height 31
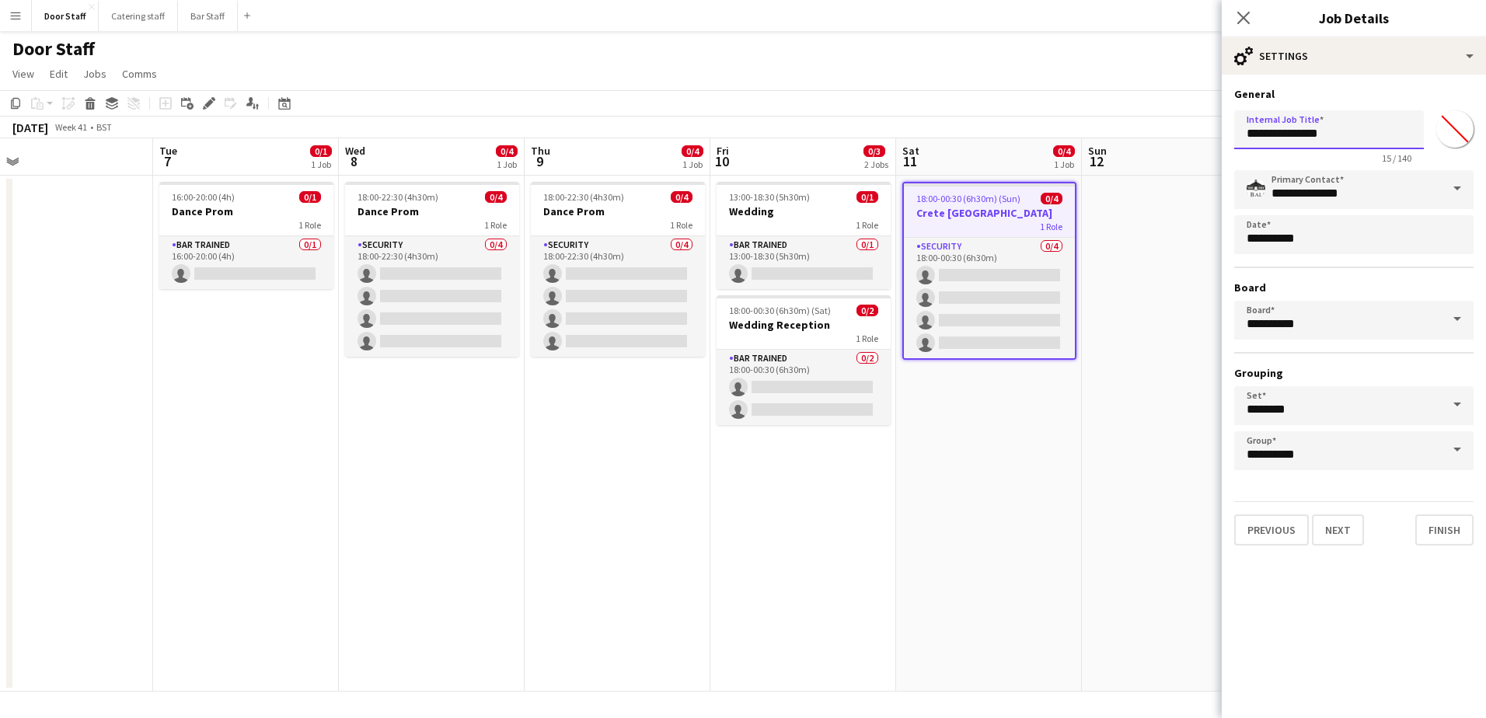
click at [1335, 134] on input "**********" at bounding box center [1329, 129] width 190 height 39
type input "**********"
click at [1439, 528] on button "Finish" at bounding box center [1444, 529] width 58 height 31
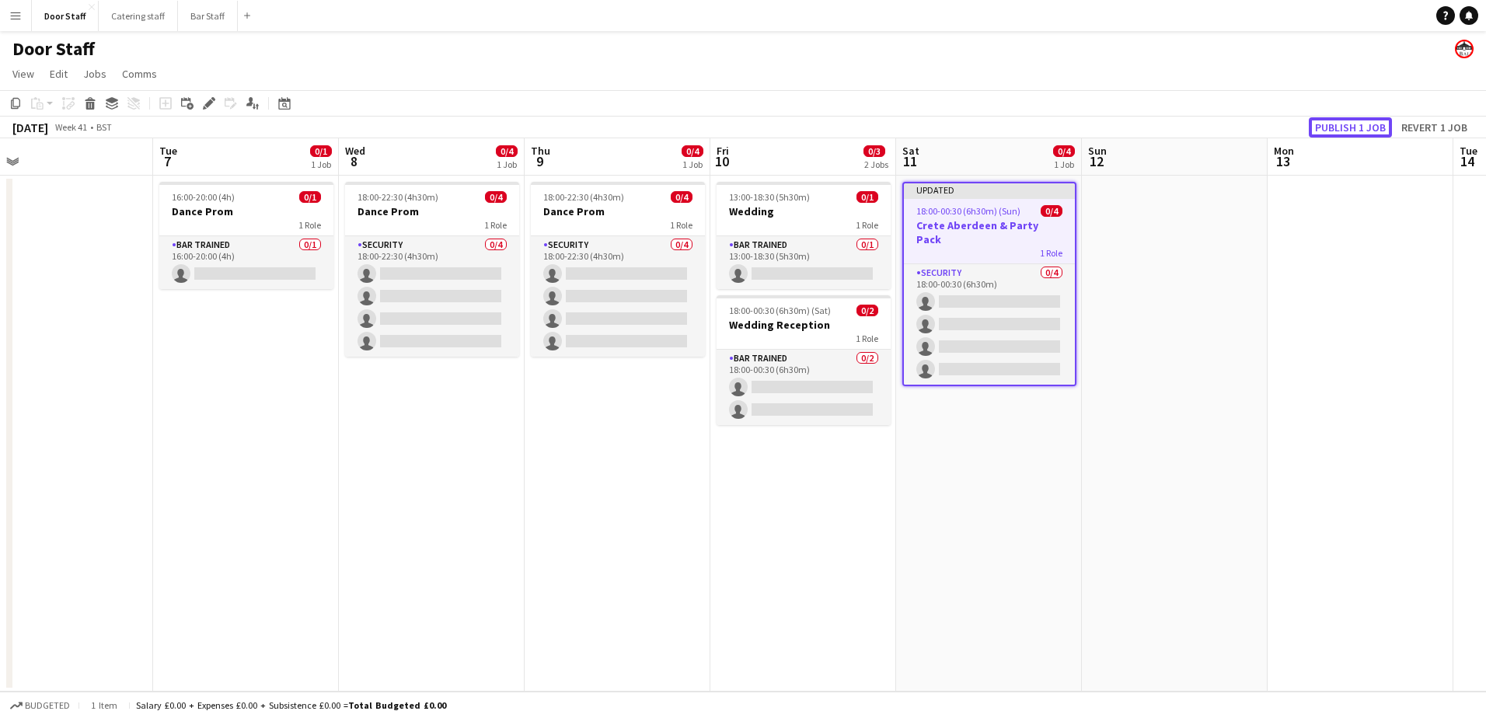
click at [1353, 125] on button "Publish 1 job" at bounding box center [1350, 127] width 83 height 20
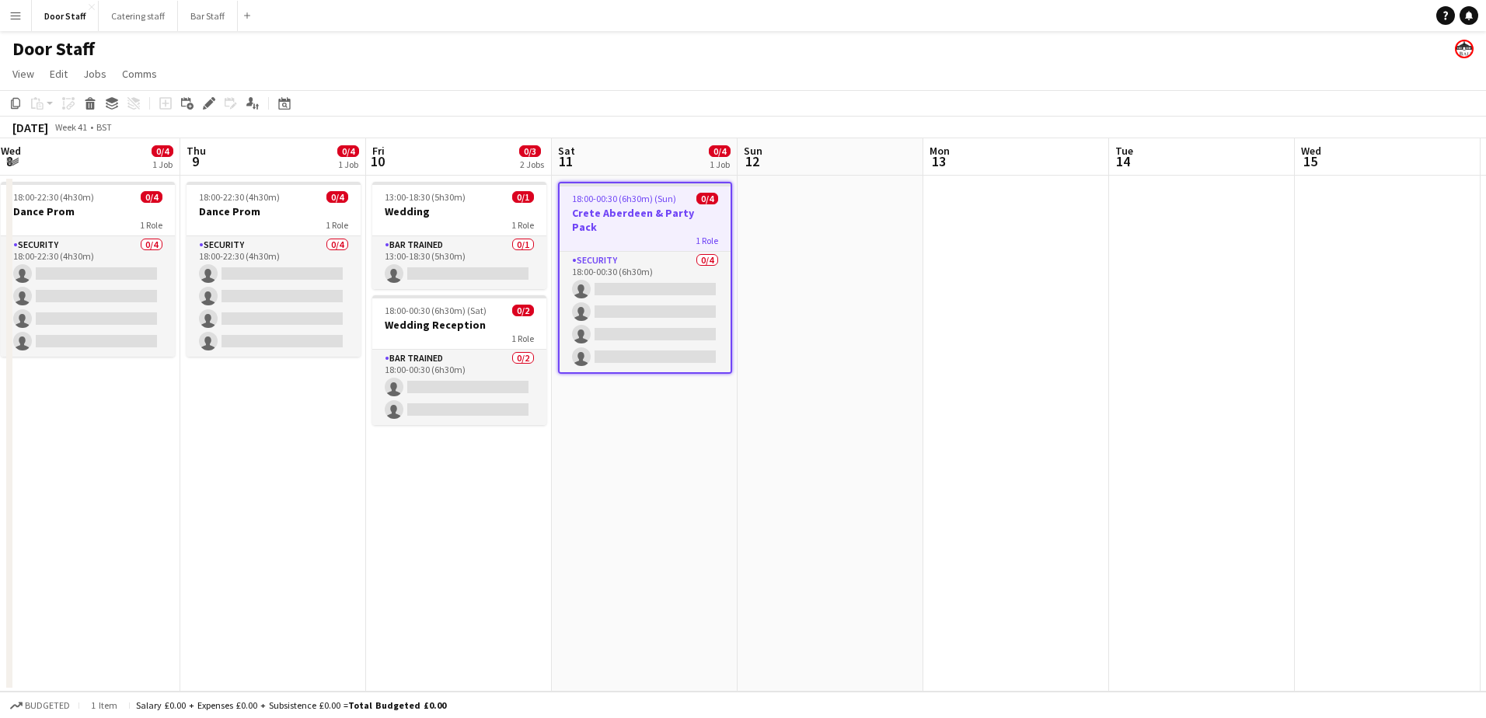
drag, startPoint x: 1243, startPoint y: 492, endPoint x: 642, endPoint y: 467, distance: 602.0
click at [647, 469] on app-calendar-viewport "Sun 5 Mon 6 Tue 7 0/1 1 Job Wed 8 0/4 1 Job Thu 9 0/4 1 Job Fri 10 0/3 2 Jobs S…" at bounding box center [743, 414] width 1486 height 553
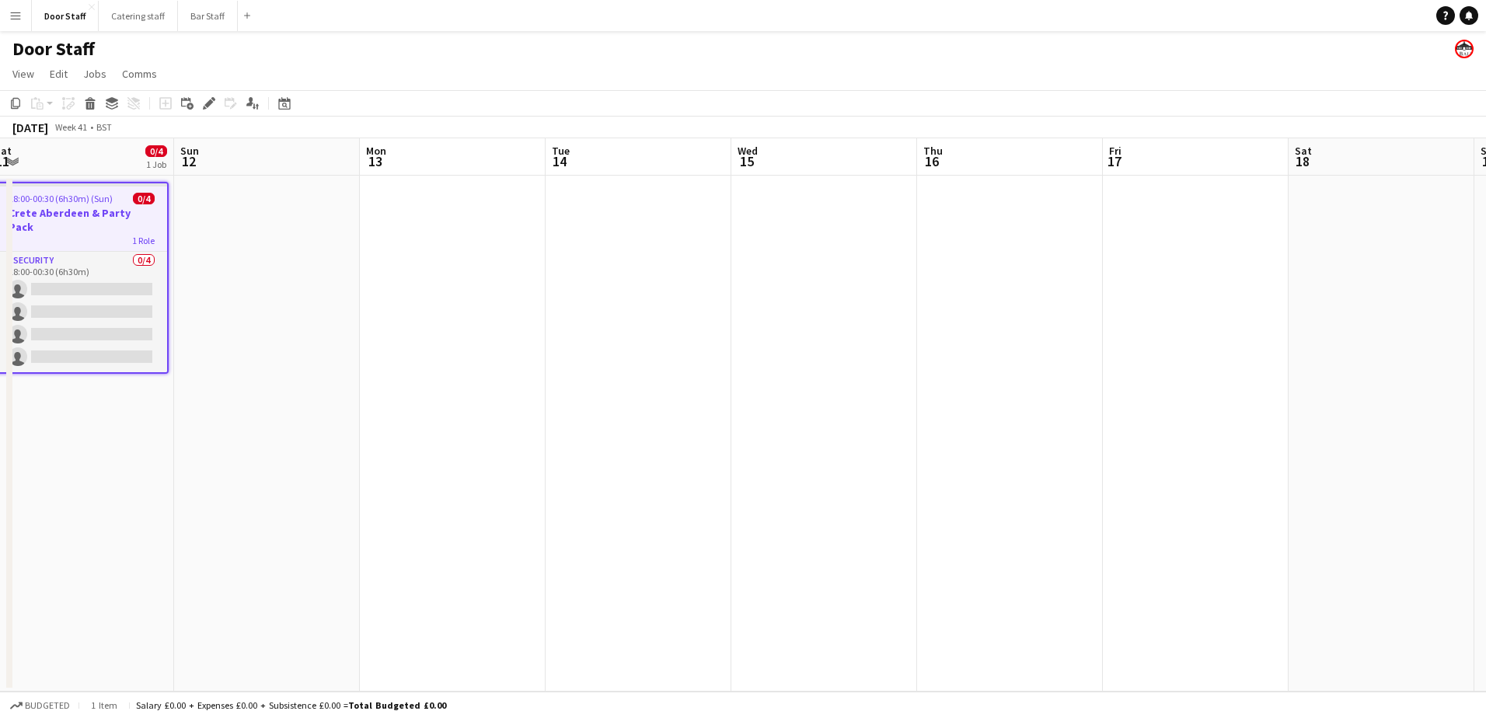
scroll to position [0, 610]
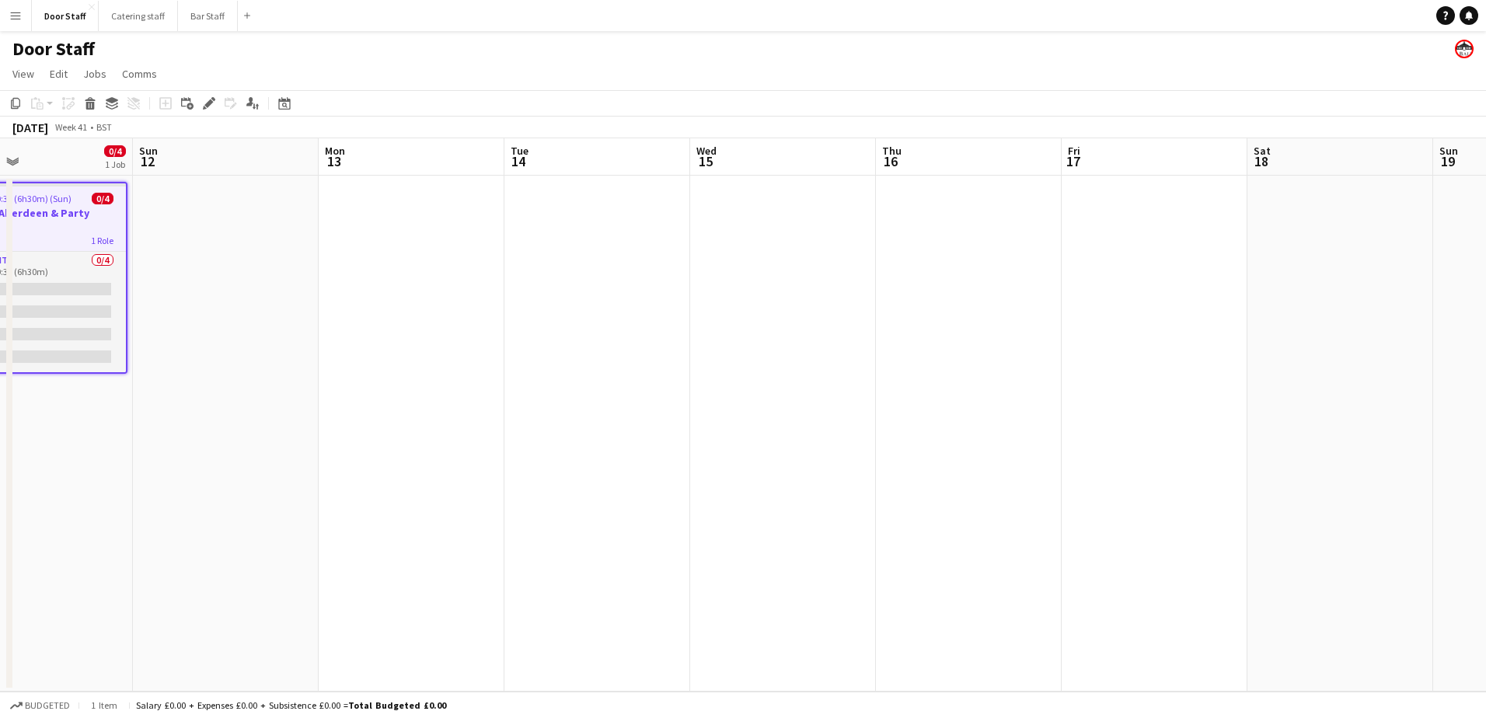
drag, startPoint x: 1089, startPoint y: 461, endPoint x: 737, endPoint y: 458, distance: 352.0
click at [737, 458] on app-calendar-viewport "Wed 8 0/4 1 Job Thu 9 0/4 1 Job Fri 10 0/3 2 Jobs Sat 11 0/4 1 Job Sun 12 Mon 1…" at bounding box center [743, 414] width 1486 height 553
click at [1104, 162] on app-board-header-date "Fri 17" at bounding box center [1154, 156] width 186 height 37
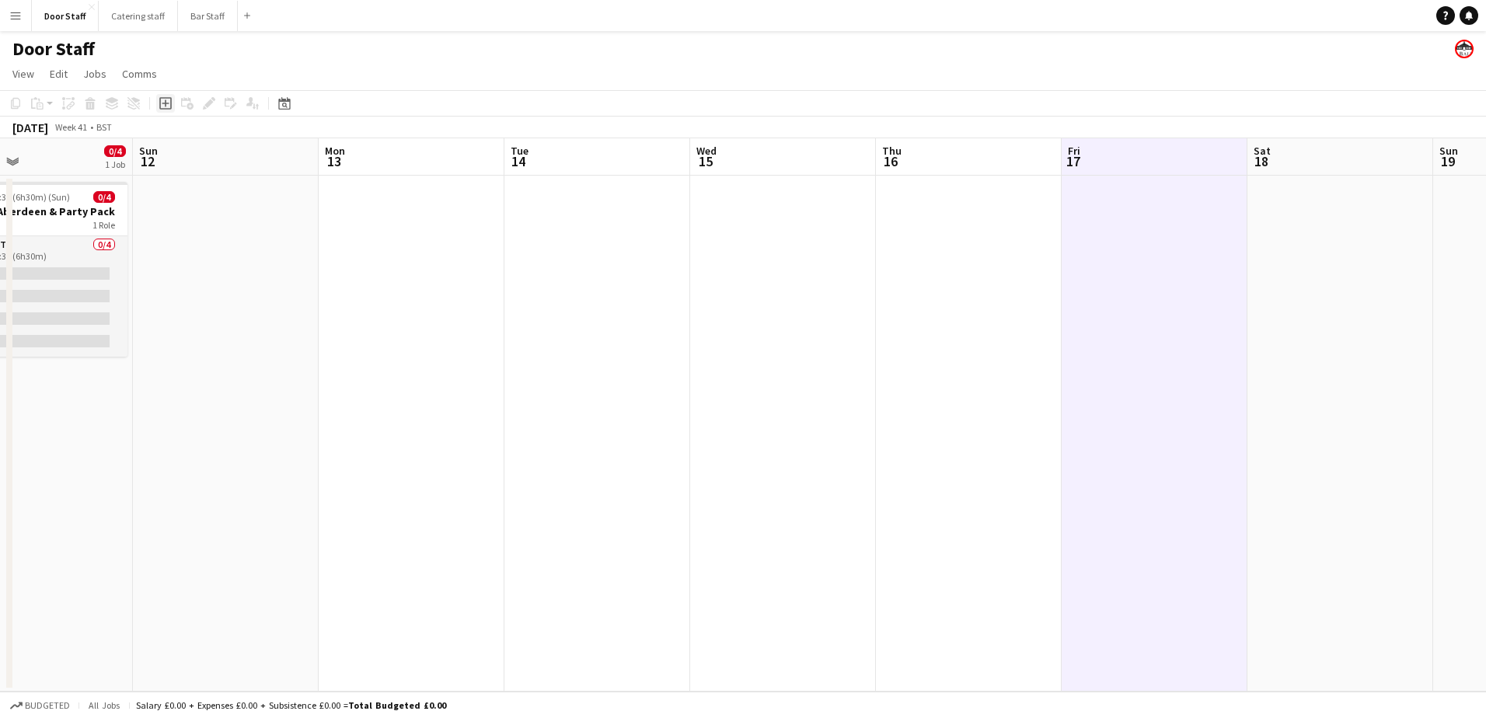
click at [162, 110] on icon at bounding box center [165, 103] width 12 height 12
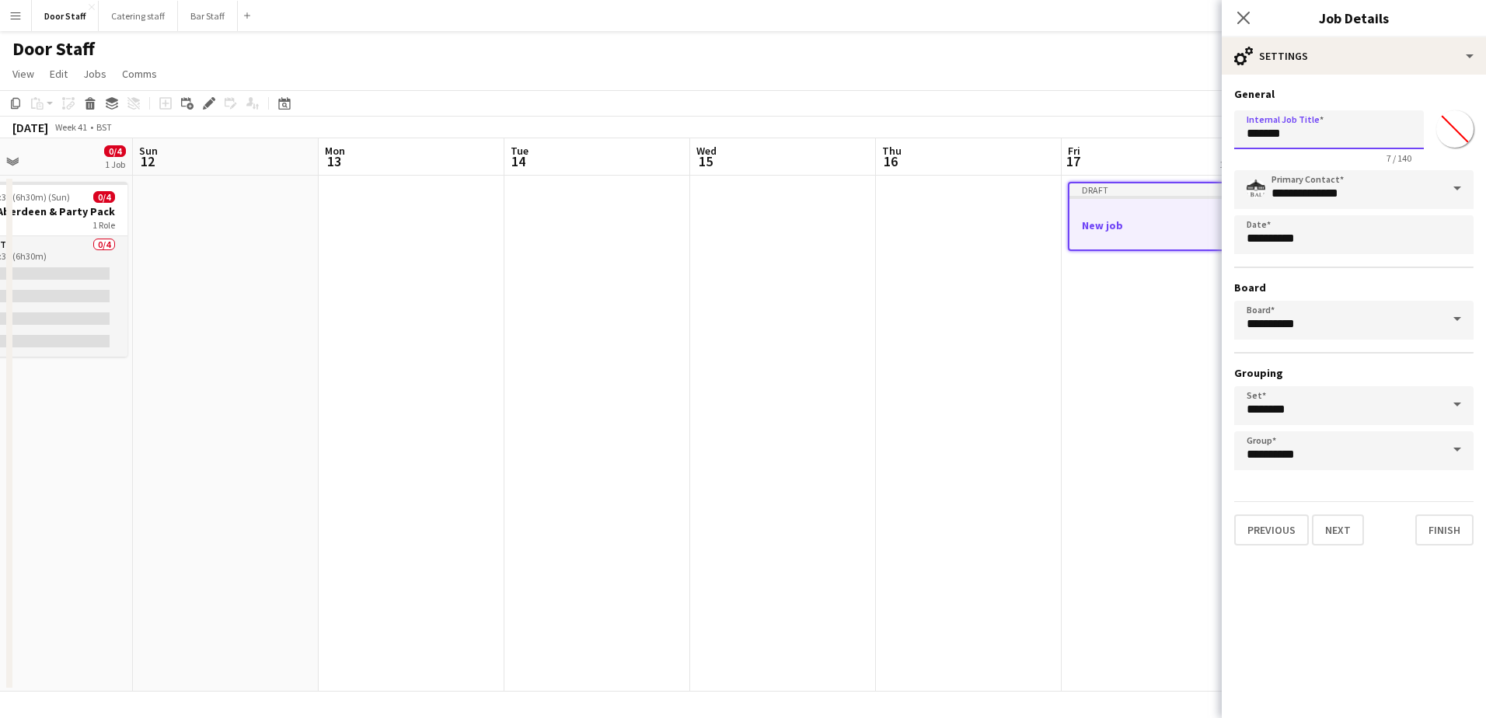
click at [1292, 136] on input "*******" at bounding box center [1329, 129] width 190 height 39
click at [1261, 134] on input "**********" at bounding box center [1329, 129] width 190 height 39
click at [1257, 134] on input "**********" at bounding box center [1329, 129] width 190 height 39
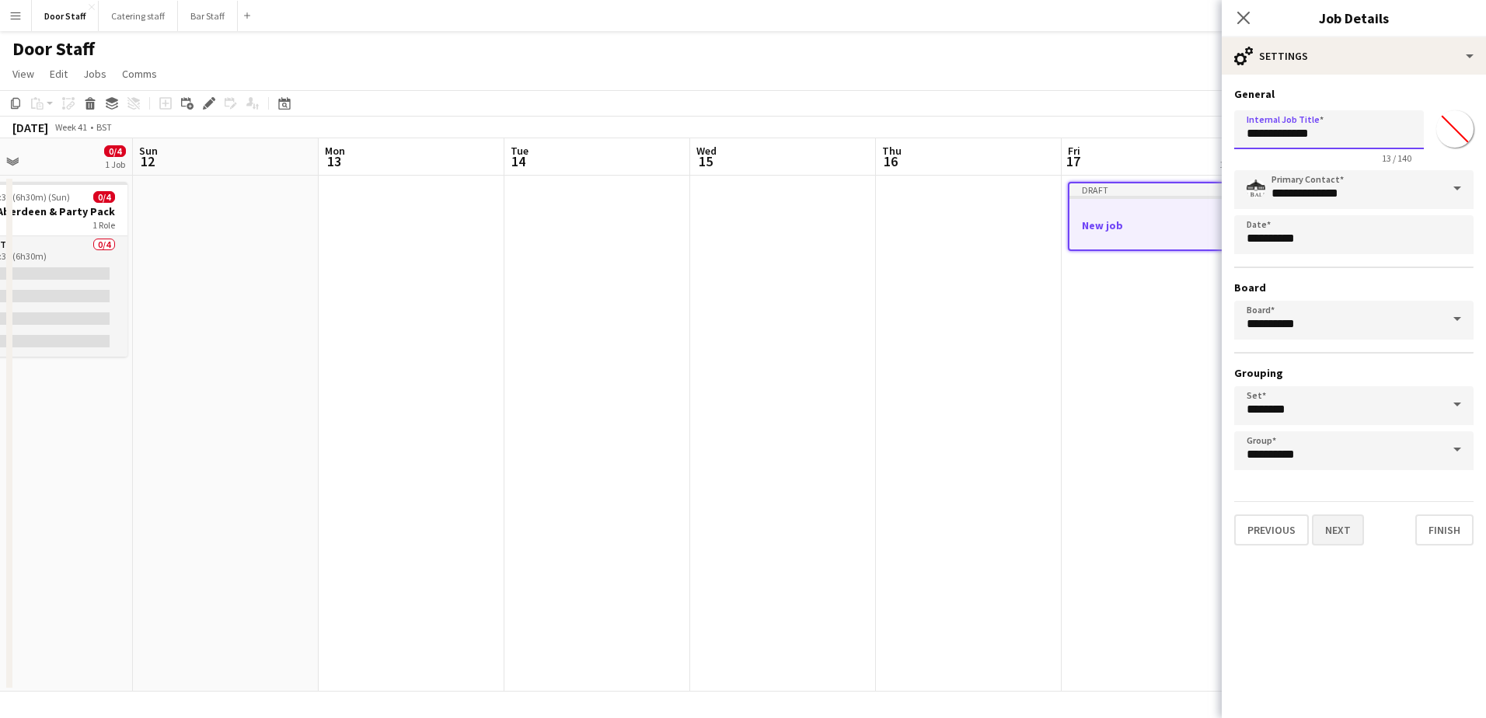
type input "**********"
click at [1352, 536] on button "Next" at bounding box center [1338, 529] width 52 height 31
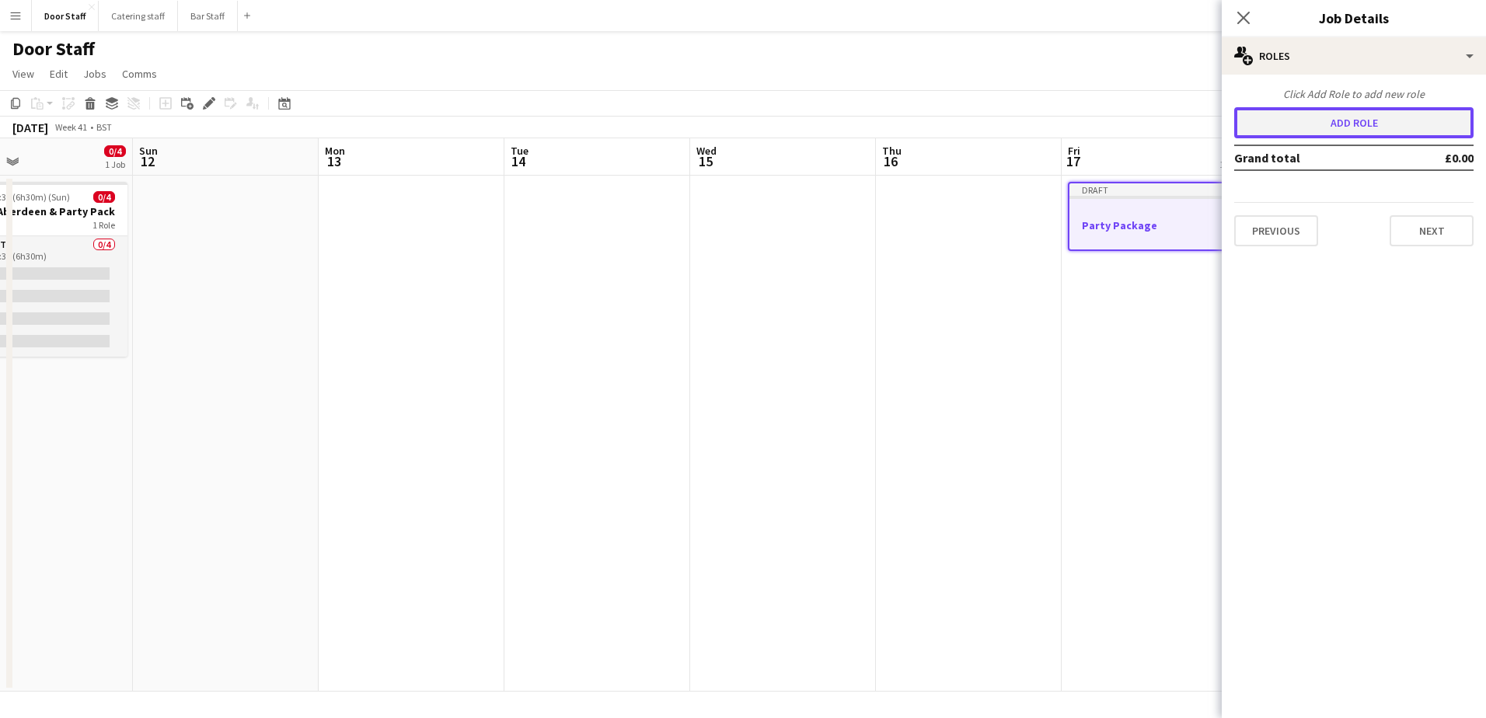
click at [1354, 126] on button "Add role" at bounding box center [1353, 122] width 239 height 31
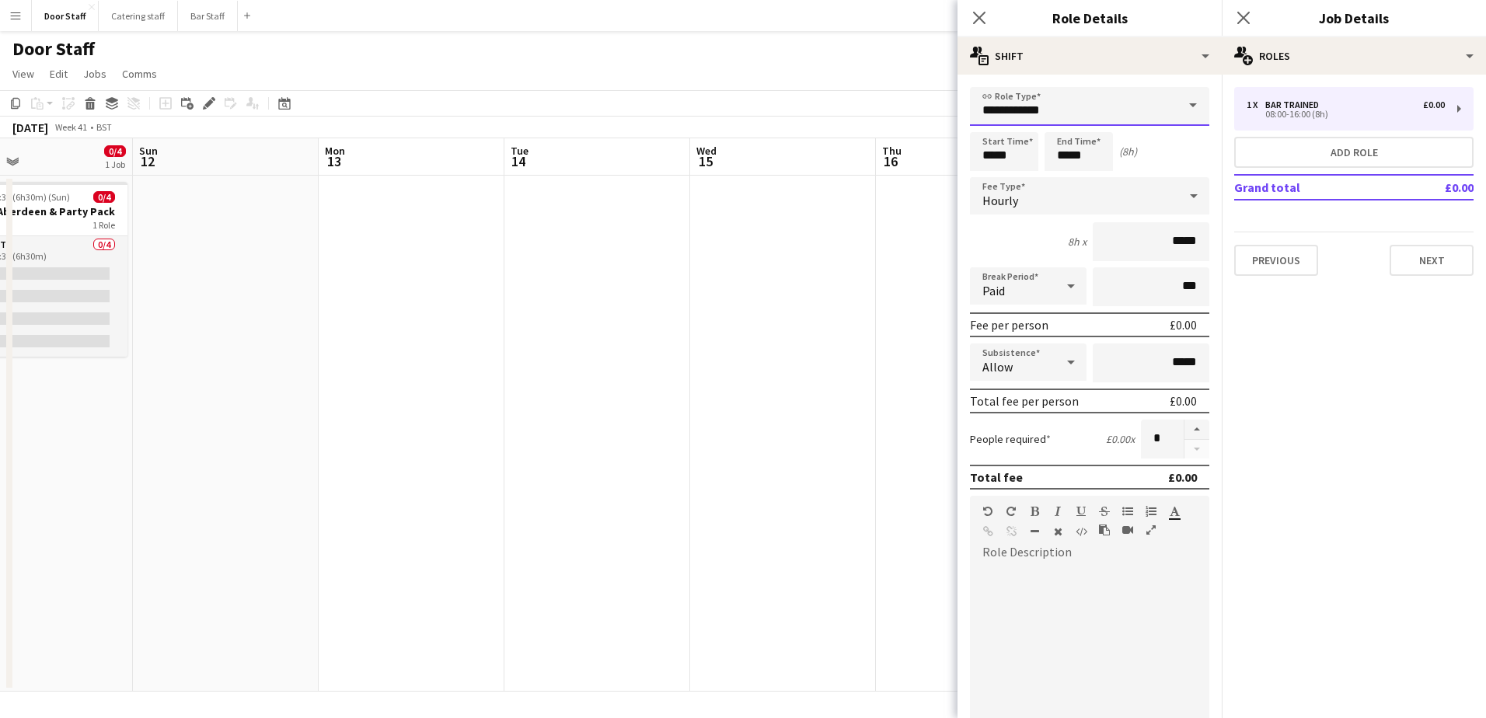
click at [1034, 109] on input "**********" at bounding box center [1089, 106] width 239 height 39
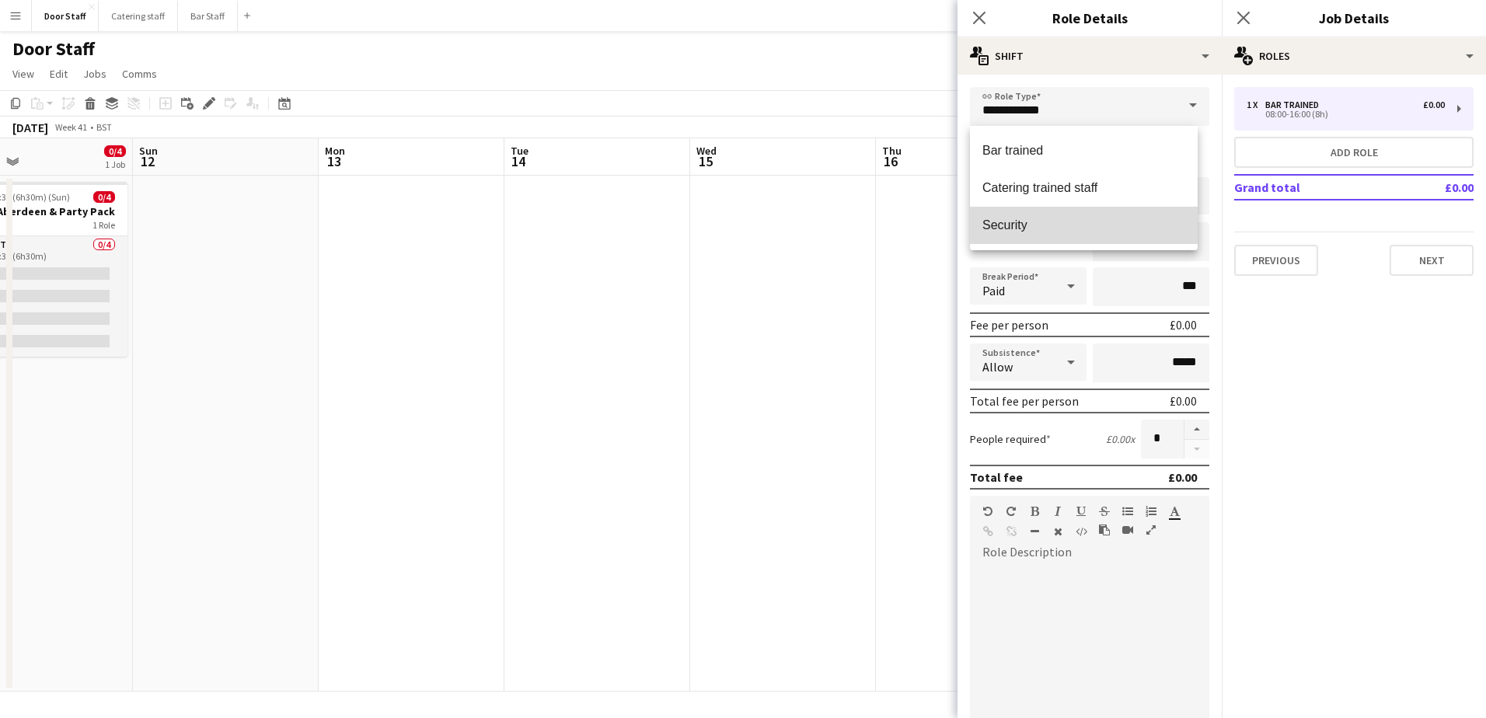
click at [1023, 218] on span "Security" at bounding box center [1083, 225] width 203 height 15
type input "********"
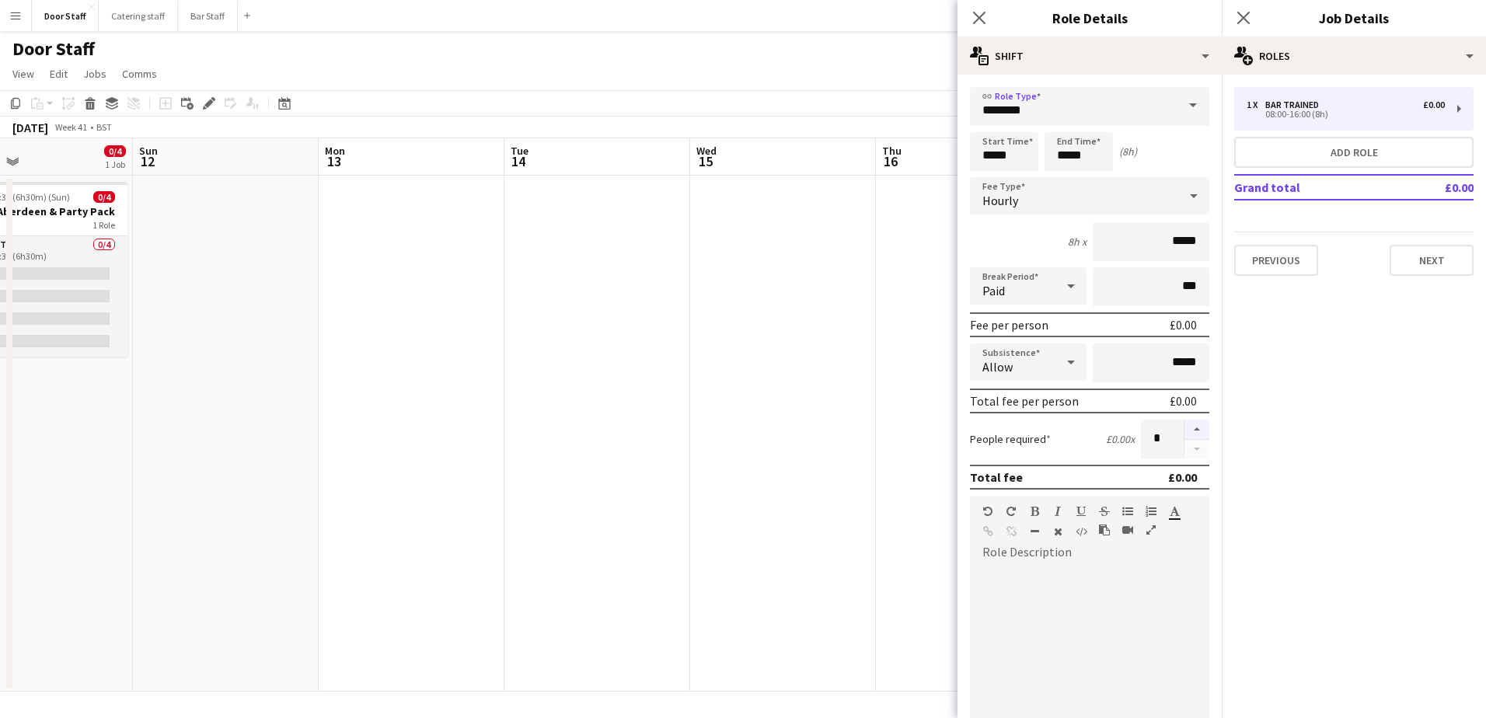
click at [1189, 430] on button "button" at bounding box center [1196, 430] width 25 height 20
type input "*"
click at [1006, 151] on input "*****" at bounding box center [1004, 151] width 68 height 39
click at [985, 127] on div at bounding box center [988, 125] width 31 height 16
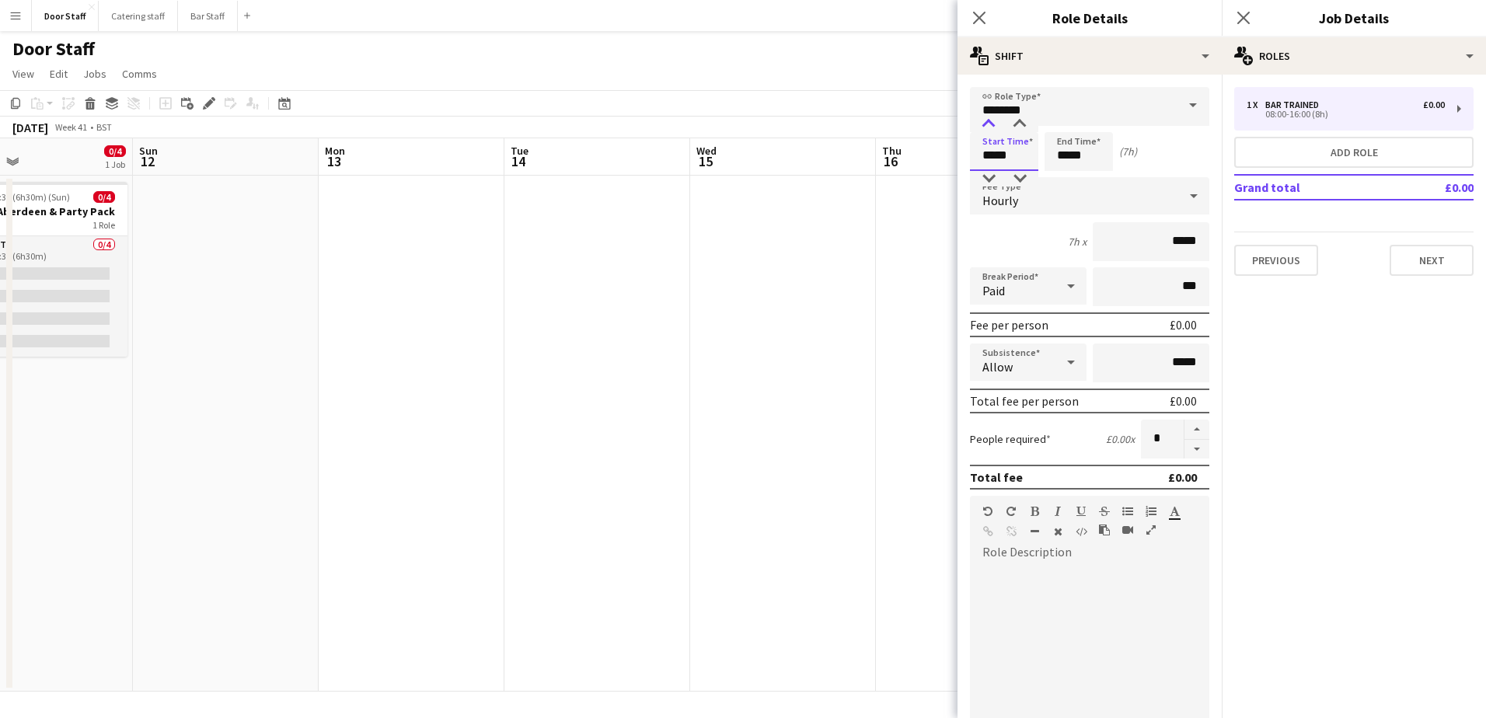
click at [985, 127] on div at bounding box center [988, 125] width 31 height 16
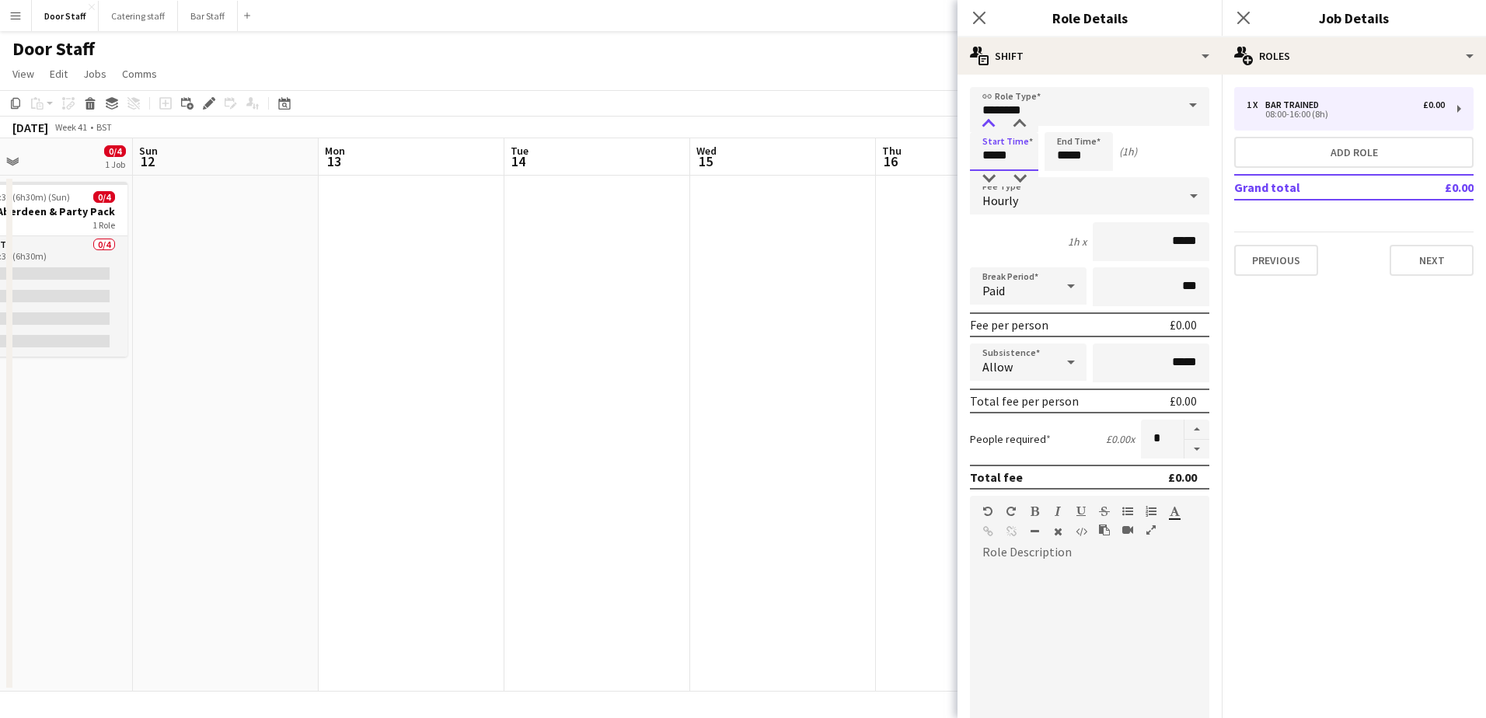
click at [985, 127] on div at bounding box center [988, 125] width 31 height 16
type input "*****"
click at [985, 127] on div at bounding box center [988, 125] width 31 height 16
click at [1069, 148] on input "*****" at bounding box center [1078, 151] width 68 height 39
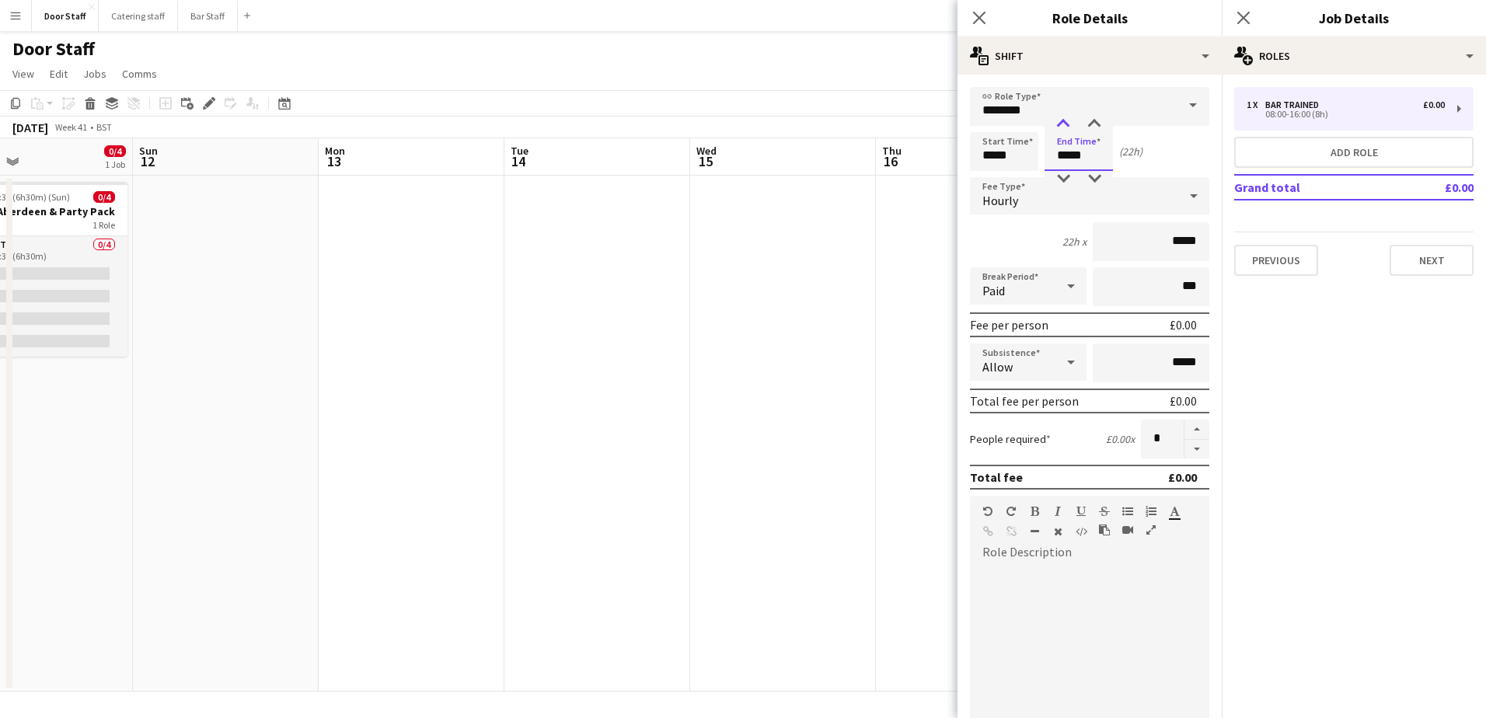
click at [1066, 124] on div at bounding box center [1062, 125] width 31 height 16
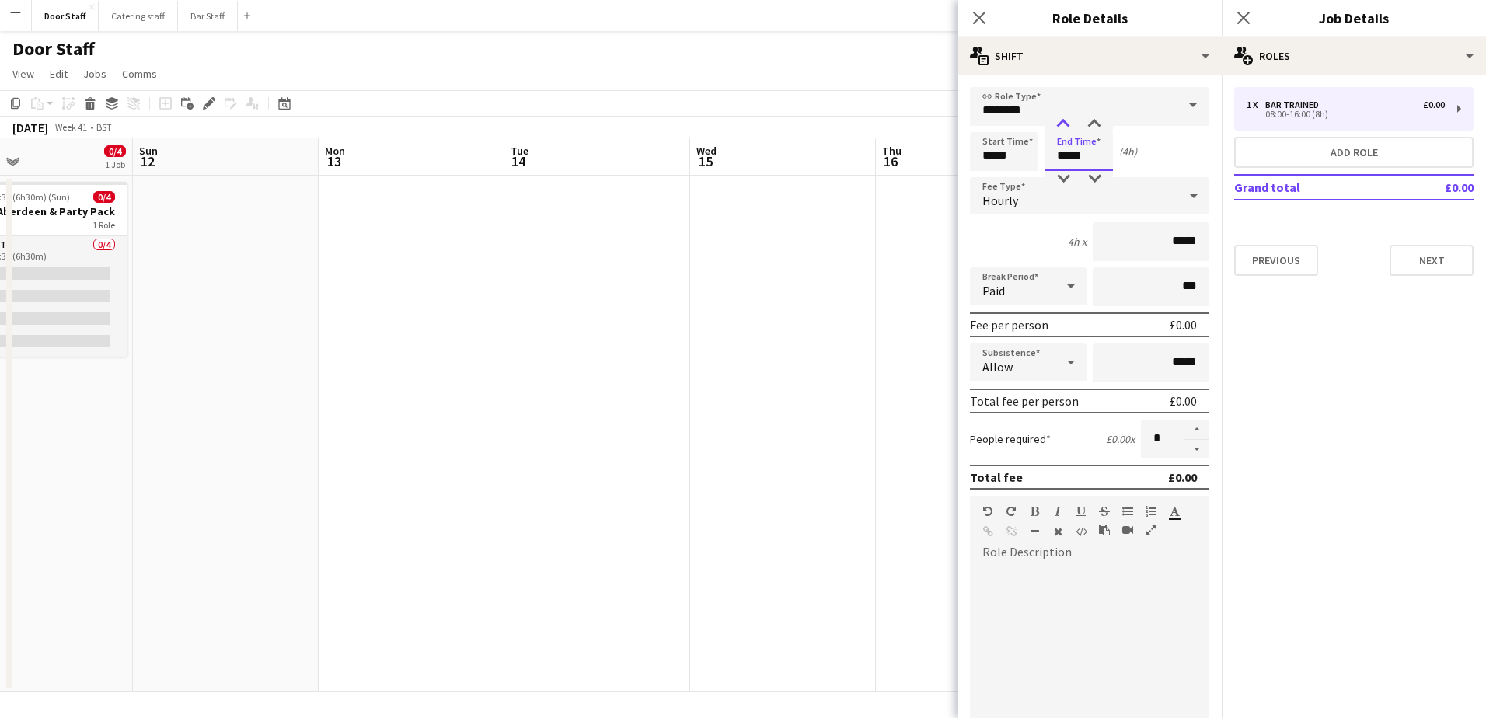
click at [1066, 124] on div at bounding box center [1062, 125] width 31 height 16
click at [1106, 120] on div at bounding box center [1094, 125] width 31 height 16
type input "*****"
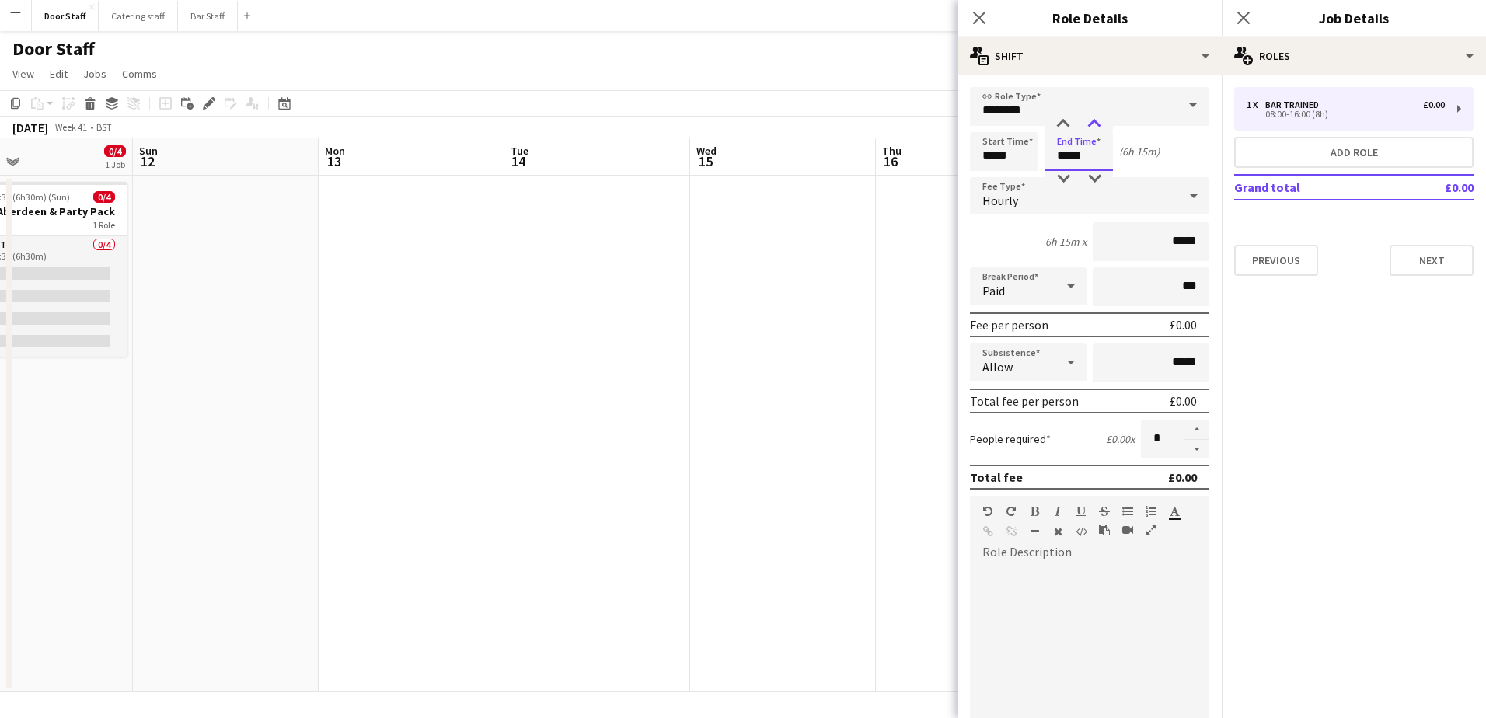
click at [1106, 120] on div at bounding box center [1094, 125] width 31 height 16
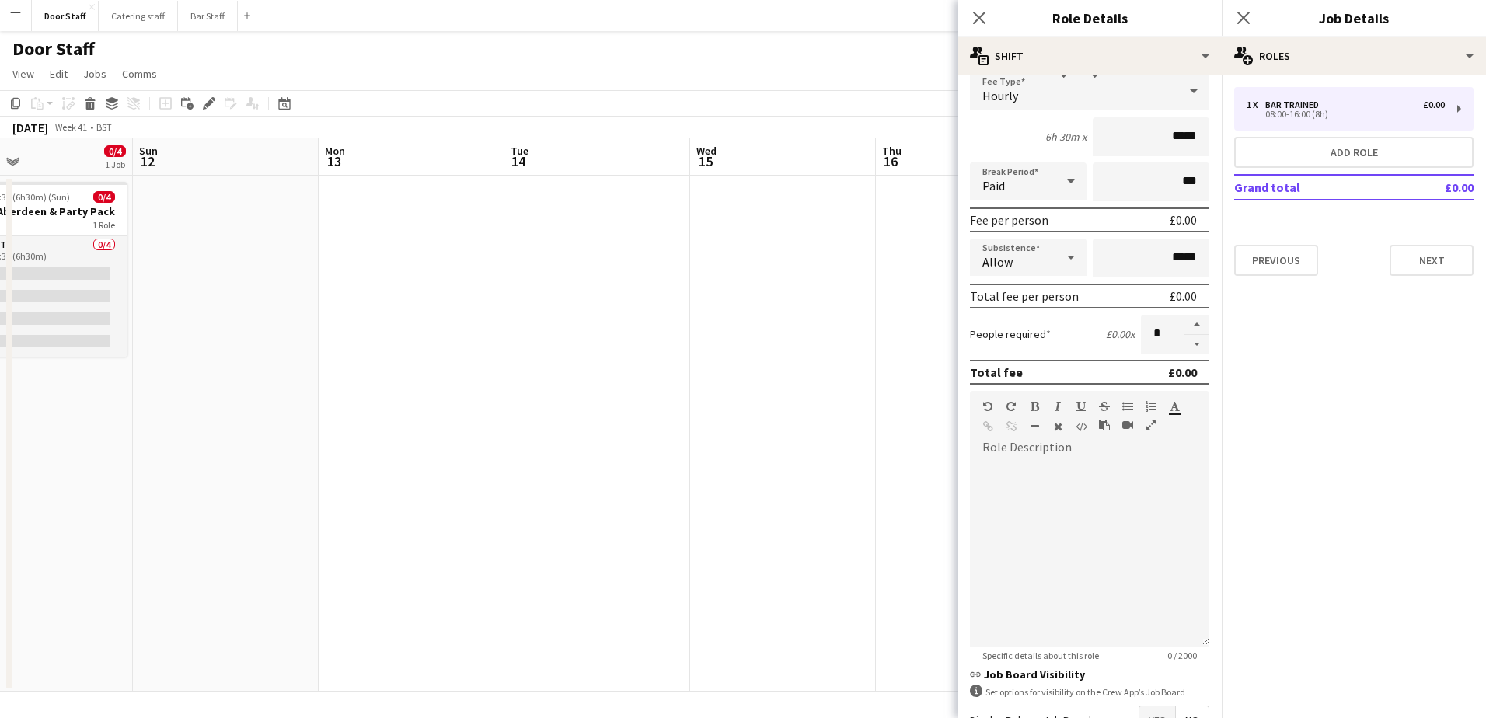
scroll to position [210, 0]
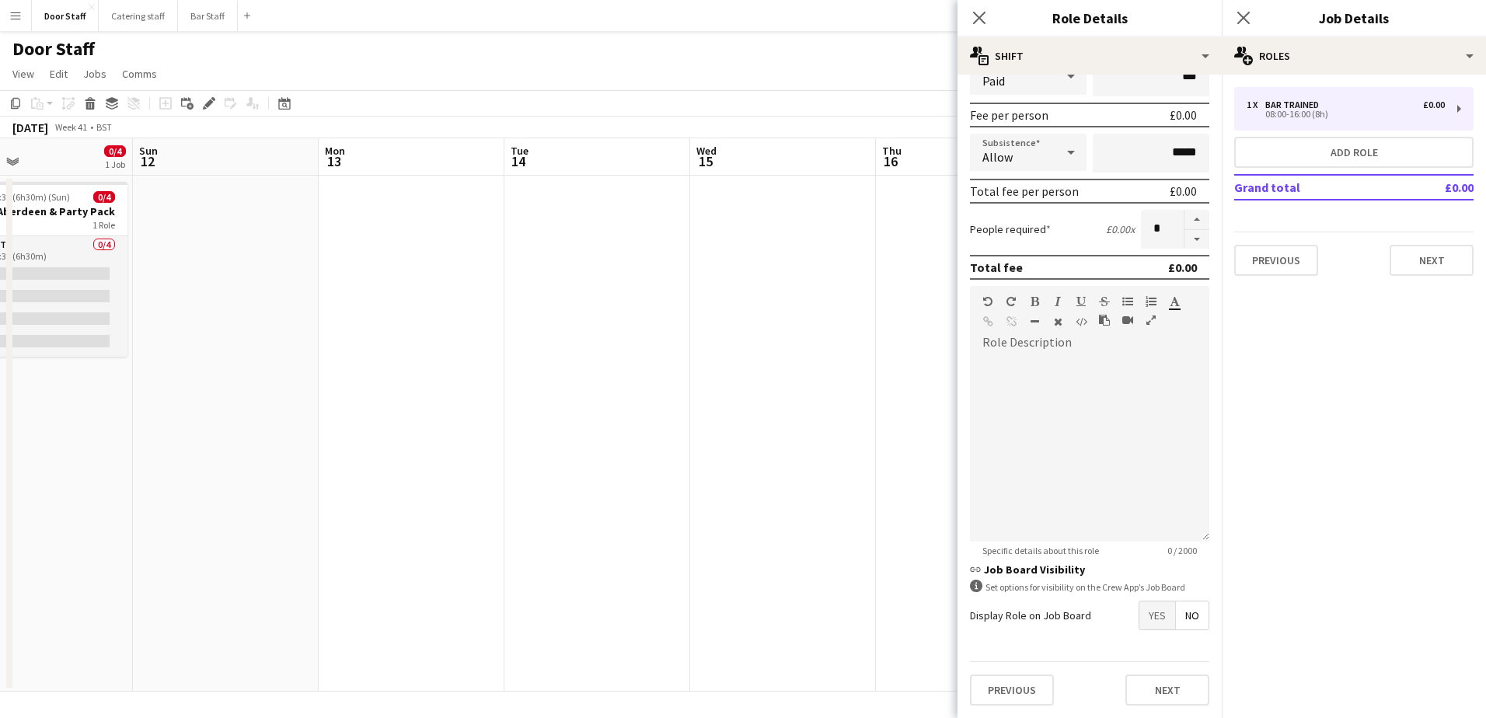
click at [1151, 608] on span "Yes" at bounding box center [1157, 615] width 36 height 28
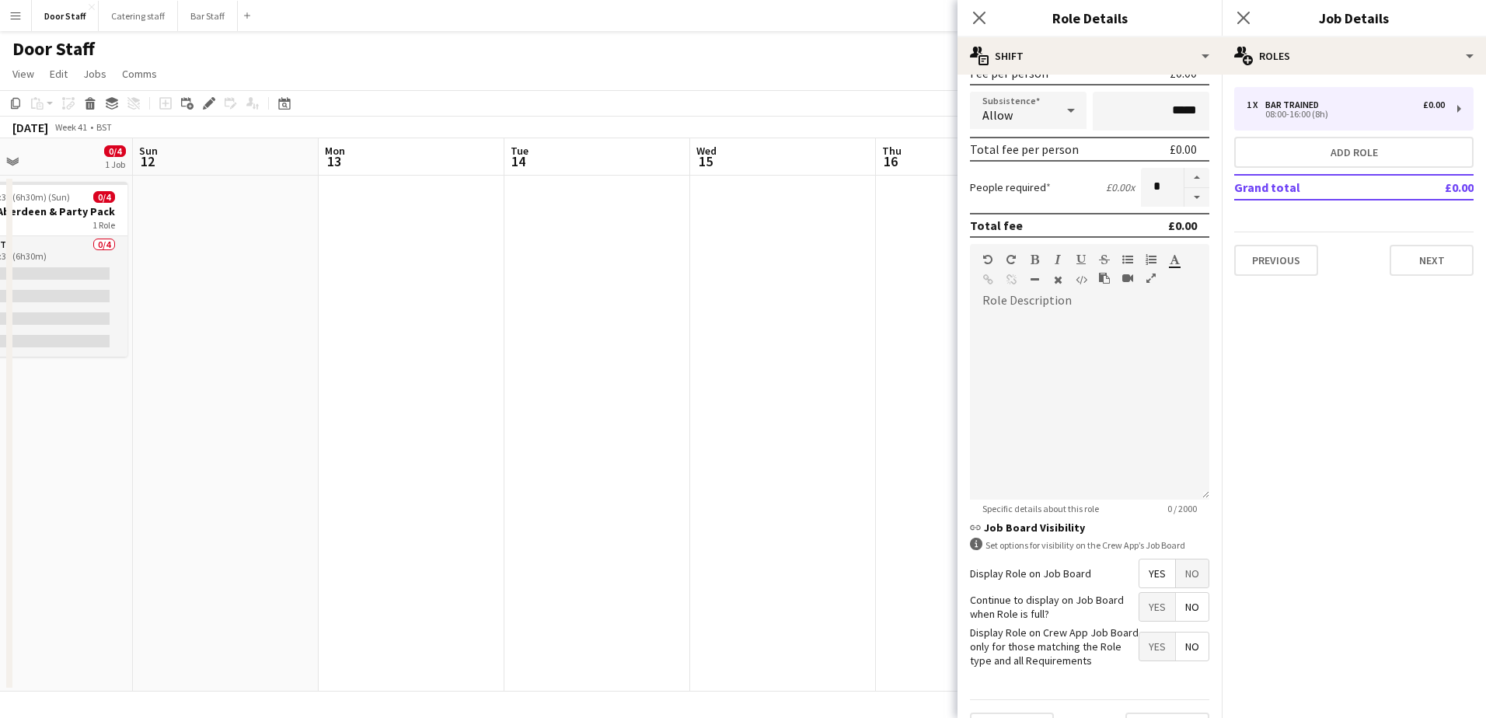
scroll to position [290, 0]
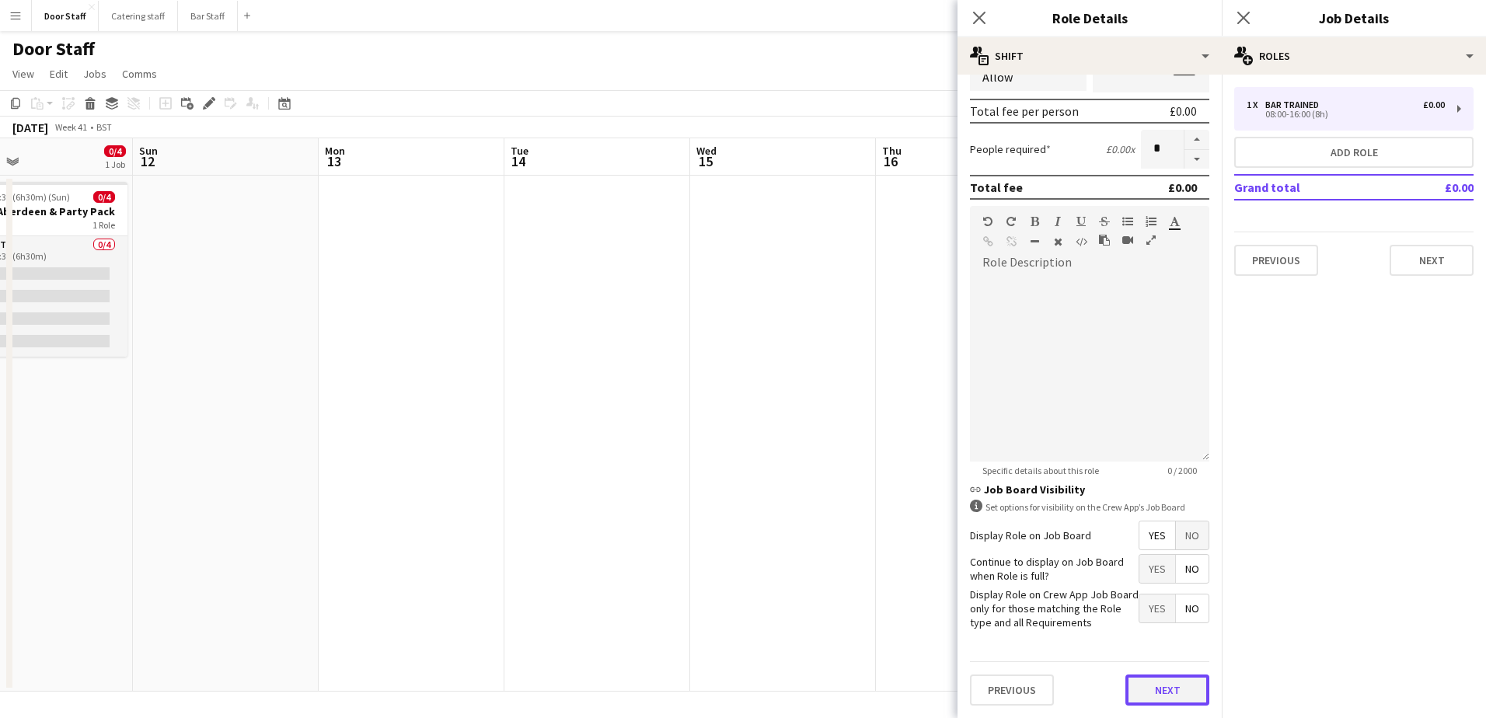
click at [1143, 679] on button "Next" at bounding box center [1167, 689] width 84 height 31
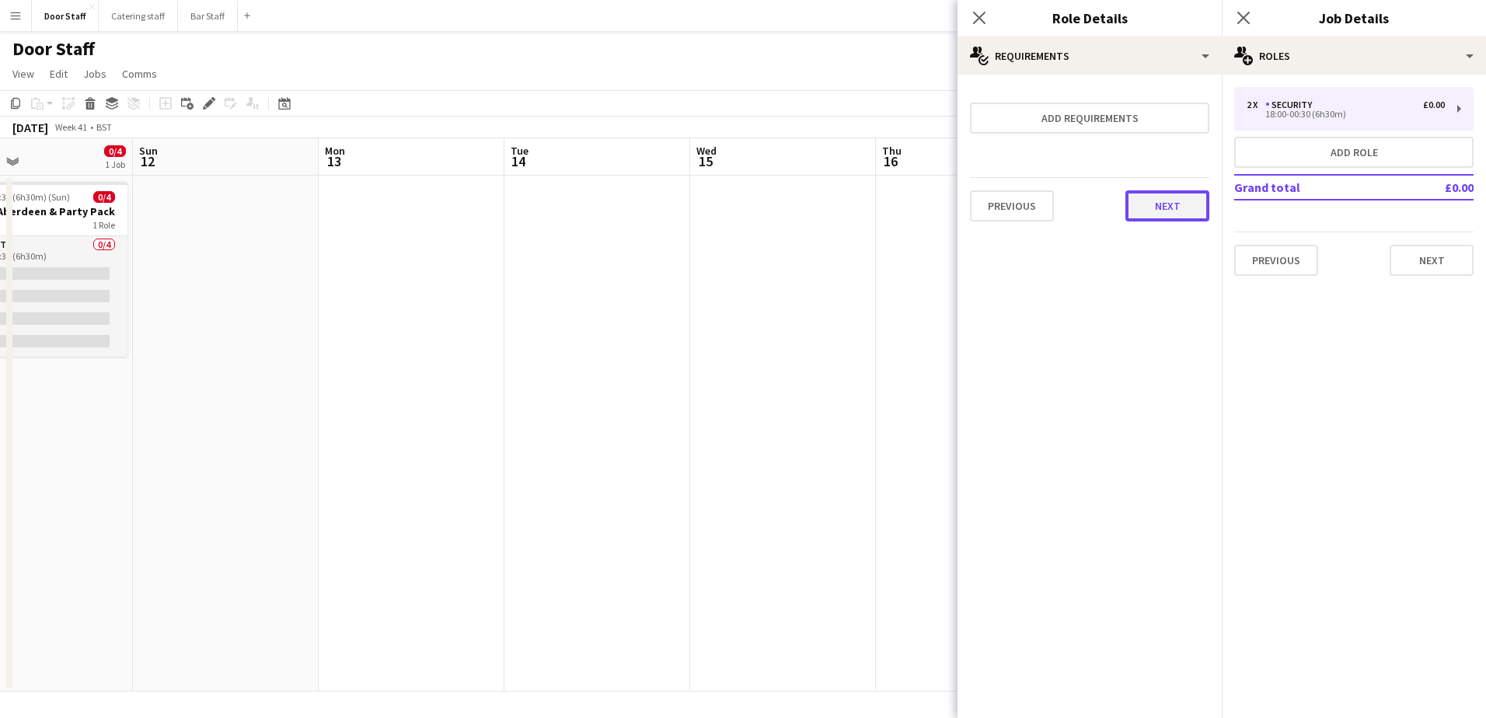
click at [1182, 202] on button "Next" at bounding box center [1167, 205] width 84 height 31
click at [1178, 202] on button "Finish" at bounding box center [1180, 208] width 58 height 31
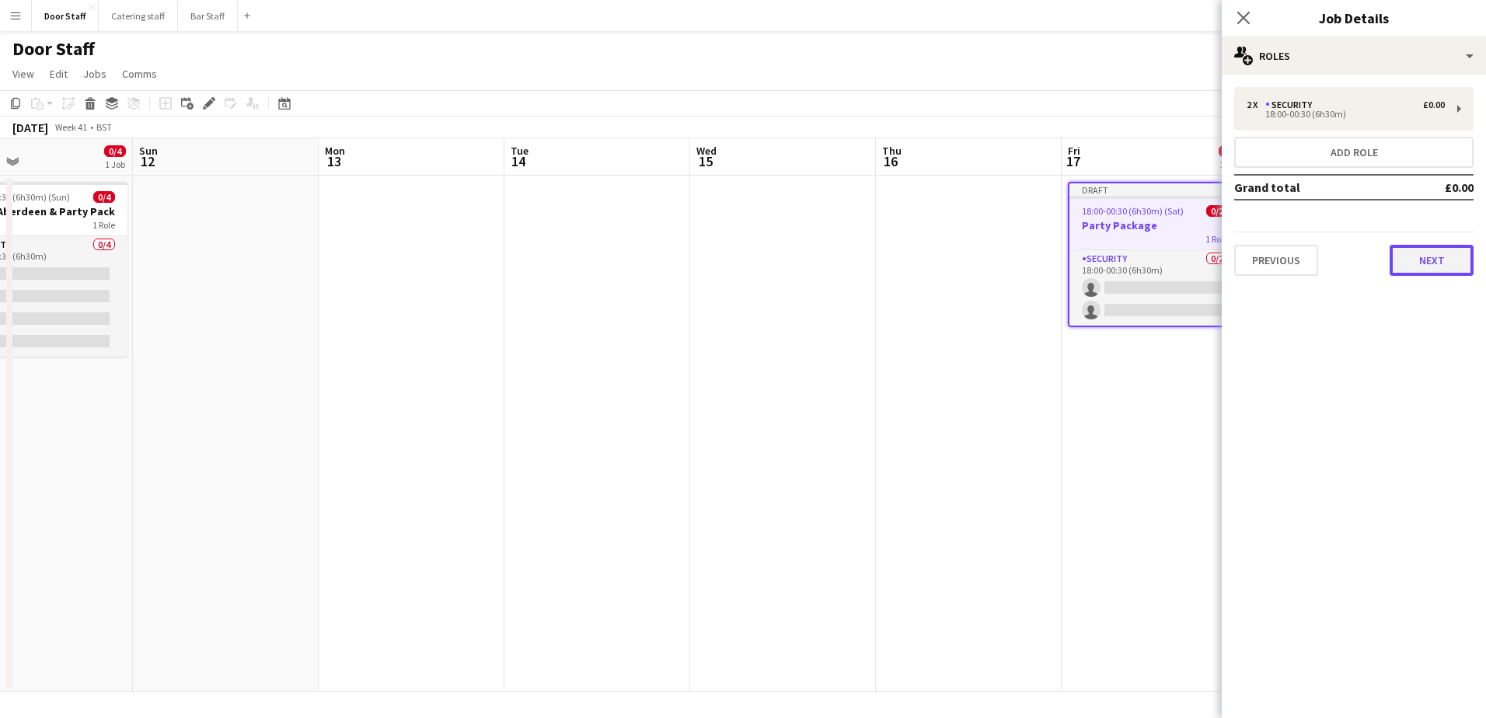
click at [1425, 260] on button "Next" at bounding box center [1431, 260] width 84 height 31
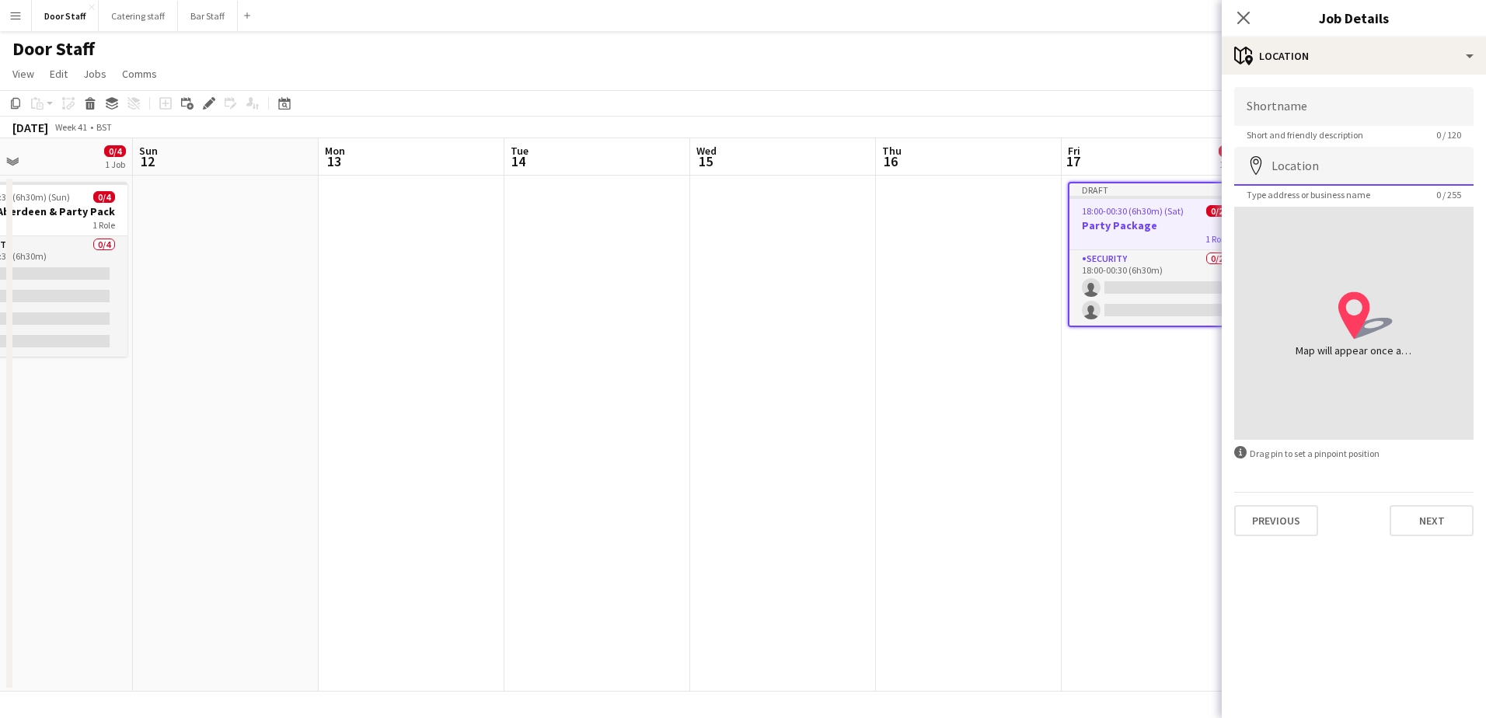
click at [1295, 166] on input "Location" at bounding box center [1353, 166] width 239 height 39
type input "**********"
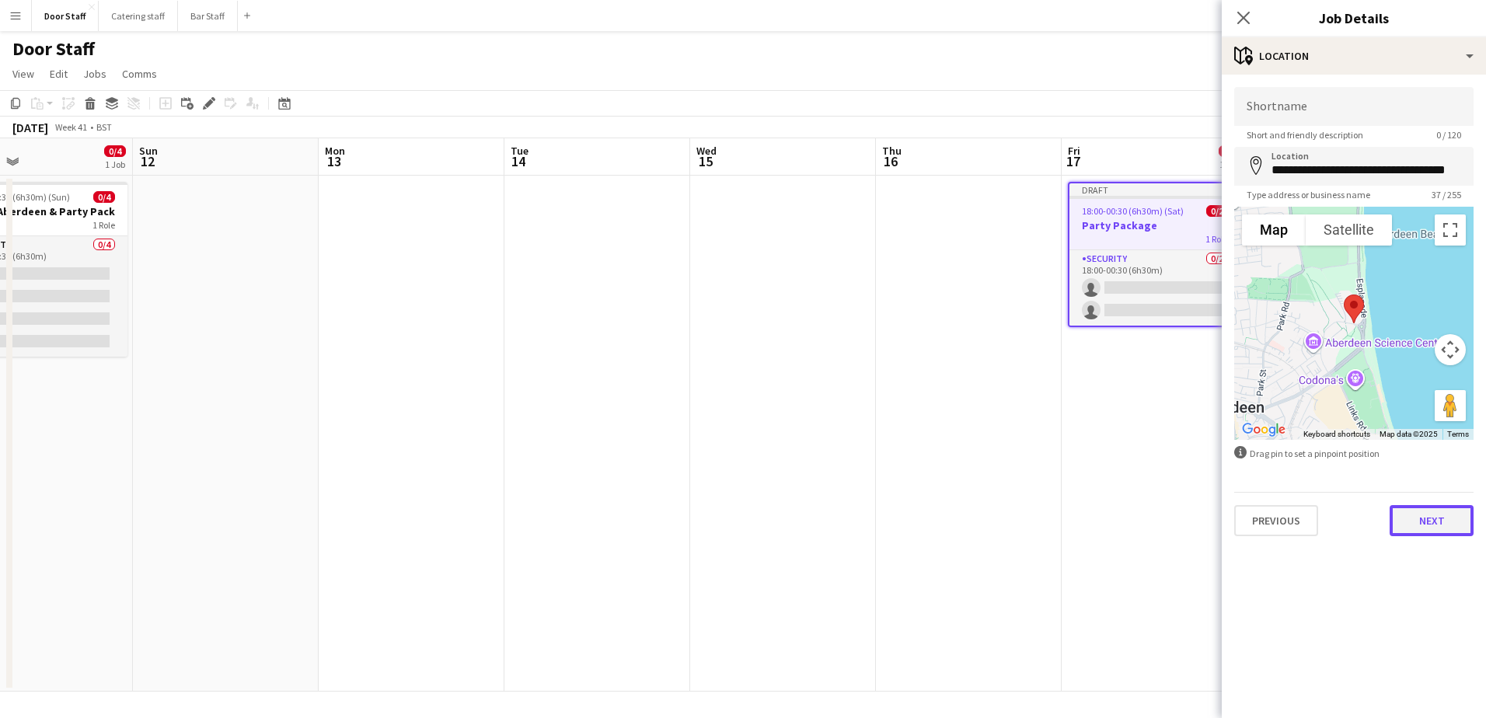
click at [1444, 535] on button "Next" at bounding box center [1431, 520] width 84 height 31
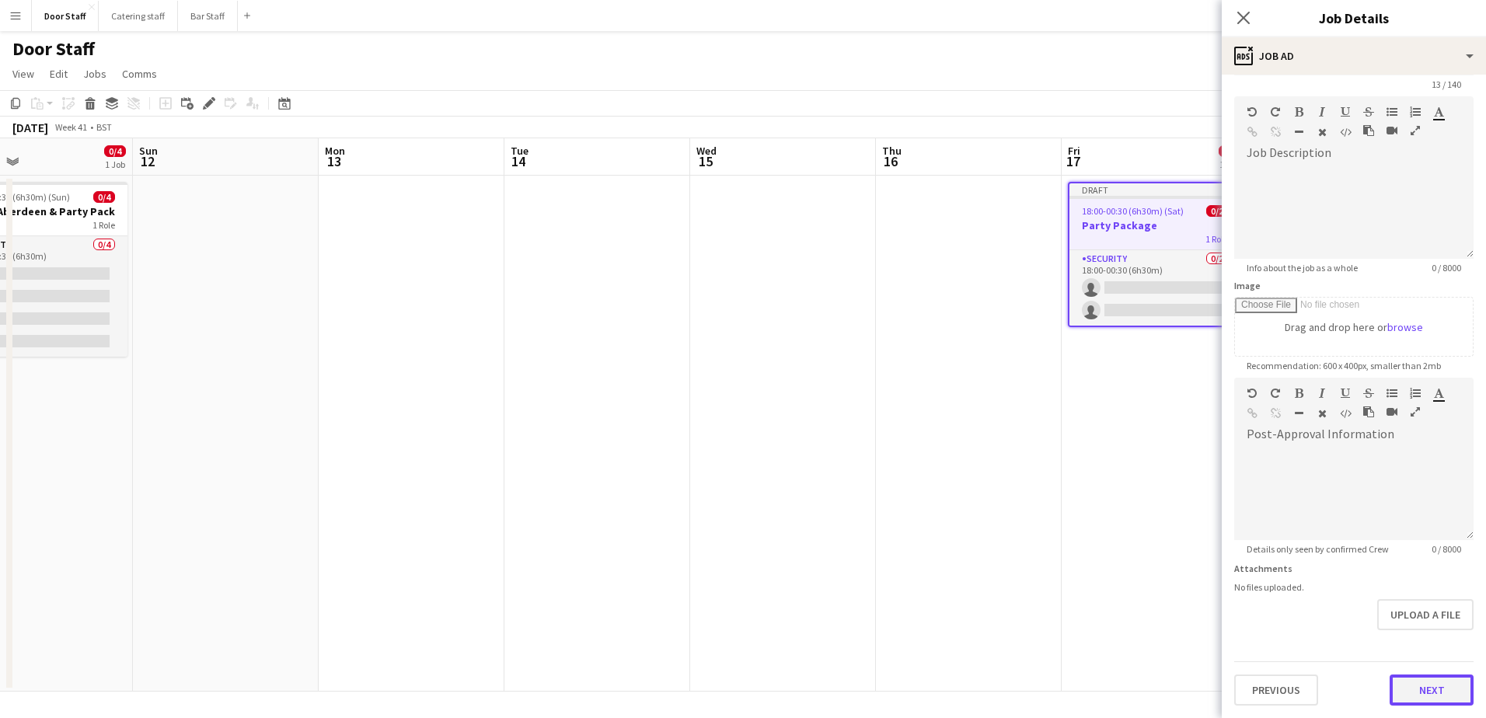
click at [1428, 642] on form "**********" at bounding box center [1354, 371] width 264 height 669
click at [1427, 699] on button "Next" at bounding box center [1431, 689] width 84 height 31
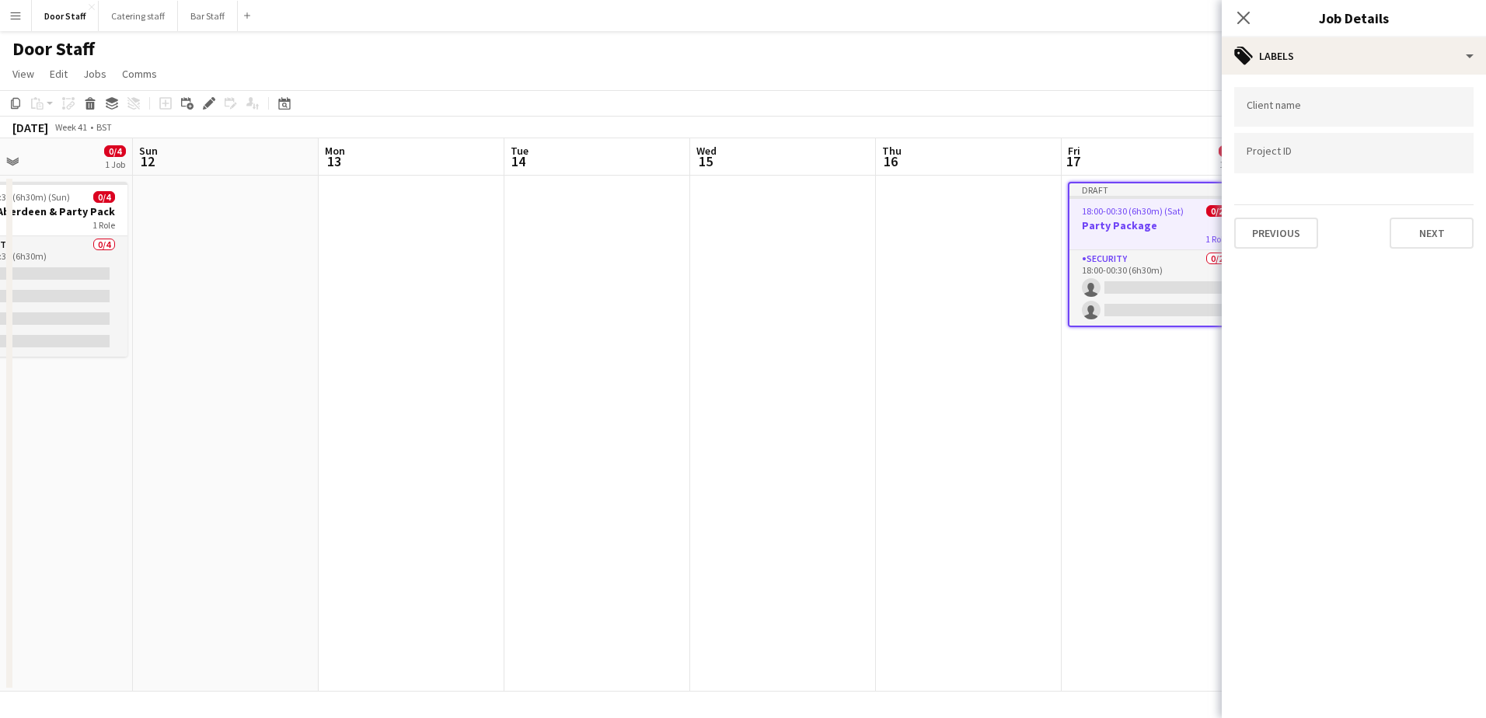
scroll to position [0, 0]
click at [1446, 235] on button "Next" at bounding box center [1431, 233] width 84 height 31
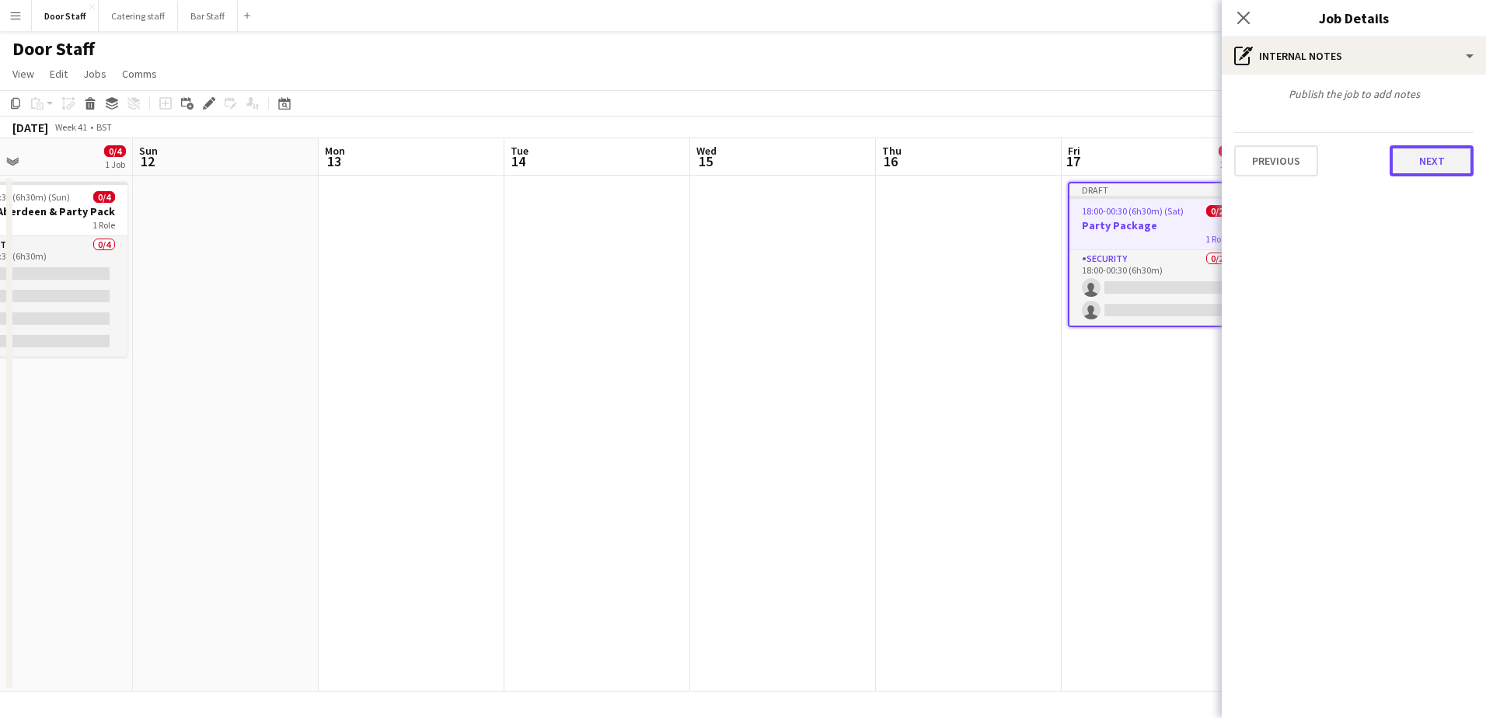
click at [1436, 165] on button "Next" at bounding box center [1431, 160] width 84 height 31
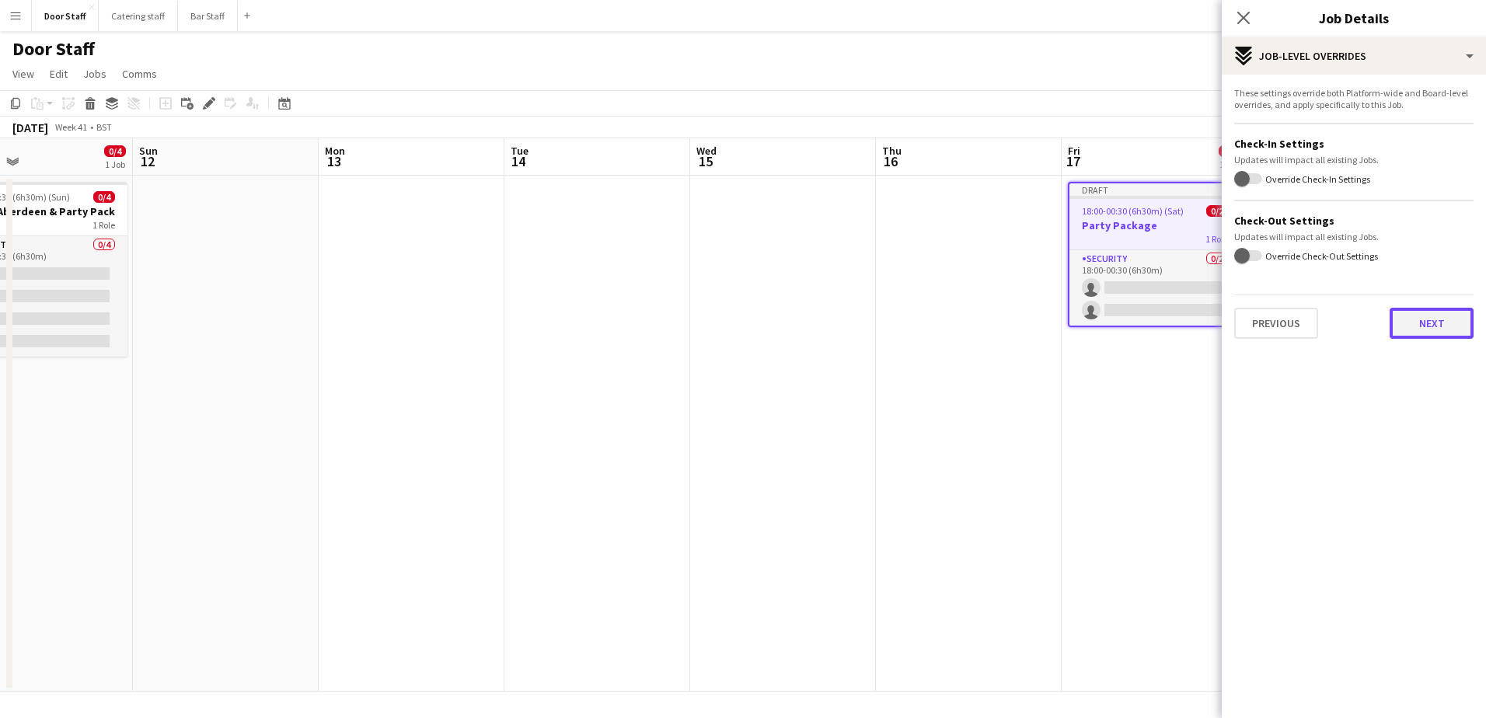
click at [1439, 316] on button "Next" at bounding box center [1431, 323] width 84 height 31
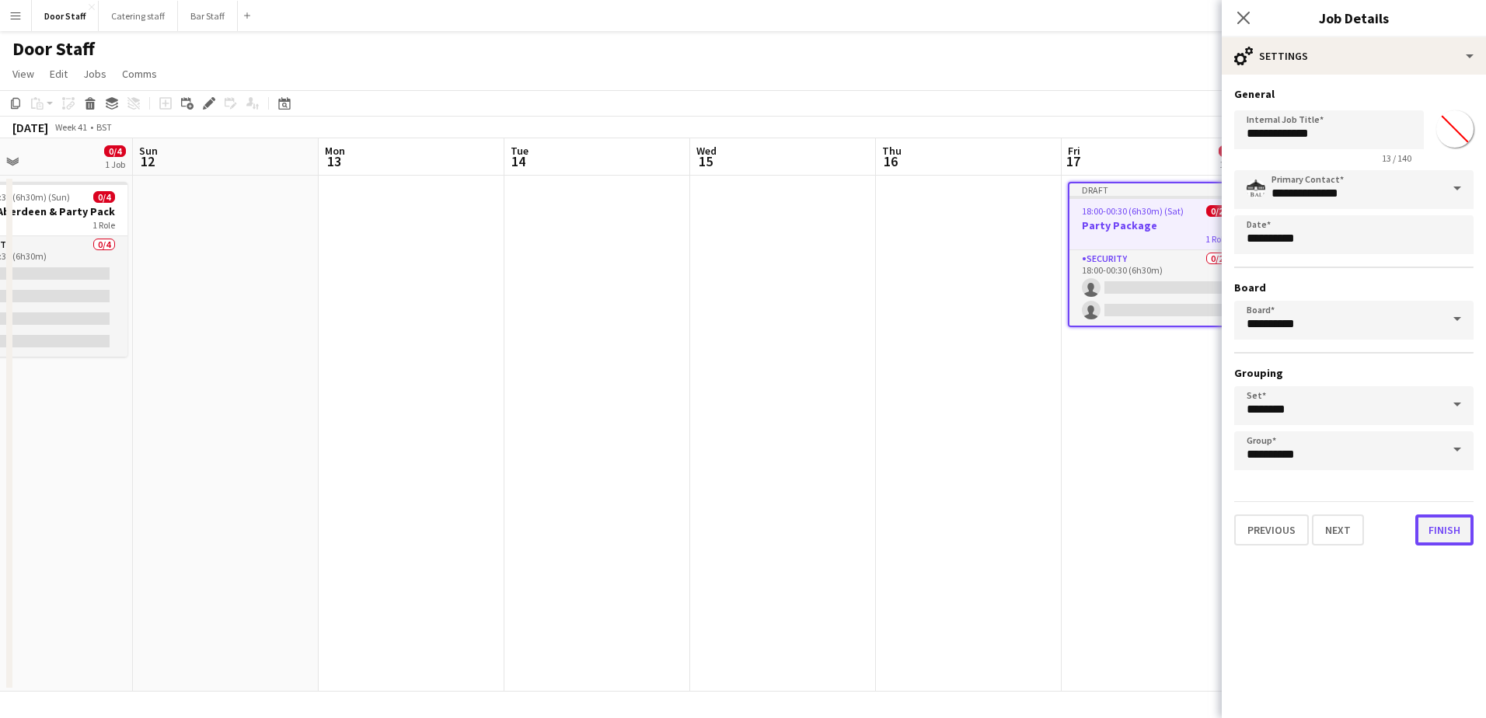
click at [1453, 535] on button "Finish" at bounding box center [1444, 529] width 58 height 31
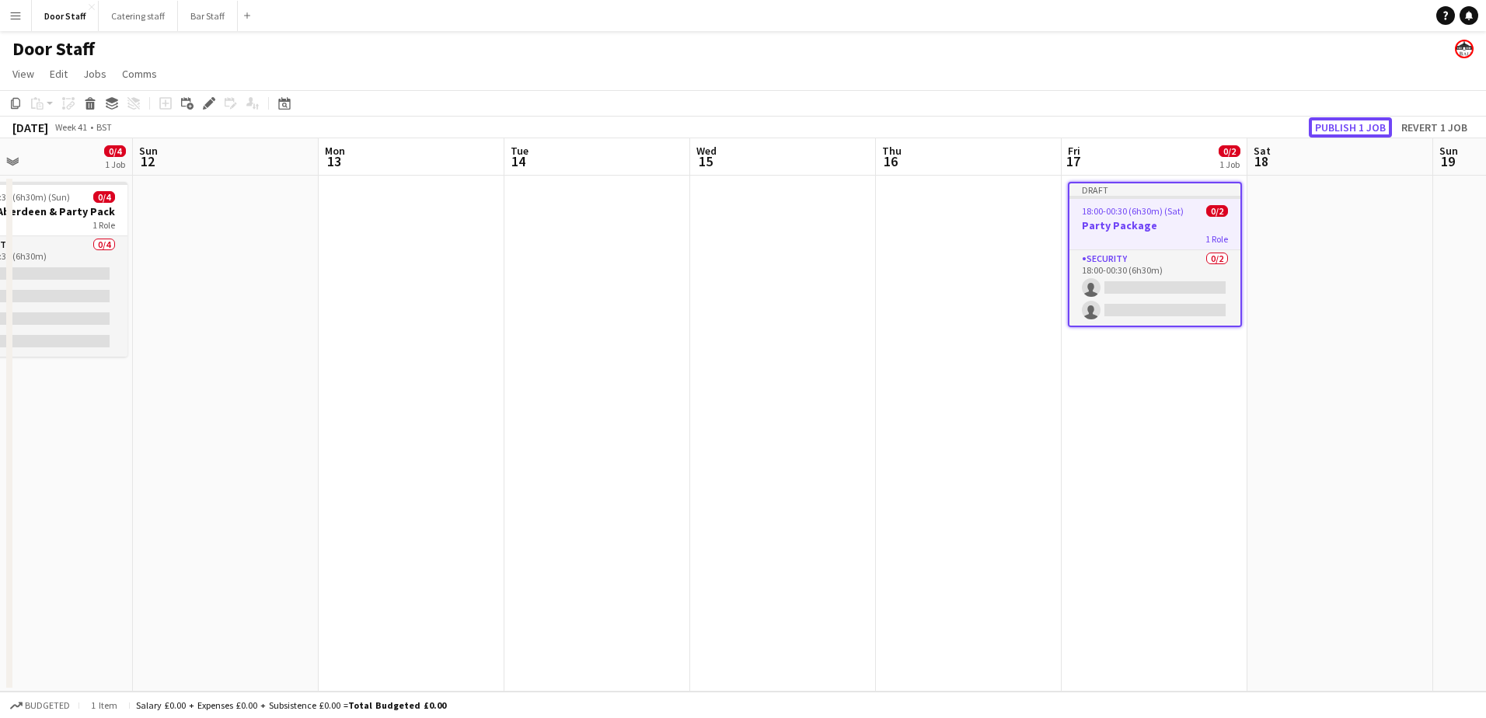
click at [1364, 122] on button "Publish 1 job" at bounding box center [1350, 127] width 83 height 20
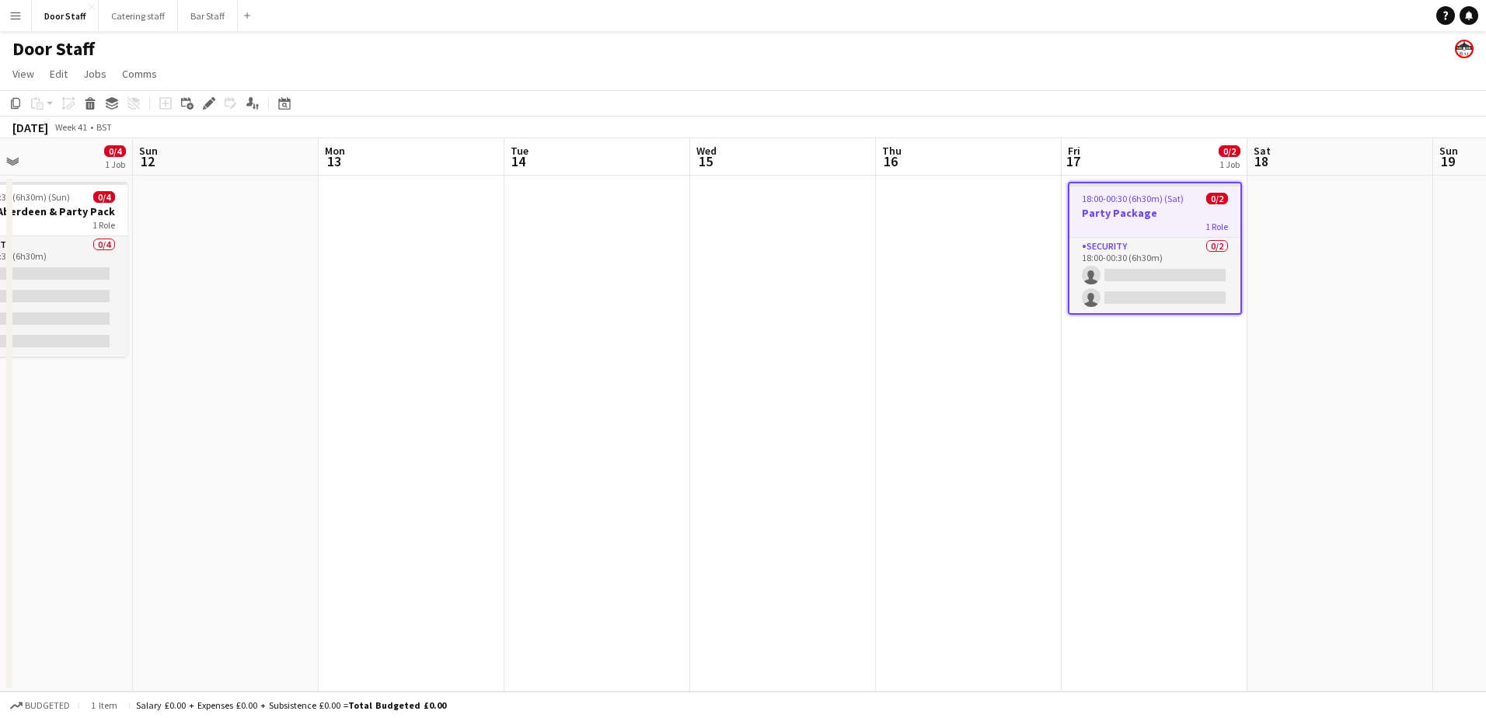
click at [1312, 161] on app-board-header-date "Sat 18" at bounding box center [1340, 156] width 186 height 37
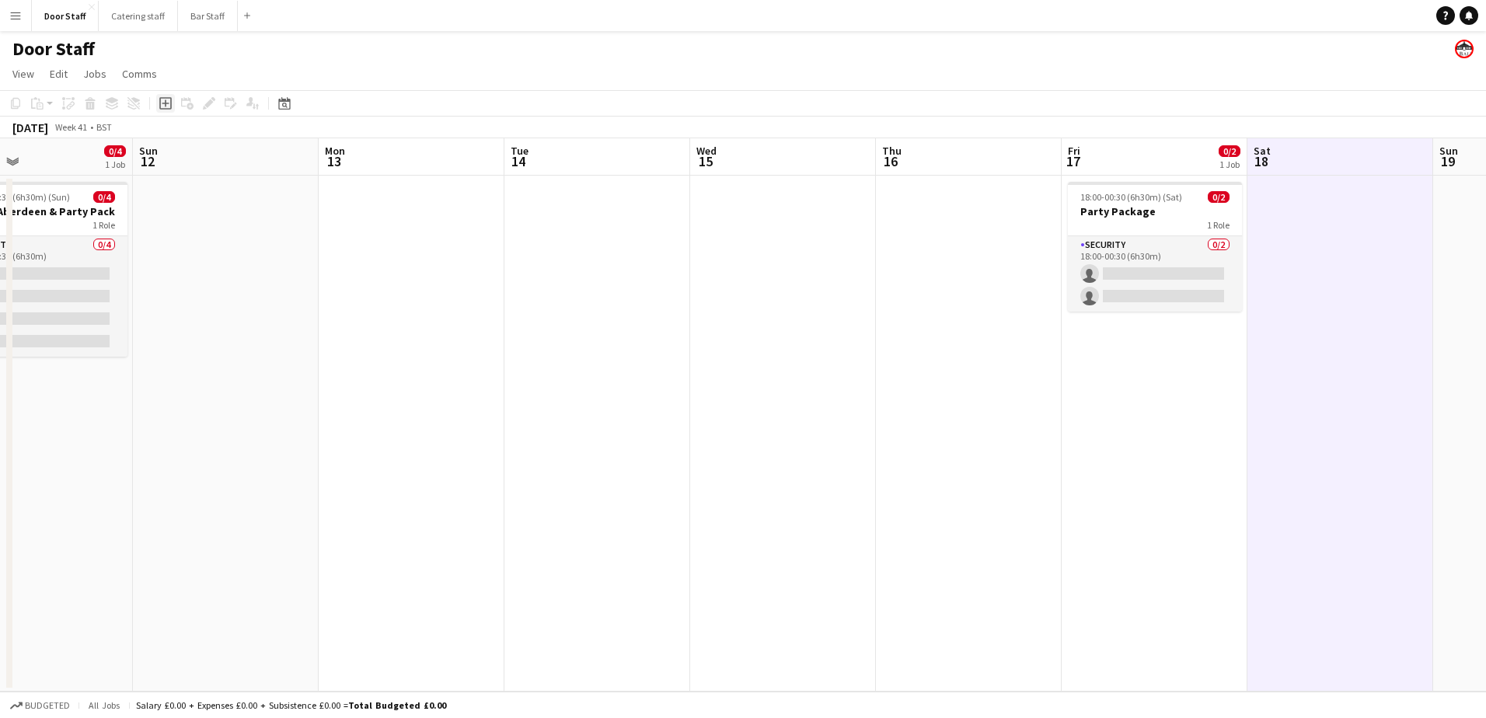
click at [162, 105] on icon "Add job" at bounding box center [165, 103] width 12 height 12
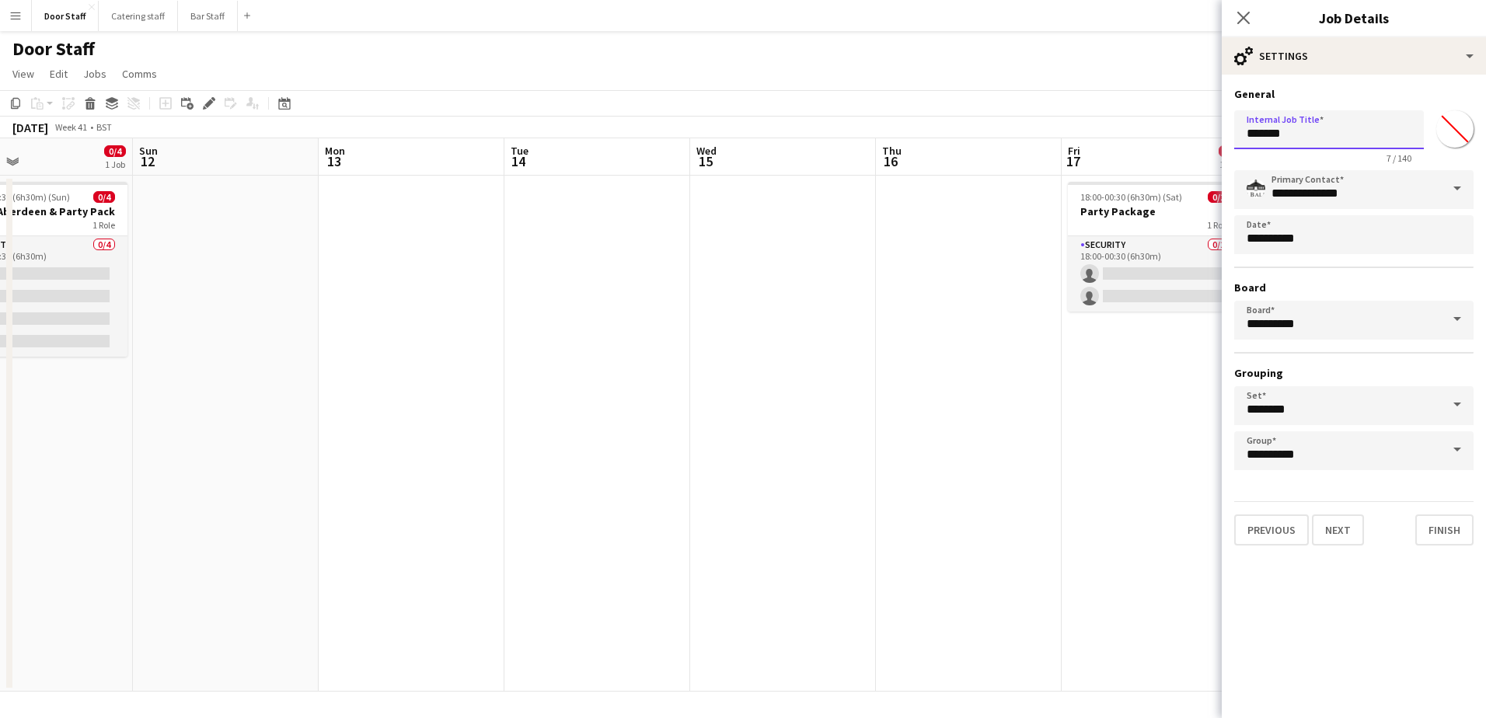
click at [1292, 131] on input "*******" at bounding box center [1329, 129] width 190 height 39
type input "**********"
click at [1344, 527] on button "Next" at bounding box center [1338, 529] width 52 height 31
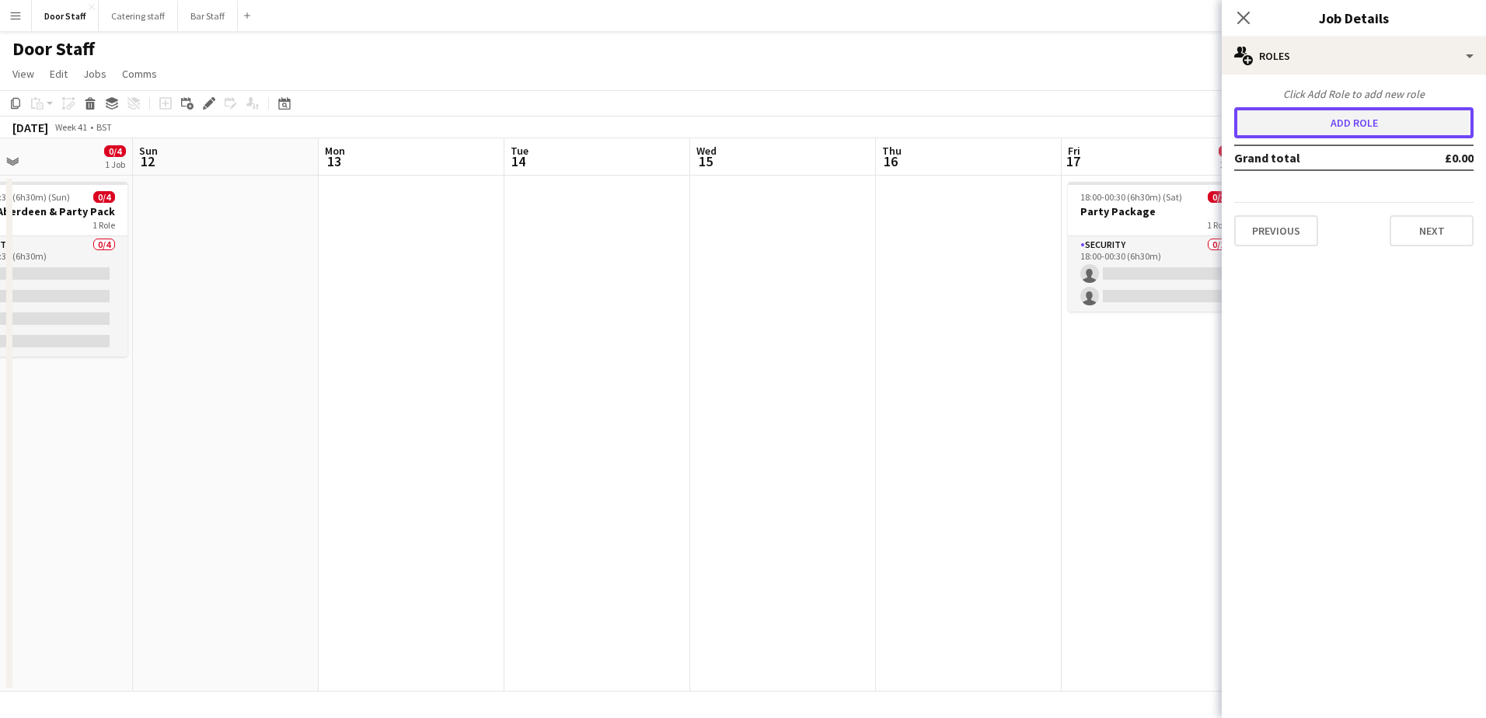
click at [1305, 117] on button "Add role" at bounding box center [1353, 122] width 239 height 31
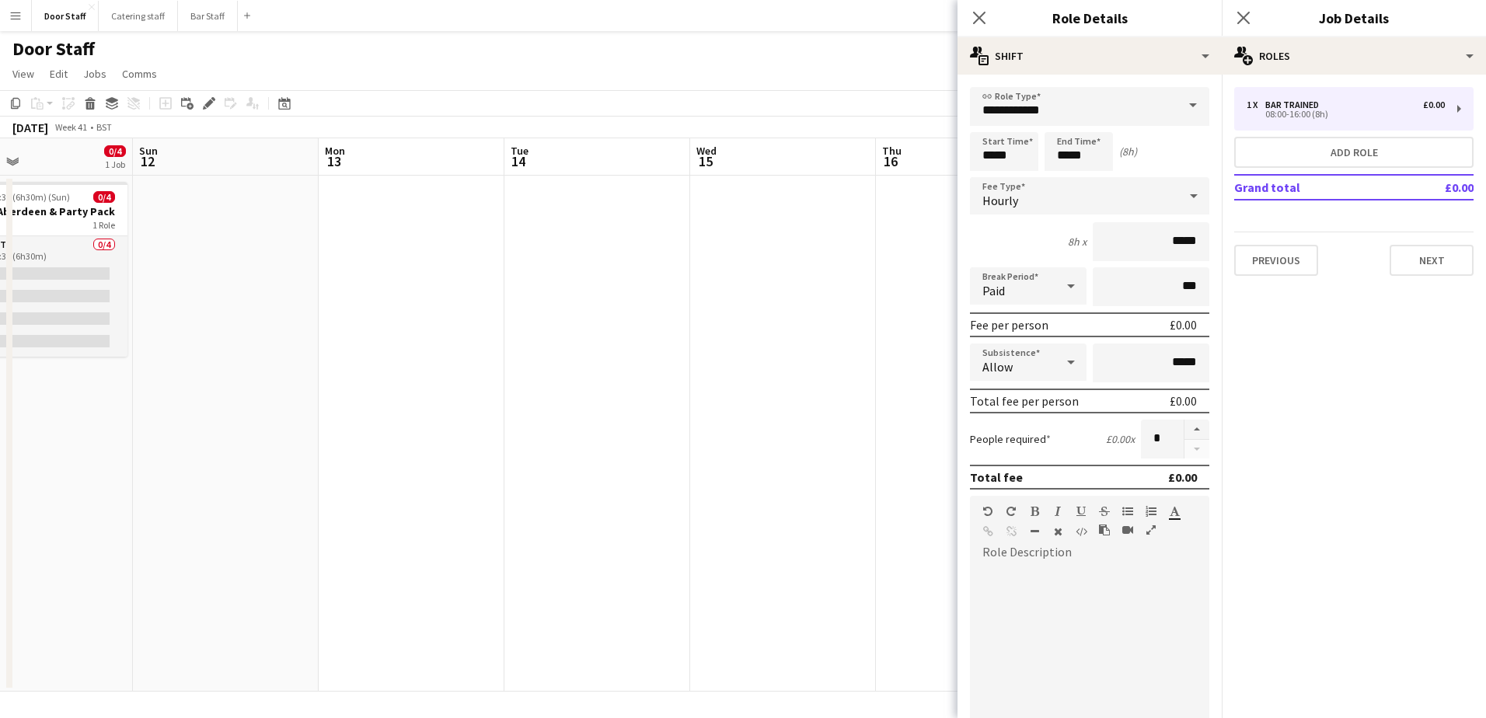
click at [1176, 105] on span at bounding box center [1192, 105] width 33 height 37
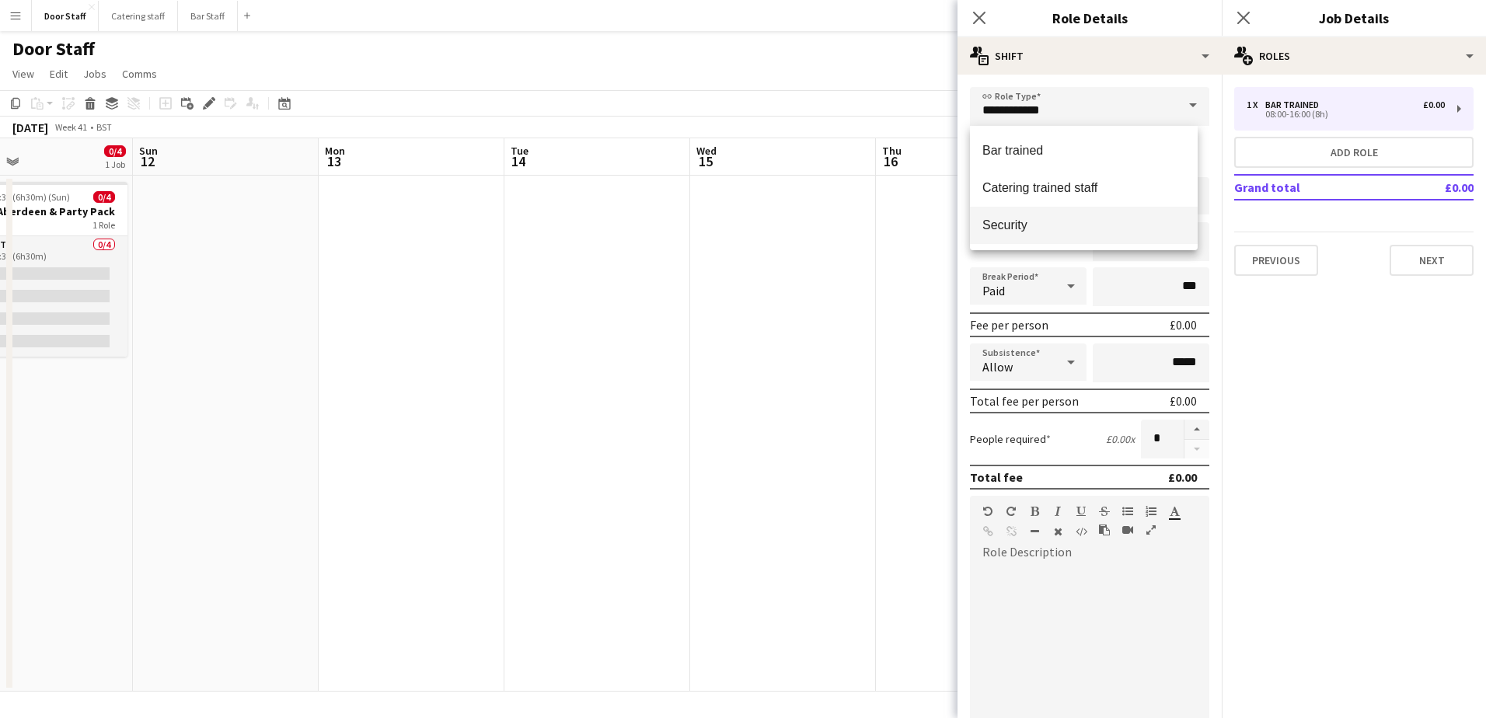
click at [1037, 221] on span "Security" at bounding box center [1083, 225] width 203 height 15
type input "********"
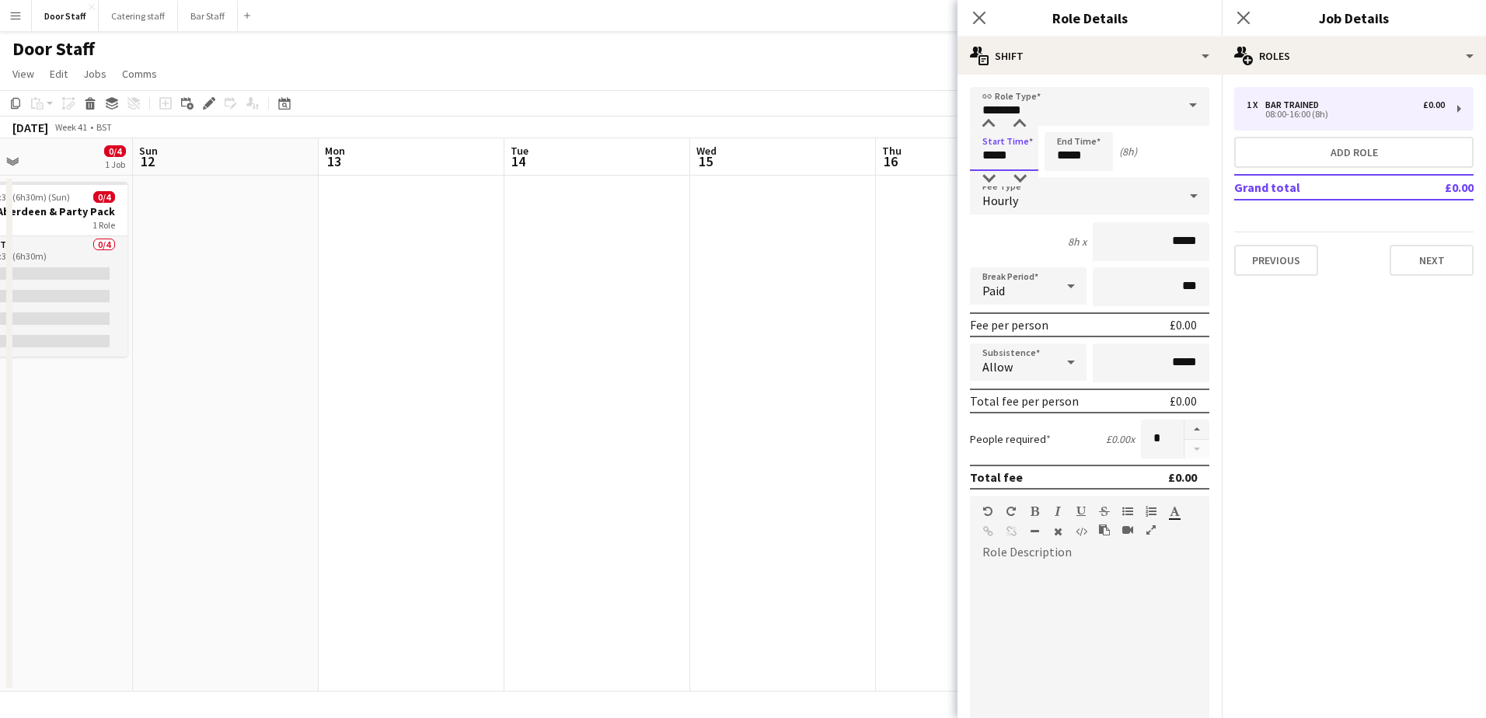
click at [1000, 152] on input "*****" at bounding box center [1004, 151] width 68 height 39
click at [986, 126] on div at bounding box center [988, 125] width 31 height 16
click at [986, 125] on div at bounding box center [988, 125] width 31 height 16
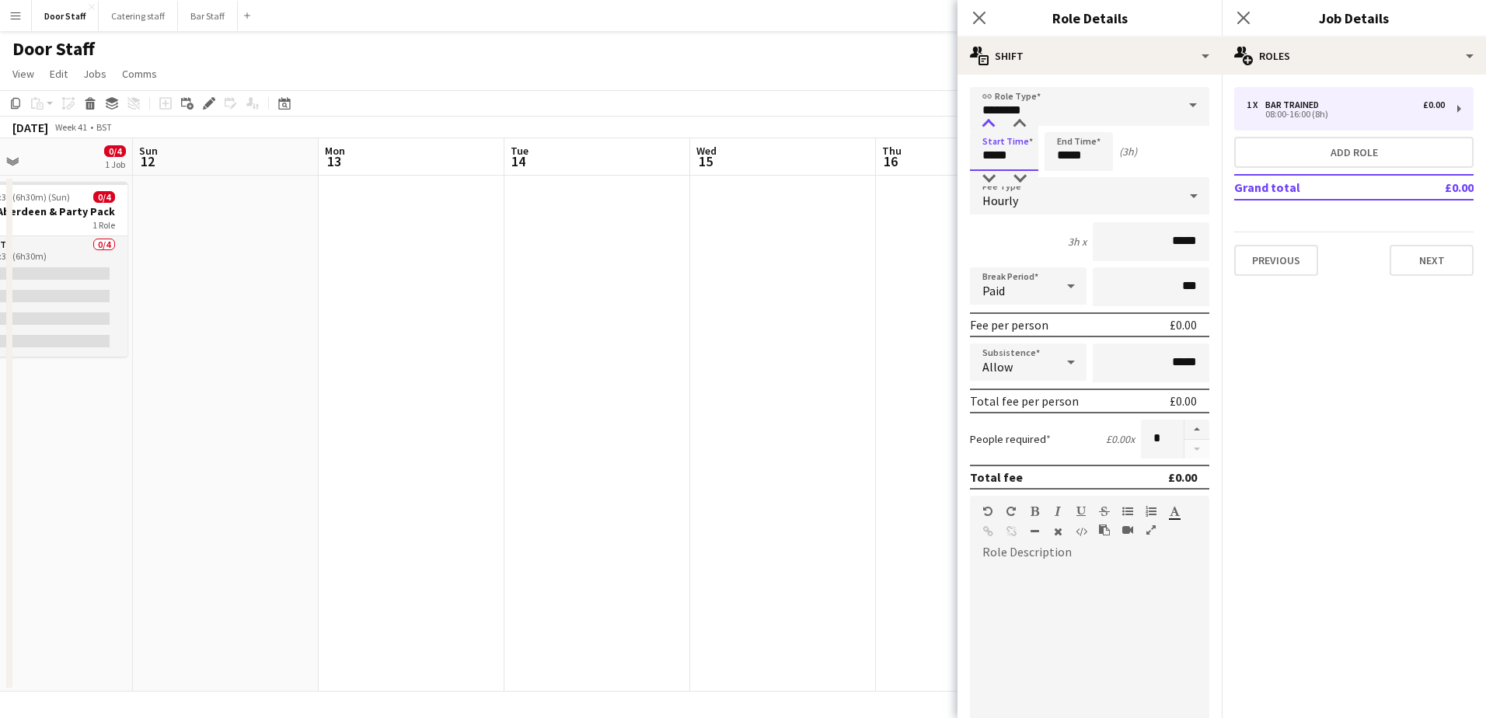
click at [986, 125] on div at bounding box center [988, 125] width 31 height 16
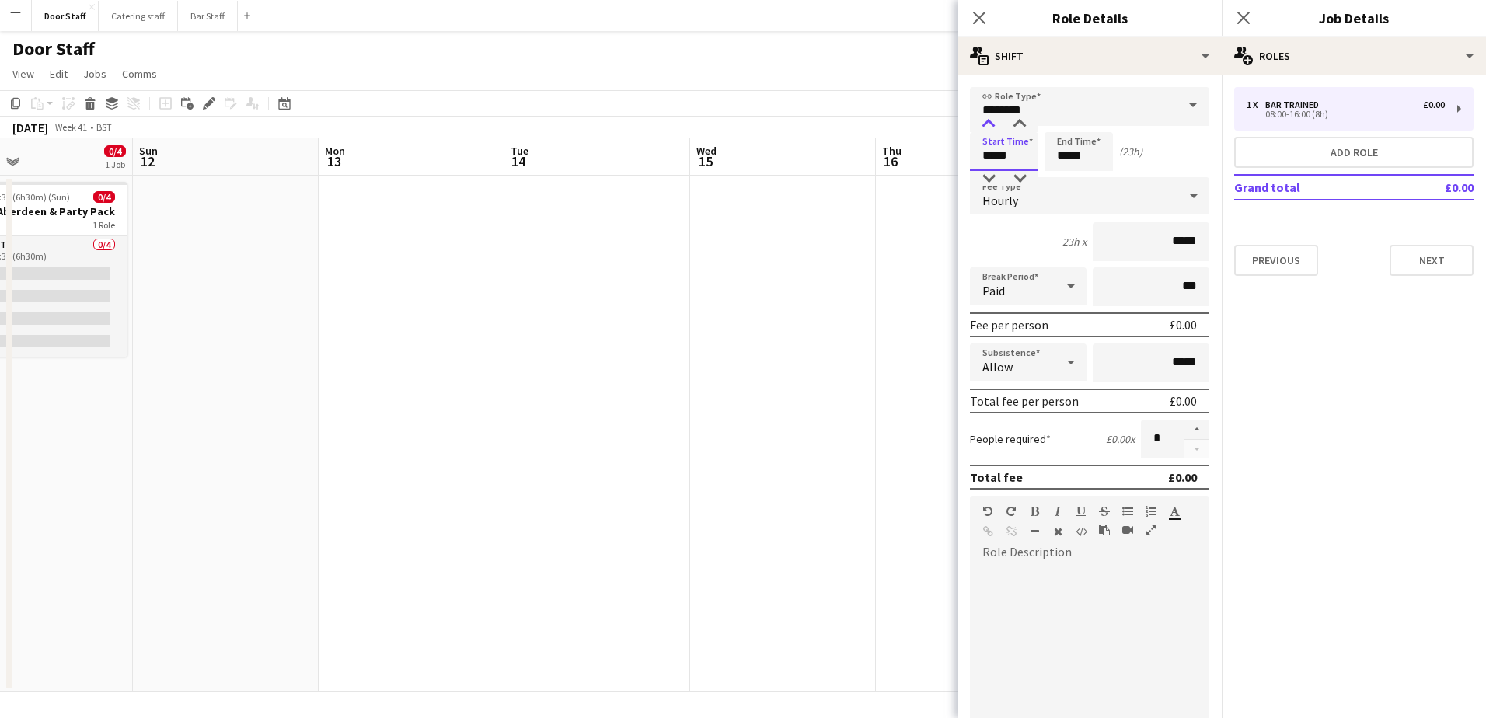
type input "*****"
click at [986, 125] on div at bounding box center [988, 125] width 31 height 16
click at [1068, 151] on input "*****" at bounding box center [1078, 151] width 68 height 39
click at [1063, 128] on div at bounding box center [1062, 125] width 31 height 16
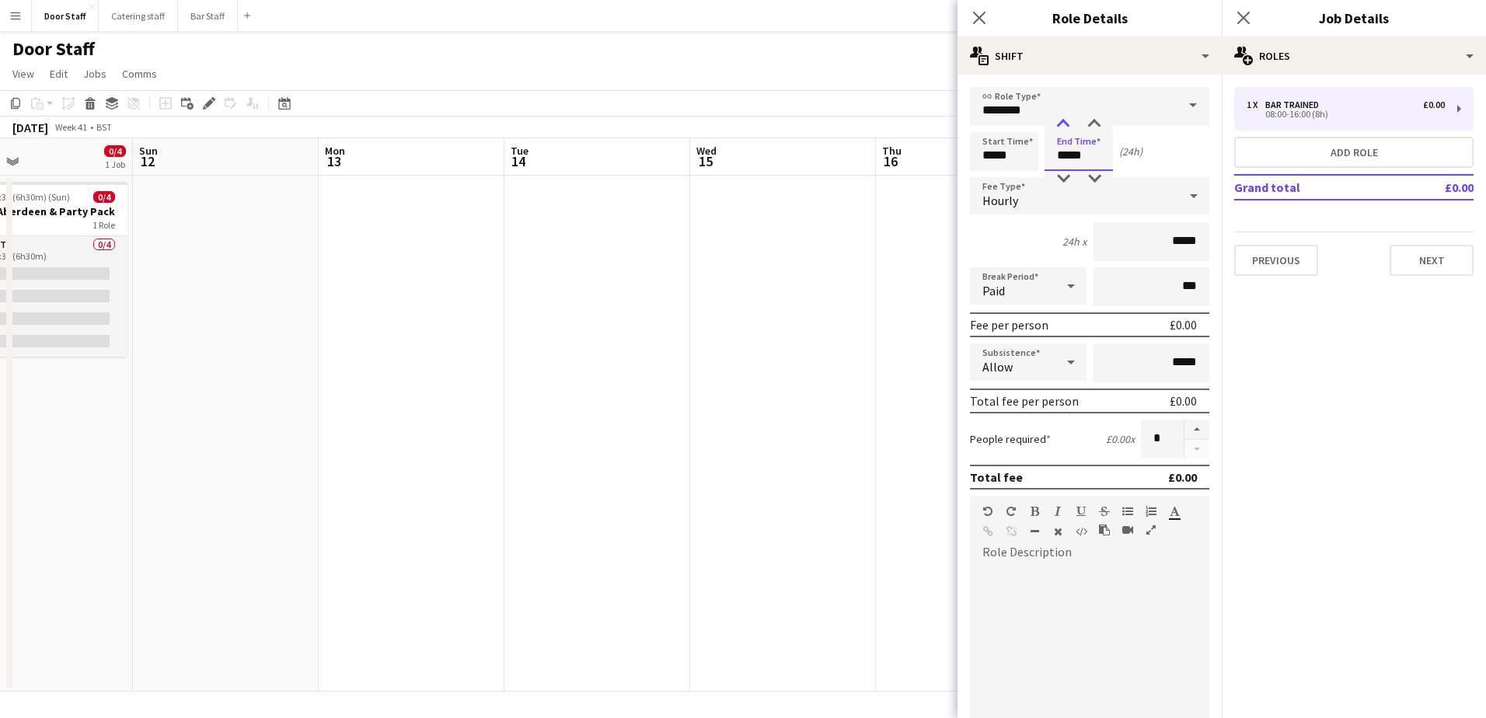
click at [1063, 128] on div at bounding box center [1062, 125] width 31 height 16
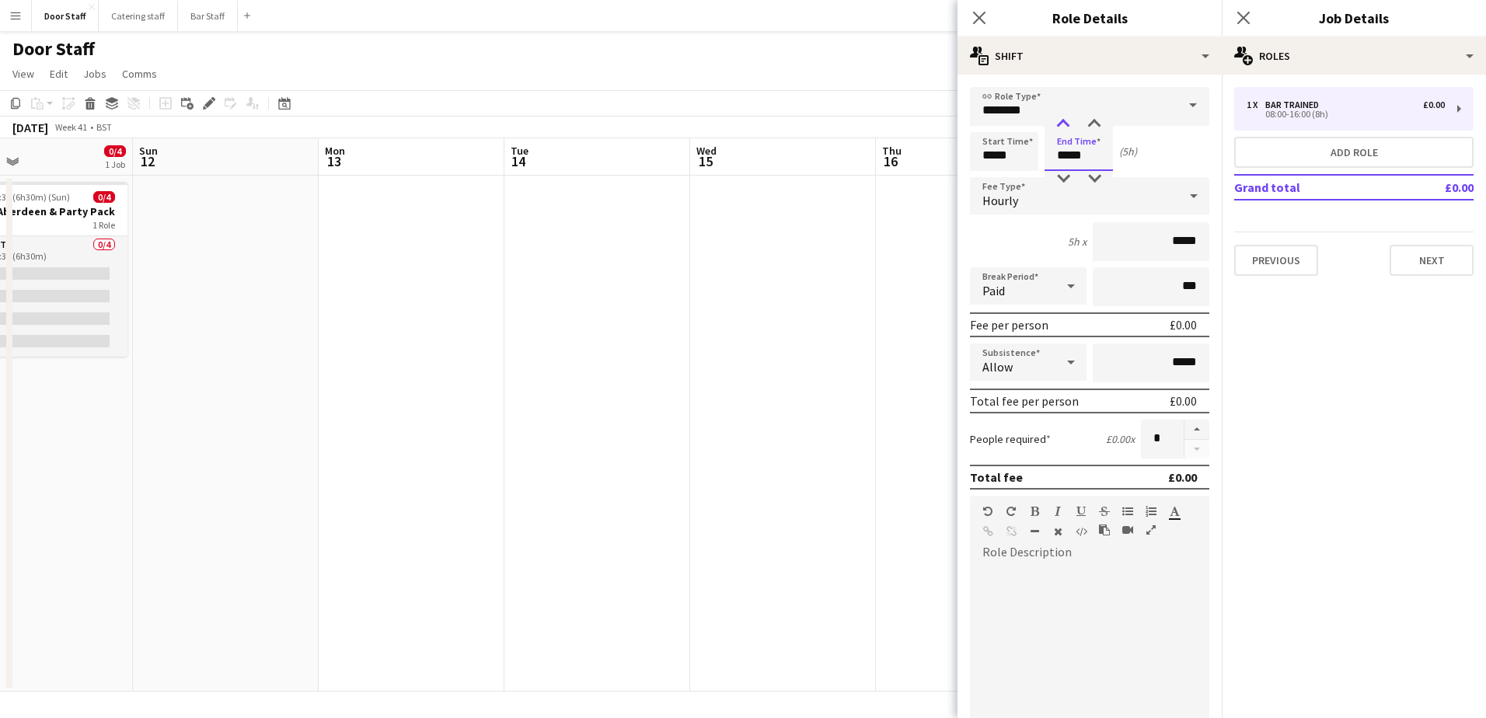
click at [1063, 128] on div at bounding box center [1062, 125] width 31 height 16
click at [1089, 121] on div at bounding box center [1094, 125] width 31 height 16
type input "*****"
click at [1089, 121] on div at bounding box center [1094, 125] width 31 height 16
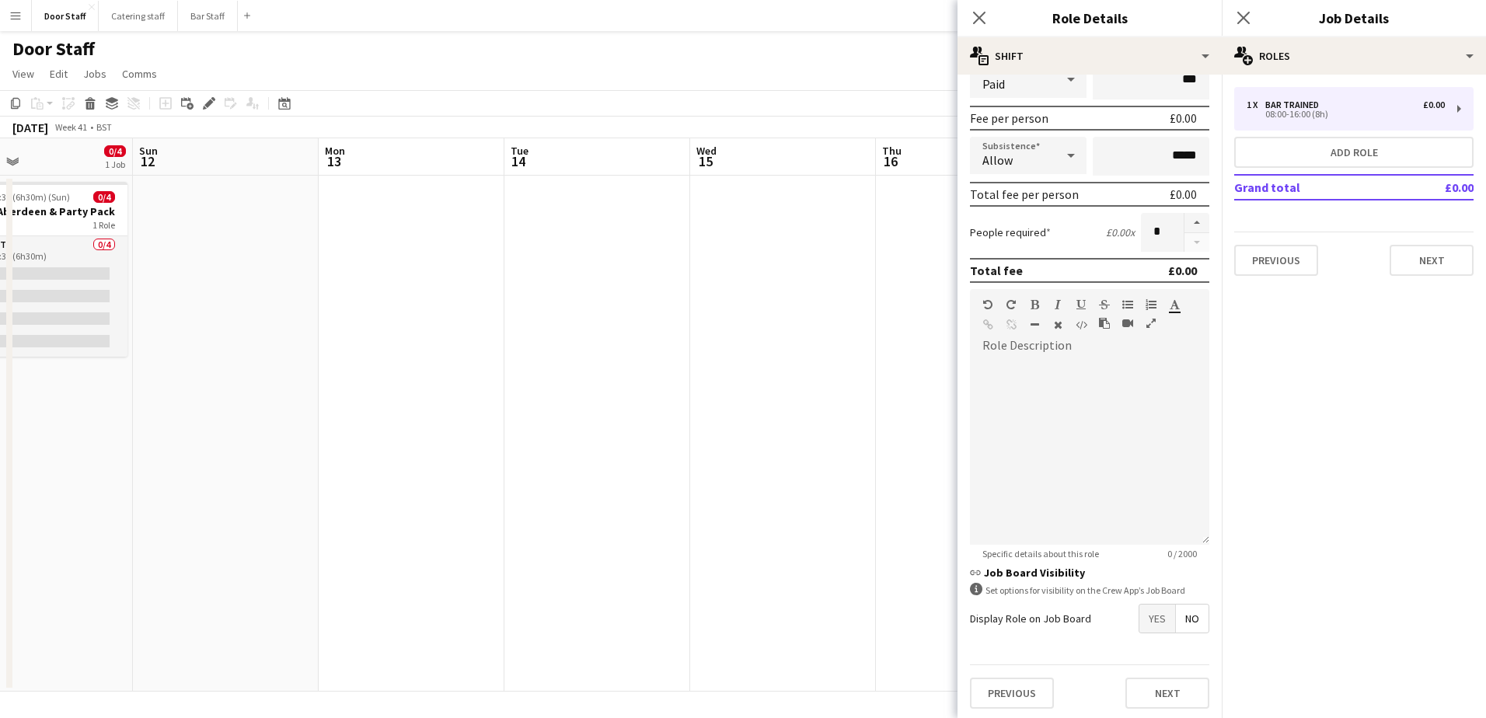
scroll to position [210, 0]
click at [1139, 615] on span "Yes" at bounding box center [1157, 615] width 36 height 28
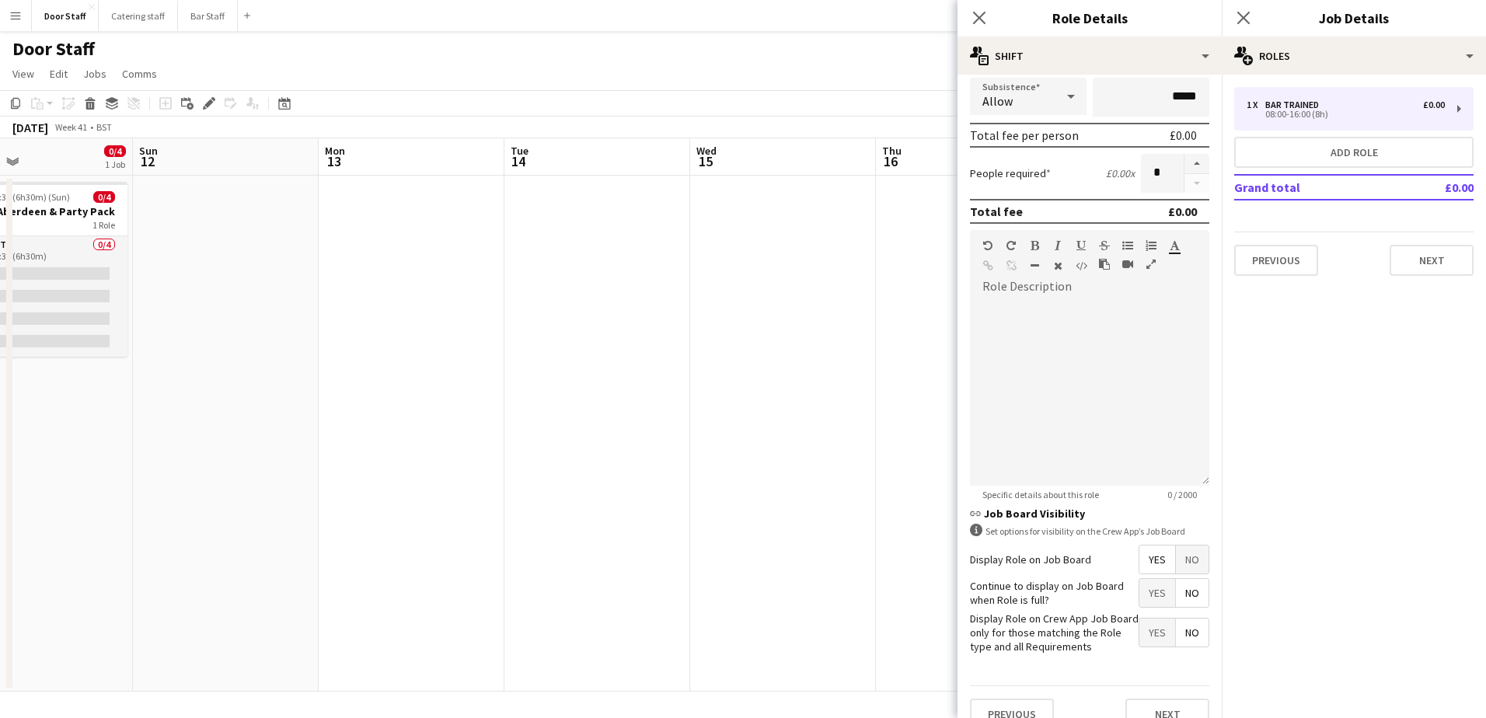
scroll to position [290, 0]
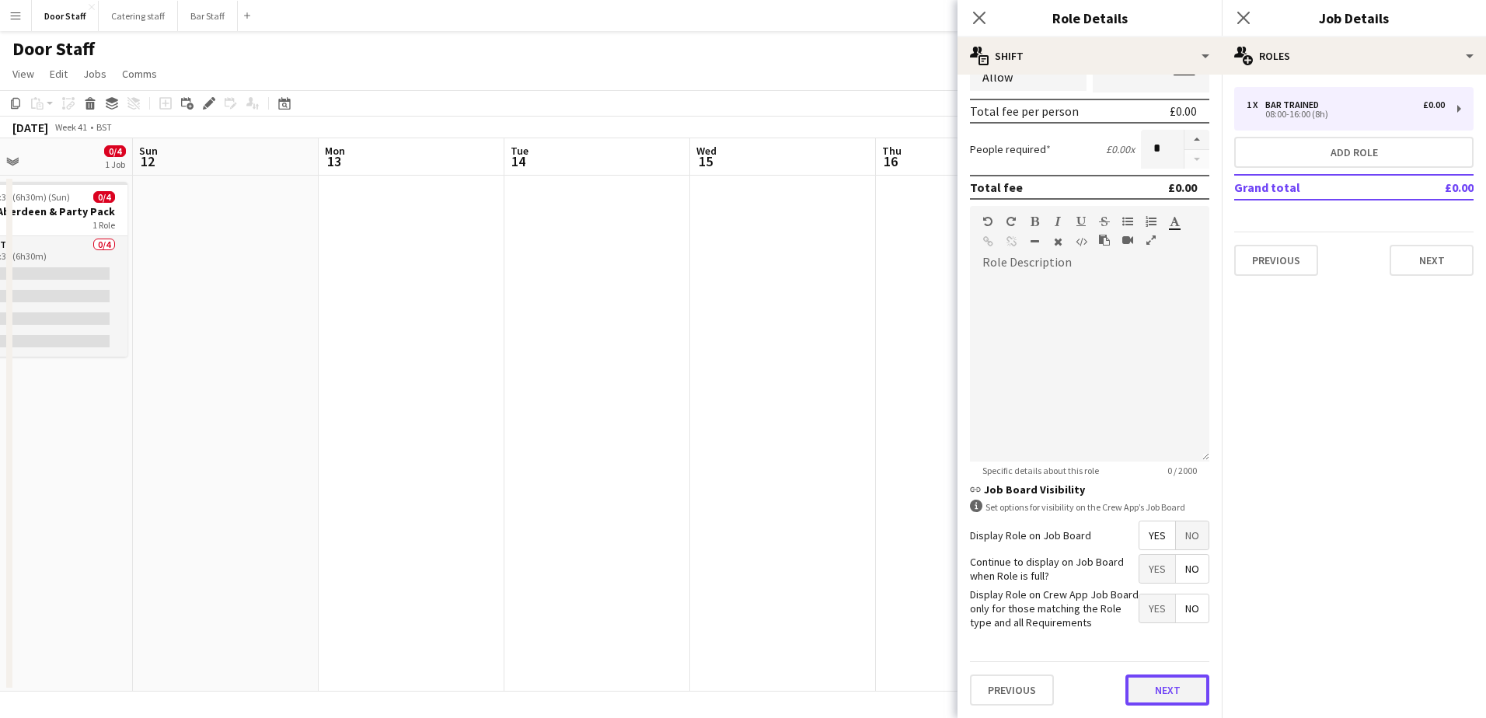
click at [1169, 688] on button "Next" at bounding box center [1167, 689] width 84 height 31
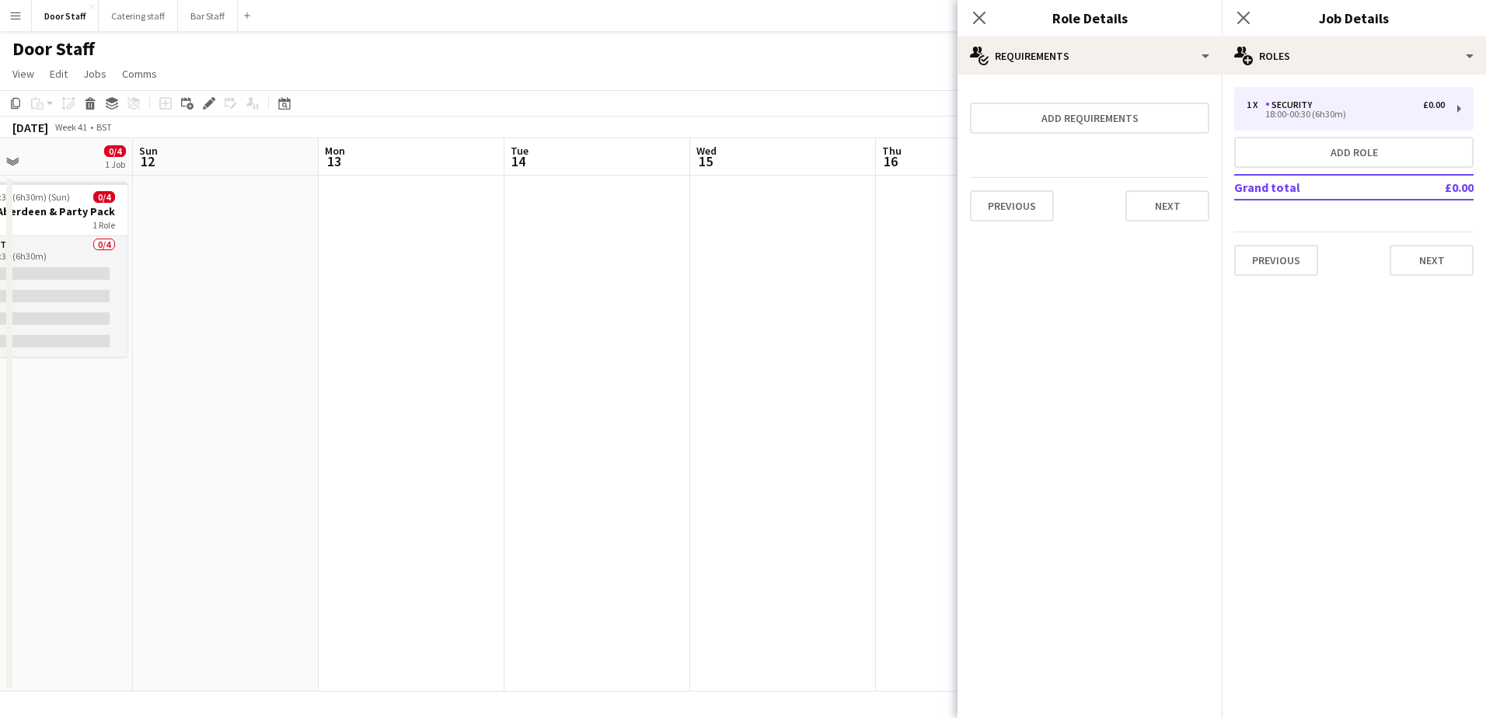
scroll to position [0, 0]
click at [1172, 207] on button "Next" at bounding box center [1167, 205] width 84 height 31
click at [1187, 212] on button "Finish" at bounding box center [1180, 208] width 58 height 31
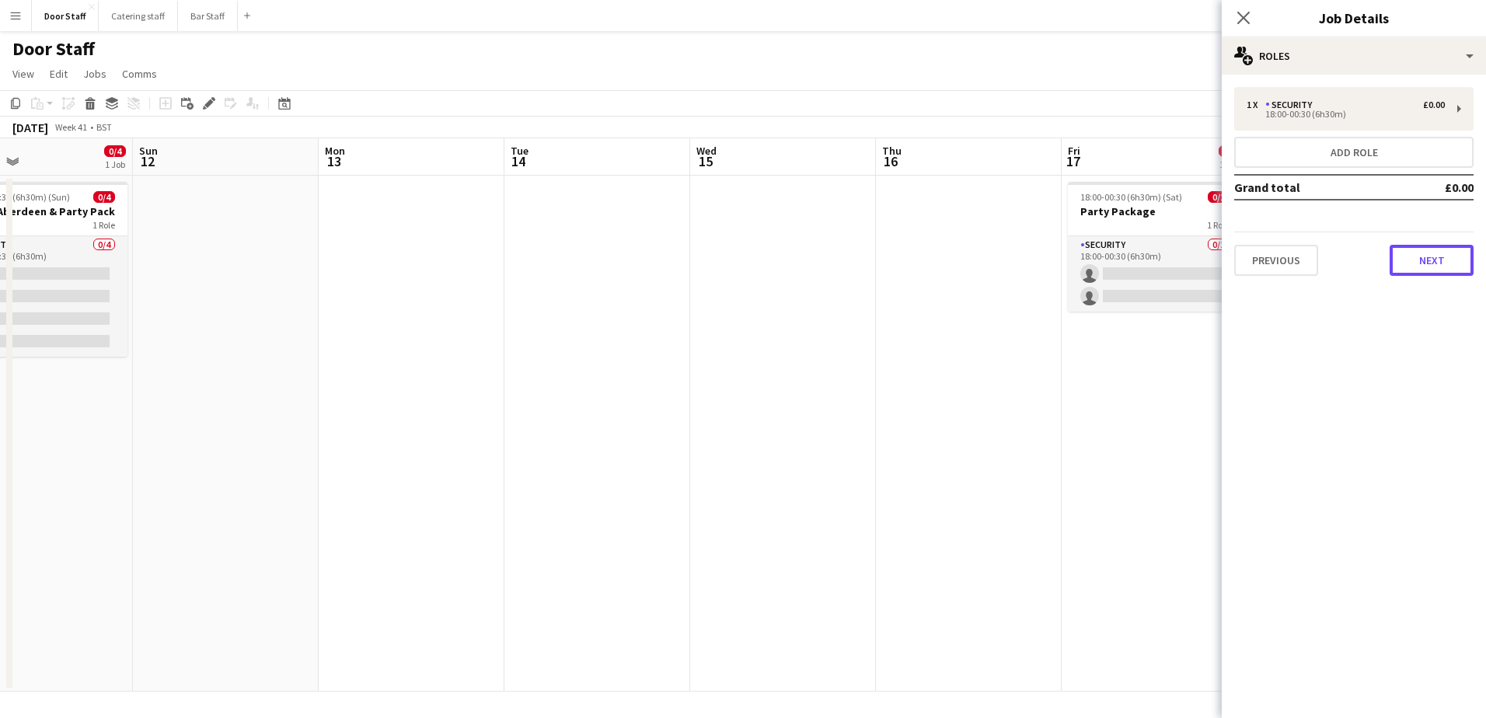
click at [1455, 270] on button "Next" at bounding box center [1431, 260] width 84 height 31
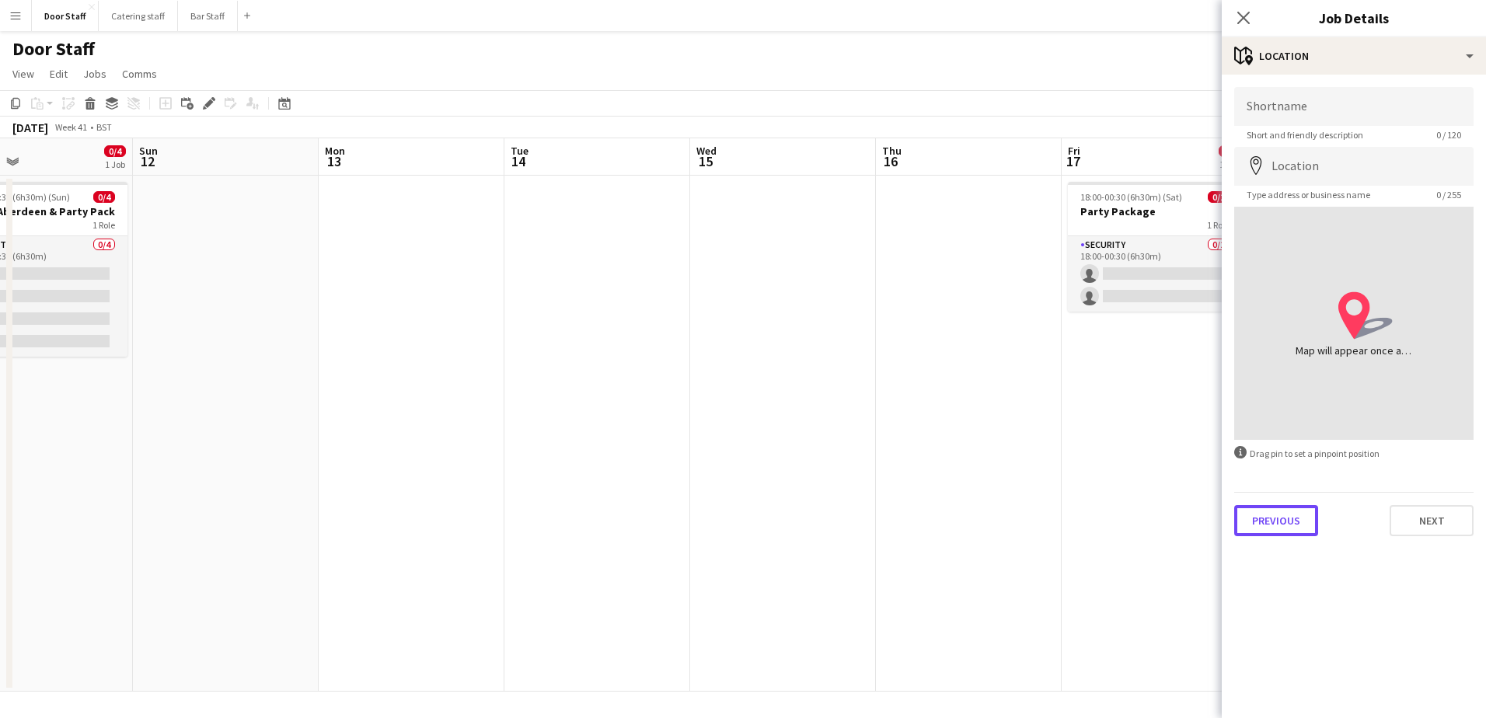
drag, startPoint x: 1281, startPoint y: 513, endPoint x: 1264, endPoint y: 418, distance: 96.3
click at [1282, 513] on button "Previous" at bounding box center [1276, 520] width 84 height 31
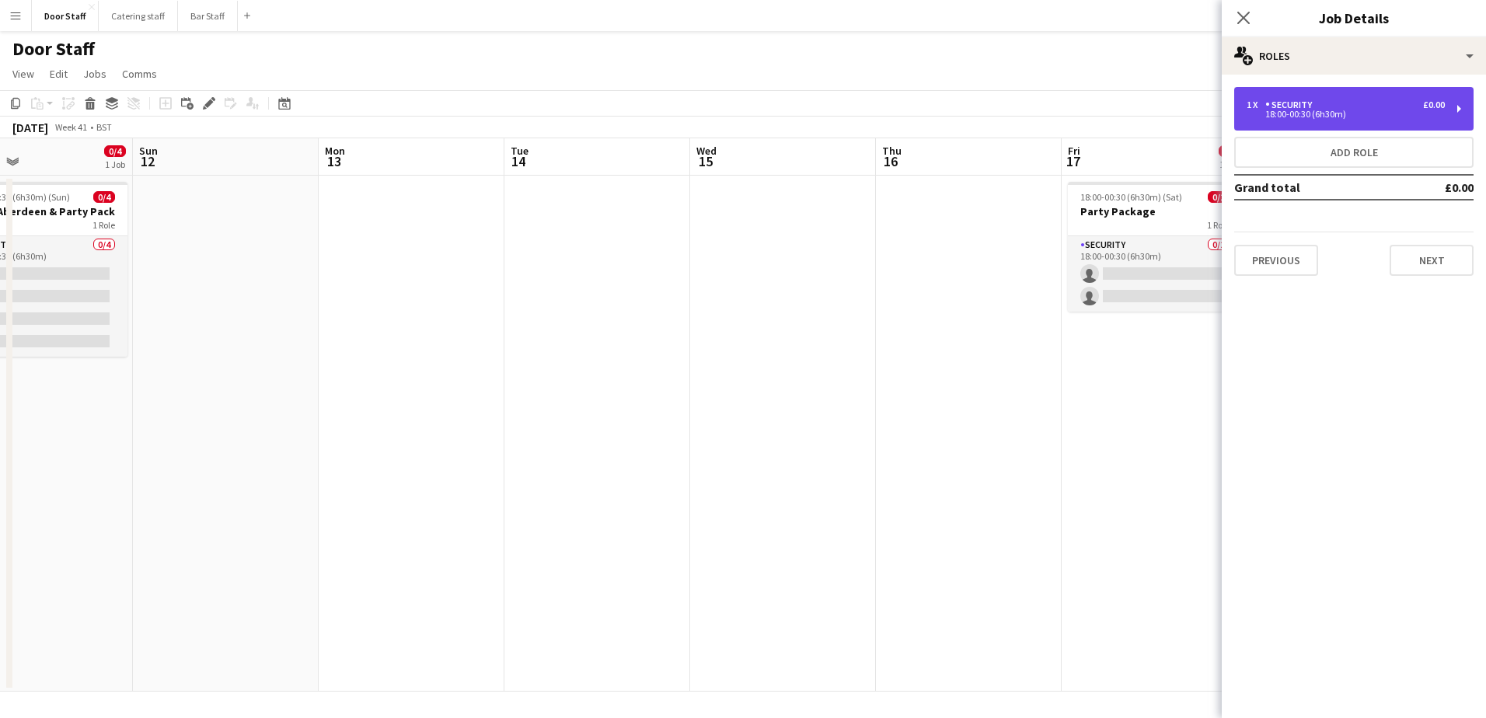
click at [1287, 113] on div "18:00-00:30 (6h30m)" at bounding box center [1345, 114] width 198 height 8
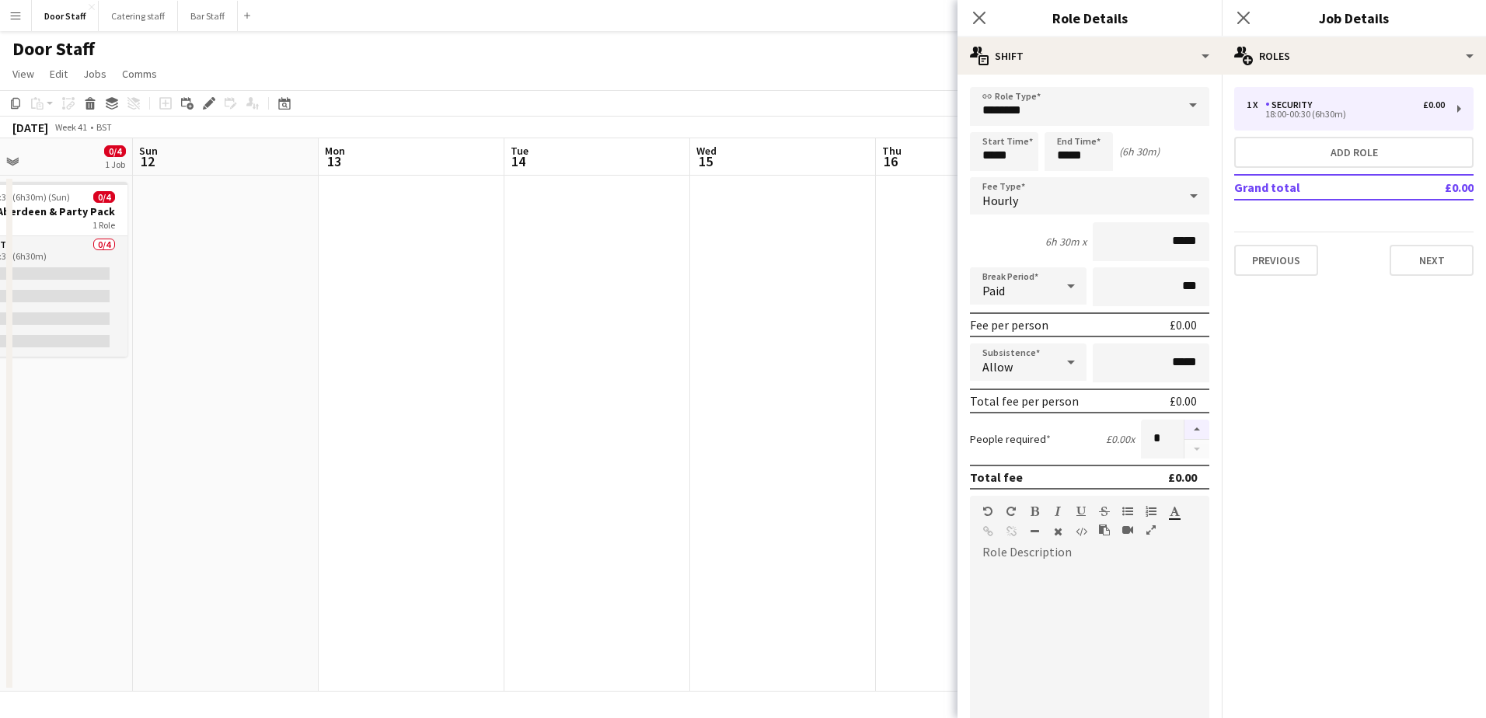
click at [1185, 432] on button "button" at bounding box center [1196, 430] width 25 height 20
type input "*"
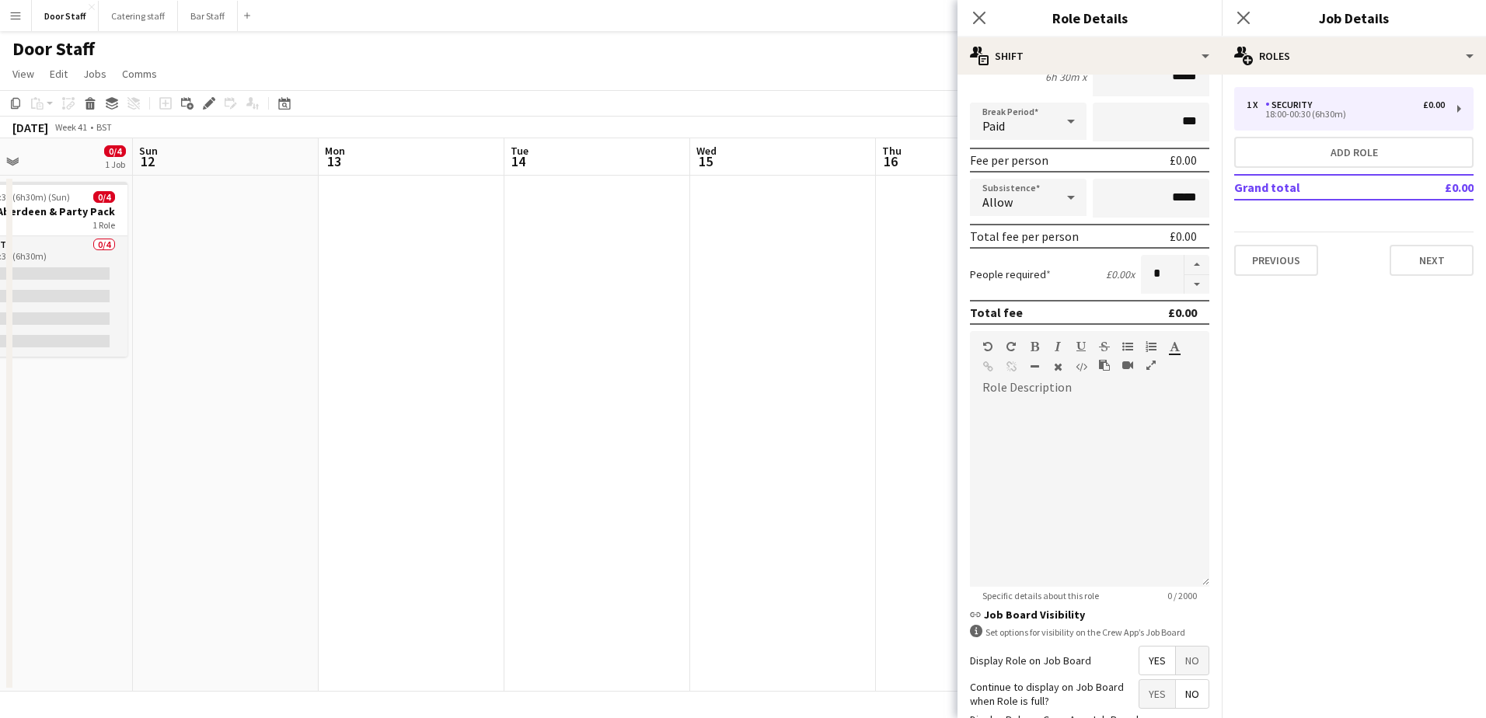
scroll to position [290, 0]
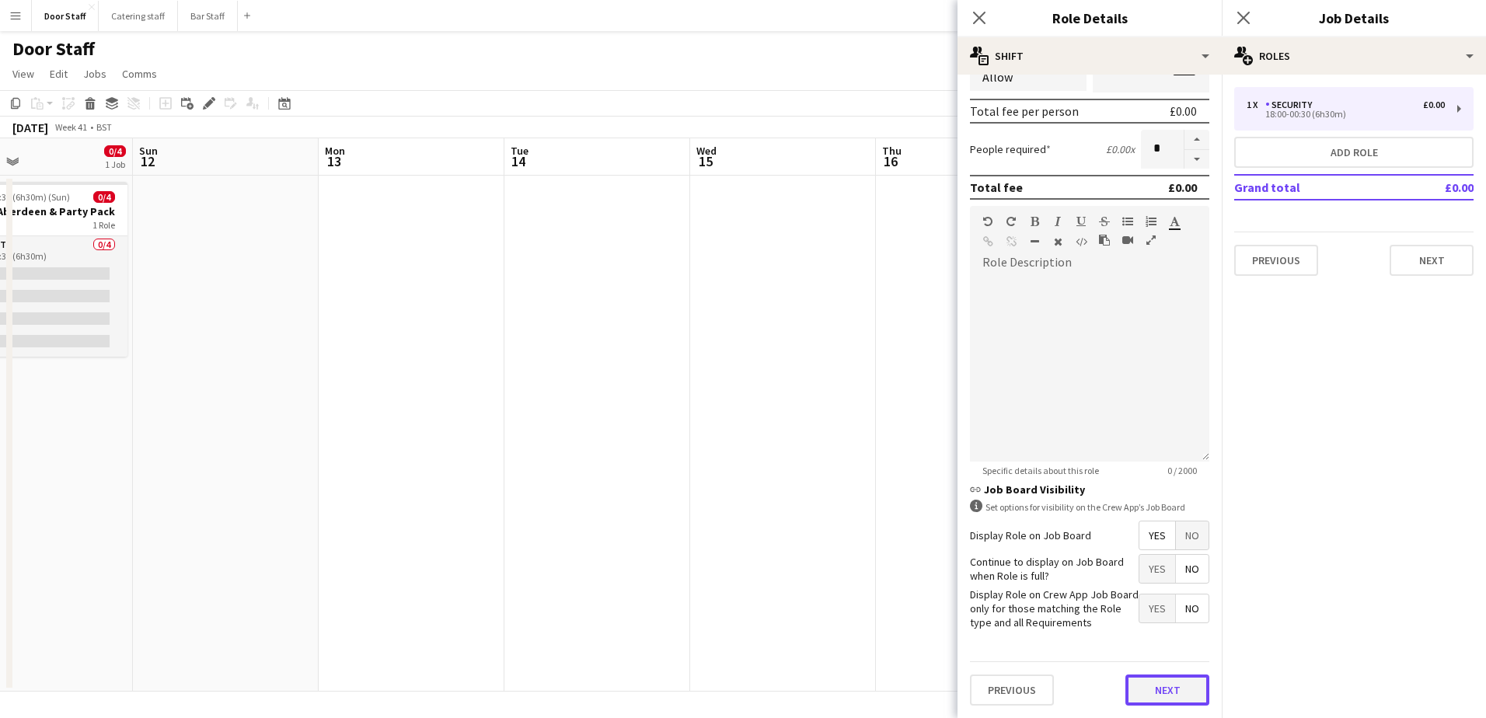
click at [1148, 699] on button "Next" at bounding box center [1167, 689] width 84 height 31
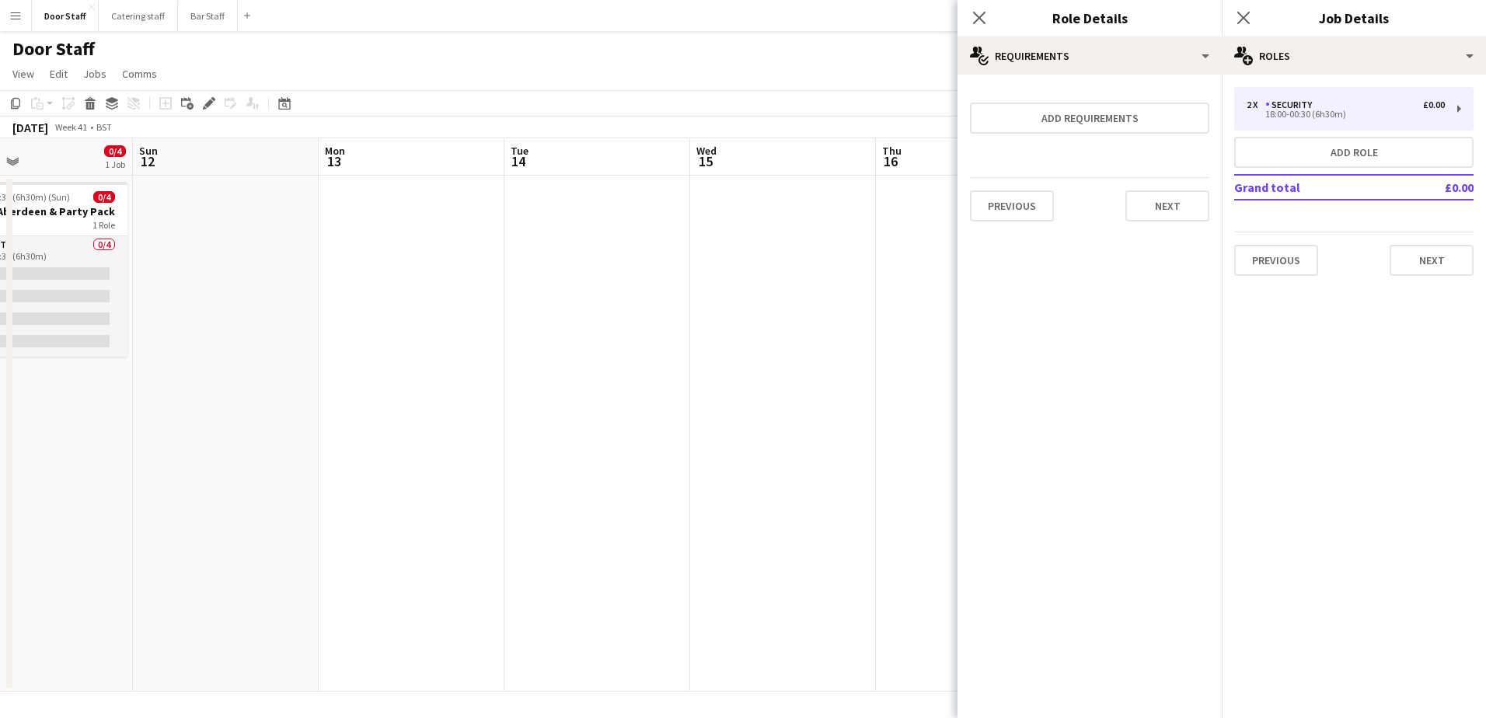
scroll to position [0, 0]
click at [1167, 198] on button "Next" at bounding box center [1167, 205] width 84 height 31
click at [1153, 206] on button "Finish" at bounding box center [1180, 208] width 58 height 31
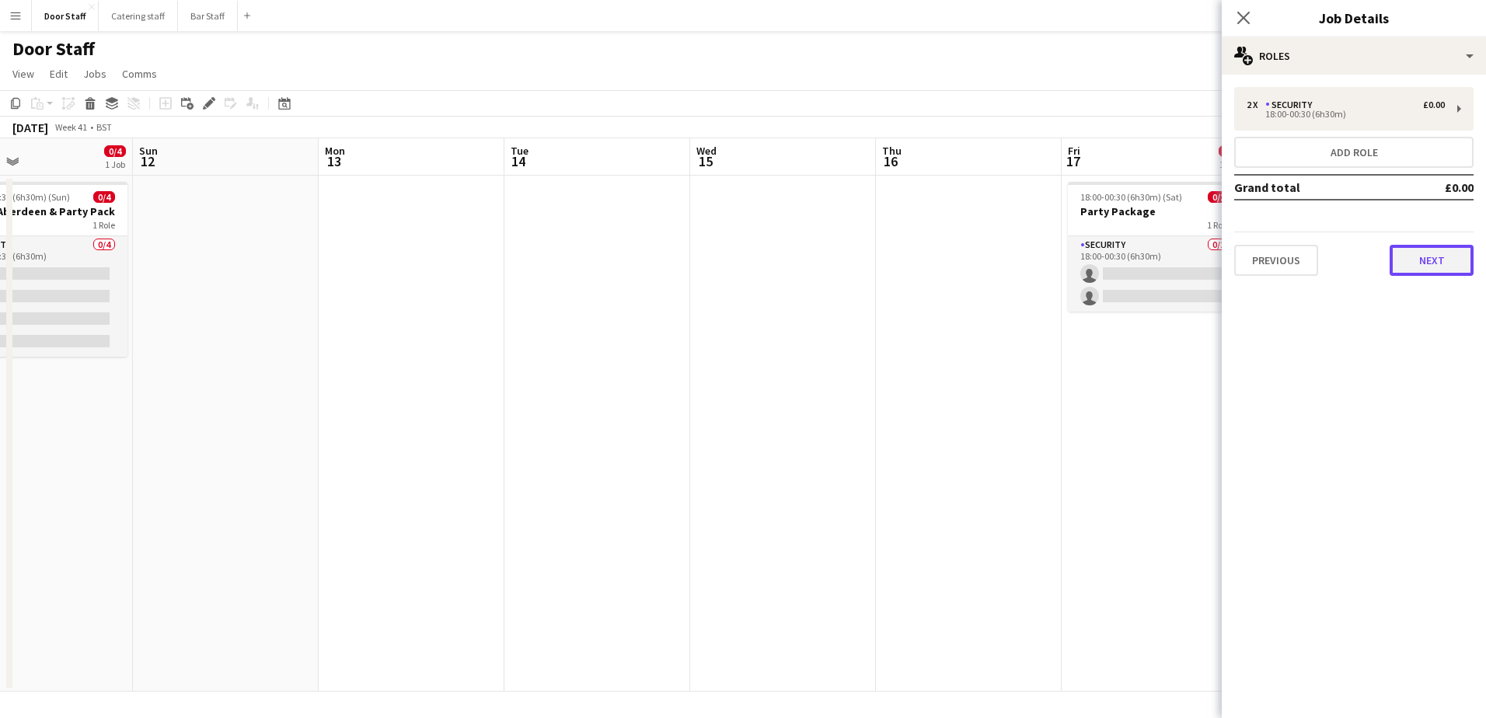
click at [1456, 258] on button "Next" at bounding box center [1431, 260] width 84 height 31
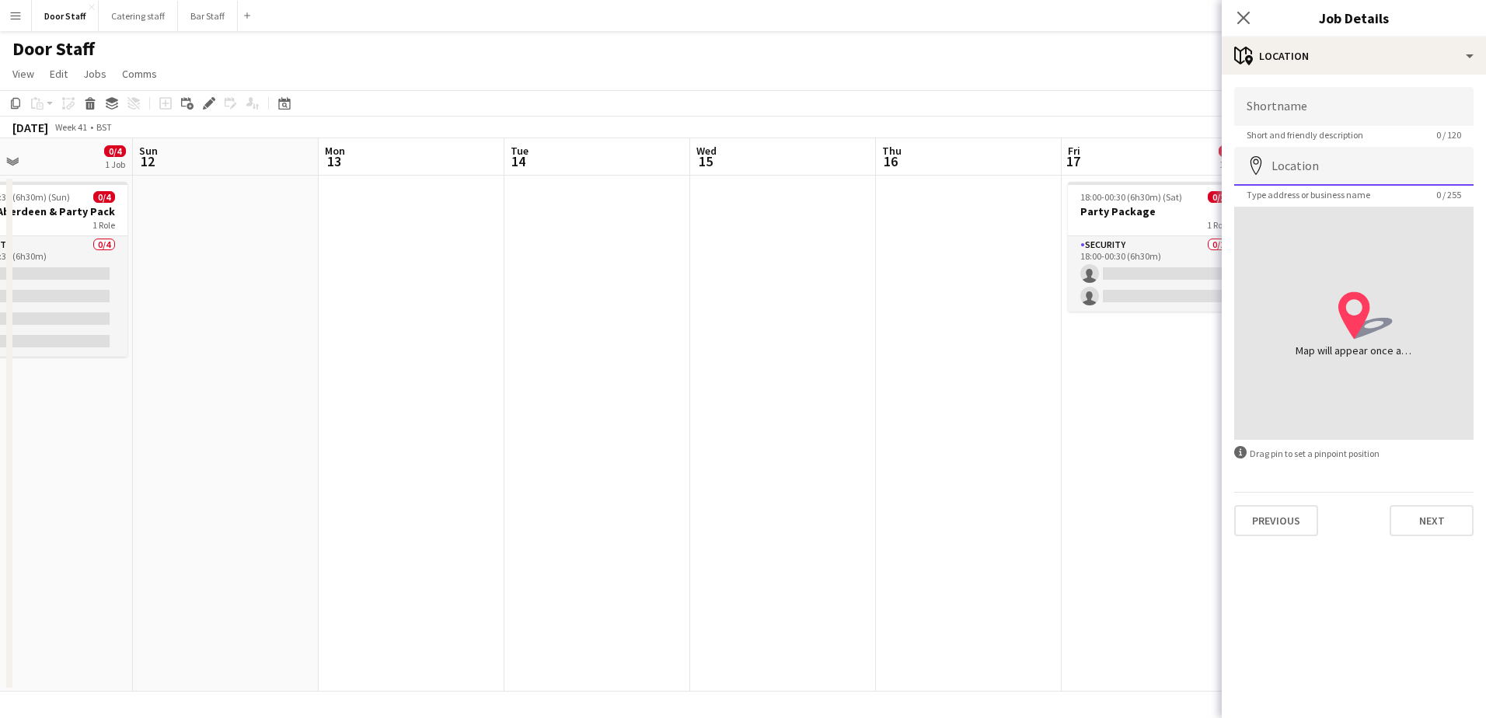
click at [1379, 155] on input "Location" at bounding box center [1353, 166] width 239 height 39
type input "**********"
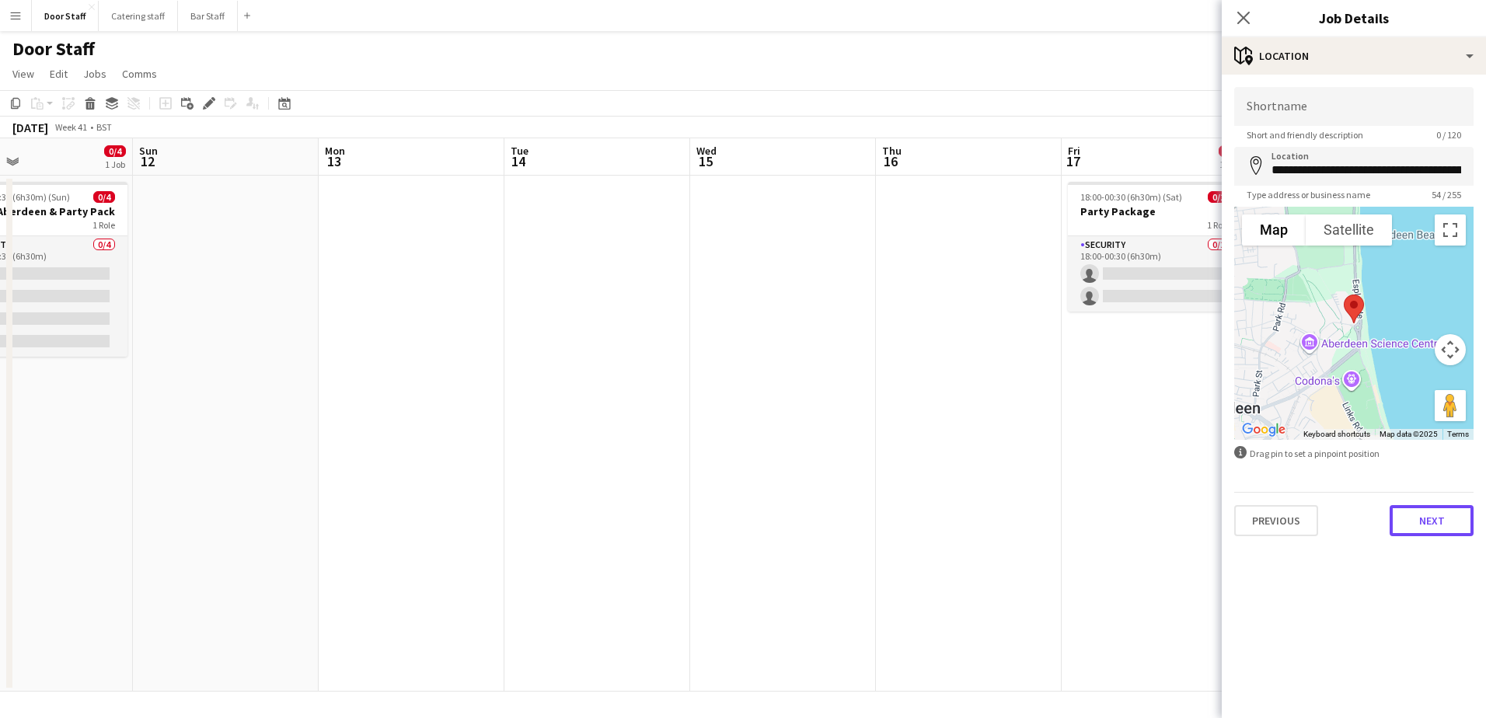
click at [1454, 528] on button "Next" at bounding box center [1431, 520] width 84 height 31
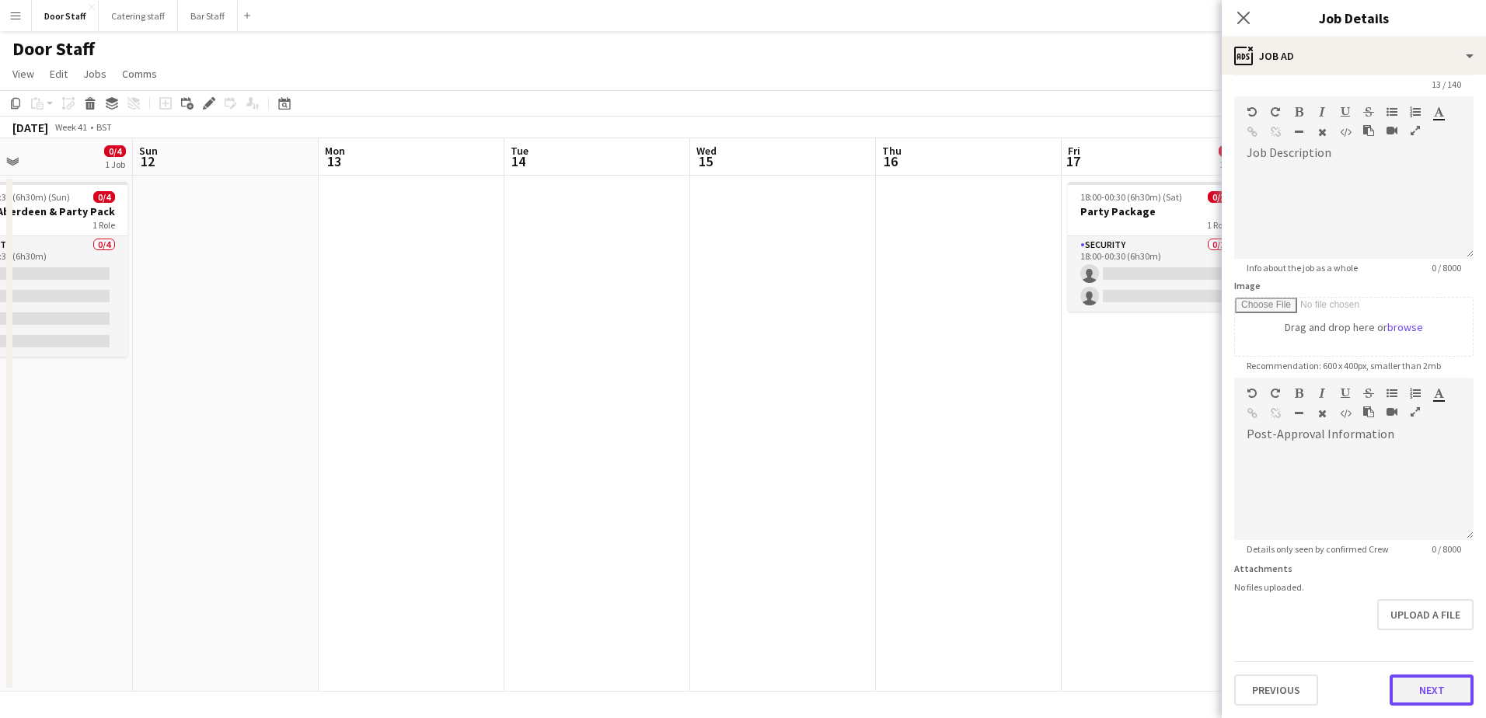
click at [1438, 649] on form "**********" at bounding box center [1354, 371] width 264 height 669
click at [1431, 687] on button "Next" at bounding box center [1431, 689] width 84 height 31
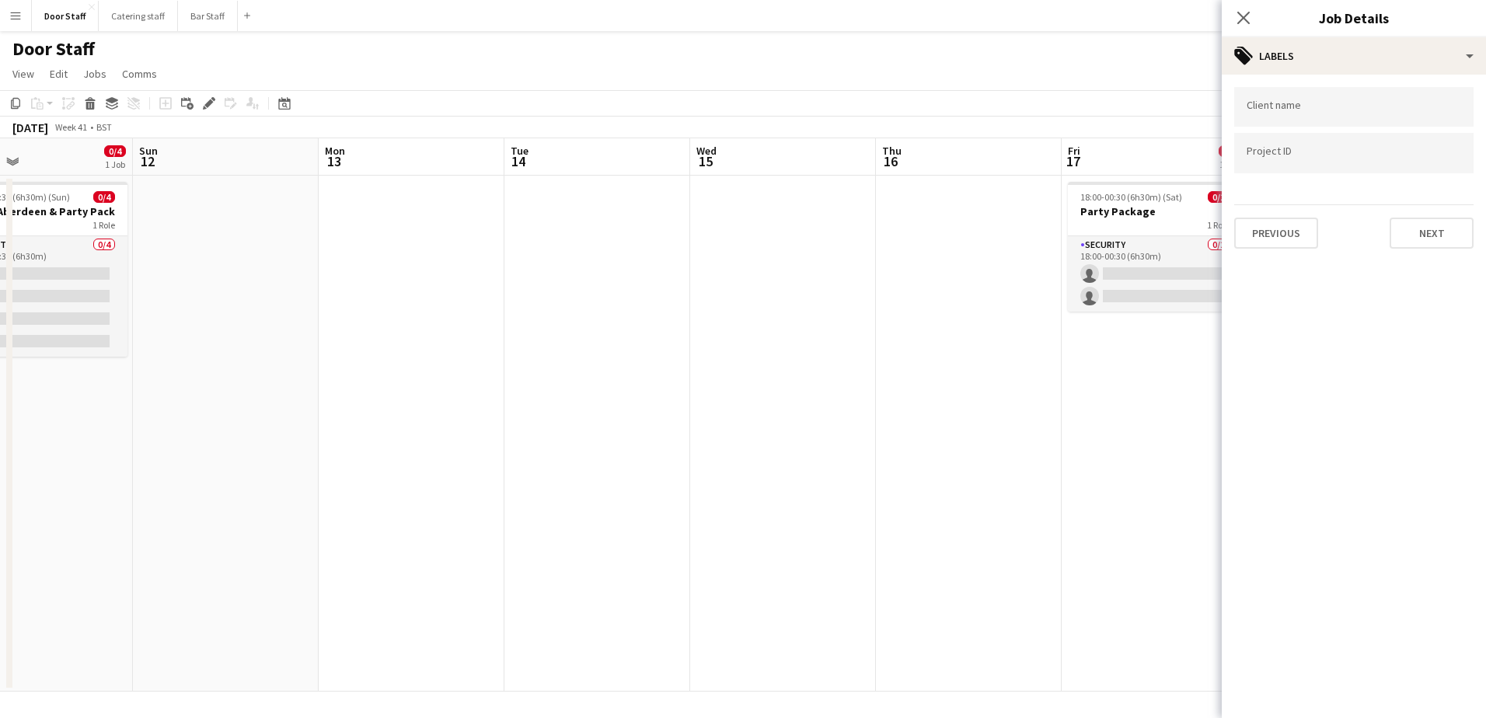
scroll to position [0, 0]
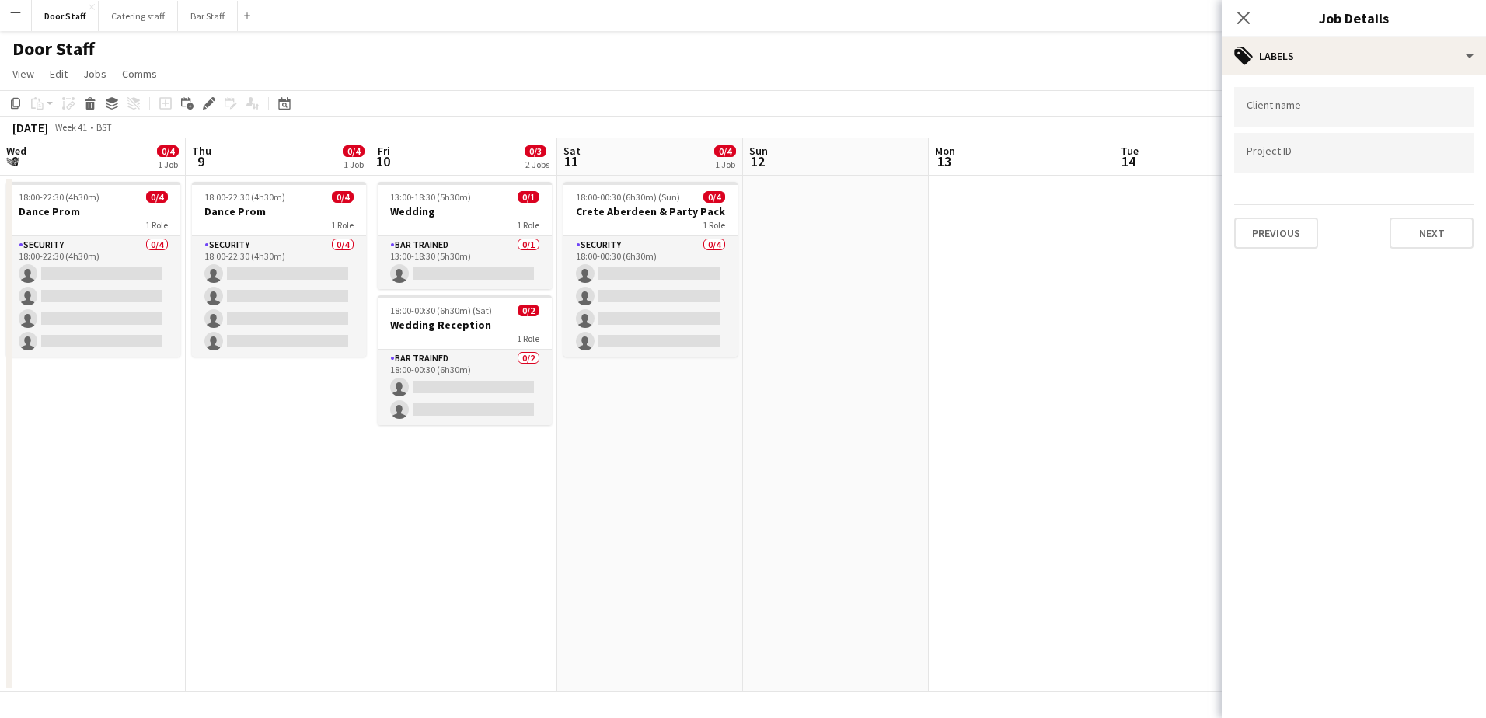
scroll to position [0, 610]
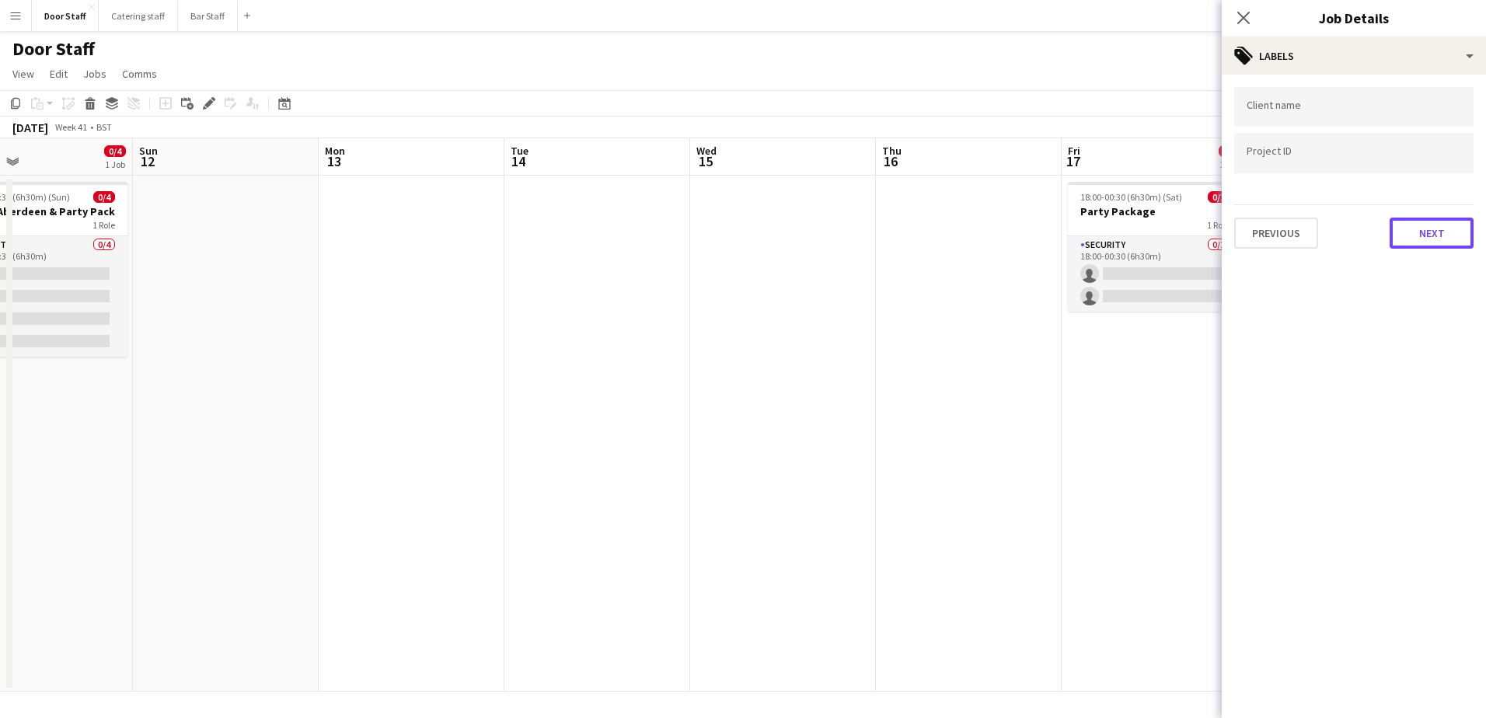
click at [1439, 224] on button "Next" at bounding box center [1431, 233] width 84 height 31
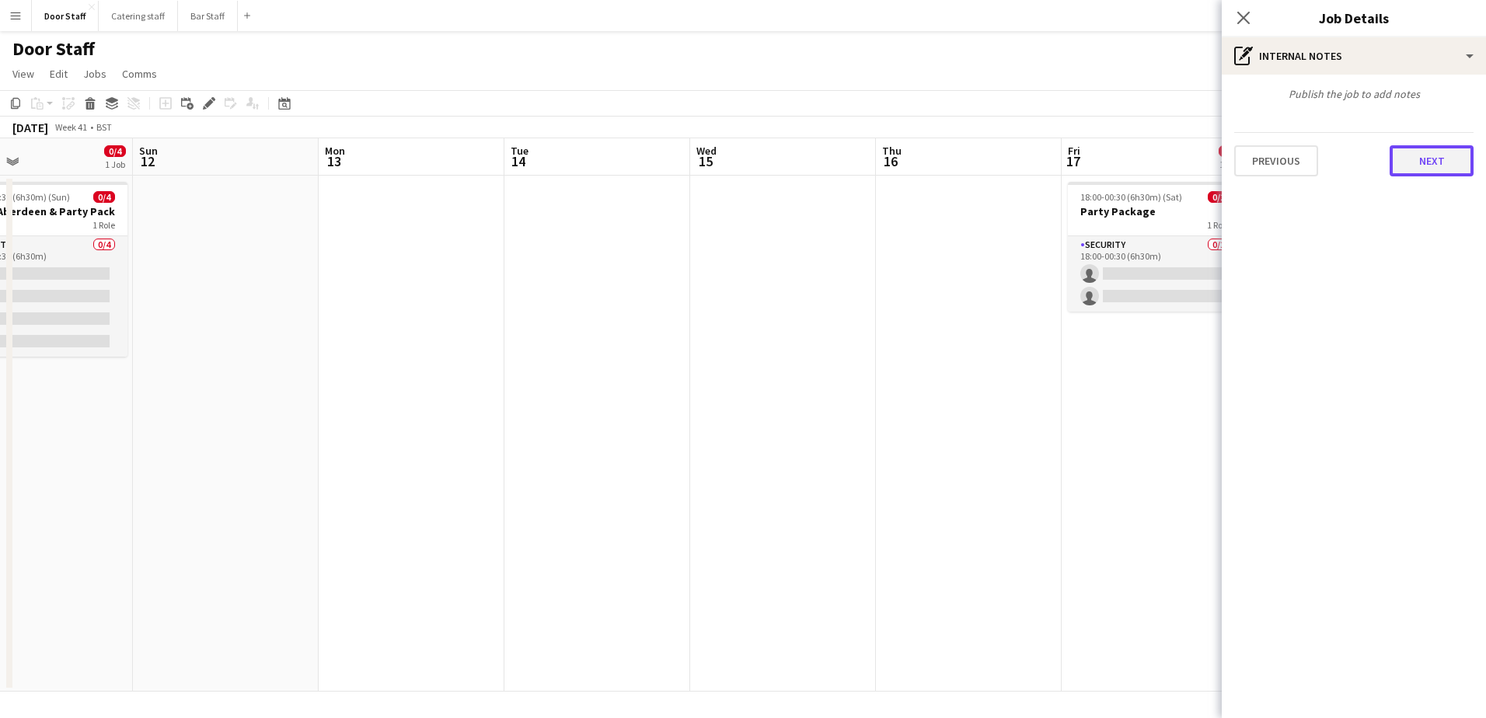
click at [1420, 165] on button "Next" at bounding box center [1431, 160] width 84 height 31
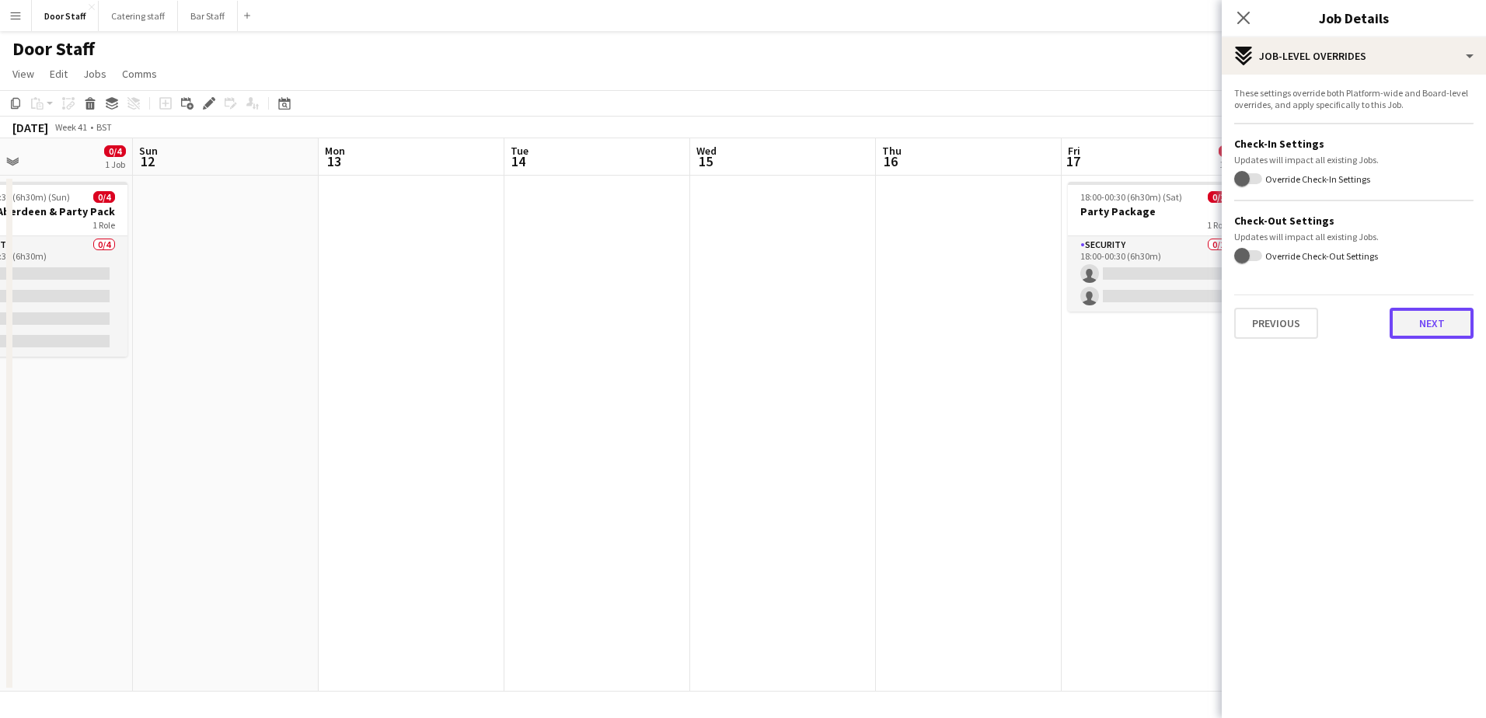
click at [1446, 319] on button "Next" at bounding box center [1431, 323] width 84 height 31
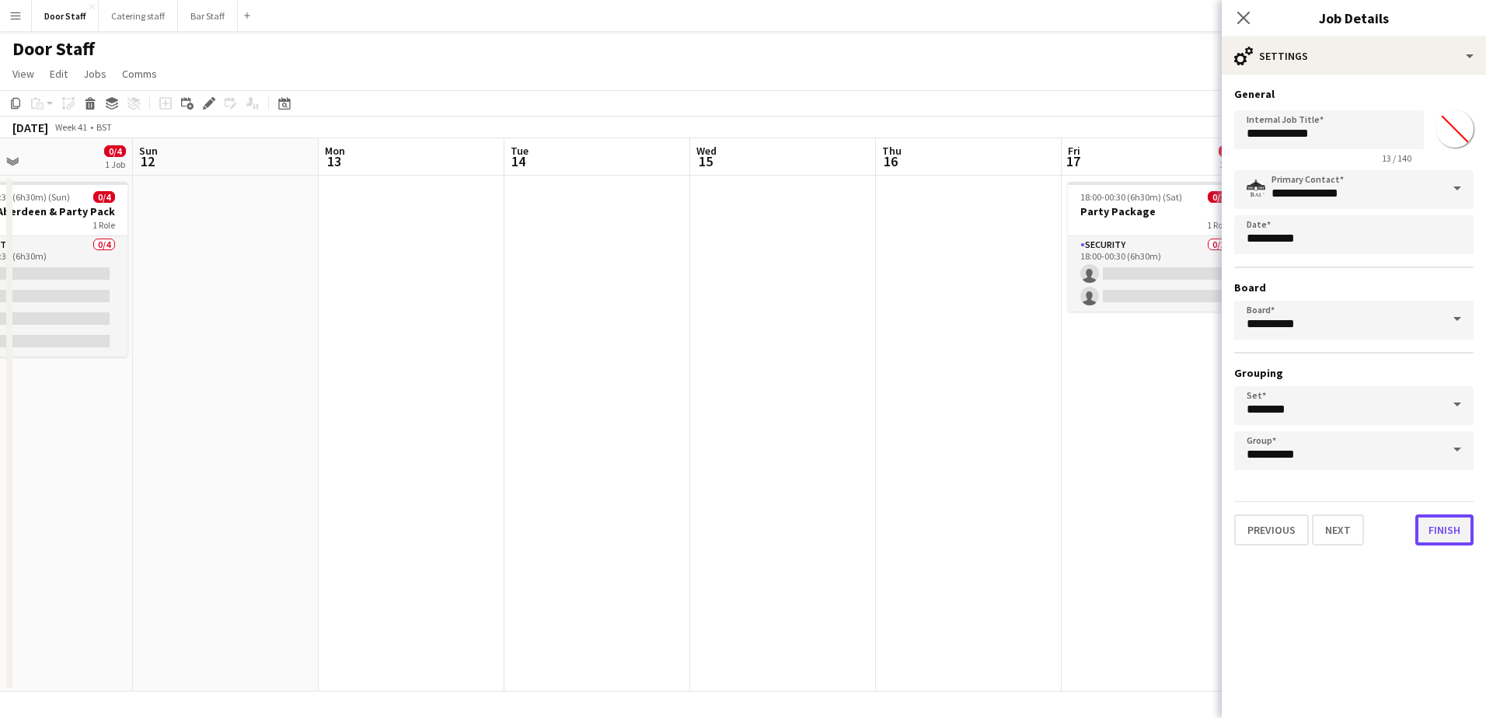
click at [1461, 528] on button "Finish" at bounding box center [1444, 529] width 58 height 31
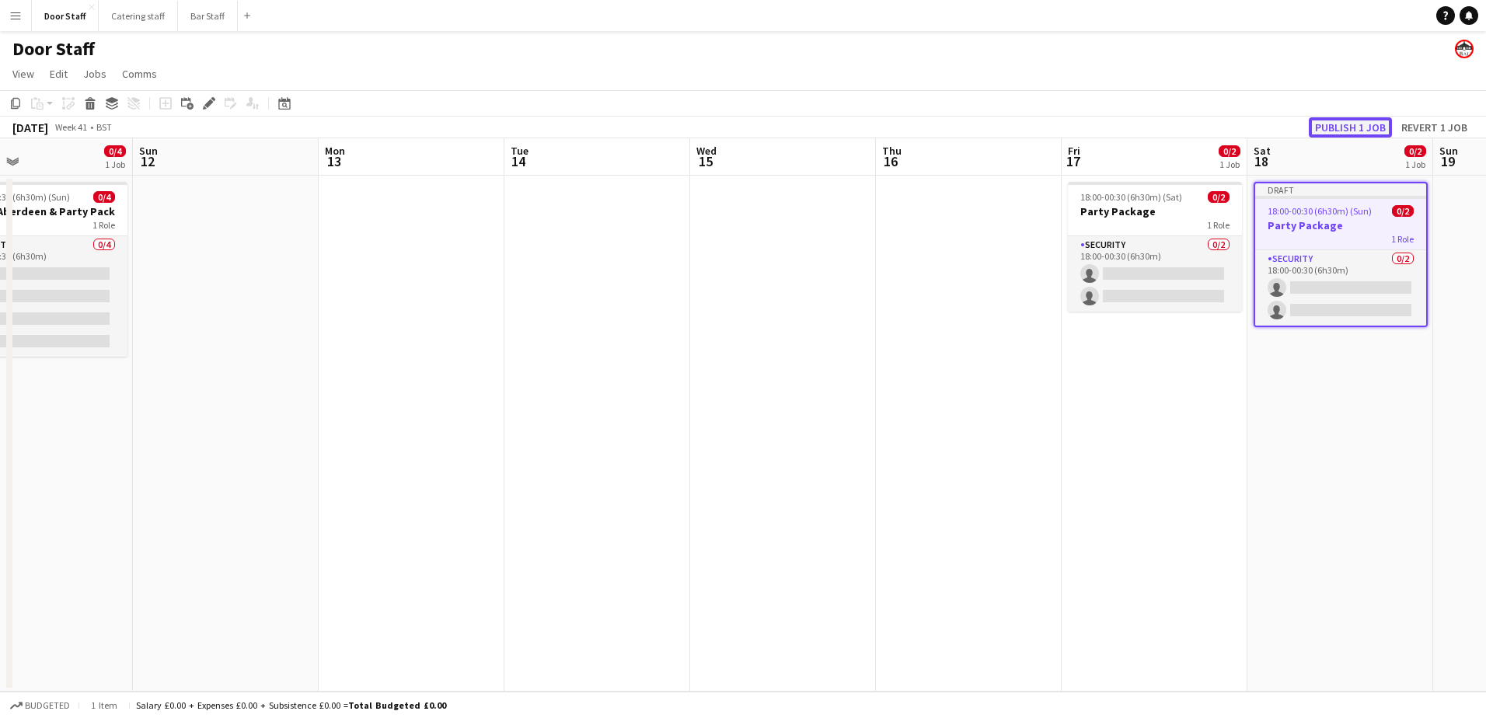
click at [1334, 123] on button "Publish 1 job" at bounding box center [1350, 127] width 83 height 20
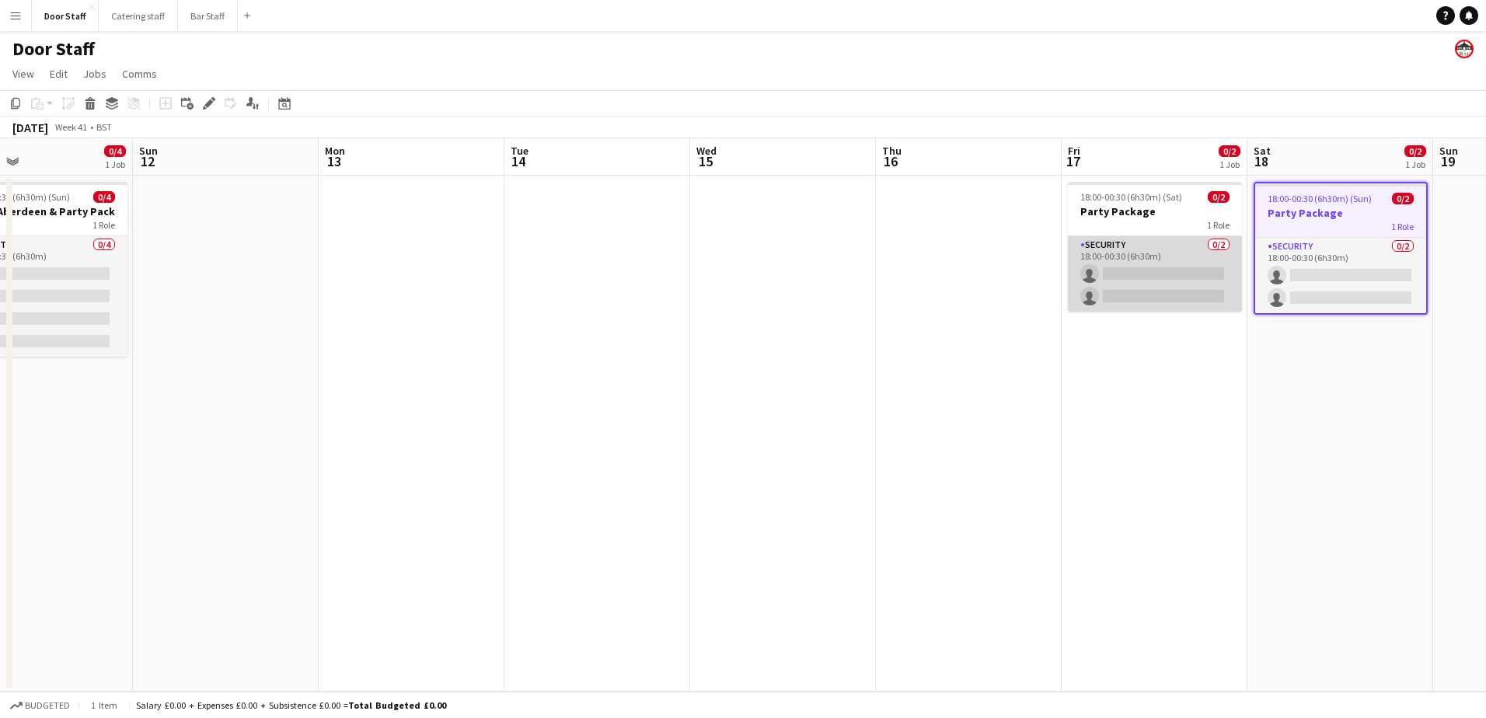
click at [1126, 283] on app-card-role "Security 0/2 18:00-00:30 (6h30m) single-neutral-actions single-neutral-actions" at bounding box center [1155, 273] width 174 height 75
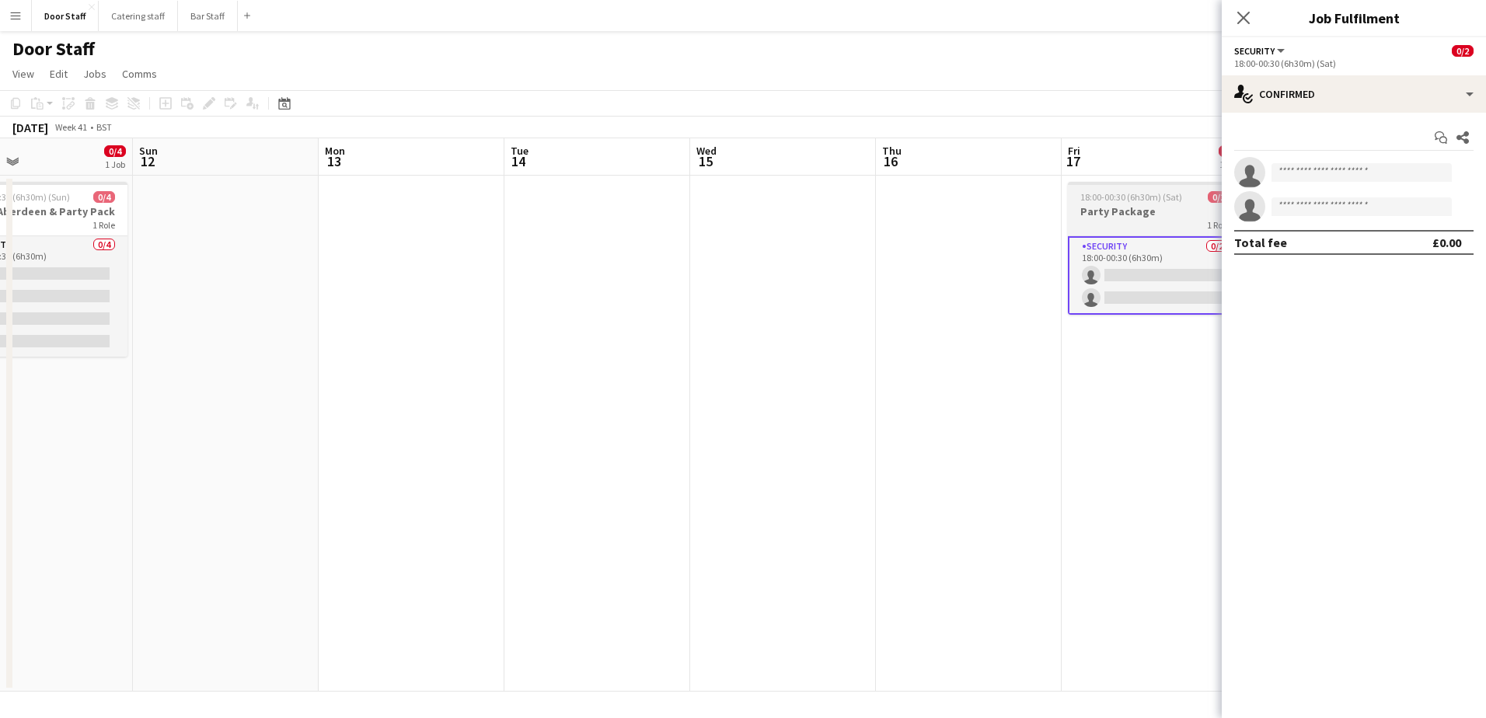
click at [1153, 197] on span "18:00-00:30 (6h30m) (Sat)" at bounding box center [1131, 197] width 102 height 12
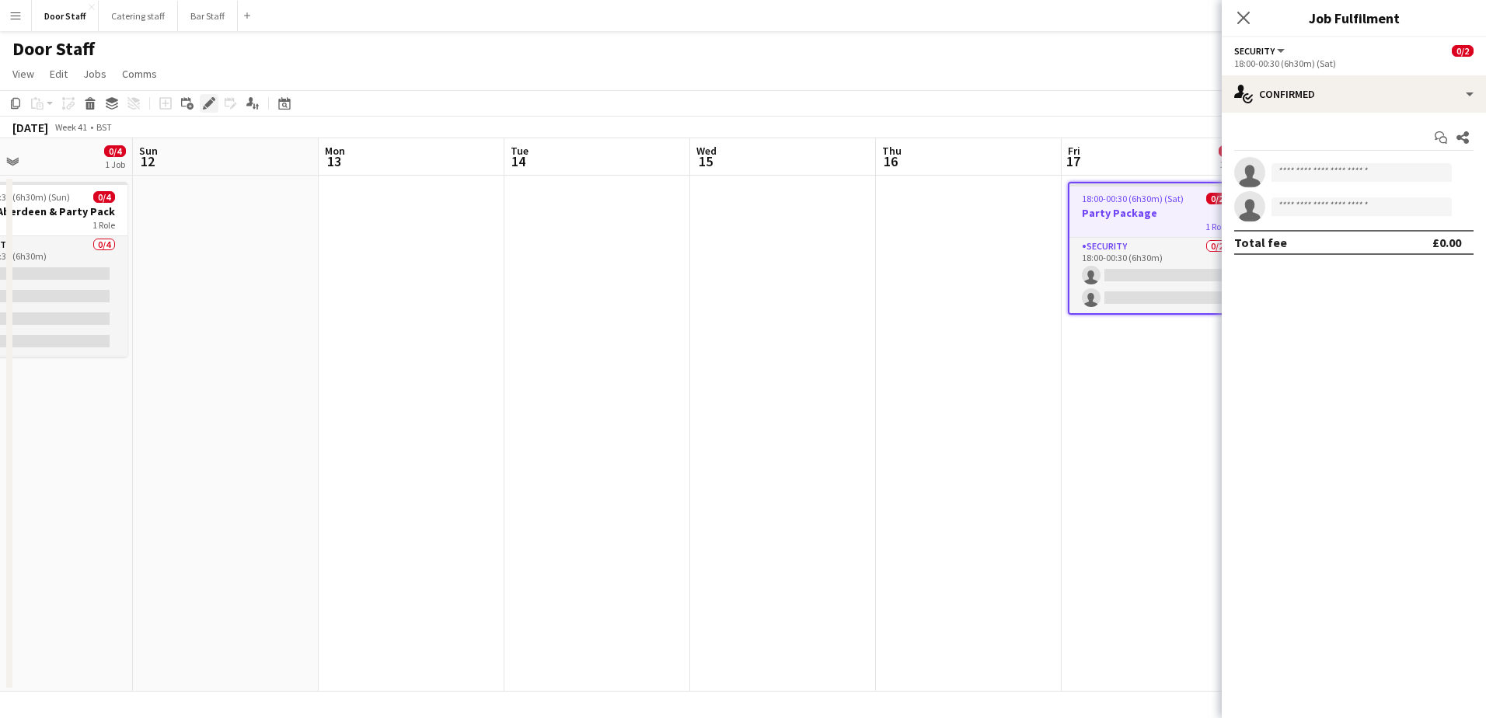
click at [215, 106] on div "Edit" at bounding box center [209, 103] width 19 height 19
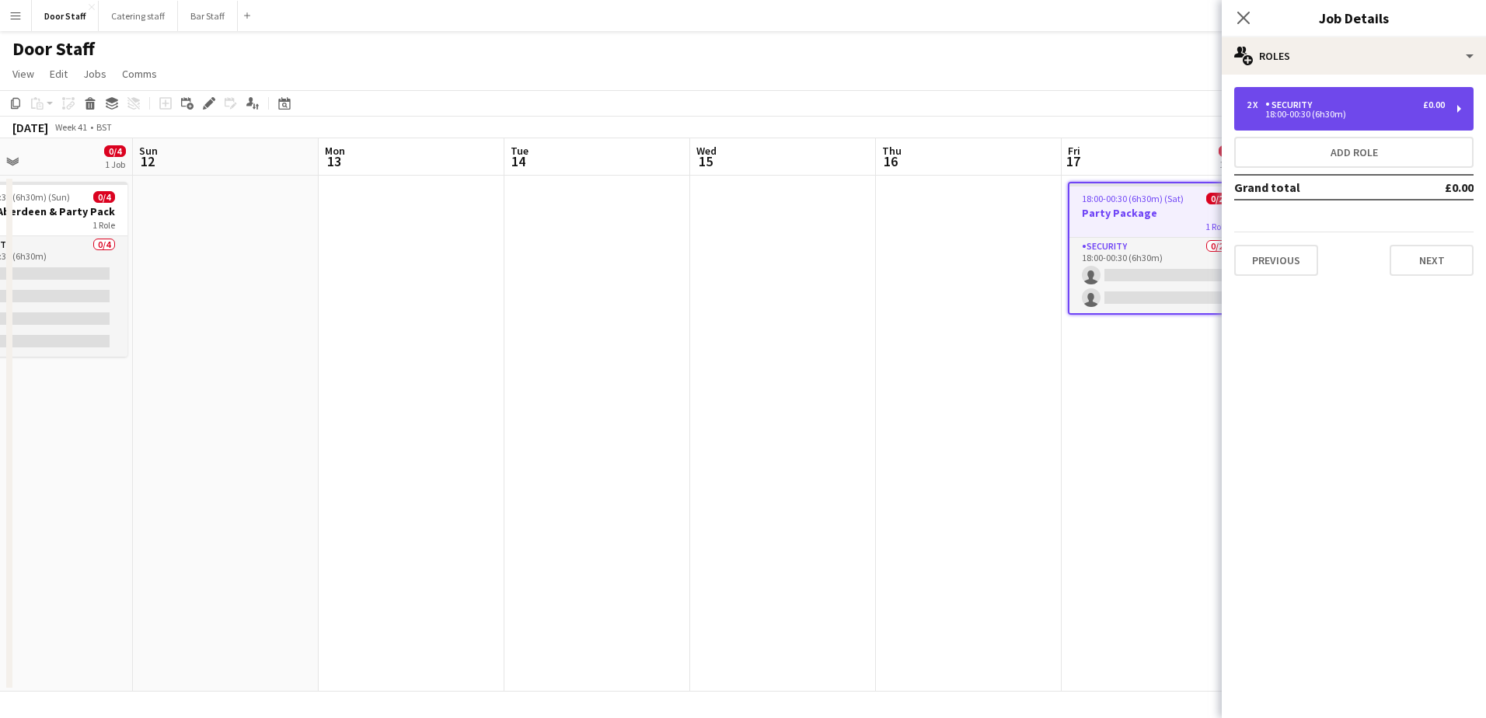
click at [1340, 104] on div "2 x Security £0.00" at bounding box center [1345, 104] width 198 height 11
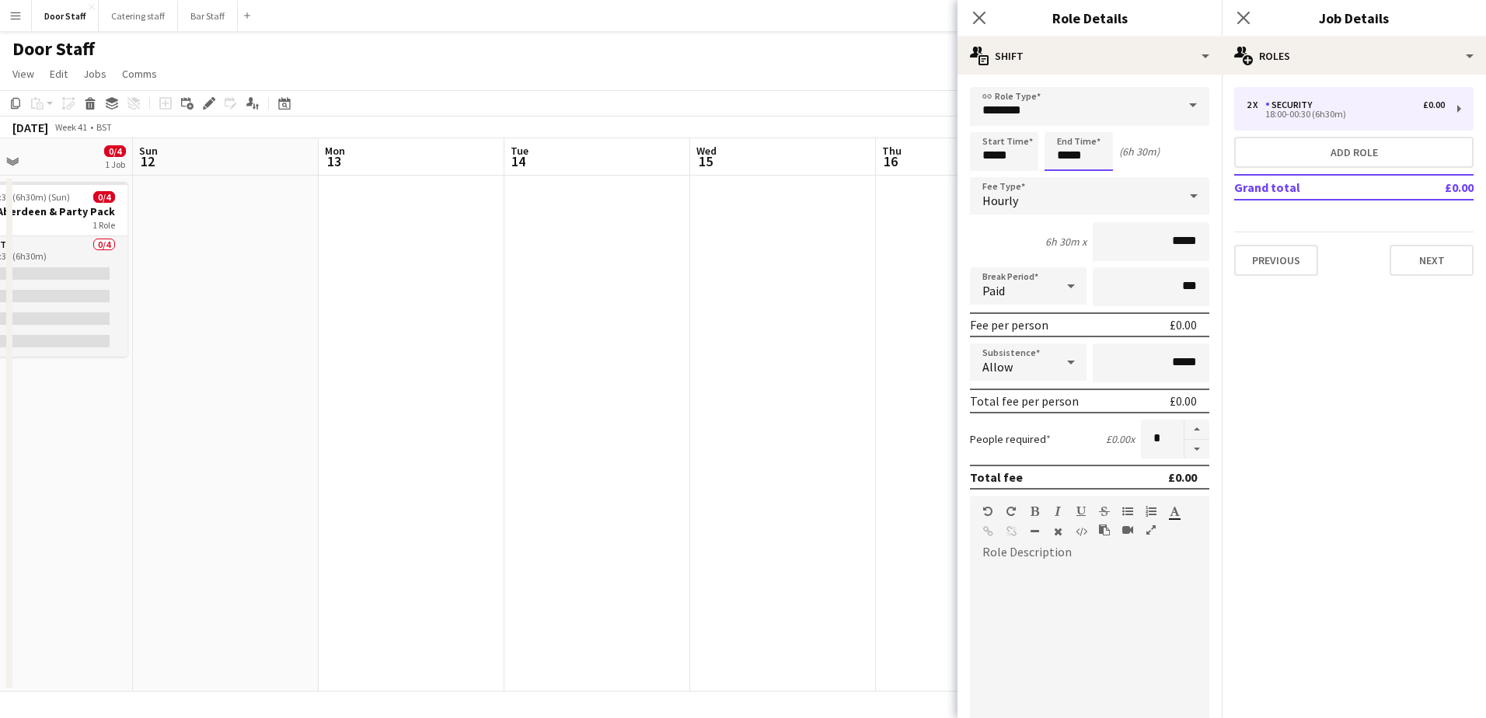
click at [1074, 158] on input "*****" at bounding box center [1078, 151] width 68 height 39
type input "*****"
click at [1067, 130] on div at bounding box center [1062, 125] width 31 height 16
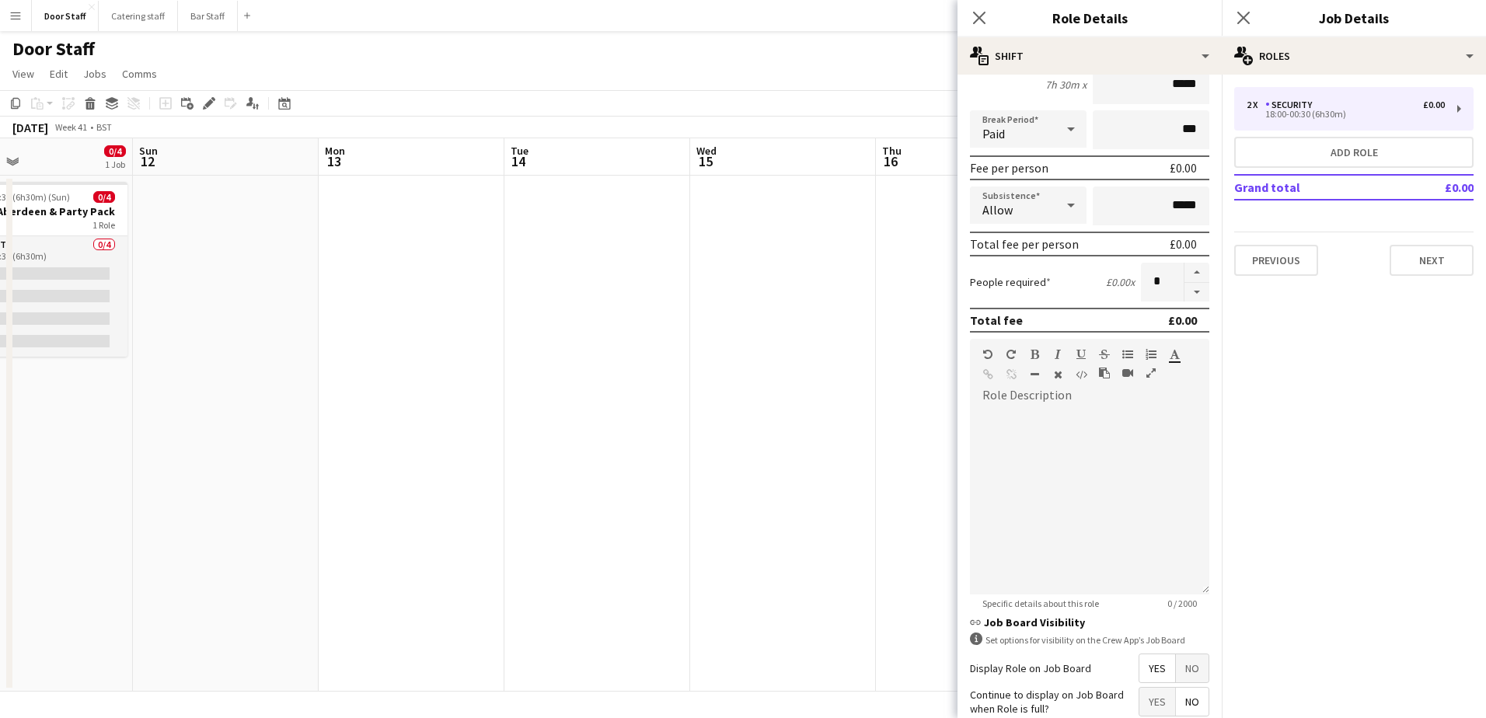
scroll to position [290, 0]
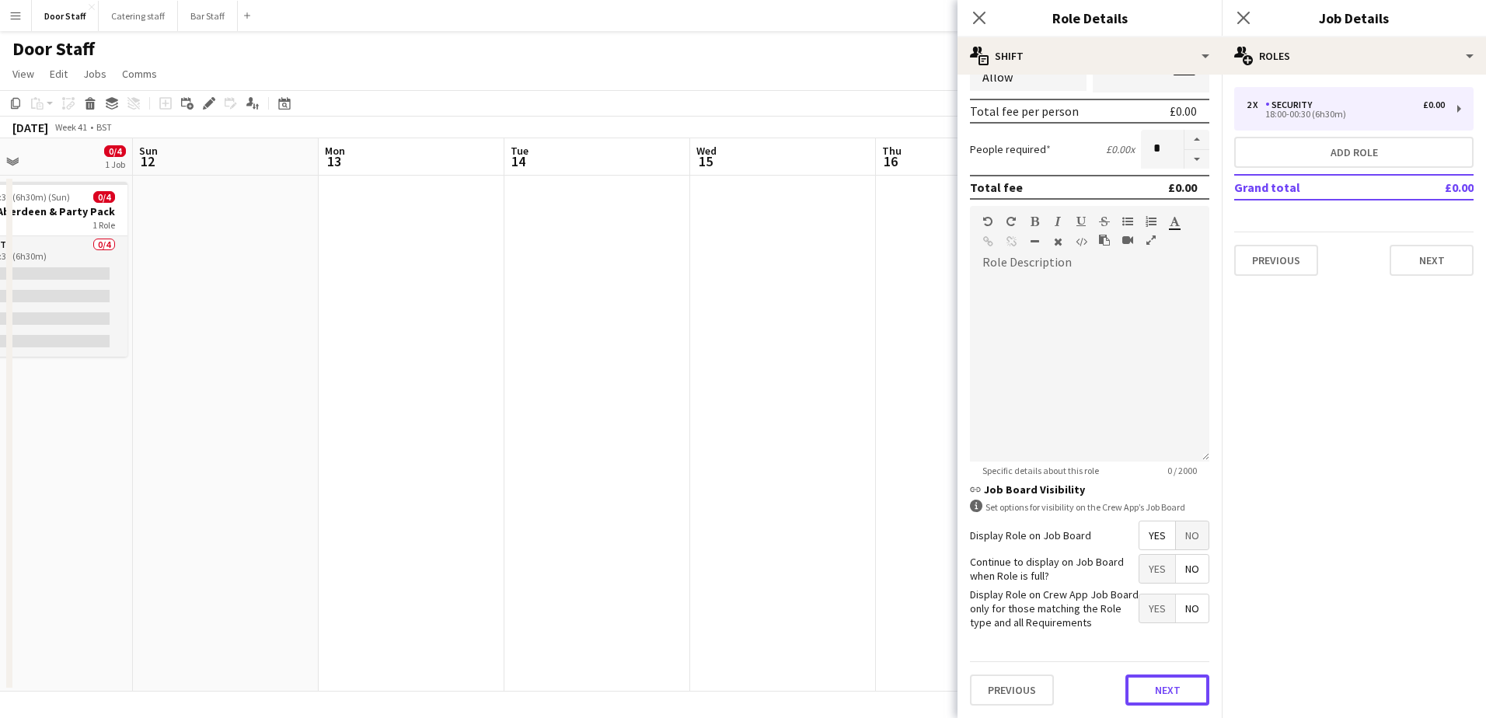
click at [1142, 684] on button "Next" at bounding box center [1167, 689] width 84 height 31
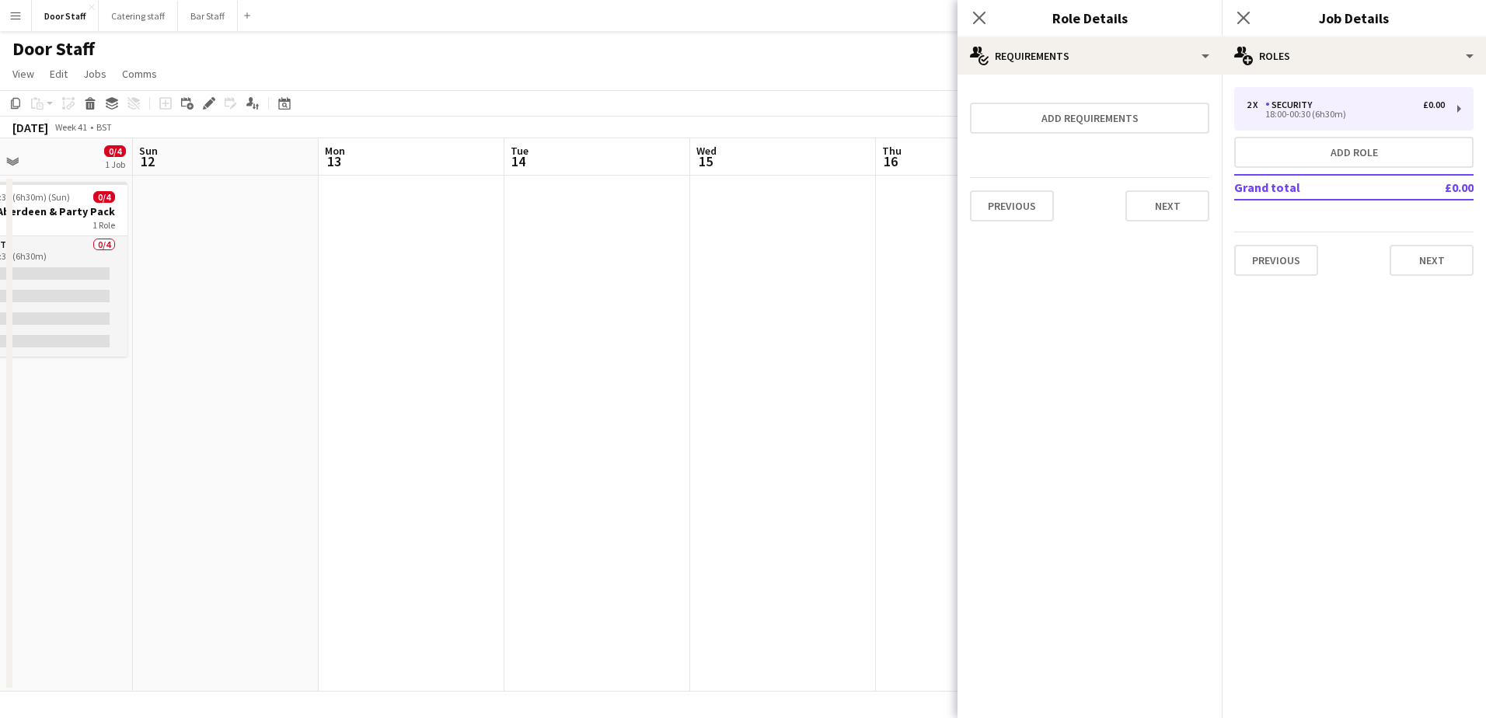
scroll to position [0, 0]
click at [1170, 194] on button "Next" at bounding box center [1167, 205] width 84 height 31
click at [1171, 208] on button "Finish" at bounding box center [1180, 208] width 58 height 31
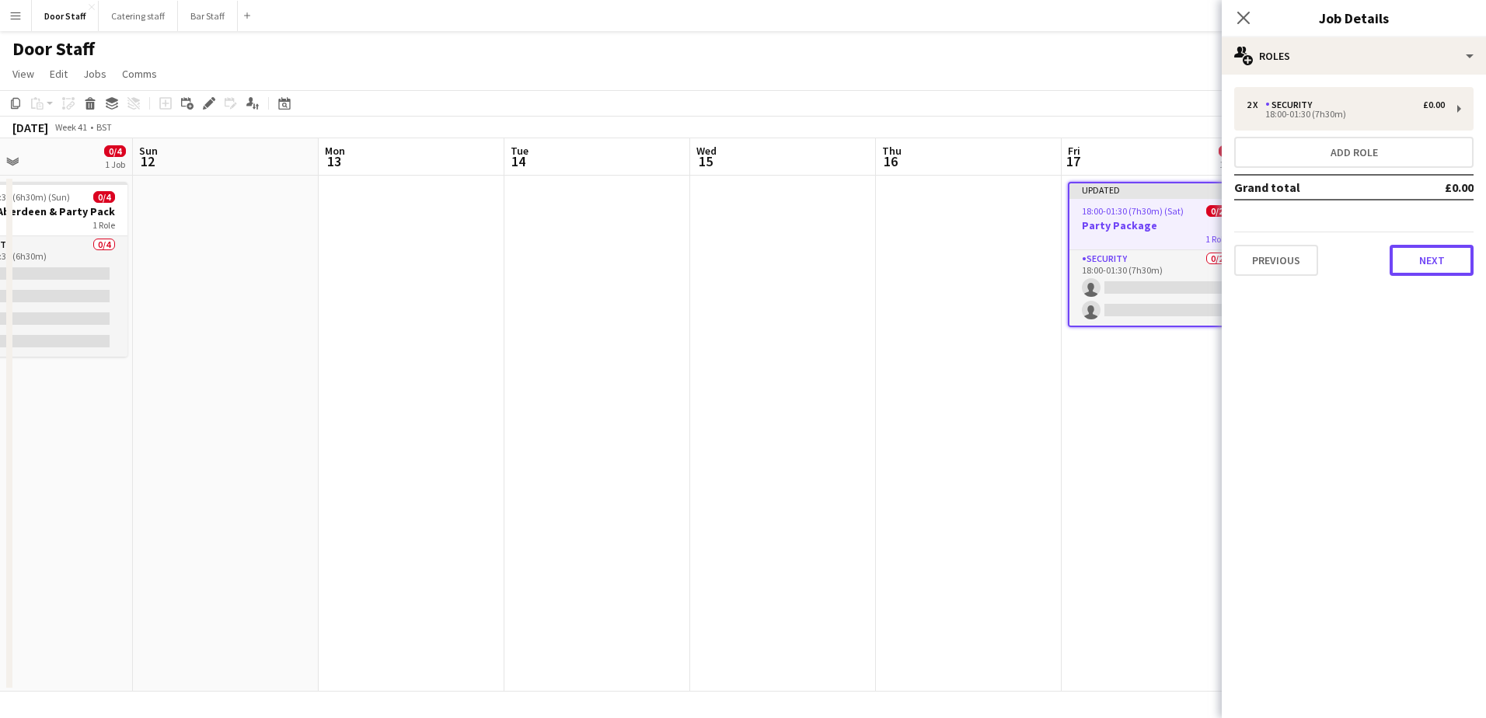
click at [1434, 262] on button "Next" at bounding box center [1431, 260] width 84 height 31
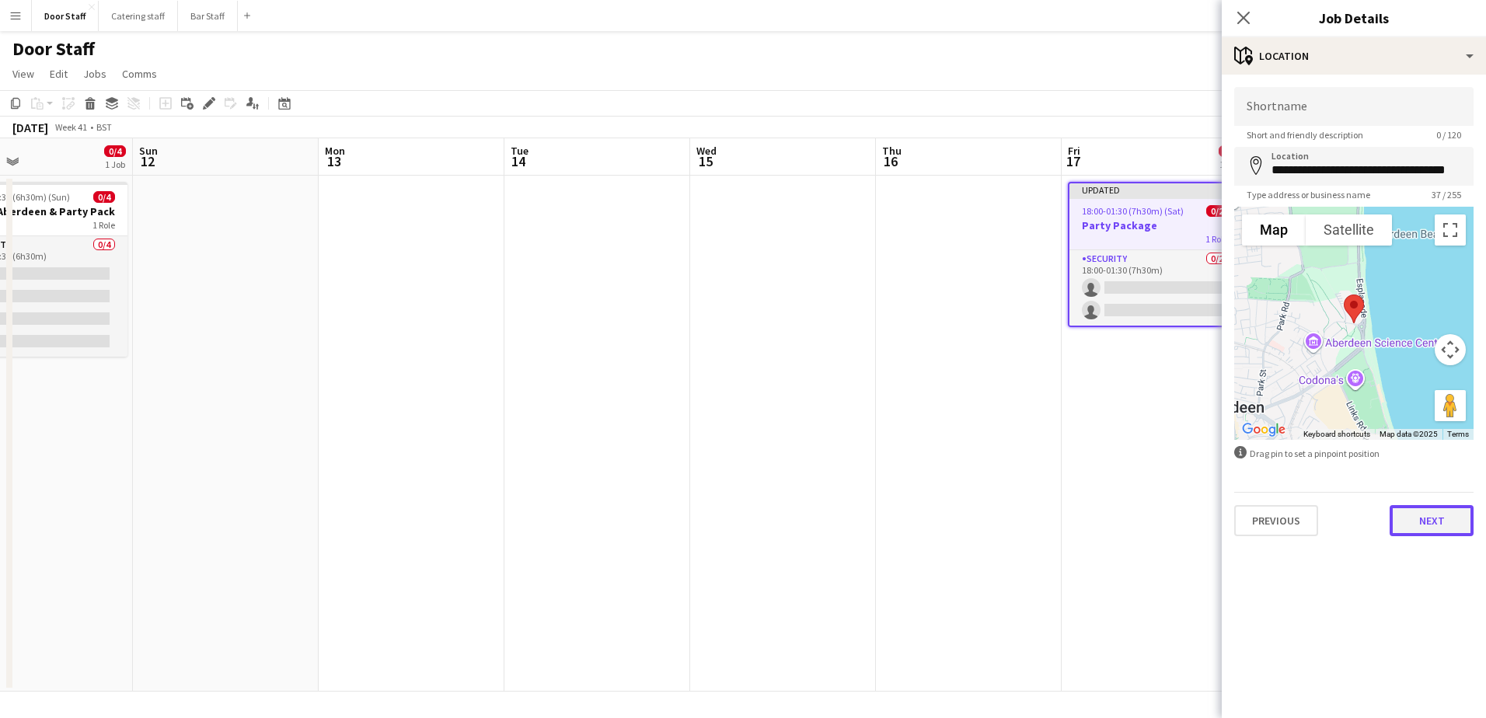
click at [1444, 521] on button "Next" at bounding box center [1431, 520] width 84 height 31
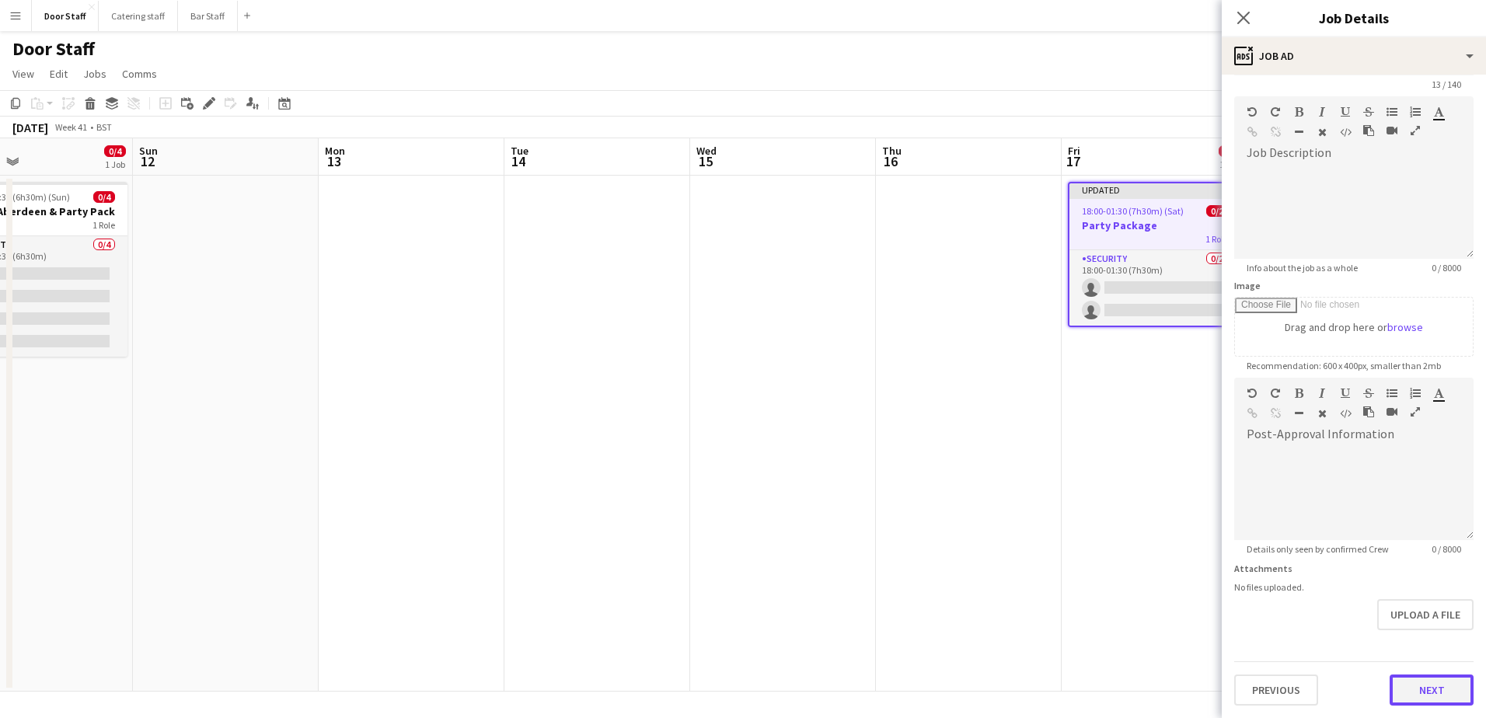
click at [1447, 640] on form "**********" at bounding box center [1354, 371] width 264 height 669
click at [1422, 687] on button "Next" at bounding box center [1431, 689] width 84 height 31
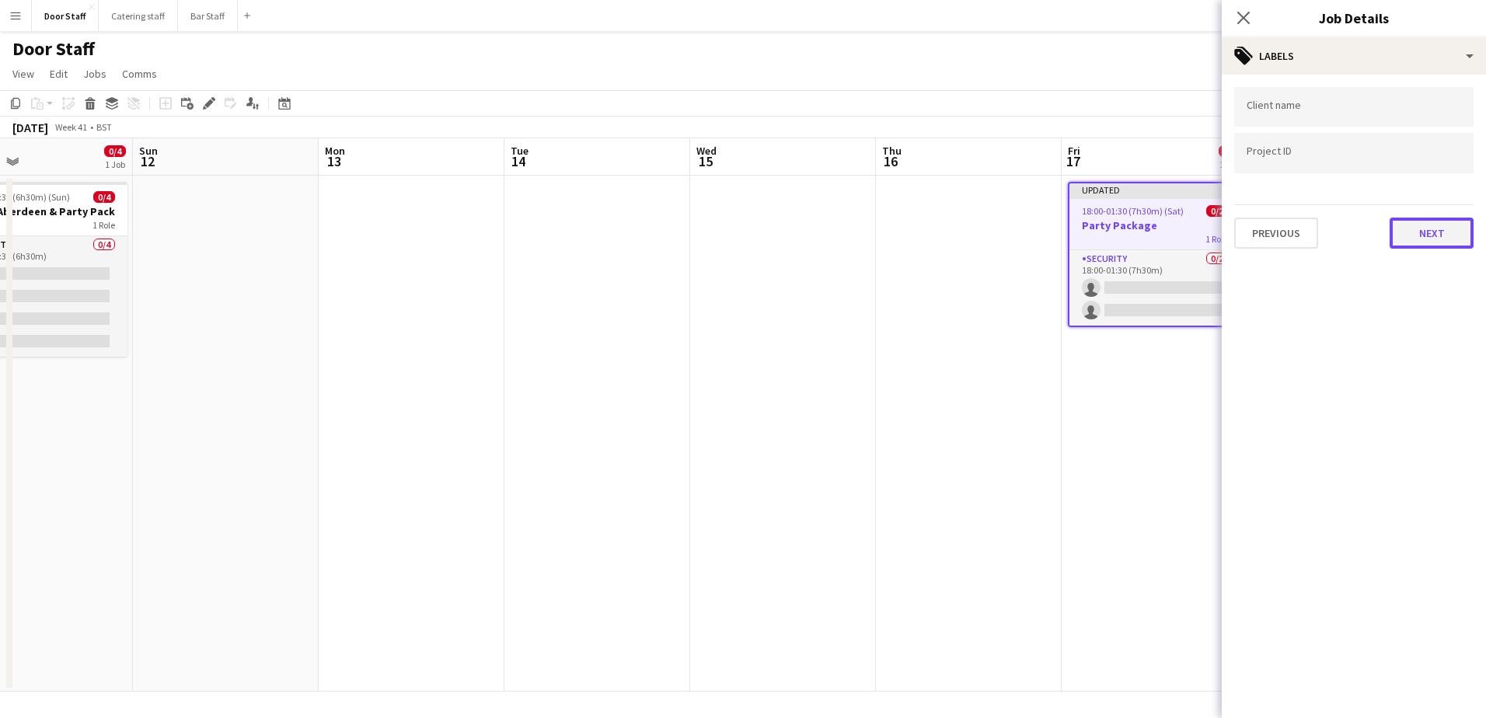
click at [1431, 225] on button "Next" at bounding box center [1431, 233] width 84 height 31
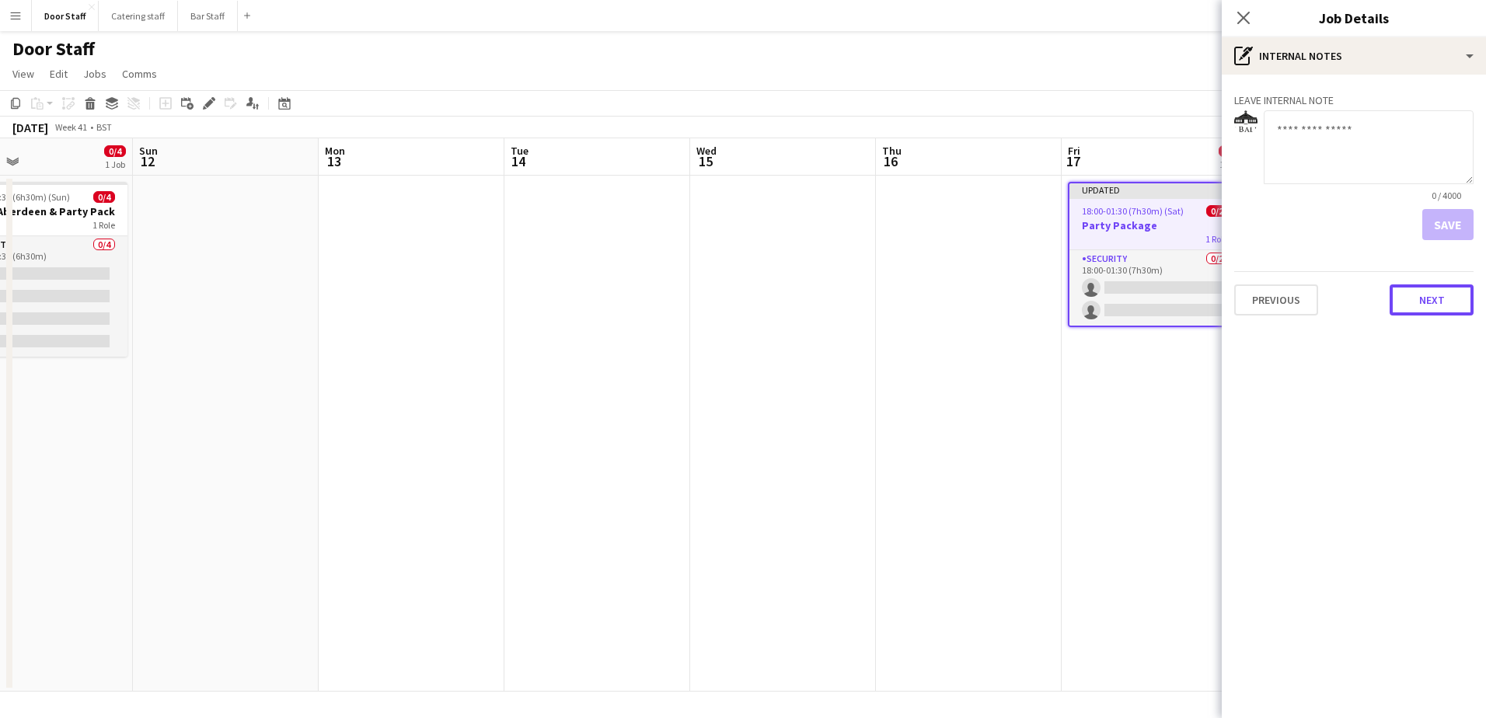
click at [1438, 297] on button "Next" at bounding box center [1431, 299] width 84 height 31
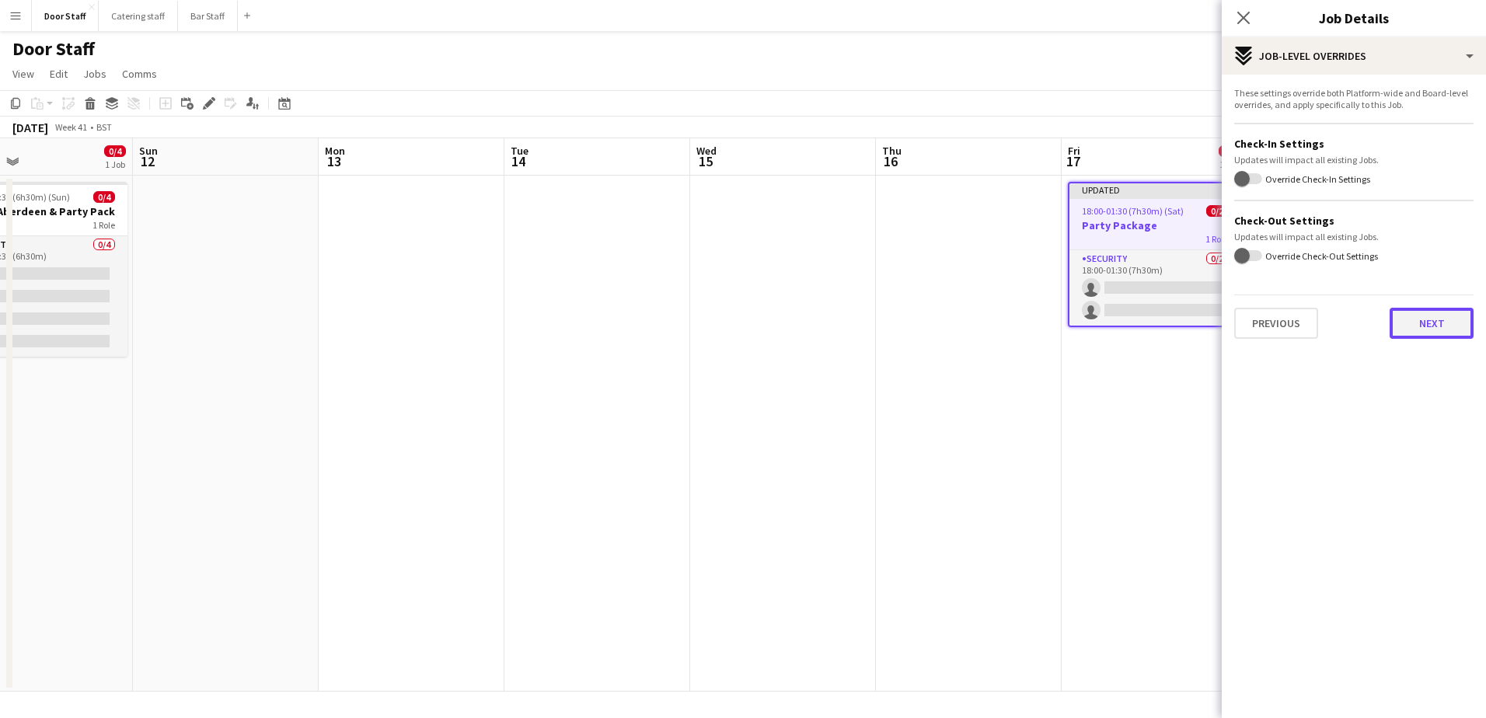
click at [1452, 336] on button "Next" at bounding box center [1431, 323] width 84 height 31
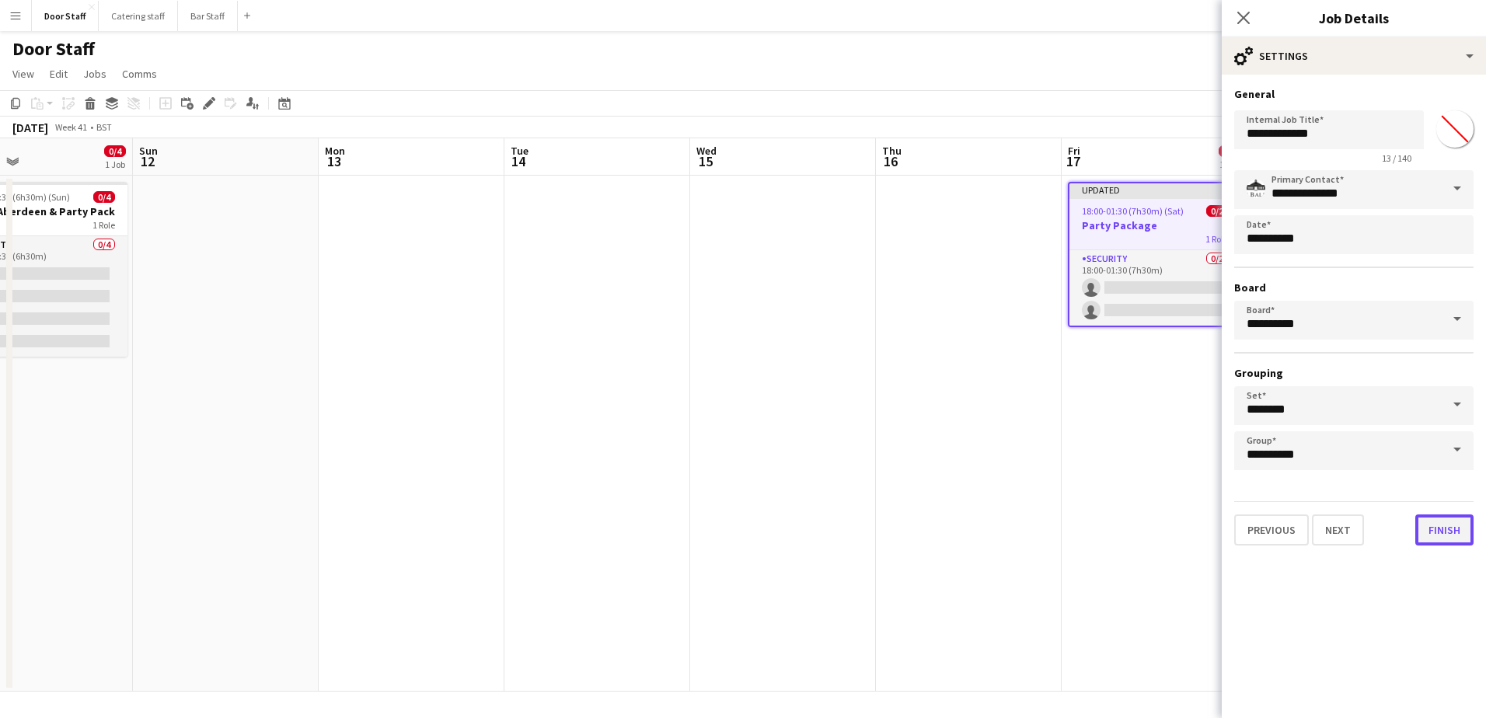
click at [1449, 525] on button "Finish" at bounding box center [1444, 529] width 58 height 31
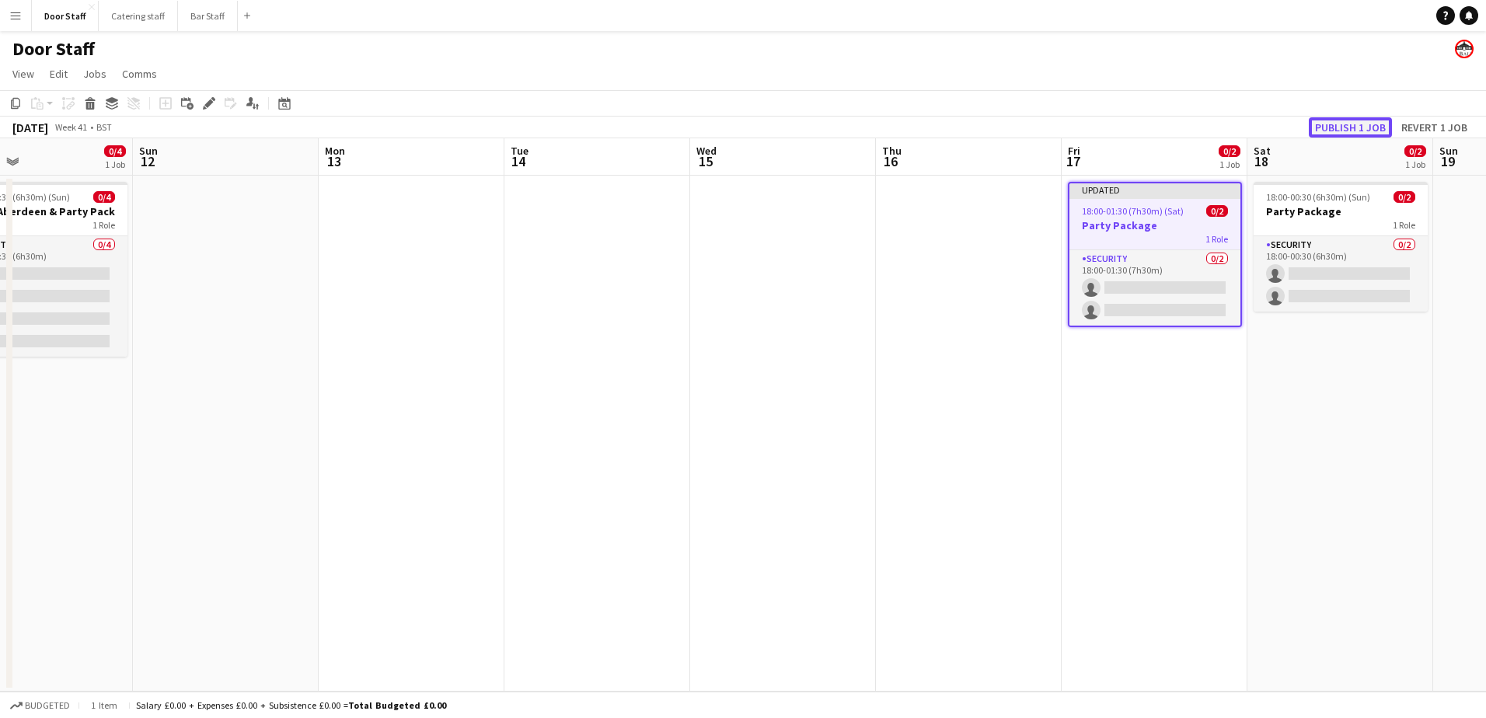
click at [1360, 125] on button "Publish 1 job" at bounding box center [1350, 127] width 83 height 20
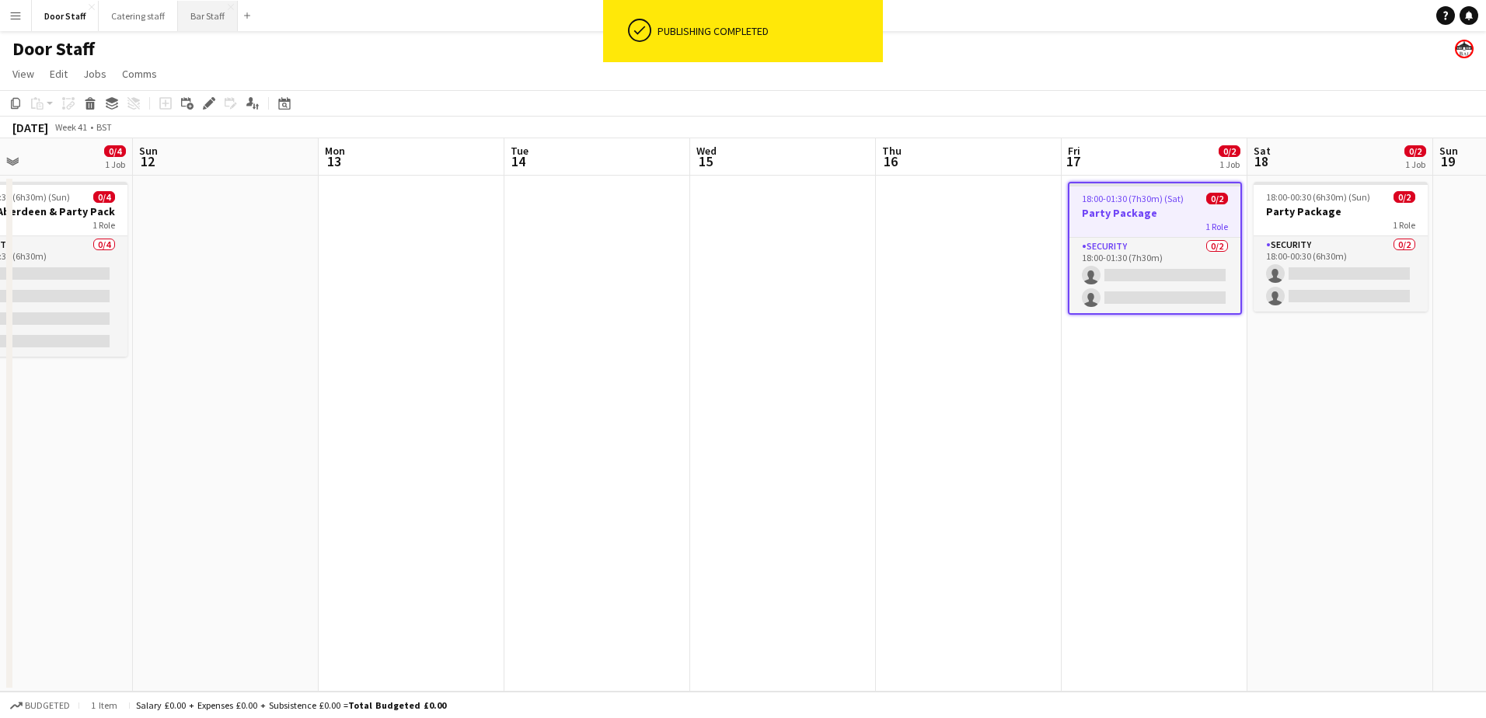
click at [204, 21] on button "Bar Staff Close" at bounding box center [208, 16] width 60 height 30
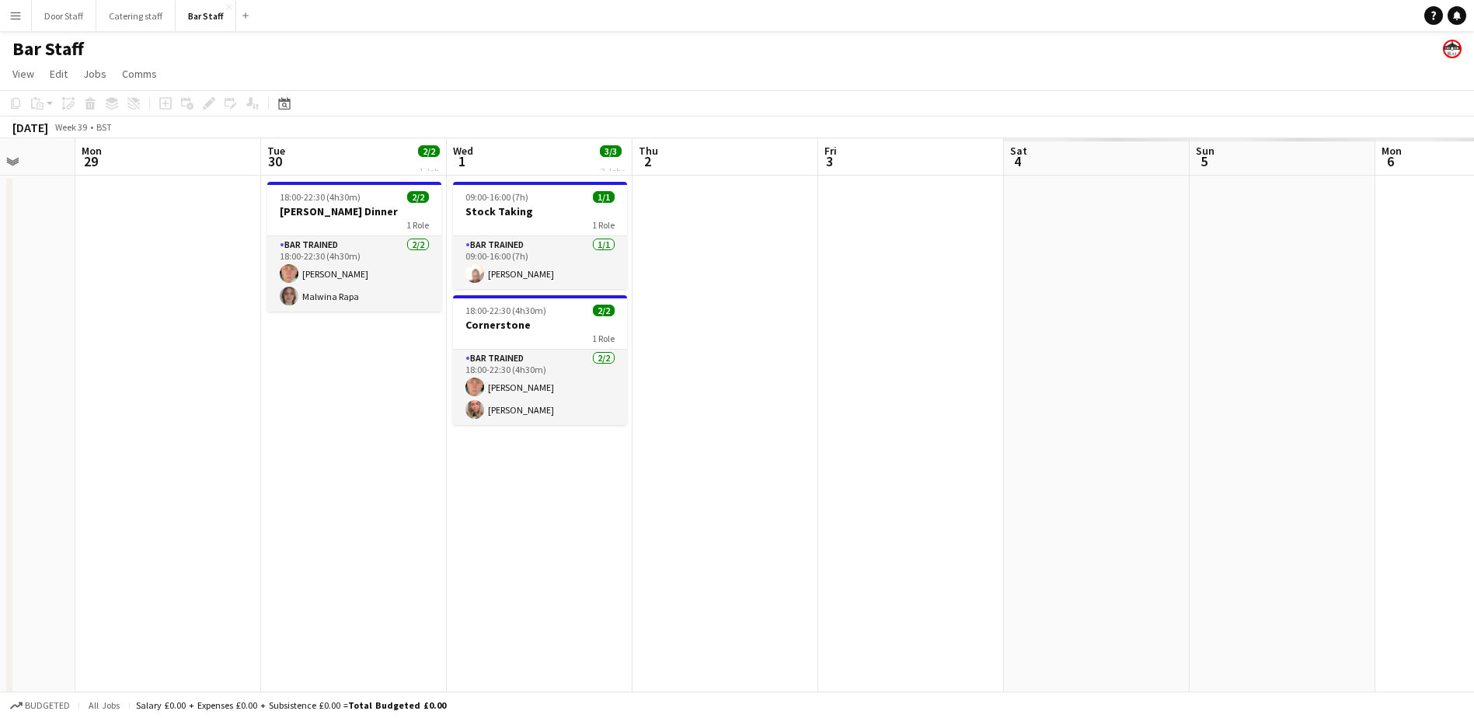
drag, startPoint x: 1041, startPoint y: 398, endPoint x: 193, endPoint y: 391, distance: 847.8
click at [193, 391] on app-calendar-viewport "Thu 25 3/3 1 Job Fri 26 2/2 1 Job Sat 27 18/20 4 Jobs Sun 28 Mon 29 Tue 30 2/2 …" at bounding box center [737, 503] width 1474 height 730
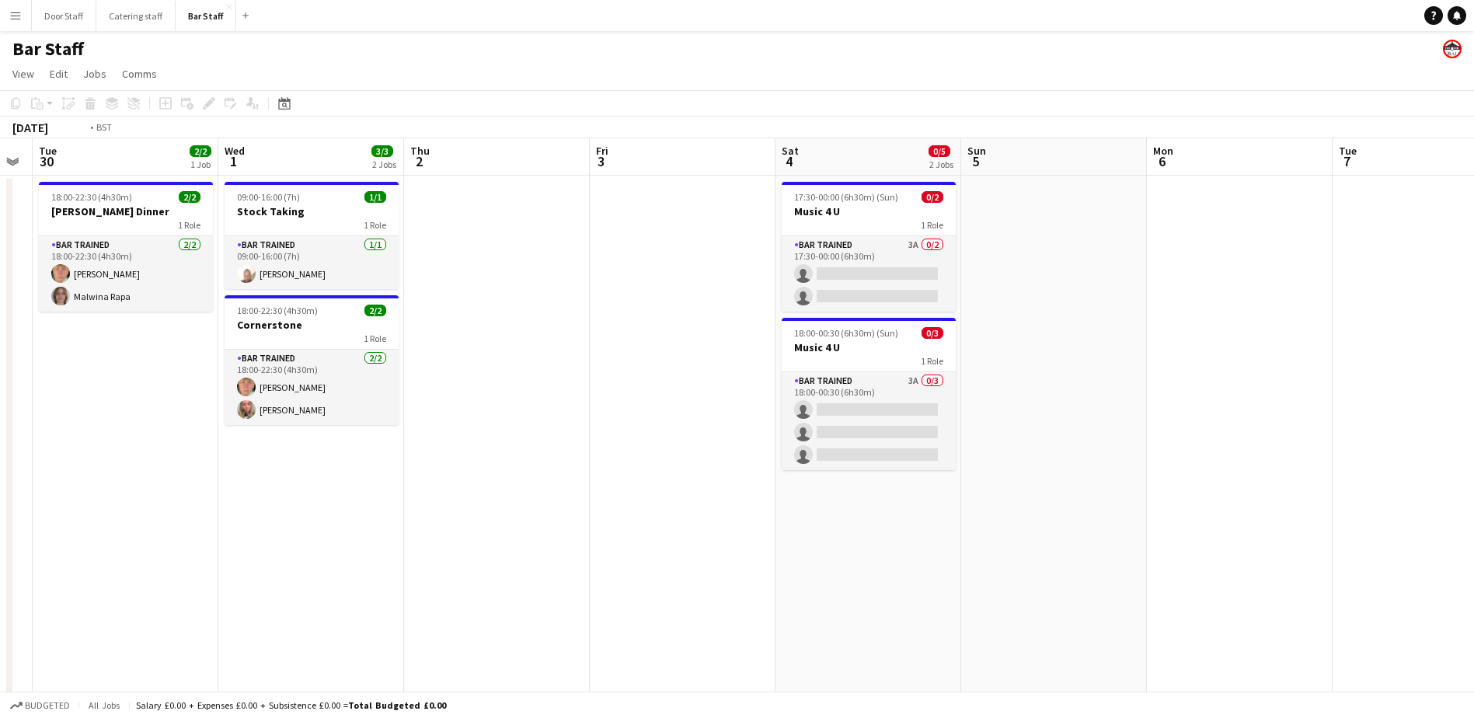
drag, startPoint x: 837, startPoint y: 378, endPoint x: 350, endPoint y: 370, distance: 487.3
click at [315, 373] on app-calendar-viewport "Fri 26 2/2 1 Job Sat 27 18/20 4 Jobs Sun 28 Mon 29 Tue 30 2/2 1 Job Wed 1 3/3 2…" at bounding box center [737, 503] width 1474 height 730
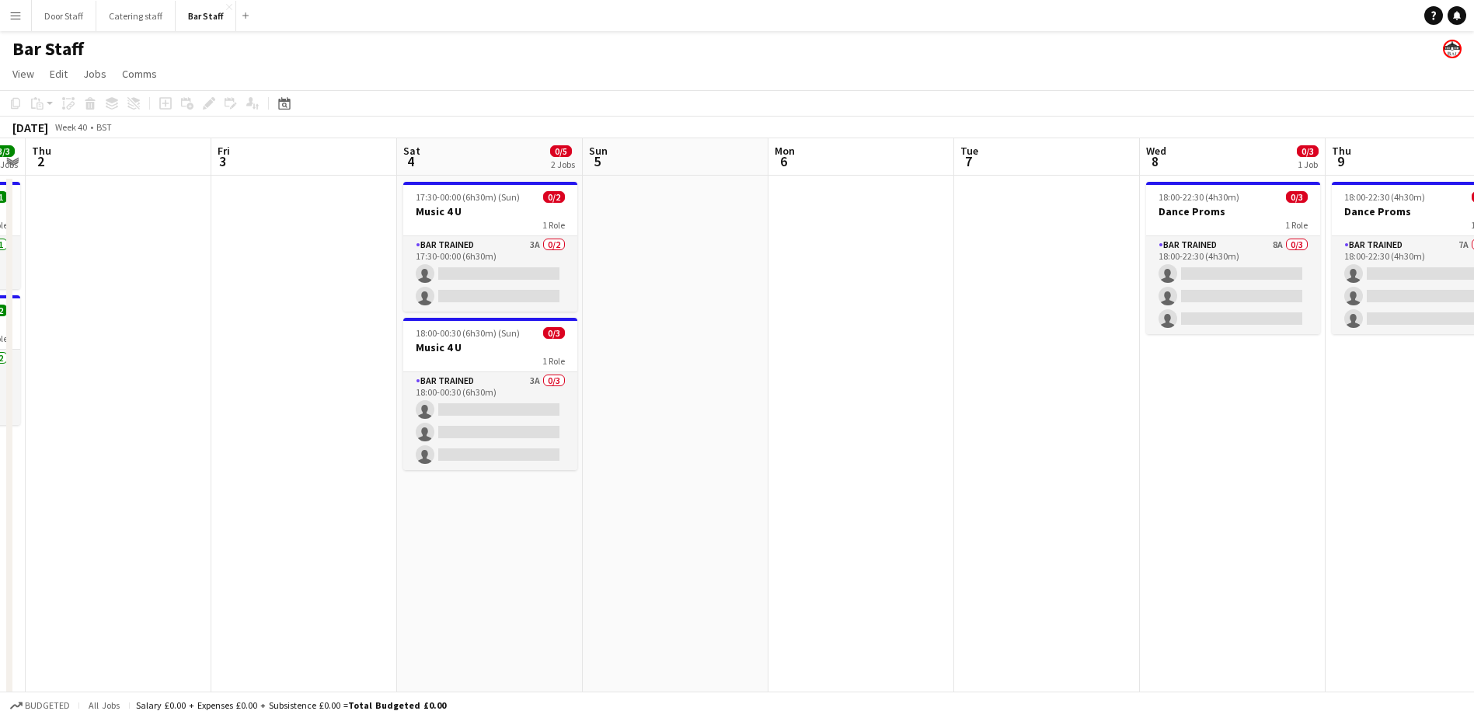
drag, startPoint x: 936, startPoint y: 423, endPoint x: 468, endPoint y: 421, distance: 468.6
click at [469, 421] on app-calendar-viewport "Mon 29 Tue 30 2/2 1 Job Wed 1 3/3 2 Jobs Thu 2 Fri 3 Sat 4 0/5 2 Jobs Sun 5 Mon…" at bounding box center [737, 503] width 1474 height 730
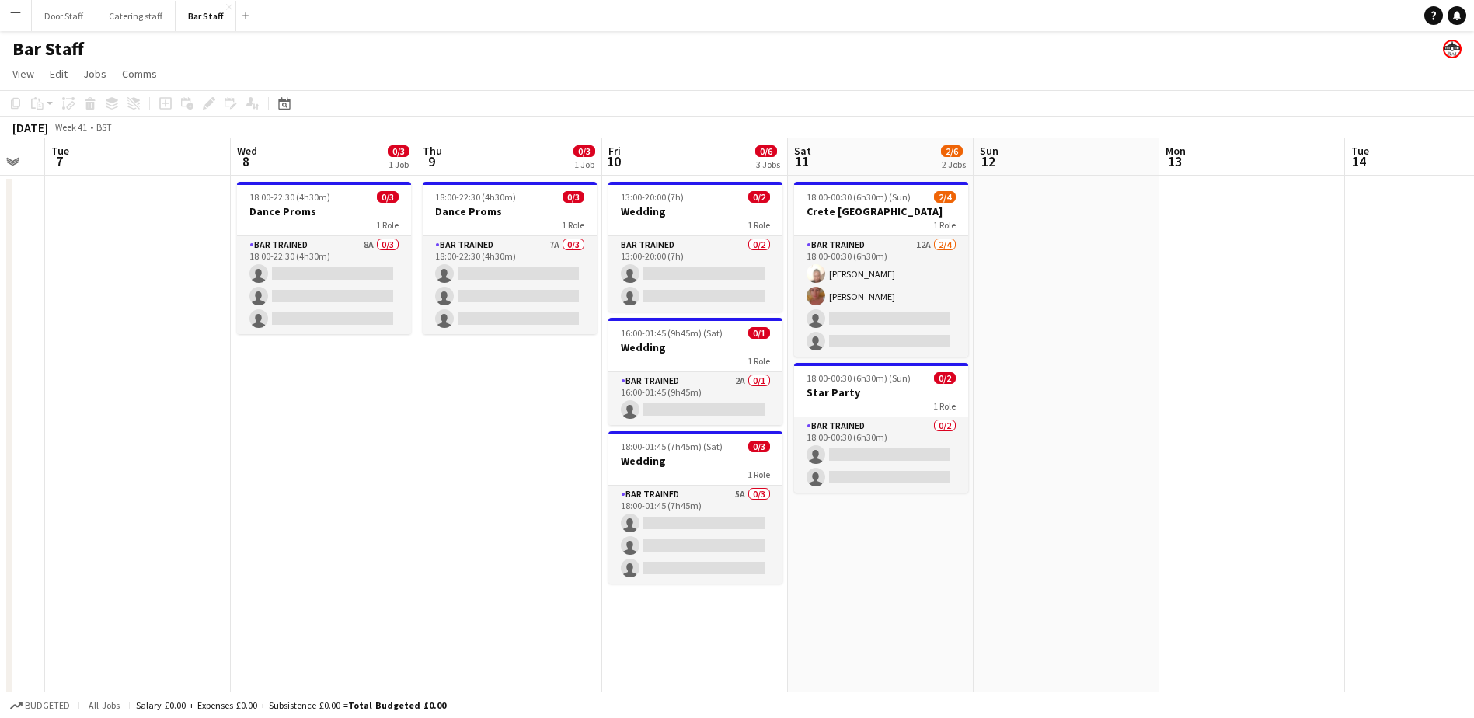
scroll to position [0, 462]
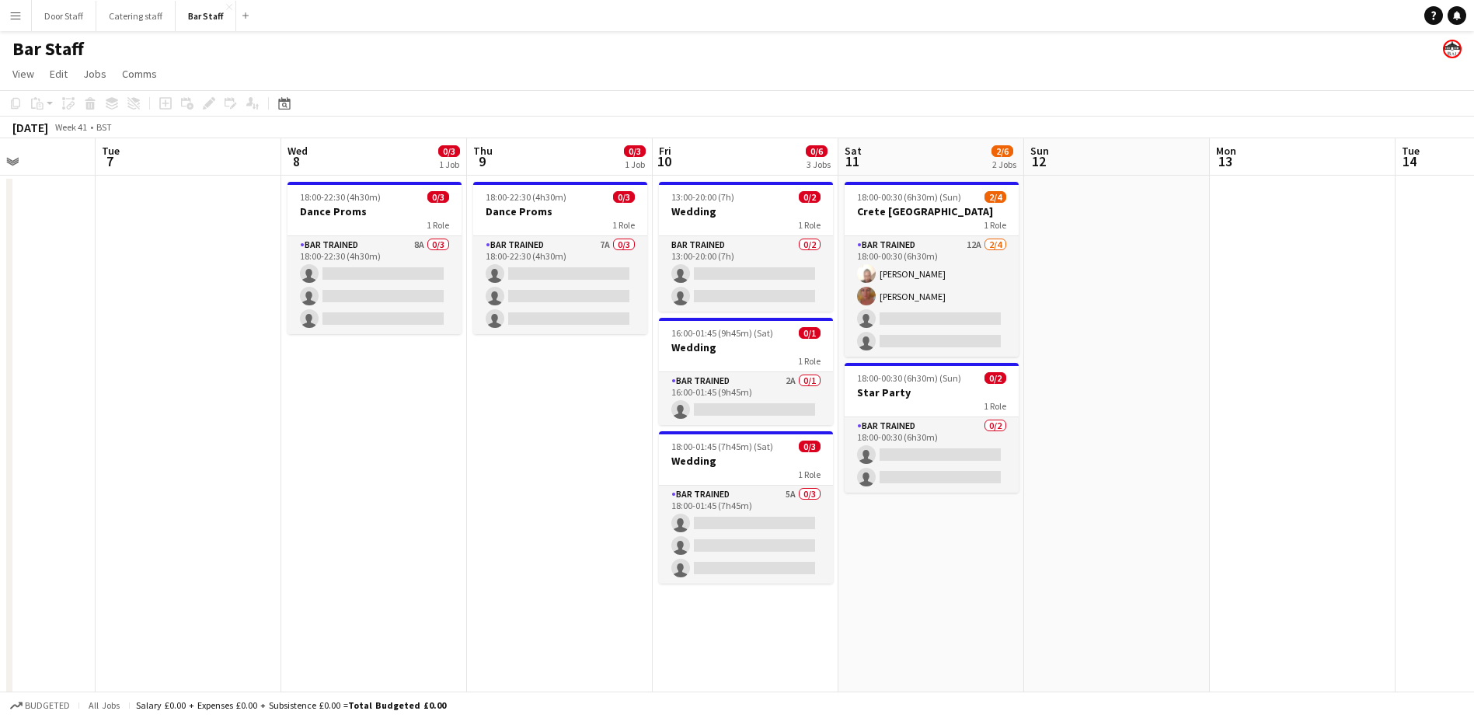
drag, startPoint x: 1123, startPoint y: 420, endPoint x: 276, endPoint y: 421, distance: 847.0
click at [276, 421] on app-calendar-viewport "Sat 4 0/5 2 Jobs Sun 5 Mon 6 Tue 7 Wed 8 0/3 1 Job Thu 9 0/3 1 Job Fri 10 0/6 3…" at bounding box center [737, 503] width 1474 height 730
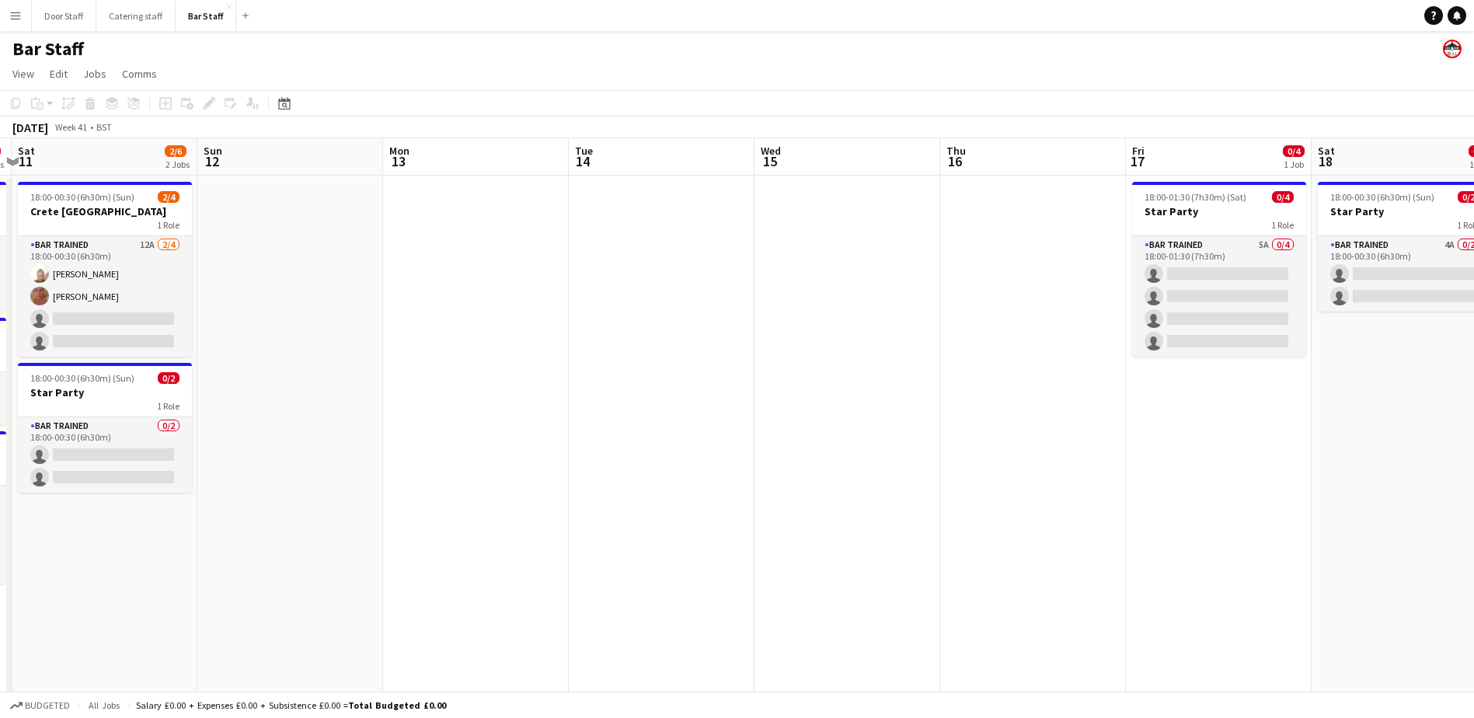
drag, startPoint x: 1187, startPoint y: 411, endPoint x: 546, endPoint y: 409, distance: 641.1
click at [546, 409] on app-calendar-viewport "Wed 8 0/3 1 Job Thu 9 0/3 1 Job Fri 10 0/6 3 Jobs Sat 11 2/6 2 Jobs Sun 12 Mon …" at bounding box center [737, 503] width 1474 height 730
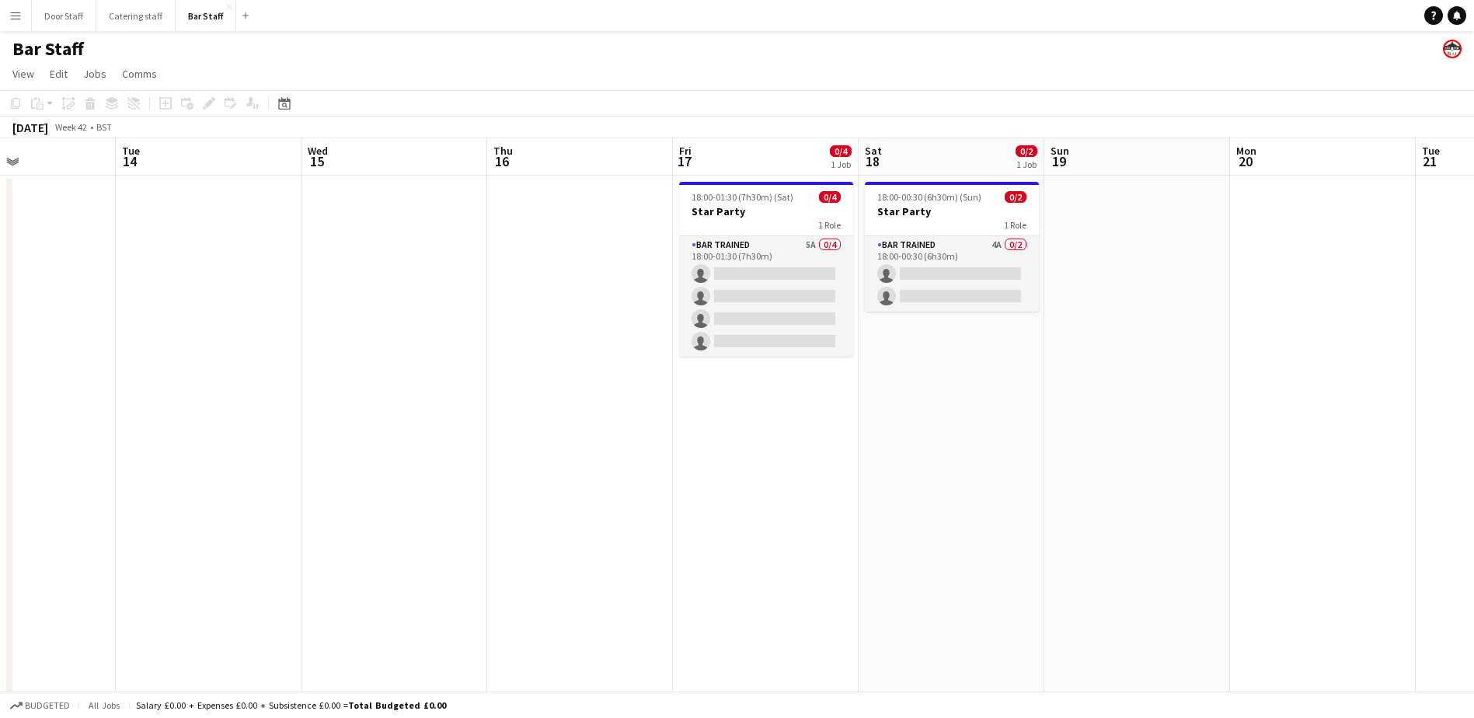
scroll to position [0, 616]
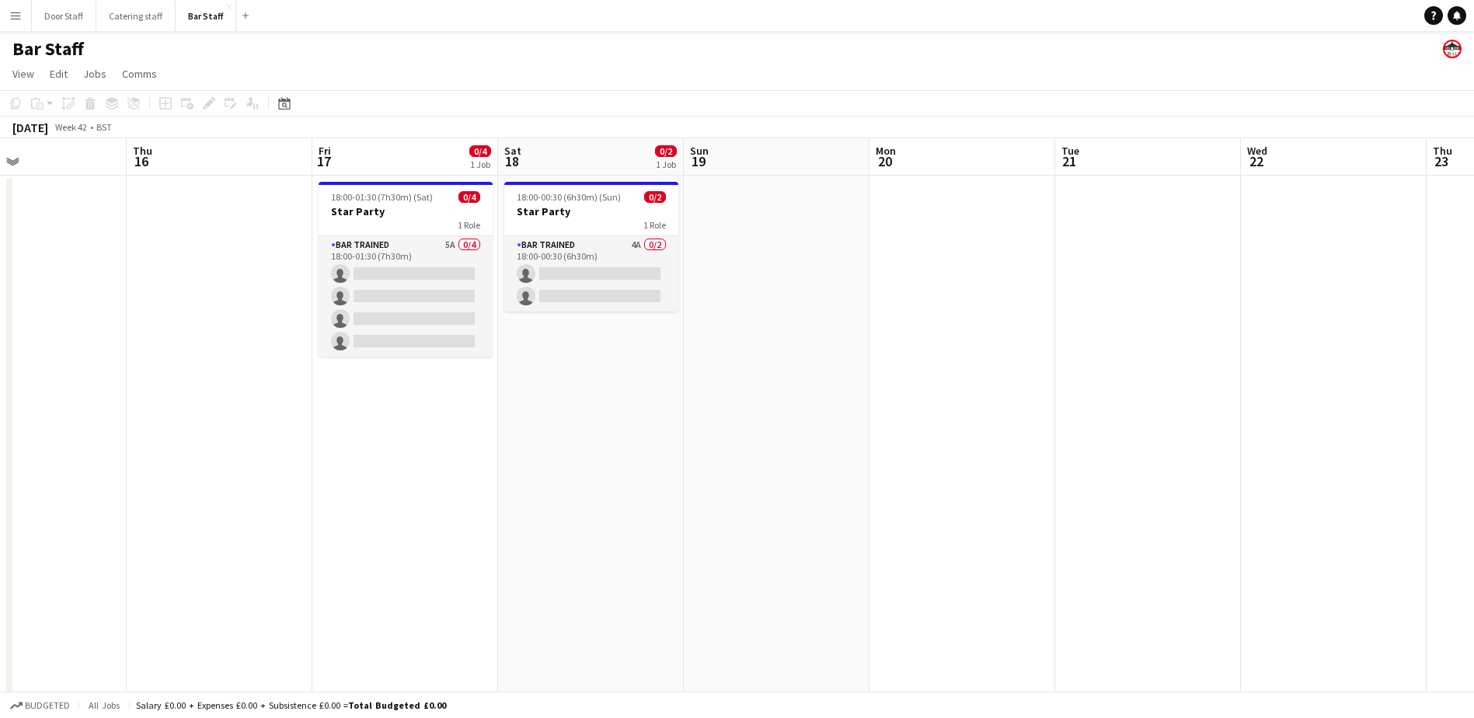
drag, startPoint x: 1120, startPoint y: 432, endPoint x: 306, endPoint y: 434, distance: 813.6
click at [306, 434] on app-calendar-viewport "Sun 12 Mon 13 Tue 14 Wed 15 Thu 16 Fri 17 0/4 1 Job Sat 18 0/2 1 Job Sun 19 Mon…" at bounding box center [737, 503] width 1474 height 730
click at [604, 293] on app-card-role "Bar trained 4A 0/2 18:00-00:30 (6h30m) single-neutral-actions single-neutral-ac…" at bounding box center [591, 273] width 174 height 75
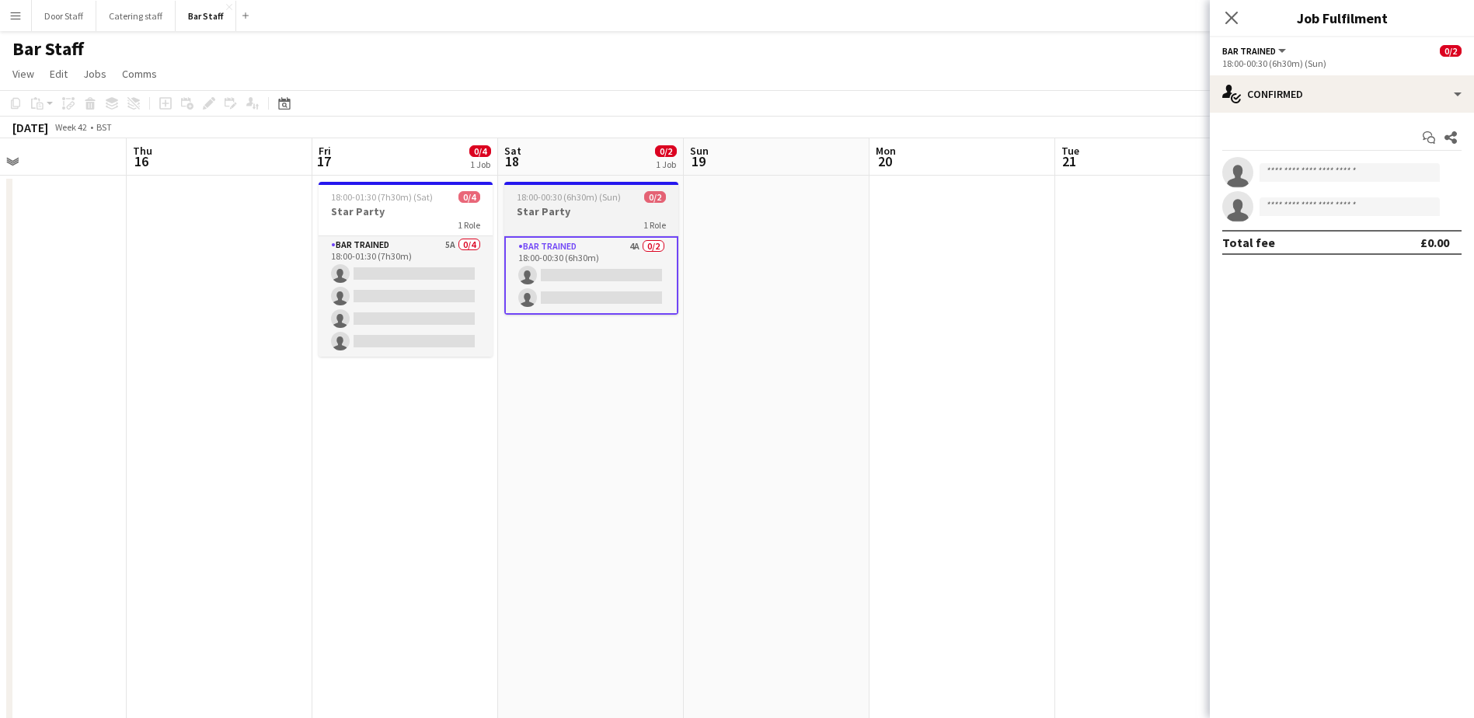
click at [567, 214] on h3 "Star Party" at bounding box center [591, 211] width 174 height 14
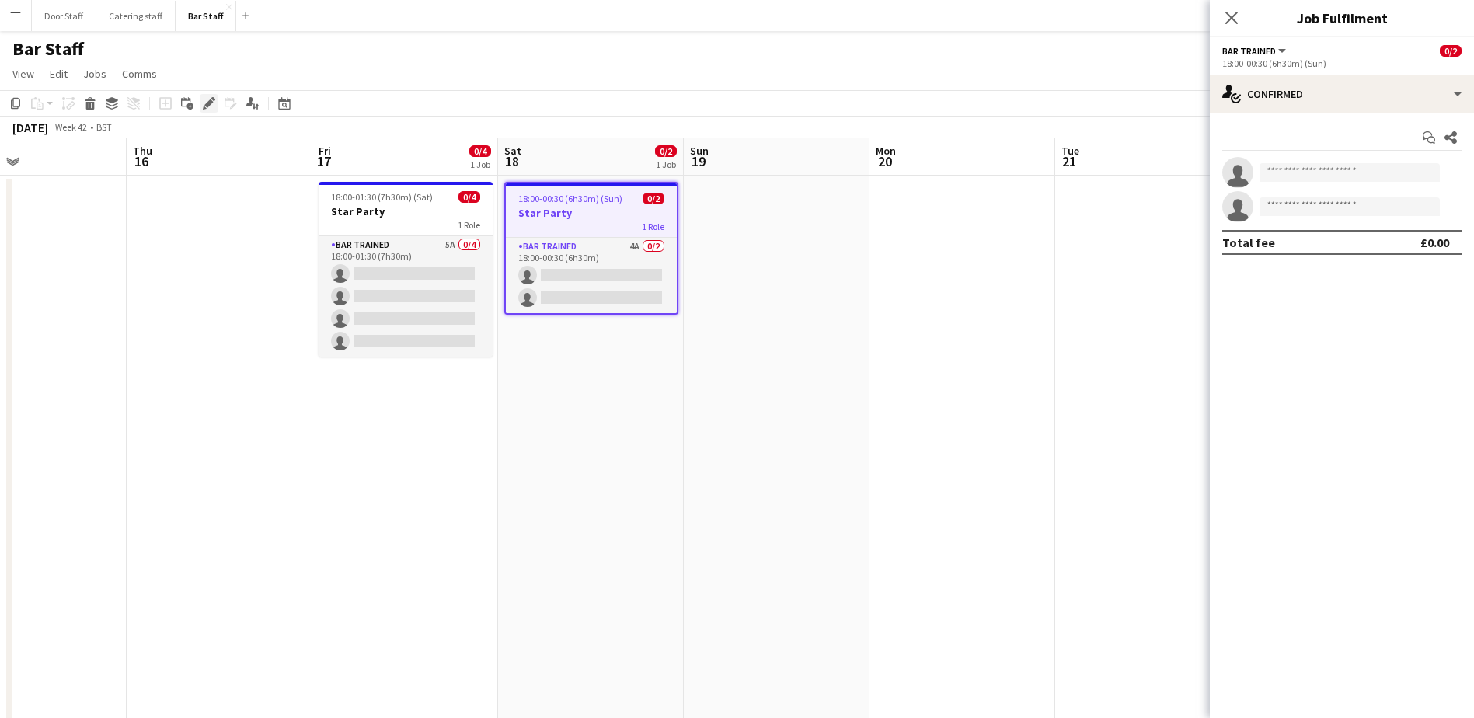
click at [204, 104] on icon "Edit" at bounding box center [209, 103] width 12 height 12
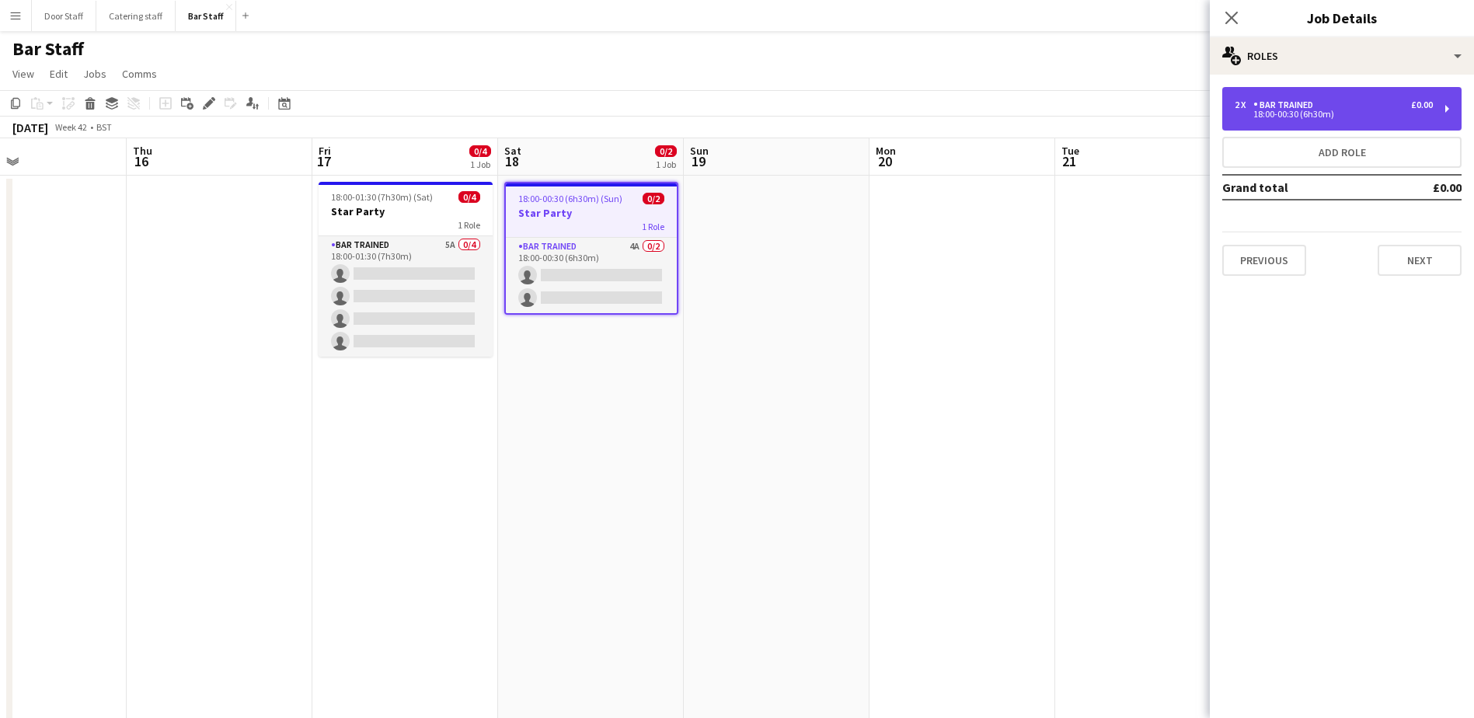
click at [1372, 113] on div "18:00-00:30 (6h30m)" at bounding box center [1334, 114] width 198 height 8
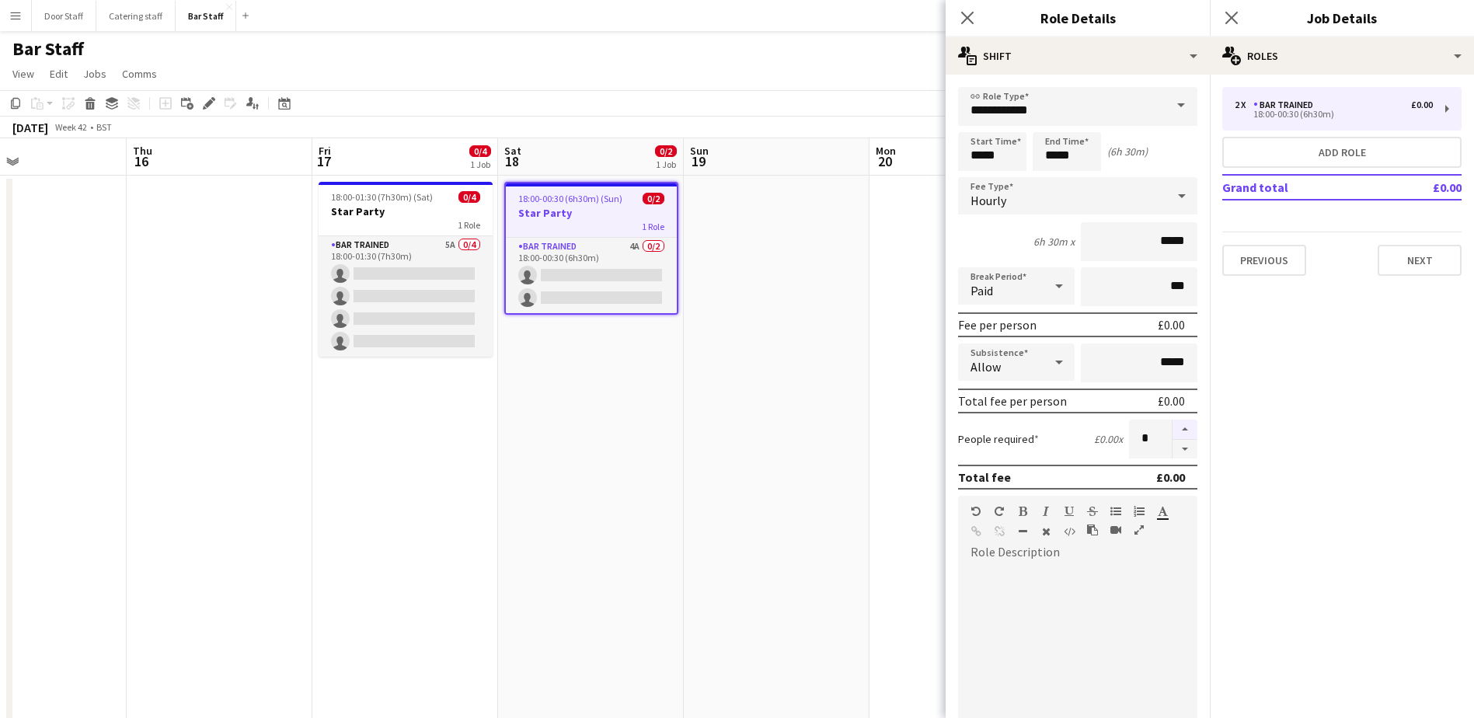
click at [1173, 427] on button "button" at bounding box center [1185, 430] width 25 height 20
type input "*"
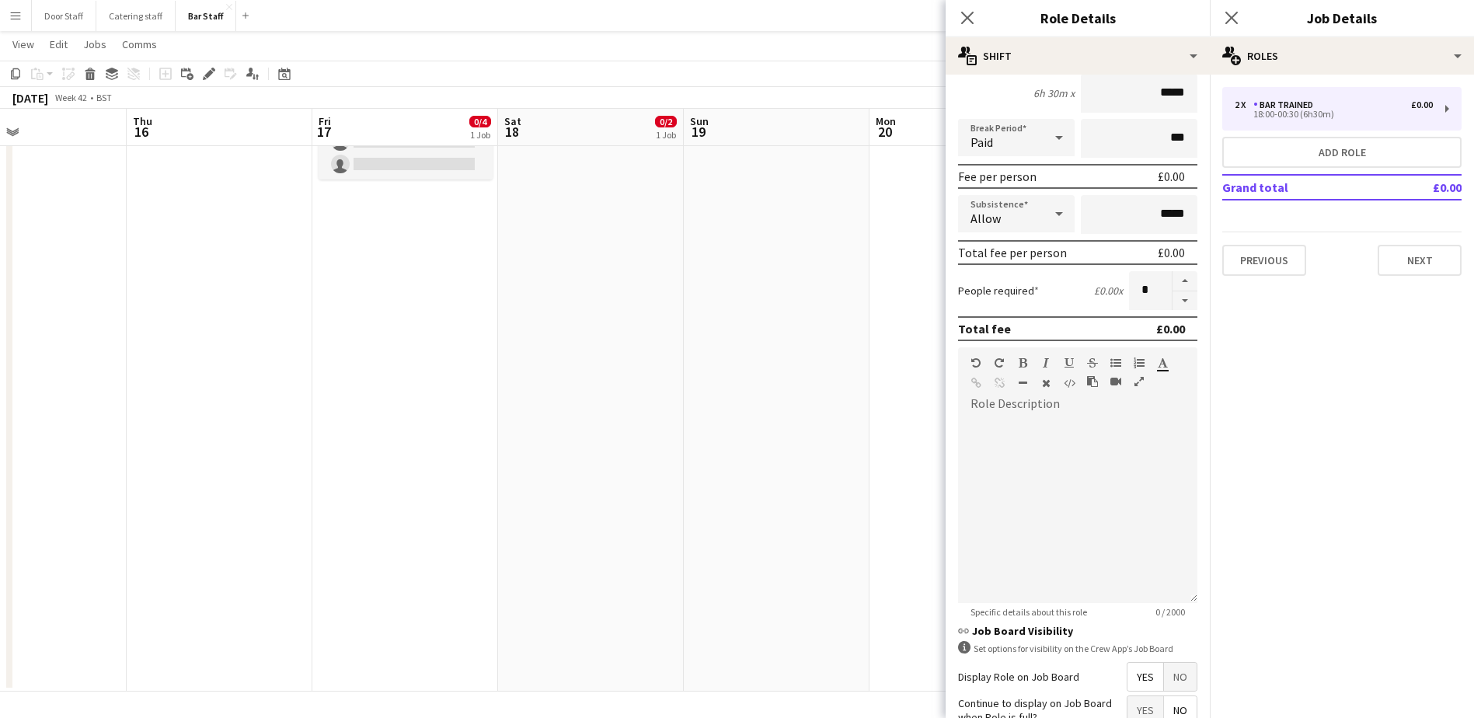
scroll to position [290, 0]
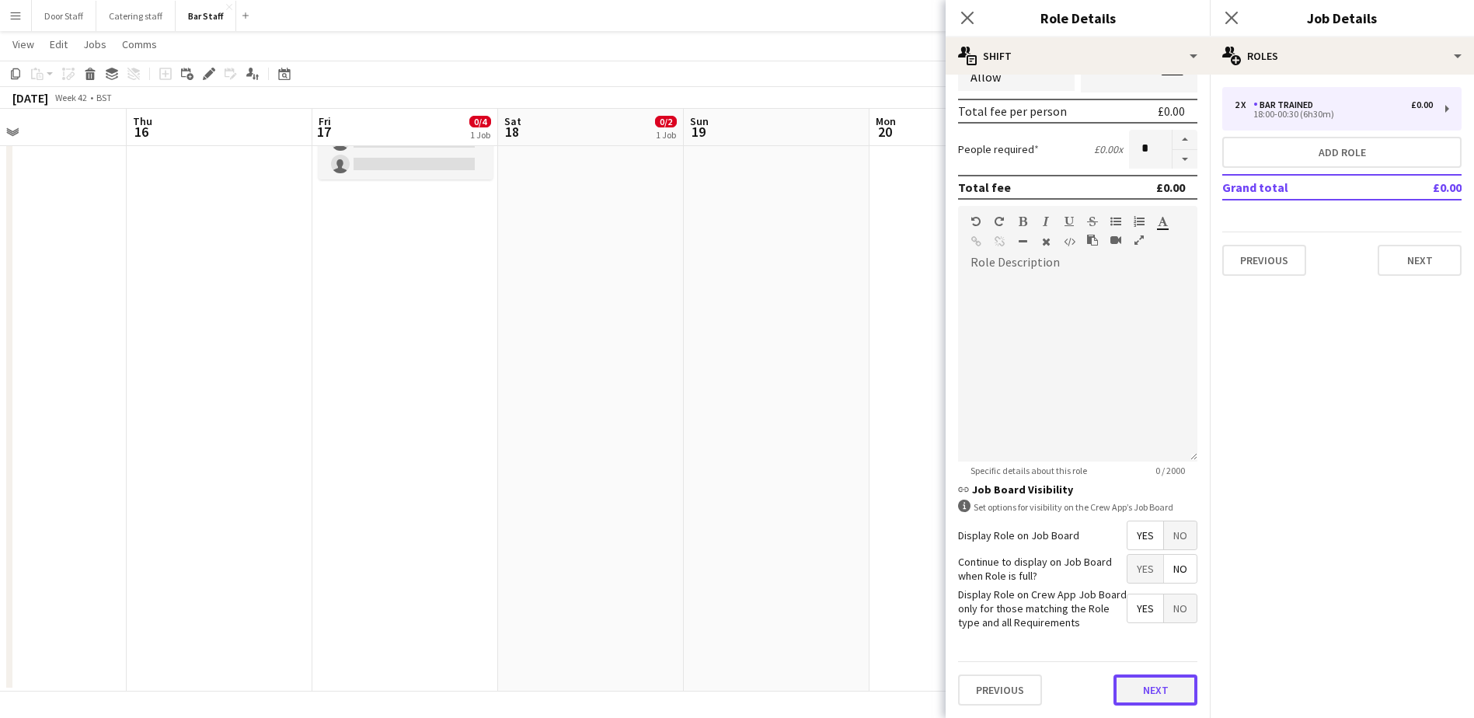
click at [1150, 691] on button "Next" at bounding box center [1156, 689] width 84 height 31
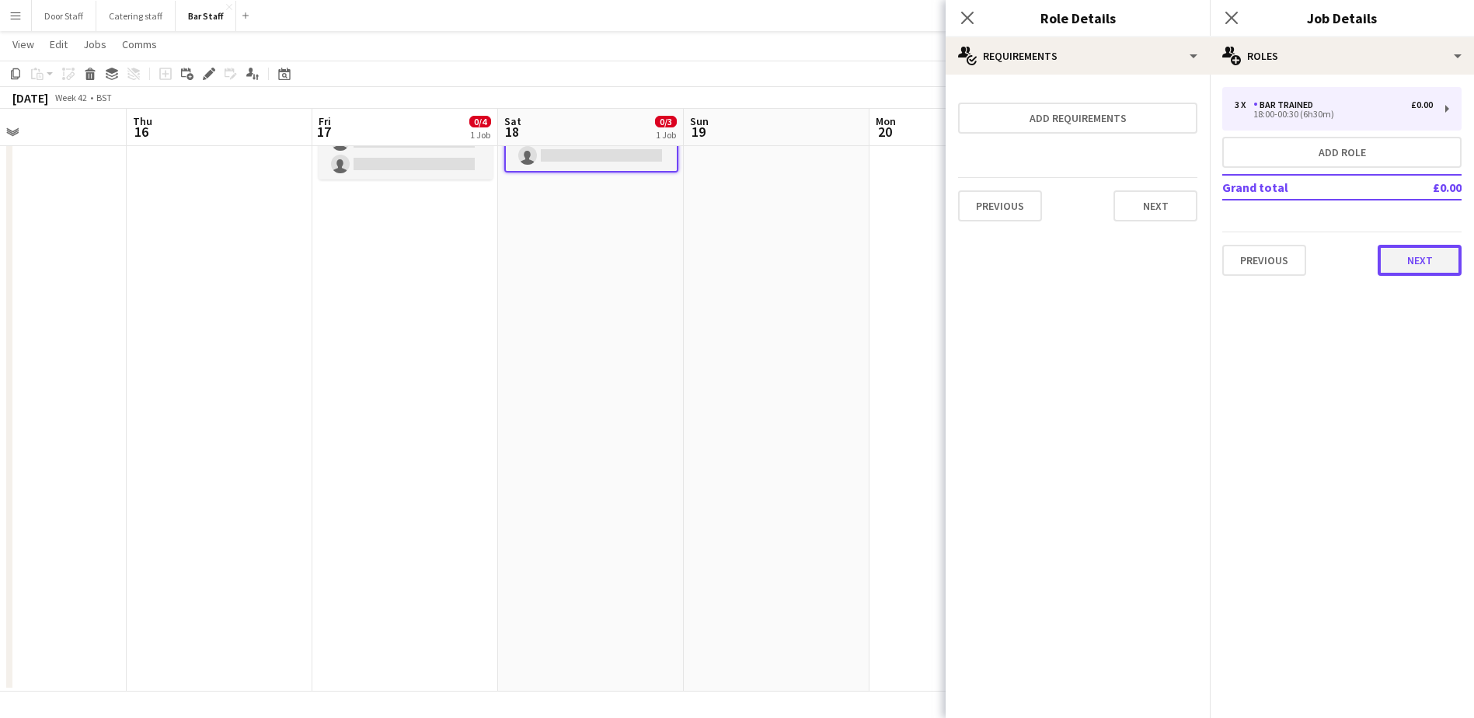
click at [1415, 253] on button "Next" at bounding box center [1420, 260] width 84 height 31
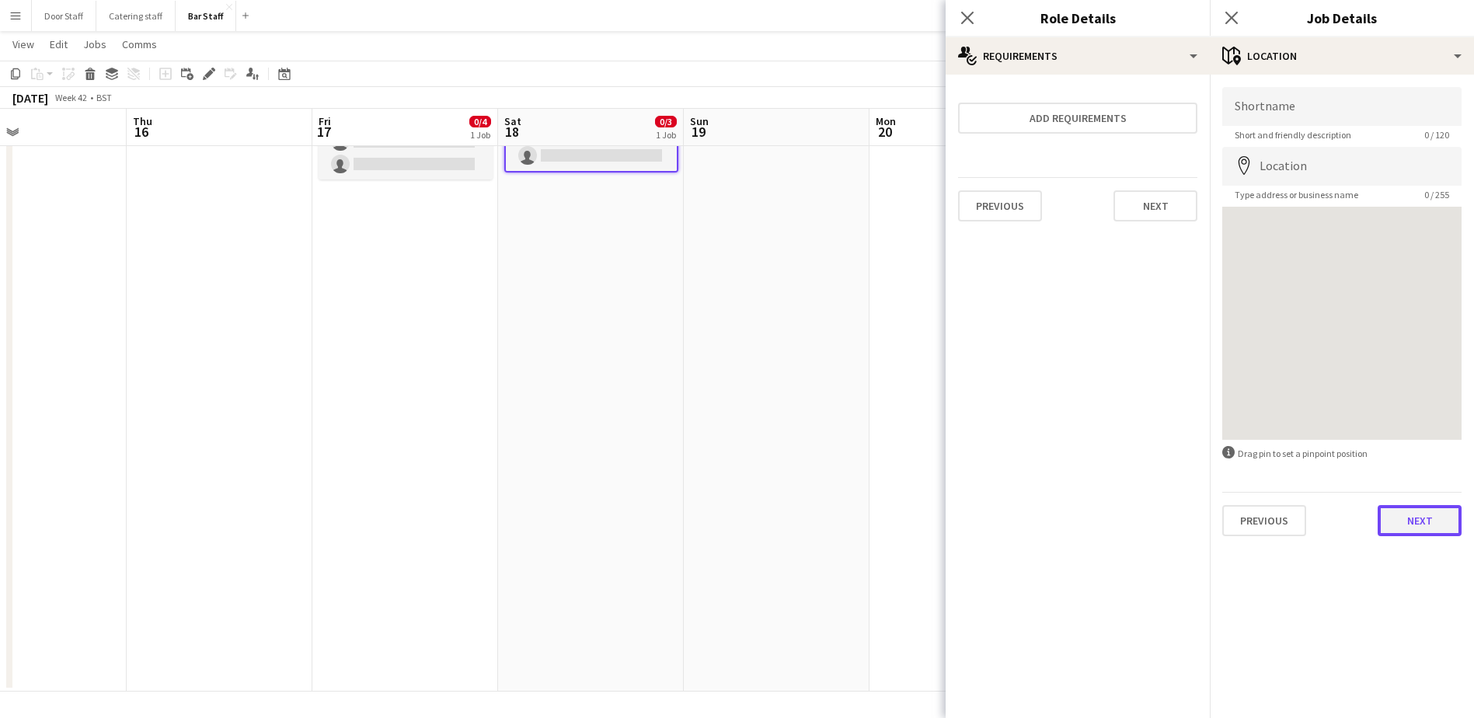
click at [1394, 525] on button "Next" at bounding box center [1420, 520] width 84 height 31
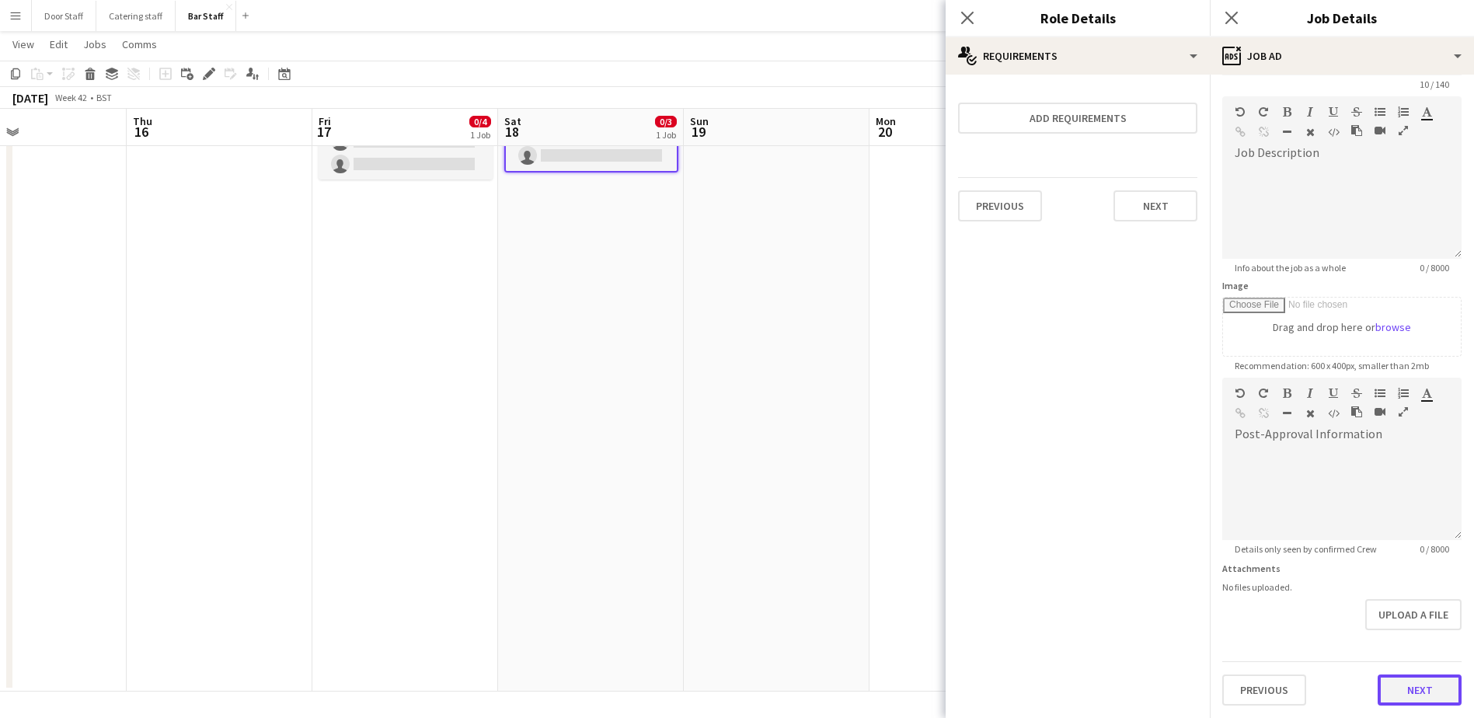
click at [1418, 638] on form "**********" at bounding box center [1342, 371] width 264 height 669
click at [1413, 692] on button "Next" at bounding box center [1420, 689] width 84 height 31
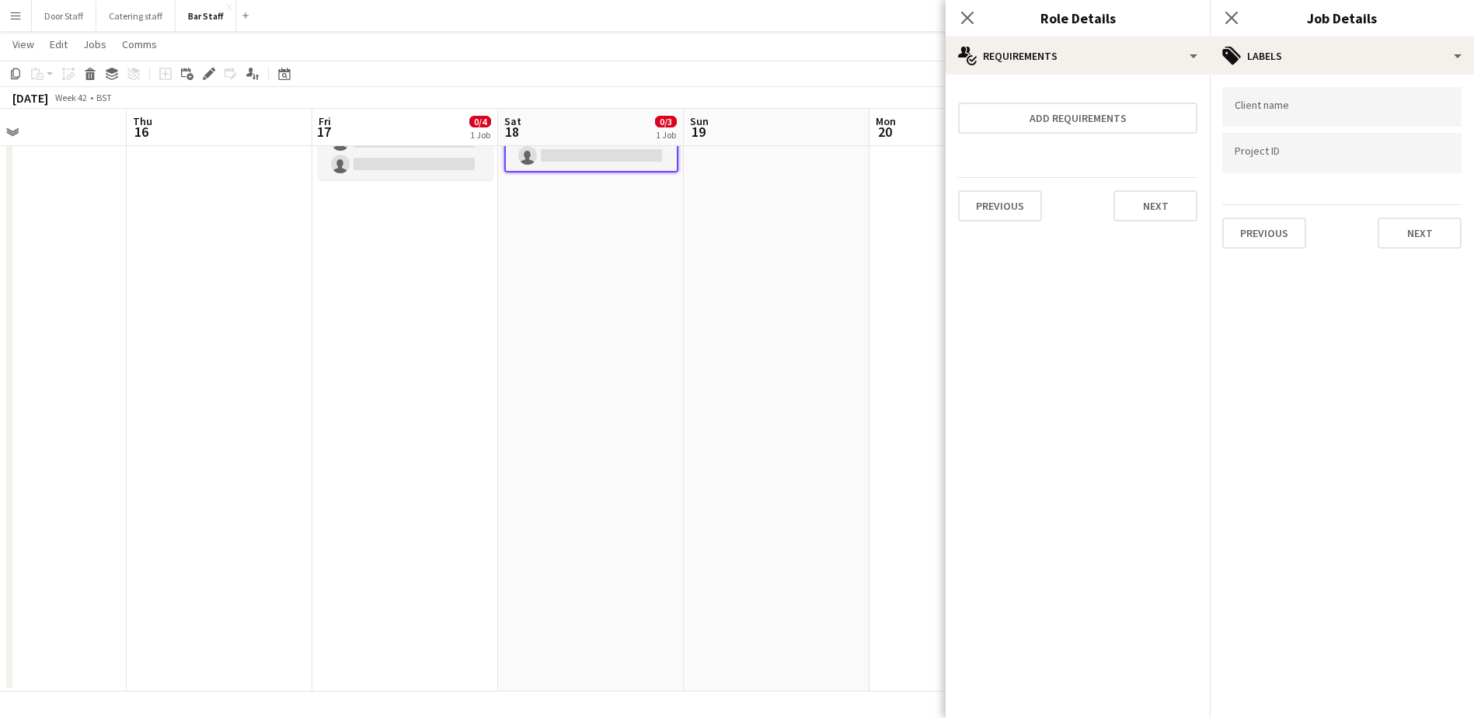
scroll to position [0, 0]
click at [1427, 234] on button "Next" at bounding box center [1420, 233] width 84 height 31
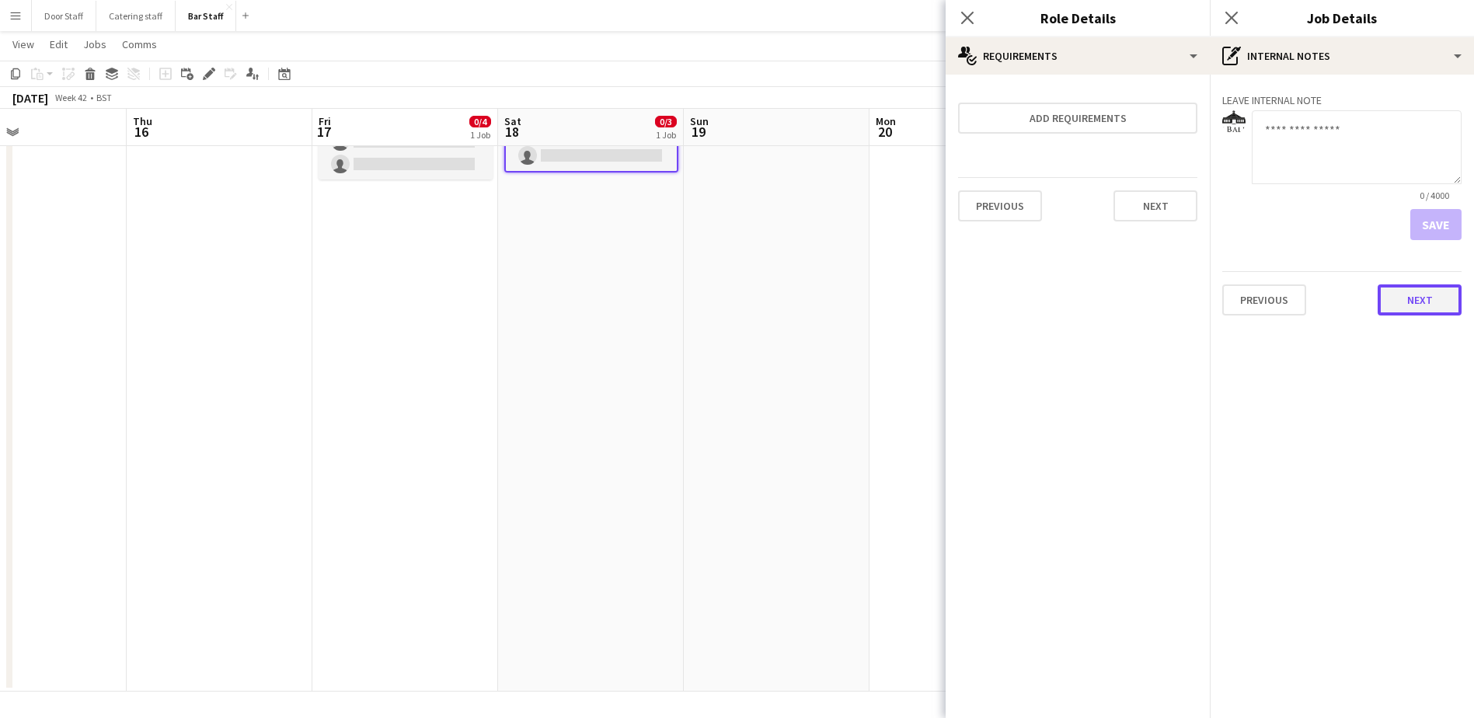
click at [1443, 312] on button "Next" at bounding box center [1420, 299] width 84 height 31
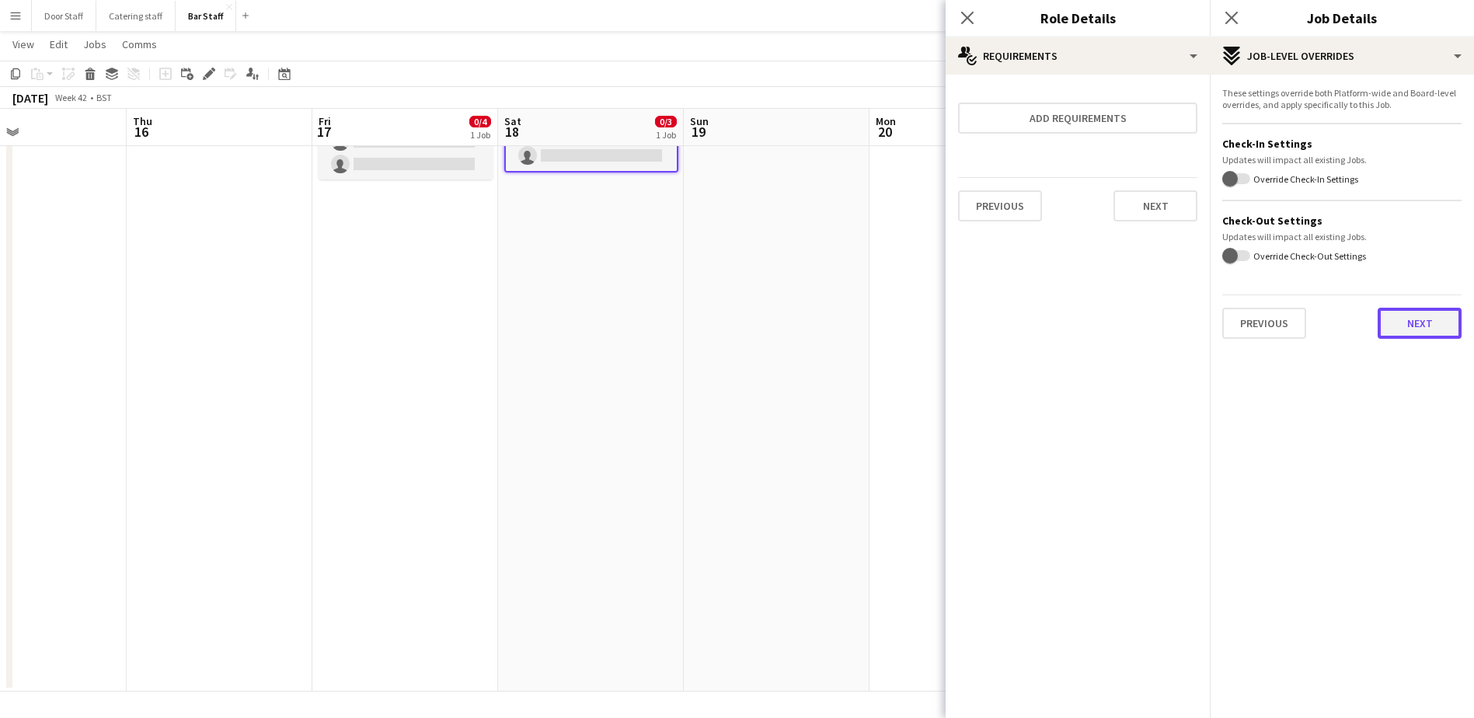
click at [1427, 313] on button "Next" at bounding box center [1420, 323] width 84 height 31
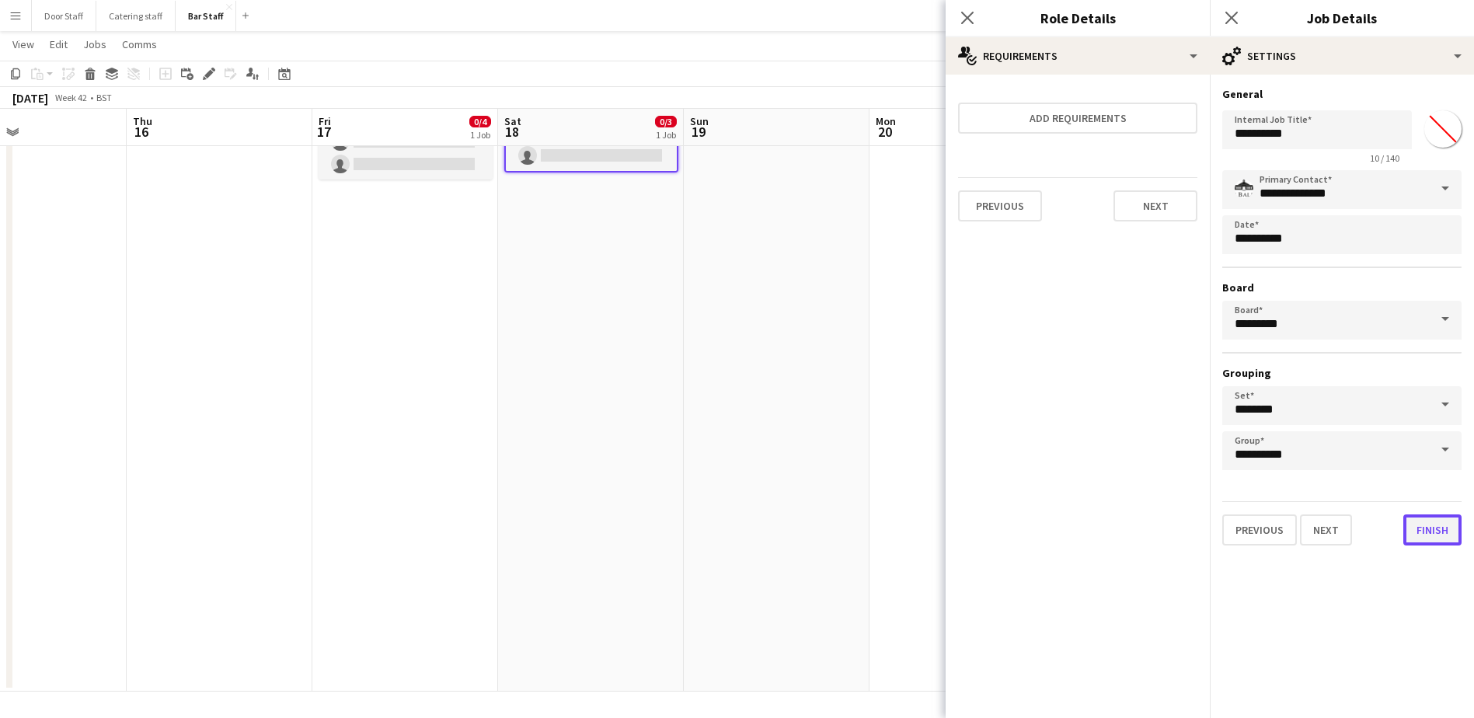
click at [1431, 528] on button "Finish" at bounding box center [1432, 529] width 58 height 31
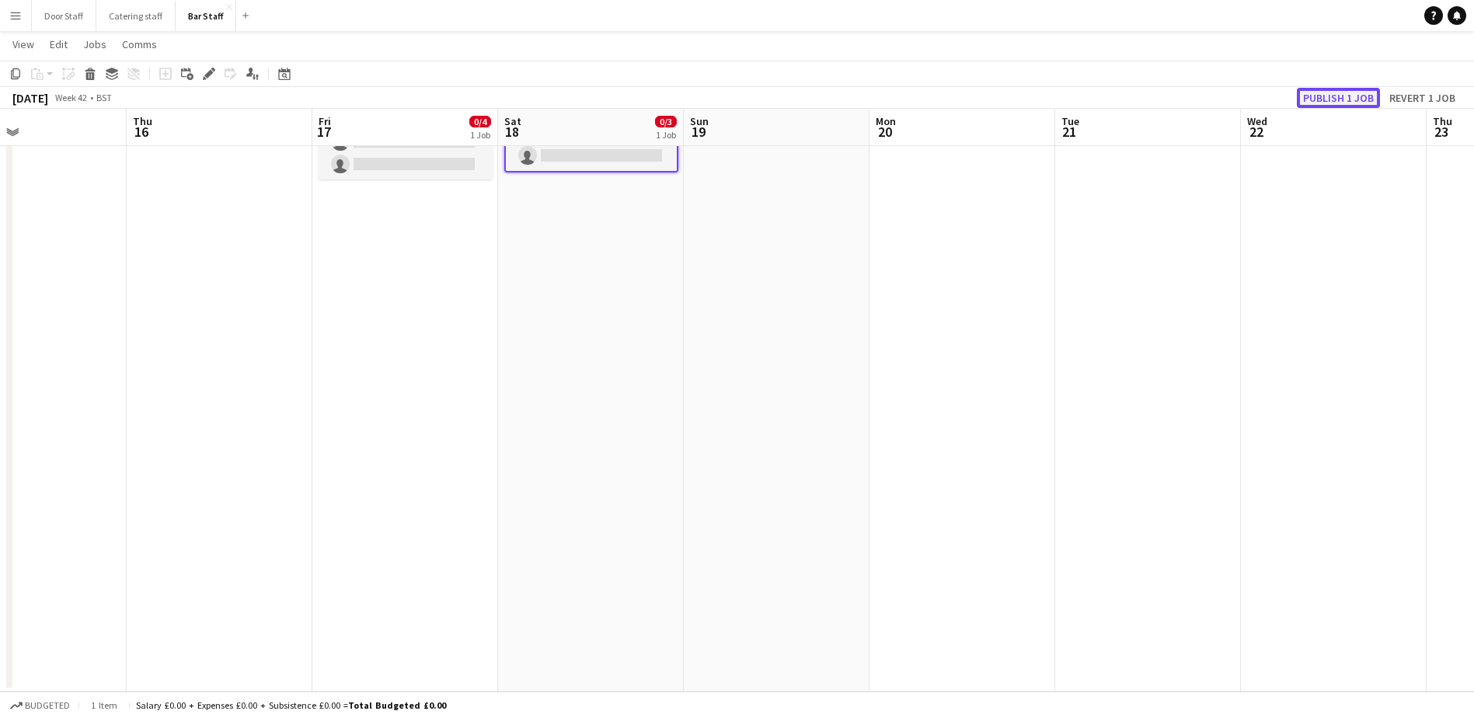
click at [1345, 88] on button "Publish 1 job" at bounding box center [1338, 98] width 83 height 20
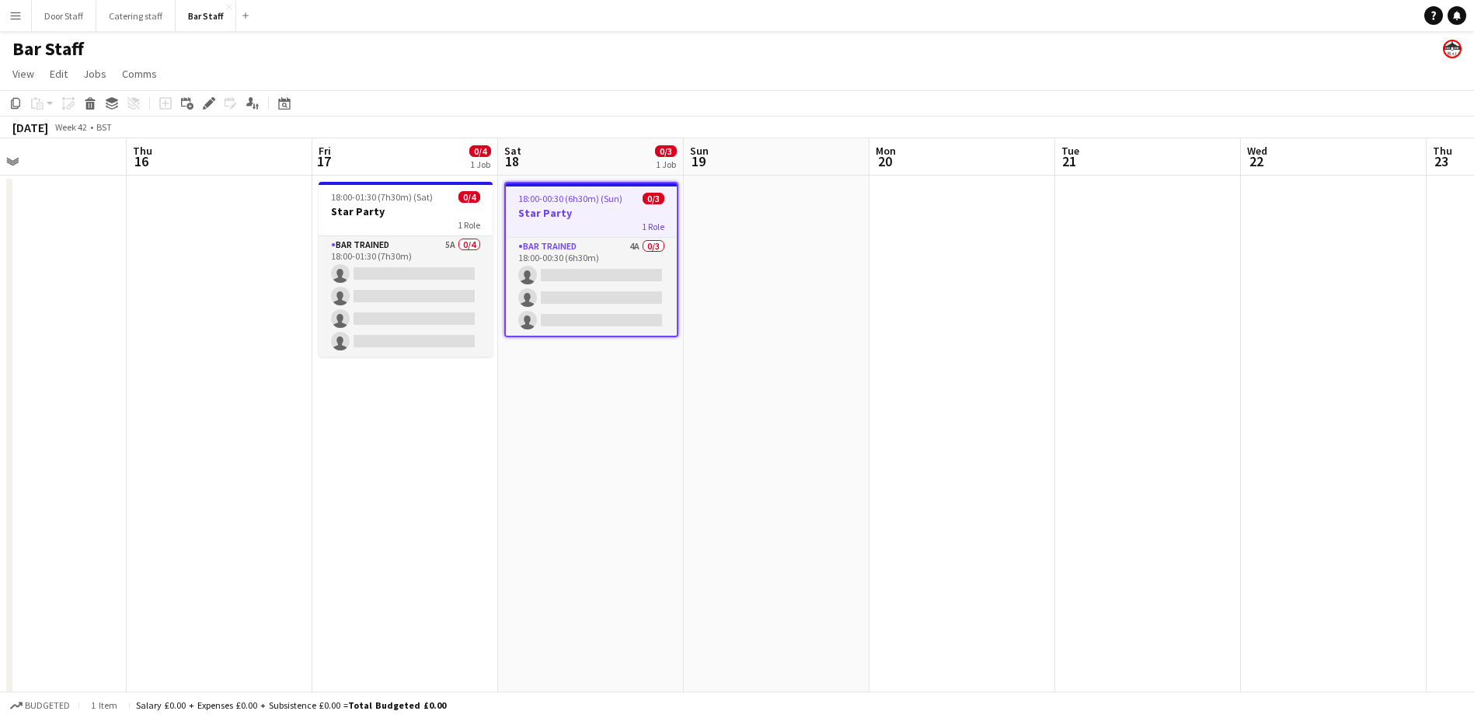
click at [752, 159] on app-board-header-date "Sun 19" at bounding box center [777, 156] width 186 height 37
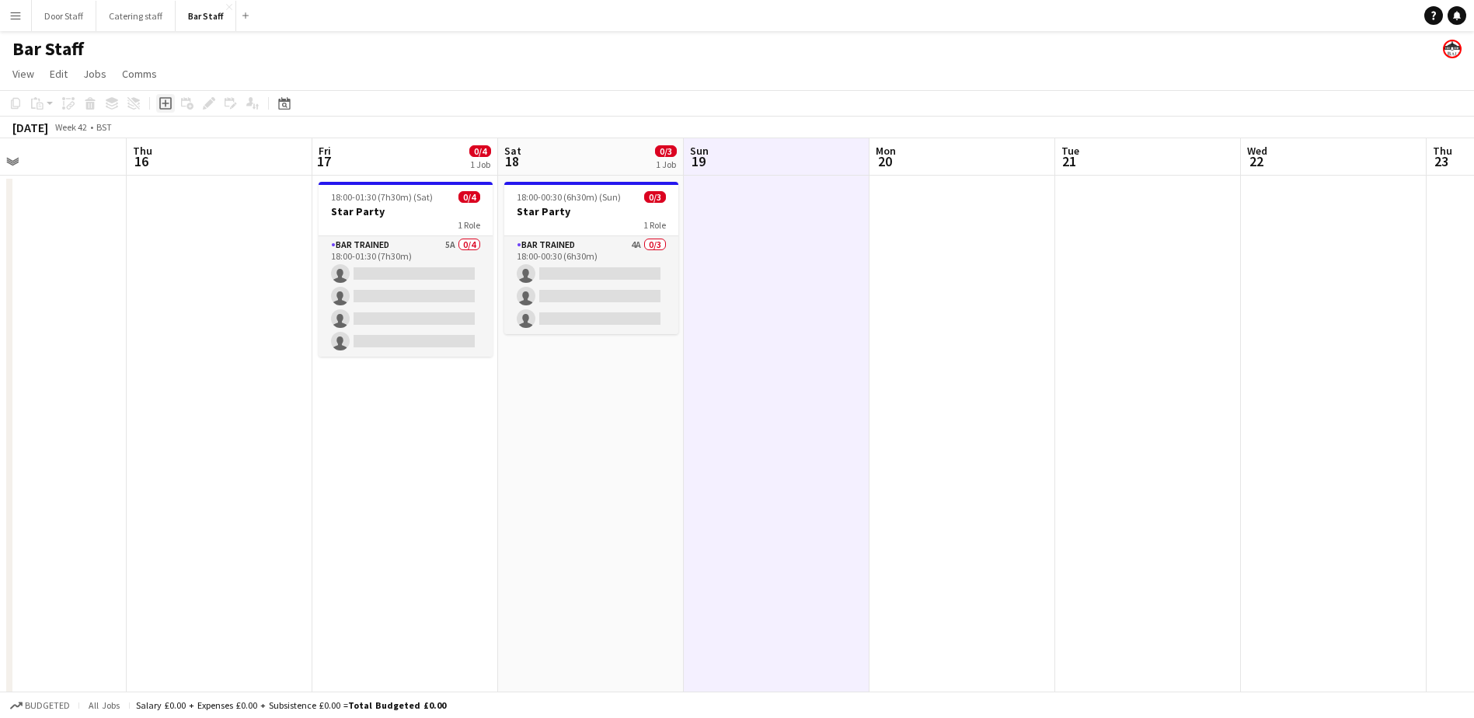
click at [166, 108] on icon "Add job" at bounding box center [165, 103] width 12 height 12
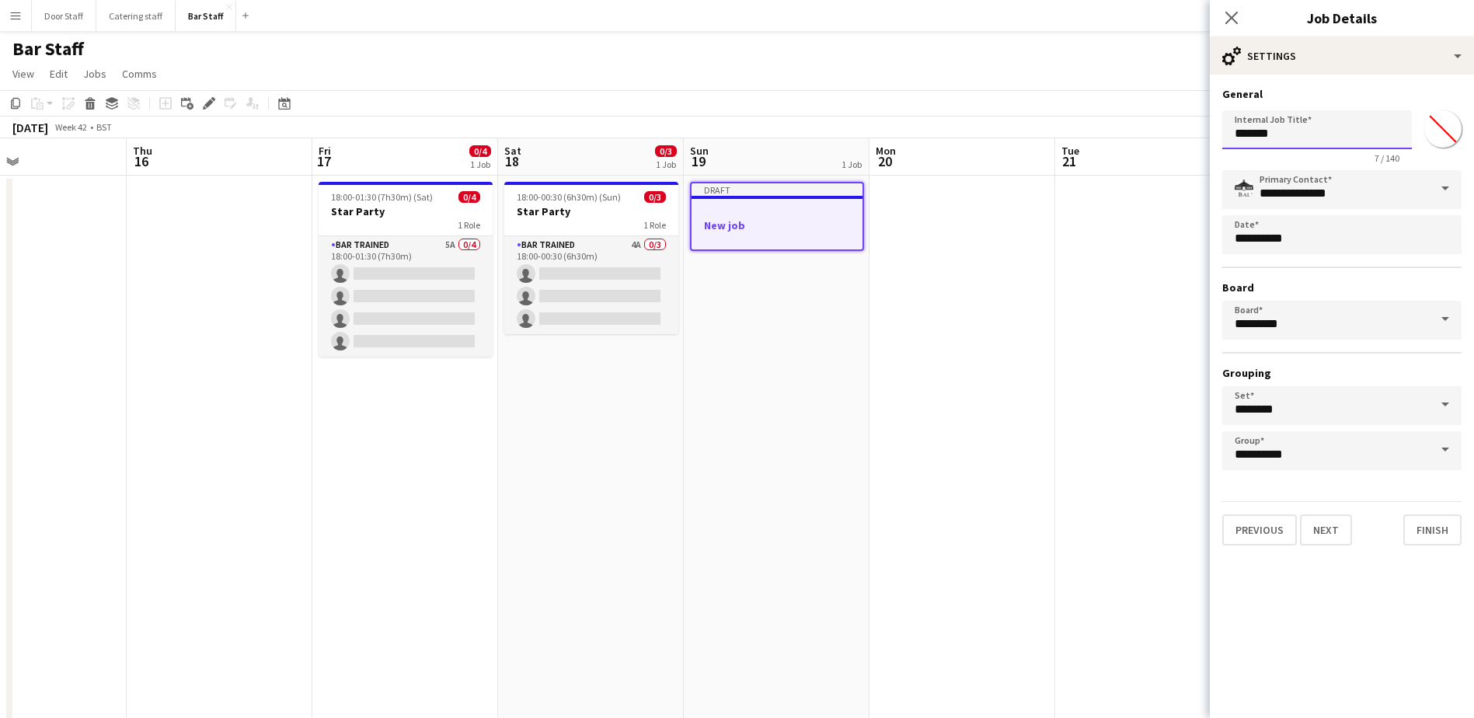
click at [1270, 131] on input "*******" at bounding box center [1317, 129] width 190 height 39
type input "**********"
click at [1339, 540] on button "Next" at bounding box center [1326, 529] width 52 height 31
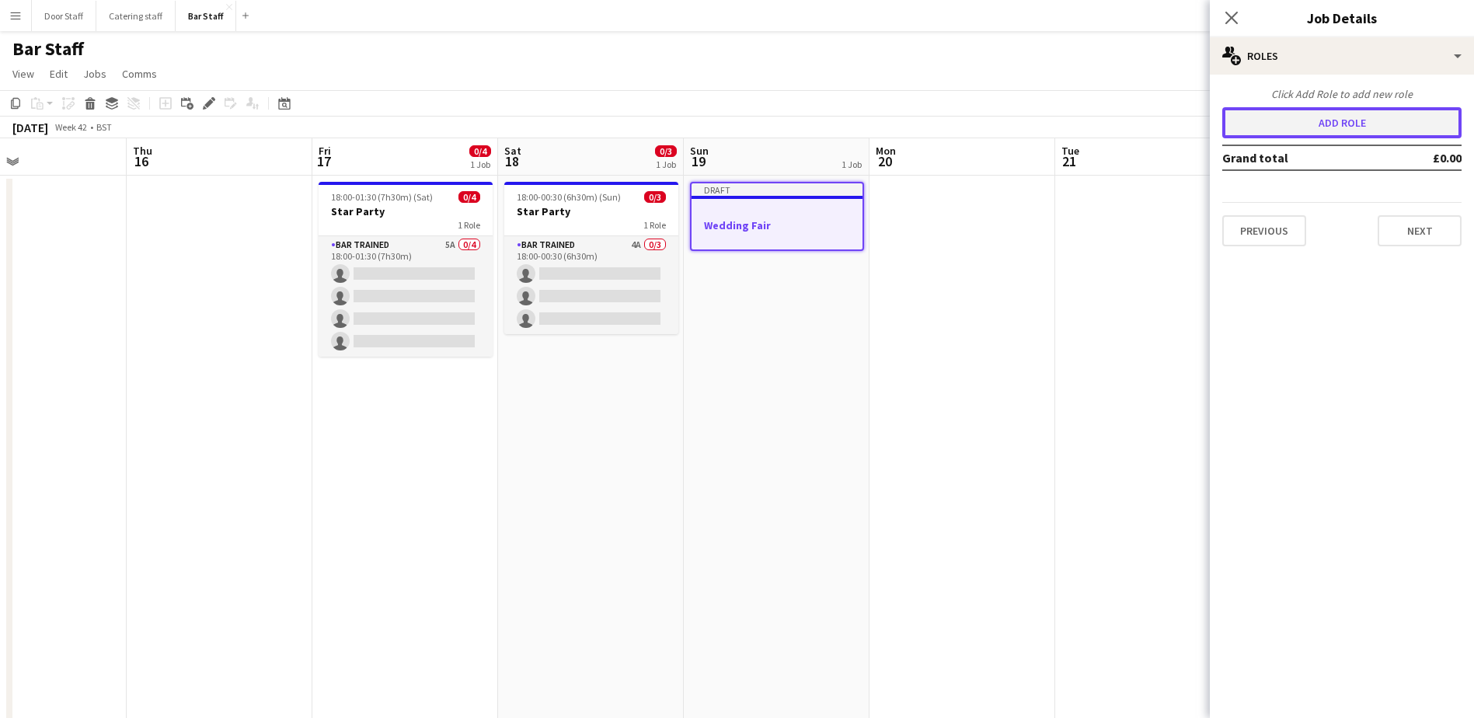
click at [1315, 114] on button "Add role" at bounding box center [1341, 122] width 239 height 31
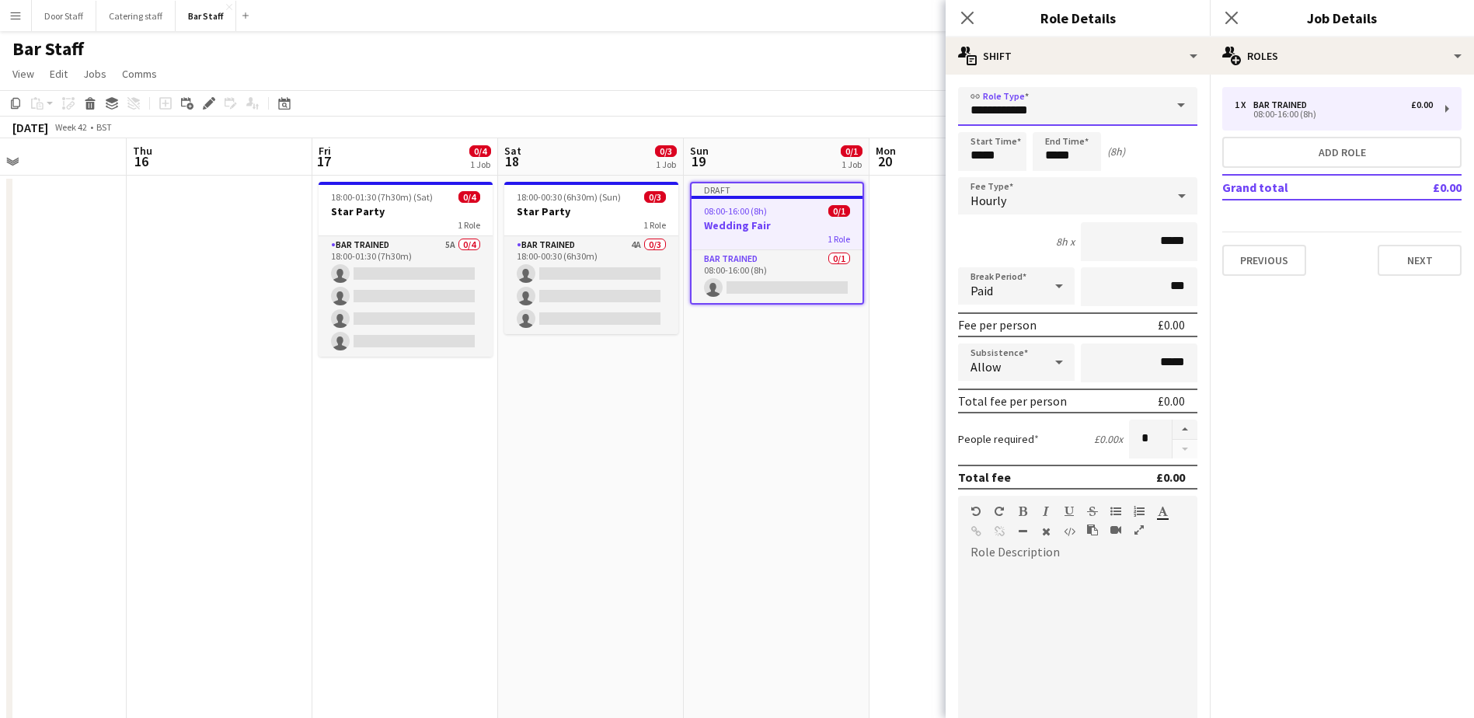
click at [1039, 118] on input "**********" at bounding box center [1077, 106] width 239 height 39
click at [1003, 213] on mat-option "Security" at bounding box center [1072, 225] width 228 height 37
type input "********"
click at [978, 145] on input "*****" at bounding box center [992, 151] width 68 height 39
type input "*****"
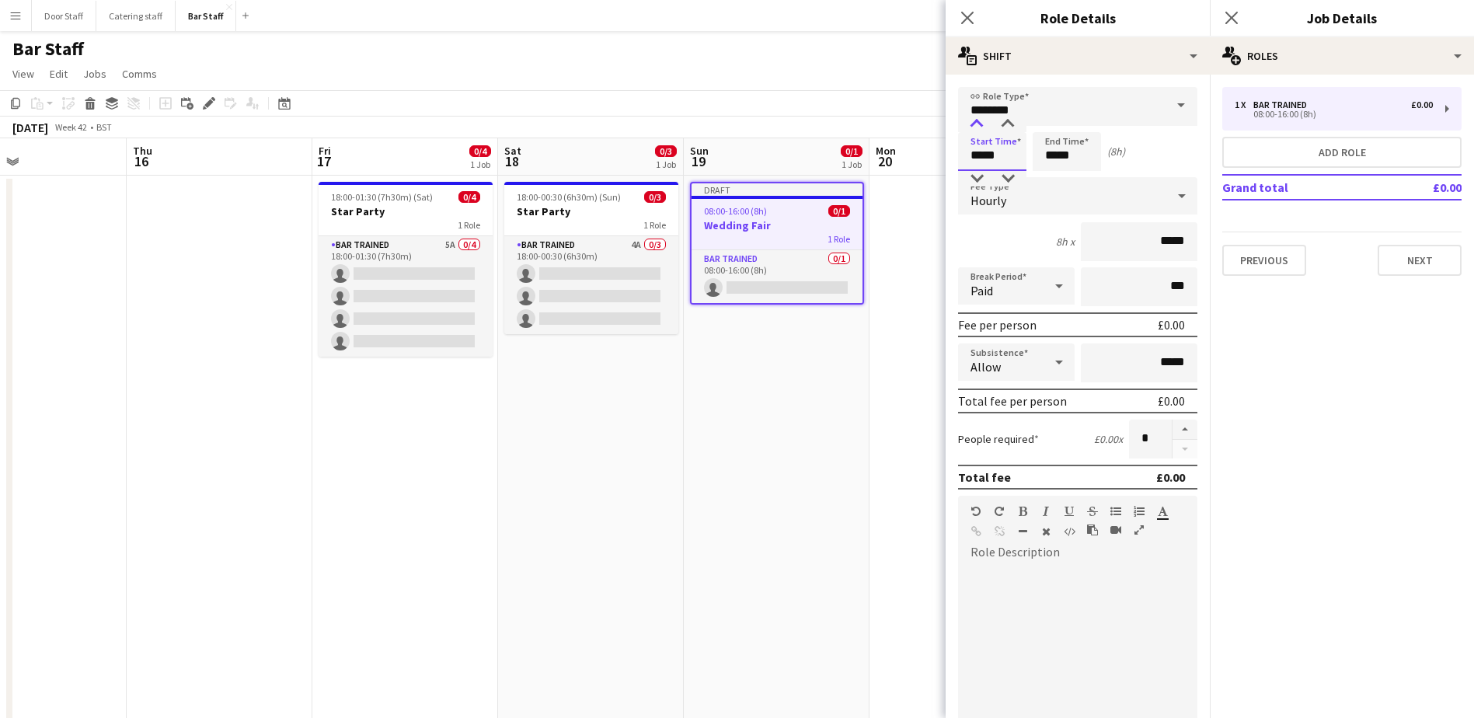
click at [978, 124] on div at bounding box center [976, 125] width 31 height 16
click at [1066, 154] on input "*****" at bounding box center [1067, 151] width 68 height 39
click at [1086, 131] on div at bounding box center [1082, 125] width 31 height 16
click at [1051, 124] on div at bounding box center [1051, 125] width 31 height 16
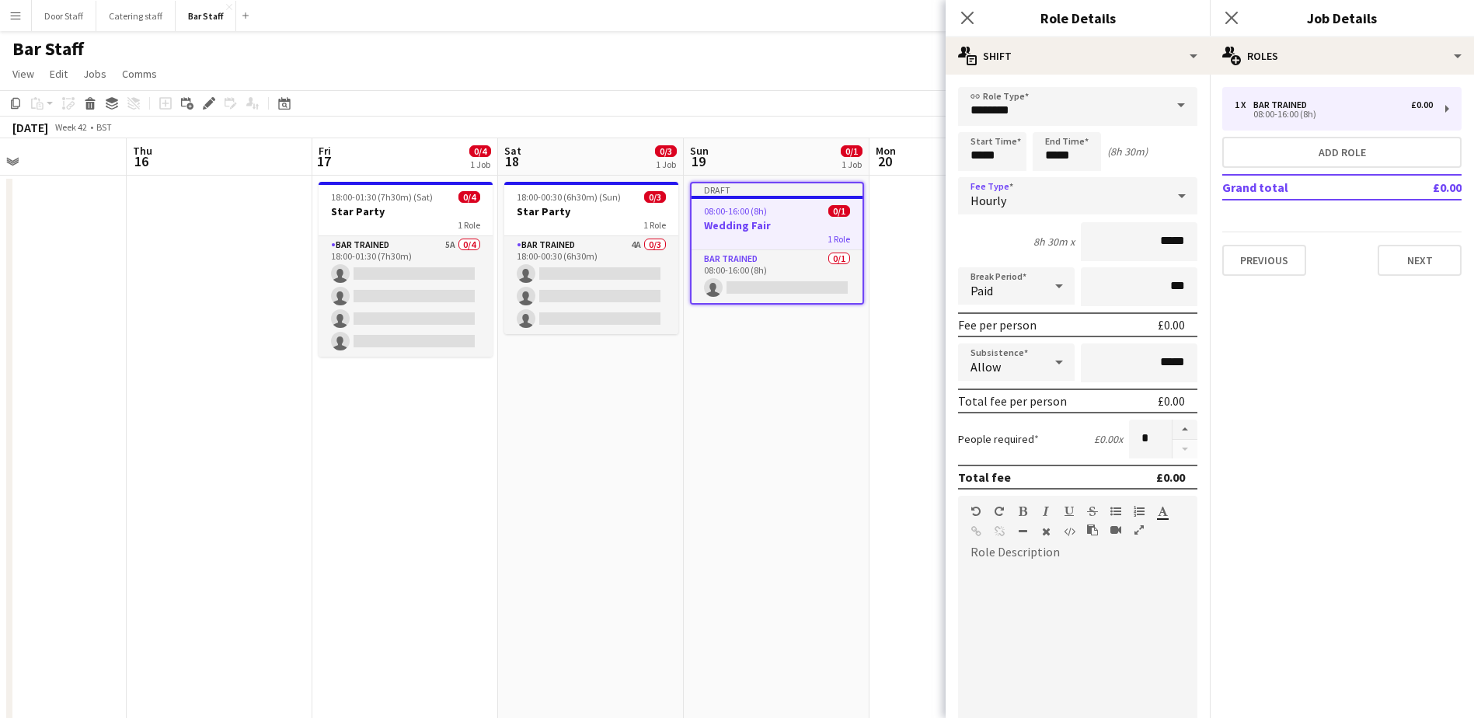
click at [1078, 189] on div "Hourly" at bounding box center [1062, 195] width 208 height 37
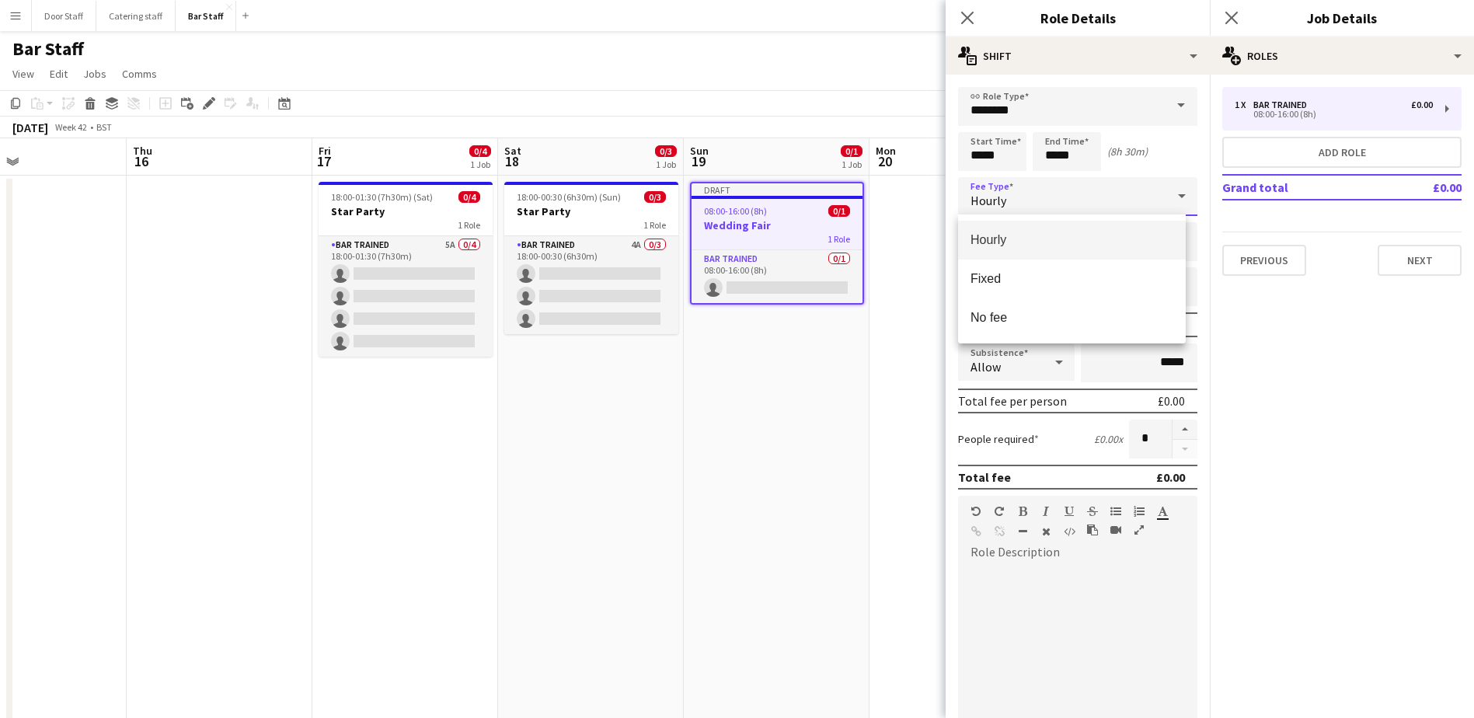
click at [1077, 148] on div at bounding box center [737, 359] width 1474 height 718
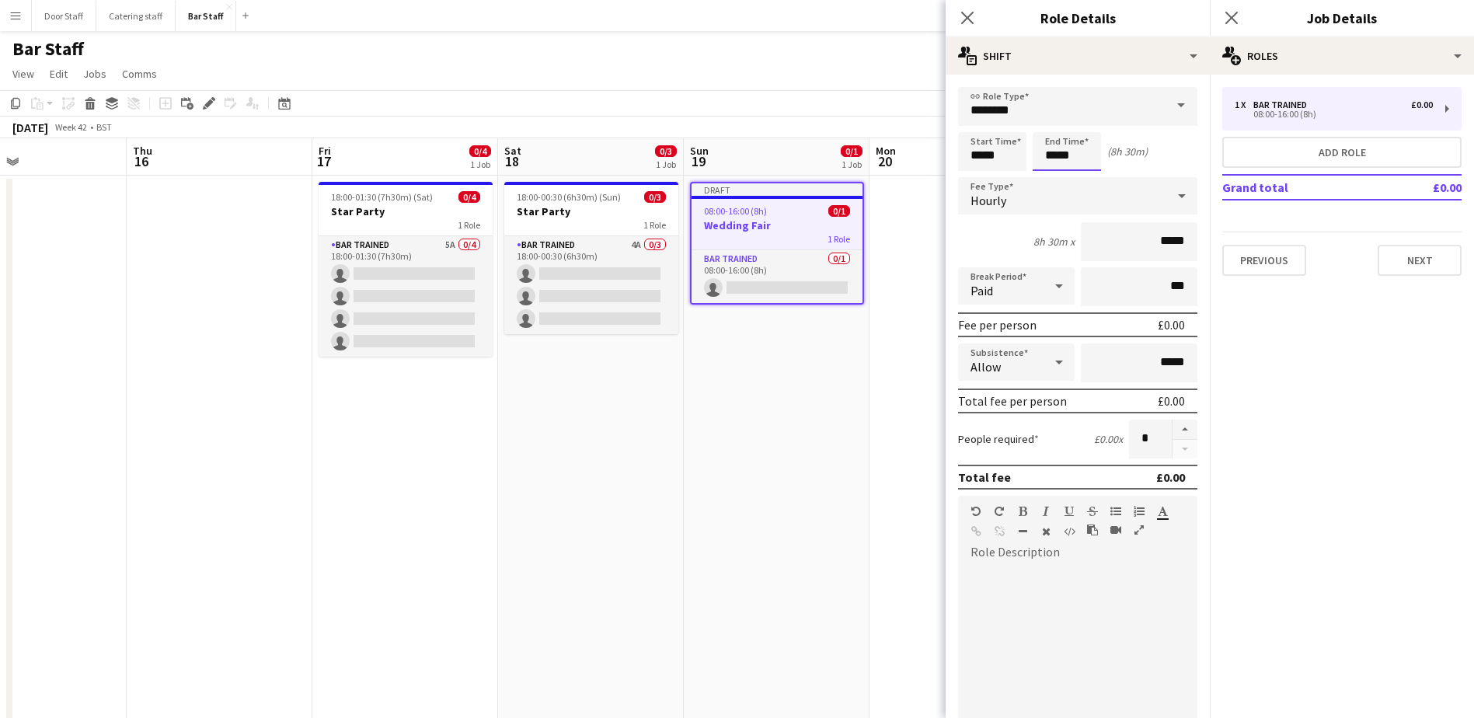
click at [1075, 146] on input "*****" at bounding box center [1067, 151] width 68 height 39
click at [1086, 174] on div at bounding box center [1082, 179] width 31 height 16
type input "*****"
click at [1086, 174] on div at bounding box center [1082, 179] width 31 height 16
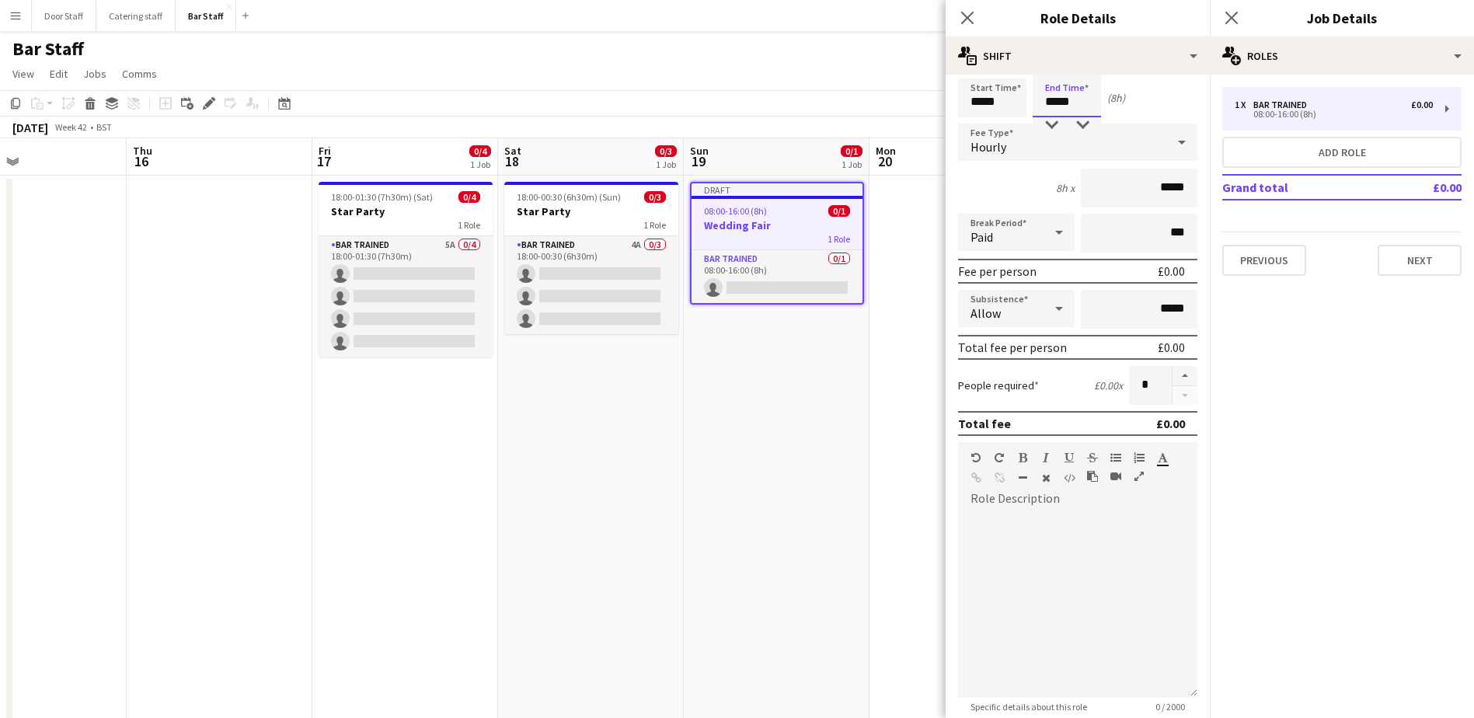
scroll to position [210, 0]
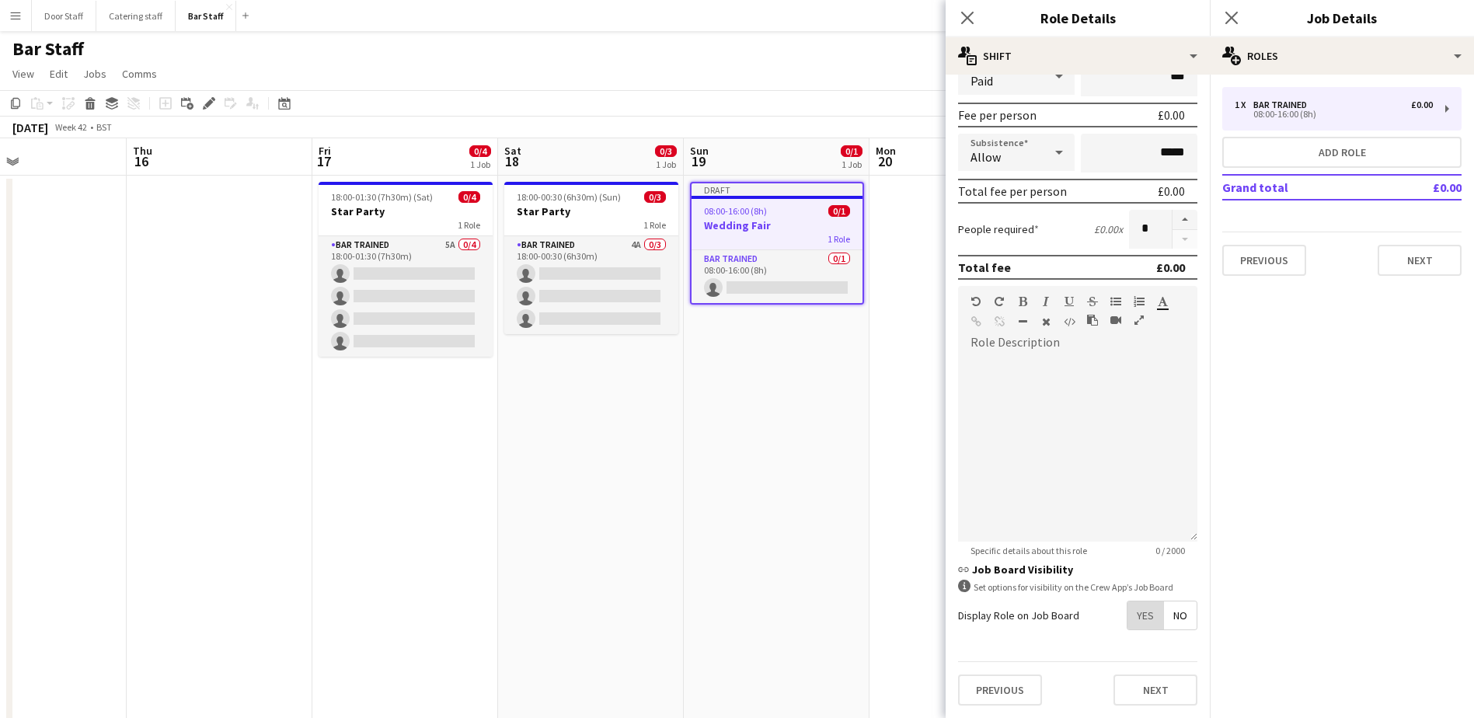
click at [1137, 605] on span "Yes" at bounding box center [1146, 615] width 36 height 28
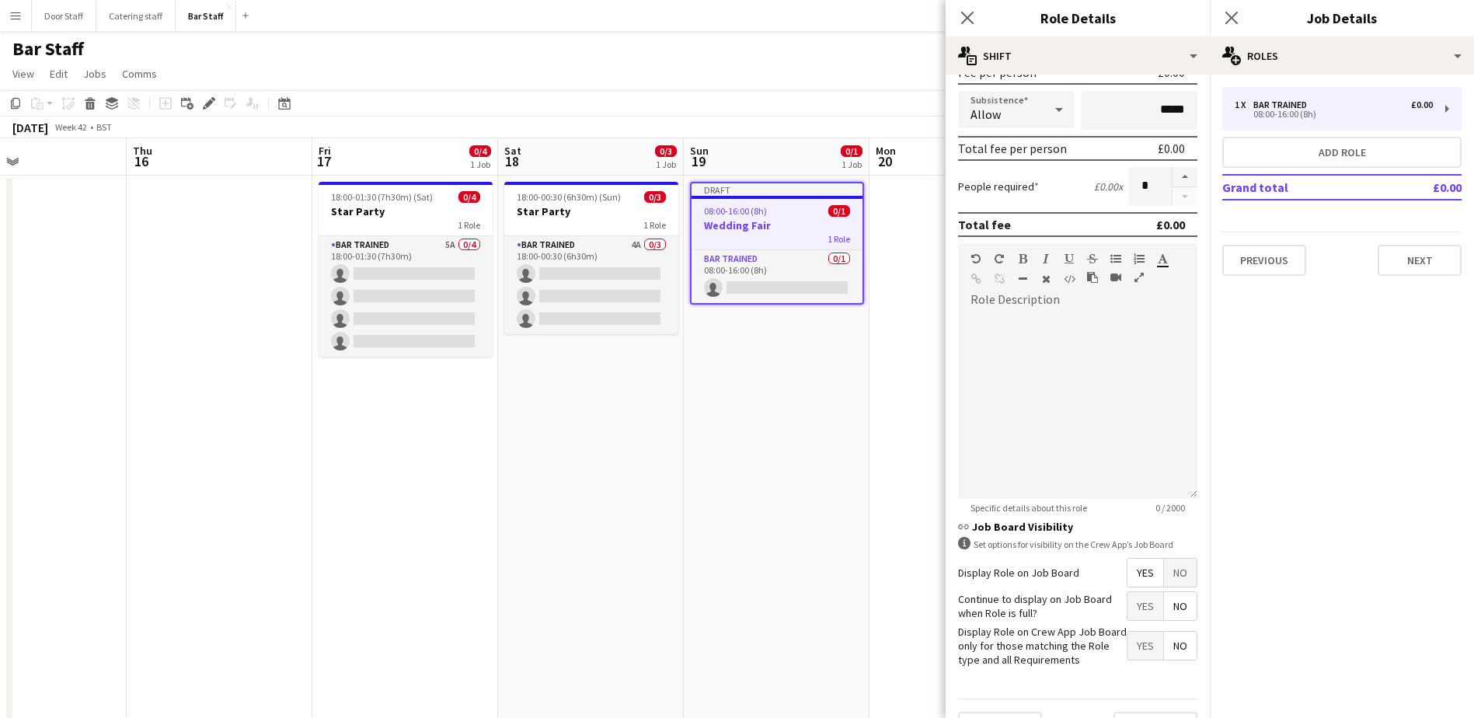
scroll to position [290, 0]
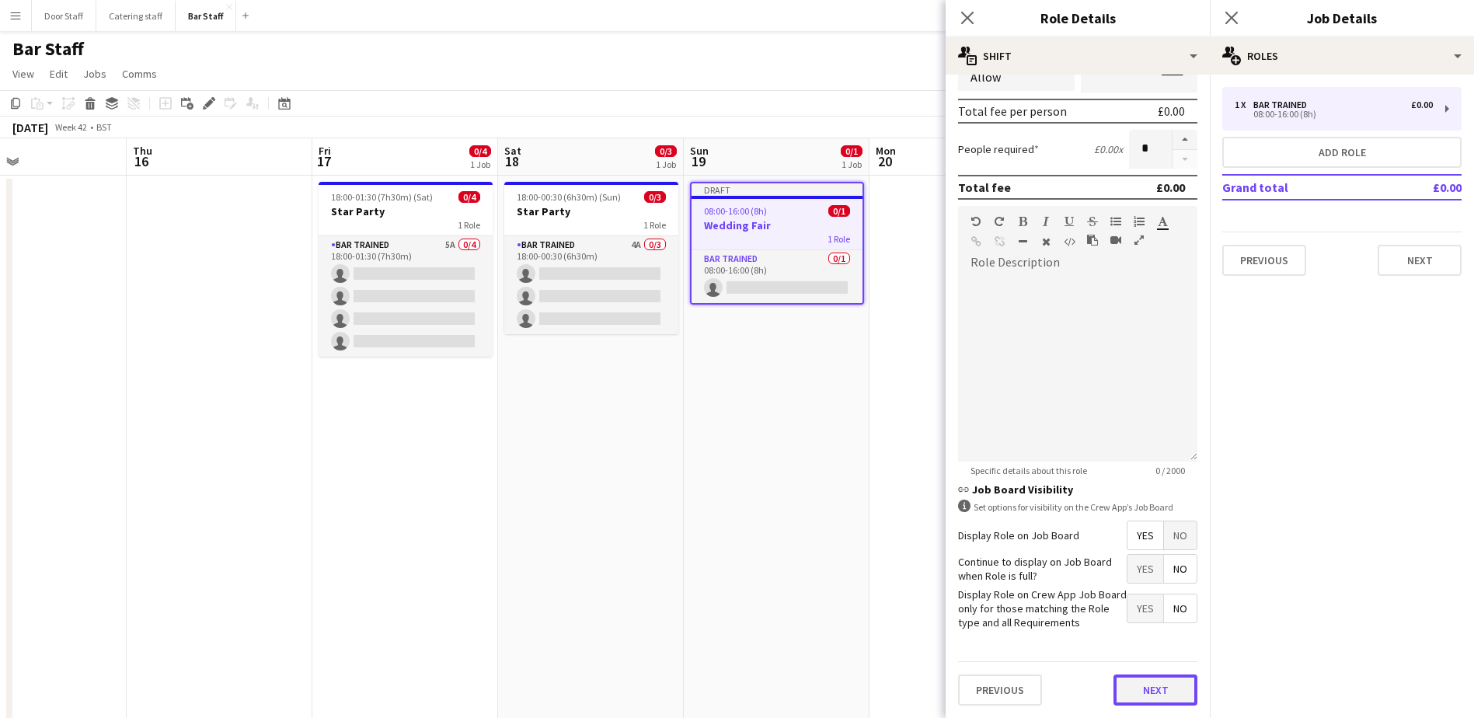
click at [1154, 690] on button "Next" at bounding box center [1156, 689] width 84 height 31
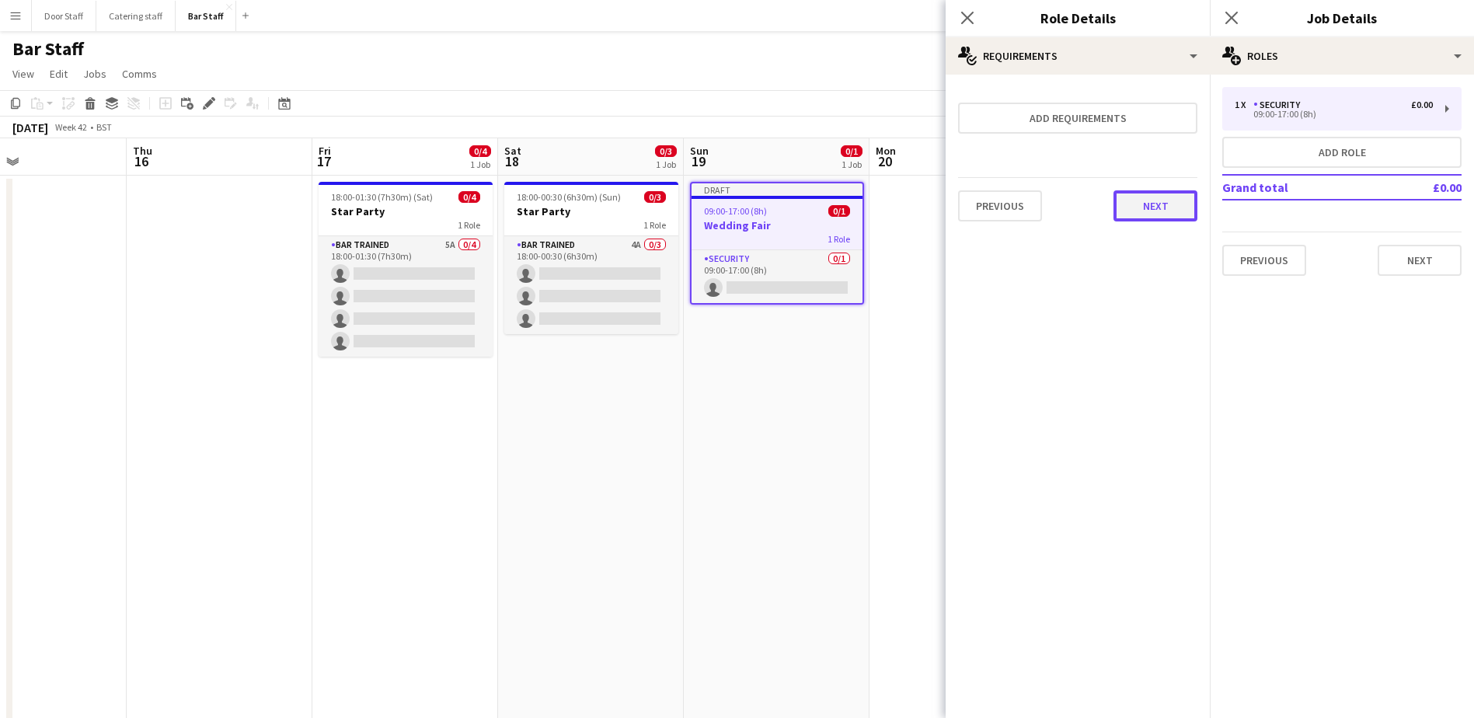
click at [1169, 207] on button "Next" at bounding box center [1156, 205] width 84 height 31
click at [1174, 198] on button "Finish" at bounding box center [1168, 208] width 58 height 31
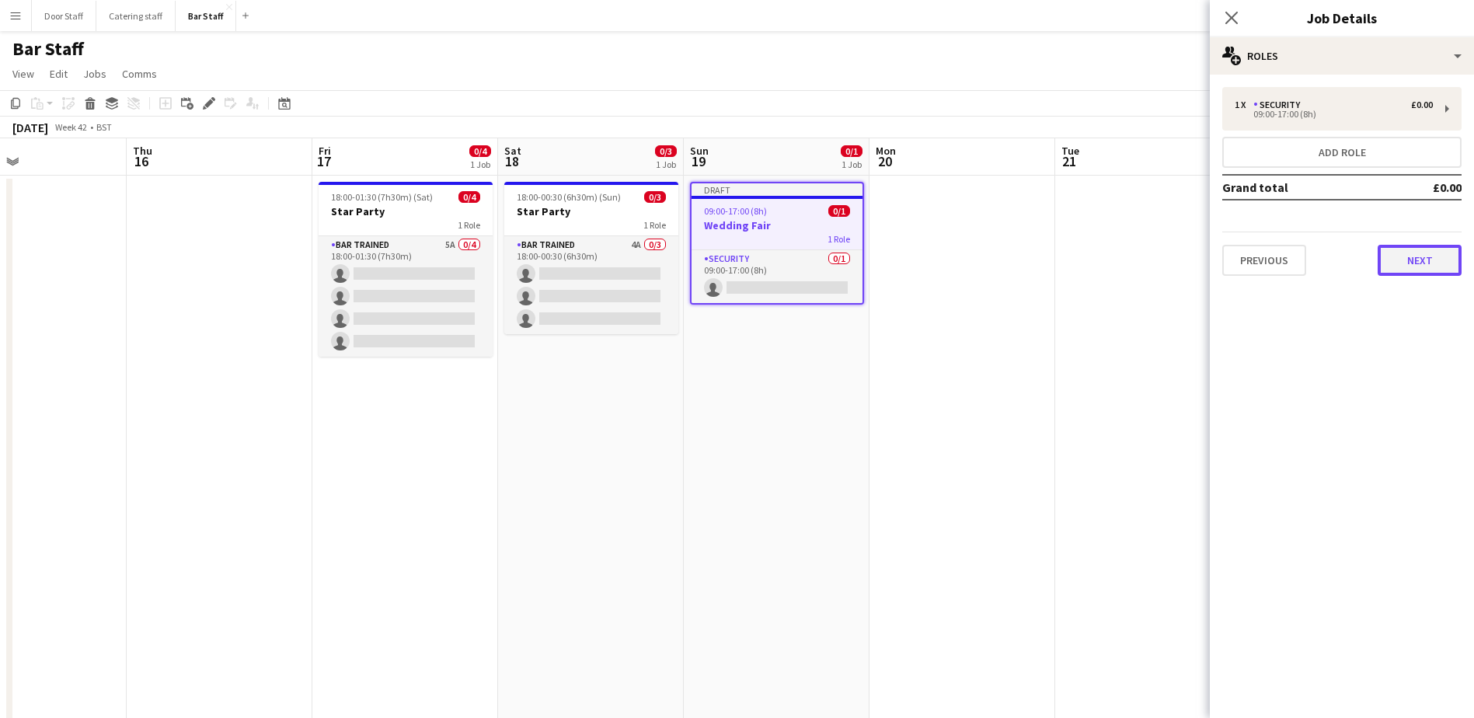
click at [1409, 253] on button "Next" at bounding box center [1420, 260] width 84 height 31
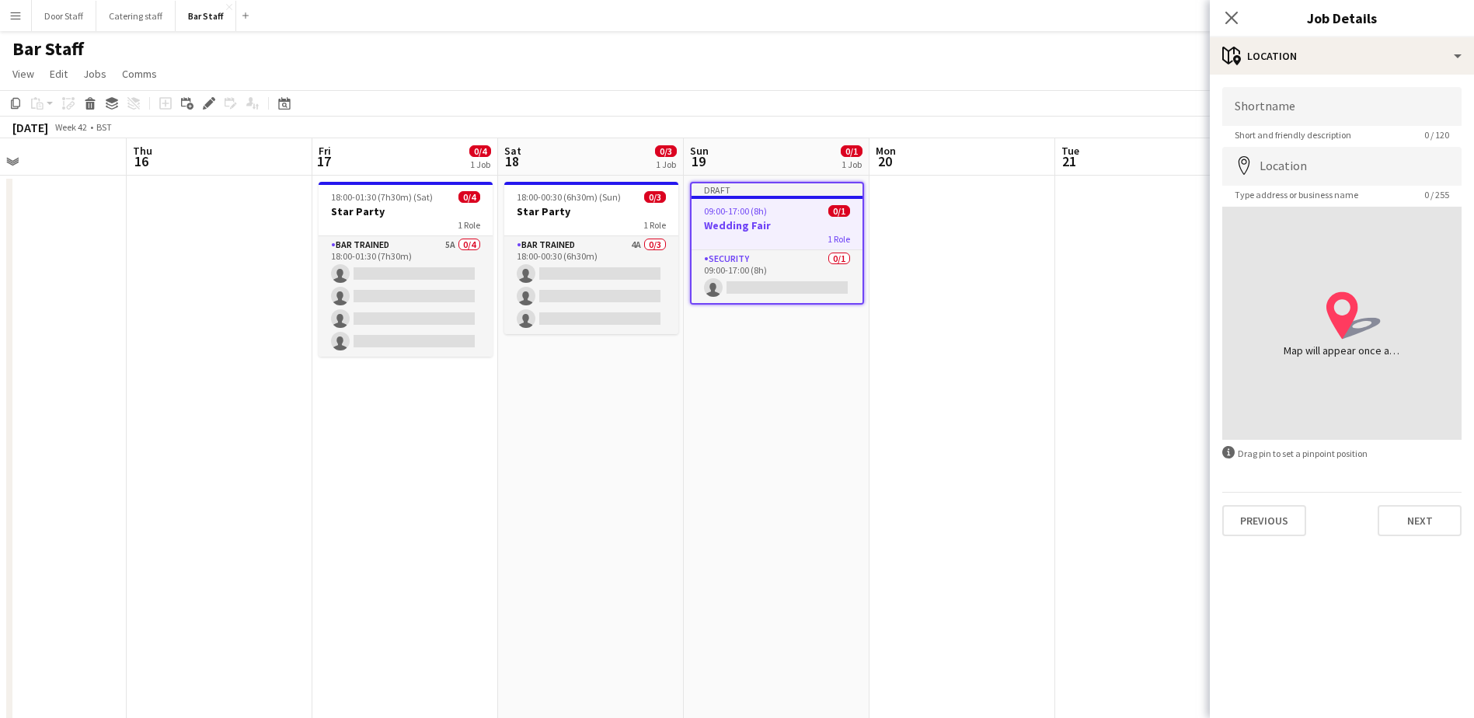
click at [734, 227] on h3 "Wedding Fair" at bounding box center [777, 225] width 171 height 14
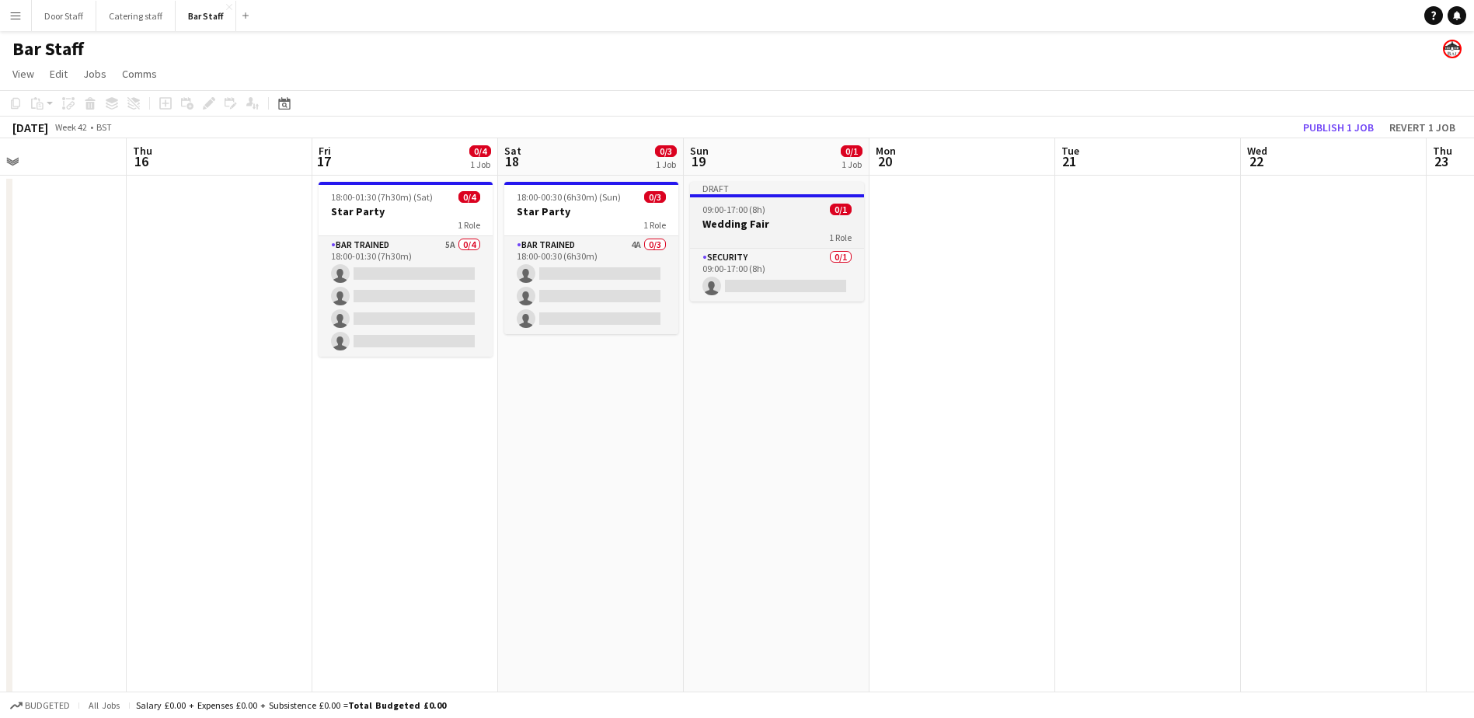
click at [780, 192] on div "Draft" at bounding box center [777, 188] width 174 height 12
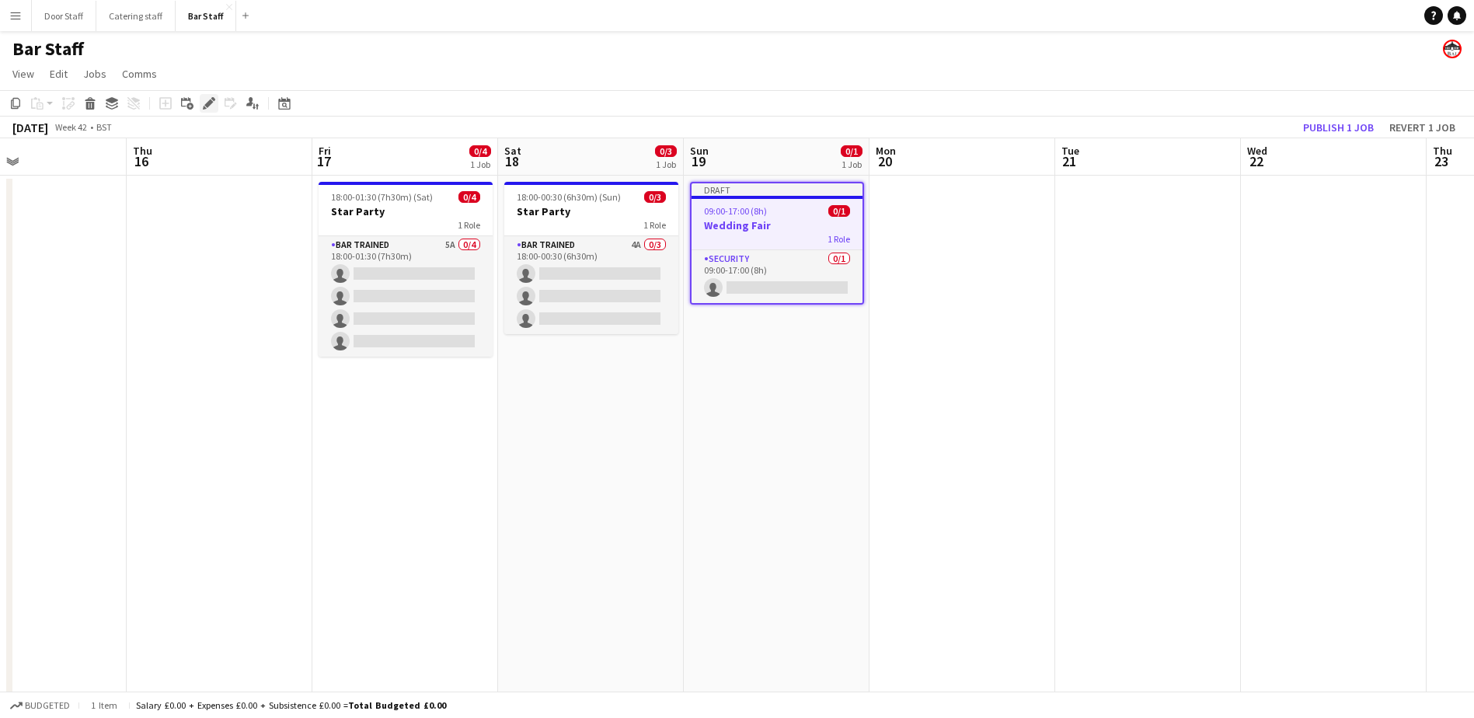
click at [206, 104] on icon at bounding box center [208, 103] width 9 height 9
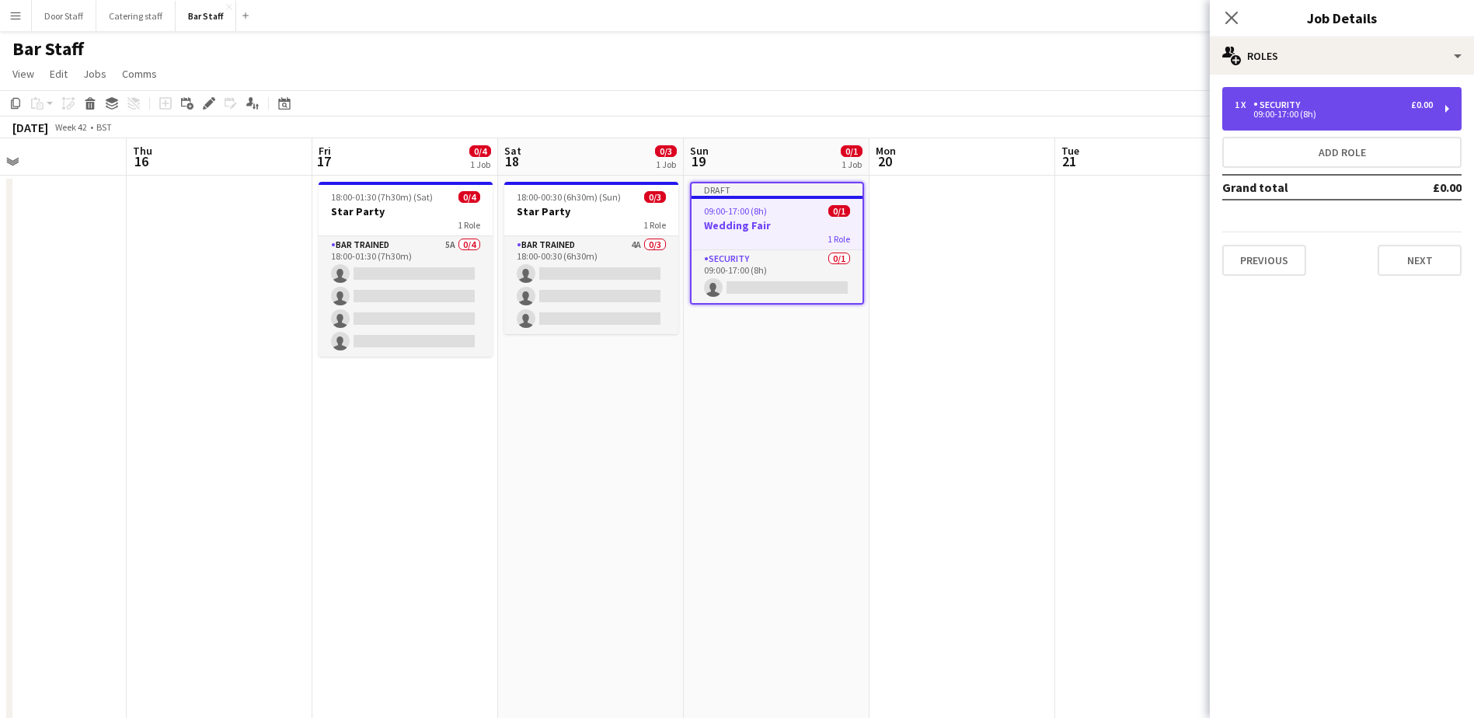
click at [1254, 117] on div "09:00-17:00 (8h)" at bounding box center [1334, 114] width 198 height 8
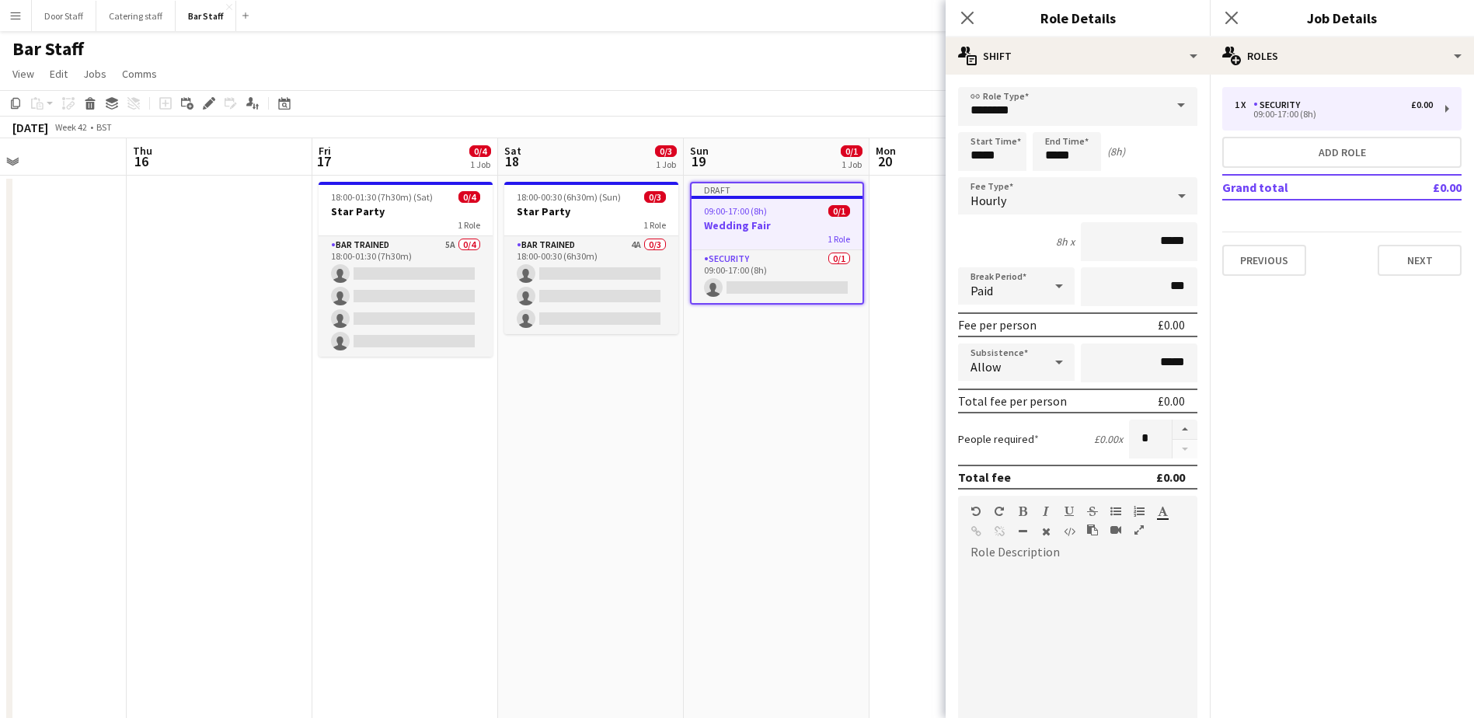
click at [1170, 419] on form "link Role Type ******** Start Time ***** End Time ***** (8h) Fee Type Hourly 8h…" at bounding box center [1078, 547] width 264 height 921
click at [1176, 425] on button "button" at bounding box center [1185, 430] width 25 height 20
type input "*"
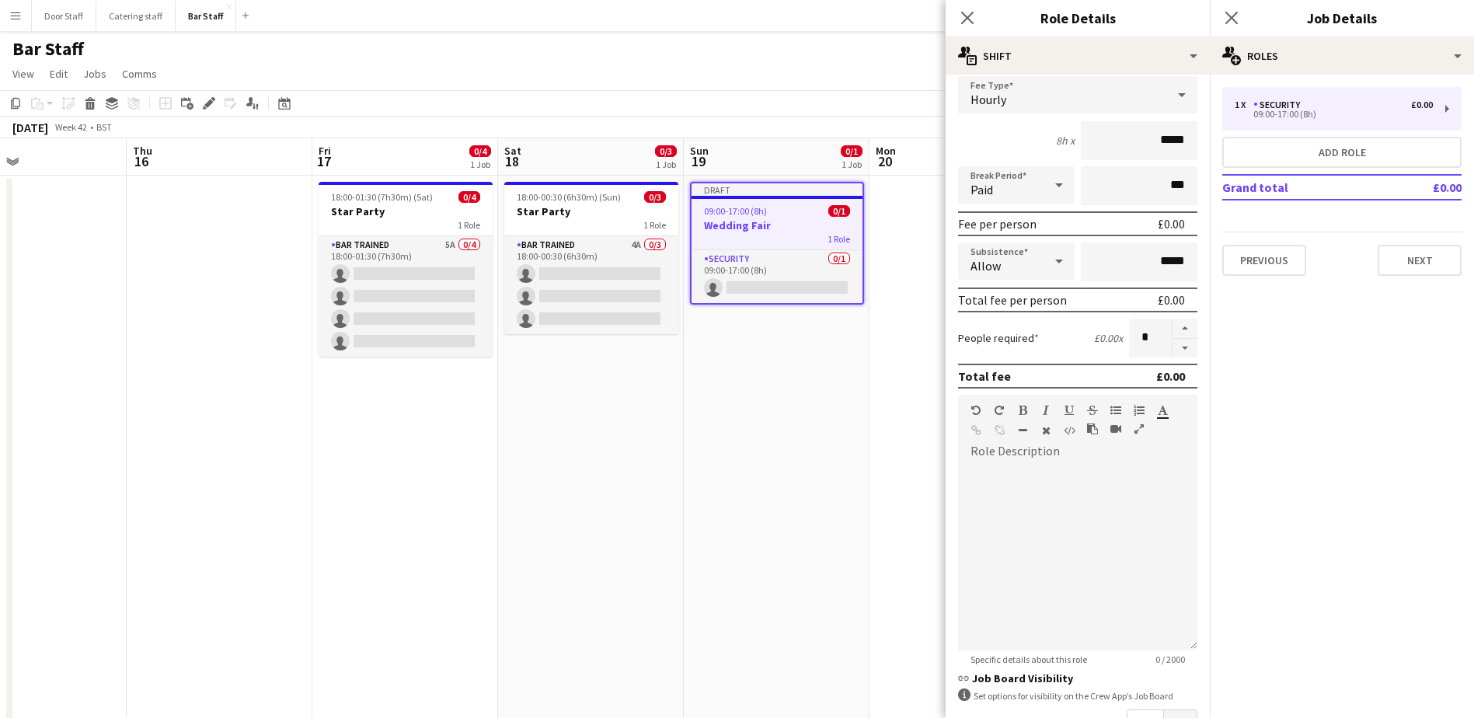
scroll to position [290, 0]
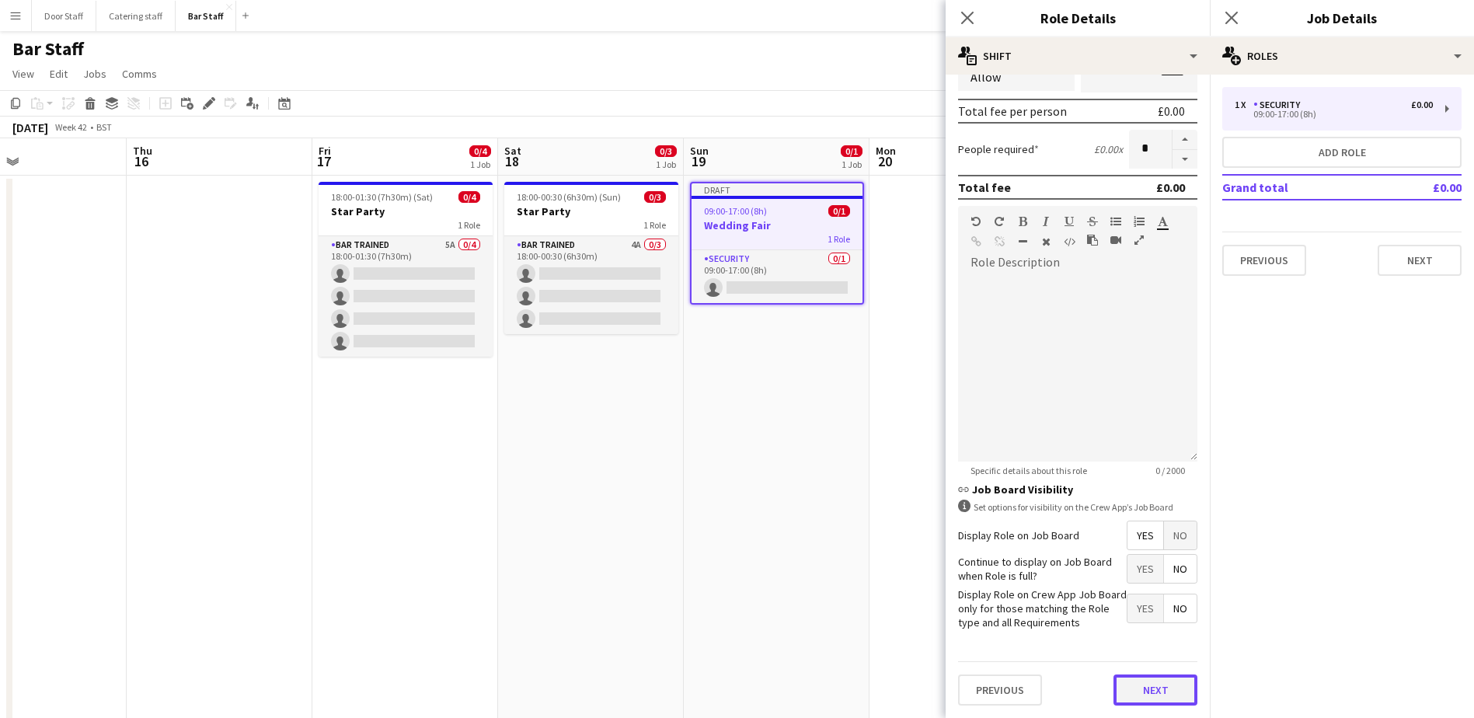
click at [1155, 688] on button "Next" at bounding box center [1156, 689] width 84 height 31
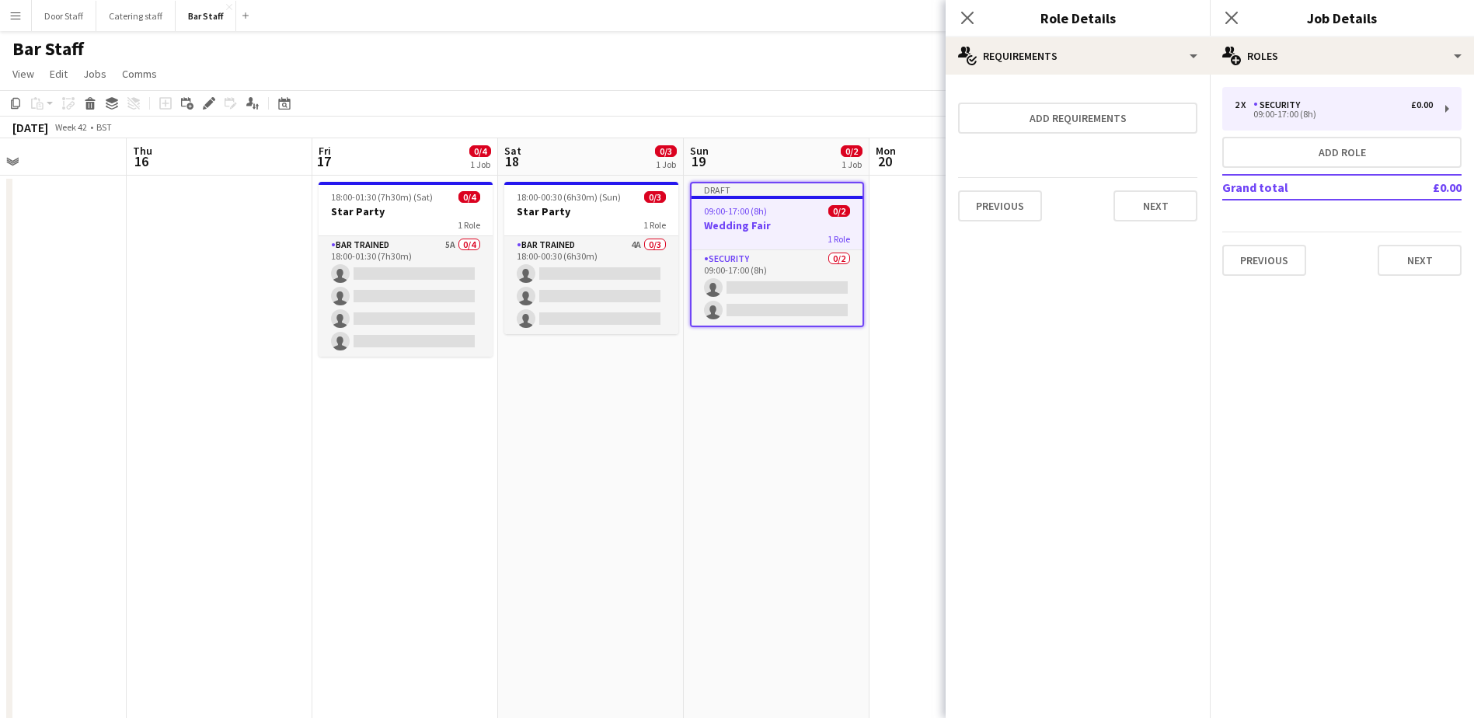
scroll to position [0, 0]
click at [1178, 201] on button "Next" at bounding box center [1156, 205] width 84 height 31
click at [1173, 206] on button "Finish" at bounding box center [1168, 208] width 58 height 31
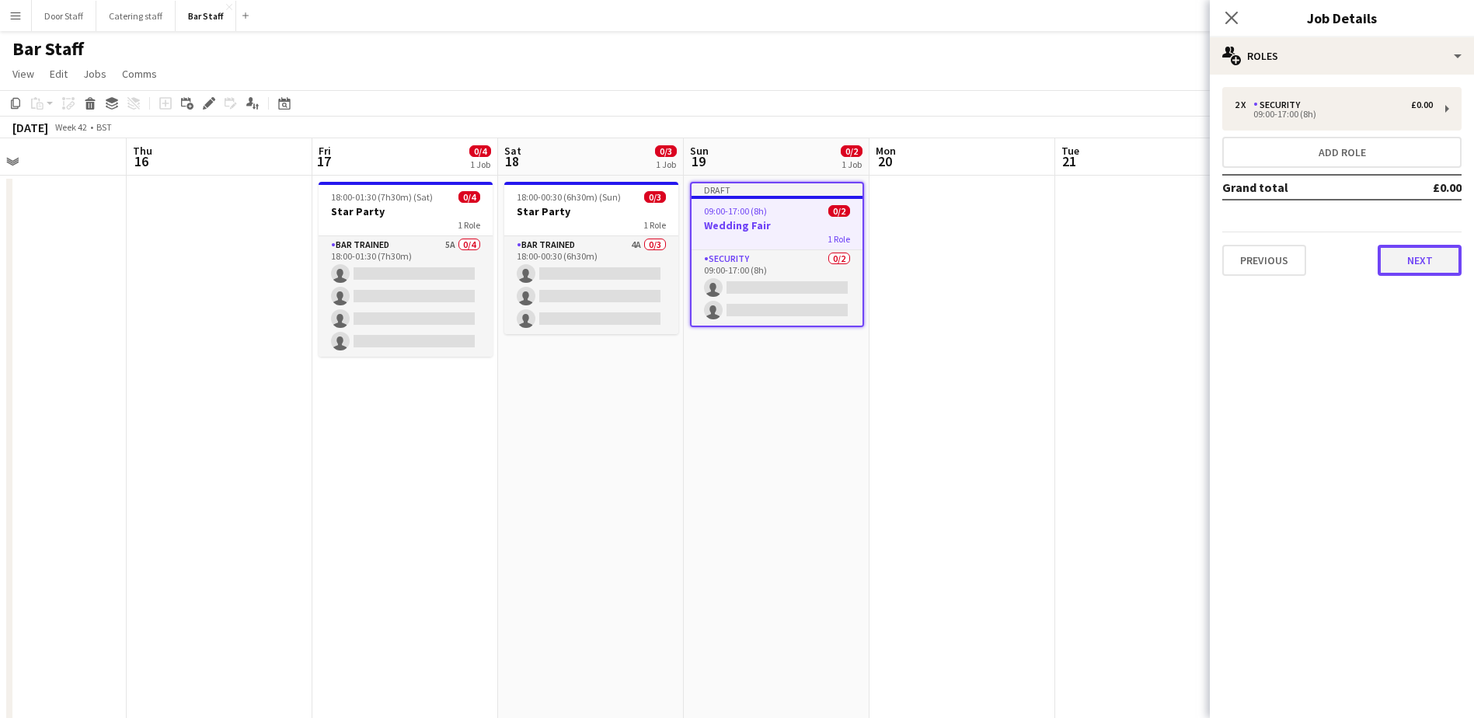
click at [1423, 251] on button "Next" at bounding box center [1420, 260] width 84 height 31
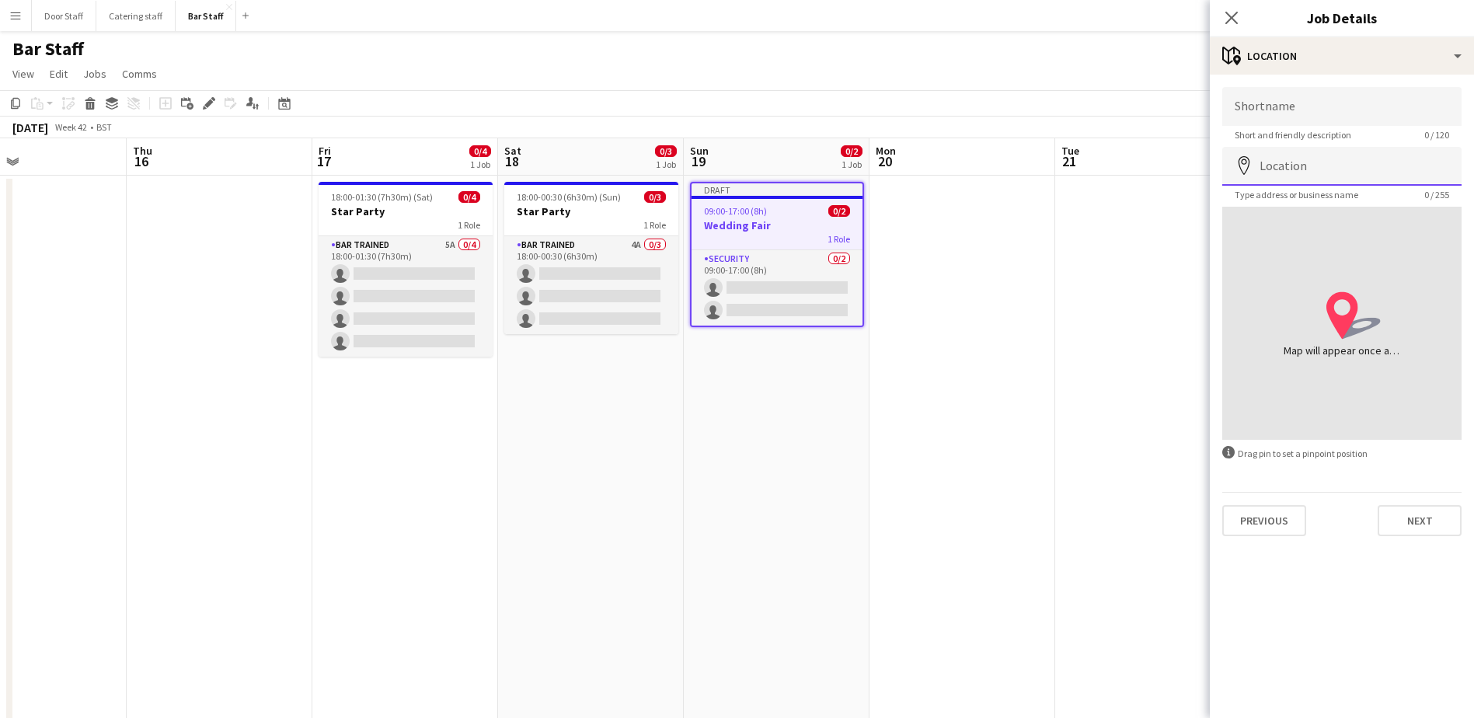
click at [1283, 159] on input "Location" at bounding box center [1341, 166] width 239 height 39
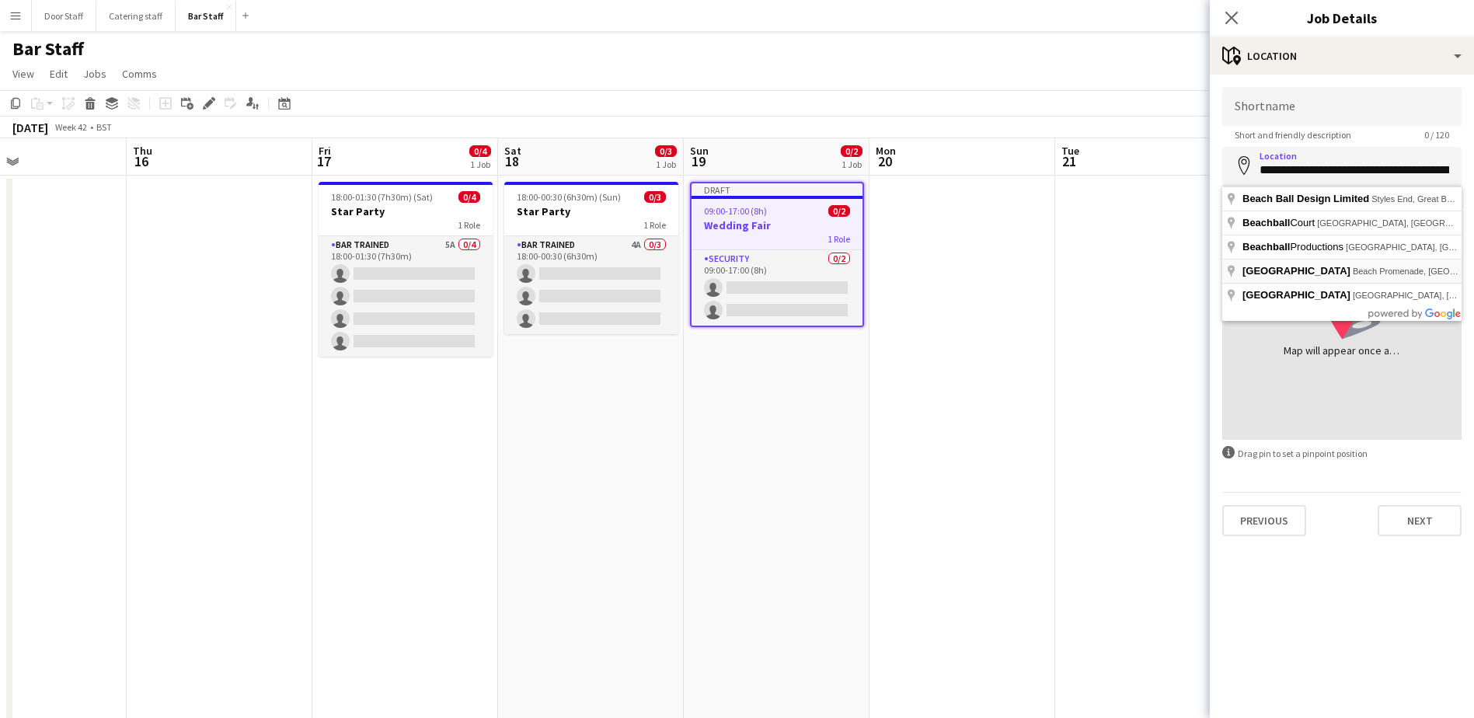
type input "**********"
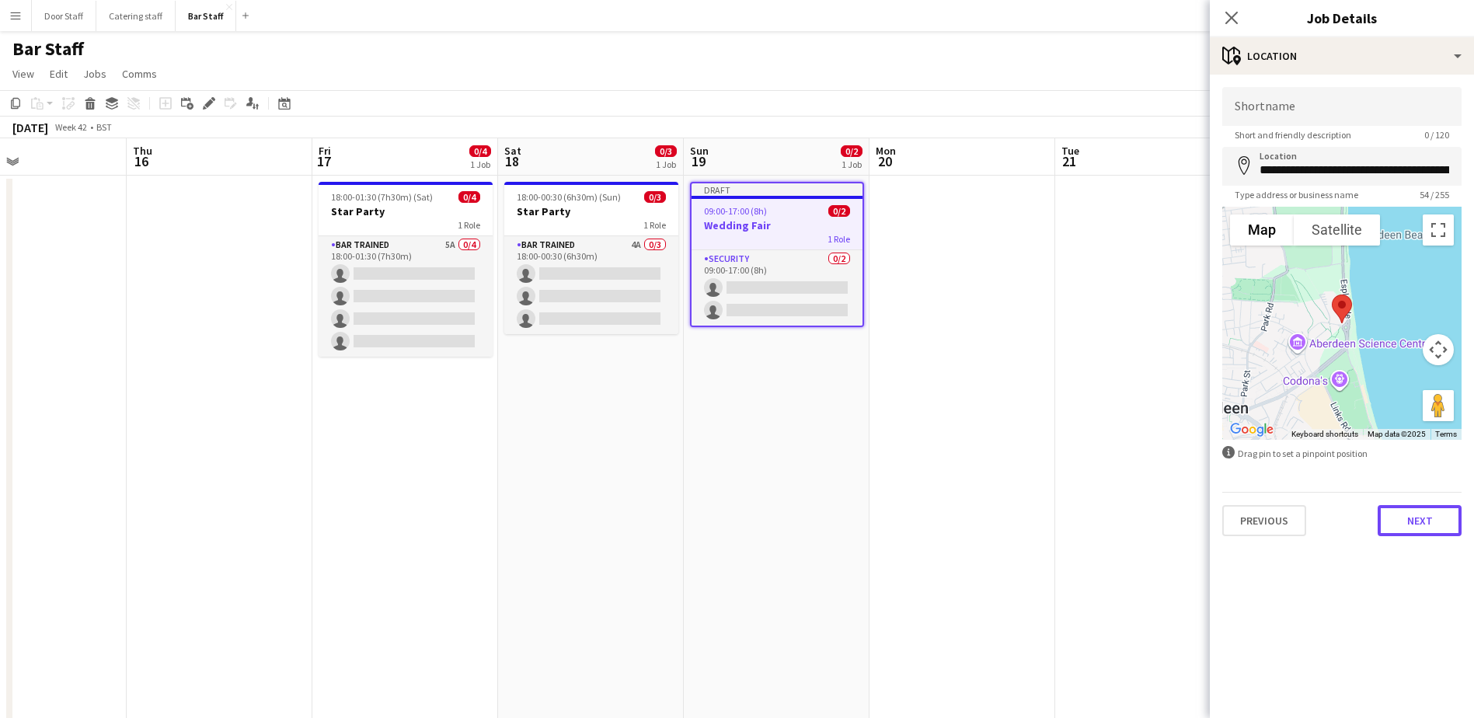
click at [1421, 512] on button "Next" at bounding box center [1420, 520] width 84 height 31
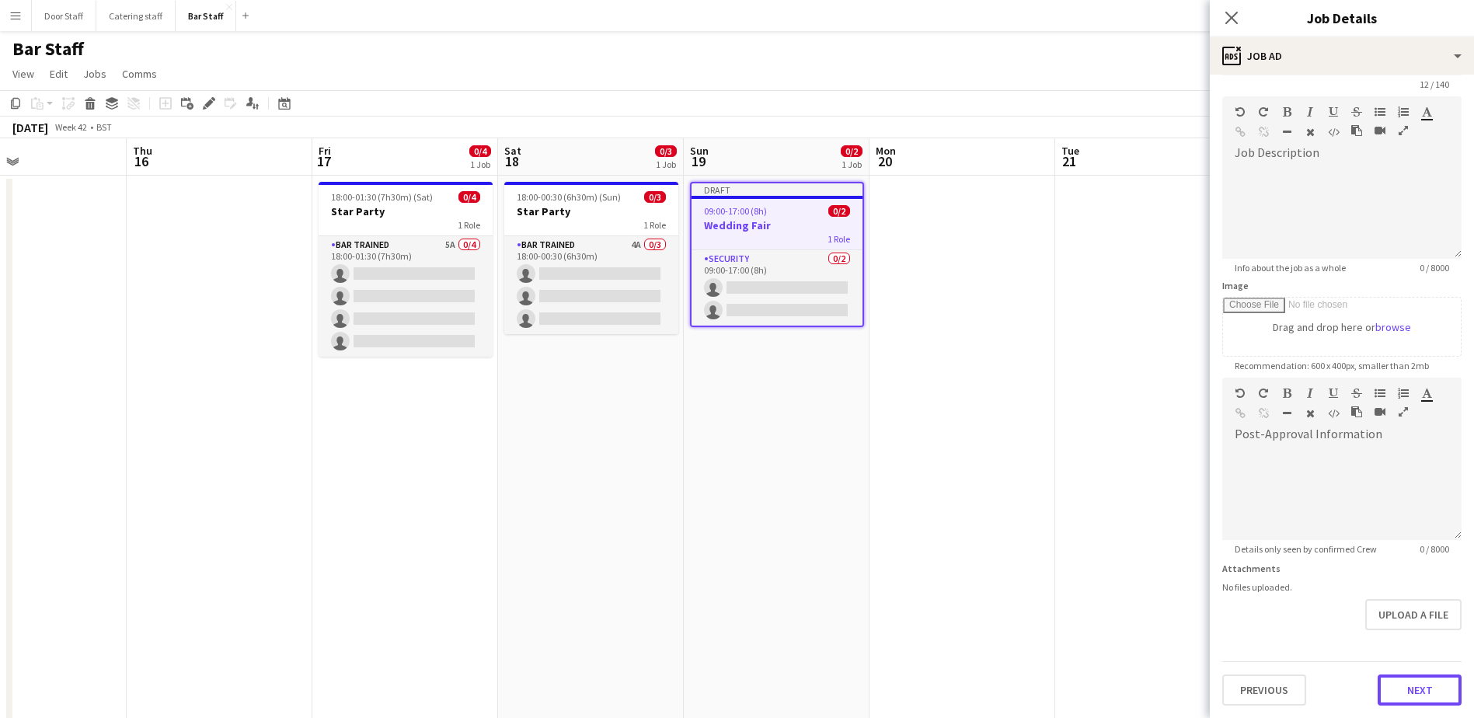
click at [1426, 636] on form "**********" at bounding box center [1342, 371] width 264 height 669
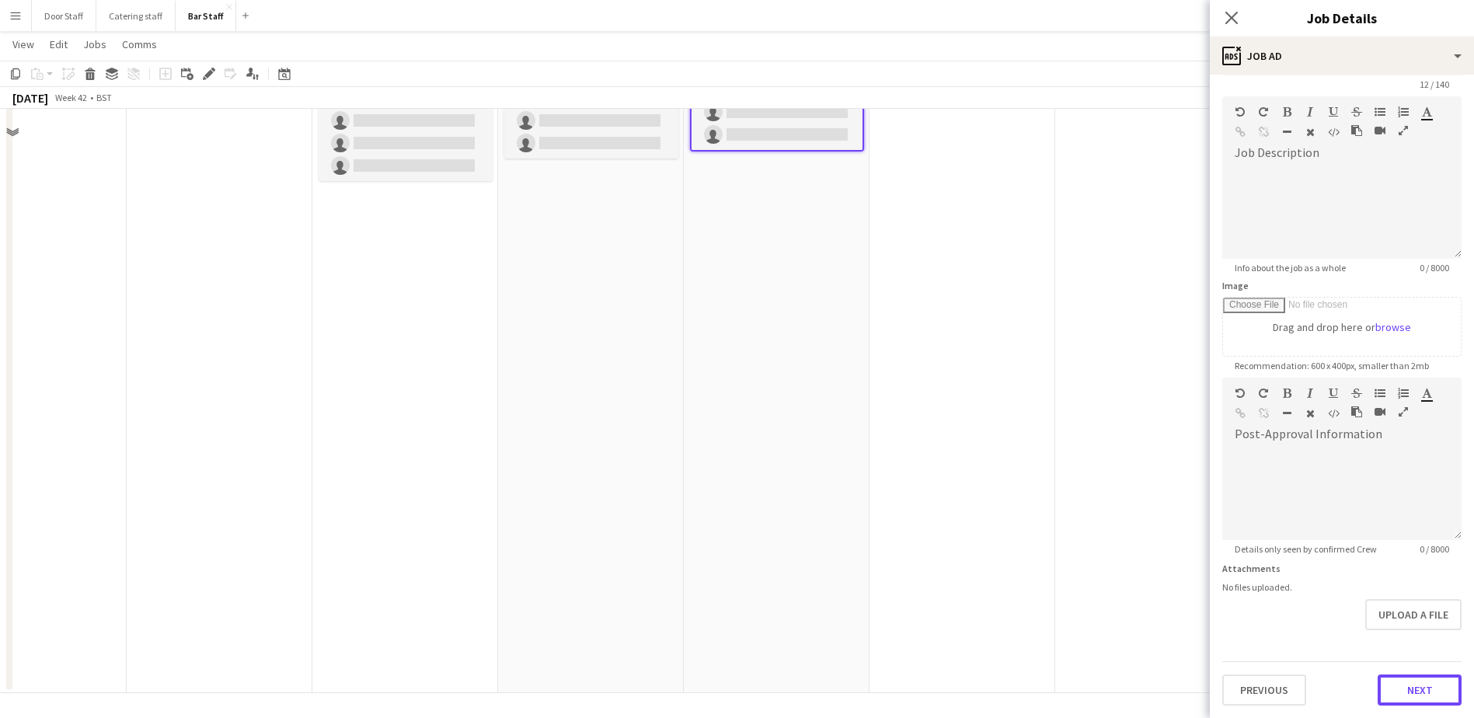
scroll to position [176, 0]
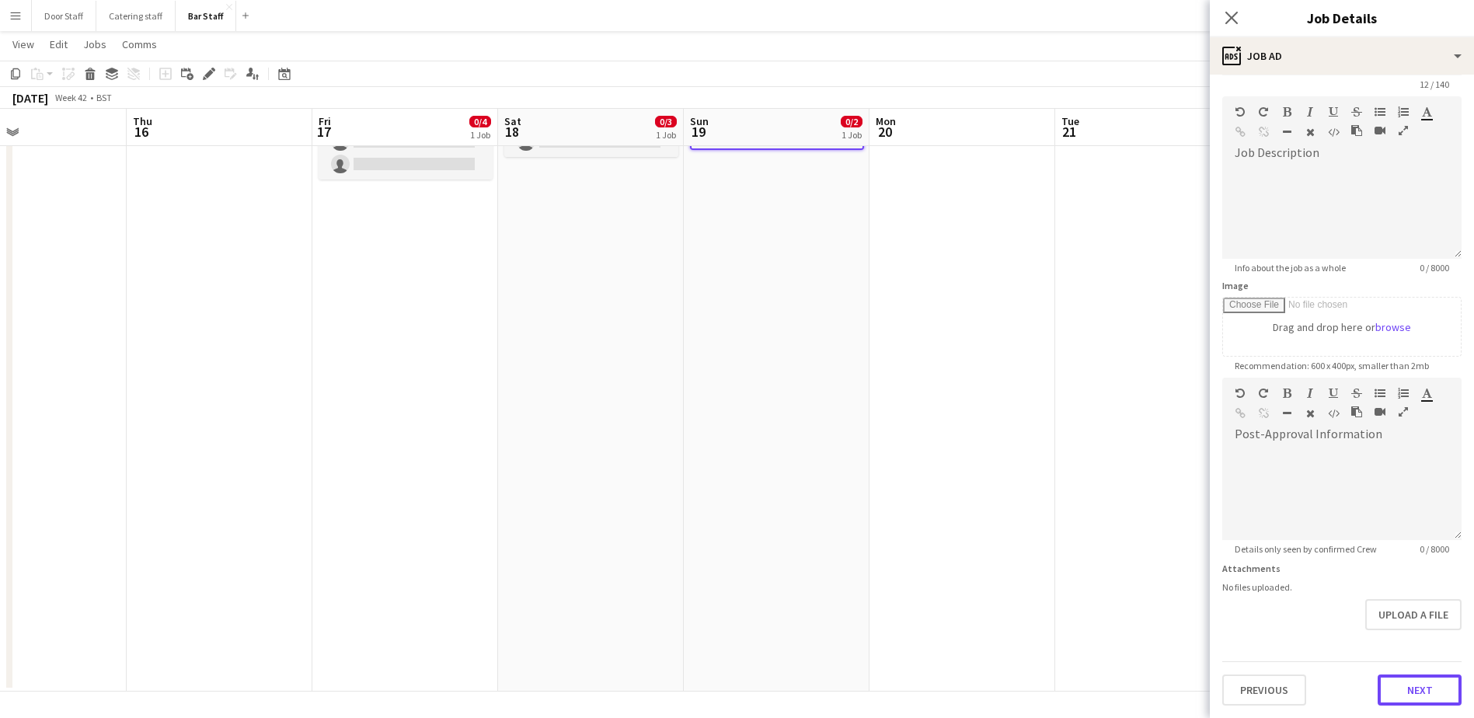
drag, startPoint x: 1415, startPoint y: 690, endPoint x: 1410, endPoint y: 676, distance: 15.0
click at [1413, 690] on button "Next" at bounding box center [1420, 689] width 84 height 31
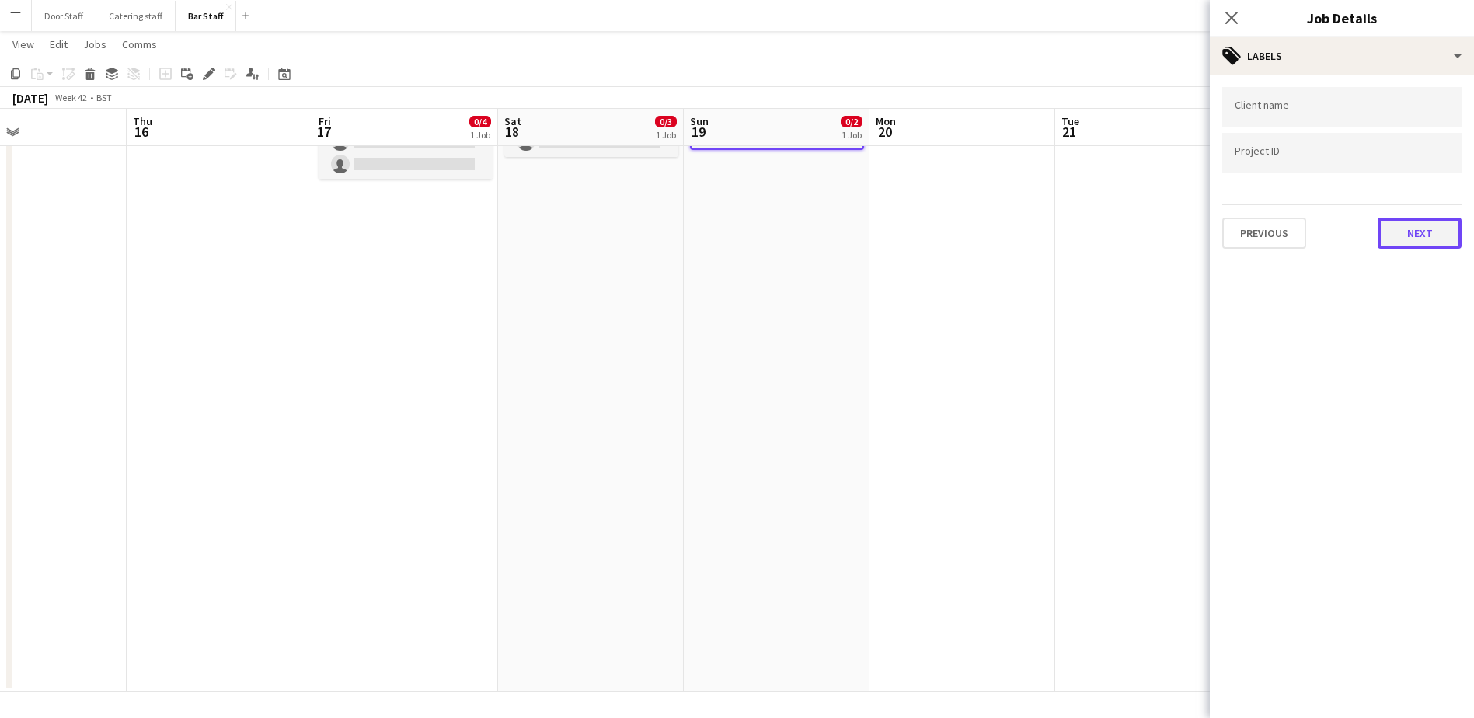
click at [1393, 237] on button "Next" at bounding box center [1420, 233] width 84 height 31
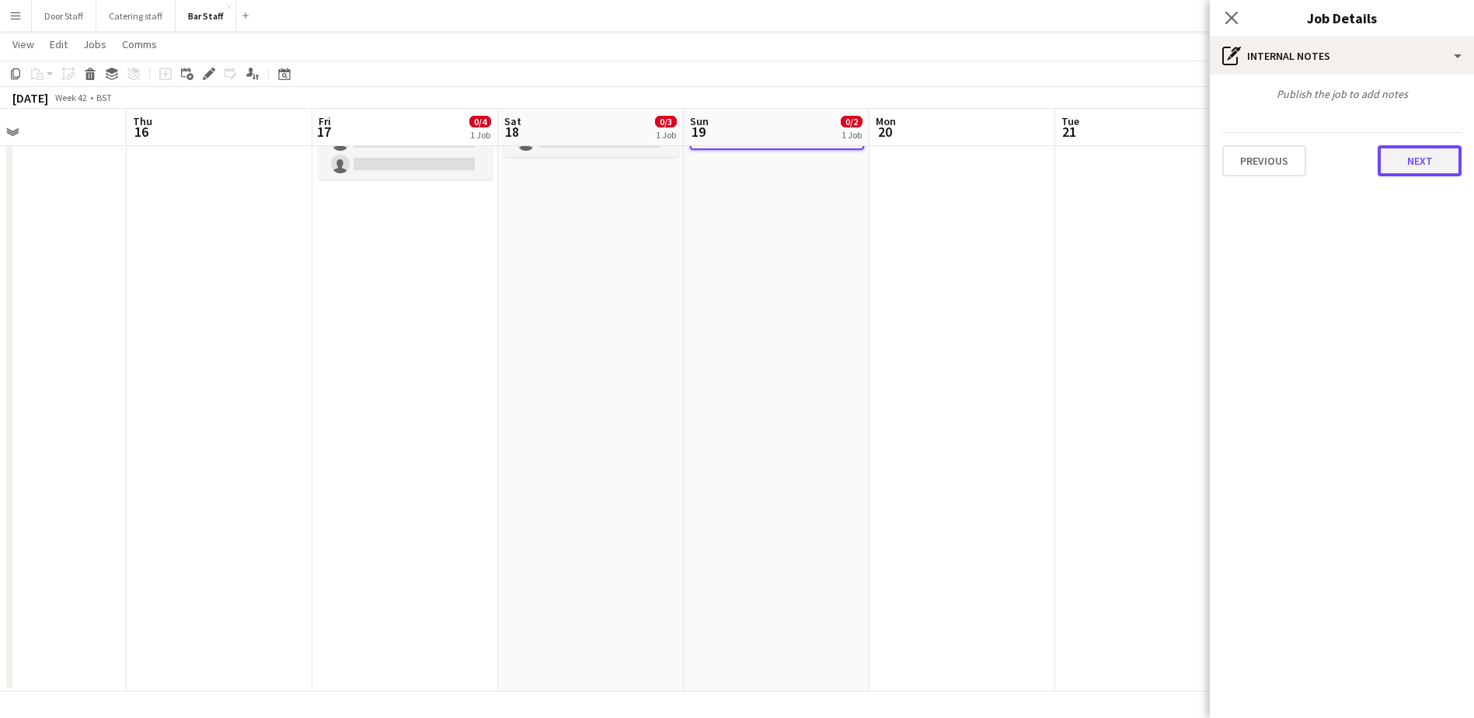
click at [1424, 166] on button "Next" at bounding box center [1420, 160] width 84 height 31
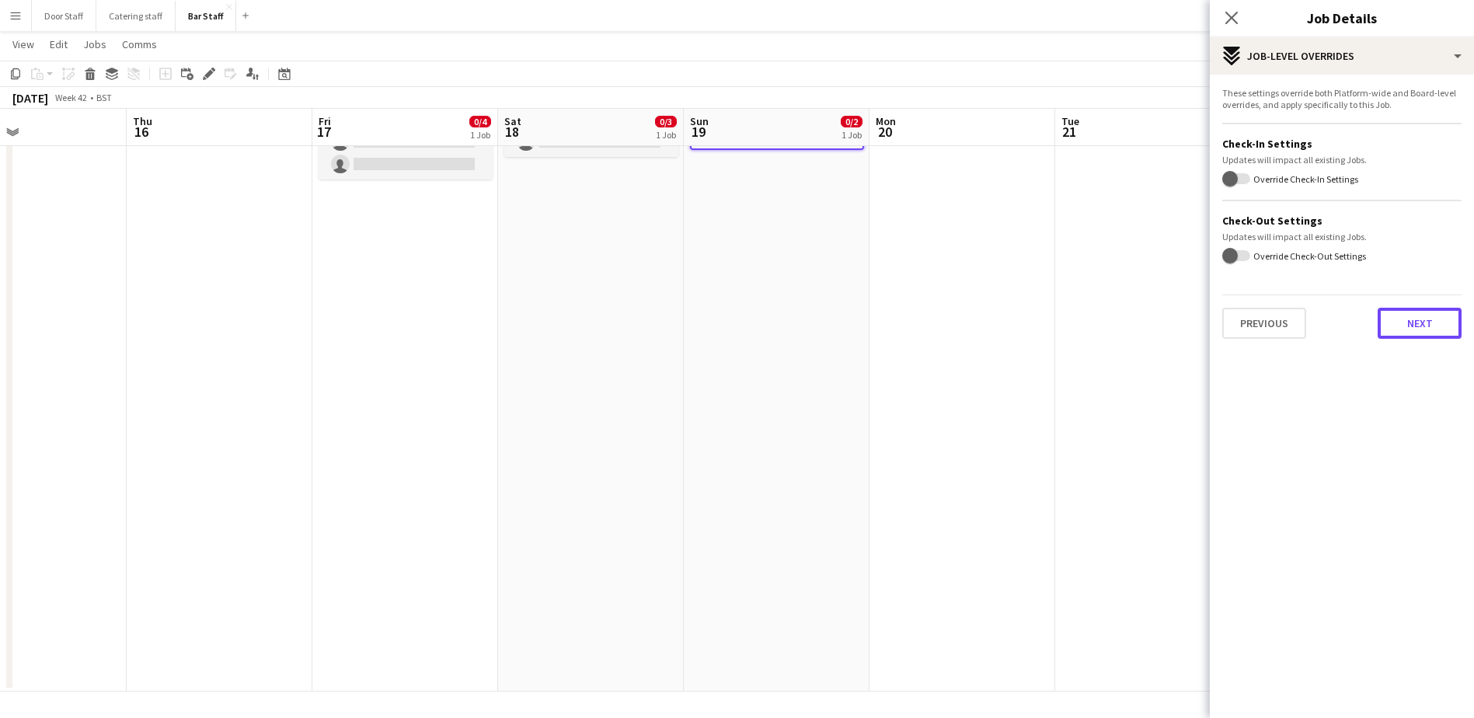
click at [1432, 329] on button "Next" at bounding box center [1420, 323] width 84 height 31
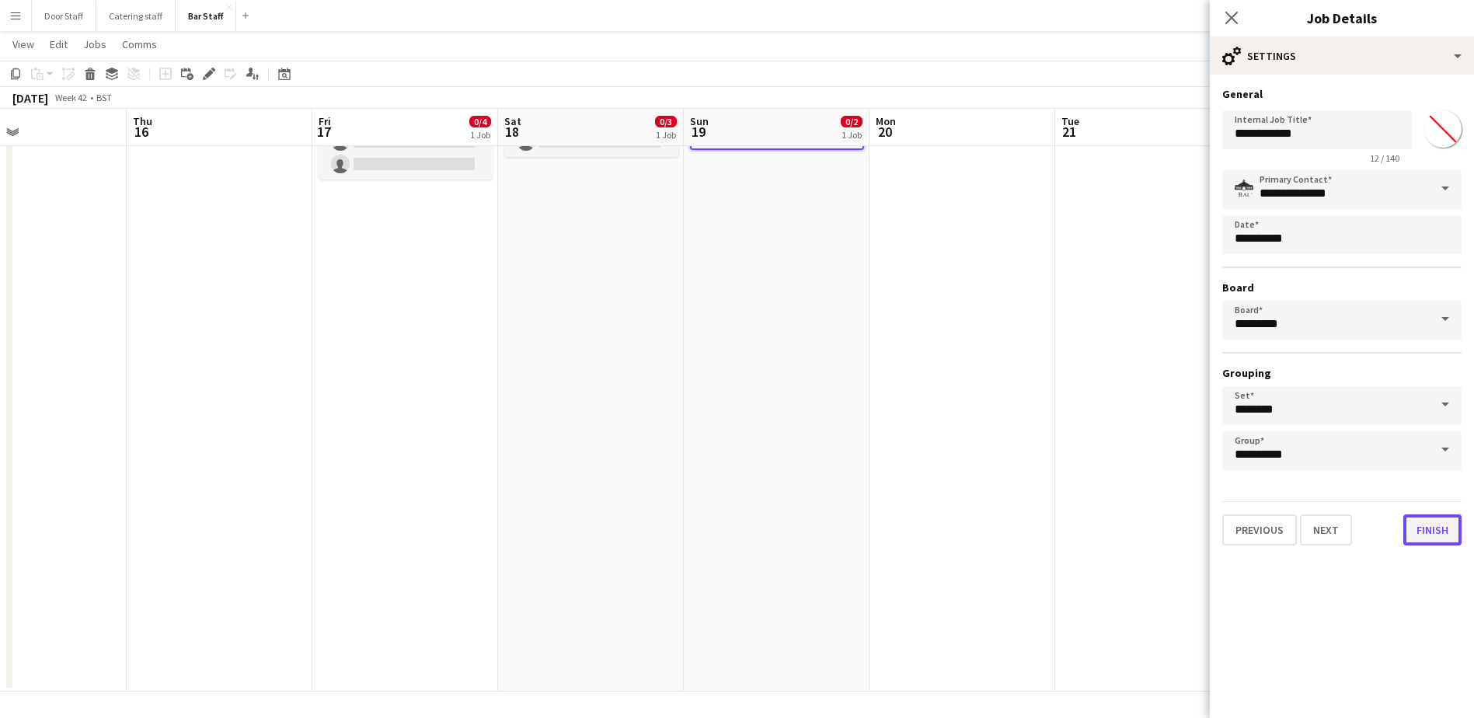
click at [1431, 525] on button "Finish" at bounding box center [1432, 529] width 58 height 31
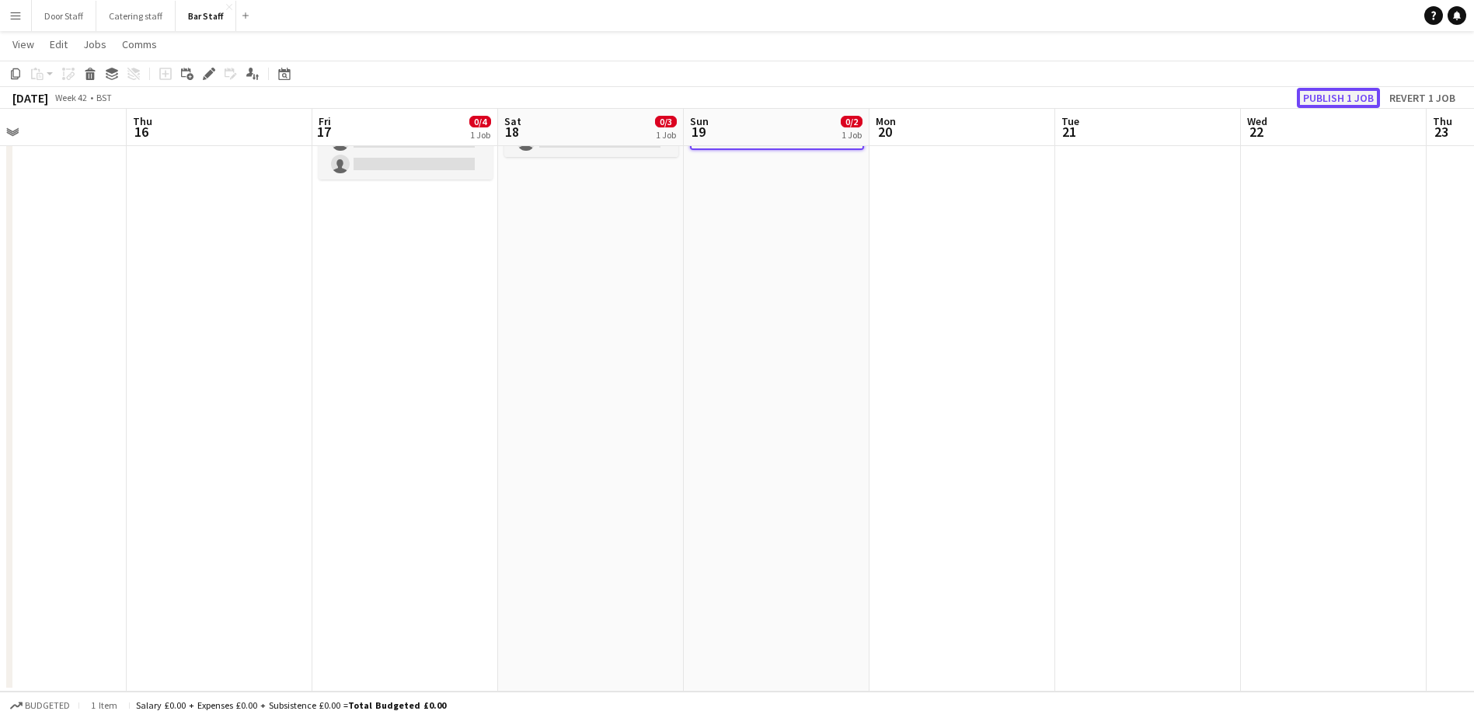
click at [1344, 91] on button "Publish 1 job" at bounding box center [1338, 98] width 83 height 20
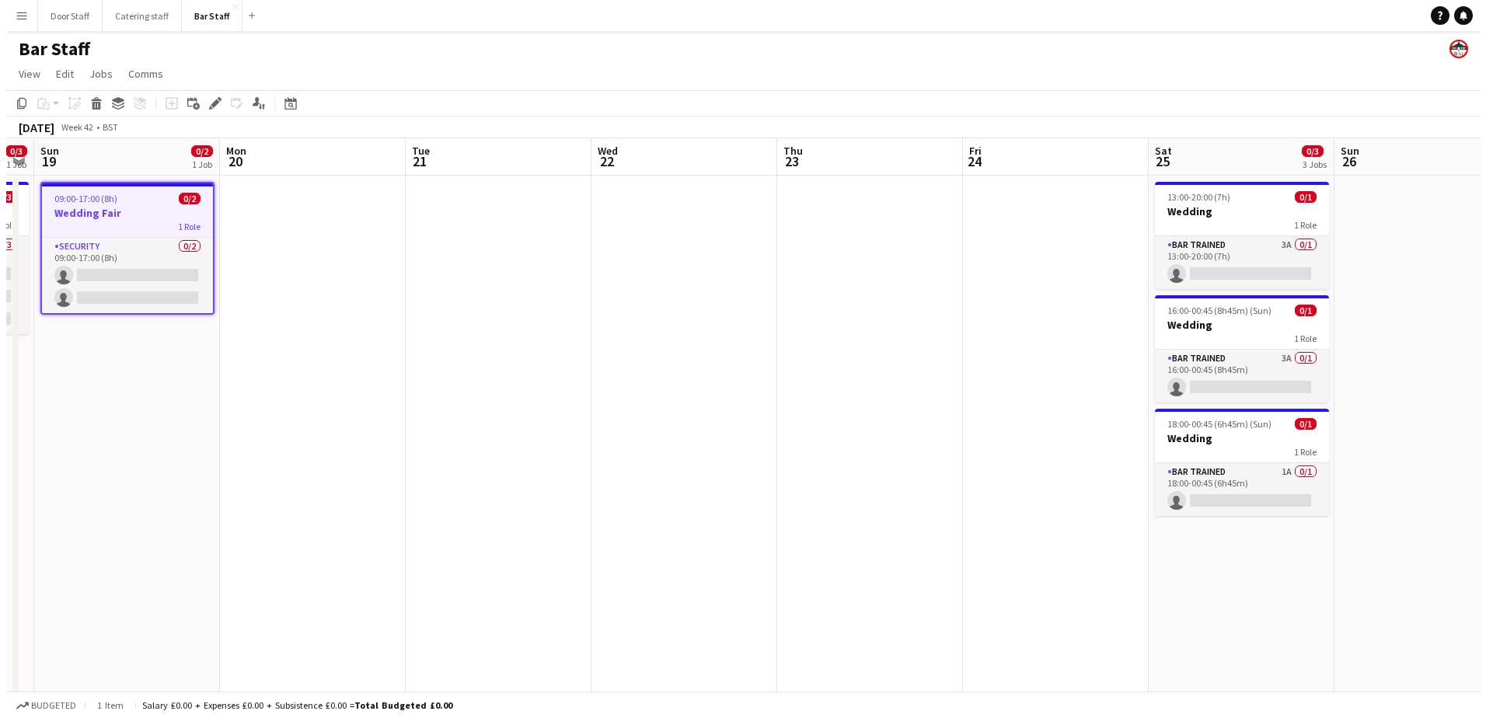
scroll to position [0, 531]
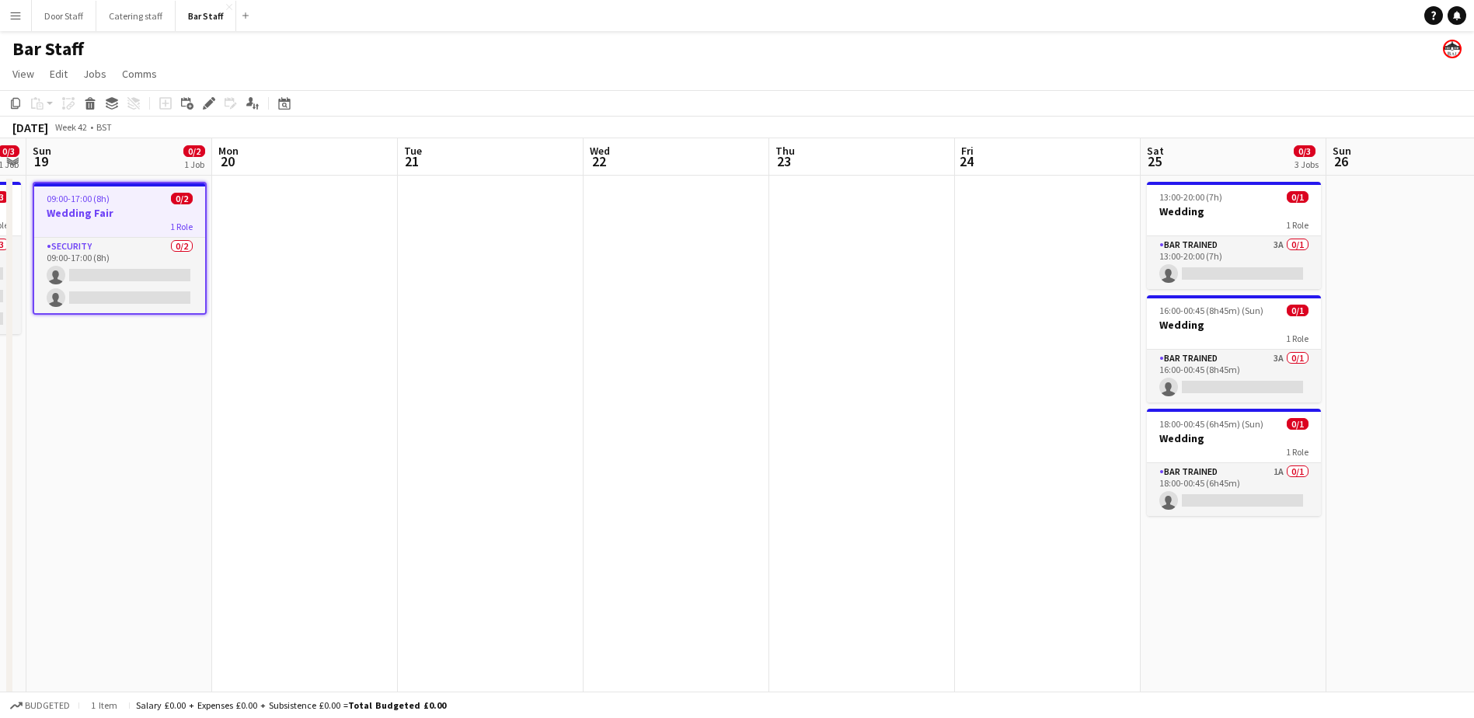
drag, startPoint x: 1111, startPoint y: 293, endPoint x: 454, endPoint y: 284, distance: 657.5
click at [454, 284] on app-calendar-viewport "Thu 16 Fri 17 0/4 1 Job Sat 18 0/3 1 Job Sun 19 0/2 1 Job Mon 20 Tue 21 Wed 22 …" at bounding box center [737, 503] width 1474 height 730
click at [62, 15] on button "Door Staff Close" at bounding box center [64, 16] width 64 height 30
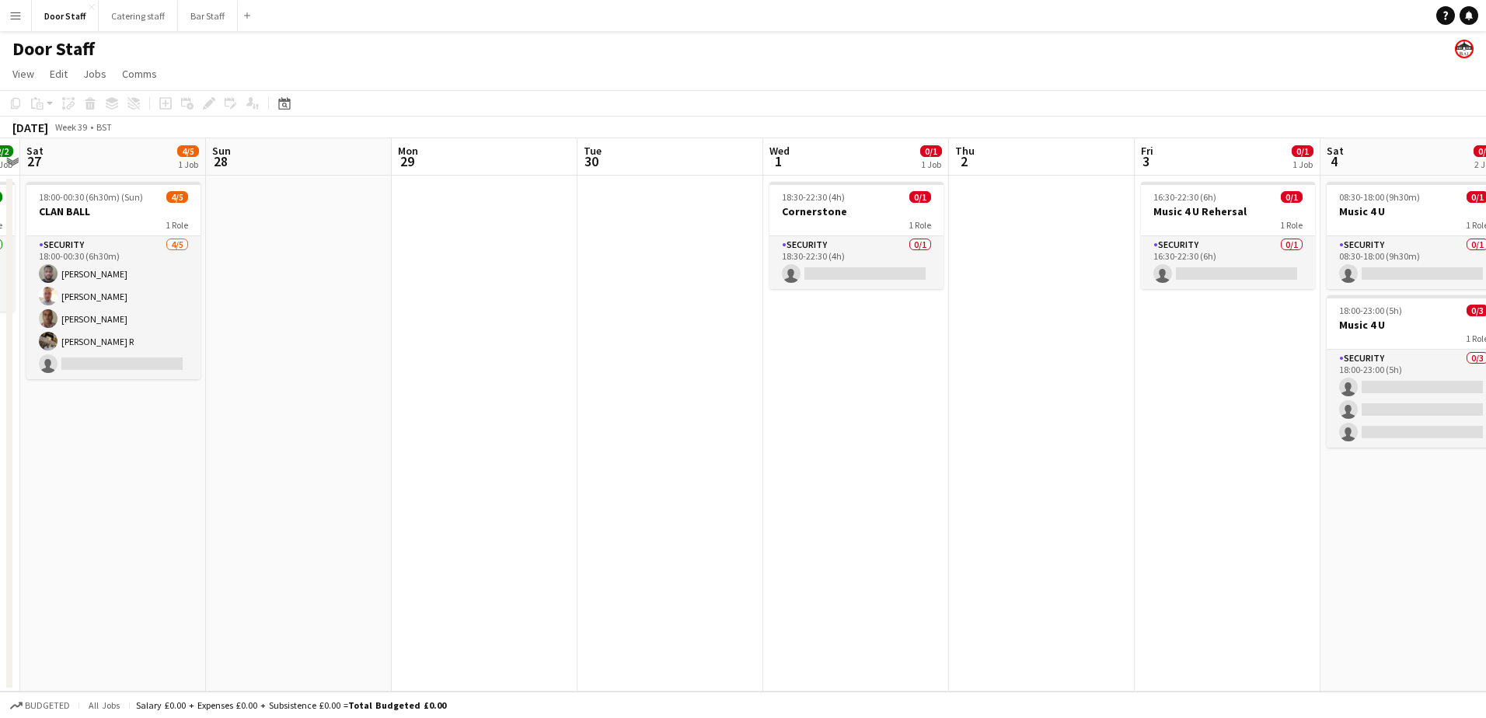
drag, startPoint x: 1259, startPoint y: 371, endPoint x: 70, endPoint y: 339, distance: 1189.3
click at [61, 340] on app-calendar-viewport "Wed 24 Thu 25 Fri 26 2/2 1 Job Sat 27 4/5 1 Job Sun 28 Mon 29 Tue 30 Wed 1 0/1 …" at bounding box center [743, 414] width 1486 height 553
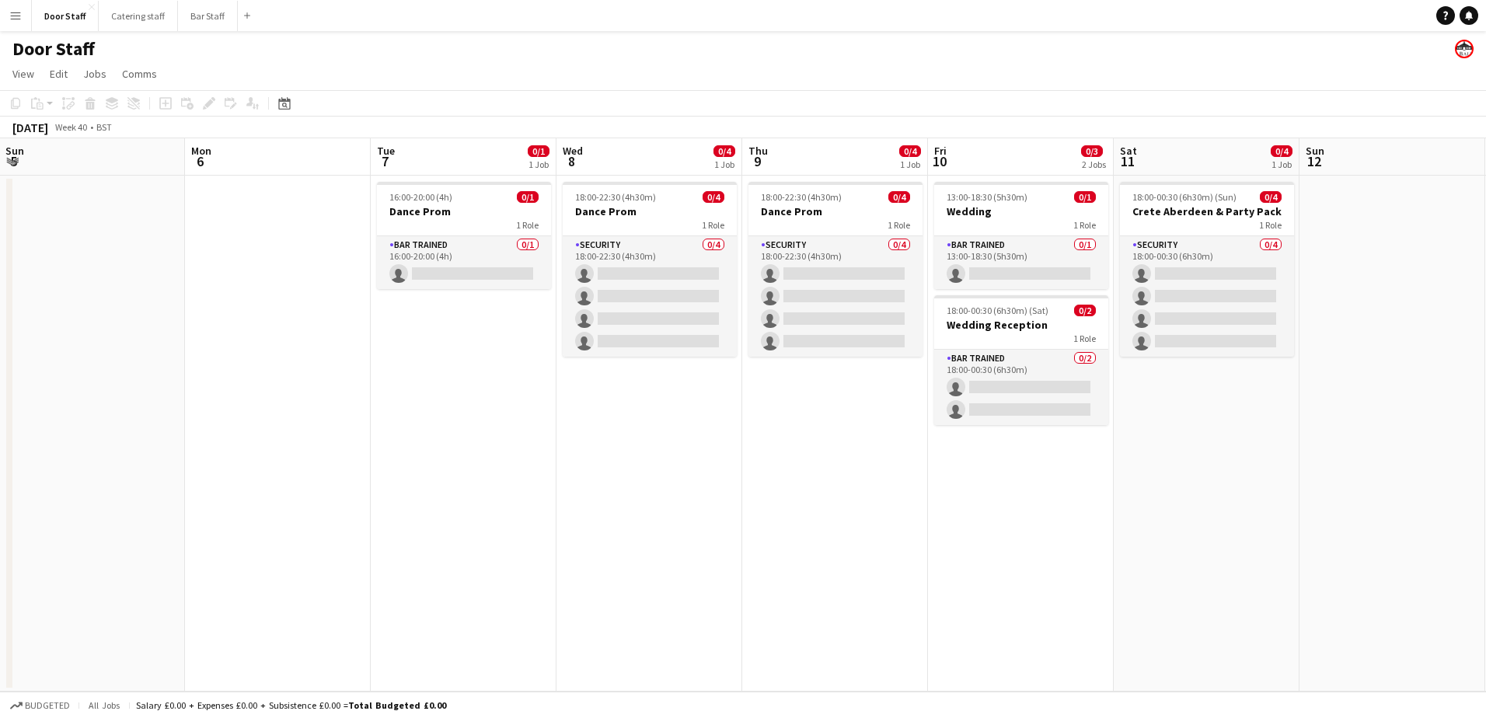
drag, startPoint x: 1225, startPoint y: 361, endPoint x: 40, endPoint y: 314, distance: 1186.0
click at [9, 321] on div "Thu 2 Fri 3 0/1 1 Job Sat 4 0/4 2 Jobs Sun 5 Mon 6 Tue 7 0/1 1 Job Wed 8 0/4 1 …" at bounding box center [743, 414] width 1486 height 553
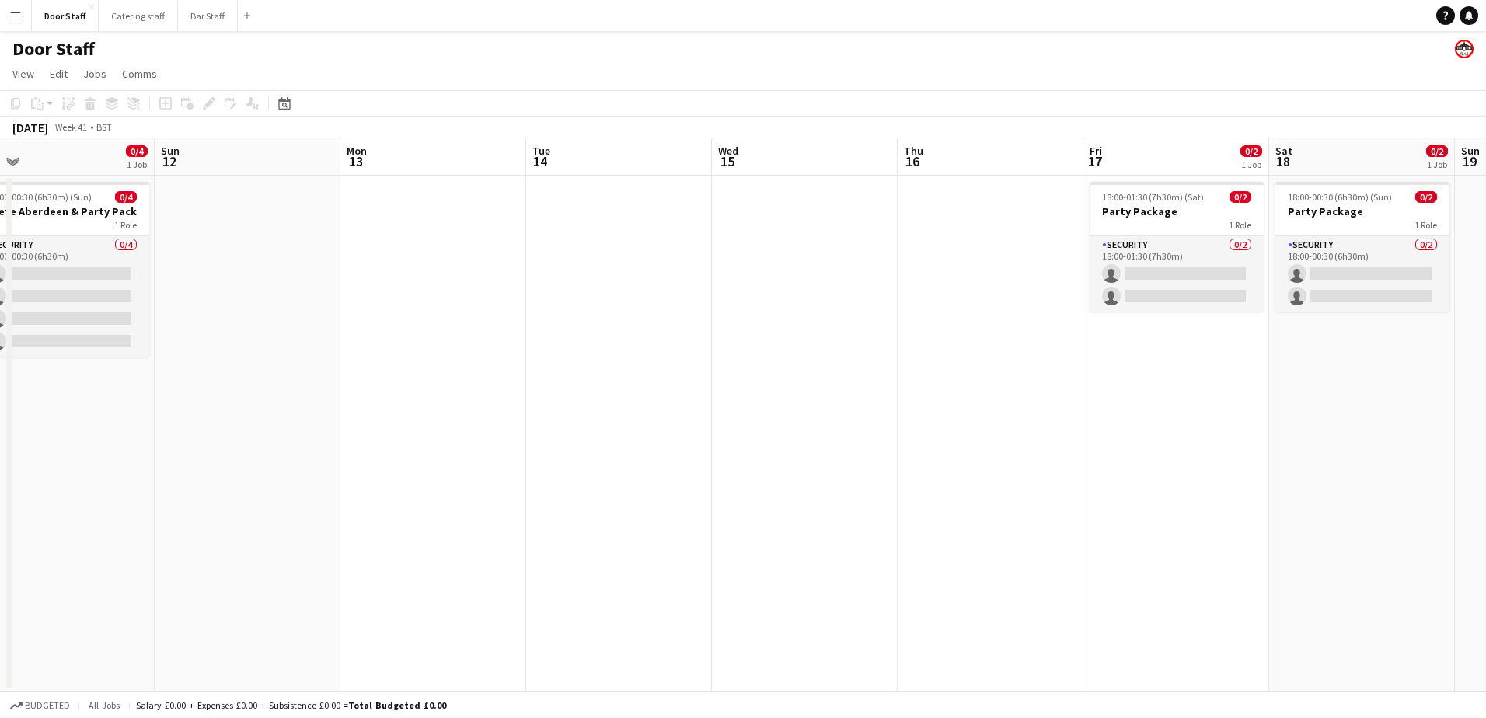
drag, startPoint x: 1249, startPoint y: 414, endPoint x: 264, endPoint y: 402, distance: 984.6
click at [264, 402] on app-calendar-viewport "Wed 8 0/4 1 Job Thu 9 0/4 1 Job Fri 10 0/3 2 Jobs Sat 11 0/4 1 Job Sun 12 Mon 1…" at bounding box center [743, 414] width 1486 height 553
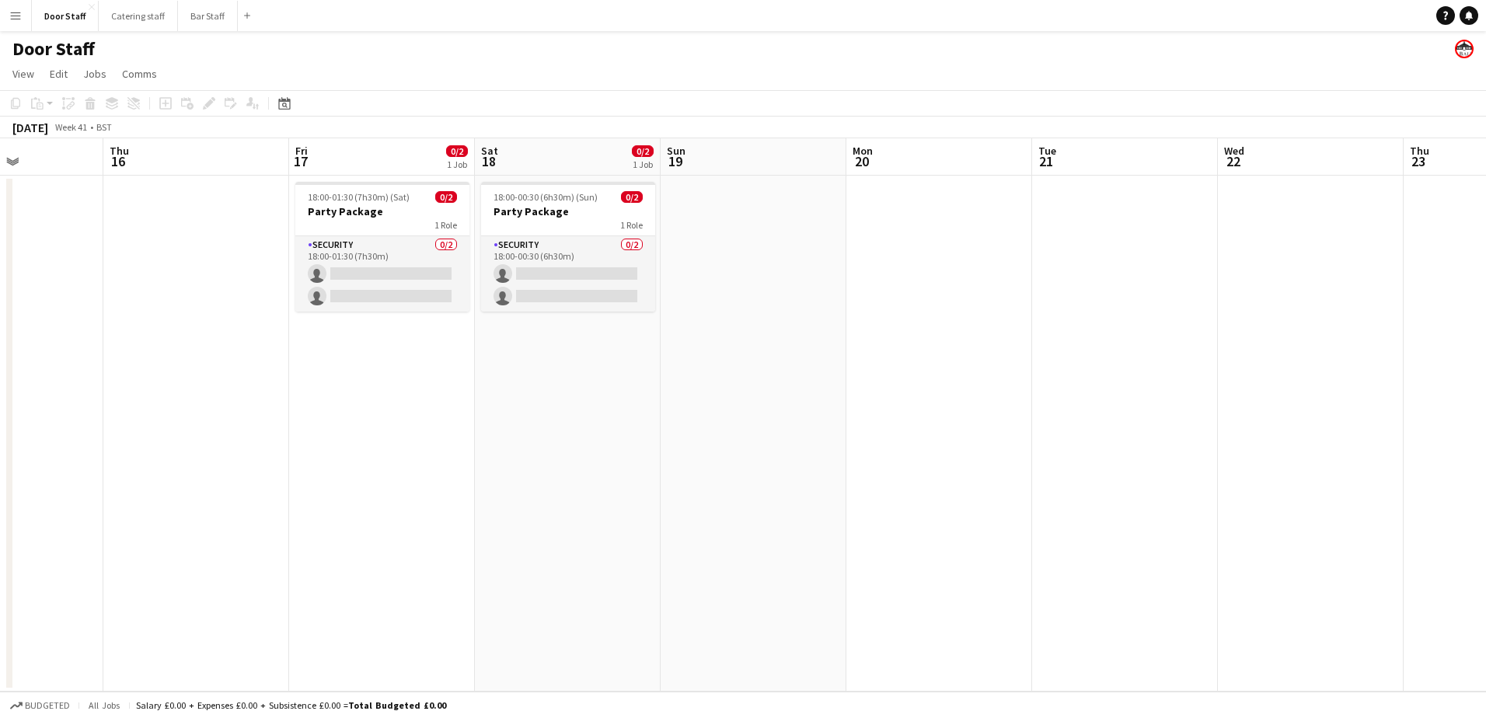
drag, startPoint x: 974, startPoint y: 424, endPoint x: 0, endPoint y: 360, distance: 976.5
click at [0, 360] on html "Menu Boards Boards Boards All jobs Status Workforce Workforce My Workforce Recr…" at bounding box center [743, 359] width 1486 height 718
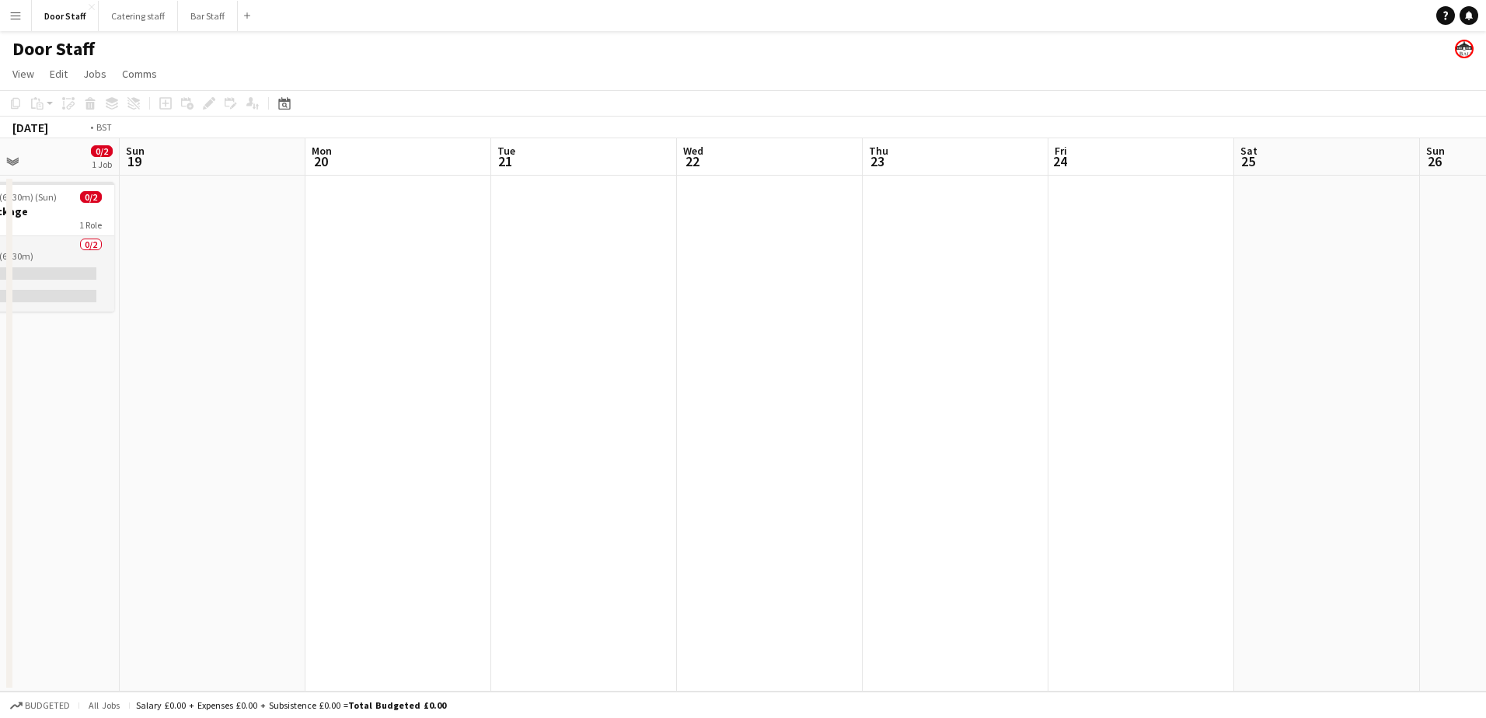
scroll to position [0, 584]
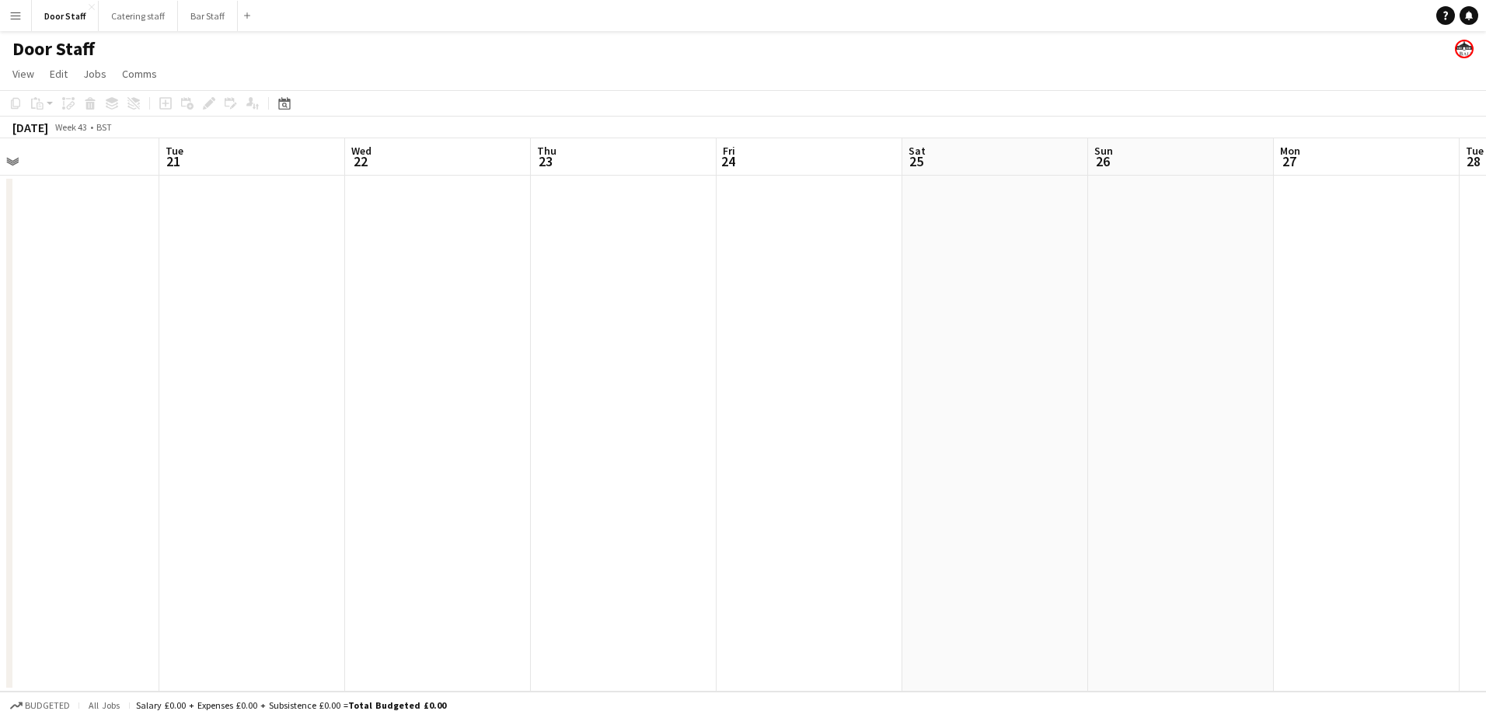
drag, startPoint x: 1025, startPoint y: 296, endPoint x: 587, endPoint y: 259, distance: 439.9
click at [587, 259] on app-calendar-viewport "Fri 17 0/2 1 Job Sat 18 0/2 1 Job Sun 19 Mon 20 Tue 21 Wed 22 Thu 23 Fri 24 Sat…" at bounding box center [743, 414] width 1486 height 553
click at [977, 163] on app-board-header-date "Sat 25" at bounding box center [995, 156] width 186 height 37
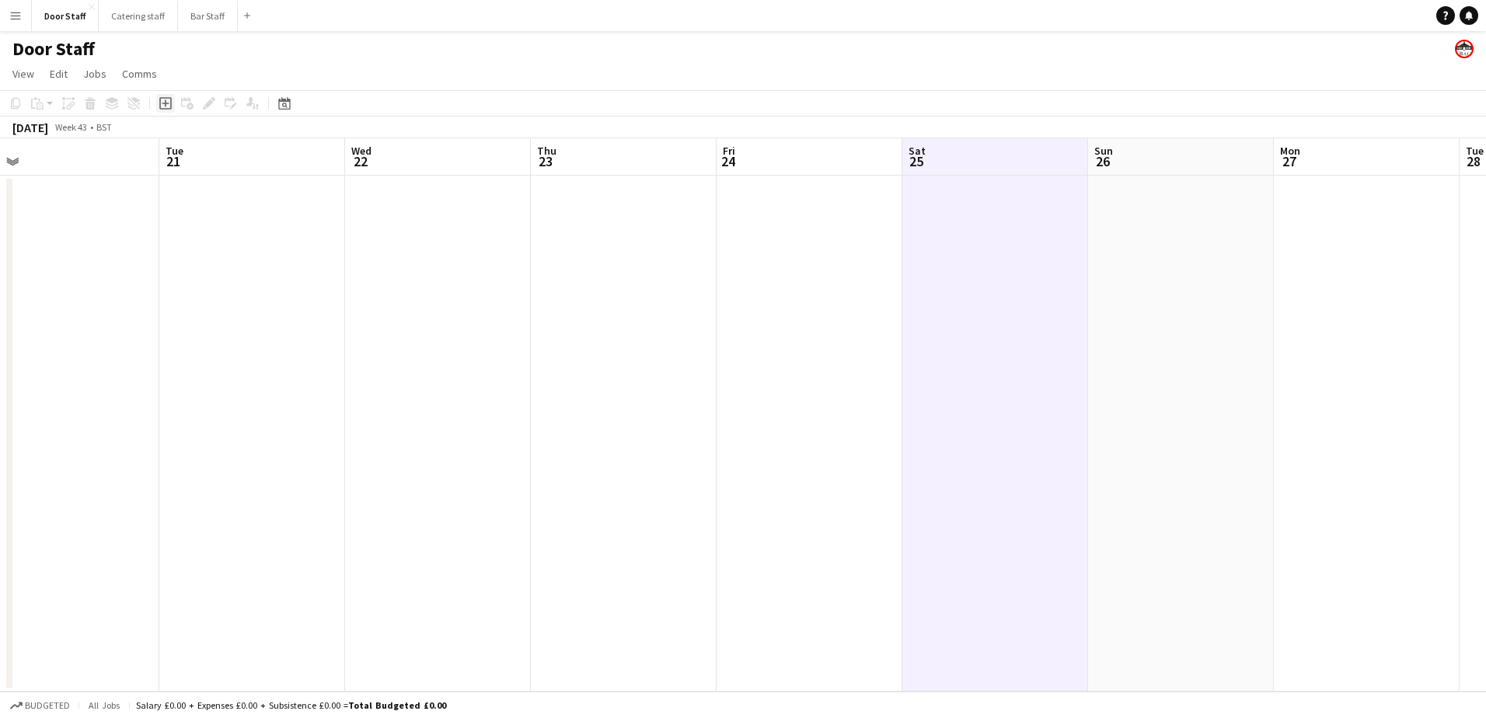
click at [164, 100] on icon "Add job" at bounding box center [165, 103] width 12 height 12
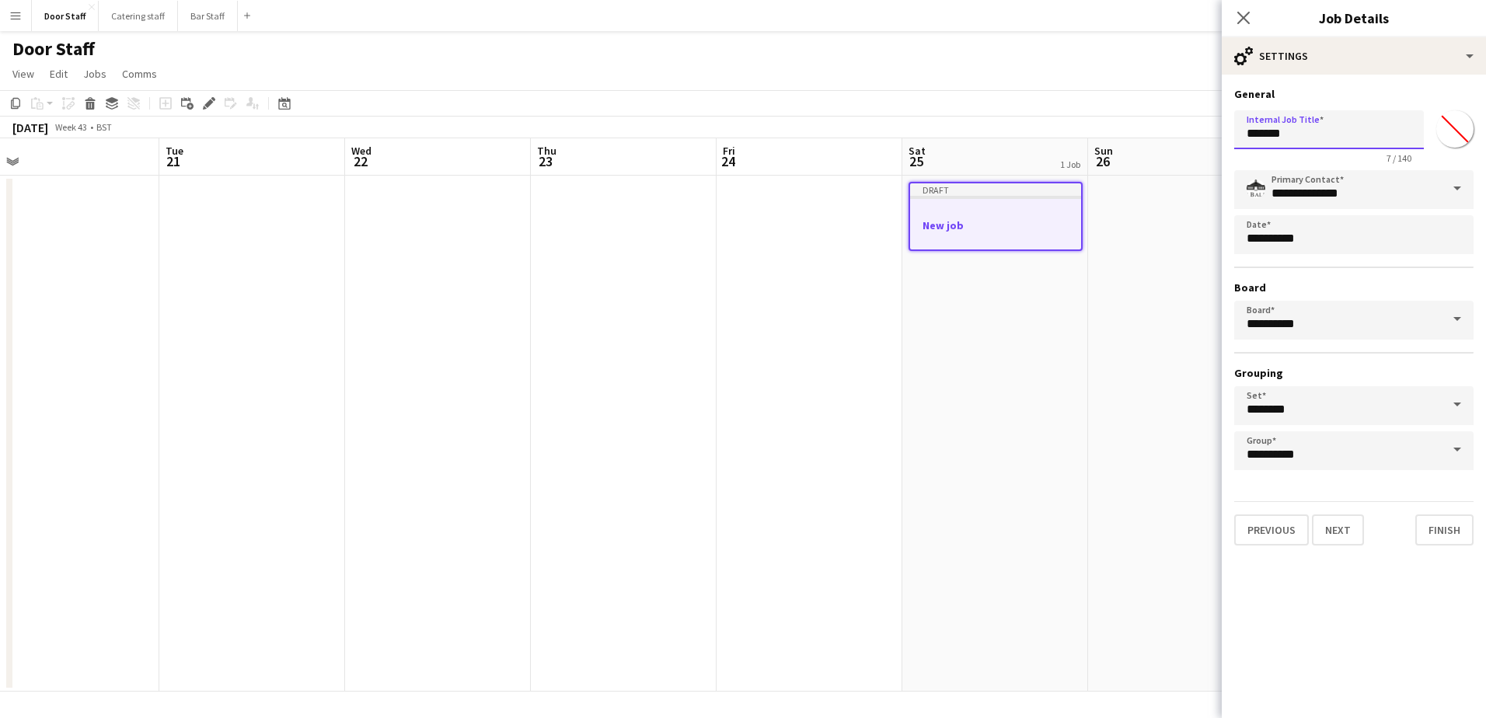
click at [1286, 130] on input "*******" at bounding box center [1329, 129] width 190 height 39
type input "*******"
click at [1350, 525] on button "Next" at bounding box center [1338, 529] width 52 height 31
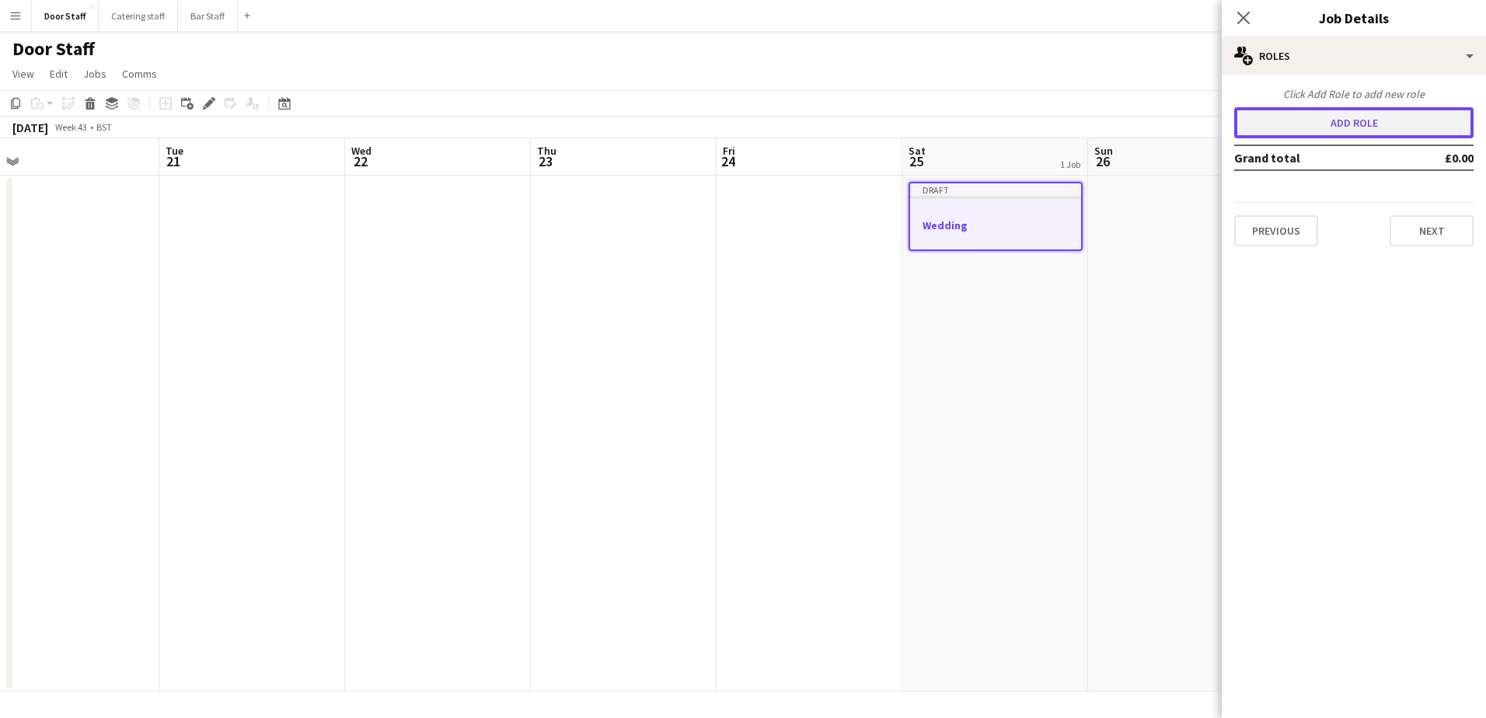
click at [1289, 122] on button "Add role" at bounding box center [1353, 122] width 239 height 31
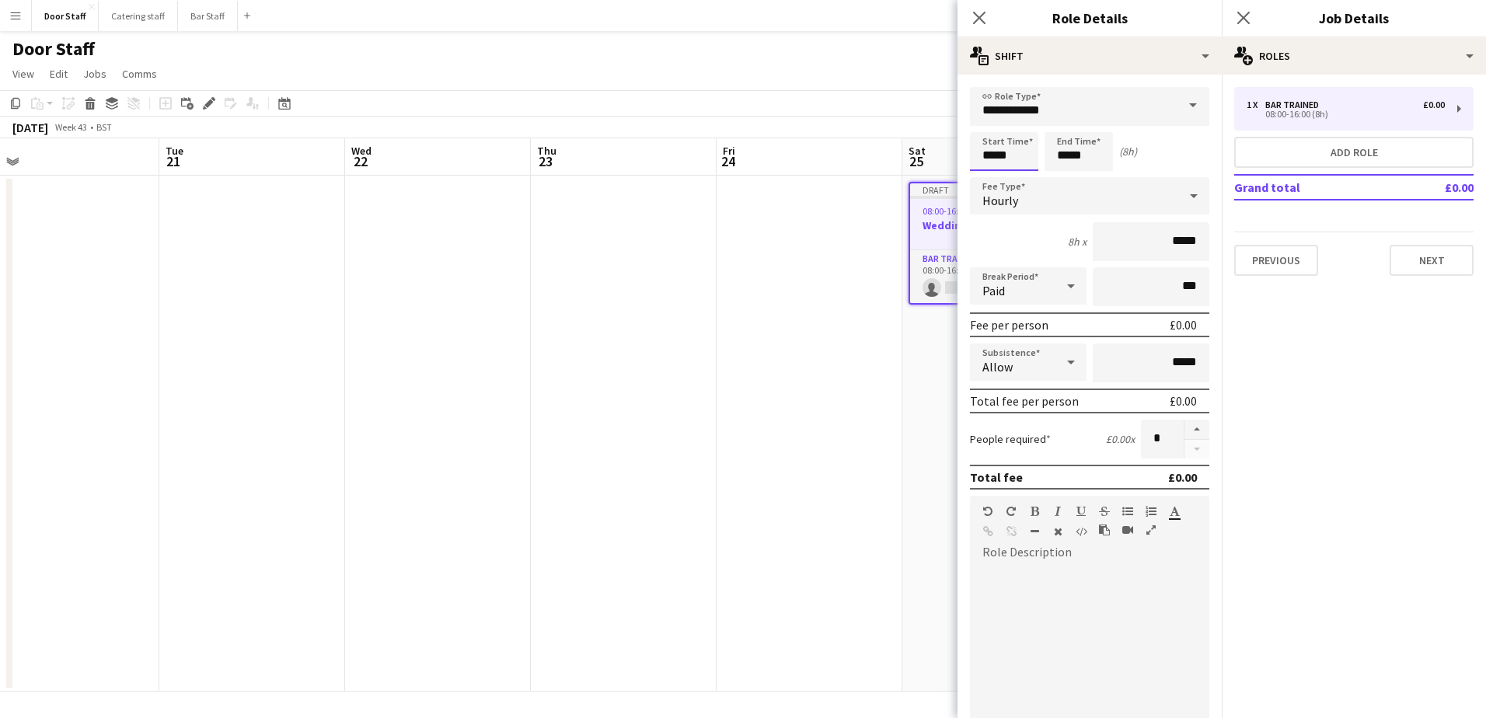
click at [996, 153] on input "*****" at bounding box center [1004, 151] width 68 height 39
click at [993, 124] on div at bounding box center [988, 125] width 31 height 16
click at [994, 124] on div at bounding box center [988, 125] width 31 height 16
click at [995, 124] on div at bounding box center [988, 125] width 31 height 16
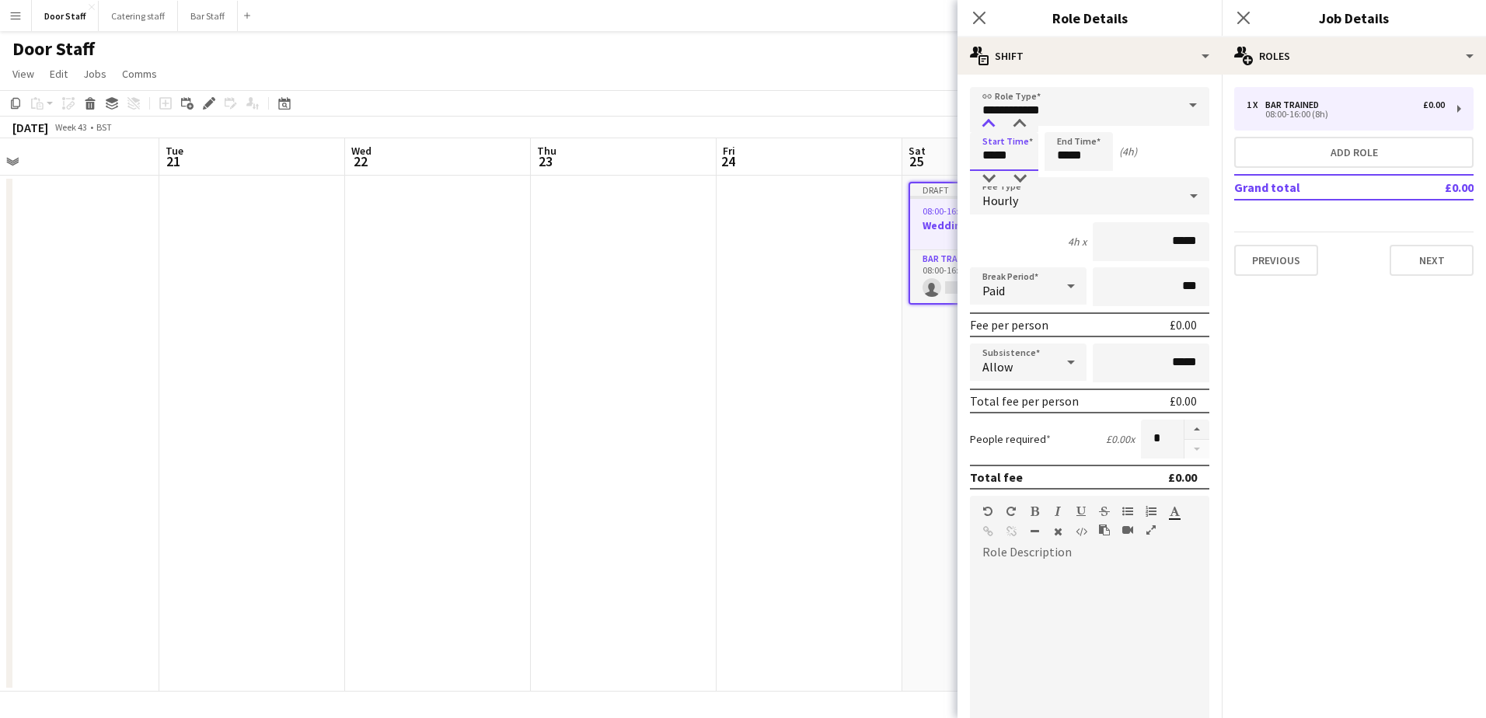
type input "*****"
click at [995, 124] on div at bounding box center [988, 125] width 31 height 16
click at [1079, 152] on input "*****" at bounding box center [1078, 151] width 68 height 39
click at [1069, 126] on div at bounding box center [1062, 125] width 31 height 16
click at [1069, 125] on div at bounding box center [1062, 125] width 31 height 16
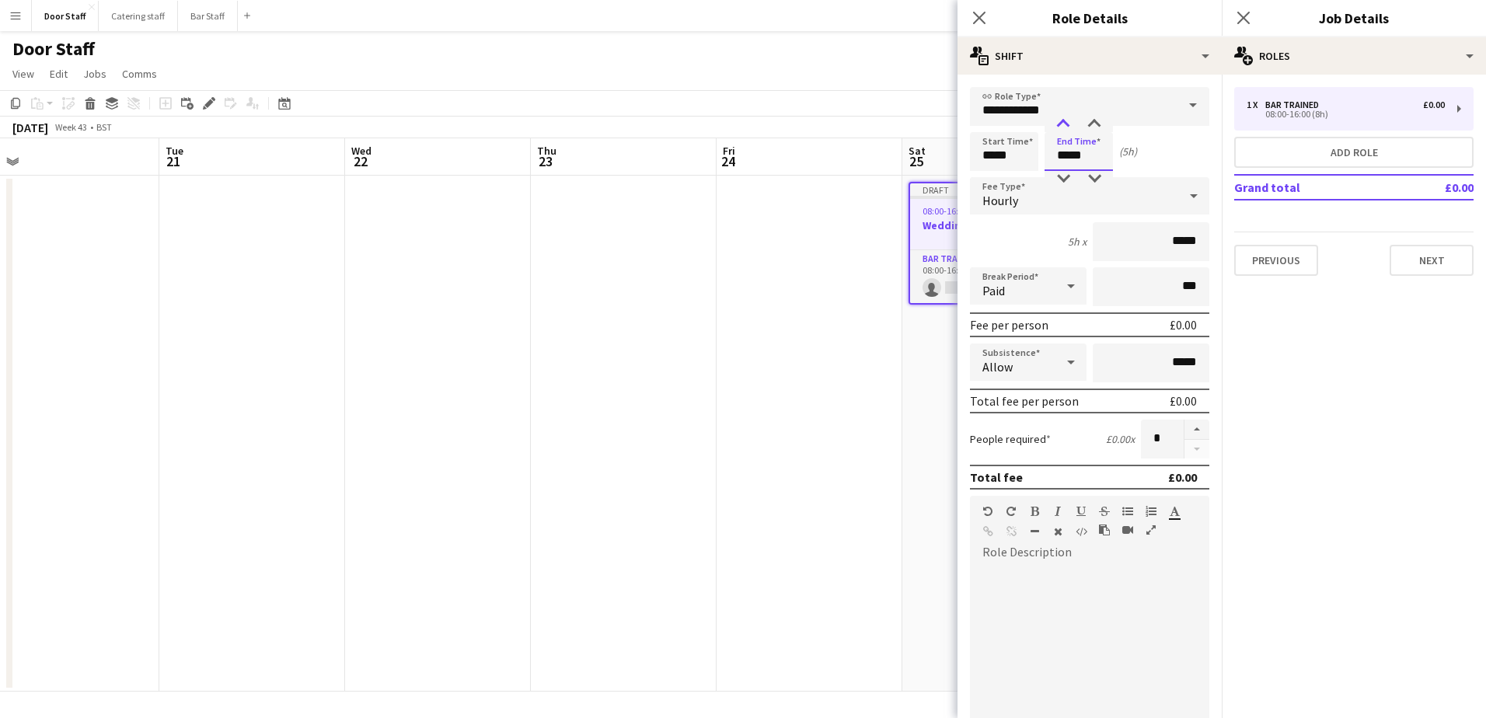
click at [1069, 125] on div at bounding box center [1062, 125] width 31 height 16
click at [1066, 175] on div at bounding box center [1062, 179] width 31 height 16
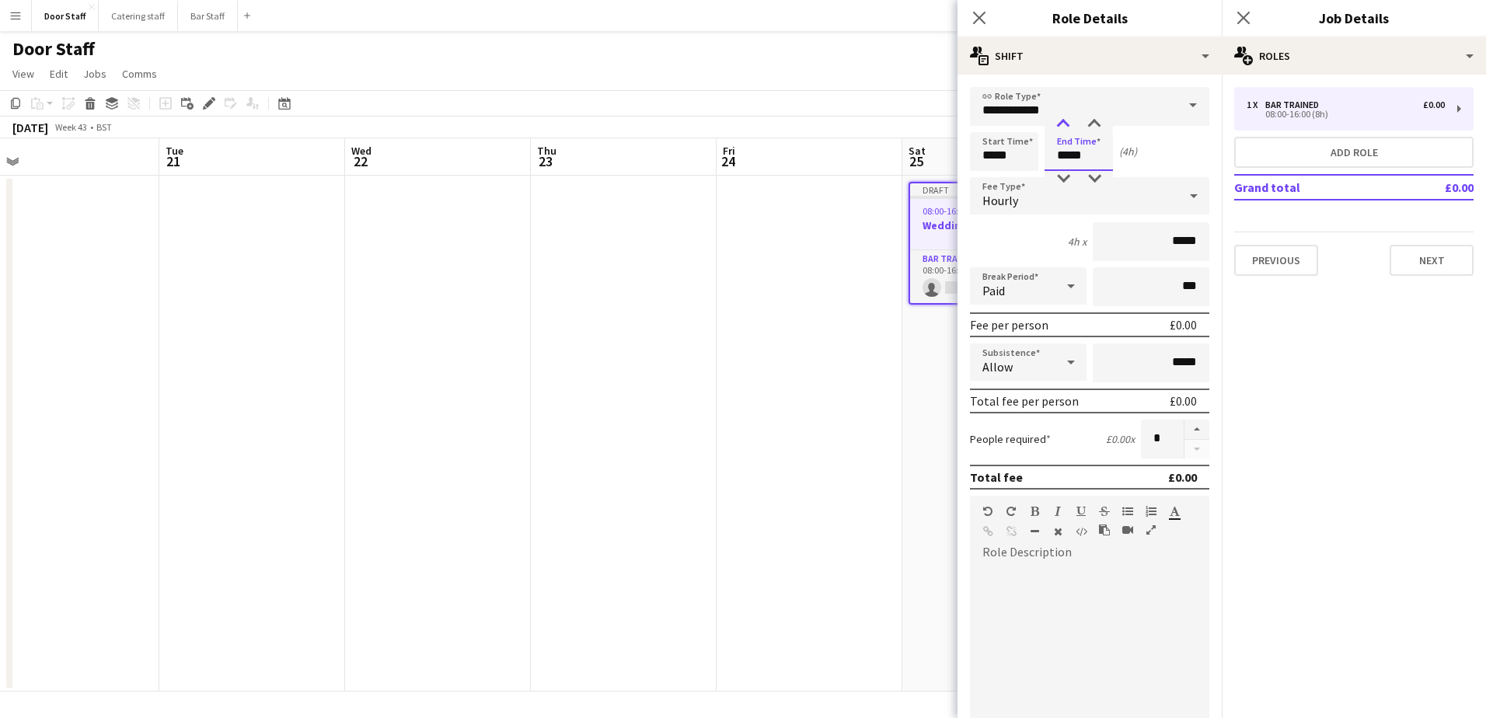
click at [1066, 127] on div at bounding box center [1062, 125] width 31 height 16
click at [1091, 124] on div at bounding box center [1094, 125] width 31 height 16
type input "*****"
click at [1091, 124] on div at bounding box center [1094, 125] width 31 height 16
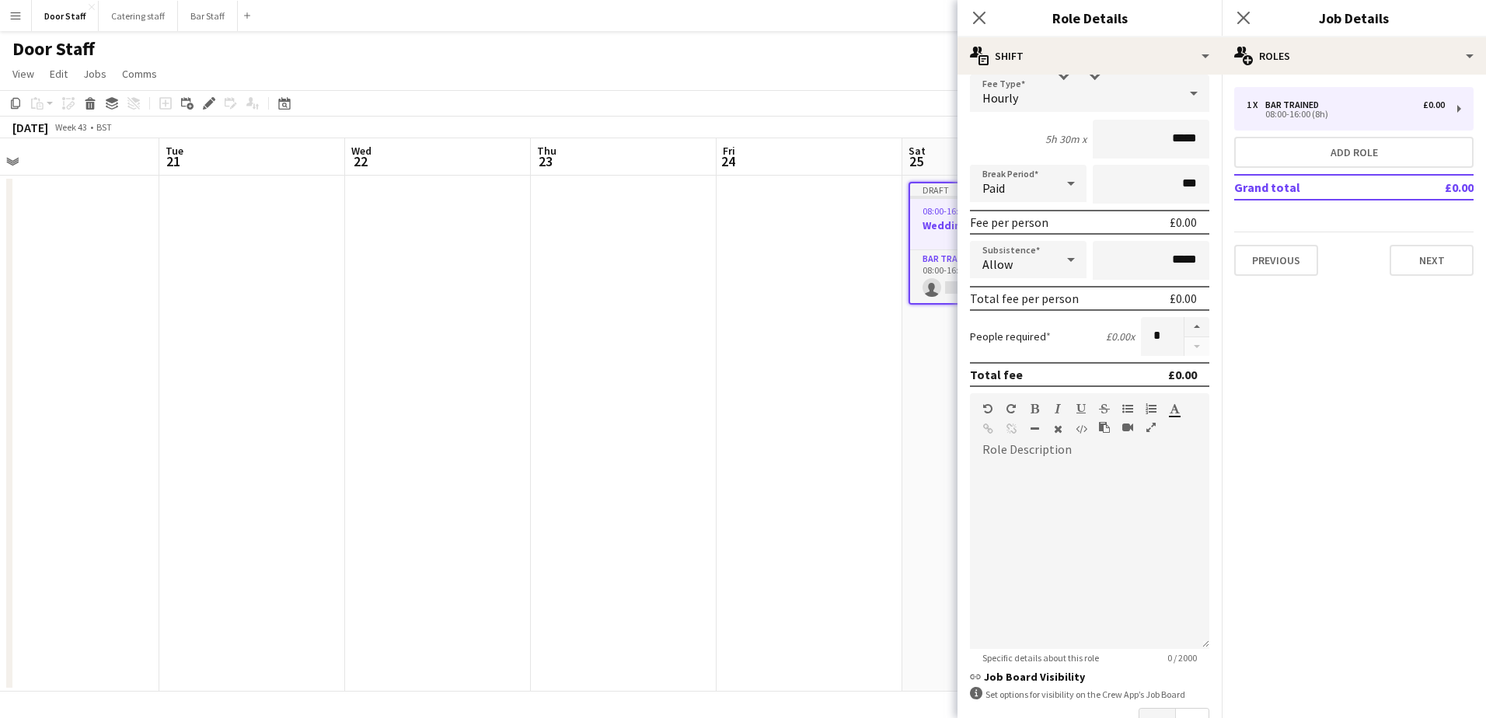
scroll to position [210, 0]
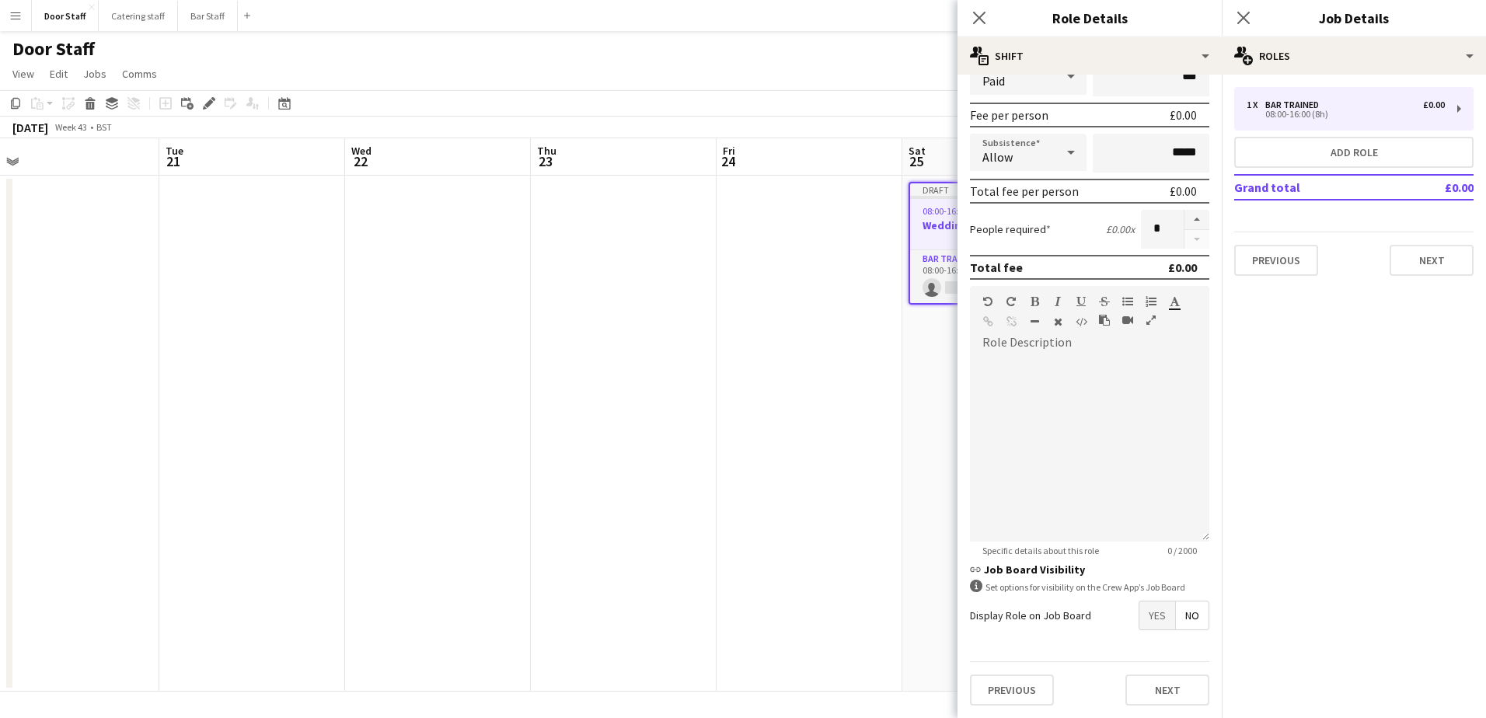
click at [1142, 615] on span "Yes" at bounding box center [1157, 615] width 36 height 28
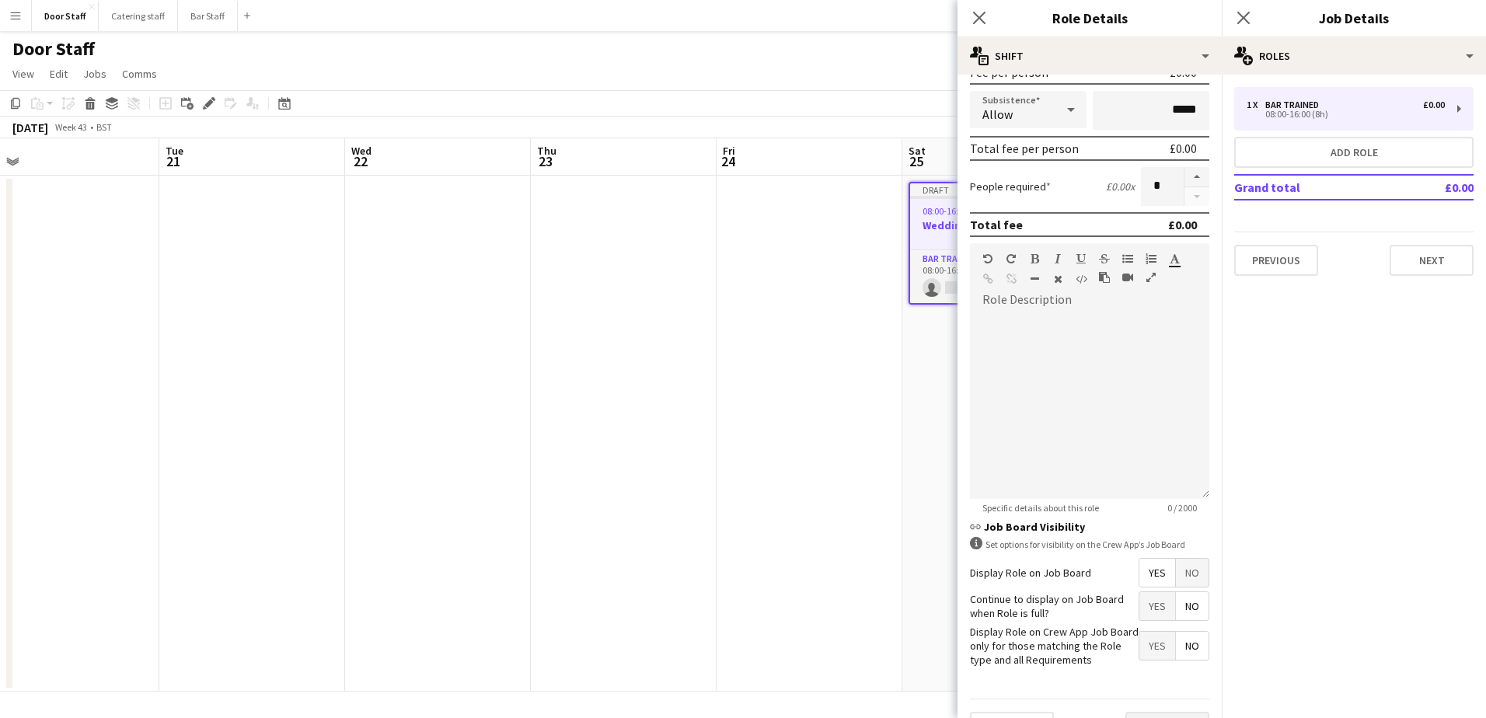
scroll to position [290, 0]
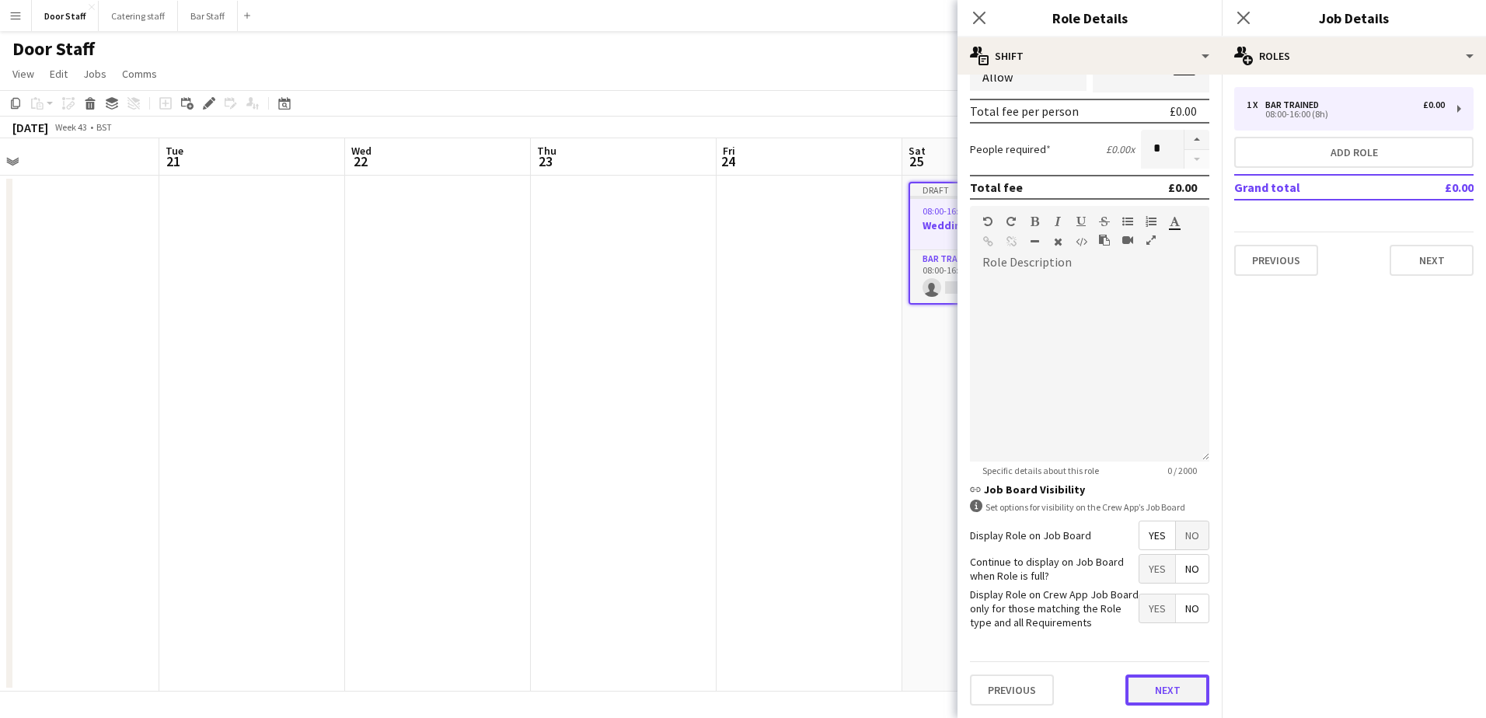
click at [1169, 702] on button "Next" at bounding box center [1167, 689] width 84 height 31
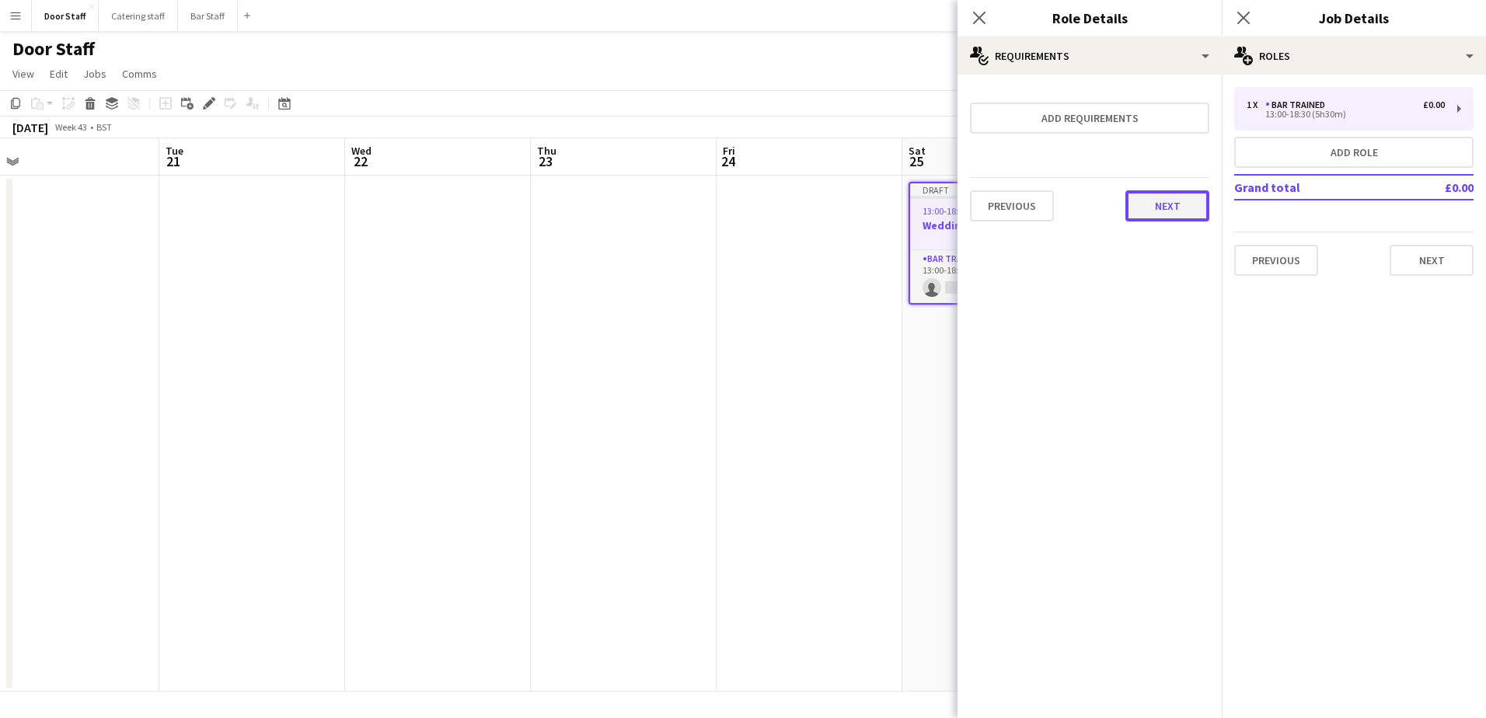
click at [1160, 201] on button "Next" at bounding box center [1167, 205] width 84 height 31
click at [1180, 198] on button "Finish" at bounding box center [1180, 208] width 58 height 31
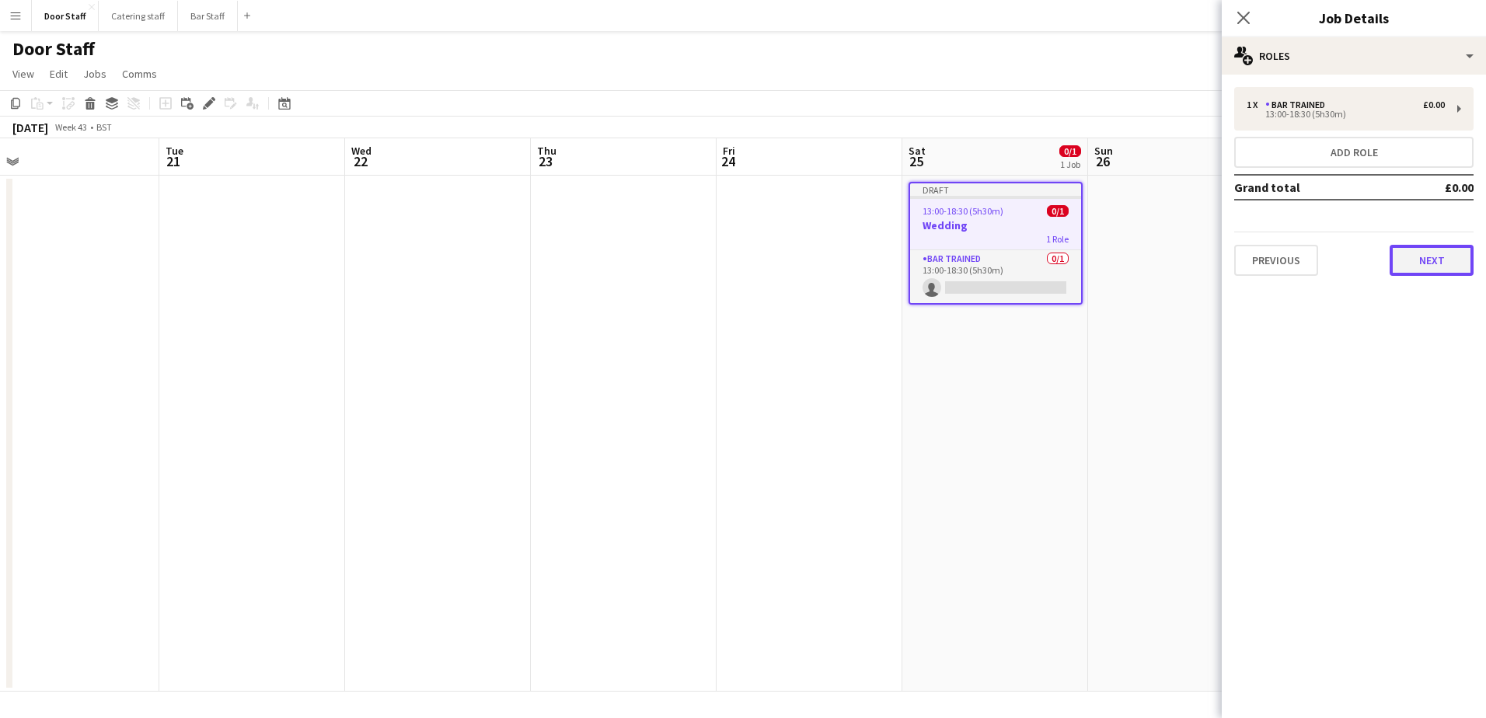
click at [1429, 260] on button "Next" at bounding box center [1431, 260] width 84 height 31
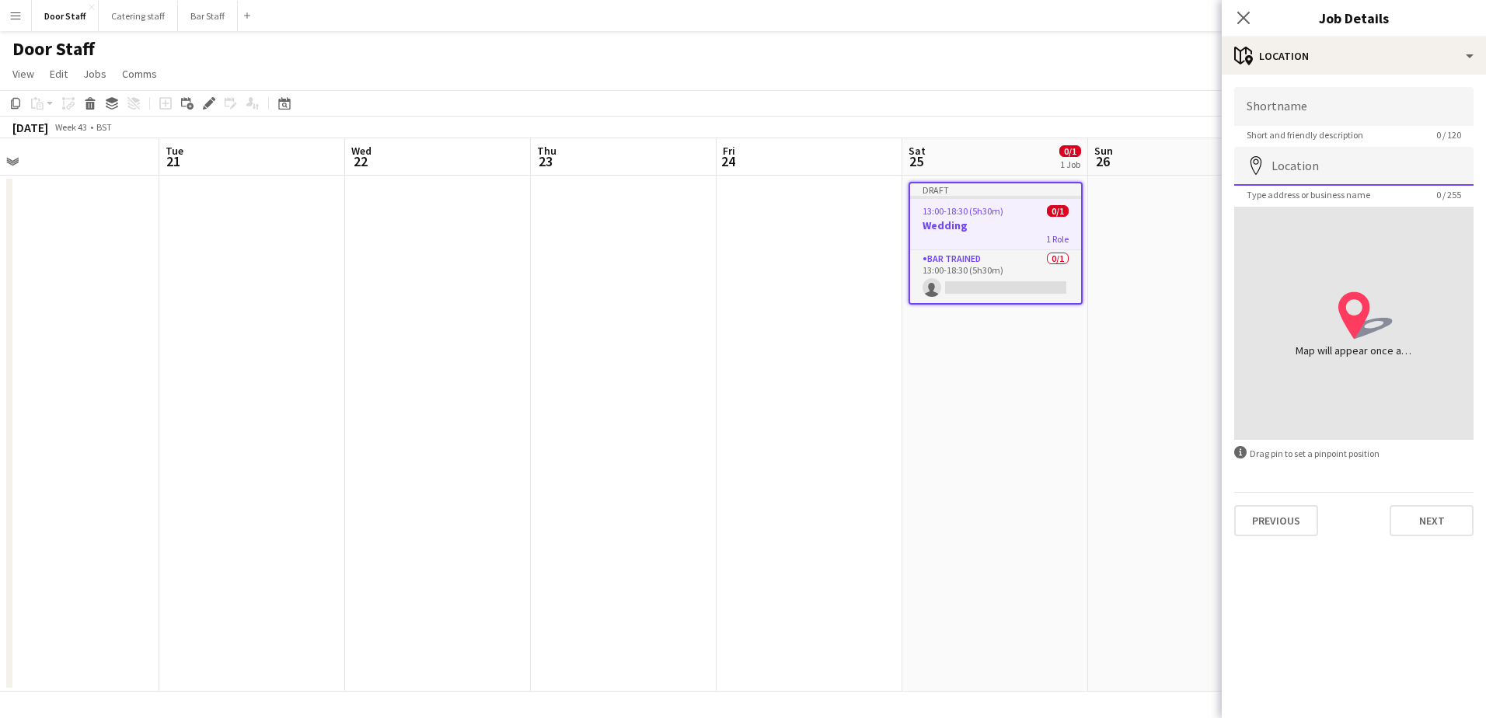
click at [1386, 176] on input "Location" at bounding box center [1353, 166] width 239 height 39
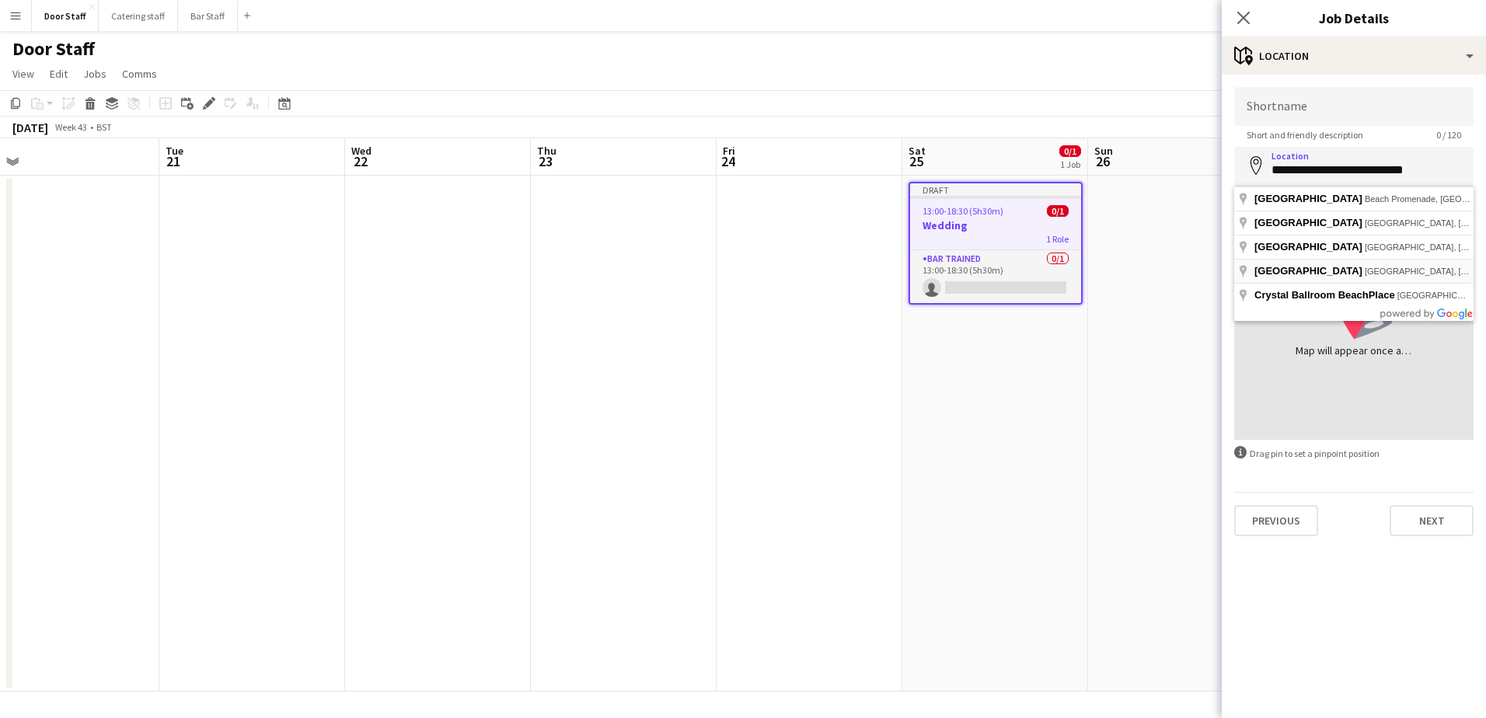
type input "**********"
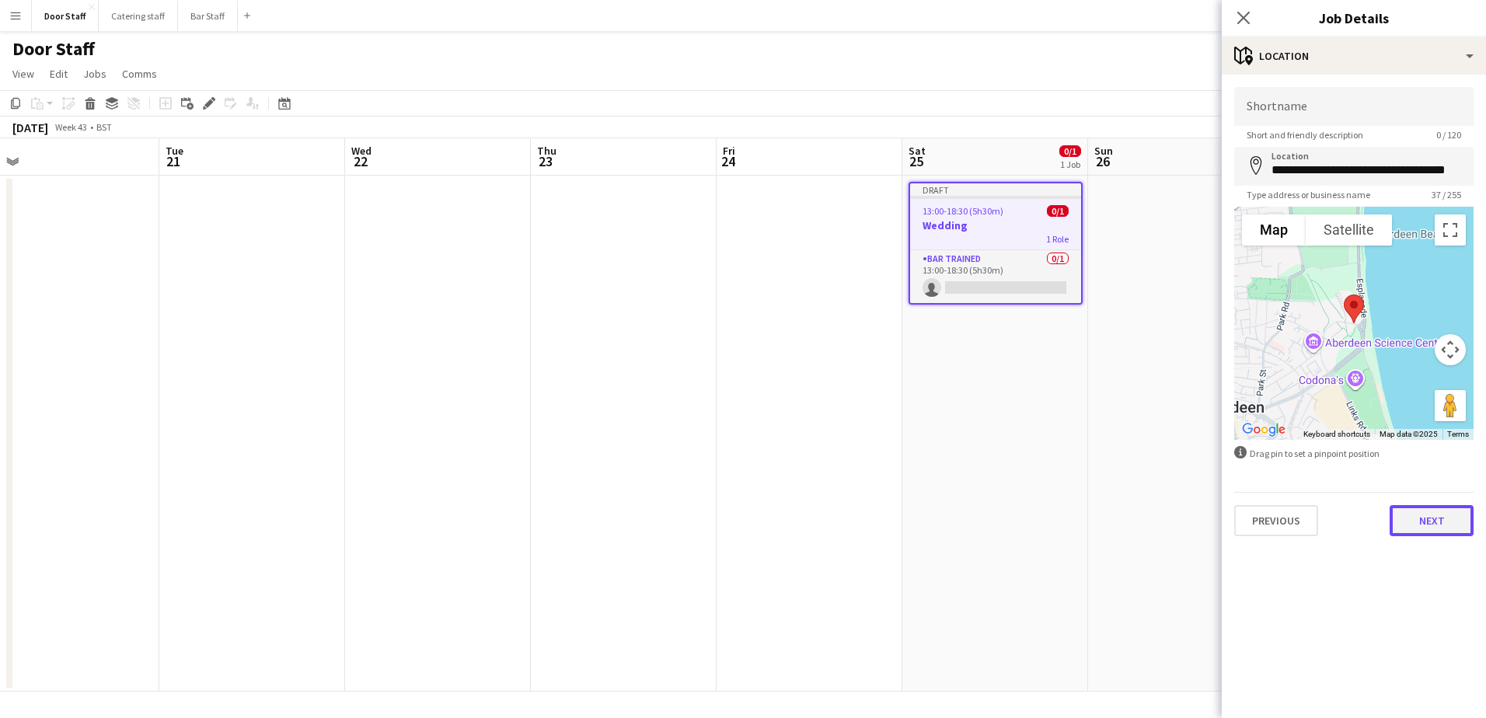
click at [1438, 517] on button "Next" at bounding box center [1431, 520] width 84 height 31
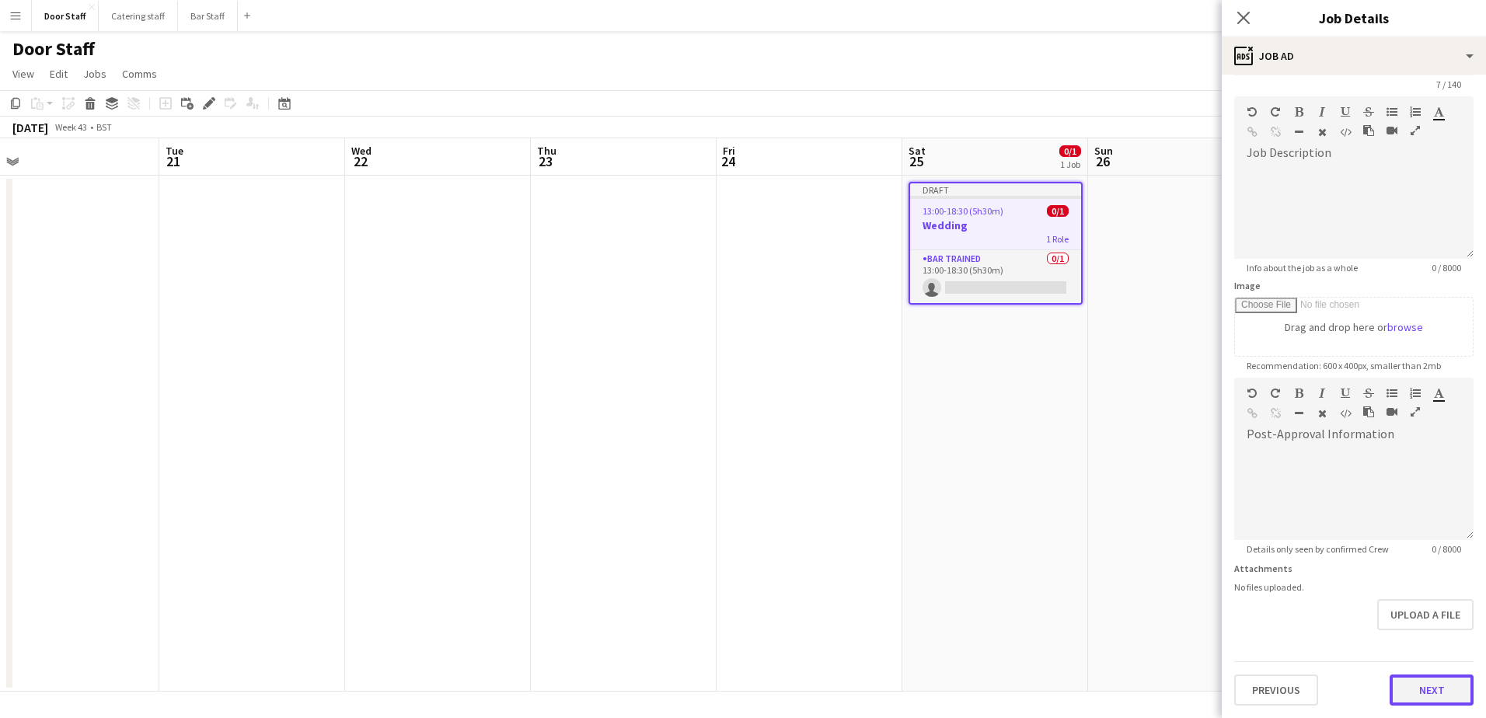
click at [1416, 649] on form "Headline ******* 7 / 140 Job Description default Heading 1 Heading 2 Heading 3 …" at bounding box center [1354, 371] width 264 height 669
click at [1424, 690] on button "Next" at bounding box center [1431, 689] width 84 height 31
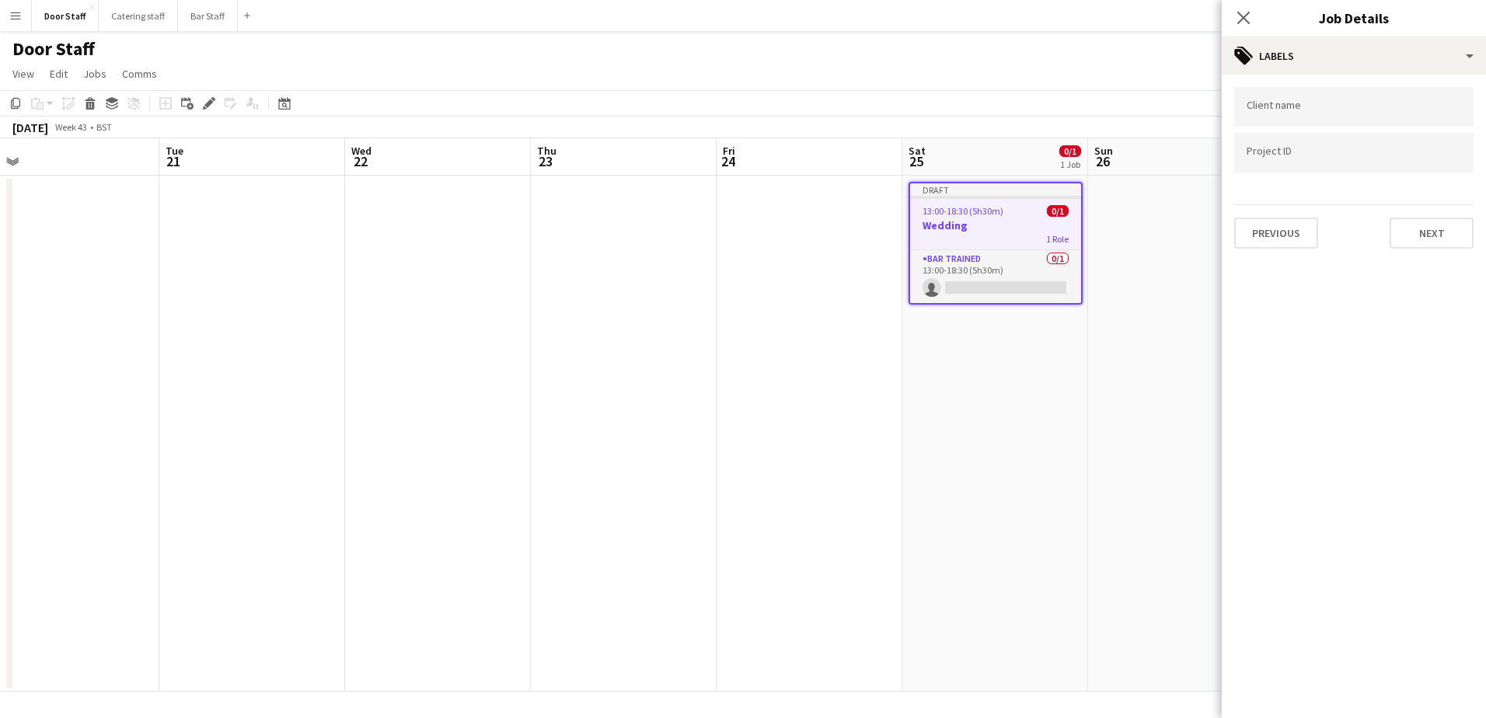
scroll to position [0, 0]
click at [1422, 241] on button "Next" at bounding box center [1431, 233] width 84 height 31
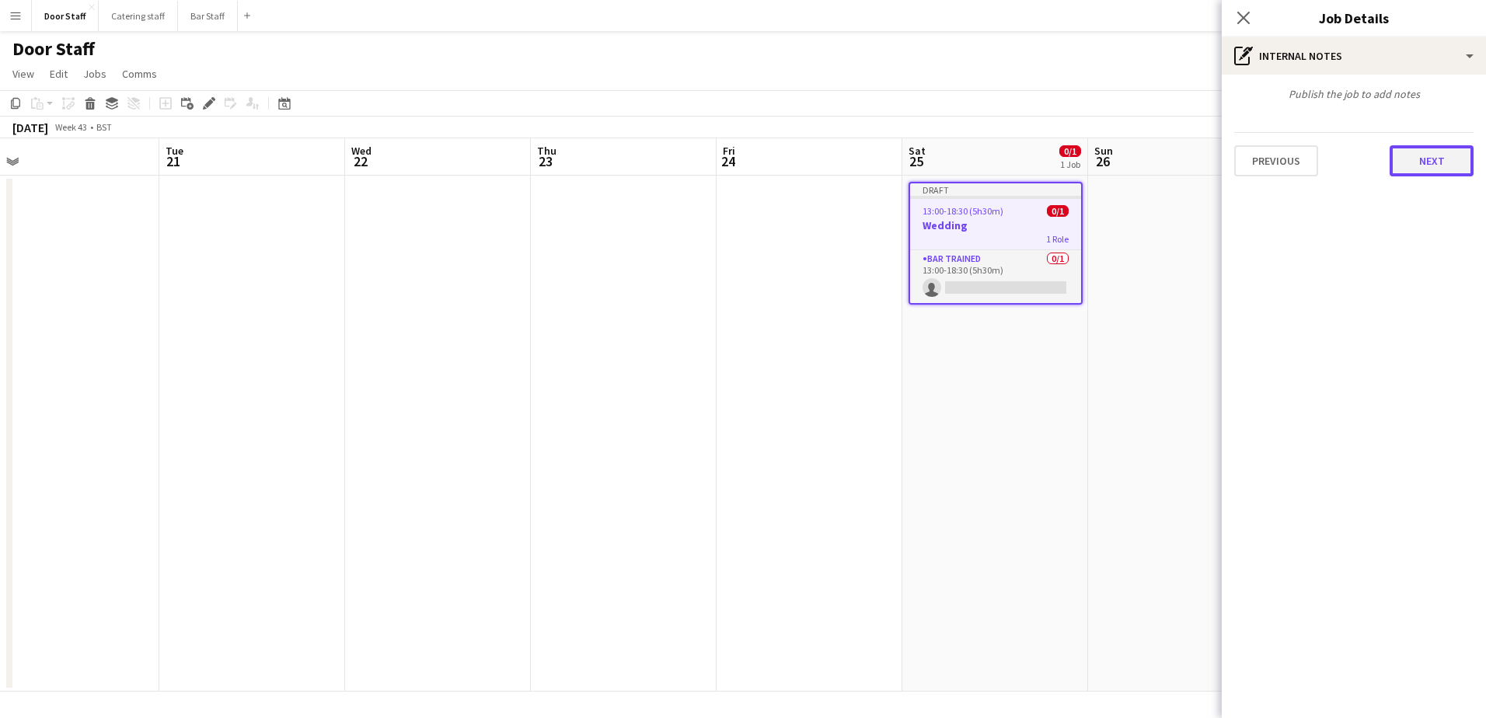
click at [1425, 163] on button "Next" at bounding box center [1431, 160] width 84 height 31
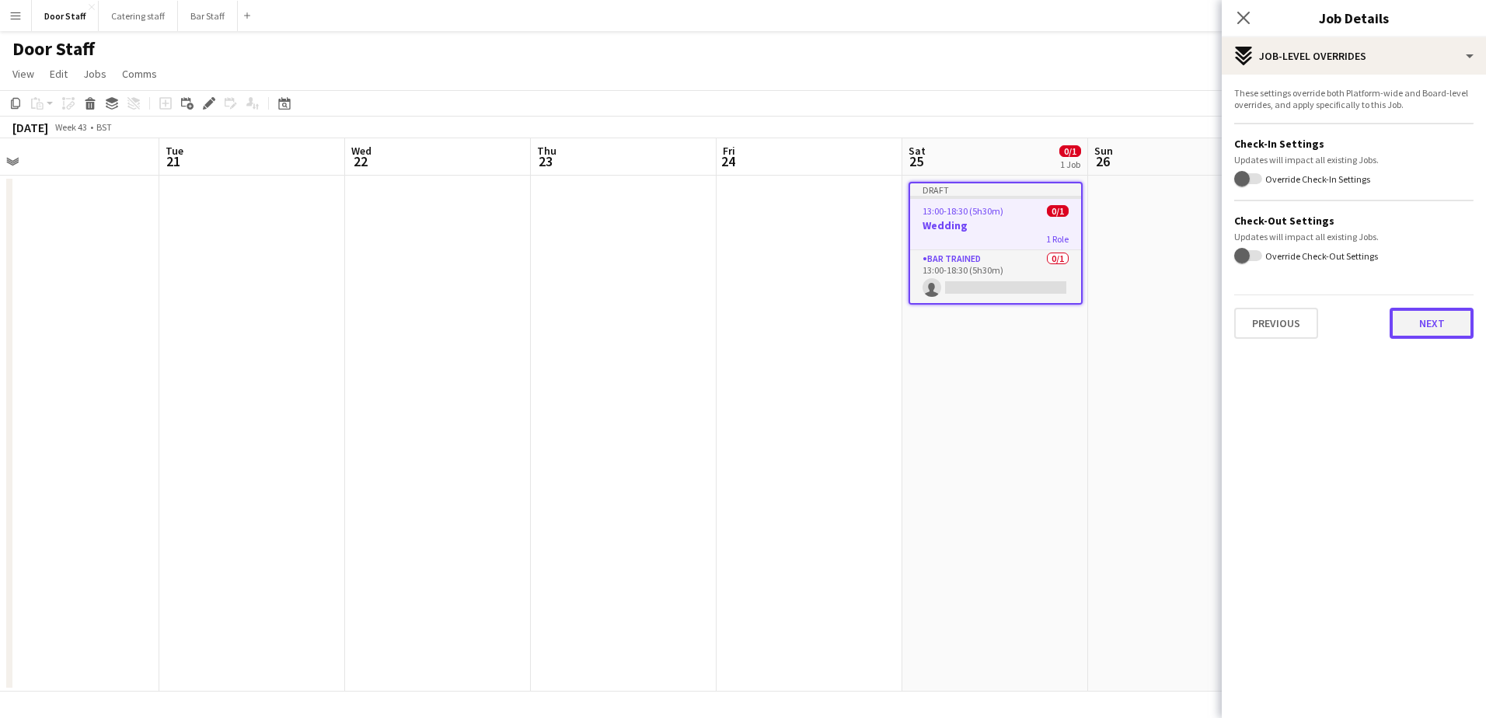
click at [1434, 321] on button "Next" at bounding box center [1431, 323] width 84 height 31
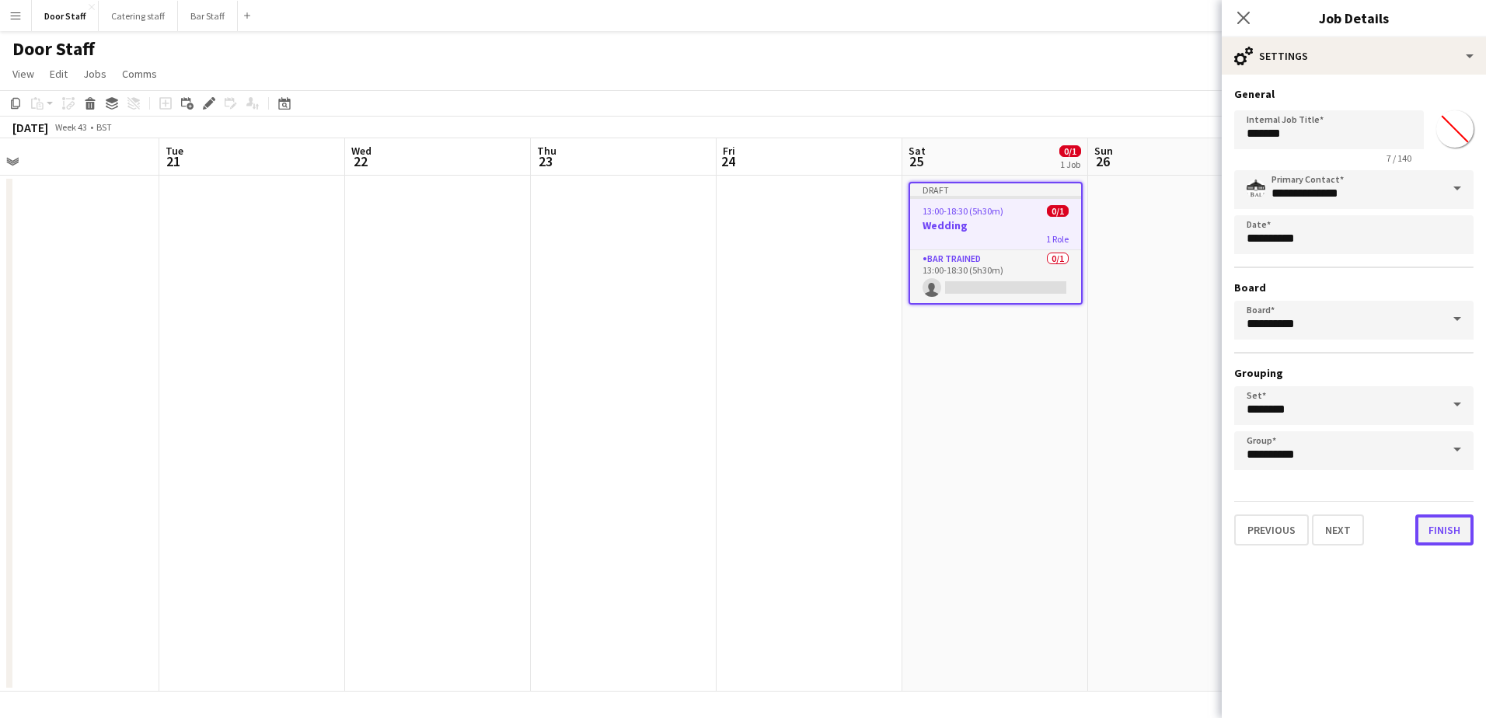
click at [1432, 534] on button "Finish" at bounding box center [1444, 529] width 58 height 31
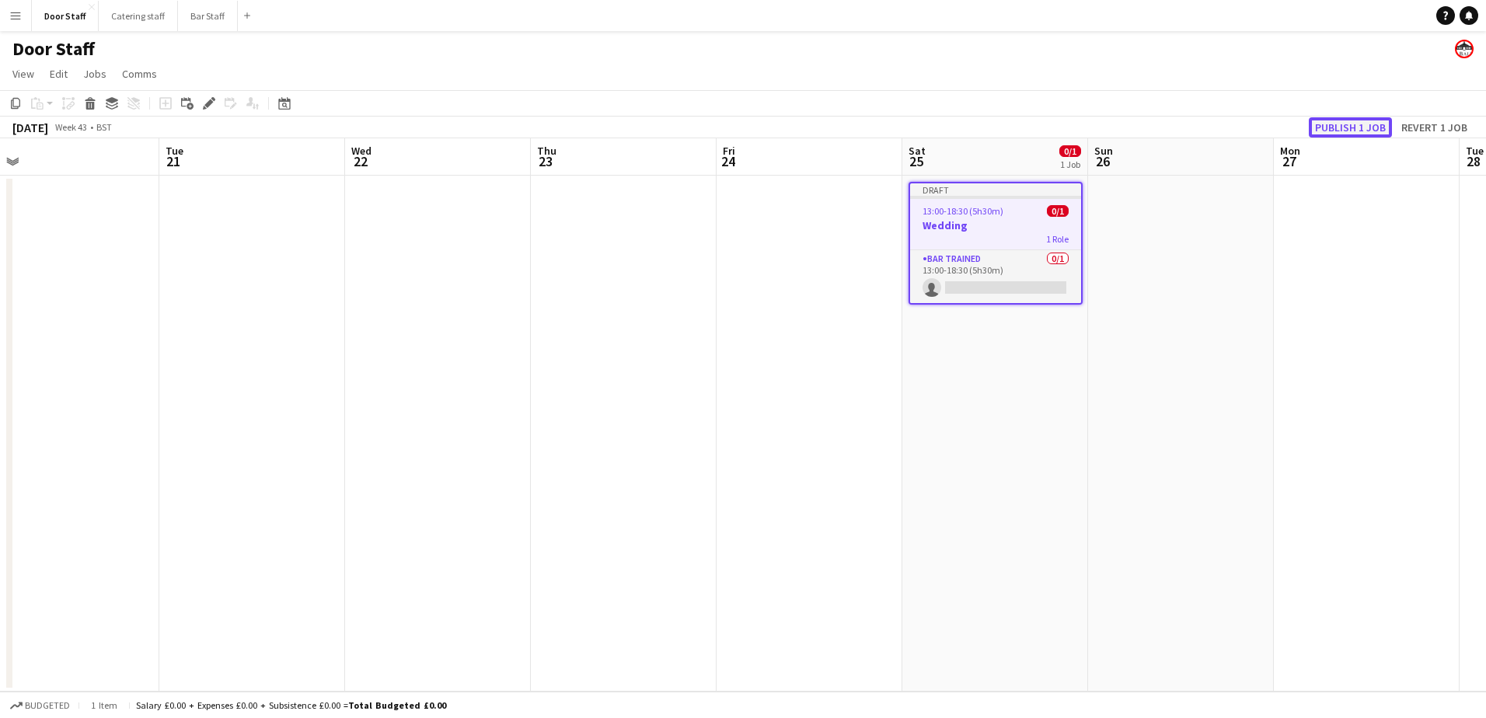
click at [1351, 122] on button "Publish 1 job" at bounding box center [1350, 127] width 83 height 20
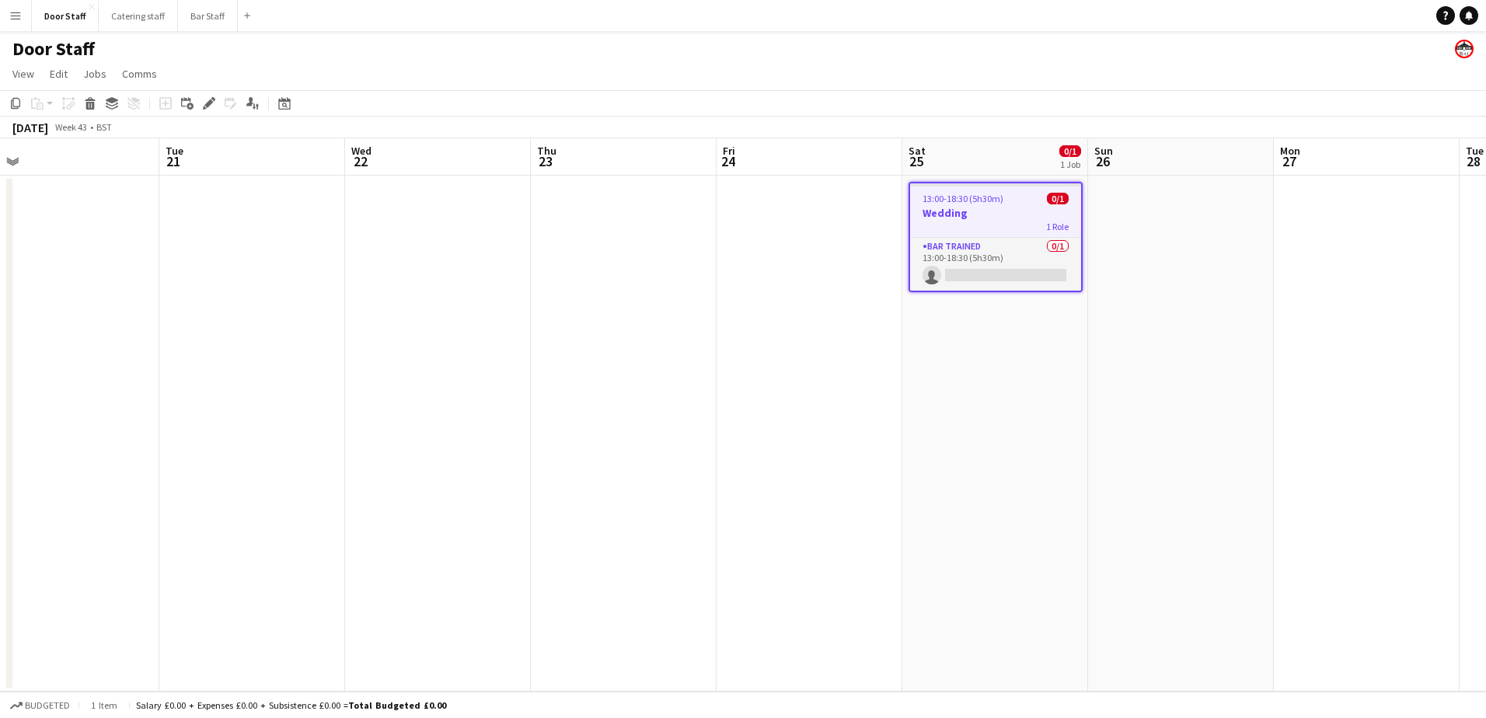
click at [1002, 327] on app-date-cell "13:00-18:30 (5h30m) 0/1 Wedding 1 Role Bar trained 0/1 13:00-18:30 (5h30m) sing…" at bounding box center [995, 434] width 186 height 516
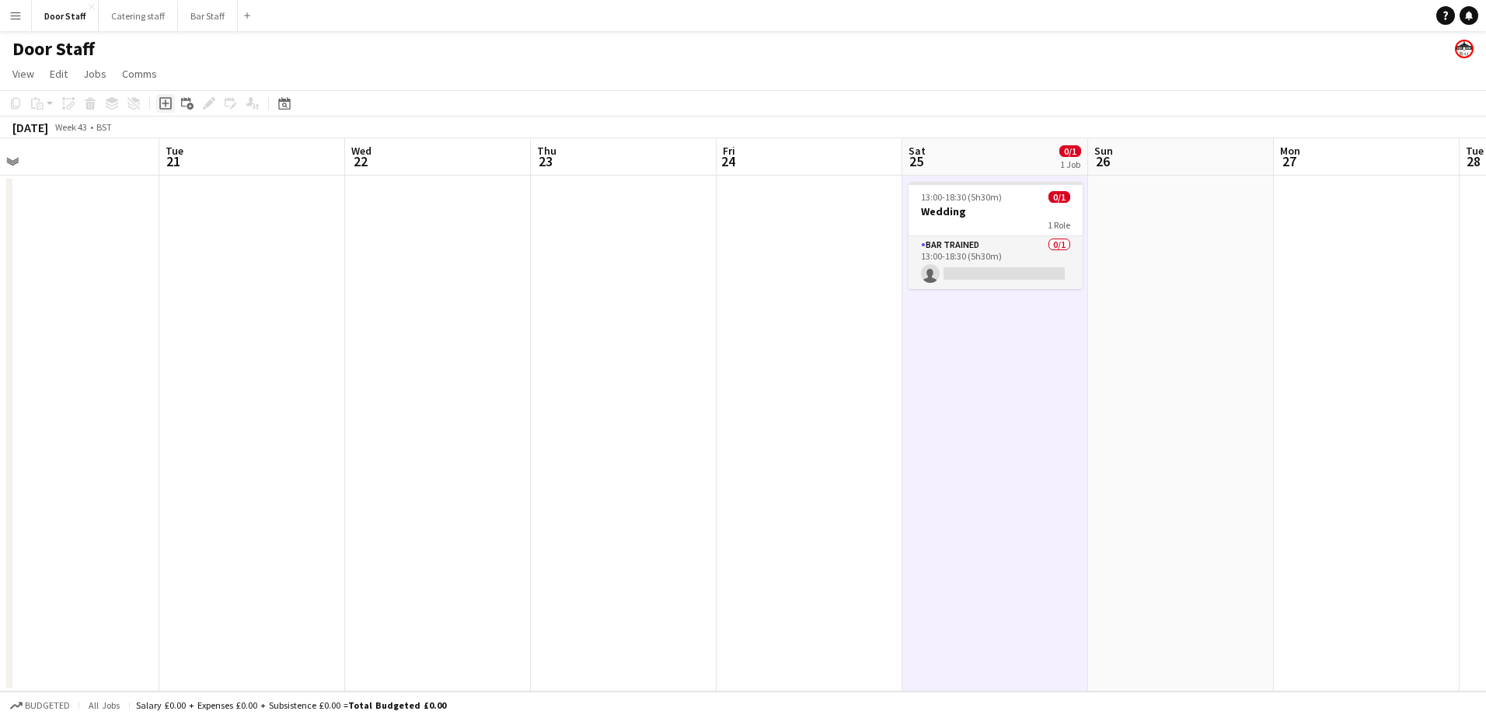
click at [169, 105] on icon "Add job" at bounding box center [165, 103] width 12 height 12
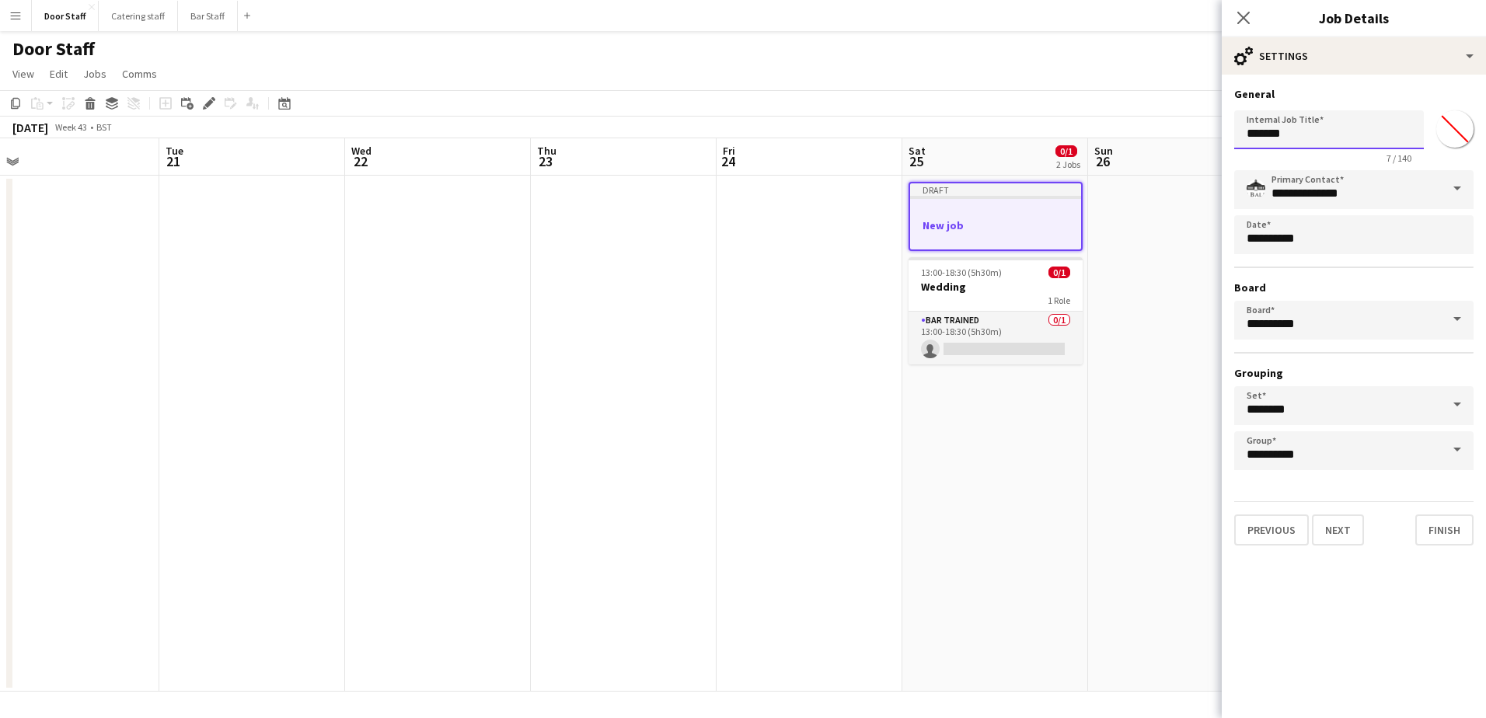
click at [1288, 144] on input "*******" at bounding box center [1329, 129] width 190 height 39
type input "*******"
click at [1341, 526] on button "Next" at bounding box center [1338, 529] width 52 height 31
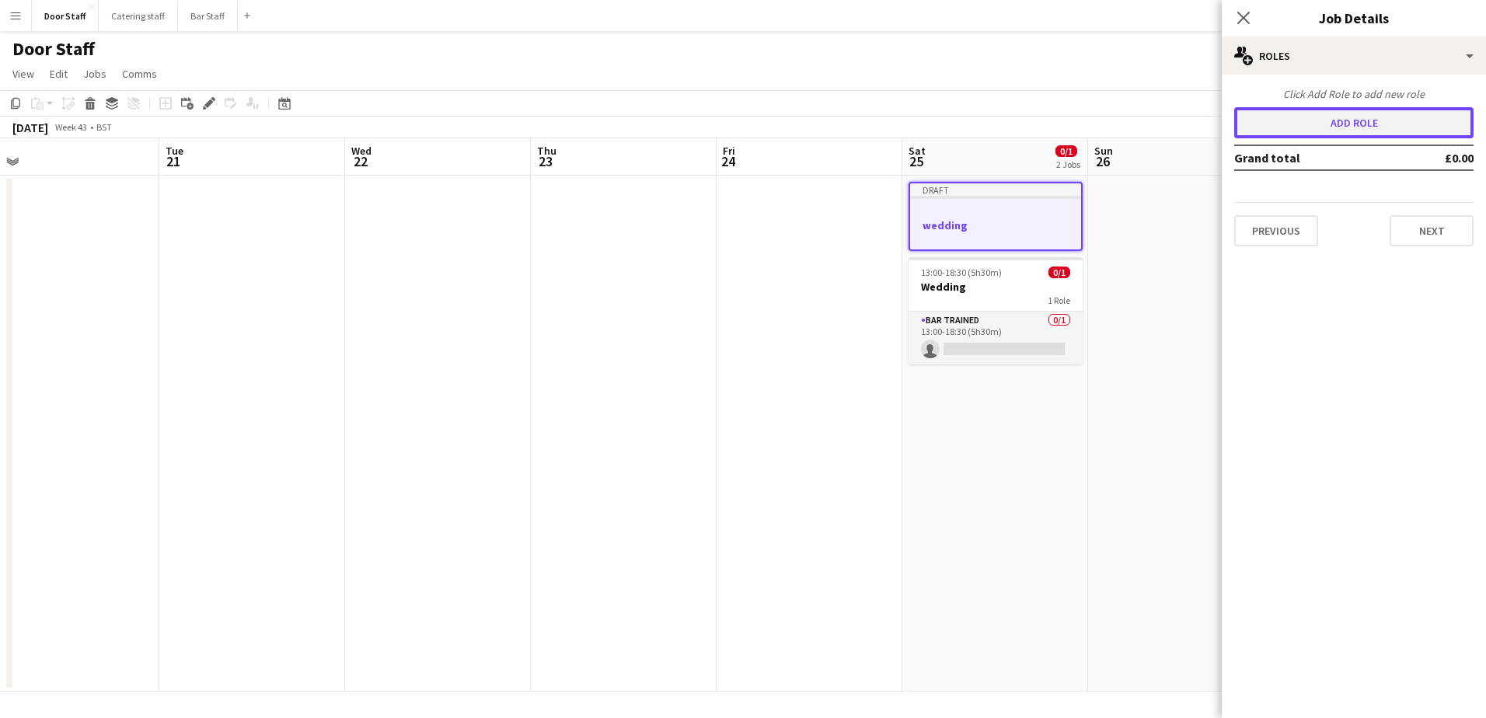
click at [1298, 134] on button "Add role" at bounding box center [1353, 122] width 239 height 31
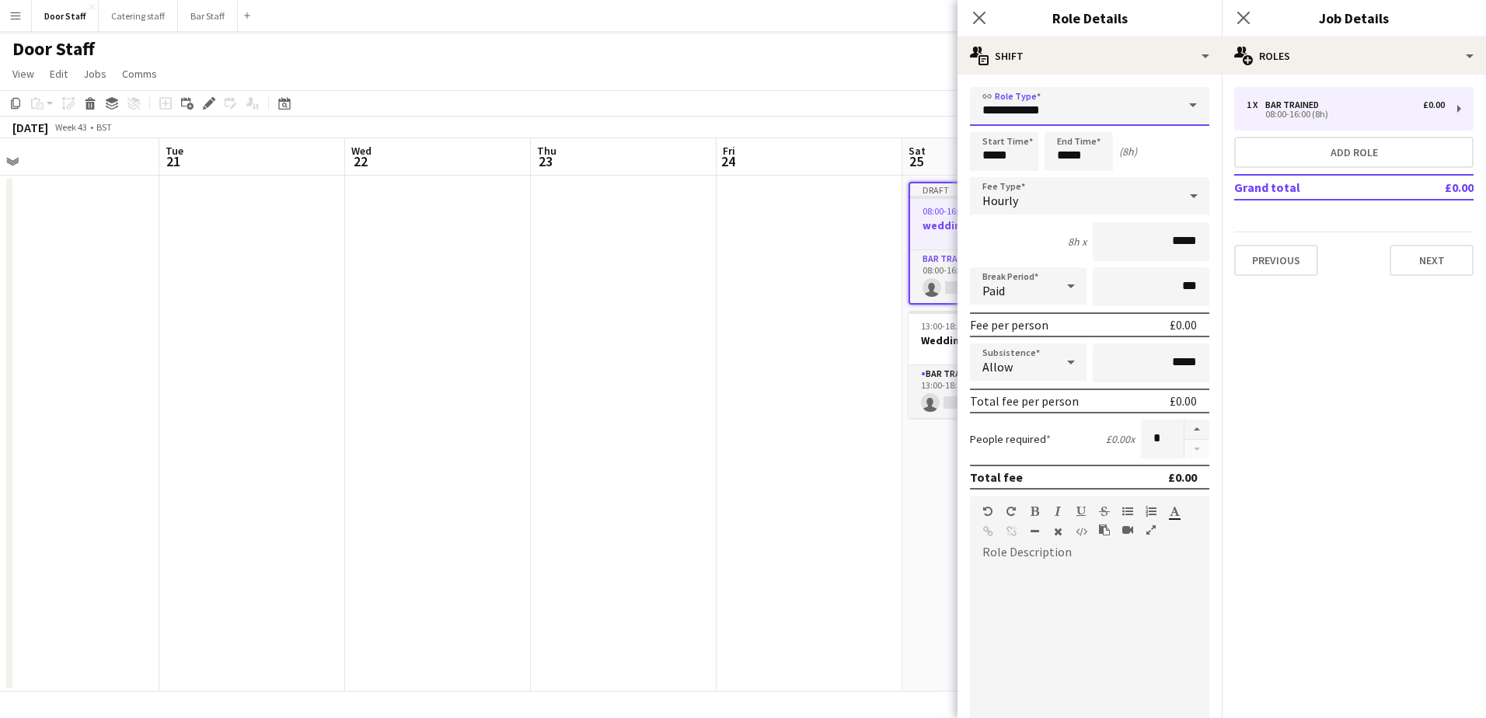
click at [1016, 119] on input "**********" at bounding box center [1089, 106] width 239 height 39
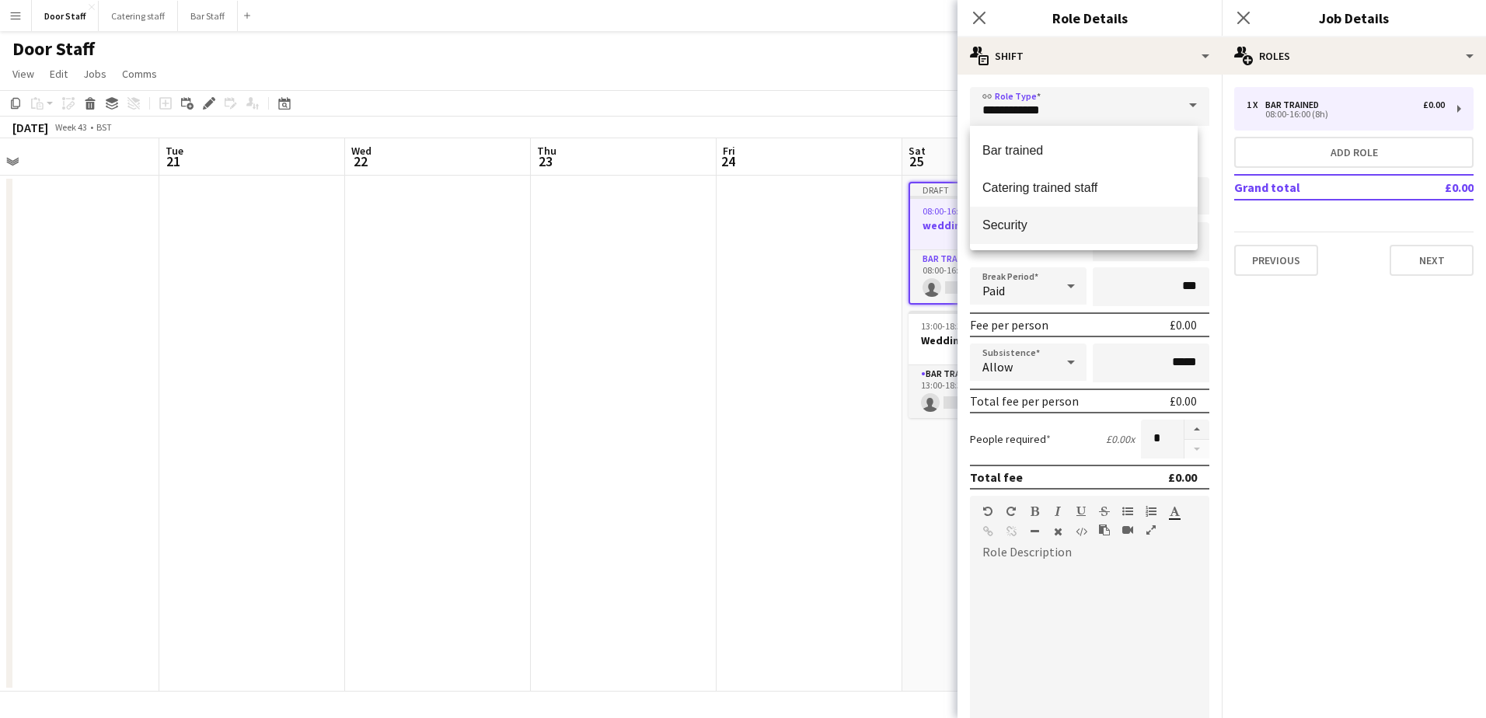
click at [1007, 219] on span "Security" at bounding box center [1083, 225] width 203 height 15
type input "********"
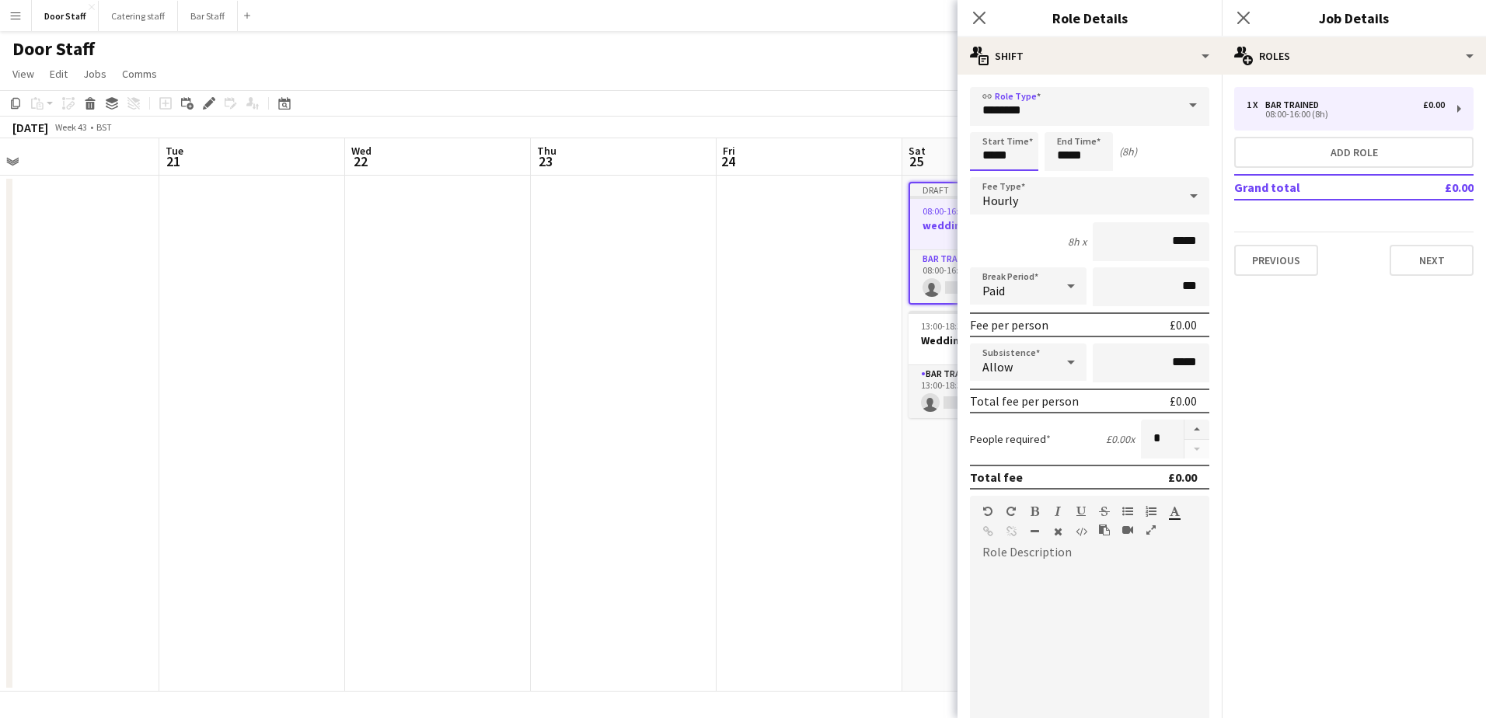
click at [1006, 157] on input "*****" at bounding box center [1004, 151] width 68 height 39
click at [983, 119] on div at bounding box center [988, 125] width 31 height 16
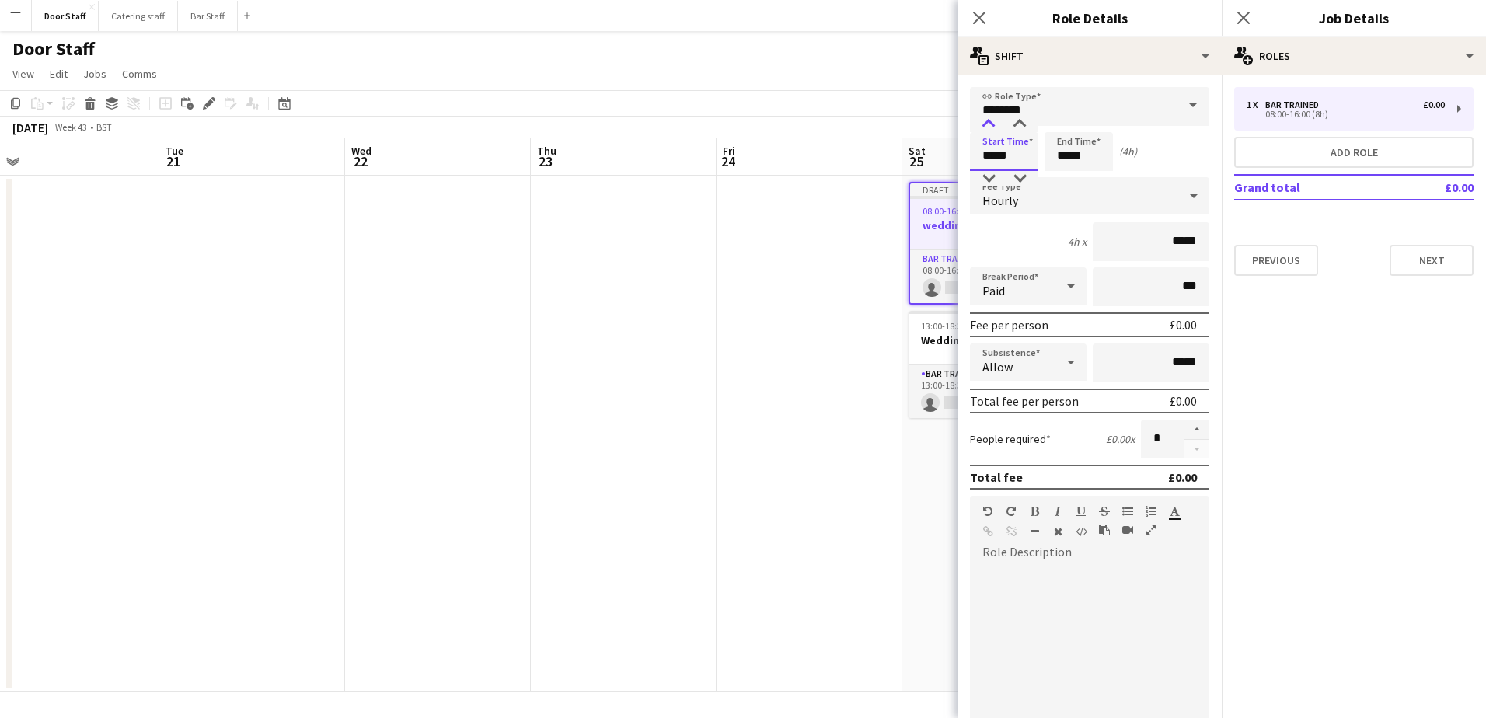
click at [983, 119] on div at bounding box center [988, 125] width 31 height 16
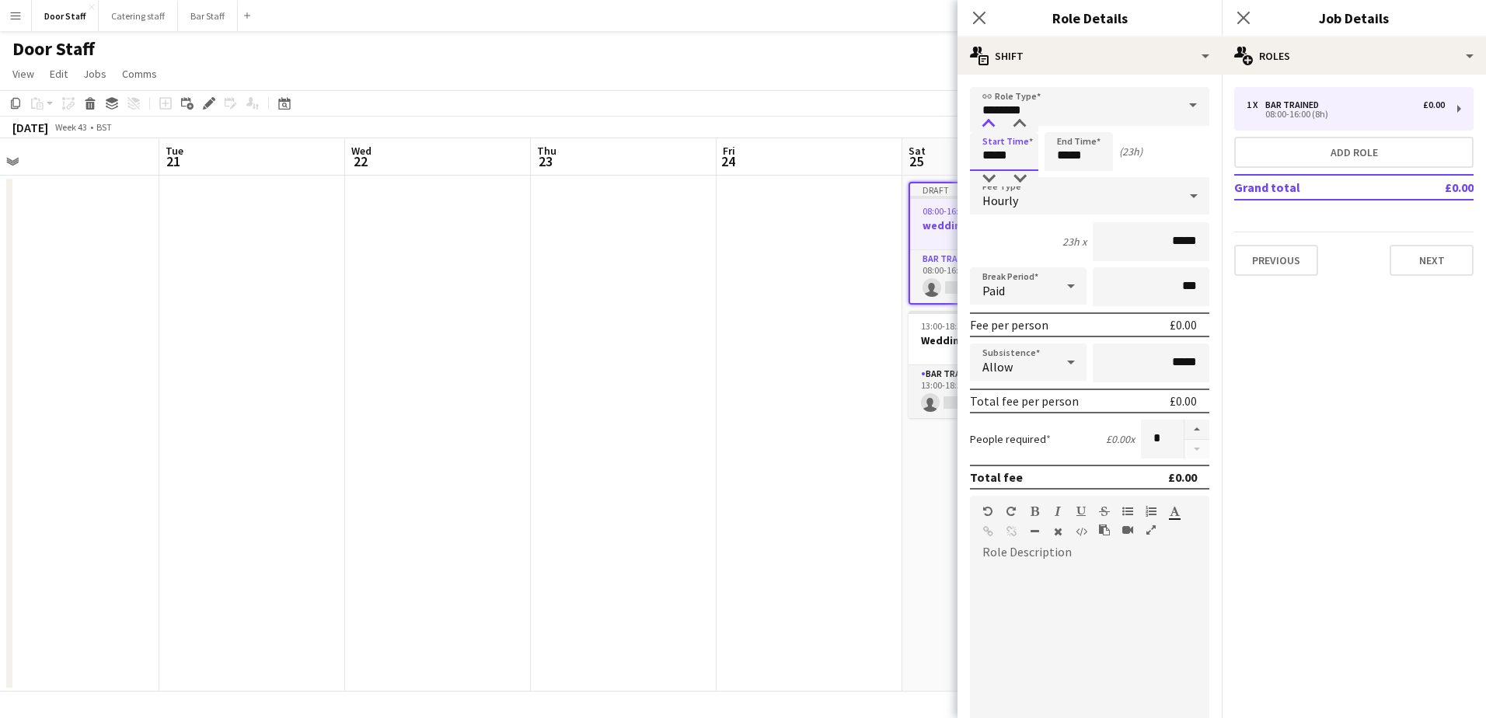
type input "*****"
click at [983, 119] on div at bounding box center [988, 125] width 31 height 16
click at [1080, 153] on input "*****" at bounding box center [1078, 151] width 68 height 39
click at [1065, 122] on div at bounding box center [1062, 125] width 31 height 16
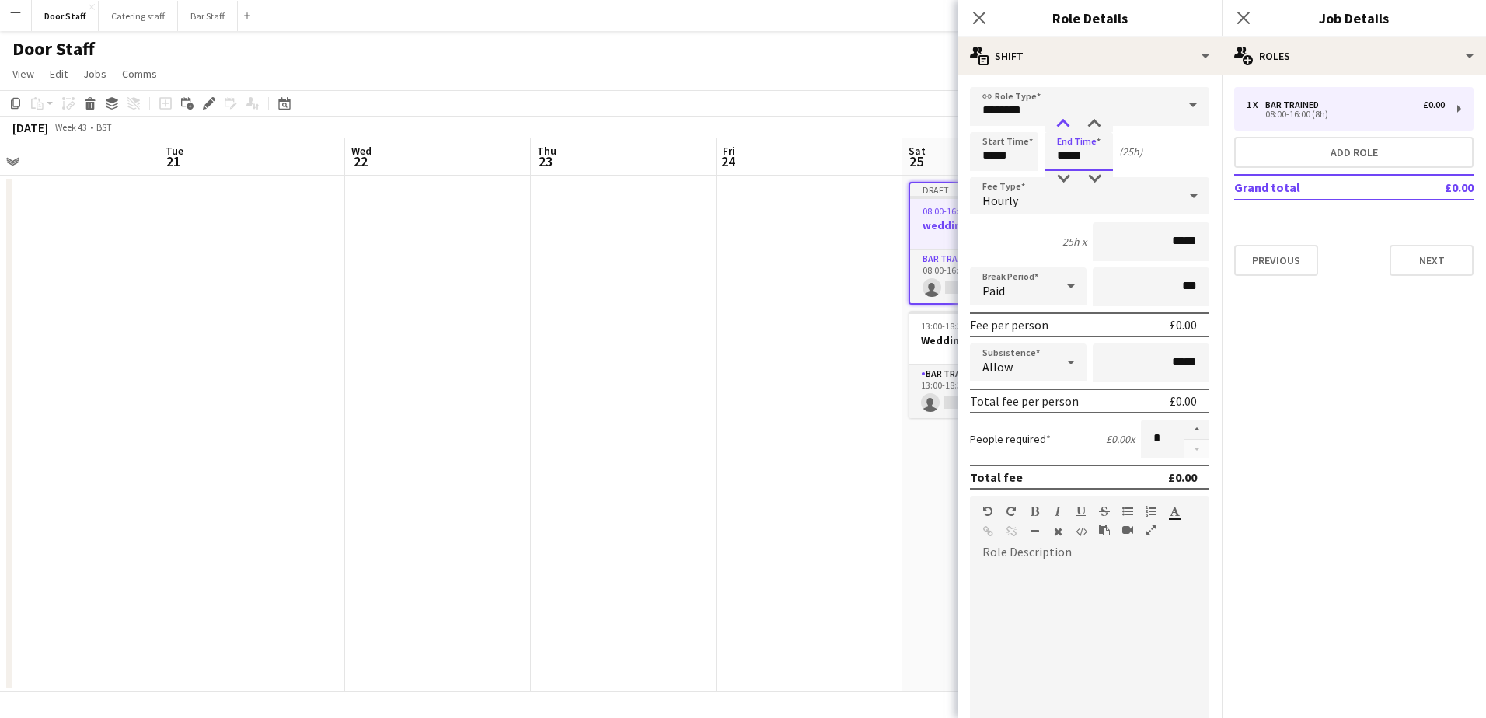
click at [1065, 122] on div at bounding box center [1062, 125] width 31 height 16
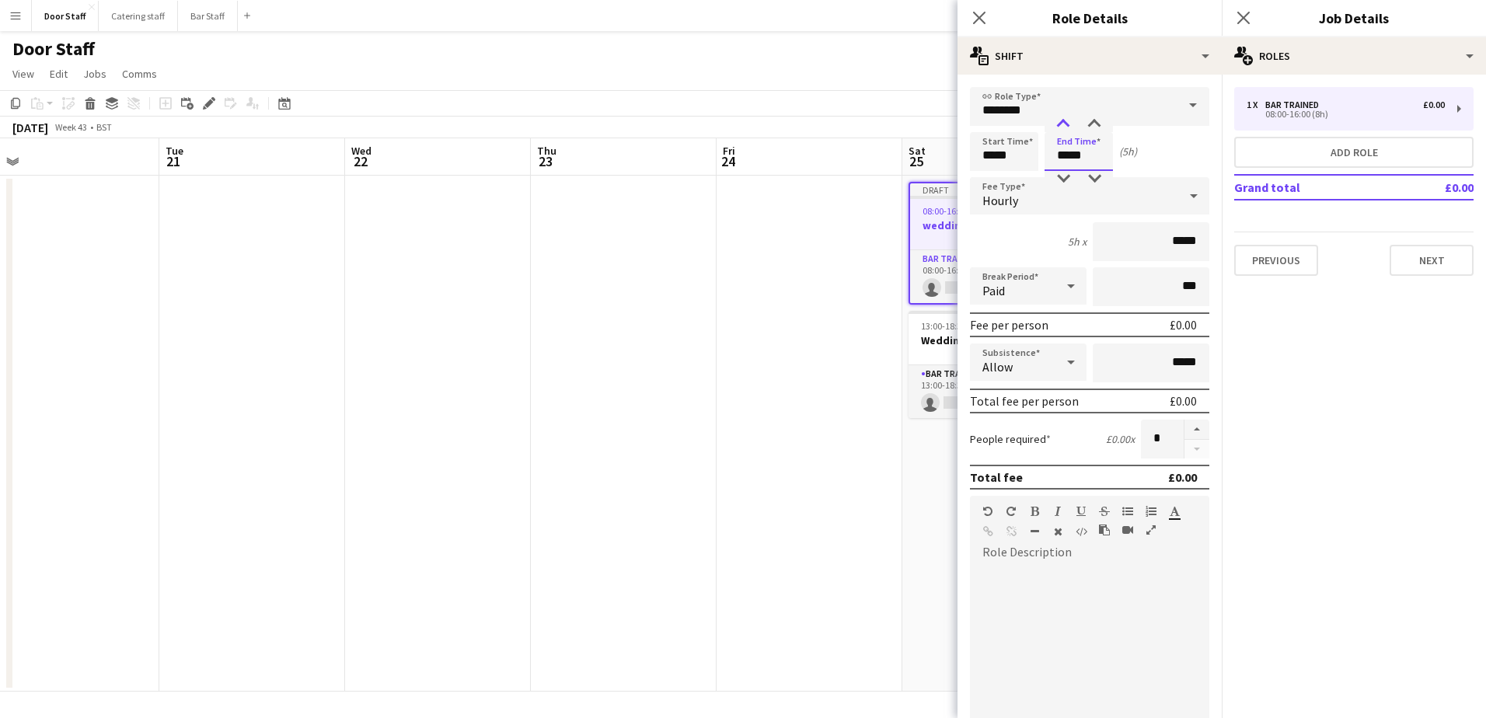
click at [1065, 122] on div at bounding box center [1062, 125] width 31 height 16
click at [1091, 119] on div at bounding box center [1094, 125] width 31 height 16
type input "*****"
click at [1091, 119] on div at bounding box center [1094, 125] width 31 height 16
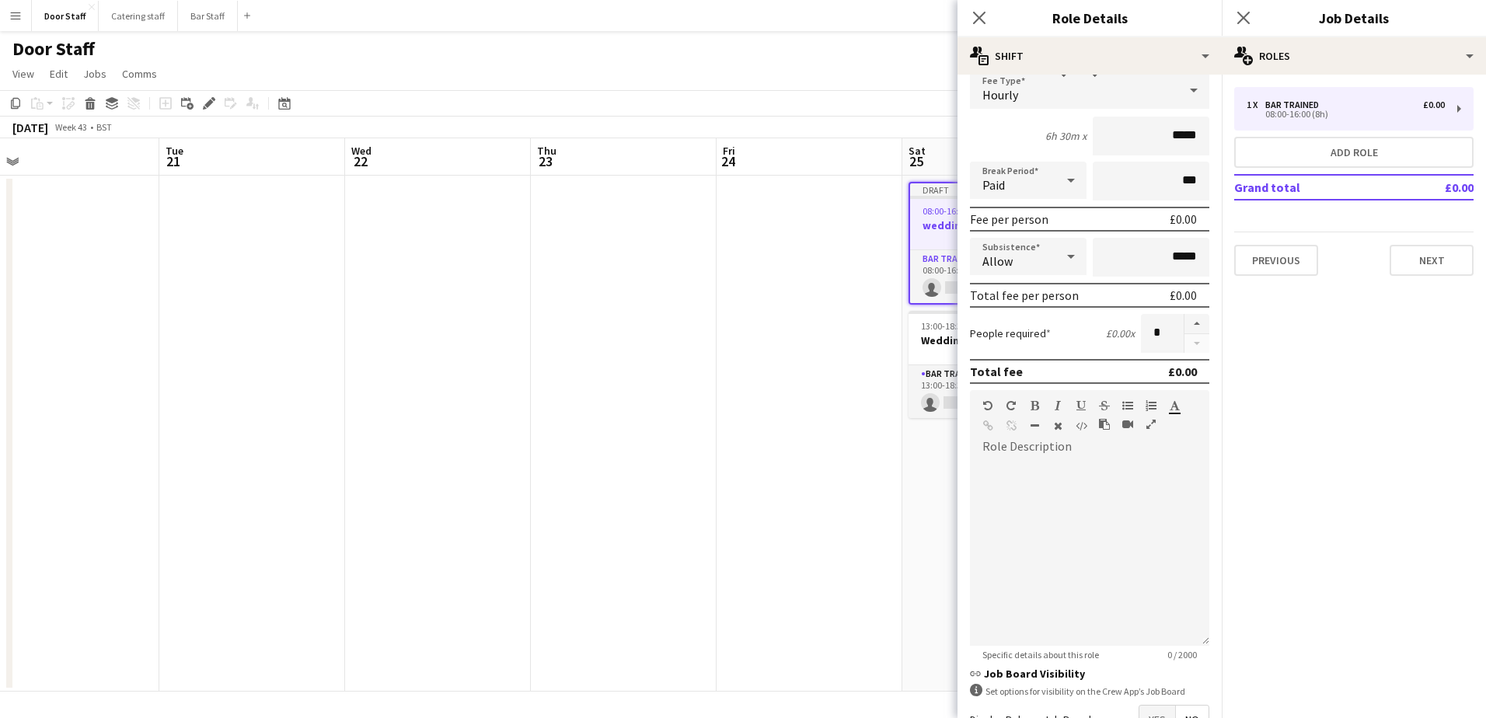
scroll to position [210, 0]
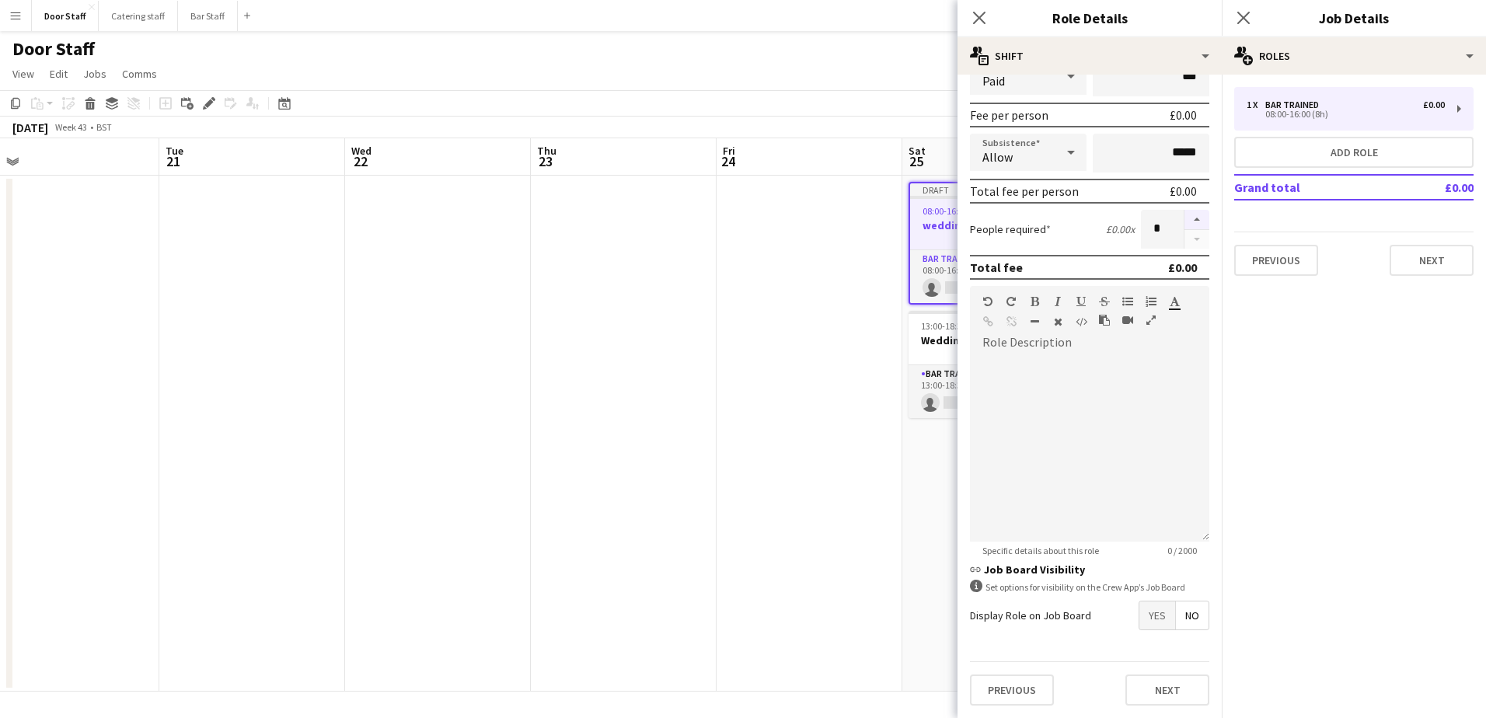
click at [1184, 218] on button "button" at bounding box center [1196, 220] width 25 height 20
type input "*"
click at [1149, 610] on span "Yes" at bounding box center [1157, 615] width 36 height 28
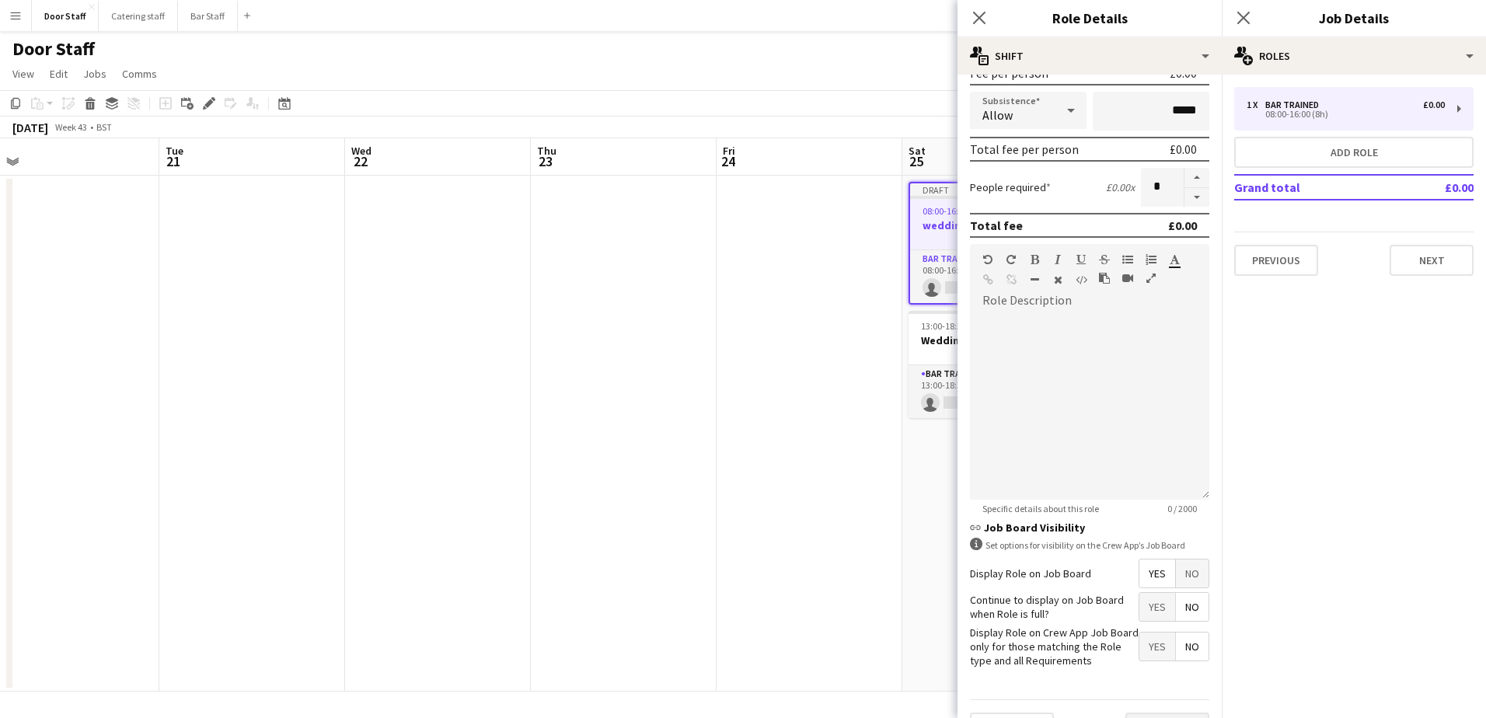
scroll to position [290, 0]
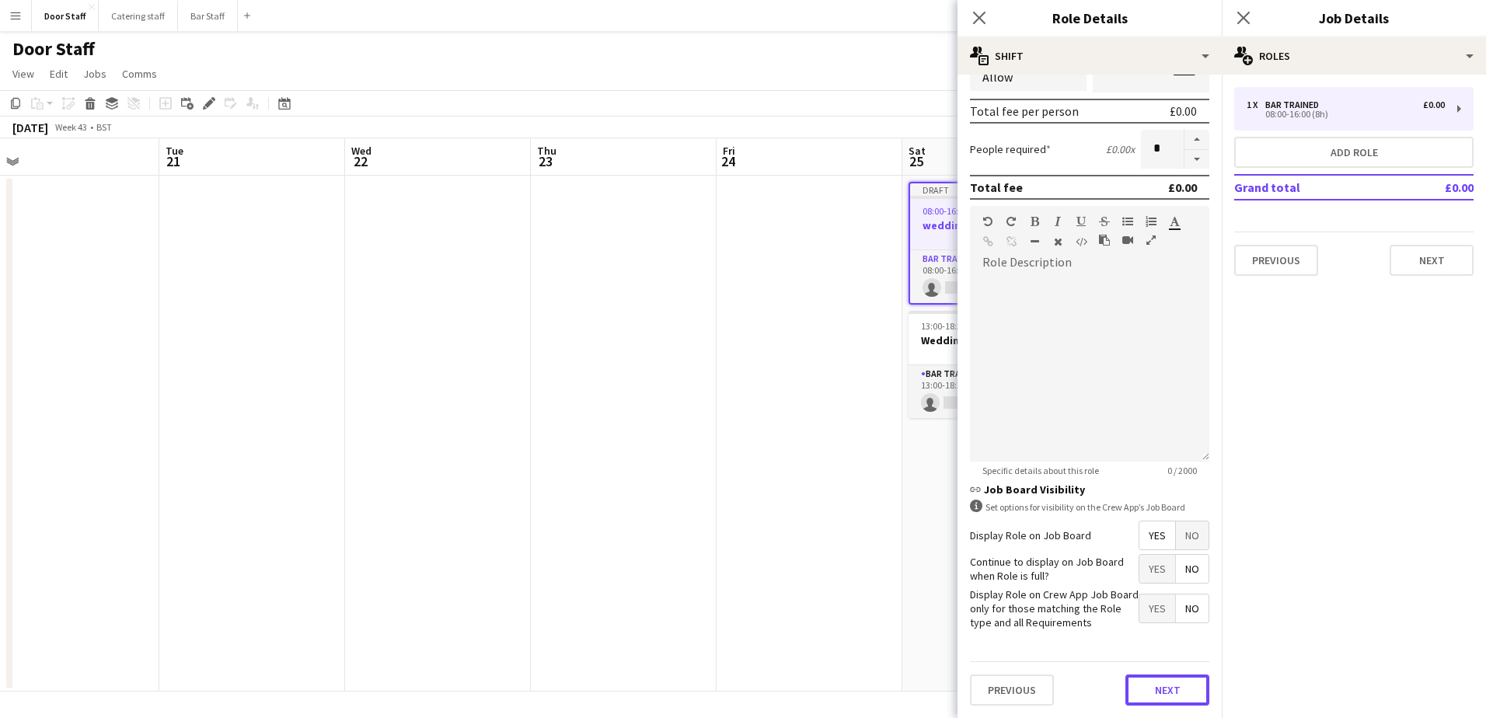
click at [1155, 689] on button "Next" at bounding box center [1167, 689] width 84 height 31
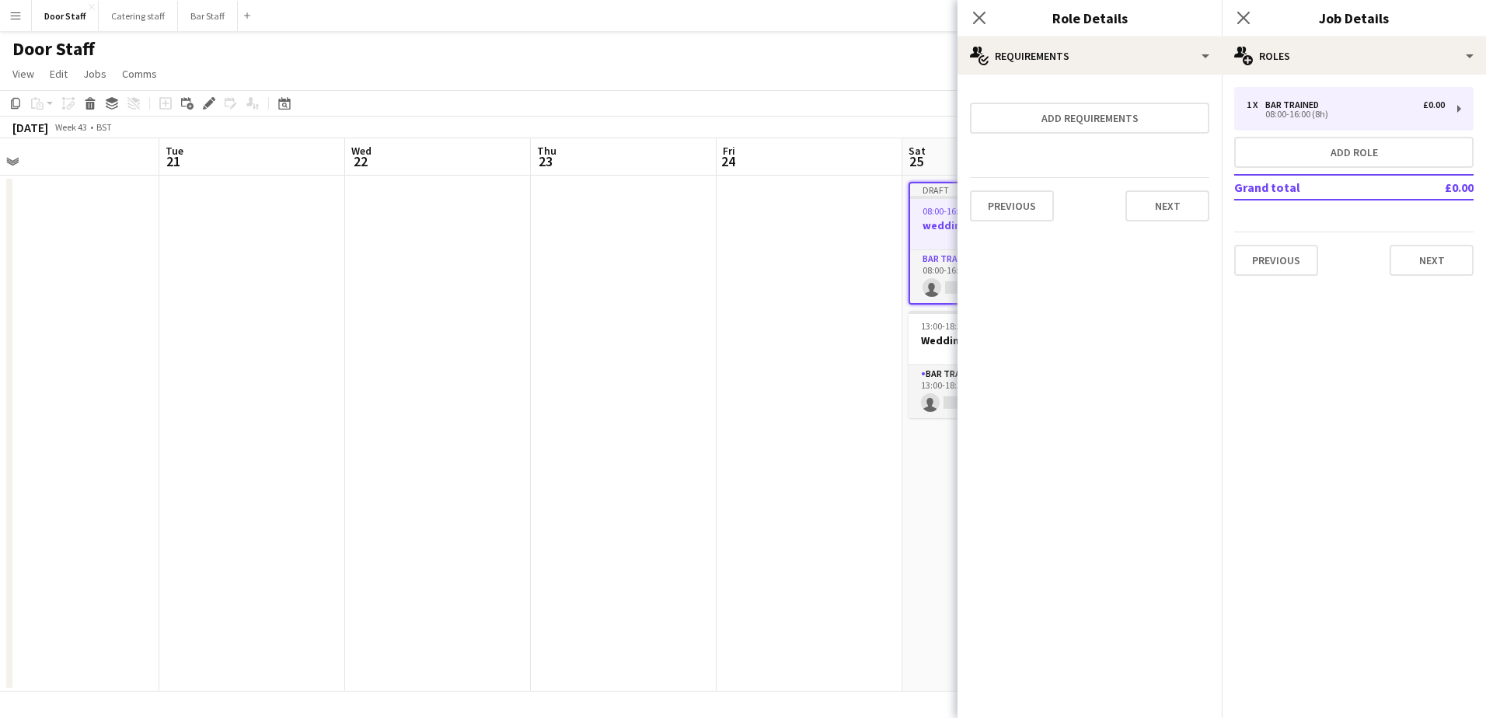
scroll to position [0, 0]
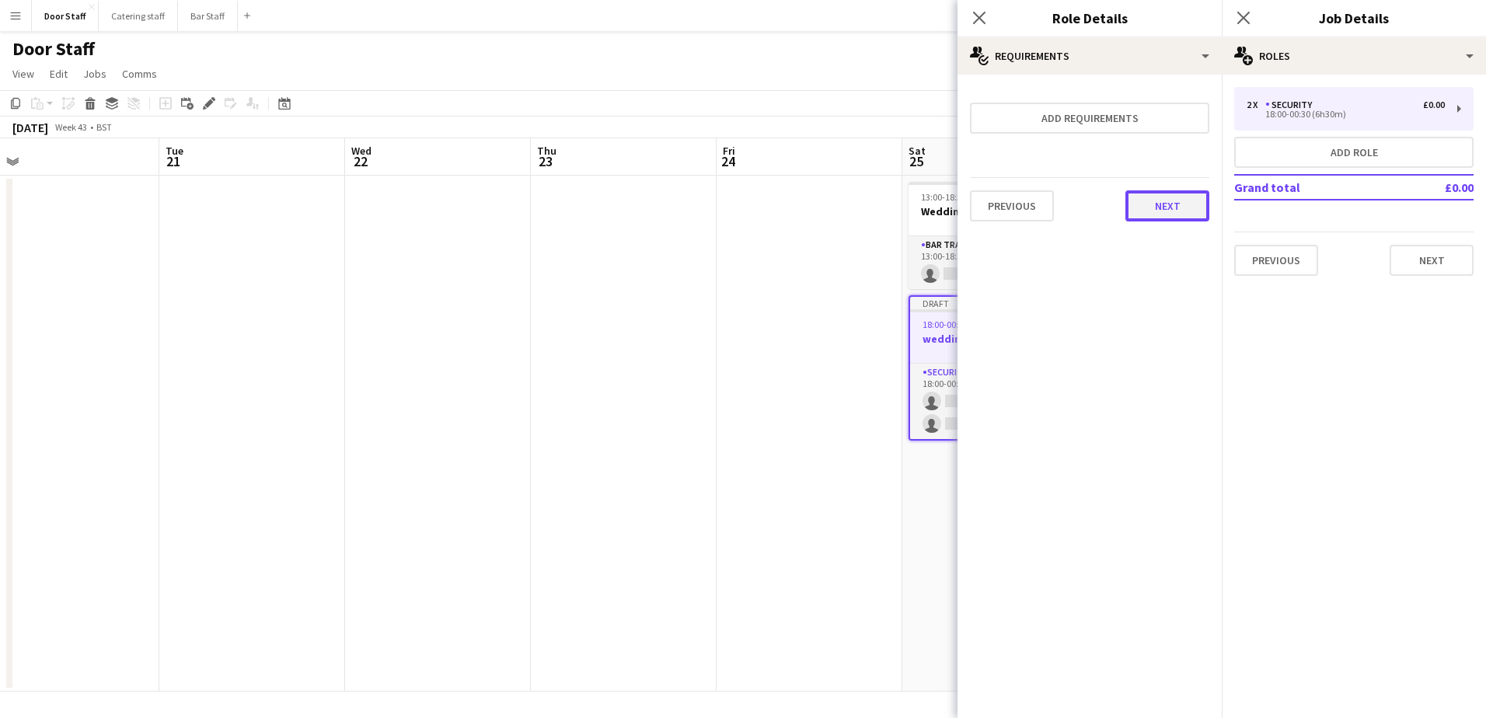
click at [1186, 203] on button "Next" at bounding box center [1167, 205] width 84 height 31
click at [1179, 201] on button "Finish" at bounding box center [1180, 208] width 58 height 31
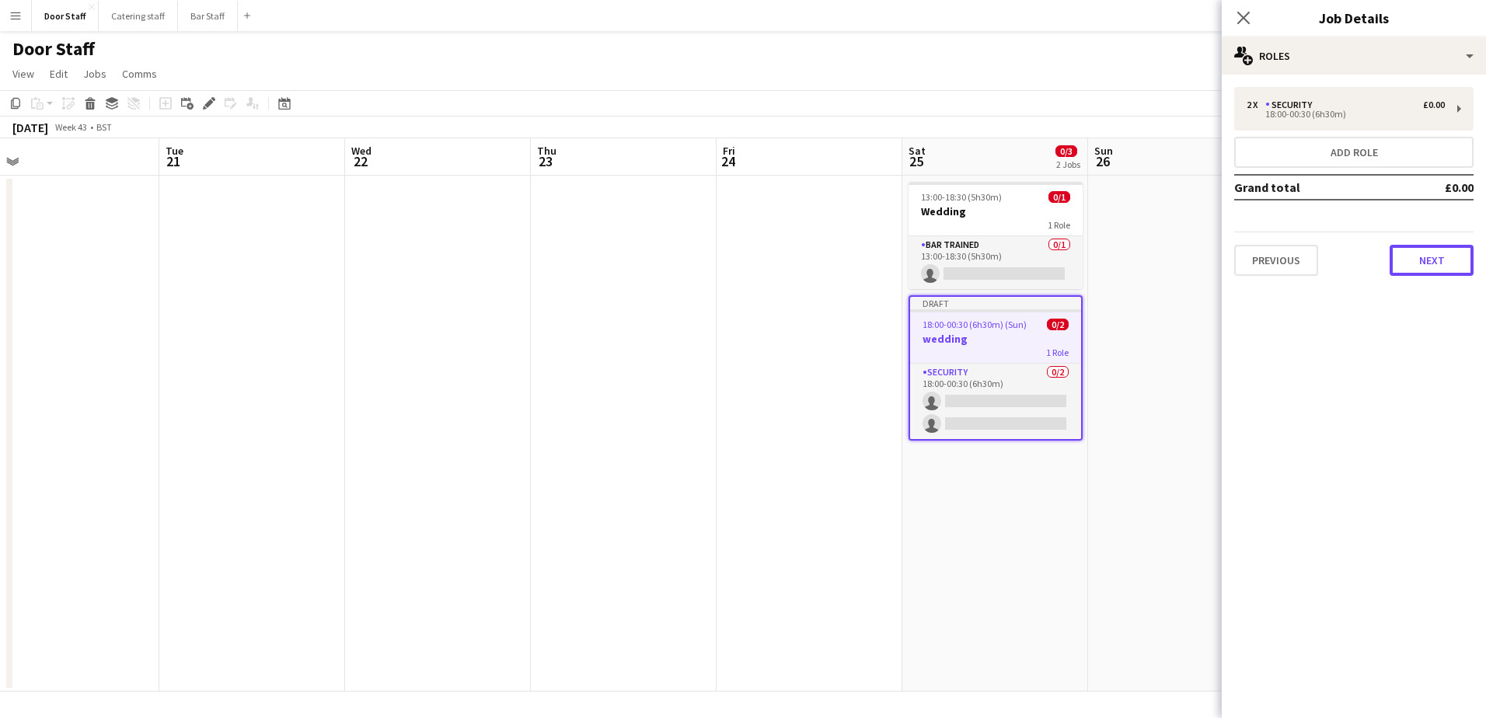
click at [1435, 273] on button "Next" at bounding box center [1431, 260] width 84 height 31
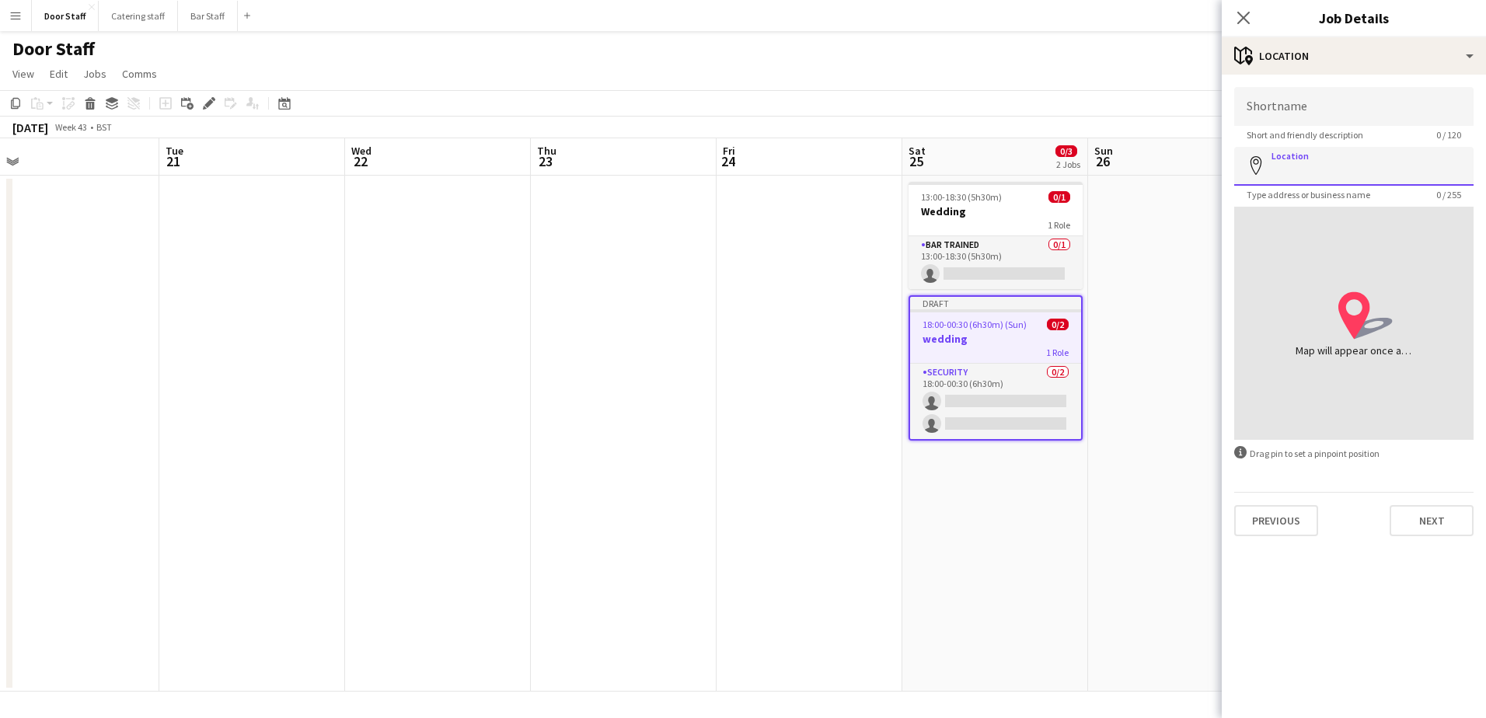
click at [1320, 161] on input "Location" at bounding box center [1353, 166] width 239 height 39
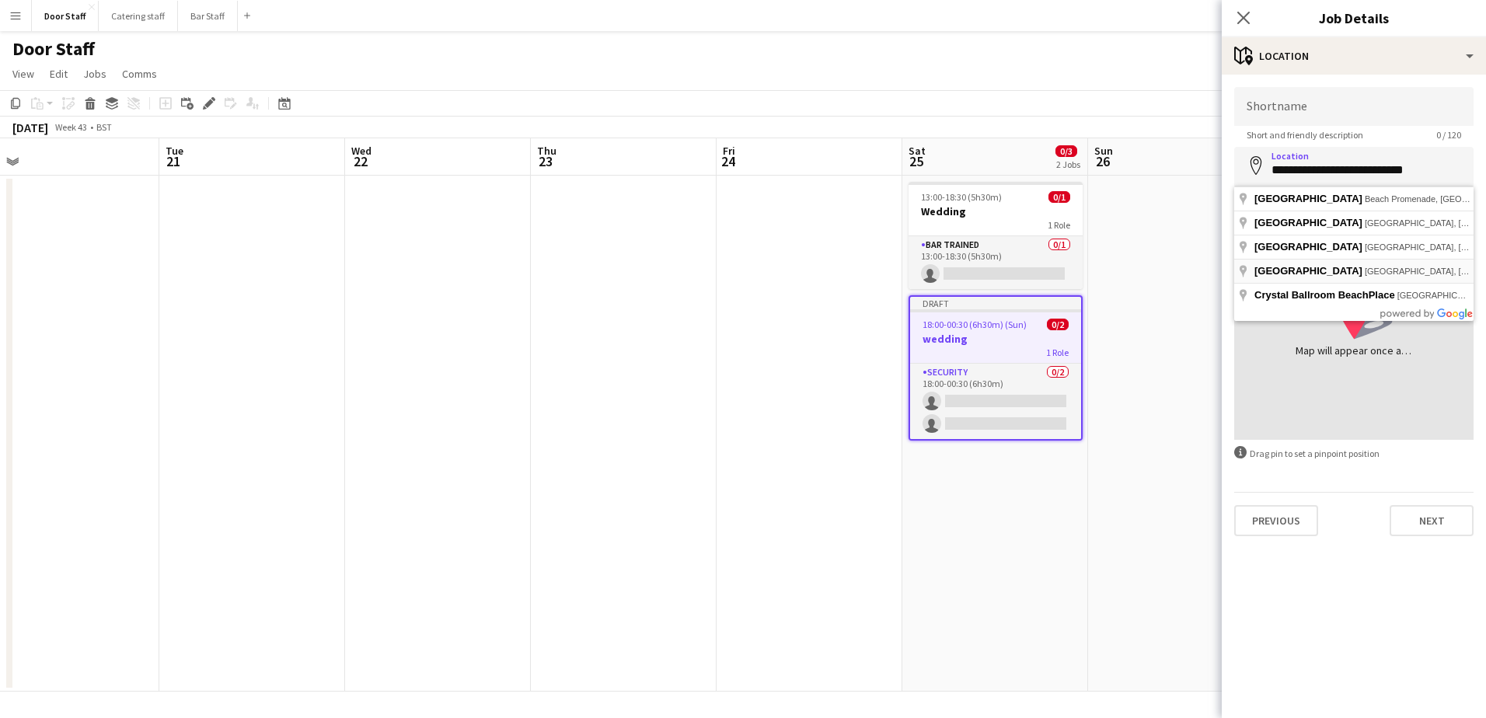
type input "**********"
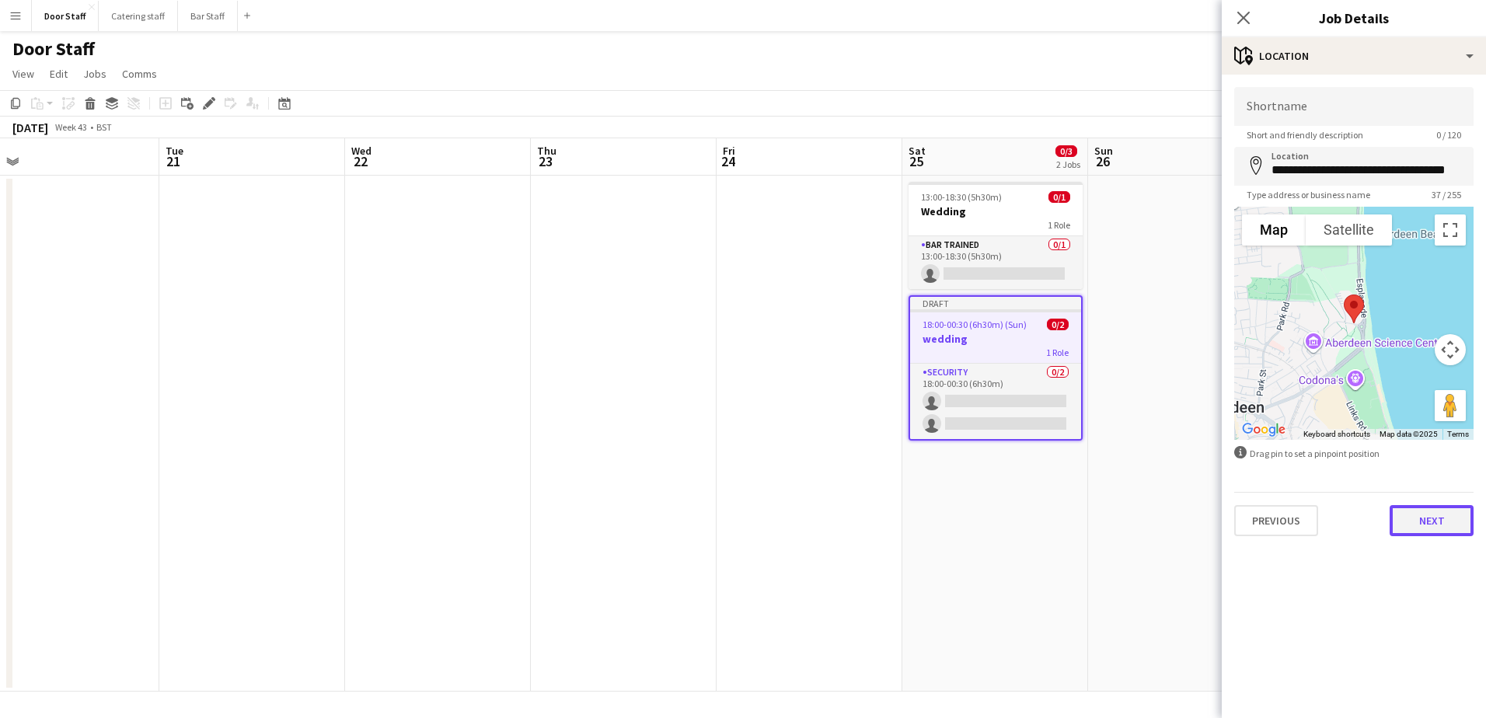
click at [1419, 522] on button "Next" at bounding box center [1431, 520] width 84 height 31
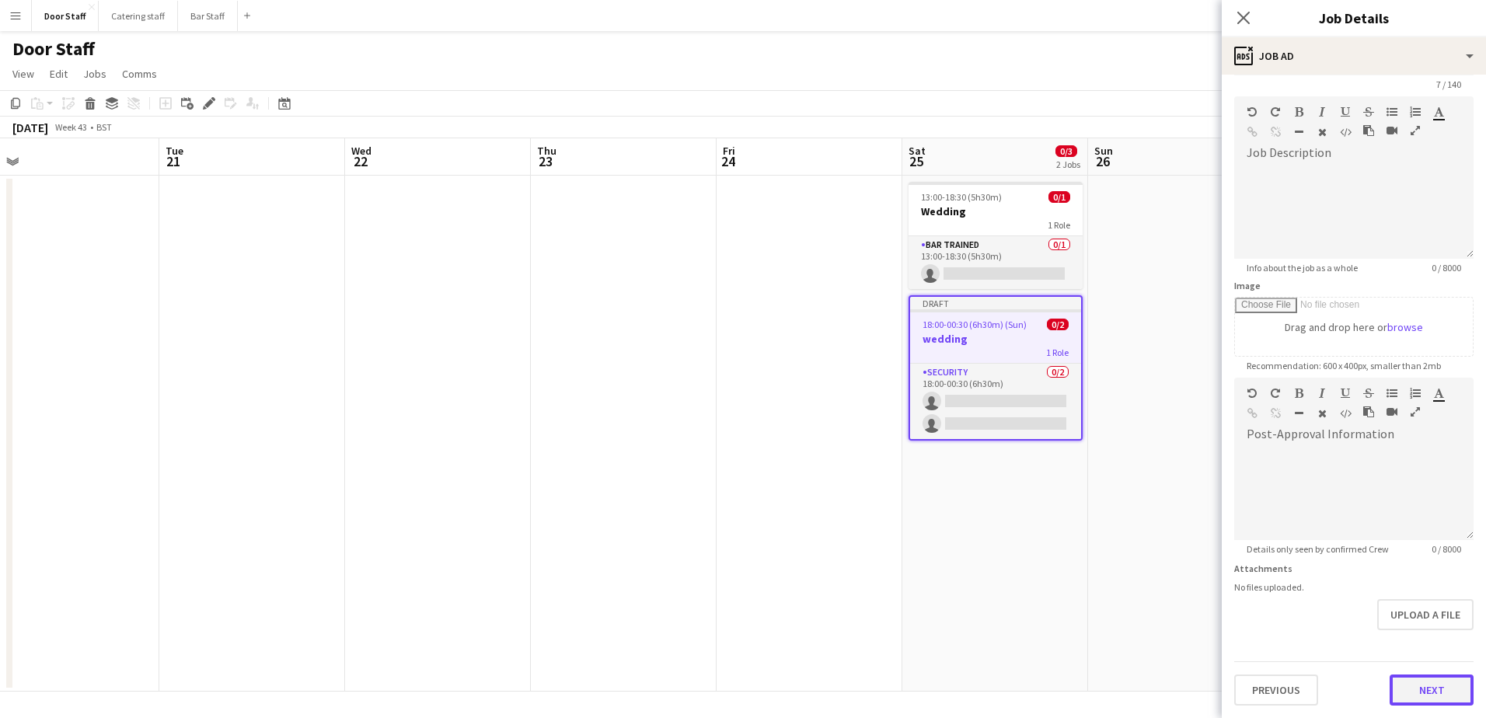
click at [1412, 653] on form "Headline ******* 7 / 140 Job Description default Heading 1 Heading 2 Heading 3 …" at bounding box center [1354, 371] width 264 height 669
click at [1425, 688] on button "Next" at bounding box center [1431, 689] width 84 height 31
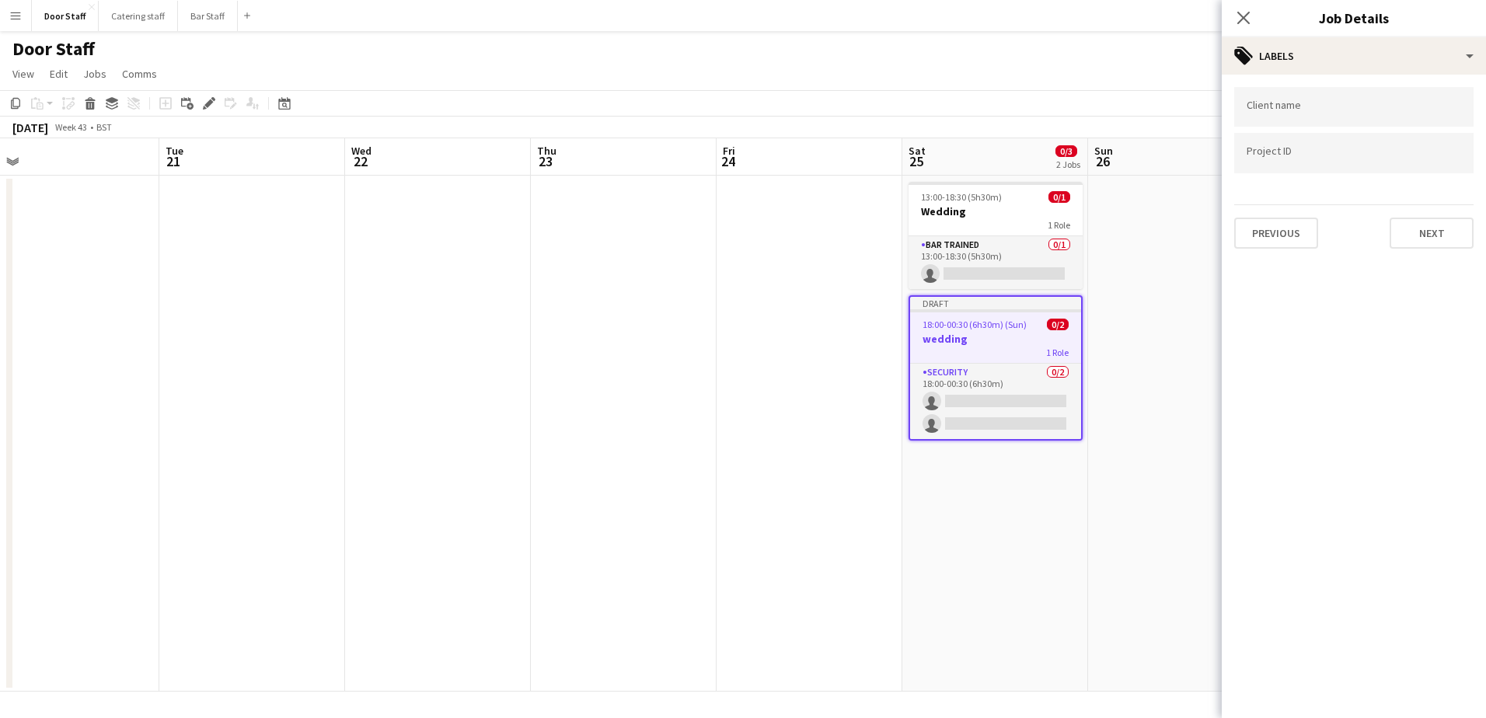
scroll to position [0, 0]
click at [1439, 242] on button "Next" at bounding box center [1431, 233] width 84 height 31
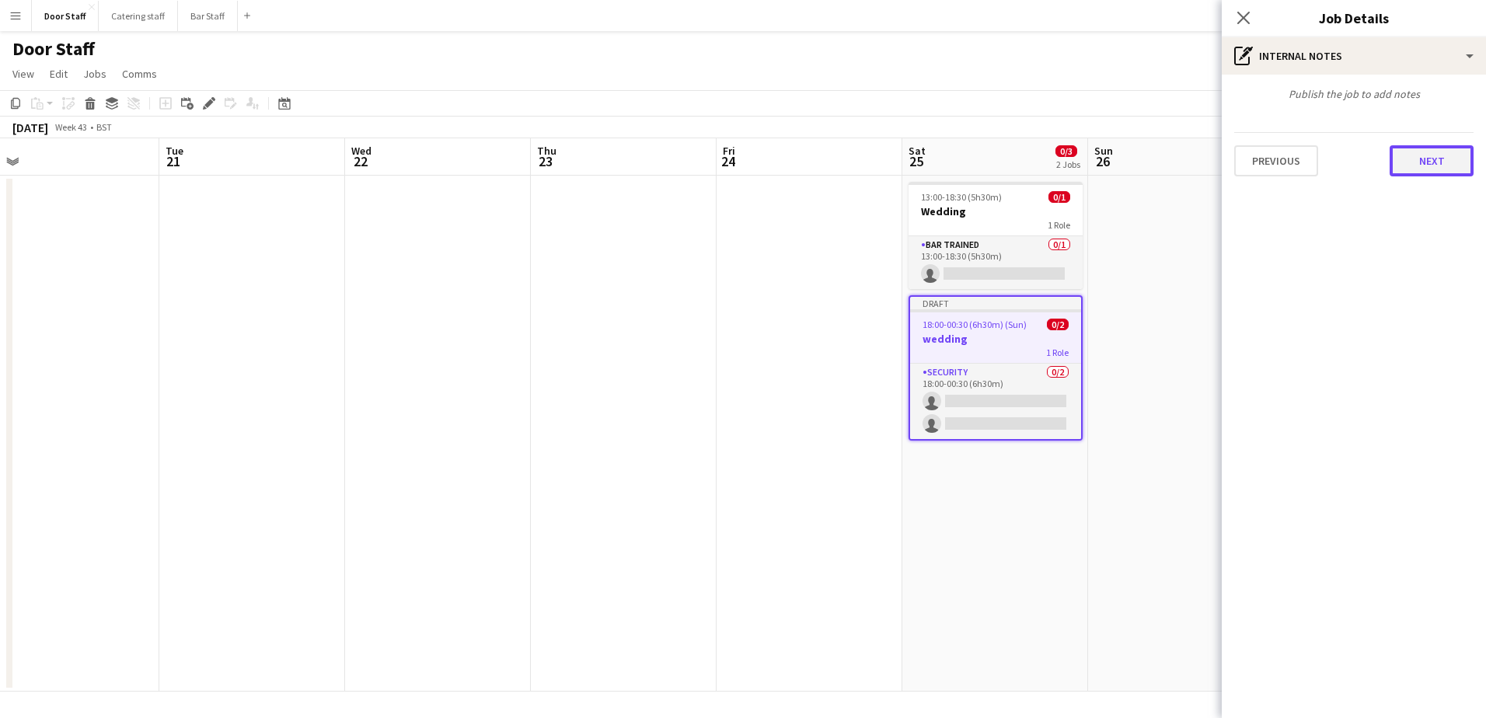
click at [1424, 169] on button "Next" at bounding box center [1431, 160] width 84 height 31
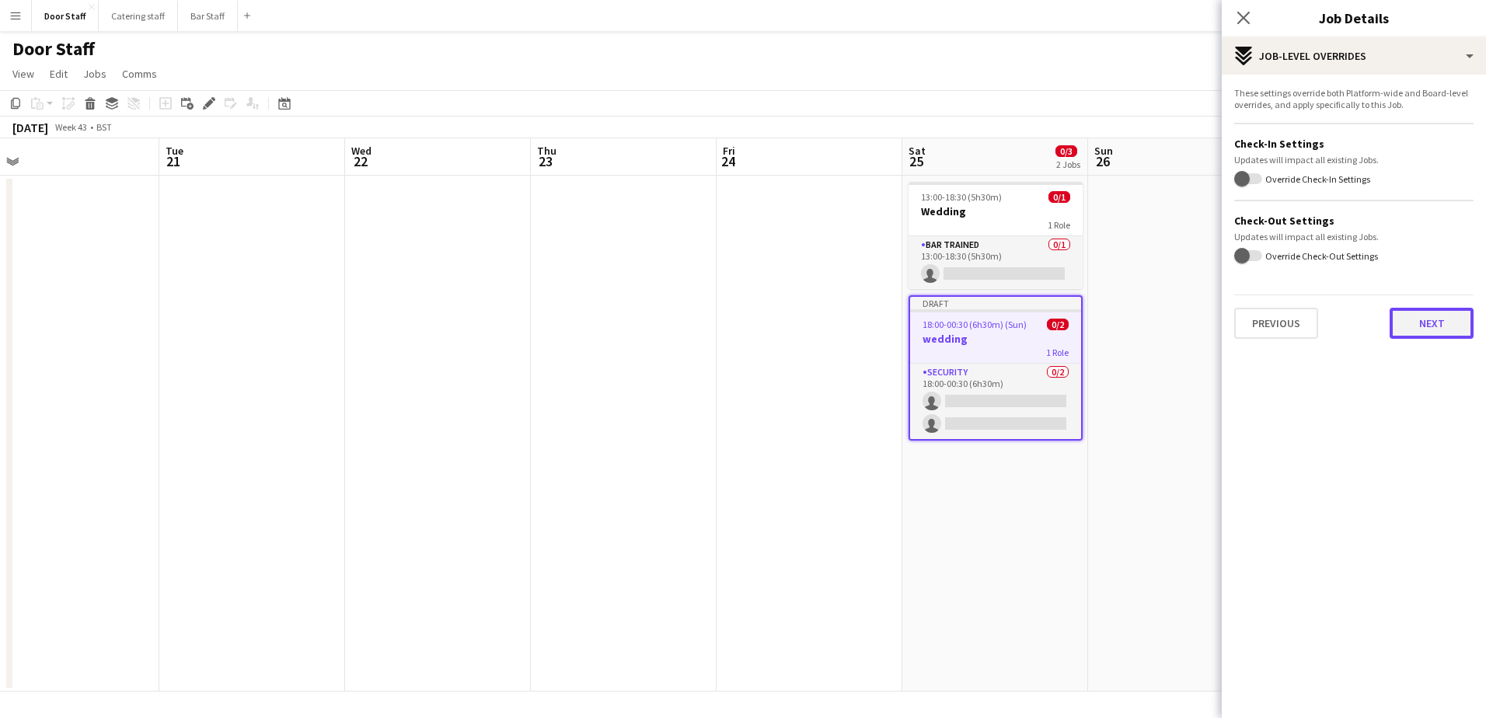
click at [1427, 322] on button "Next" at bounding box center [1431, 323] width 84 height 31
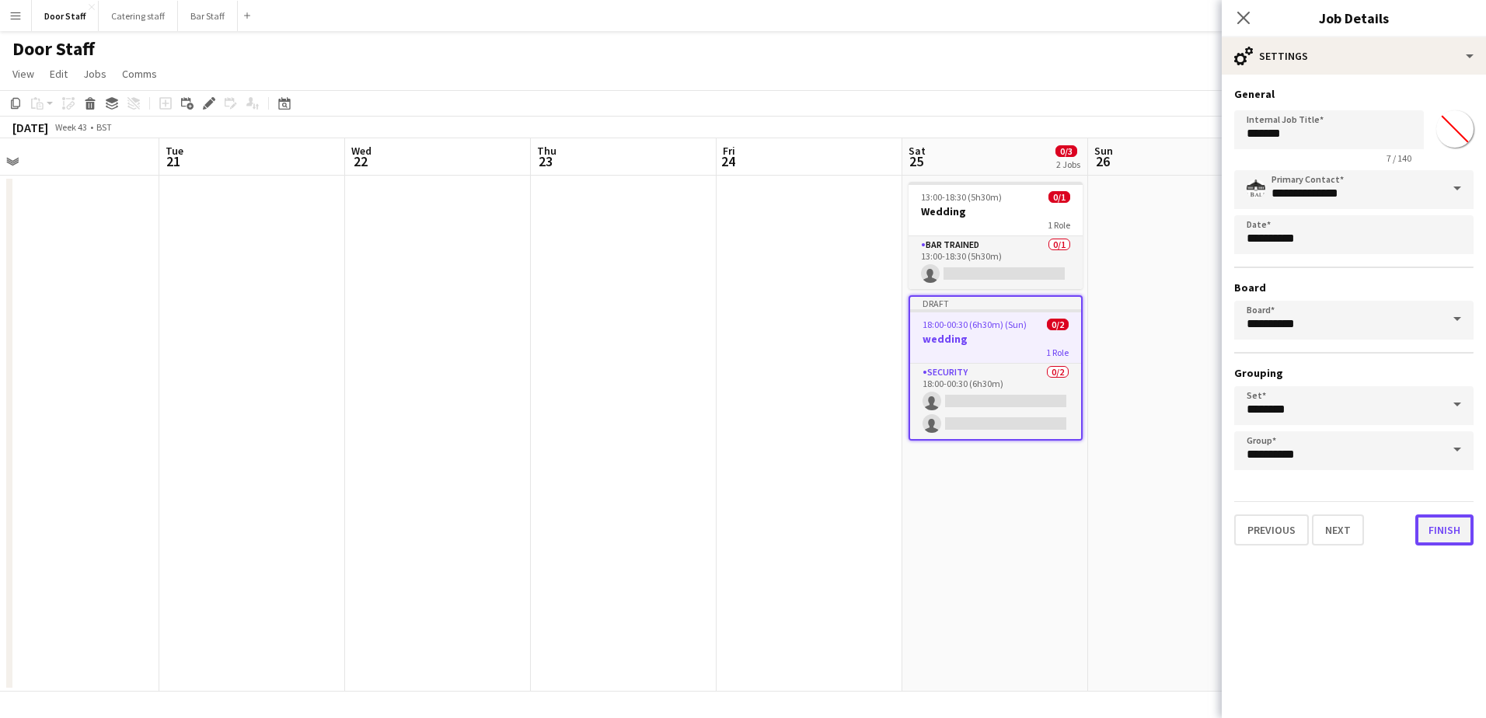
click at [1434, 523] on button "Finish" at bounding box center [1444, 529] width 58 height 31
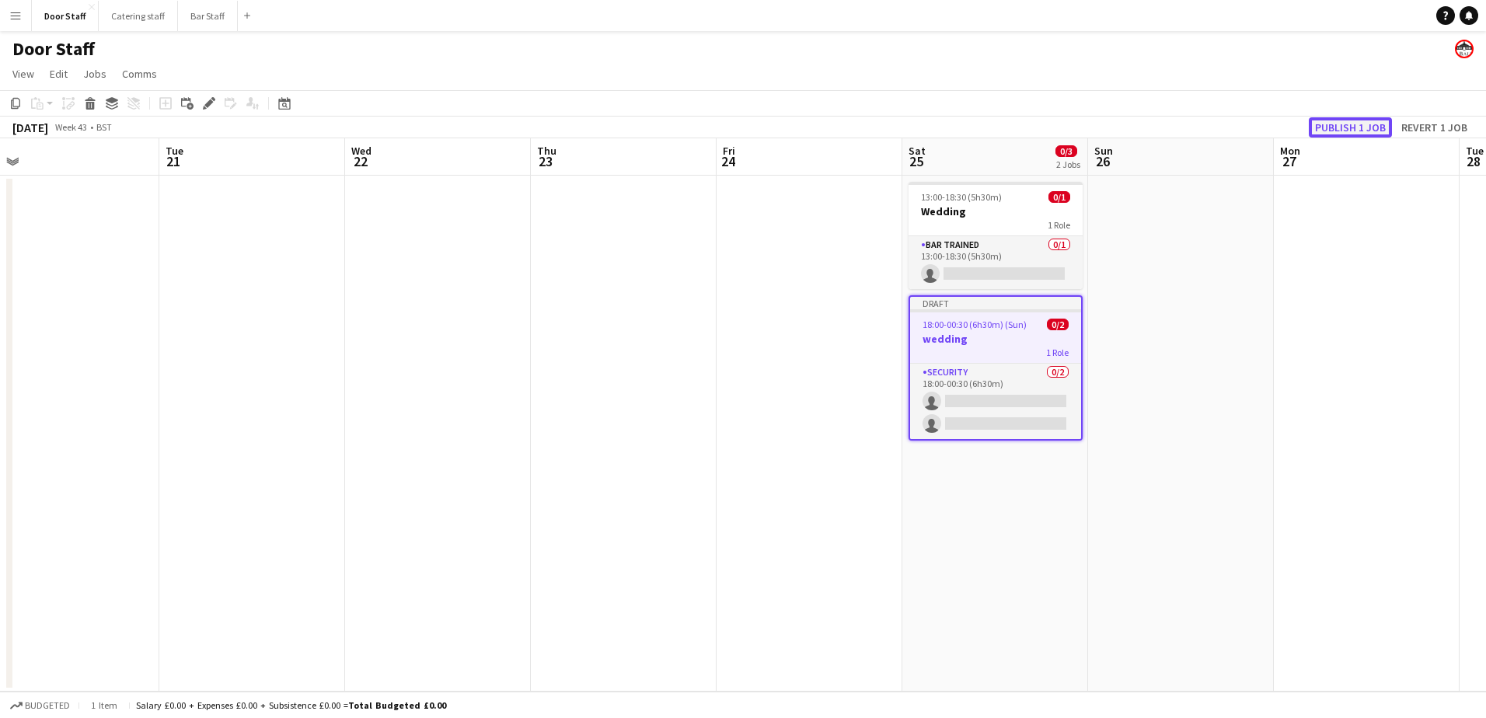
click at [1368, 127] on button "Publish 1 job" at bounding box center [1350, 127] width 83 height 20
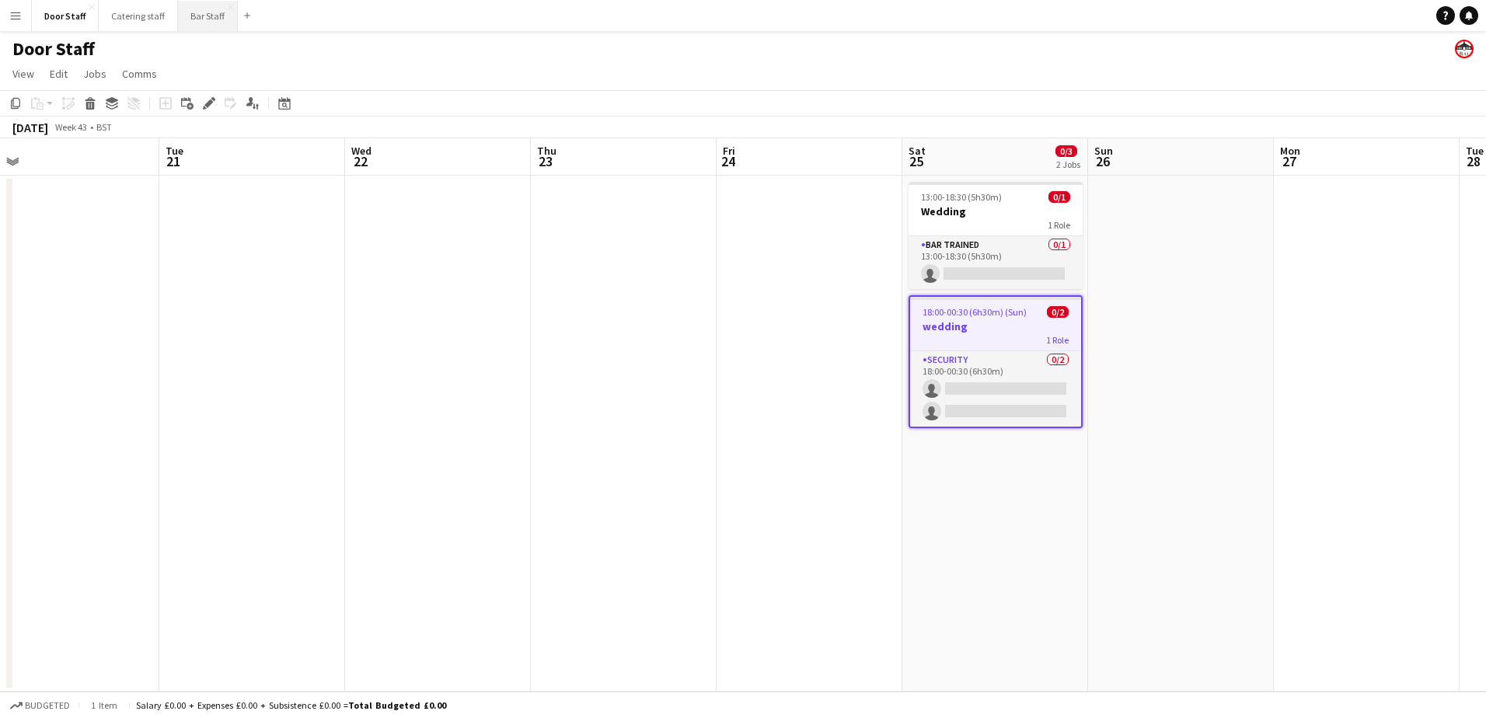
click at [210, 16] on button "Bar Staff Close" at bounding box center [208, 16] width 60 height 30
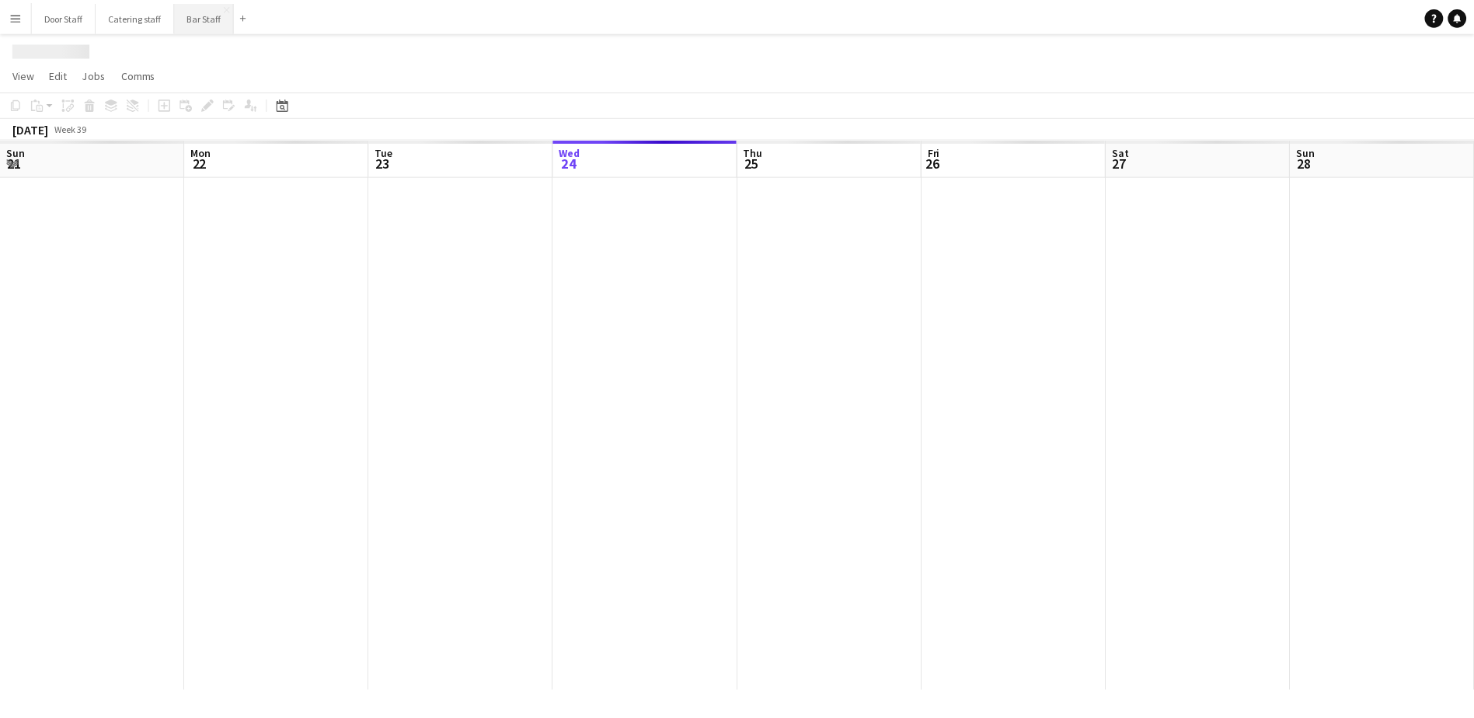
scroll to position [0, 371]
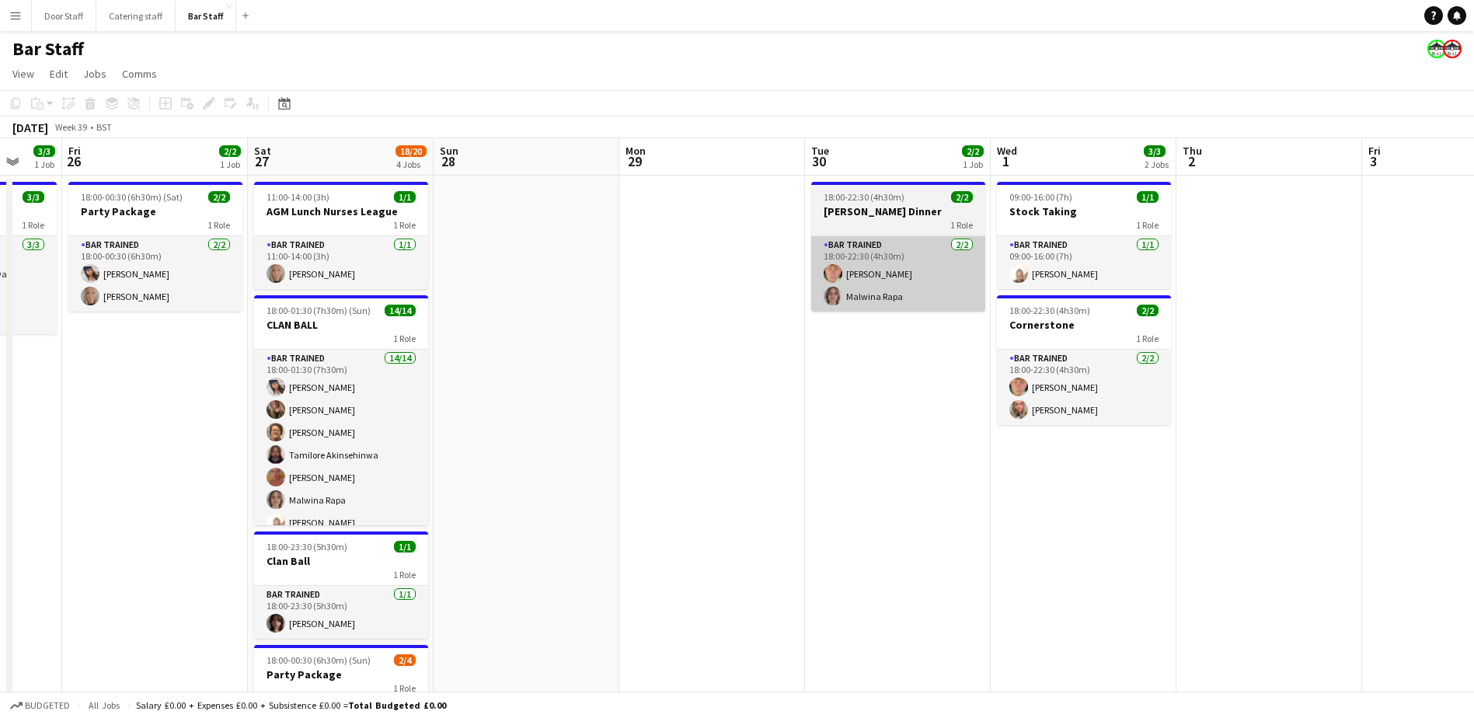
drag, startPoint x: 1273, startPoint y: 416, endPoint x: 239, endPoint y: 267, distance: 1044.2
click at [209, 270] on app-calendar-viewport "Tue 23 Wed 24 Thu 25 3/3 1 Job Fri 26 2/2 1 Job Sat 27 18/20 4 Jobs Sun 28 Mon …" at bounding box center [737, 503] width 1474 height 730
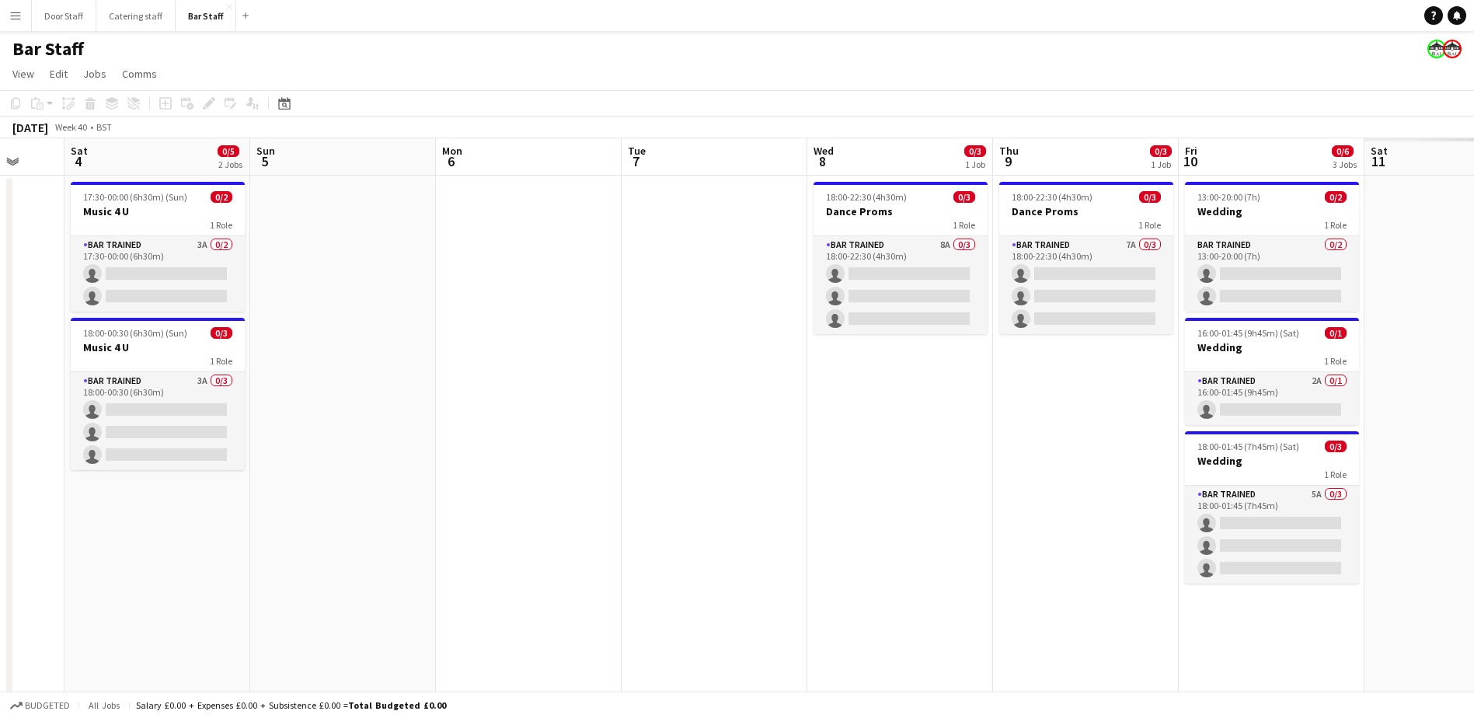
drag, startPoint x: 190, startPoint y: 293, endPoint x: 75, endPoint y: 242, distance: 125.9
click at [0, 246] on html "Menu Boards Boards Boards All jobs Status Workforce Workforce My Workforce Recr…" at bounding box center [737, 447] width 1474 height 895
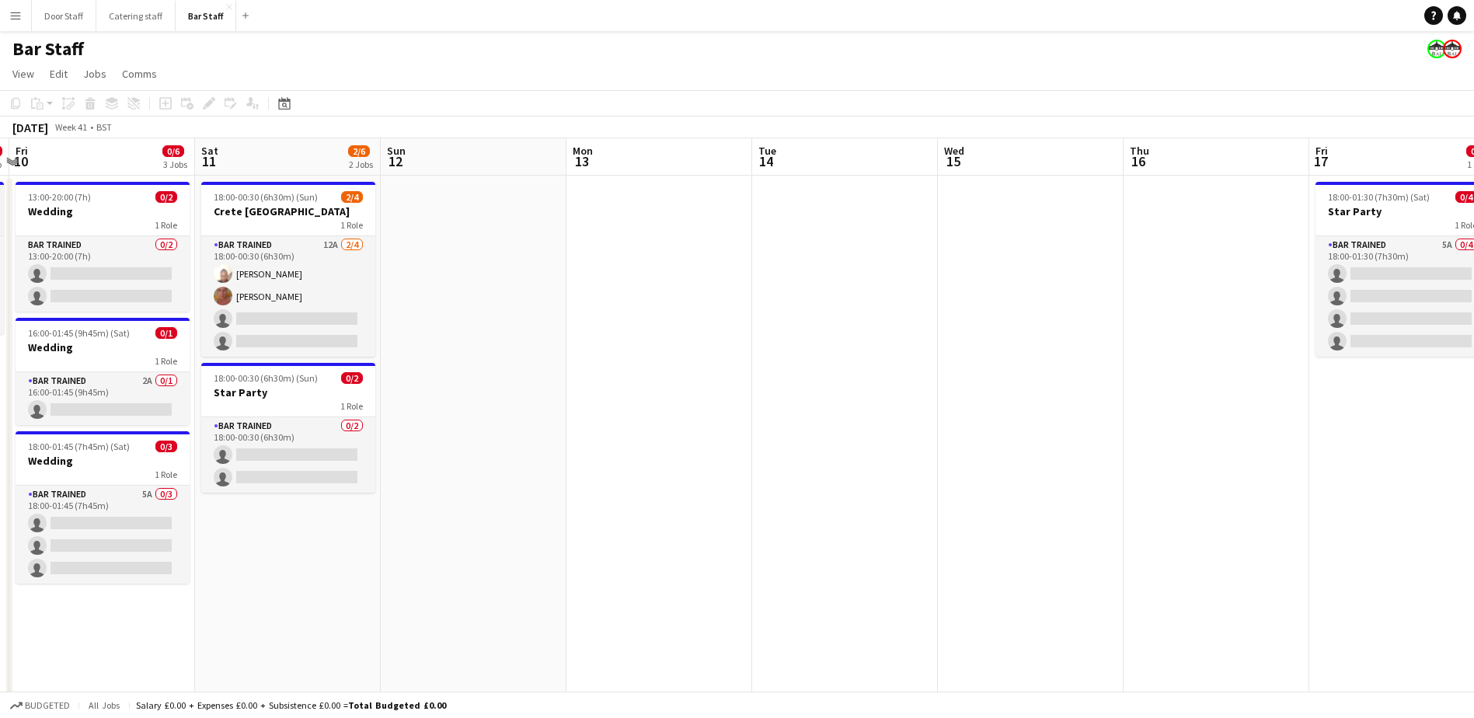
drag, startPoint x: 1005, startPoint y: 341, endPoint x: 0, endPoint y: 227, distance: 1011.2
click at [0, 237] on html "Menu Boards Boards Boards All jobs Status Workforce Workforce My Workforce Recr…" at bounding box center [737, 447] width 1474 height 895
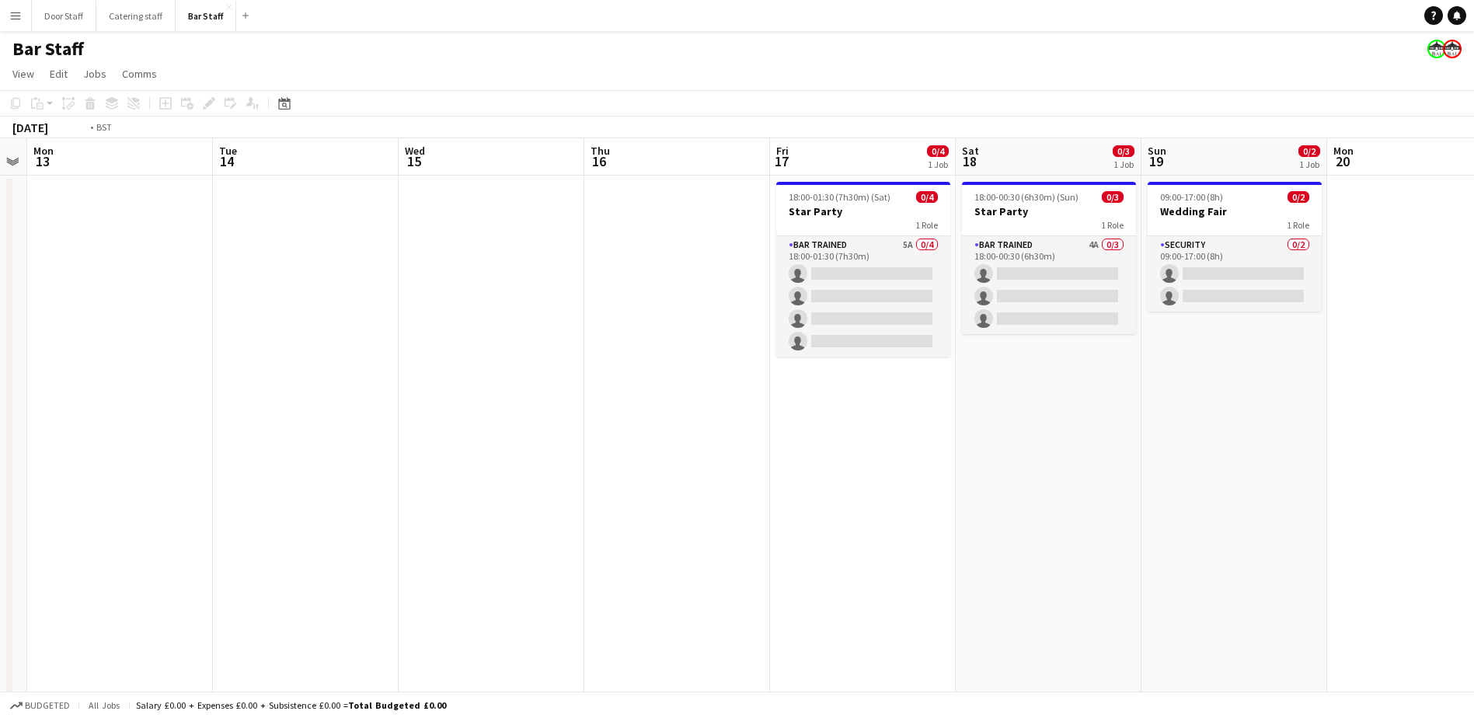
drag, startPoint x: 987, startPoint y: 310, endPoint x: 270, endPoint y: 253, distance: 719.5
click at [288, 253] on app-calendar-viewport "Fri 10 0/6 3 Jobs Sat 11 2/6 2 Jobs Sun 12 Mon 13 Tue 14 Wed 15 Thu 16 Fri 17 0…" at bounding box center [737, 503] width 1474 height 730
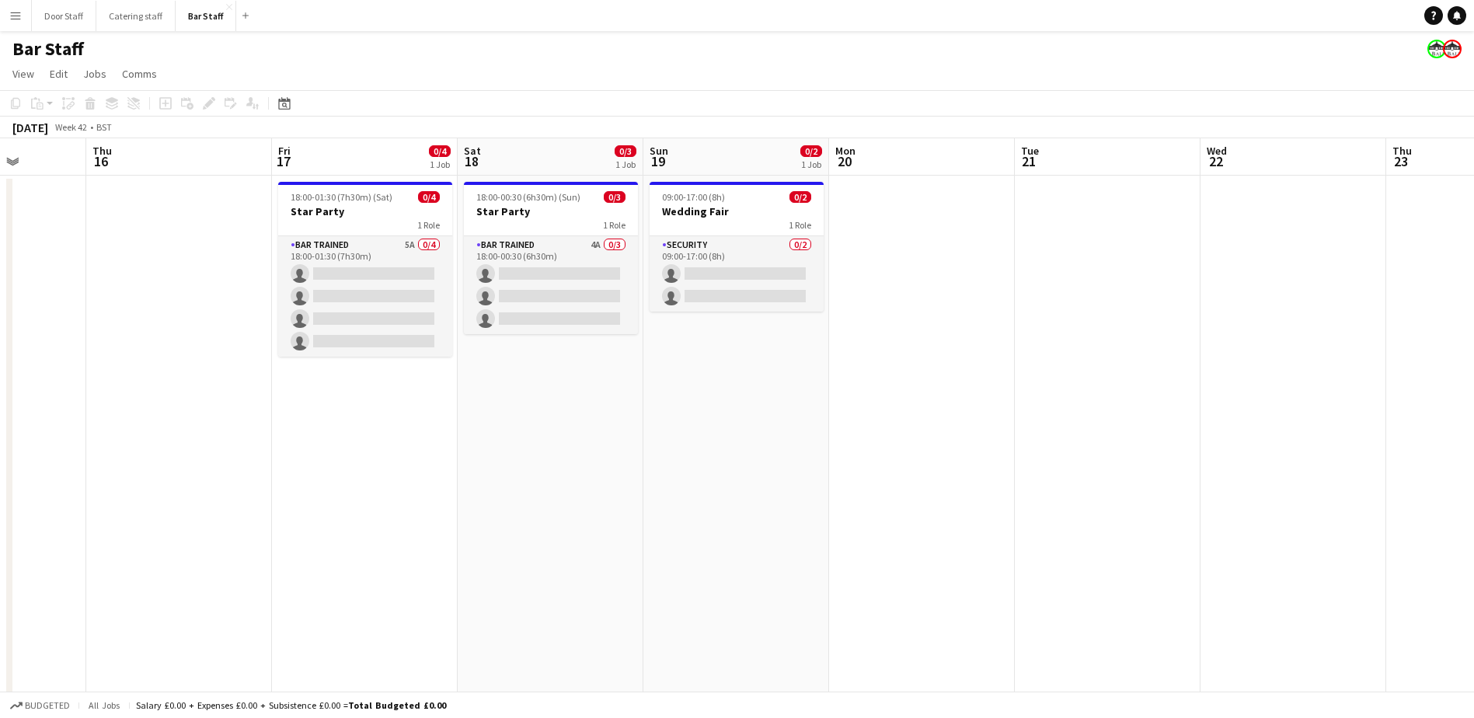
drag, startPoint x: 753, startPoint y: 411, endPoint x: 180, endPoint y: 340, distance: 577.9
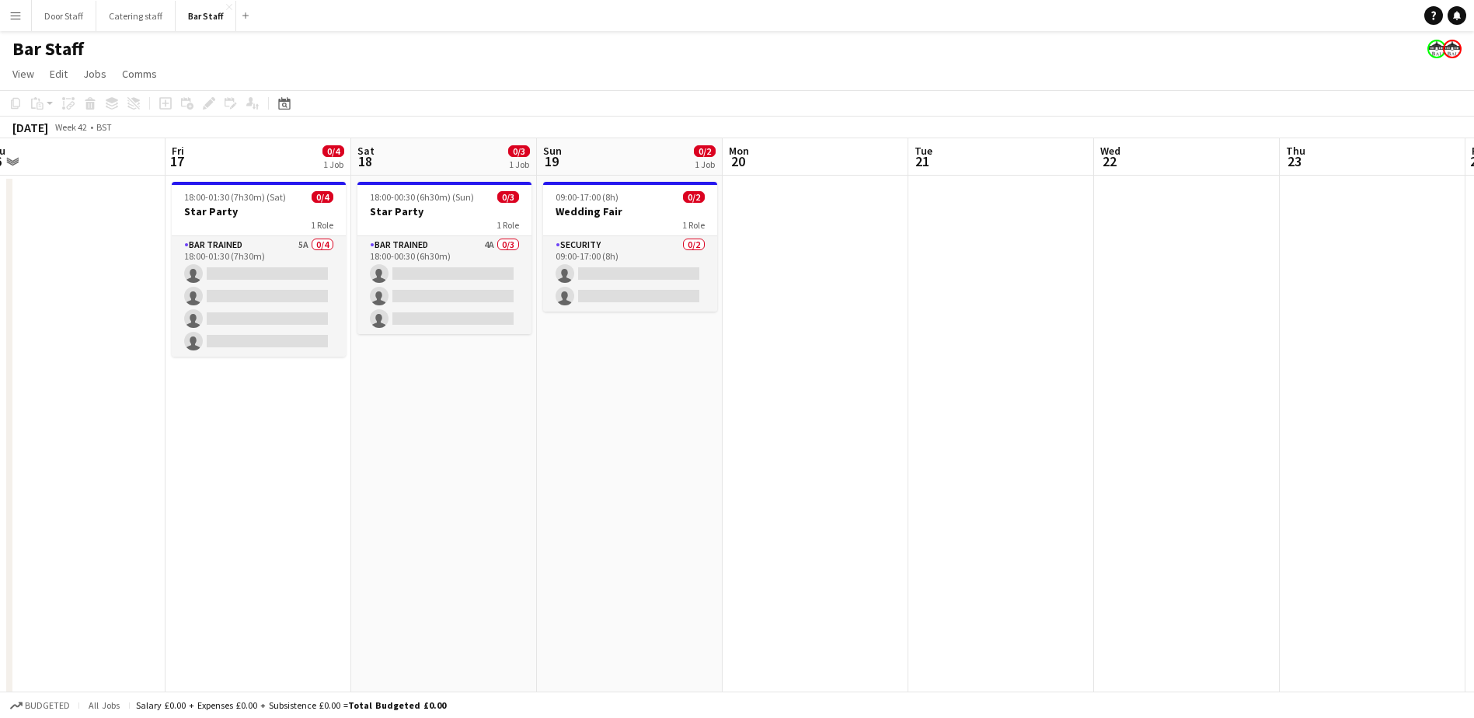
click at [181, 341] on app-calendar-viewport "Mon 13 Tue 14 Wed 15 Thu 16 Fri 17 0/4 1 Job Sat 18 0/3 1 Job Sun 19 0/2 1 Job …" at bounding box center [737, 503] width 1474 height 730
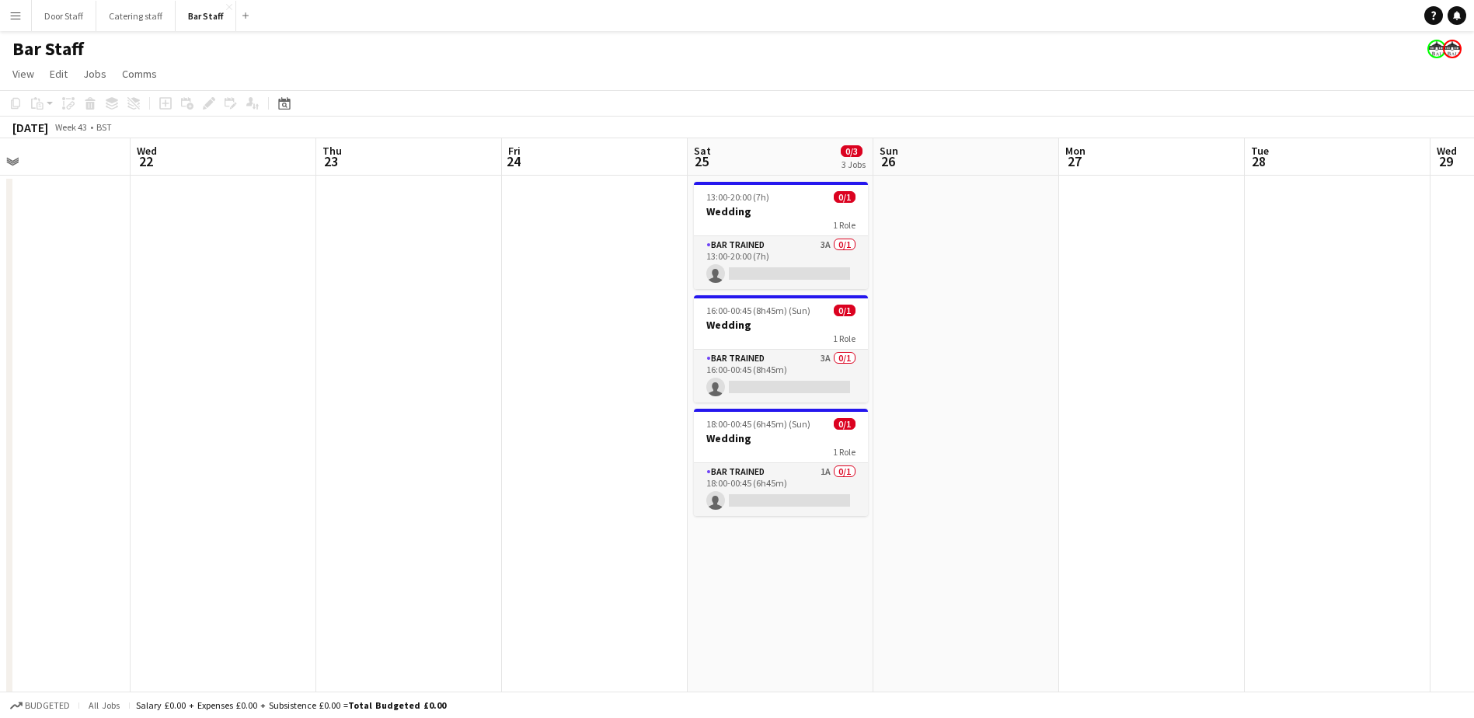
scroll to position [0, 473]
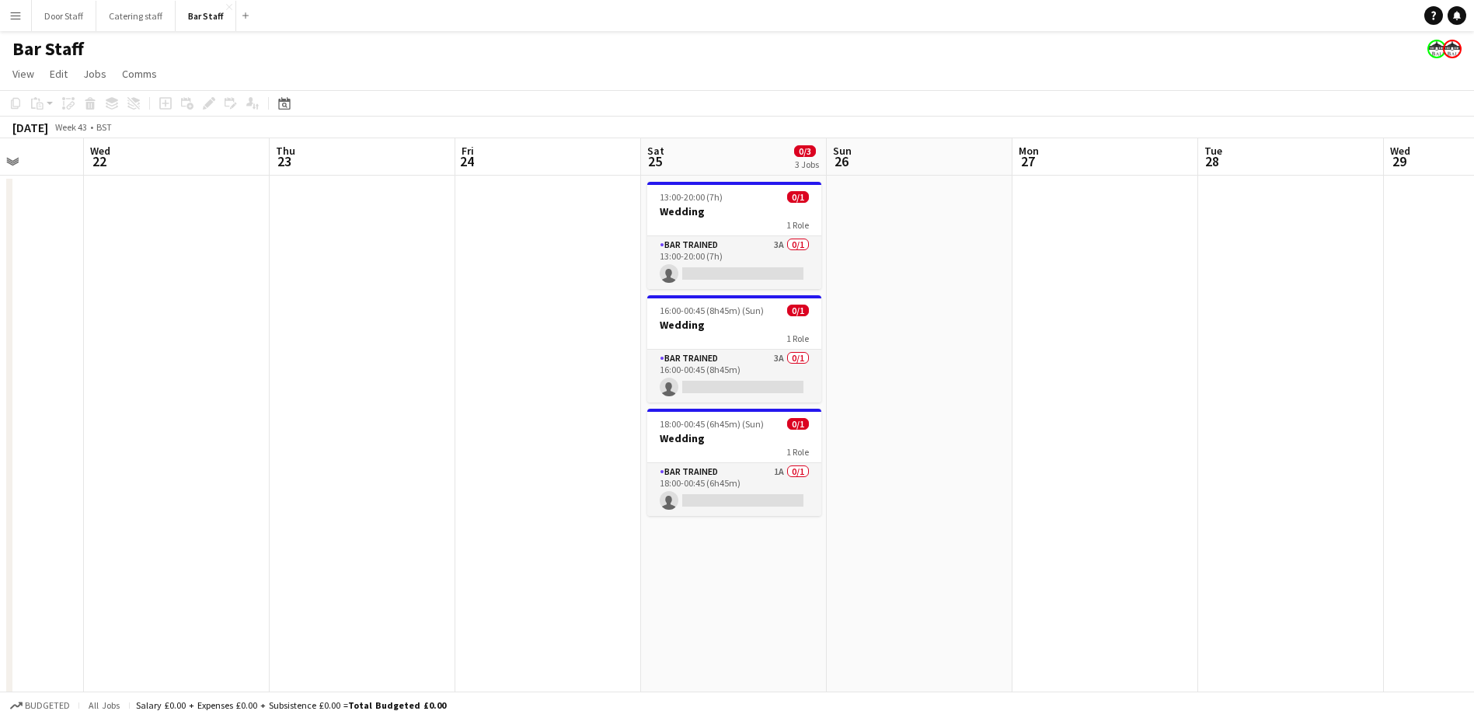
drag, startPoint x: 647, startPoint y: 358, endPoint x: 193, endPoint y: 291, distance: 457.9
click at [193, 291] on app-calendar-viewport "Sun 19 0/2 1 Job Mon 20 Tue 21 Wed 22 Thu 23 Fri 24 Sat 25 0/3 3 Jobs Sun 26 Mo…" at bounding box center [737, 503] width 1474 height 730
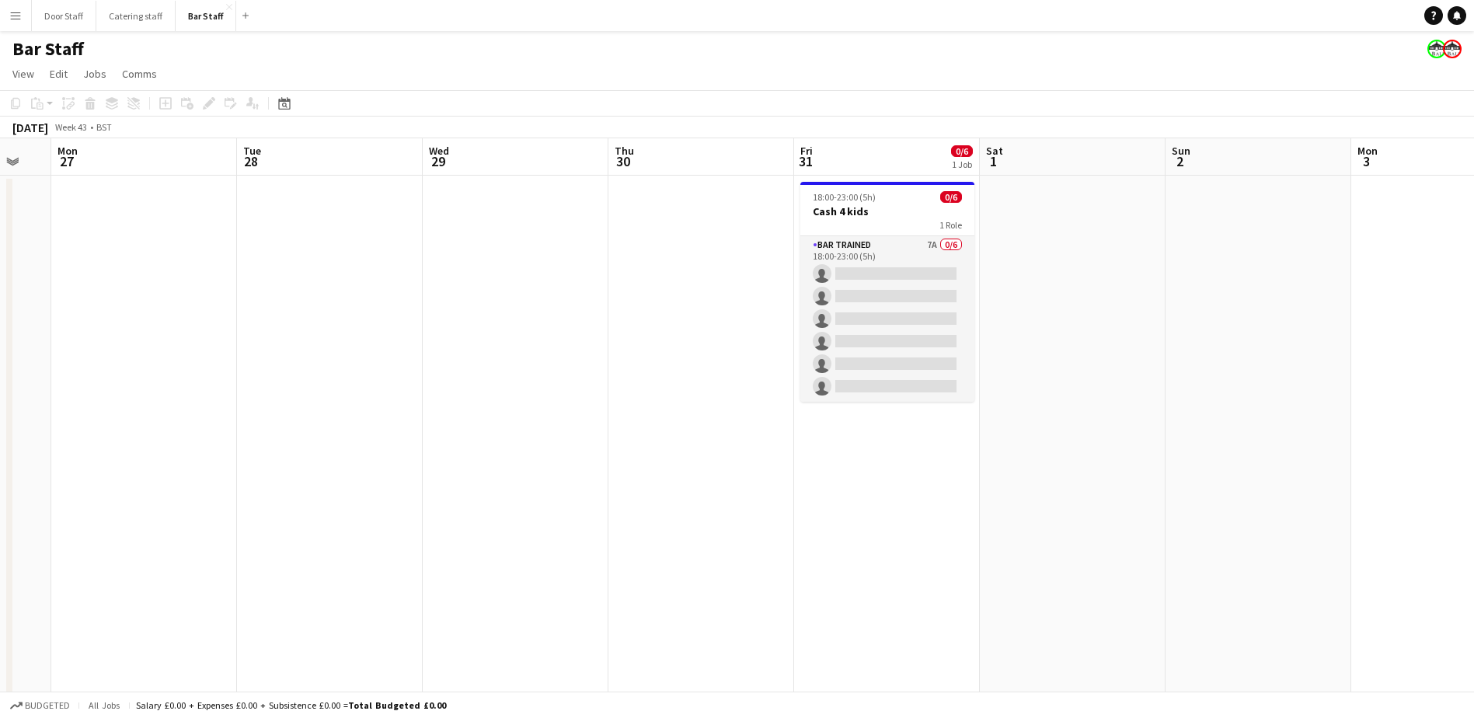
drag, startPoint x: 1108, startPoint y: 467, endPoint x: 147, endPoint y: 460, distance: 961.3
click at [147, 460] on app-calendar-viewport "Fri 24 Sat 25 0/3 3 Jobs Sun 26 Mon 27 Tue 28 Wed 29 Thu 30 Fri 31 0/6 1 Job Sa…" at bounding box center [737, 503] width 1474 height 730
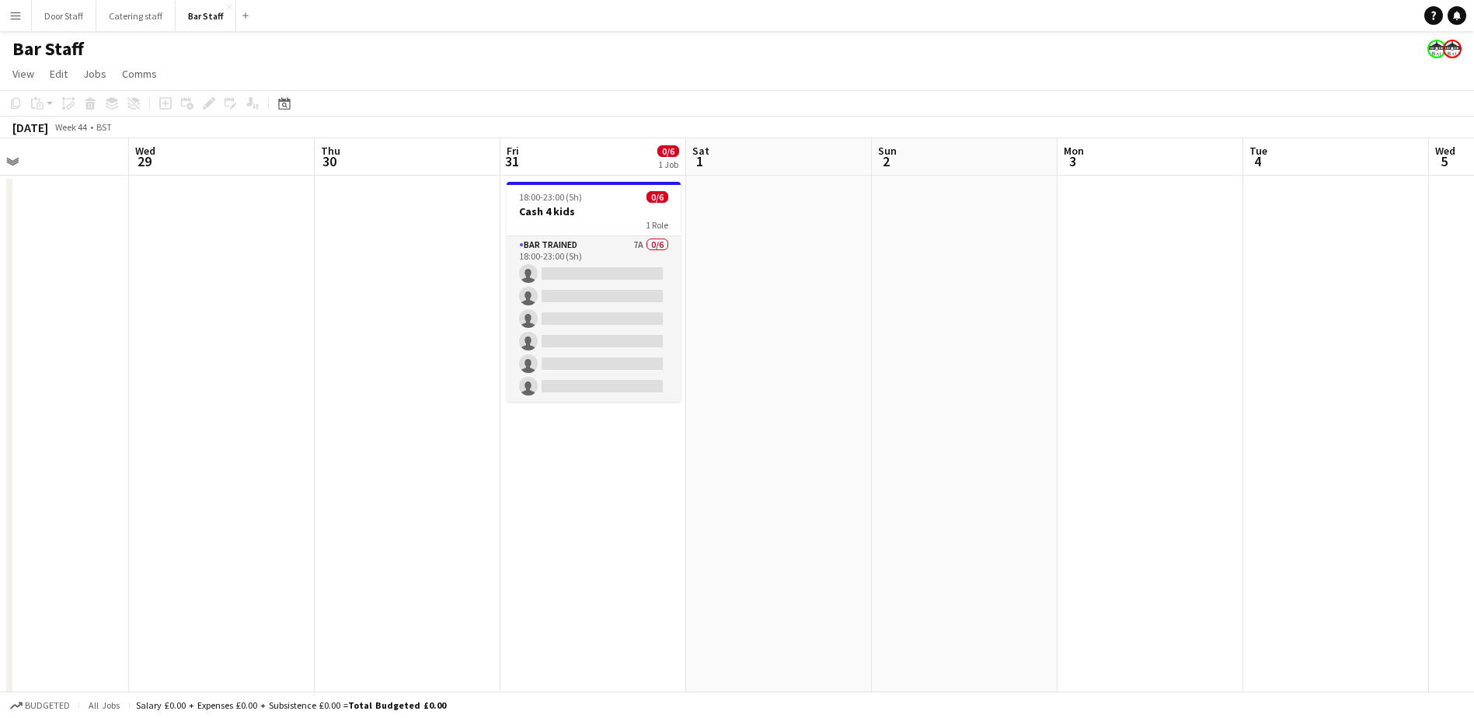
scroll to position [0, 455]
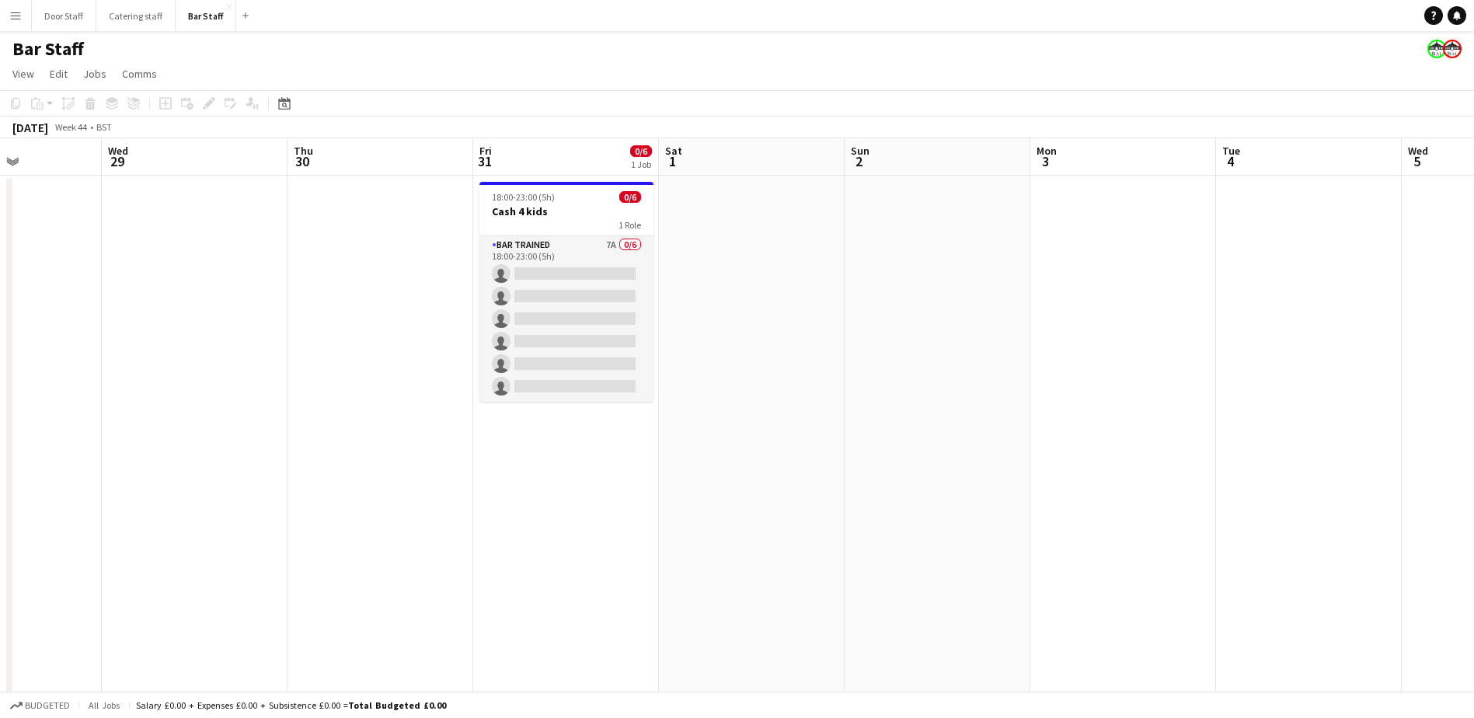
drag, startPoint x: 484, startPoint y: 504, endPoint x: 231, endPoint y: 456, distance: 257.9
click at [231, 456] on app-calendar-viewport "Sun 26 Mon 27 Tue 28 Wed 29 Thu 30 Fri 31 0/6 1 Job Sat 1 Sun 2 Mon 3 Tue 4 Wed…" at bounding box center [737, 503] width 1474 height 730
click at [740, 167] on app-board-header-date "Sat 1" at bounding box center [752, 156] width 186 height 37
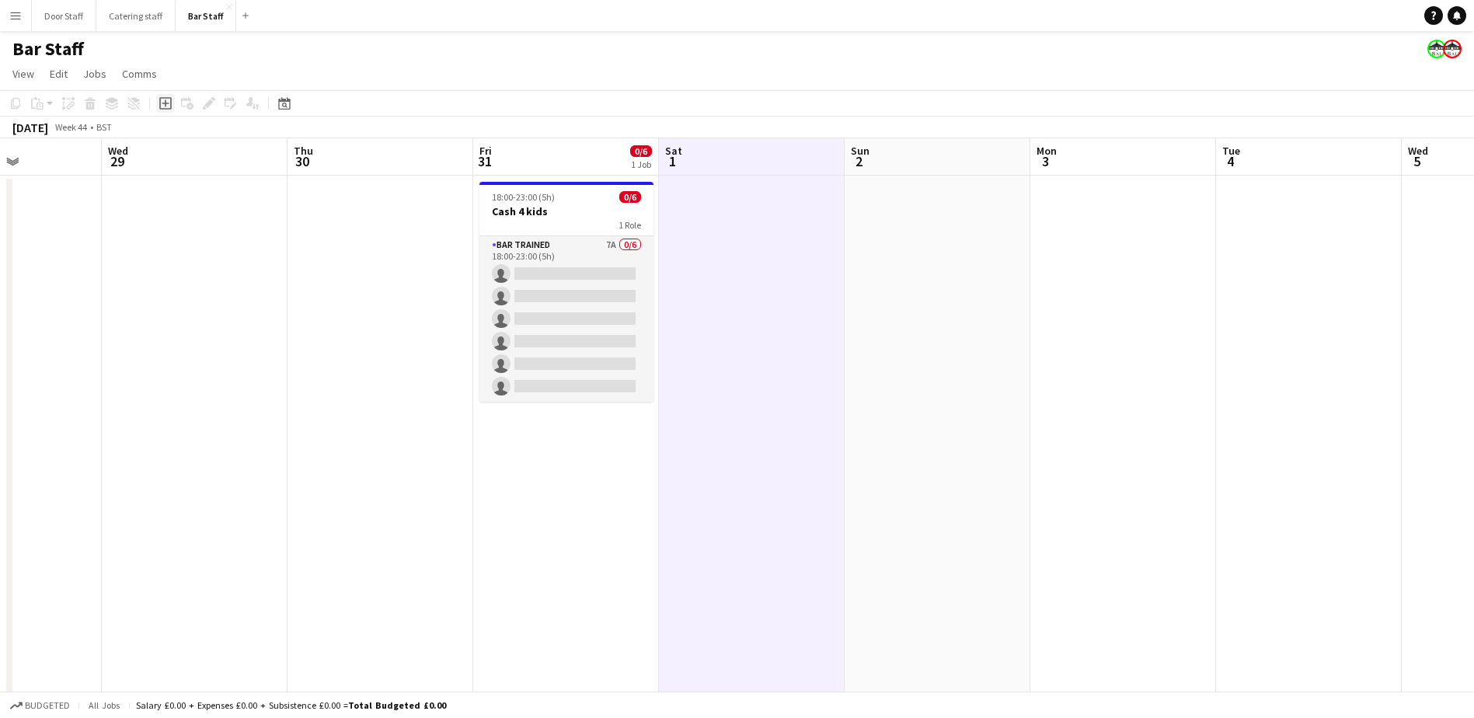
click at [174, 106] on div "Add job" at bounding box center [165, 103] width 19 height 19
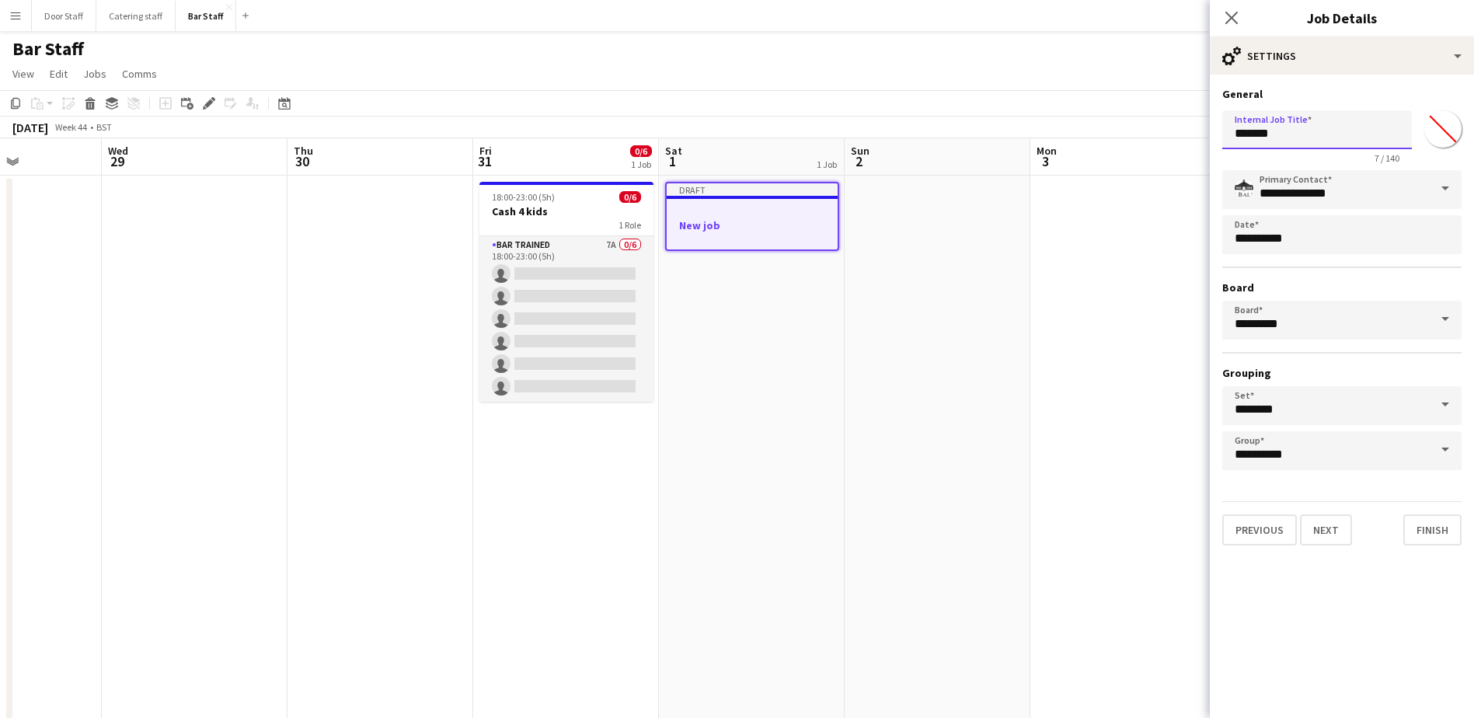
click at [1291, 126] on input "*******" at bounding box center [1317, 129] width 190 height 39
click at [1290, 127] on input "*******" at bounding box center [1317, 129] width 190 height 39
type input "********"
click at [1337, 540] on button "Next" at bounding box center [1326, 529] width 52 height 31
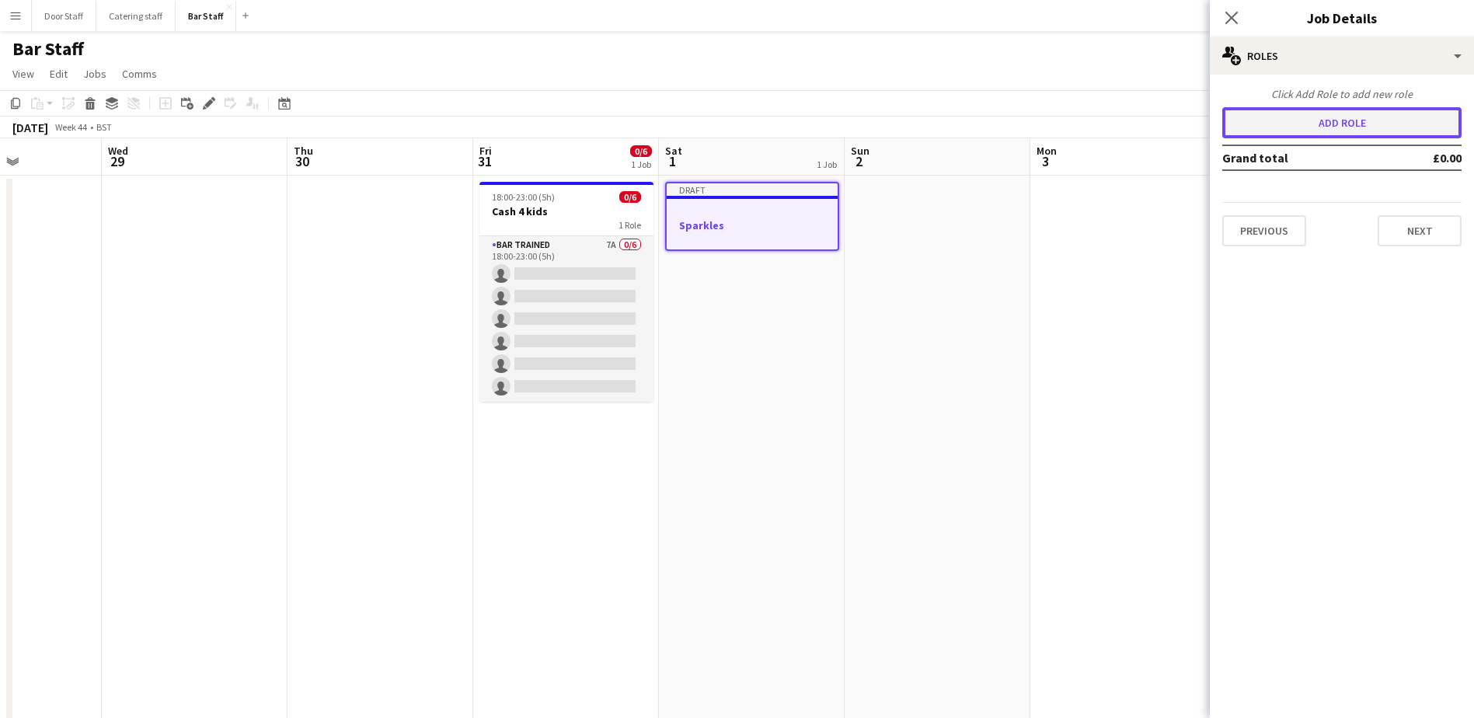
click at [1296, 130] on button "Add role" at bounding box center [1341, 122] width 239 height 31
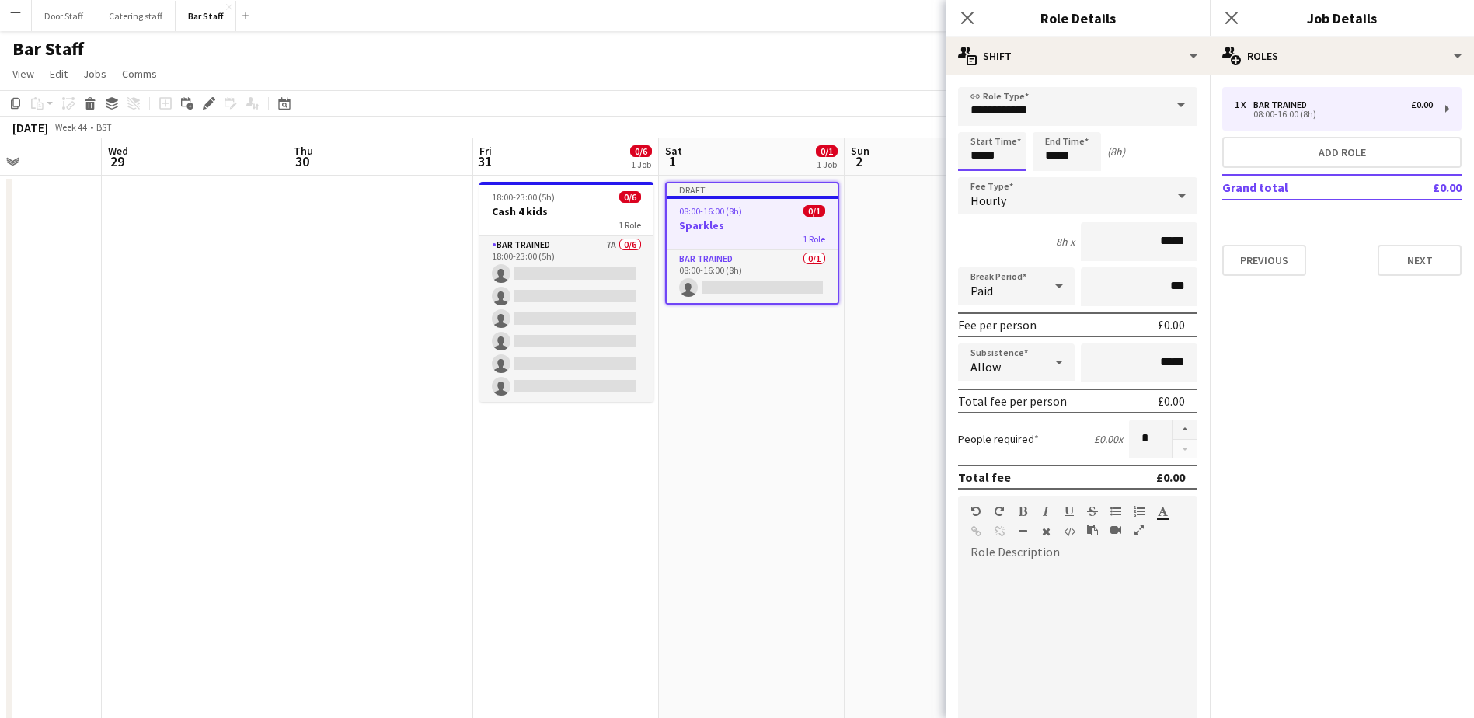
click at [982, 155] on input "*****" at bounding box center [992, 151] width 68 height 39
click at [978, 132] on input "*****" at bounding box center [992, 151] width 68 height 39
click at [977, 120] on div at bounding box center [976, 125] width 31 height 16
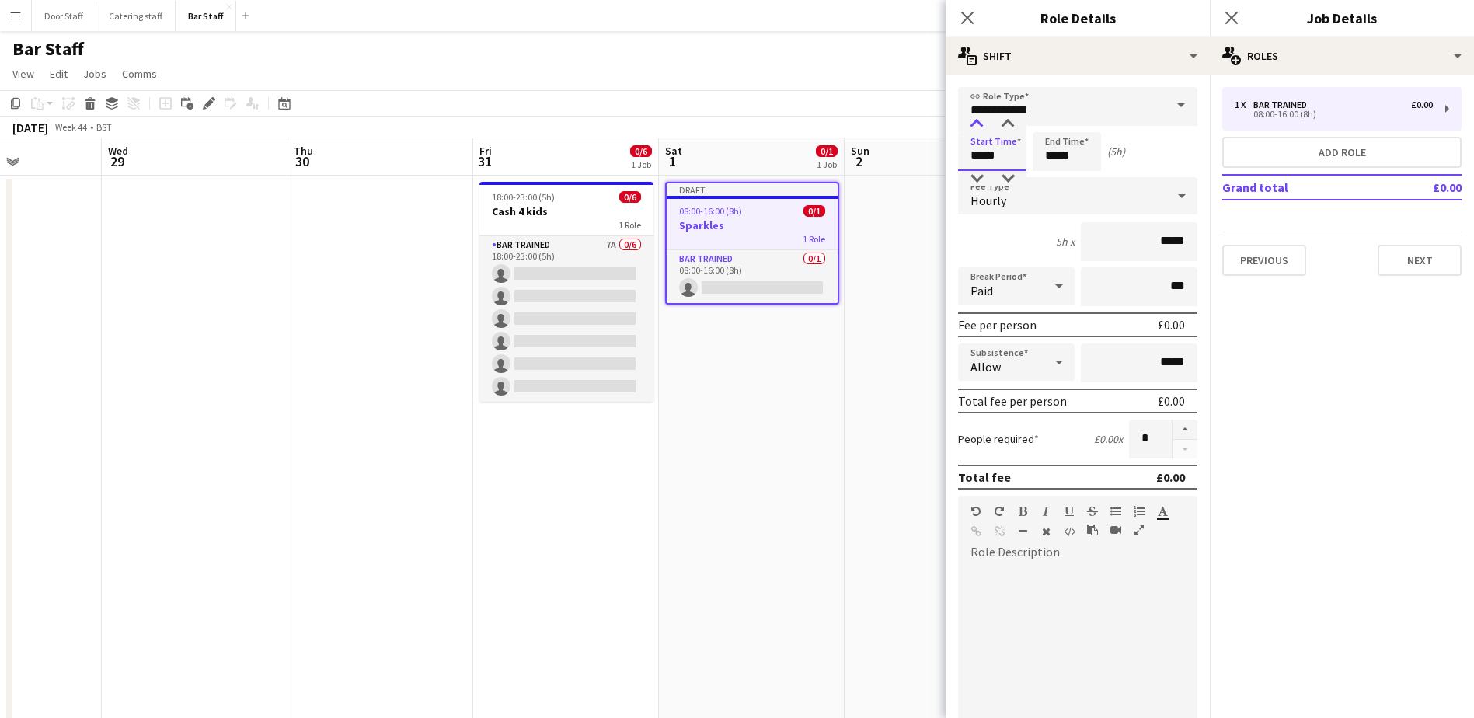
click at [977, 118] on div at bounding box center [976, 125] width 31 height 16
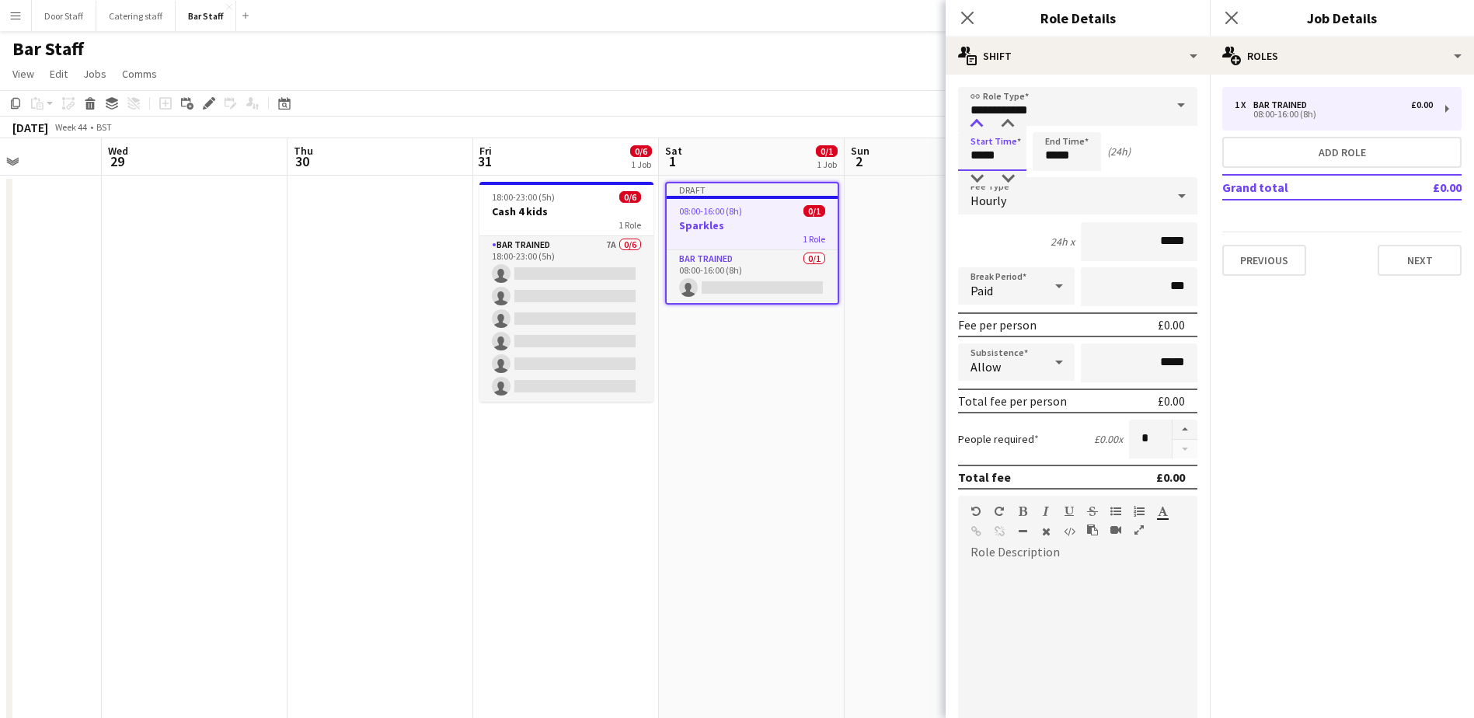
type input "*****"
click at [977, 118] on div at bounding box center [976, 125] width 31 height 16
click at [1065, 151] on input "*****" at bounding box center [1067, 151] width 68 height 39
click at [1050, 124] on div at bounding box center [1051, 125] width 31 height 16
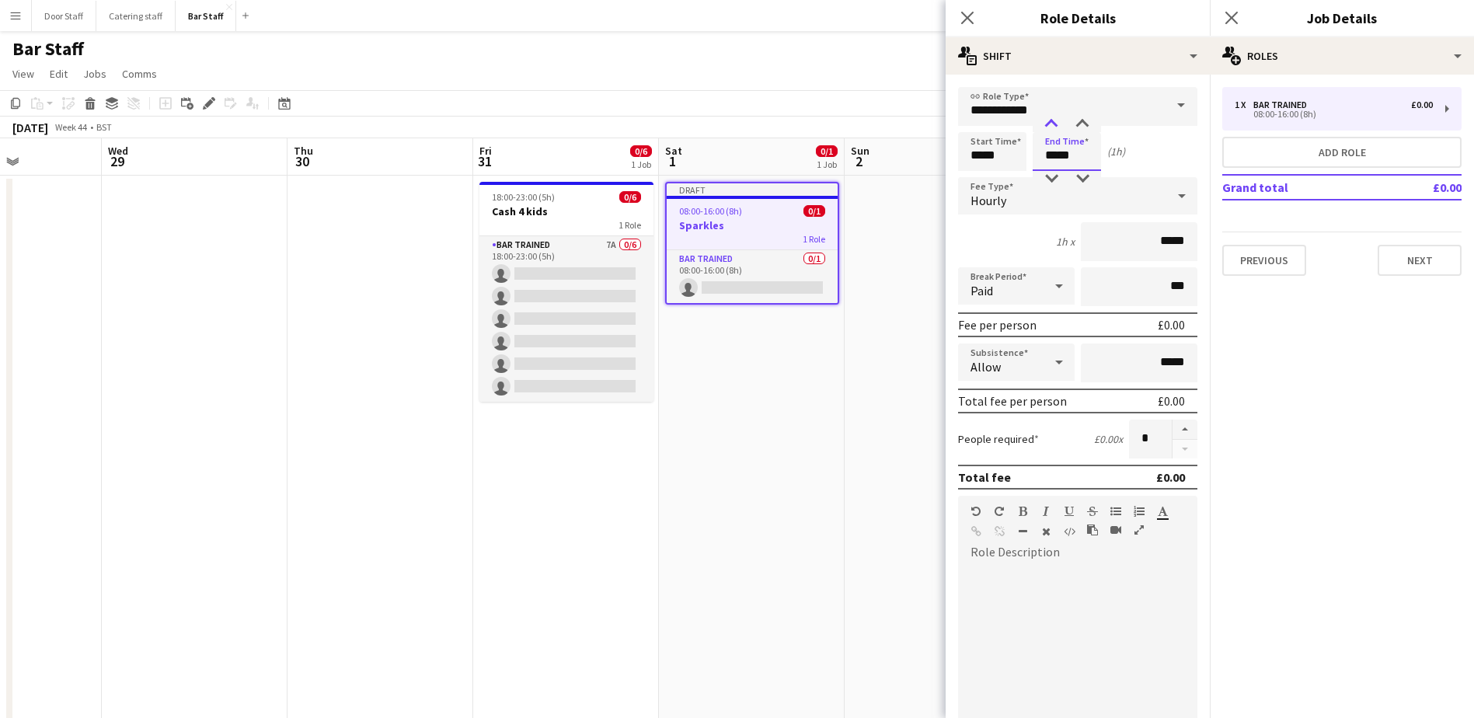
click at [1050, 124] on div at bounding box center [1051, 125] width 31 height 16
type input "*****"
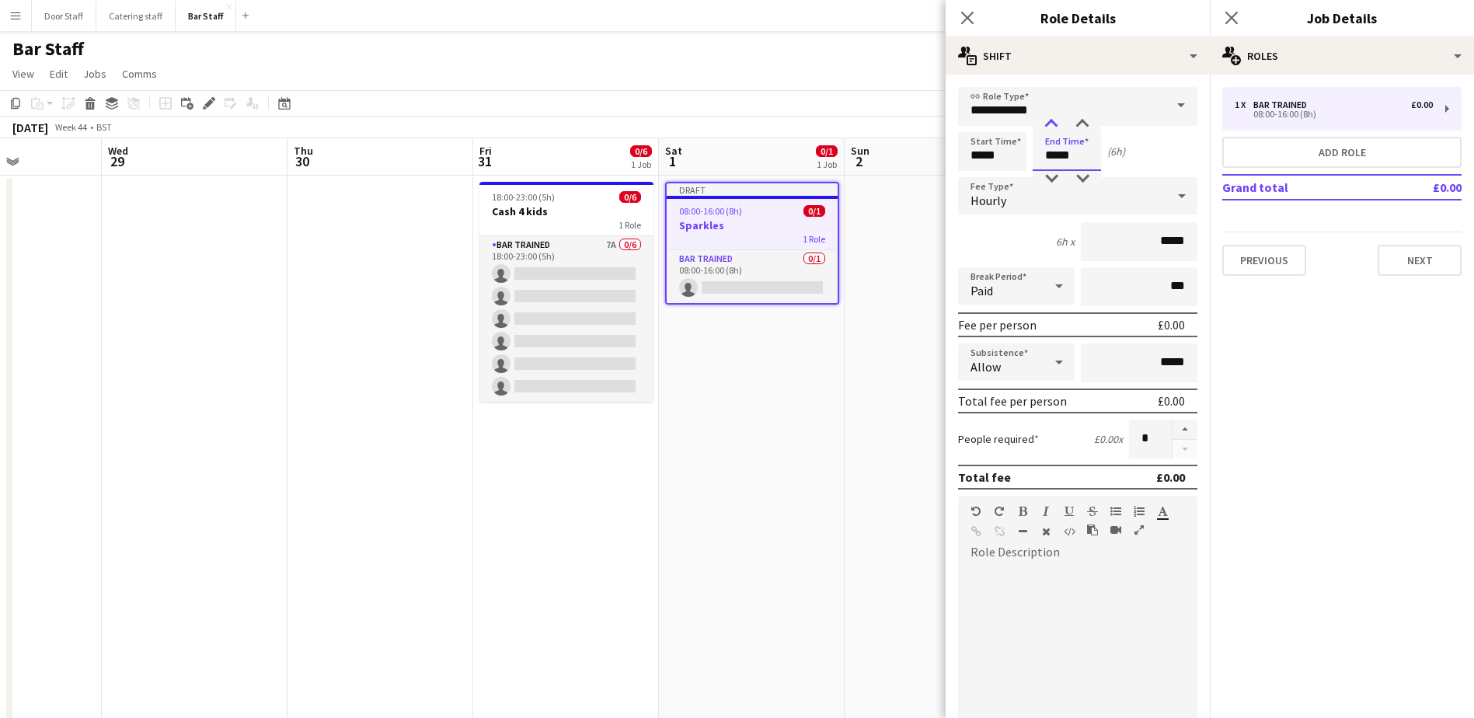
click at [1050, 124] on div at bounding box center [1051, 125] width 31 height 16
click at [1180, 430] on button "button" at bounding box center [1185, 430] width 25 height 20
click at [1187, 426] on form "**********" at bounding box center [1078, 507] width 264 height 841
click at [1181, 429] on button "button" at bounding box center [1185, 430] width 25 height 20
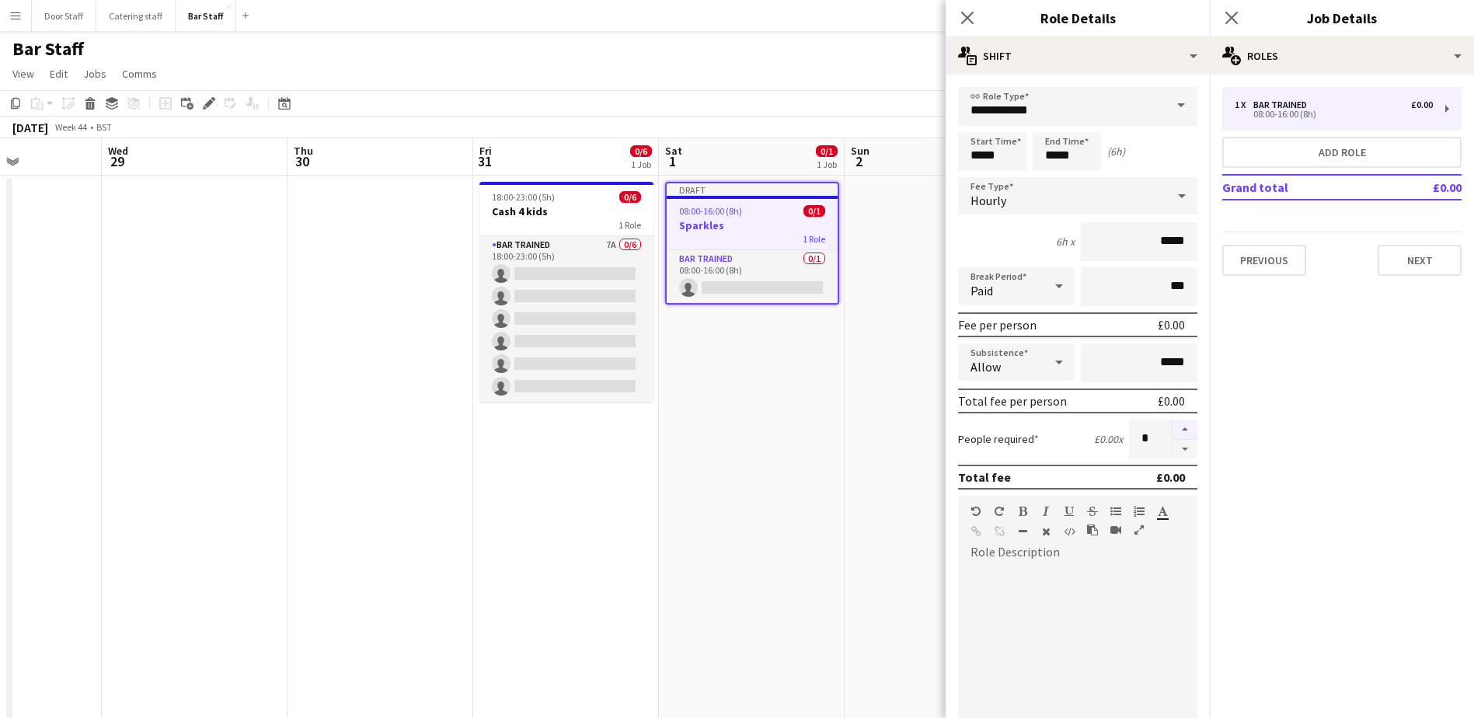
type input "*"
click at [1066, 159] on input "*****" at bounding box center [1067, 151] width 68 height 39
type input "*****"
click at [1052, 127] on div at bounding box center [1051, 125] width 31 height 16
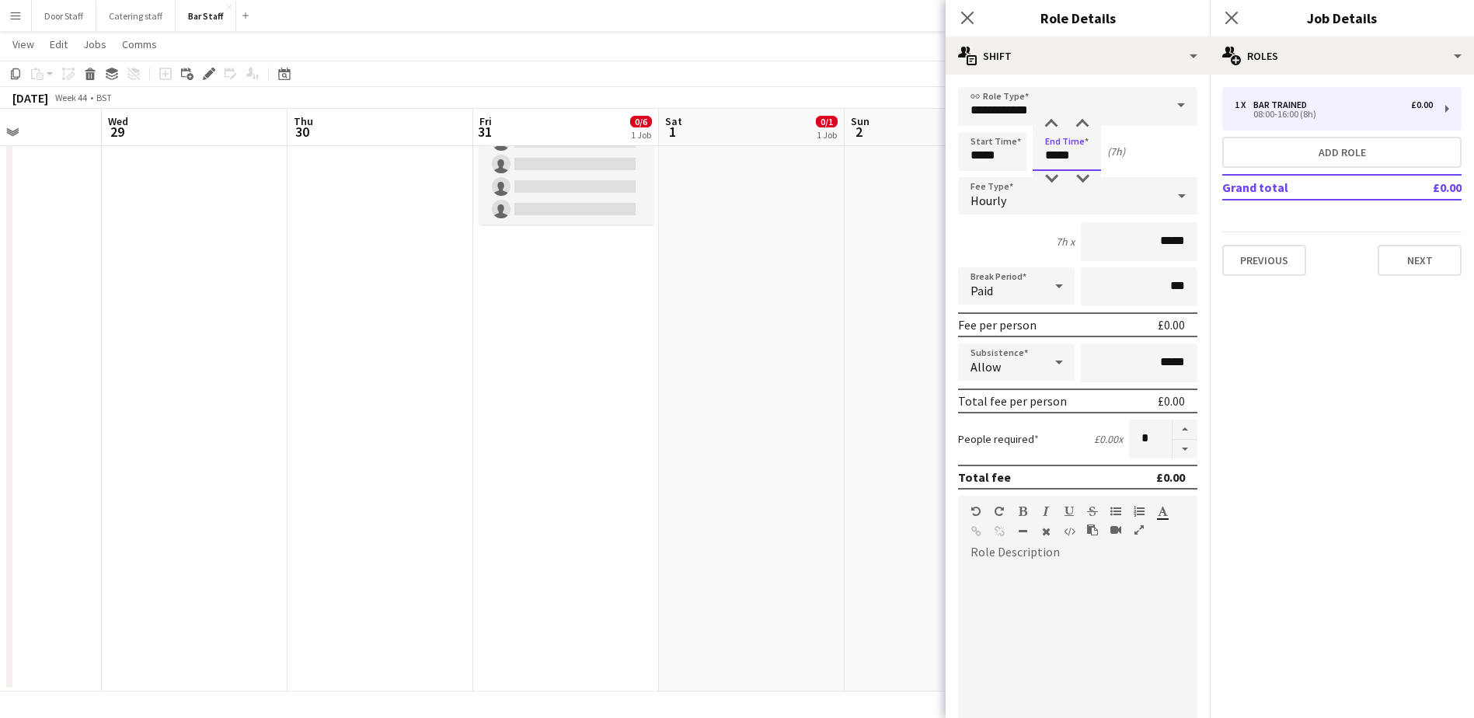
scroll to position [210, 0]
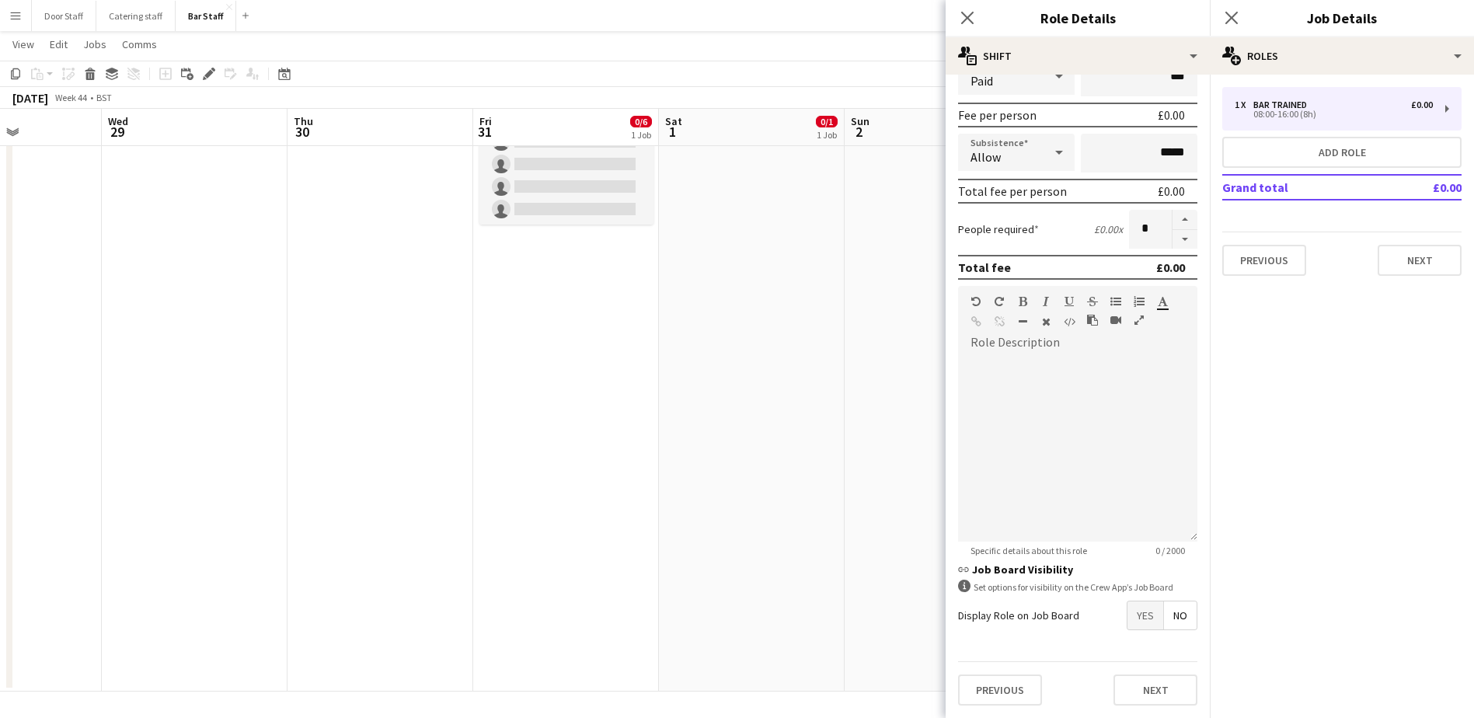
click at [1135, 617] on span "Yes" at bounding box center [1146, 615] width 36 height 28
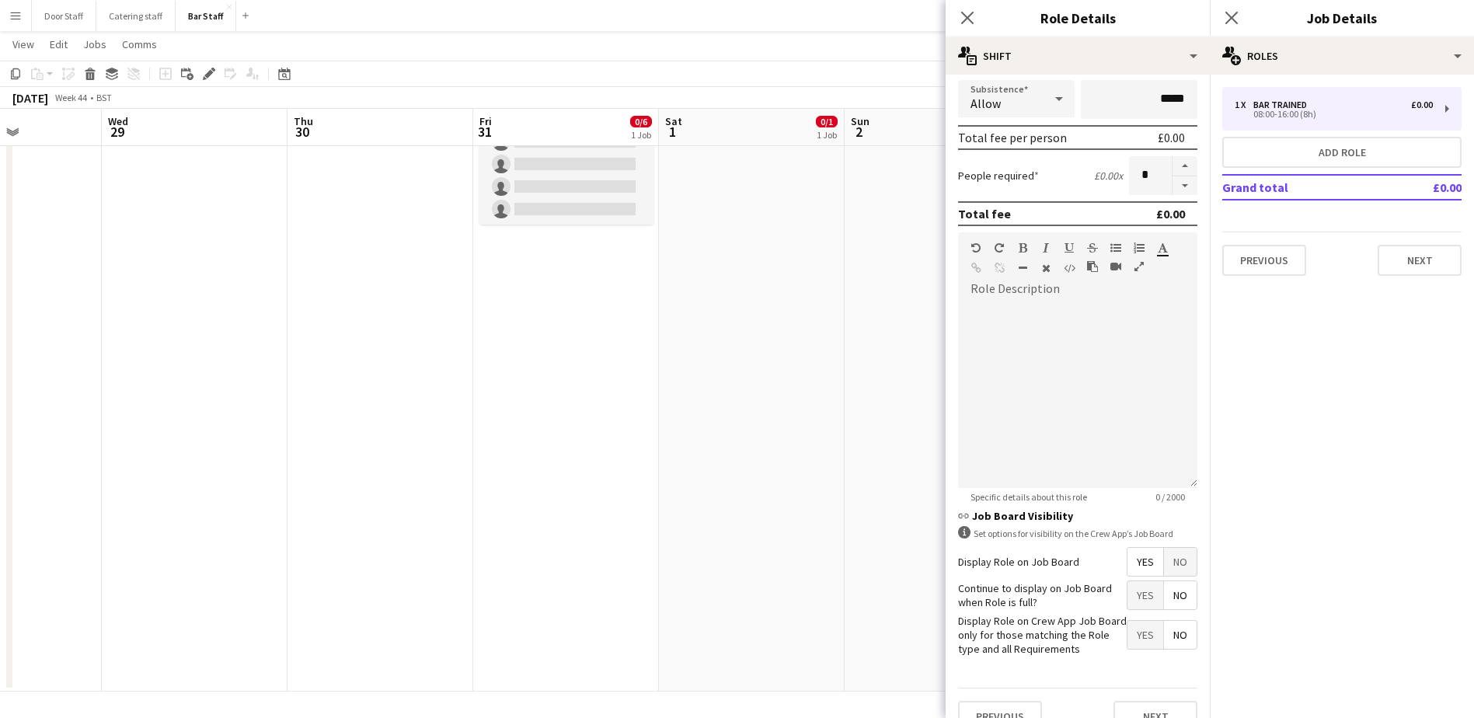
scroll to position [290, 0]
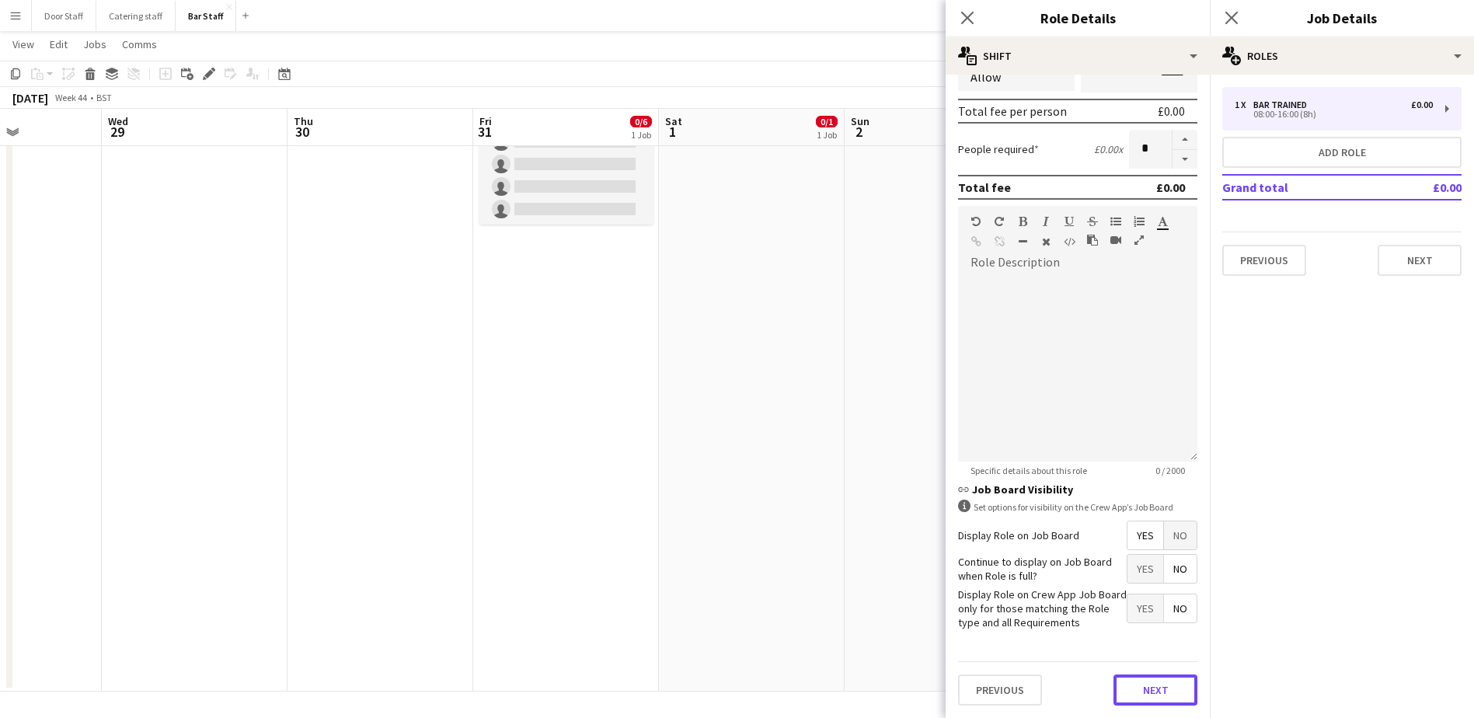
click at [1152, 685] on button "Next" at bounding box center [1156, 689] width 84 height 31
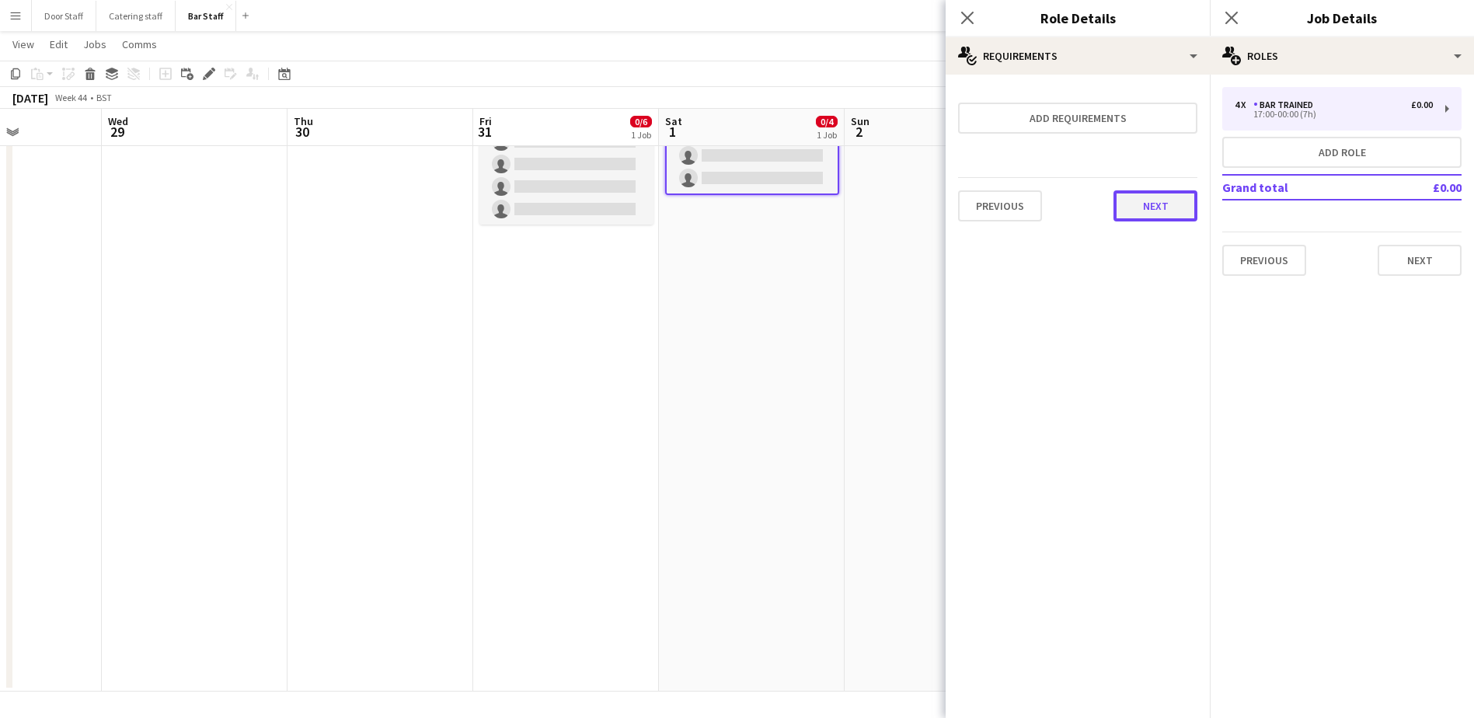
click at [1147, 213] on button "Next" at bounding box center [1156, 205] width 84 height 31
click at [1147, 212] on button "Finish" at bounding box center [1168, 208] width 58 height 31
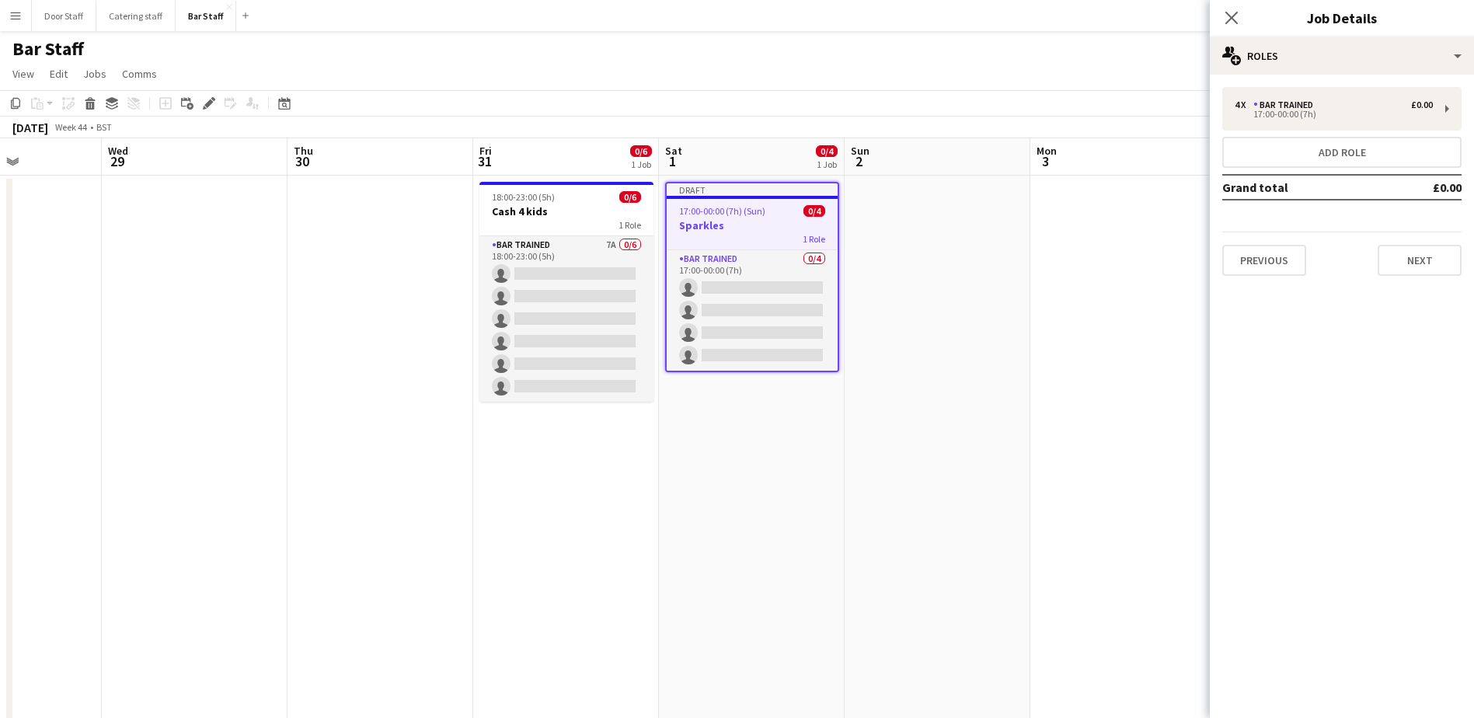
click at [726, 225] on h3 "Sparkles" at bounding box center [752, 225] width 171 height 14
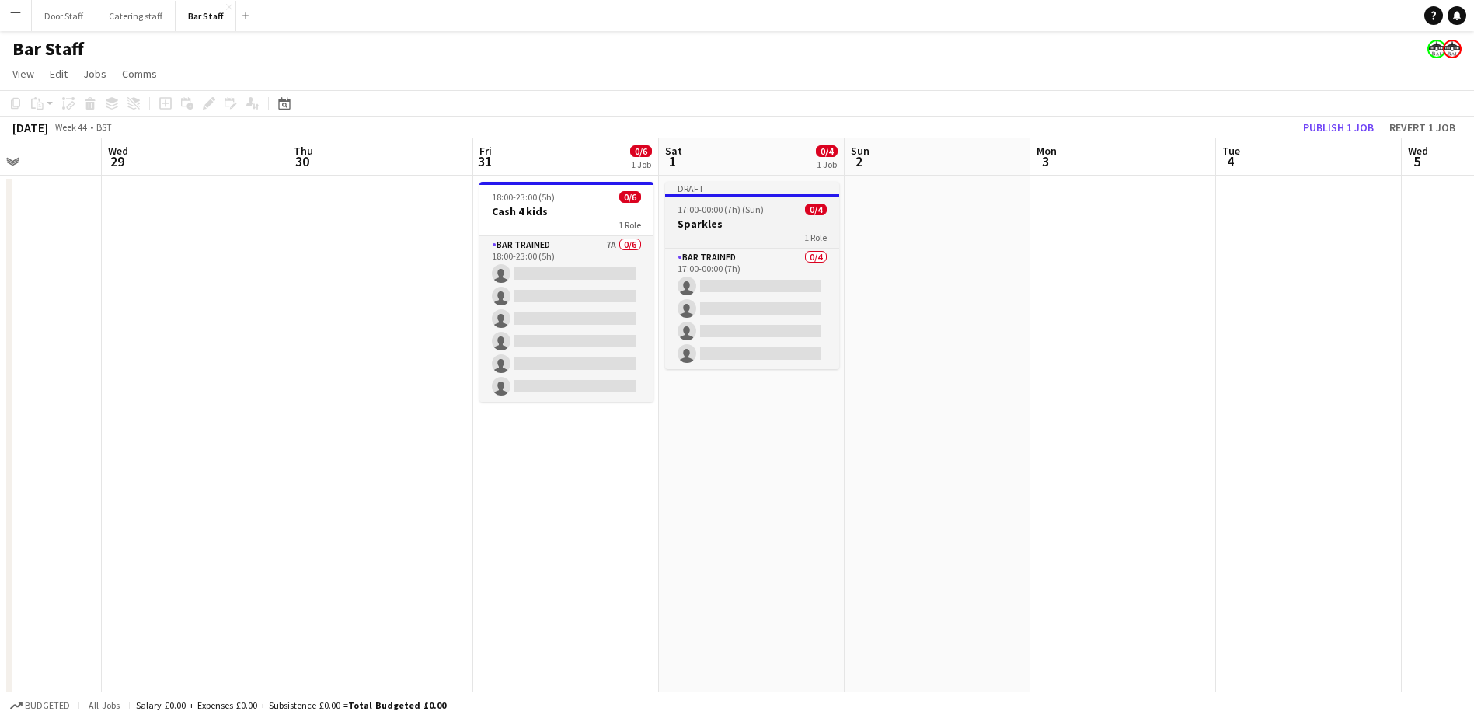
click at [755, 214] on span "17:00-00:00 (7h) (Sun)" at bounding box center [721, 210] width 86 height 12
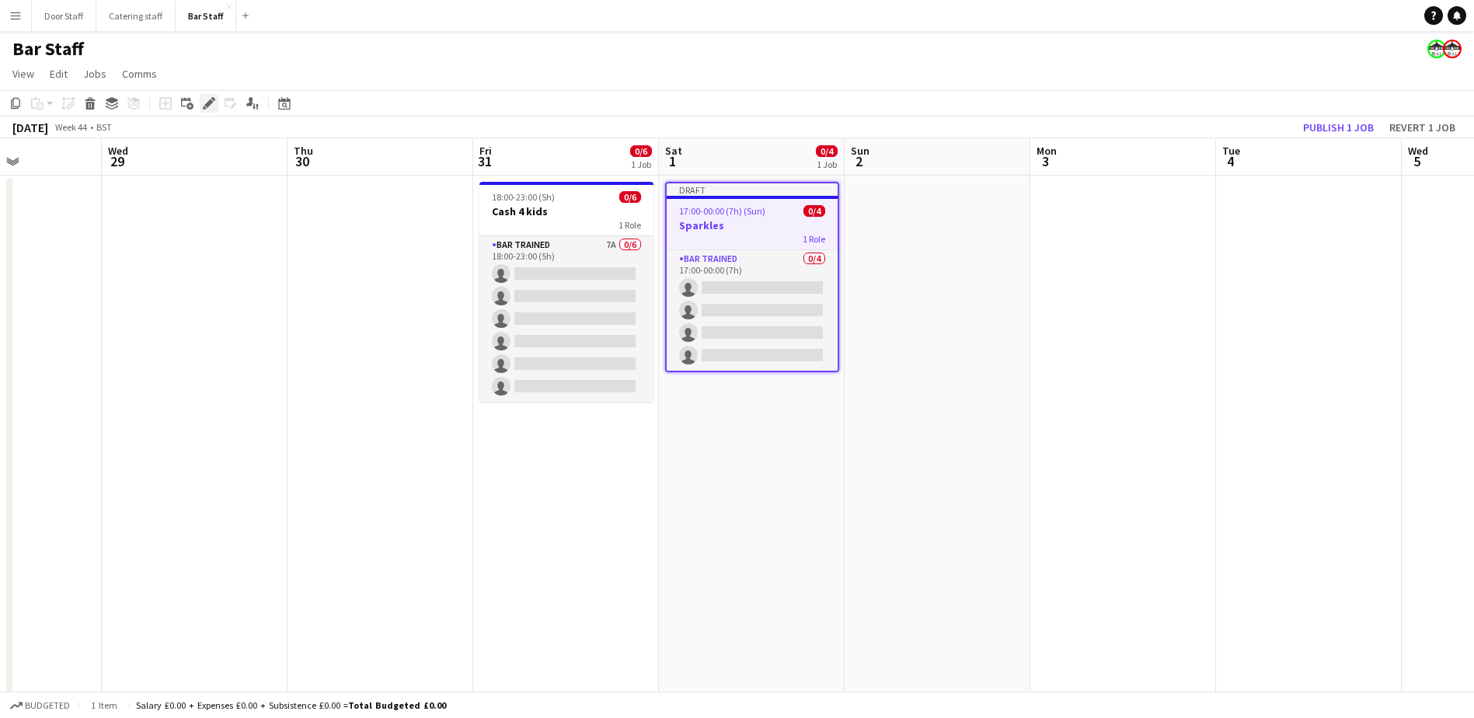
click at [211, 96] on div "Edit" at bounding box center [209, 103] width 19 height 19
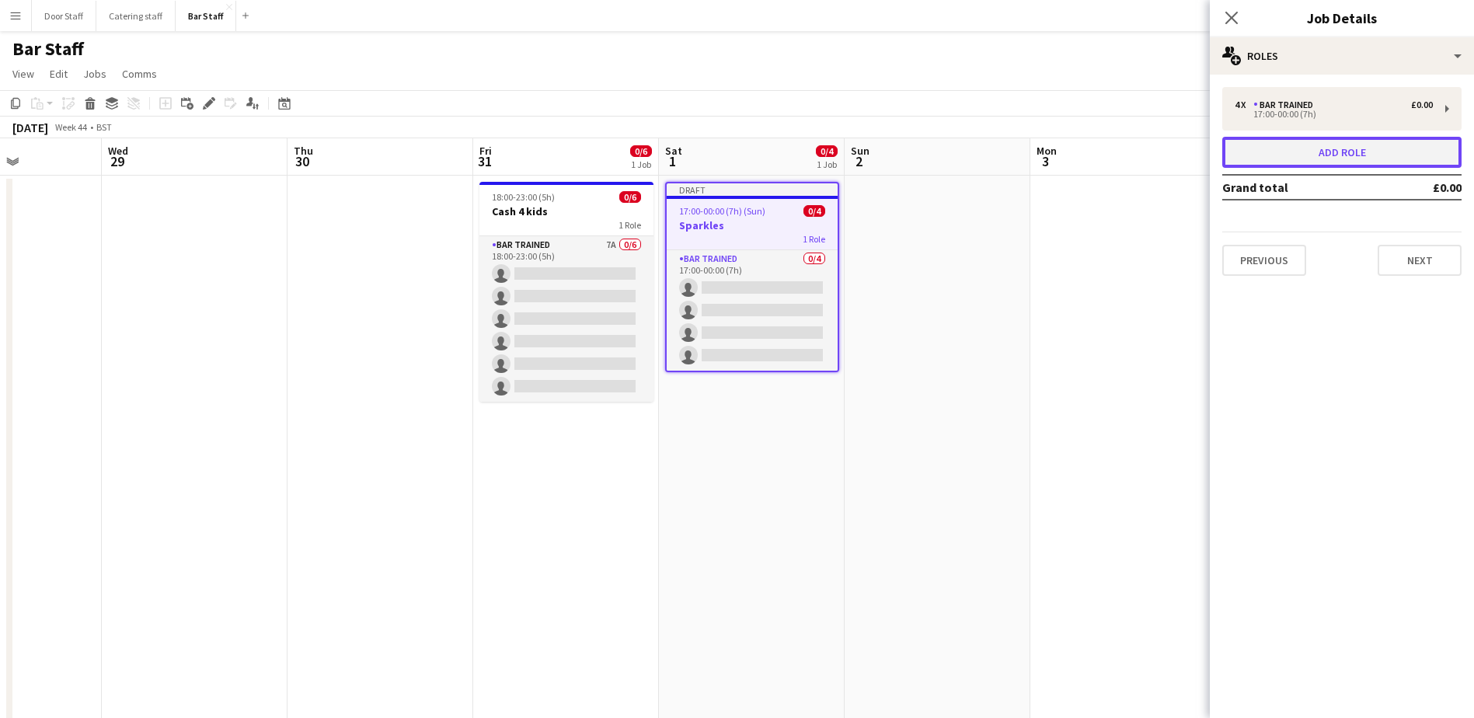
click at [1333, 156] on button "Add role" at bounding box center [1341, 152] width 239 height 31
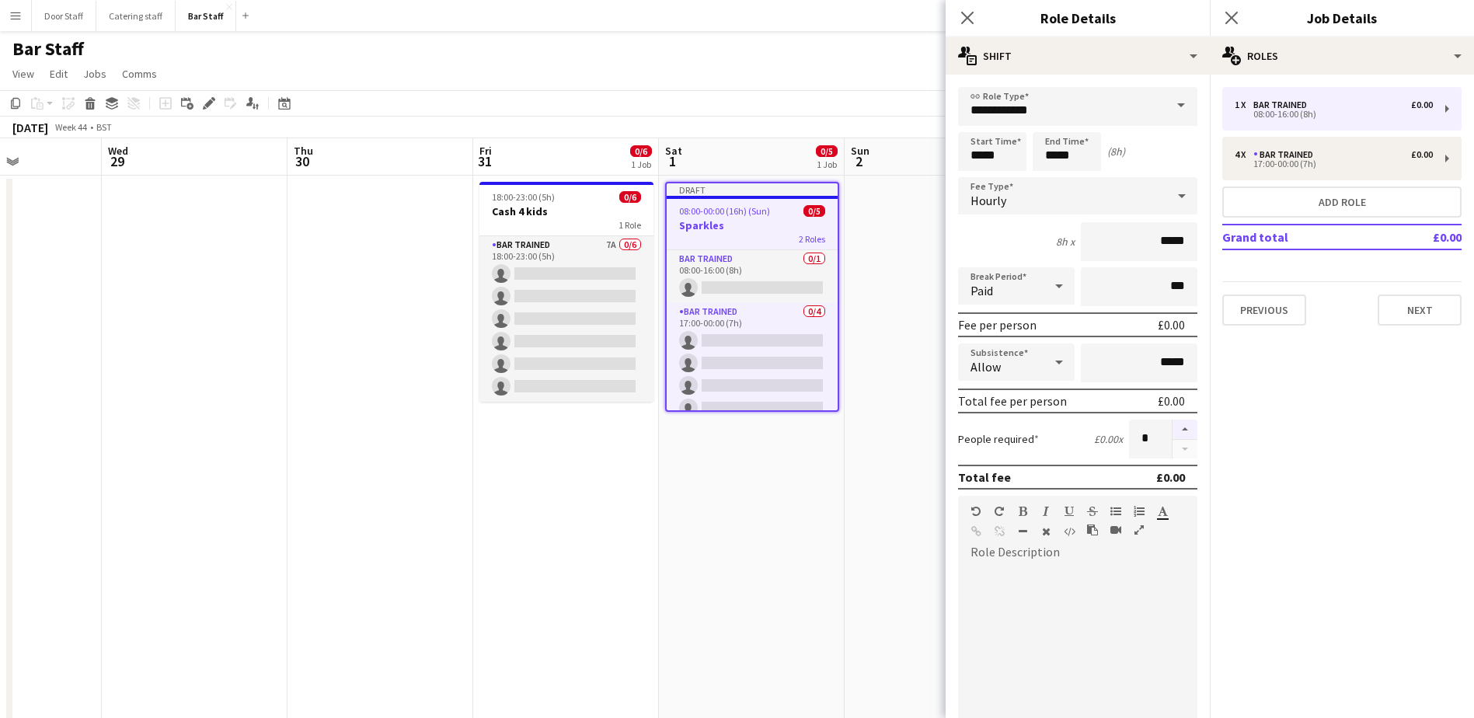
click at [1176, 421] on button "button" at bounding box center [1185, 430] width 25 height 20
type input "*"
click at [981, 154] on input "*****" at bounding box center [992, 151] width 68 height 39
click at [980, 118] on div at bounding box center [976, 125] width 31 height 16
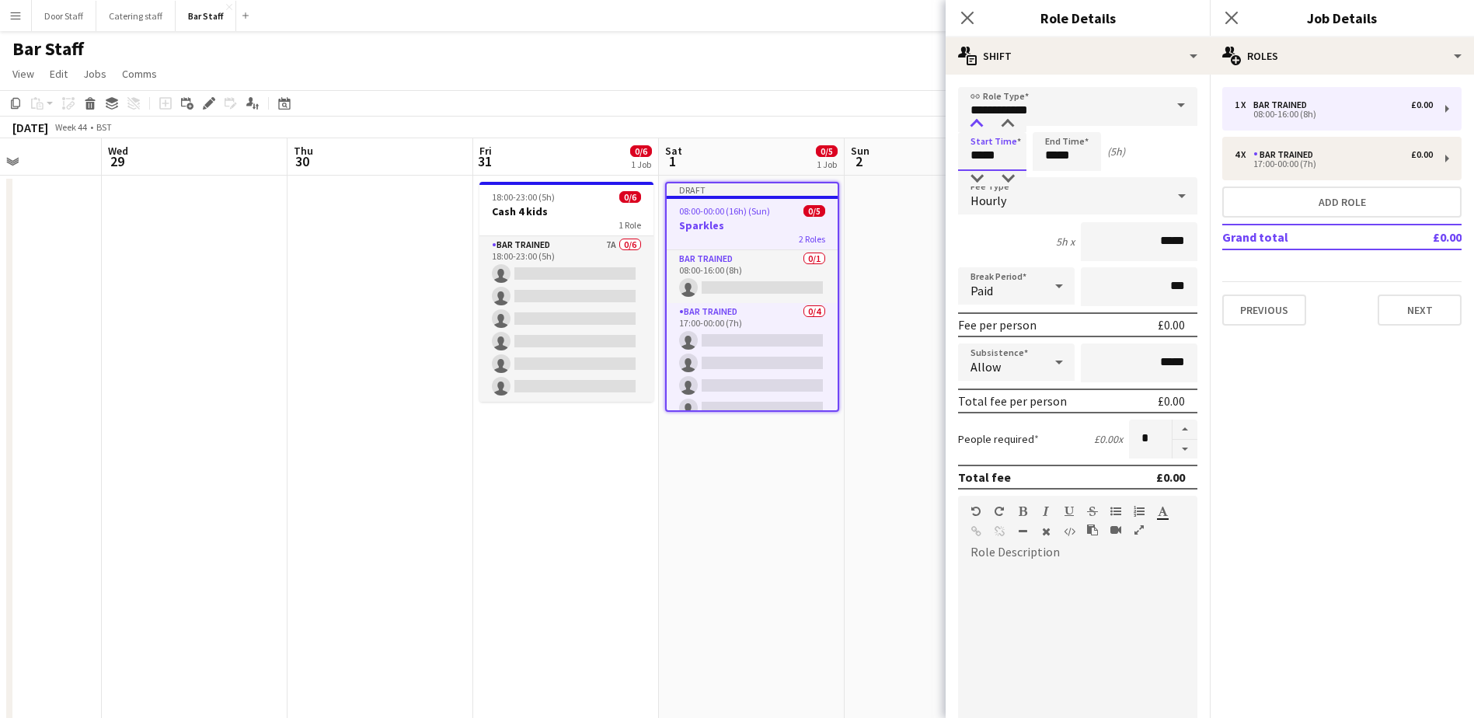
click at [980, 118] on div at bounding box center [976, 125] width 31 height 16
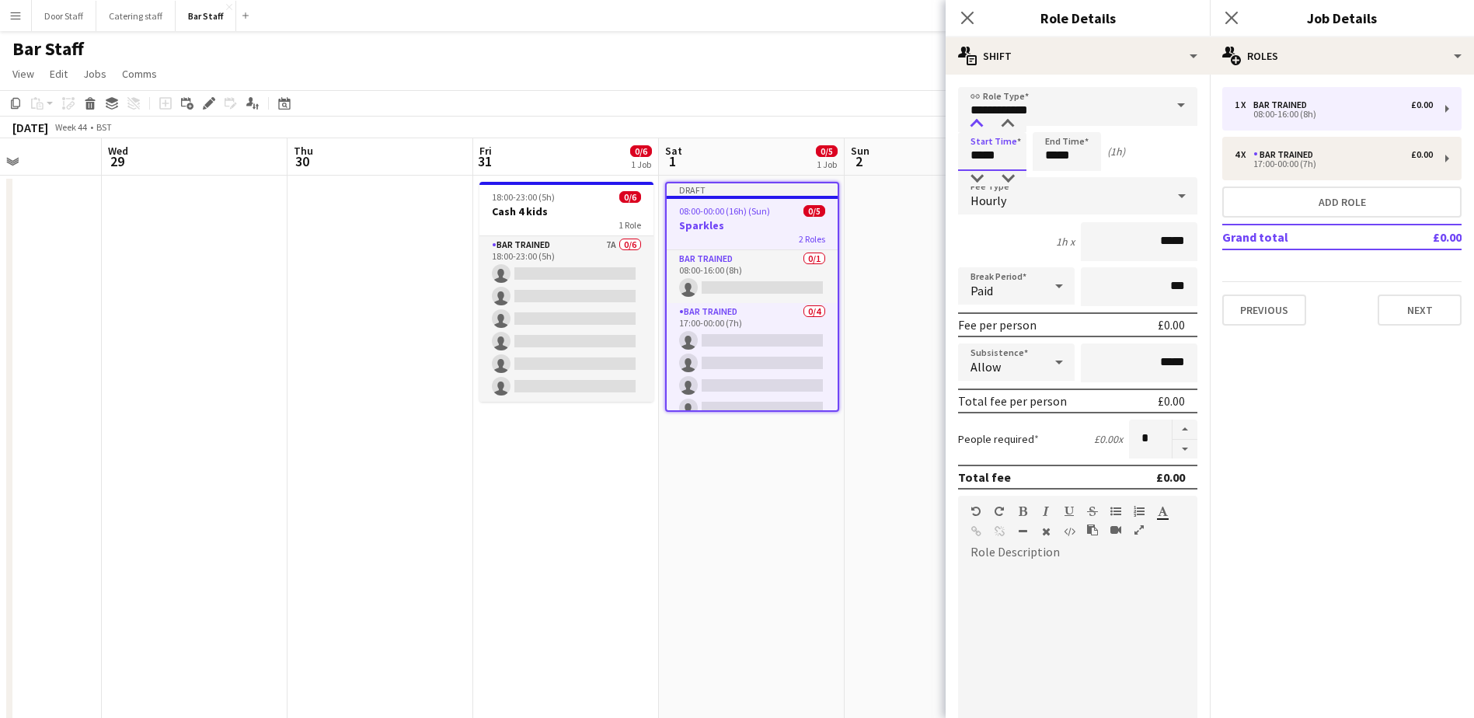
click at [980, 118] on div at bounding box center [976, 125] width 31 height 16
type input "*****"
click at [980, 118] on div at bounding box center [976, 125] width 31 height 16
click at [1053, 161] on input "*****" at bounding box center [1067, 151] width 68 height 39
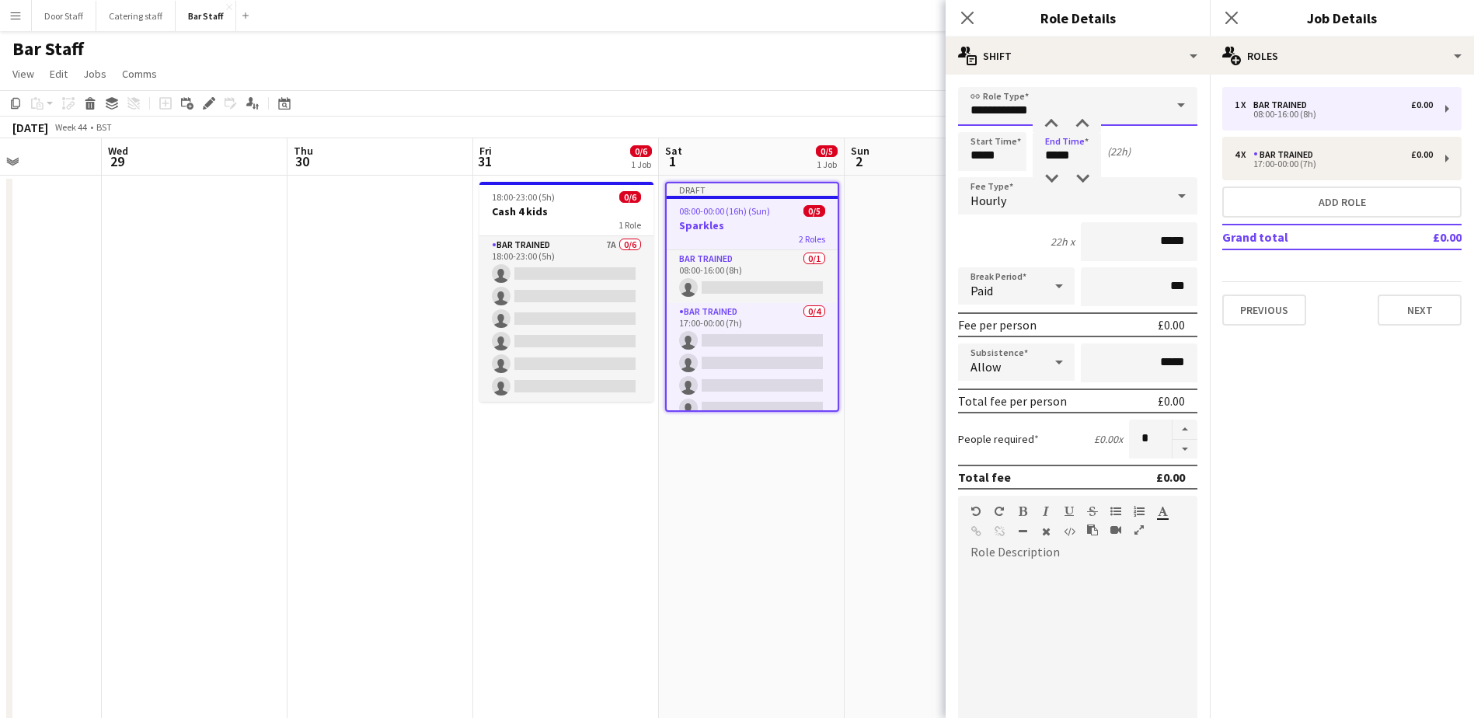
click at [1051, 113] on input "**********" at bounding box center [1077, 106] width 239 height 39
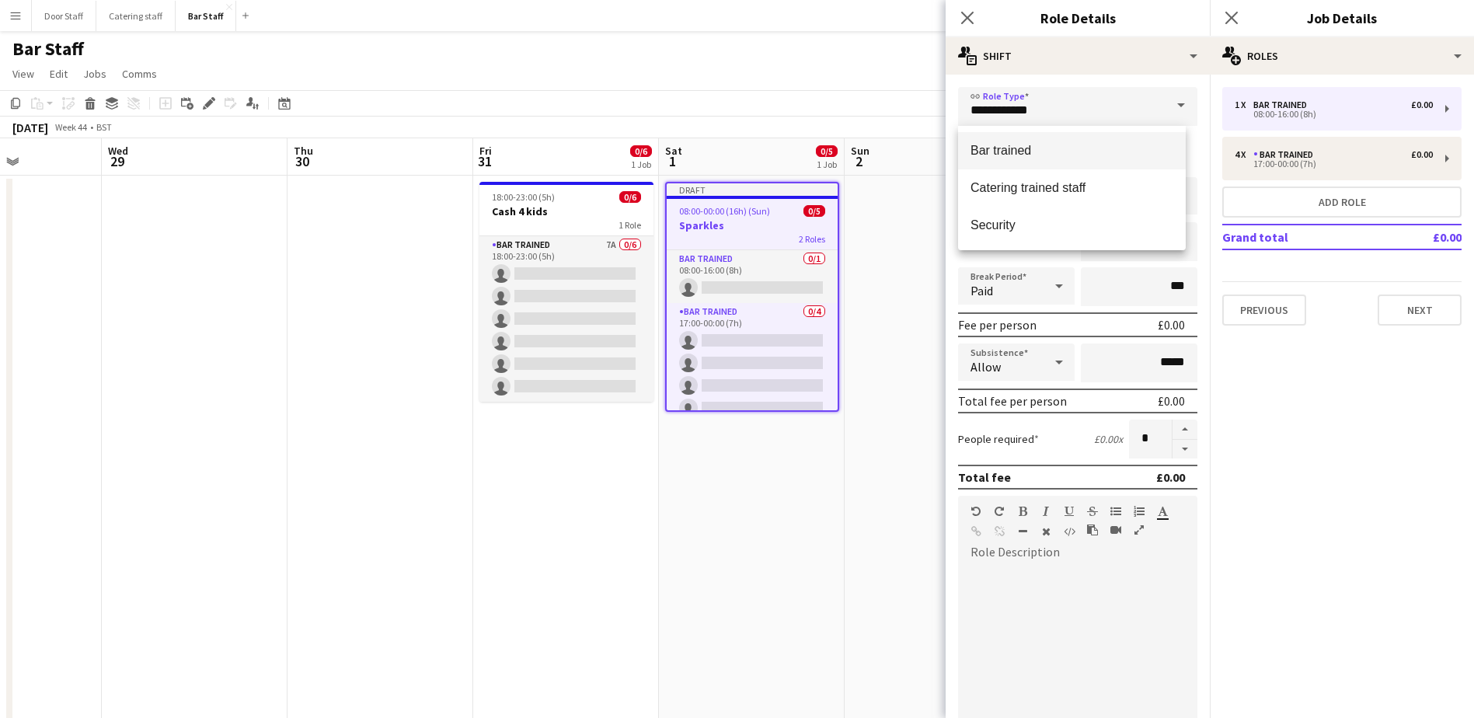
click at [1027, 156] on span "Bar trained" at bounding box center [1072, 150] width 203 height 15
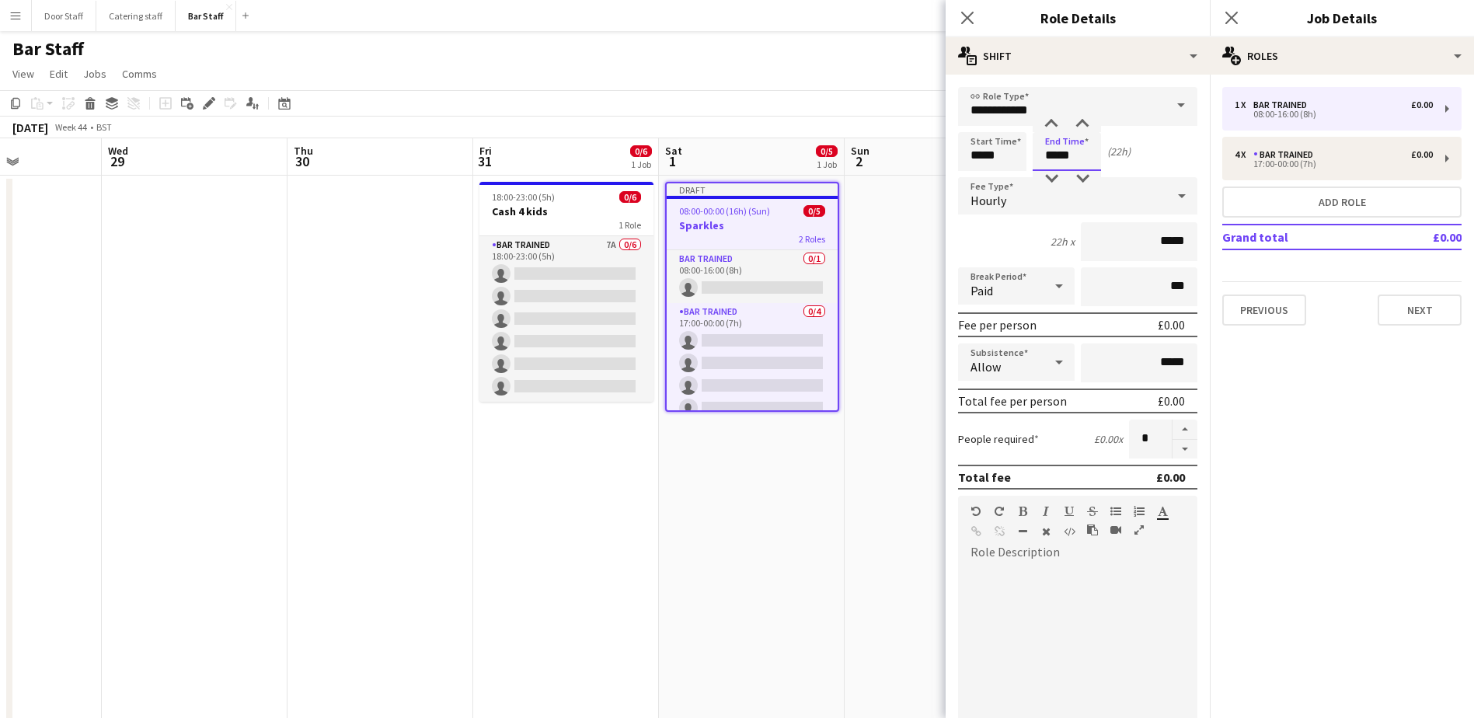
click at [1063, 153] on input "*****" at bounding box center [1067, 151] width 68 height 39
click at [1054, 119] on div at bounding box center [1051, 125] width 31 height 16
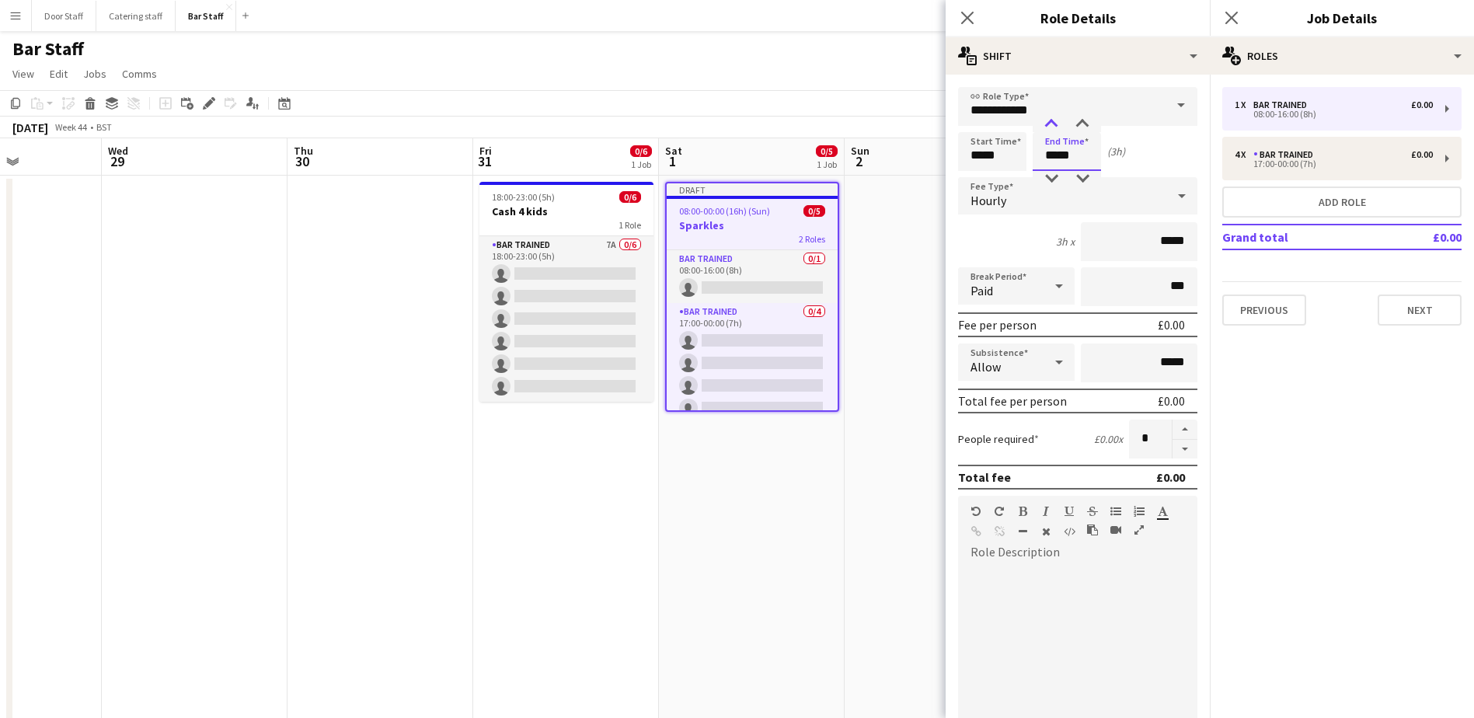
click at [1054, 119] on div at bounding box center [1051, 125] width 31 height 16
click at [1080, 117] on div at bounding box center [1082, 125] width 31 height 16
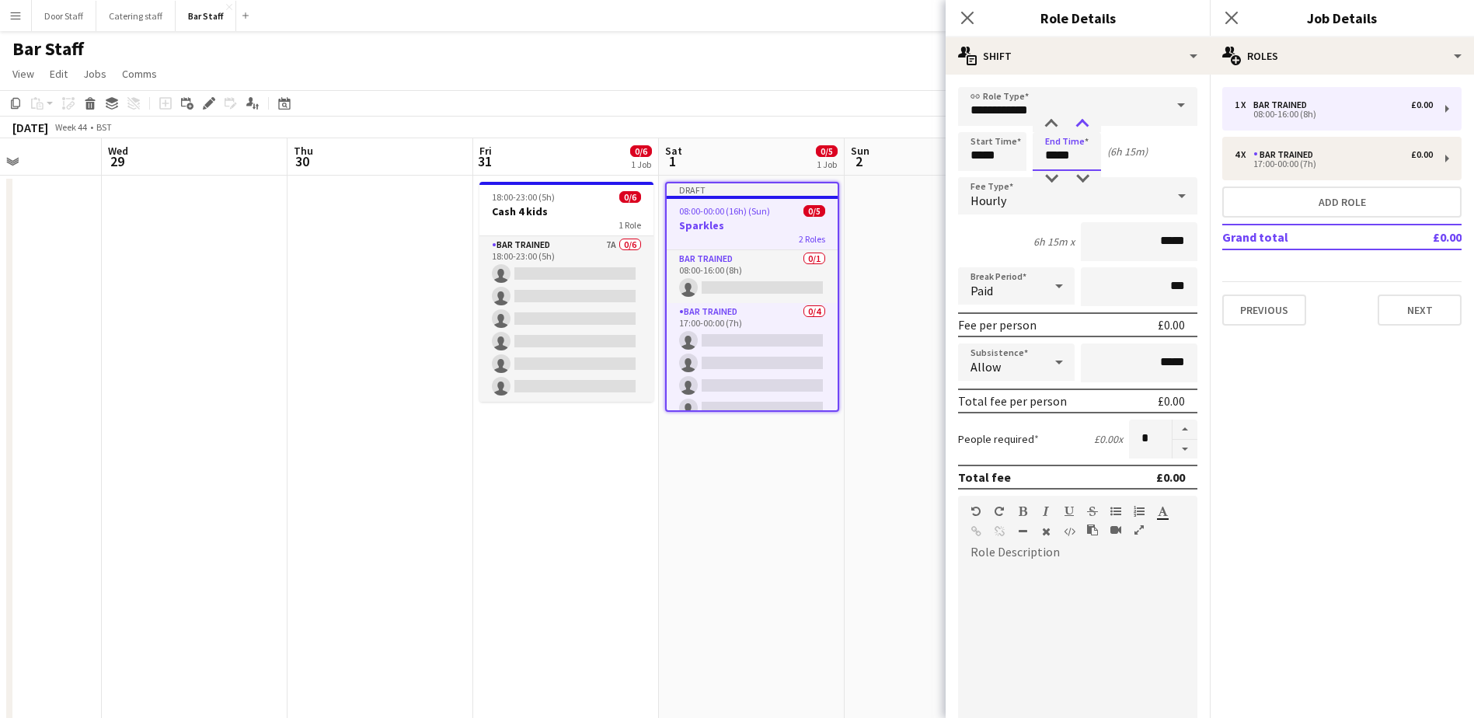
type input "*****"
click at [1080, 117] on div at bounding box center [1082, 125] width 31 height 16
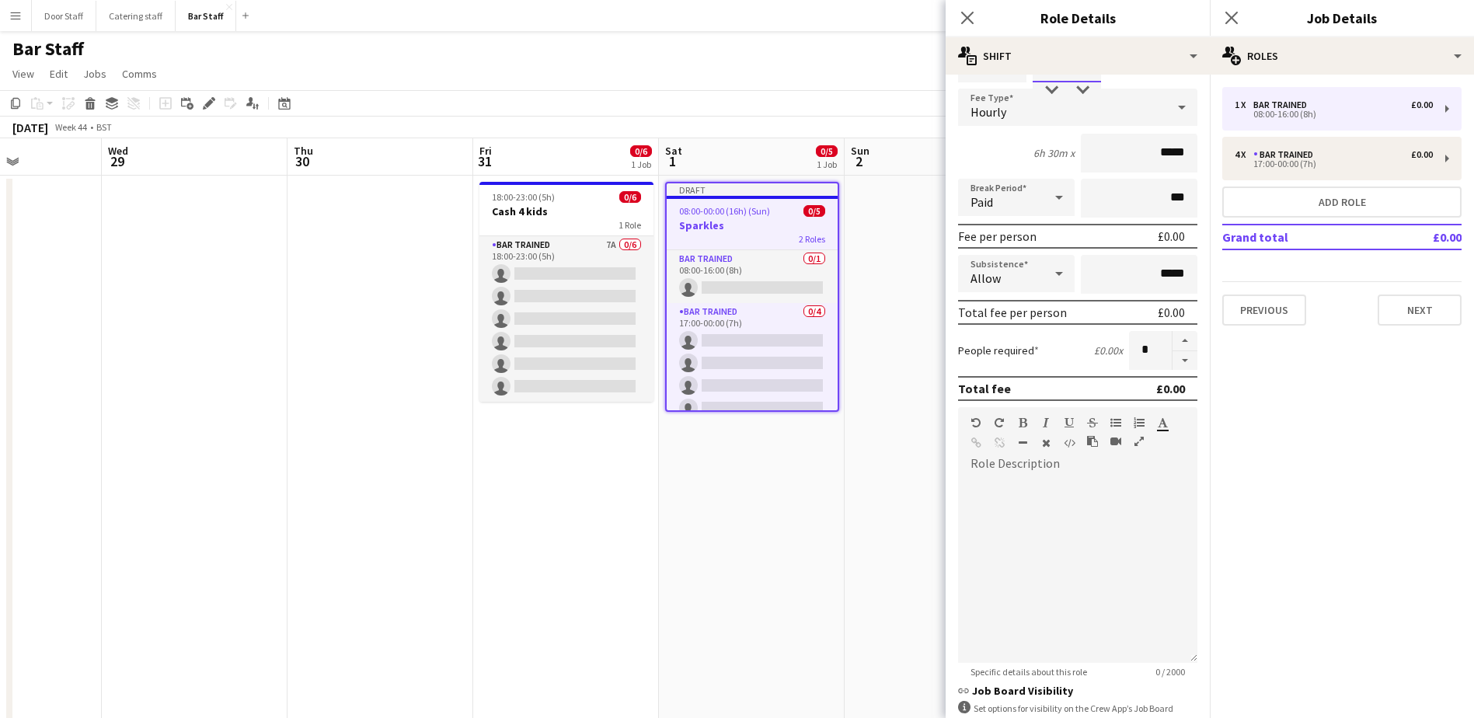
scroll to position [210, 0]
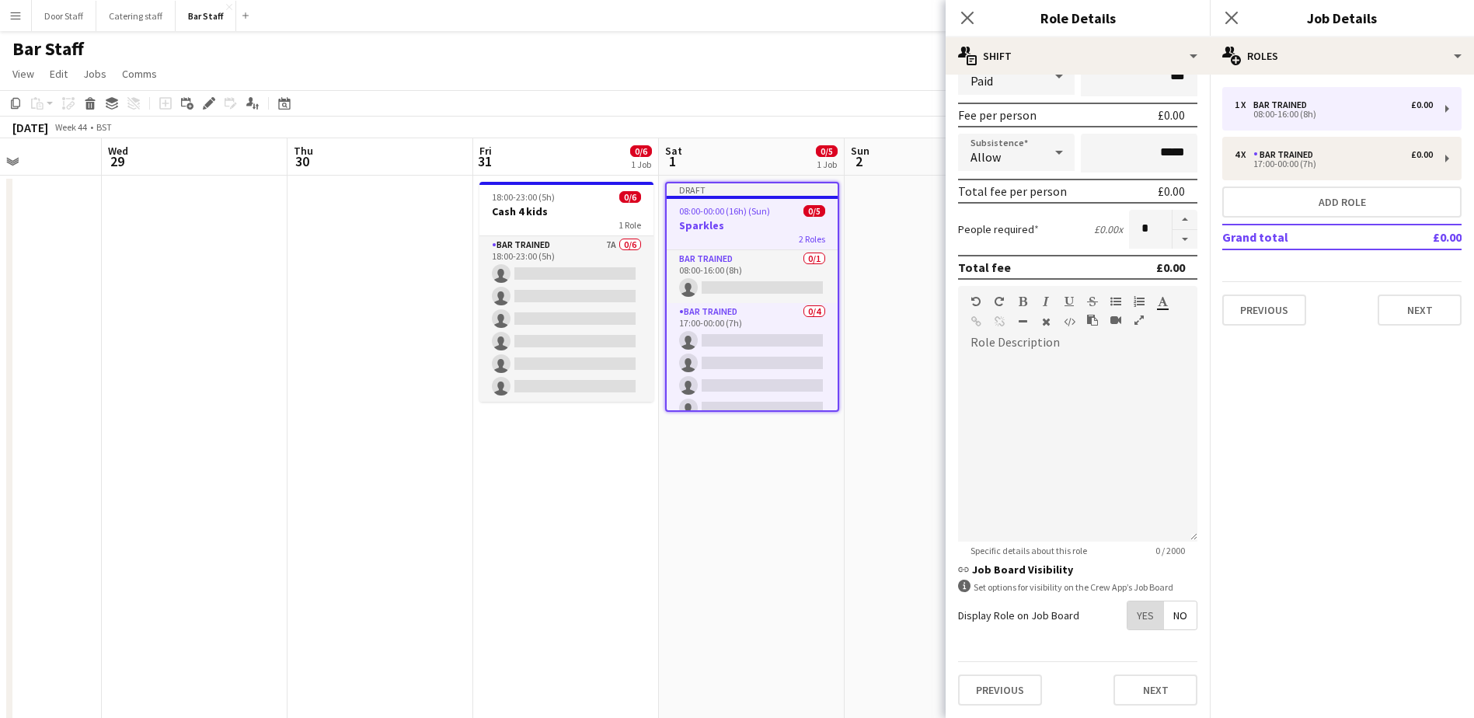
click at [1128, 607] on span "Yes" at bounding box center [1146, 615] width 36 height 28
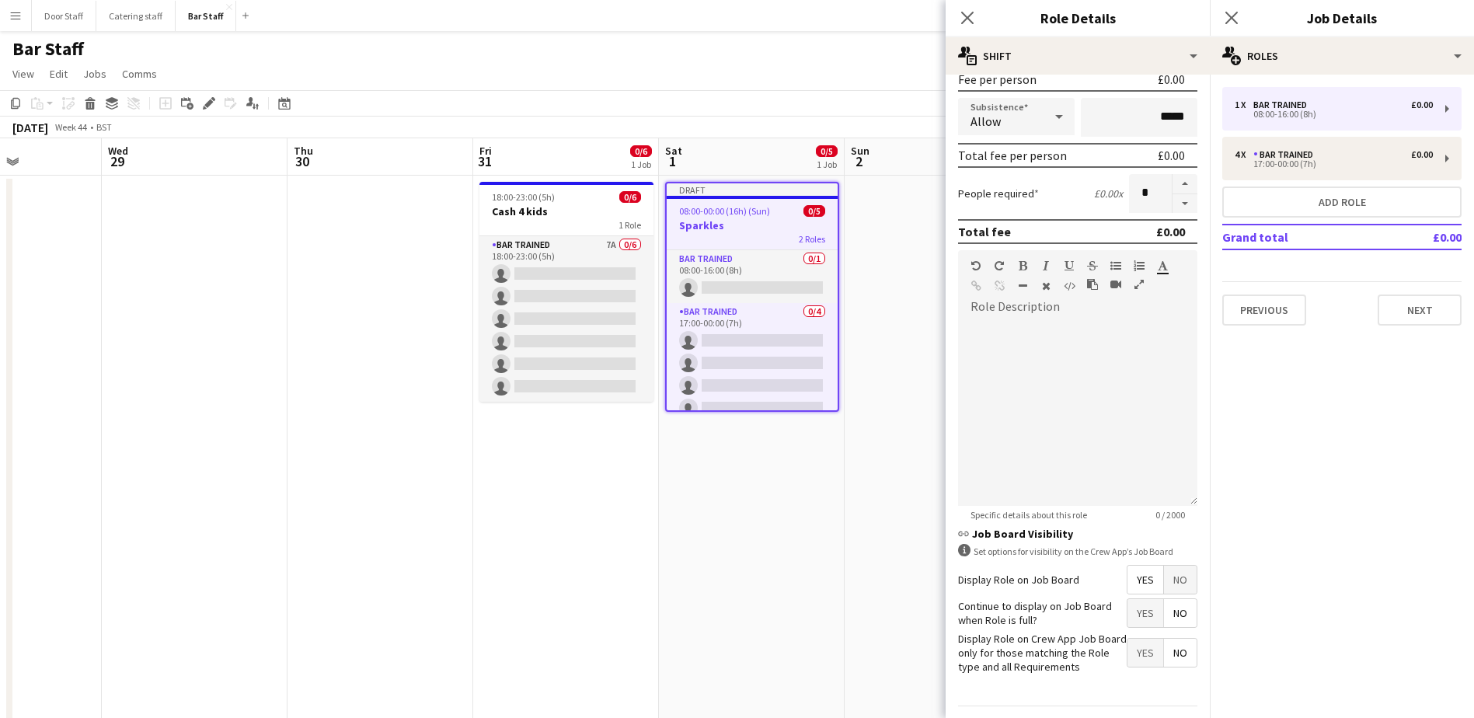
scroll to position [290, 0]
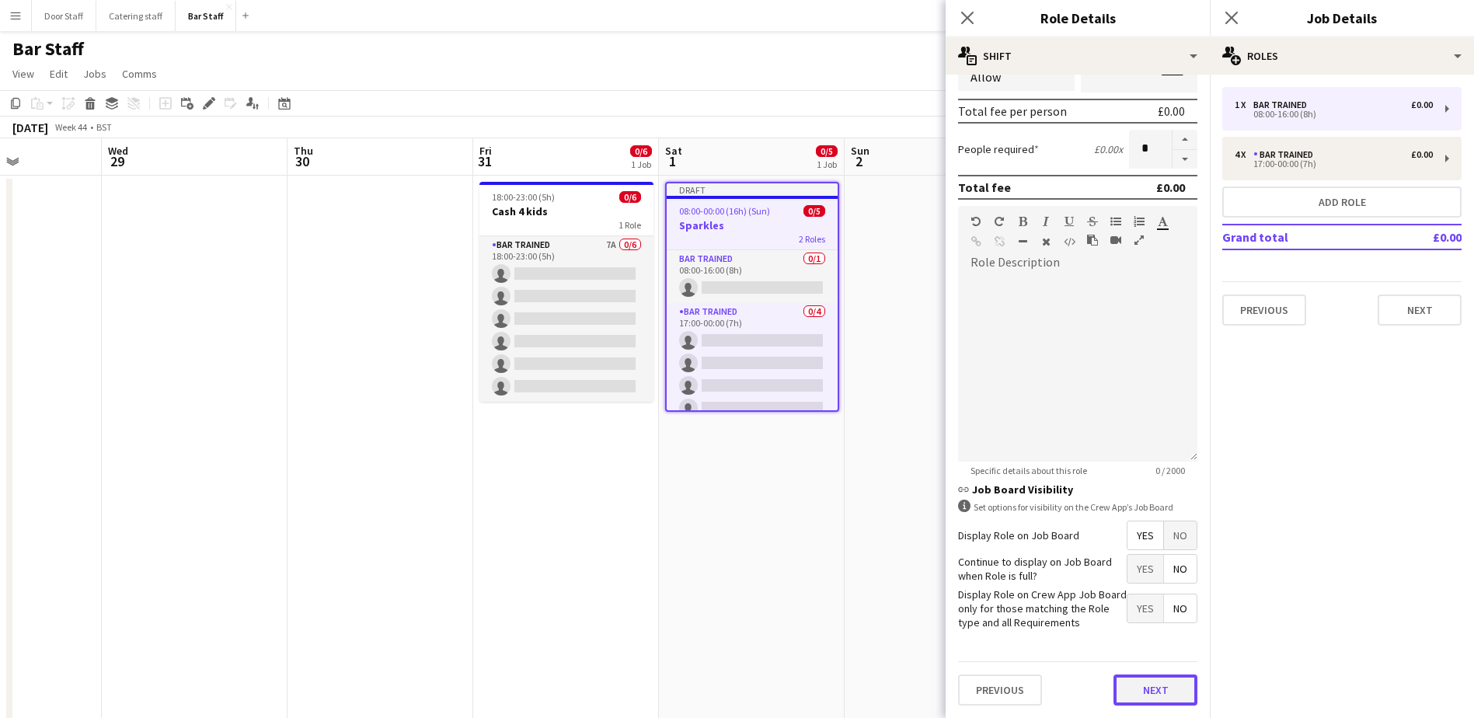
click at [1151, 687] on button "Next" at bounding box center [1156, 689] width 84 height 31
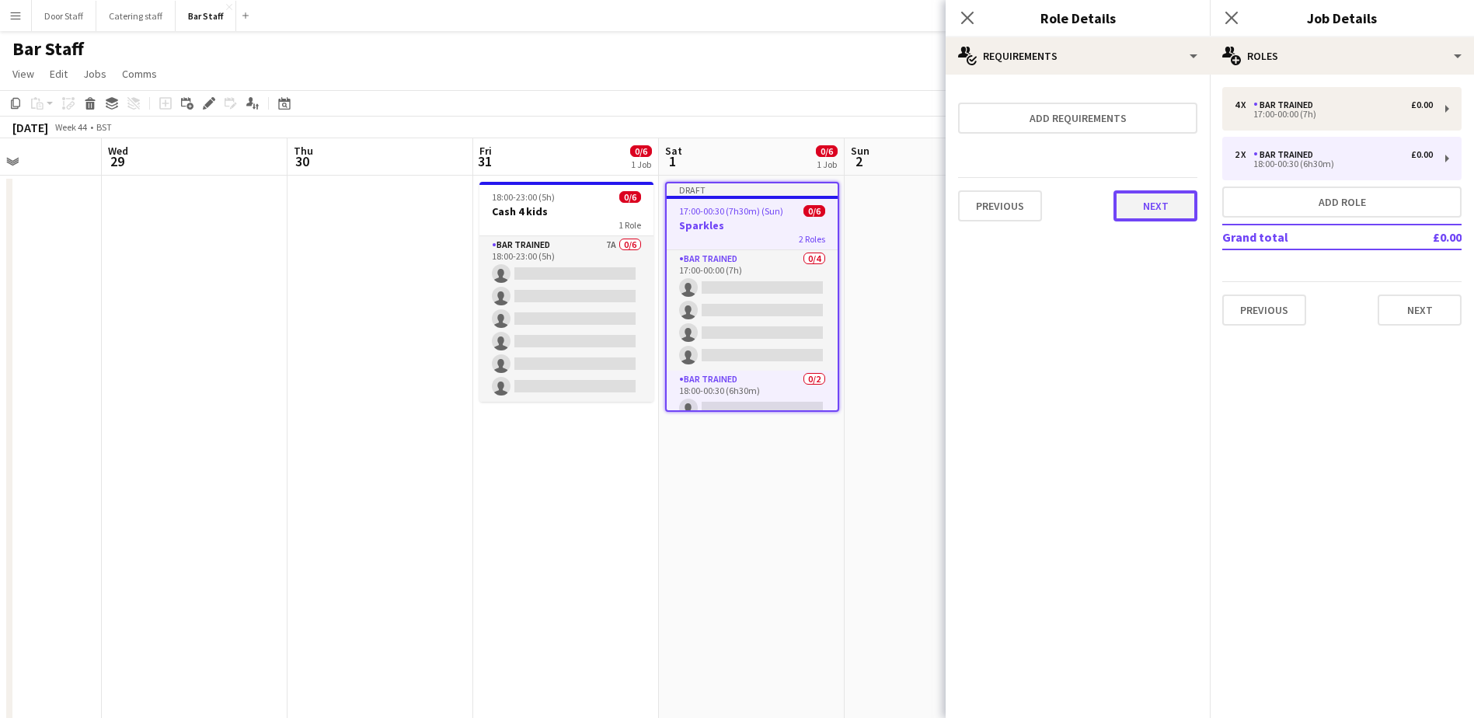
click at [1138, 200] on button "Next" at bounding box center [1156, 205] width 84 height 31
click at [1166, 213] on button "Finish" at bounding box center [1168, 208] width 58 height 31
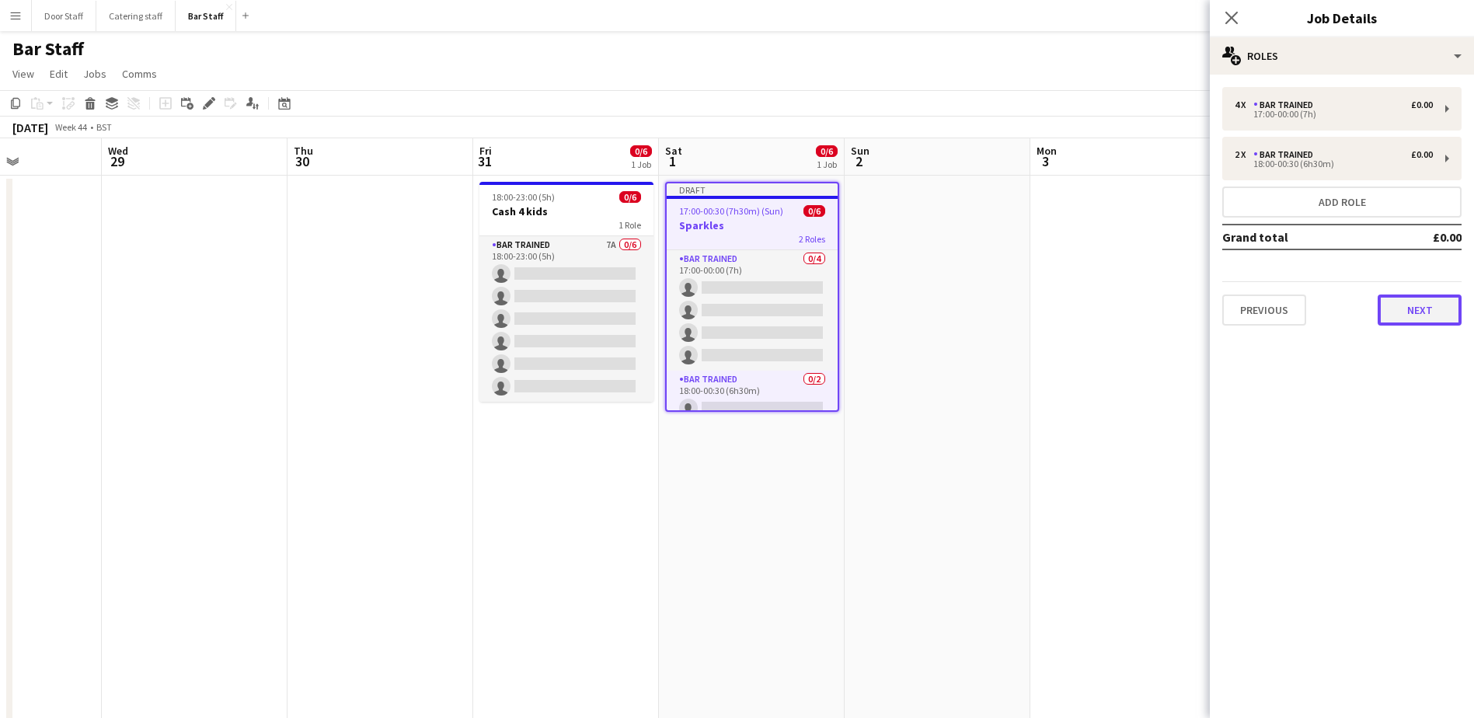
click at [1418, 304] on button "Next" at bounding box center [1420, 310] width 84 height 31
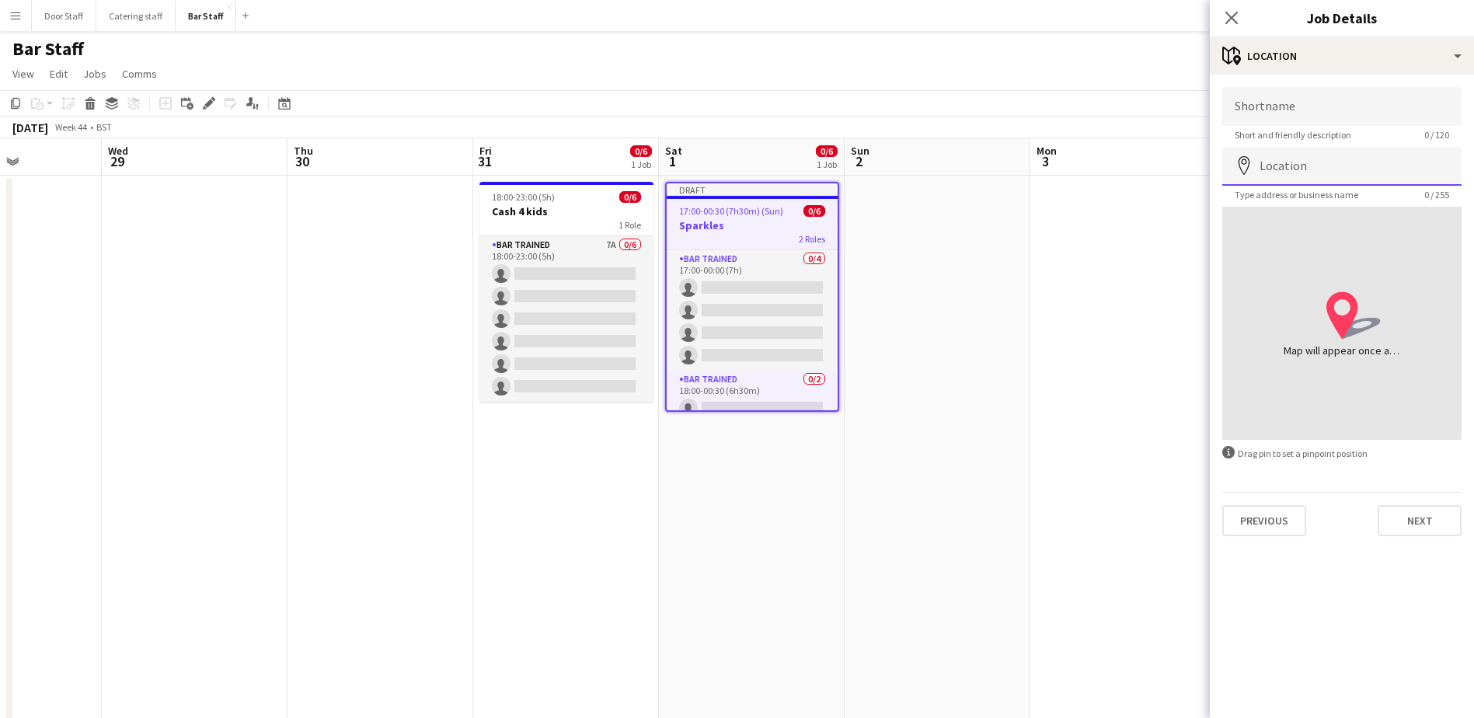
click at [1316, 171] on input "Location" at bounding box center [1341, 166] width 239 height 39
type input "**********"
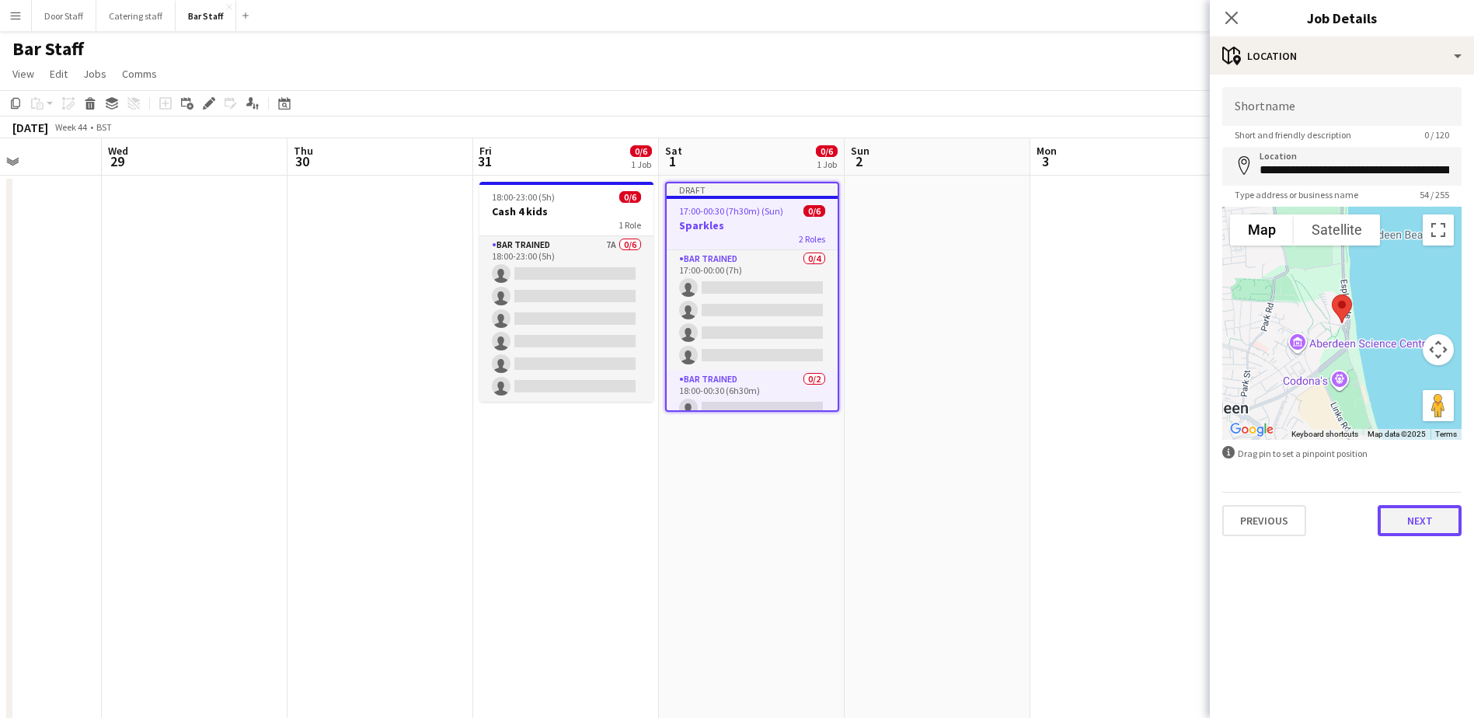
click at [1427, 520] on button "Next" at bounding box center [1420, 520] width 84 height 31
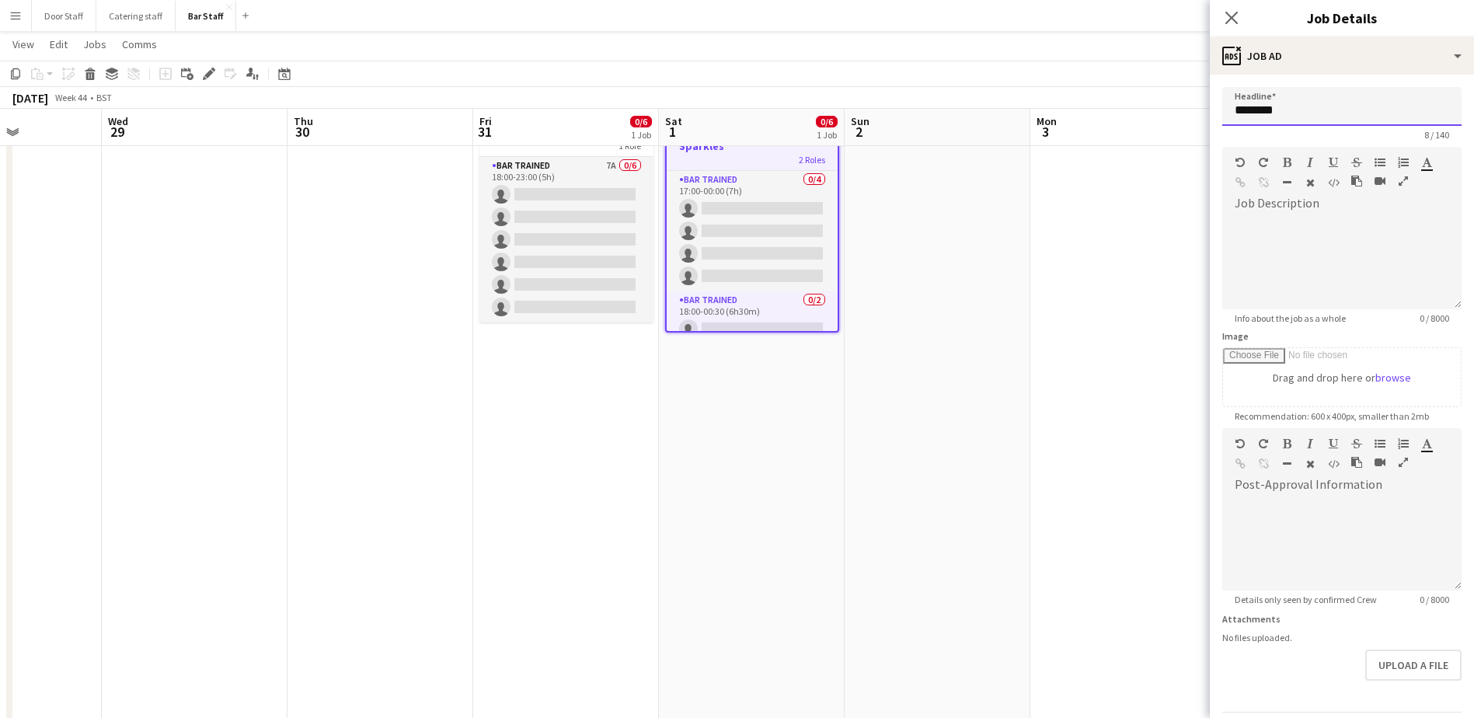
click at [1302, 110] on input "********" at bounding box center [1341, 106] width 239 height 39
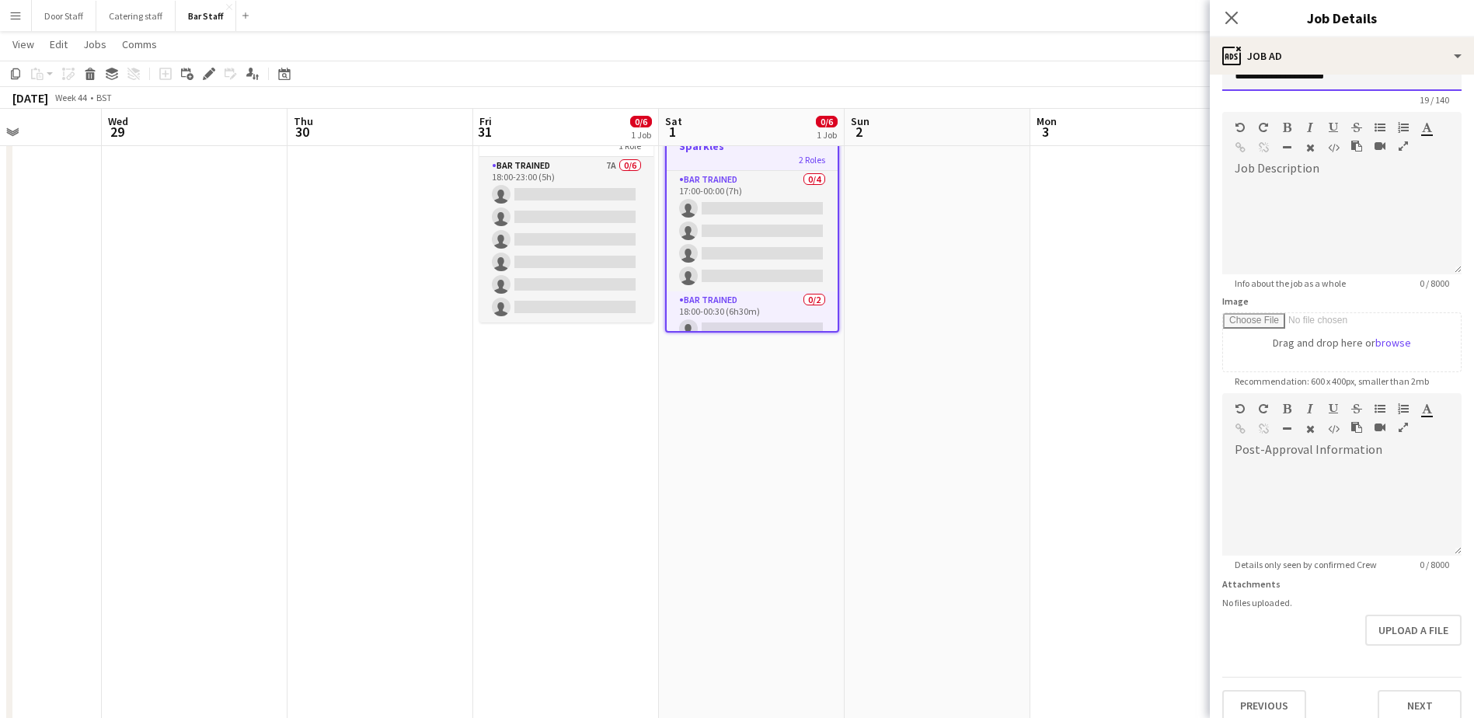
scroll to position [51, 0]
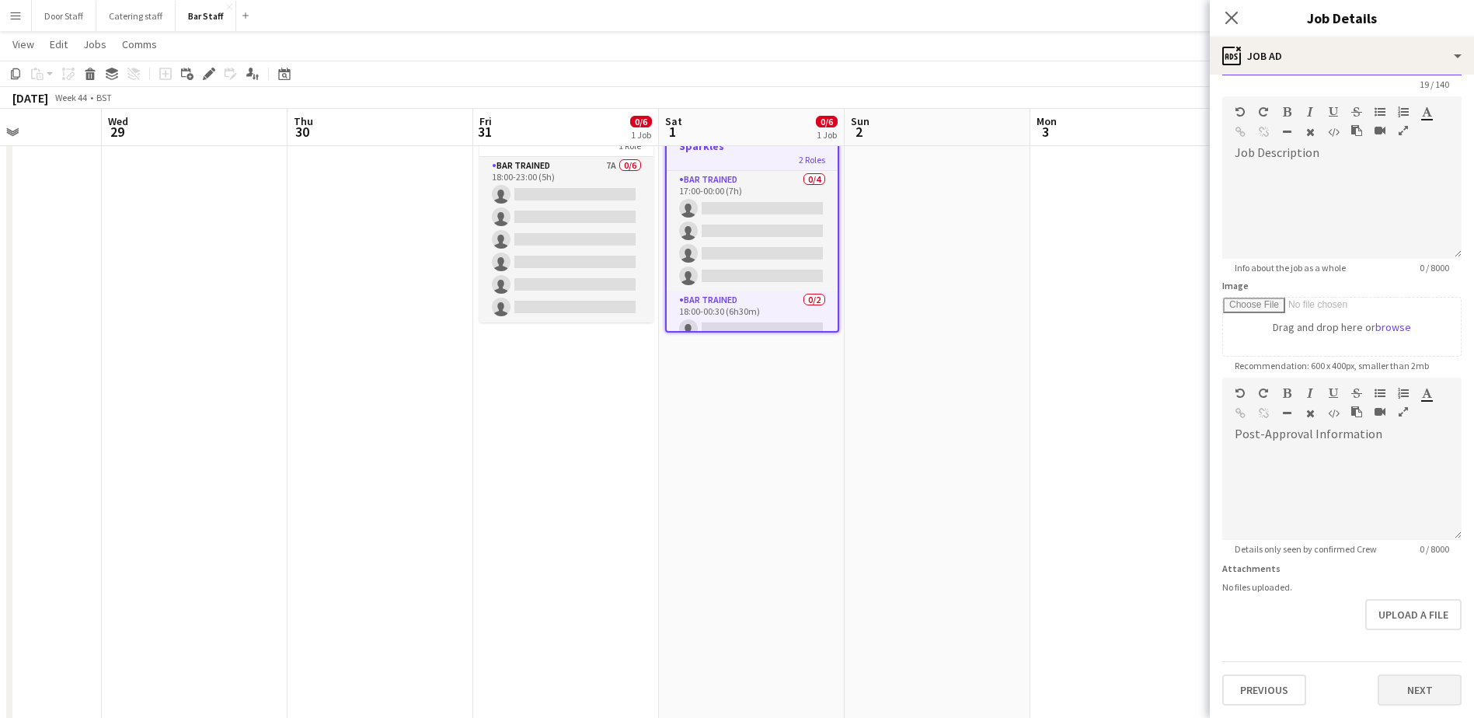
type input "**********"
click at [1414, 697] on button "Next" at bounding box center [1420, 689] width 84 height 31
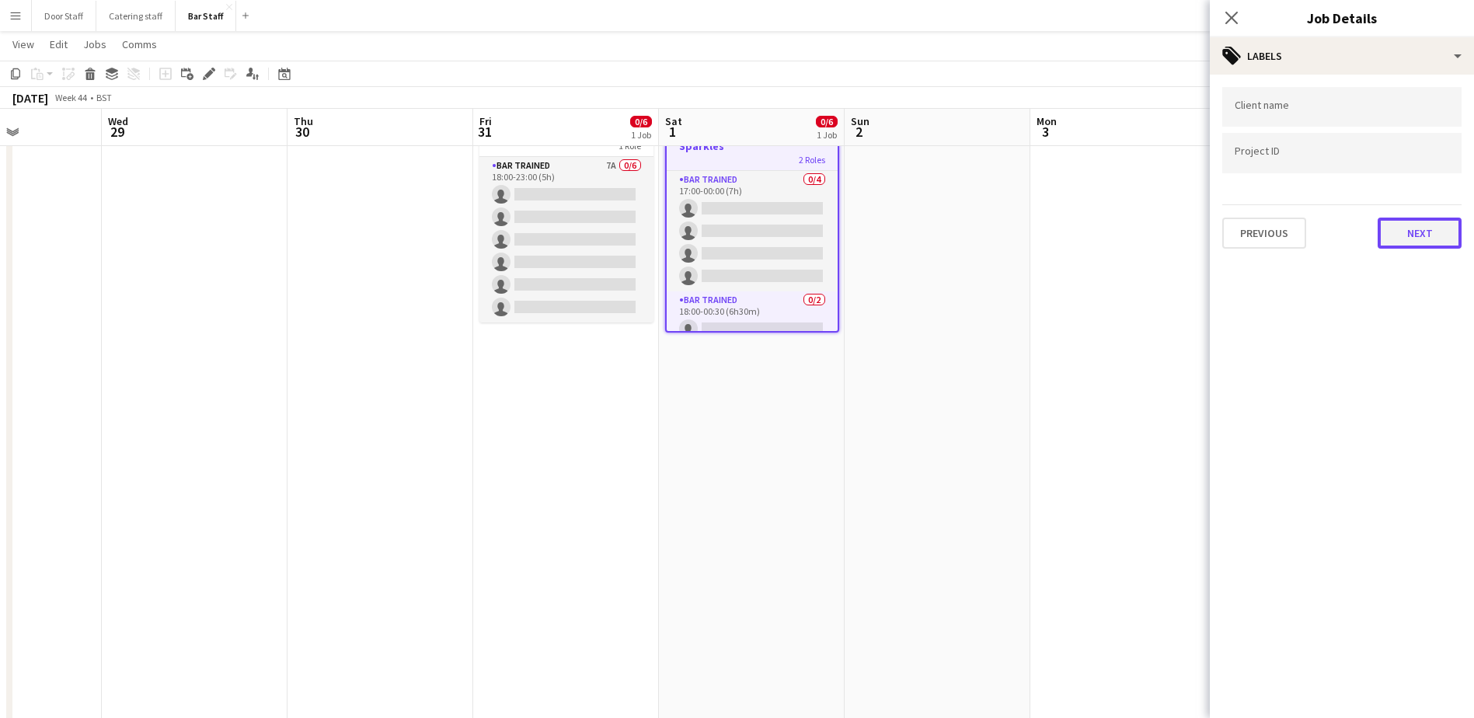
click at [1428, 227] on button "Next" at bounding box center [1420, 233] width 84 height 31
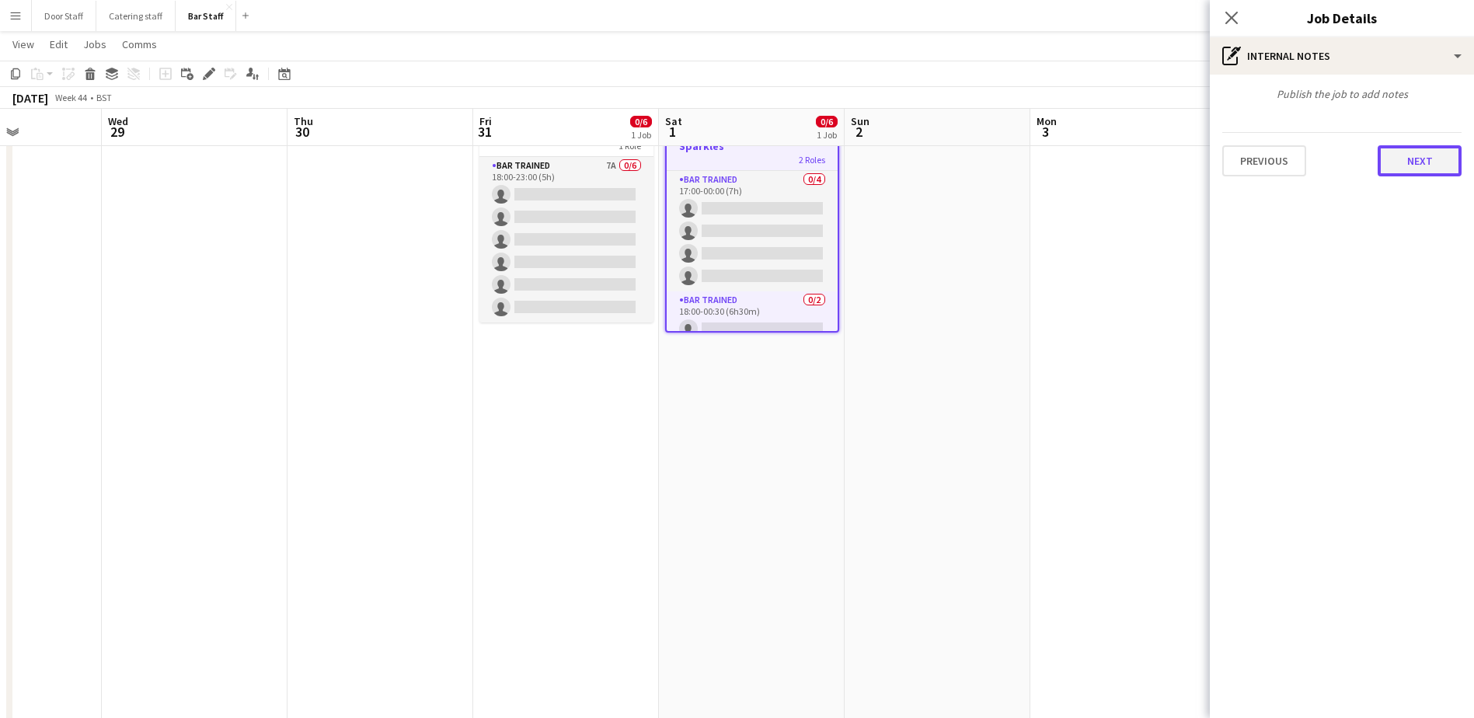
click at [1434, 162] on button "Next" at bounding box center [1420, 160] width 84 height 31
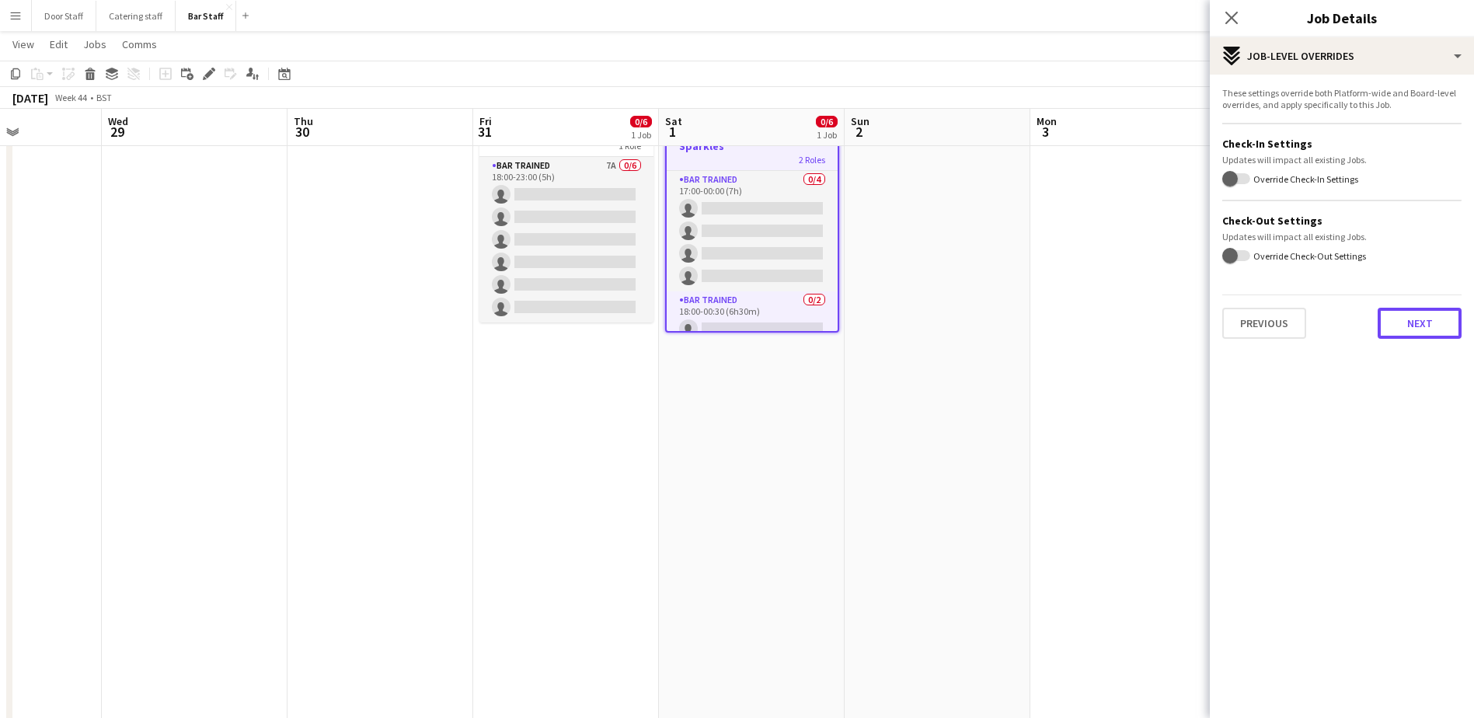
click at [1416, 324] on button "Next" at bounding box center [1420, 323] width 84 height 31
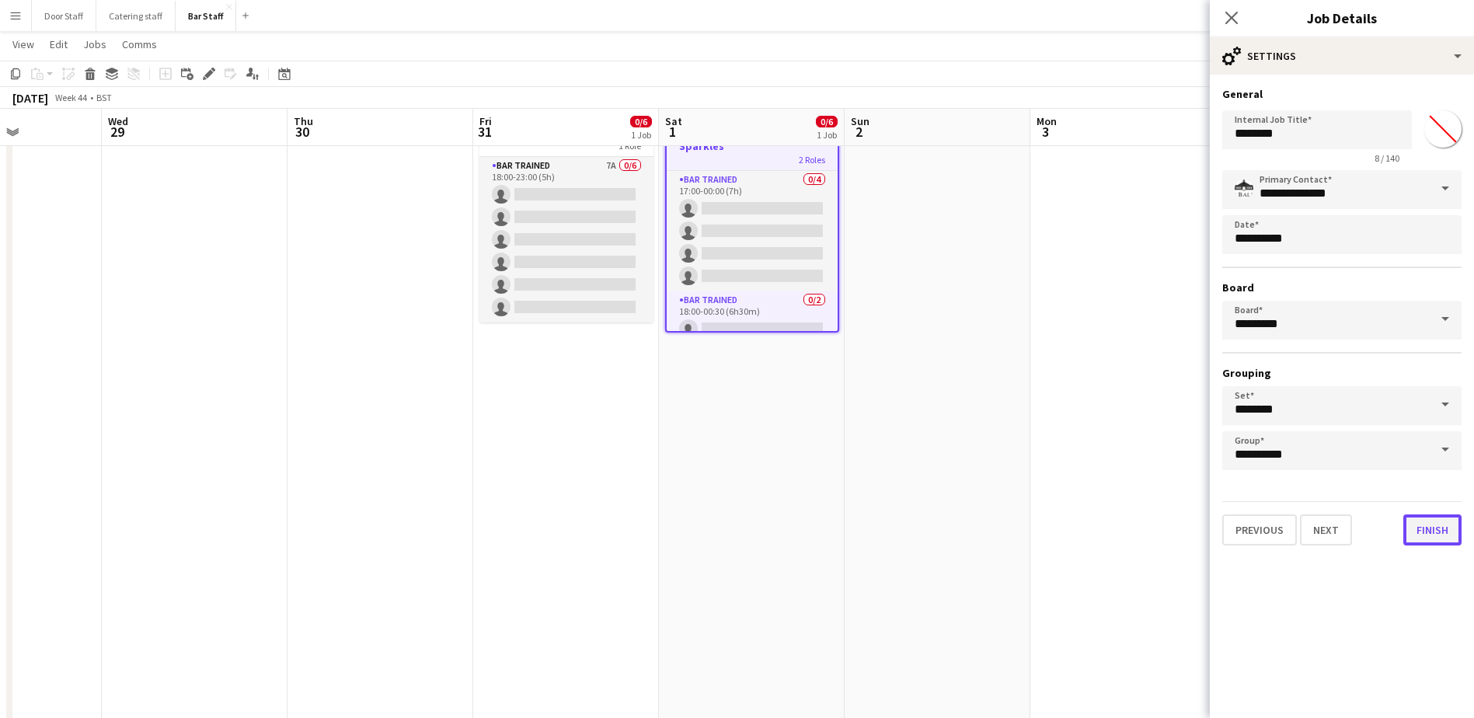
click at [1417, 535] on button "Finish" at bounding box center [1432, 529] width 58 height 31
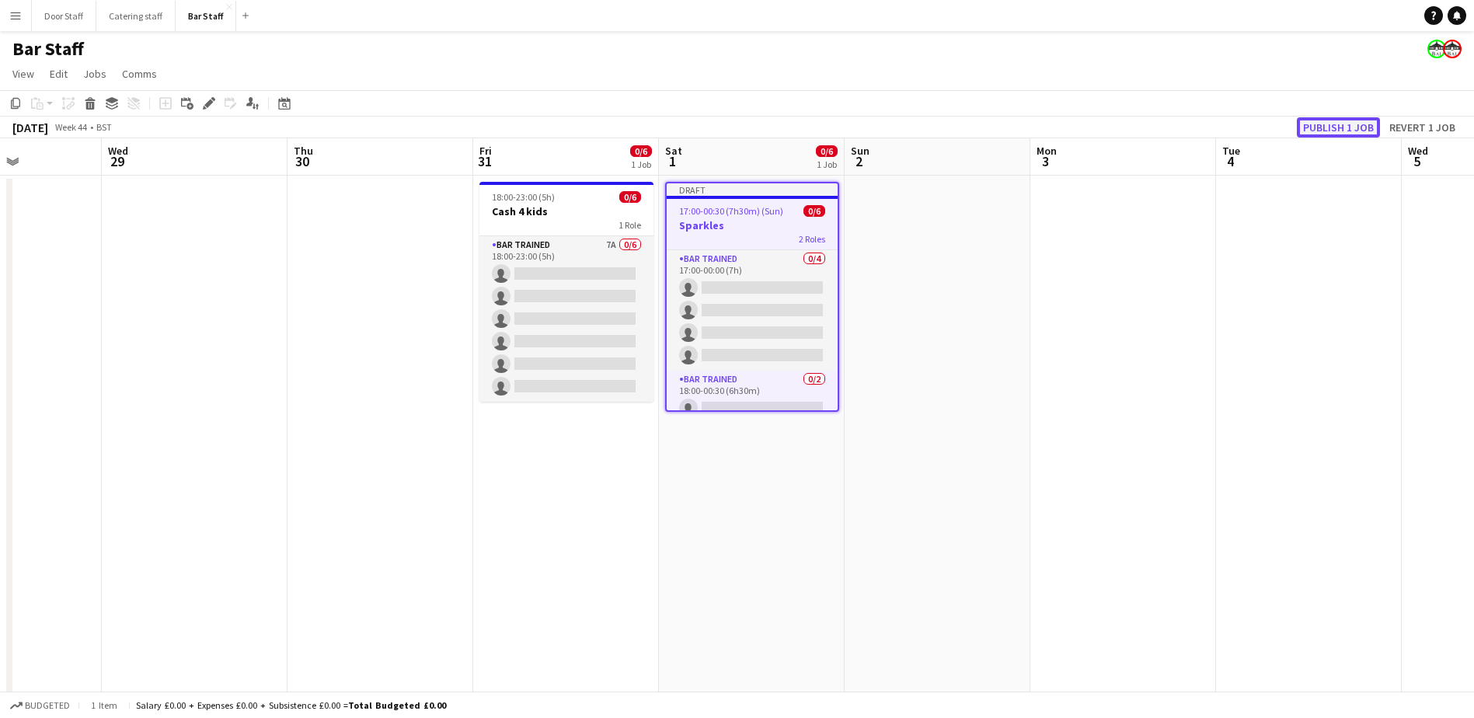
click at [1321, 124] on button "Publish 1 job" at bounding box center [1338, 127] width 83 height 20
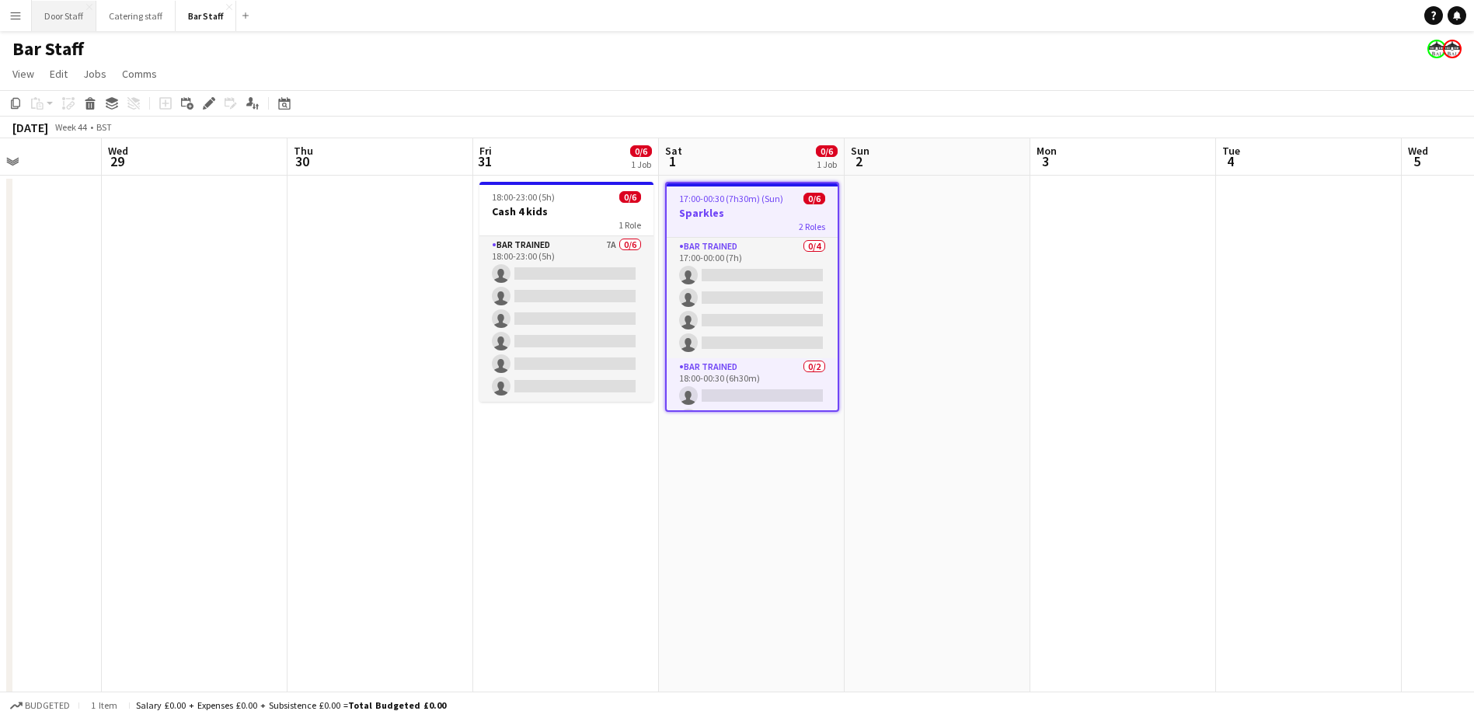
click at [61, 17] on button "Door Staff Close" at bounding box center [64, 16] width 64 height 30
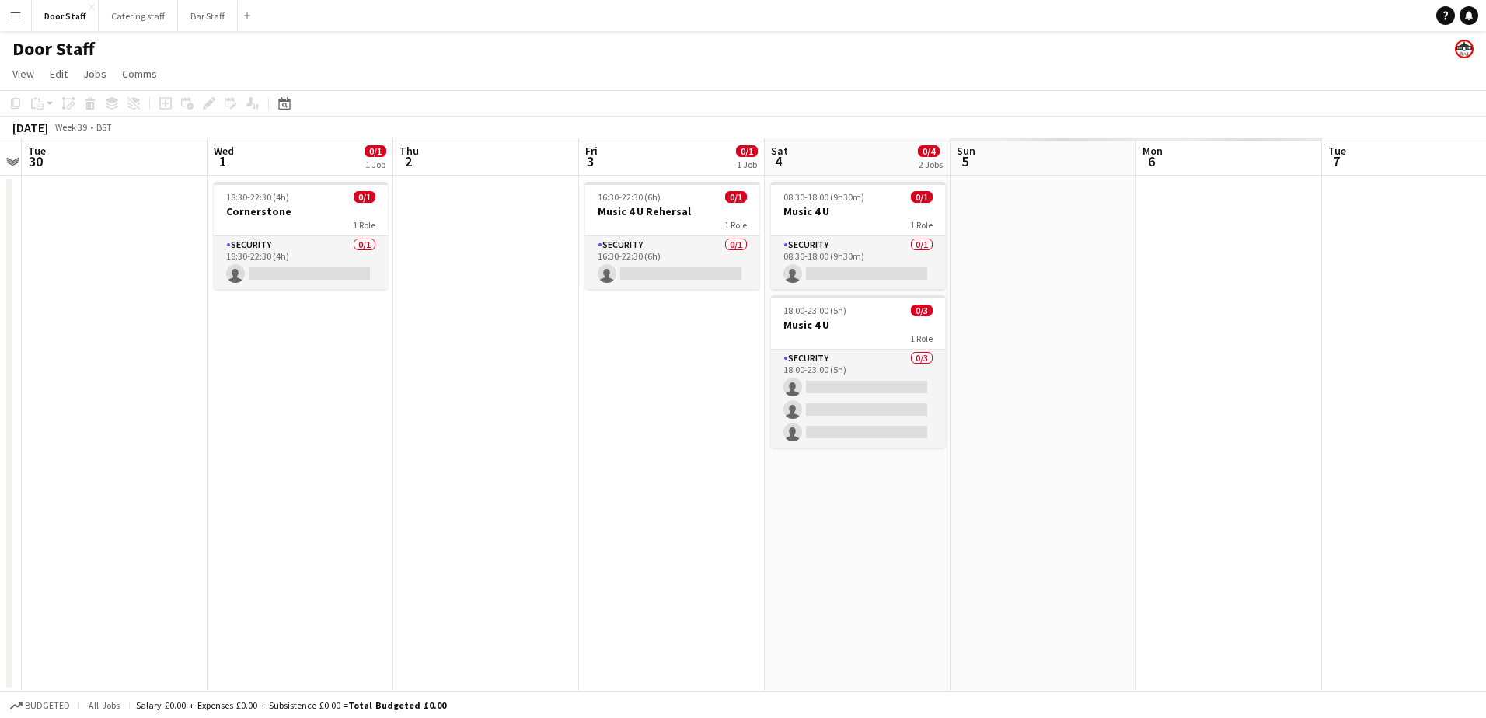
drag, startPoint x: 1167, startPoint y: 338, endPoint x: 259, endPoint y: 445, distance: 914.7
click at [207, 440] on app-calendar-viewport "Fri 26 2/2 1 Job Sat 27 4/5 1 Job Sun 28 Mon 29 Tue 30 Wed 1 0/1 1 Job Thu 2 Fr…" at bounding box center [743, 414] width 1486 height 553
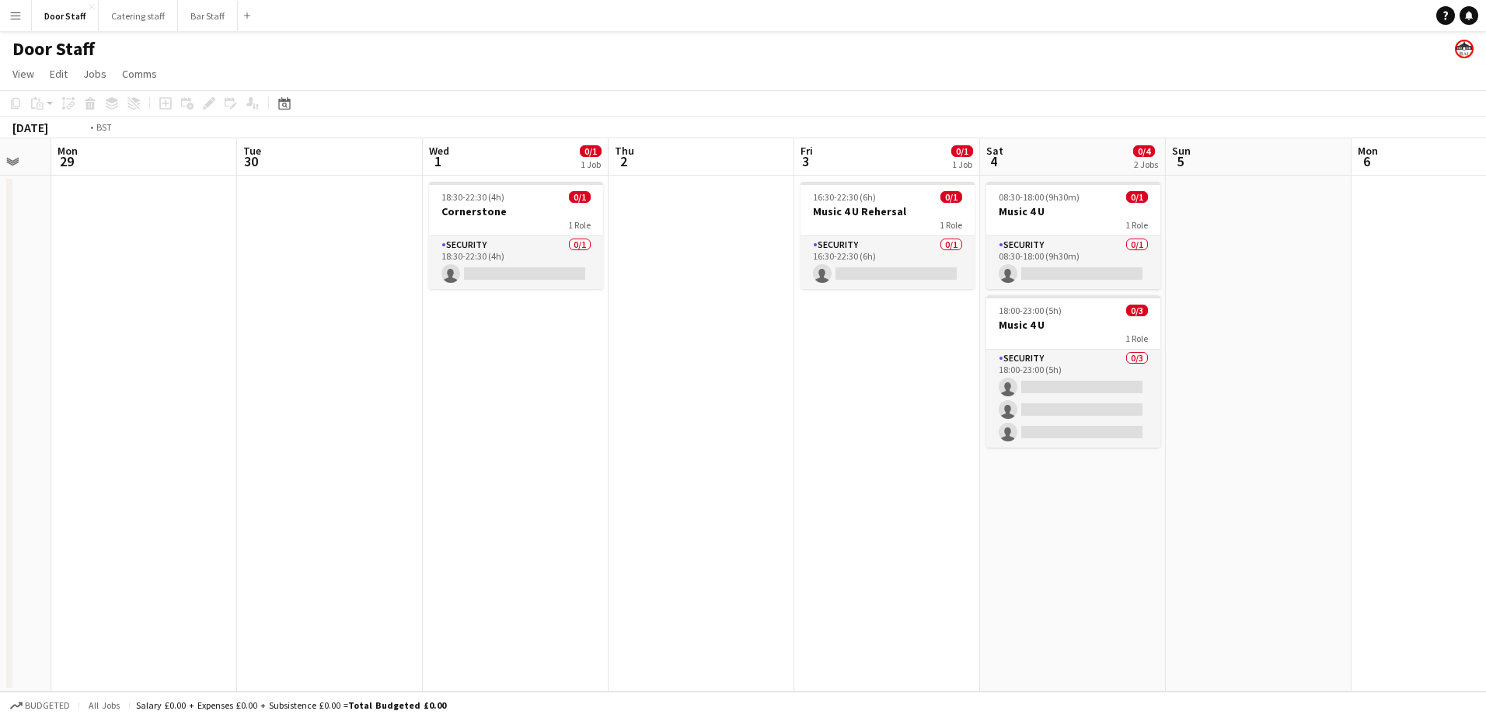
drag, startPoint x: 852, startPoint y: 465, endPoint x: 3, endPoint y: 493, distance: 849.1
click at [0, 491] on html "Menu Boards Boards Boards All jobs Status Workforce Workforce My Workforce Recr…" at bounding box center [743, 359] width 1486 height 718
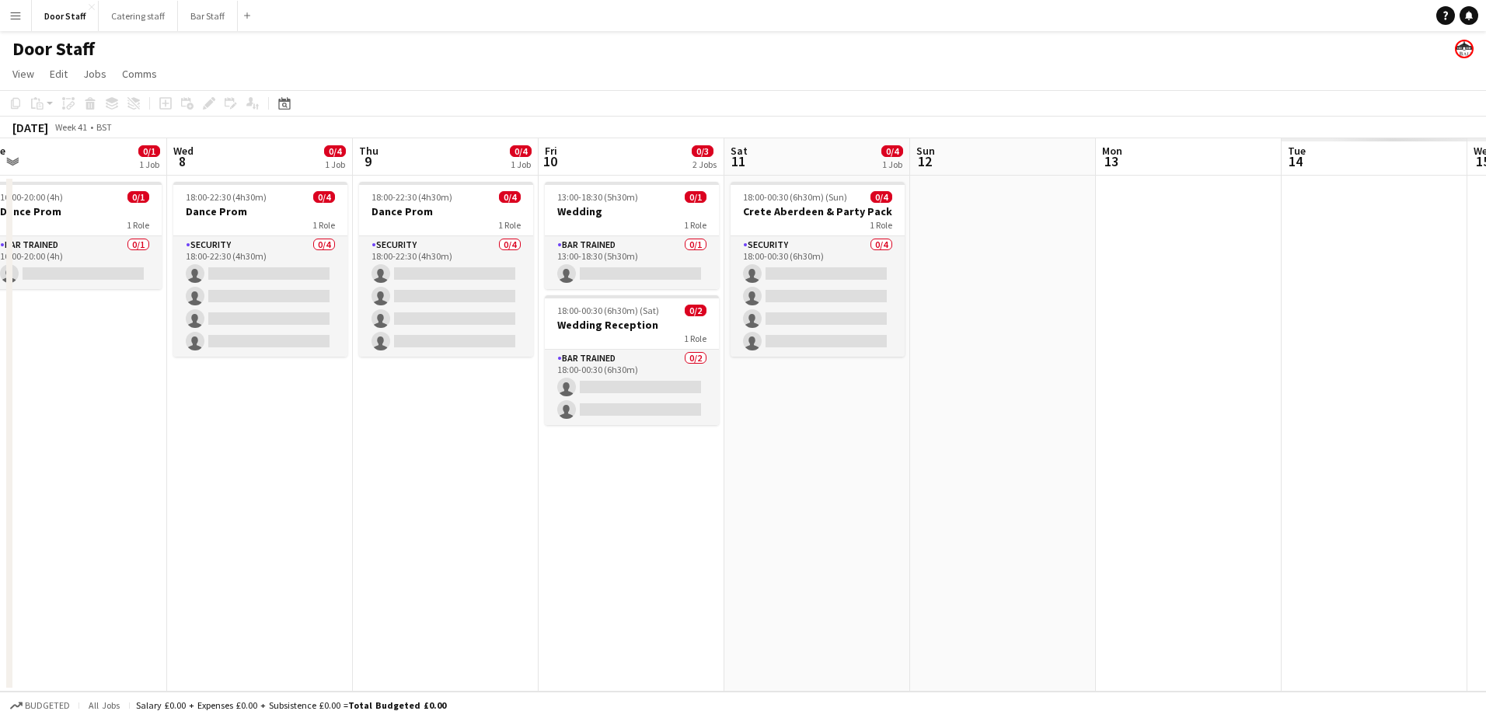
drag, startPoint x: 750, startPoint y: 469, endPoint x: 341, endPoint y: 471, distance: 408.7
click at [0, 473] on html "Menu Boards Boards Boards All jobs Status Workforce Workforce My Workforce Recr…" at bounding box center [743, 359] width 1486 height 718
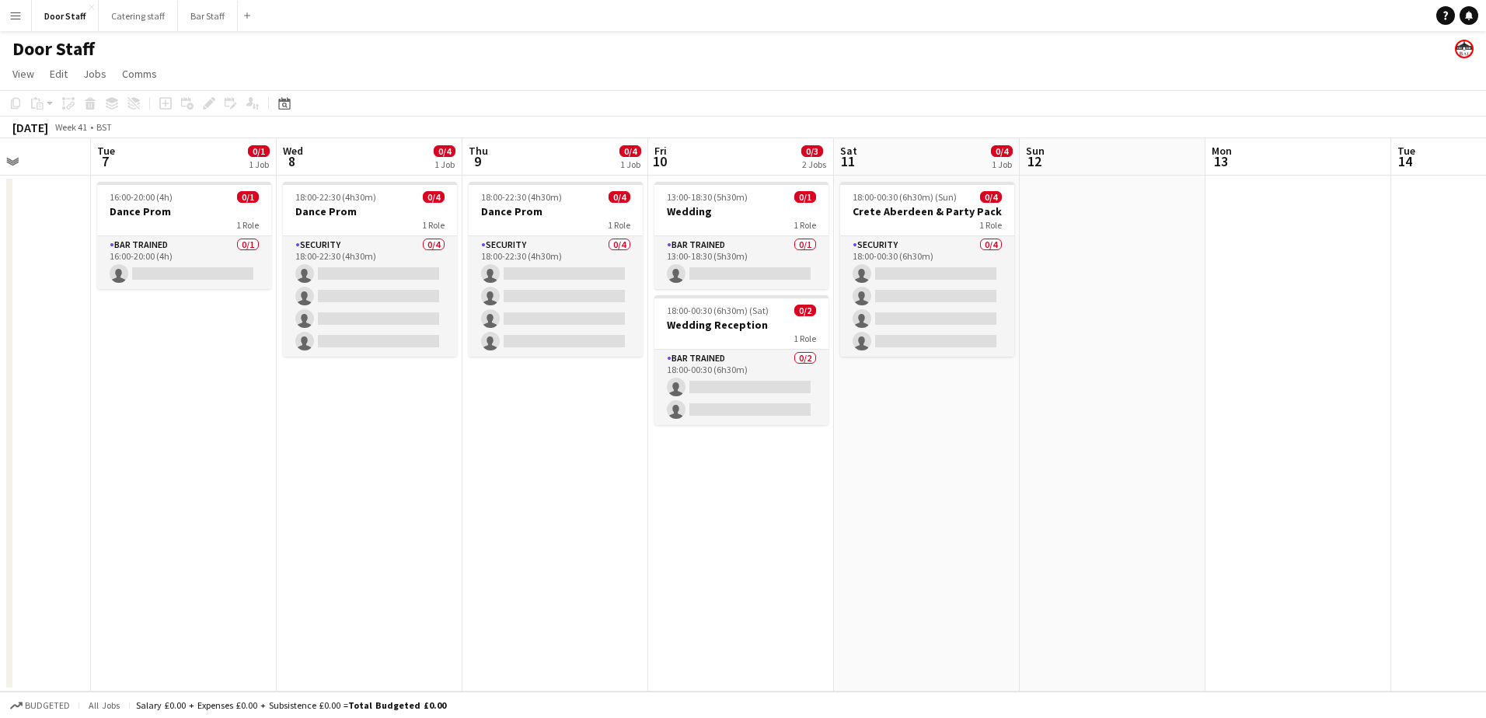
drag, startPoint x: 981, startPoint y: 427, endPoint x: 0, endPoint y: 467, distance: 982.2
click at [0, 465] on html "Menu Boards Boards Boards All jobs Status Workforce Workforce My Workforce Recr…" at bounding box center [743, 359] width 1486 height 718
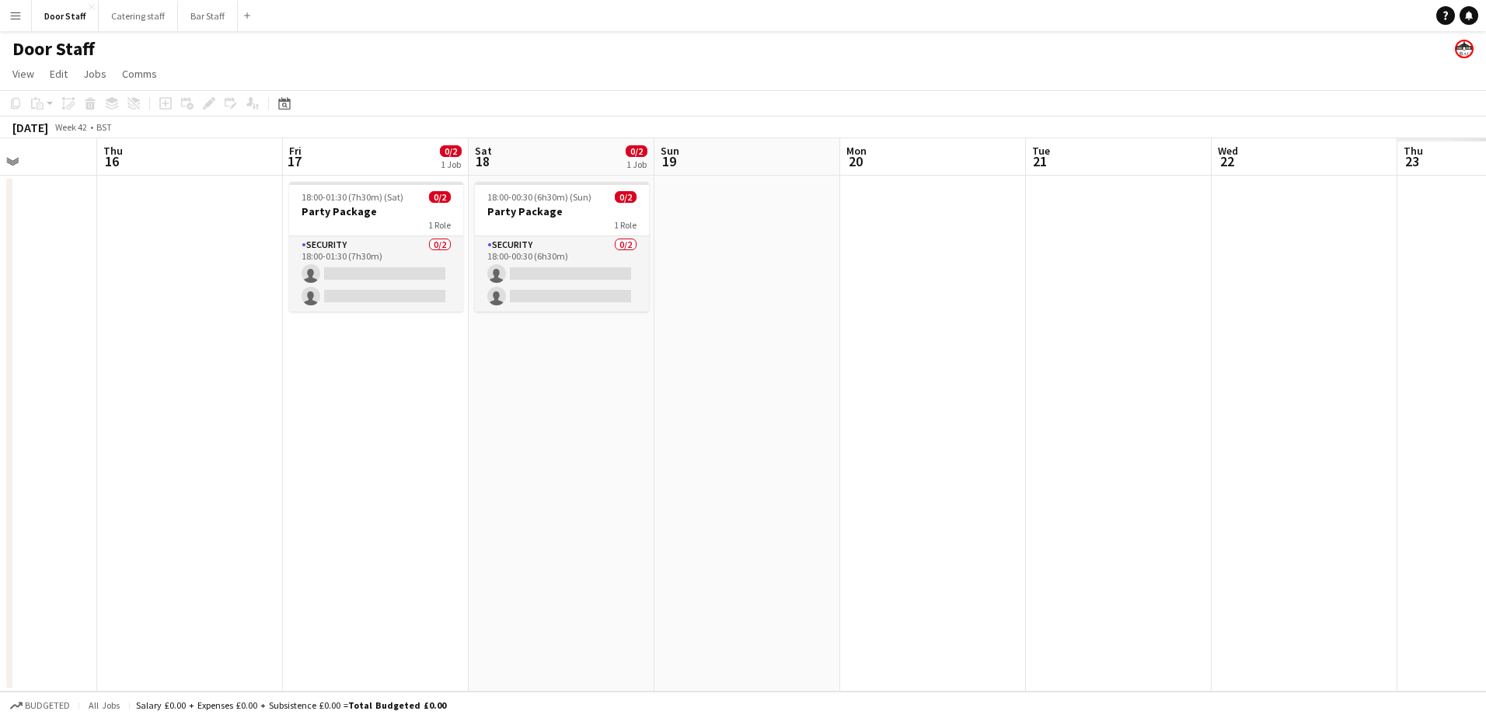
drag, startPoint x: 906, startPoint y: 461, endPoint x: 1, endPoint y: 472, distance: 905.4
click at [2, 472] on app-calendar-viewport "Mon 13 Tue 14 Wed 15 Thu 16 Fri 17 0/2 1 Job Sat 18 0/2 1 Job Sun 19 Mon 20 Tue…" at bounding box center [743, 414] width 1486 height 553
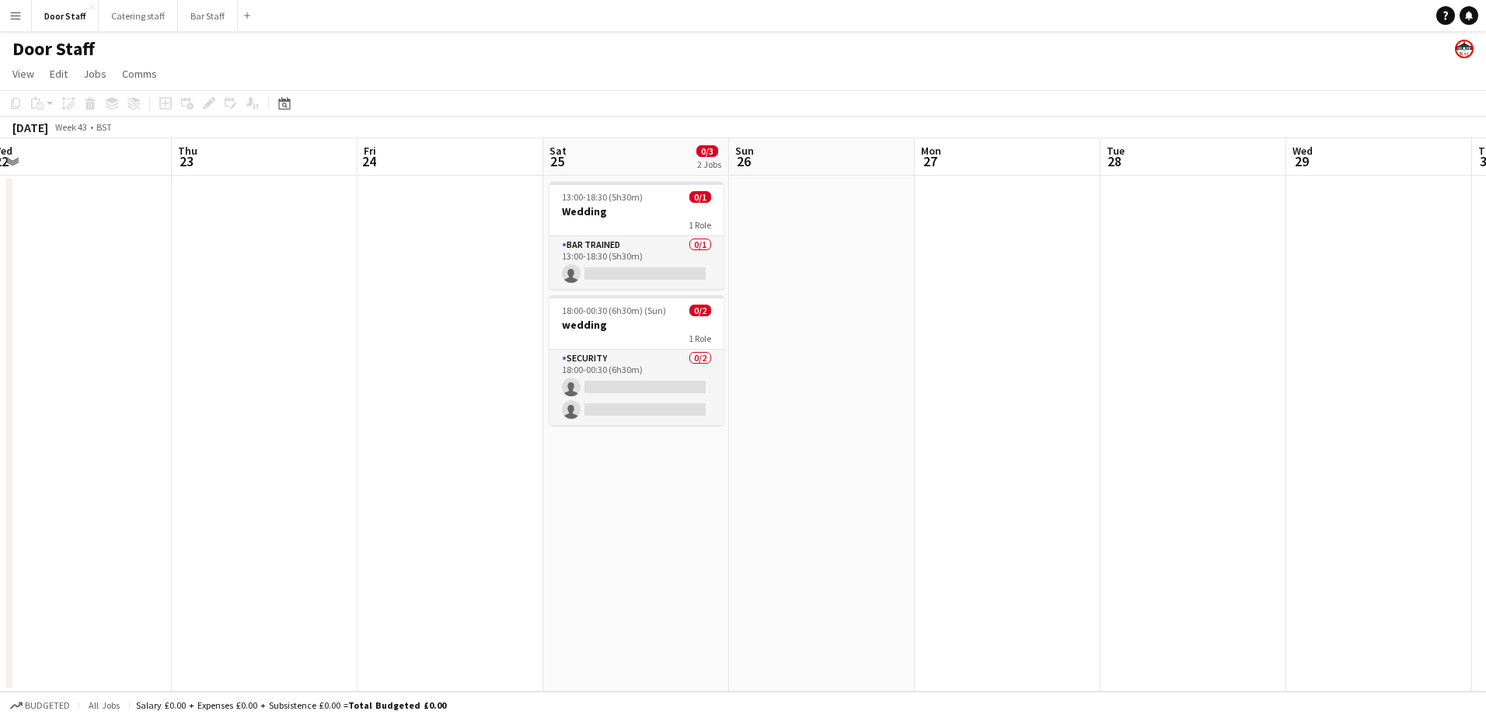
drag, startPoint x: 923, startPoint y: 456, endPoint x: -3, endPoint y: 470, distance: 926.4
click at [0, 470] on html "Menu Boards Boards Boards All jobs Status Workforce Workforce My Workforce Recr…" at bounding box center [743, 359] width 1486 height 718
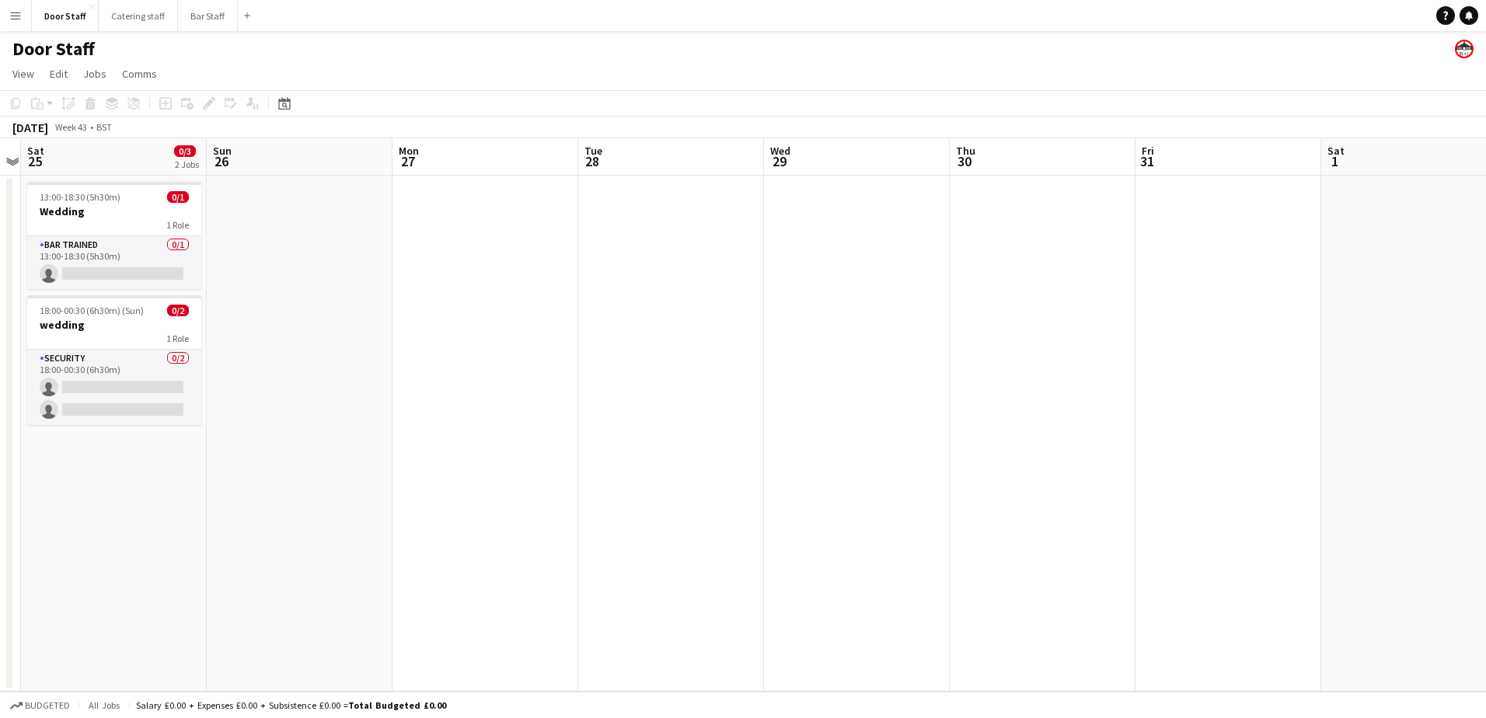
scroll to position [0, 620]
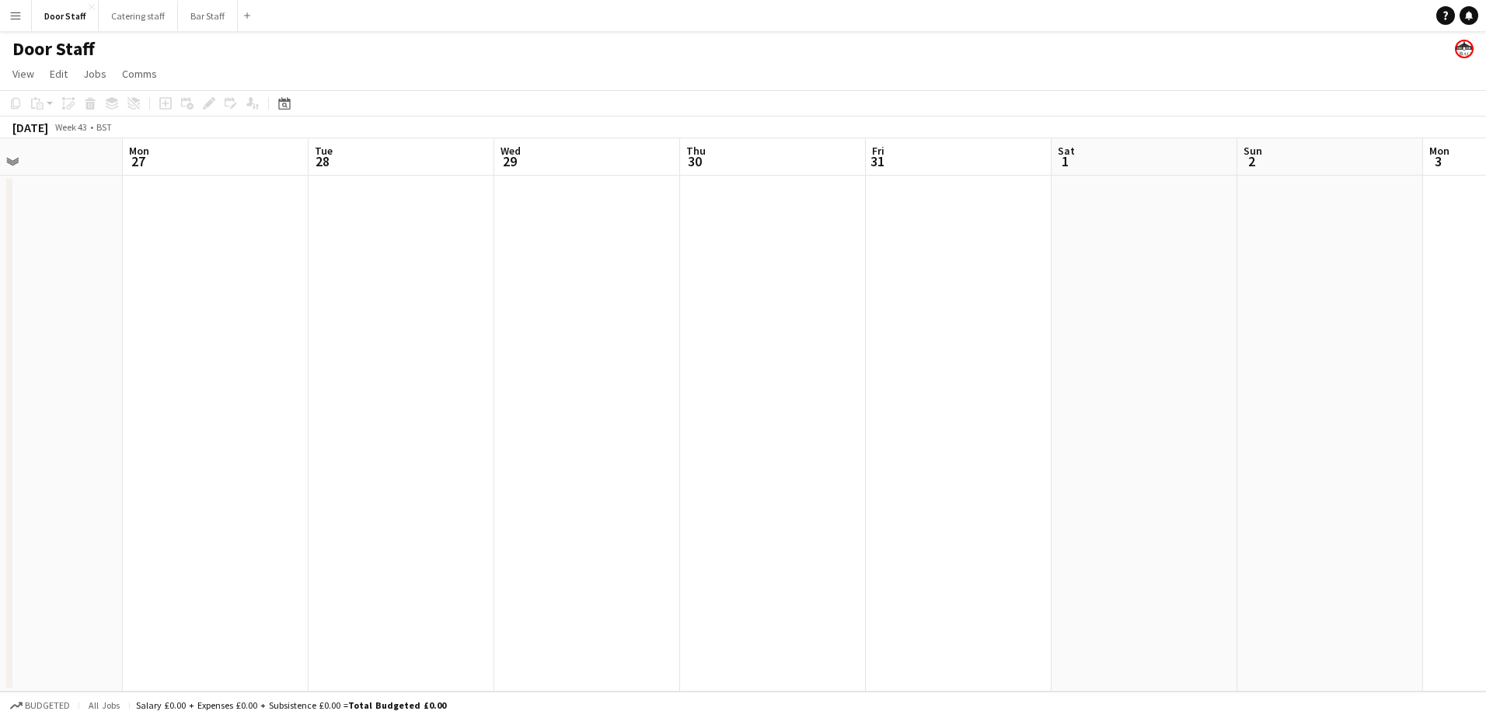
drag, startPoint x: 838, startPoint y: 465, endPoint x: 298, endPoint y: 489, distance: 539.8
click at [298, 489] on app-calendar-viewport "Thu 23 Fri 24 Sat 25 0/3 2 Jobs Sun 26 Mon 27 Tue 28 Wed 29 Thu 30 Fri 31 Sat 1…" at bounding box center [743, 414] width 1486 height 553
click at [1088, 164] on app-board-header-date "Sat 1" at bounding box center [1144, 156] width 186 height 37
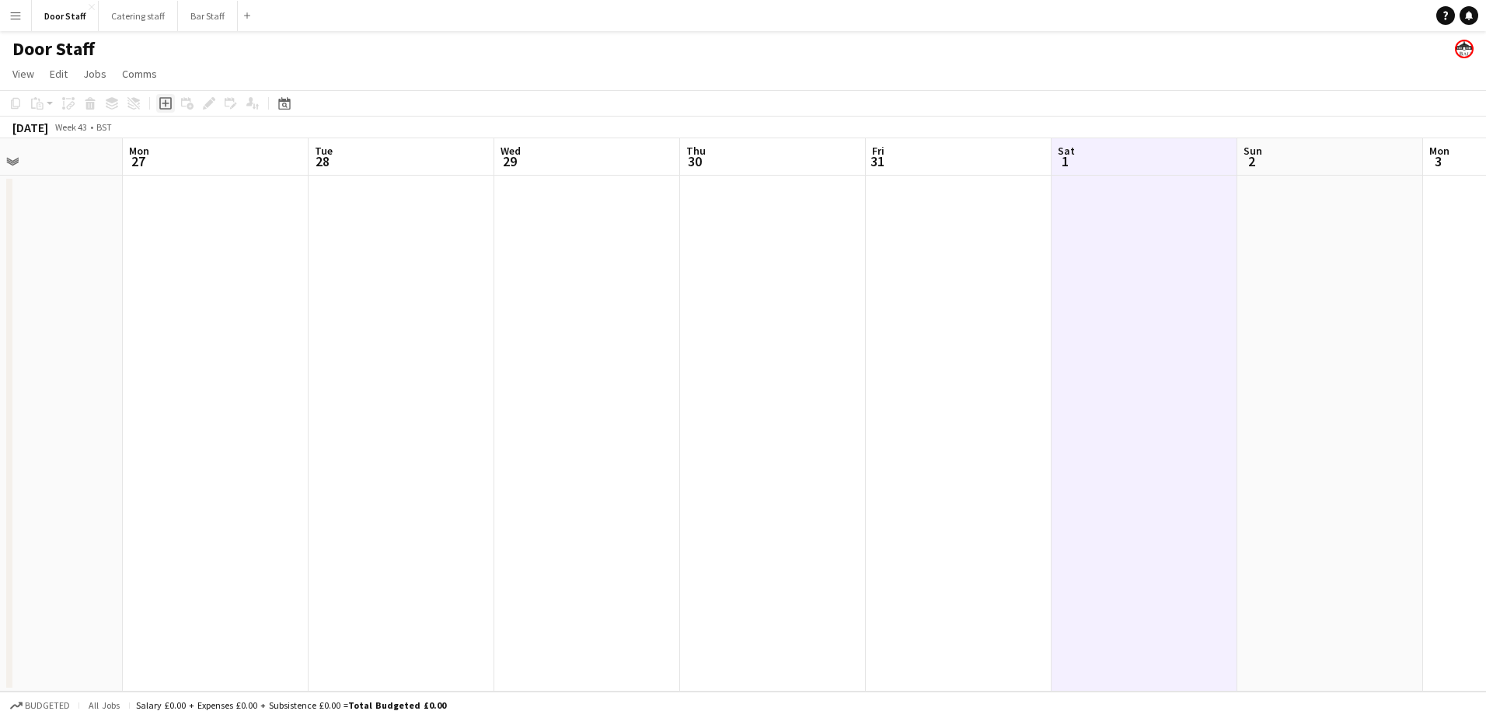
click at [163, 107] on icon "Add job" at bounding box center [165, 103] width 12 height 12
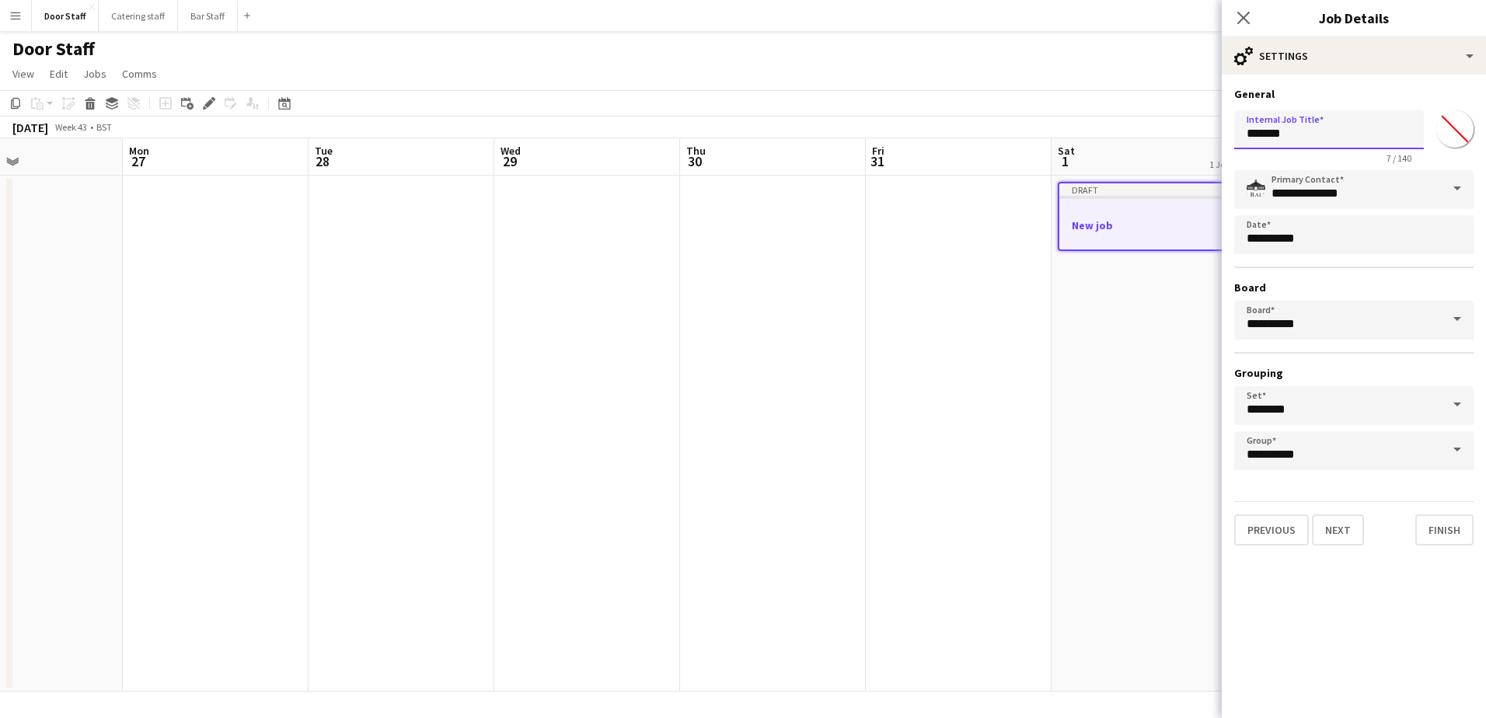
click at [1278, 138] on input "*******" at bounding box center [1329, 129] width 190 height 39
type input "********"
click at [1335, 525] on button "Next" at bounding box center [1338, 529] width 52 height 31
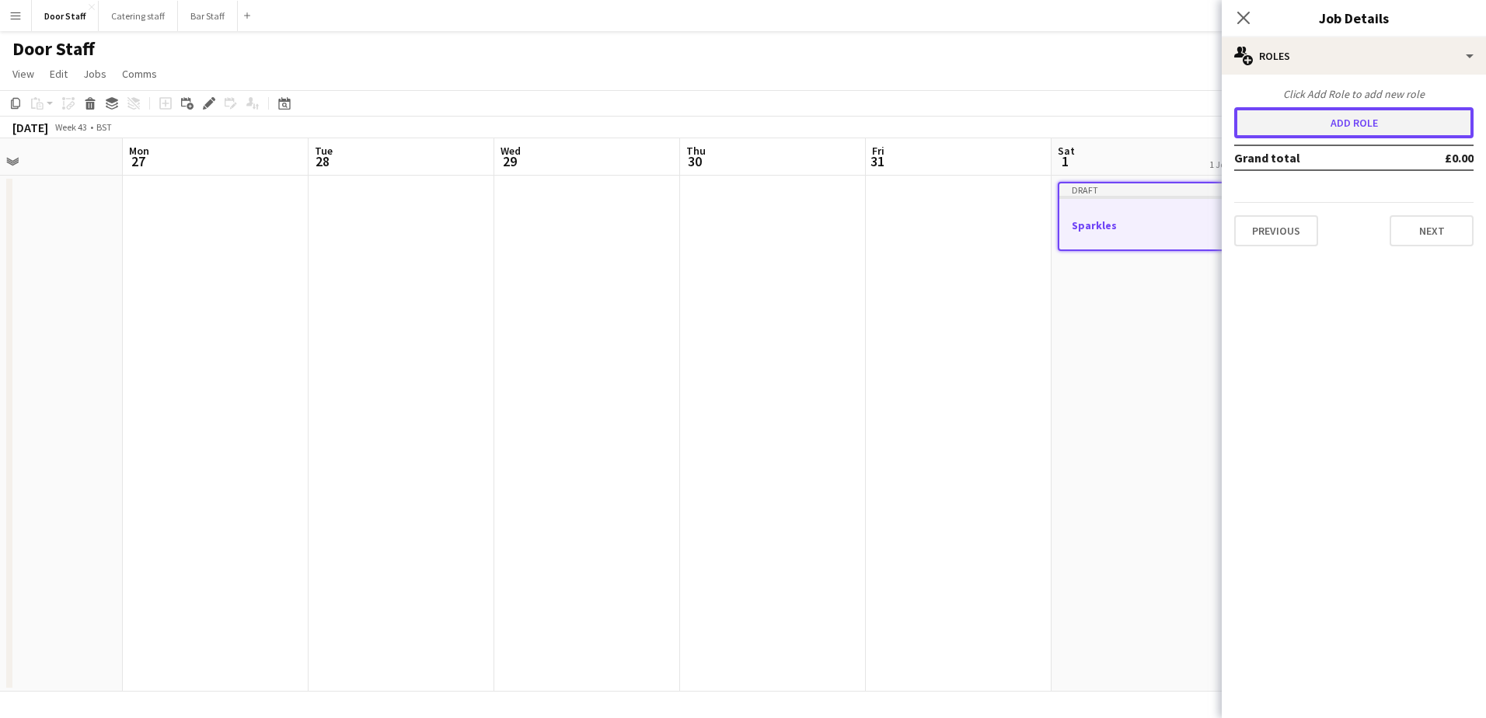
click at [1299, 125] on button "Add role" at bounding box center [1353, 122] width 239 height 31
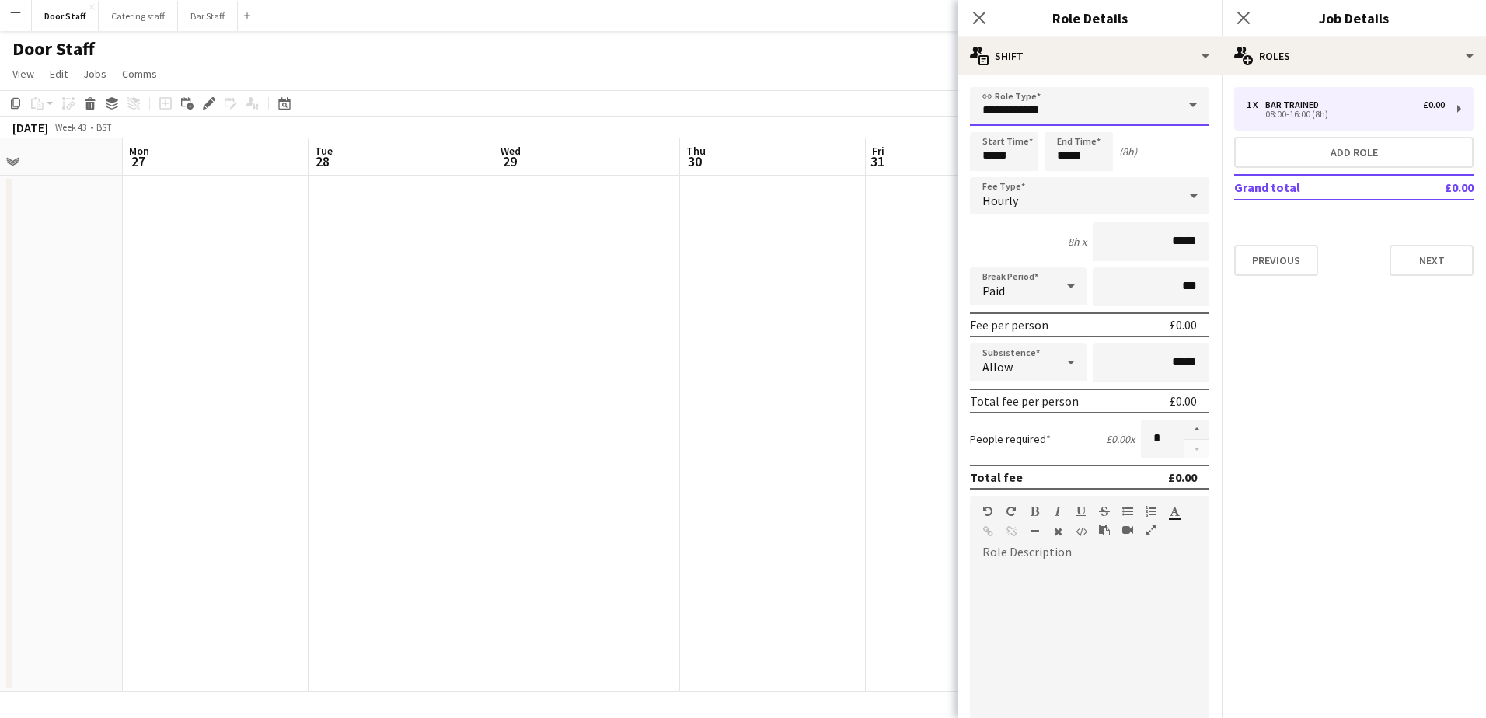
click at [1002, 110] on input "**********" at bounding box center [1089, 106] width 239 height 39
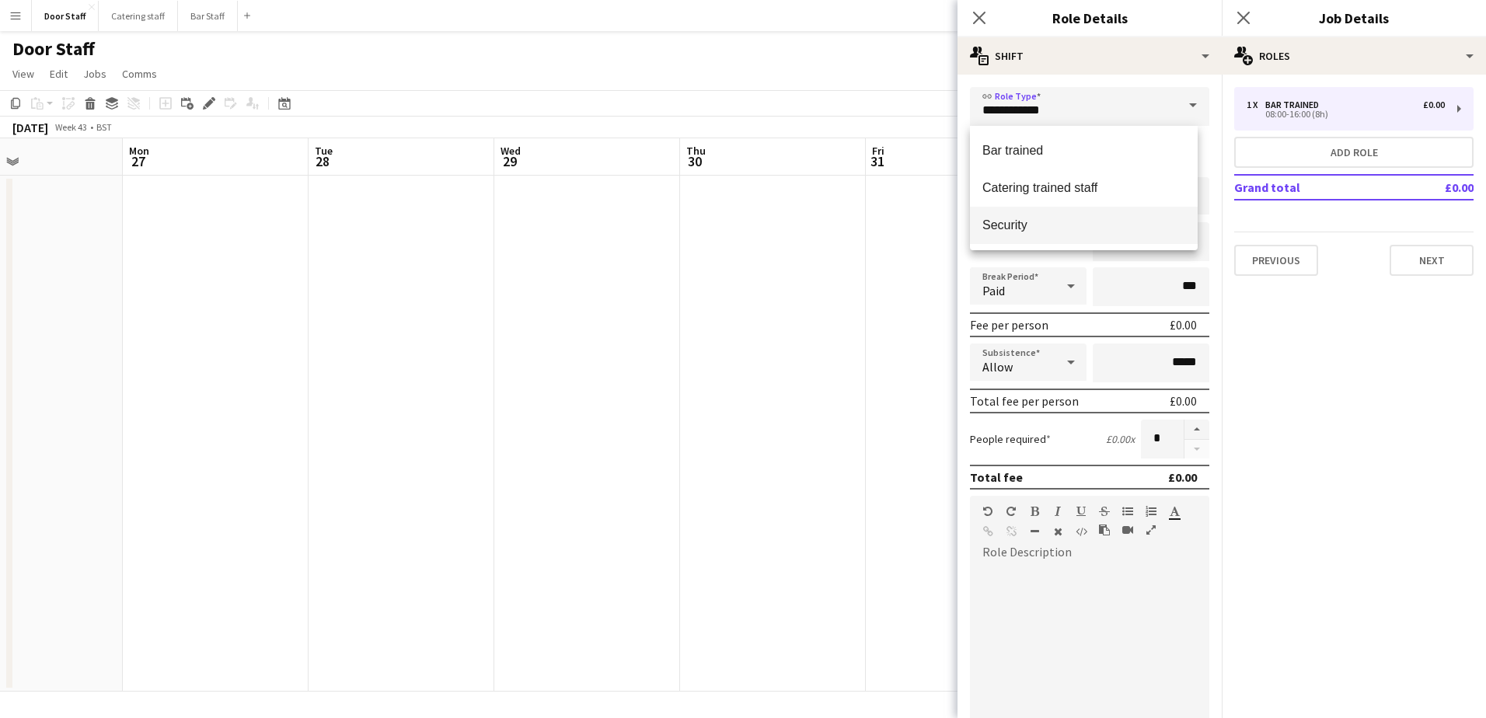
click at [1009, 225] on span "Security" at bounding box center [1083, 225] width 203 height 15
type input "********"
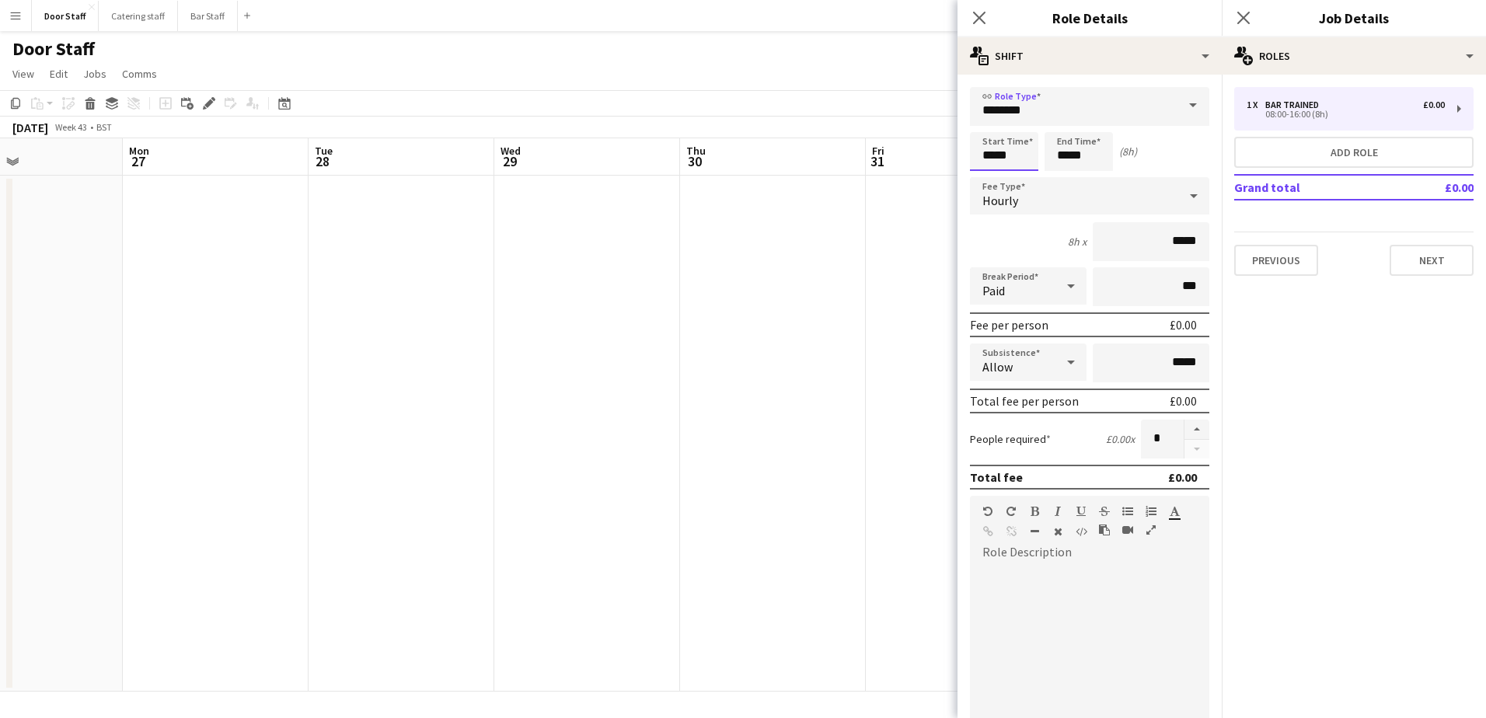
click at [995, 149] on input "*****" at bounding box center [1004, 151] width 68 height 39
click at [990, 186] on div at bounding box center [988, 179] width 31 height 16
click at [989, 180] on div at bounding box center [988, 179] width 31 height 16
click at [985, 117] on div at bounding box center [988, 125] width 31 height 16
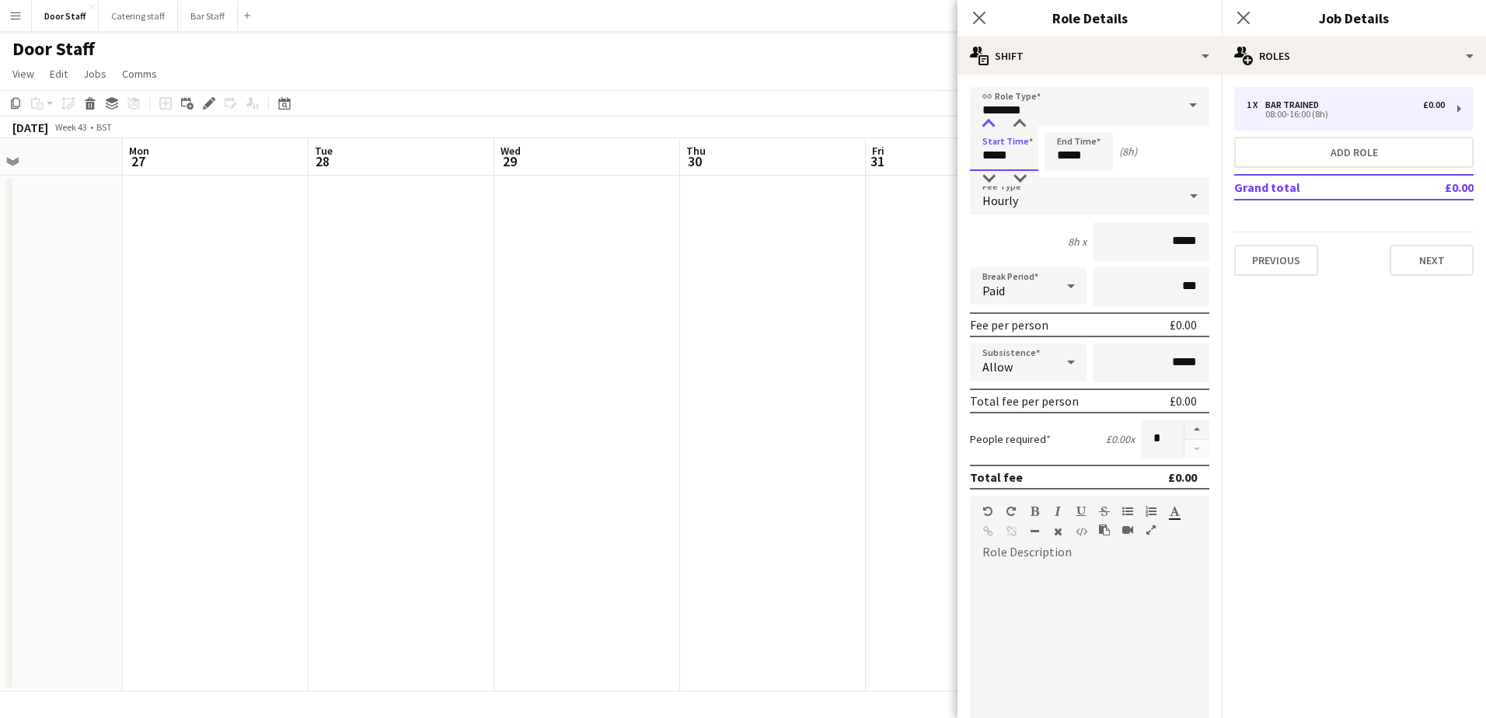
click at [985, 117] on div at bounding box center [988, 125] width 31 height 16
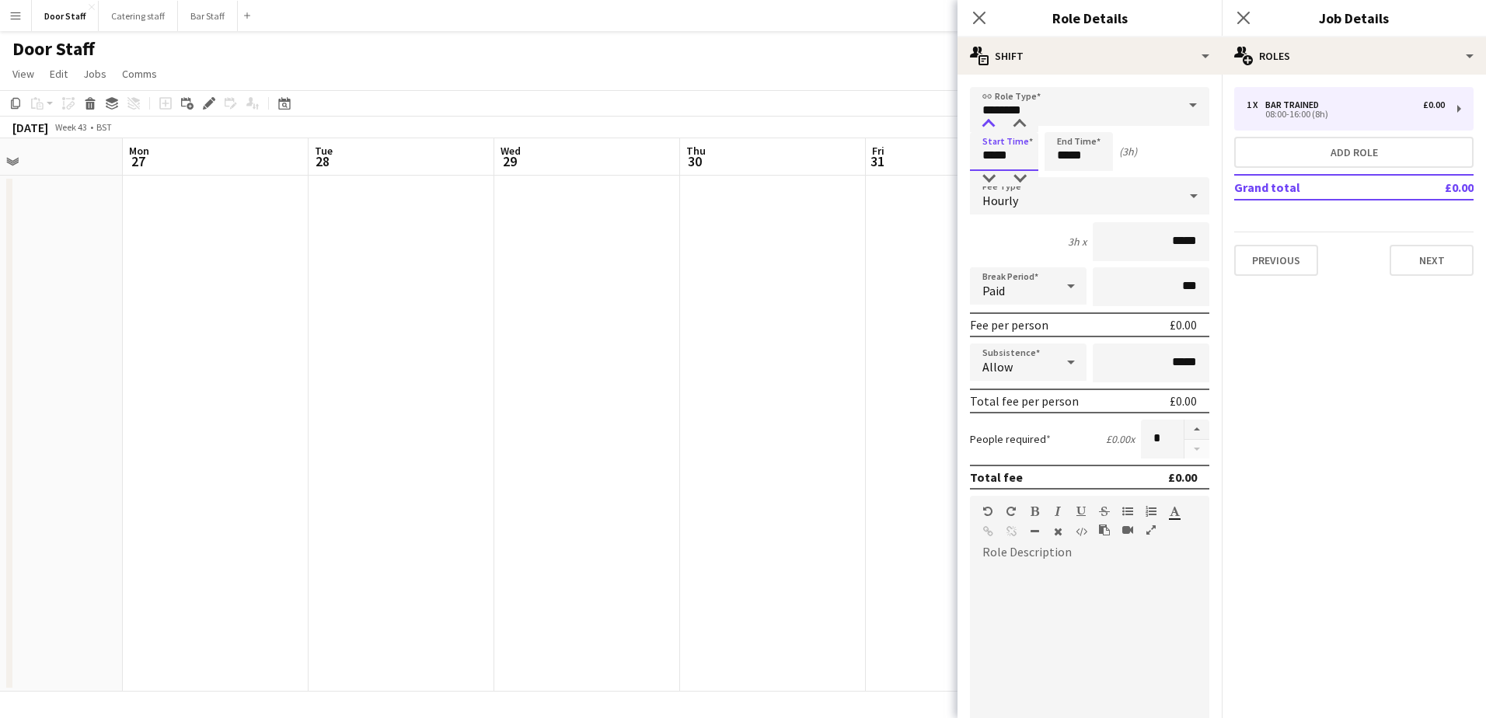
click at [985, 117] on div at bounding box center [988, 125] width 31 height 16
type input "*****"
click at [985, 117] on div at bounding box center [988, 125] width 31 height 16
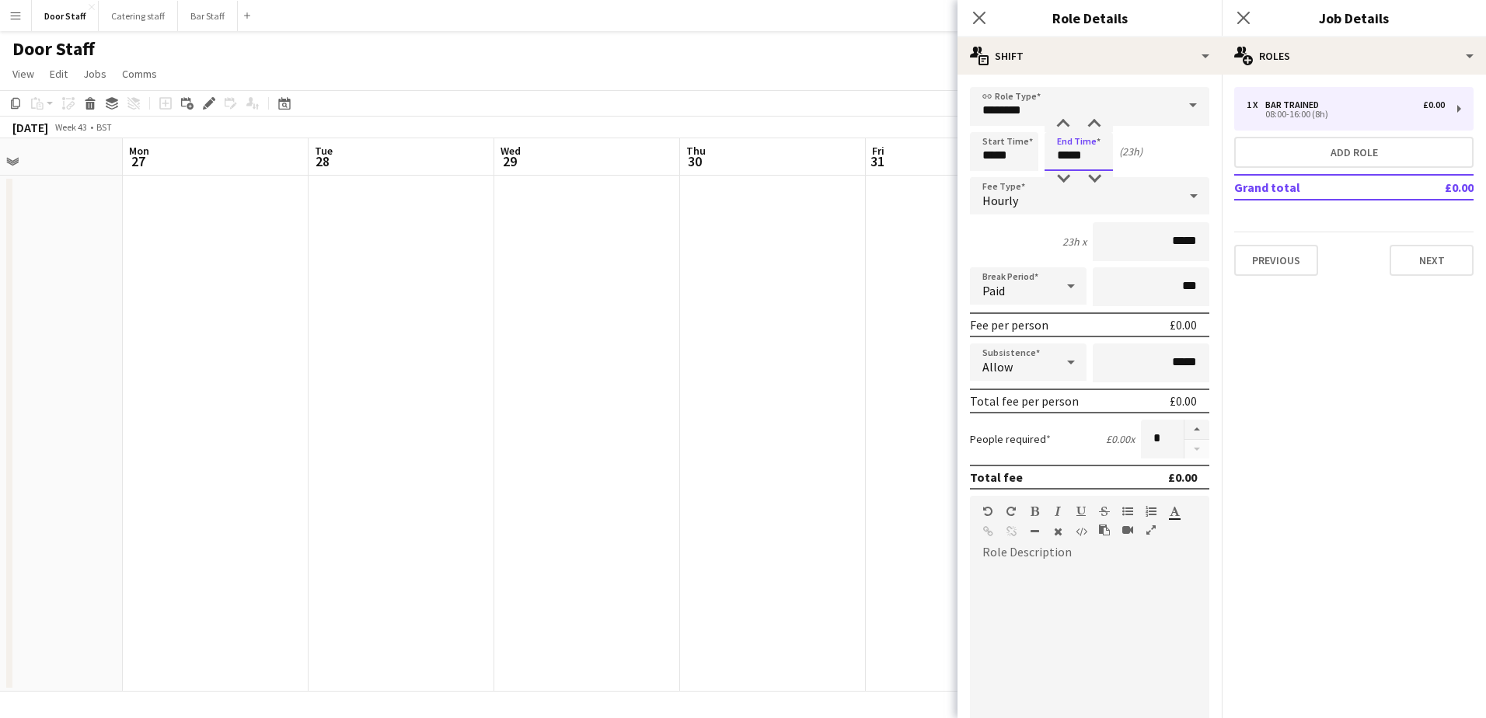
click at [1071, 149] on input "*****" at bounding box center [1078, 151] width 68 height 39
click at [1057, 117] on div at bounding box center [1062, 125] width 31 height 16
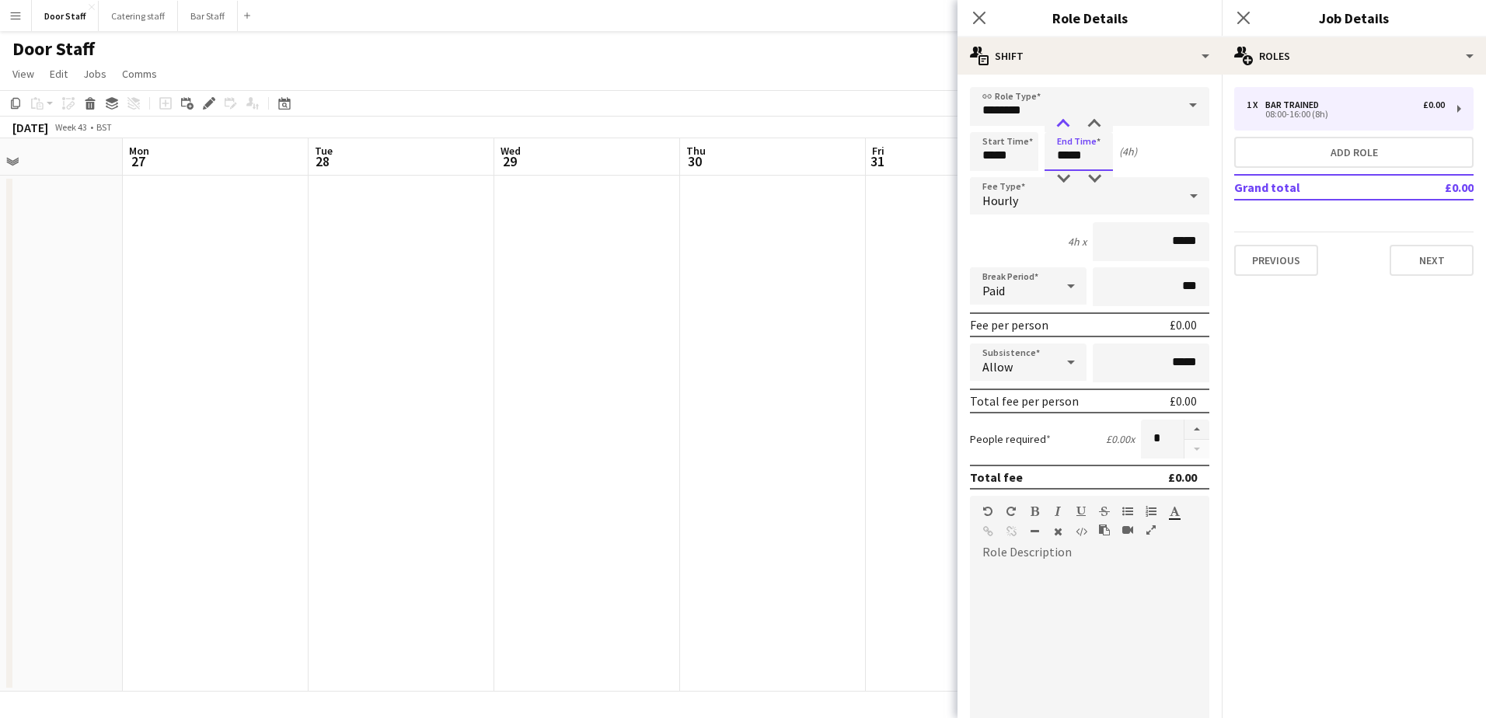
click at [1057, 117] on div at bounding box center [1062, 125] width 31 height 16
type input "*****"
click at [1057, 117] on div at bounding box center [1062, 125] width 31 height 16
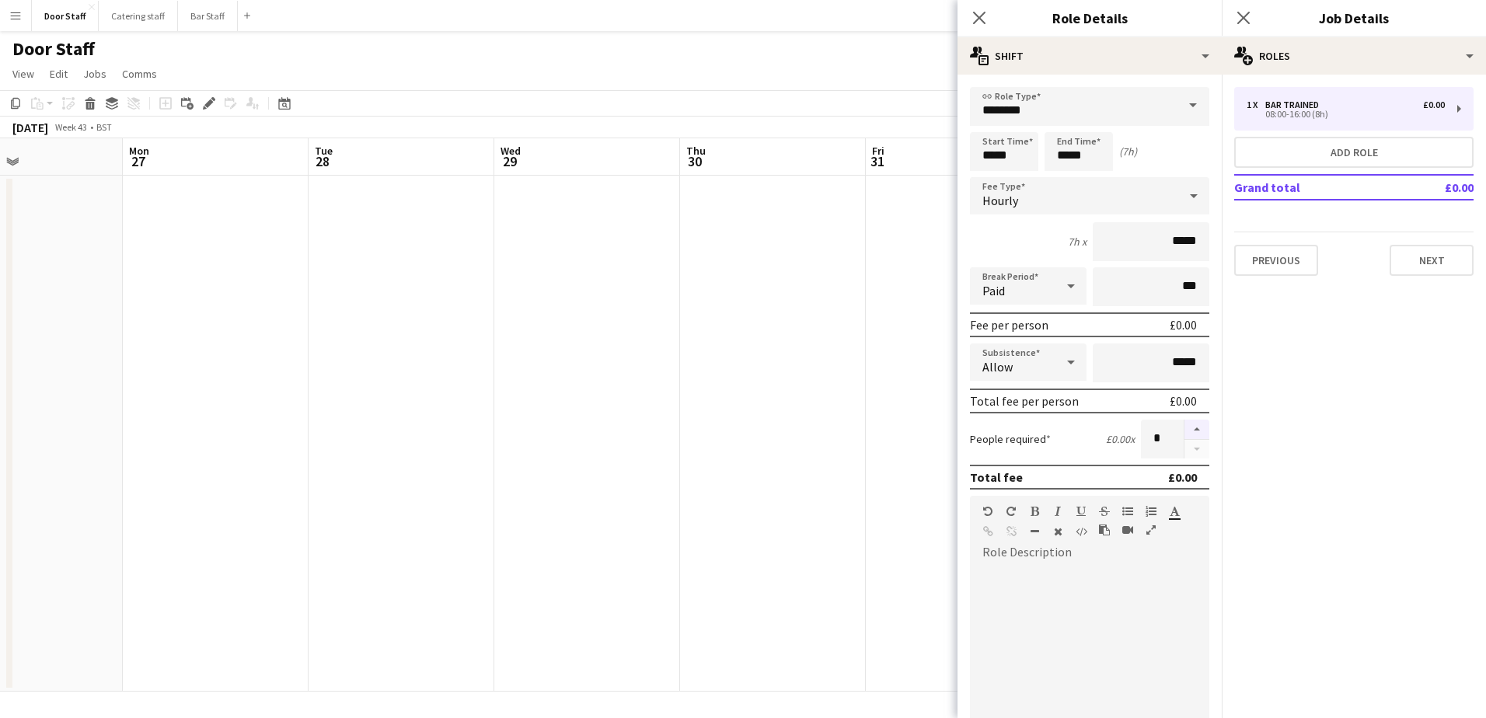
click at [1184, 431] on button "button" at bounding box center [1196, 430] width 25 height 20
type input "*"
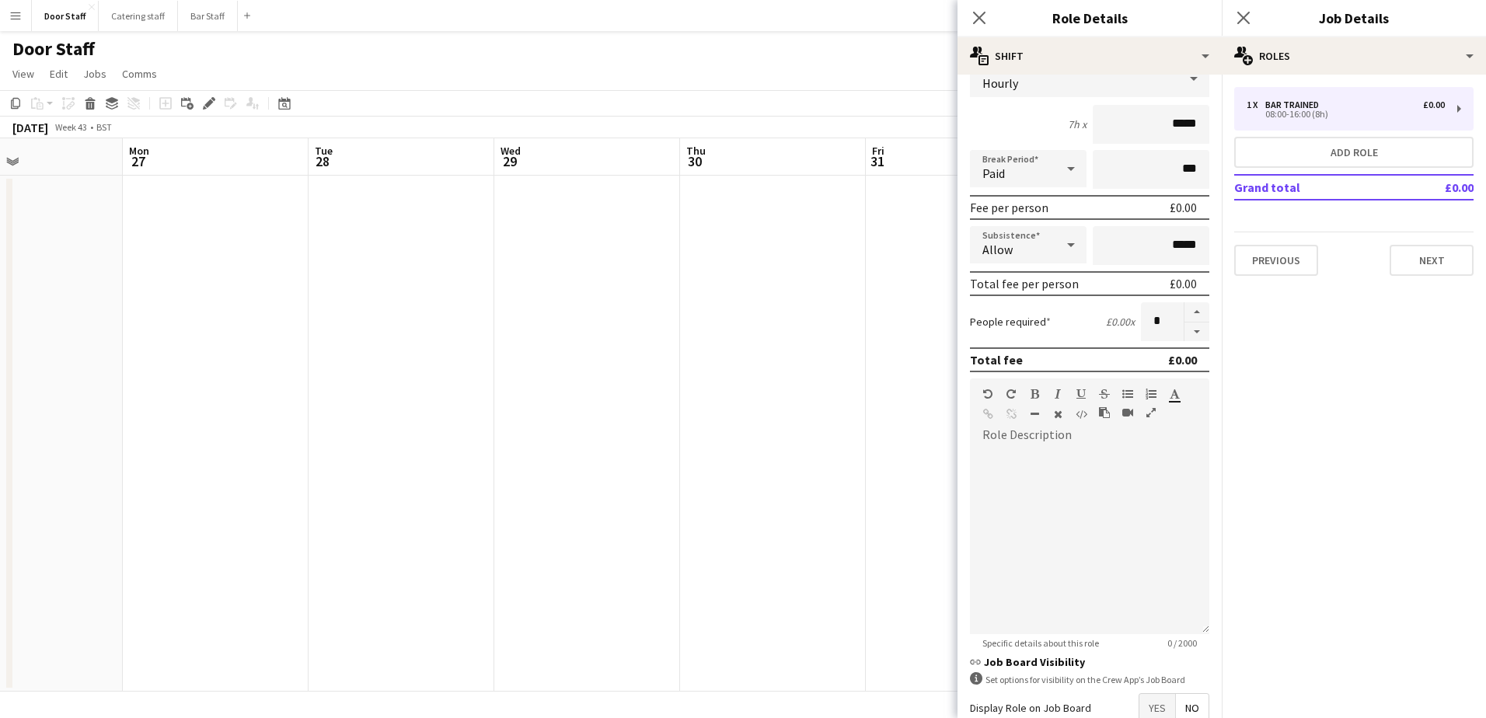
scroll to position [210, 0]
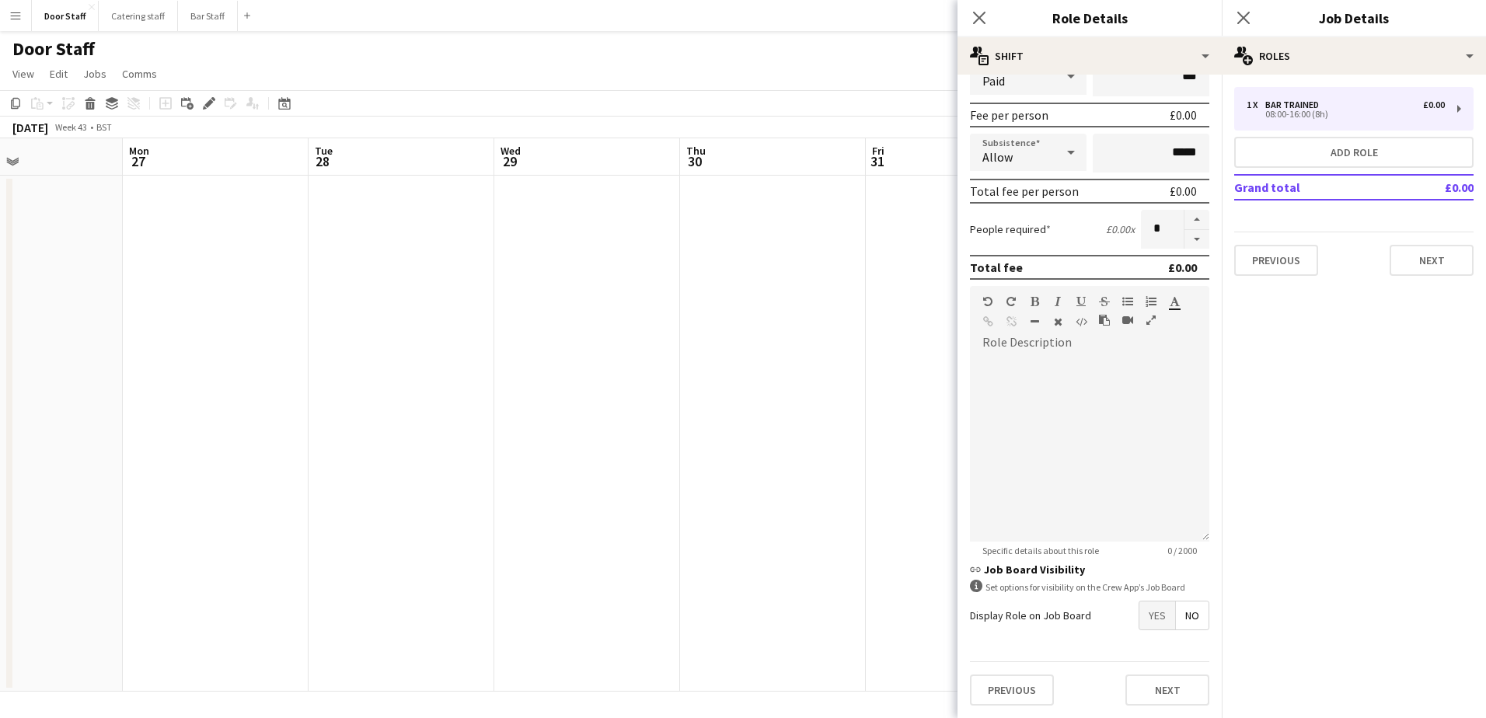
click at [1144, 608] on span "Yes" at bounding box center [1157, 615] width 36 height 28
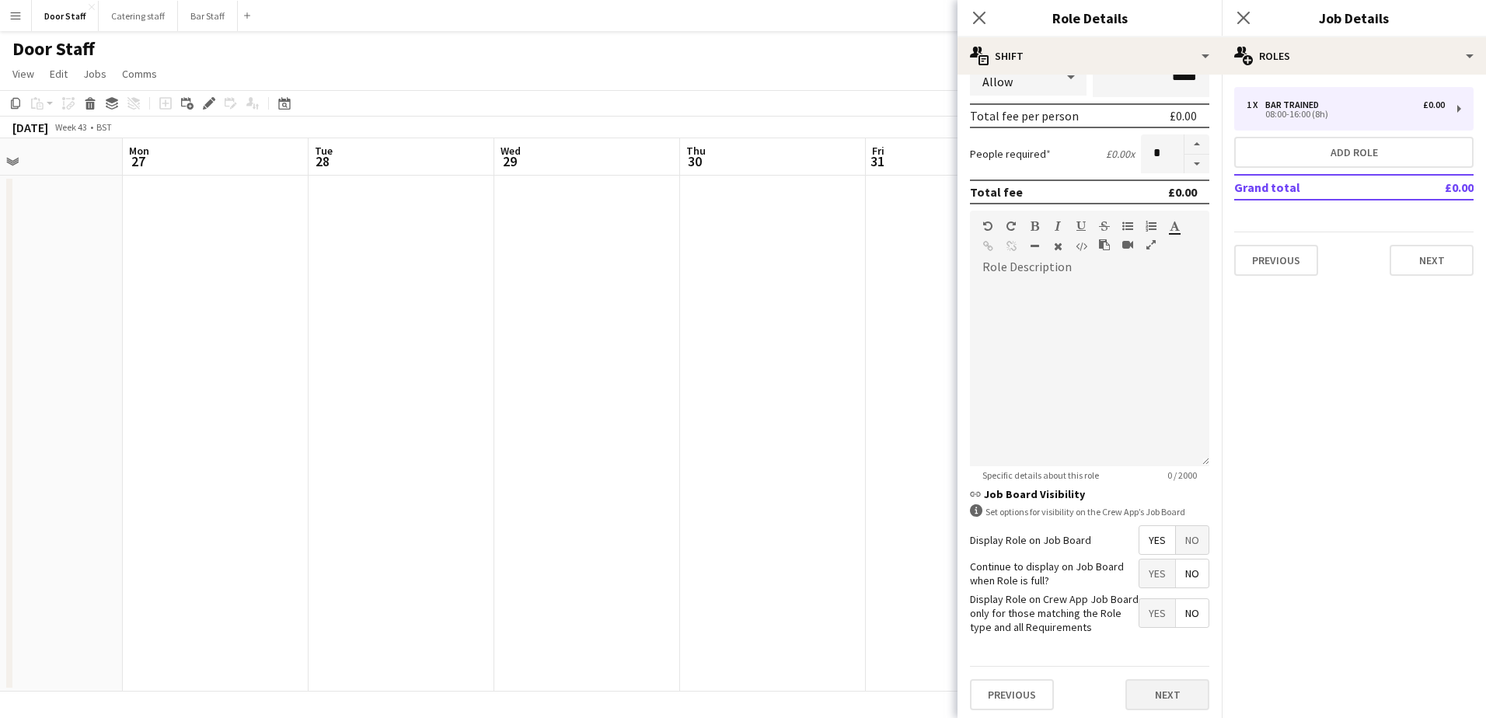
scroll to position [290, 0]
click at [1162, 688] on button "Next" at bounding box center [1167, 689] width 84 height 31
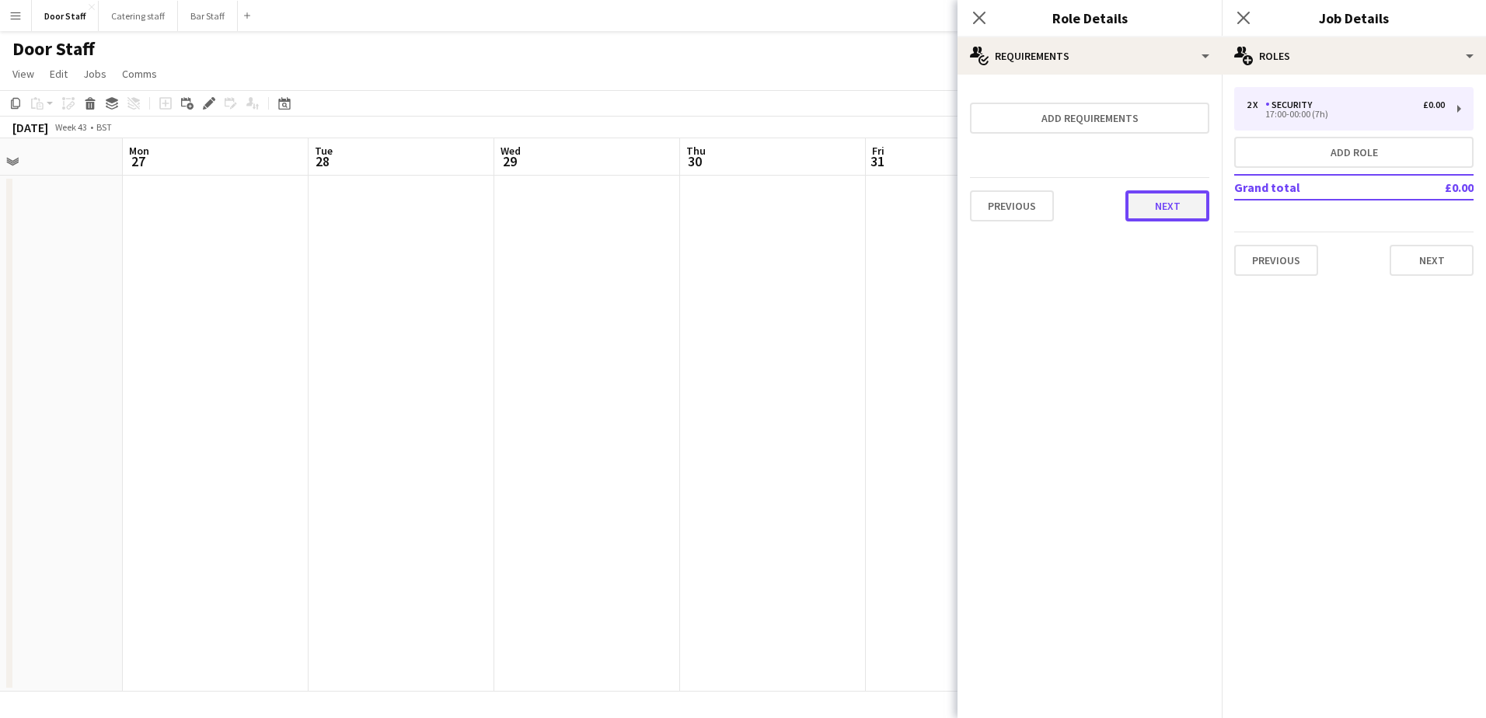
click at [1173, 211] on button "Next" at bounding box center [1167, 205] width 84 height 31
click at [1173, 218] on button "Finish" at bounding box center [1180, 208] width 58 height 31
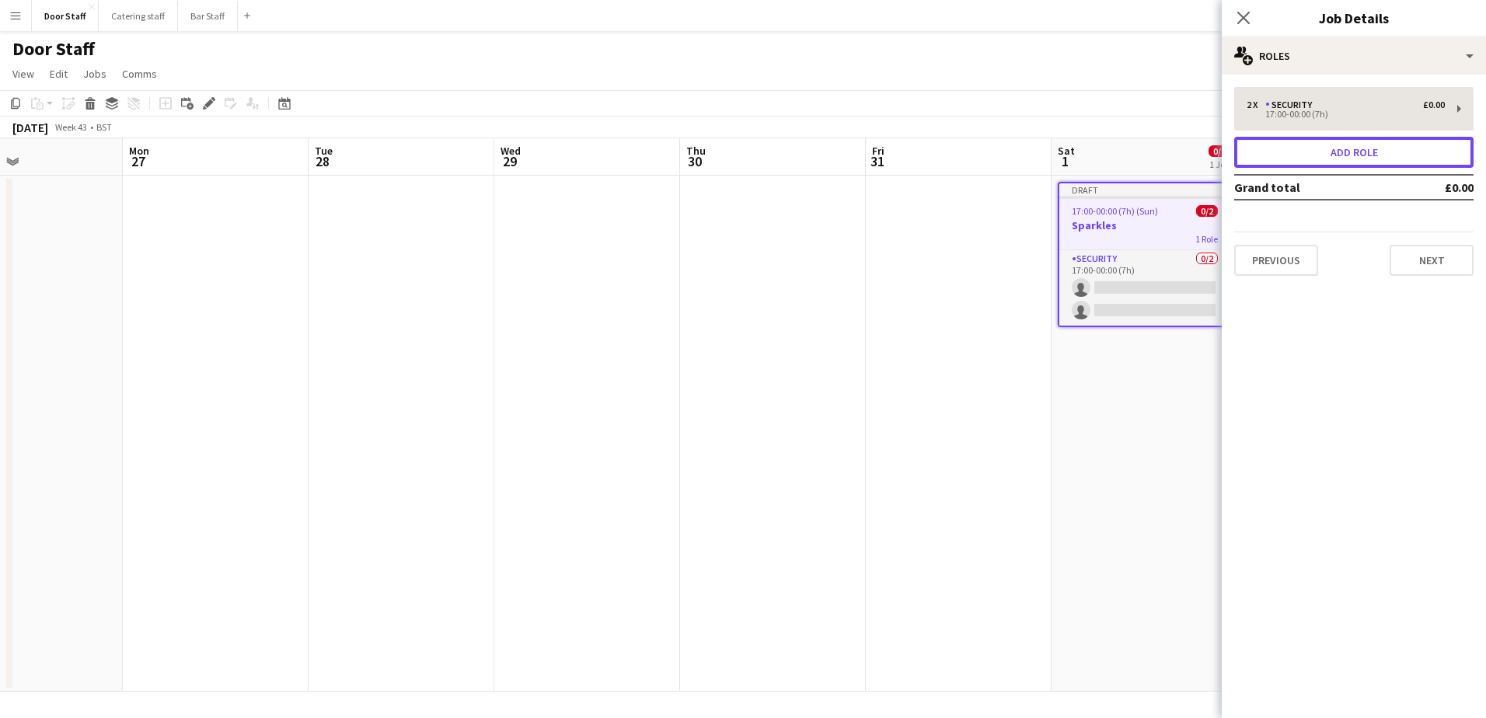
click at [1396, 150] on button "Add role" at bounding box center [1353, 152] width 239 height 31
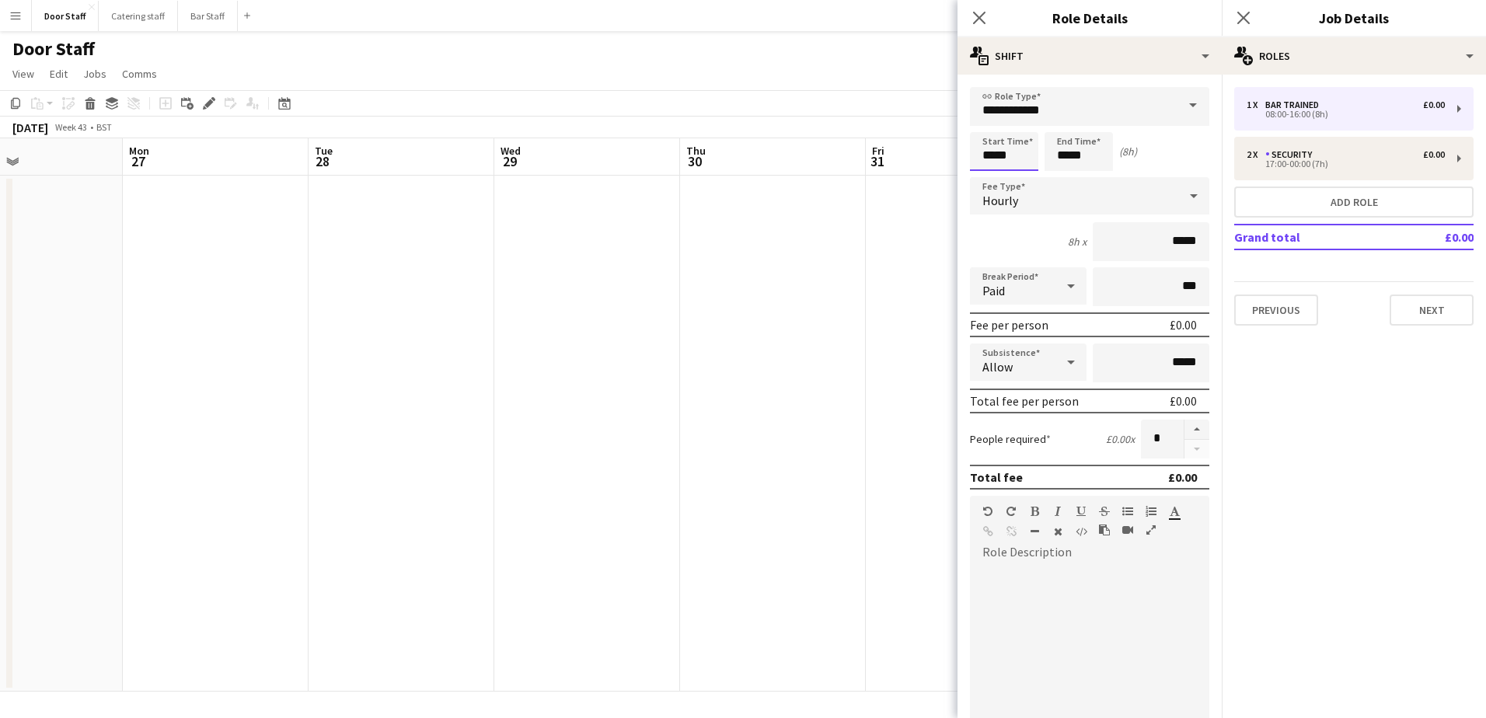
click at [993, 157] on input "*****" at bounding box center [1004, 151] width 68 height 39
click at [991, 119] on div at bounding box center [988, 125] width 31 height 16
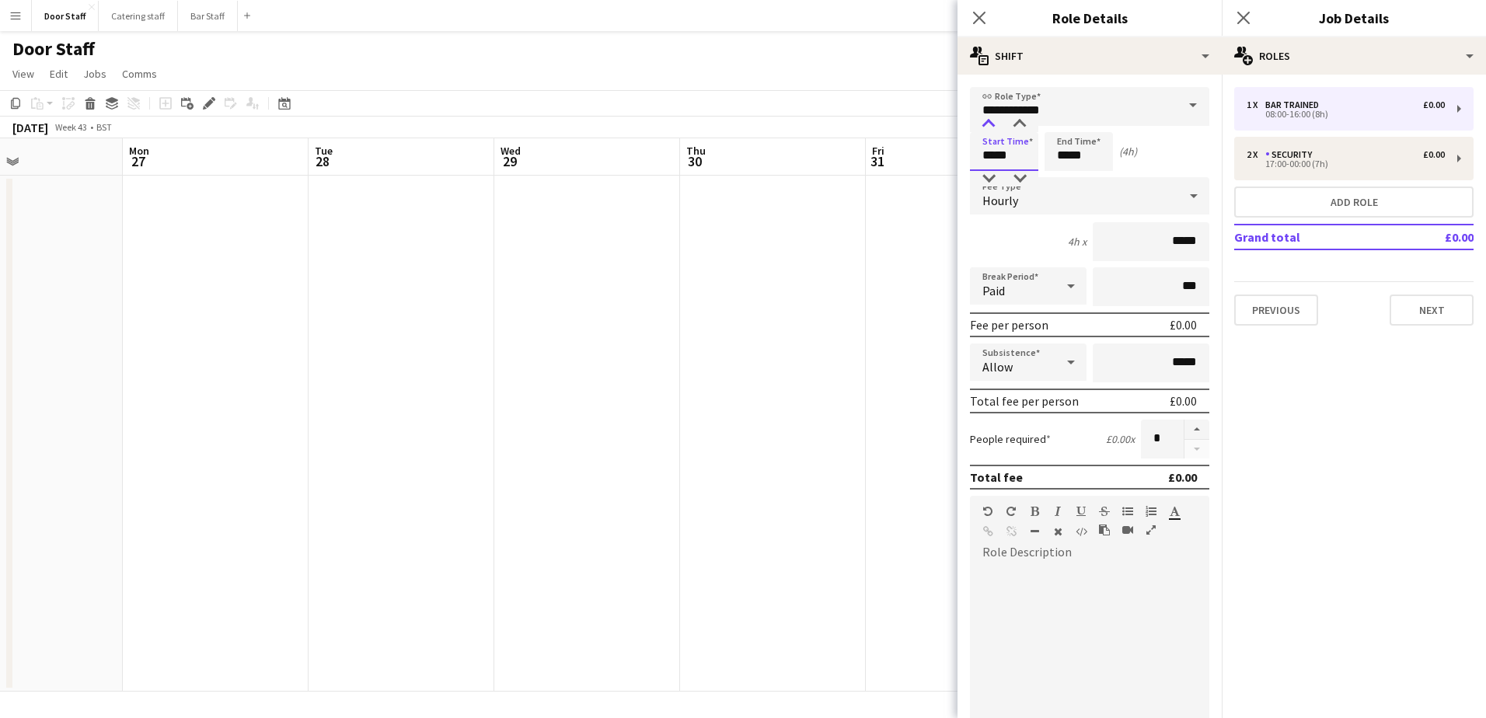
click at [991, 119] on div at bounding box center [988, 125] width 31 height 16
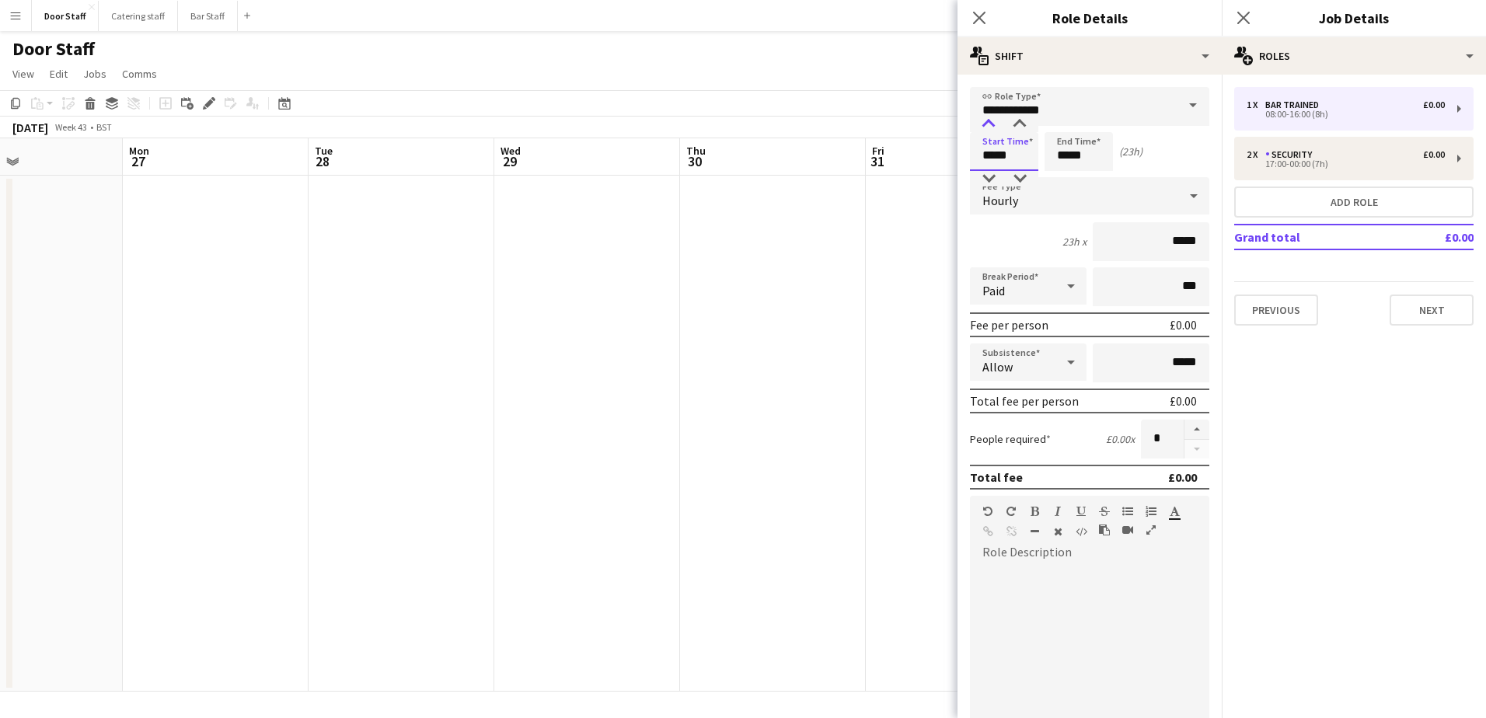
type input "*****"
click at [991, 119] on div at bounding box center [988, 125] width 31 height 16
click at [1072, 155] on input "*****" at bounding box center [1078, 151] width 68 height 39
click at [1054, 122] on div at bounding box center [1062, 125] width 31 height 16
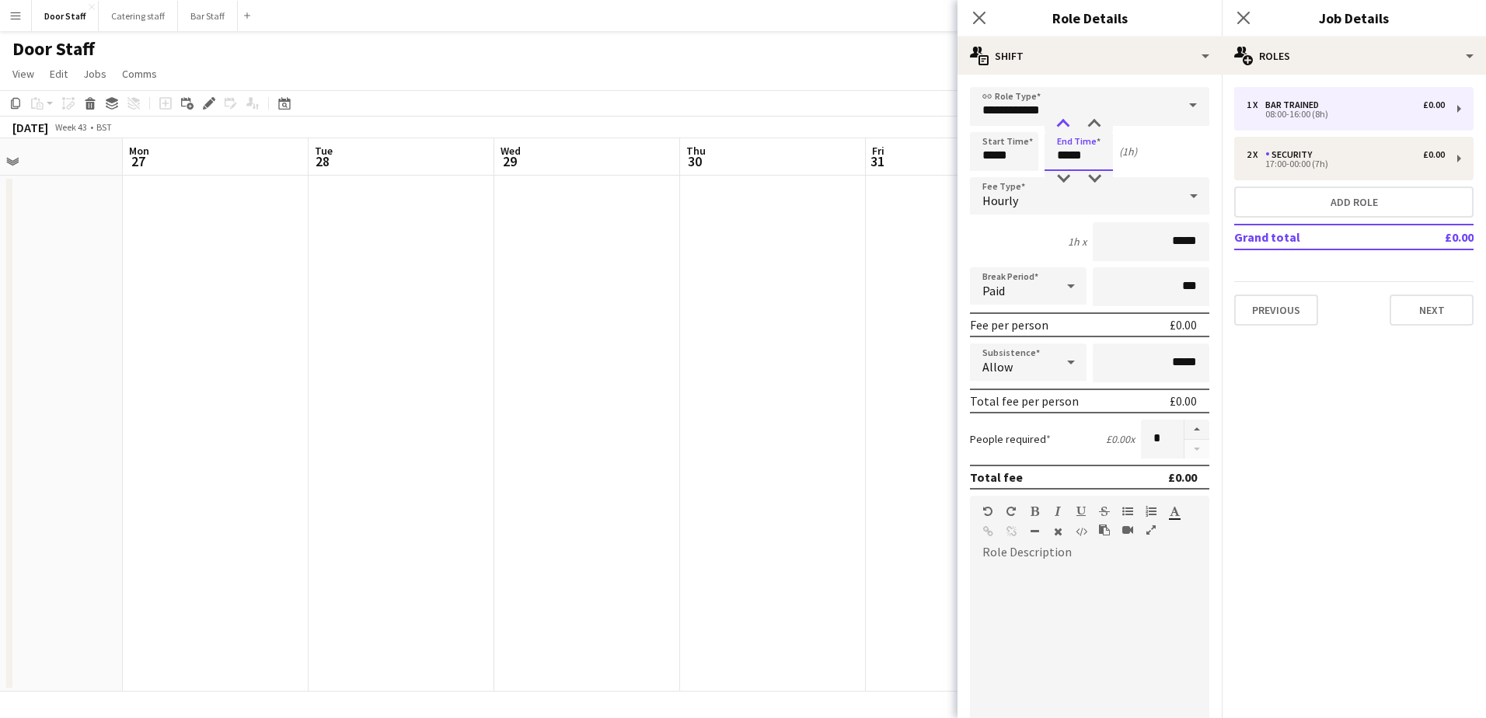
click at [1054, 122] on div at bounding box center [1062, 125] width 31 height 16
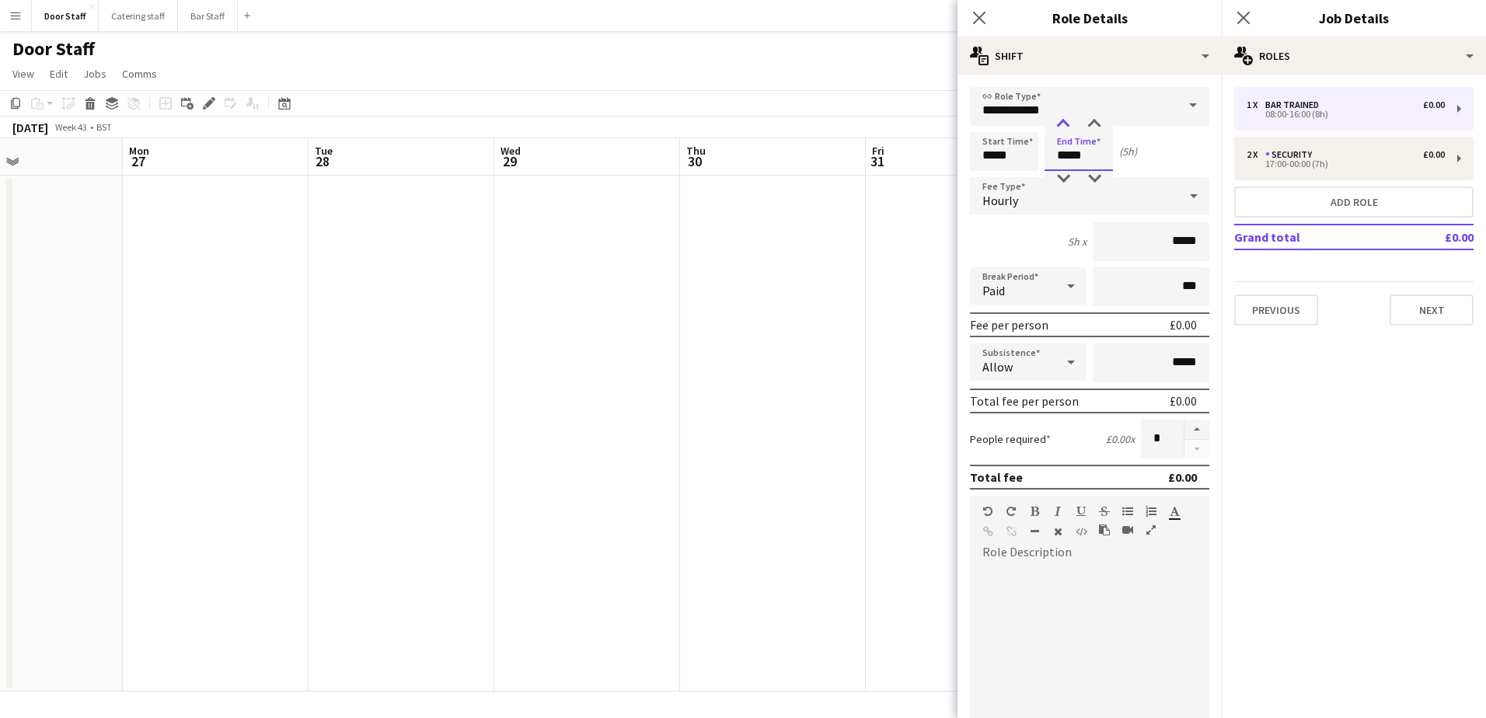
type input "*****"
click at [1054, 122] on div at bounding box center [1062, 125] width 31 height 16
click at [1089, 116] on input "**********" at bounding box center [1089, 106] width 239 height 39
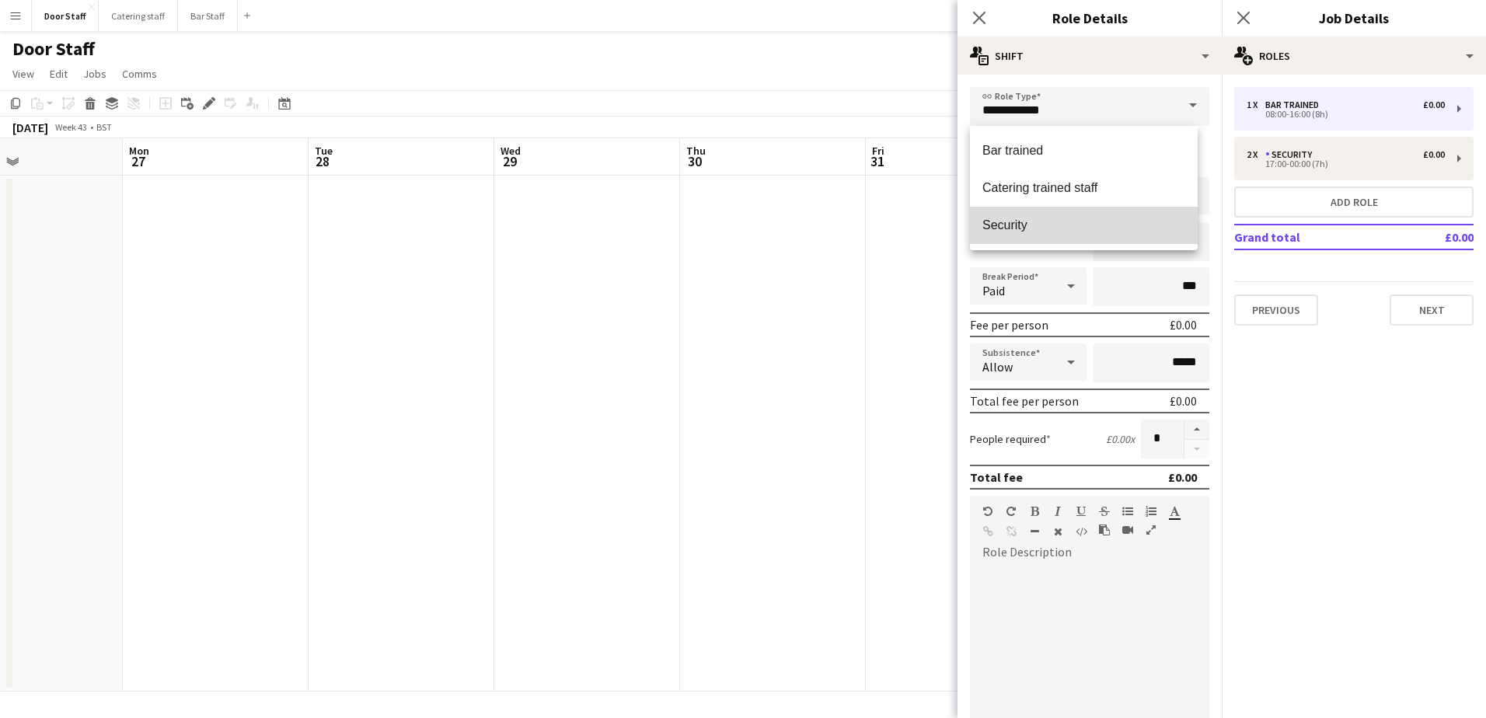
click at [1030, 225] on span "Security" at bounding box center [1083, 225] width 203 height 15
type input "********"
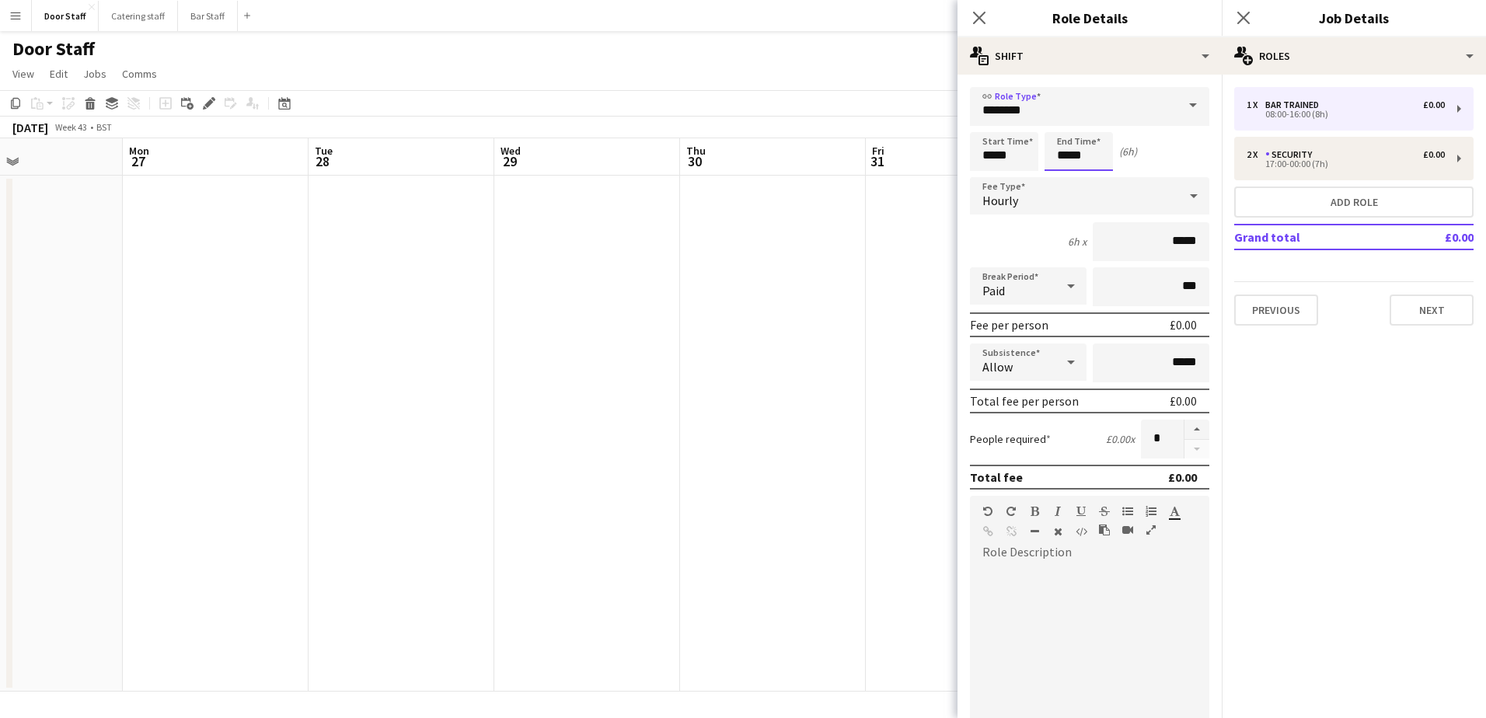
click at [1072, 158] on input "*****" at bounding box center [1078, 151] width 68 height 39
click at [1096, 120] on div at bounding box center [1094, 125] width 31 height 16
type input "*****"
click at [1096, 120] on div at bounding box center [1094, 125] width 31 height 16
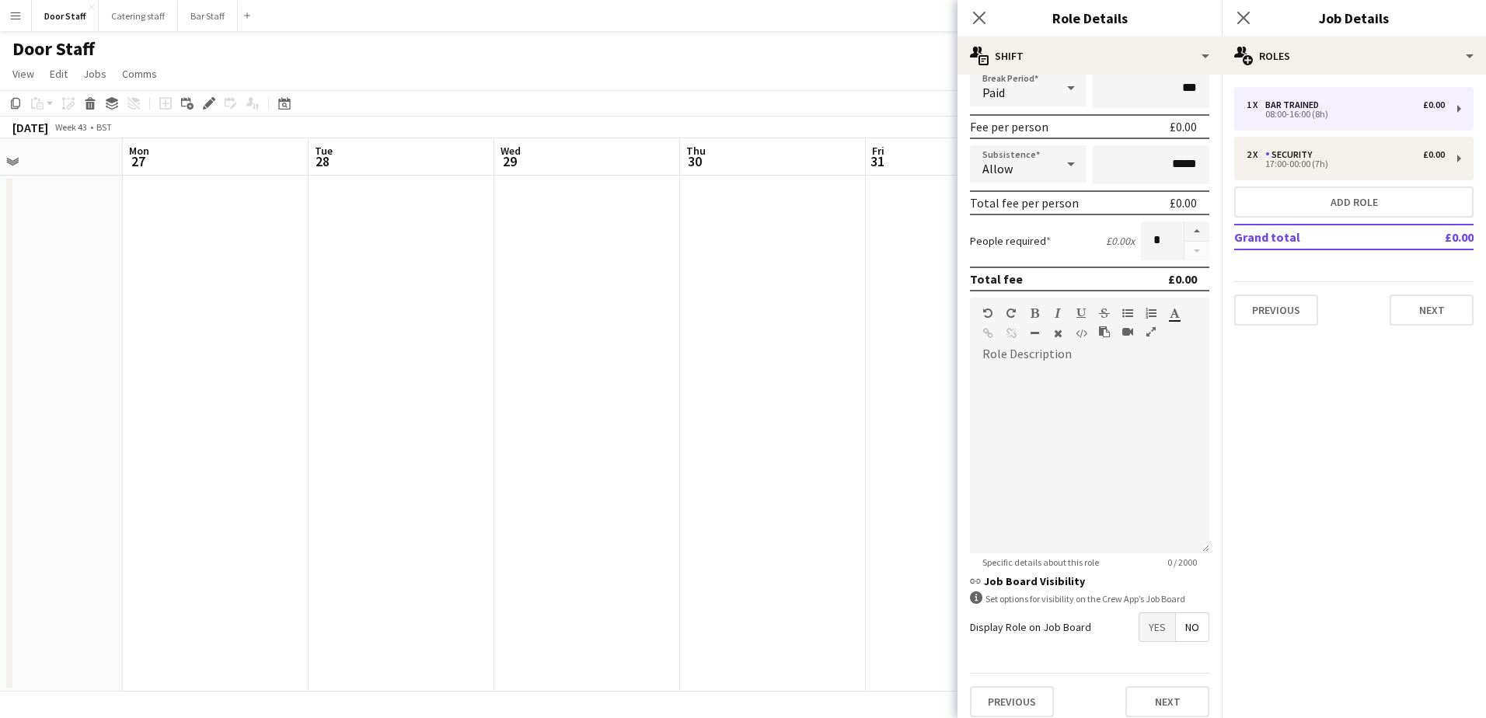
scroll to position [210, 0]
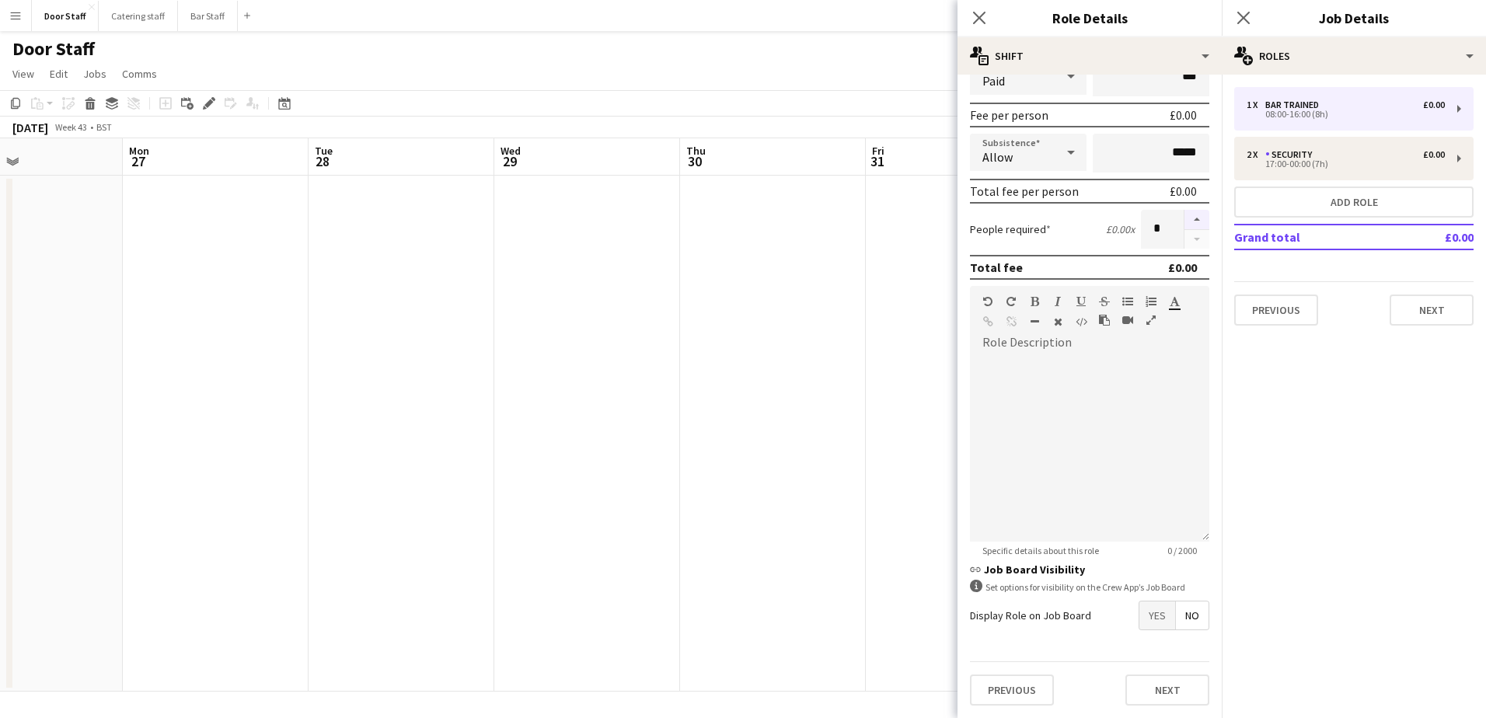
click at [1186, 219] on button "button" at bounding box center [1196, 220] width 25 height 20
type input "*"
click at [1145, 619] on span "Yes" at bounding box center [1157, 615] width 36 height 28
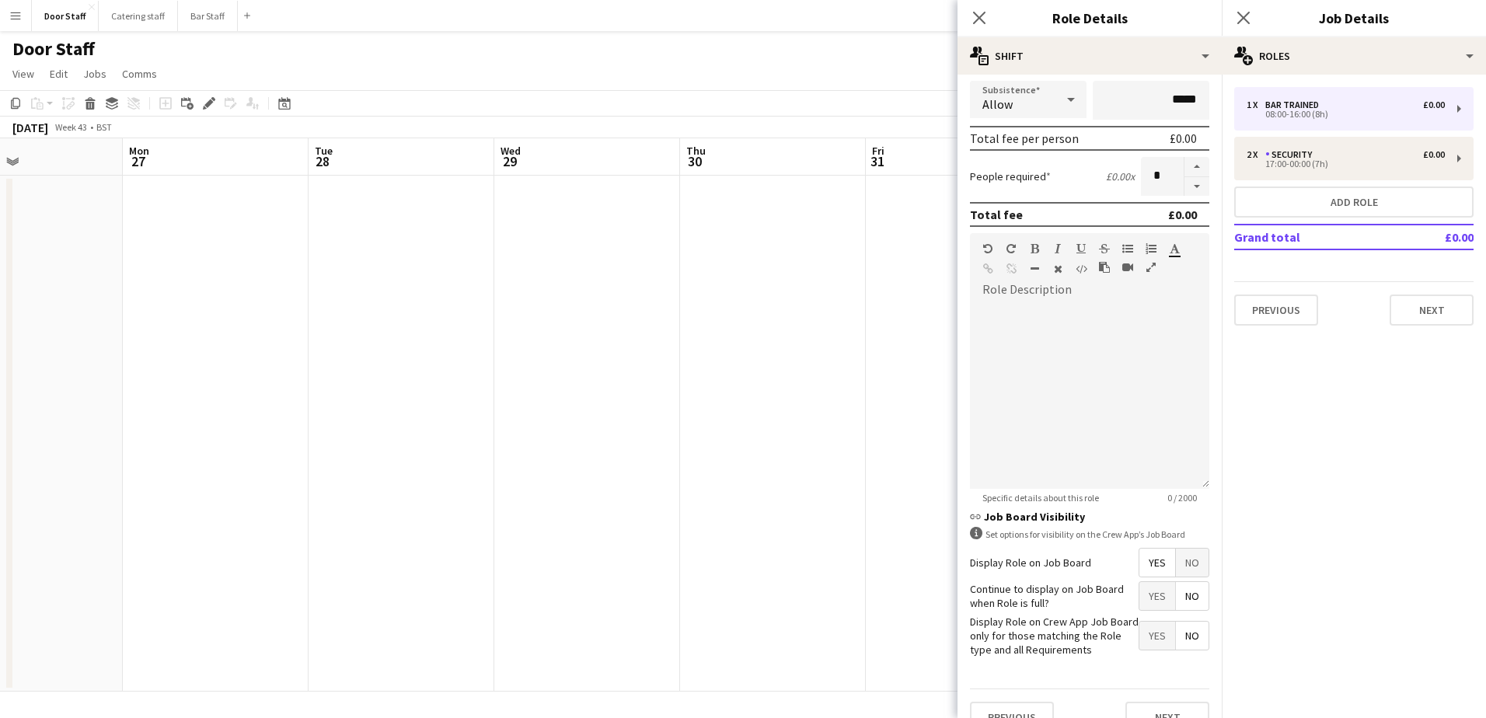
scroll to position [290, 0]
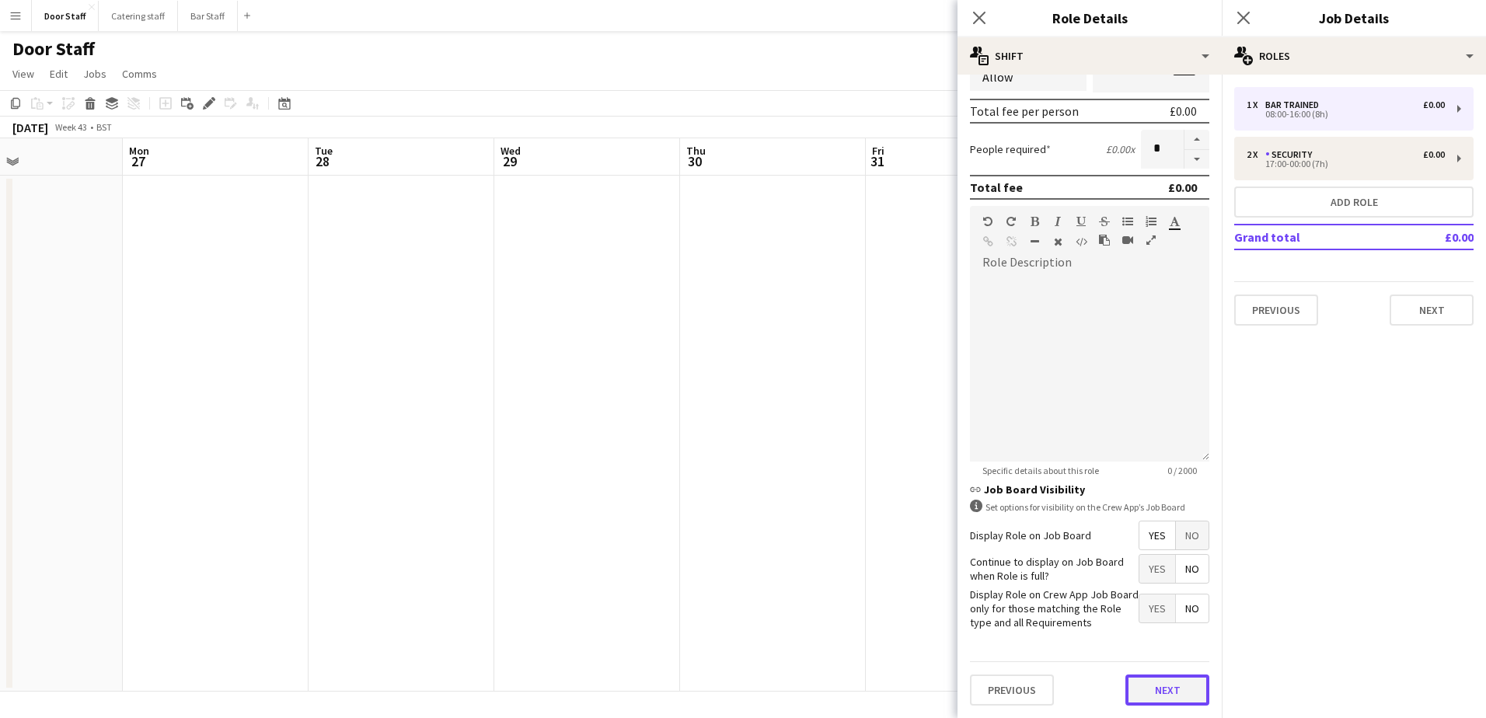
click at [1175, 685] on button "Next" at bounding box center [1167, 689] width 84 height 31
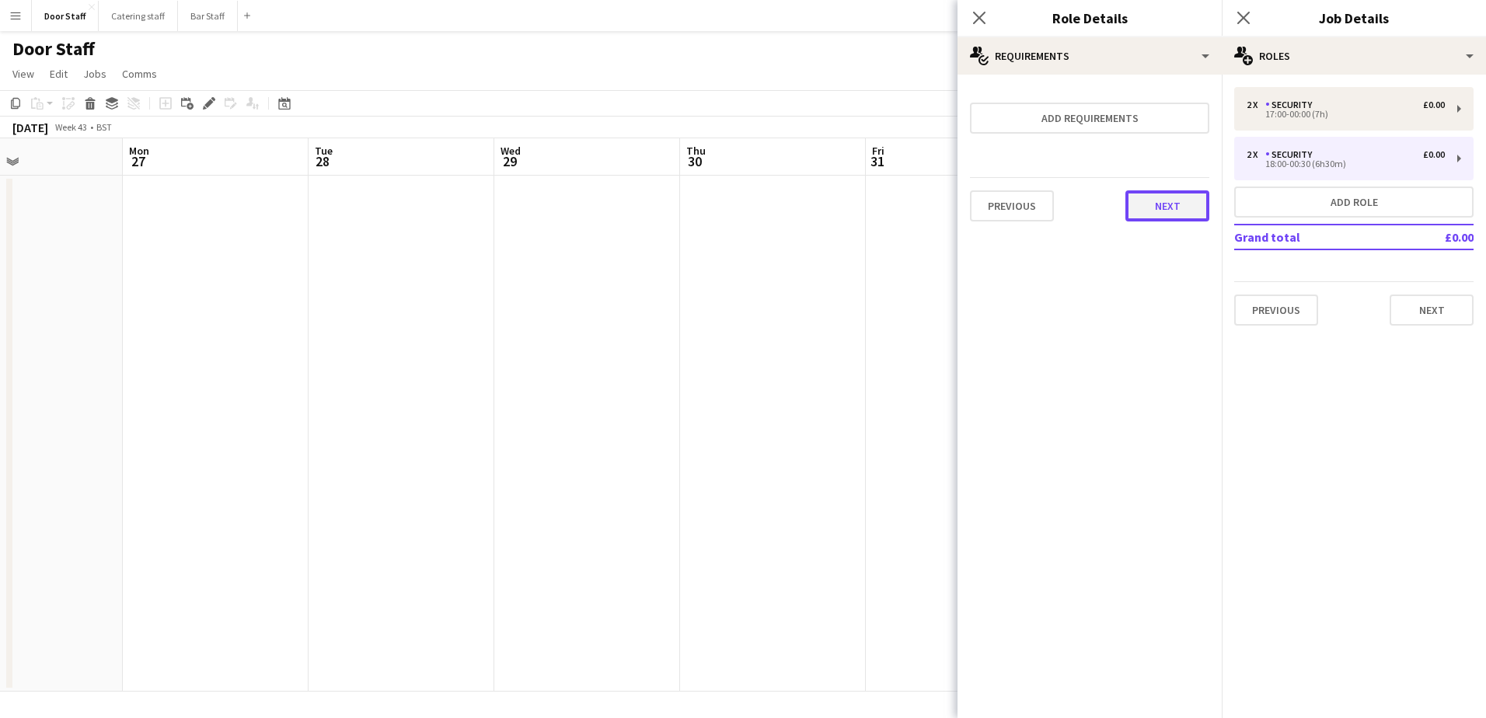
click at [1189, 200] on button "Next" at bounding box center [1167, 205] width 84 height 31
click at [1182, 204] on button "Finish" at bounding box center [1180, 208] width 58 height 31
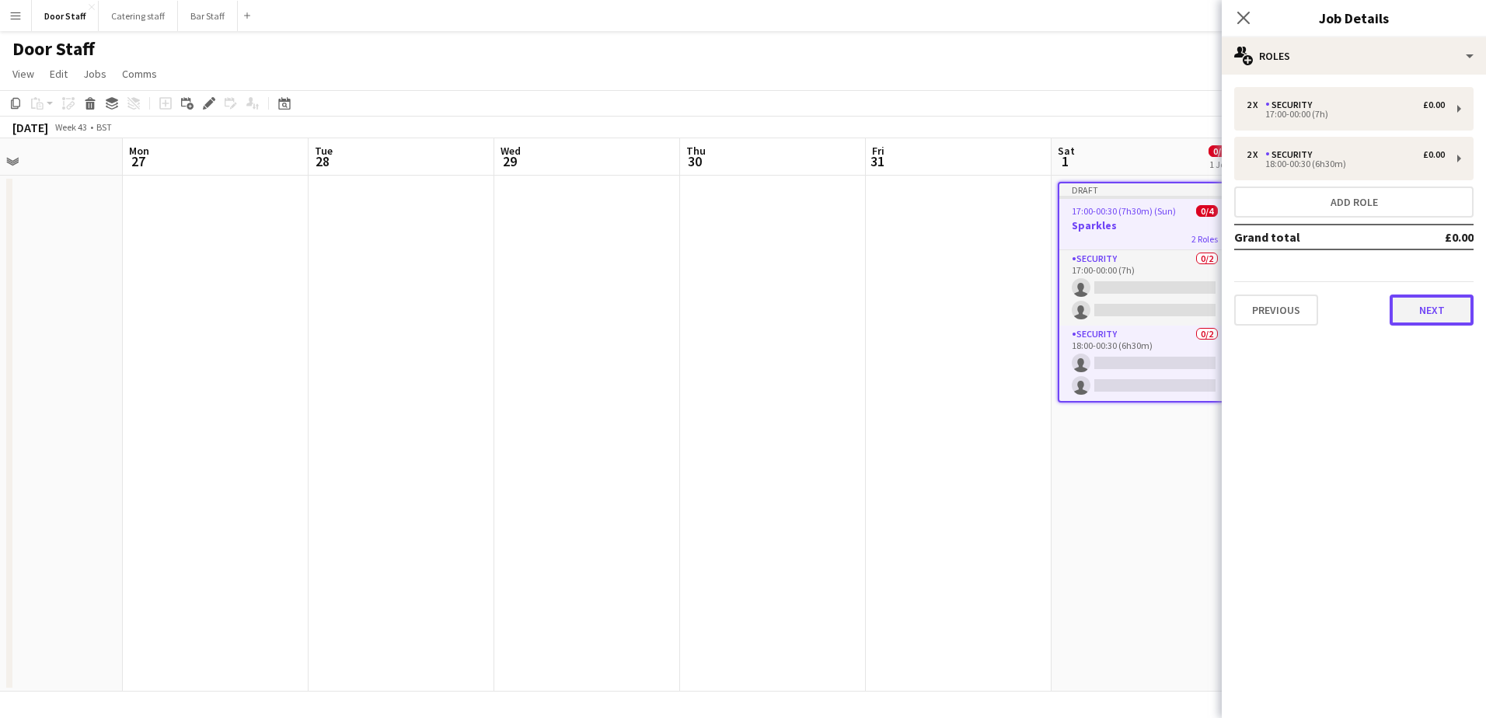
click at [1432, 305] on button "Next" at bounding box center [1431, 310] width 84 height 31
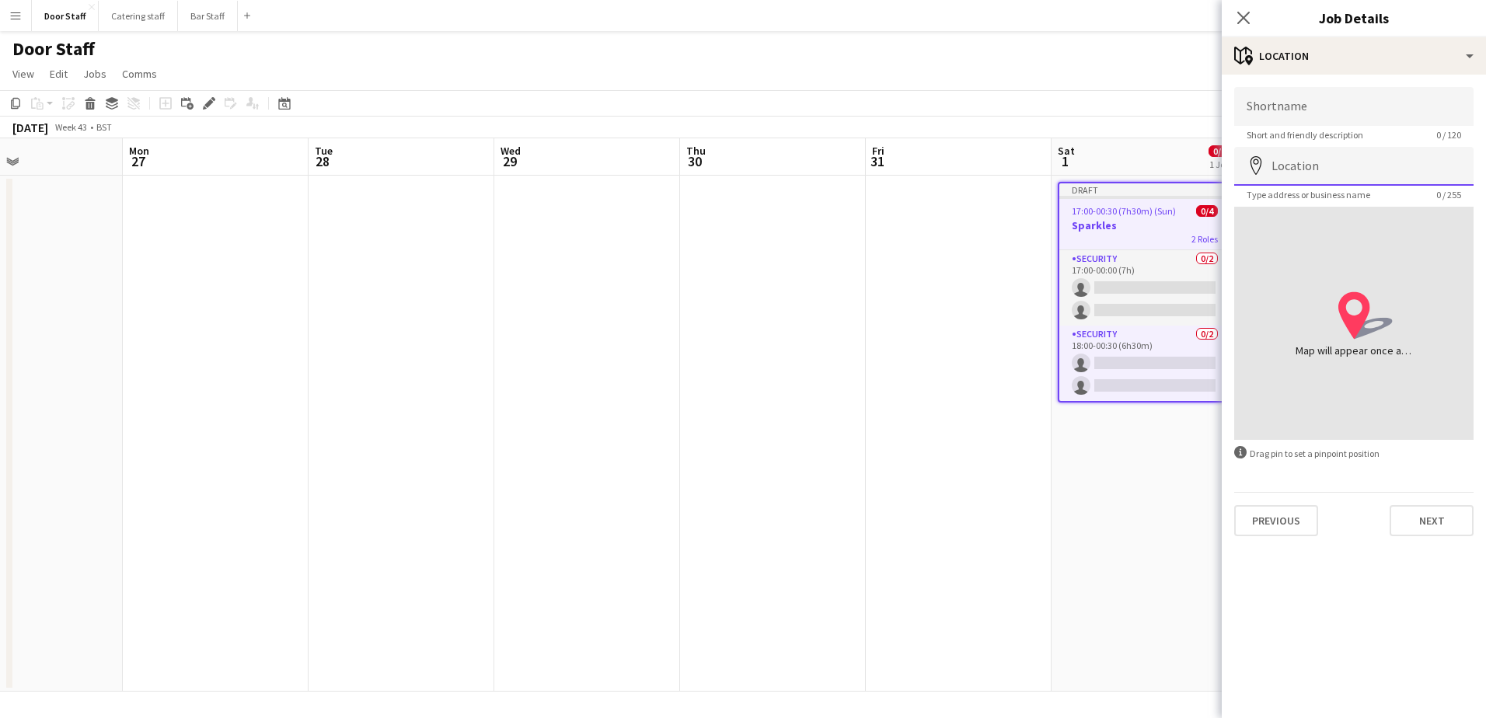
click at [1316, 171] on input "Location" at bounding box center [1353, 166] width 239 height 39
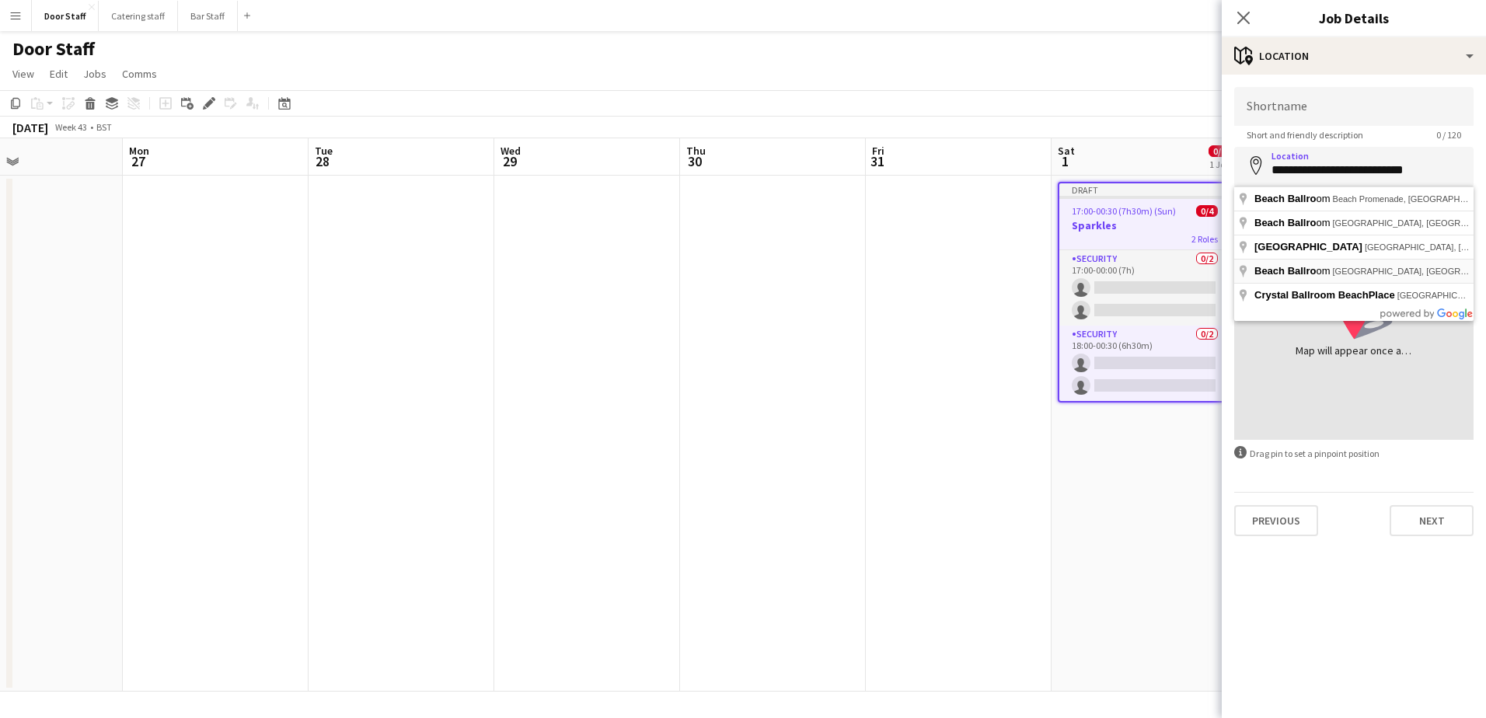
type input "**********"
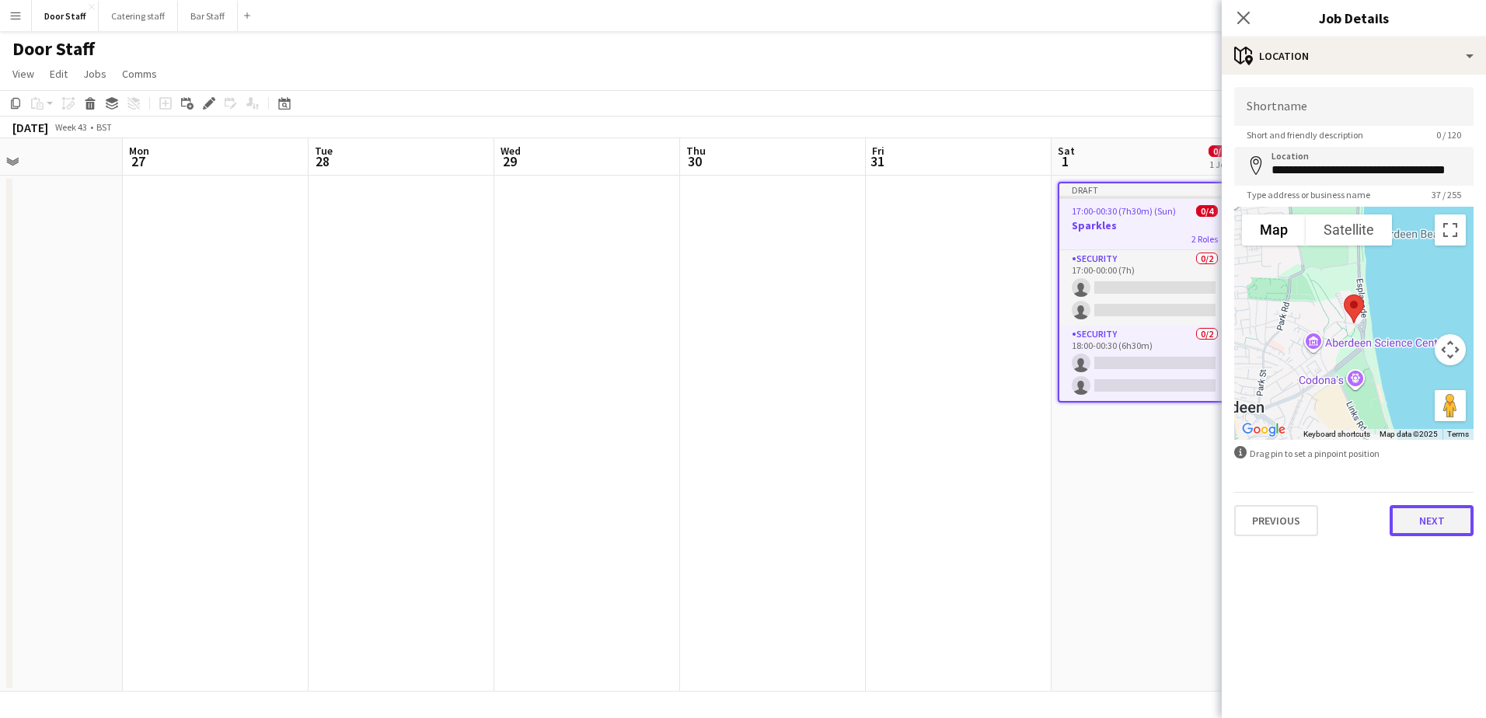
click at [1444, 521] on button "Next" at bounding box center [1431, 520] width 84 height 31
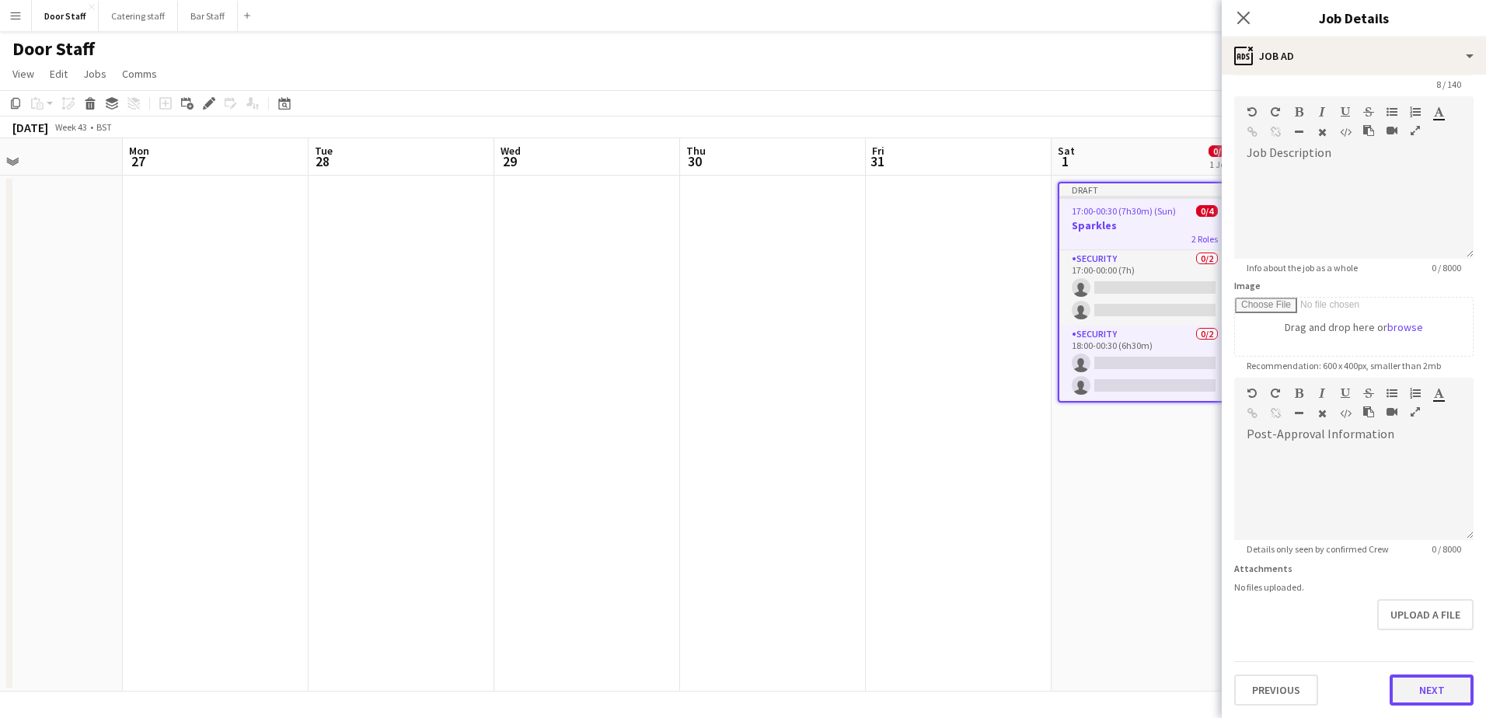
click at [1414, 640] on form "Headline ******** 8 / 140 Job Description default Heading 1 Heading 2 Heading 3…" at bounding box center [1354, 371] width 264 height 669
click at [1429, 678] on button "Next" at bounding box center [1431, 689] width 84 height 31
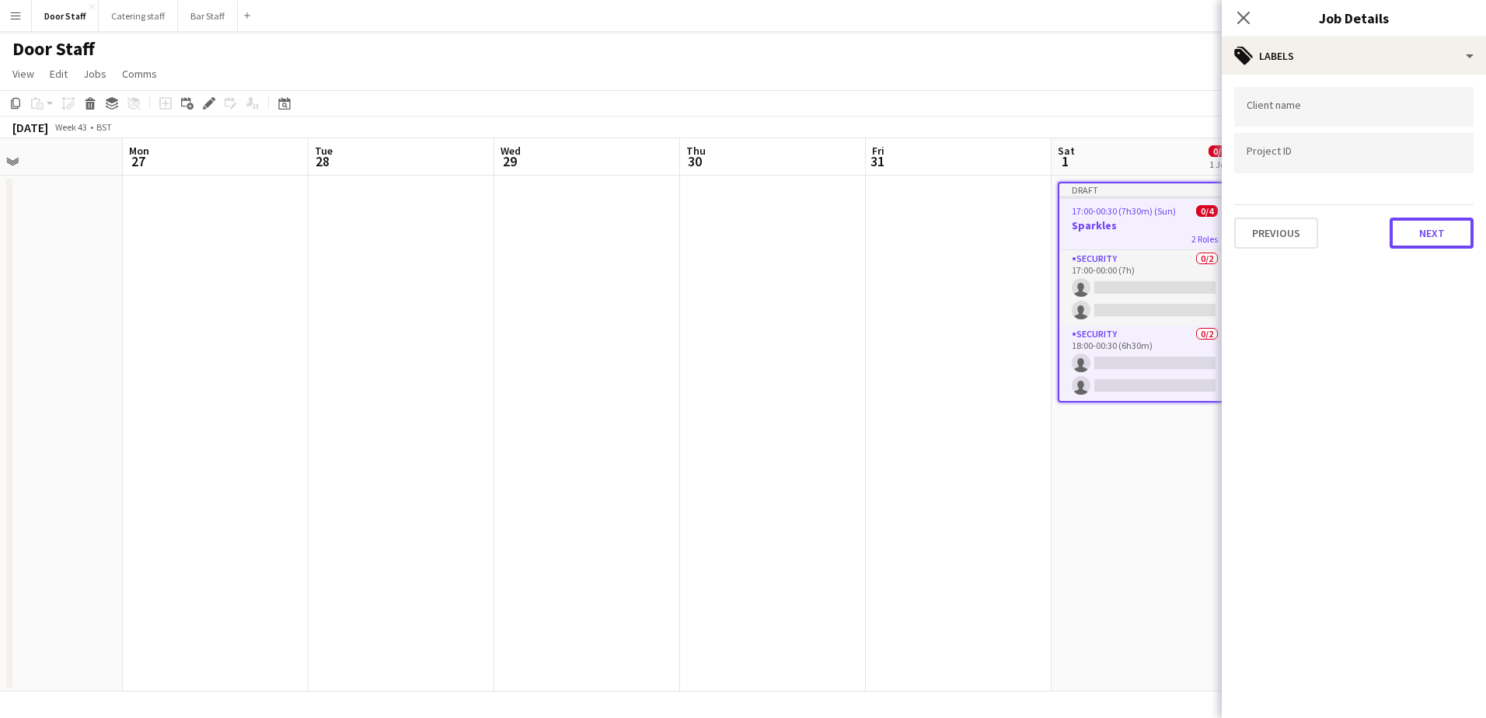
click at [1431, 245] on button "Next" at bounding box center [1431, 233] width 84 height 31
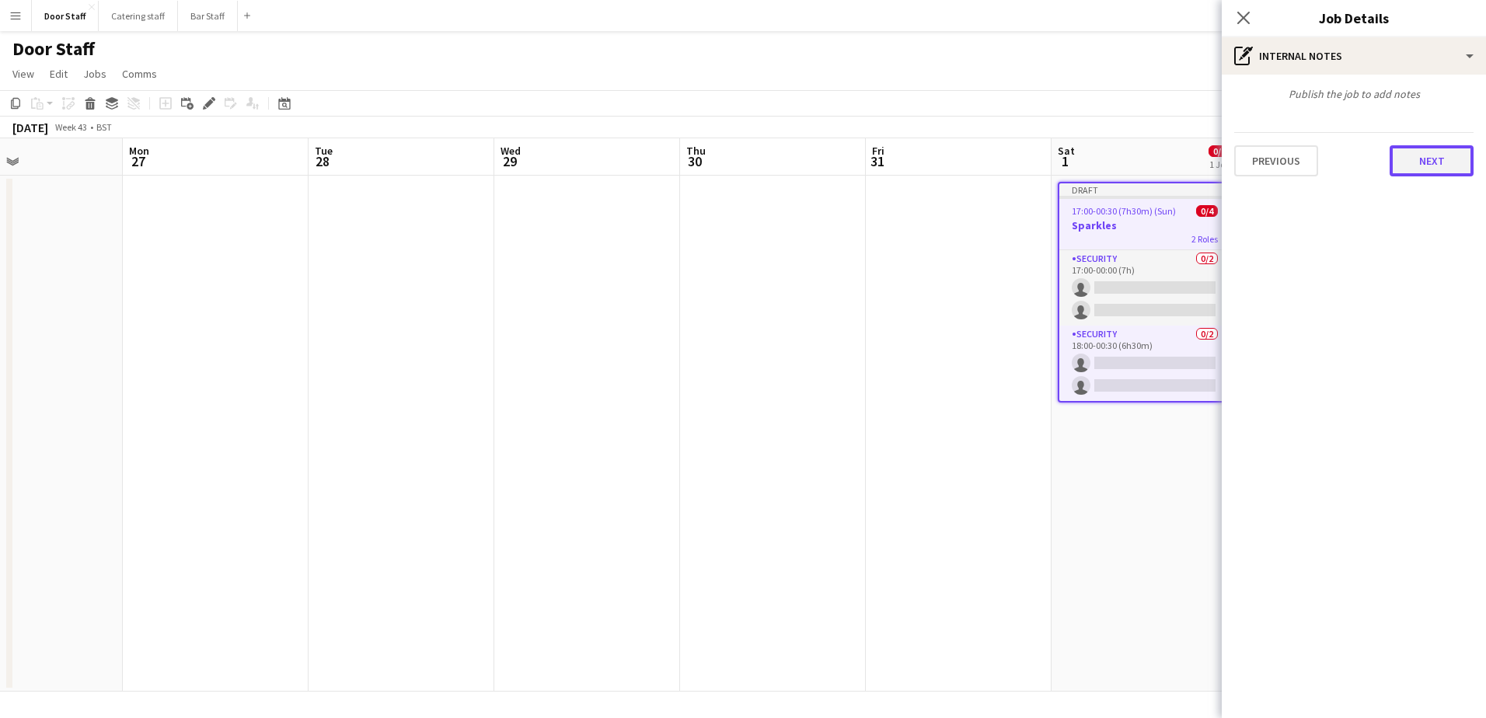
click at [1427, 163] on button "Next" at bounding box center [1431, 160] width 84 height 31
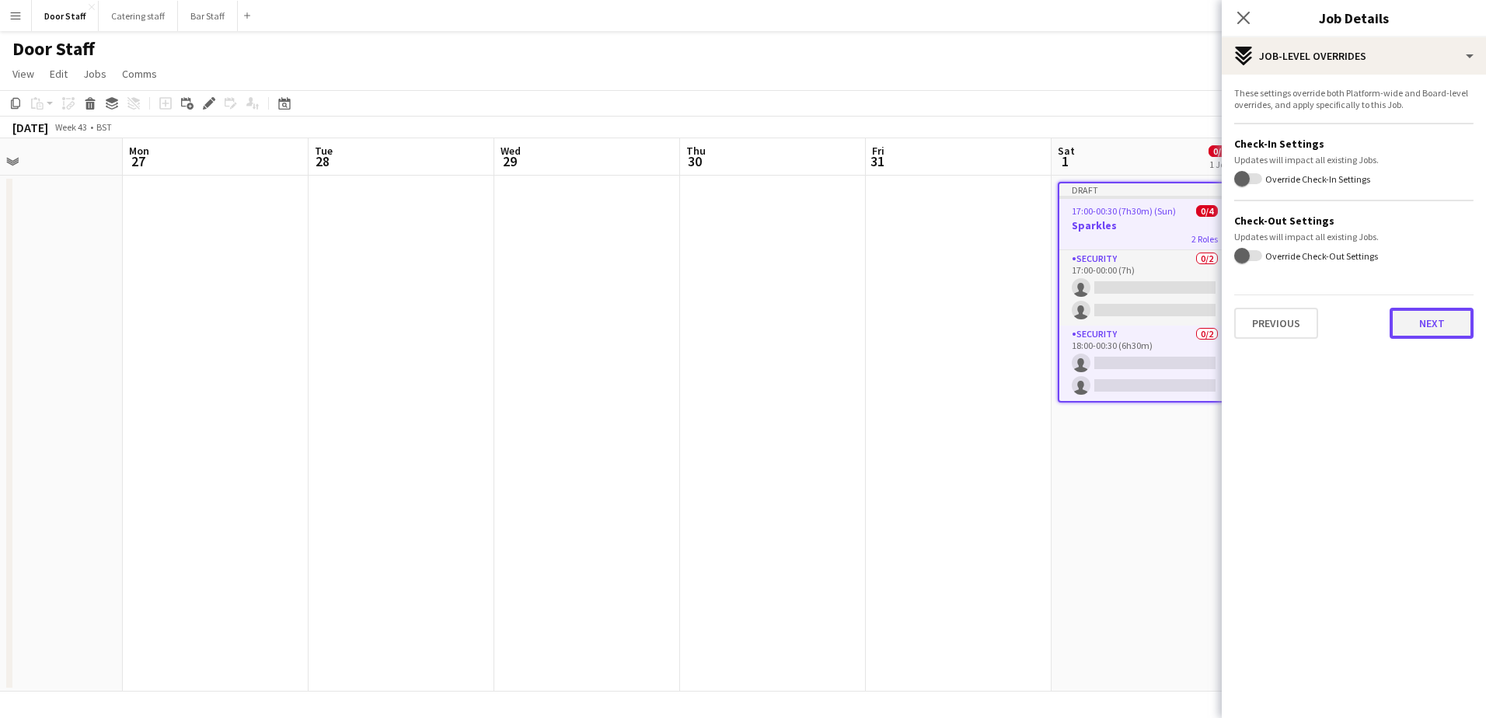
click at [1421, 319] on button "Next" at bounding box center [1431, 323] width 84 height 31
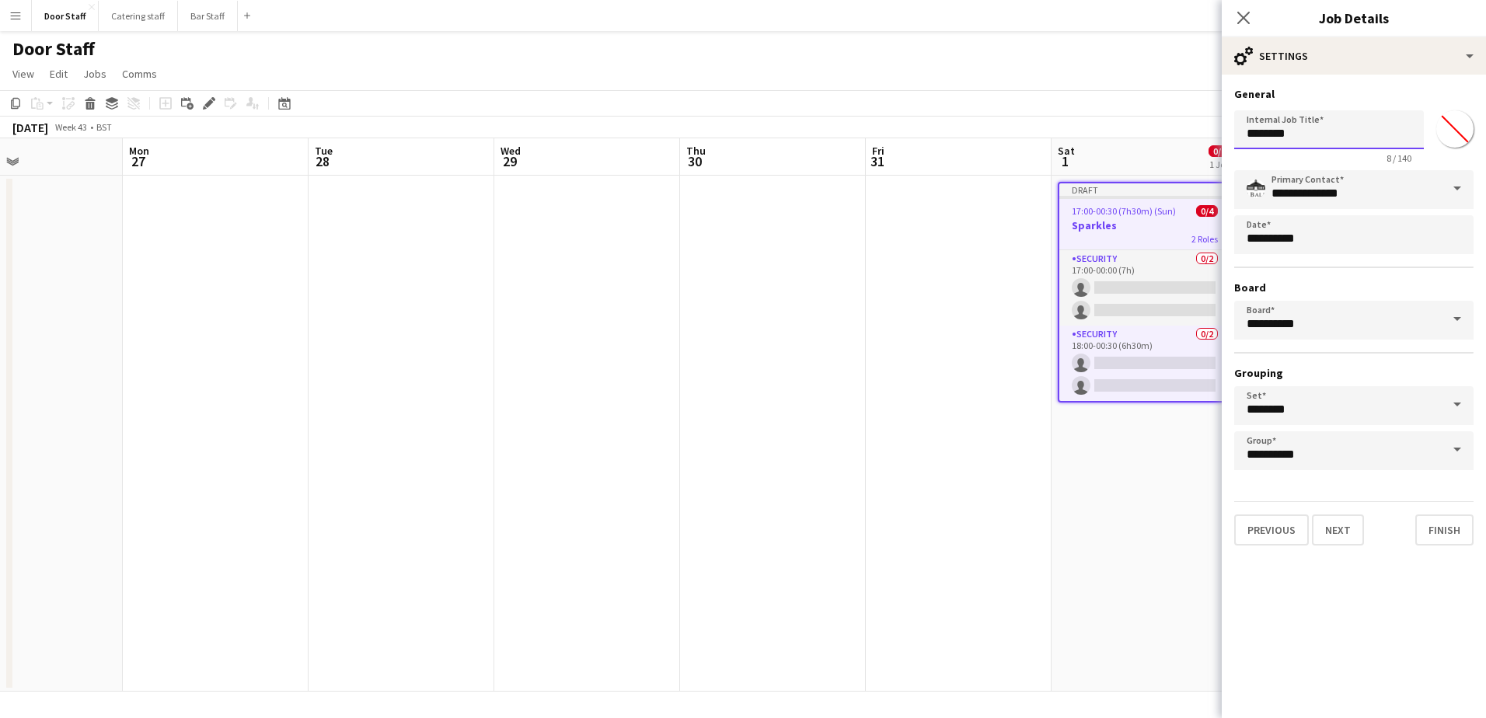
click at [1345, 138] on input "********" at bounding box center [1329, 129] width 190 height 39
type input "**********"
click at [1458, 537] on button "Finish" at bounding box center [1444, 529] width 58 height 31
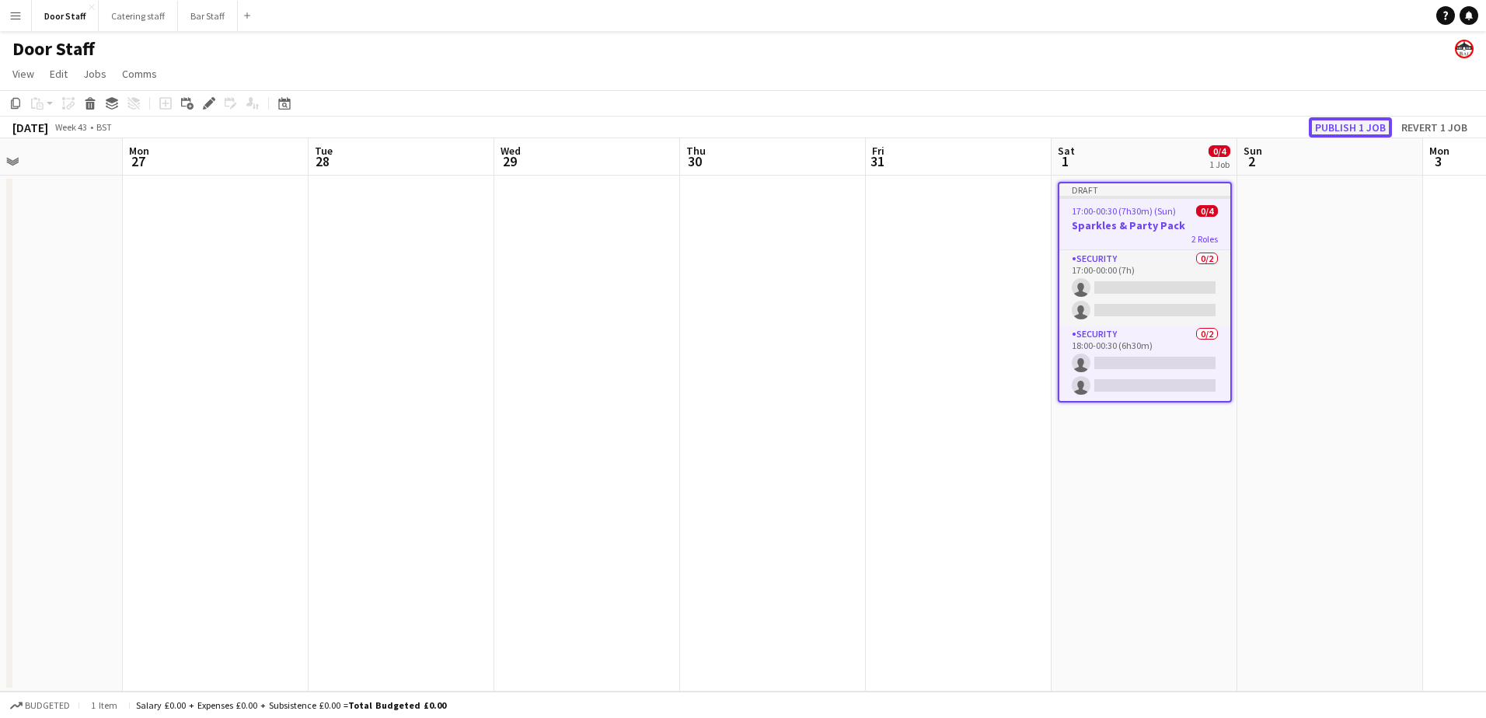
click at [1358, 124] on button "Publish 1 job" at bounding box center [1350, 127] width 83 height 20
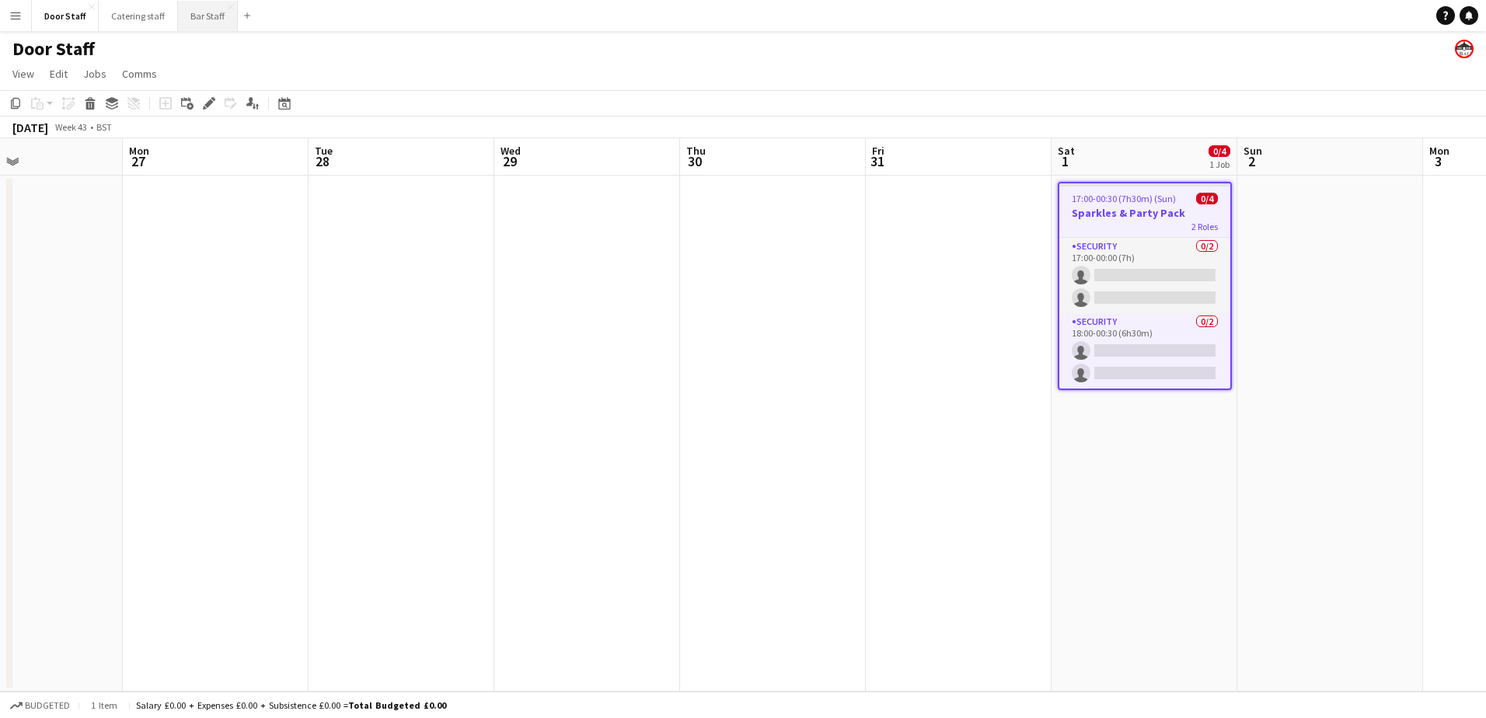
click at [198, 17] on button "Bar Staff Close" at bounding box center [208, 16] width 60 height 30
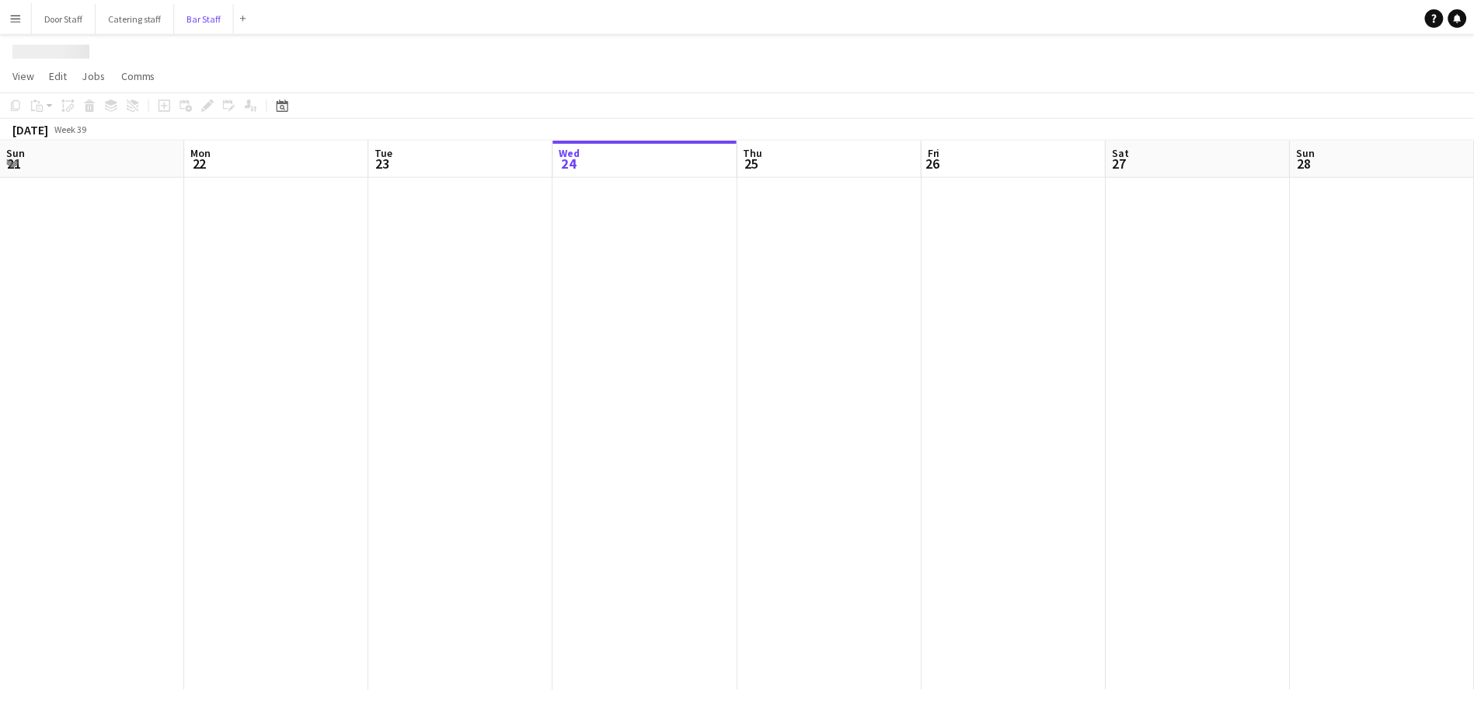
scroll to position [0, 371]
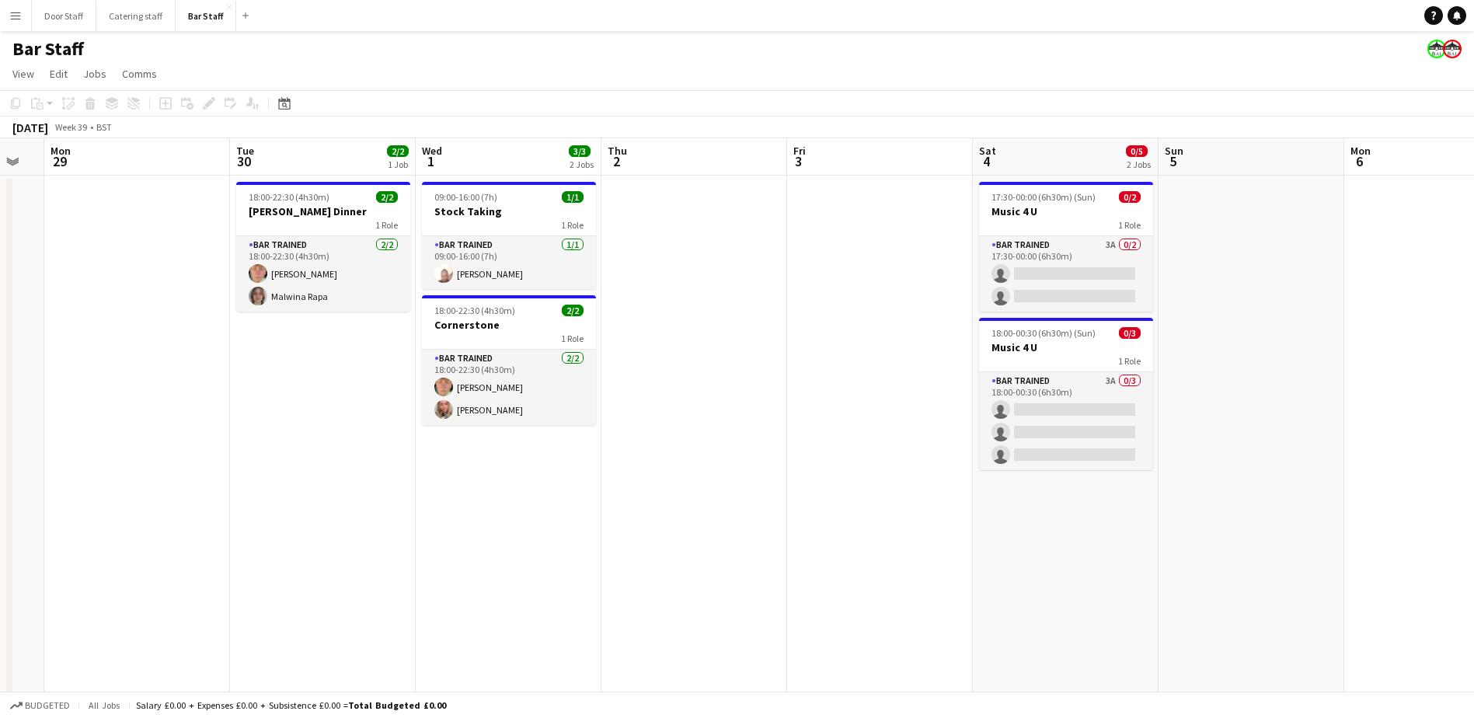
drag, startPoint x: 1106, startPoint y: 420, endPoint x: 12, endPoint y: 440, distance: 1094.3
click at [0, 430] on html "Menu Boards Boards Boards All jobs Status Workforce Workforce My Workforce Recr…" at bounding box center [737, 447] width 1474 height 895
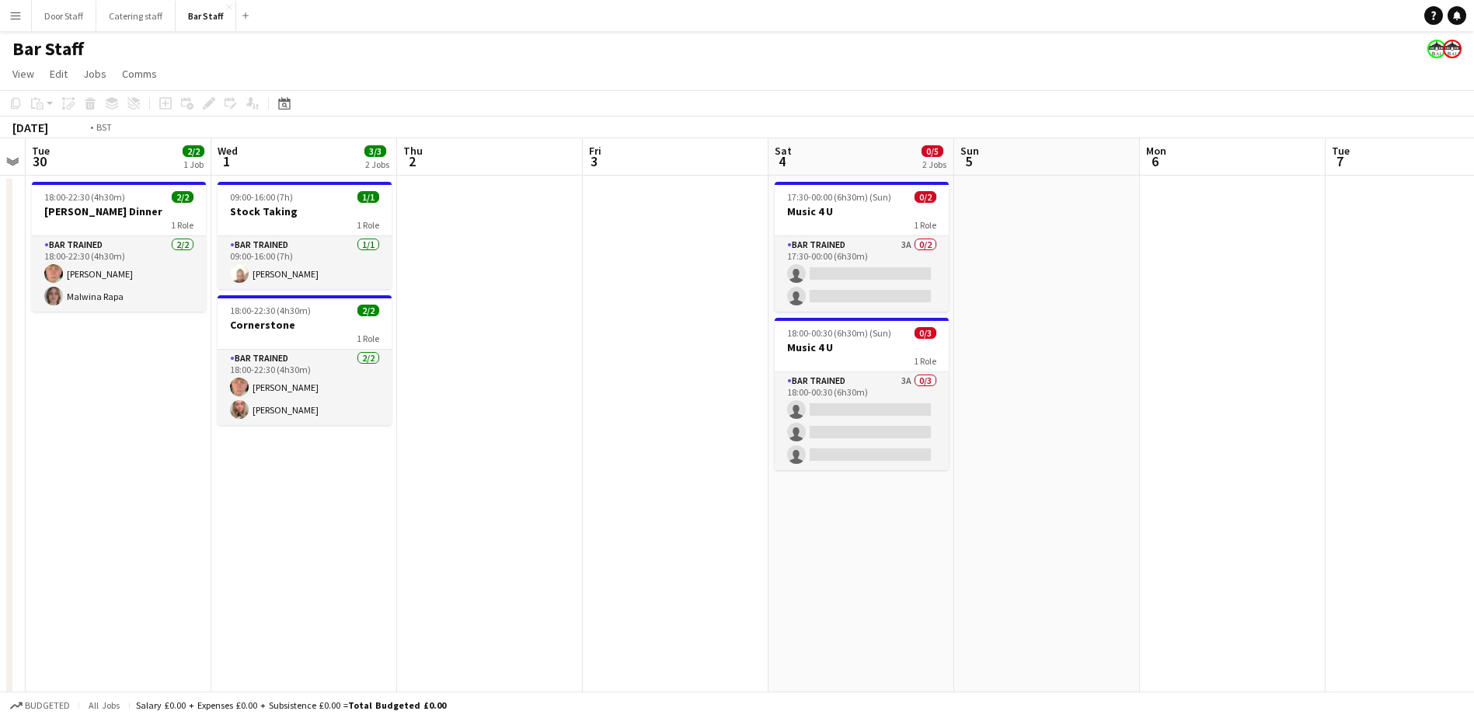
drag, startPoint x: 933, startPoint y: 455, endPoint x: 0, endPoint y: 483, distance: 933.7
click at [0, 483] on html "Menu Boards Boards Boards All jobs Status Workforce Workforce My Workforce Recr…" at bounding box center [737, 447] width 1474 height 895
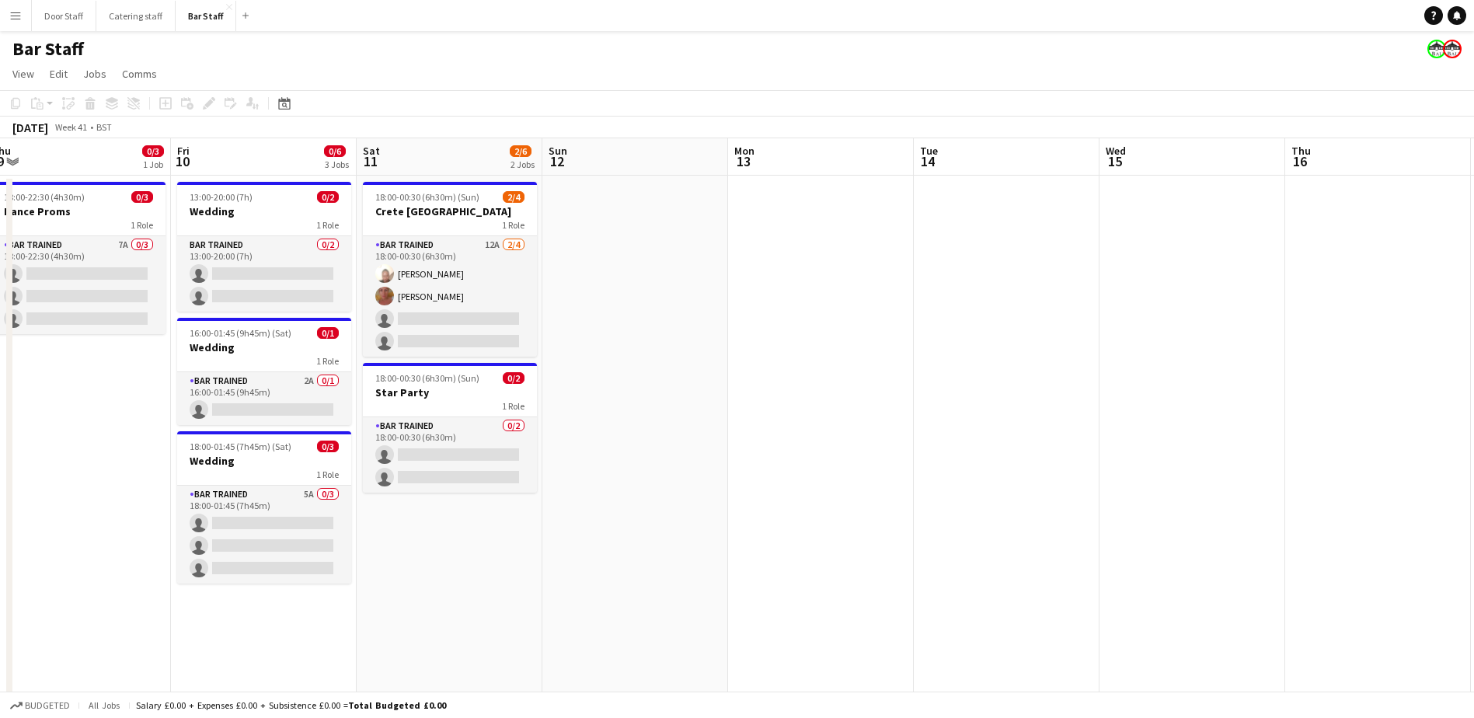
drag, startPoint x: 988, startPoint y: 433, endPoint x: -3, endPoint y: 430, distance: 990.8
click at [0, 430] on html "Menu Boards Boards Boards All jobs Status Workforce Workforce My Workforce Recr…" at bounding box center [737, 447] width 1474 height 895
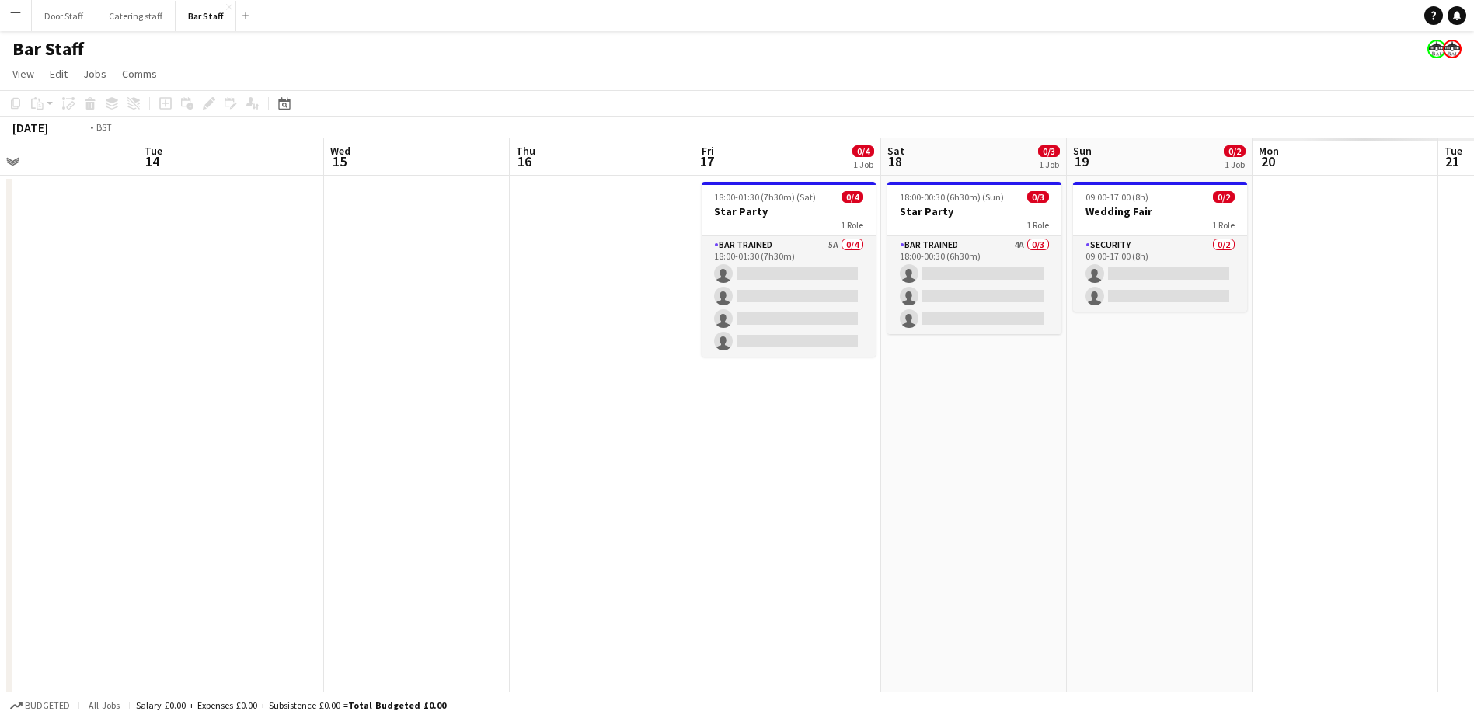
drag, startPoint x: 953, startPoint y: 369, endPoint x: 0, endPoint y: 401, distance: 954.0
click at [0, 398] on html "Menu Boards Boards Boards All jobs Status Workforce Workforce My Workforce Recr…" at bounding box center [737, 447] width 1474 height 895
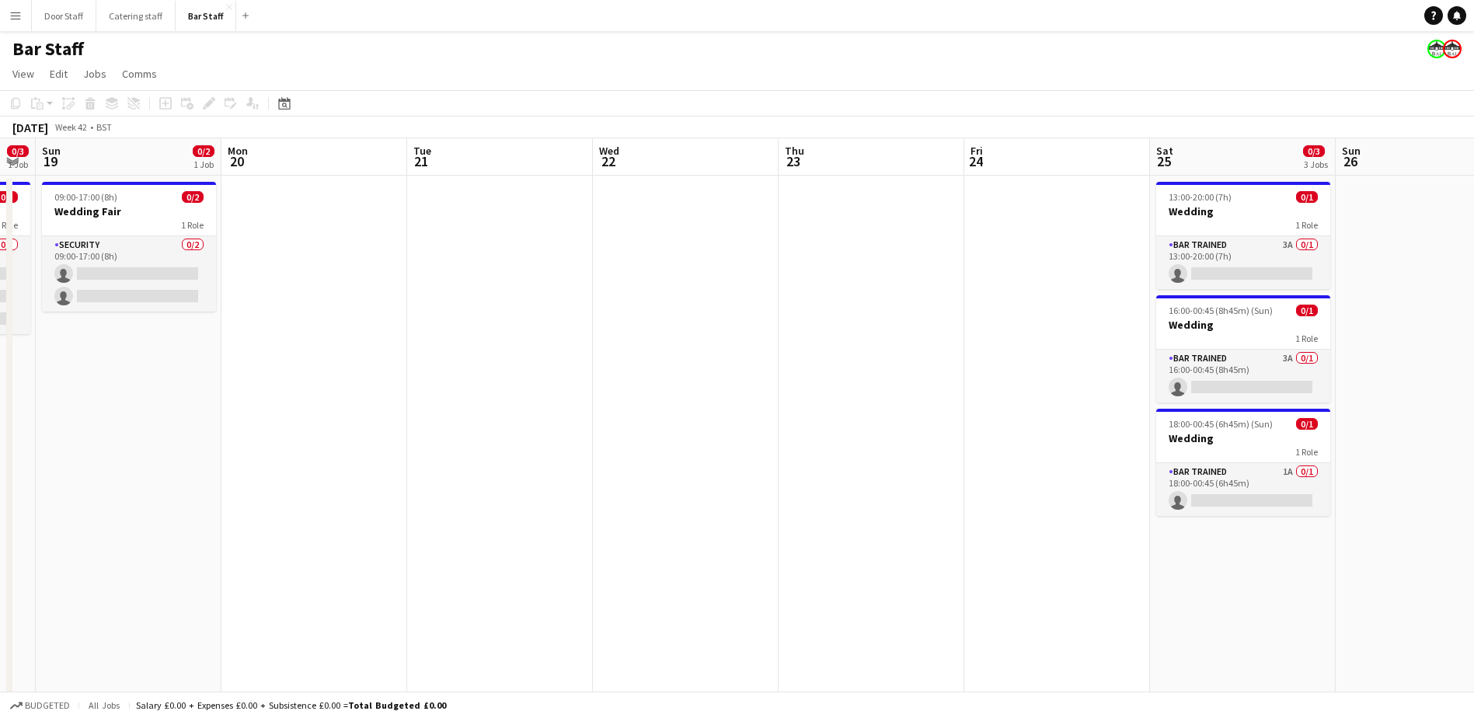
drag, startPoint x: 849, startPoint y: 430, endPoint x: 115, endPoint y: 426, distance: 733.6
click at [0, 430] on html "Menu Boards Boards Boards All jobs Status Workforce Workforce My Workforce Recr…" at bounding box center [737, 447] width 1474 height 895
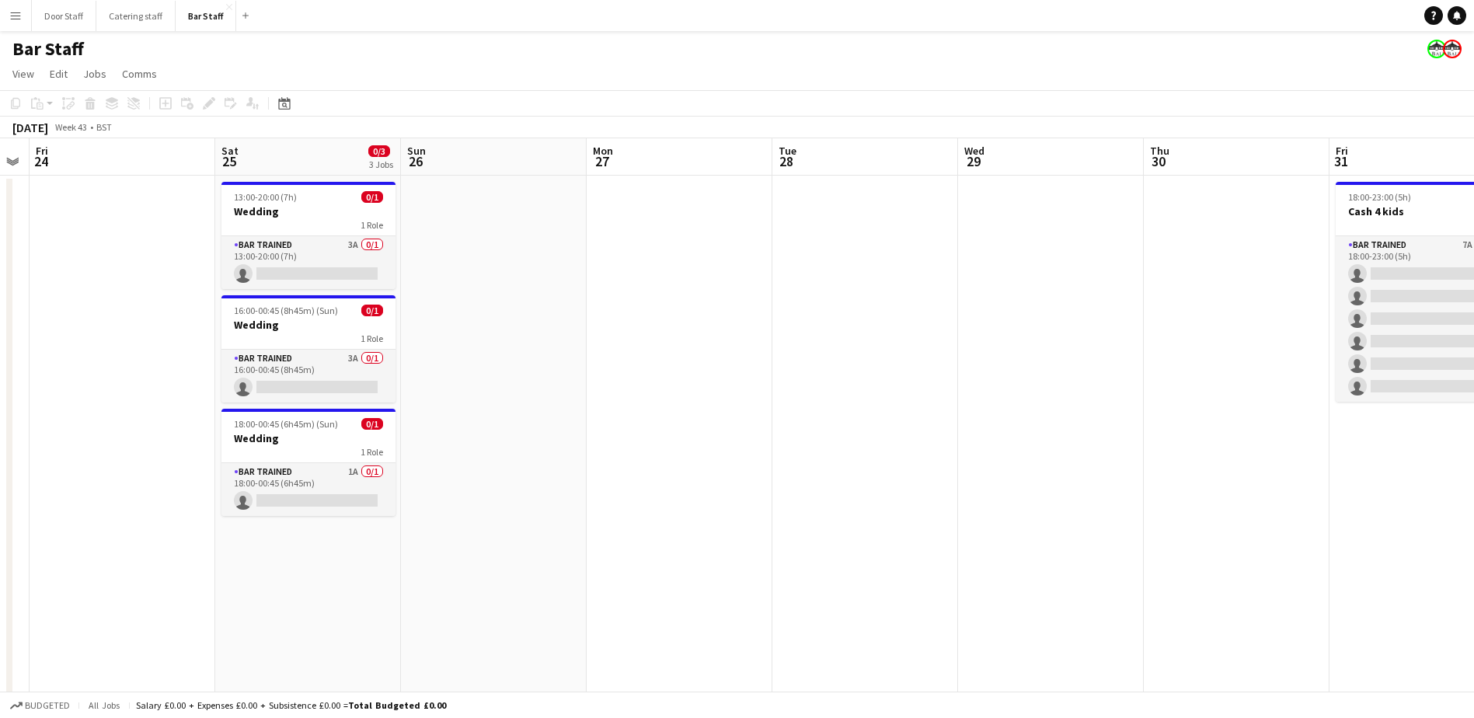
drag, startPoint x: 988, startPoint y: 408, endPoint x: 16, endPoint y: 410, distance: 972.9
click at [16, 410] on app-calendar-viewport "Tue 21 Wed 22 Thu 23 Fri 24 Sat 25 0/3 3 Jobs Sun 26 Mon 27 Tue 28 Wed 29 Thu 3…" at bounding box center [737, 503] width 1474 height 730
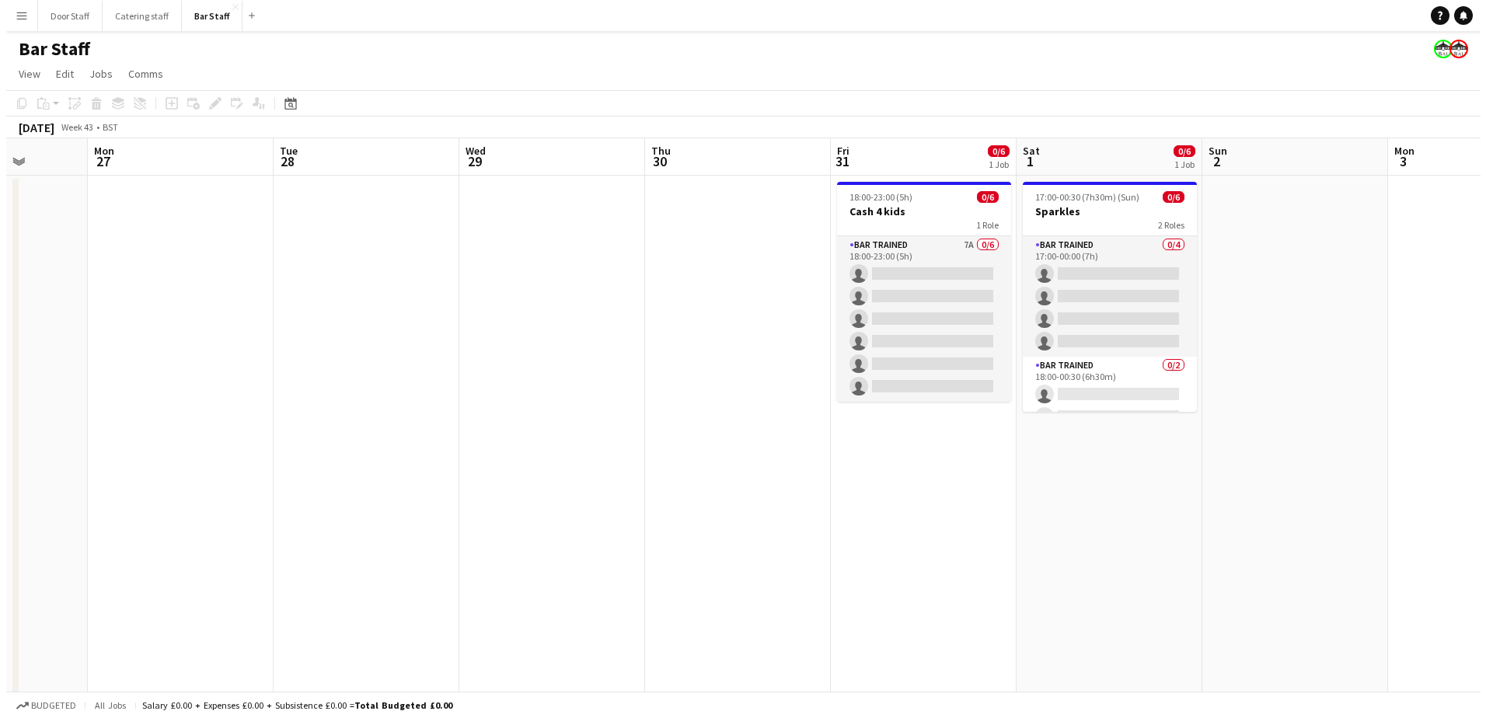
scroll to position [0, 484]
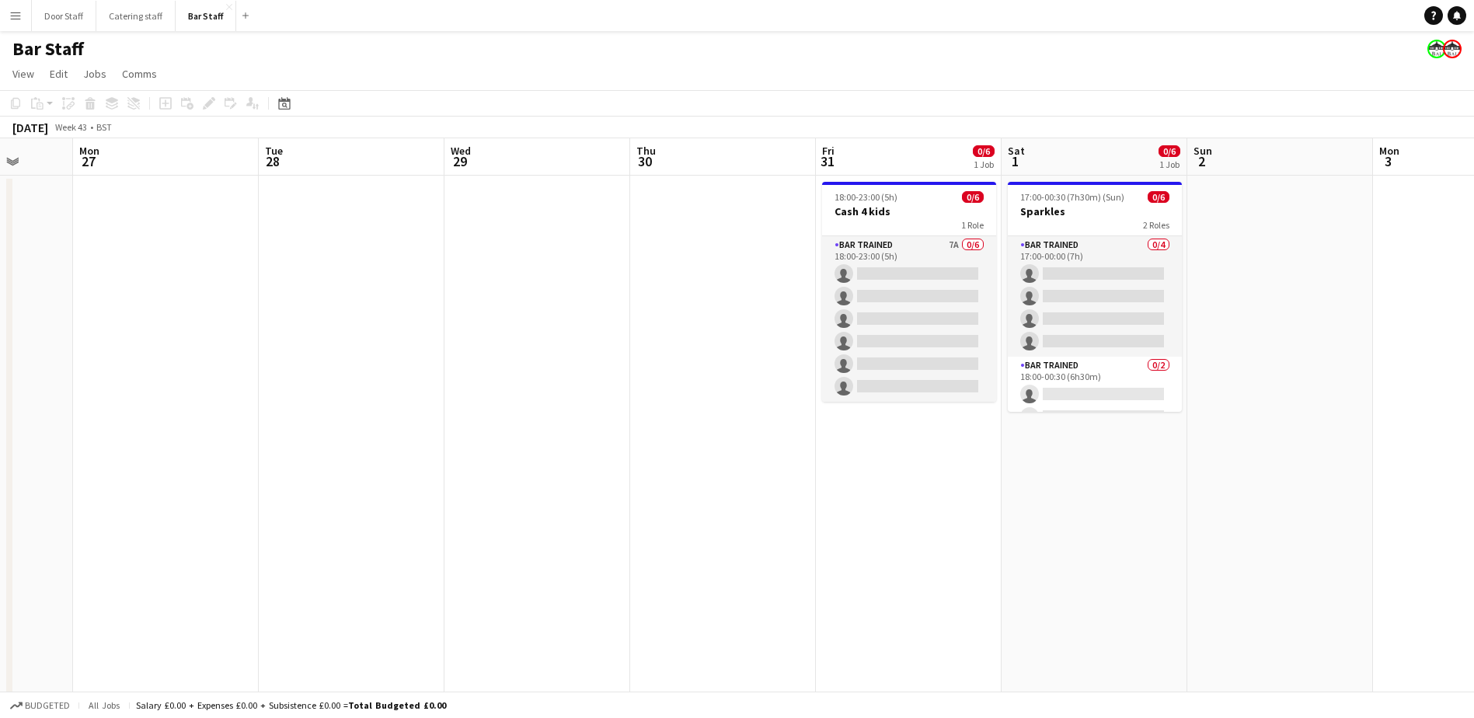
drag, startPoint x: 884, startPoint y: 405, endPoint x: 430, endPoint y: 406, distance: 453.0
click at [430, 406] on app-calendar-viewport "Fri 24 Sat 25 0/3 3 Jobs Sun 26 Mon 27 Tue 28 Wed 29 Thu 30 Fri 31 0/6 1 Job Sa…" at bounding box center [737, 503] width 1474 height 730
click at [60, 22] on button "Door Staff Close" at bounding box center [64, 16] width 64 height 30
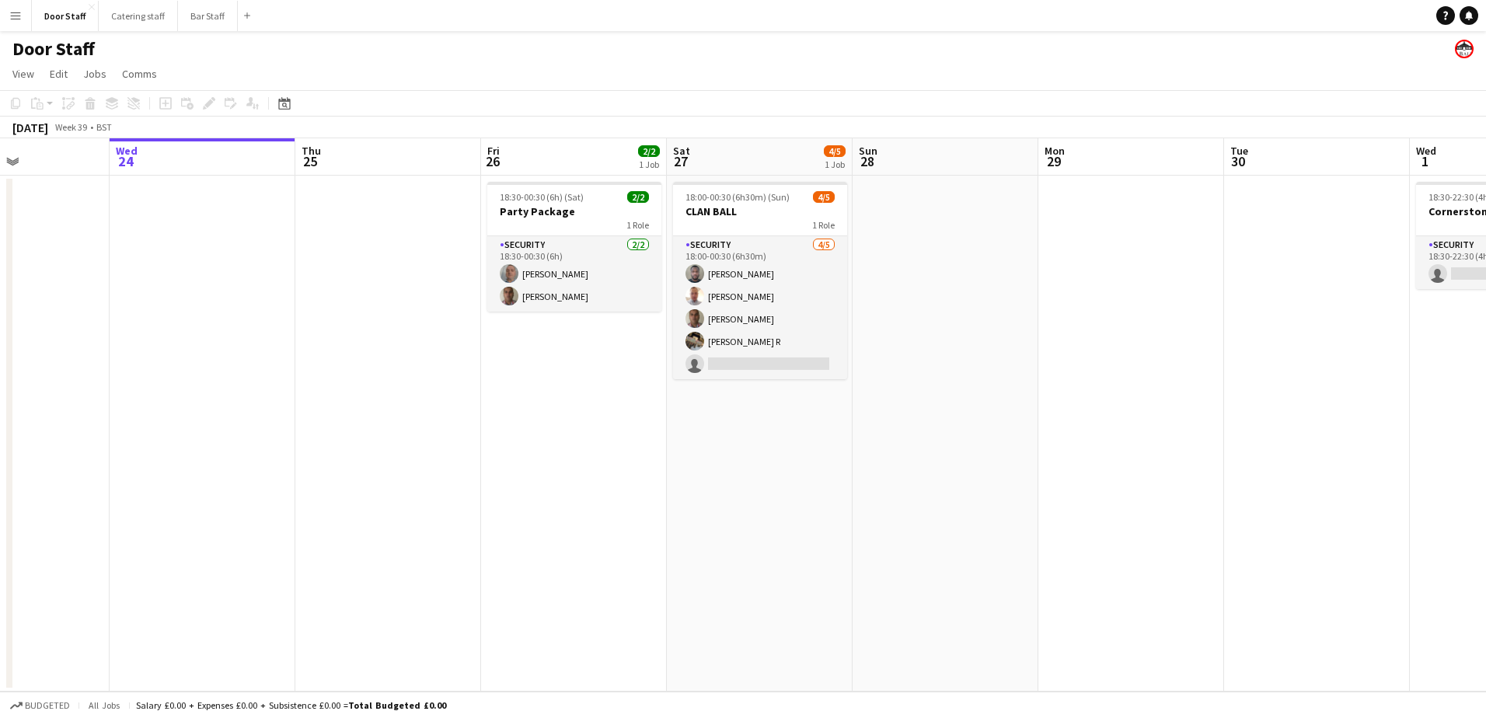
drag, startPoint x: 1245, startPoint y: 410, endPoint x: 76, endPoint y: 435, distance: 1169.0
click at [137, 427] on app-calendar-viewport "Sun 21 3/3 1 Job Mon 22 Tue 23 Wed 24 Thu 25 Fri 26 2/2 1 Job Sat 27 4/5 1 Job …" at bounding box center [743, 414] width 1486 height 553
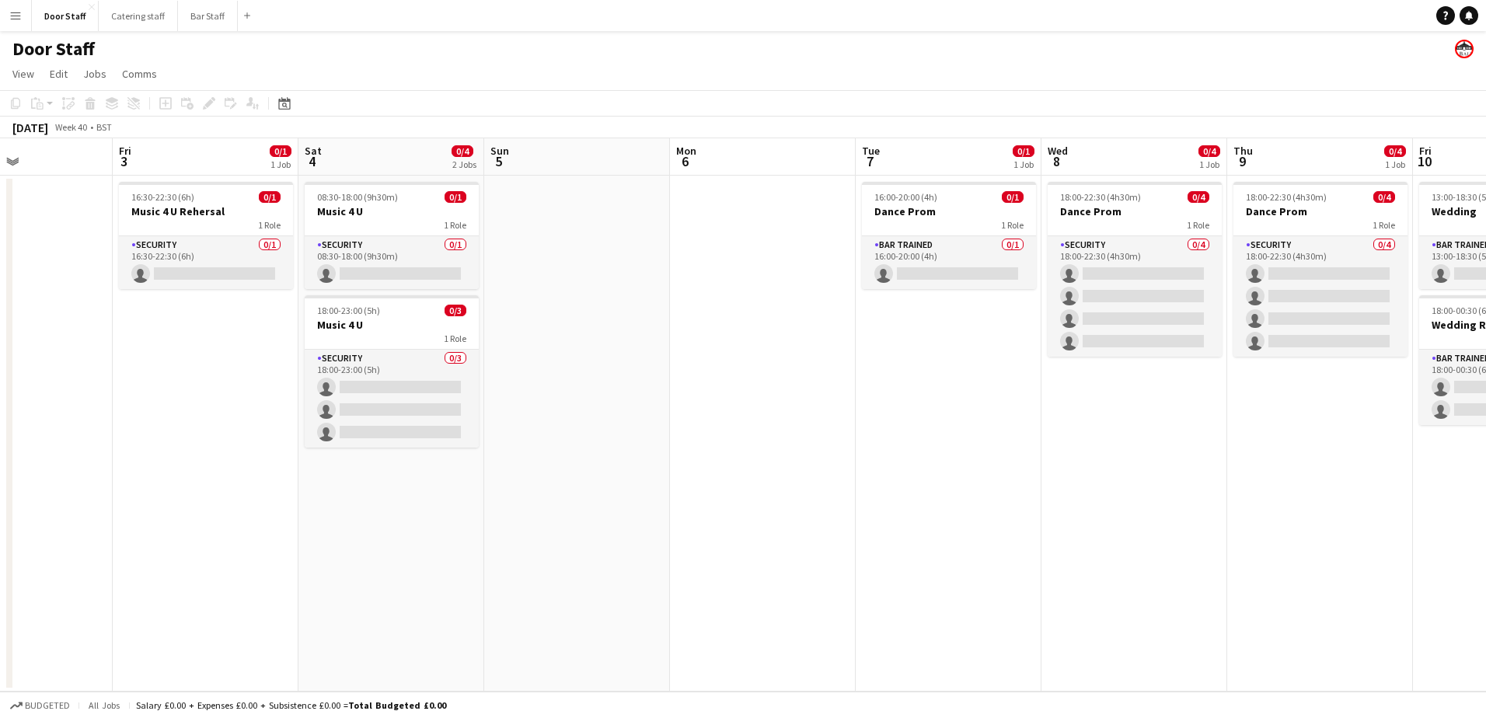
drag, startPoint x: 829, startPoint y: 419, endPoint x: 376, endPoint y: 456, distance: 454.6
click at [0, 408] on html "Menu Boards Boards Boards All jobs Status Workforce Workforce My Workforce Recr…" at bounding box center [743, 359] width 1486 height 718
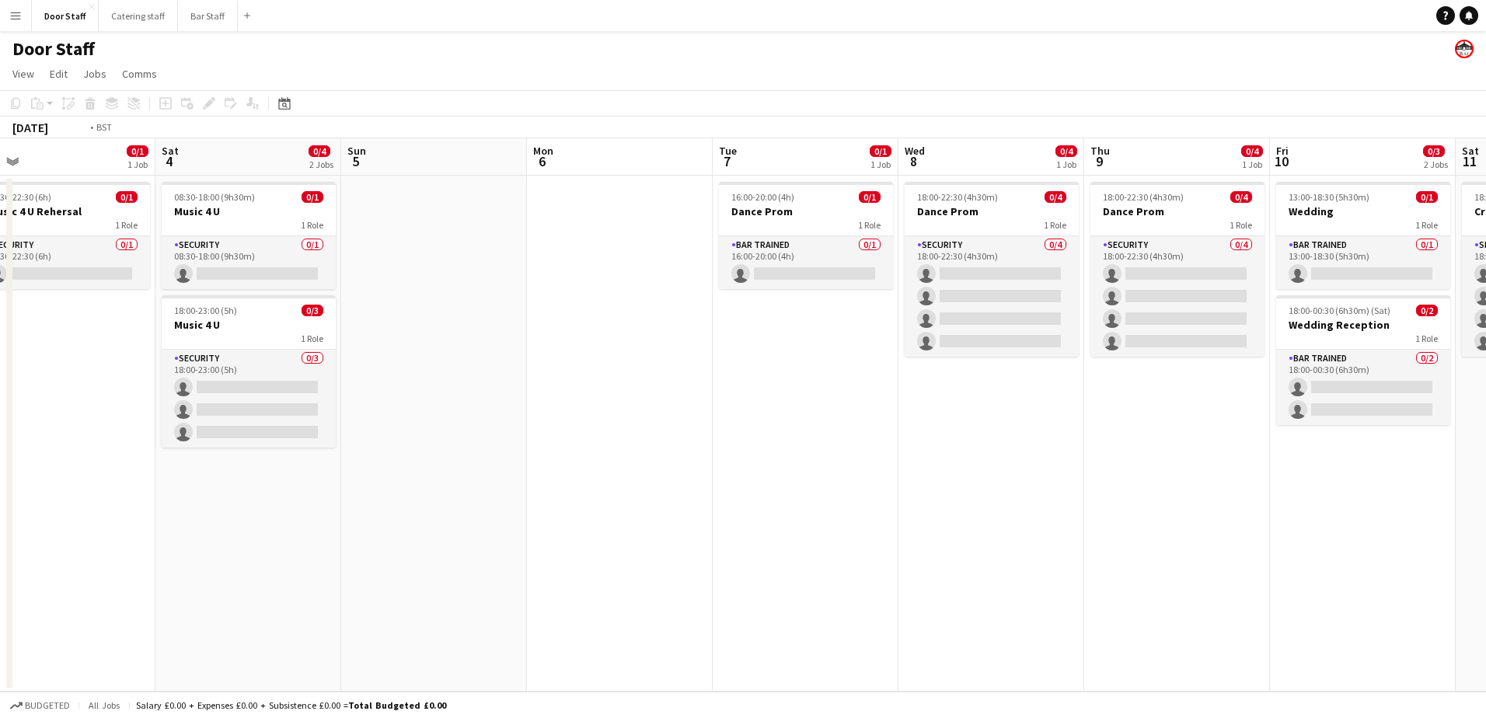
drag, startPoint x: 918, startPoint y: 427, endPoint x: 22, endPoint y: 304, distance: 904.4
click at [64, 300] on app-calendar-viewport "Tue 30 Wed 1 0/1 1 Job Thu 2 Fri 3 0/1 1 Job Sat 4 0/4 2 Jobs Sun 5 Mon 6 Tue 7…" at bounding box center [743, 414] width 1486 height 553
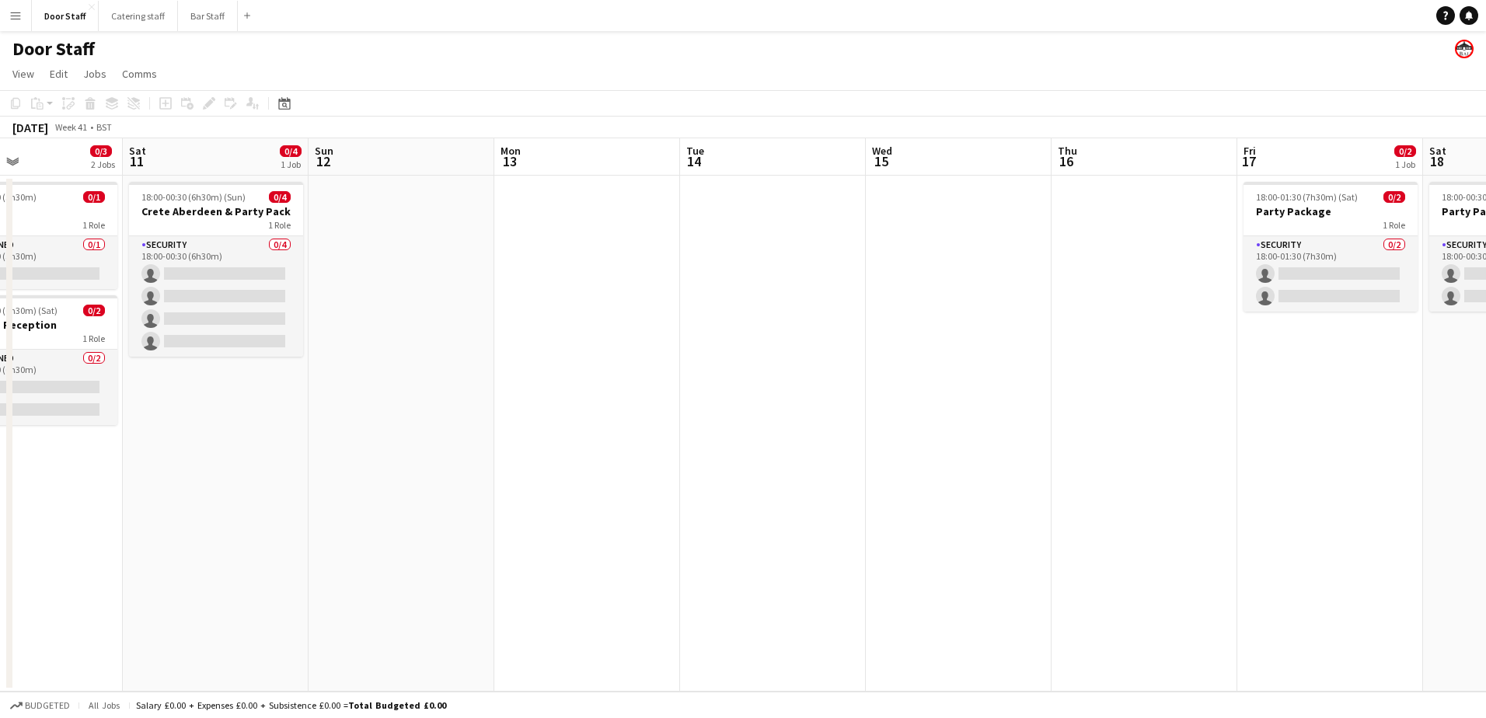
drag, startPoint x: 326, startPoint y: 288, endPoint x: 0, endPoint y: 290, distance: 326.4
click at [0, 287] on html "Menu Boards Boards Boards All jobs Status Workforce Workforce My Workforce Recr…" at bounding box center [743, 359] width 1486 height 718
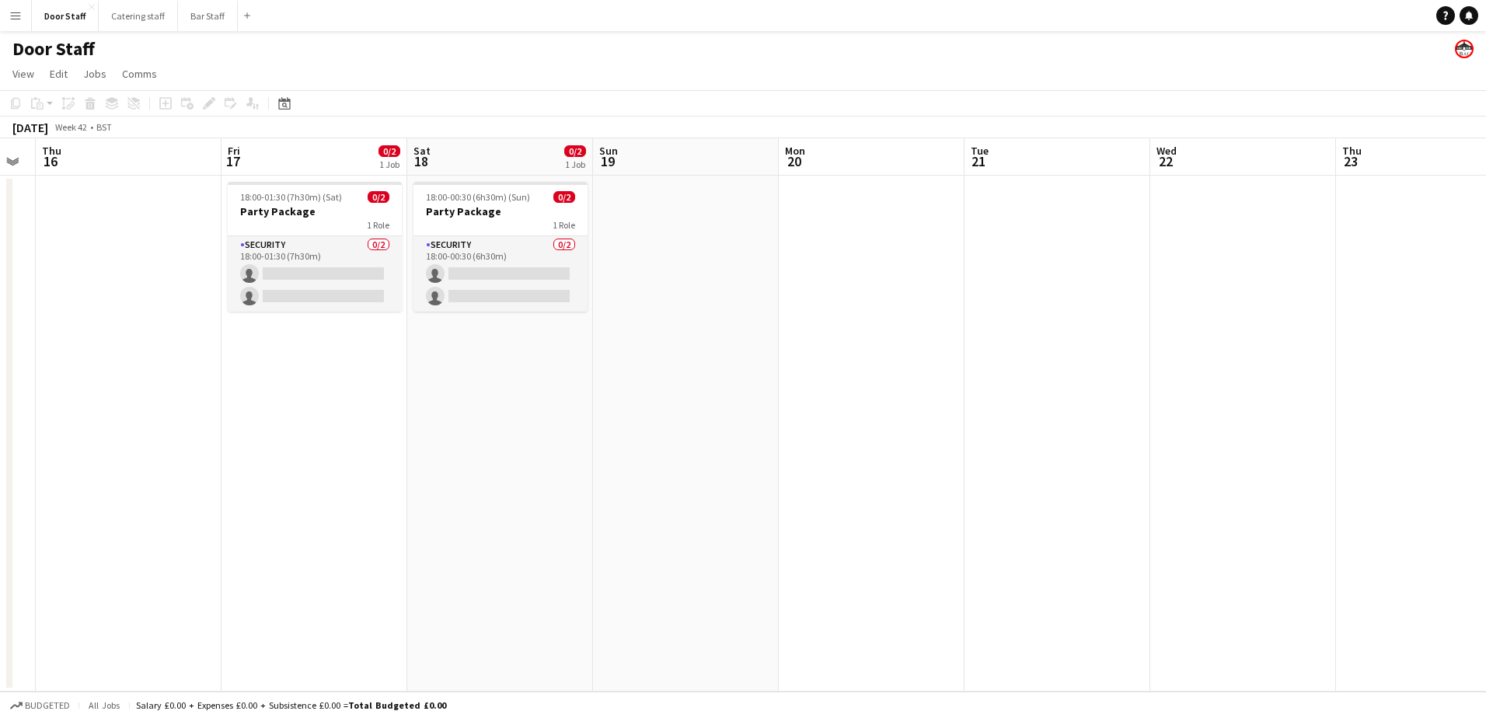
drag, startPoint x: 865, startPoint y: 326, endPoint x: 9, endPoint y: 337, distance: 855.6
click at [0, 331] on html "Menu Boards Boards Boards All jobs Status Workforce Workforce My Workforce Recr…" at bounding box center [743, 359] width 1486 height 718
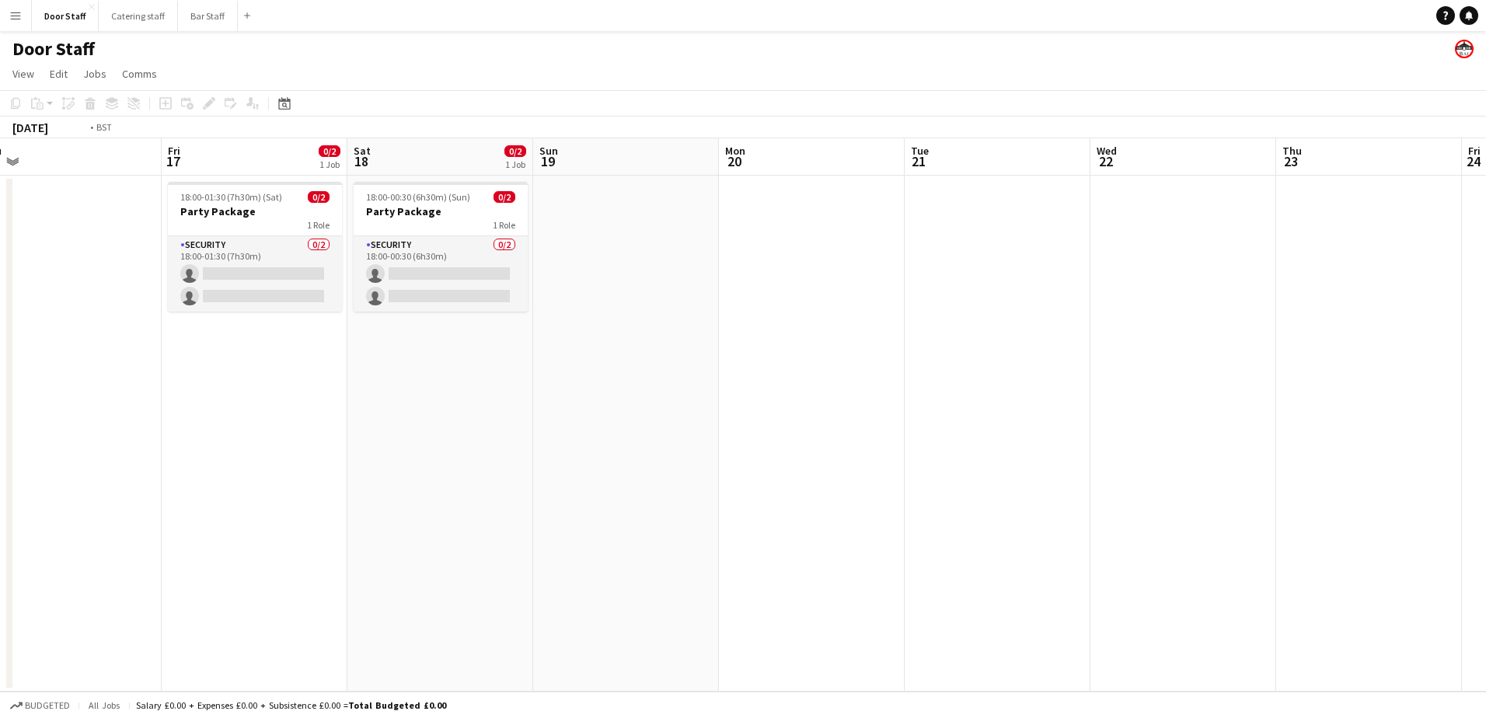
drag, startPoint x: 889, startPoint y: 381, endPoint x: 196, endPoint y: 336, distance: 694.6
click at [246, 329] on app-calendar-viewport "Tue 14 Wed 15 Thu 16 Fri 17 0/2 1 Job Sat 18 0/2 1 Job Sun 19 Mon 20 Tue 21 Wed…" at bounding box center [743, 414] width 1486 height 553
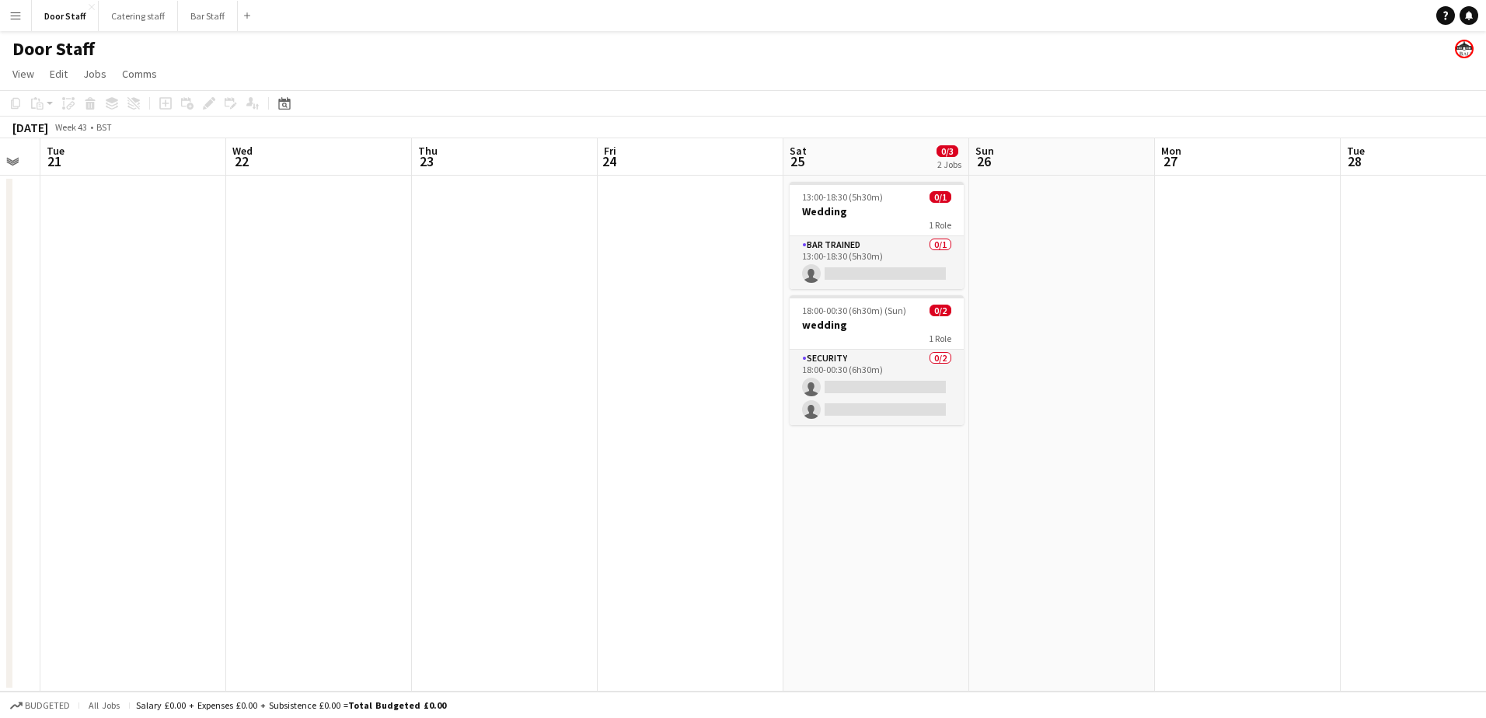
drag, startPoint x: 1037, startPoint y: 507, endPoint x: 176, endPoint y: 419, distance: 864.8
click at [177, 419] on app-calendar-viewport "Sat 18 0/2 1 Job Sun 19 Mon 20 Tue 21 Wed 22 Thu 23 Fri 24 Sat 25 0/3 2 Jobs Su…" at bounding box center [743, 414] width 1486 height 553
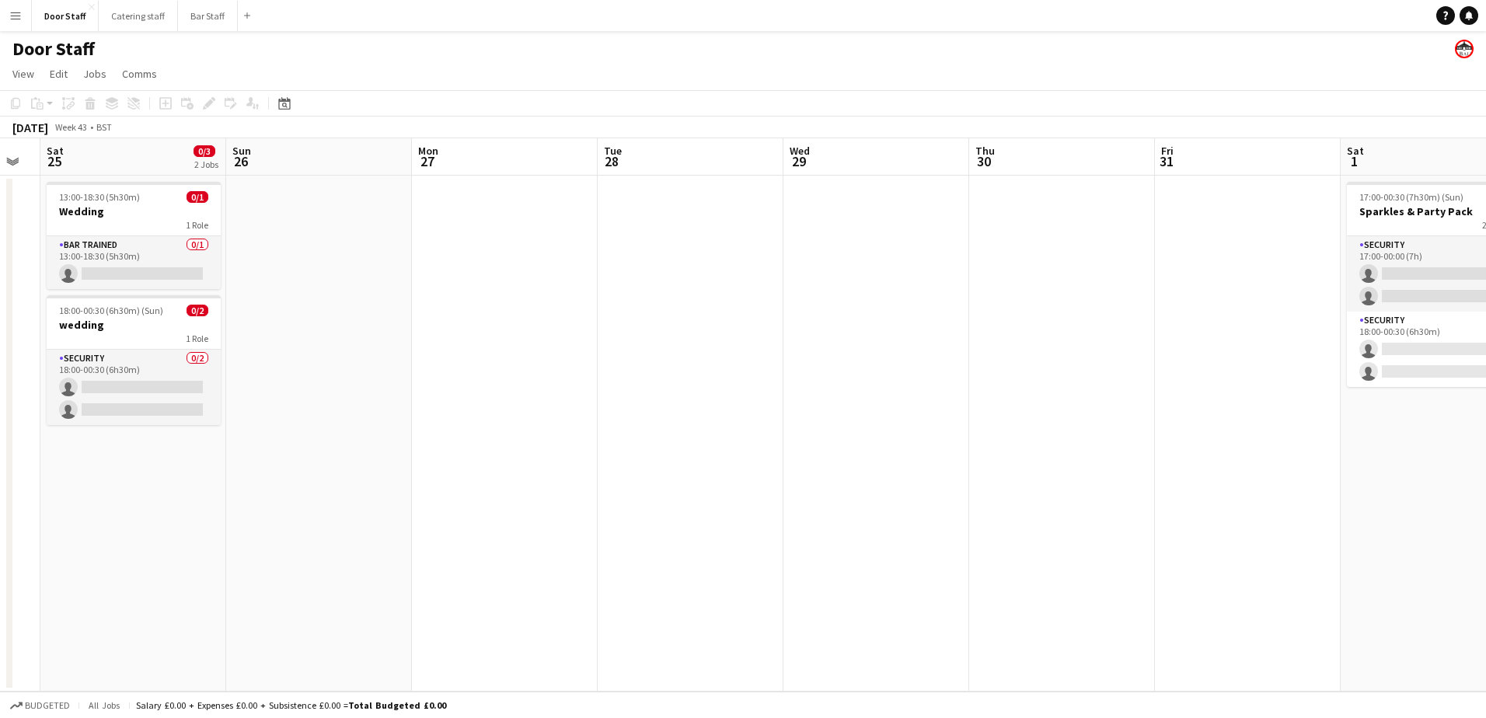
scroll to position [0, 537]
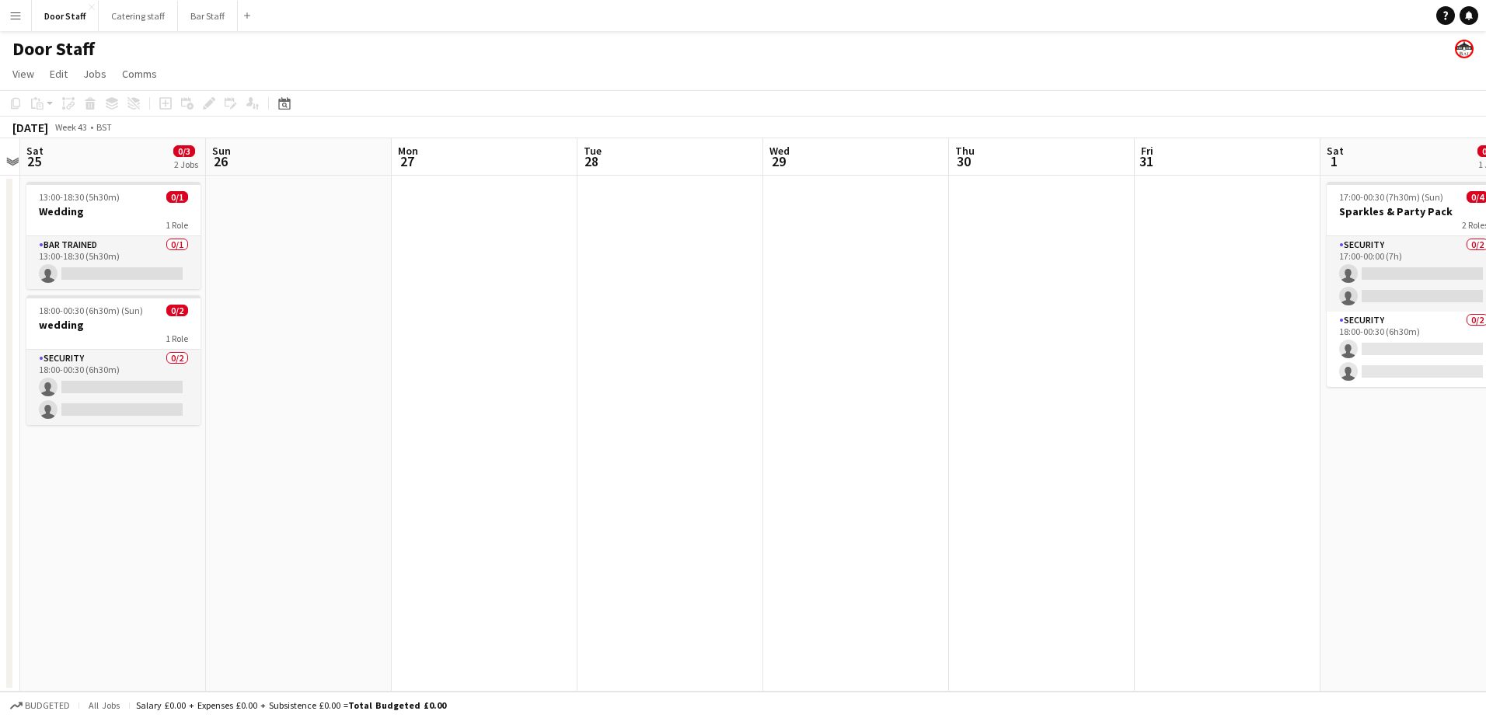
click at [1222, 157] on app-board-header-date "Fri 31" at bounding box center [1228, 156] width 186 height 37
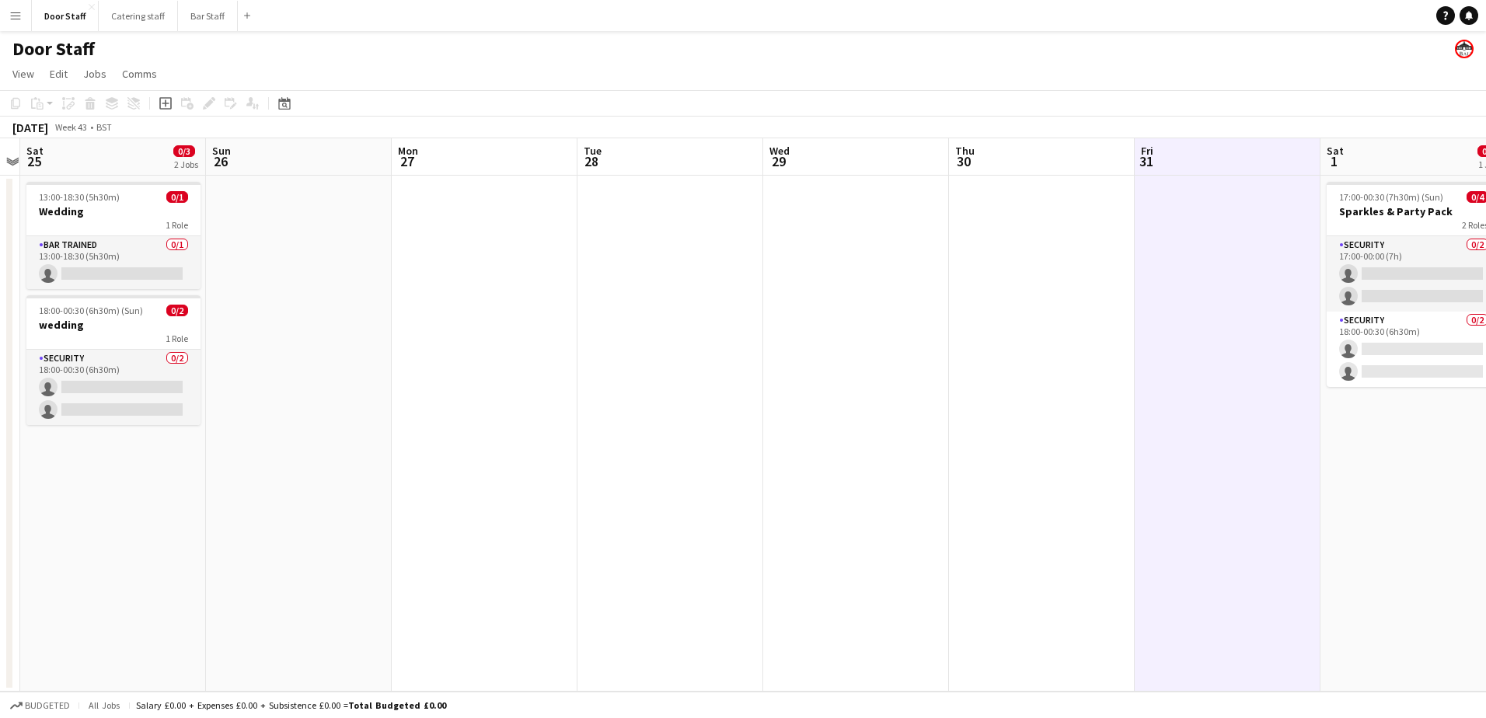
scroll to position [0, 535]
click at [166, 109] on icon at bounding box center [165, 103] width 12 height 12
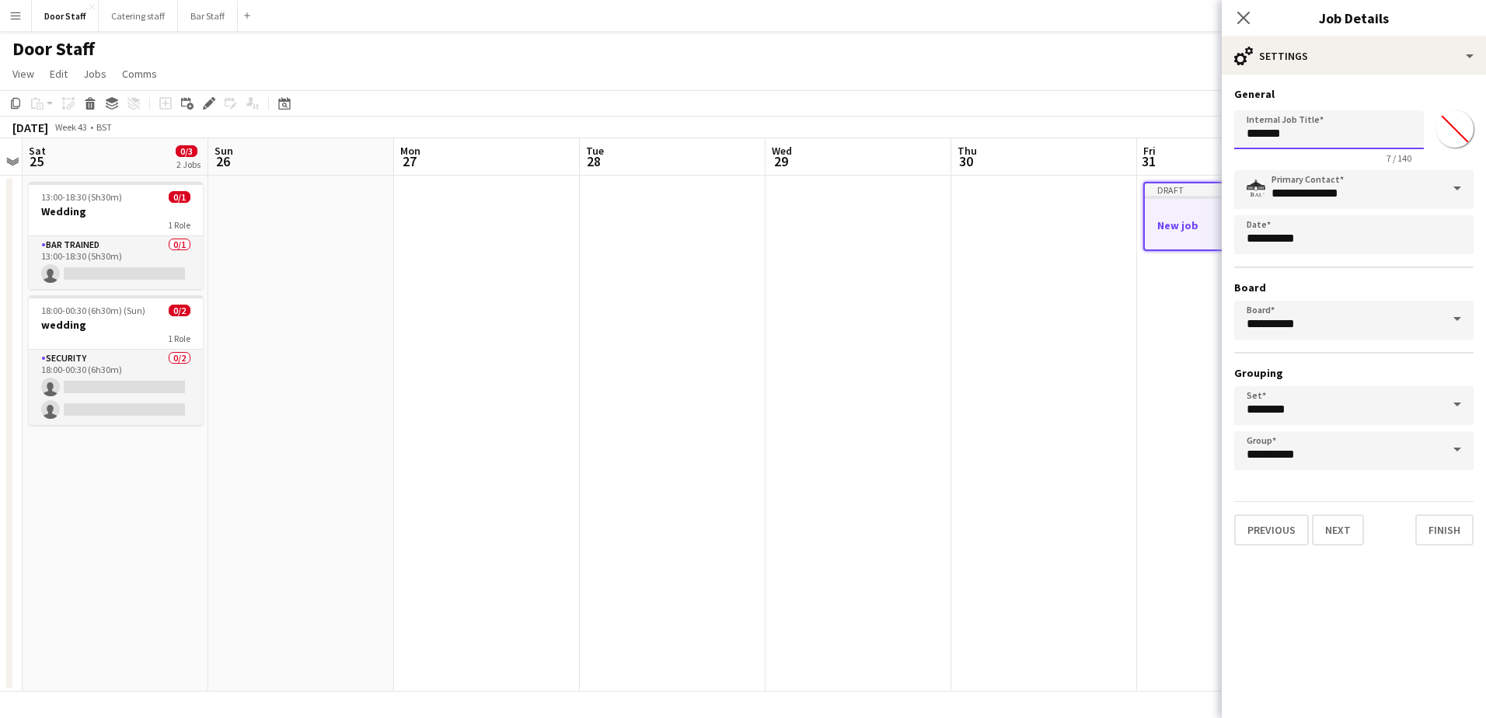
click at [1285, 141] on input "*******" at bounding box center [1329, 129] width 190 height 39
type input "**********"
click at [1344, 536] on button "Next" at bounding box center [1338, 529] width 52 height 31
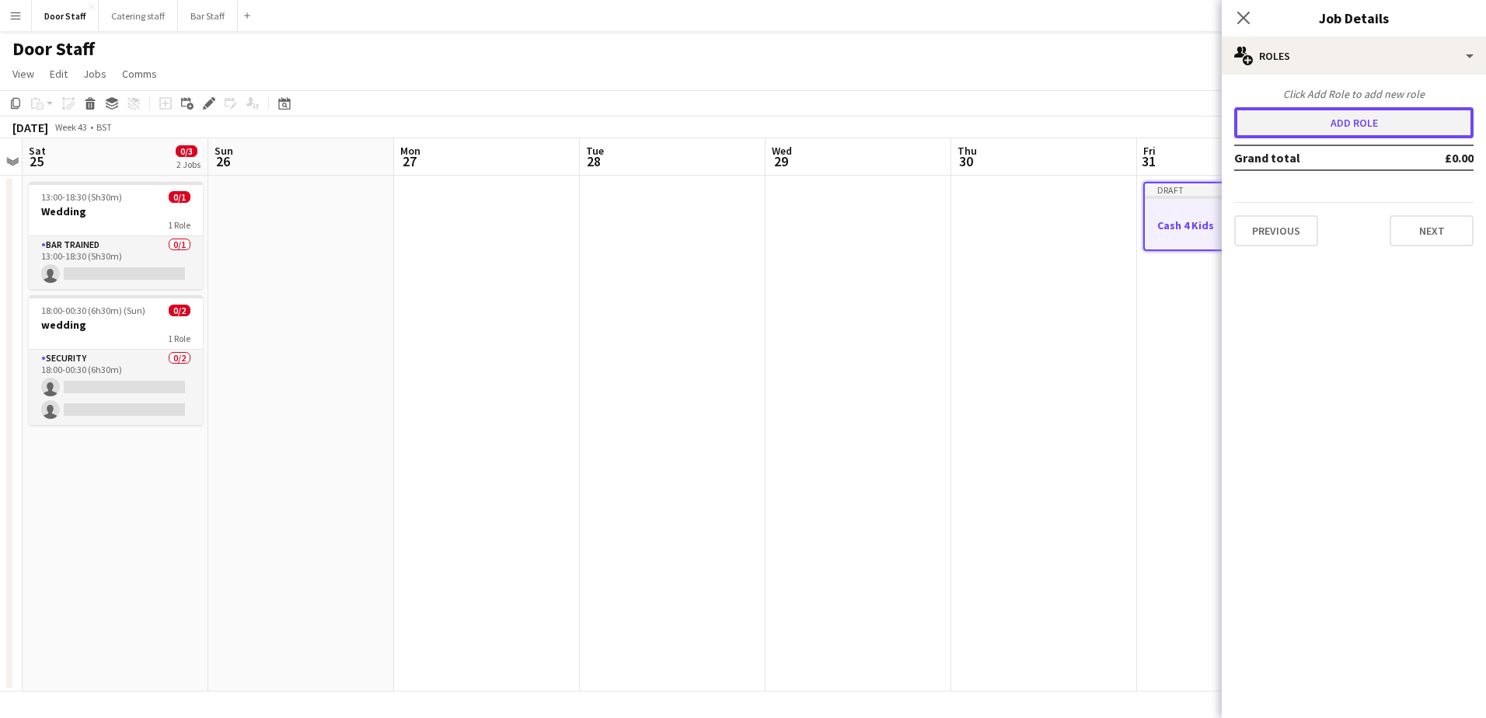
click at [1366, 125] on button "Add role" at bounding box center [1353, 122] width 239 height 31
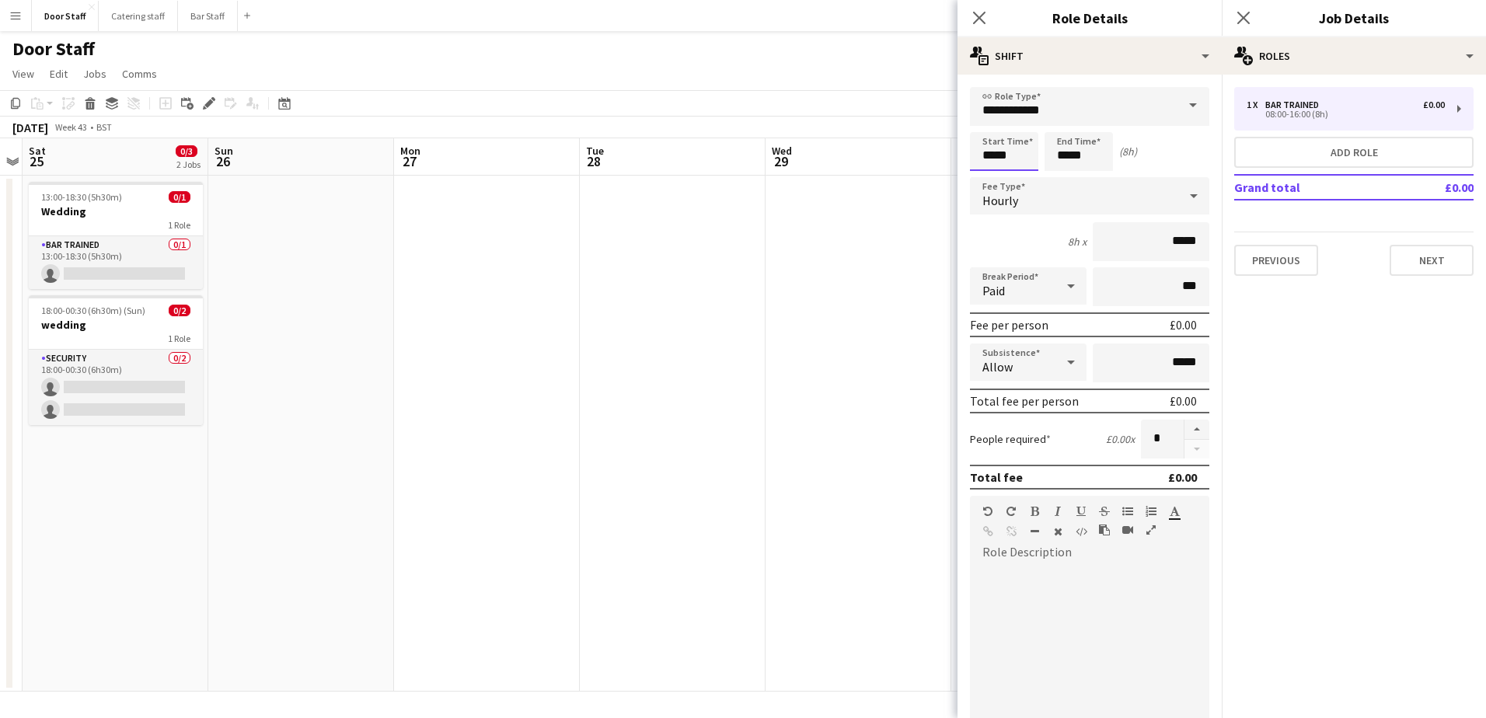
click at [1014, 152] on input "*****" at bounding box center [1004, 151] width 68 height 39
click at [996, 124] on div at bounding box center [988, 125] width 31 height 16
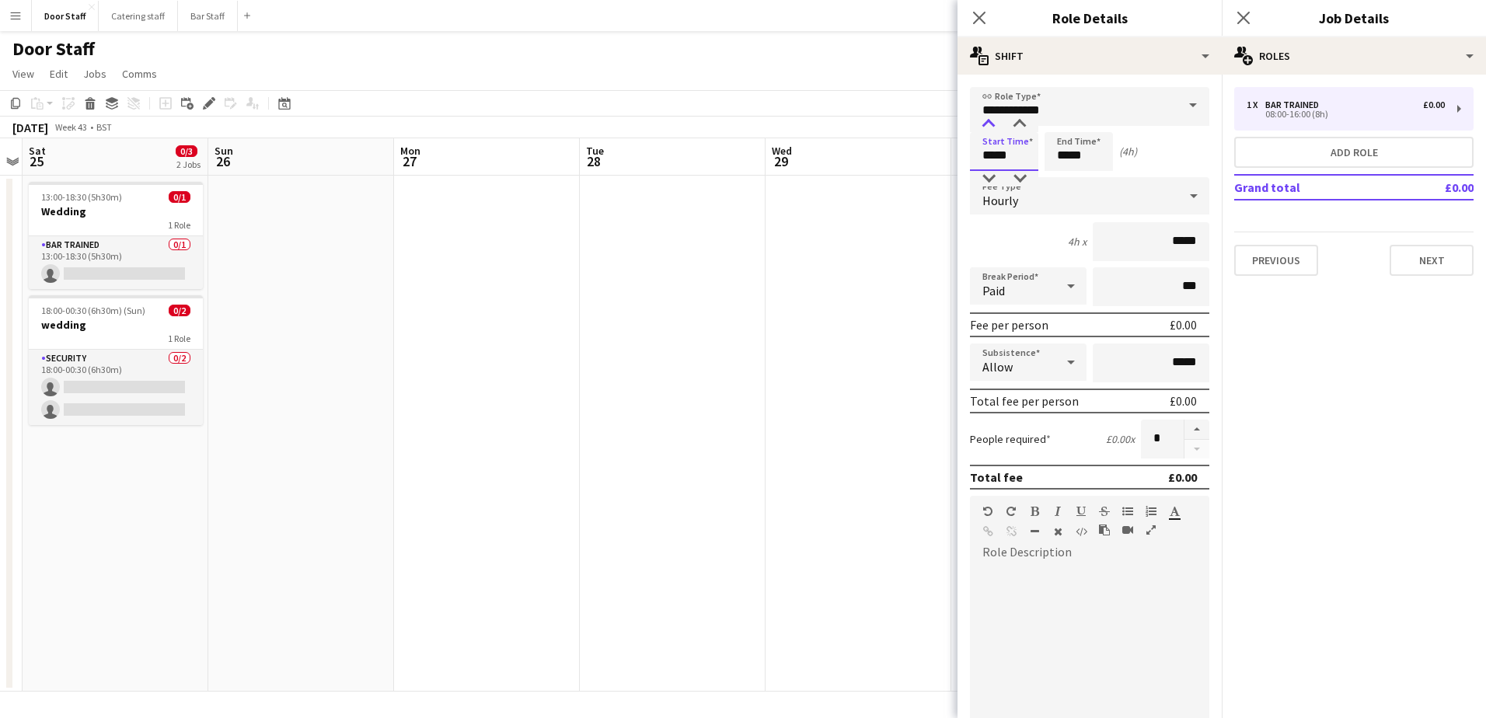
click at [996, 124] on div at bounding box center [988, 125] width 31 height 16
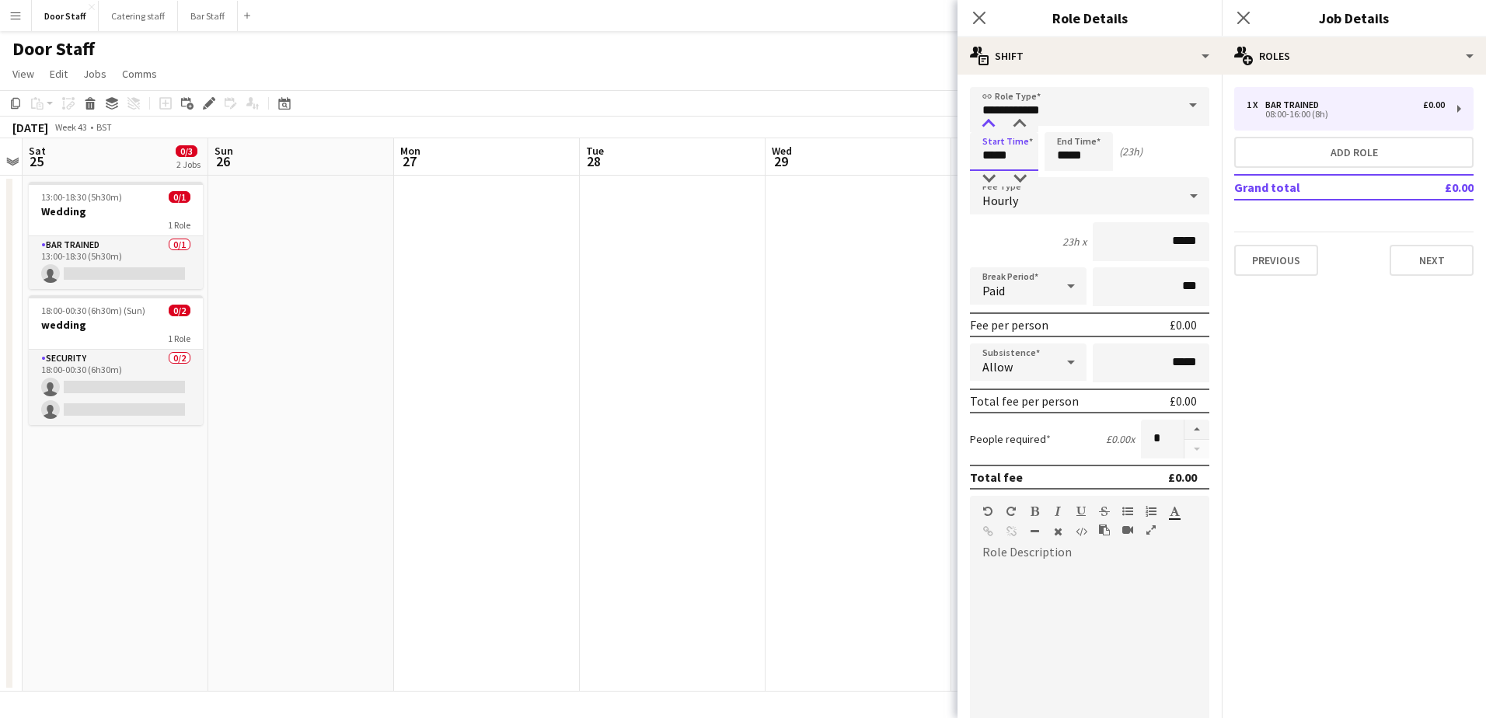
type input "*****"
click at [996, 124] on div at bounding box center [988, 125] width 31 height 16
click at [1072, 148] on input "*****" at bounding box center [1078, 151] width 68 height 39
click at [1065, 123] on div at bounding box center [1062, 125] width 31 height 16
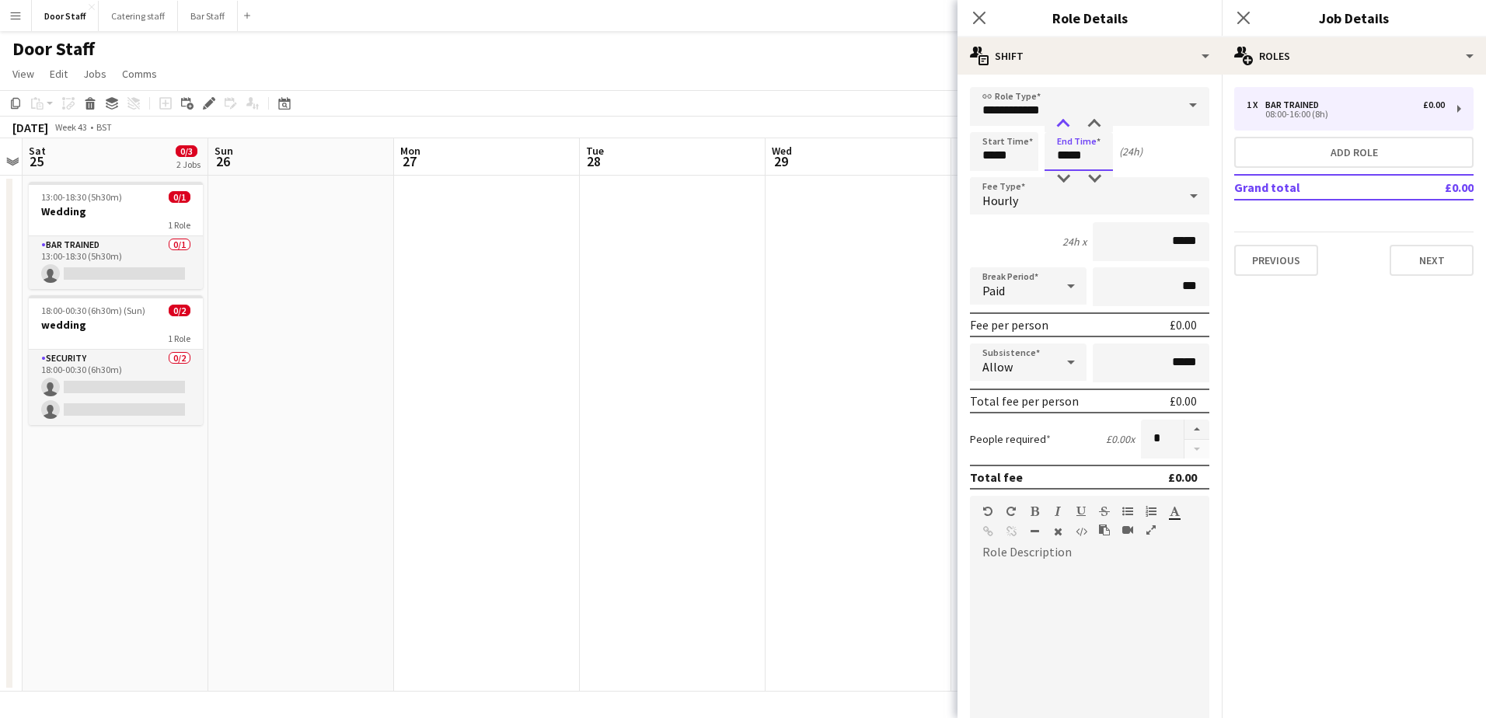
click at [1065, 123] on div at bounding box center [1062, 125] width 31 height 16
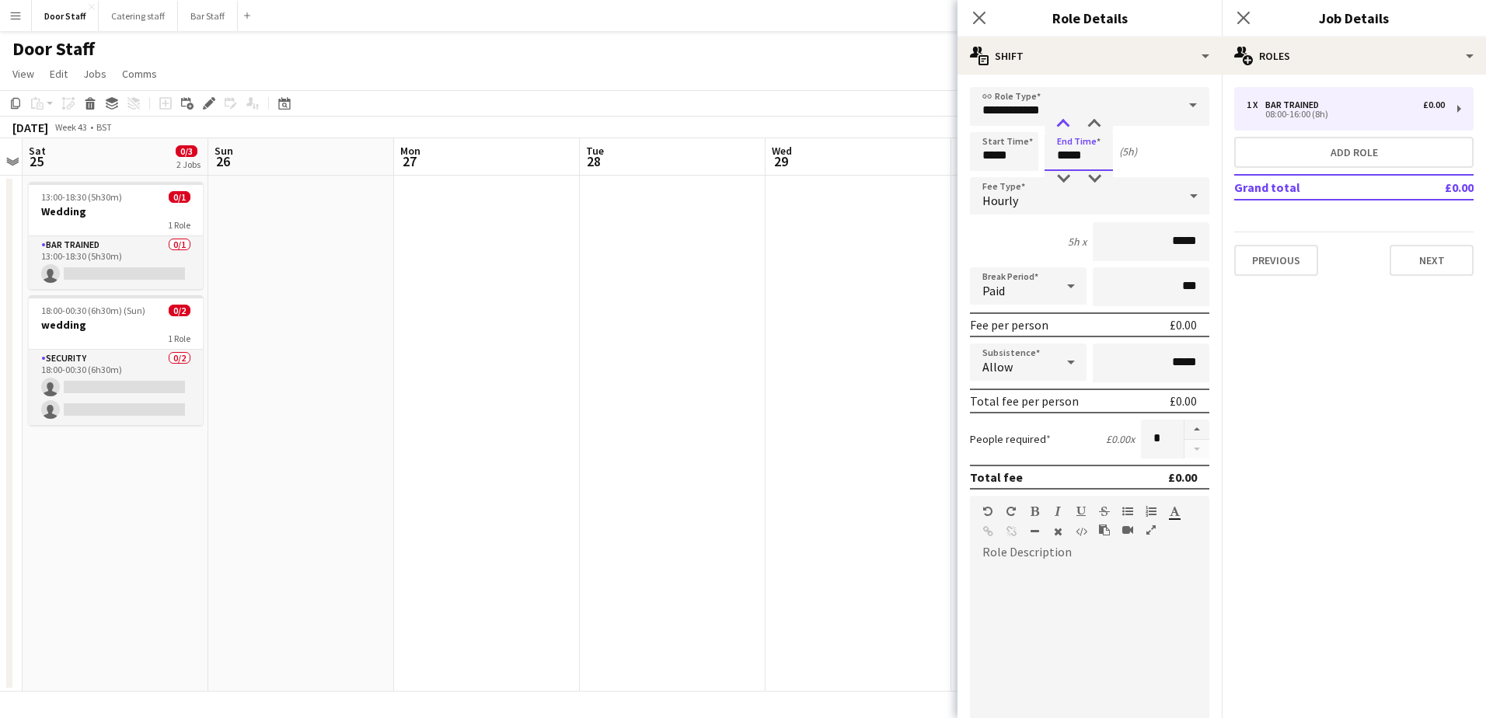
click at [1065, 123] on div at bounding box center [1062, 125] width 31 height 16
click at [1095, 127] on div at bounding box center [1094, 125] width 31 height 16
type input "*****"
click at [1095, 127] on div at bounding box center [1094, 125] width 31 height 16
click at [1079, 110] on input "**********" at bounding box center [1089, 106] width 239 height 39
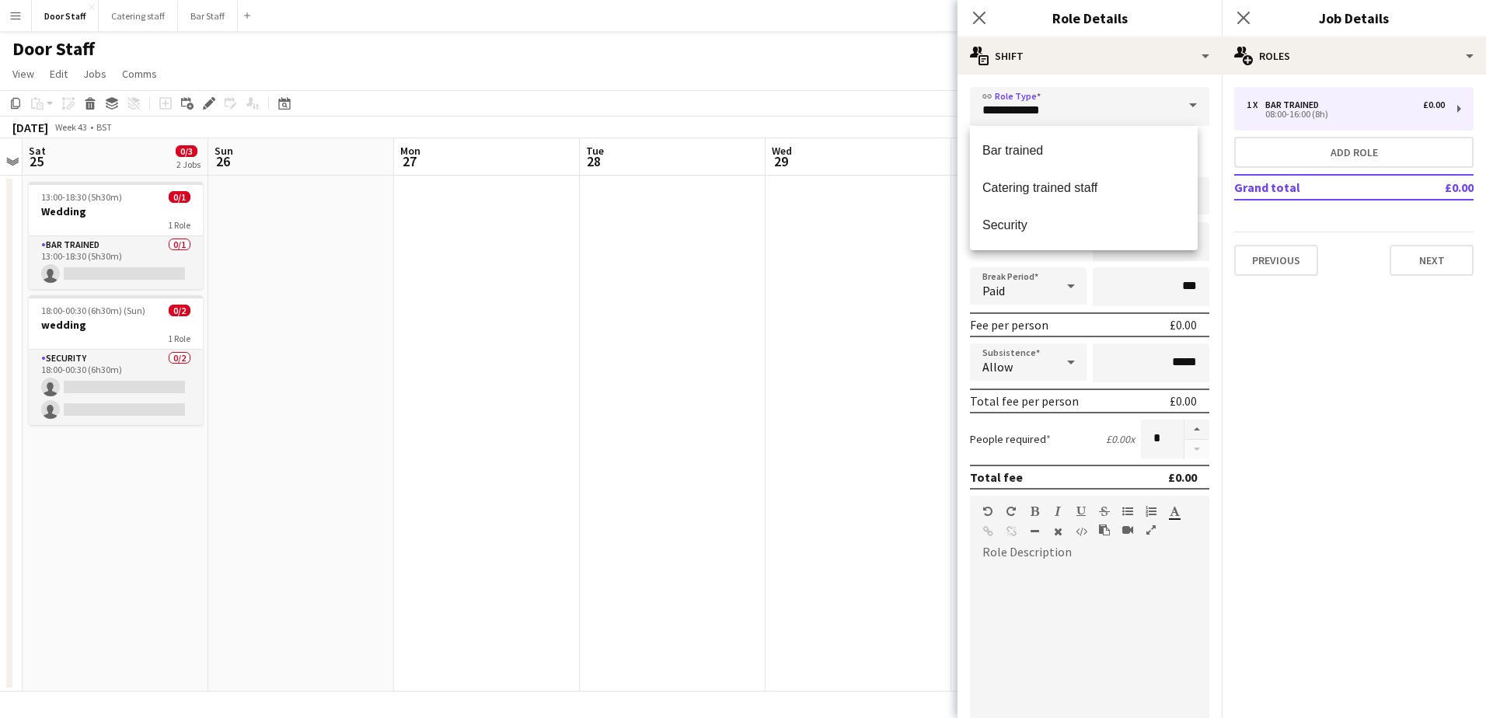
drag, startPoint x: 1034, startPoint y: 220, endPoint x: 1038, endPoint y: 235, distance: 15.5
click at [1032, 223] on span "Security" at bounding box center [1083, 225] width 203 height 15
type input "********"
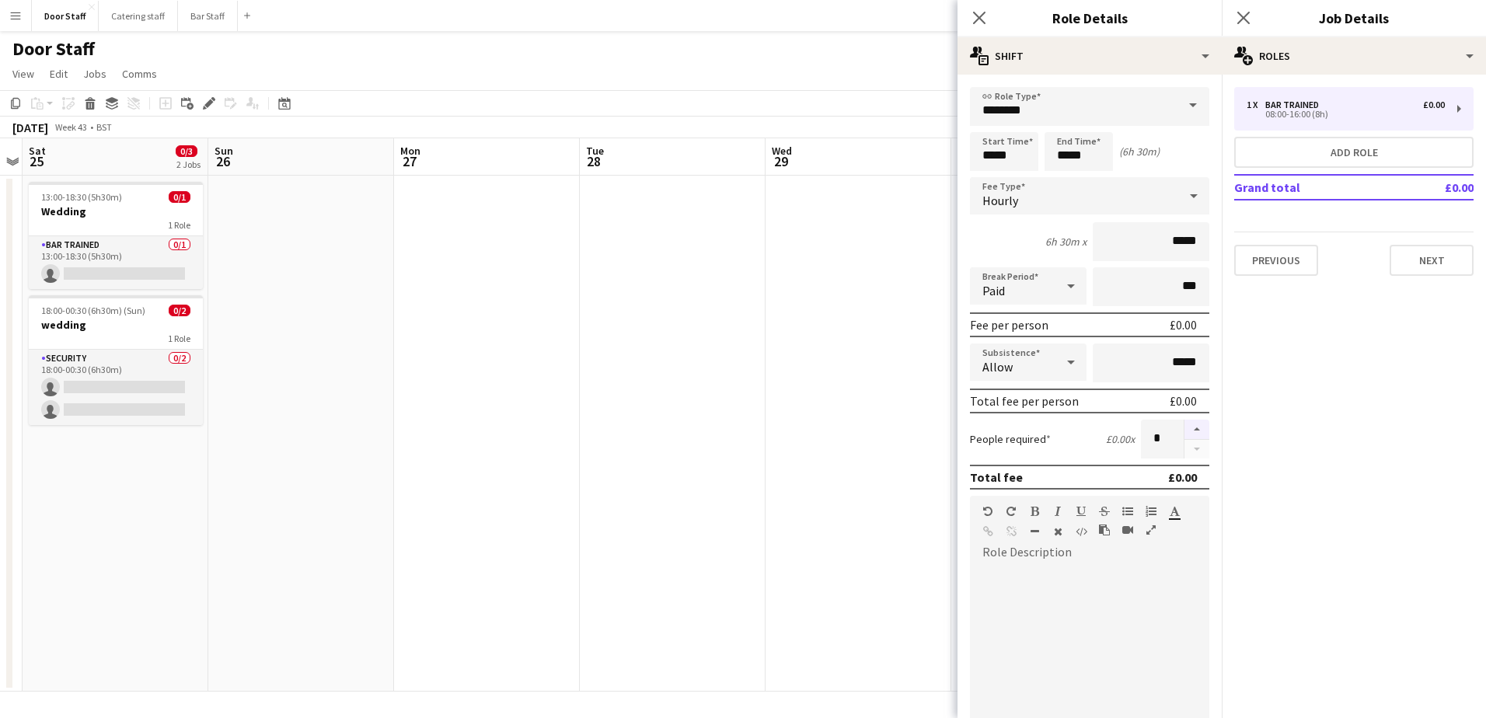
click at [1184, 430] on button "button" at bounding box center [1196, 430] width 25 height 20
type input "*"
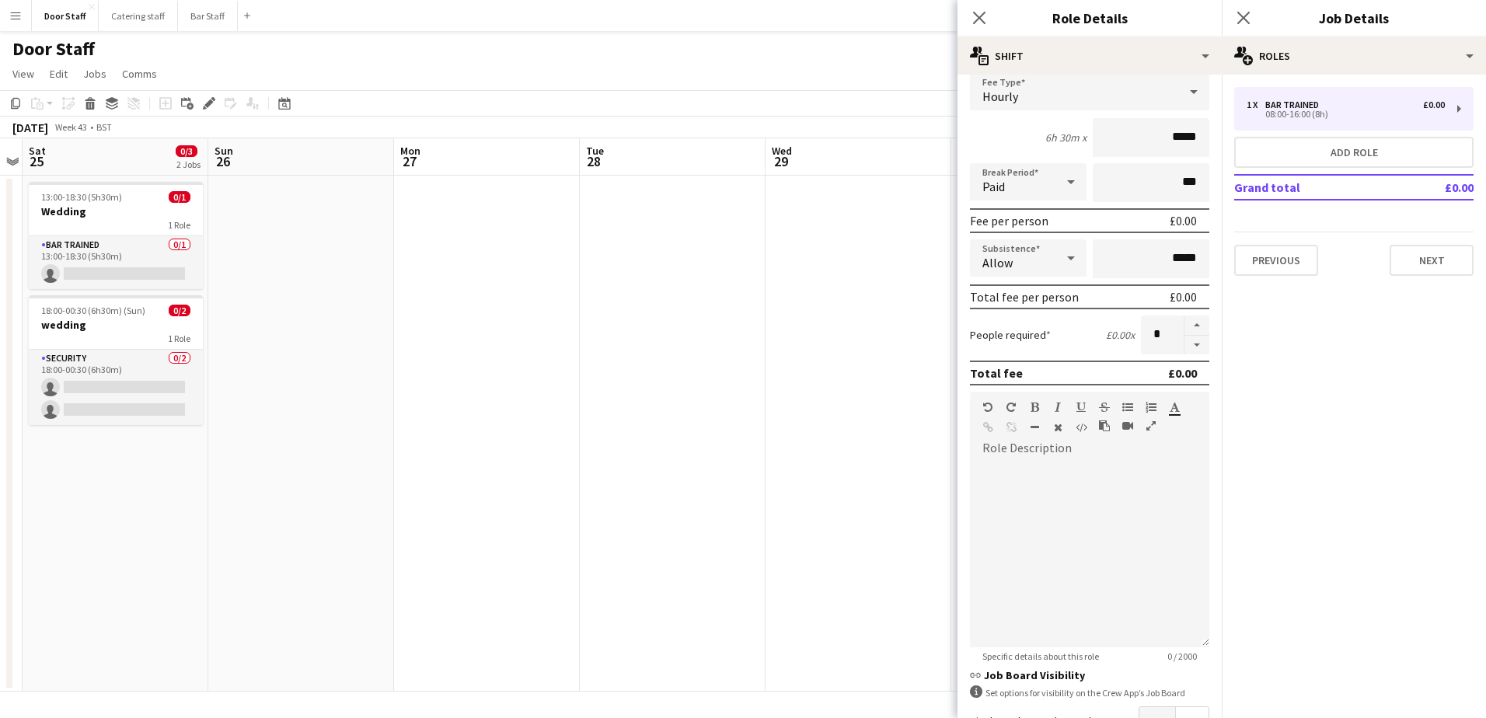
scroll to position [210, 0]
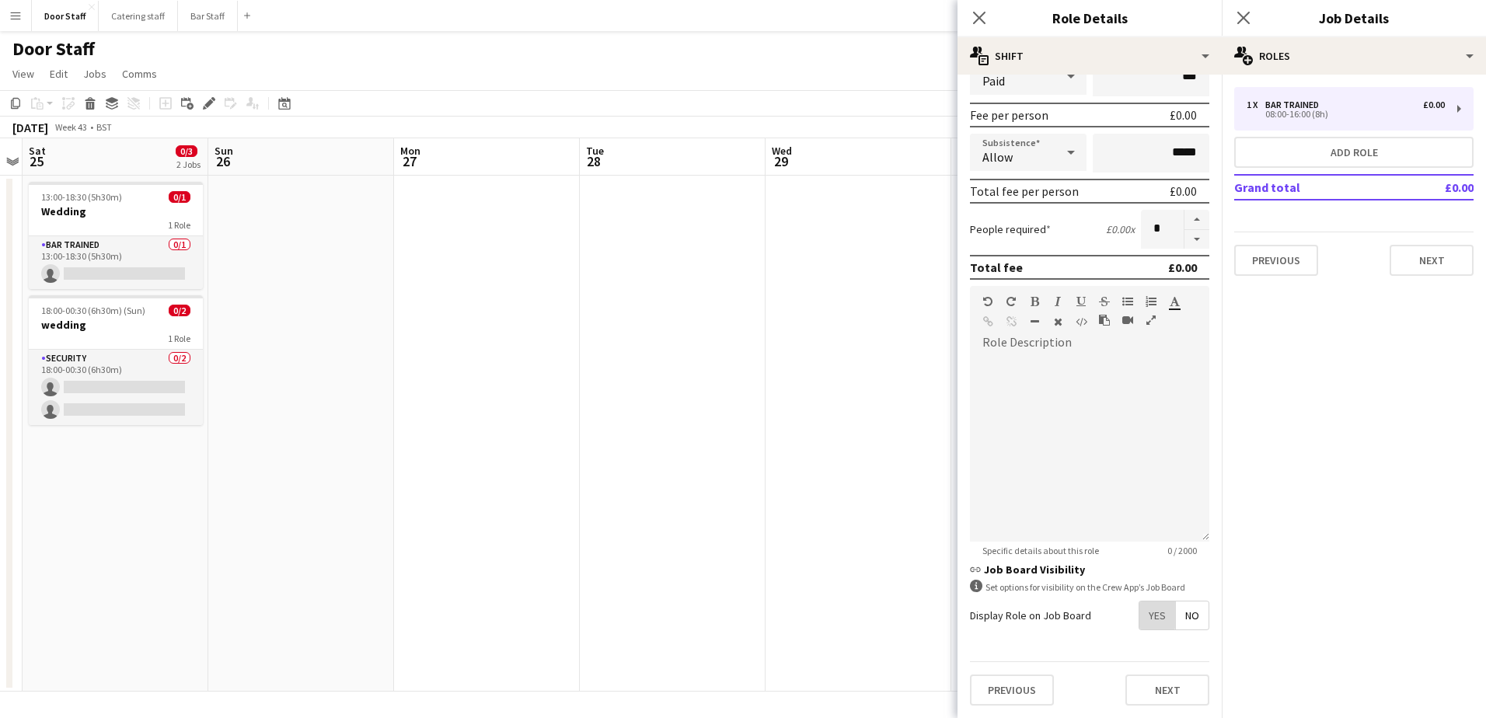
click at [1139, 608] on span "Yes" at bounding box center [1157, 615] width 36 height 28
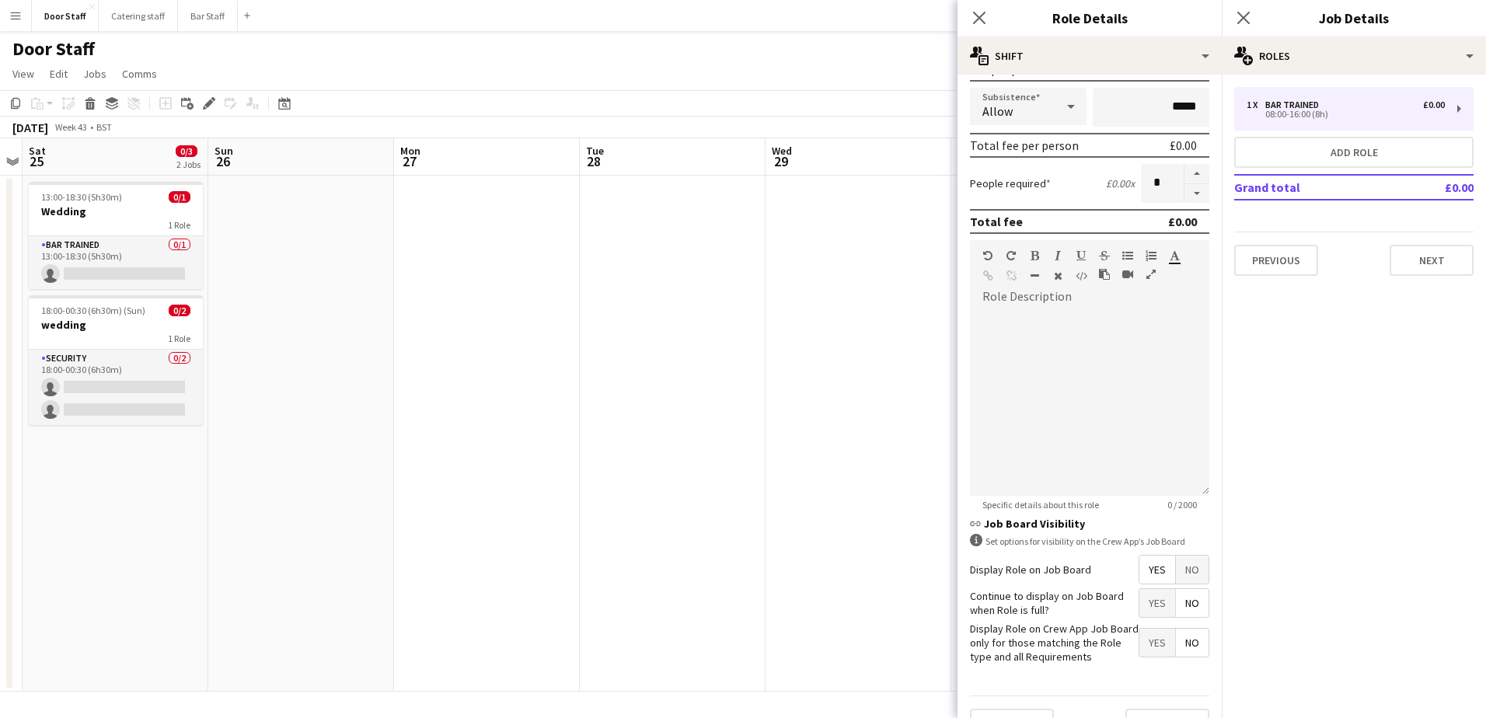
scroll to position [290, 0]
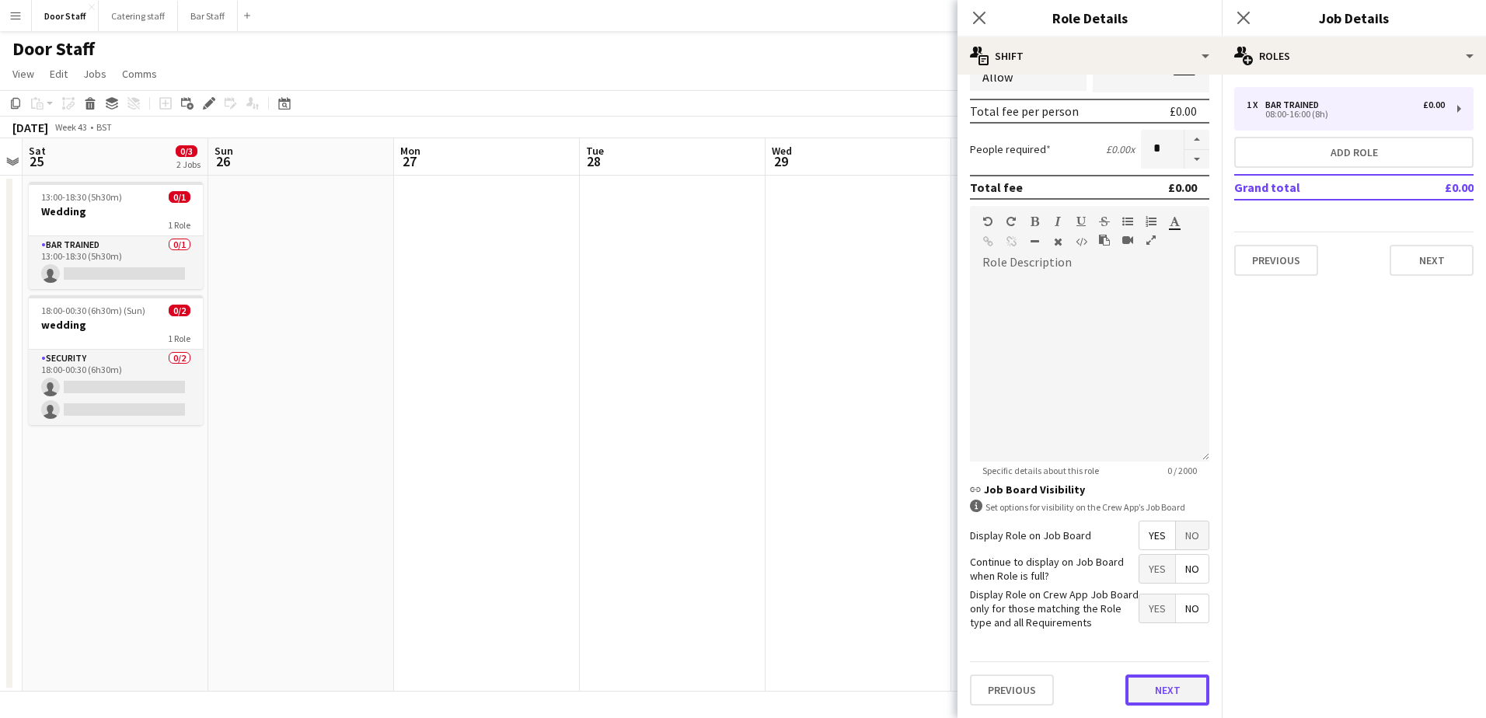
click at [1157, 680] on button "Next" at bounding box center [1167, 689] width 84 height 31
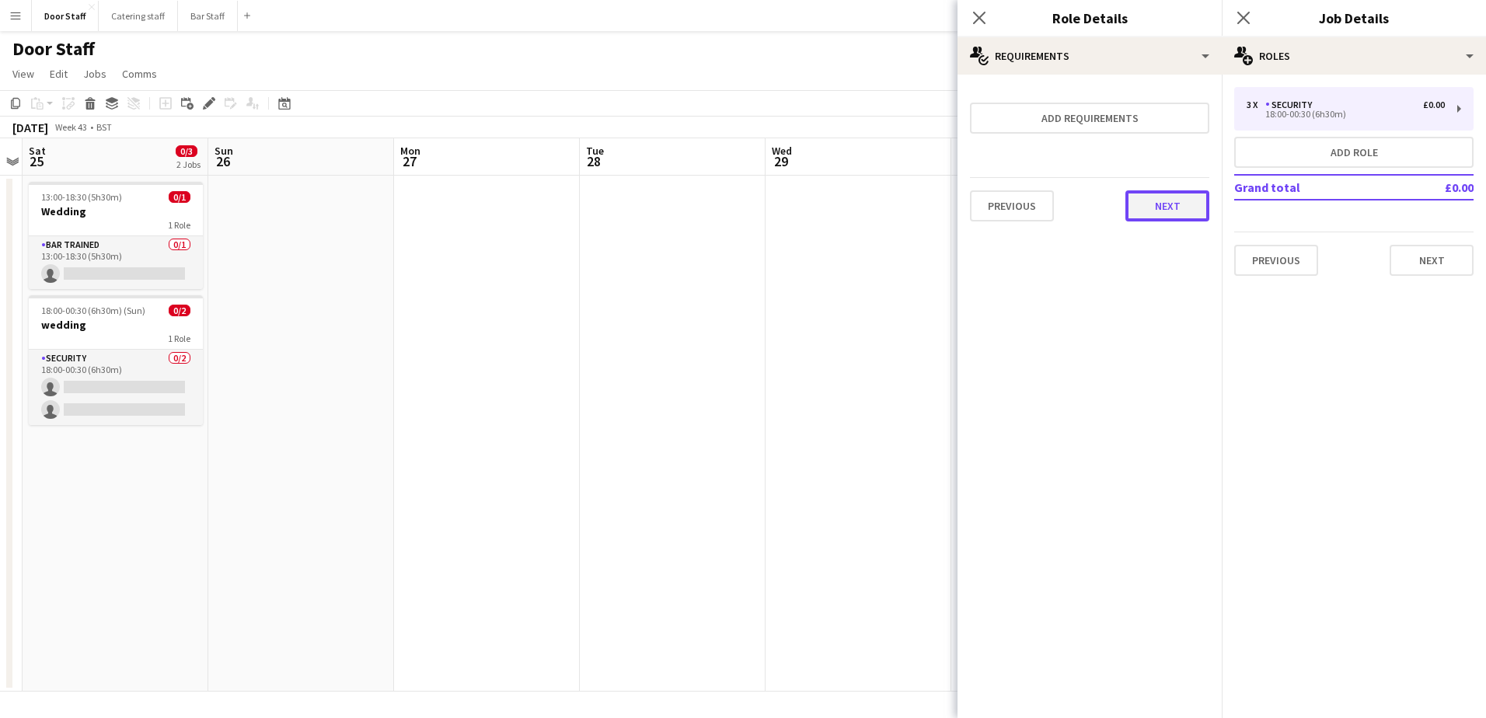
click at [1156, 211] on button "Next" at bounding box center [1167, 205] width 84 height 31
click at [1170, 198] on button "Finish" at bounding box center [1180, 208] width 58 height 31
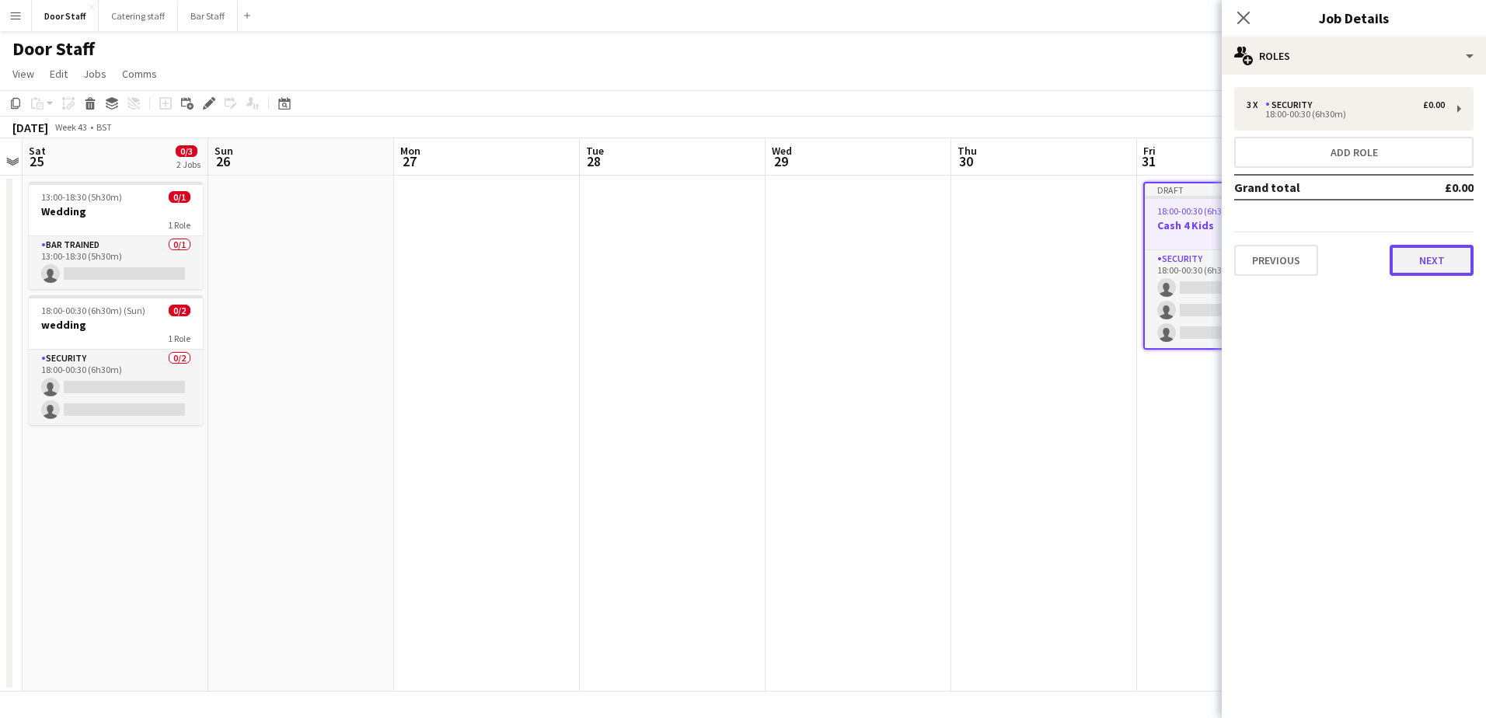
click at [1438, 265] on button "Next" at bounding box center [1431, 260] width 84 height 31
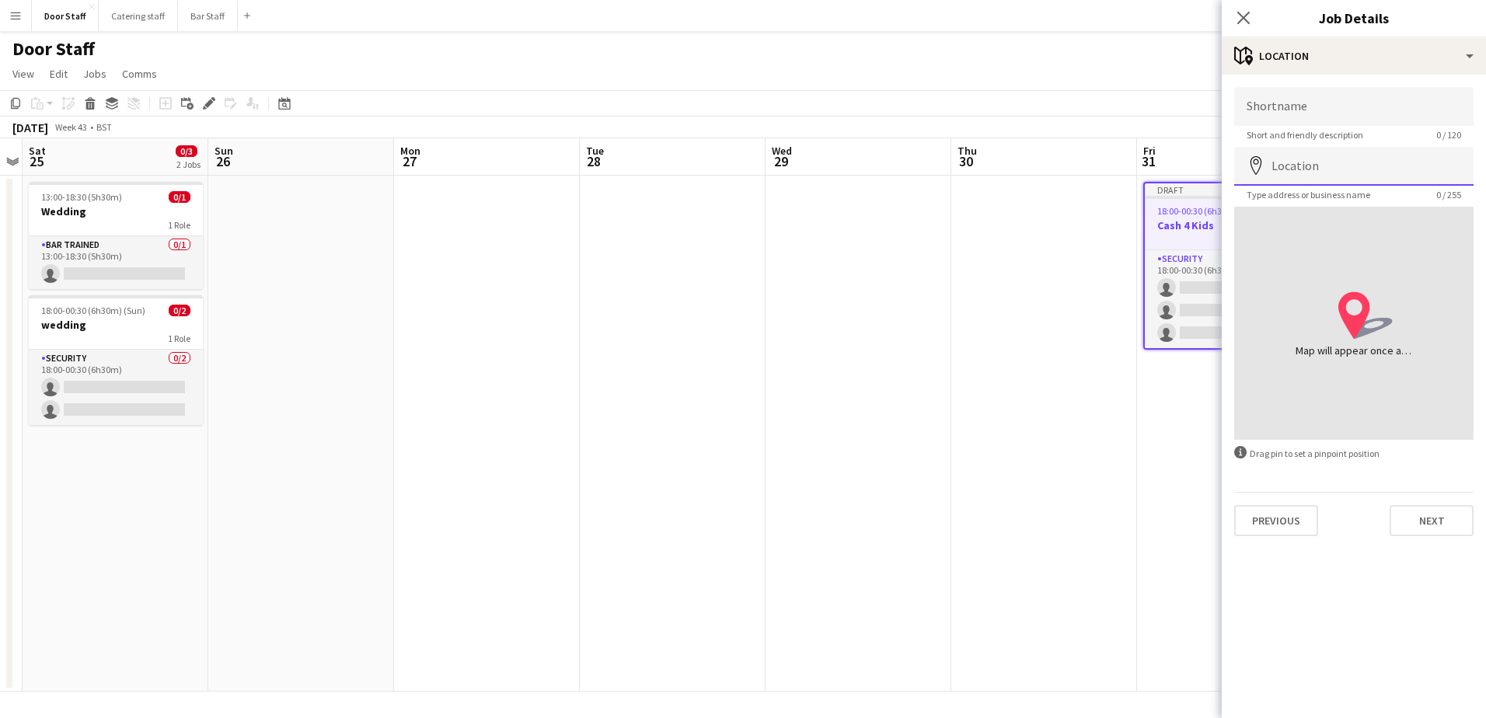
click at [1307, 157] on input "Location" at bounding box center [1353, 166] width 239 height 39
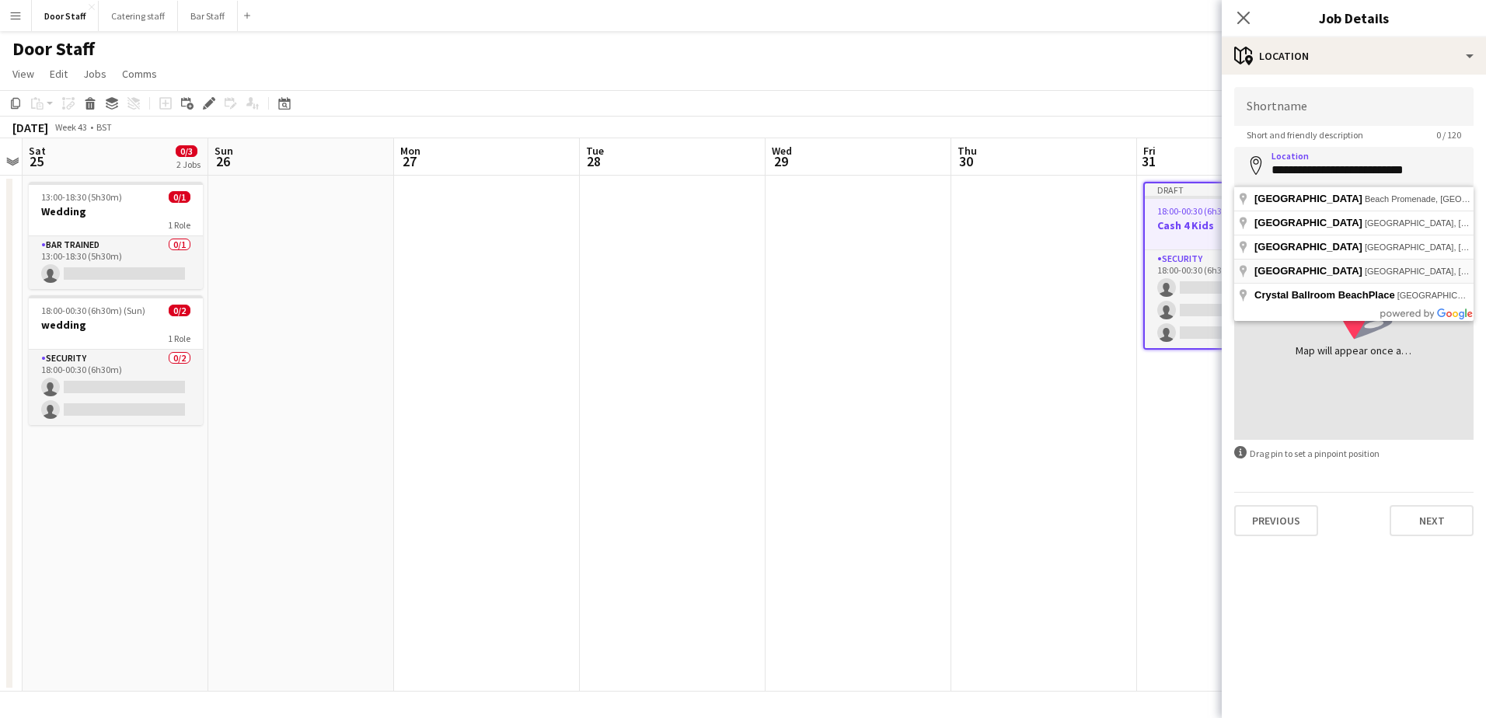
type input "**********"
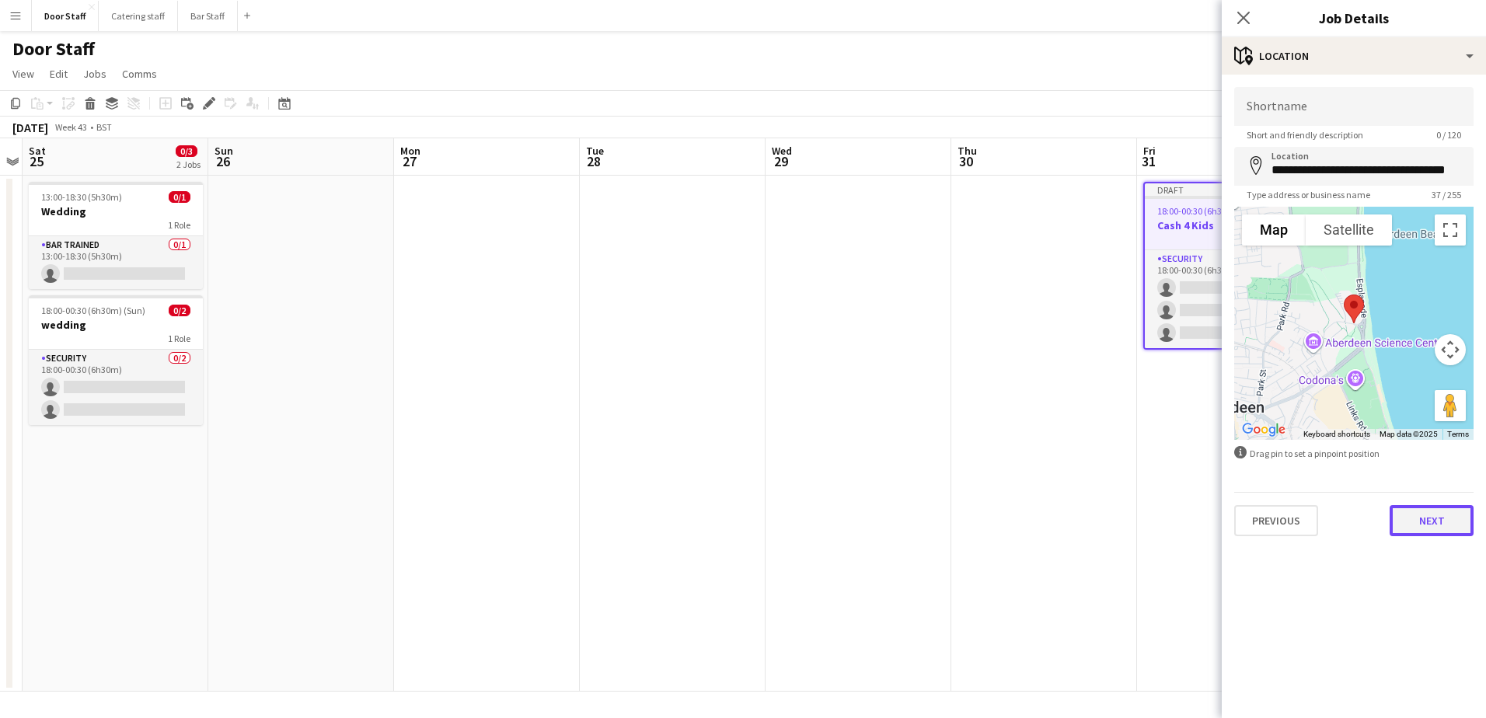
click at [1440, 519] on button "Next" at bounding box center [1431, 520] width 84 height 31
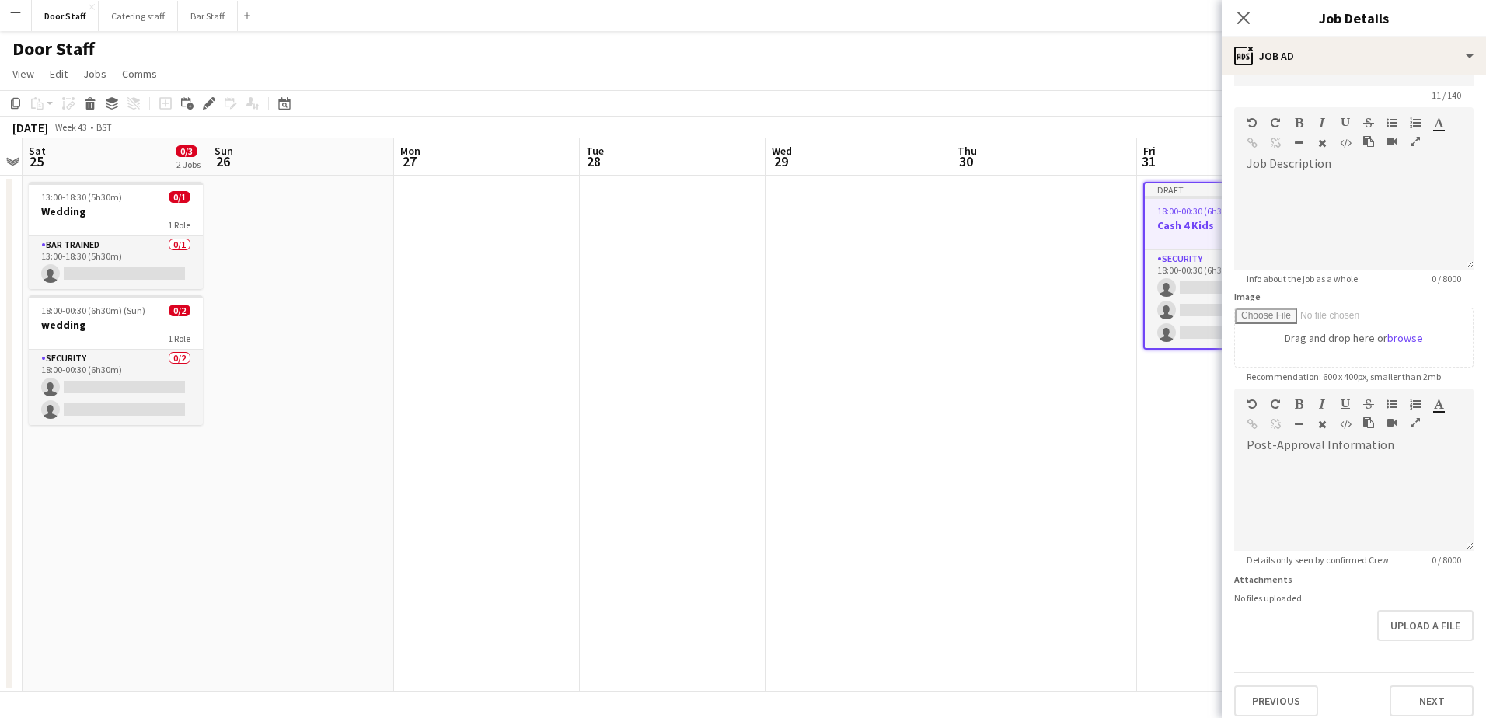
scroll to position [99, 0]
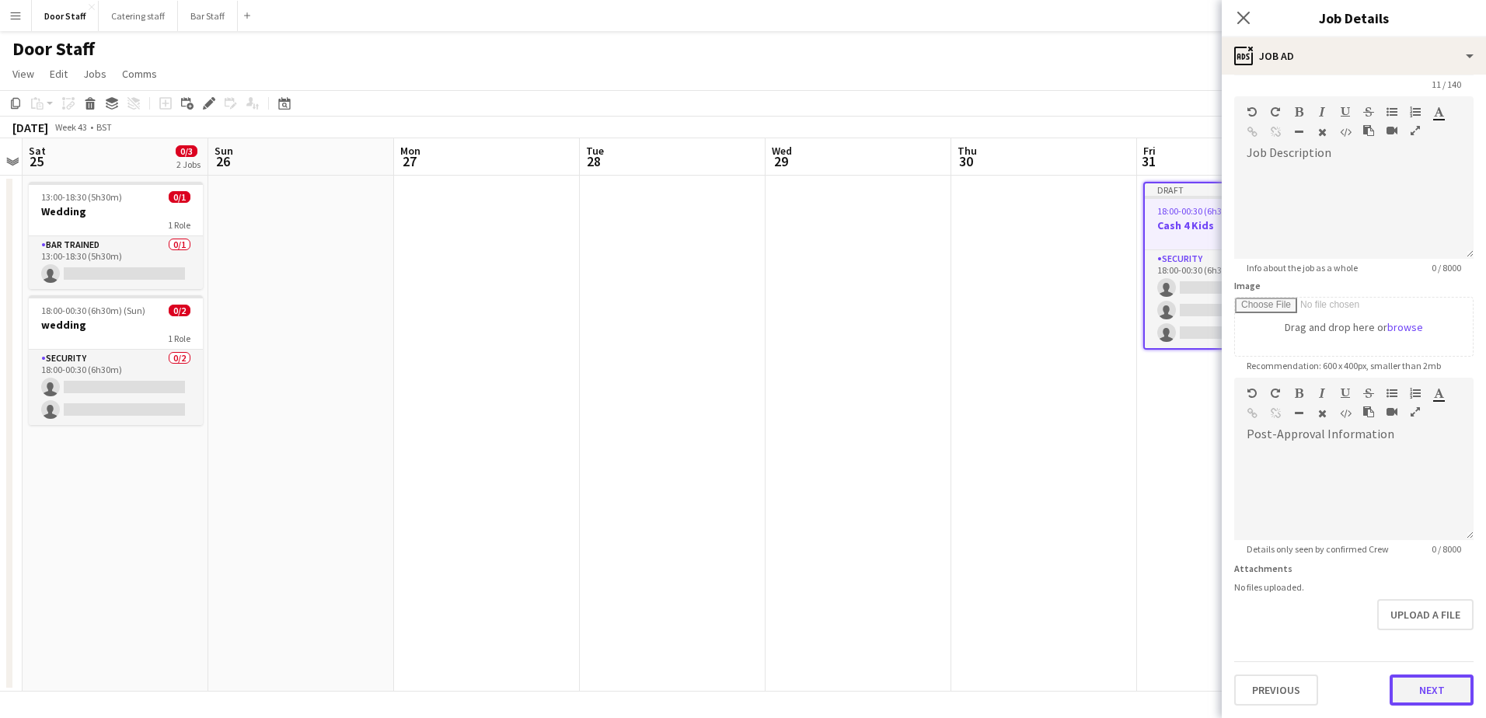
click at [1420, 641] on form "**********" at bounding box center [1354, 371] width 264 height 669
click at [1438, 687] on button "Next" at bounding box center [1431, 689] width 84 height 31
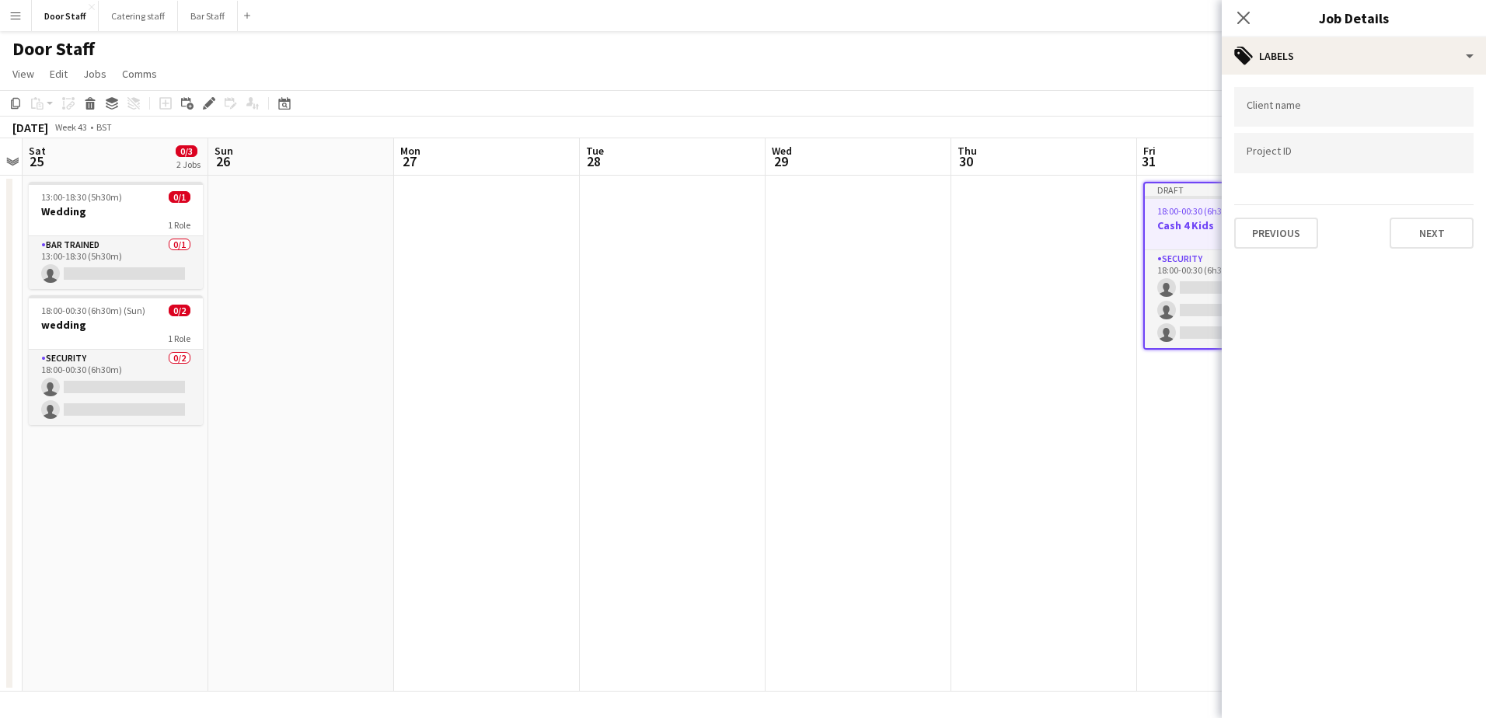
scroll to position [0, 0]
click at [1435, 241] on button "Next" at bounding box center [1431, 233] width 84 height 31
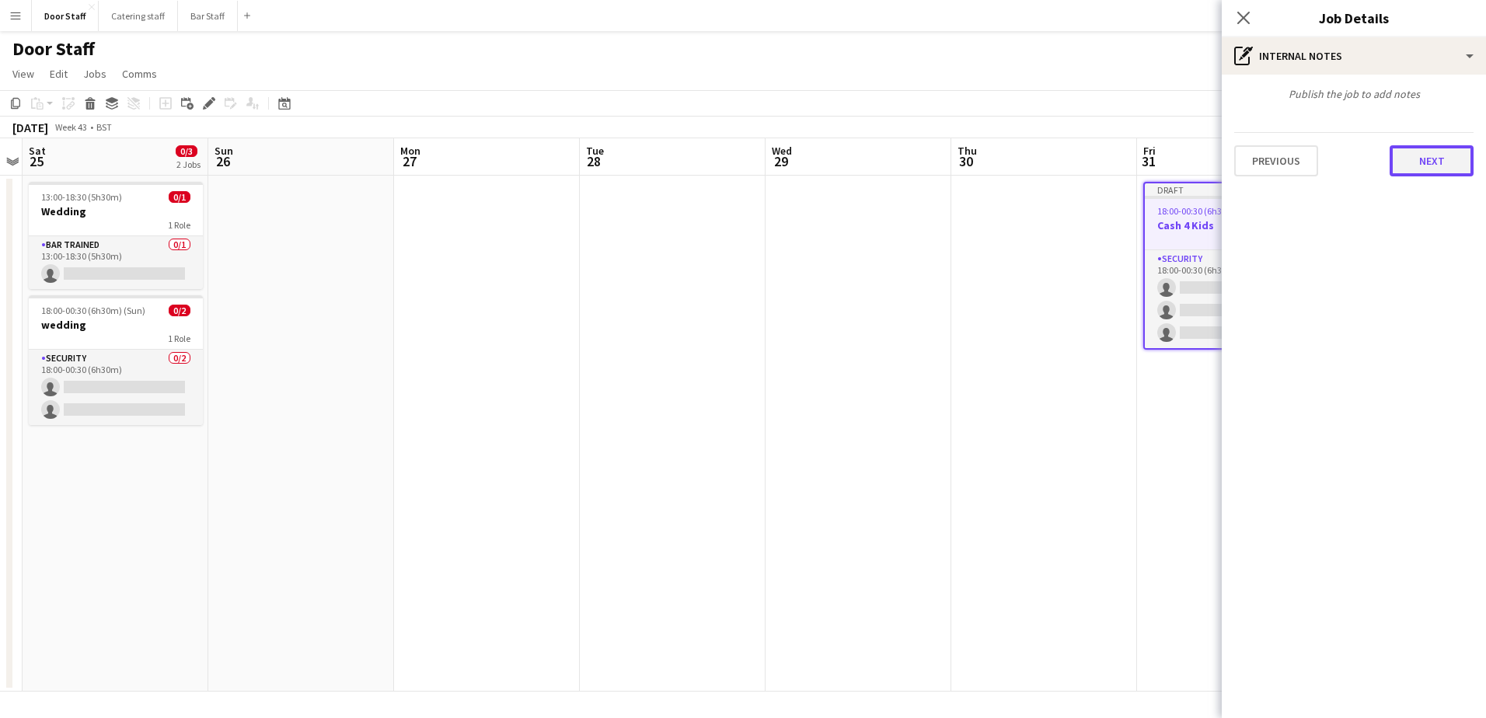
click at [1436, 162] on button "Next" at bounding box center [1431, 160] width 84 height 31
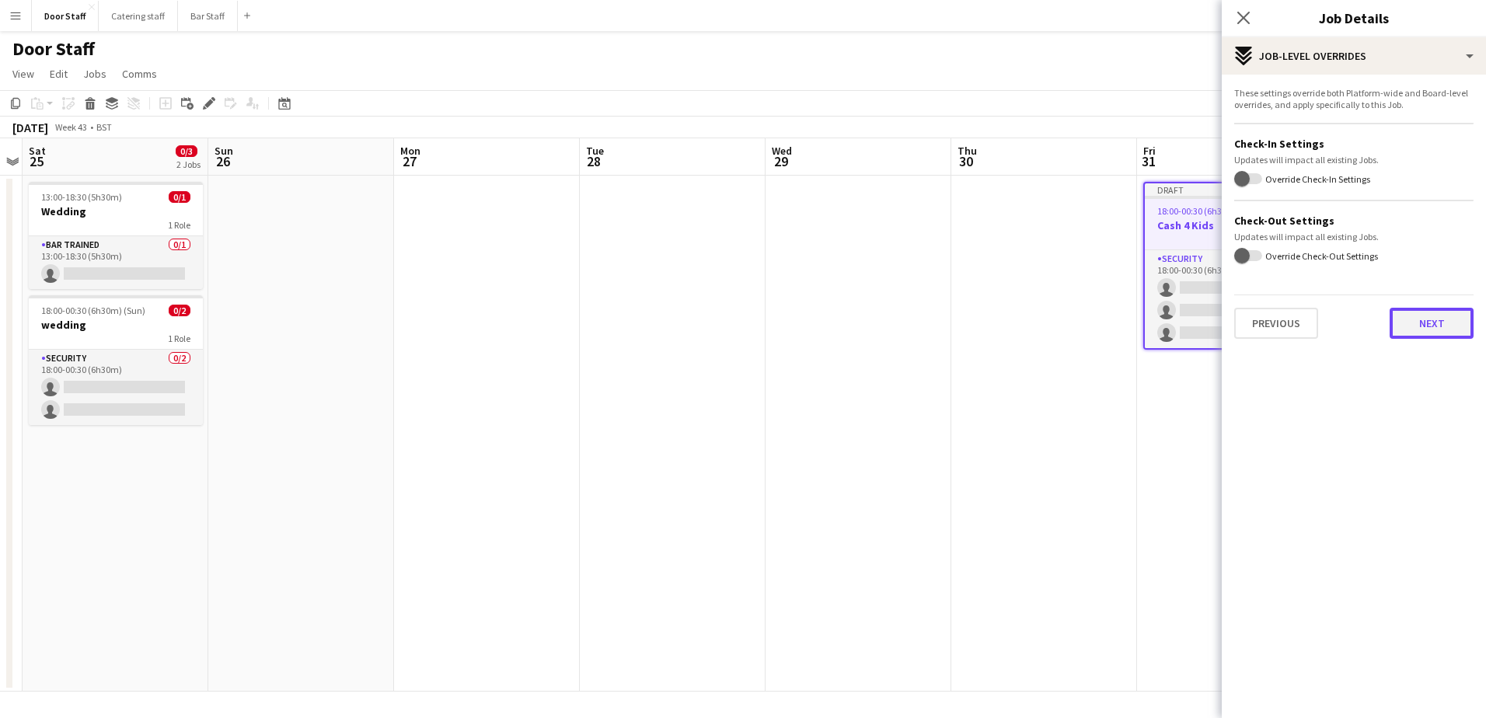
click at [1441, 309] on button "Next" at bounding box center [1431, 323] width 84 height 31
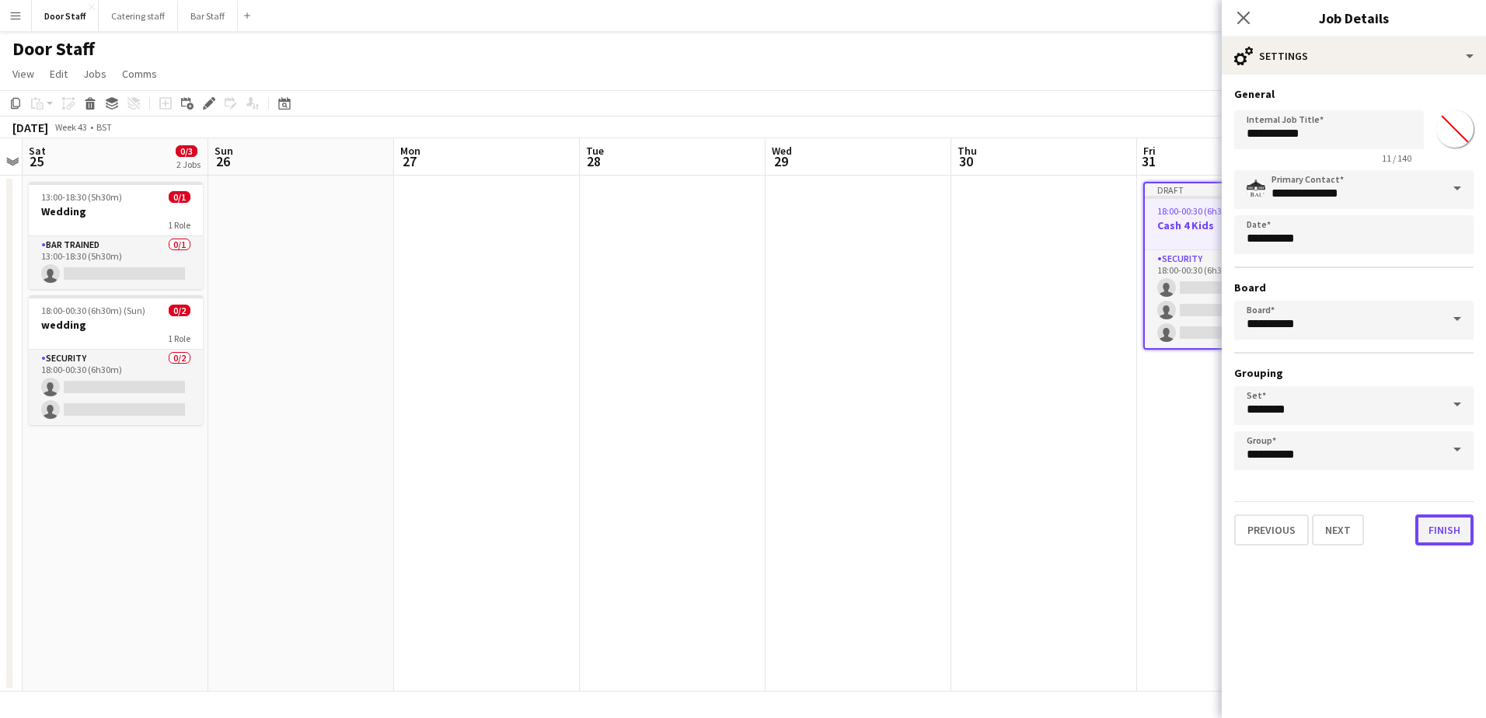
click at [1446, 532] on button "Finish" at bounding box center [1444, 529] width 58 height 31
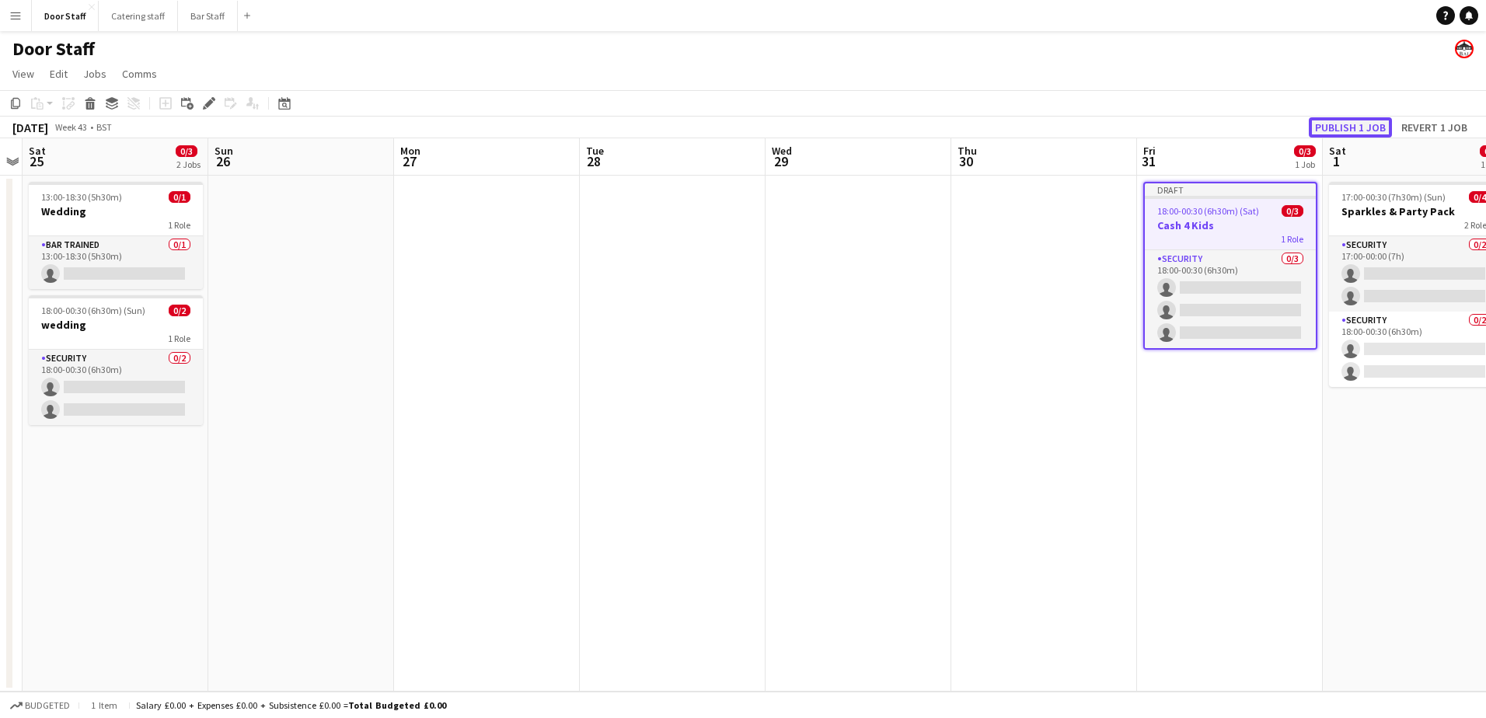
click at [1359, 124] on button "Publish 1 job" at bounding box center [1350, 127] width 83 height 20
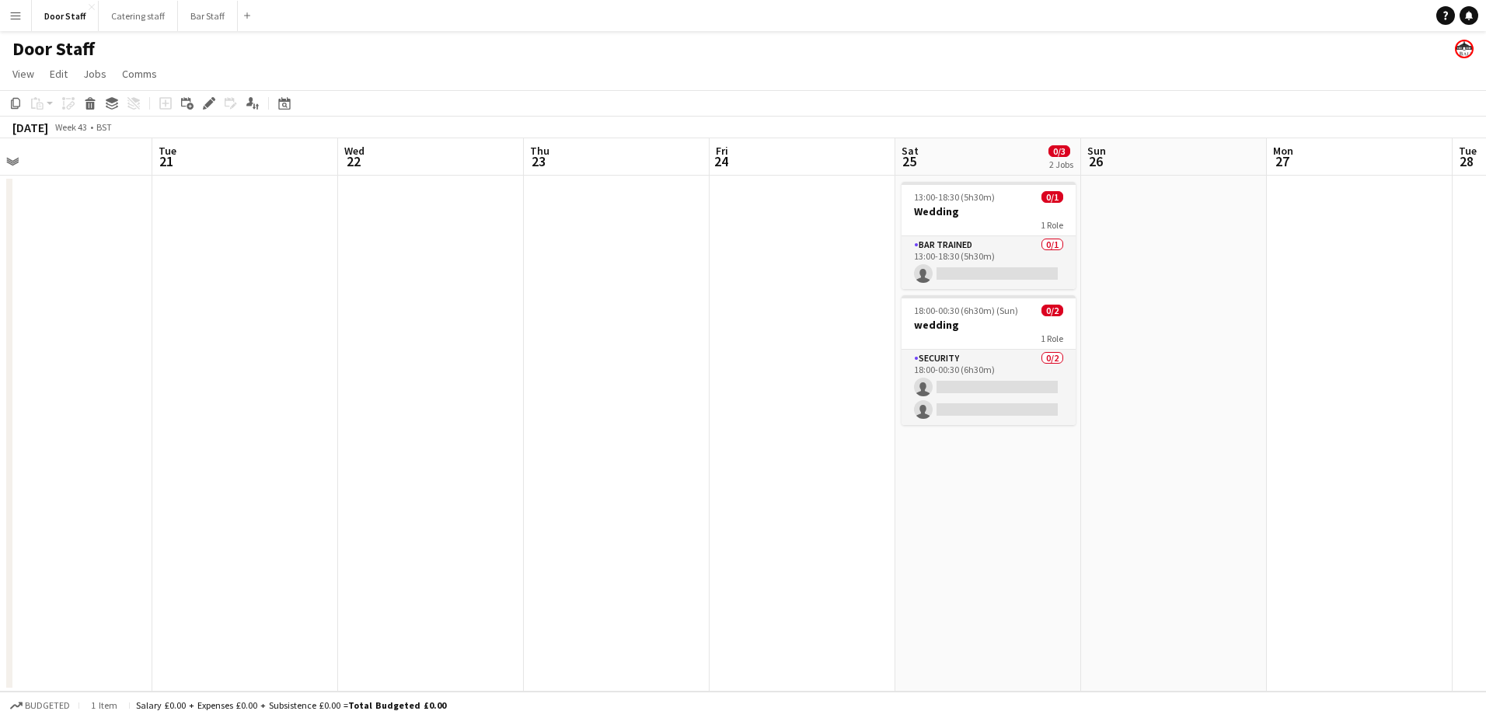
drag, startPoint x: 561, startPoint y: 488, endPoint x: 1231, endPoint y: 328, distance: 688.7
click at [1231, 328] on app-calendar-viewport "Sat 18 0/2 1 Job Sun 19 Mon 20 Tue 21 Wed 22 Thu 23 Fri 24 Sat 25 0/3 2 Jobs Su…" at bounding box center [743, 414] width 1486 height 553
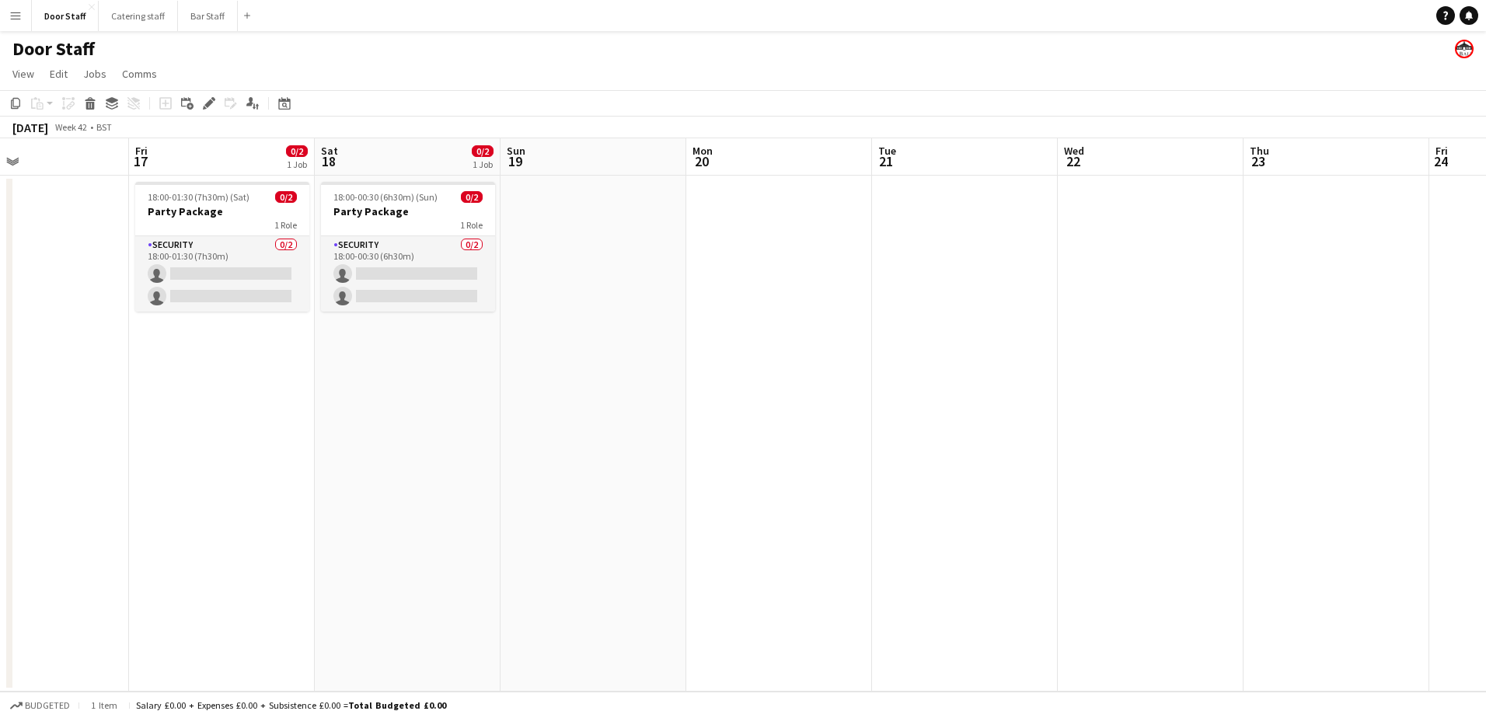
drag, startPoint x: 242, startPoint y: 399, endPoint x: 932, endPoint y: 320, distance: 695.3
click at [961, 312] on app-calendar-viewport "Tue 14 Wed 15 Thu 16 Fri 17 0/2 1 Job Sat 18 0/2 1 Job Sun 19 Mon 20 Tue 21 Wed…" at bounding box center [743, 414] width 1486 height 553
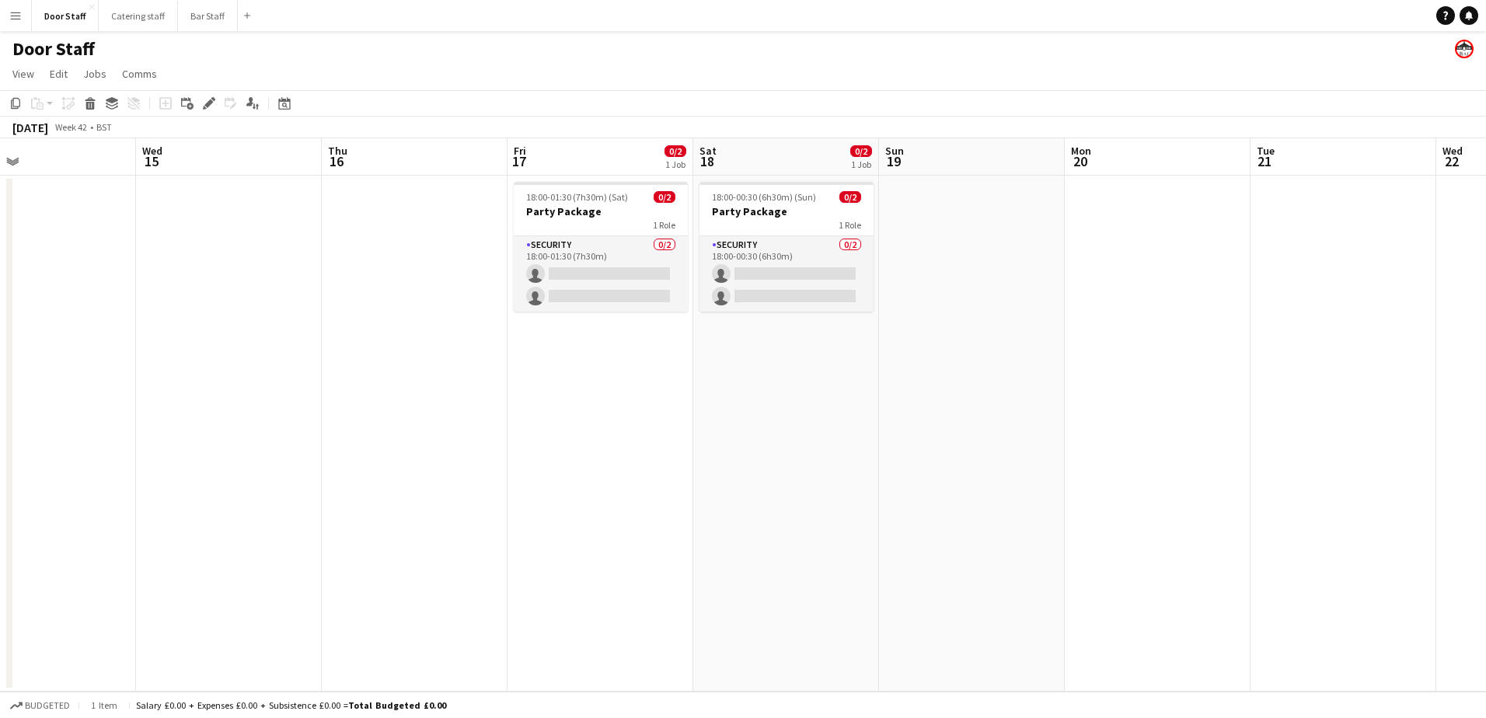
drag, startPoint x: 186, startPoint y: 473, endPoint x: 759, endPoint y: 384, distance: 580.4
click at [759, 384] on app-calendar-viewport "Sun 12 Mon 13 Tue 14 Wed 15 Thu 16 Fri 17 0/2 1 Job Sat 18 0/2 1 Job Sun 19 Mon…" at bounding box center [743, 414] width 1486 height 553
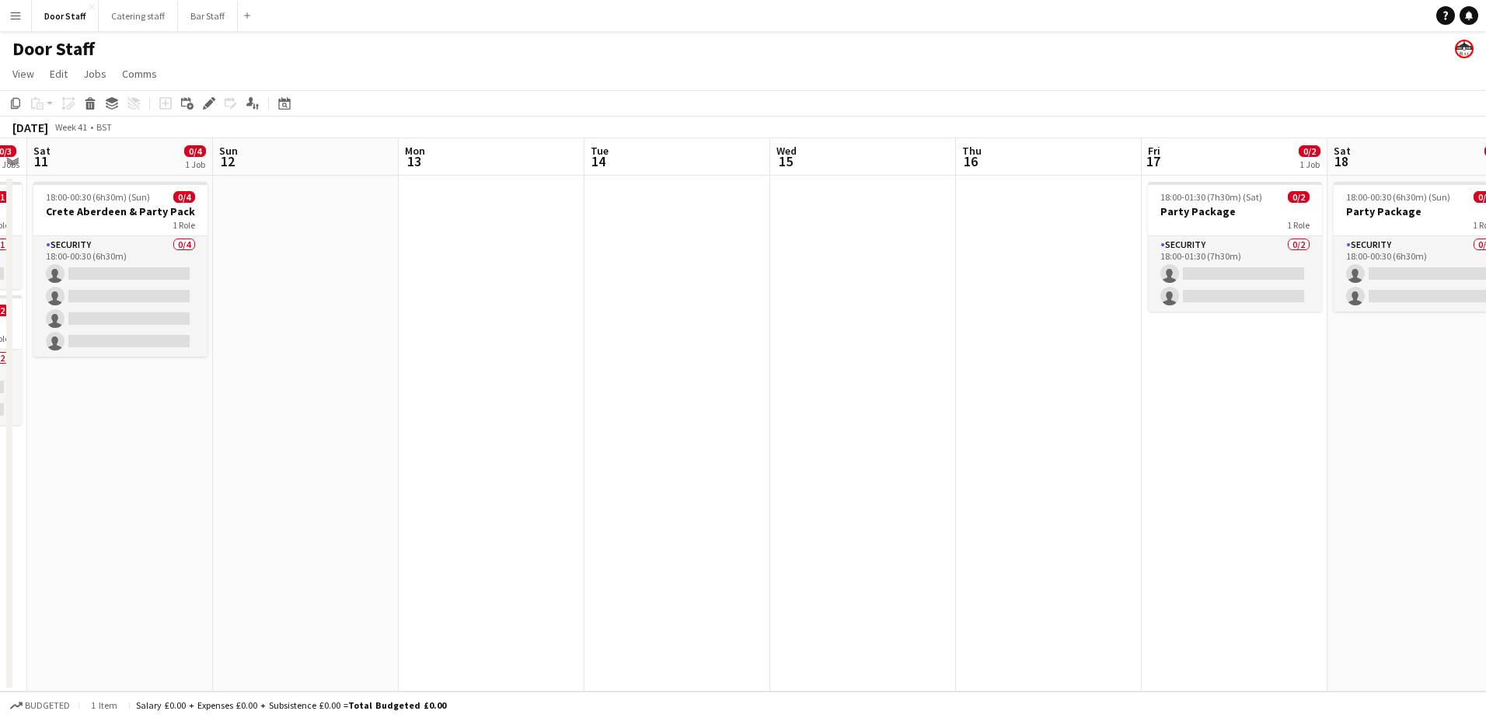
drag, startPoint x: 217, startPoint y: 413, endPoint x: 656, endPoint y: 317, distance: 449.5
click at [656, 317] on app-calendar-viewport "Thu 9 0/4 1 Job Fri 10 0/3 2 Jobs Sat 11 0/4 1 Job Sun 12 Mon 13 Tue 14 Wed 15 …" at bounding box center [743, 414] width 1486 height 553
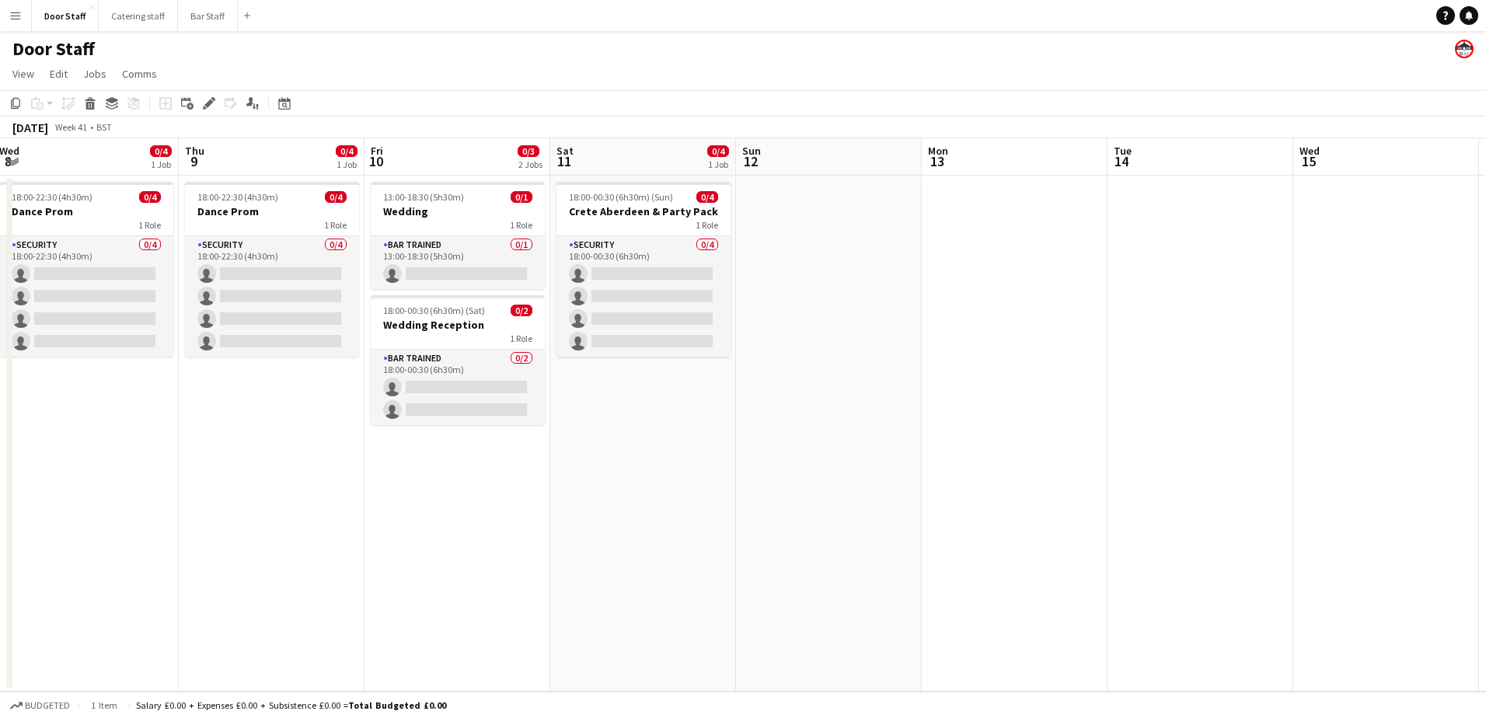
scroll to position [0, 350]
drag, startPoint x: 341, startPoint y: 388, endPoint x: 894, endPoint y: 311, distance: 558.6
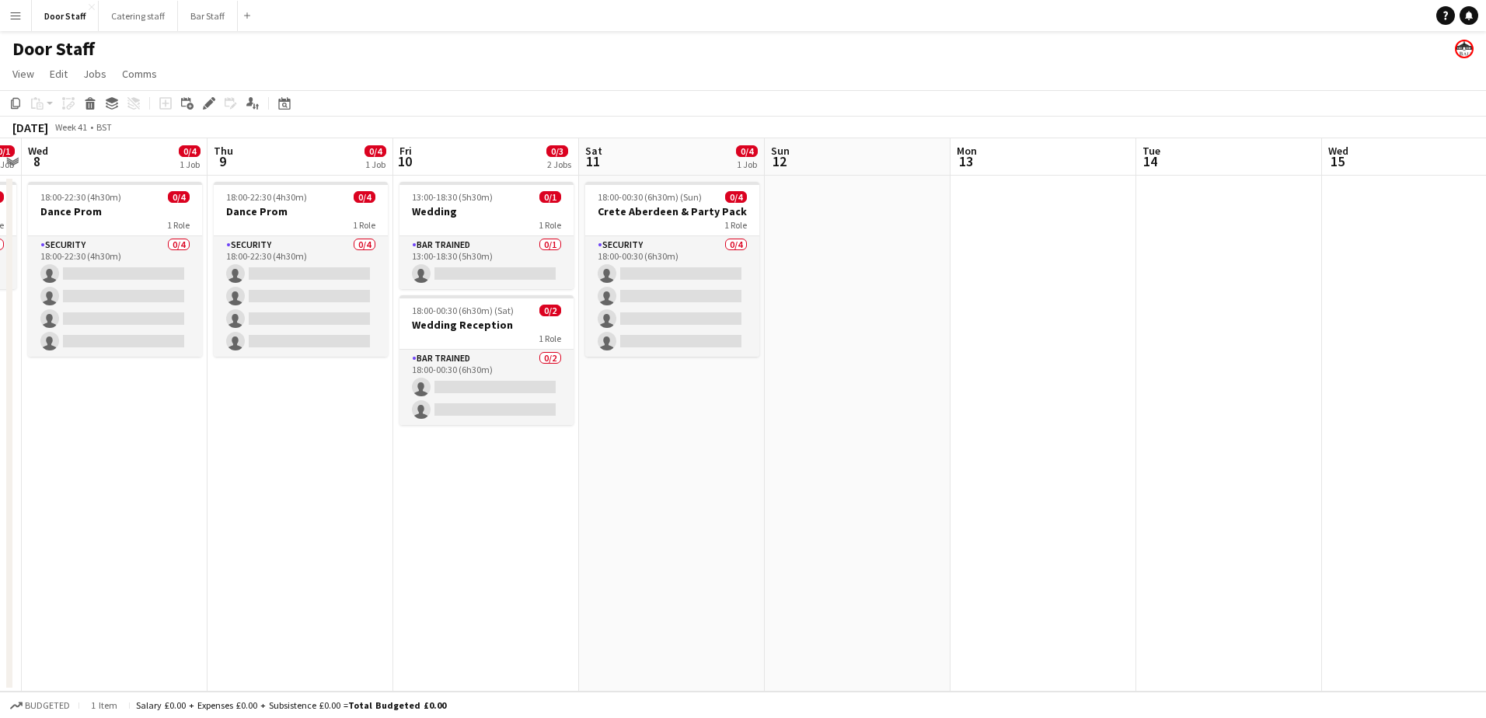
click at [893, 312] on app-calendar-viewport "Mon 6 Tue 7 0/1 1 Job Wed 8 0/4 1 Job Thu 9 0/4 1 Job Fri 10 0/3 2 Jobs Sat 11 …" at bounding box center [743, 414] width 1486 height 553
click at [124, 16] on button "Catering staff Close" at bounding box center [138, 16] width 79 height 30
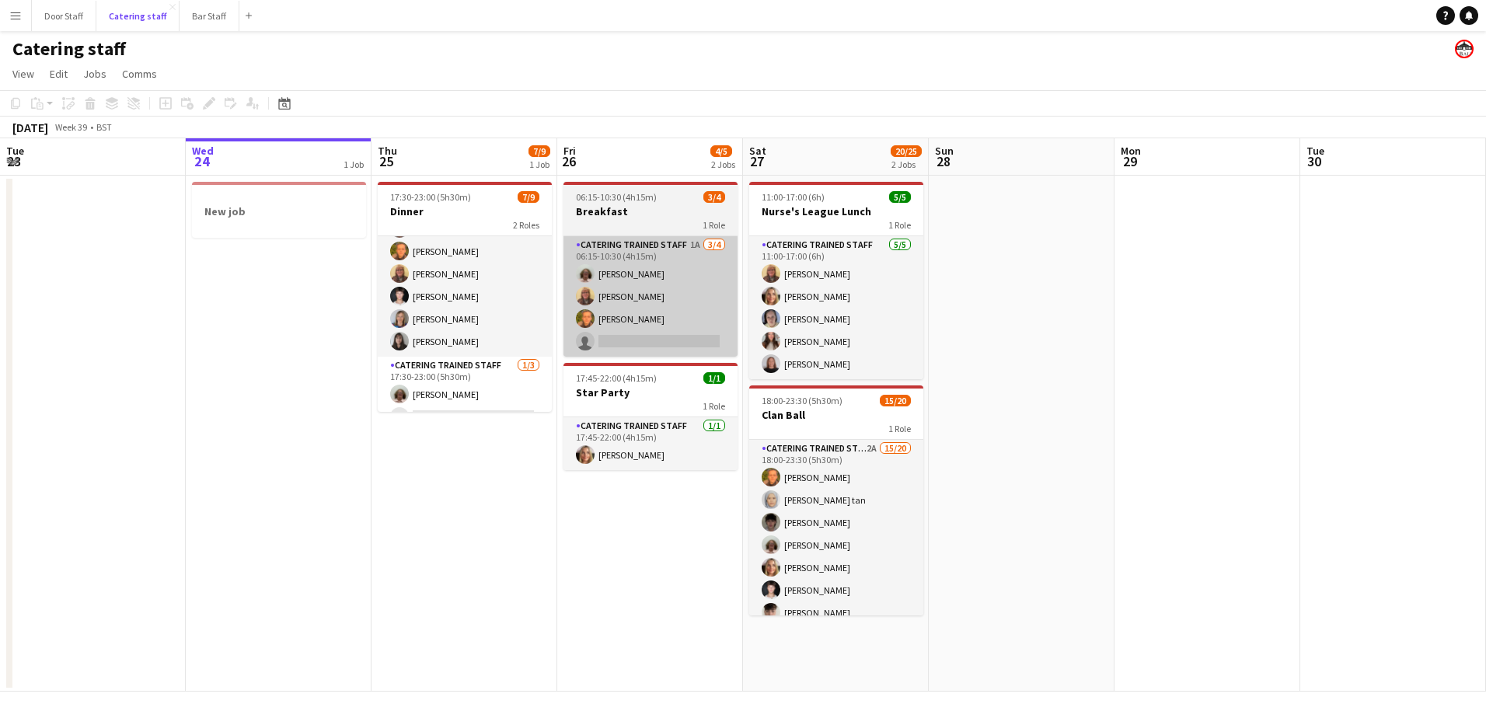
scroll to position [88, 0]
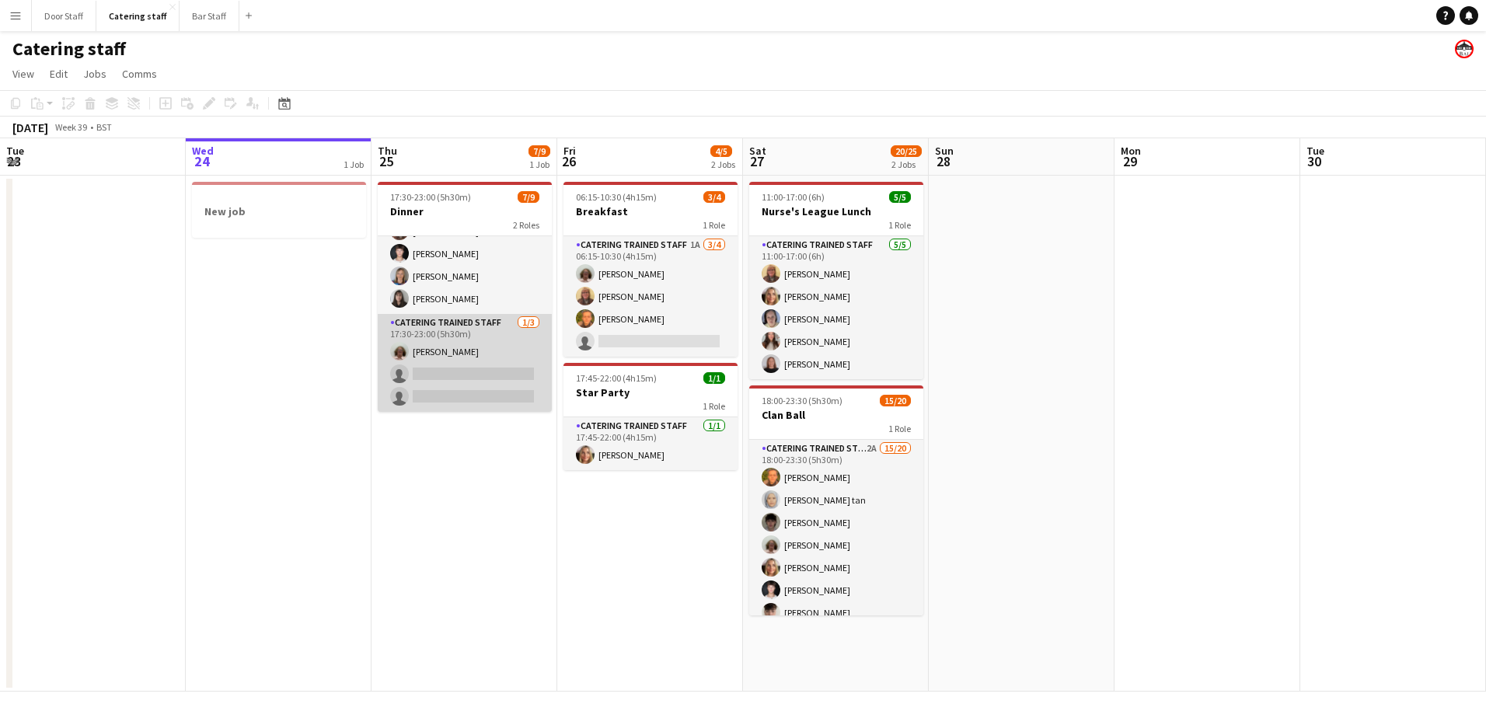
click at [441, 376] on app-card-role "Catering trained staff [DATE] 17:30-23:00 (5h30m) [PERSON_NAME] single-neutral-…" at bounding box center [465, 363] width 174 height 98
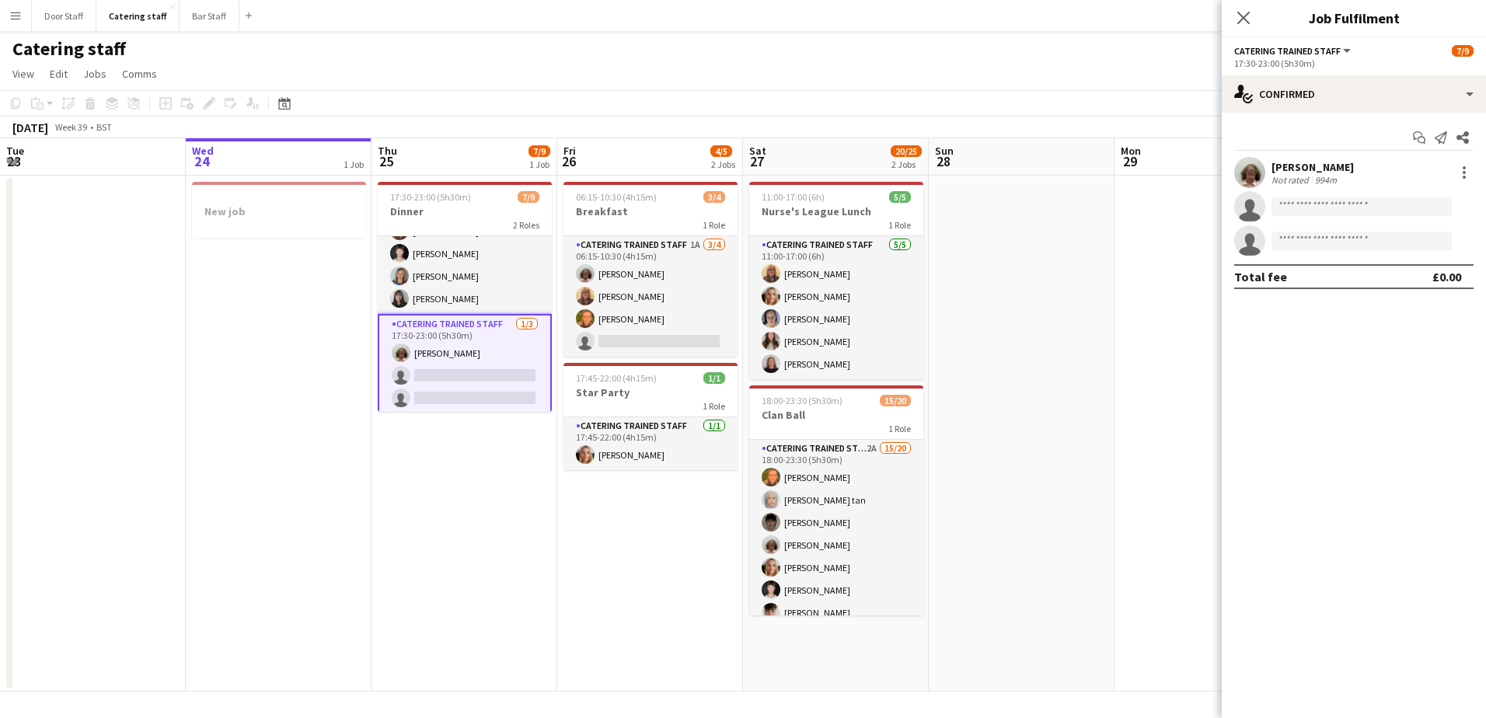
click at [429, 528] on app-date-cell "17:30-23:00 (5h30m) 7/9 Dinner 2 Roles Catering trained staff [DATE] 17:30-23:0…" at bounding box center [464, 434] width 186 height 516
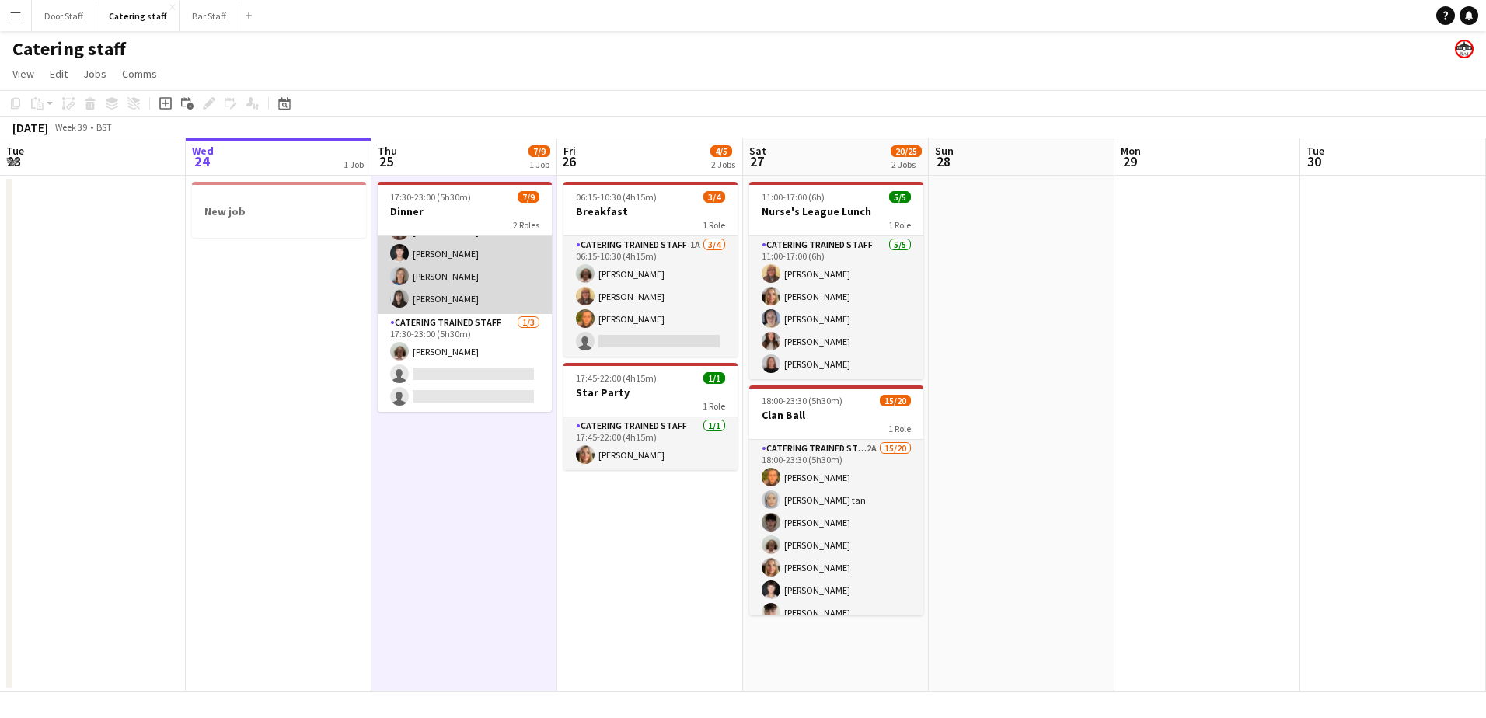
click at [440, 289] on app-card-role "Catering trained staff [DATE] 17:30-23:00 (5h30m) [PERSON_NAME] [PERSON_NAME] […" at bounding box center [465, 231] width 174 height 166
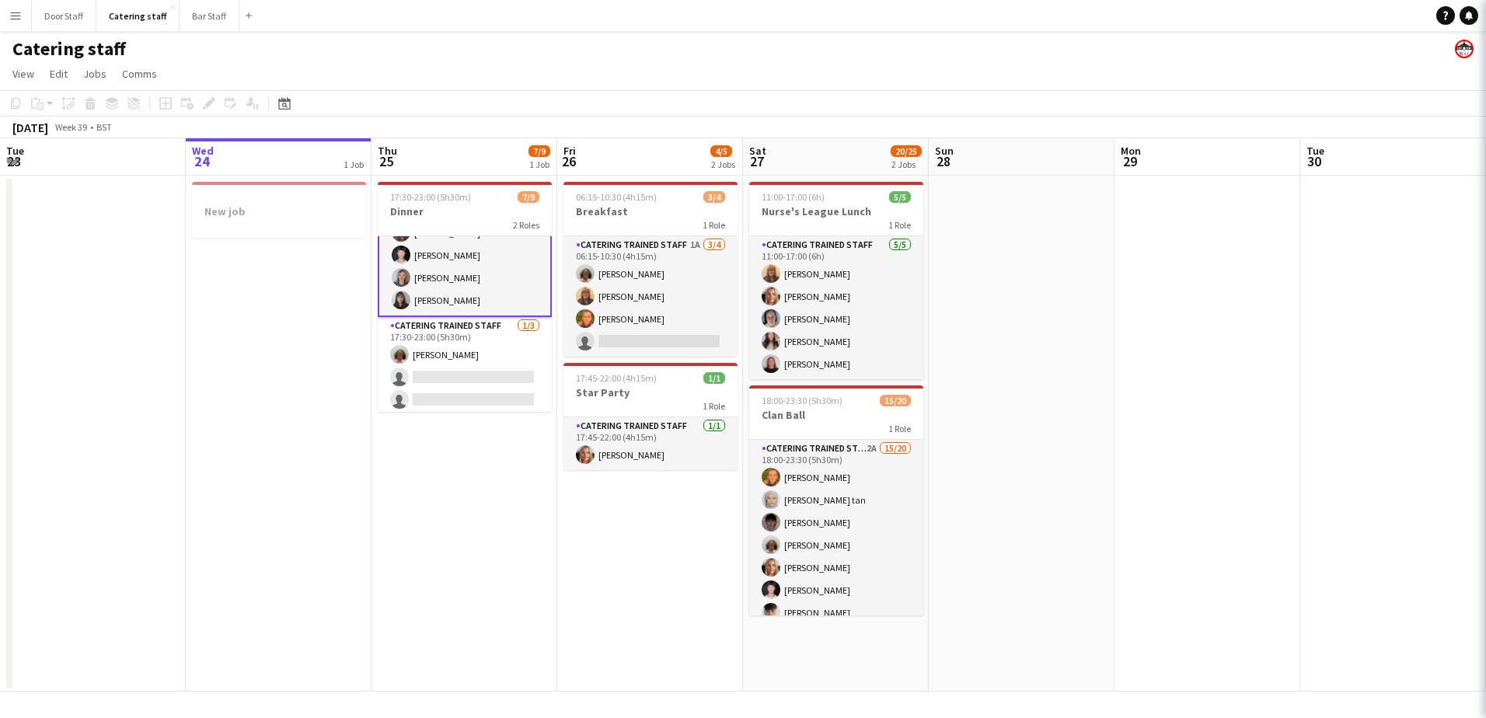
scroll to position [89, 0]
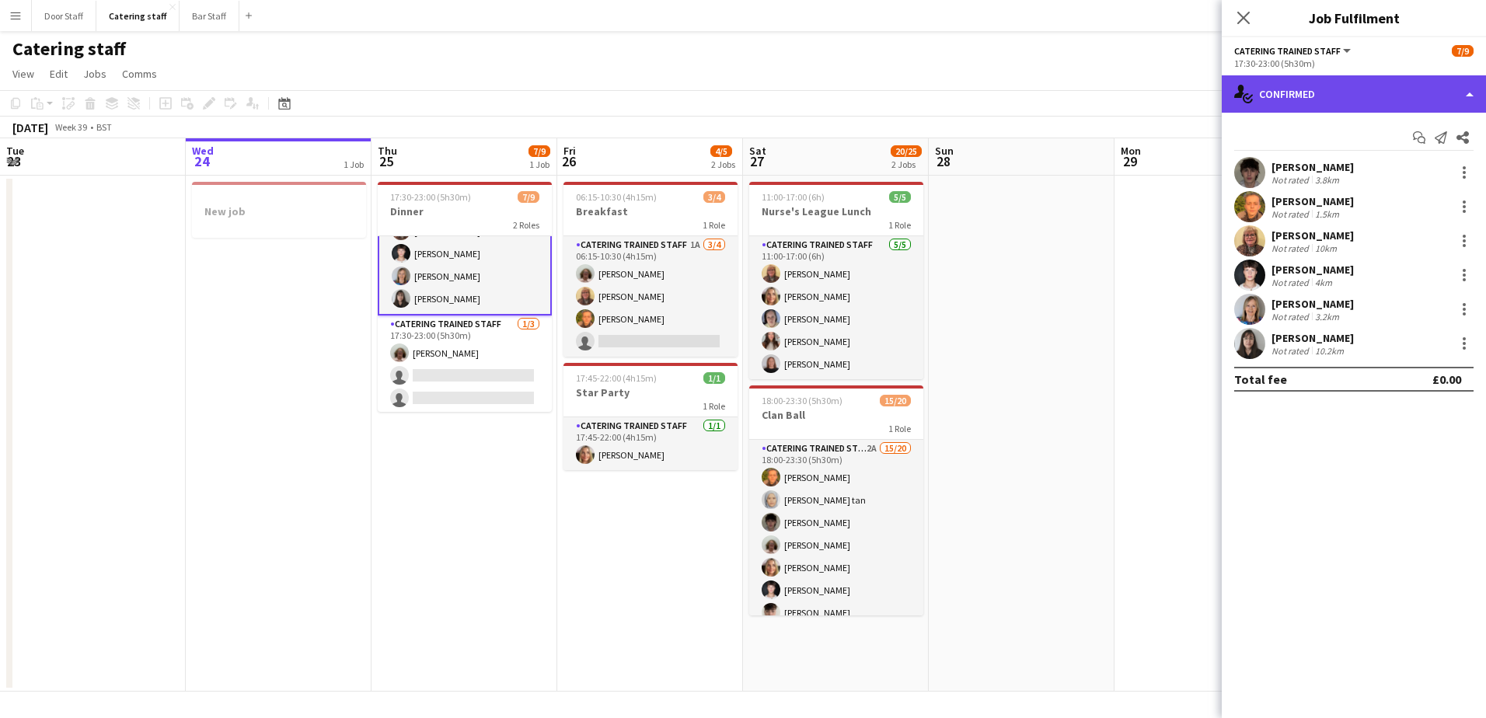
click at [1267, 91] on div "single-neutral-actions-check-2 Confirmed" at bounding box center [1354, 93] width 264 height 37
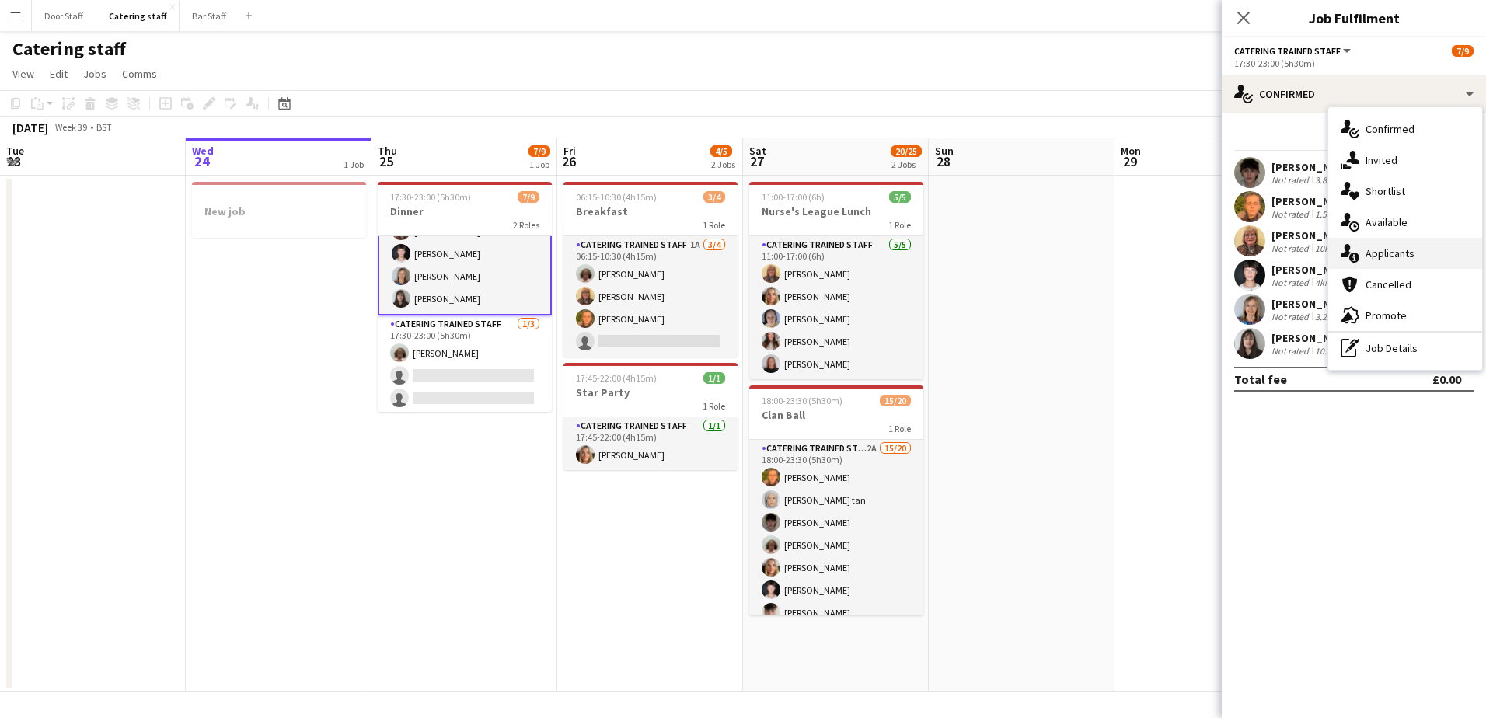
click at [1386, 254] on span "Applicants" at bounding box center [1389, 253] width 49 height 14
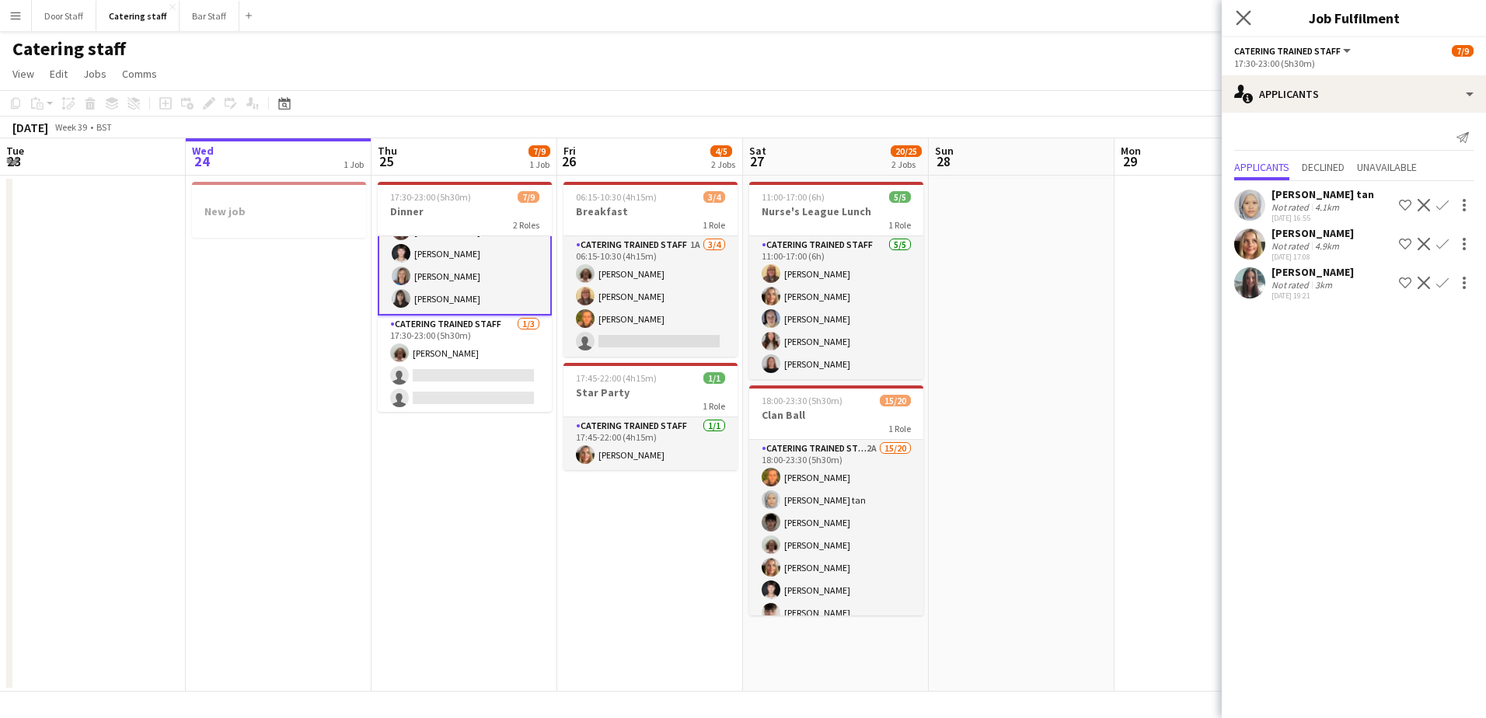
click at [1233, 17] on app-icon "Close pop-in" at bounding box center [1243, 18] width 23 height 23
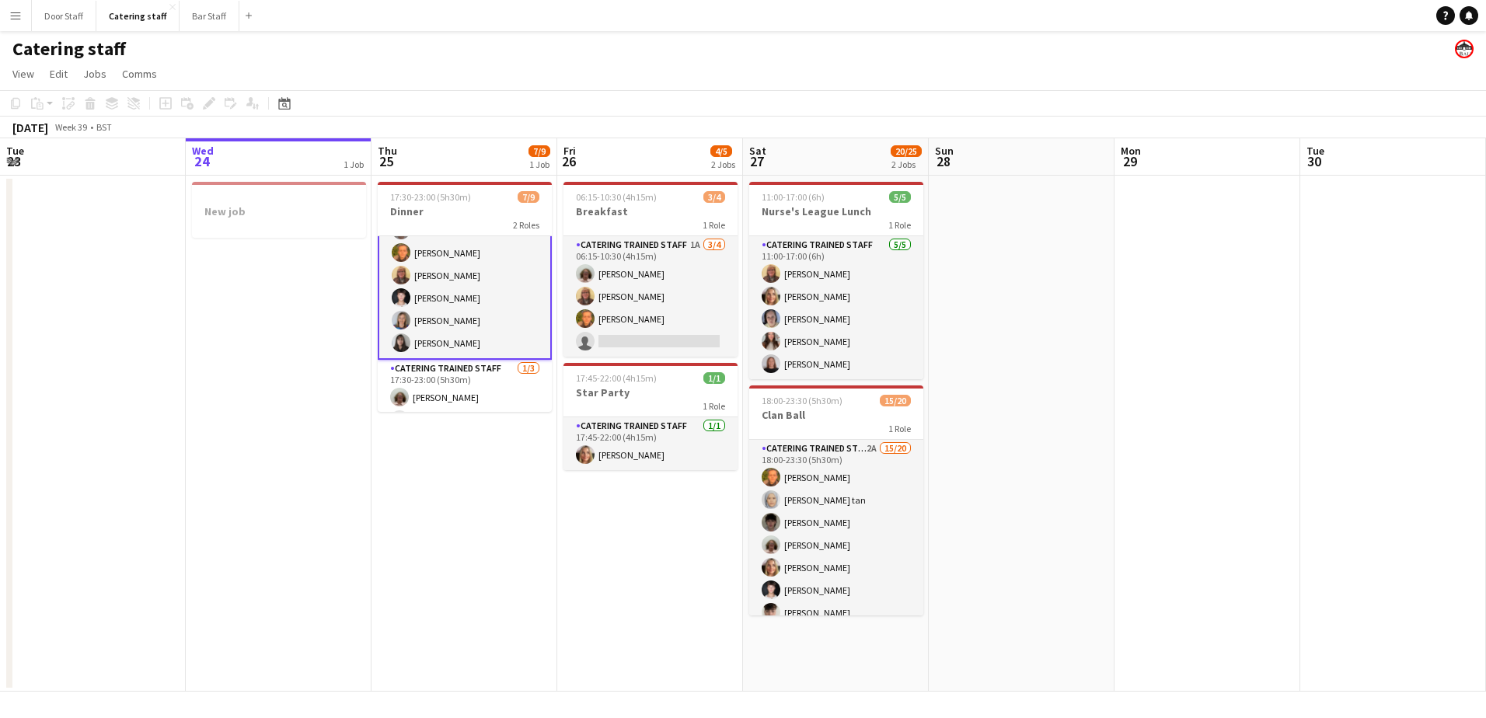
scroll to position [91, 0]
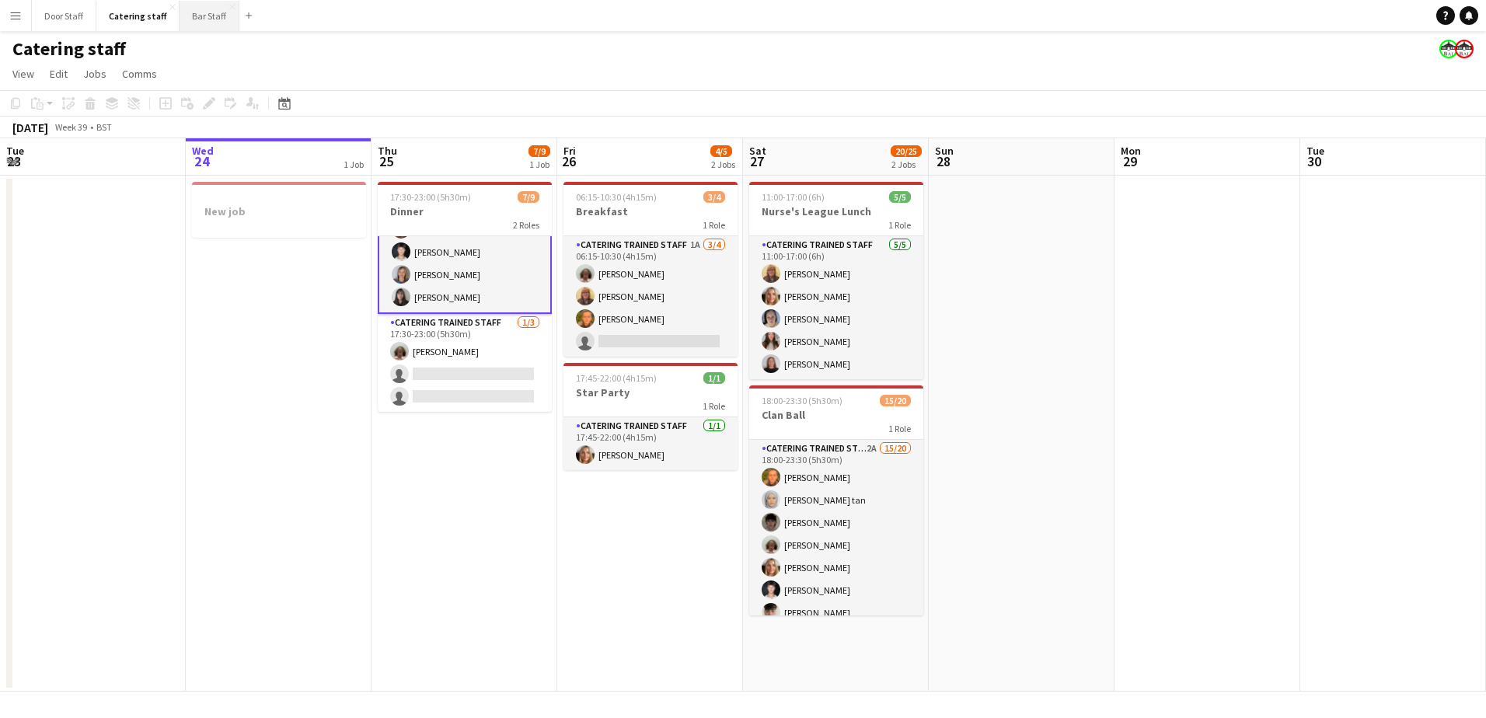
click at [200, 17] on button "Bar Staff Close" at bounding box center [210, 16] width 60 height 30
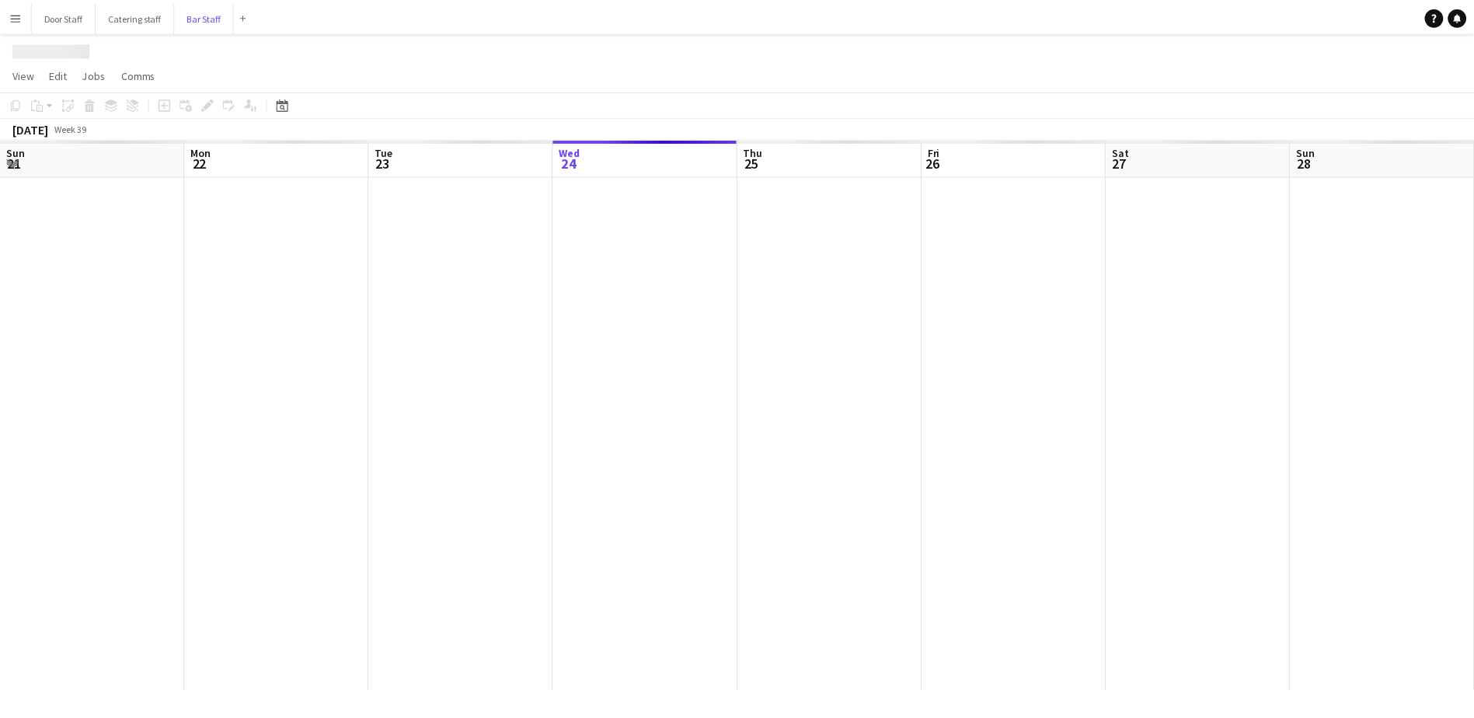
scroll to position [0, 371]
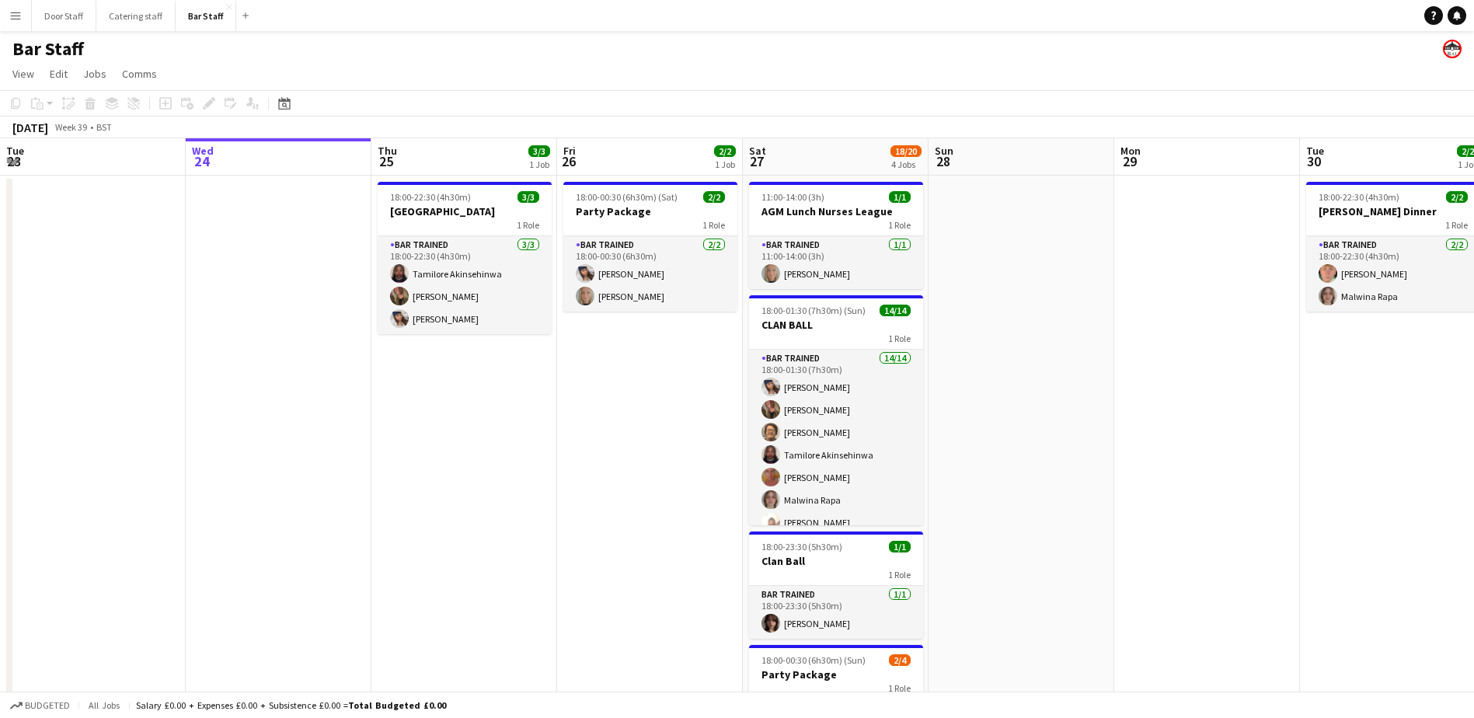
click at [512, 427] on app-date-cell "18:00-22:30 (4h30m) 3/3 Town House 1 Role Bar trained [DATE] 18:00-22:30 (4h30m…" at bounding box center [464, 522] width 186 height 693
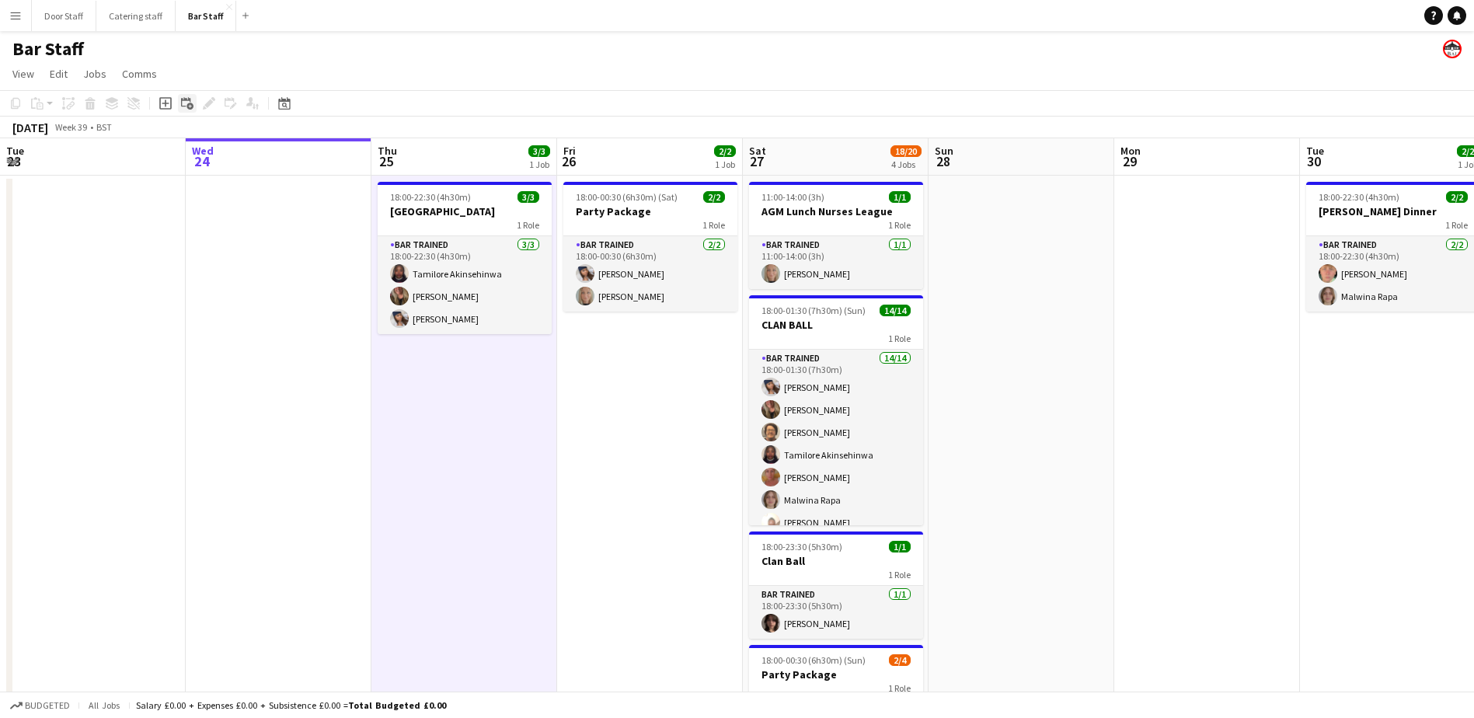
click at [193, 103] on icon "Add linked Job" at bounding box center [187, 103] width 12 height 12
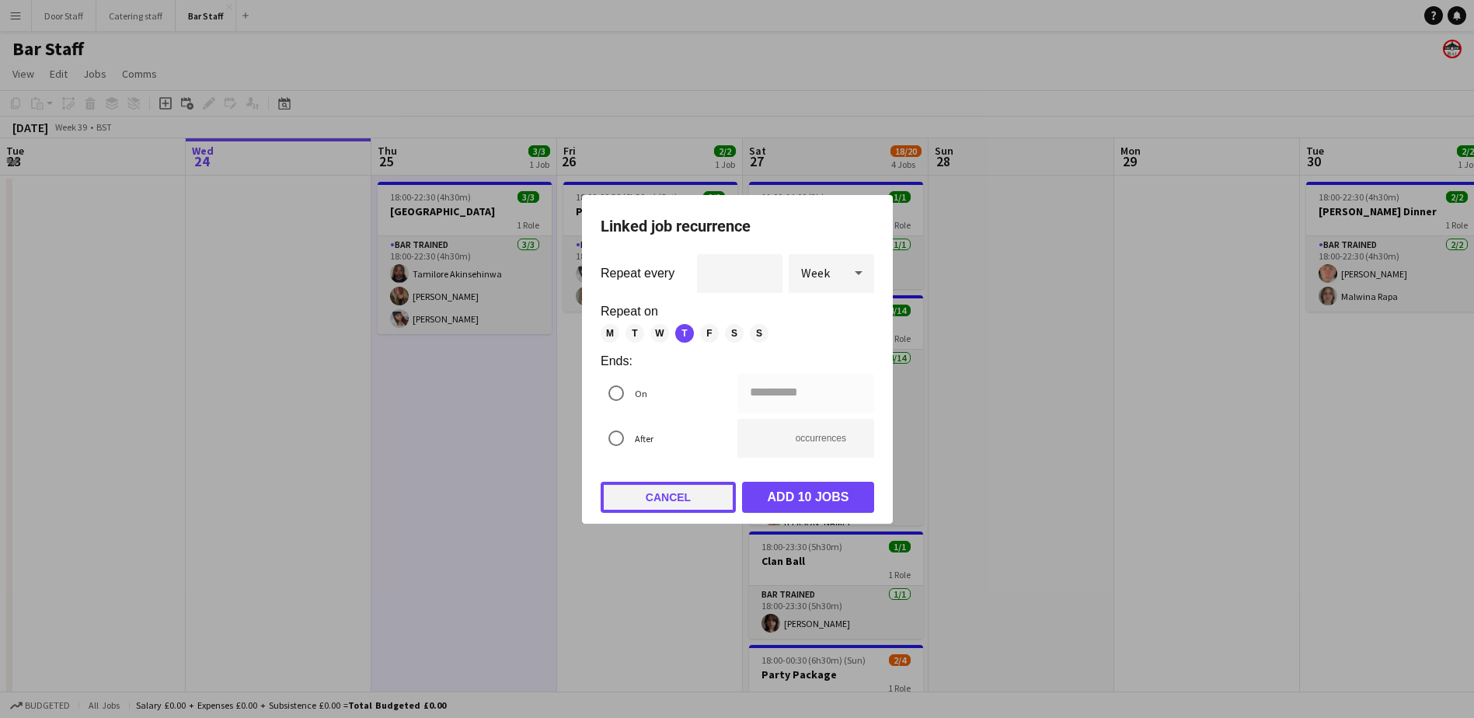
click at [700, 497] on button "Cancel" at bounding box center [668, 497] width 135 height 31
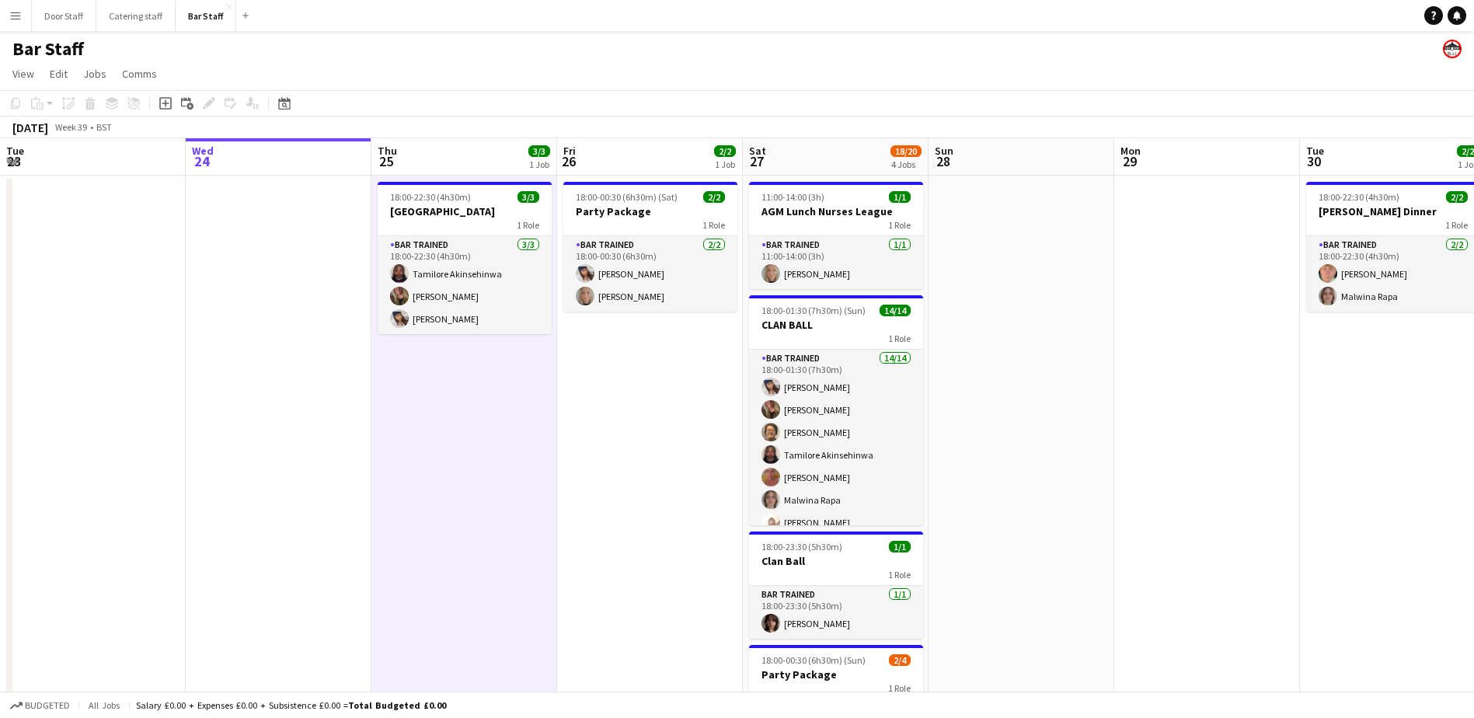
click at [465, 413] on app-date-cell "18:00-22:30 (4h30m) 3/3 Town House 1 Role Bar trained [DATE] 18:00-22:30 (4h30m…" at bounding box center [464, 522] width 186 height 693
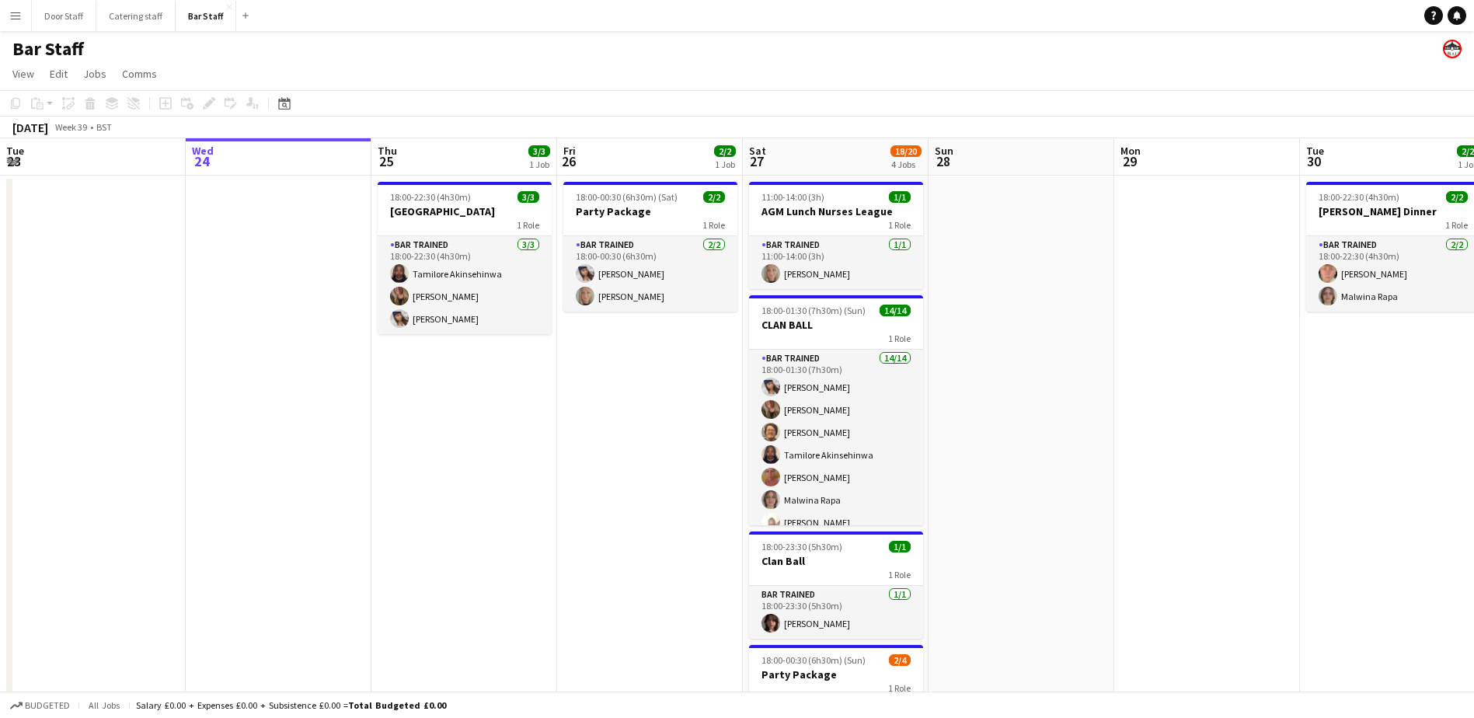
click at [465, 413] on app-date-cell "18:00-22:30 (4h30m) 3/3 Town House 1 Role Bar trained [DATE] 18:00-22:30 (4h30m…" at bounding box center [464, 522] width 186 height 693
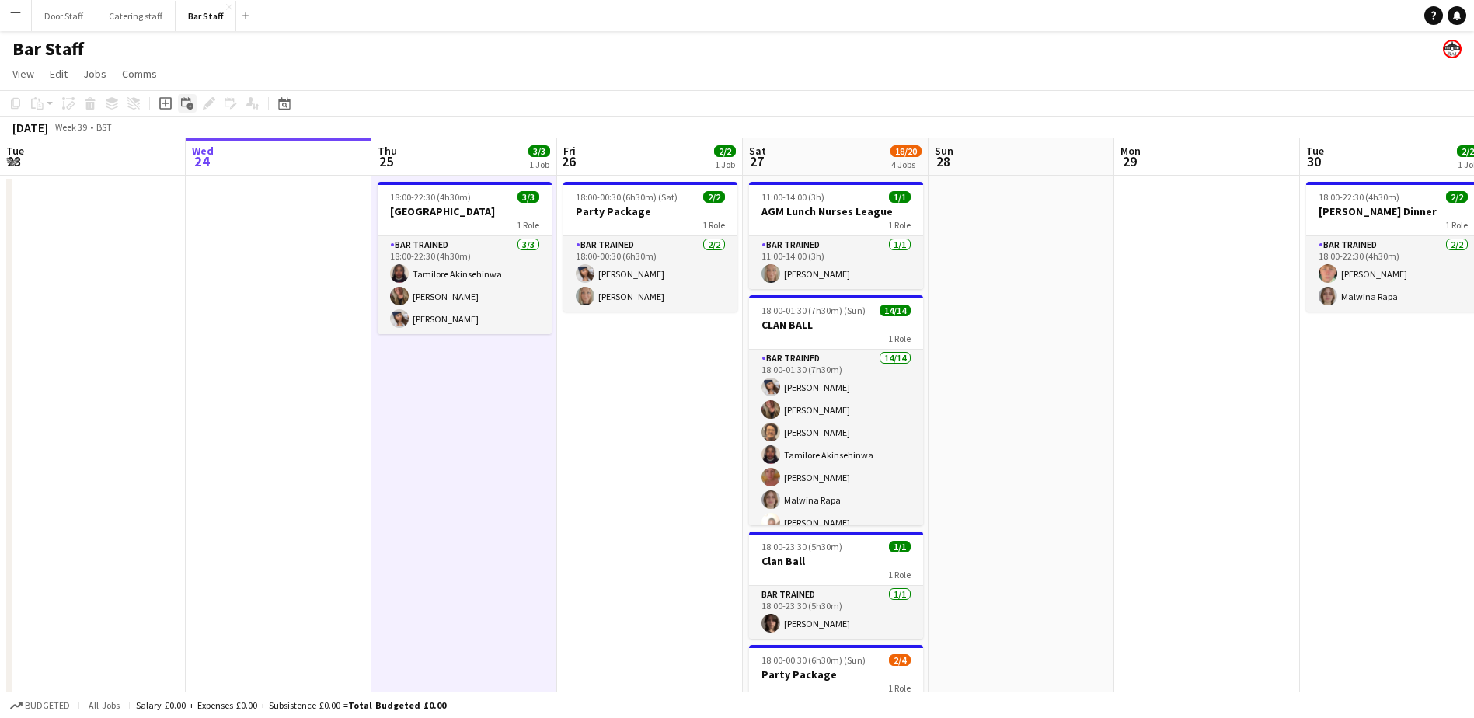
click at [193, 112] on div "Add linked Job" at bounding box center [187, 103] width 19 height 19
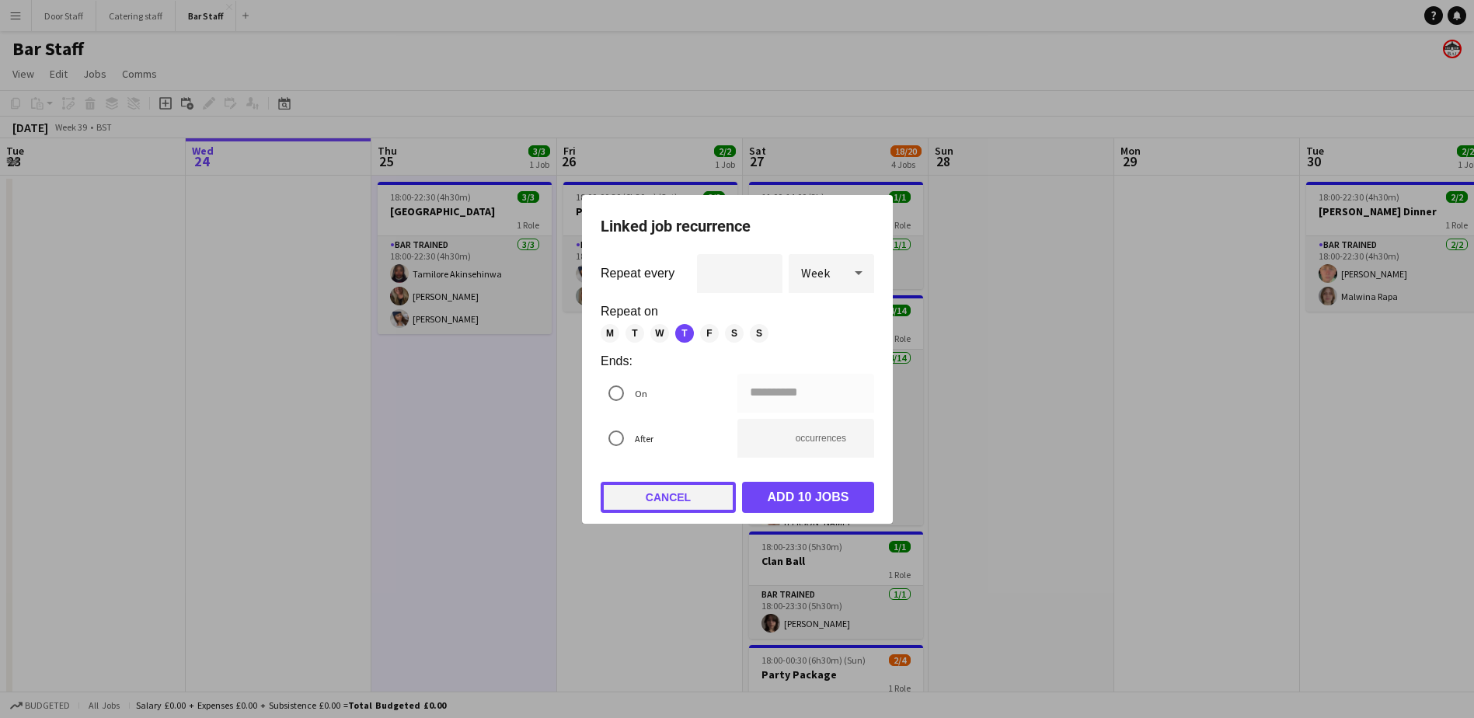
click at [680, 510] on button "Cancel" at bounding box center [668, 497] width 135 height 31
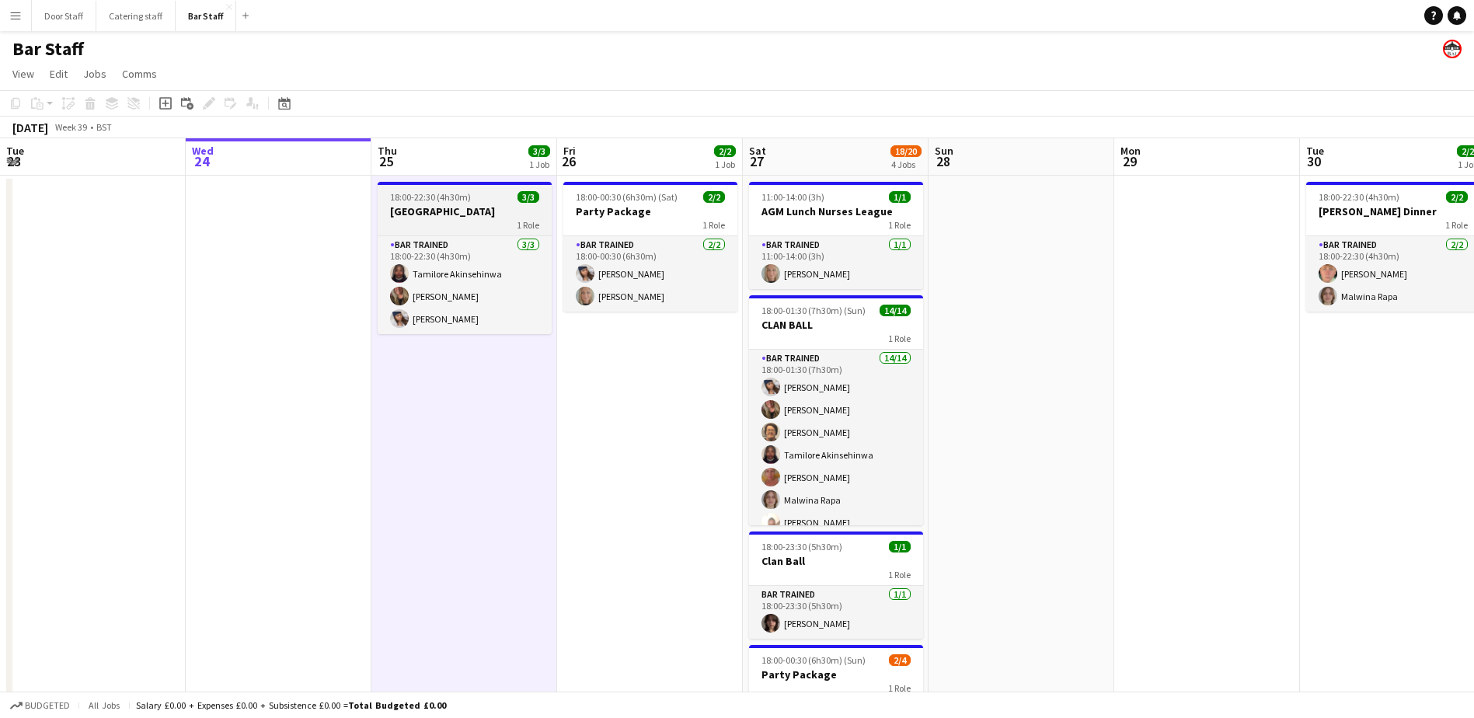
click at [432, 197] on span "18:00-22:30 (4h30m)" at bounding box center [430, 197] width 81 height 12
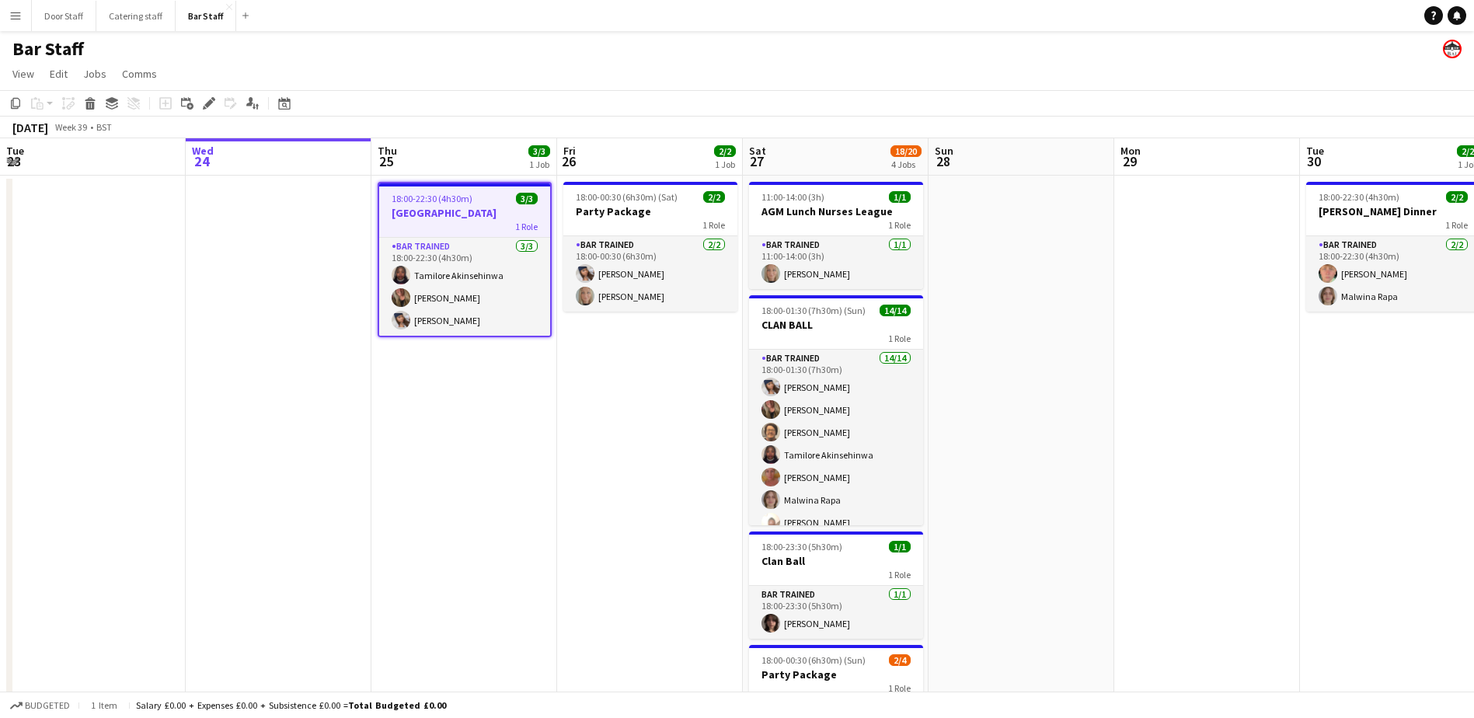
scroll to position [0, 370]
click at [217, 99] on div "Edit" at bounding box center [209, 103] width 19 height 19
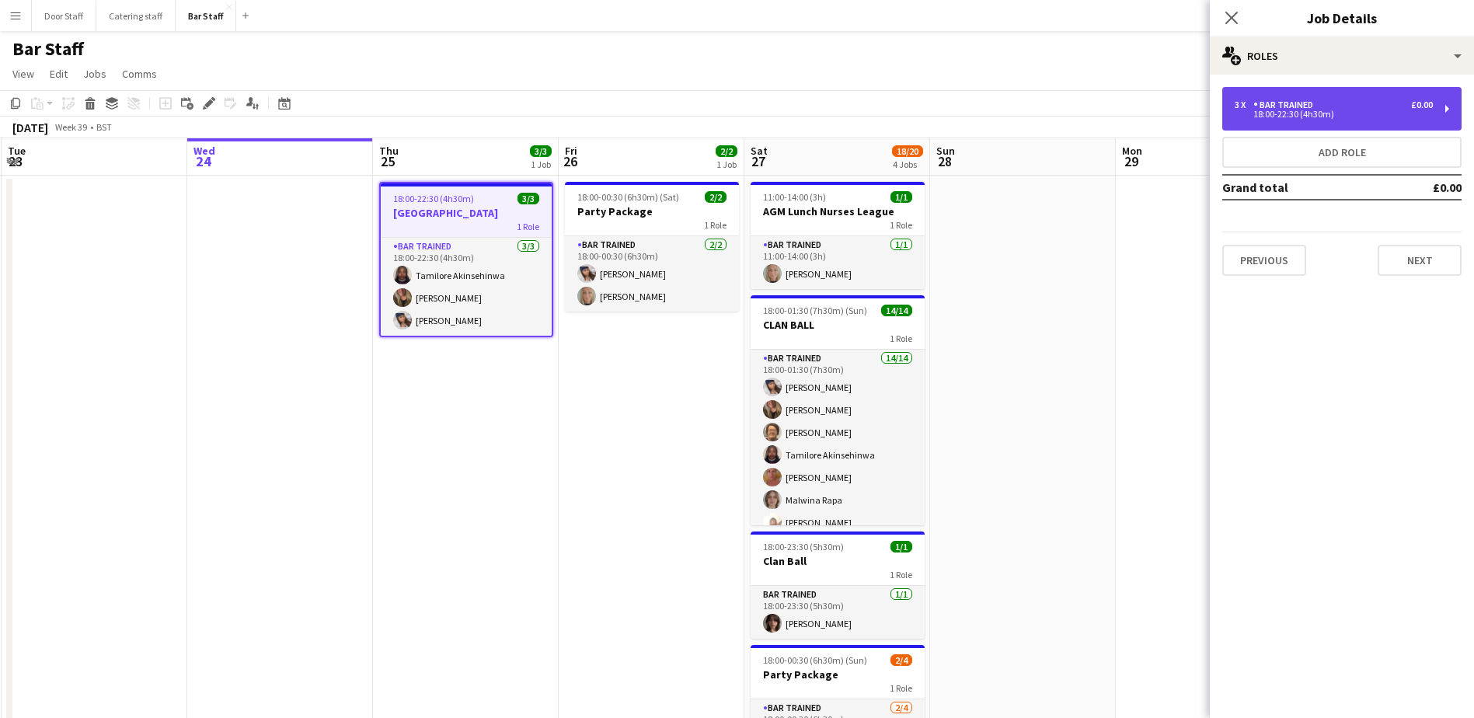
click at [1332, 116] on div "18:00-22:30 (4h30m)" at bounding box center [1334, 114] width 198 height 8
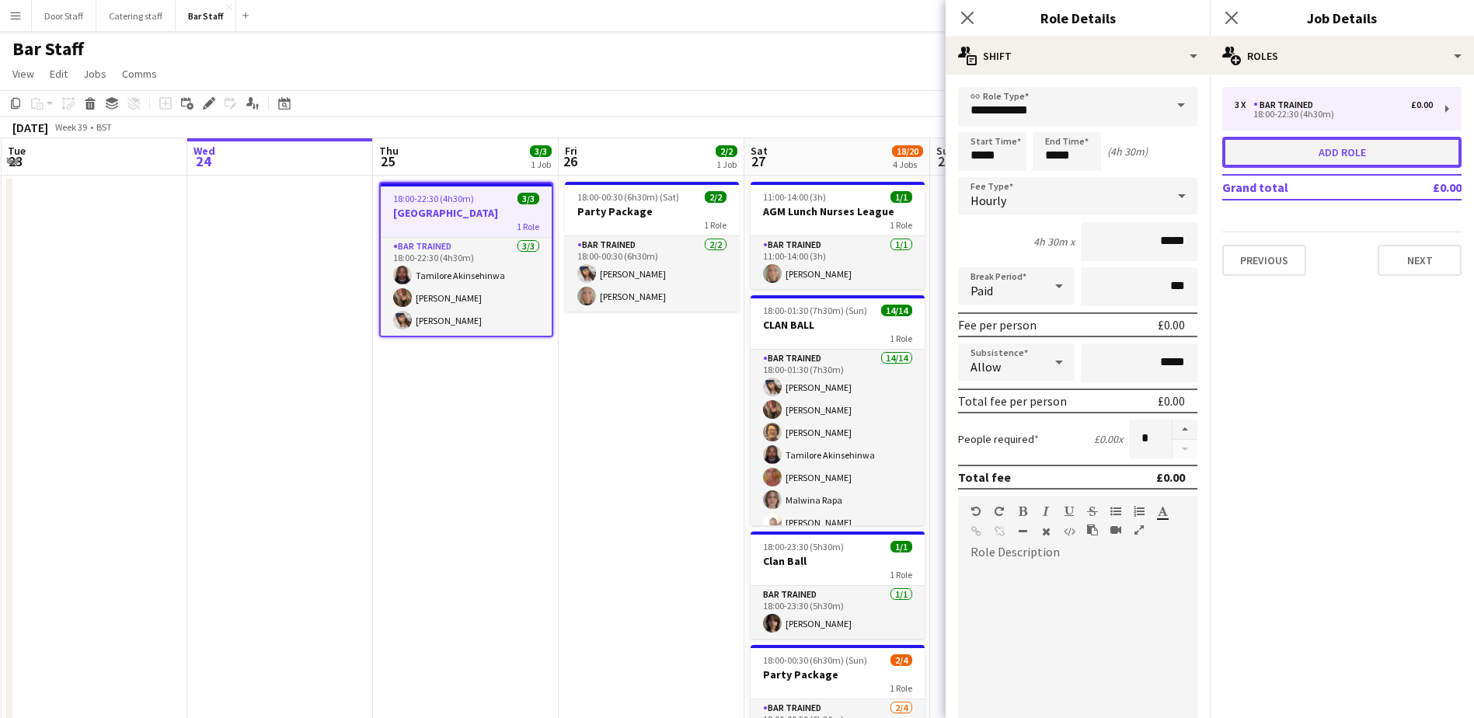
click at [1339, 155] on button "Add role" at bounding box center [1341, 152] width 239 height 31
type input "*****"
type input "*"
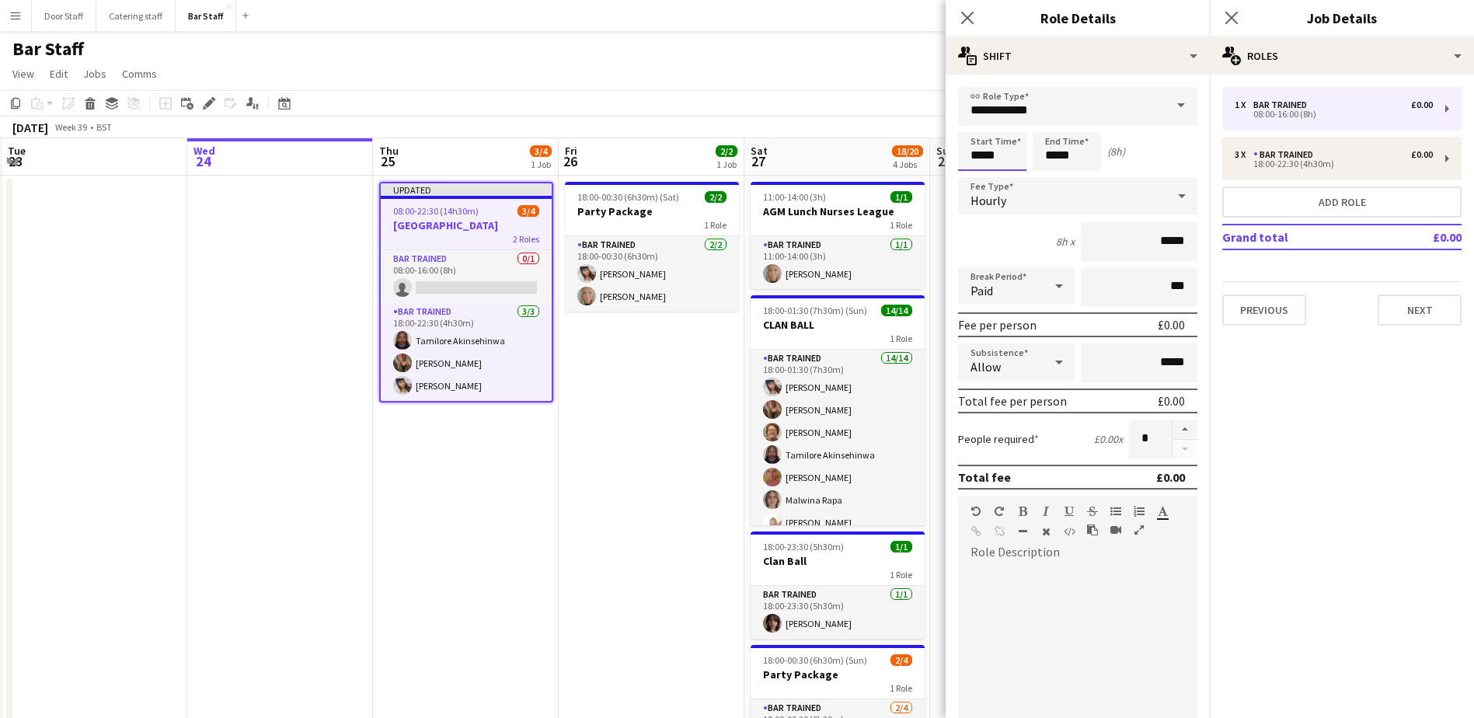
click at [996, 166] on input "*****" at bounding box center [992, 151] width 68 height 39
click at [981, 124] on div at bounding box center [976, 125] width 31 height 16
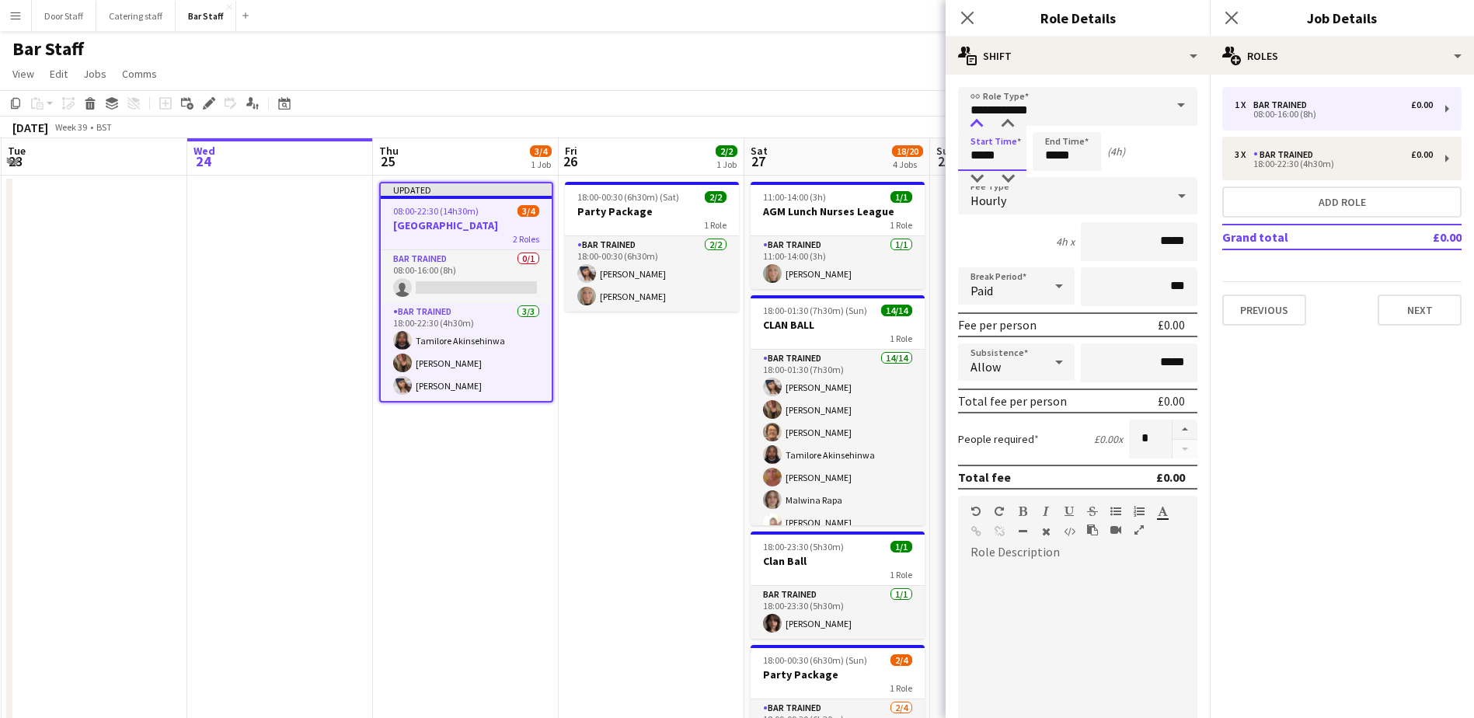
click at [981, 124] on div at bounding box center [976, 125] width 31 height 16
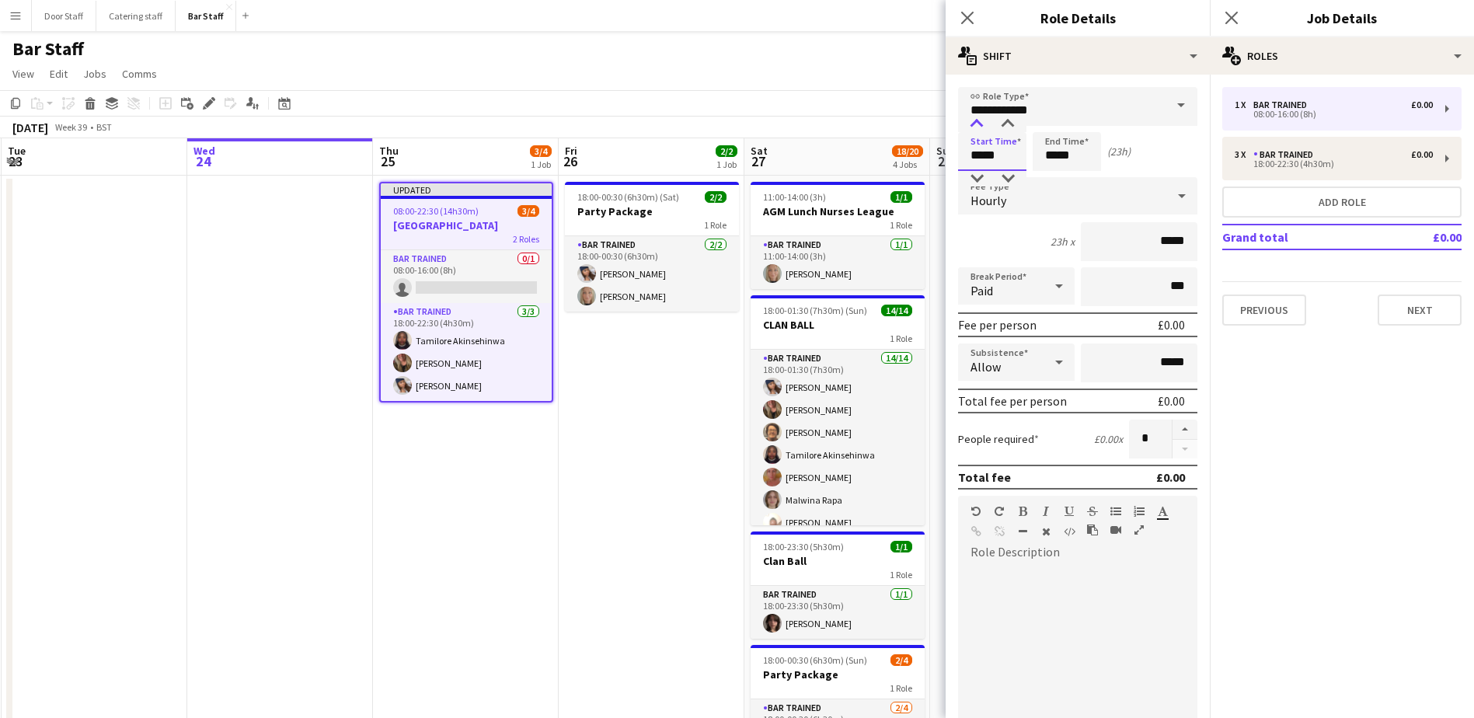
type input "*****"
click at [981, 124] on div at bounding box center [976, 125] width 31 height 16
click at [1066, 153] on input "*****" at bounding box center [1067, 151] width 68 height 39
click at [1056, 120] on div at bounding box center [1051, 125] width 31 height 16
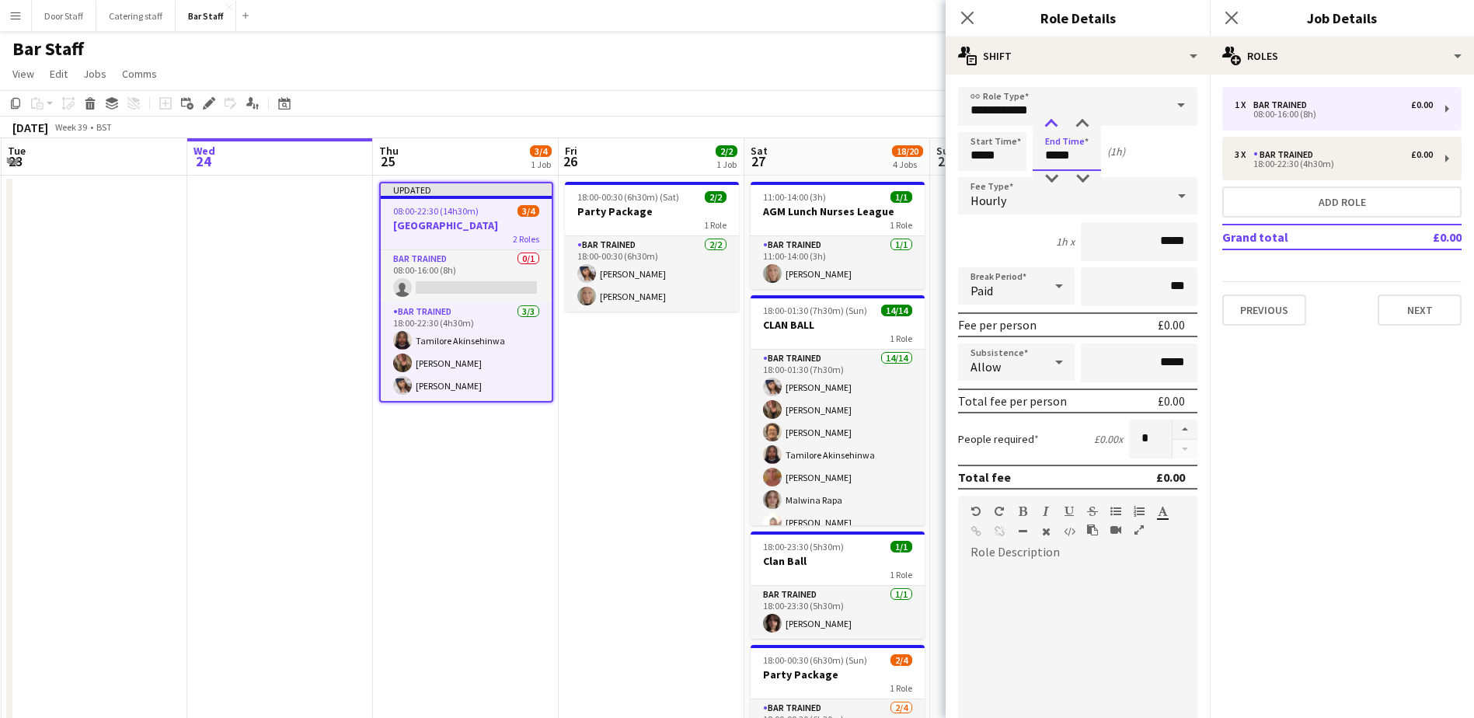
click at [1056, 120] on div at bounding box center [1051, 125] width 31 height 16
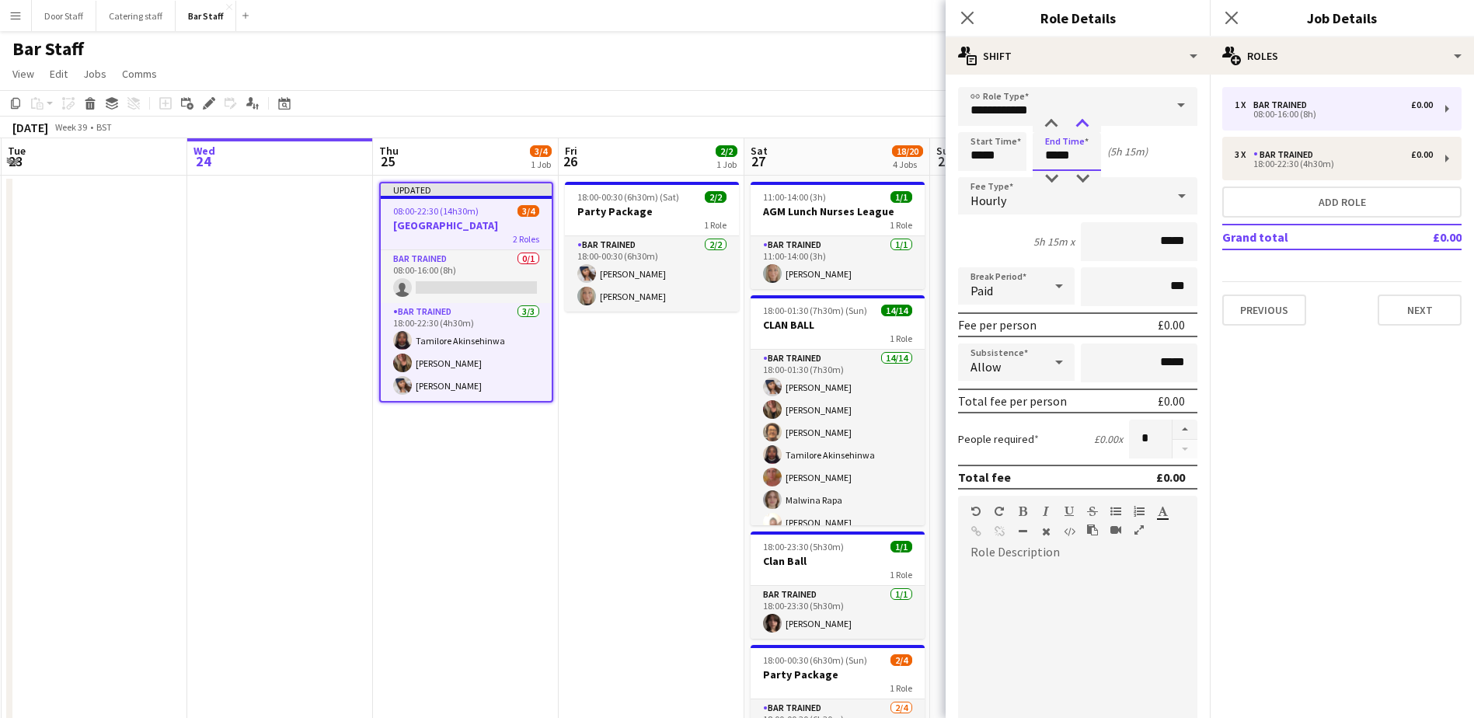
click at [1076, 122] on div at bounding box center [1082, 125] width 31 height 16
type input "*****"
click at [1076, 122] on div at bounding box center [1082, 125] width 31 height 16
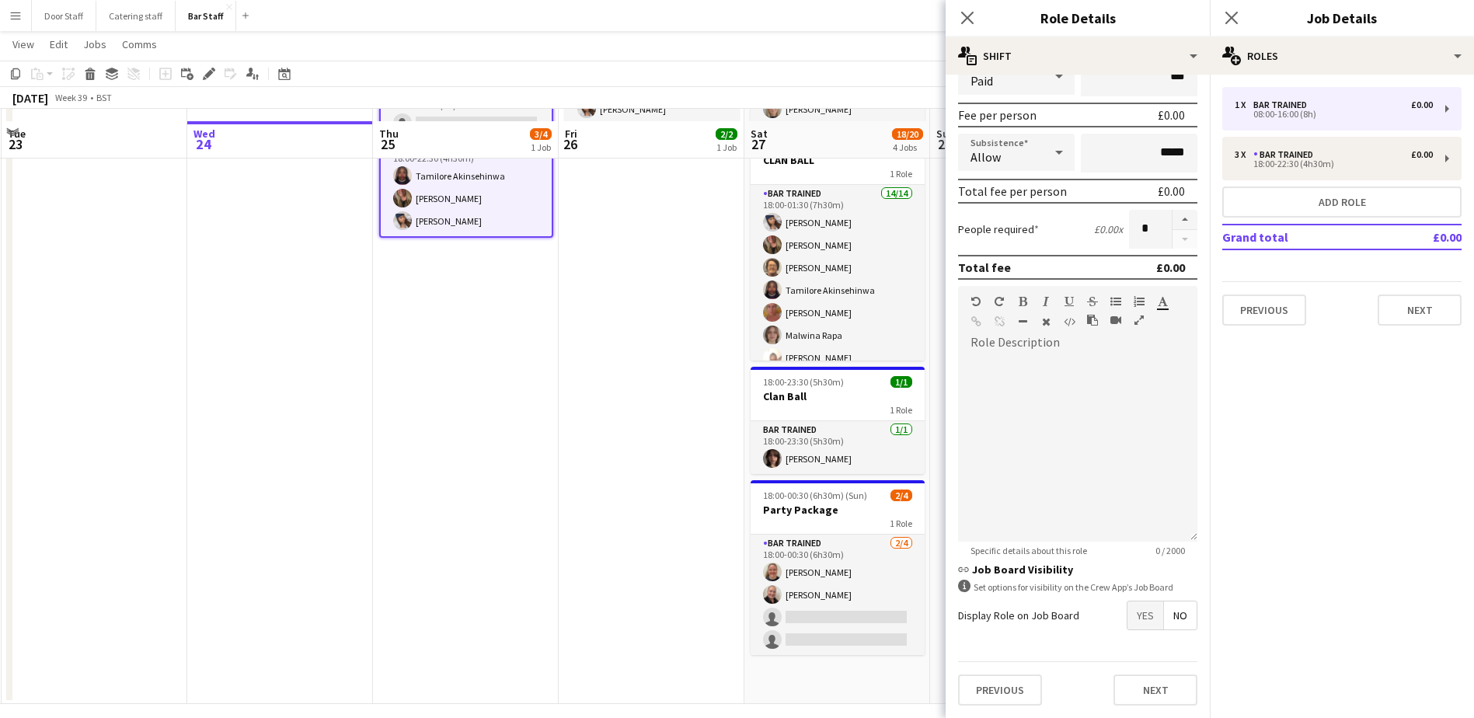
scroll to position [176, 0]
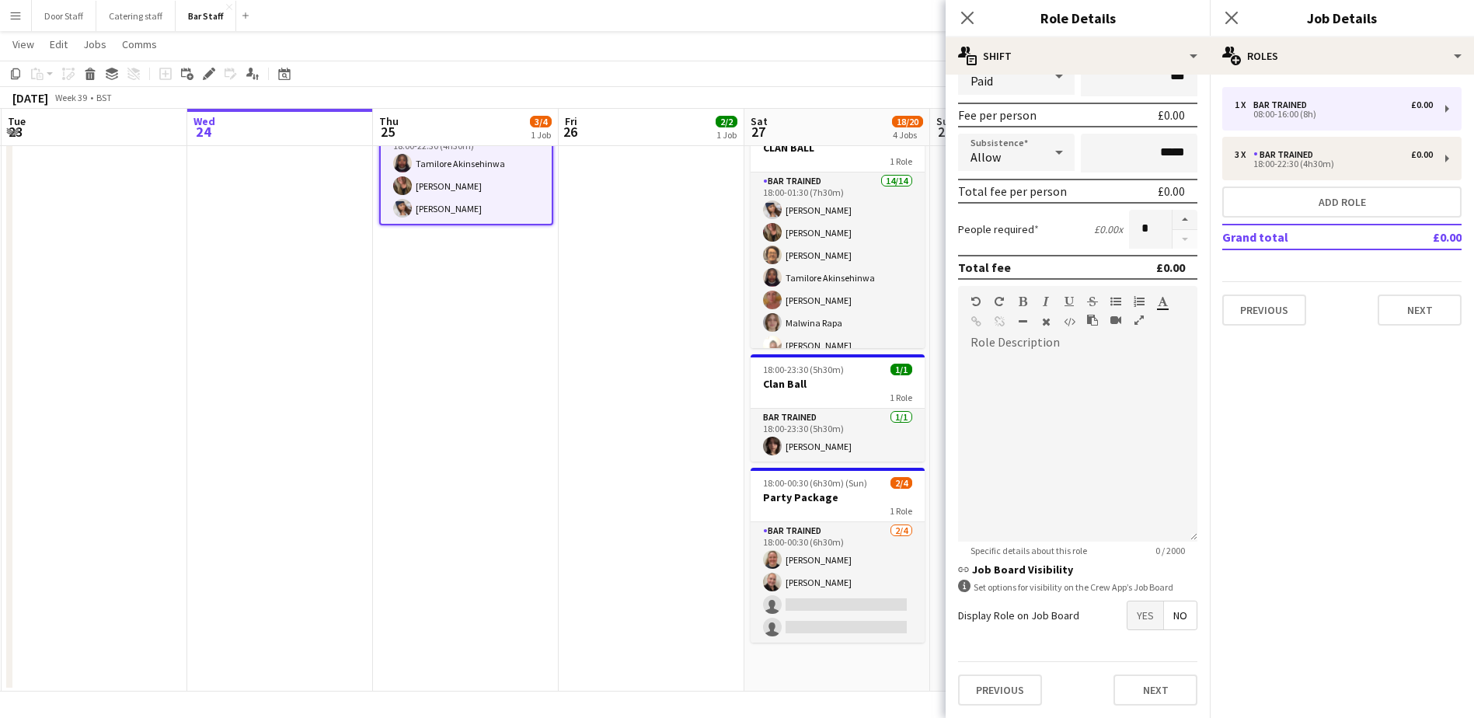
click at [1135, 612] on span "Yes" at bounding box center [1146, 615] width 36 height 28
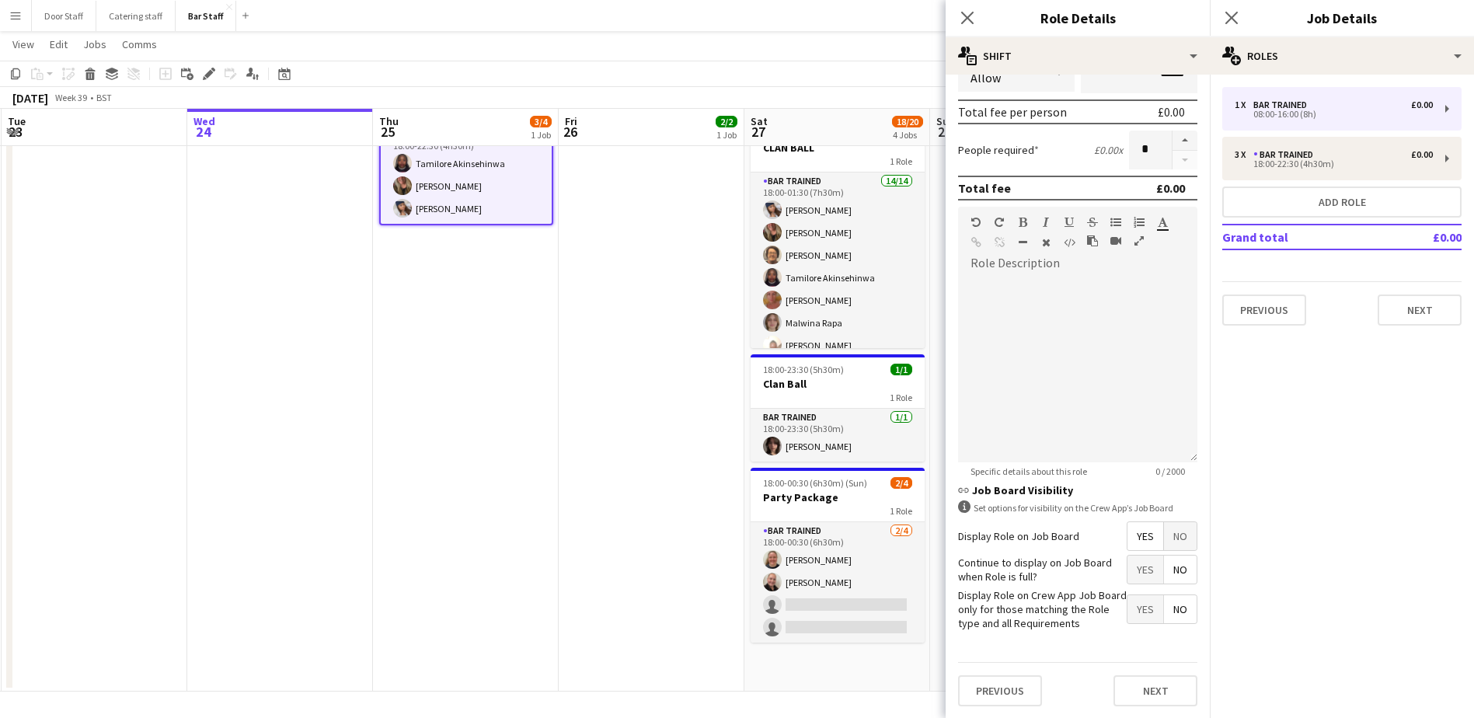
scroll to position [290, 0]
click at [1157, 695] on button "Next" at bounding box center [1156, 689] width 84 height 31
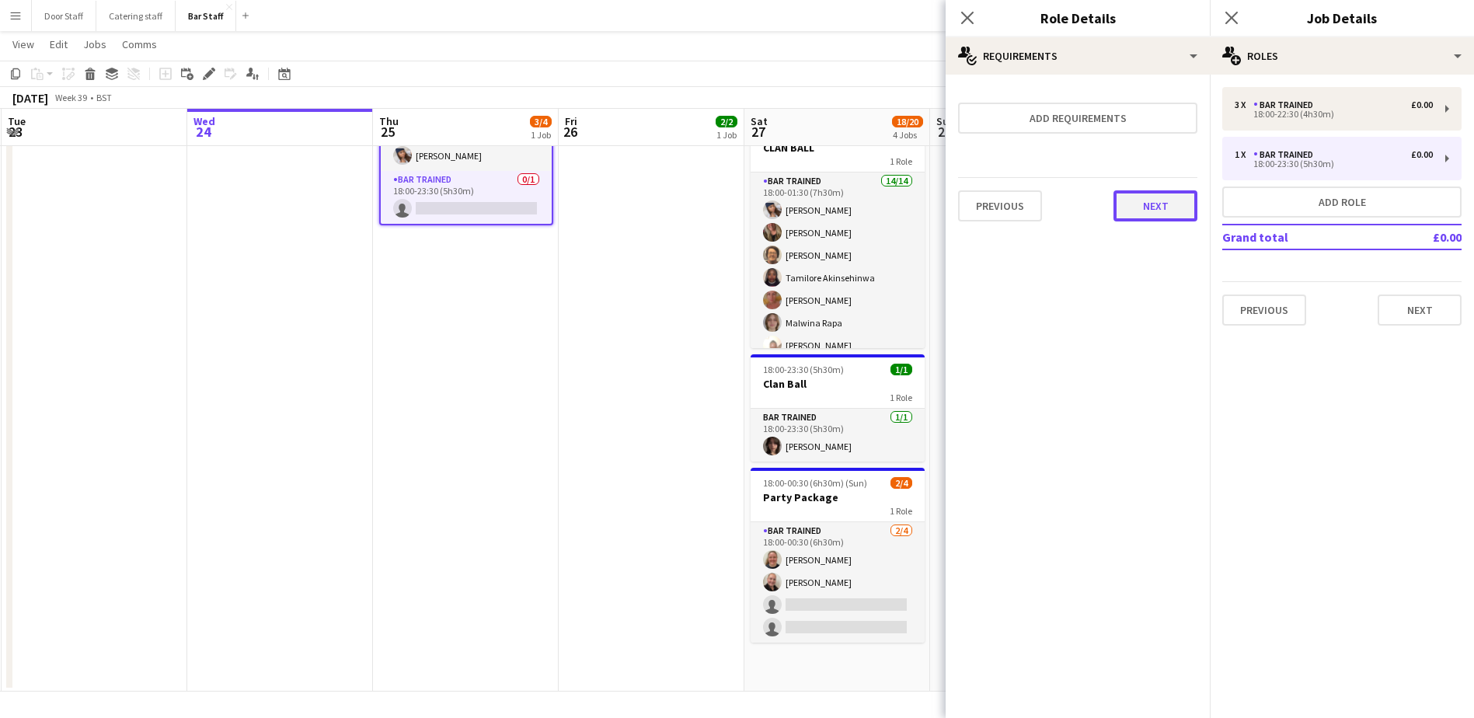
click at [1145, 216] on button "Next" at bounding box center [1156, 205] width 84 height 31
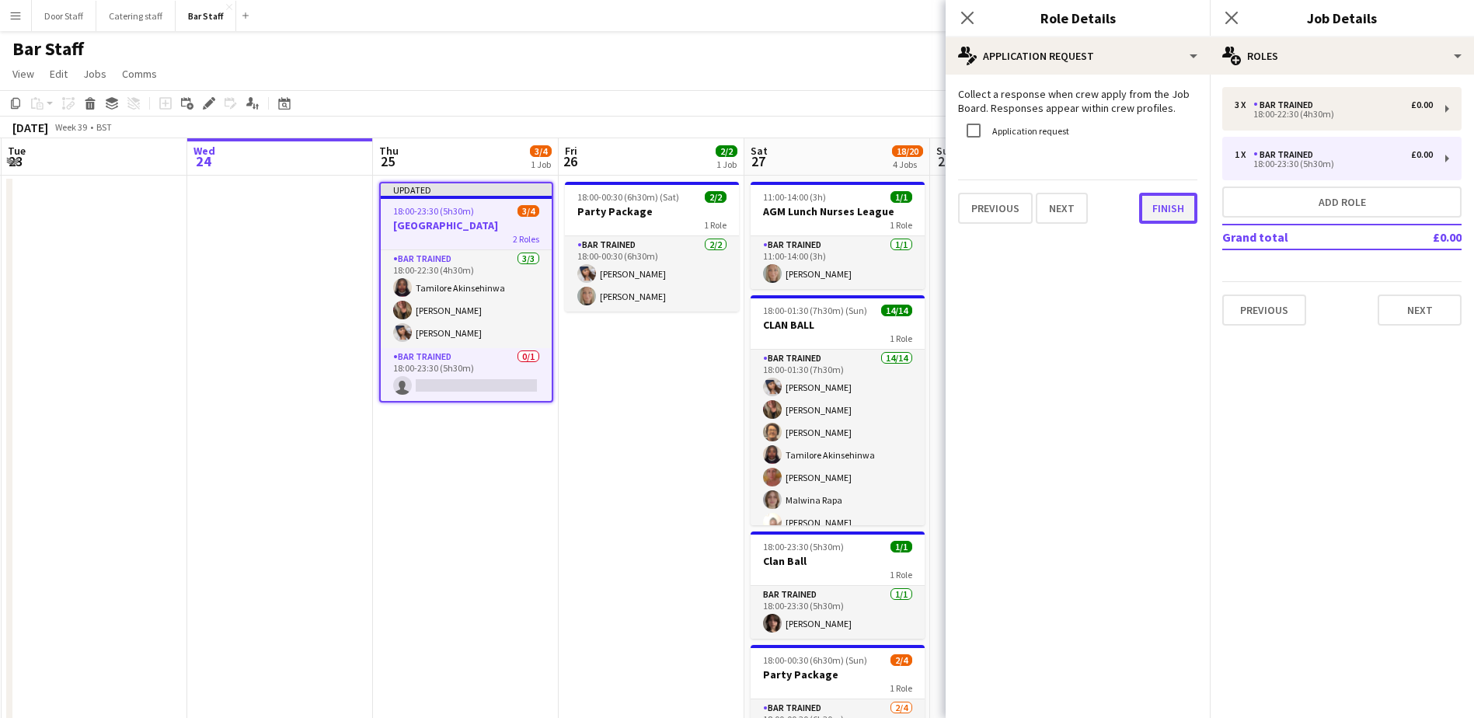
click at [1163, 204] on button "Finish" at bounding box center [1168, 208] width 58 height 31
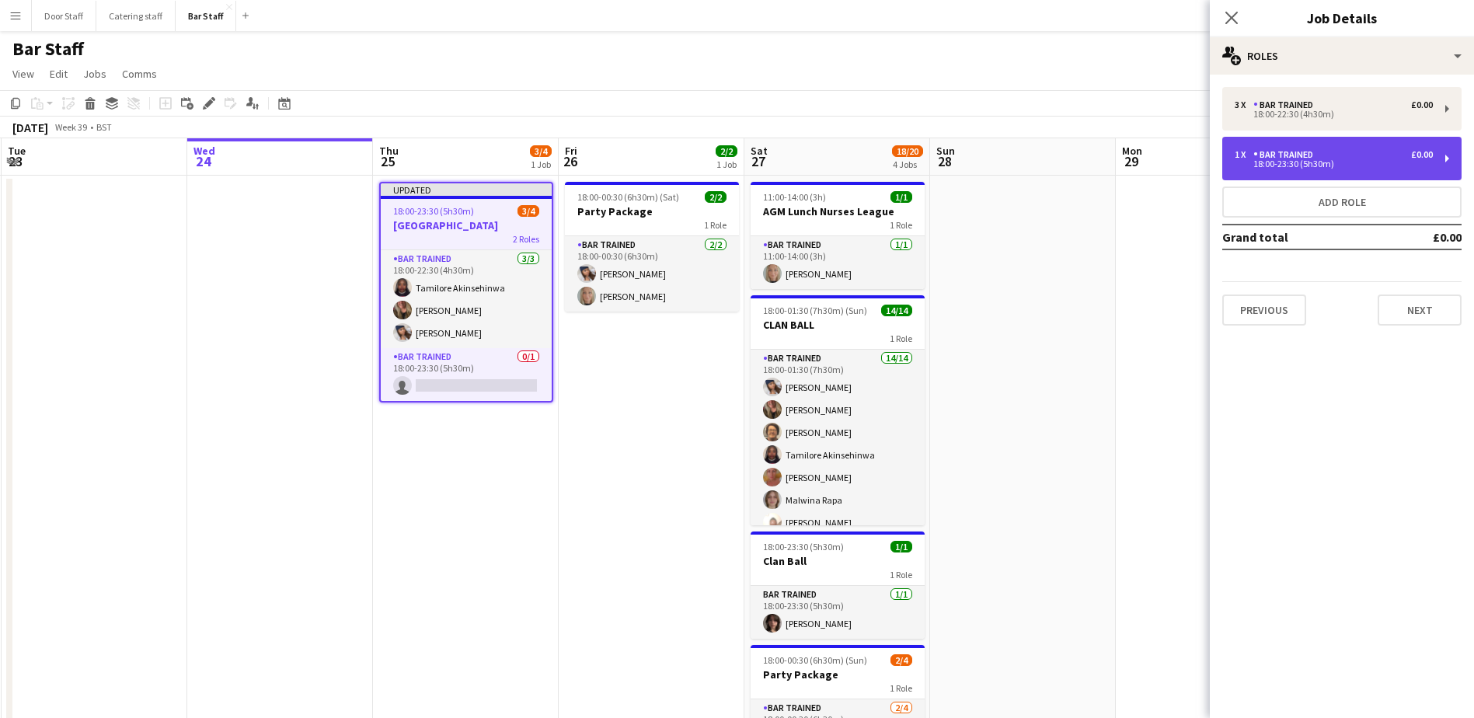
click at [1298, 156] on div "Bar trained" at bounding box center [1286, 154] width 66 height 11
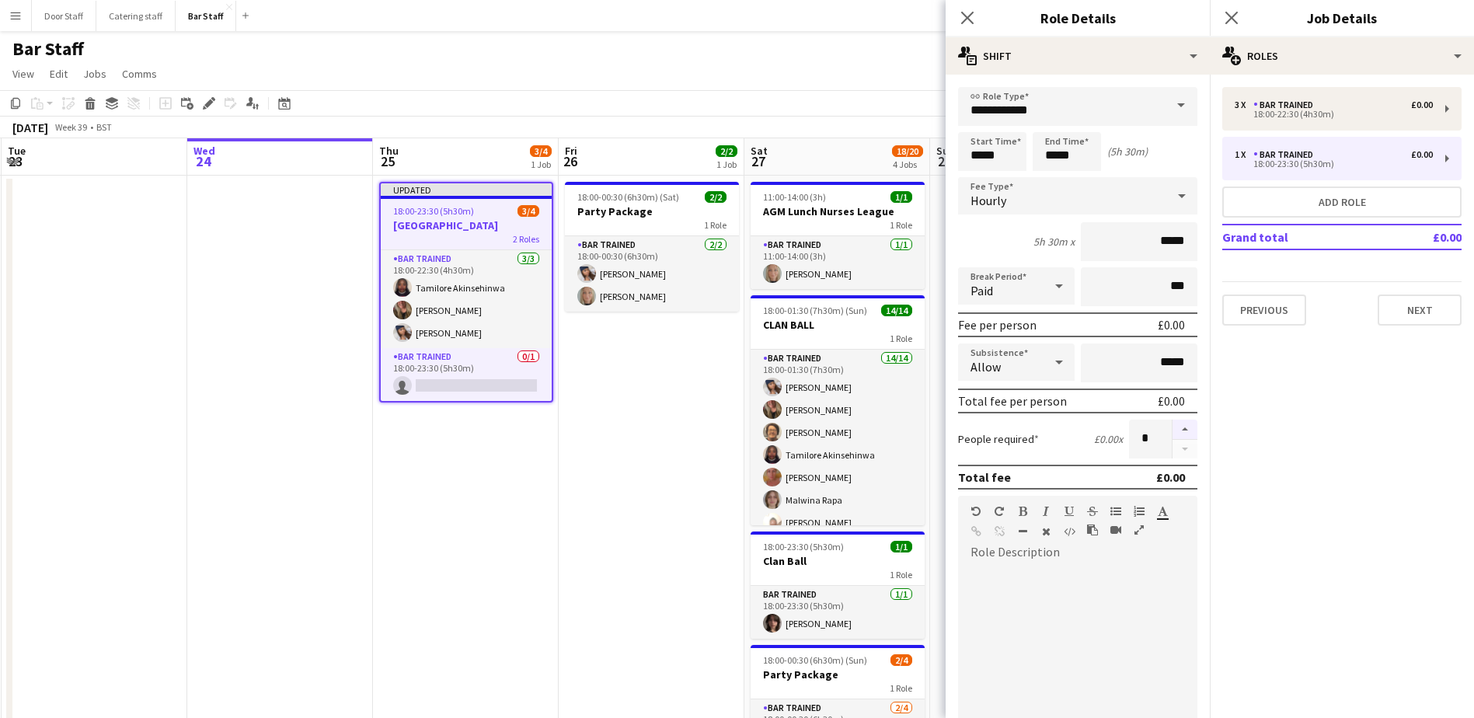
click at [1173, 432] on button "button" at bounding box center [1185, 430] width 25 height 20
type input "*"
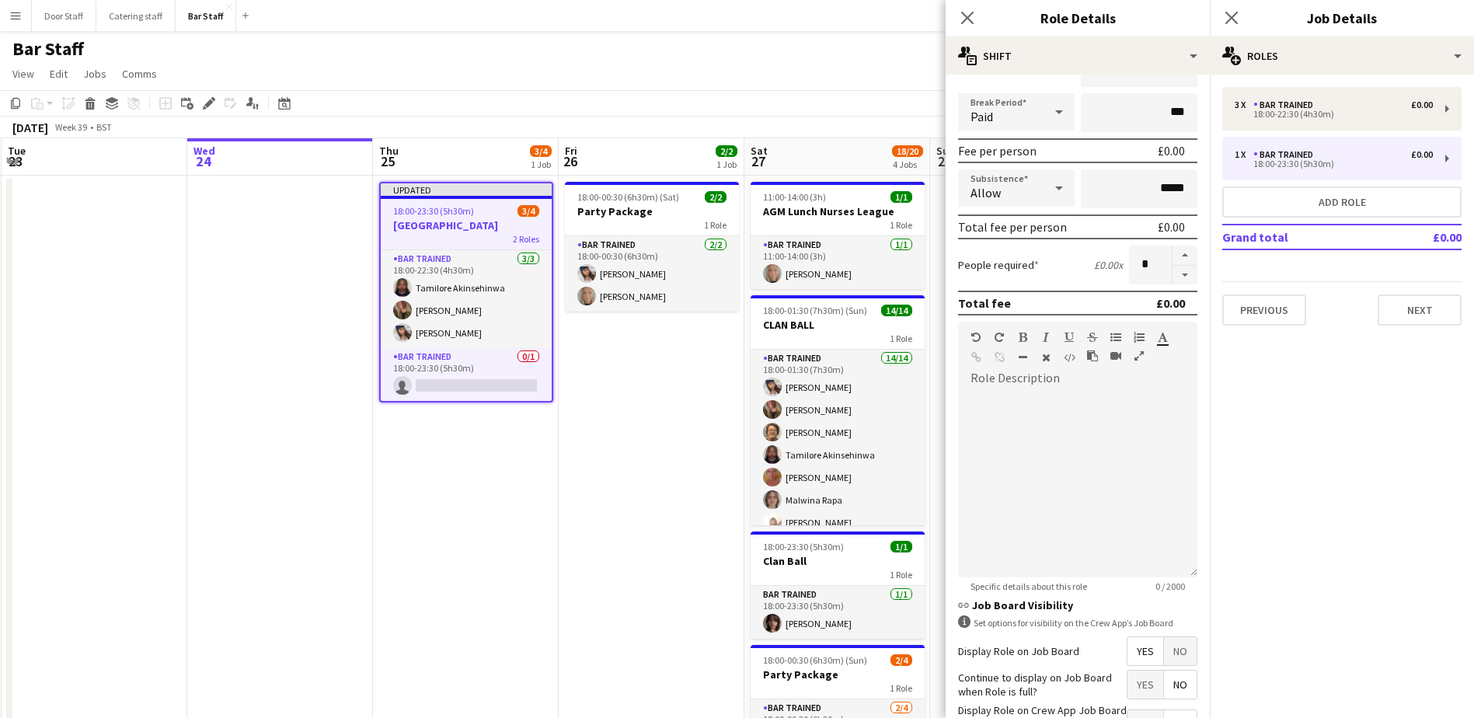
scroll to position [290, 0]
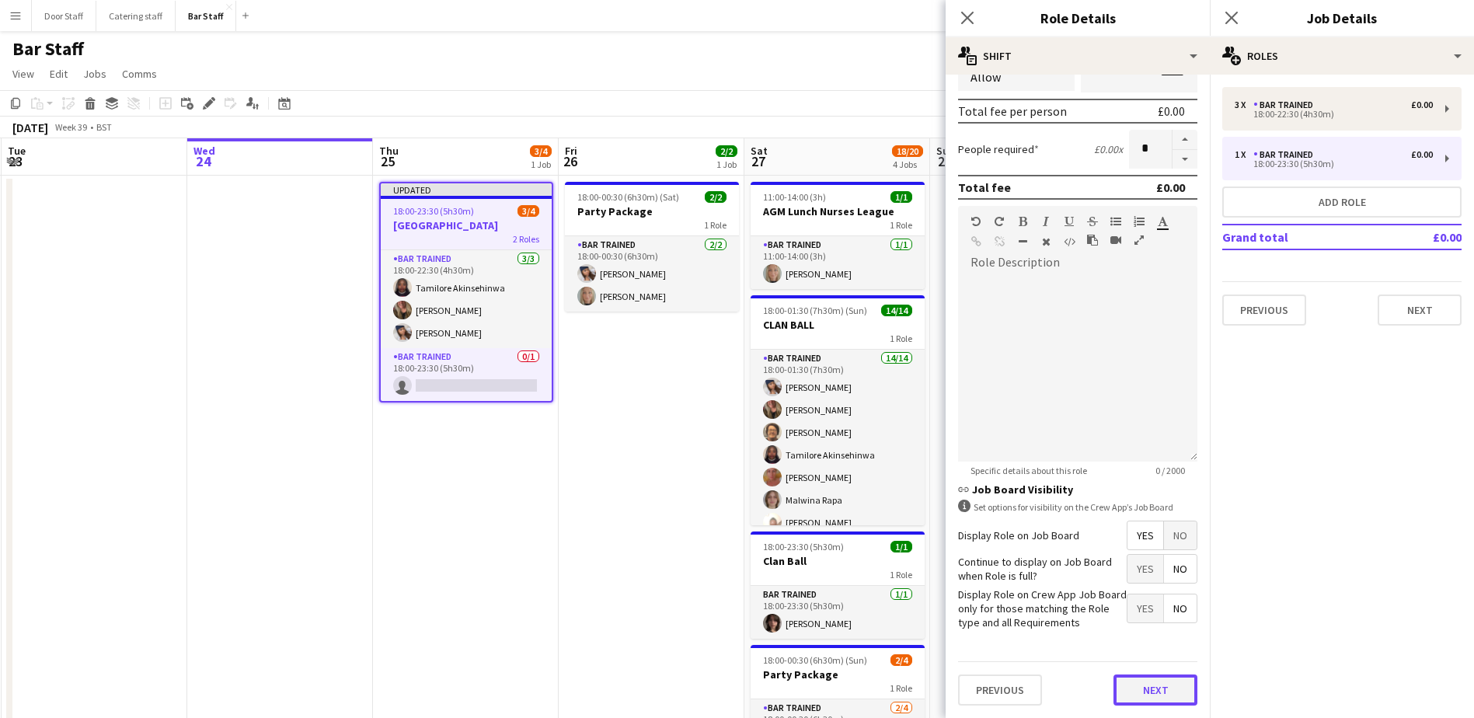
click at [1141, 674] on button "Next" at bounding box center [1156, 689] width 84 height 31
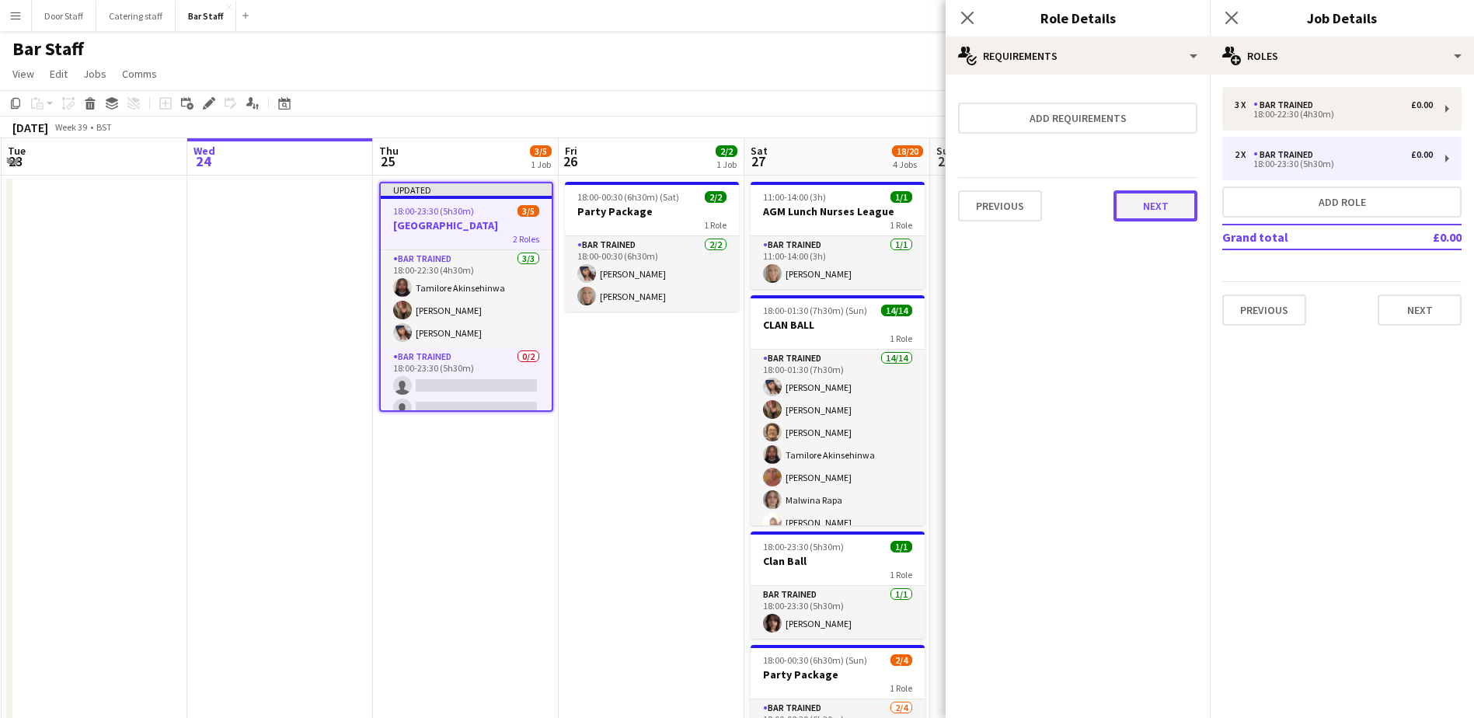
click at [1149, 211] on button "Next" at bounding box center [1156, 205] width 84 height 31
click at [1155, 214] on button "Finish" at bounding box center [1168, 208] width 58 height 31
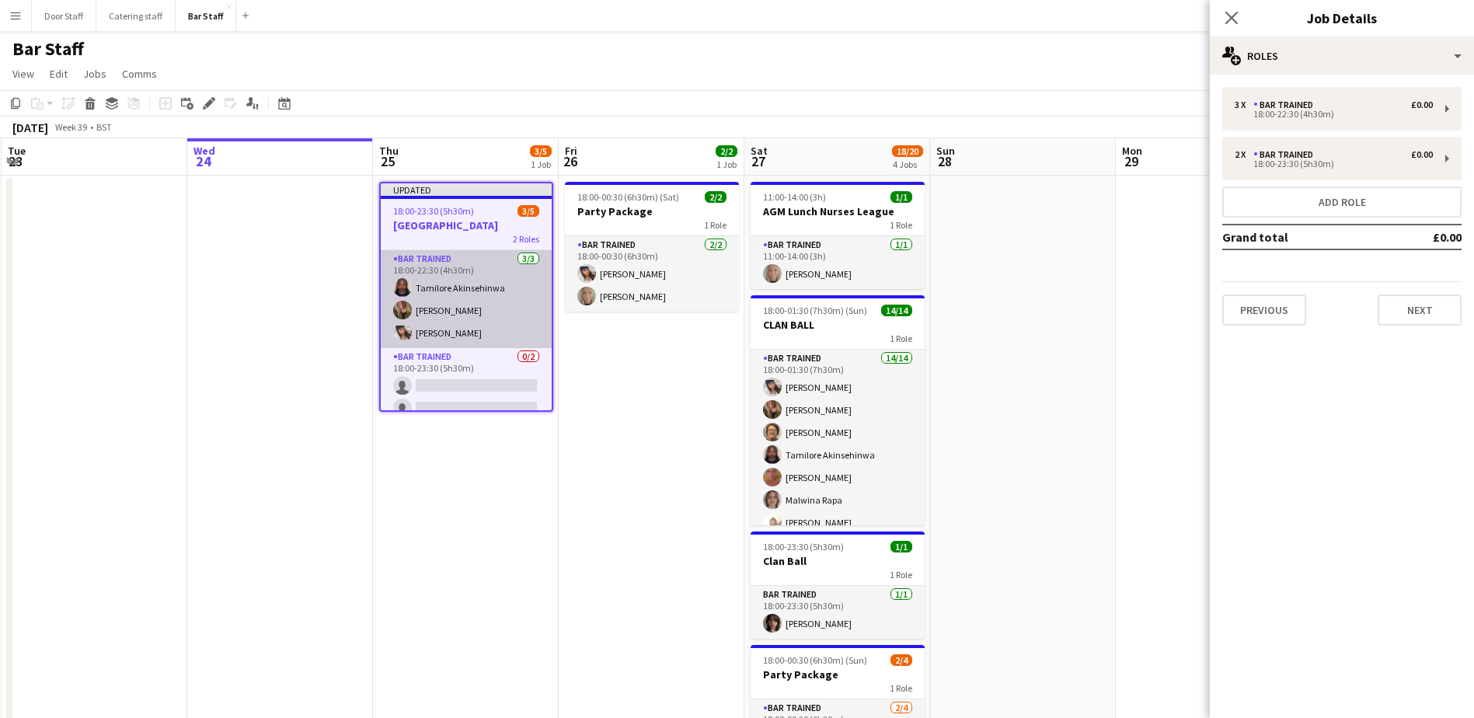
click at [506, 296] on app-card-role "Bar trained [DATE] 18:00-22:30 (4h30m) [DEMOGRAPHIC_DATA] Akinsehinwa [PERSON_N…" at bounding box center [466, 299] width 171 height 98
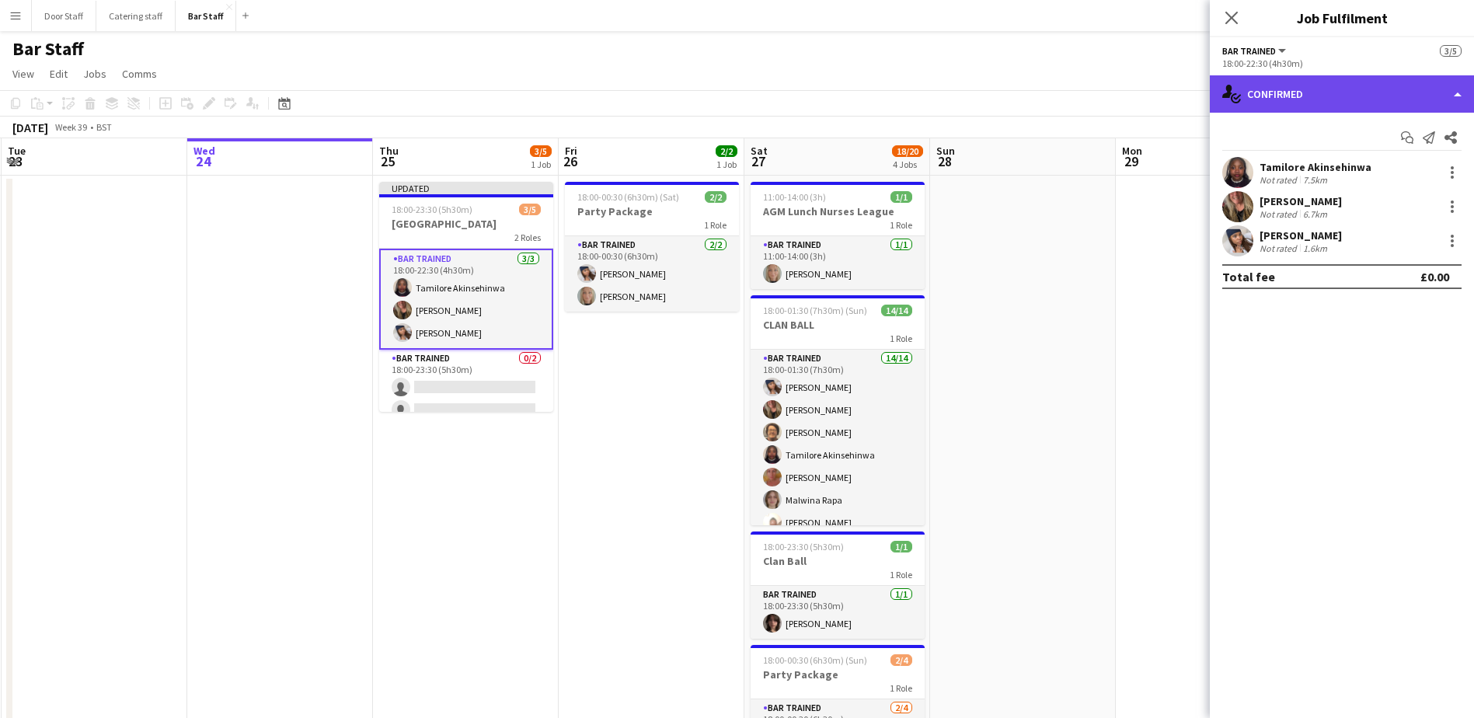
click at [1302, 85] on div "single-neutral-actions-check-2 Confirmed" at bounding box center [1342, 93] width 264 height 37
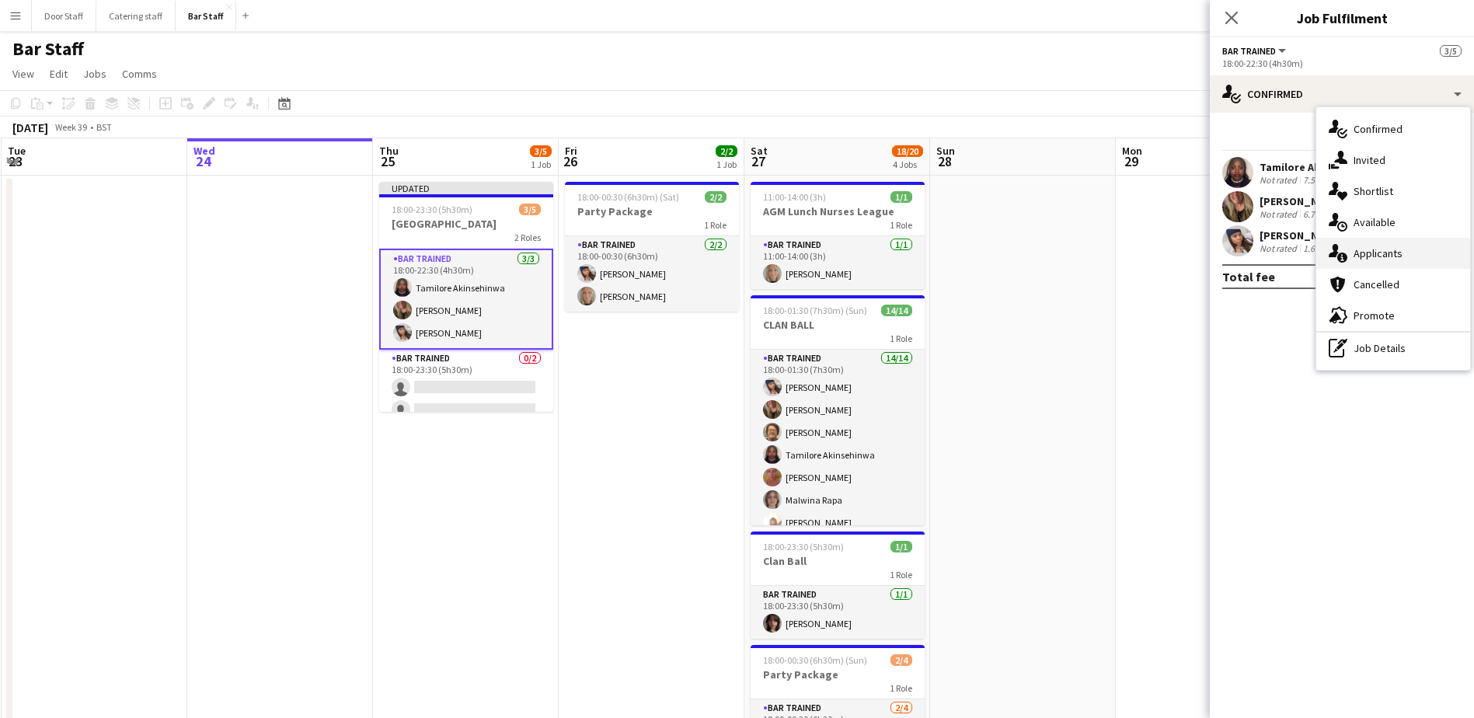
click at [1369, 248] on span "Applicants" at bounding box center [1378, 253] width 49 height 14
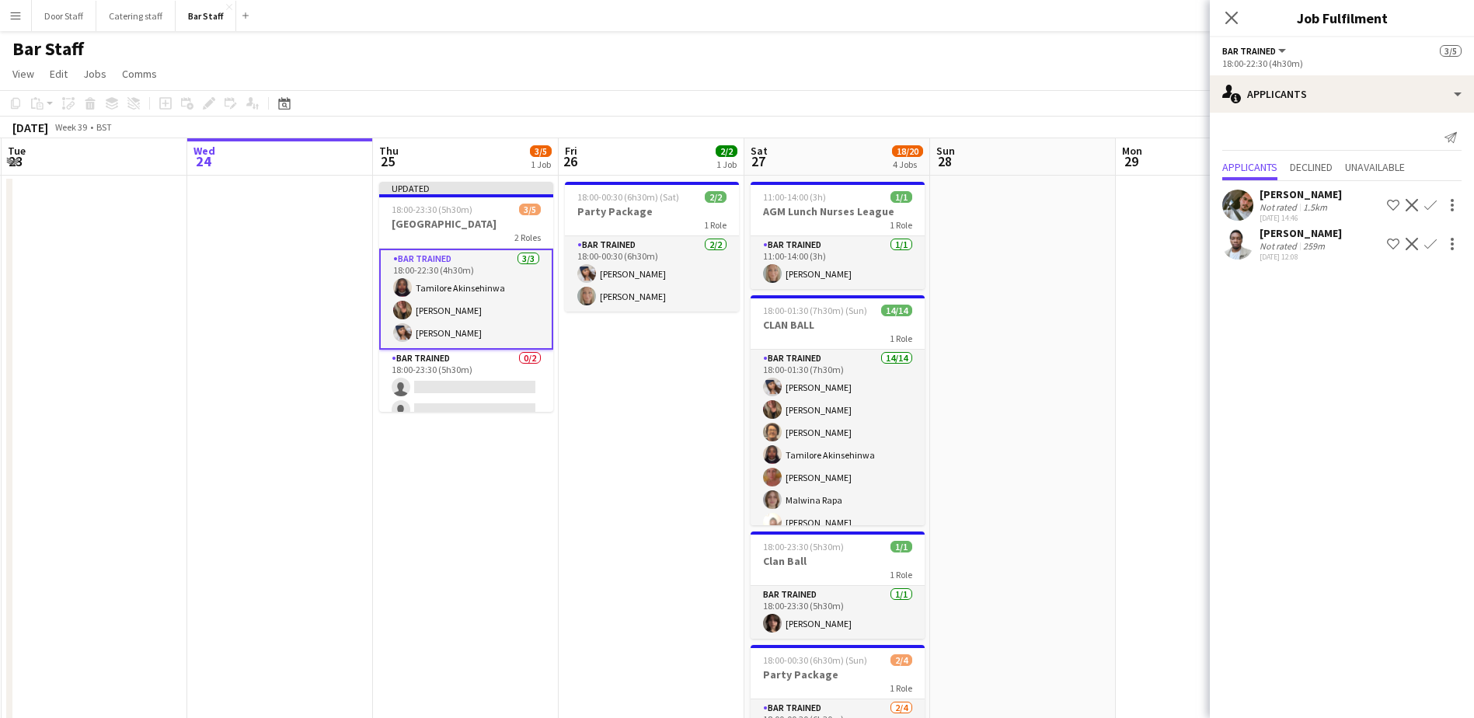
click at [1298, 202] on div "Not rated" at bounding box center [1280, 207] width 40 height 12
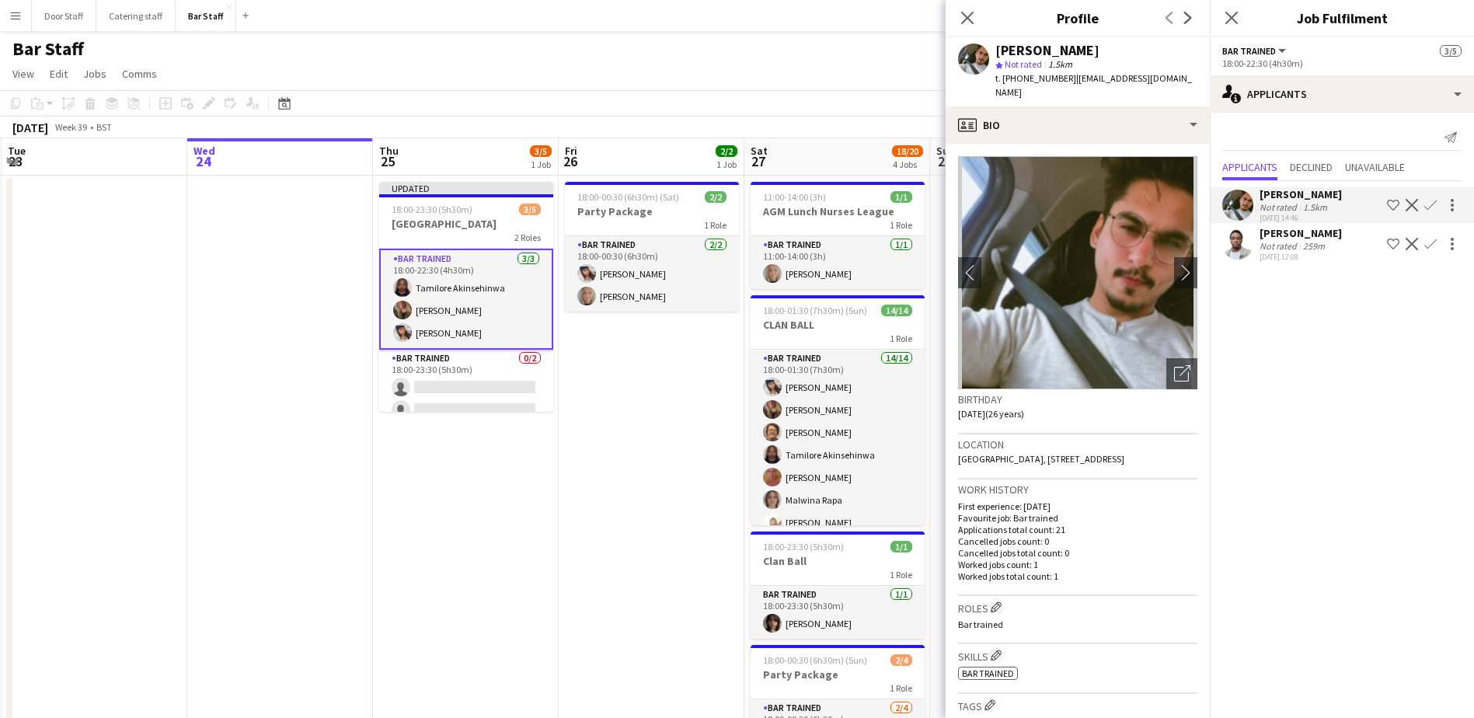
click at [1321, 256] on div "[DATE] 12:08" at bounding box center [1301, 257] width 82 height 10
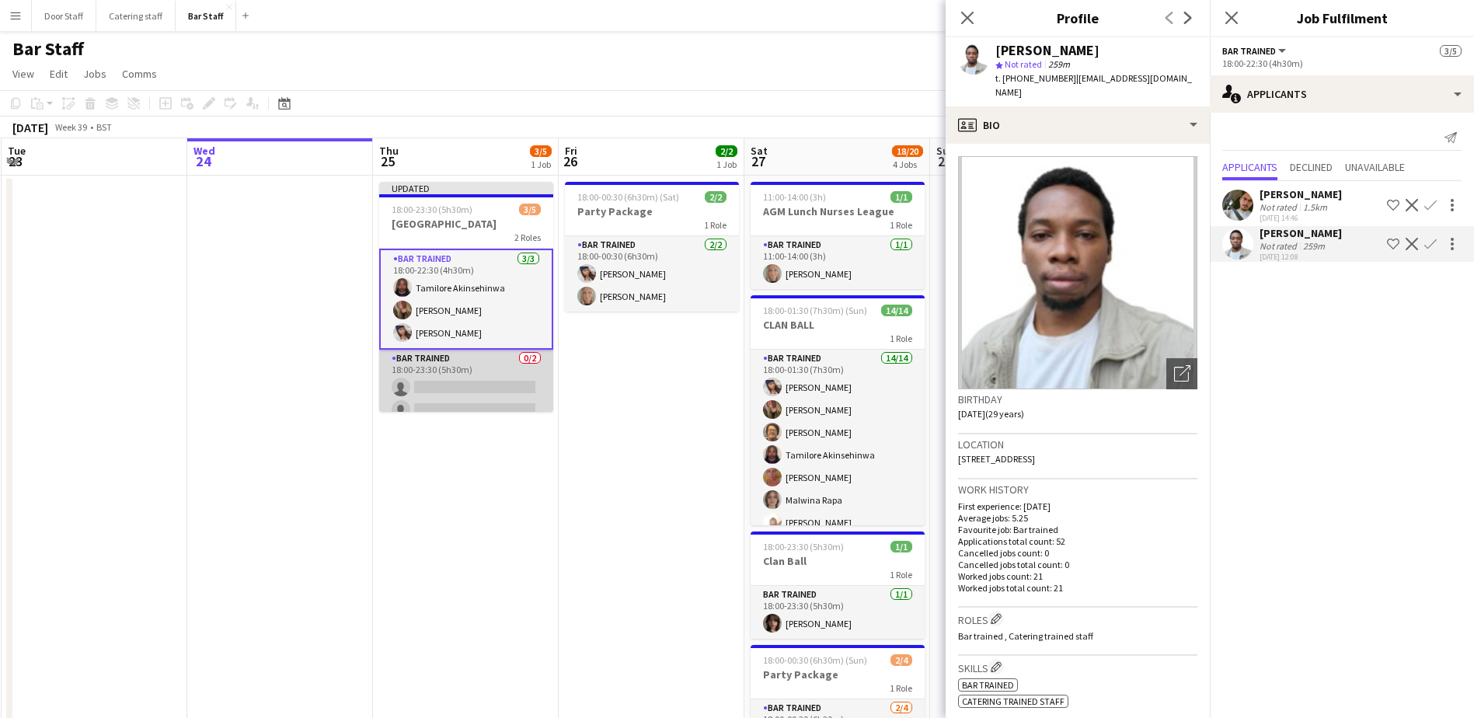
click at [483, 375] on app-card-role "Bar trained 0/2 18:00-23:30 (5h30m) single-neutral-actions single-neutral-actio…" at bounding box center [466, 387] width 174 height 75
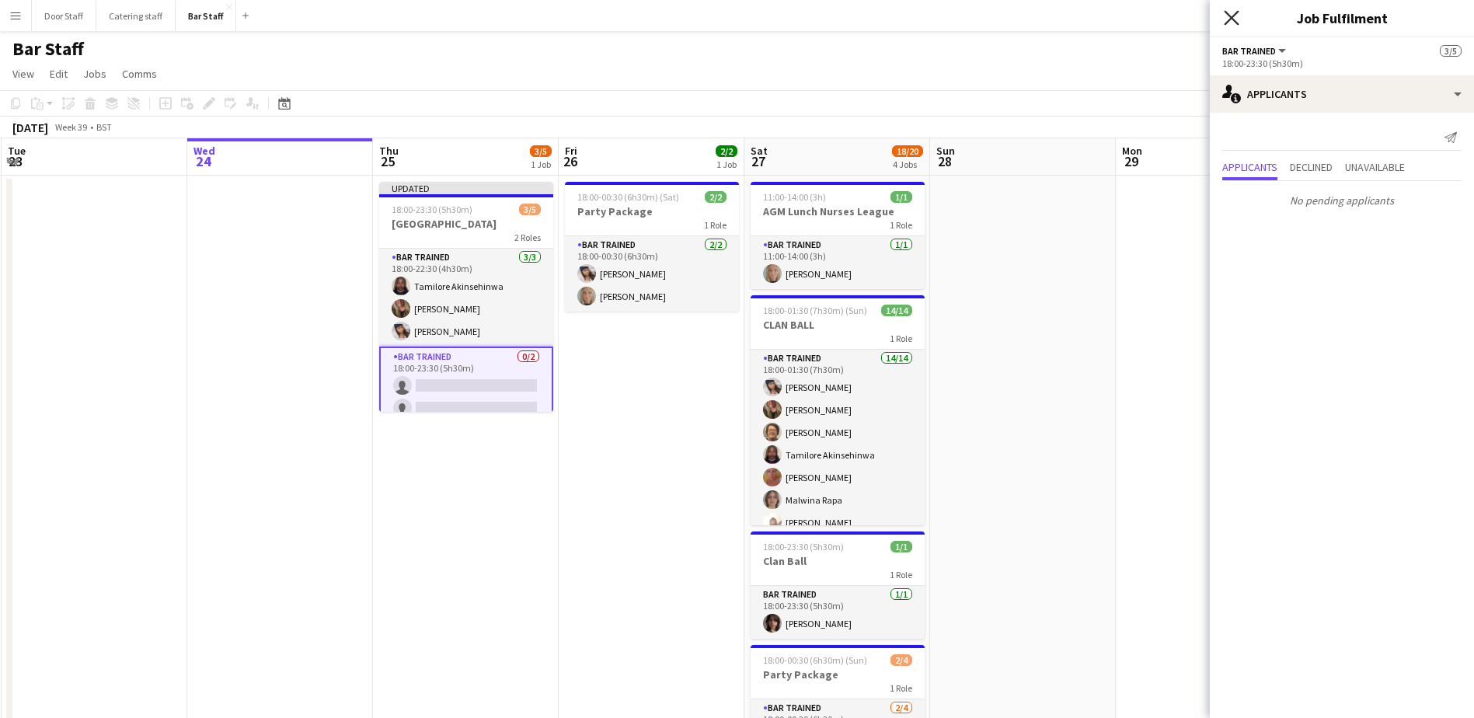
click at [1238, 17] on icon "Close pop-in" at bounding box center [1231, 17] width 15 height 15
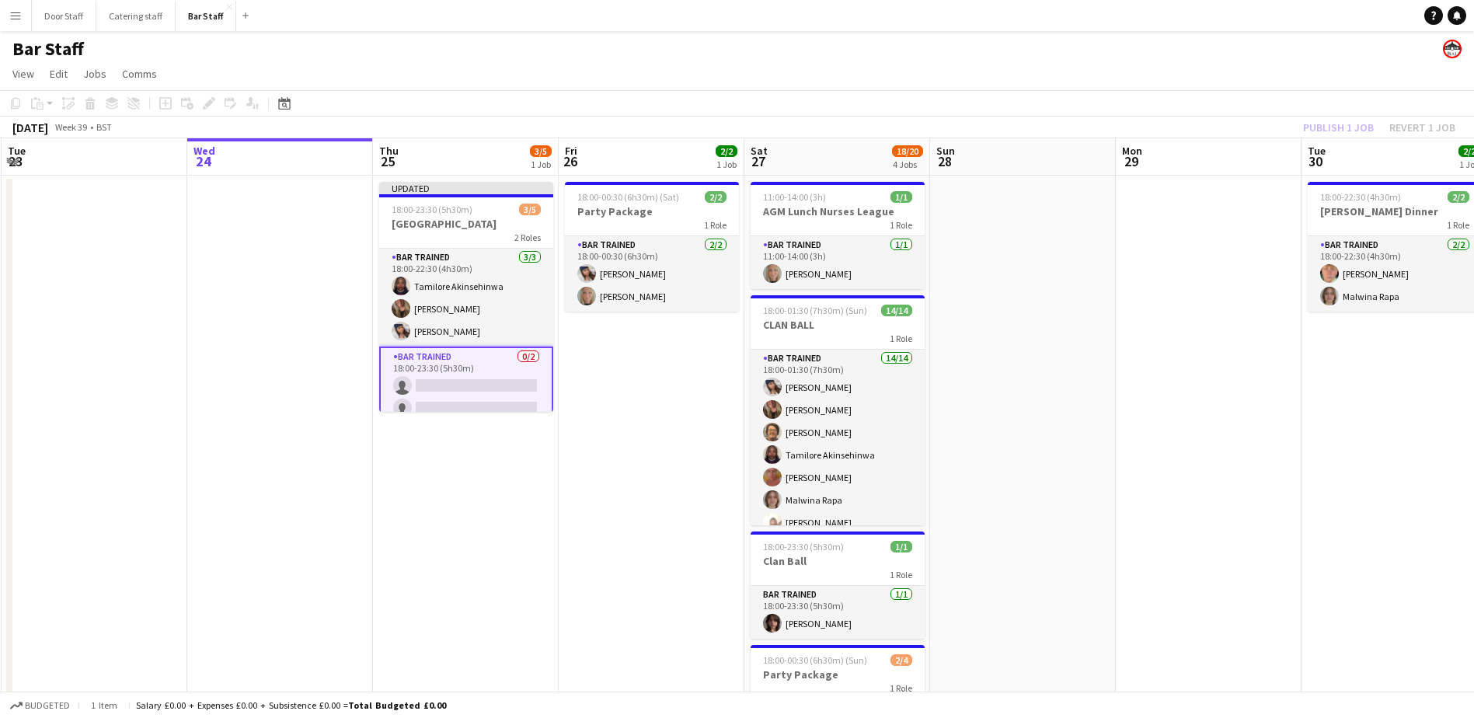
click at [453, 374] on app-card-role "Bar trained 0/2 18:00-23:30 (5h30m) single-neutral-actions single-neutral-actio…" at bounding box center [466, 386] width 174 height 78
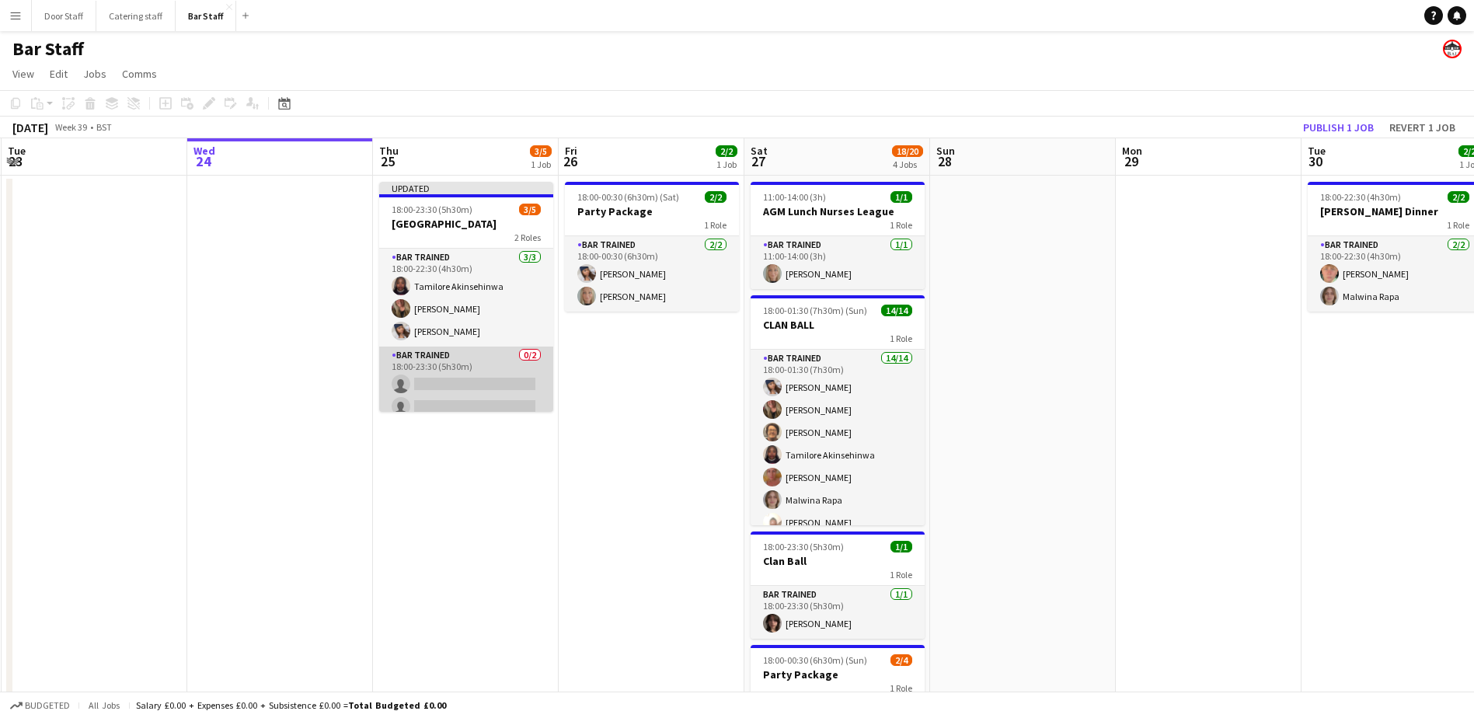
click at [449, 361] on app-card-role "Bar trained 0/2 18:00-23:30 (5h30m) single-neutral-actions single-neutral-actio…" at bounding box center [466, 384] width 174 height 75
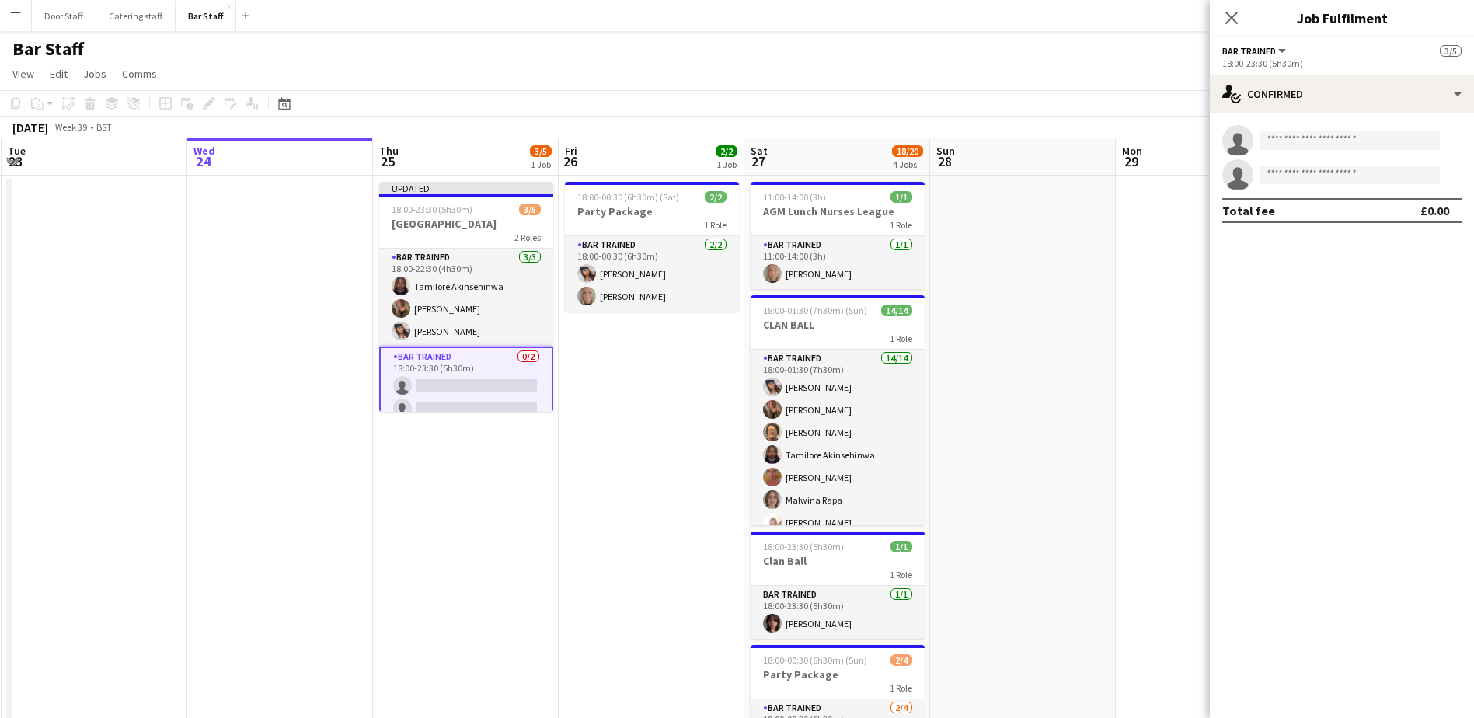
click at [427, 377] on app-card-role "Bar trained 0/2 18:00-23:30 (5h30m) single-neutral-actions single-neutral-actio…" at bounding box center [466, 386] width 174 height 78
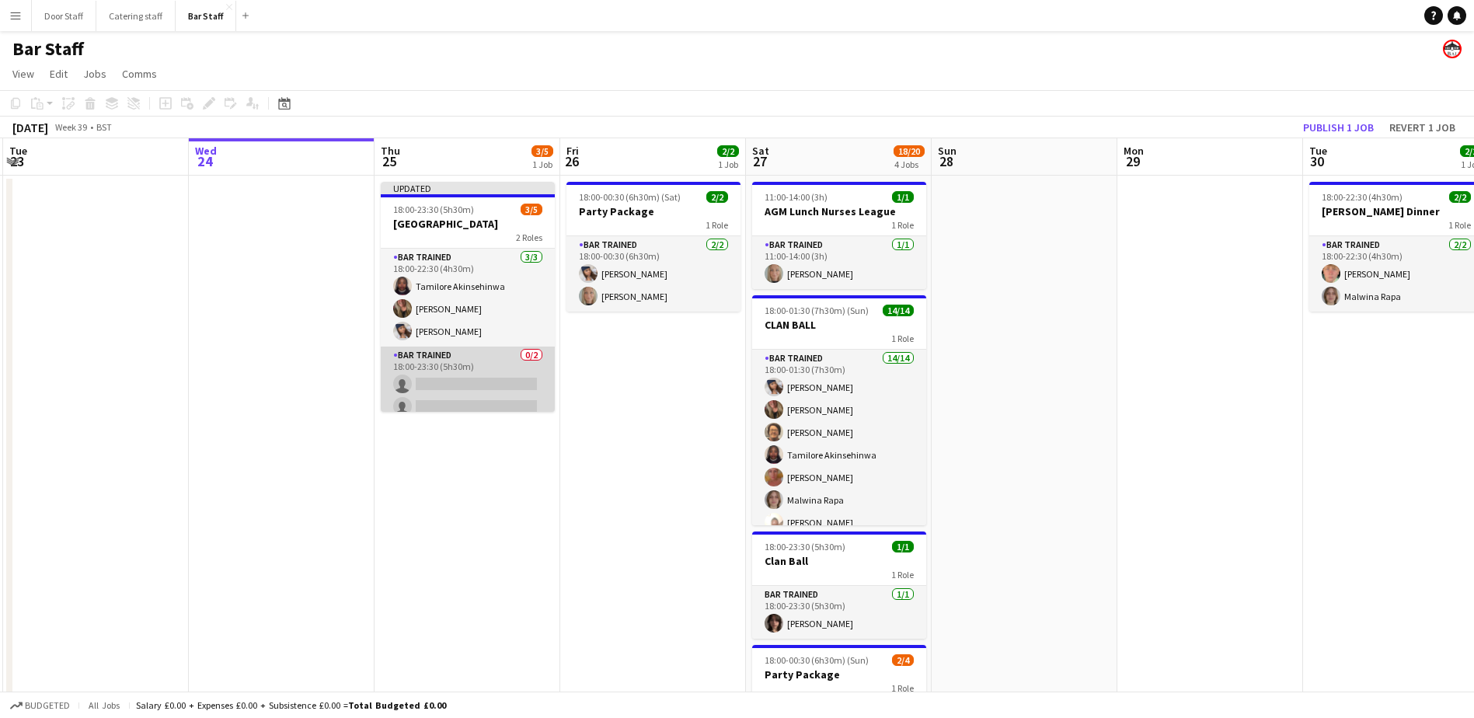
click at [427, 367] on app-card-role "Bar trained 0/2 18:00-23:30 (5h30m) single-neutral-actions single-neutral-actio…" at bounding box center [468, 384] width 174 height 75
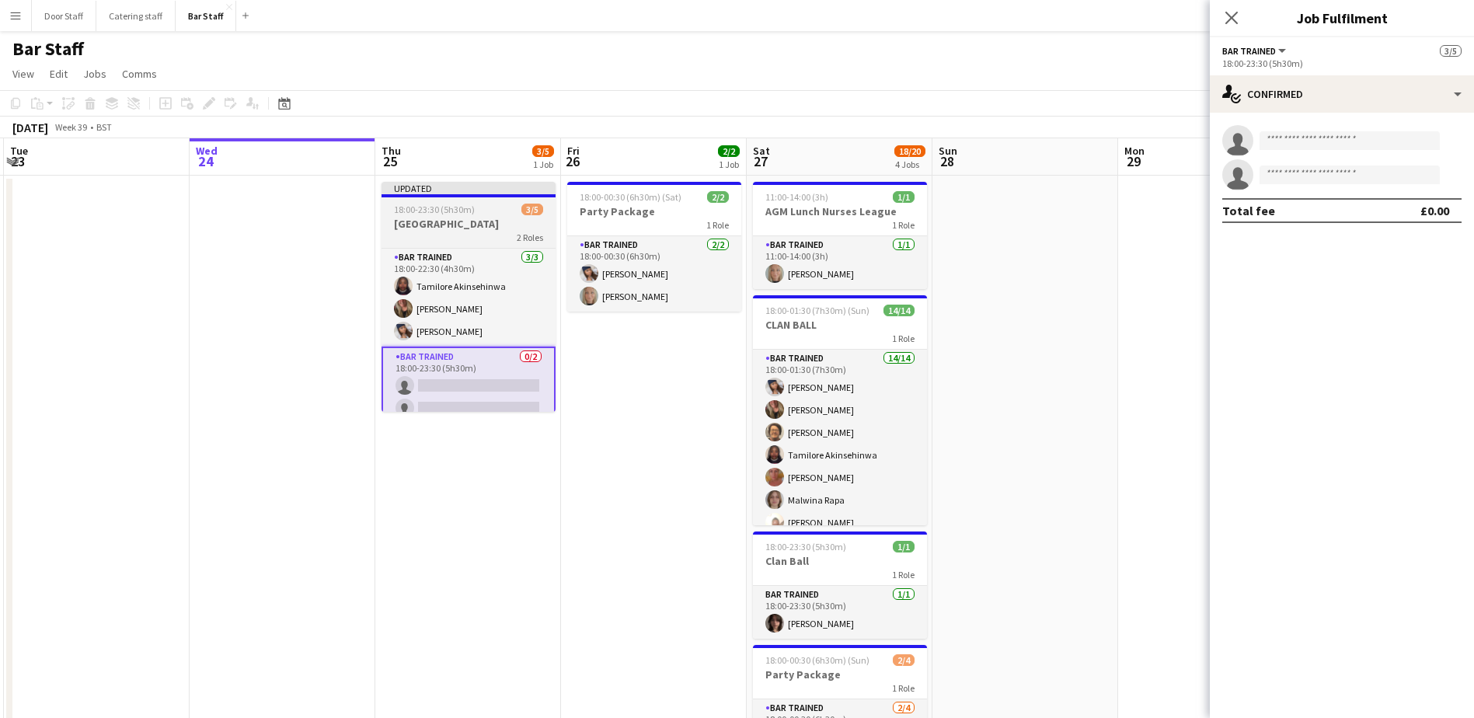
click at [469, 236] on div "2 Roles" at bounding box center [469, 237] width 174 height 12
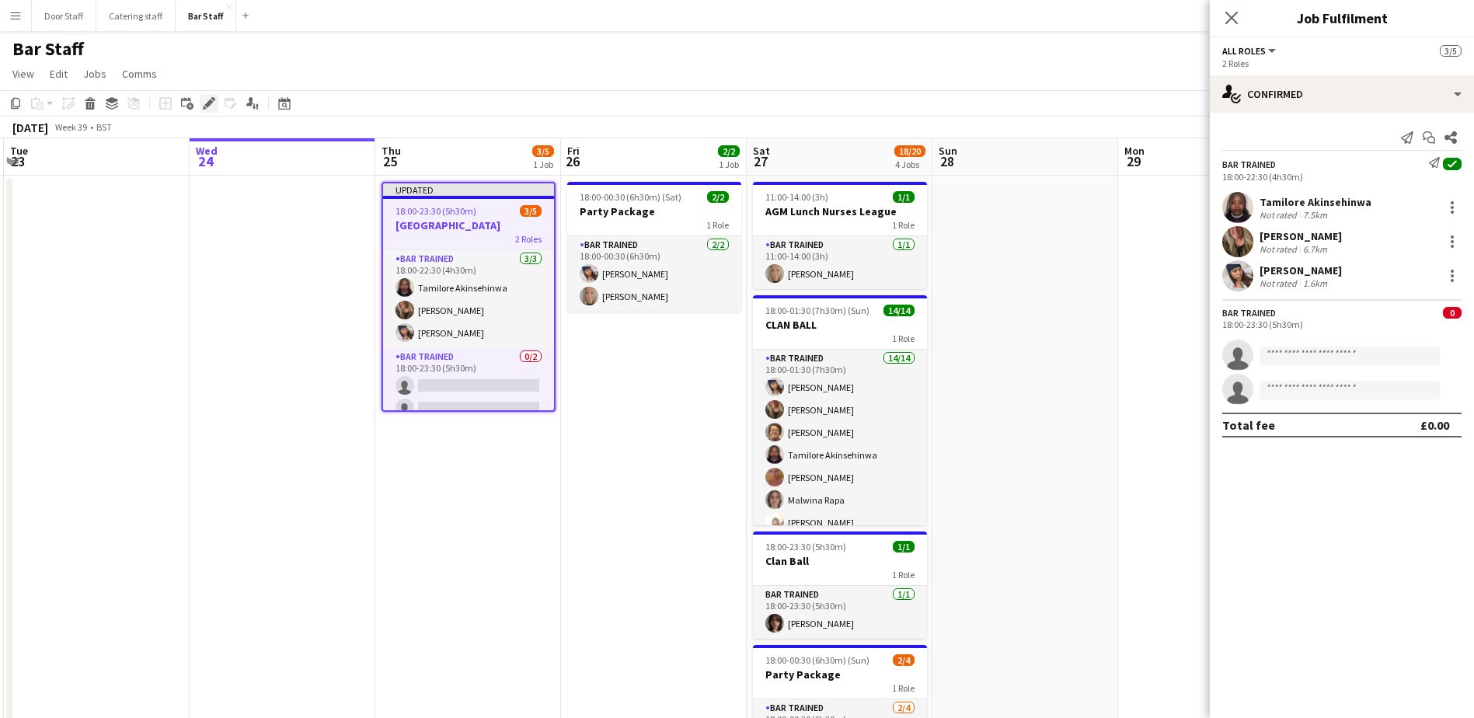
click at [207, 98] on icon "Edit" at bounding box center [209, 103] width 12 height 12
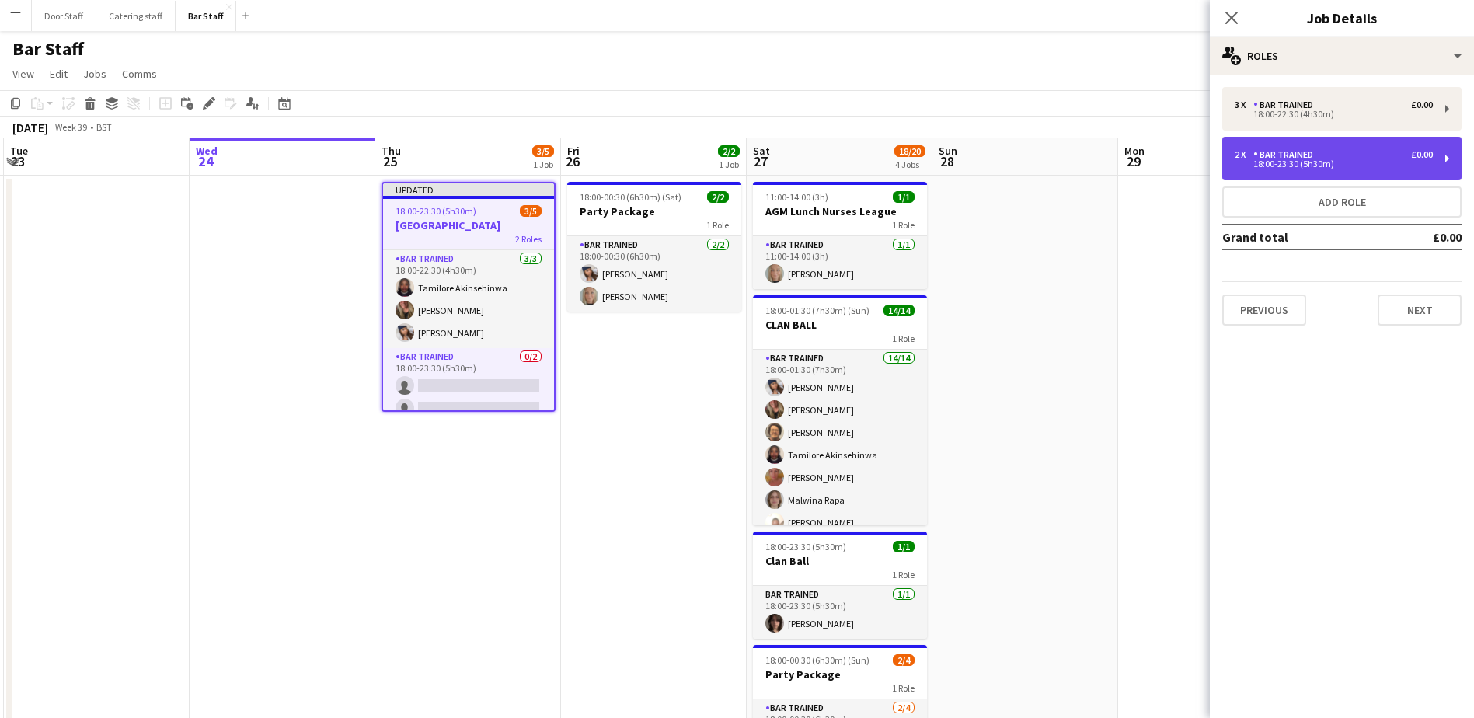
click at [1328, 156] on div "2 x Bar trained £0.00" at bounding box center [1334, 154] width 198 height 11
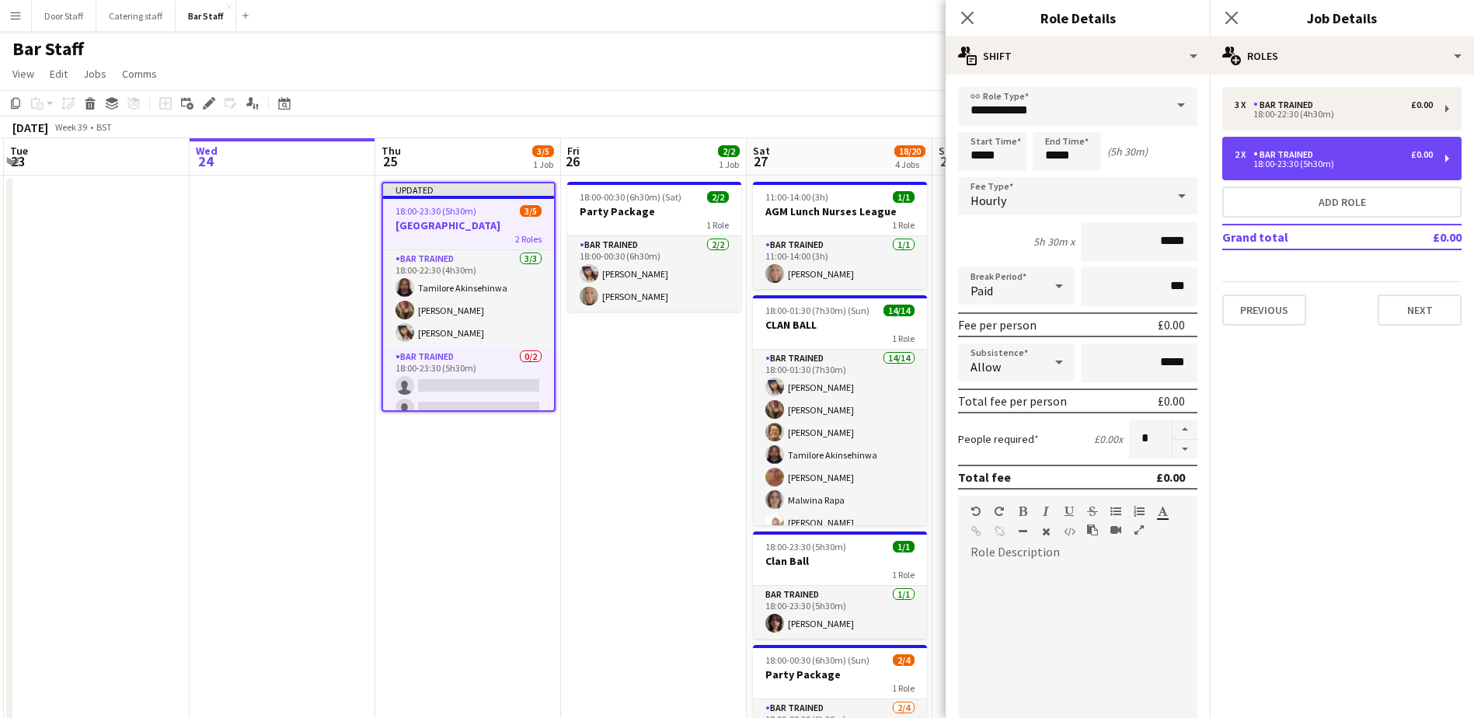
scroll to position [290, 0]
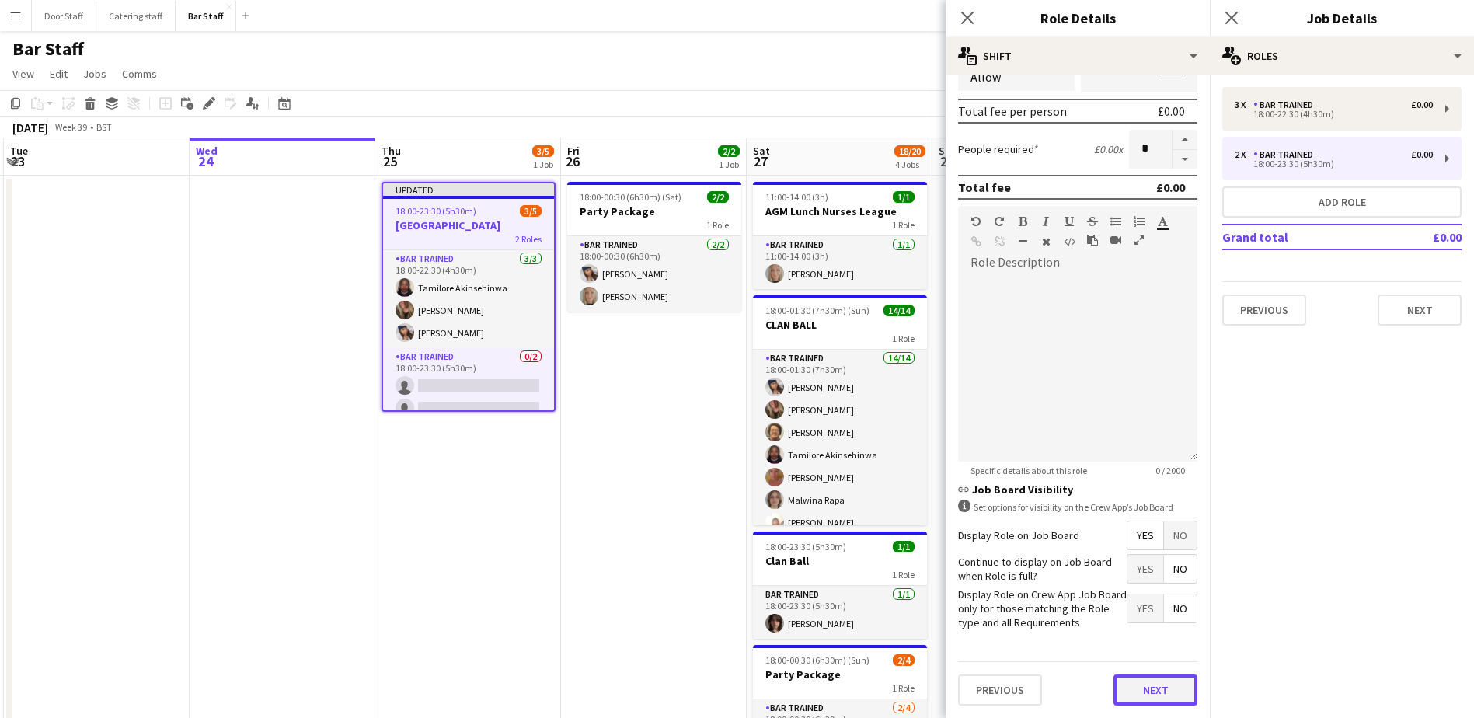
click at [1151, 688] on button "Next" at bounding box center [1156, 689] width 84 height 31
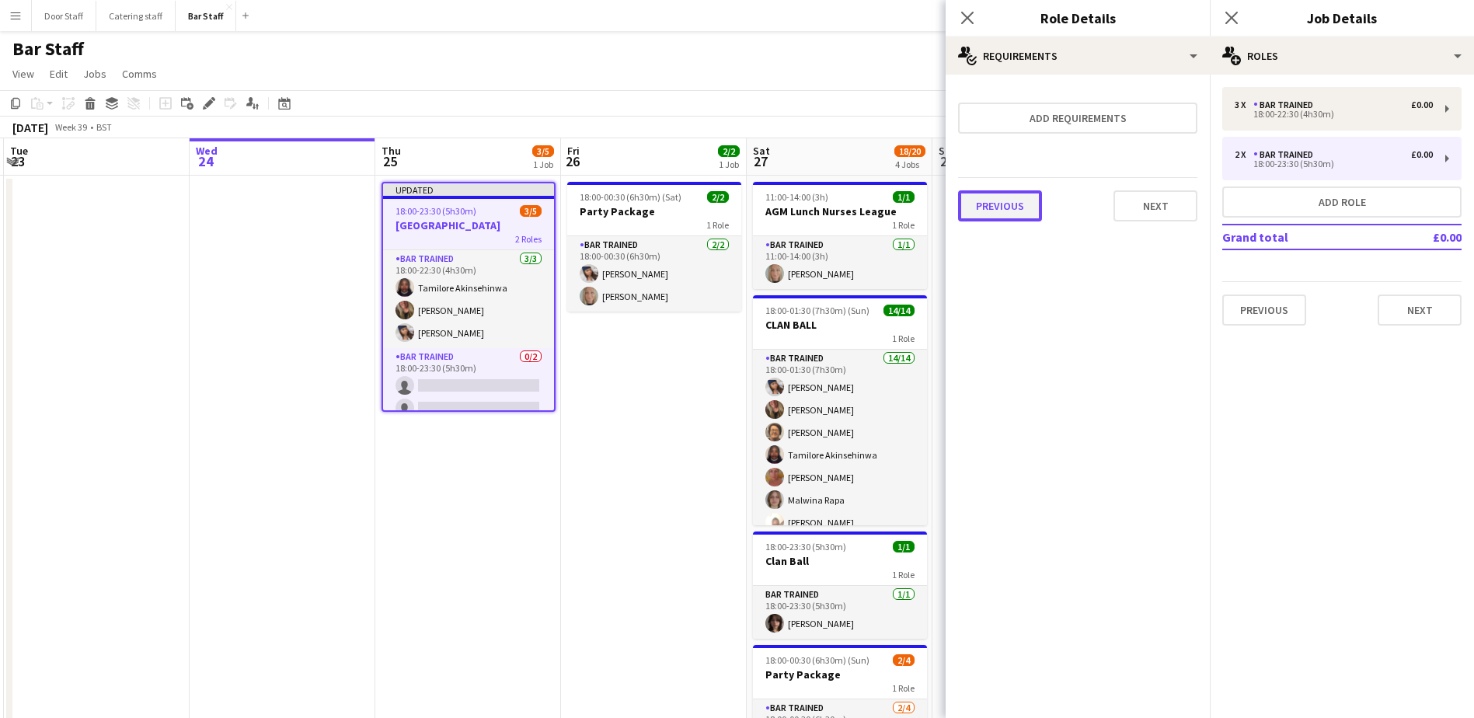
click at [1002, 198] on button "Previous" at bounding box center [1000, 205] width 84 height 31
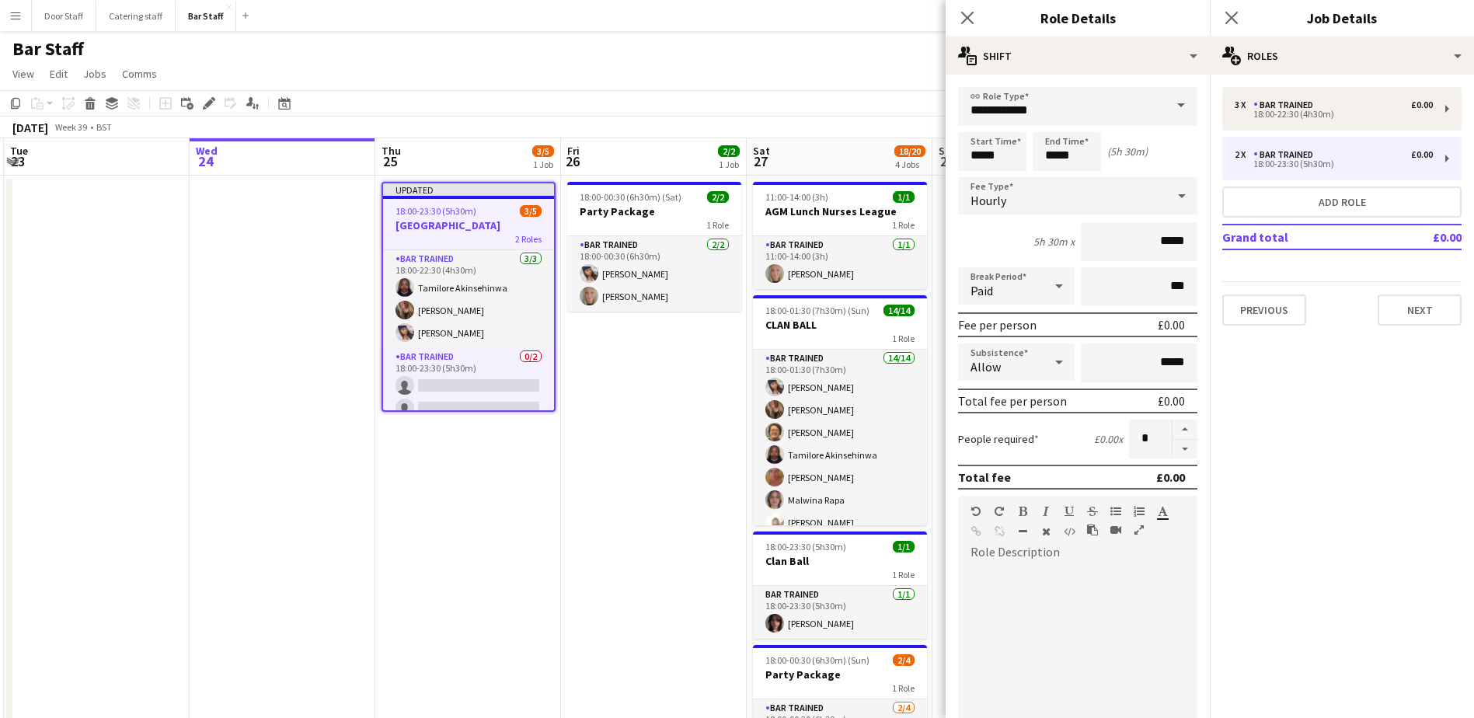
scroll to position [331, 0]
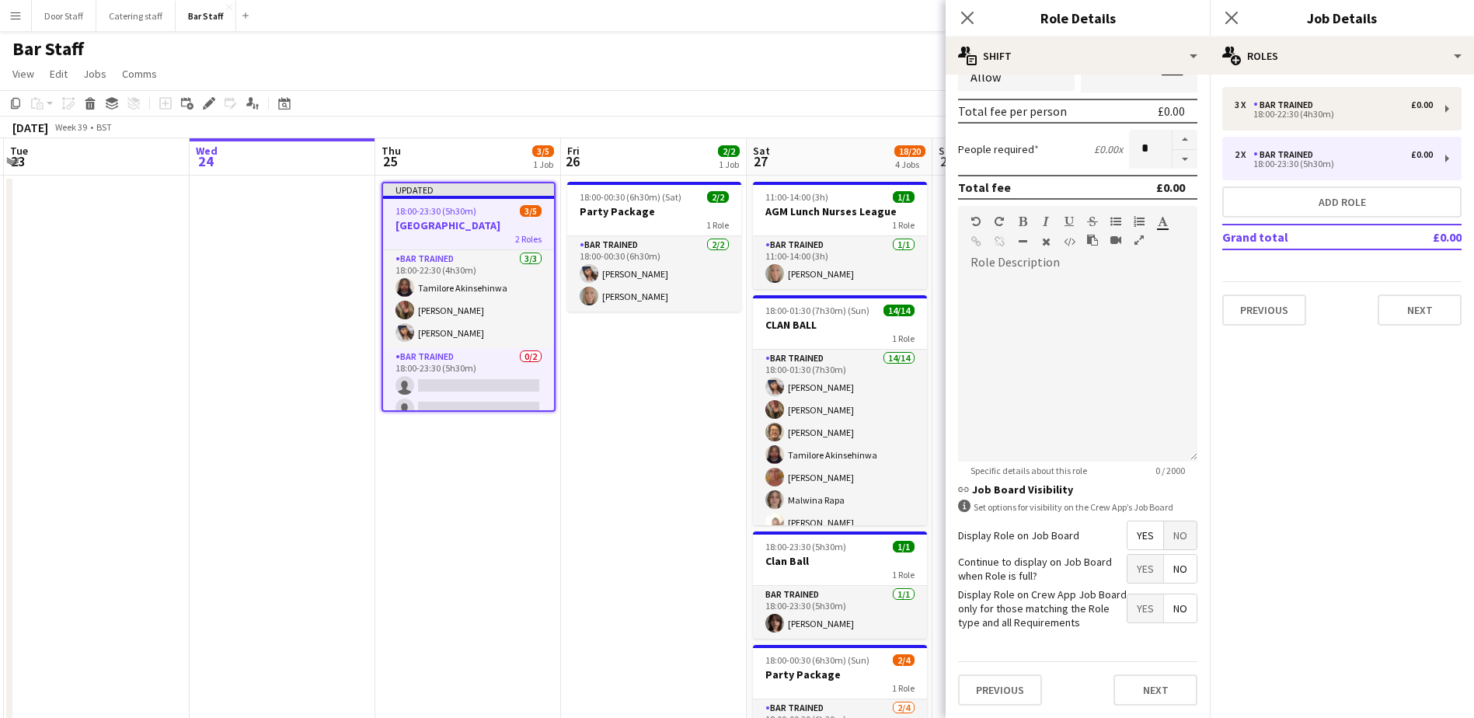
click at [1164, 521] on span "No" at bounding box center [1180, 535] width 33 height 28
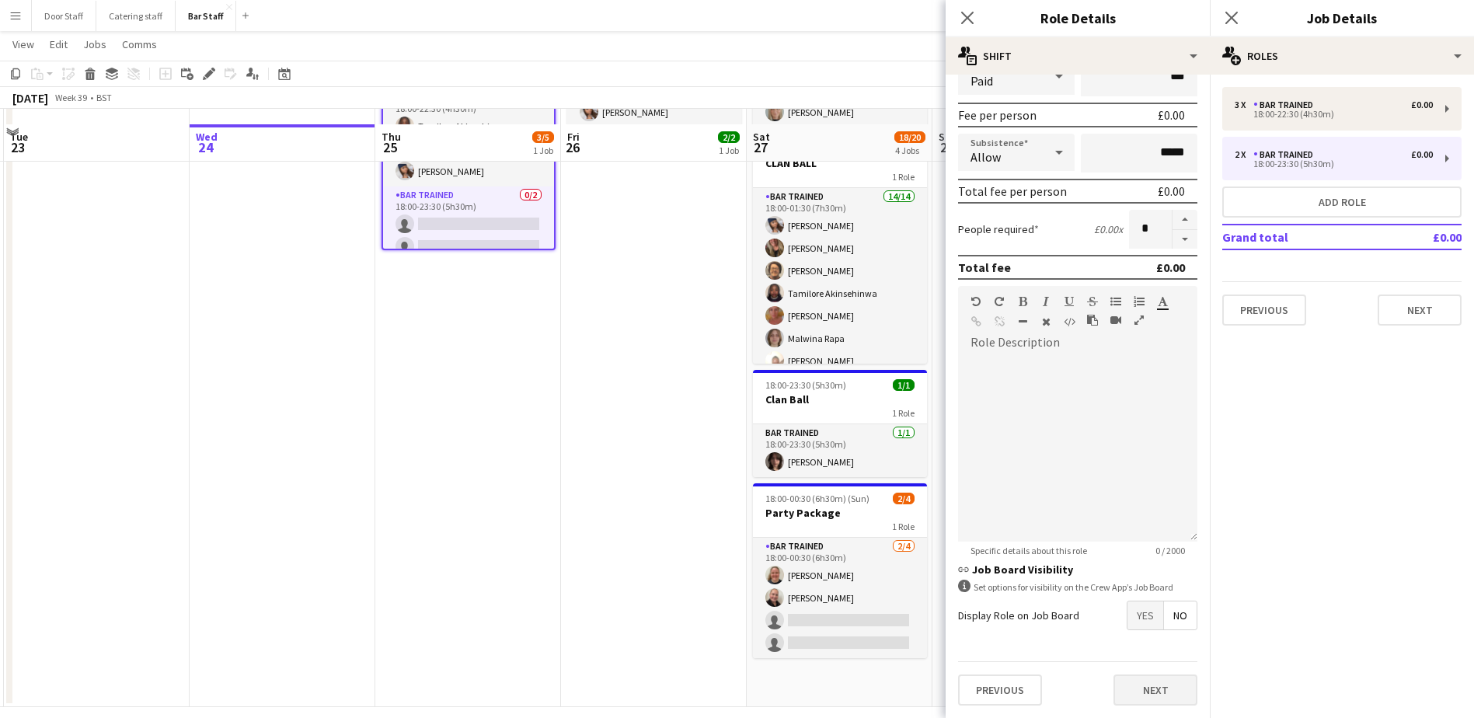
scroll to position [176, 0]
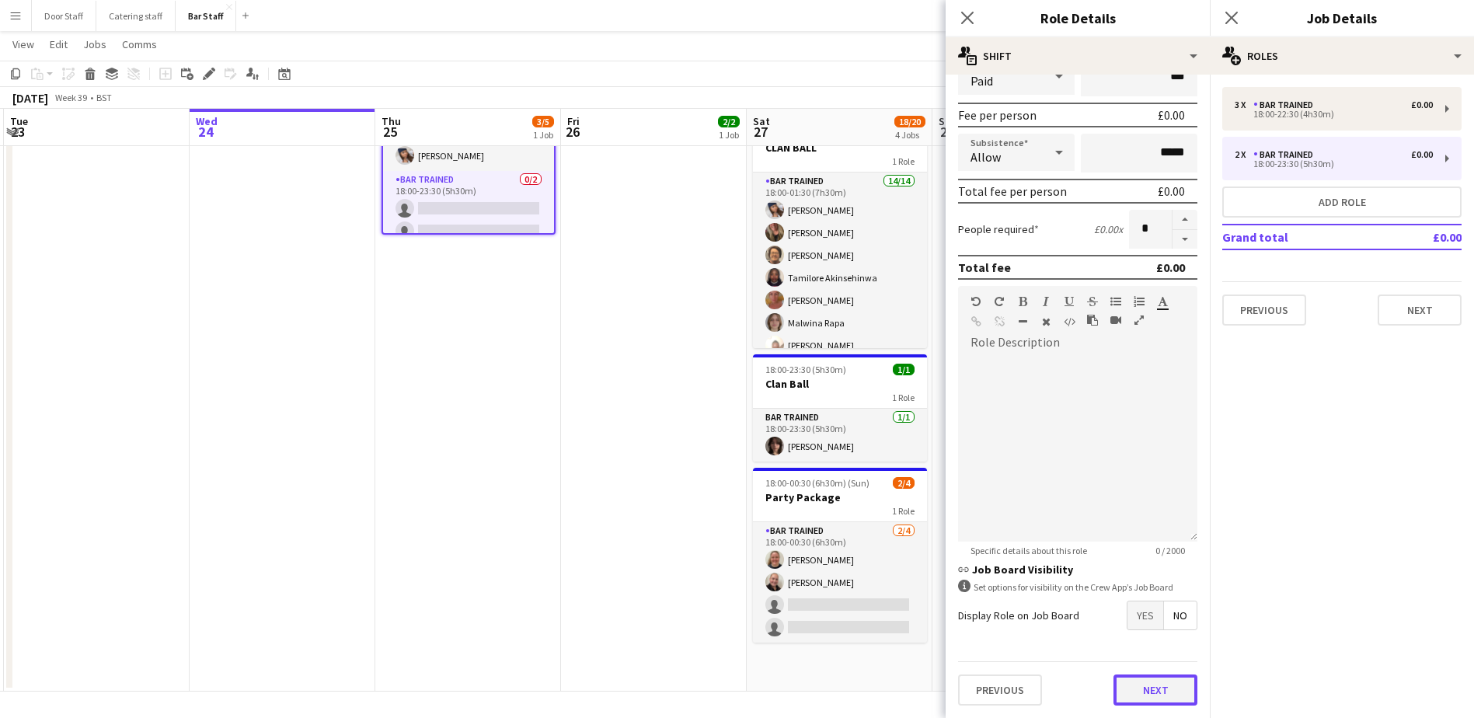
click at [1147, 692] on button "Next" at bounding box center [1156, 689] width 84 height 31
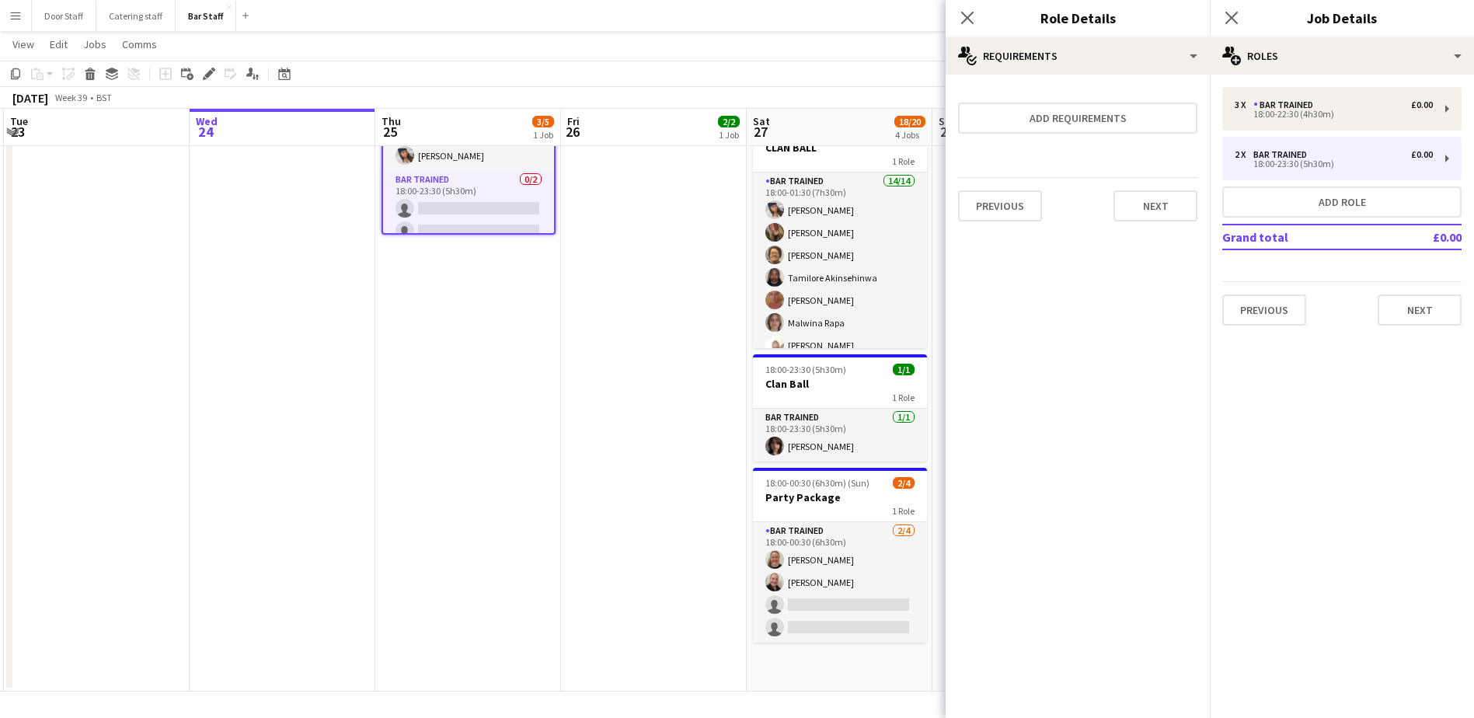
scroll to position [0, 0]
click at [1154, 206] on button "Next" at bounding box center [1156, 205] width 84 height 31
click at [1158, 206] on button "Finish" at bounding box center [1168, 208] width 58 height 31
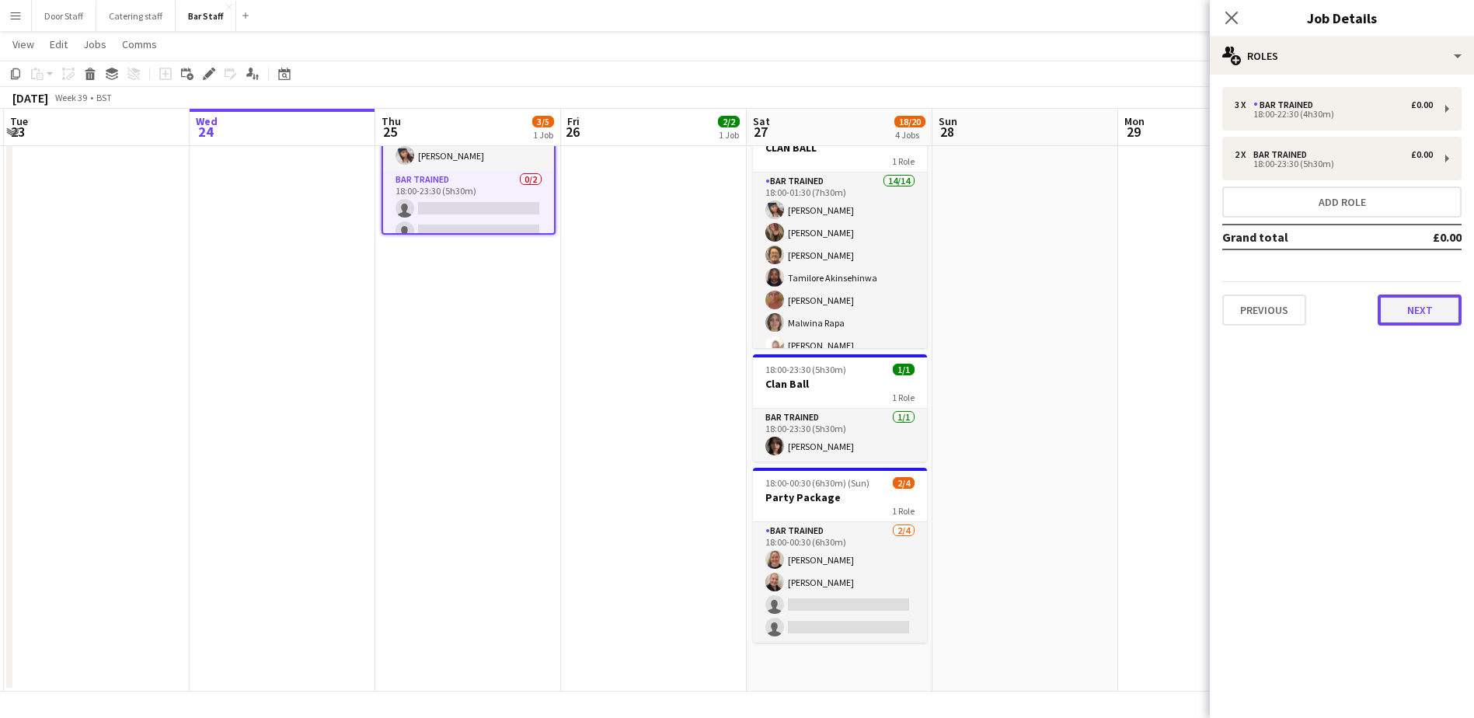
click at [1413, 308] on button "Next" at bounding box center [1420, 310] width 84 height 31
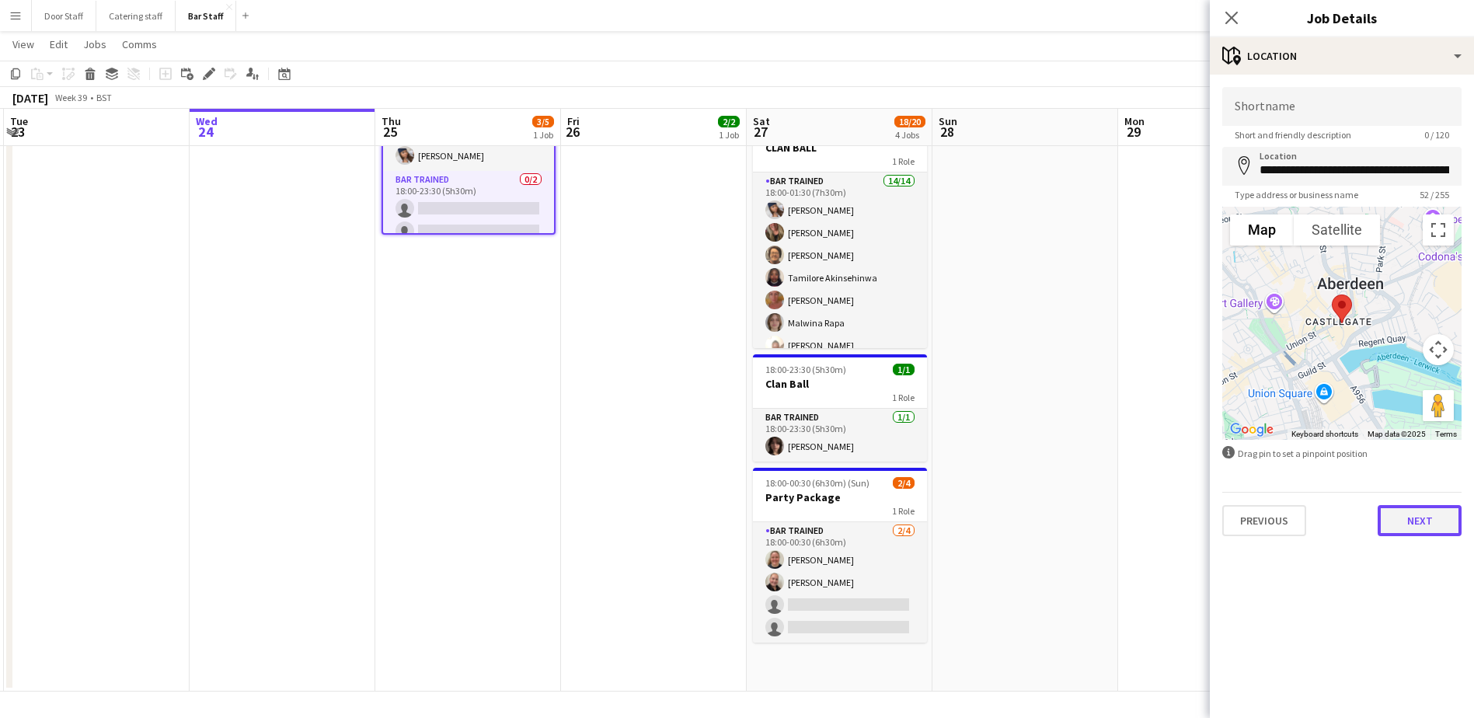
click at [1433, 521] on button "Next" at bounding box center [1420, 520] width 84 height 31
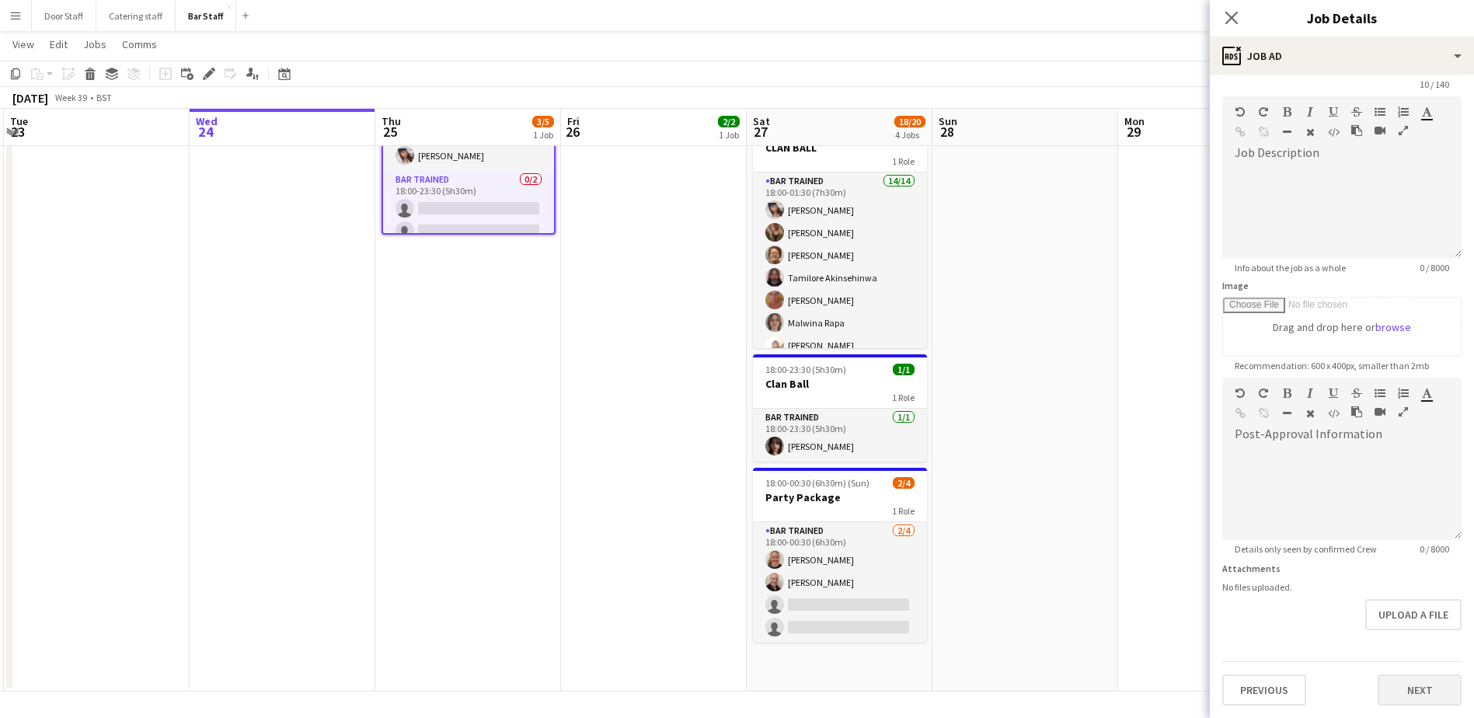
scroll to position [99, 0]
click at [1427, 651] on form "**********" at bounding box center [1342, 371] width 264 height 669
click at [1423, 696] on button "Next" at bounding box center [1420, 689] width 84 height 31
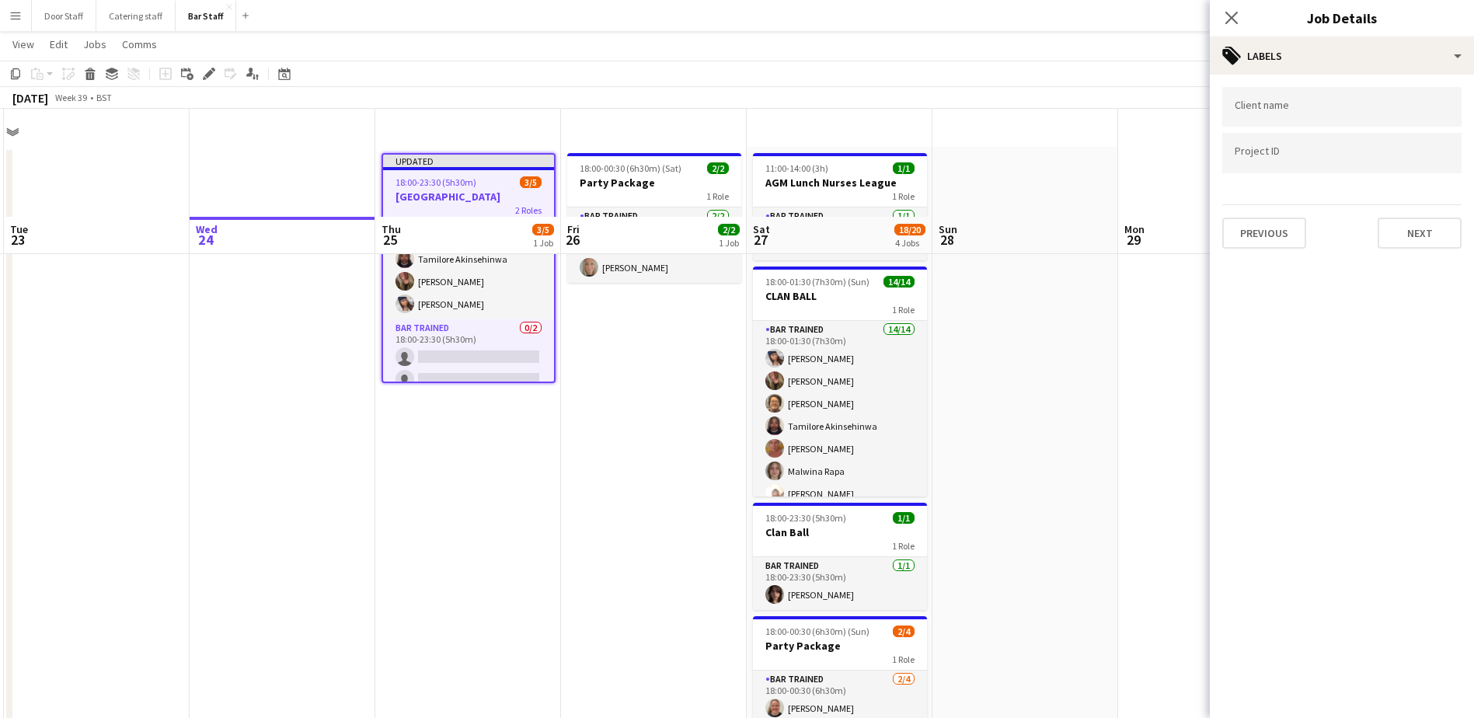
scroll to position [0, 0]
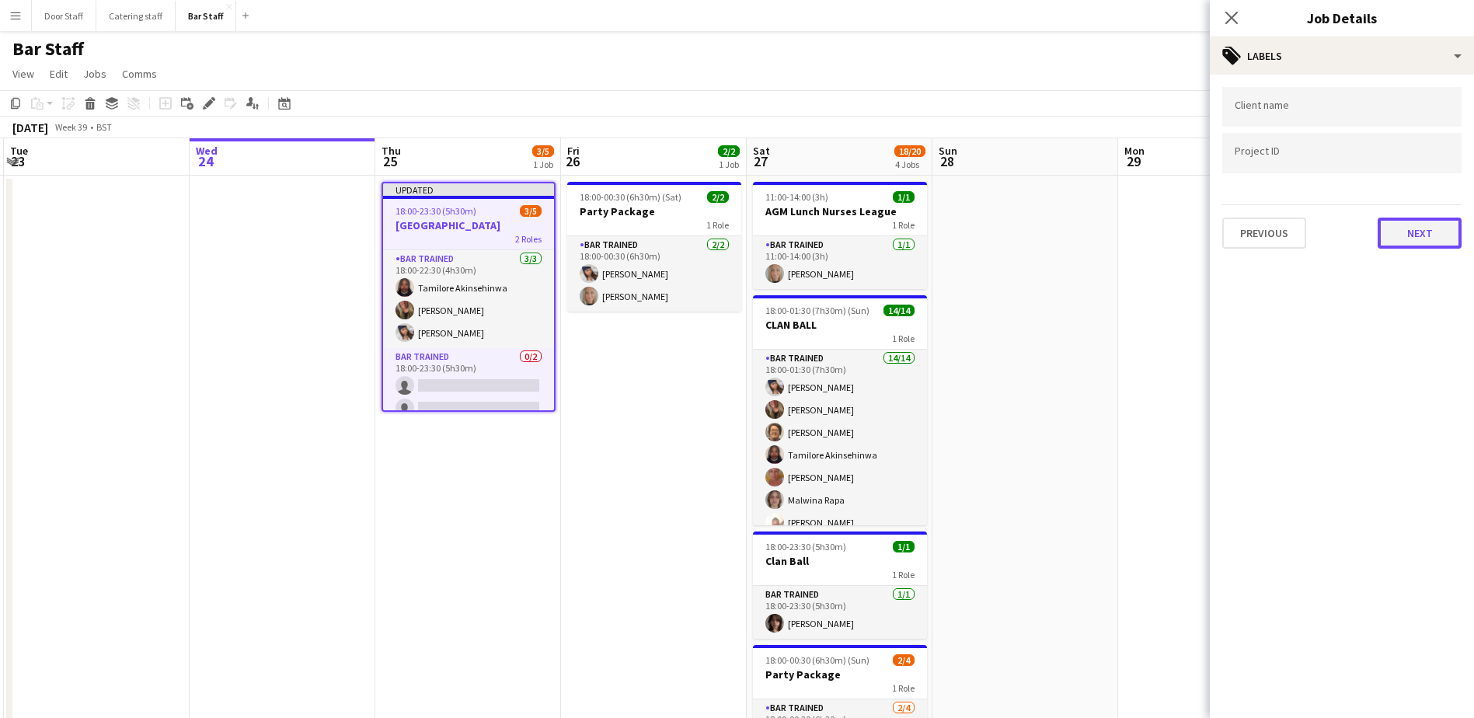
click at [1426, 241] on button "Next" at bounding box center [1420, 233] width 84 height 31
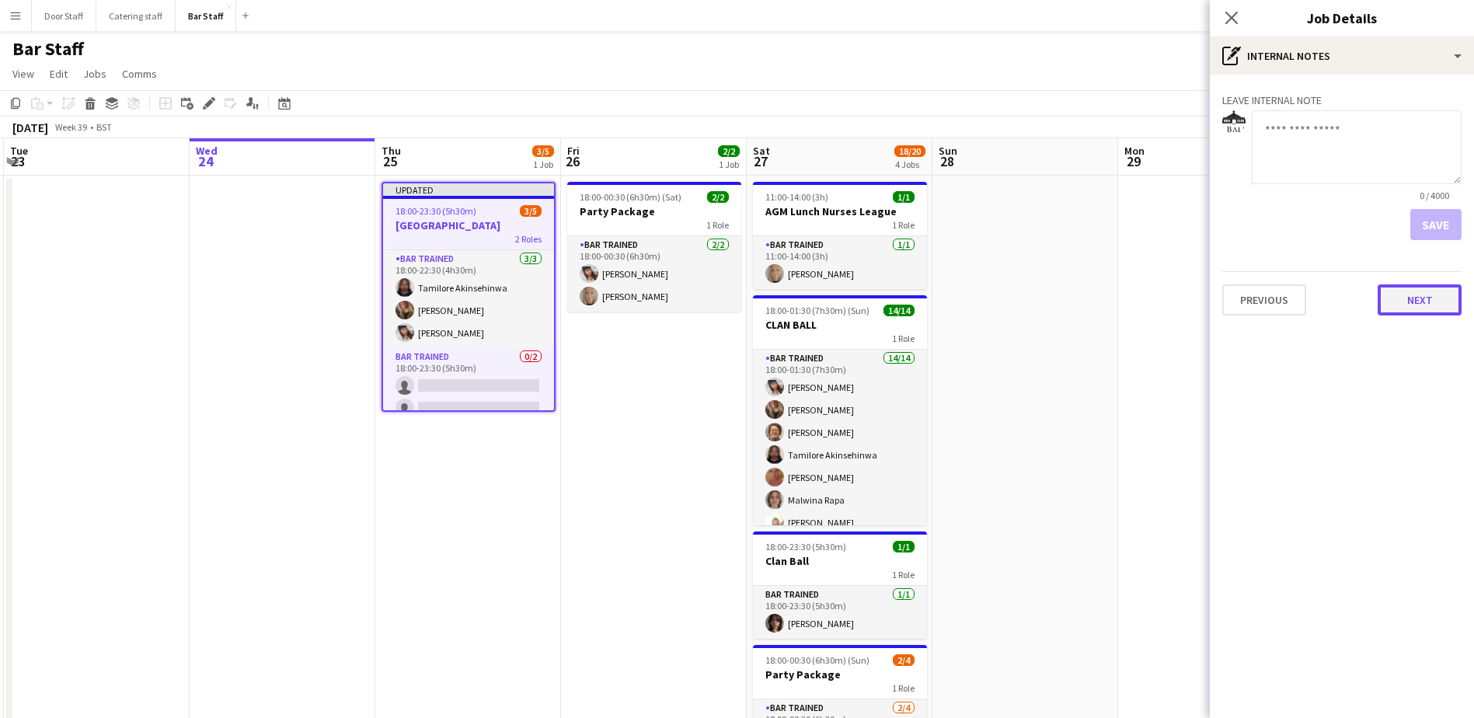
click at [1400, 288] on button "Next" at bounding box center [1420, 299] width 84 height 31
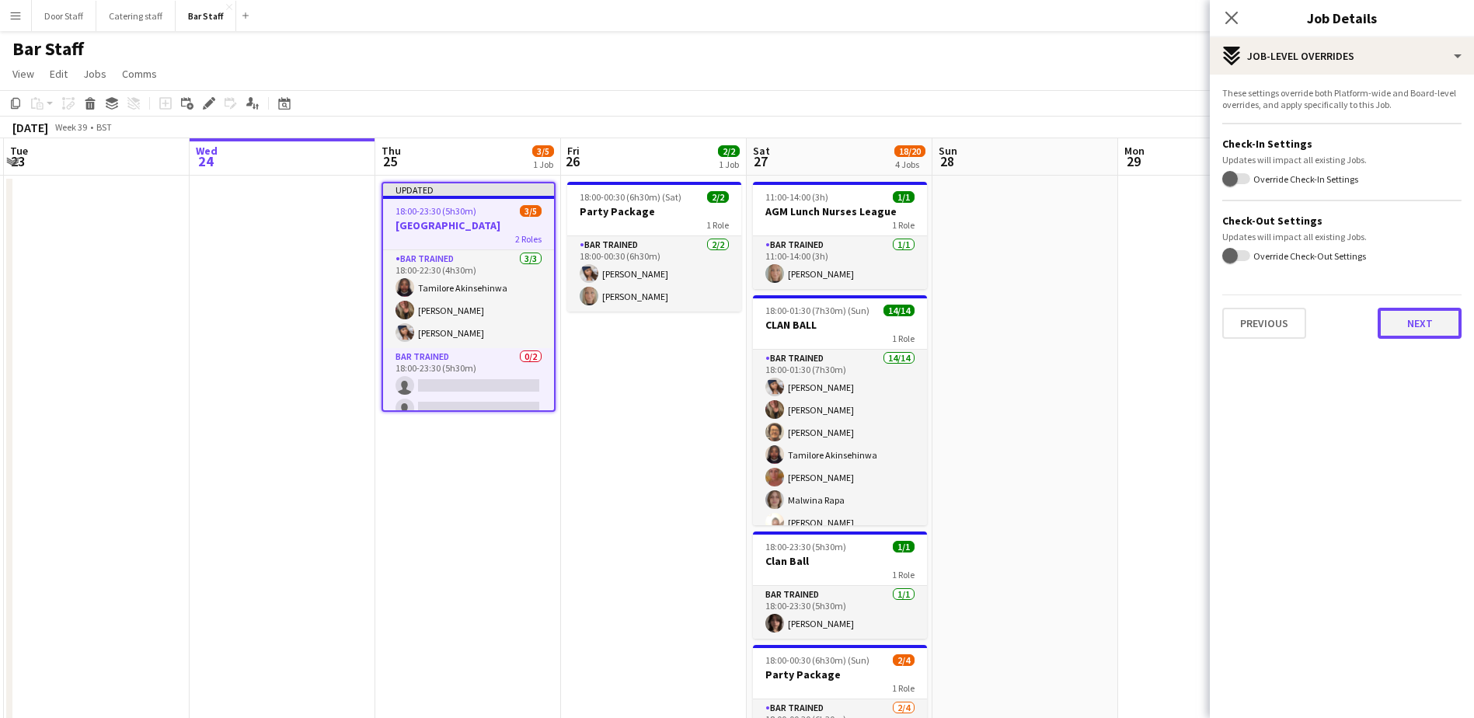
click at [1413, 324] on button "Next" at bounding box center [1420, 323] width 84 height 31
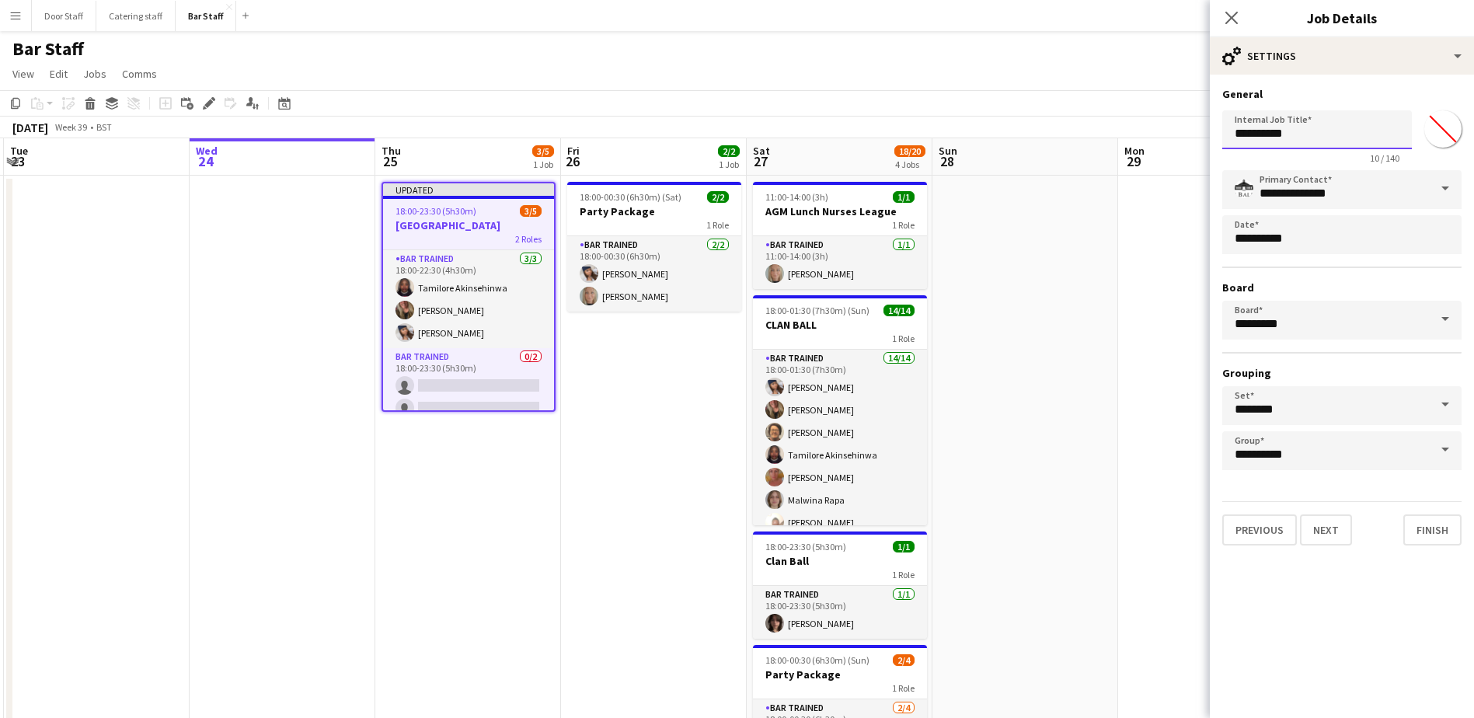
click at [1326, 126] on input "**********" at bounding box center [1317, 129] width 190 height 39
type input "**********"
click at [1320, 532] on button "Next" at bounding box center [1326, 529] width 52 height 31
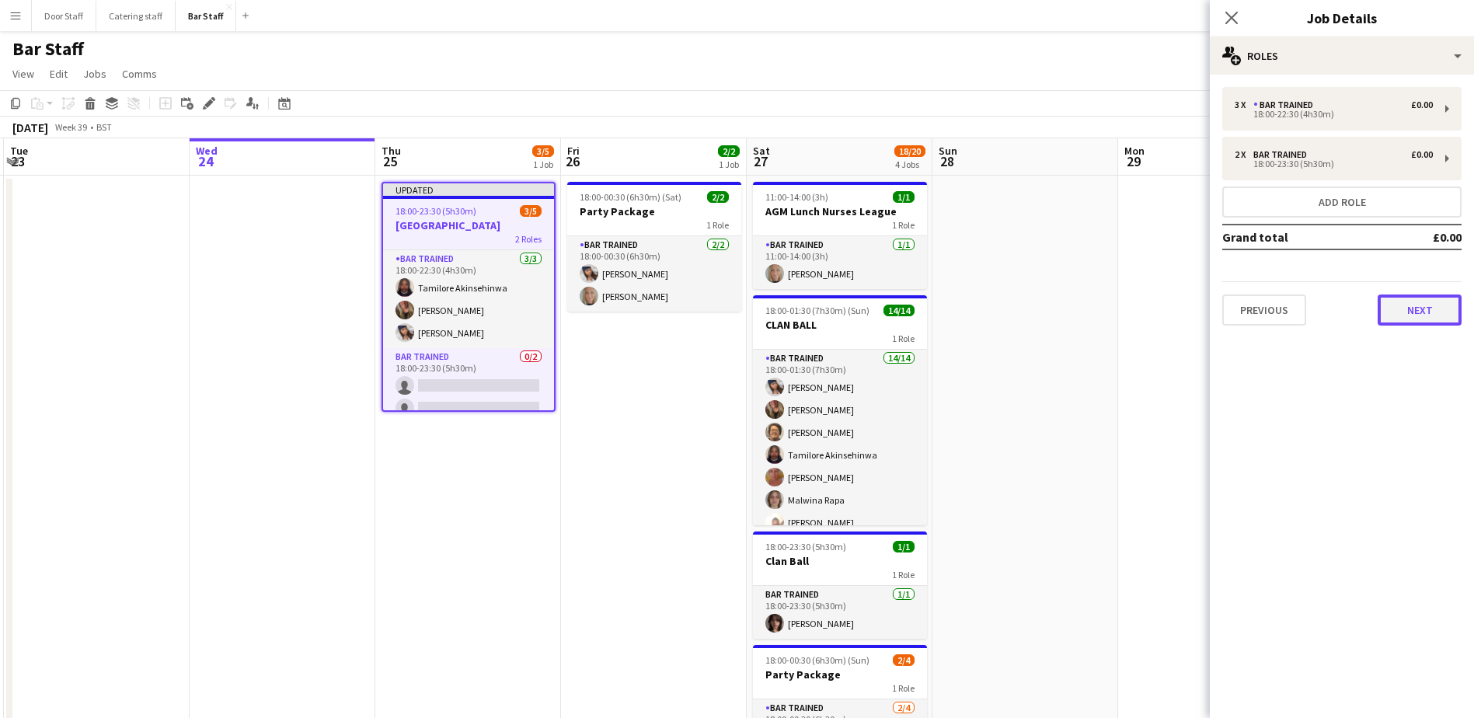
click at [1413, 315] on button "Next" at bounding box center [1420, 310] width 84 height 31
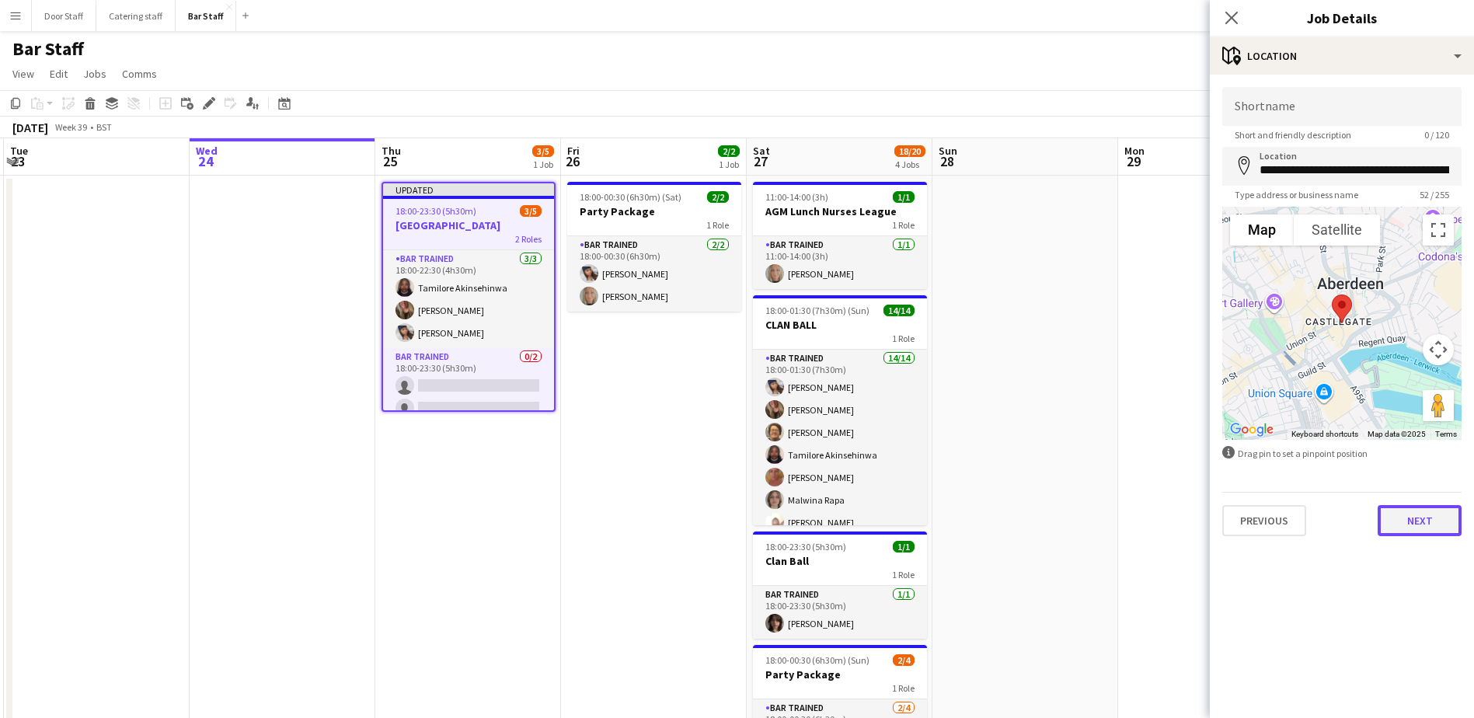
click at [1426, 518] on button "Next" at bounding box center [1420, 520] width 84 height 31
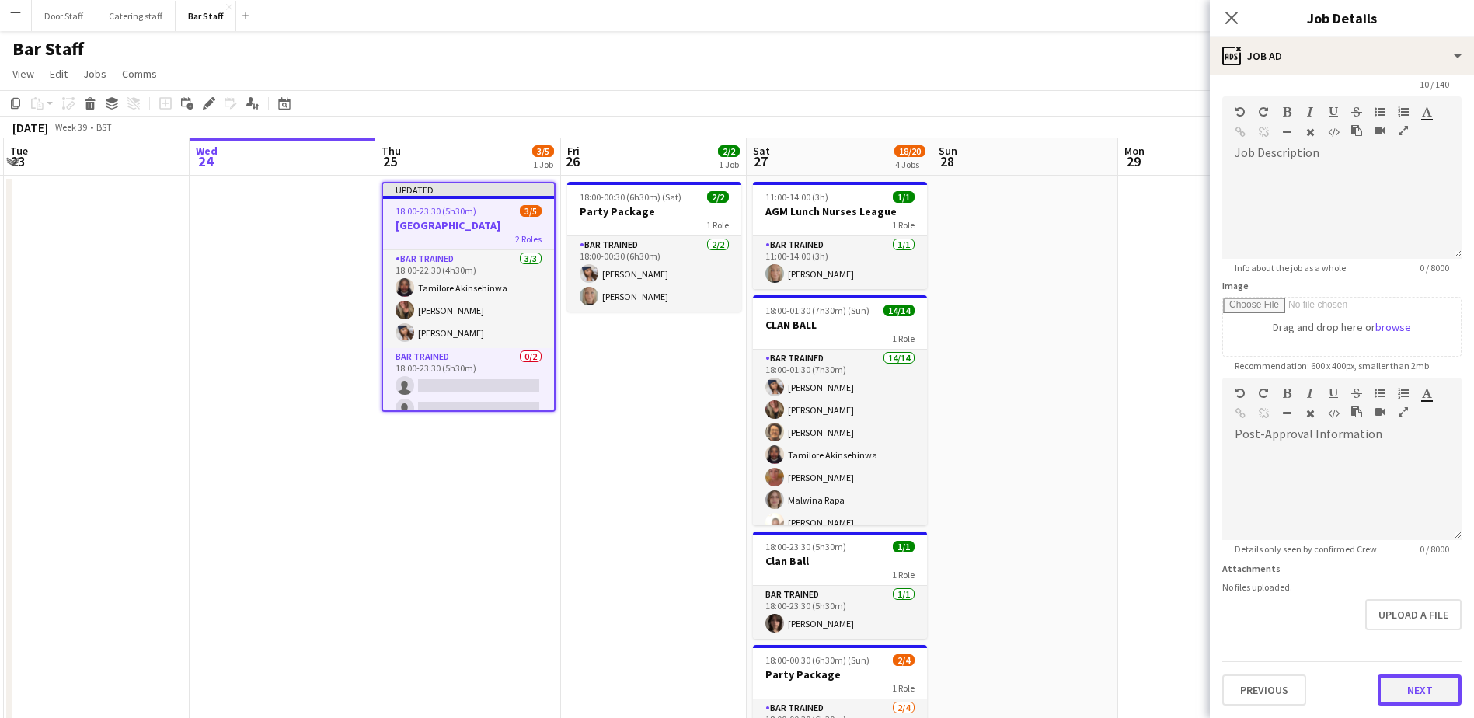
click at [1432, 641] on form "**********" at bounding box center [1342, 371] width 264 height 669
click at [1411, 693] on button "Next" at bounding box center [1420, 689] width 84 height 31
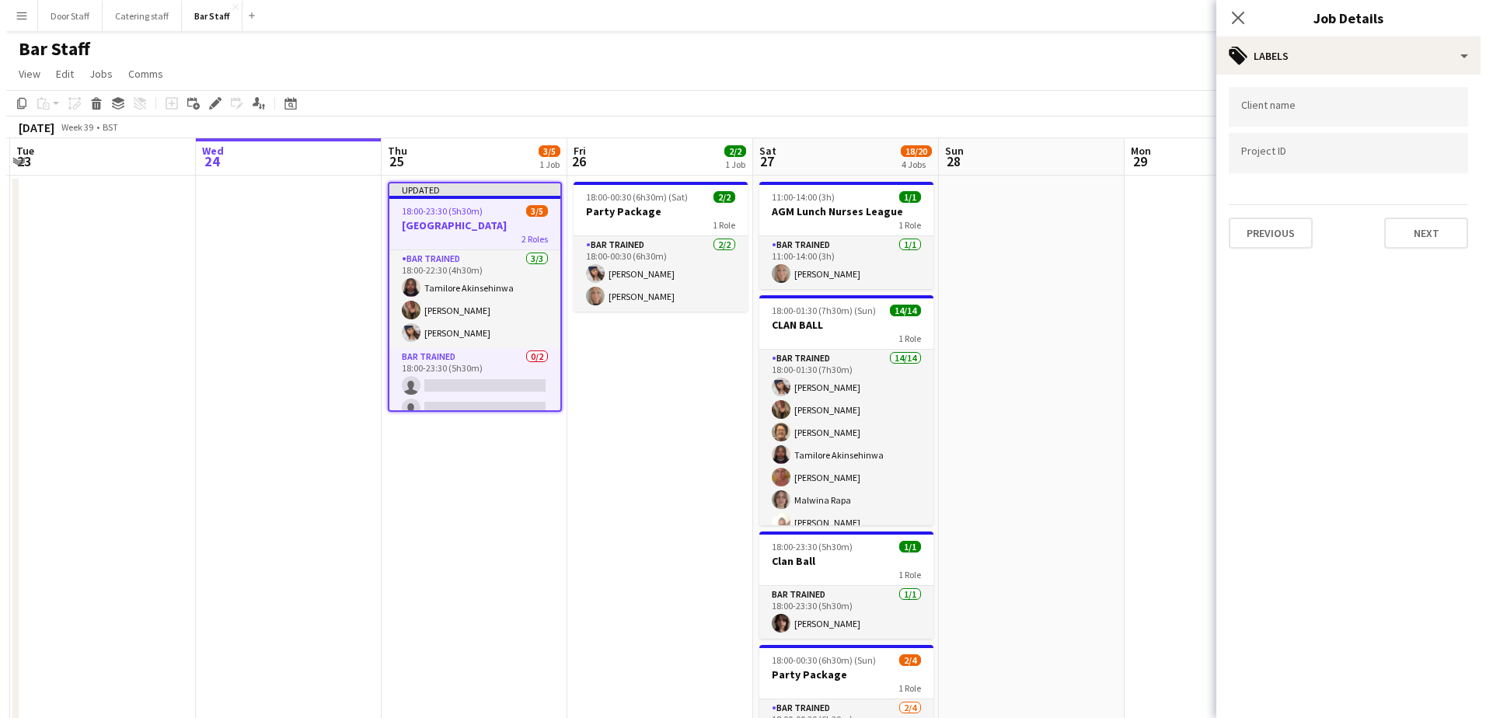
scroll to position [0, 0]
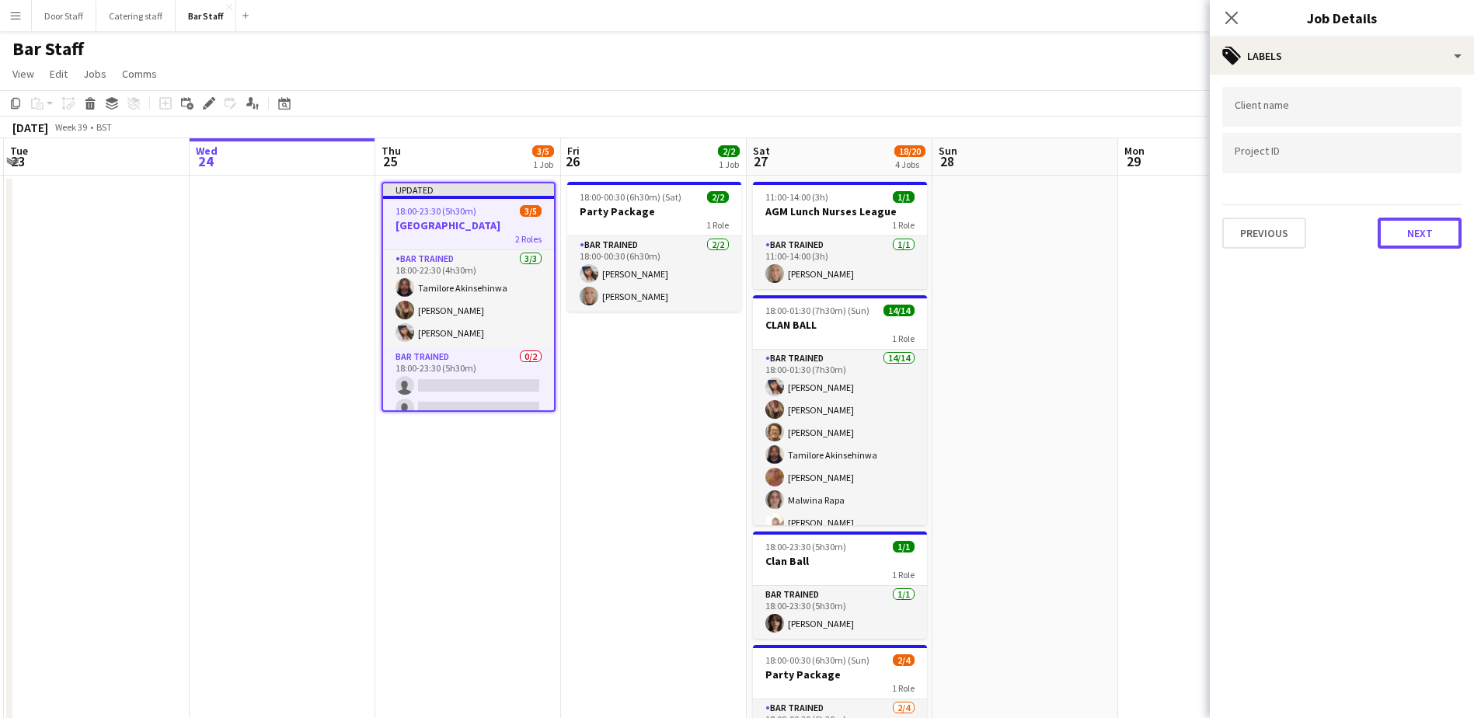
click at [1439, 235] on button "Next" at bounding box center [1420, 233] width 84 height 31
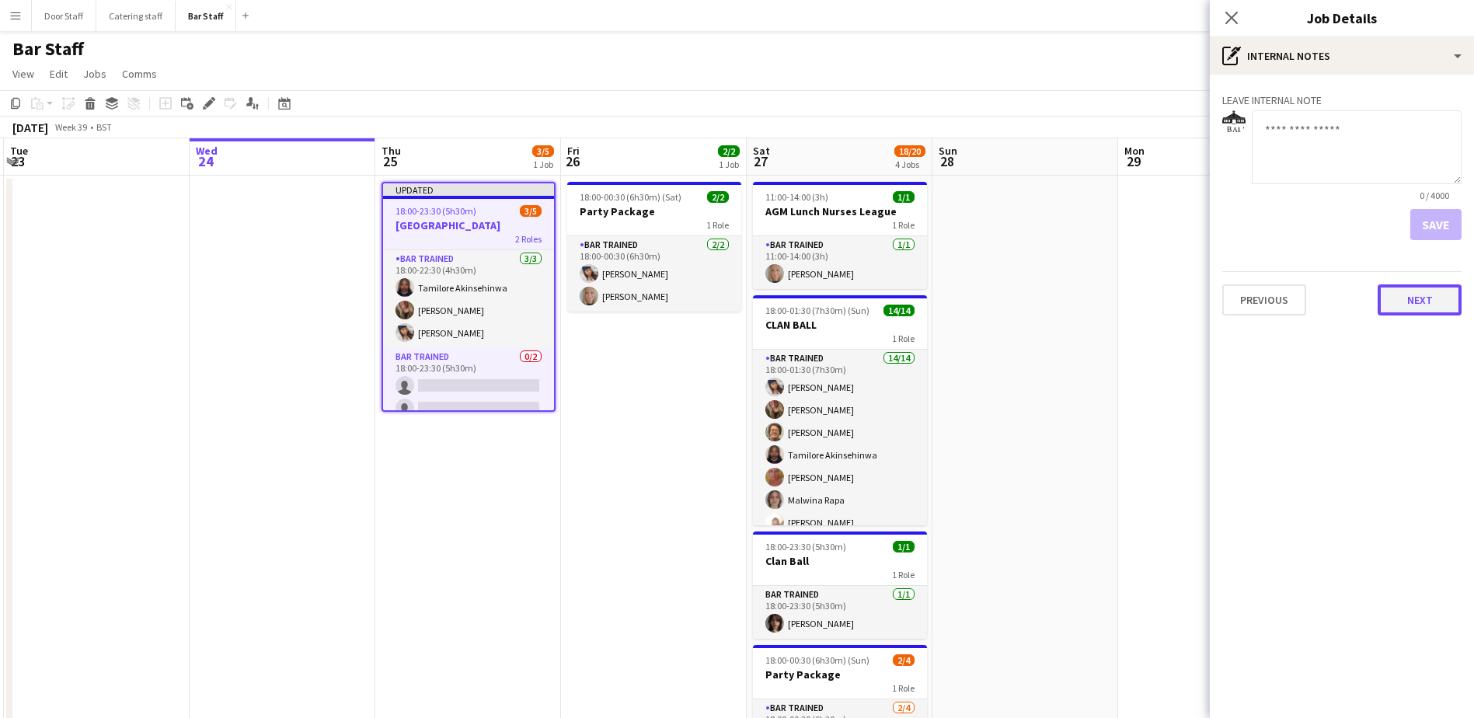
click at [1425, 300] on button "Next" at bounding box center [1420, 299] width 84 height 31
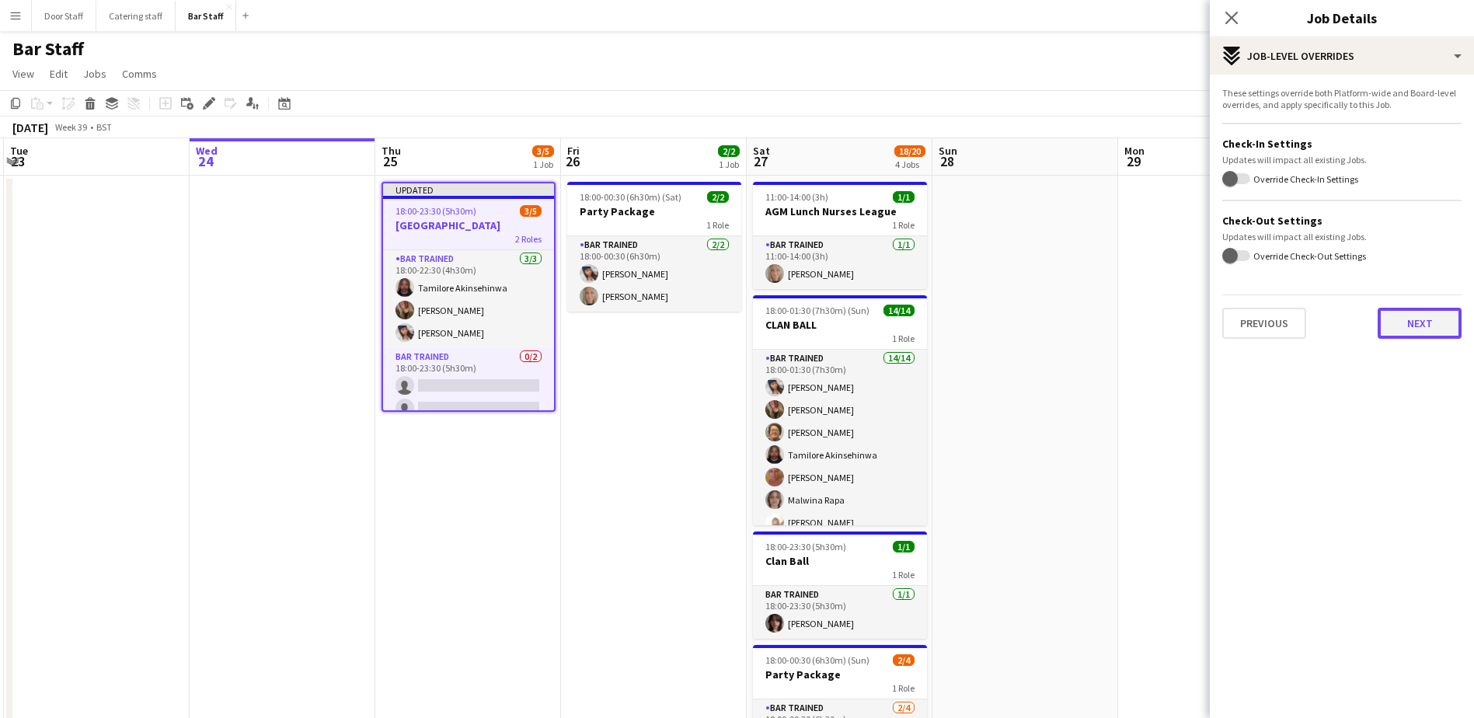
click at [1436, 321] on button "Next" at bounding box center [1420, 323] width 84 height 31
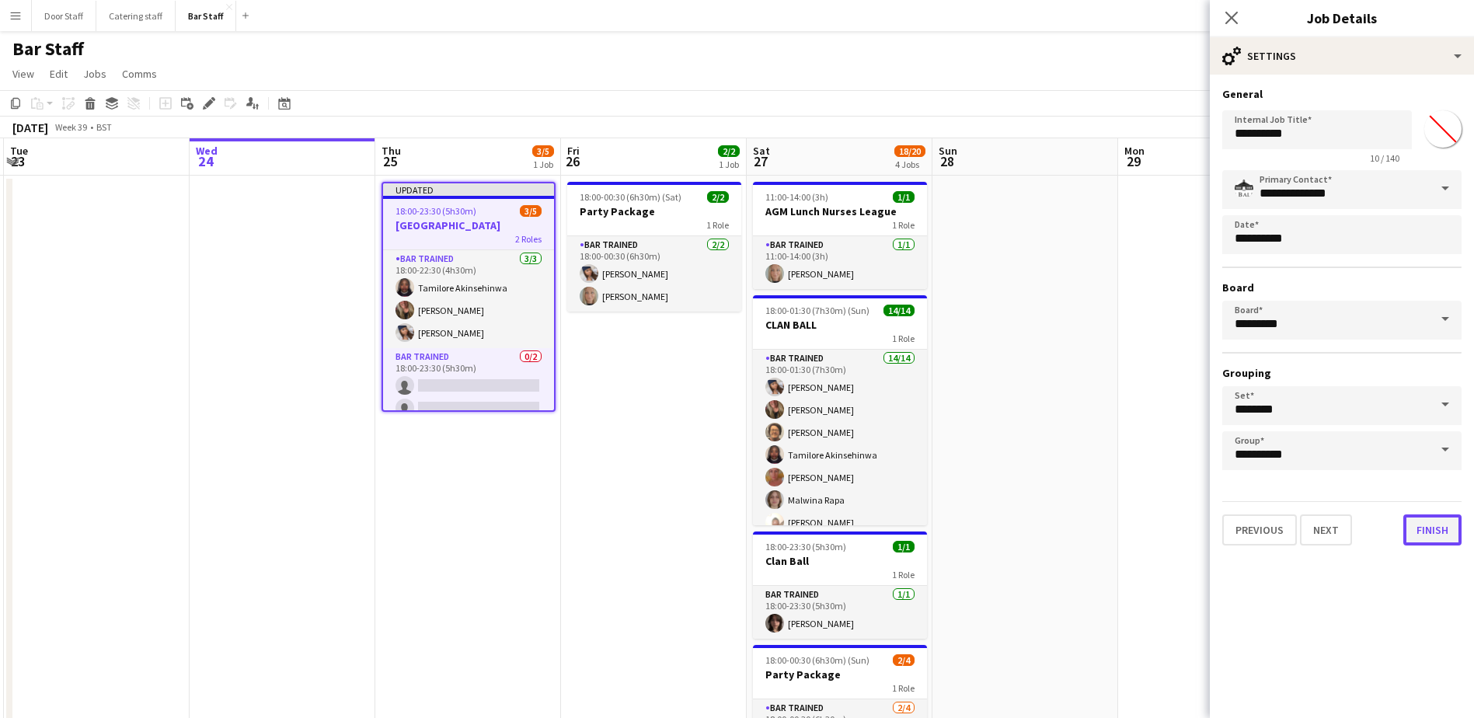
click at [1441, 535] on button "Finish" at bounding box center [1432, 529] width 58 height 31
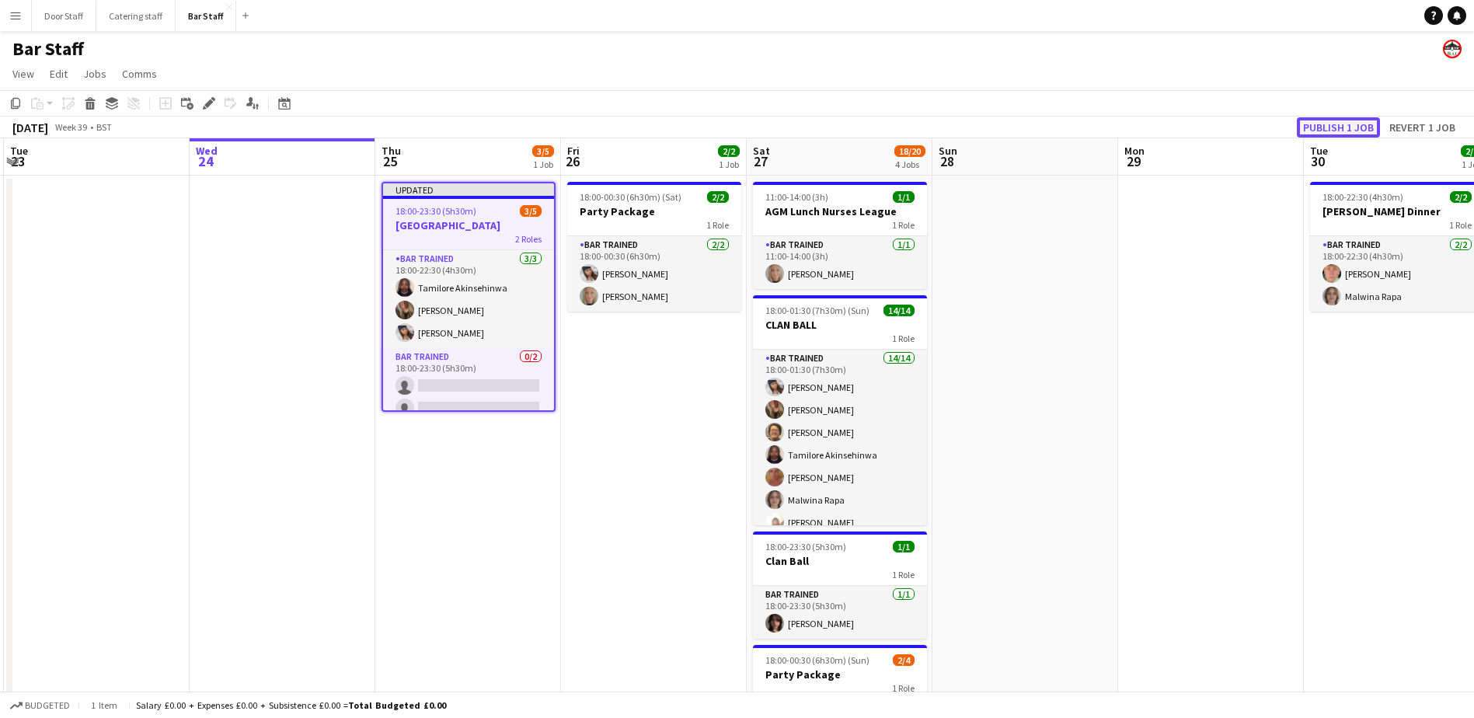
click at [1362, 126] on button "Publish 1 job" at bounding box center [1338, 127] width 83 height 20
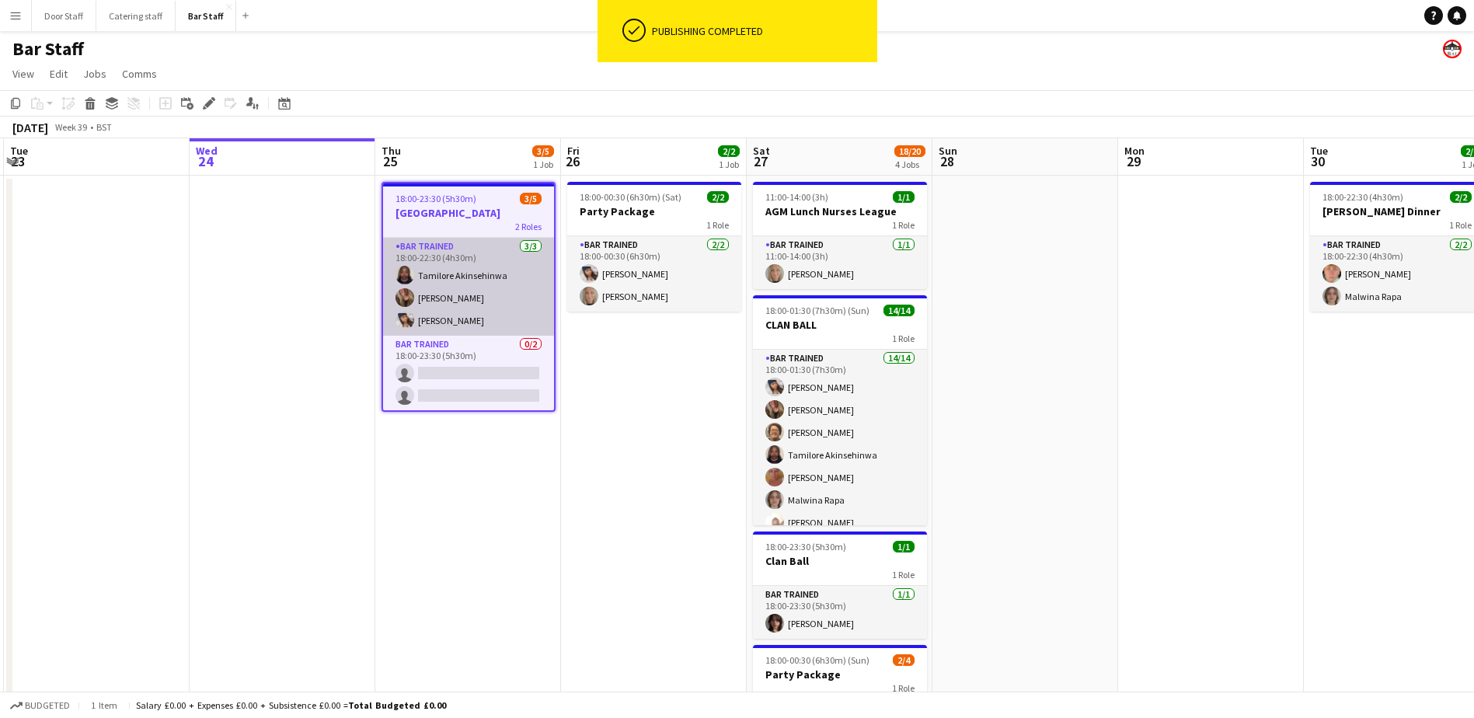
click at [424, 332] on app-card-role "Bar trained [DATE] 18:00-22:30 (4h30m) [DEMOGRAPHIC_DATA] Akinsehinwa [PERSON_N…" at bounding box center [468, 287] width 171 height 98
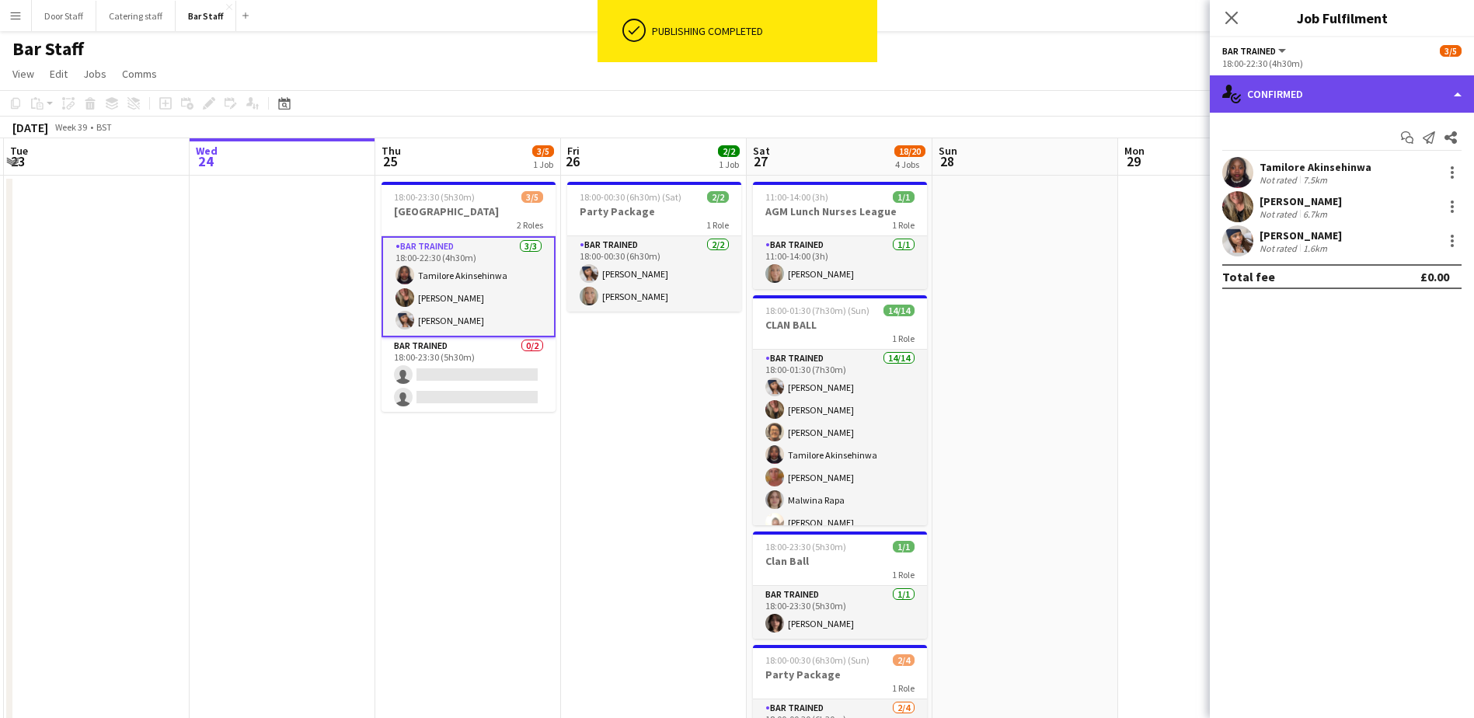
click at [1294, 98] on div "single-neutral-actions-check-2 Confirmed" at bounding box center [1342, 93] width 264 height 37
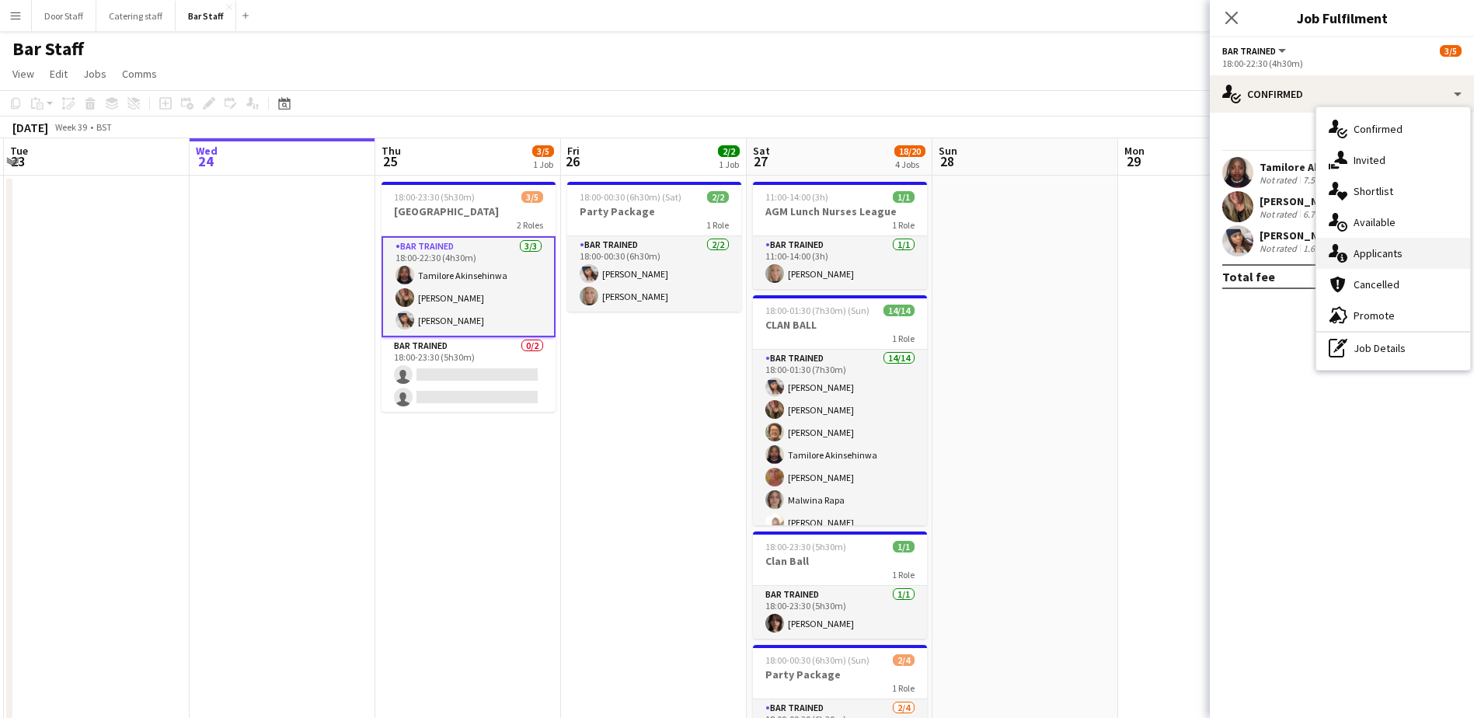
click at [1386, 254] on span "Applicants" at bounding box center [1378, 253] width 49 height 14
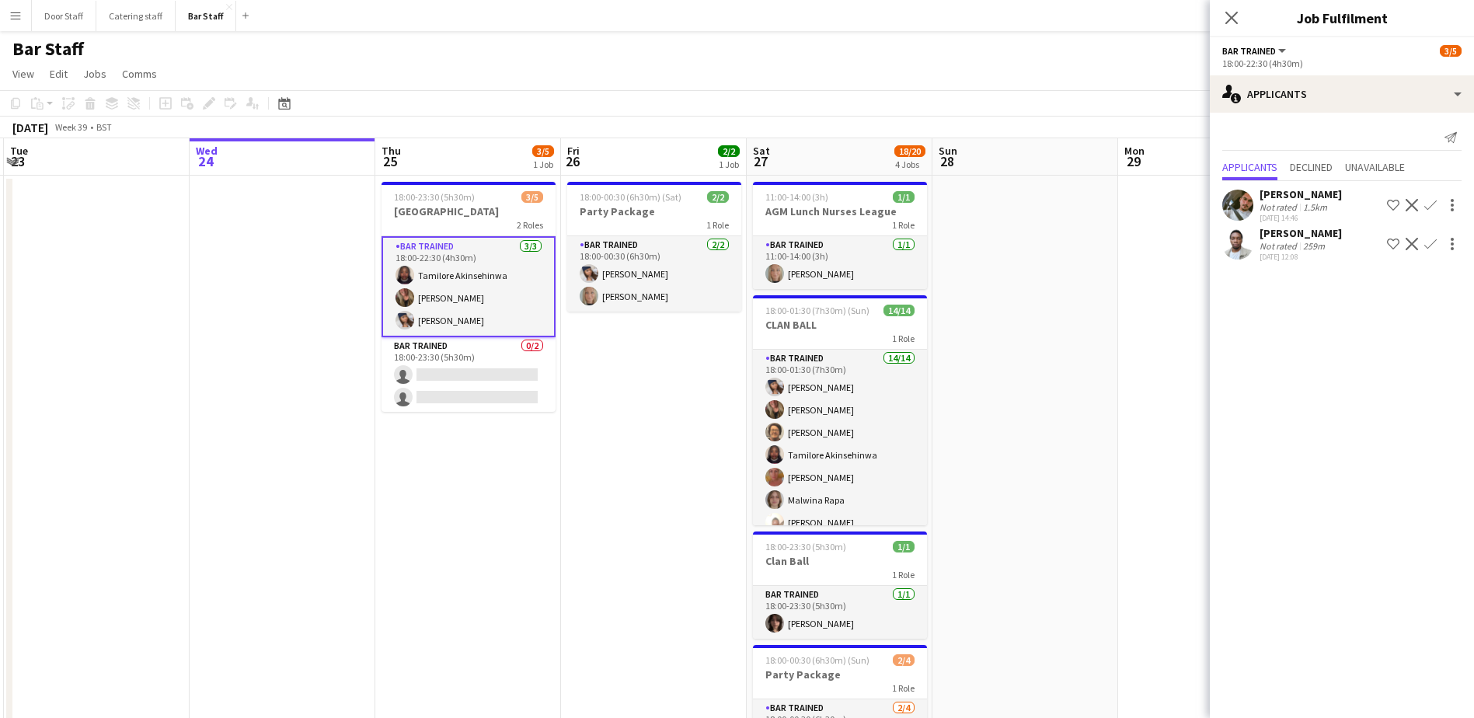
click at [1414, 206] on app-icon "Decline" at bounding box center [1412, 205] width 12 height 12
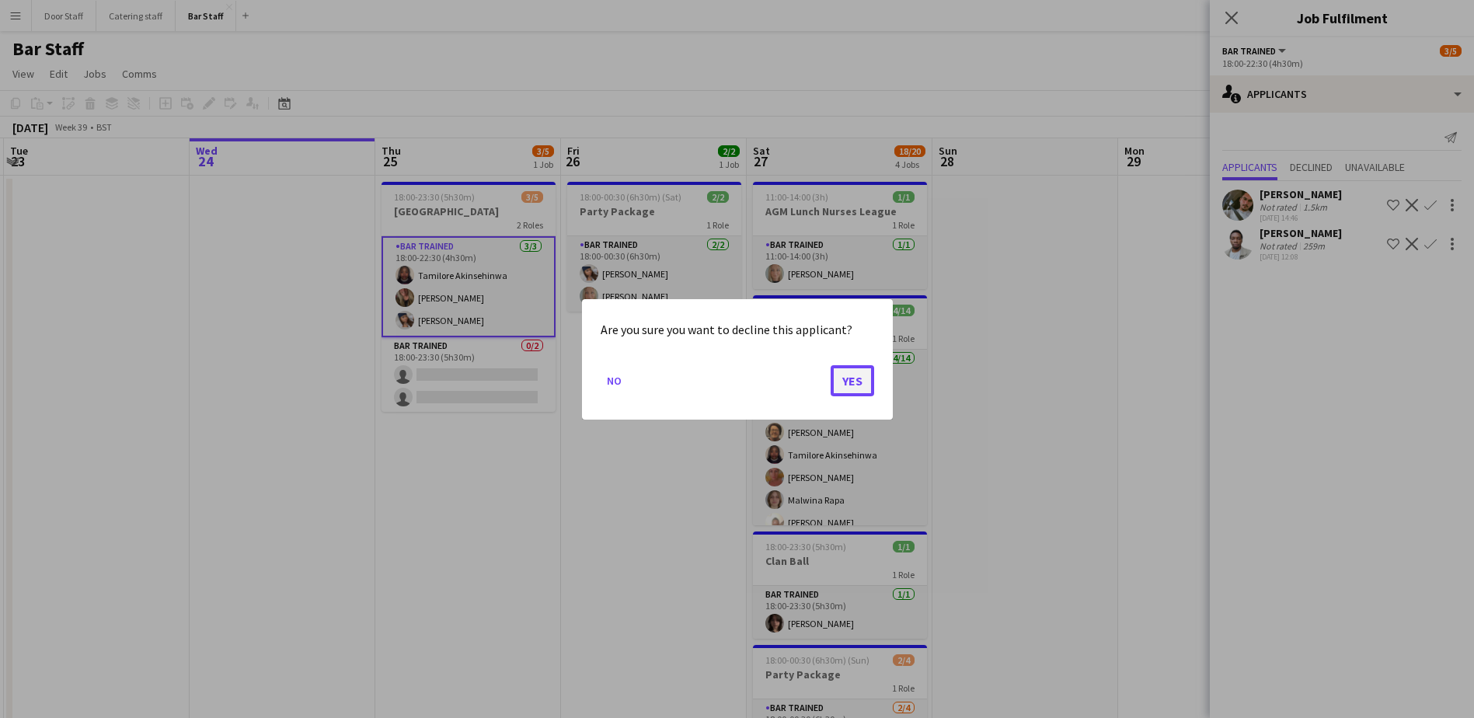
click at [860, 378] on button "Yes" at bounding box center [853, 379] width 44 height 31
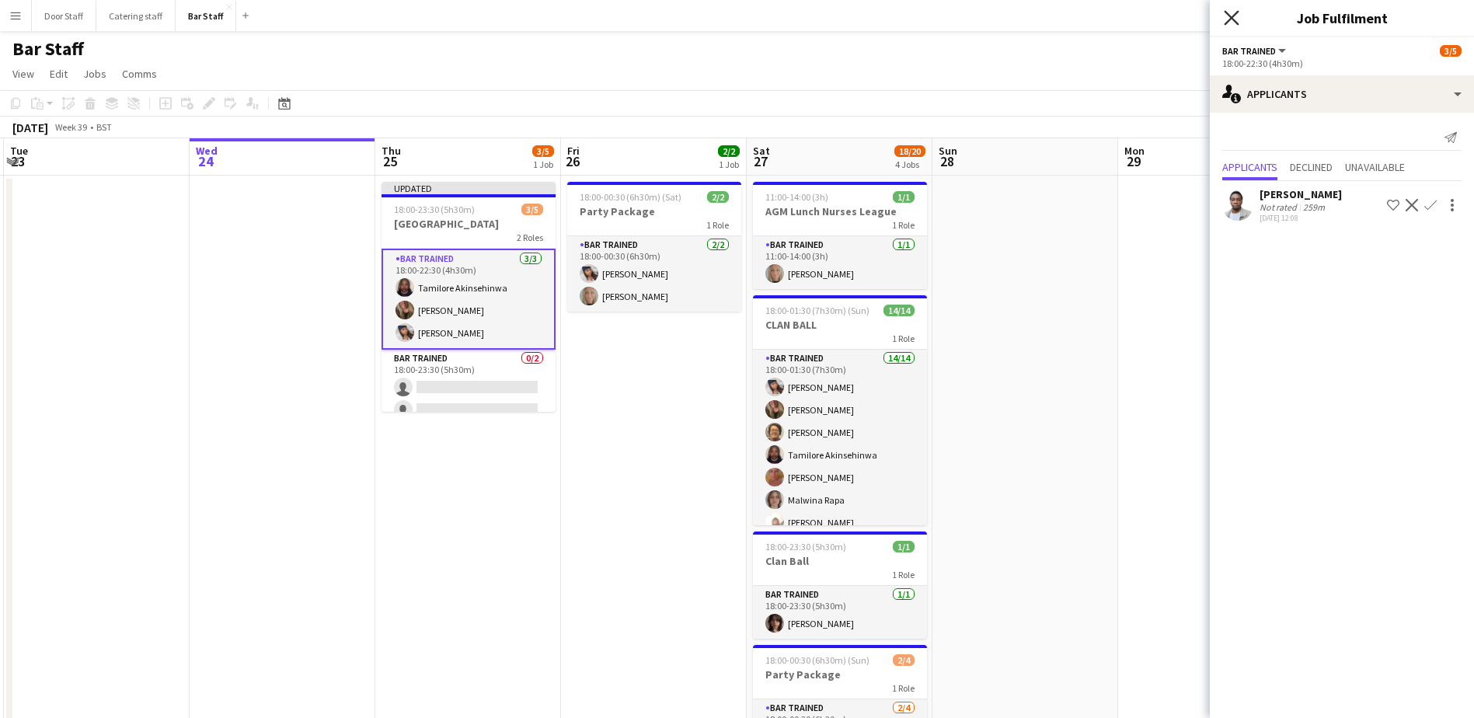
click at [1230, 16] on icon at bounding box center [1231, 17] width 15 height 15
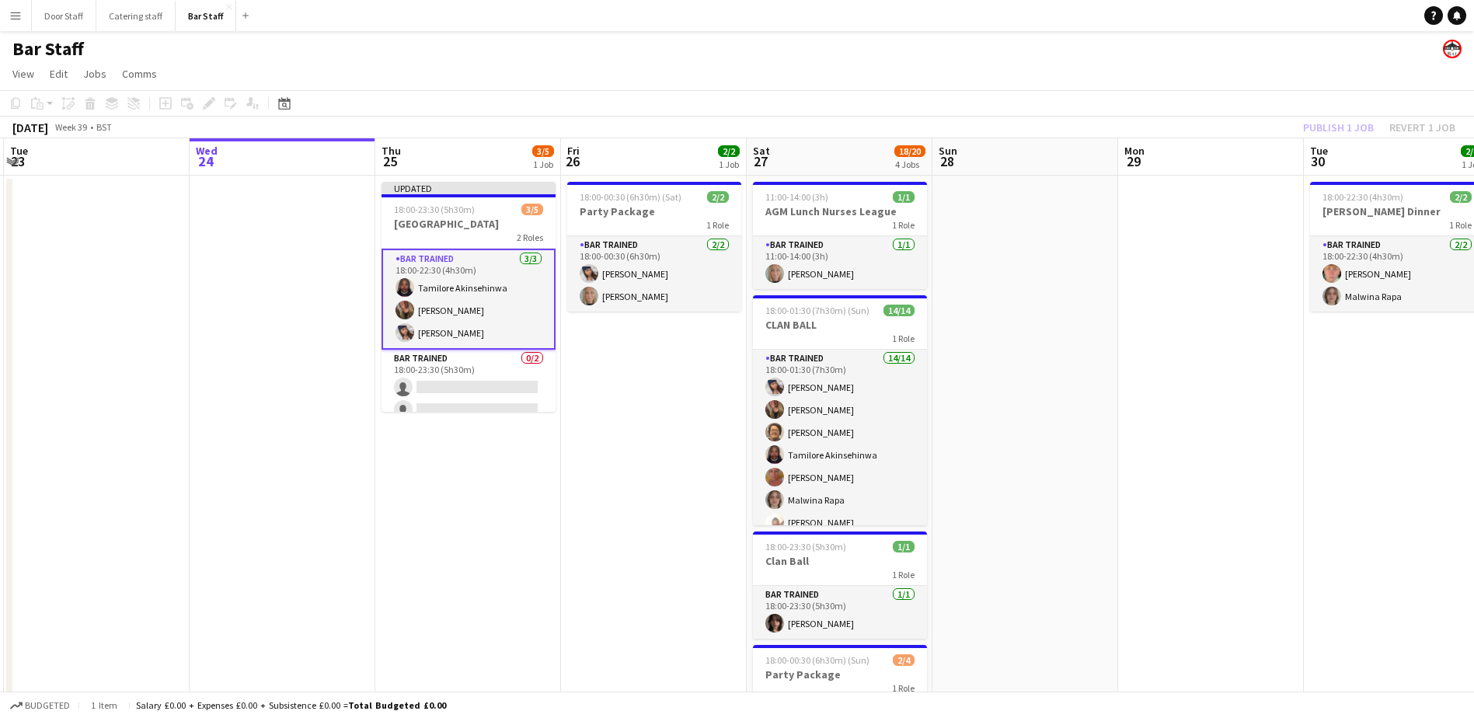
click at [1354, 123] on div "Publish 1 job Revert 1 job" at bounding box center [1380, 127] width 190 height 20
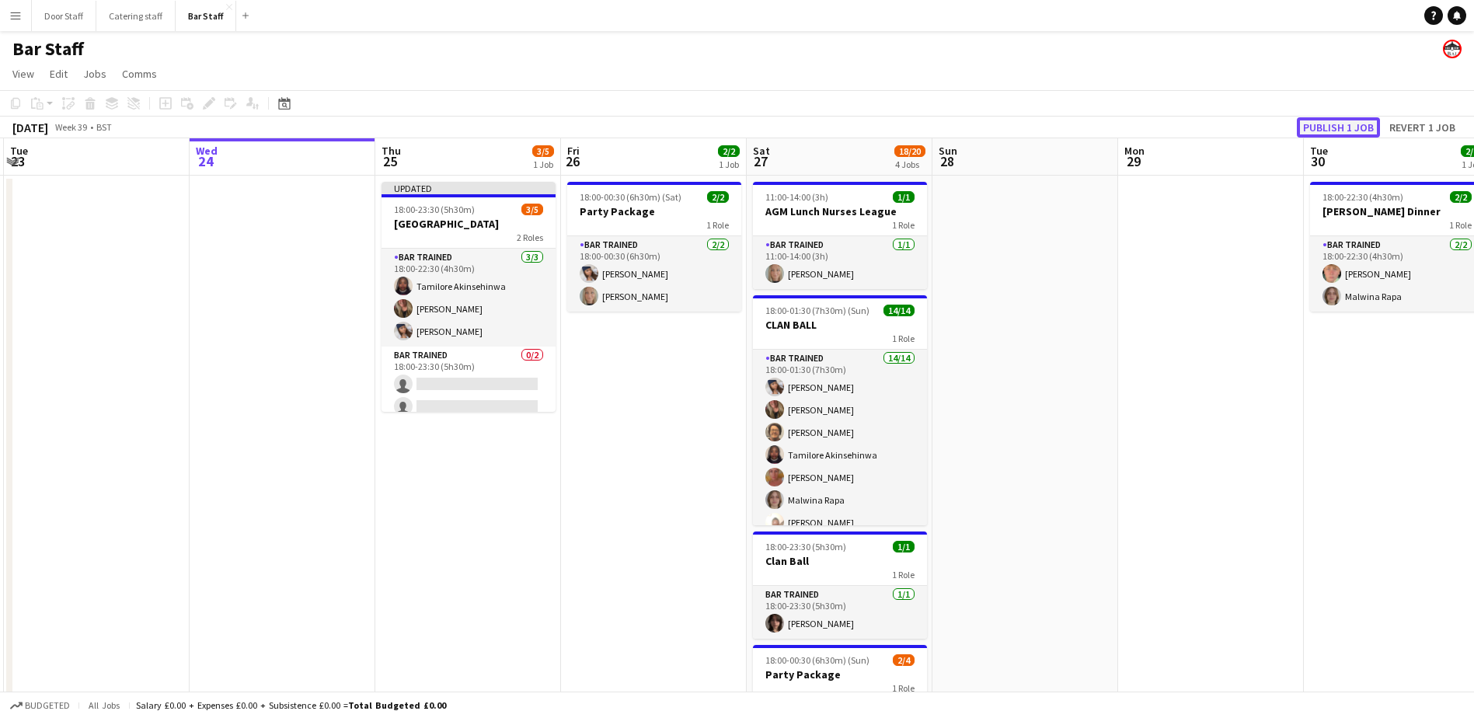
click at [1354, 124] on button "Publish 1 job" at bounding box center [1338, 127] width 83 height 20
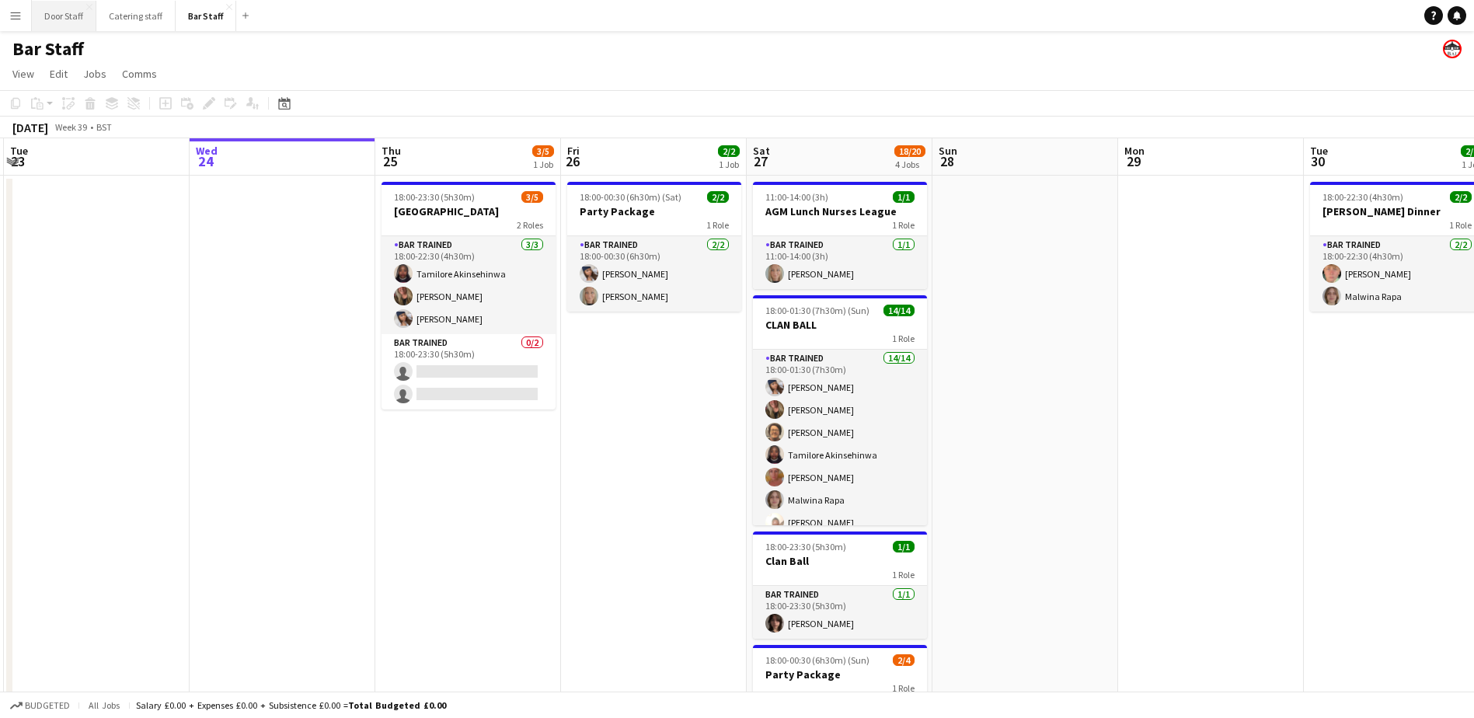
click at [69, 18] on button "Door Staff Close" at bounding box center [64, 16] width 64 height 30
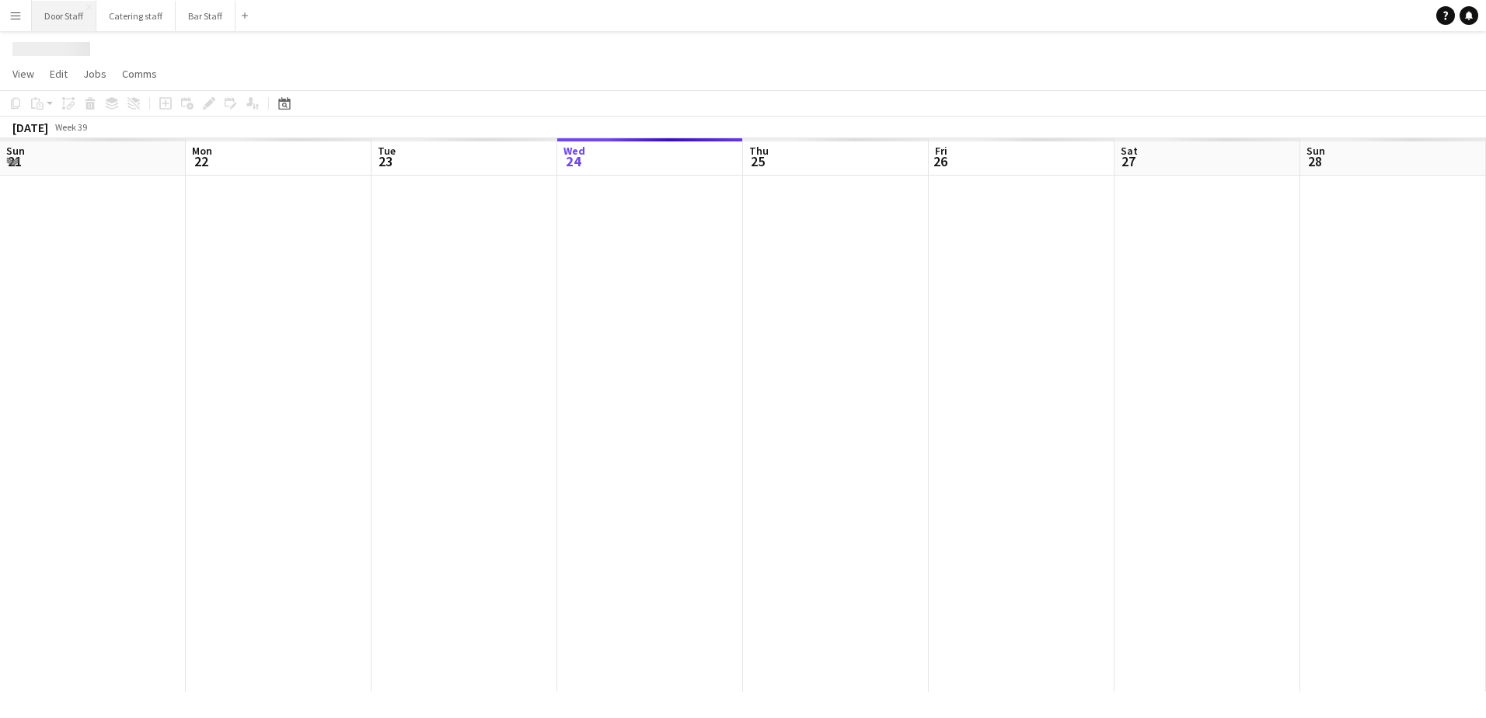
scroll to position [0, 371]
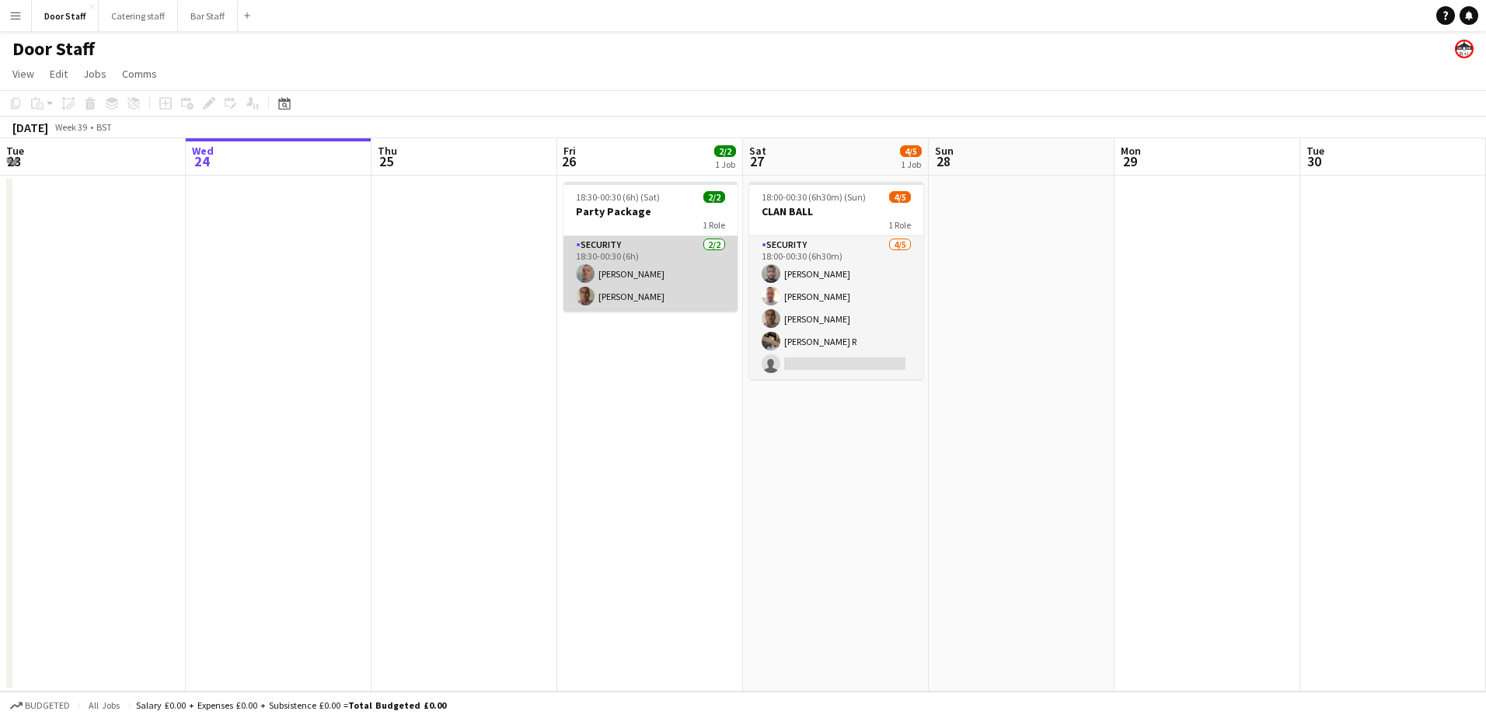
click at [633, 255] on app-card-role "Security [DATE] 18:30-00:30 (6h) [PERSON_NAME] [PERSON_NAME]" at bounding box center [650, 273] width 174 height 75
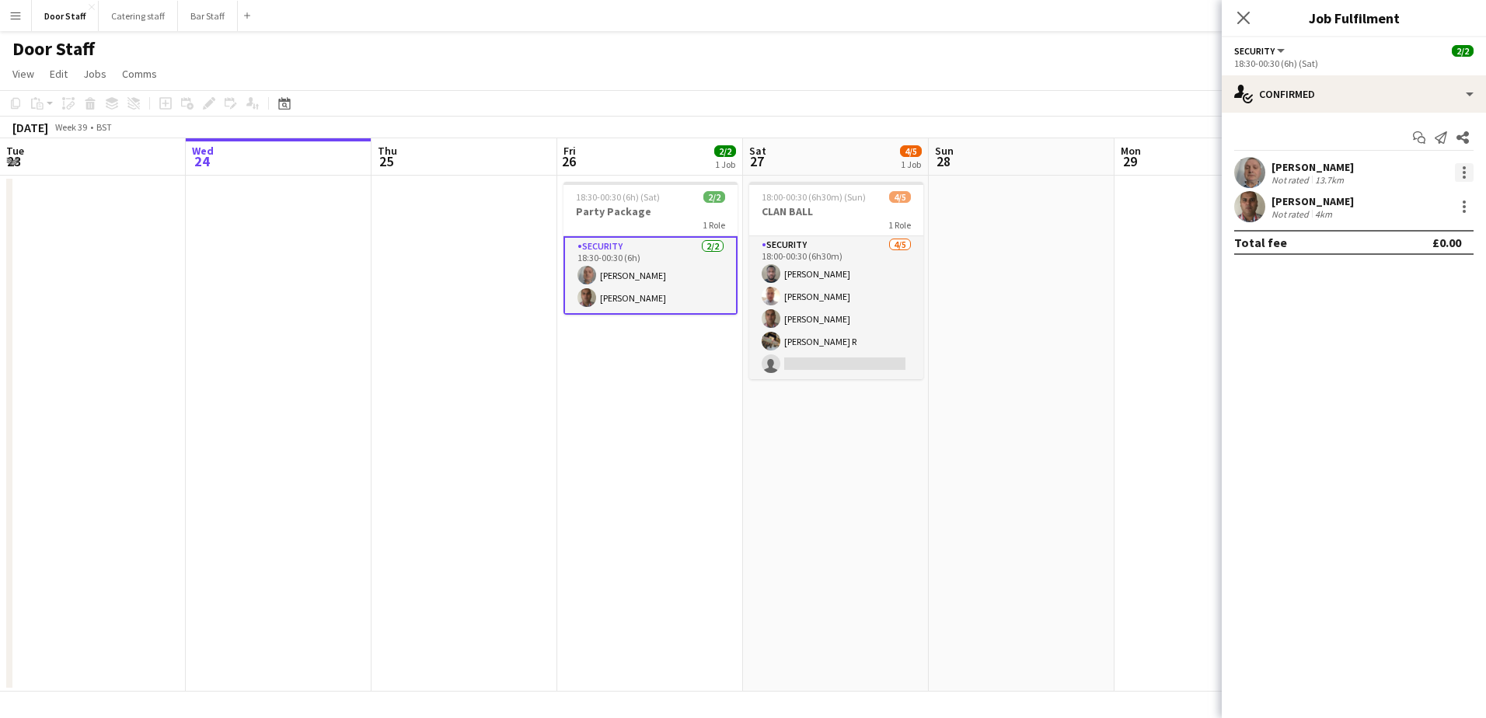
click at [1461, 167] on div at bounding box center [1464, 172] width 19 height 19
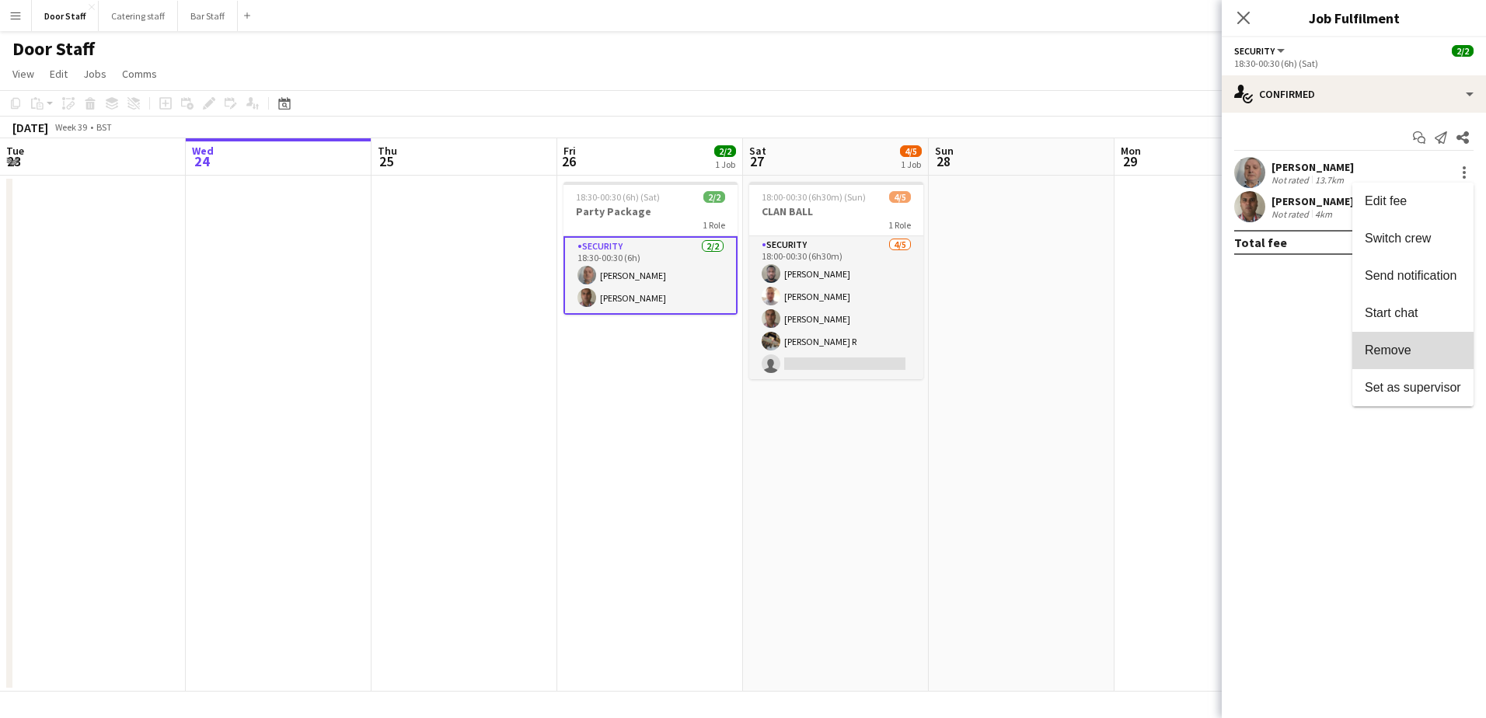
click at [1391, 343] on span "Remove" at bounding box center [1388, 349] width 47 height 13
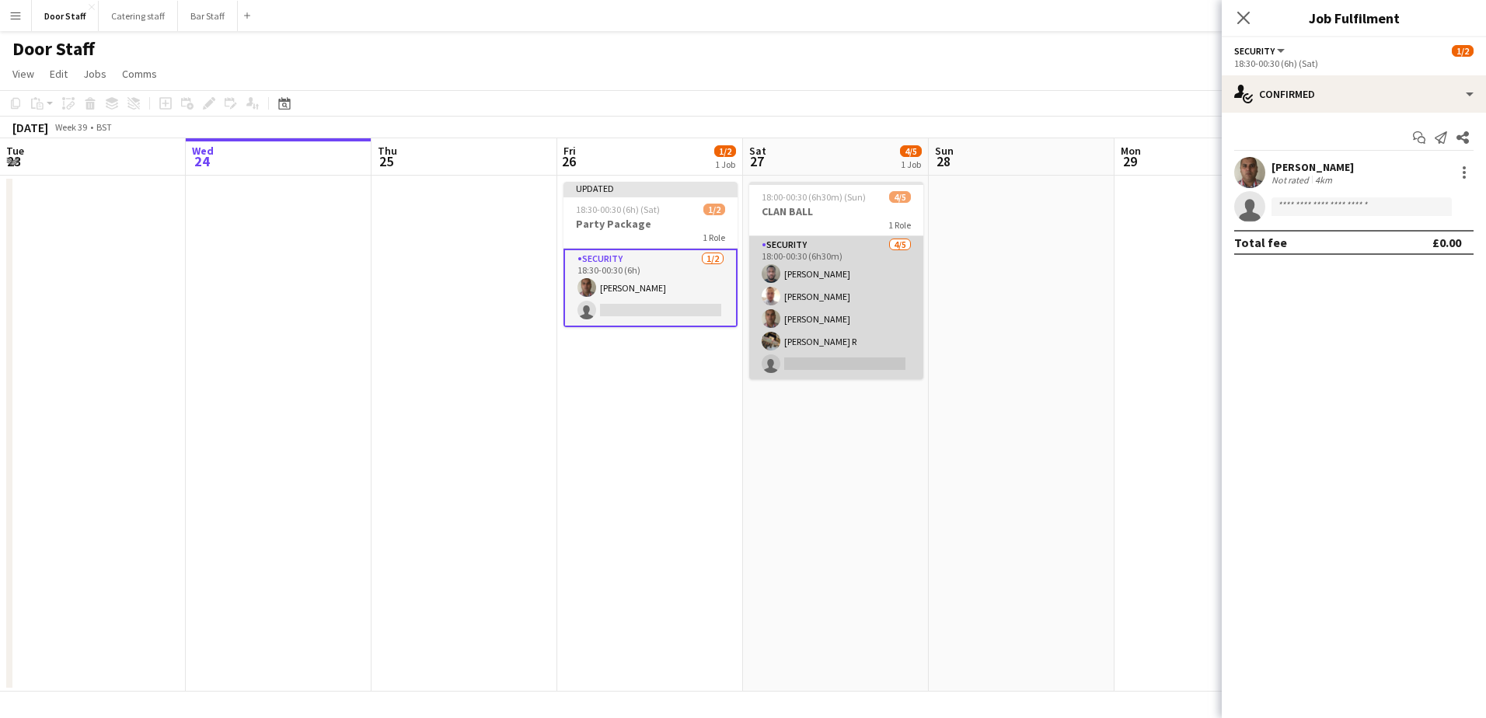
click at [821, 268] on app-card-role "Security [DATE] 18:00-00:30 (6h30m) [PERSON_NAME] [PERSON_NAME] [PERSON_NAME] R…" at bounding box center [836, 307] width 174 height 143
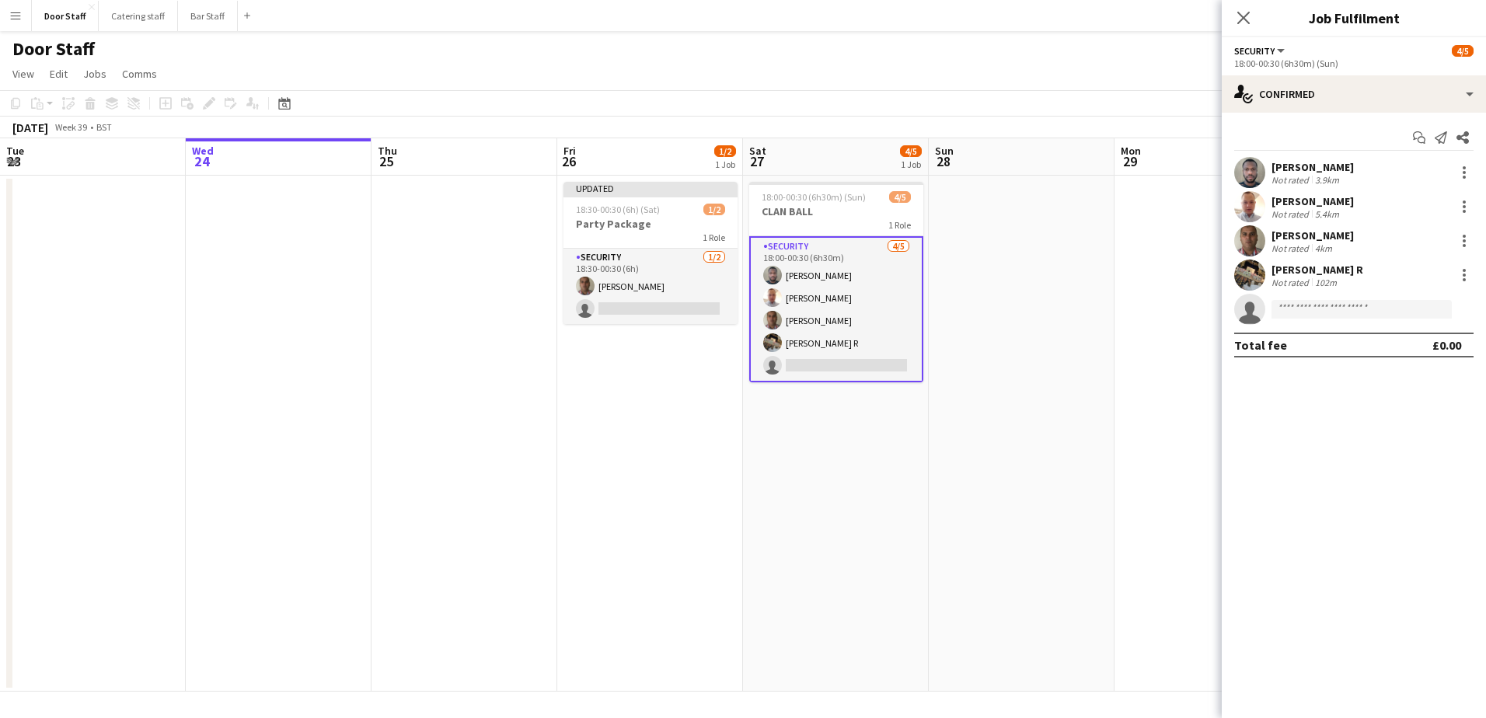
click at [1313, 162] on div "[PERSON_NAME]" at bounding box center [1312, 167] width 82 height 14
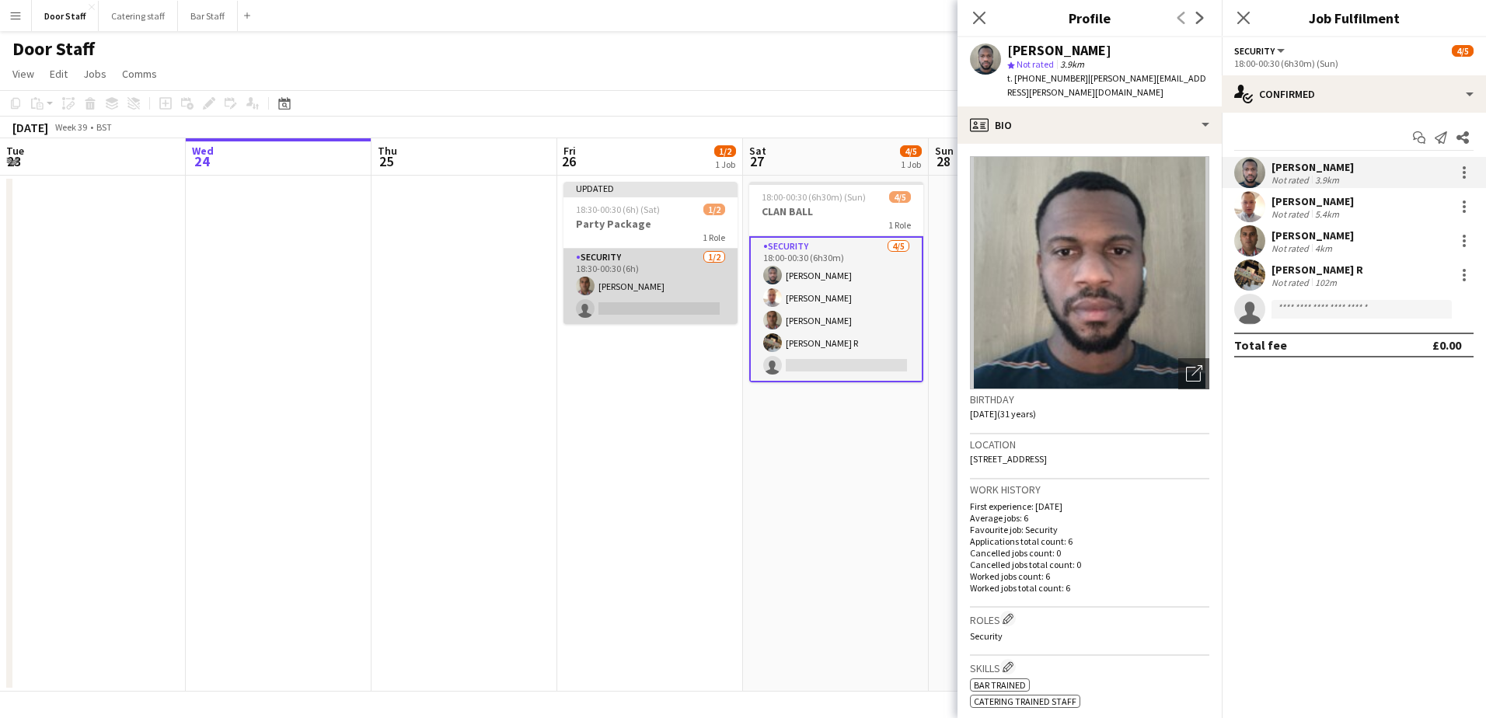
click at [640, 296] on app-card-role "Security [DATE] 18:30-00:30 (6h) [PERSON_NAME] single-neutral-actions" at bounding box center [650, 286] width 174 height 75
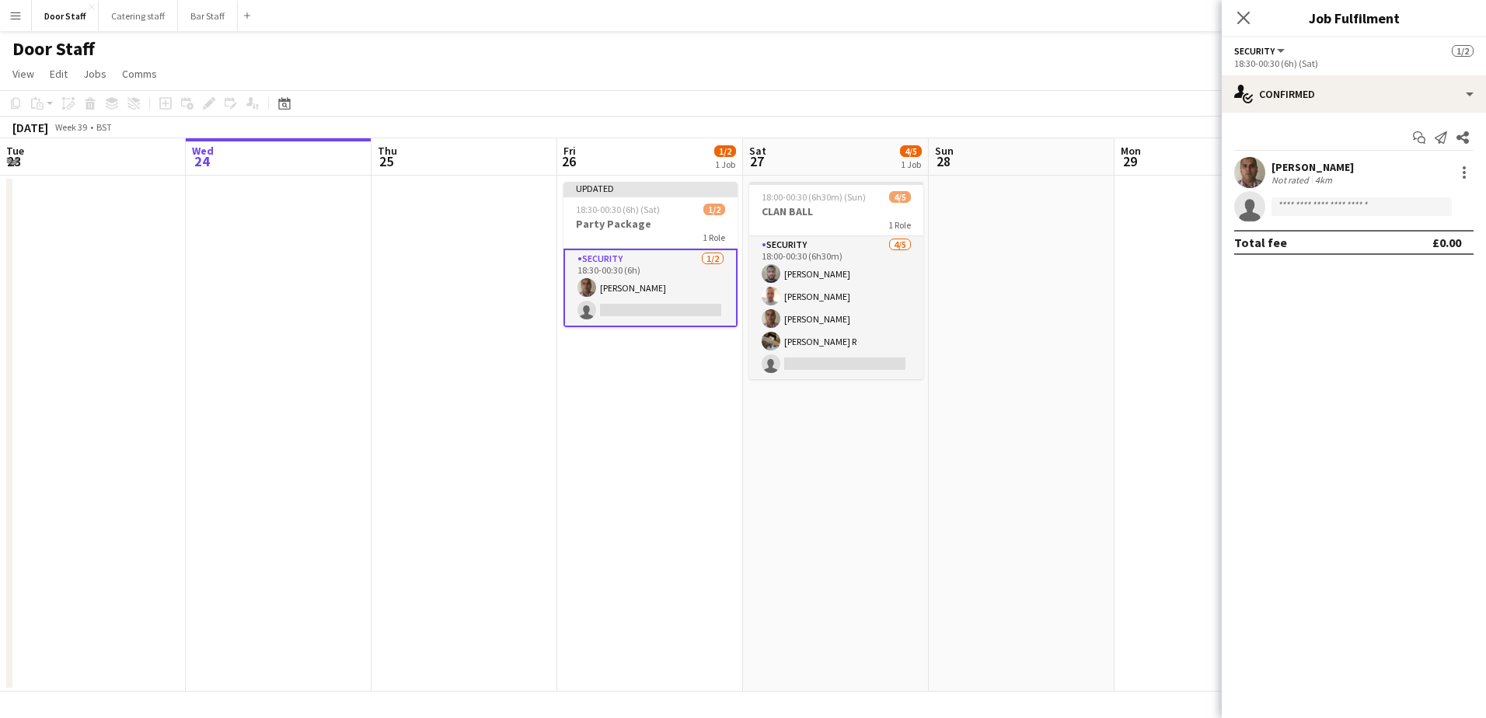
click at [664, 305] on app-card-role "Security [DATE] 18:30-00:30 (6h) [PERSON_NAME] single-neutral-actions" at bounding box center [650, 288] width 174 height 78
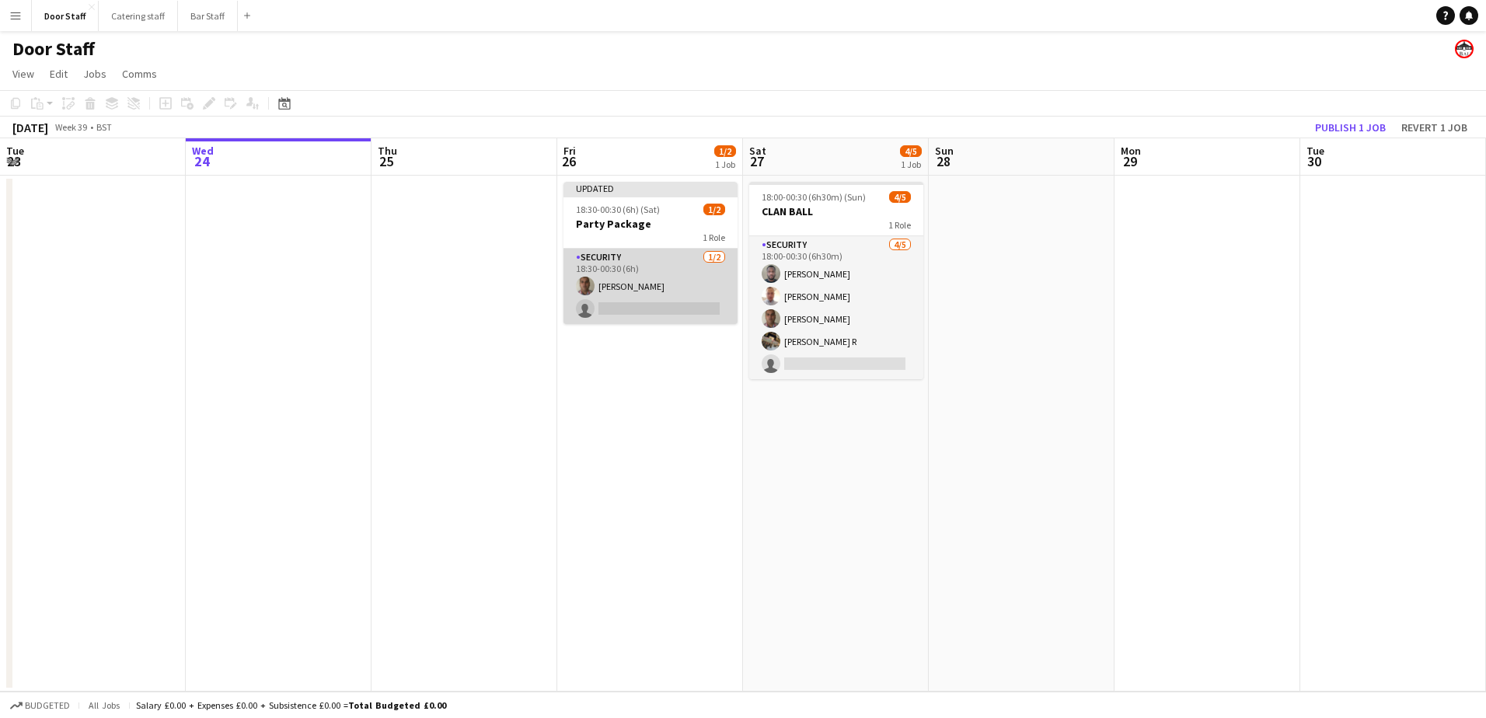
click at [676, 296] on app-card-role "Security [DATE] 18:30-00:30 (6h) [PERSON_NAME] single-neutral-actions" at bounding box center [650, 286] width 174 height 75
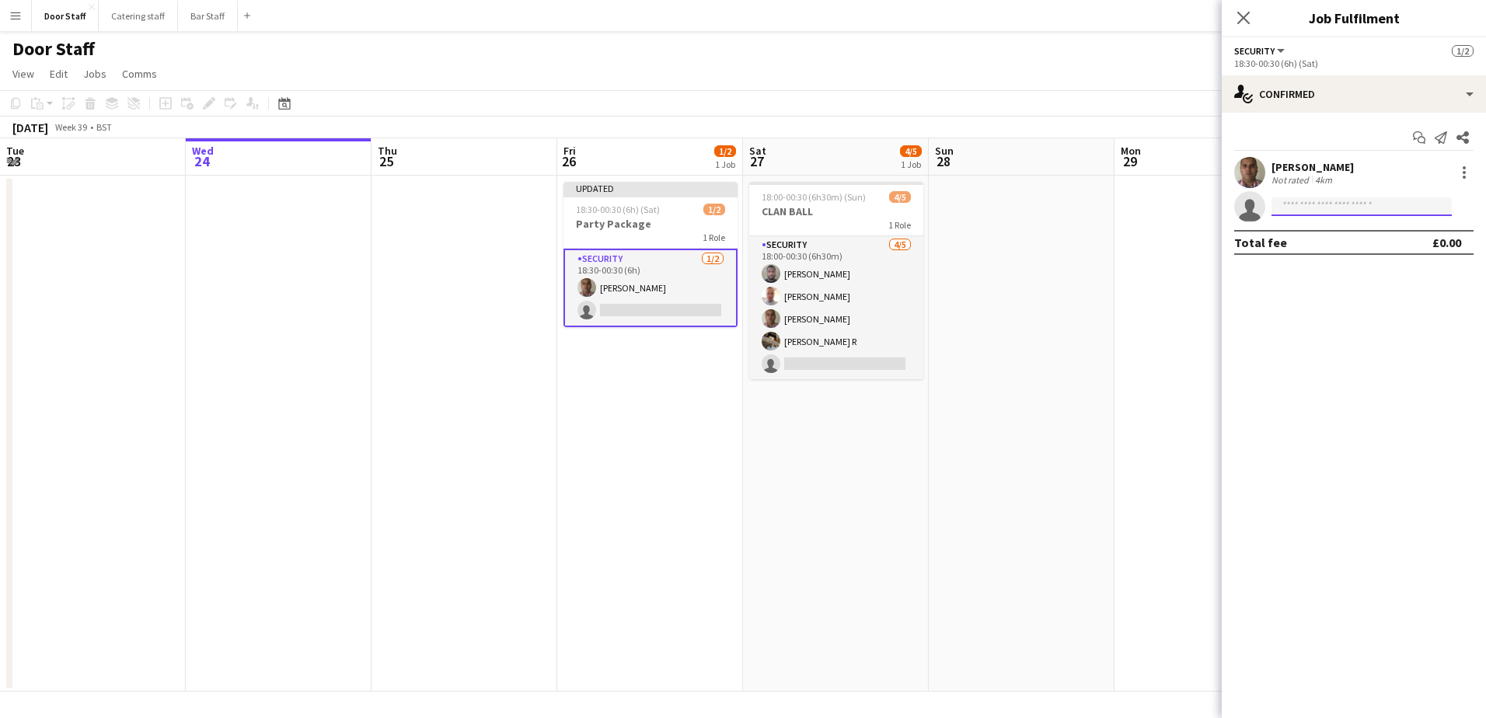
click at [1340, 204] on input at bounding box center [1361, 206] width 180 height 19
type input "***"
click at [1329, 229] on span "[PERSON_NAME]" at bounding box center [1328, 228] width 89 height 13
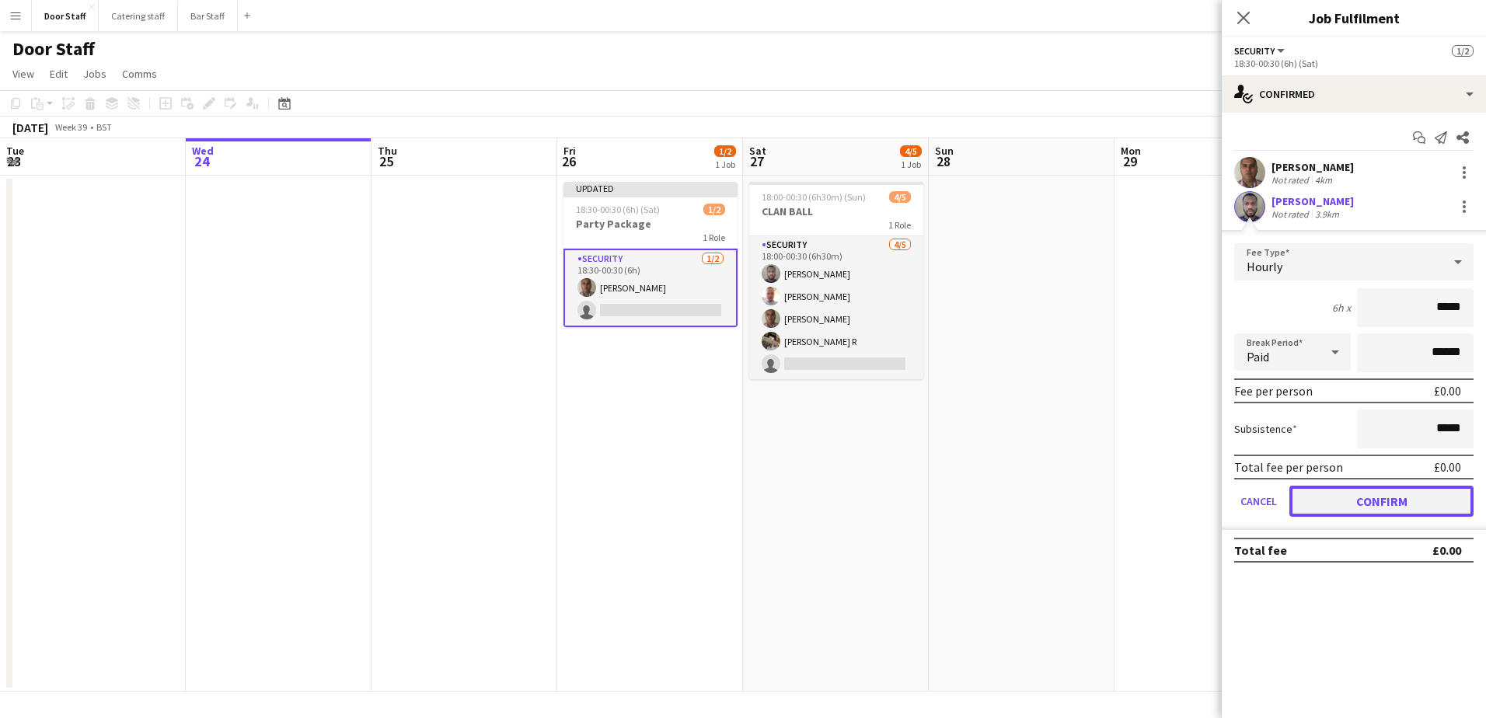
click at [1389, 504] on button "Confirm" at bounding box center [1381, 501] width 184 height 31
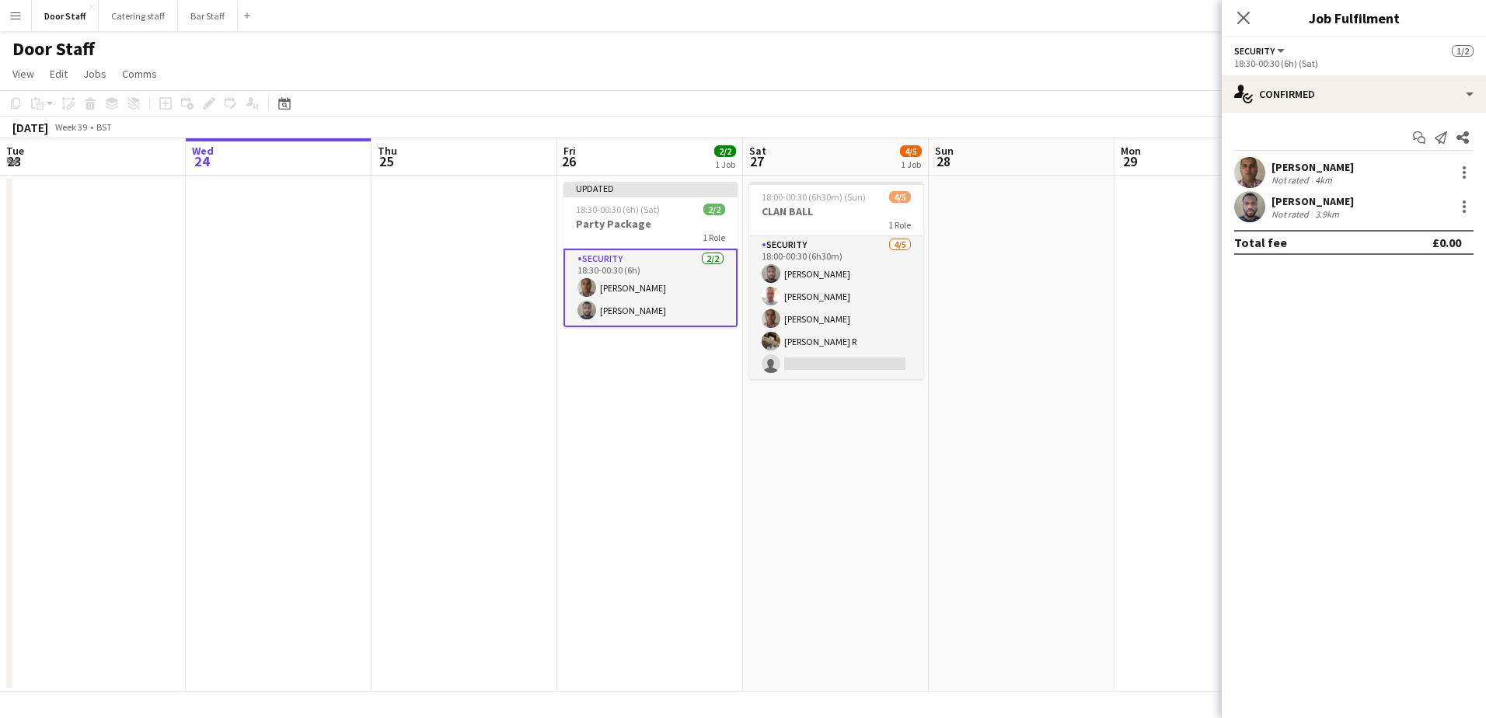
click at [1023, 281] on app-date-cell at bounding box center [1022, 434] width 186 height 516
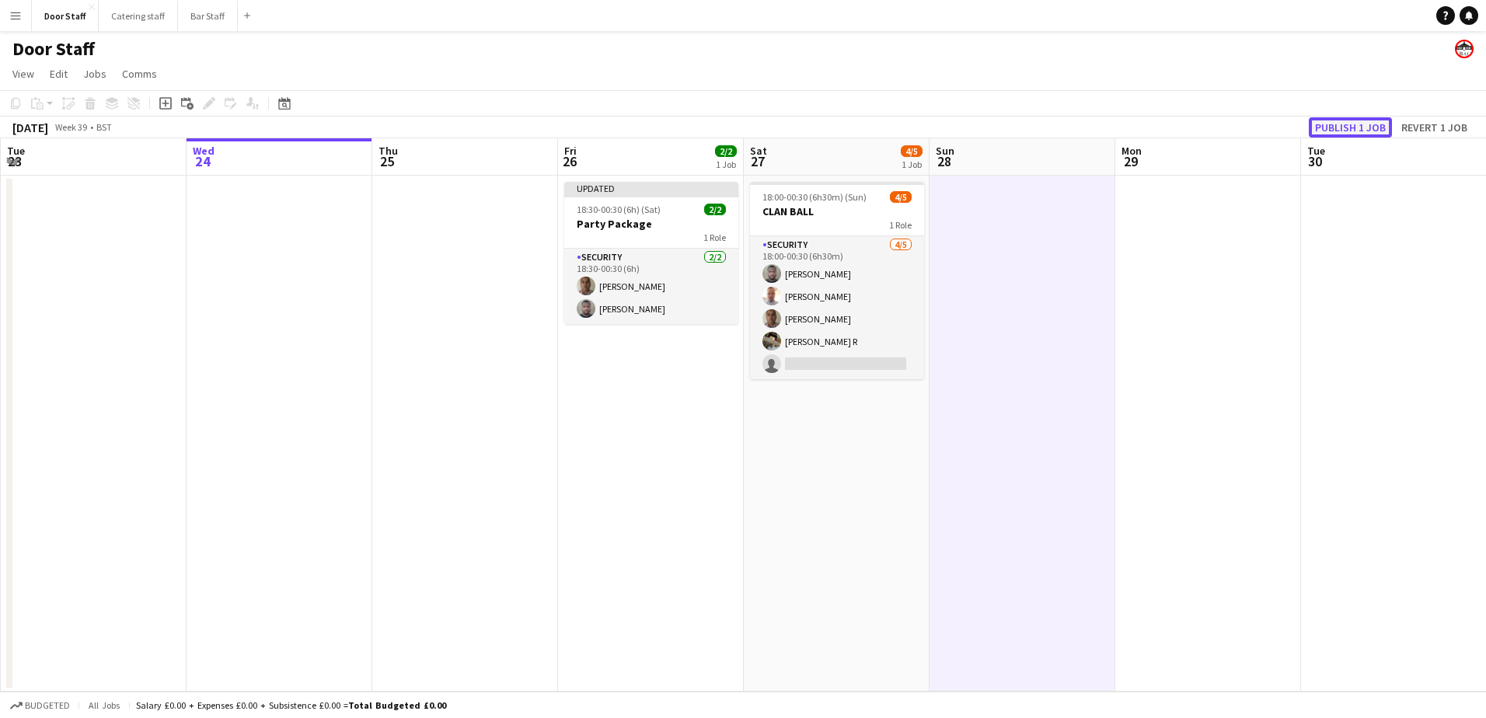
click at [1351, 127] on button "Publish 1 job" at bounding box center [1350, 127] width 83 height 20
click at [21, 9] on button "Menu" at bounding box center [15, 15] width 31 height 31
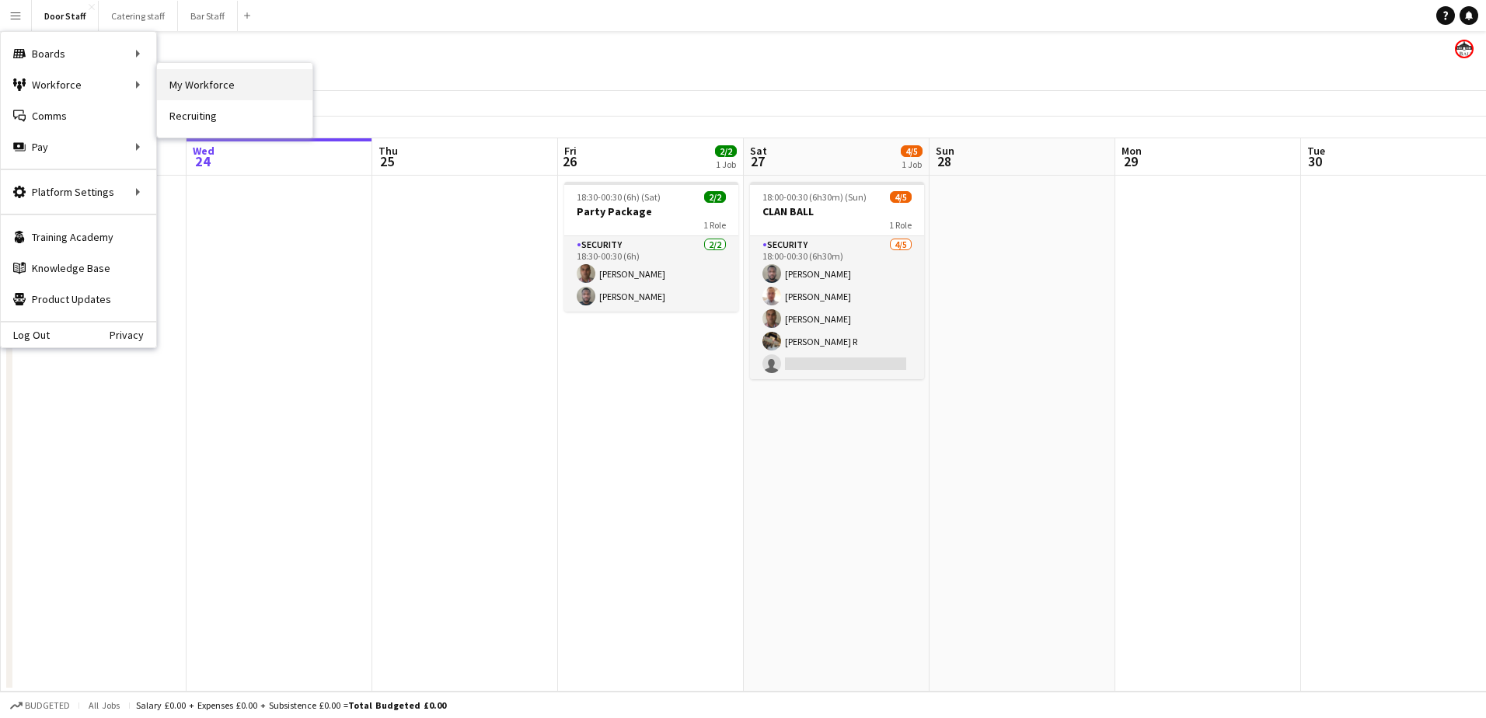
click at [199, 85] on link "My Workforce" at bounding box center [234, 84] width 155 height 31
